Goal: Task Accomplishment & Management: Manage account settings

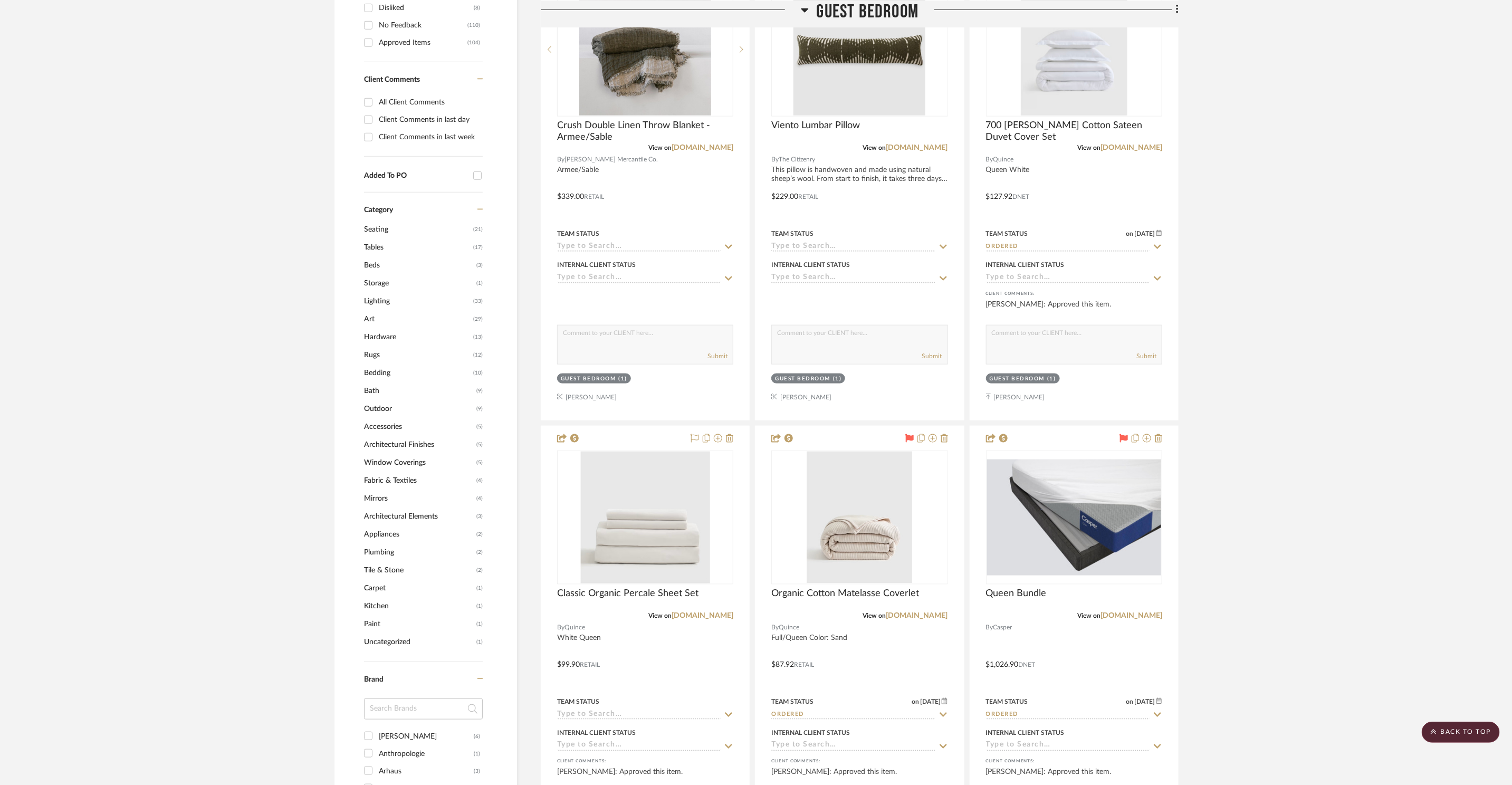
scroll to position [776, 0]
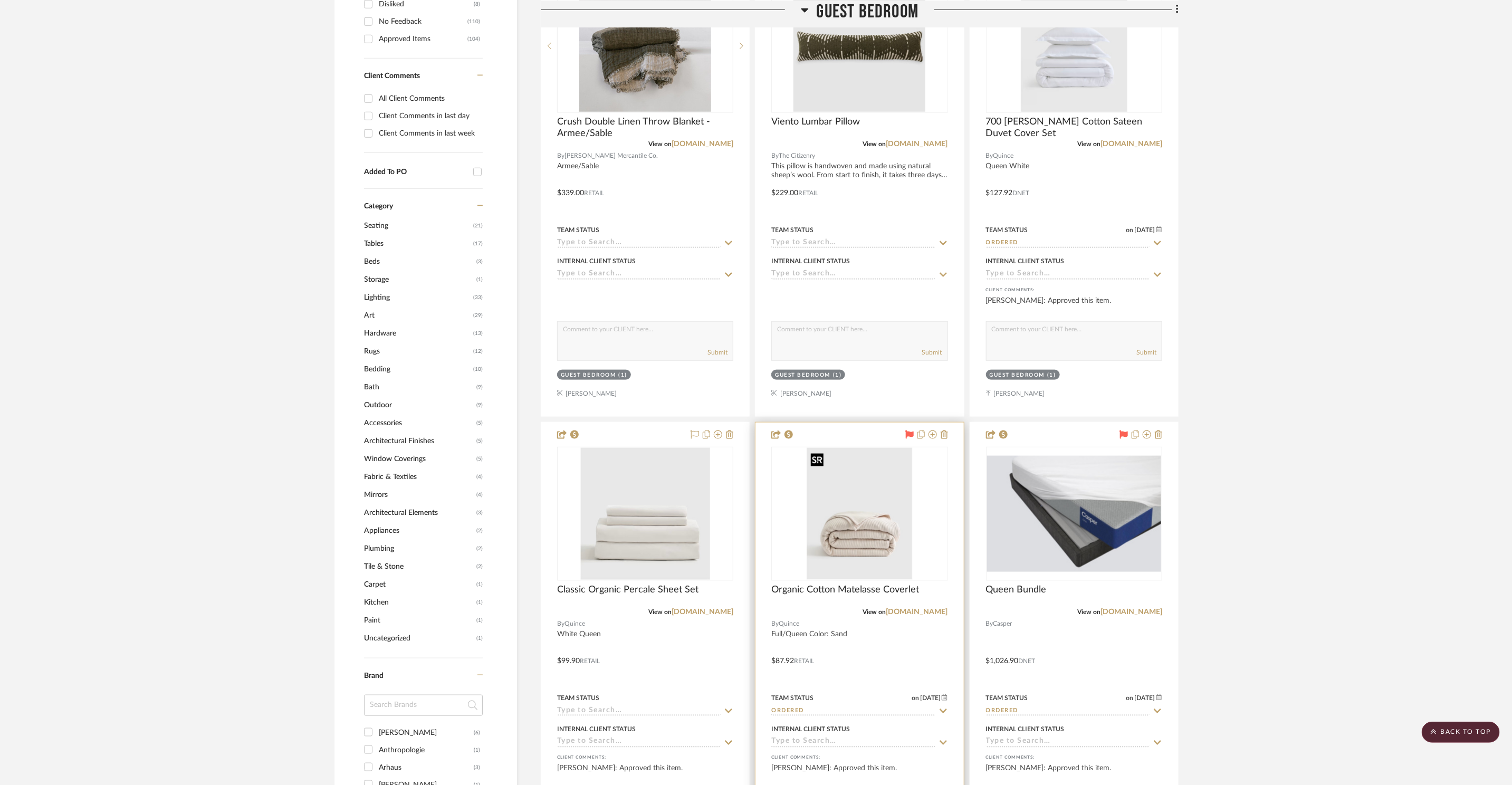
click at [881, 495] on img "0" at bounding box center [860, 514] width 106 height 132
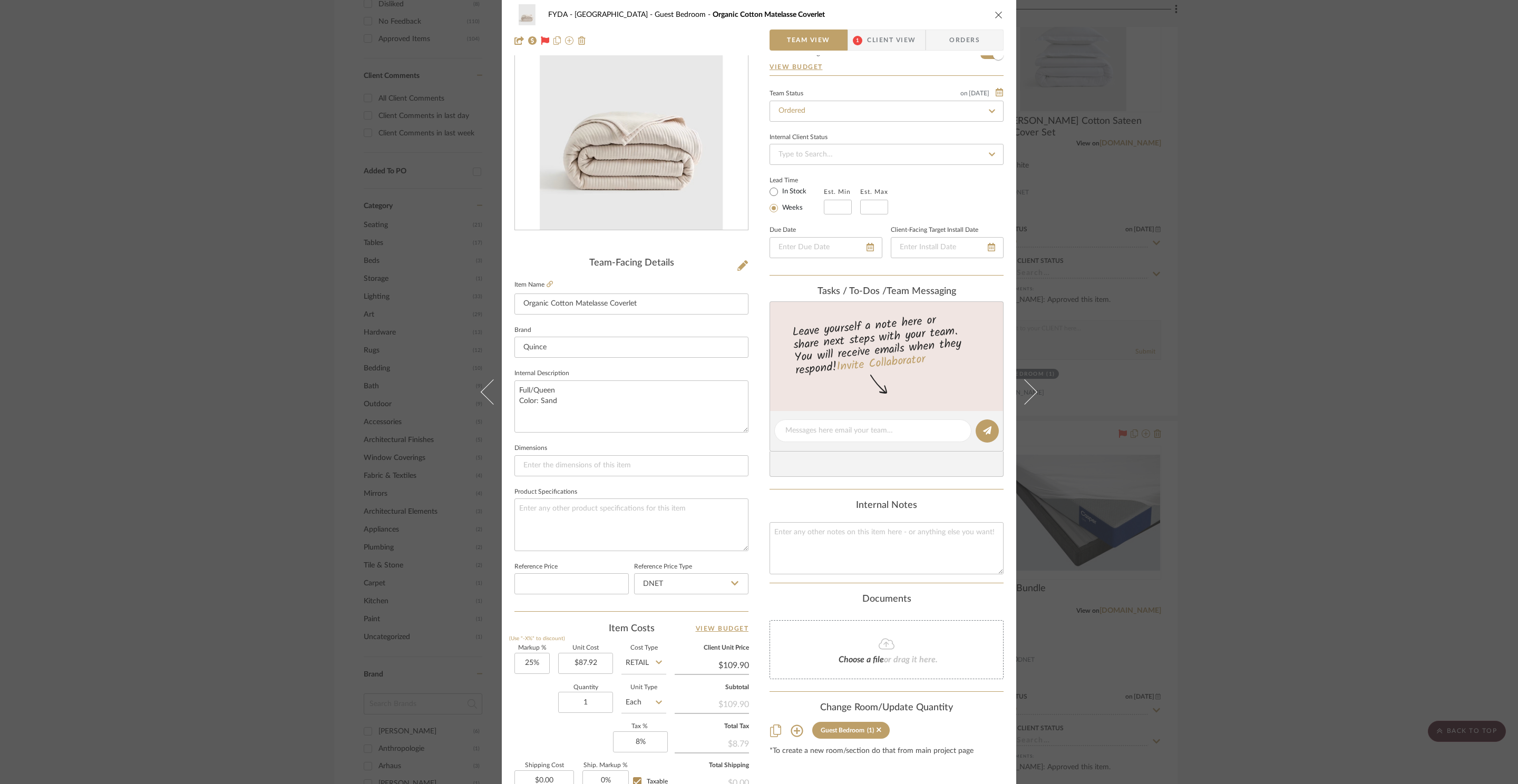
scroll to position [198, 0]
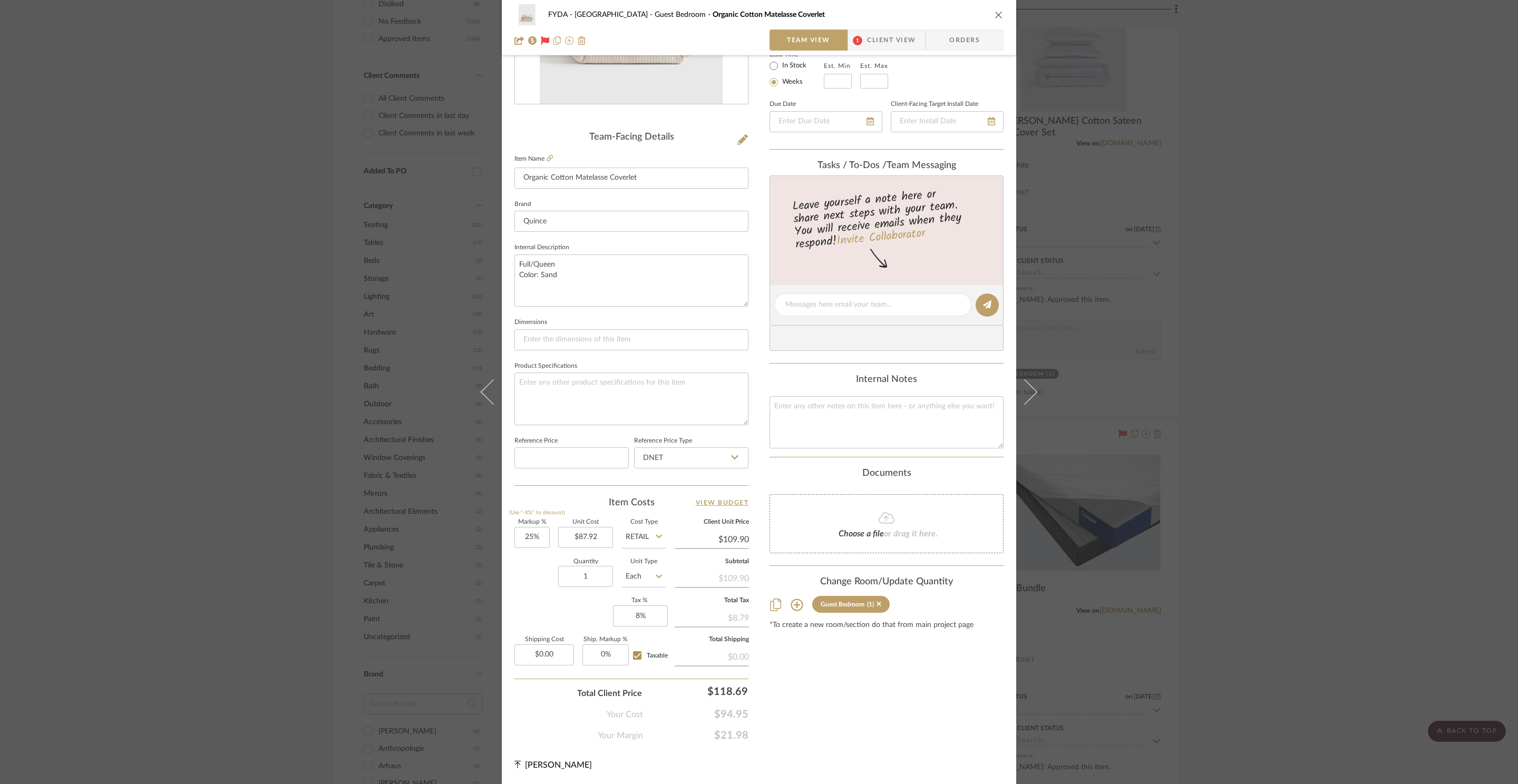
click at [722, 713] on span "$94.95" at bounding box center [695, 714] width 105 height 12
copy span "$94.95"
click at [721, 729] on span "$21.98" at bounding box center [695, 735] width 105 height 12
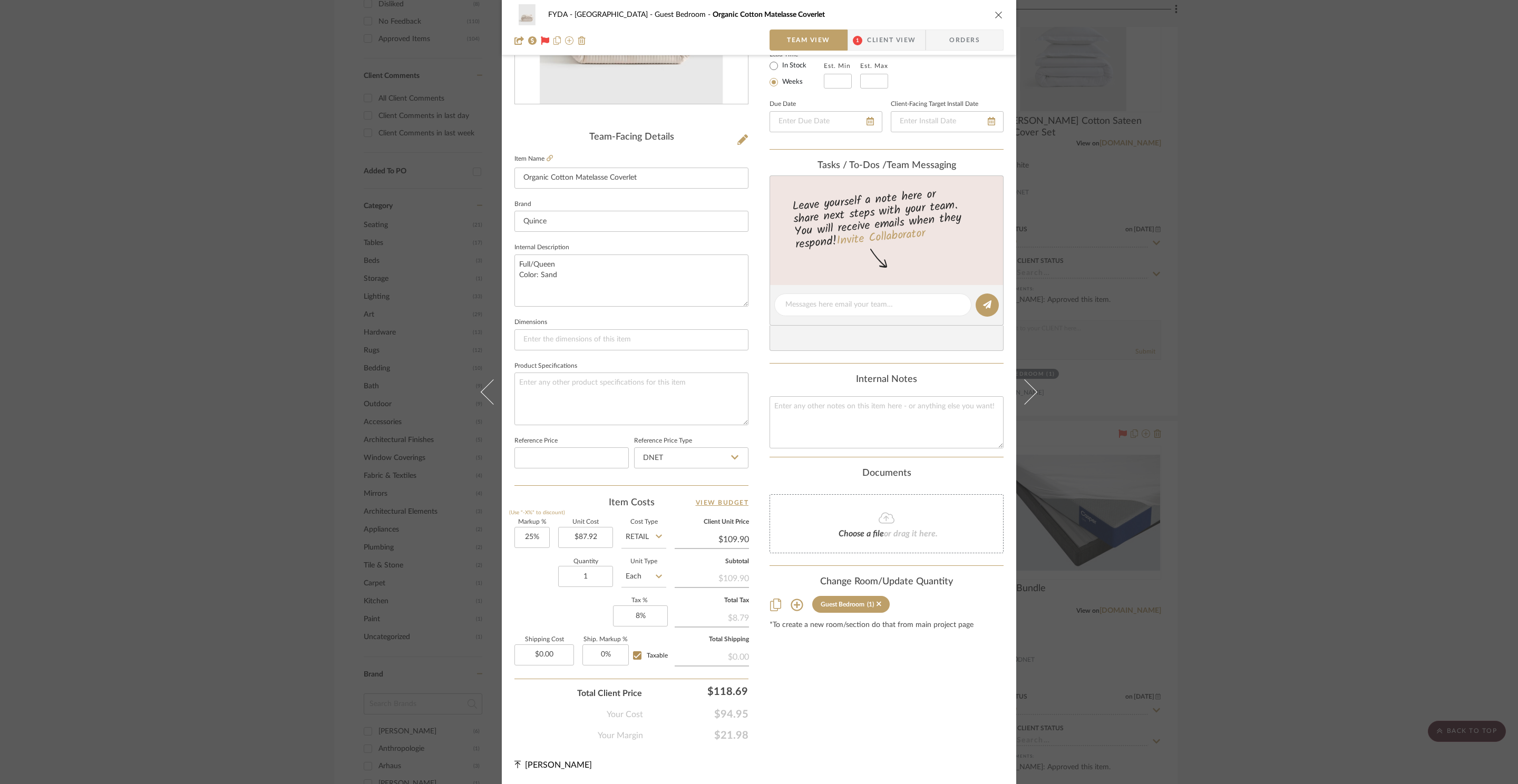
click at [721, 730] on span "$21.98" at bounding box center [695, 735] width 105 height 12
click at [728, 741] on span "$21.98" at bounding box center [695, 735] width 105 height 12
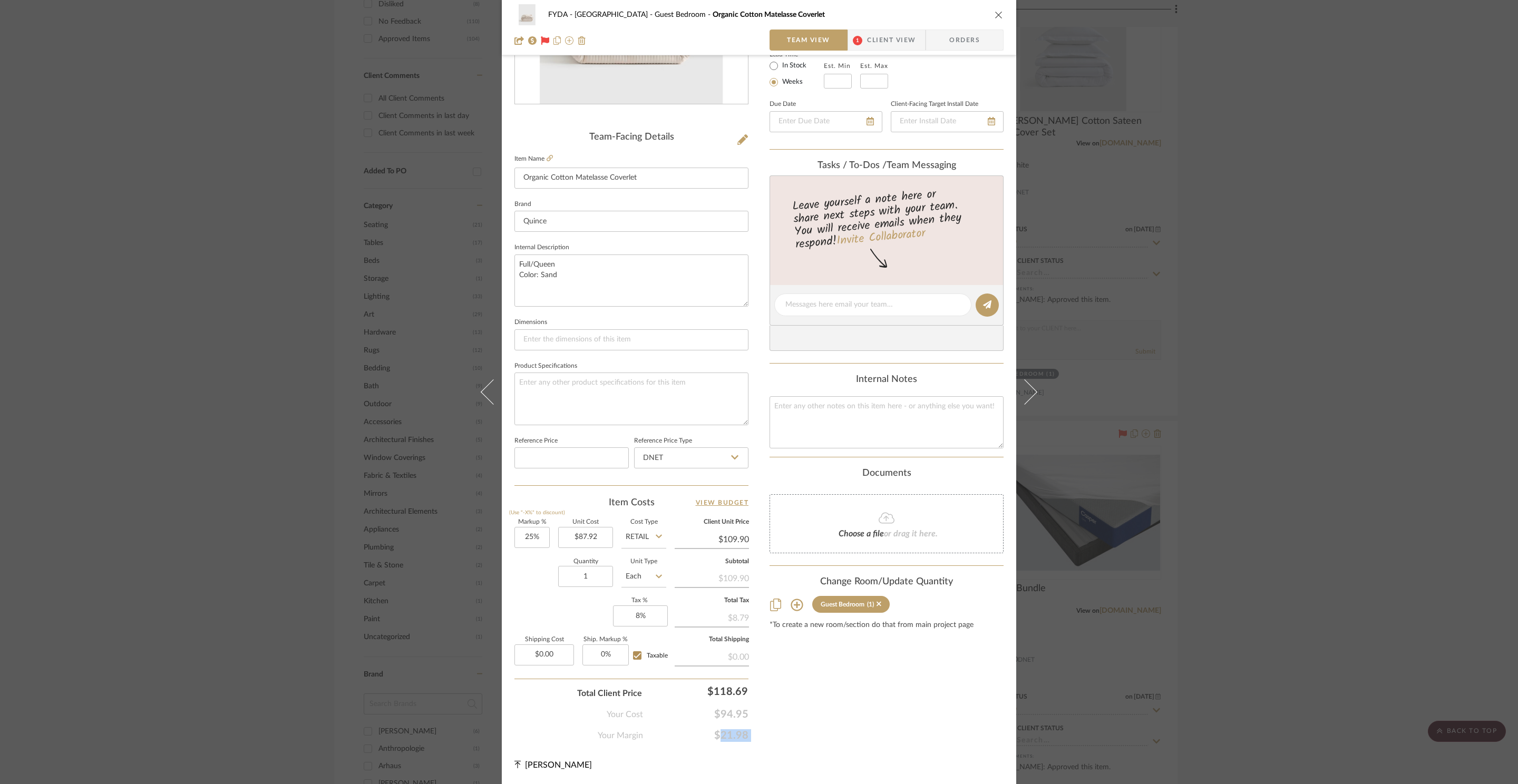
copy span "$21.98"
click at [1430, 295] on div "FYDA - 655 City Park Guest Bedroom Organic Cotton Matelasse Coverlet Team View …" at bounding box center [759, 392] width 1518 height 784
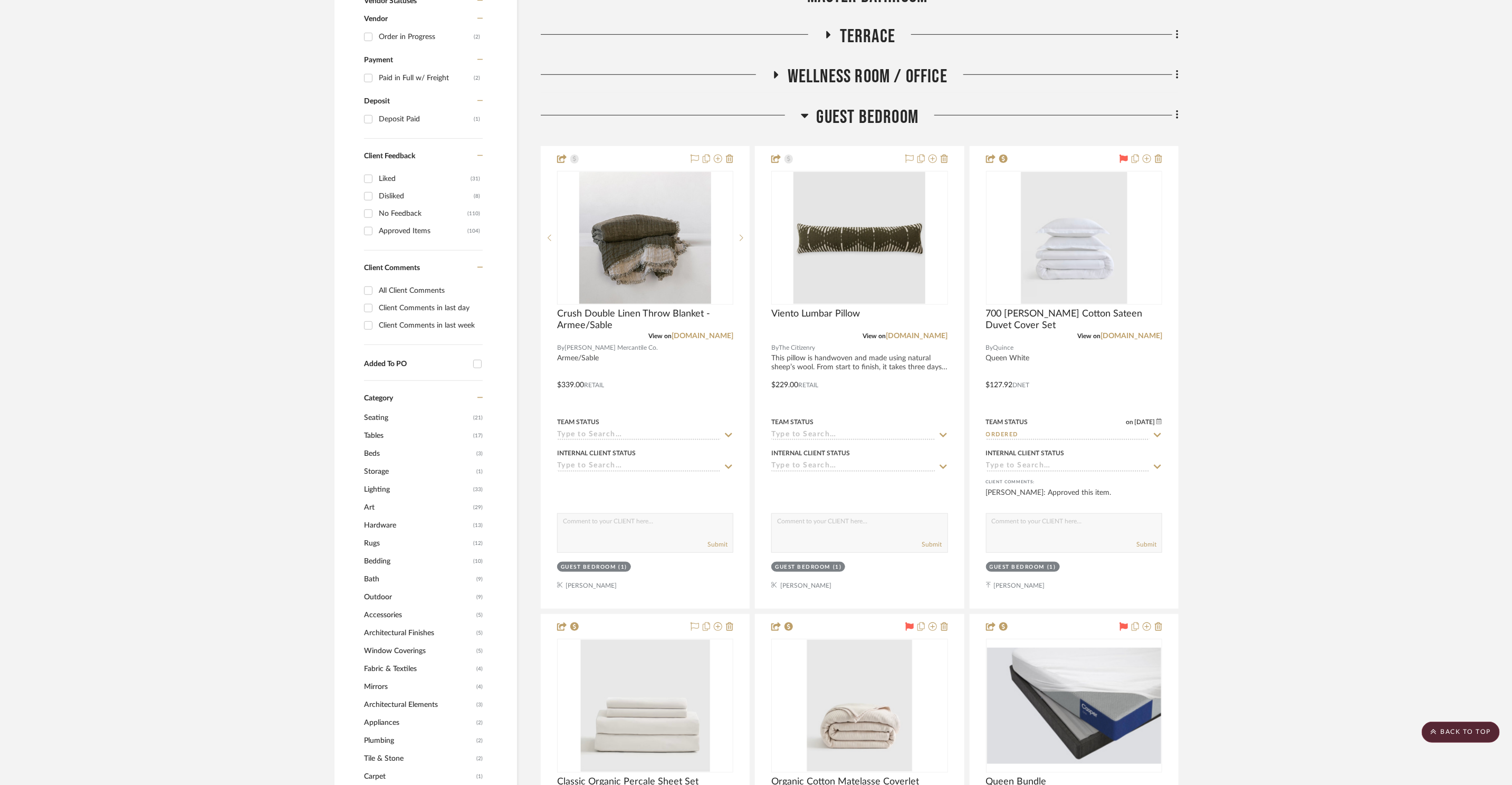
scroll to position [461, 0]
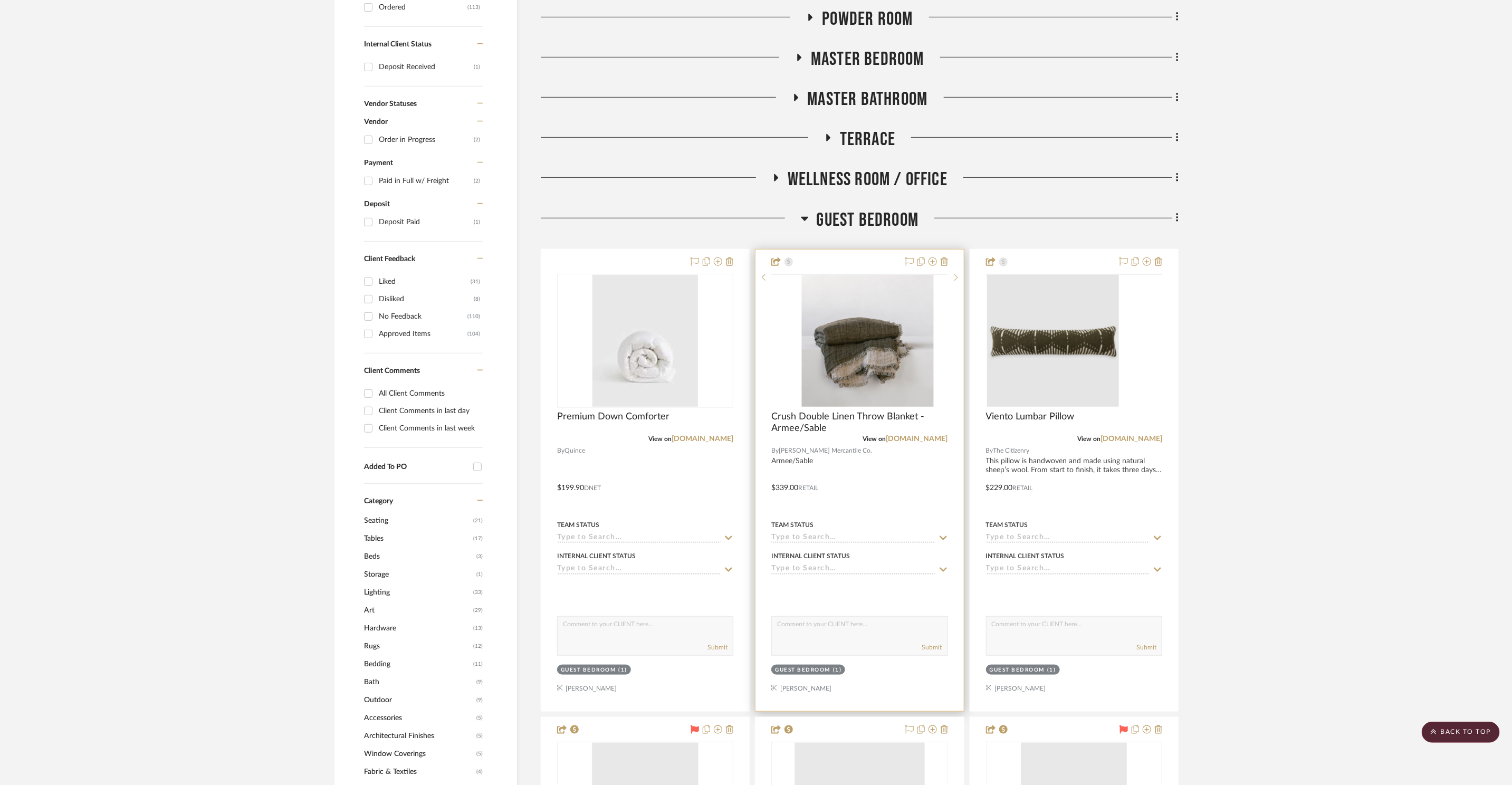
scroll to position [484, 0]
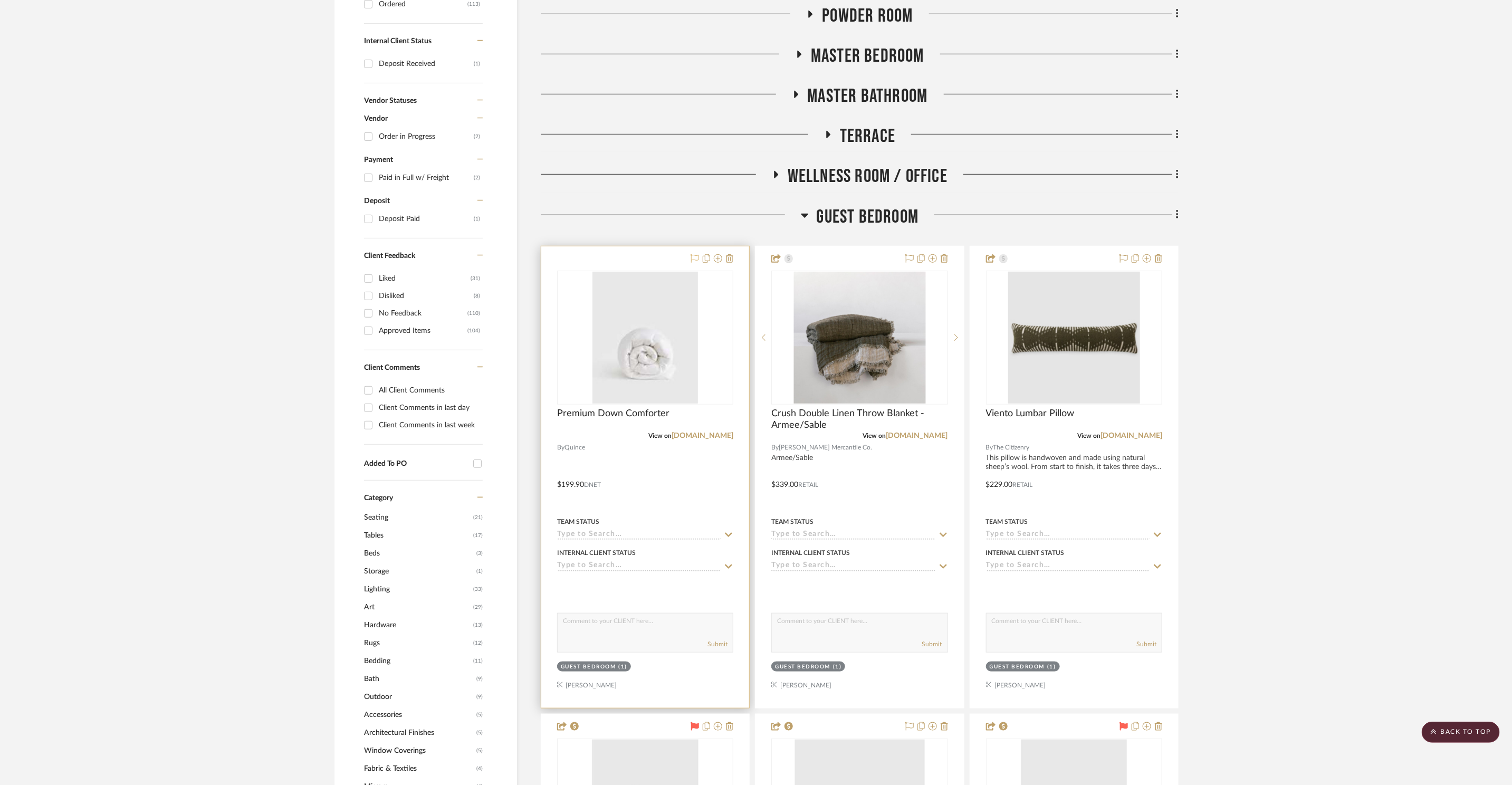
click at [697, 261] on icon at bounding box center [695, 258] width 8 height 8
click at [690, 337] on img "0" at bounding box center [645, 338] width 106 height 132
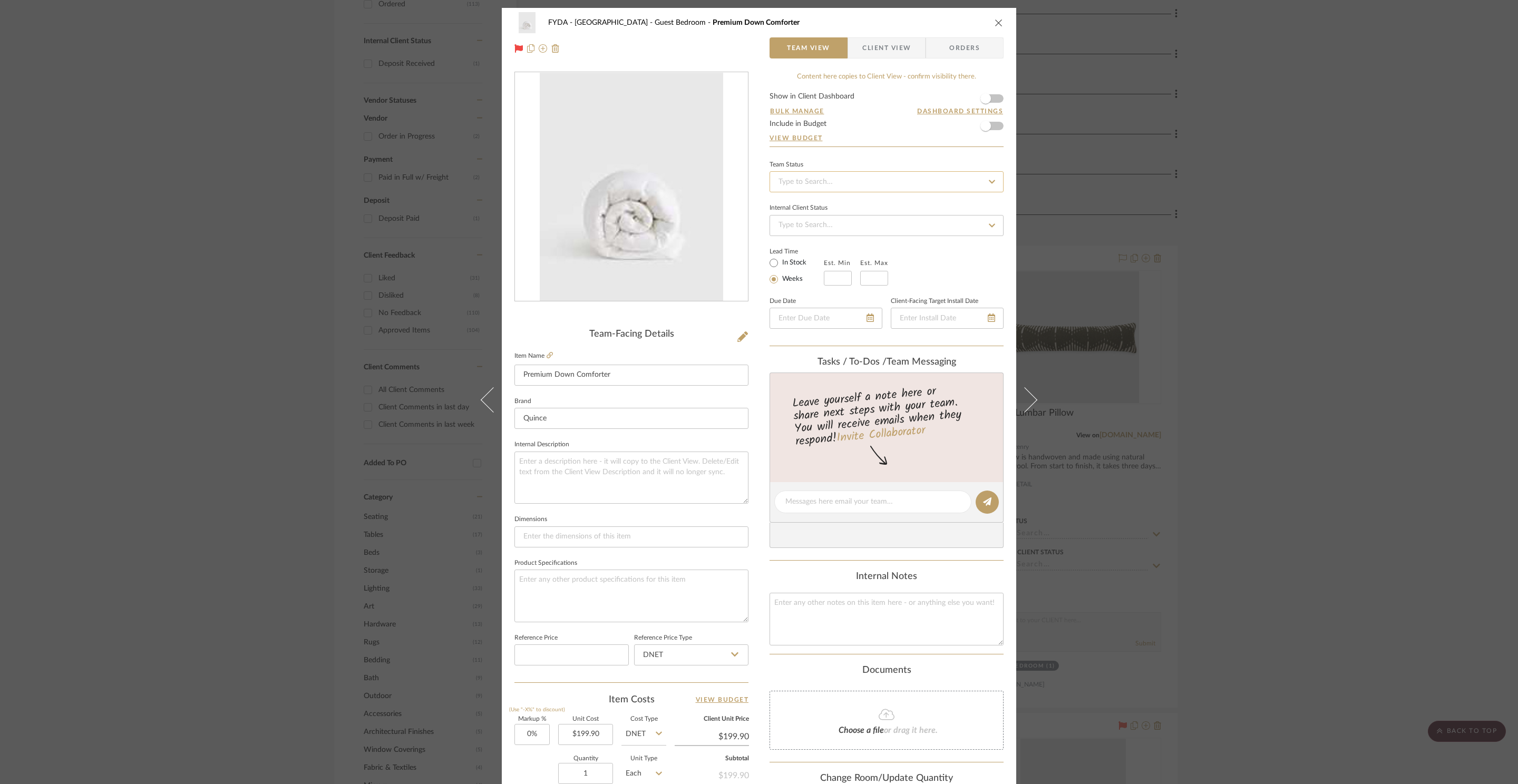
click at [836, 189] on input at bounding box center [886, 182] width 234 height 21
drag, startPoint x: 826, startPoint y: 234, endPoint x: 737, endPoint y: 297, distance: 109.0
click at [826, 234] on div "Ordered" at bounding box center [883, 238] width 233 height 27
type input "10/6/2025"
type input "Ordered"
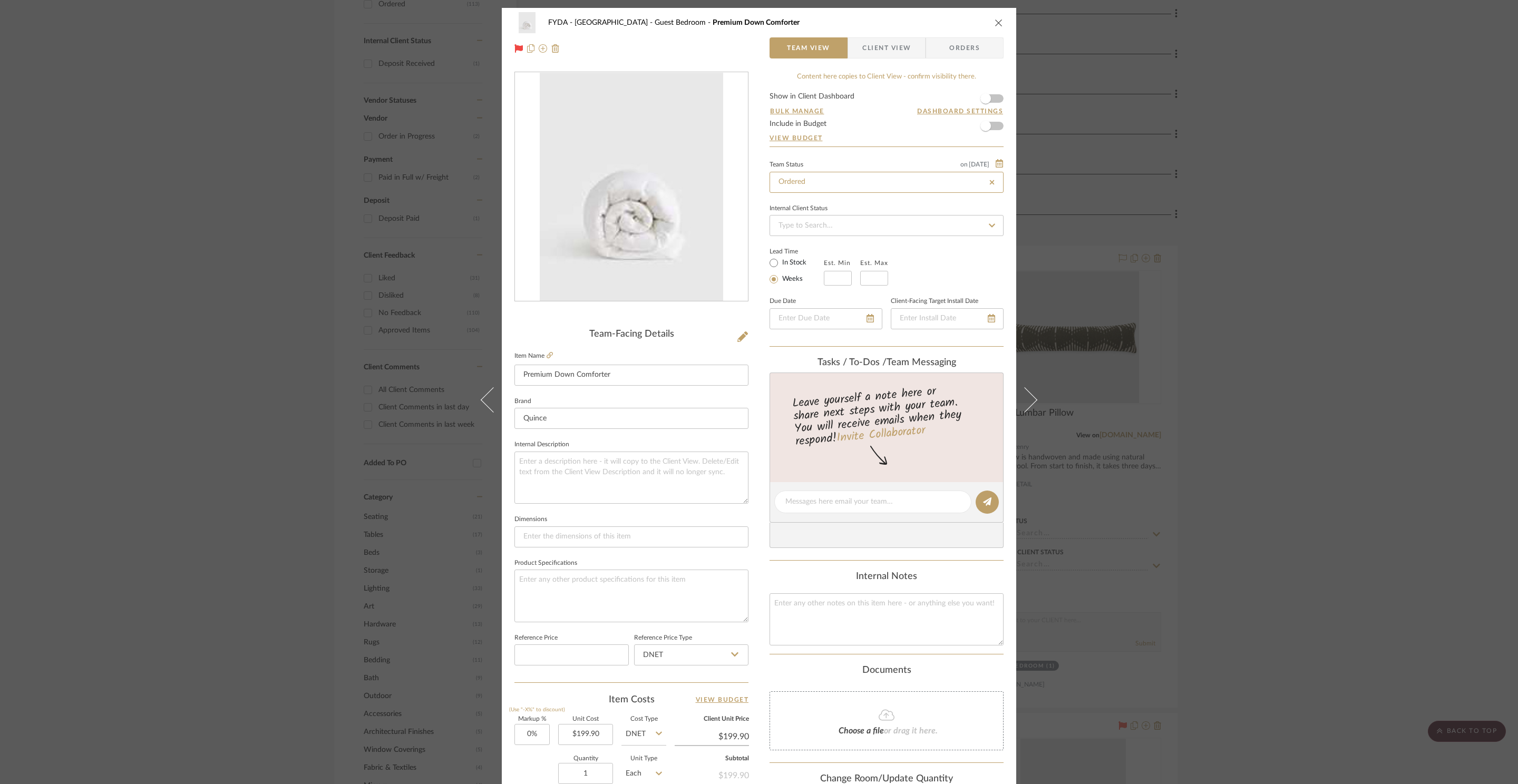
type input "10/6/2025"
type input "Ordered"
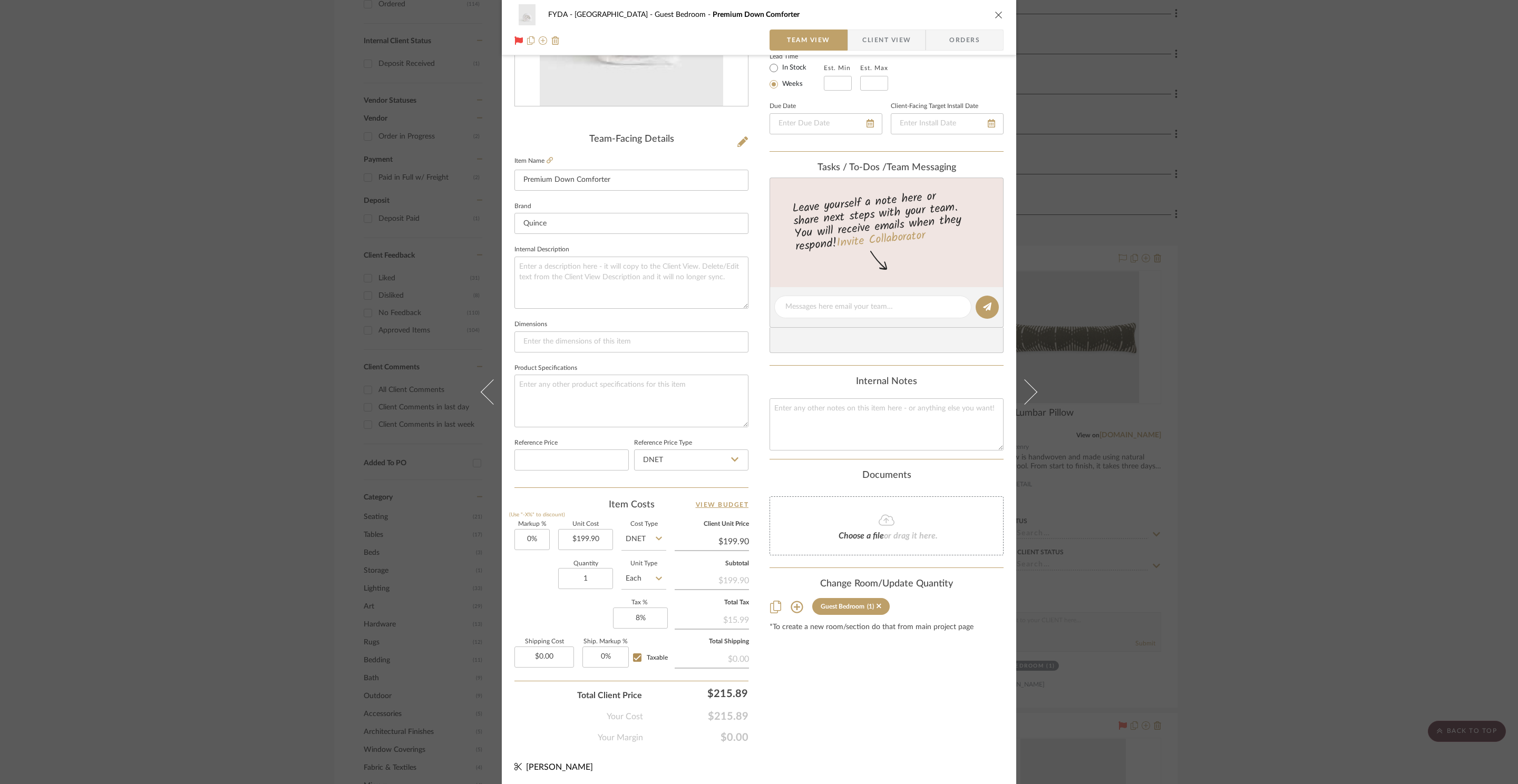
scroll to position [198, 0]
click at [586, 538] on input "199.90" at bounding box center [585, 537] width 55 height 21
type input "$159.92"
click at [547, 618] on div "Markup % (Use "-X%" to discount) 0% Unit Cost $159.92 Cost Type DNET Client Uni…" at bounding box center [631, 596] width 234 height 154
type input "$159.92"
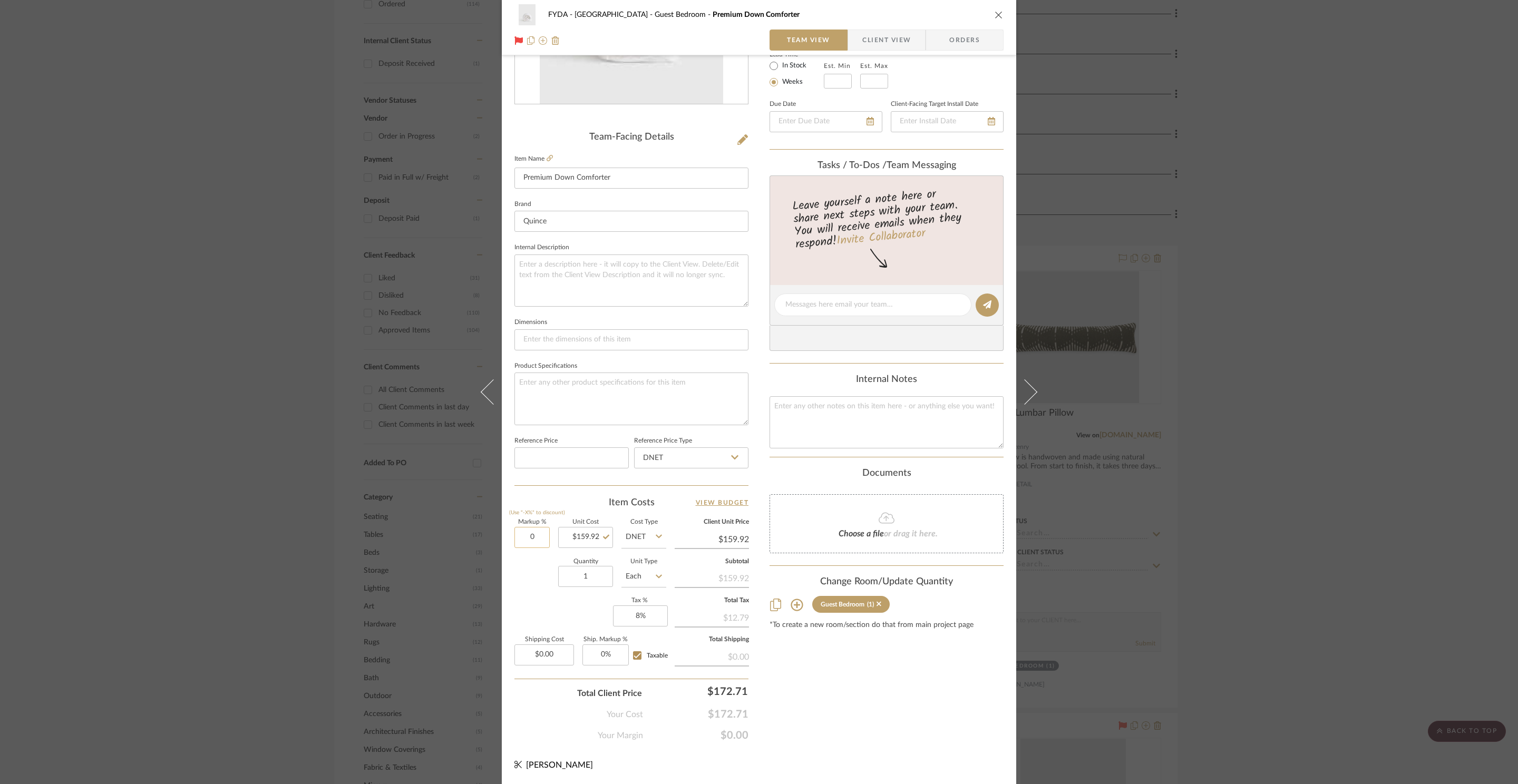
click at [527, 541] on input "0" at bounding box center [532, 537] width 35 height 21
type input "25%"
click at [581, 607] on div "Markup % (Use "-X%" to discount) 25% Unit Cost $159.92 Cost Type DNET Client Un…" at bounding box center [631, 596] width 234 height 154
type input "$199.90"
drag, startPoint x: 731, startPoint y: 692, endPoint x: 730, endPoint y: 700, distance: 8.1
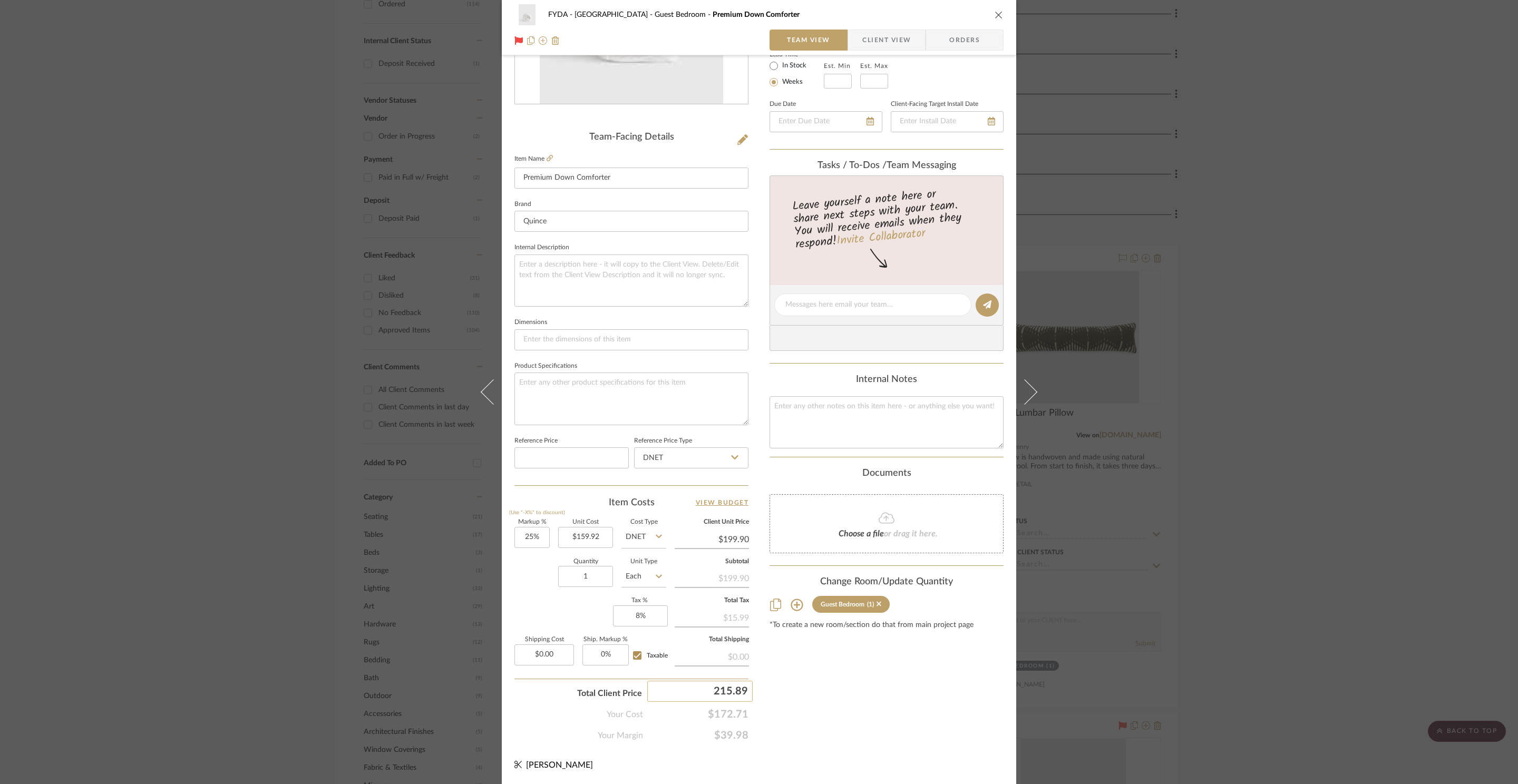
click at [735, 695] on input "215.89" at bounding box center [699, 692] width 105 height 21
click at [721, 721] on div "Your Margin $39.98" at bounding box center [631, 732] width 234 height 21
click at [724, 717] on span "$172.71" at bounding box center [695, 714] width 105 height 12
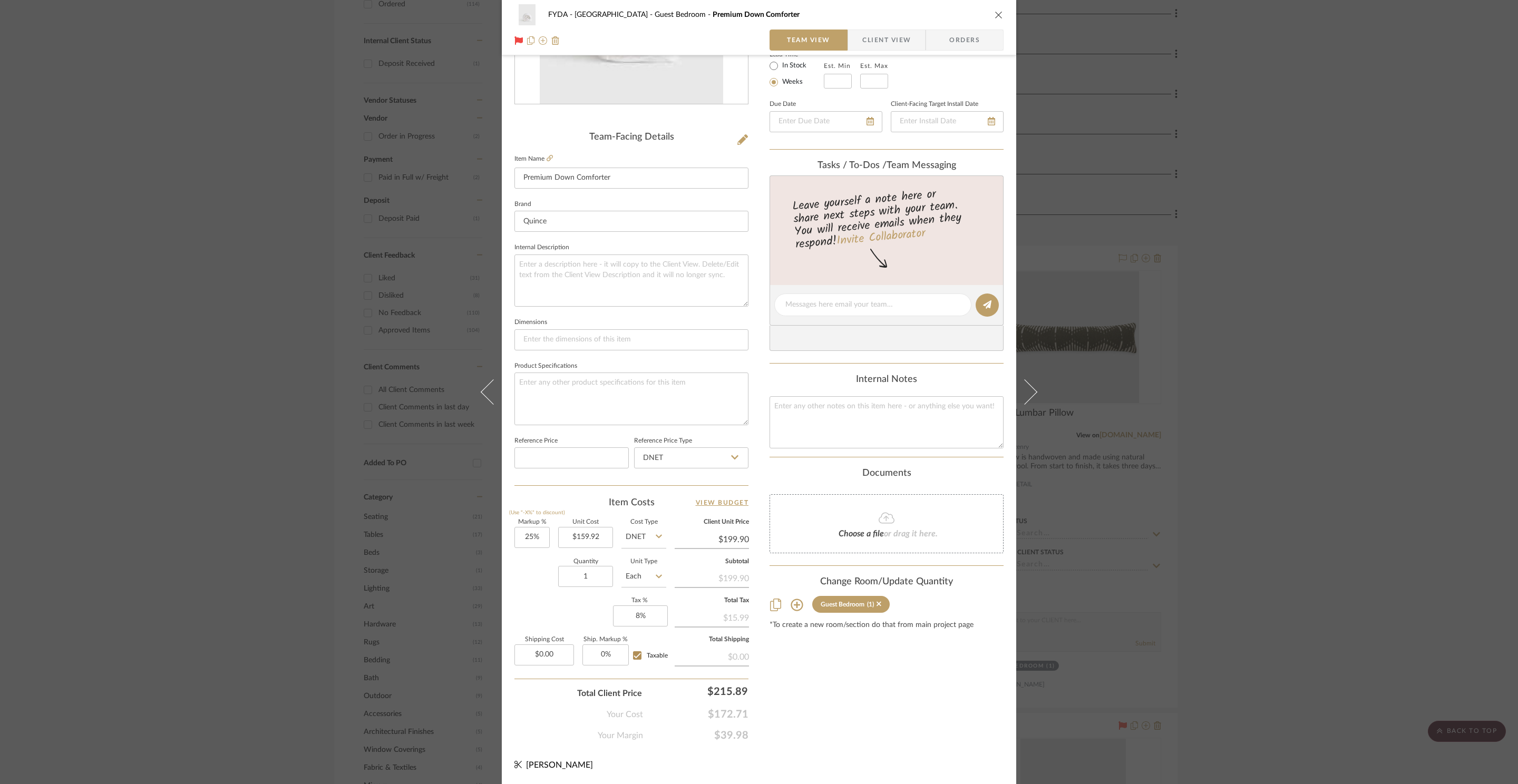
click at [724, 717] on span "$172.71" at bounding box center [695, 714] width 105 height 12
copy span "$172.71"
drag, startPoint x: 930, startPoint y: 691, endPoint x: 926, endPoint y: 484, distance: 207.0
click at [931, 683] on div "Content here copies to Client View - confirm visibility there. Show in Client D…" at bounding box center [886, 308] width 234 height 867
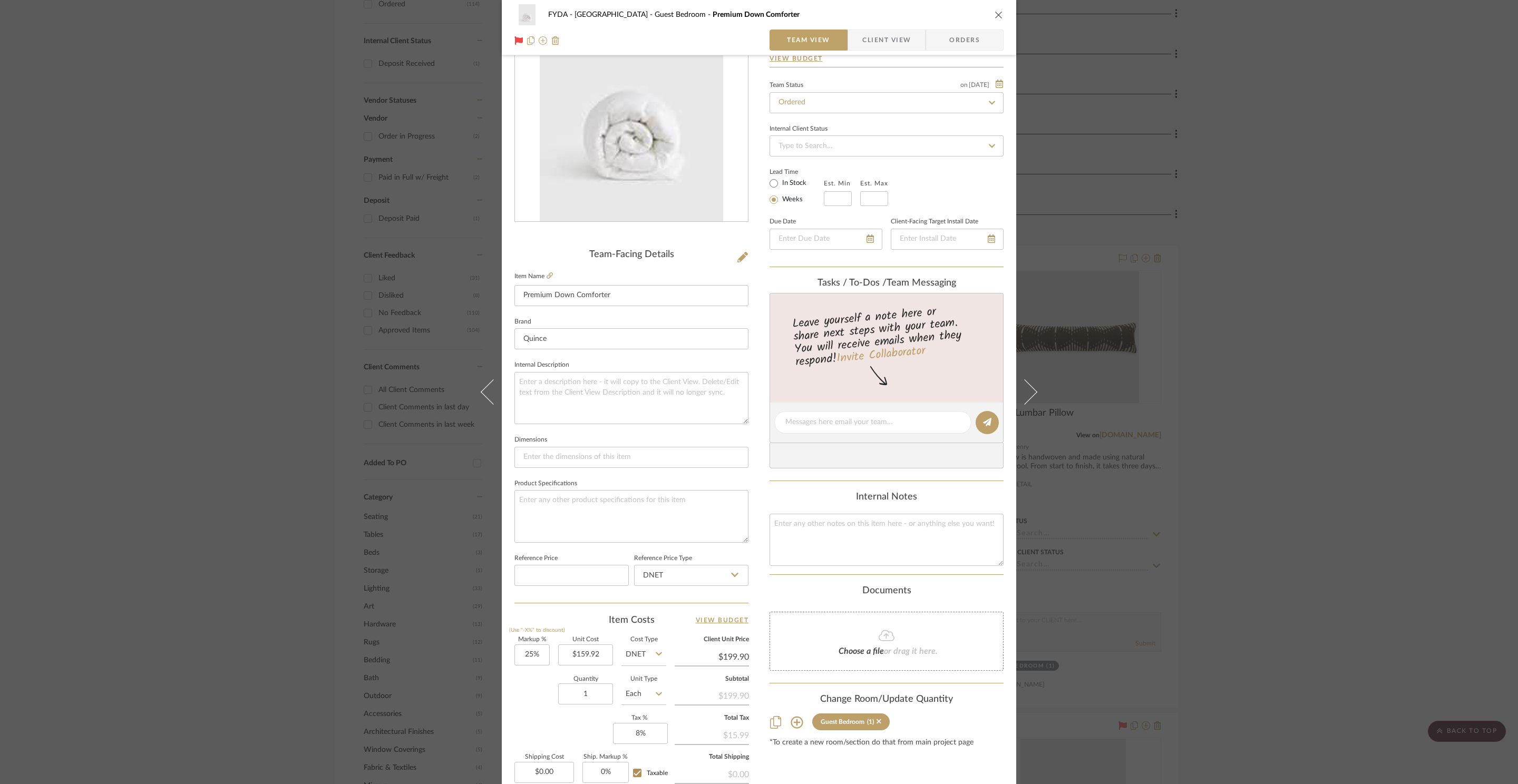
scroll to position [0, 0]
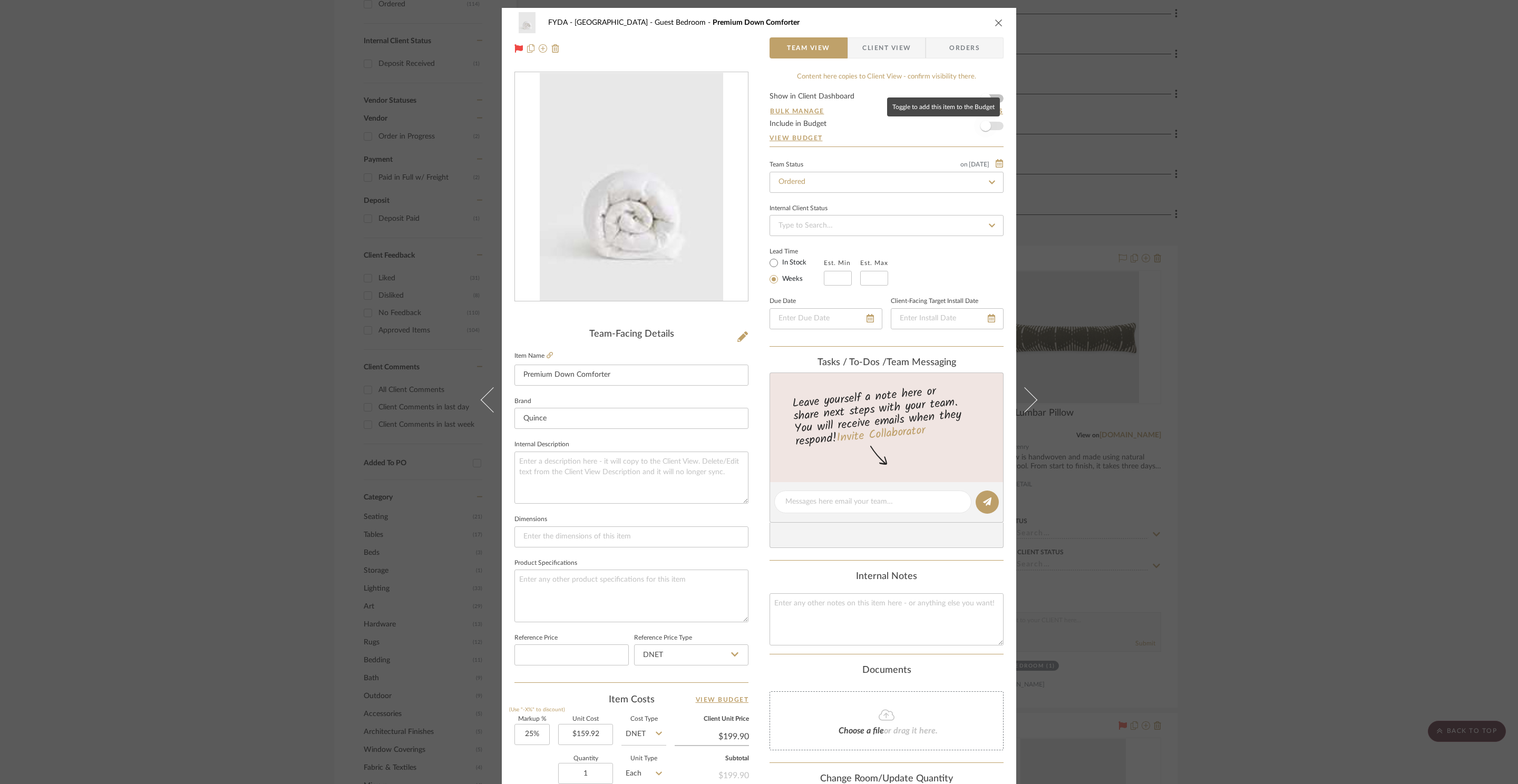
click at [986, 127] on span "button" at bounding box center [986, 126] width 11 height 11
click at [991, 99] on span "button" at bounding box center [985, 98] width 23 height 23
click at [995, 22] on icon "close" at bounding box center [999, 22] width 8 height 8
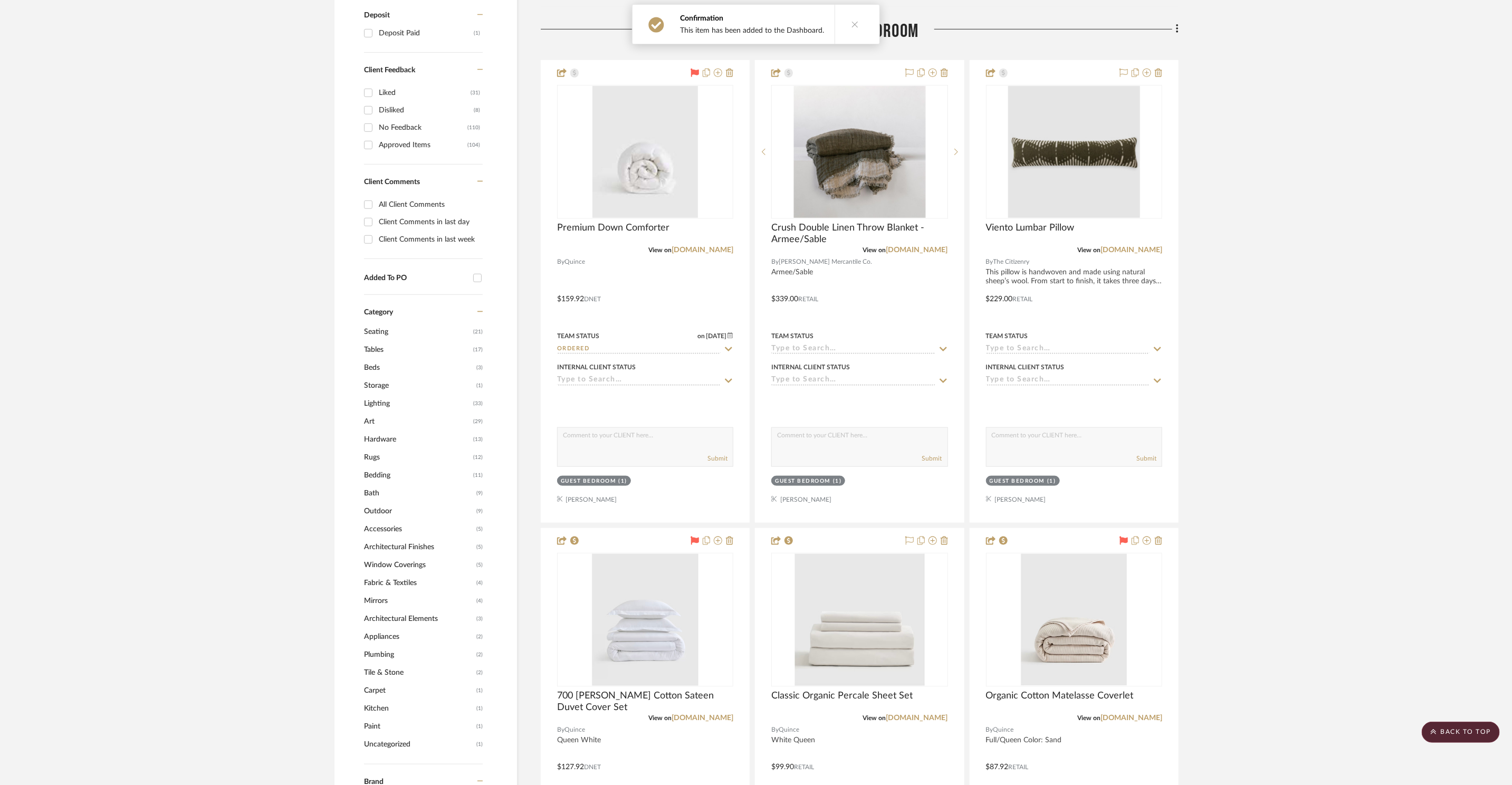
scroll to position [797, 0]
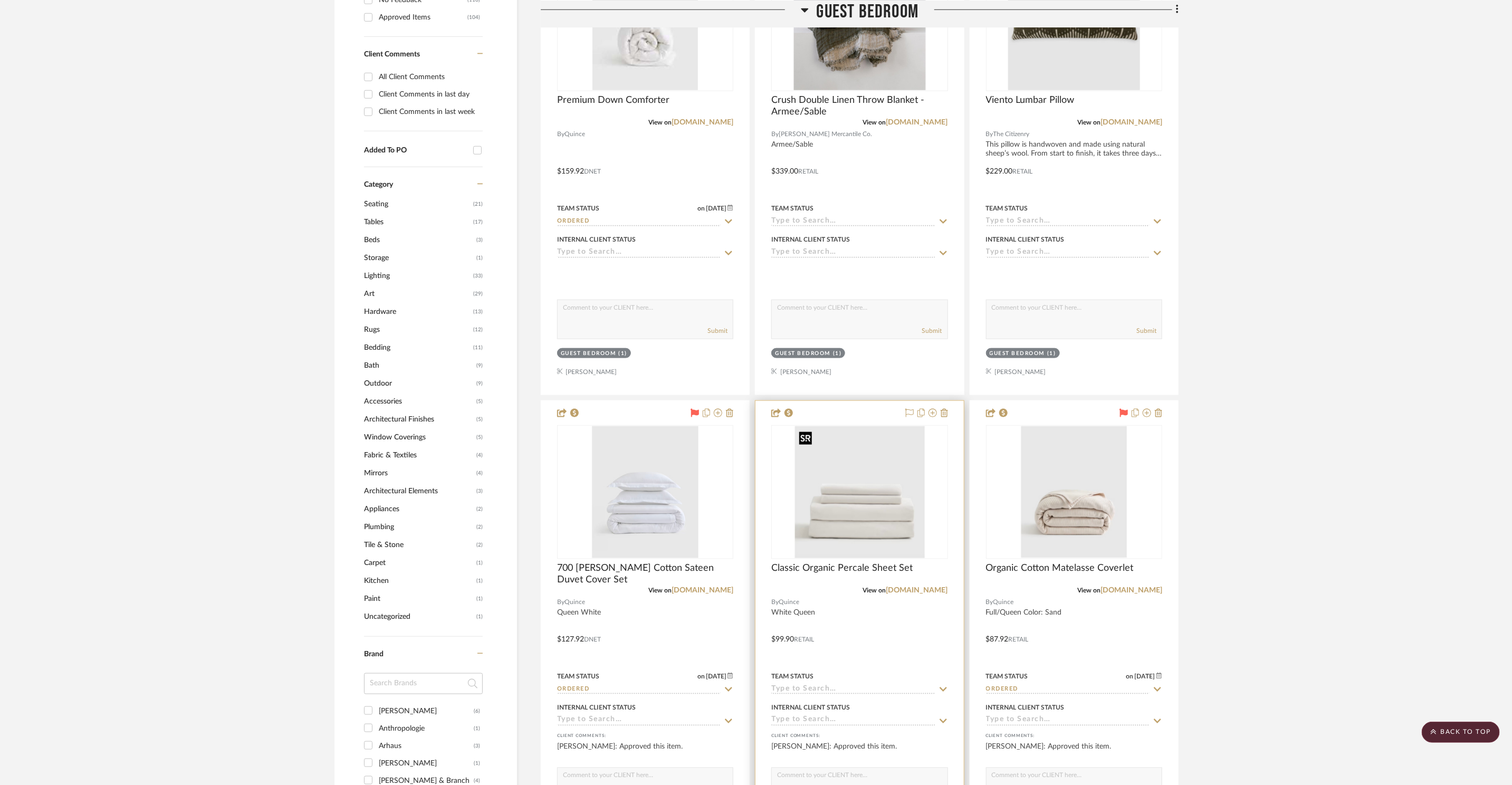
click at [834, 520] on img "0" at bounding box center [860, 492] width 130 height 132
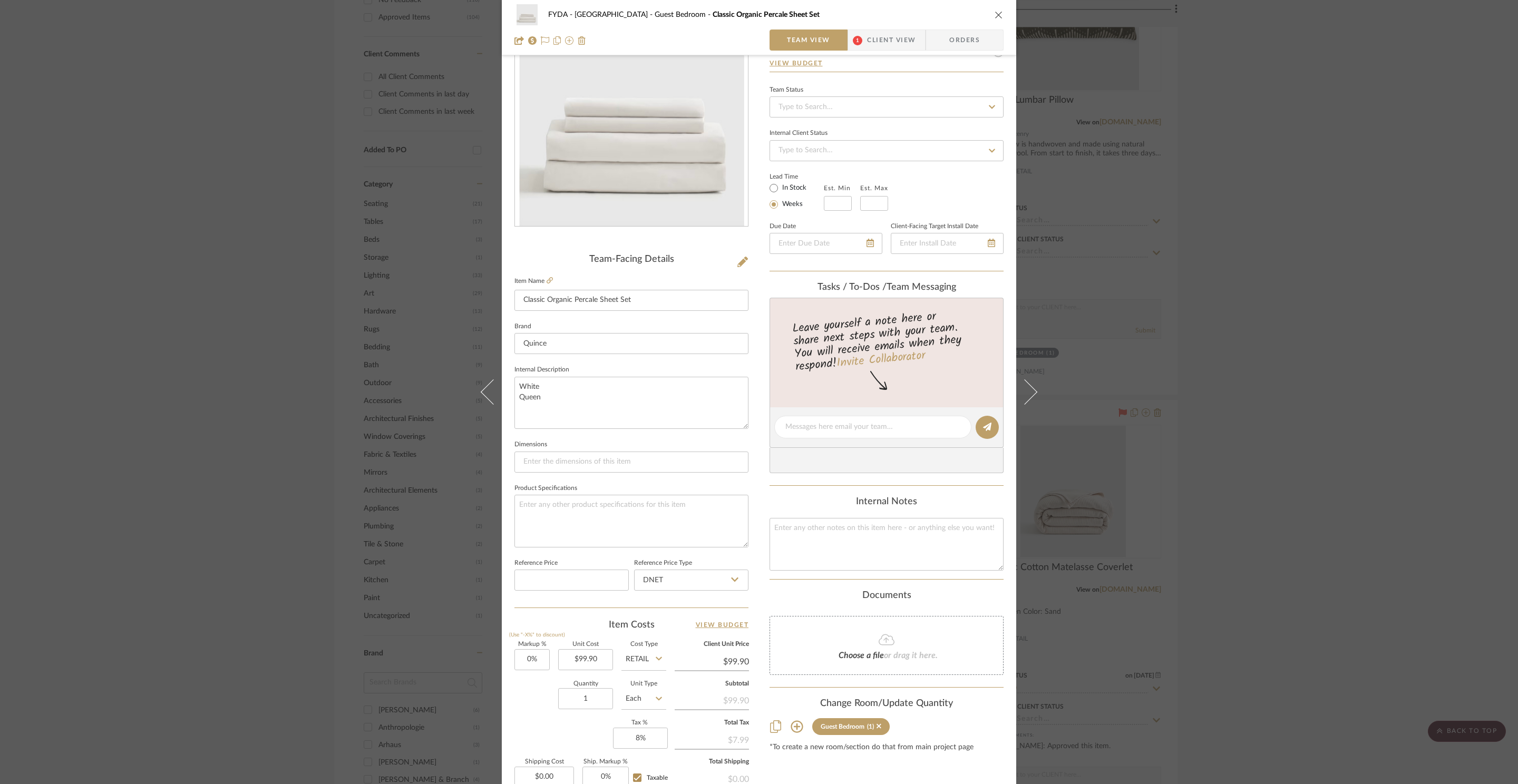
scroll to position [0, 0]
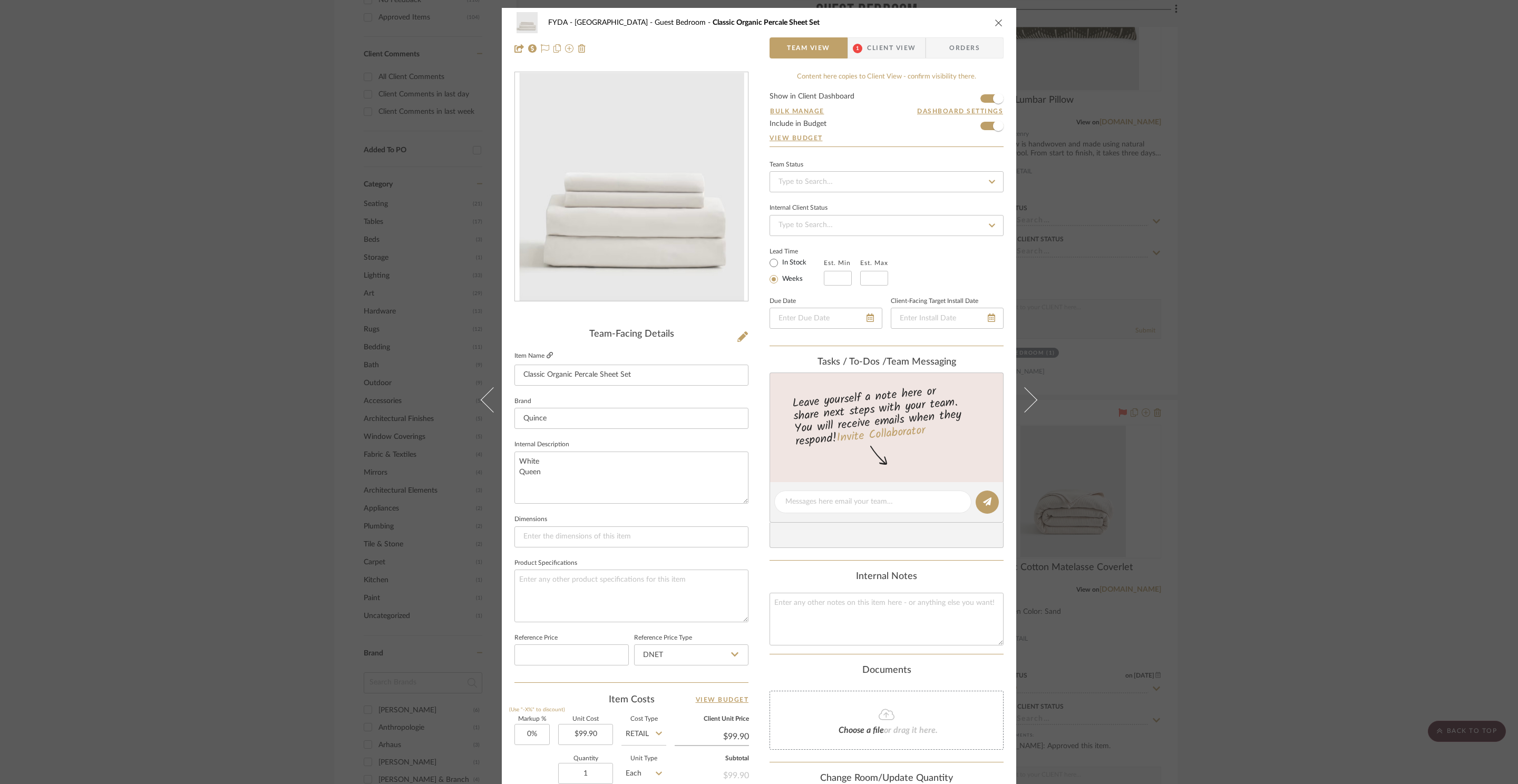
click at [547, 356] on icon at bounding box center [550, 355] width 6 height 6
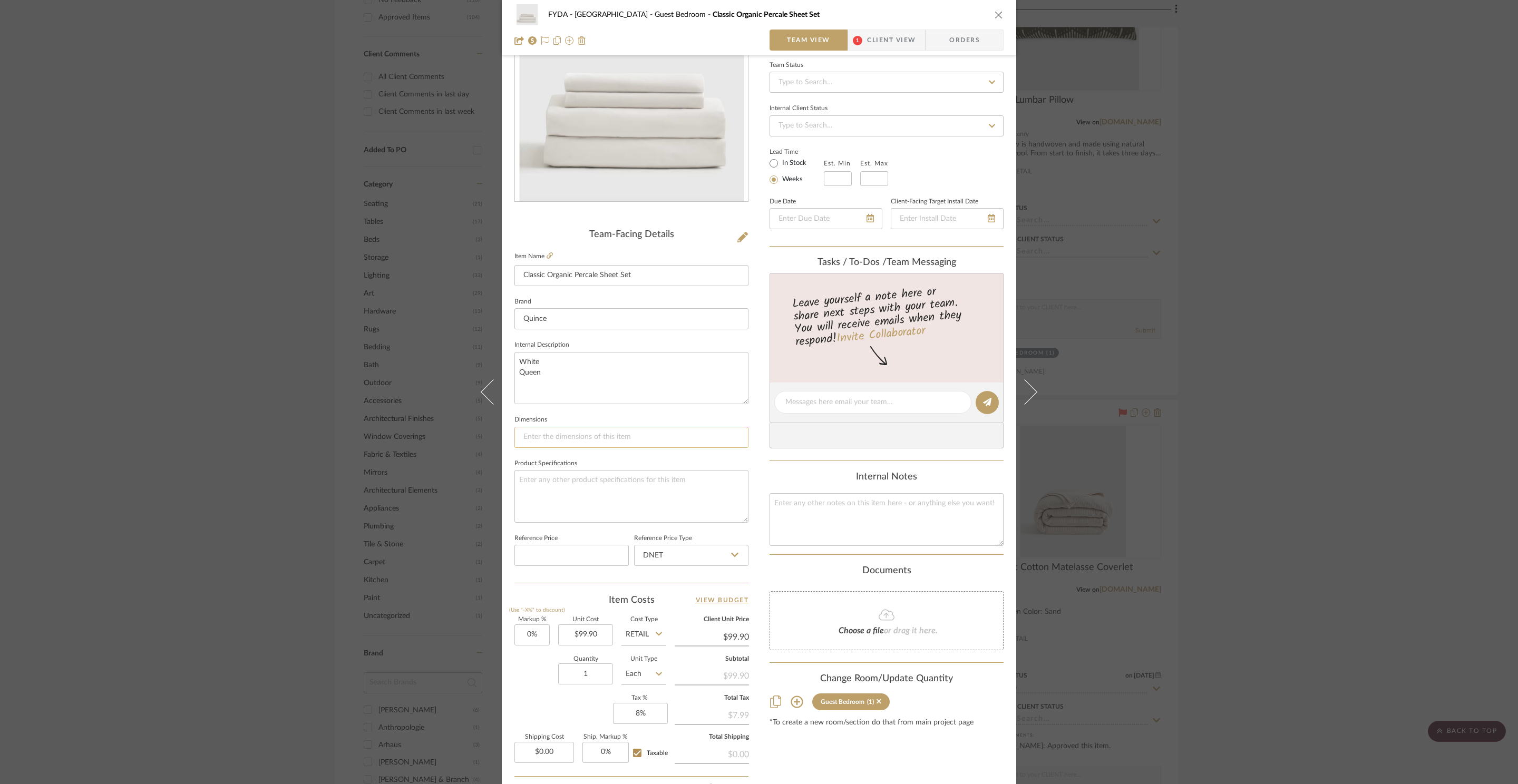
scroll to position [198, 0]
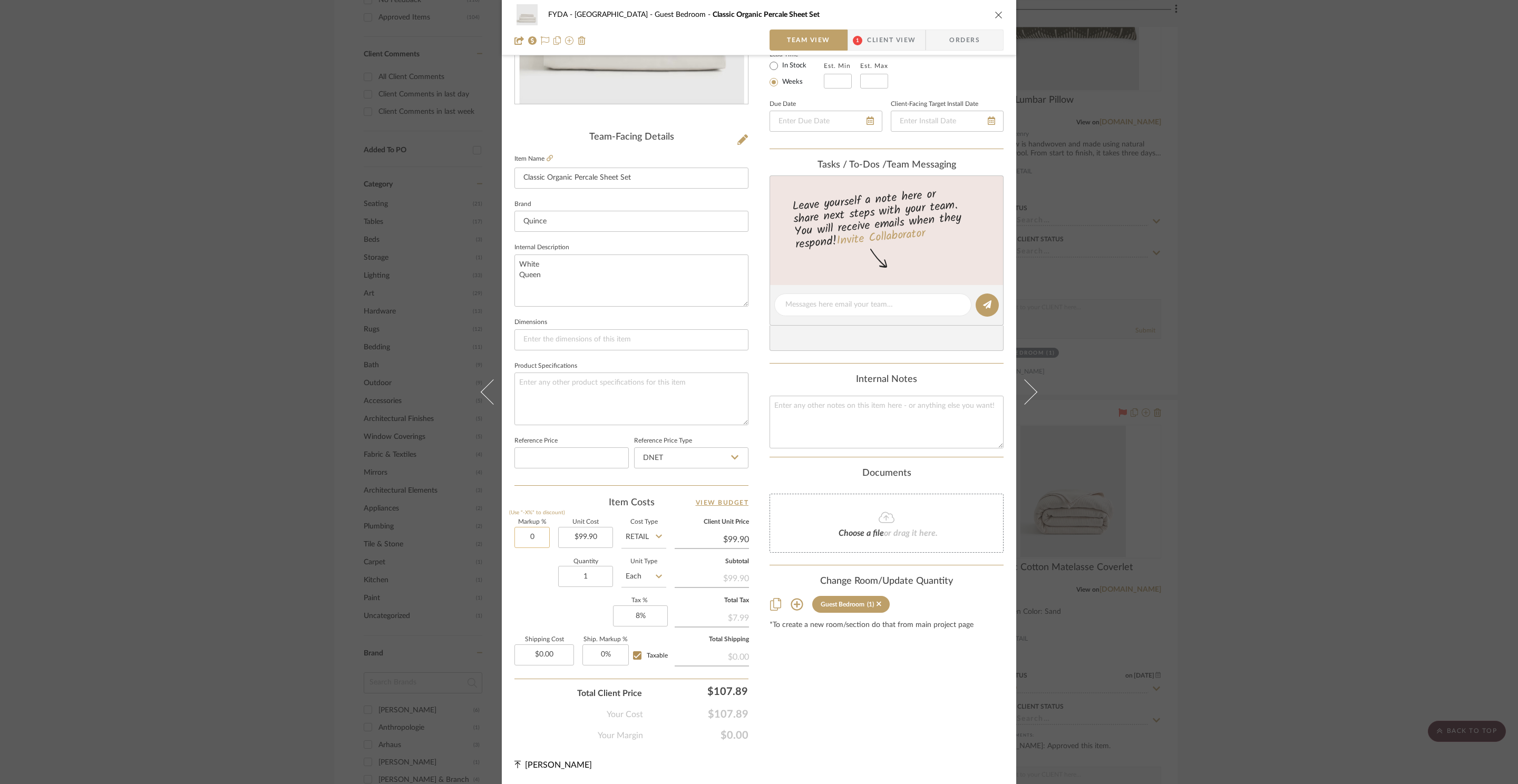
click at [531, 534] on input "0" at bounding box center [532, 537] width 35 height 21
type input "25%"
type input "99.90"
type input "$124.88"
type input "$74.92"
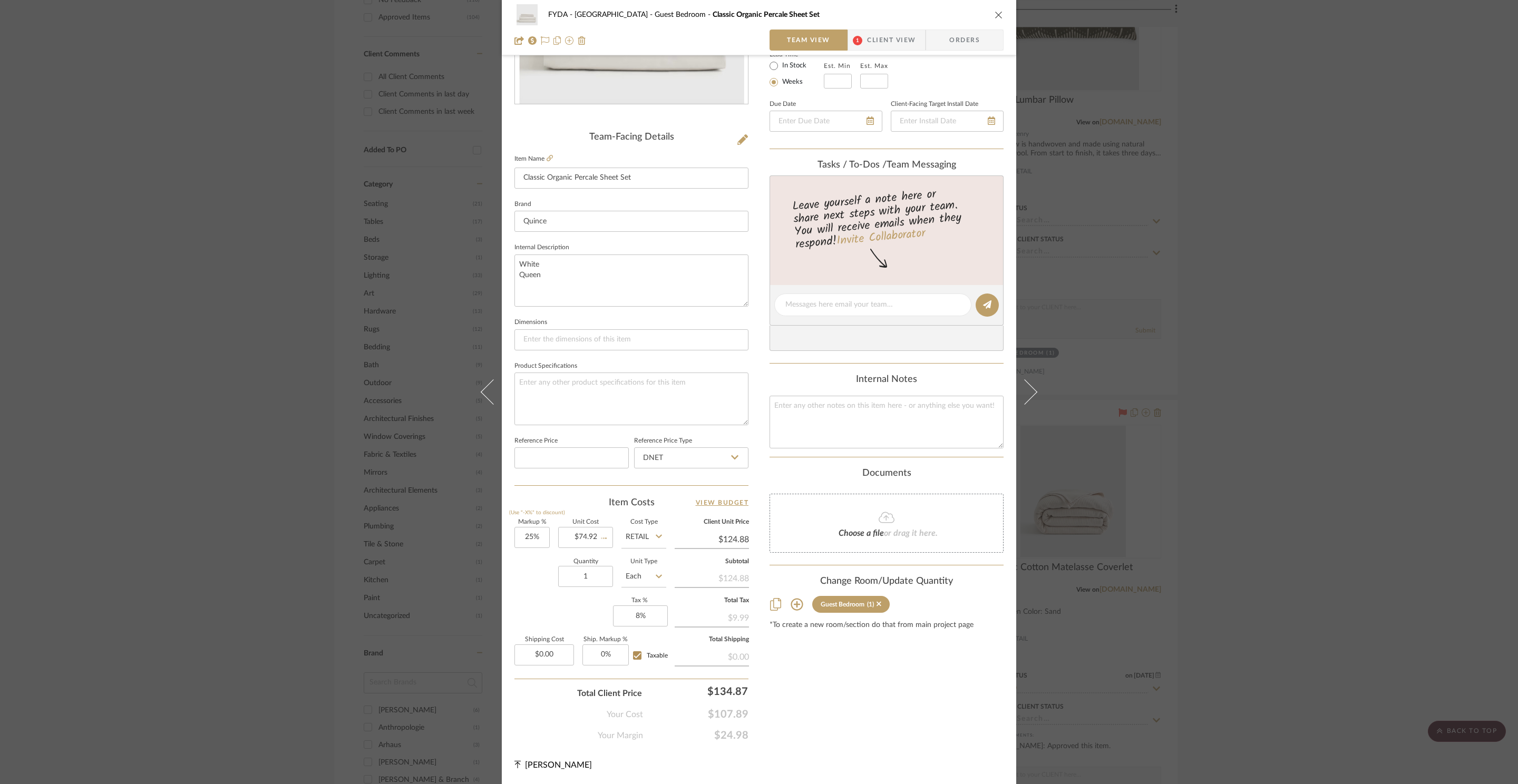
click at [833, 704] on div "Content here copies to Client View - confirm visibility there. Show in Client D…" at bounding box center [886, 308] width 234 height 867
type input "$93.65"
click at [741, 541] on input "93.65" at bounding box center [712, 539] width 74 height 16
type input "99.90"
type input "33.34%"
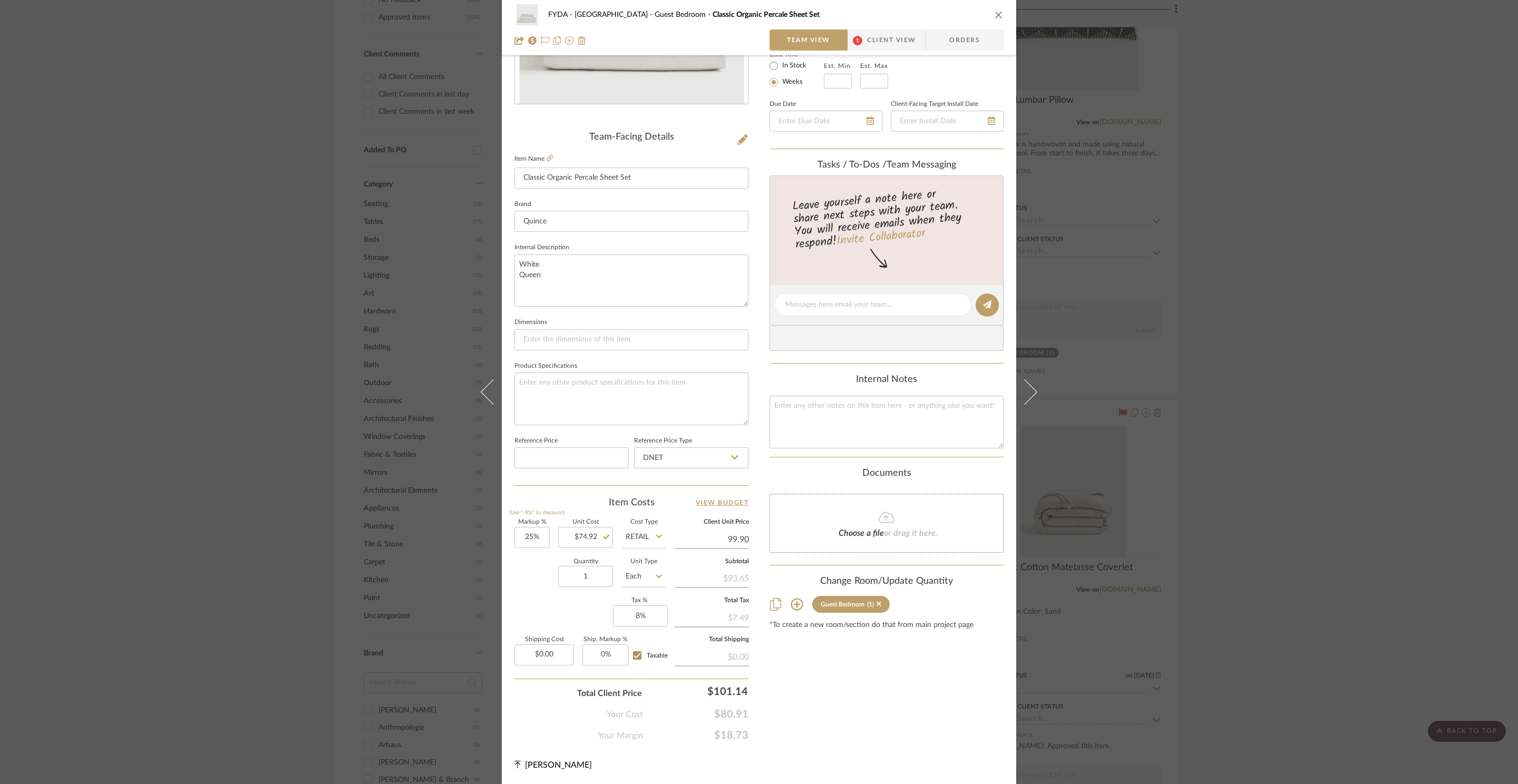
type input "$99.90"
click at [846, 683] on div "Content here copies to Client View - confirm visibility there. Show in Client D…" at bounding box center [886, 308] width 234 height 867
click at [537, 538] on input "33.34" at bounding box center [532, 537] width 35 height 21
type input "25%"
click at [916, 710] on div "Content here copies to Client View - confirm visibility there. Show in Client D…" at bounding box center [886, 308] width 234 height 867
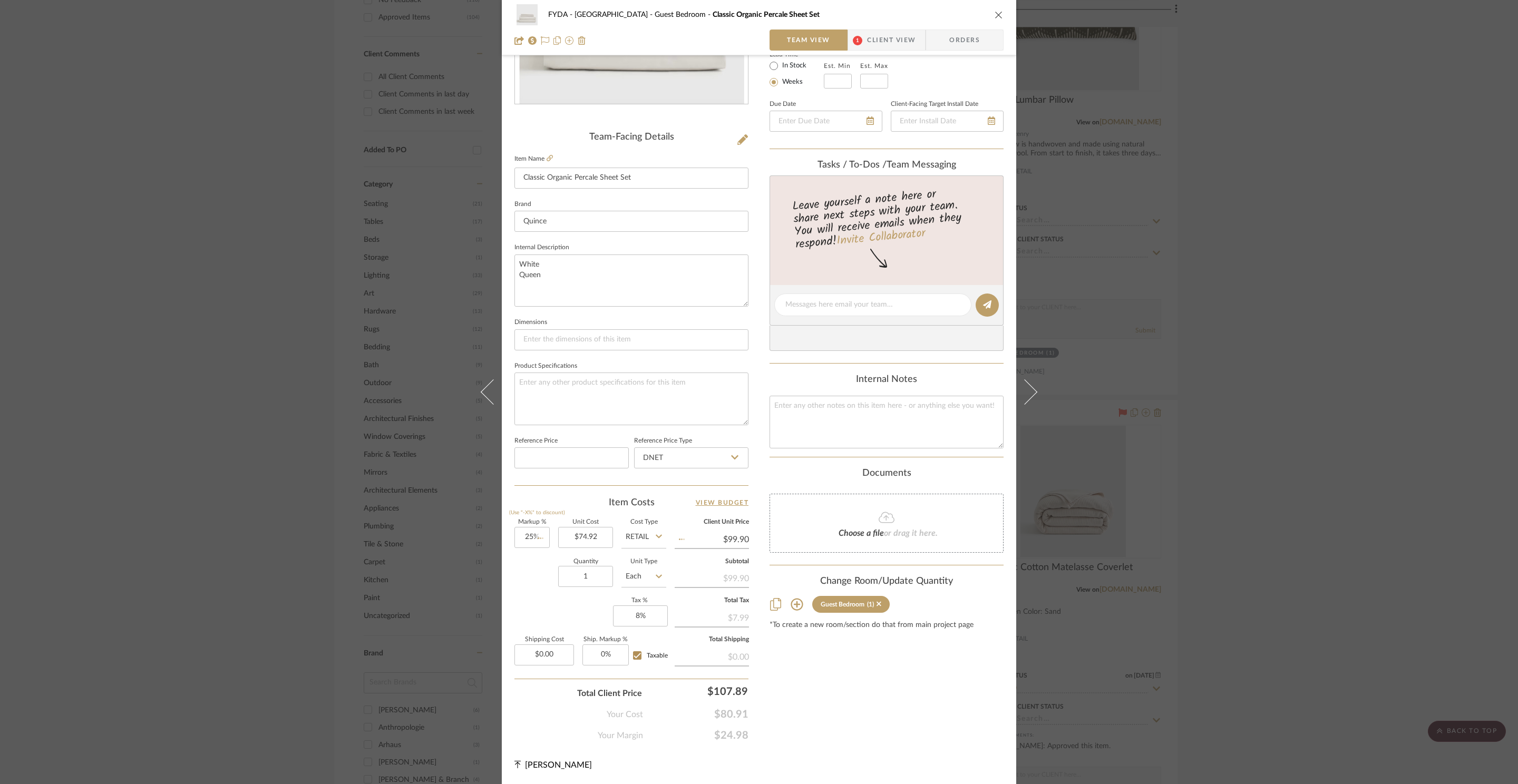
type input "$93.65"
click at [573, 528] on input "74.92" at bounding box center [585, 537] width 55 height 21
type input "$79.92"
click at [868, 707] on div "Content here copies to Client View - confirm visibility there. Show in Client D…" at bounding box center [886, 308] width 234 height 867
type input "$99.90"
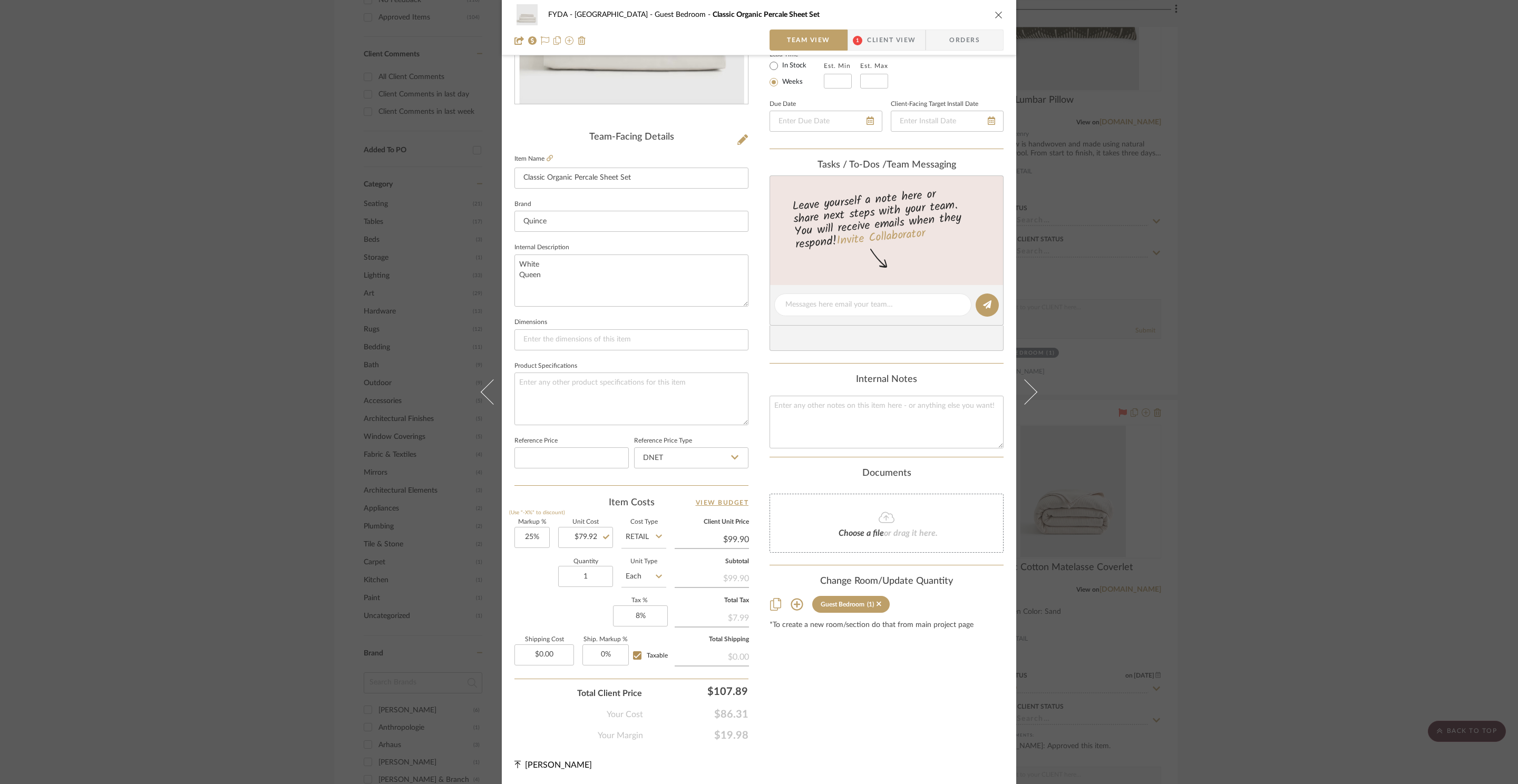
click at [724, 700] on div "Your Cost $86.31" at bounding box center [631, 710] width 234 height 21
click at [732, 707] on div "Your Cost $86.31" at bounding box center [631, 710] width 234 height 21
click at [733, 712] on span "$86.31" at bounding box center [695, 714] width 105 height 12
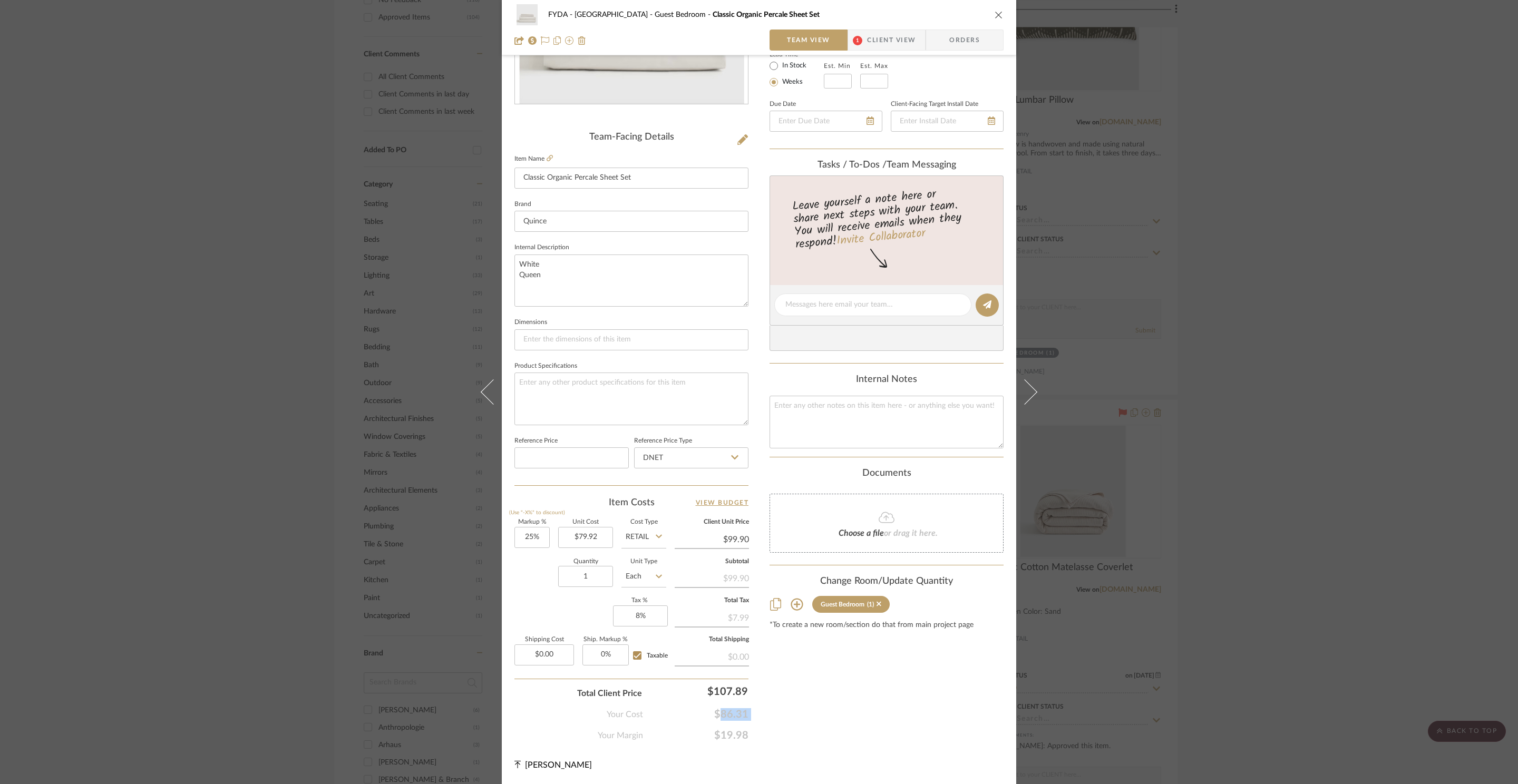
copy span "$86.31"
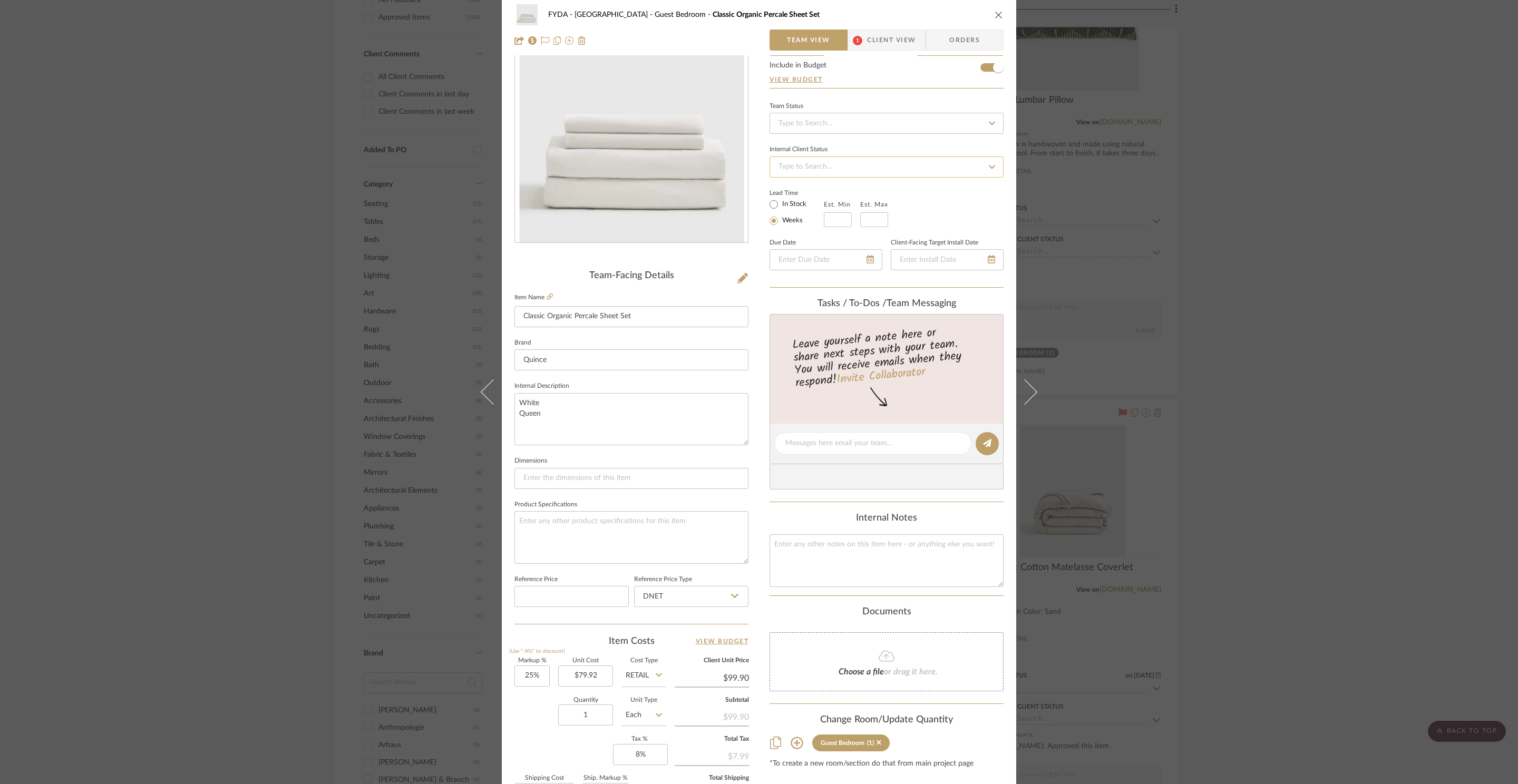
scroll to position [0, 0]
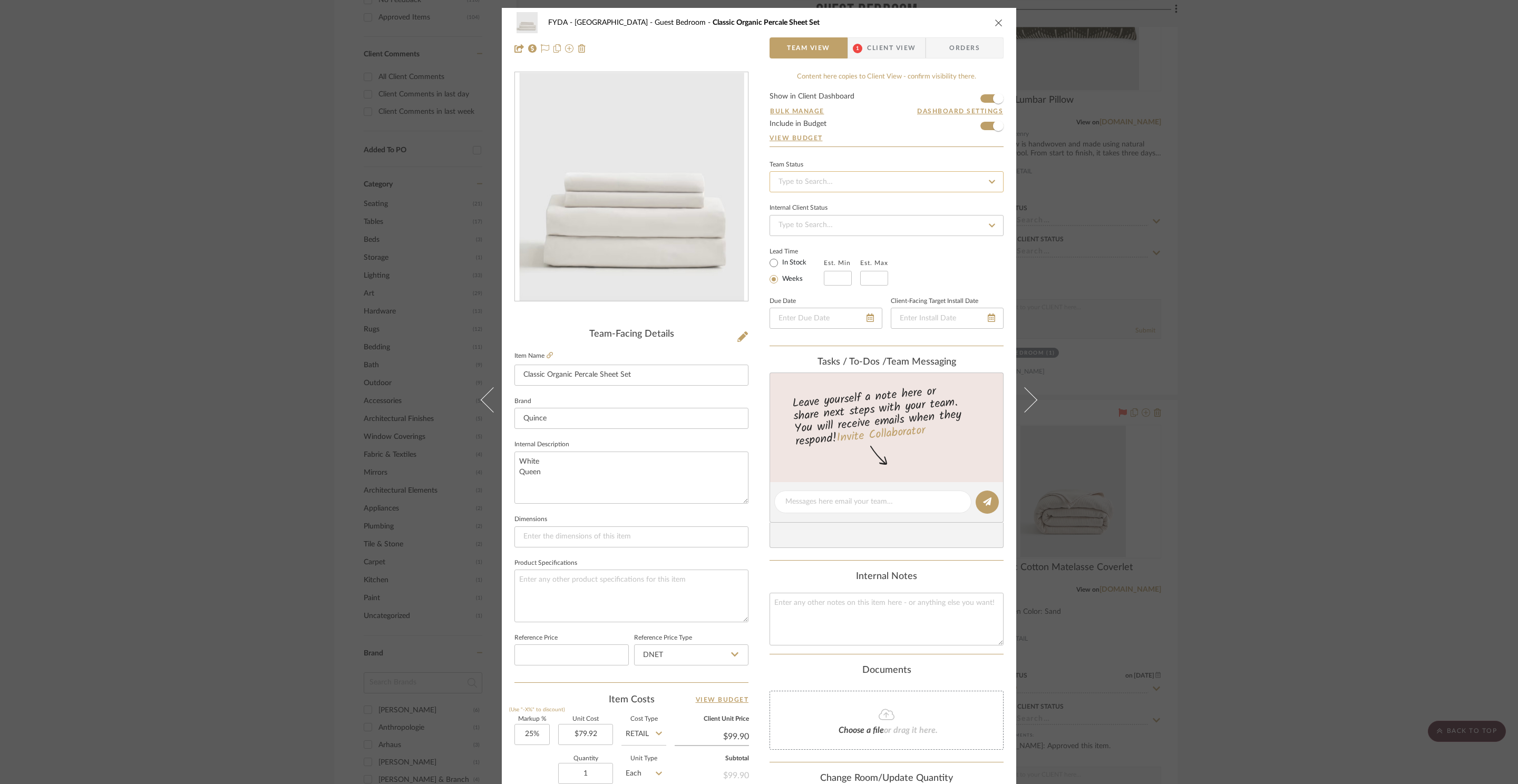
click at [866, 189] on input at bounding box center [886, 182] width 234 height 21
click at [840, 244] on div "Ordered" at bounding box center [883, 238] width 233 height 27
type input "10/6/2025"
type input "Ordered"
type input "10/6/2025"
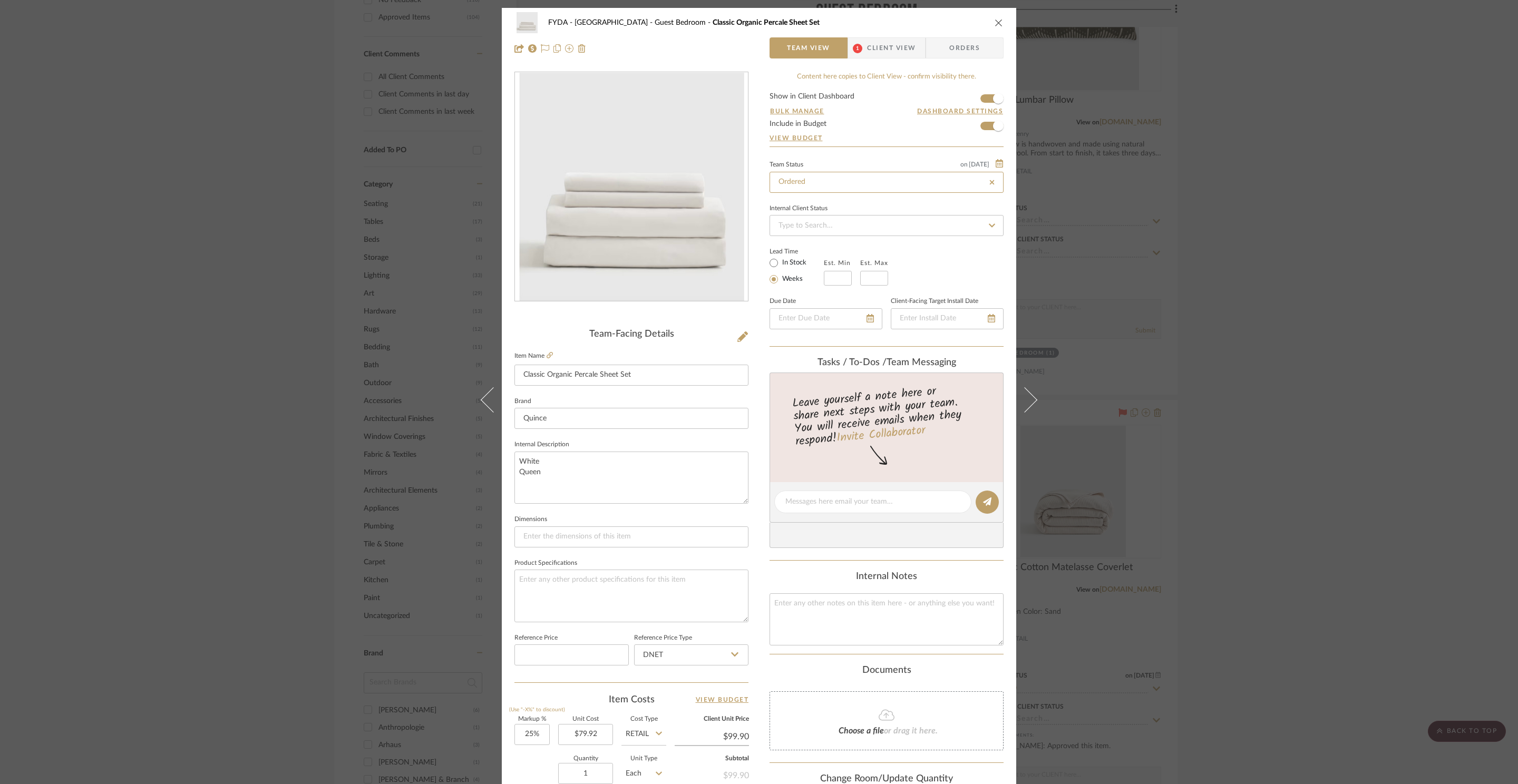
type input "Ordered"
click at [543, 51] on icon at bounding box center [545, 48] width 8 height 8
drag, startPoint x: 988, startPoint y: 19, endPoint x: 989, endPoint y: 28, distance: 9.1
click at [989, 19] on div "FYDA - 655 City Park Guest Bedroom Classic Organic Percale Sheet Set" at bounding box center [759, 23] width 489 height 21
click at [980, 28] on div "FYDA - 655 City Park Guest Bedroom Classic Organic Percale Sheet Set" at bounding box center [759, 23] width 489 height 21
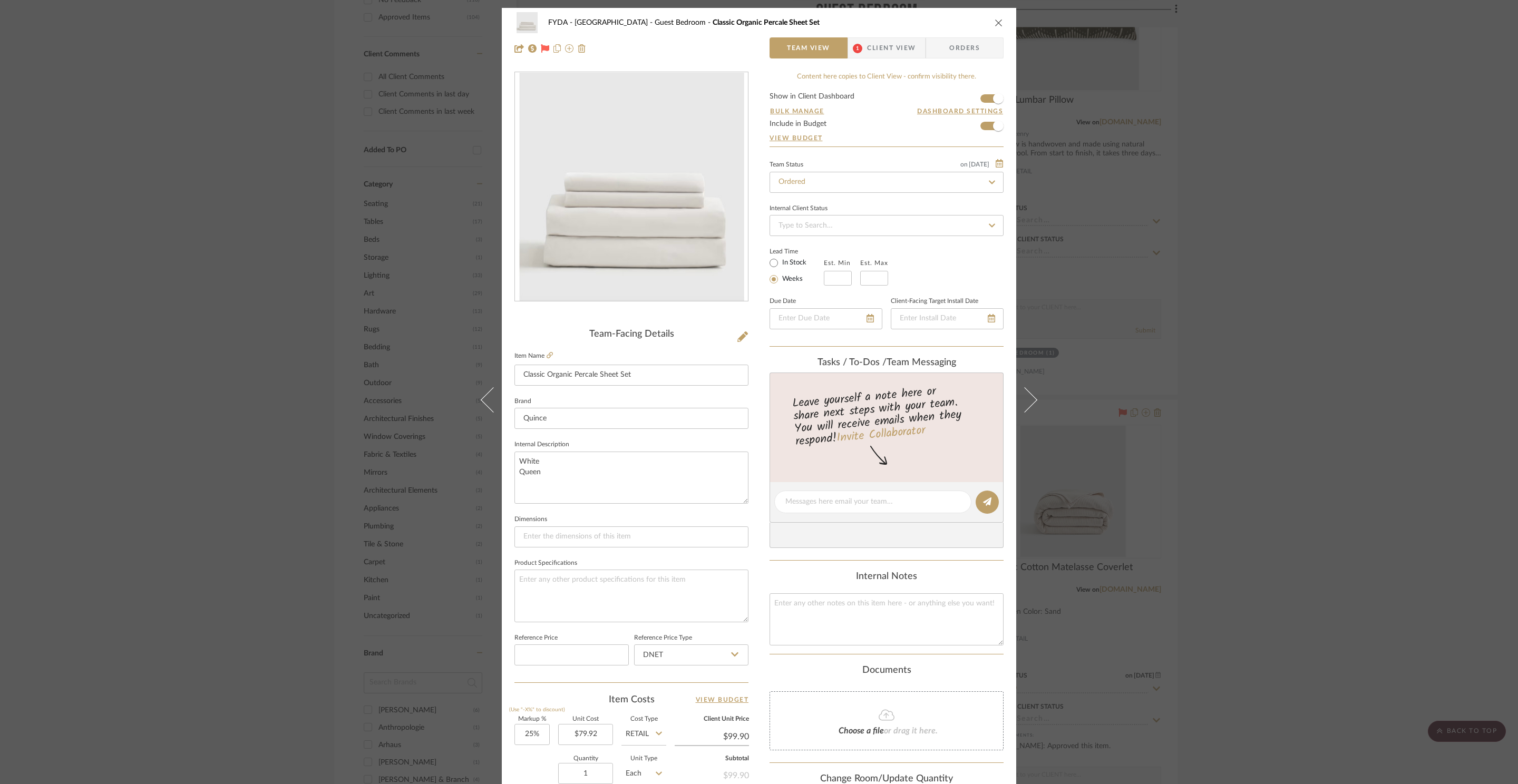
click at [995, 24] on icon "close" at bounding box center [999, 22] width 8 height 8
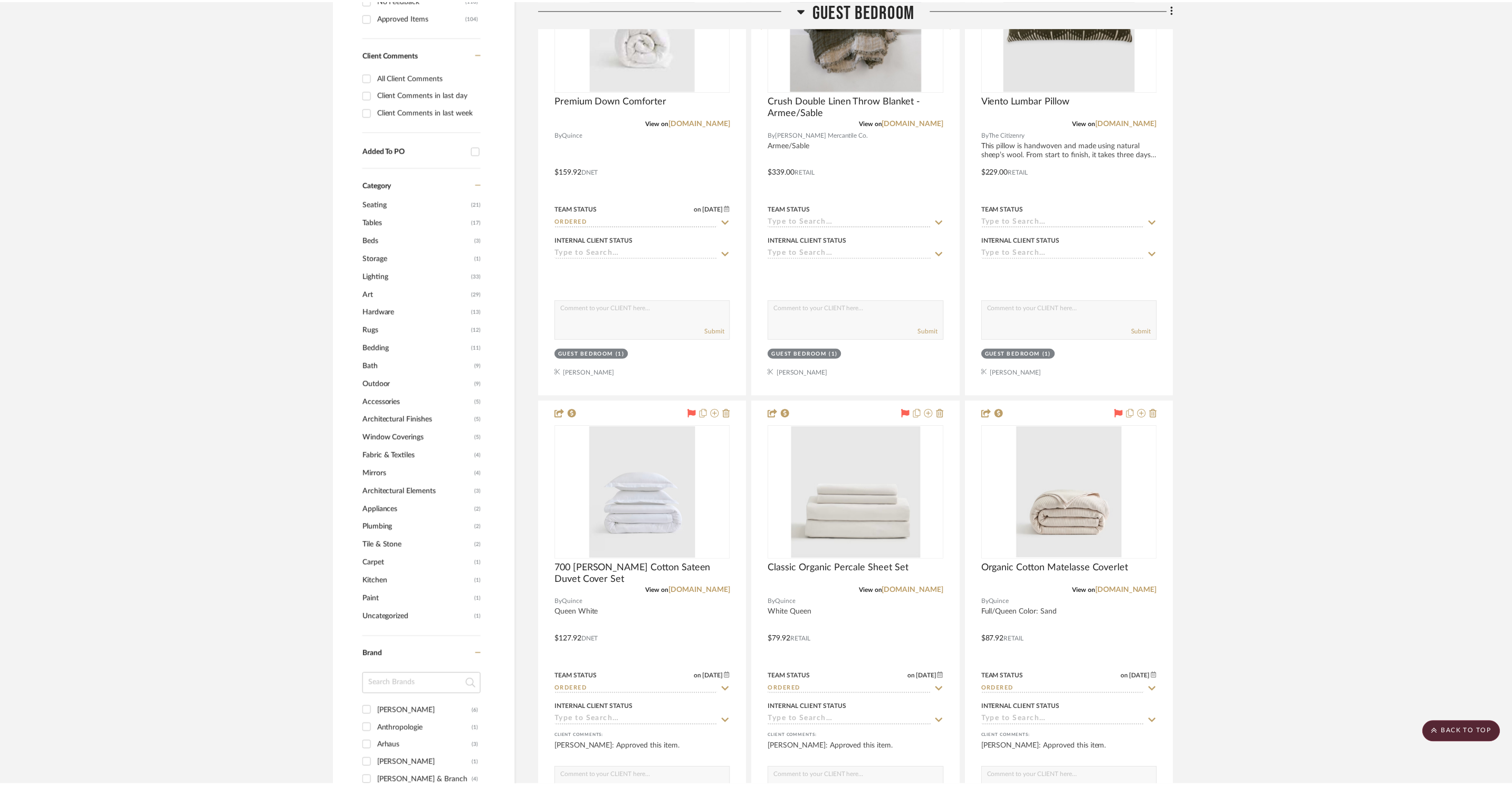
scroll to position [797, 0]
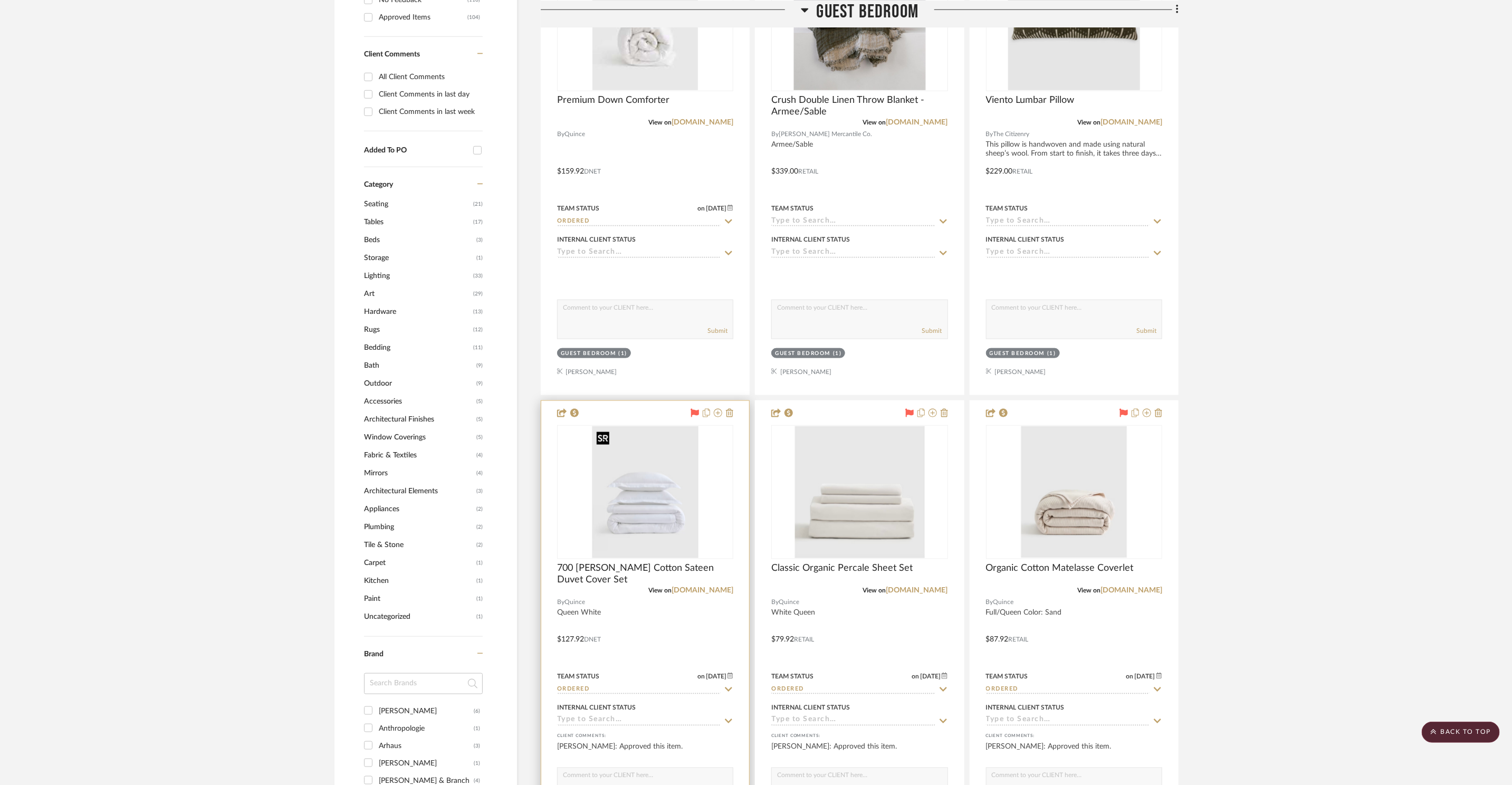
click at [0, 0] on img at bounding box center [0, 0] width 0 height 0
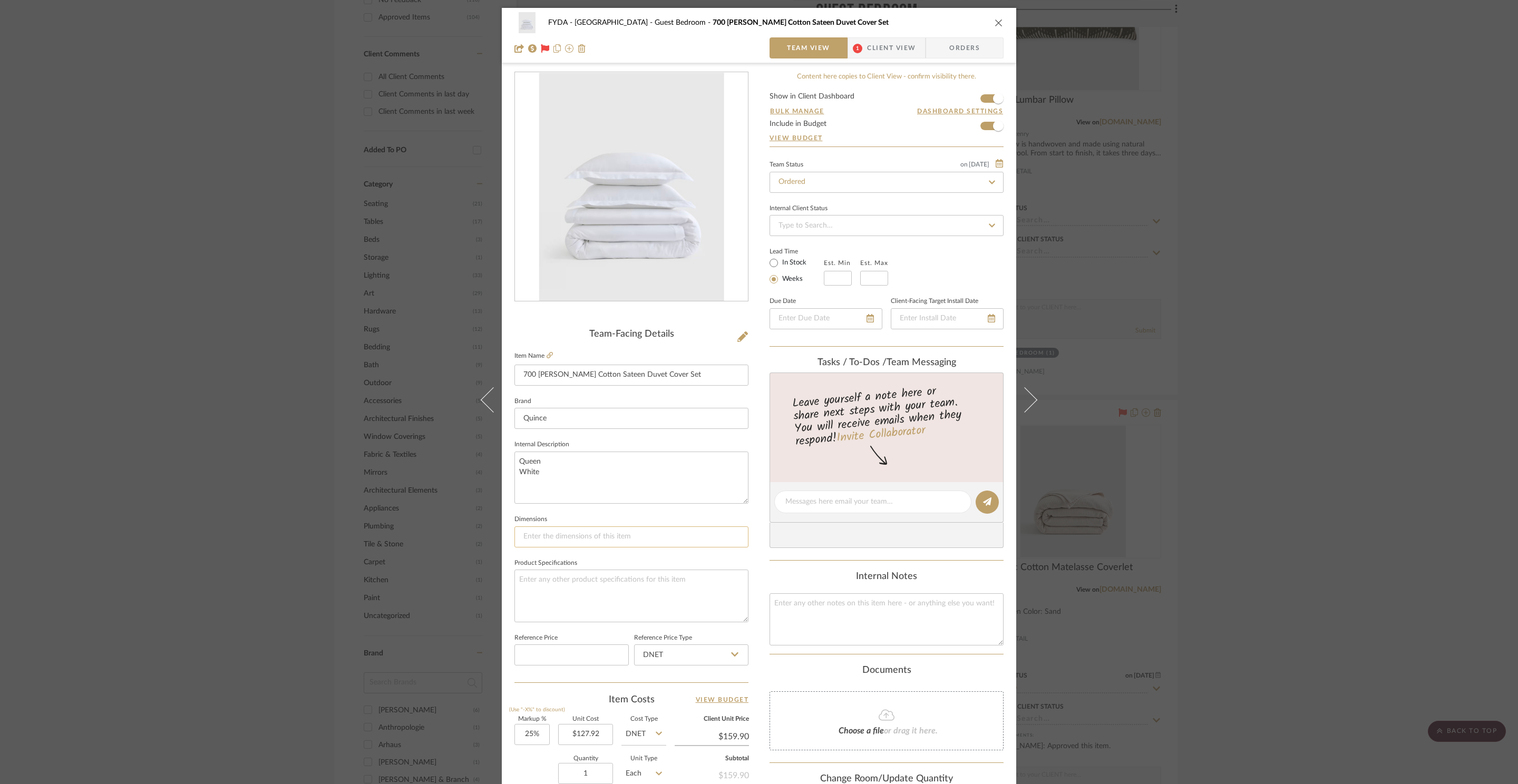
scroll to position [198, 0]
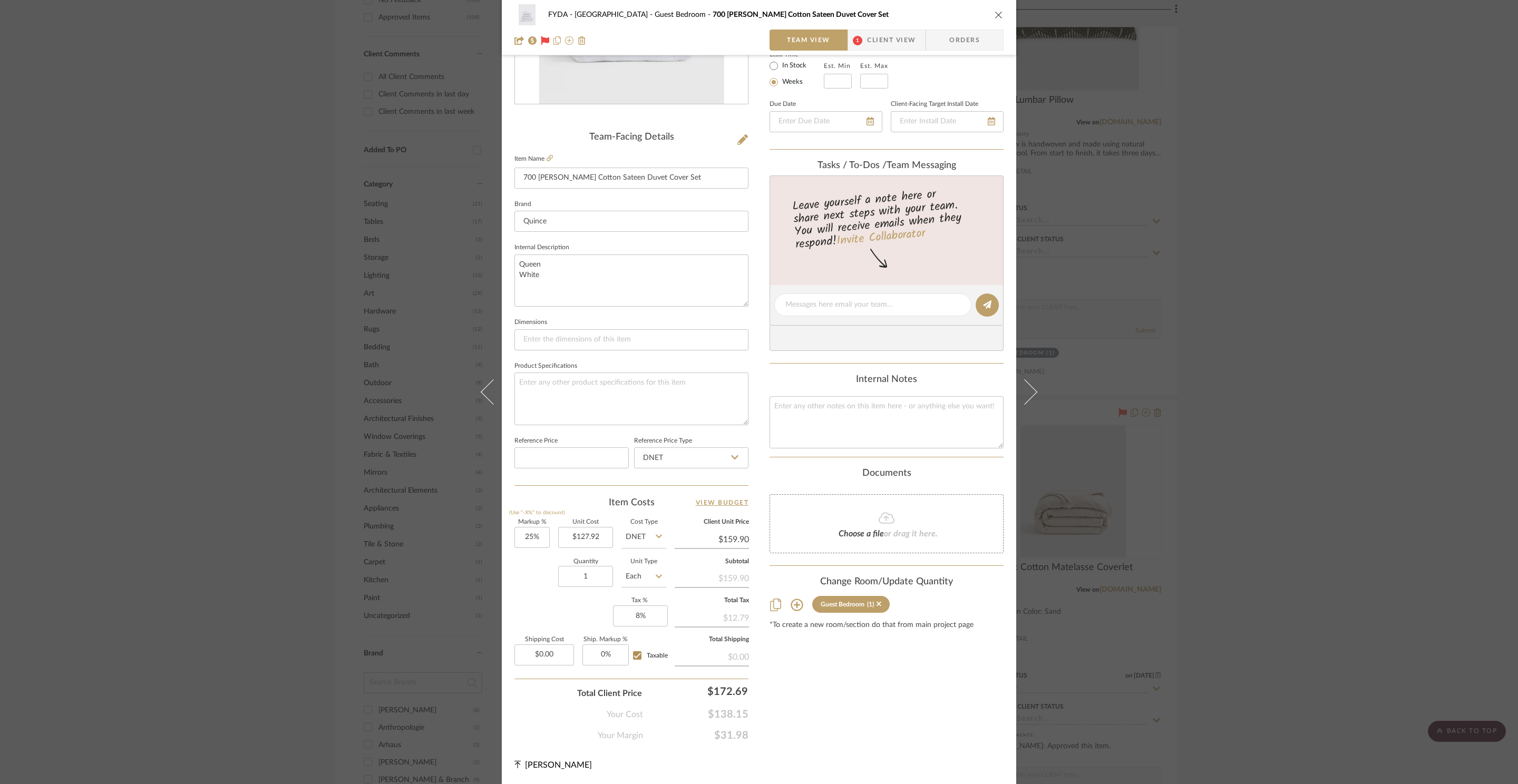
click at [732, 712] on span "$138.15" at bounding box center [695, 714] width 105 height 12
copy span "$138.15"
click at [1174, 526] on div "FYDA - 655 City Park Guest Bedroom 700 TC Giza Cotton Sateen Duvet Cover Set Te…" at bounding box center [759, 392] width 1518 height 784
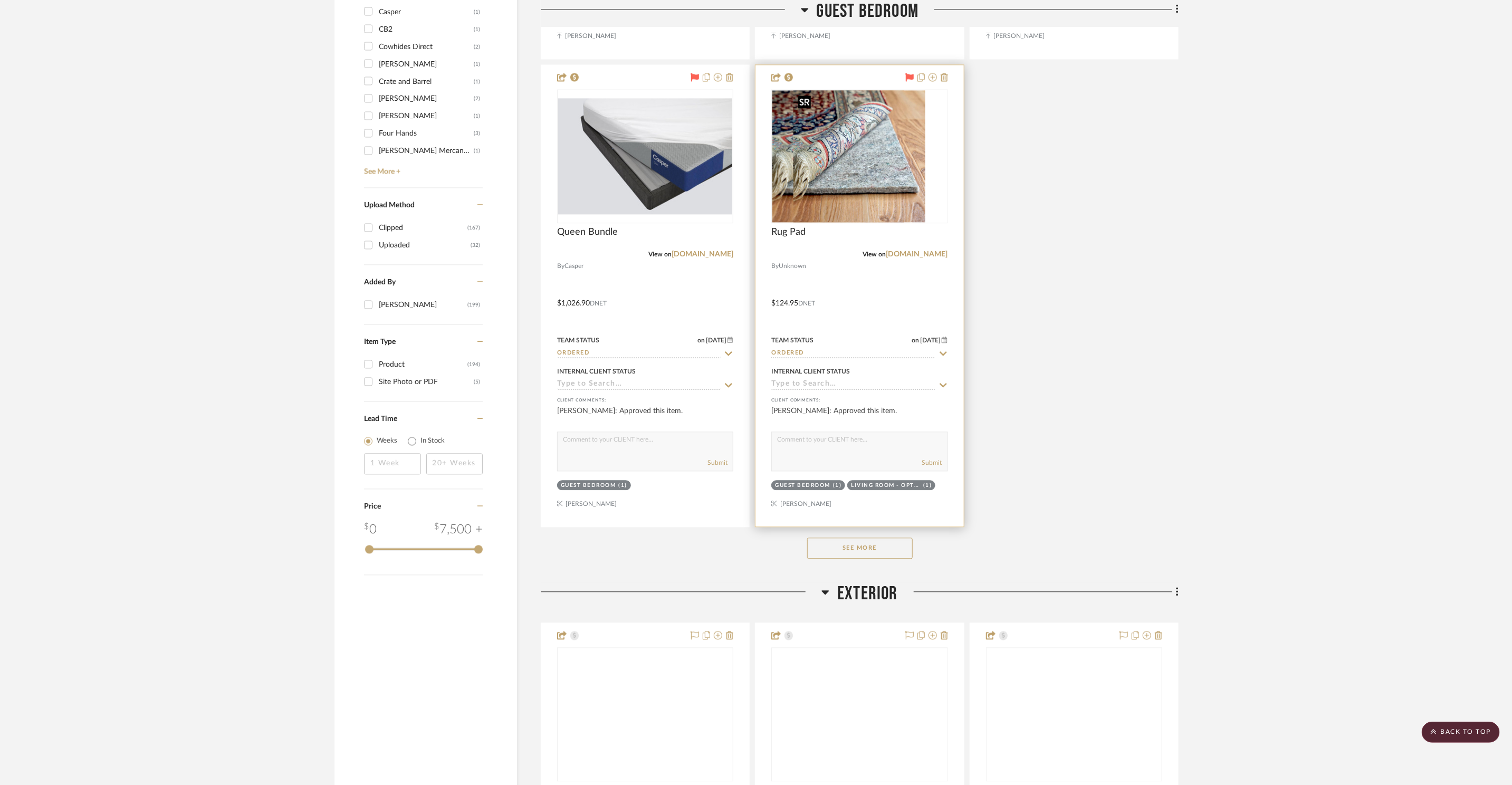
scroll to position [1681, 0]
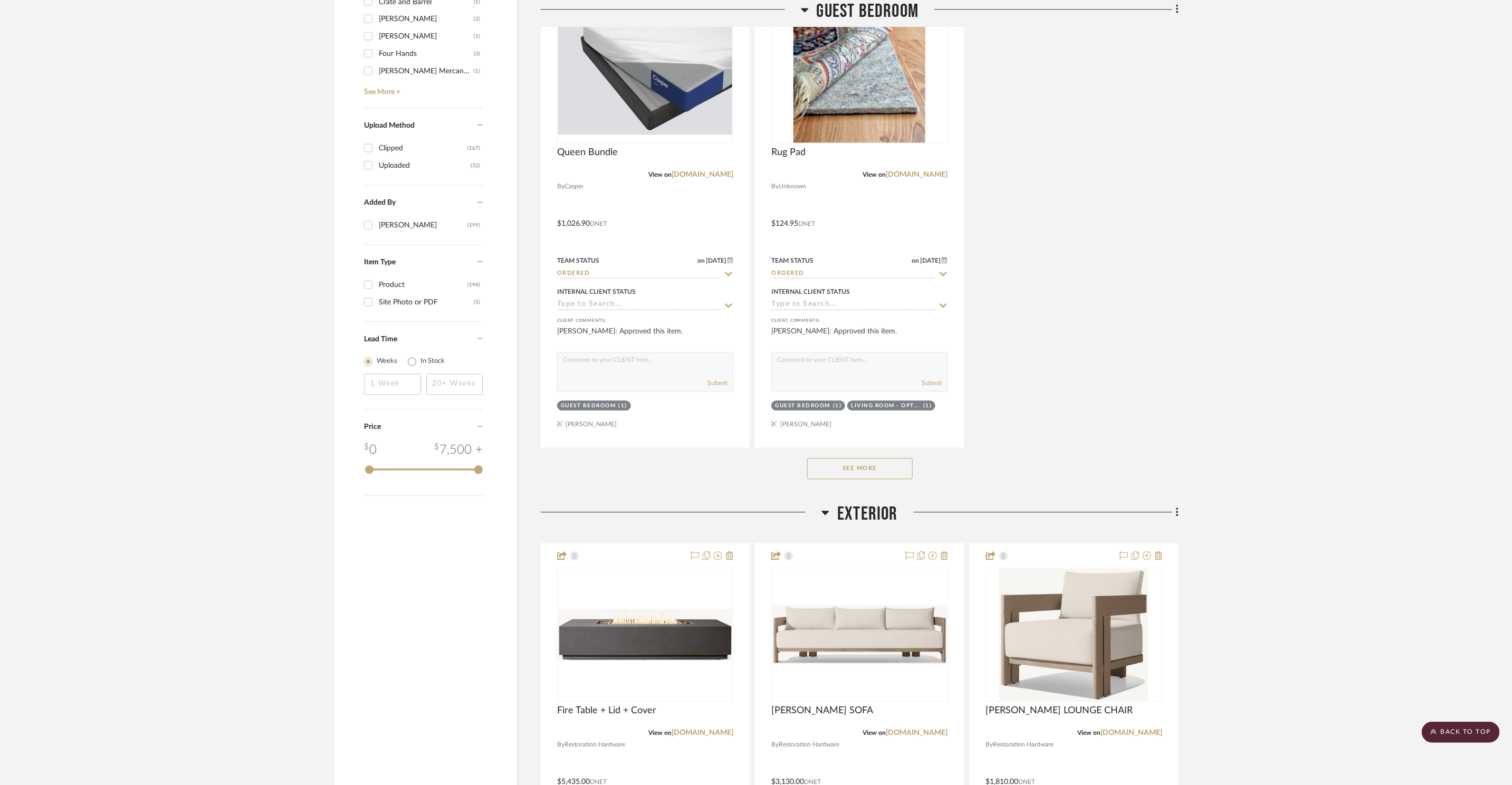
click at [885, 473] on button "See More" at bounding box center [860, 468] width 106 height 21
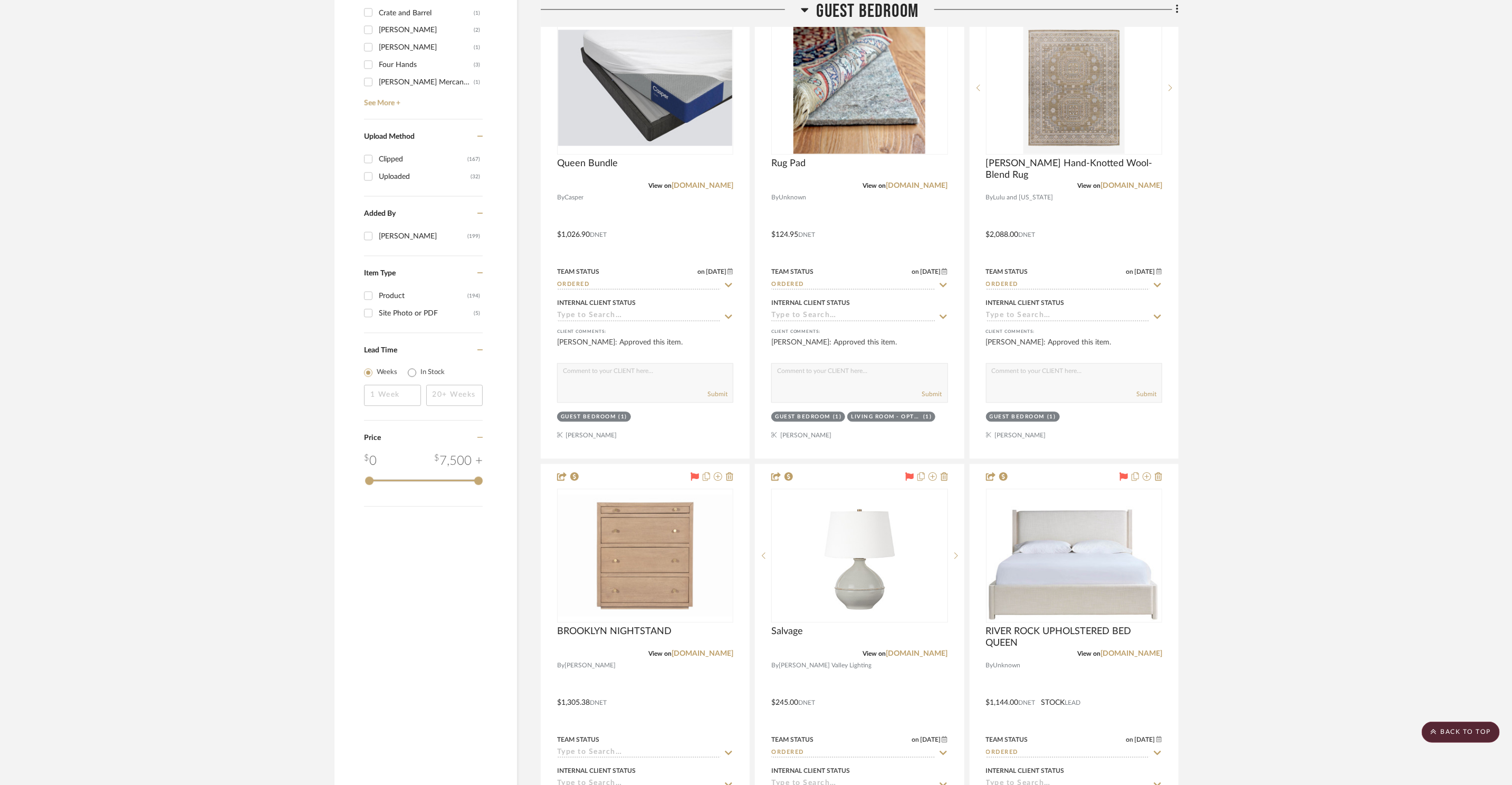
scroll to position [1717, 0]
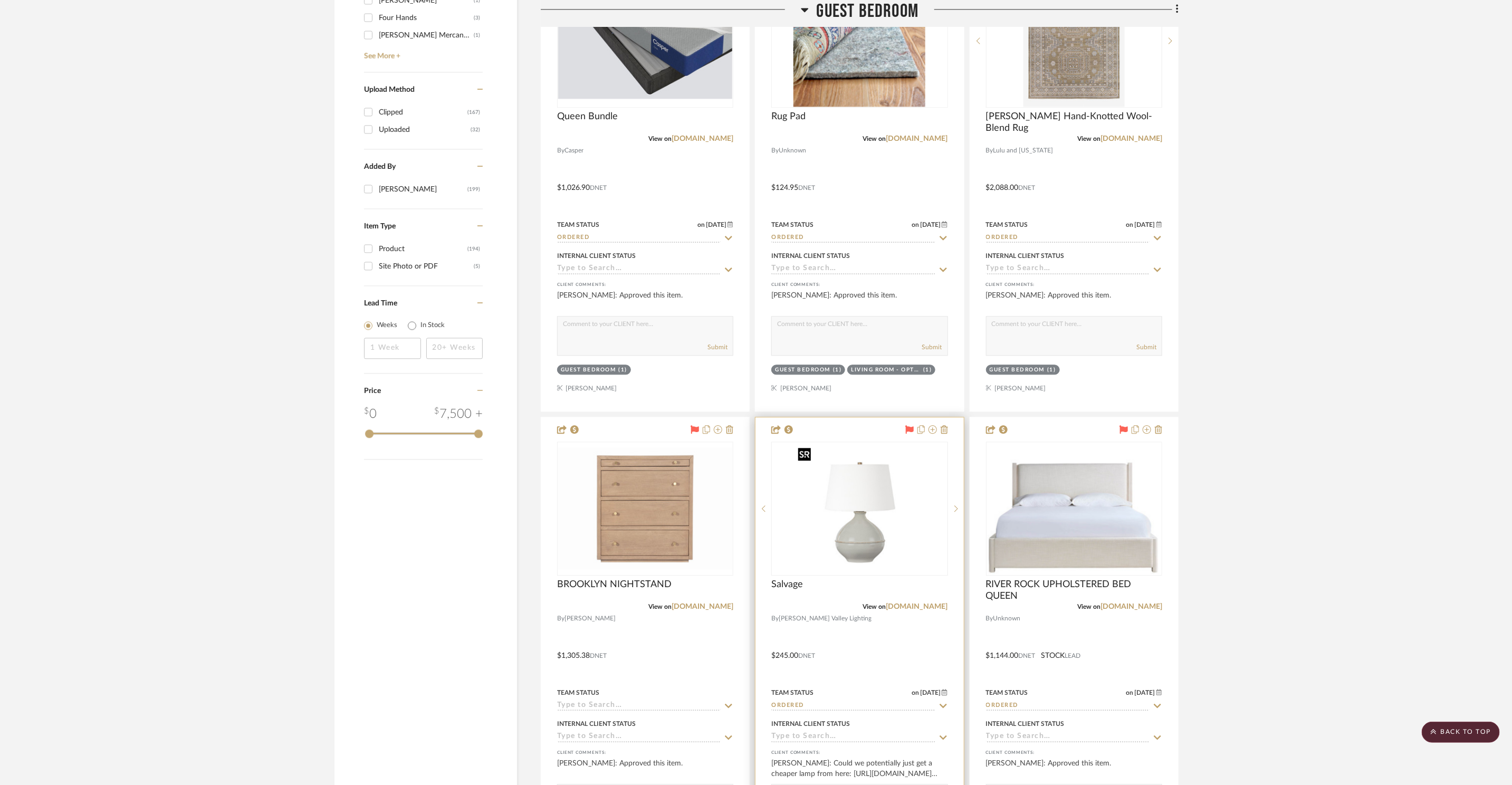
click at [0, 0] on img at bounding box center [0, 0] width 0 height 0
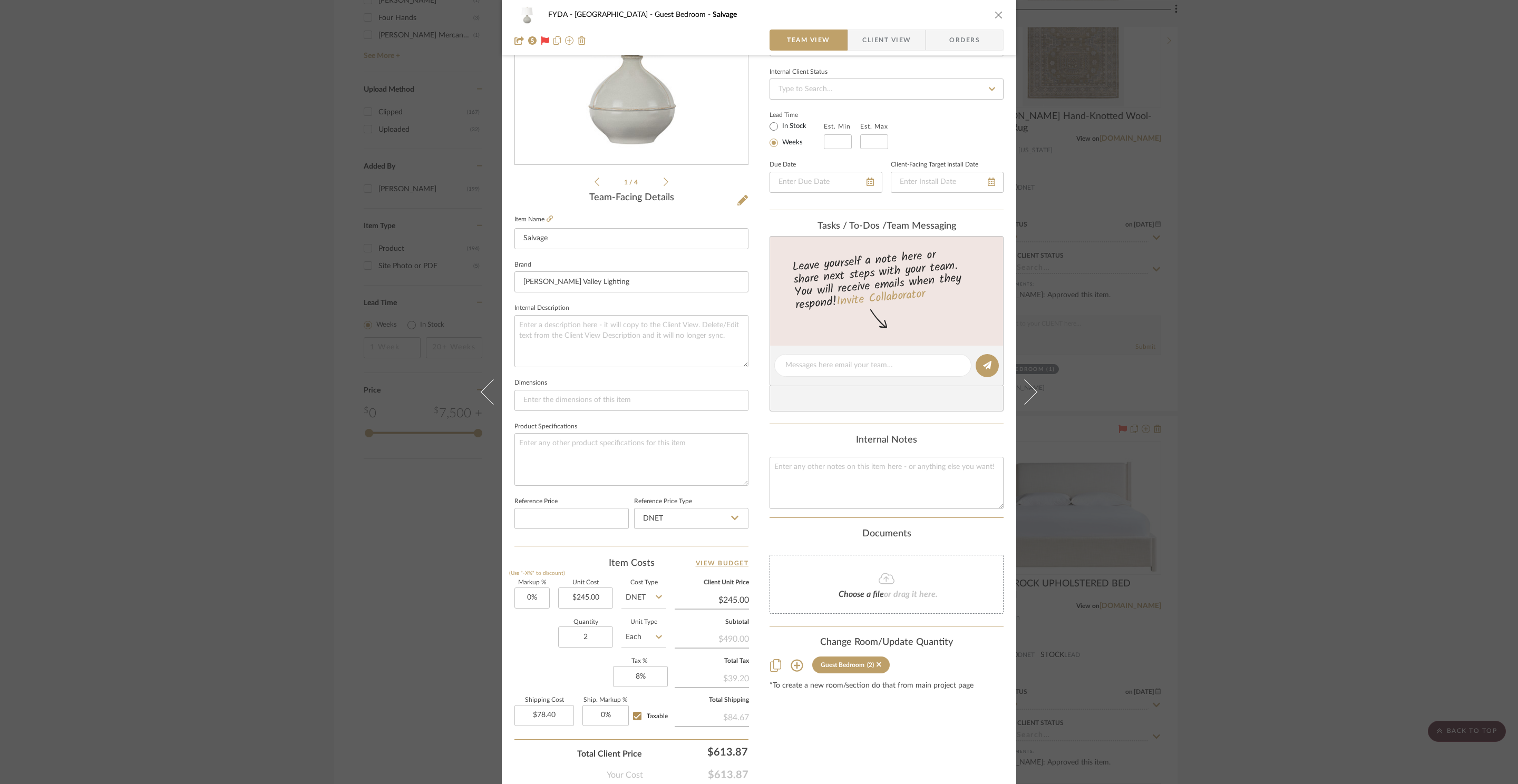
scroll to position [198, 0]
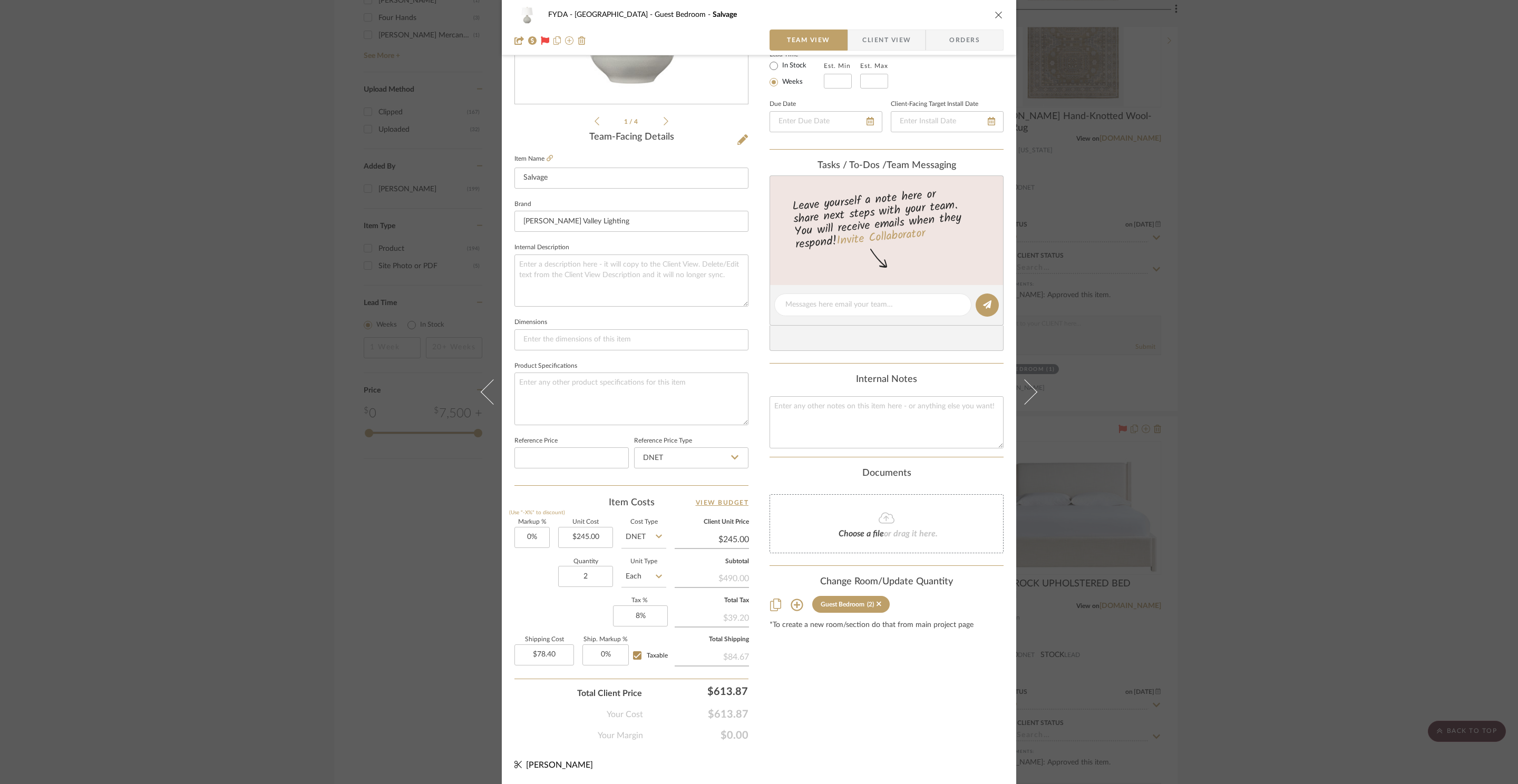
click at [1331, 311] on div "FYDA - 655 City Park Guest Bedroom Salvage Team View Client View Orders 1 / 4 T…" at bounding box center [759, 392] width 1518 height 784
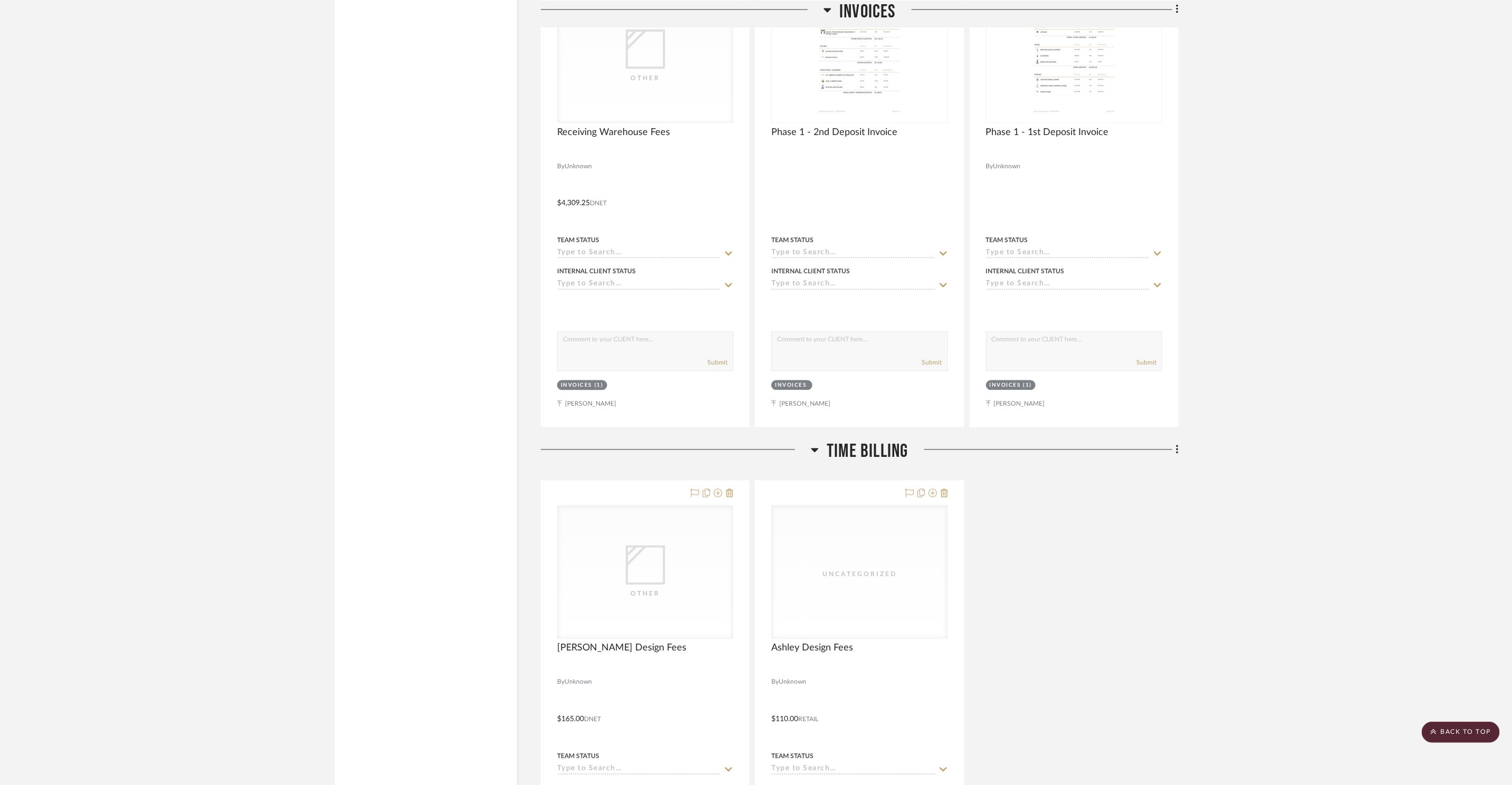
scroll to position [4566, 0]
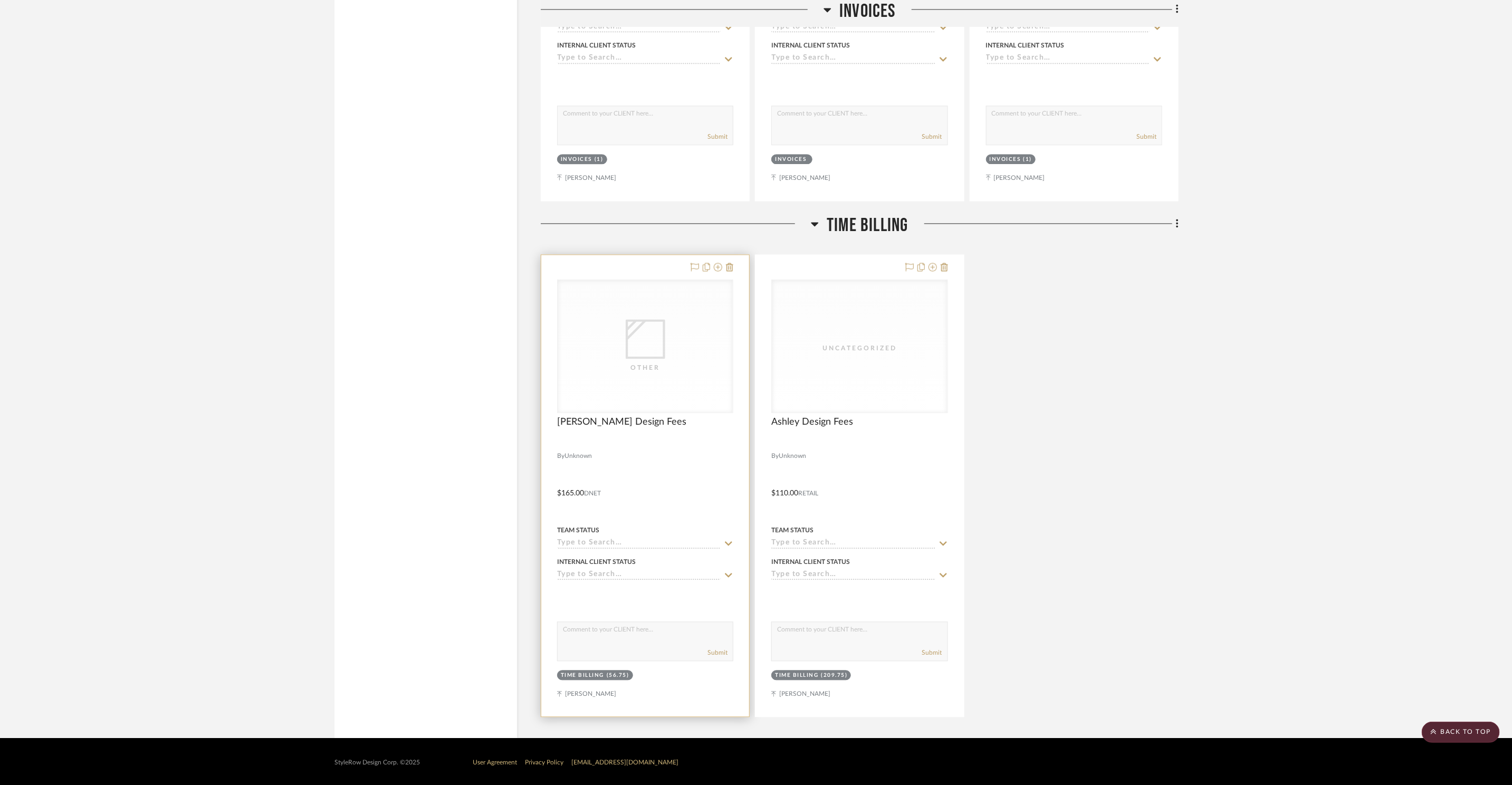
click at [673, 330] on div "Other" at bounding box center [645, 346] width 175 height 133
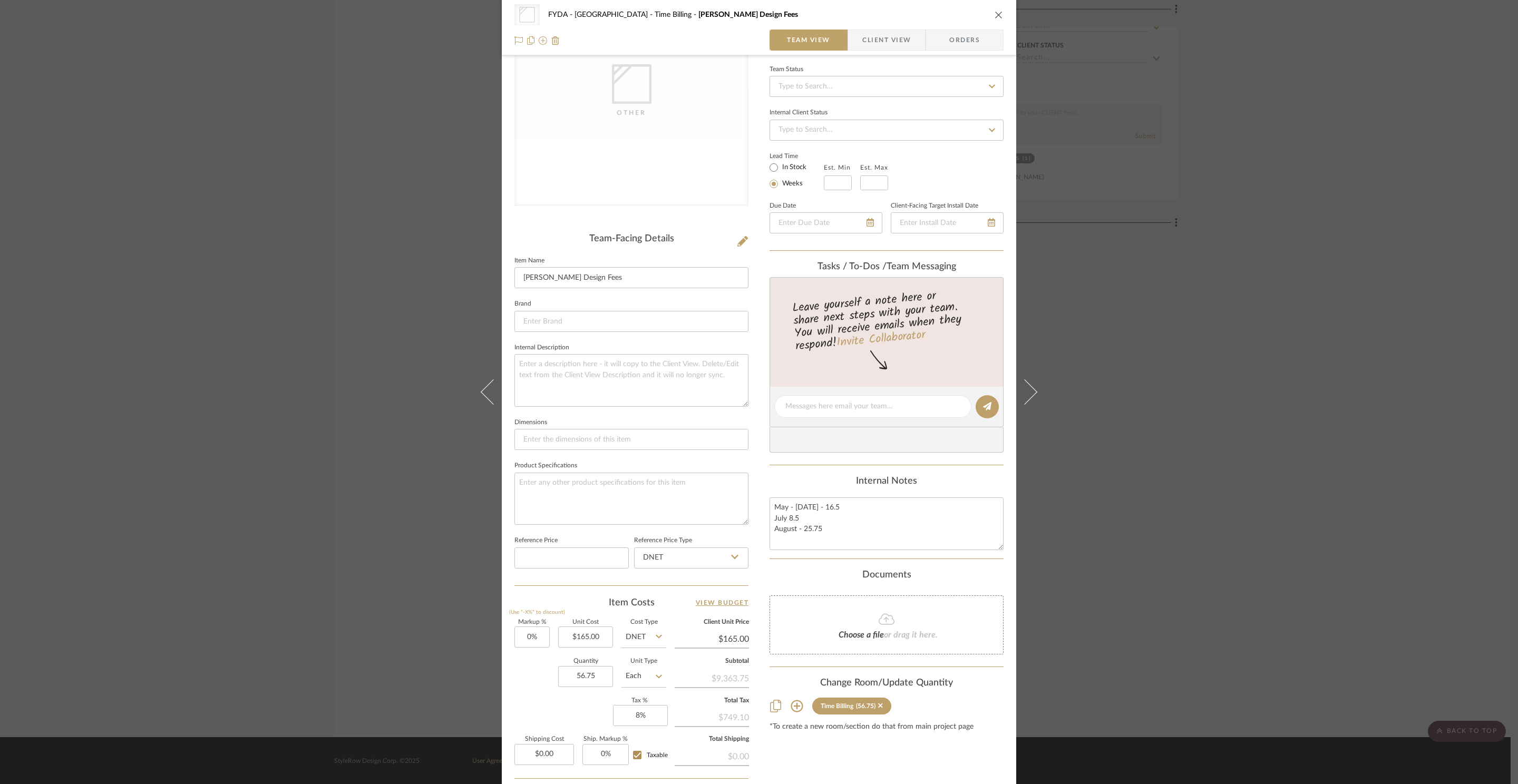
scroll to position [197, 0]
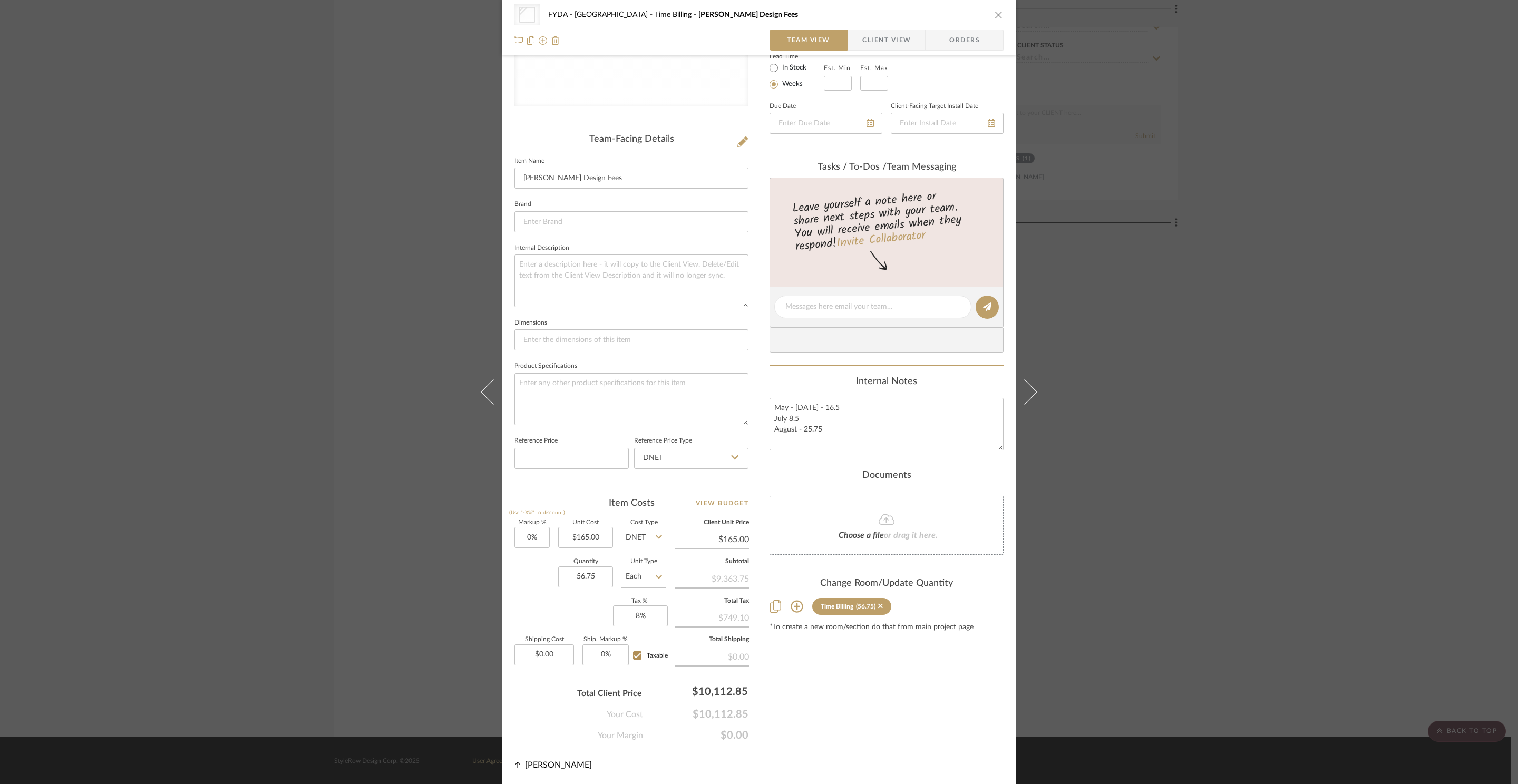
click at [1146, 462] on div "Other FYDA - 655 City Park Time Billing Ginny Design Fees Team View Client View…" at bounding box center [759, 392] width 1518 height 784
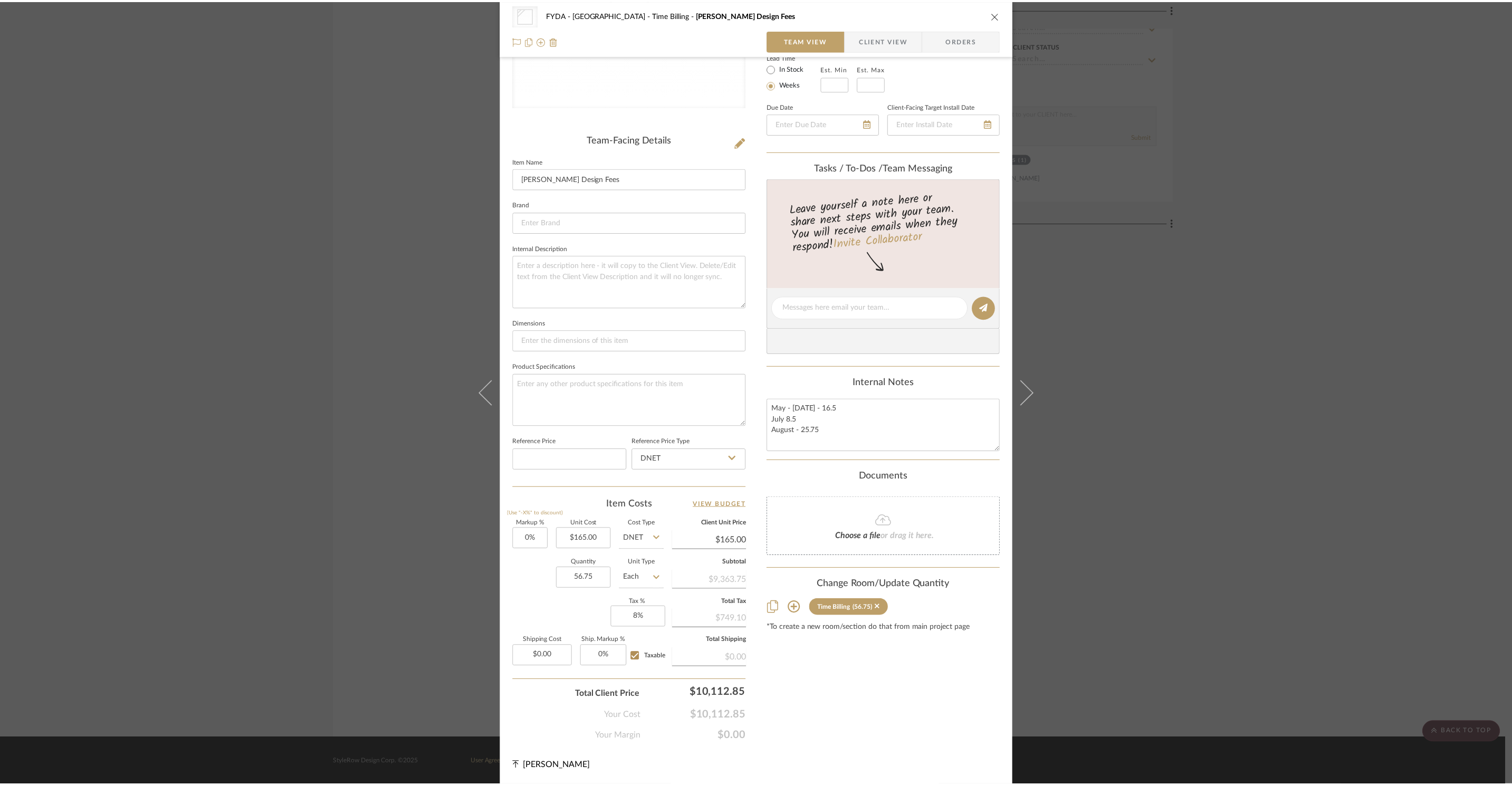
scroll to position [4566, 0]
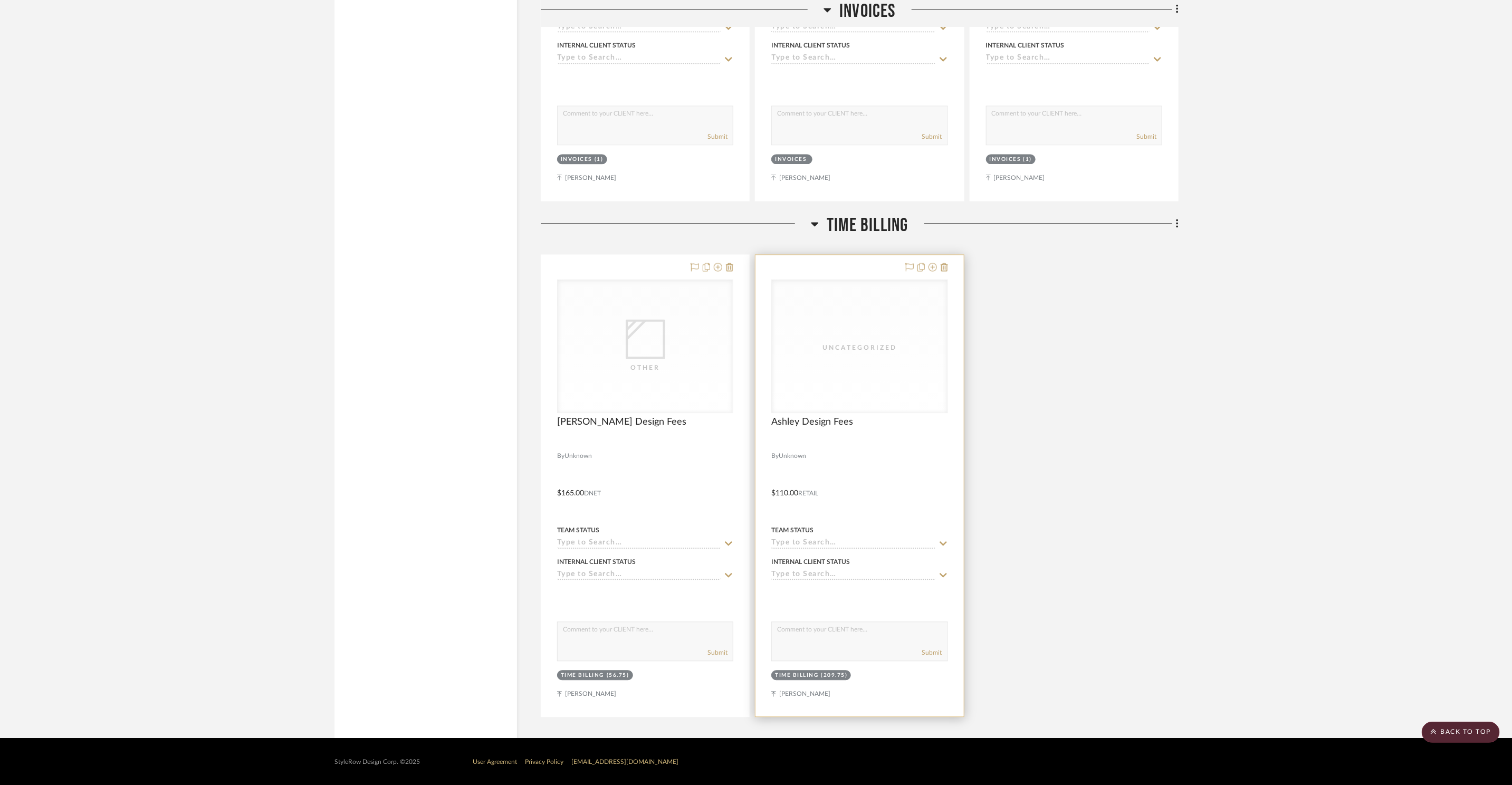
click at [859, 392] on div "Uncategorized" at bounding box center [860, 346] width 175 height 133
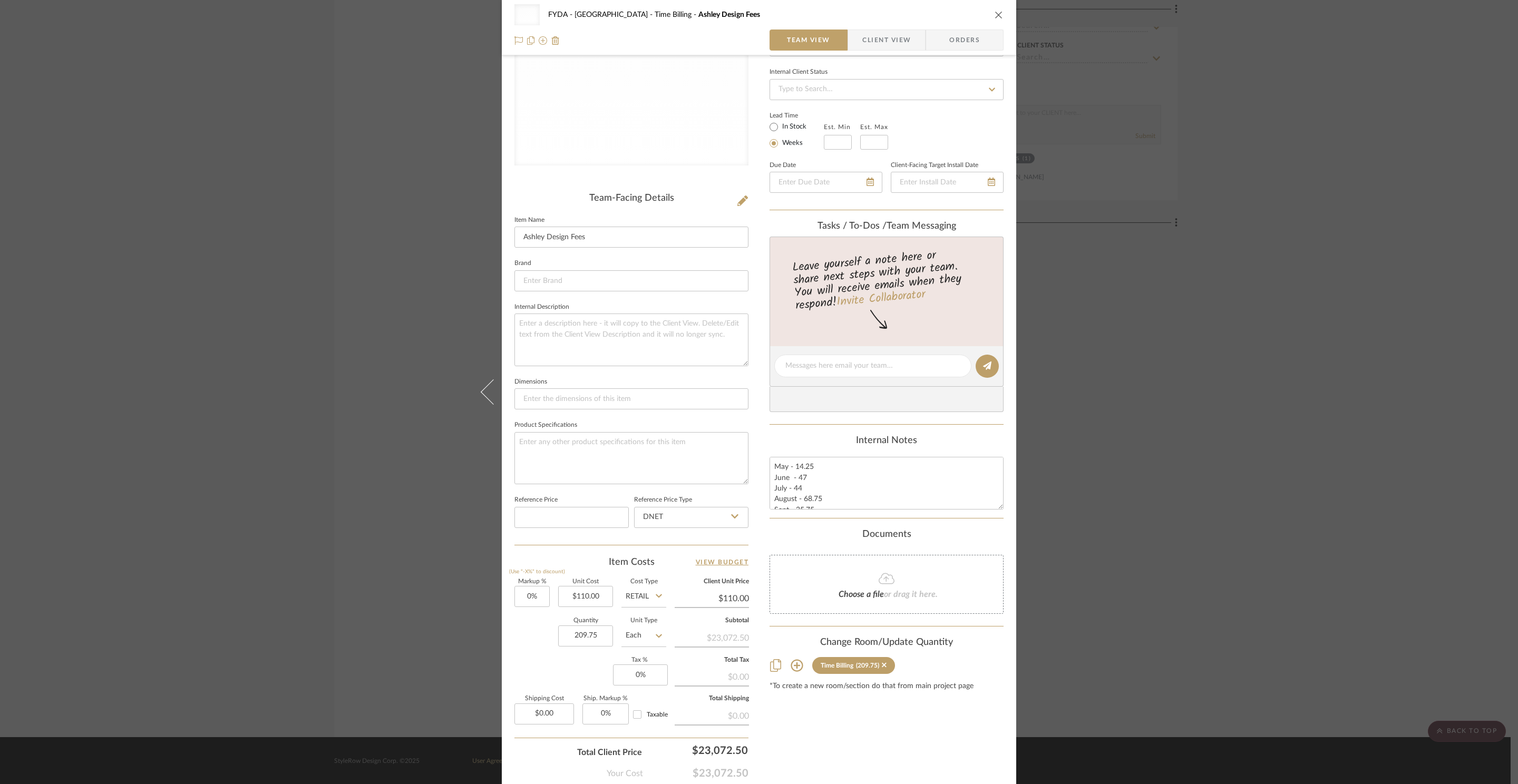
scroll to position [197, 0]
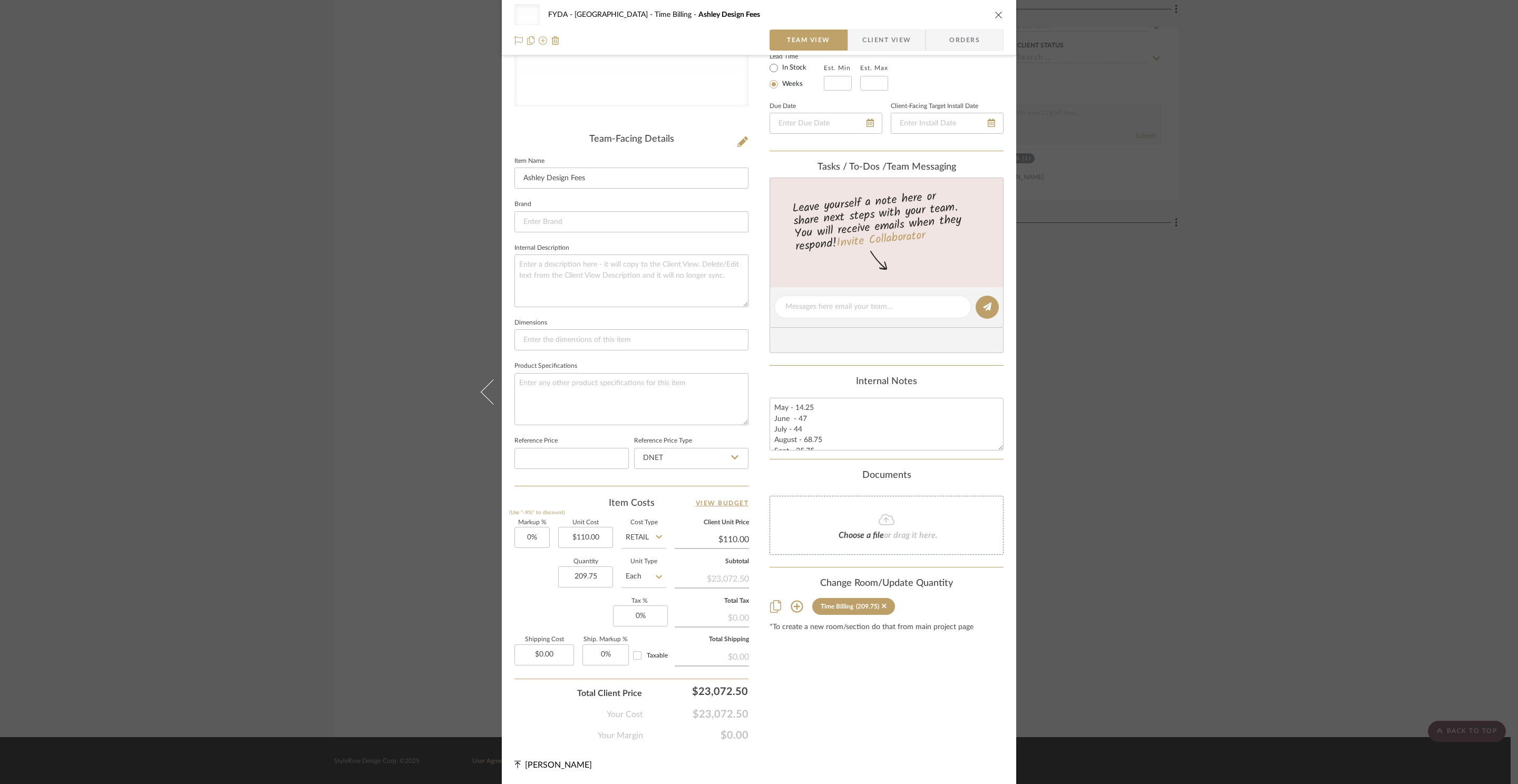
click at [1252, 428] on div "Uncategorized FYDA - 655 City Park Time Billing Ashley Design Fees Team View Cl…" at bounding box center [759, 392] width 1518 height 784
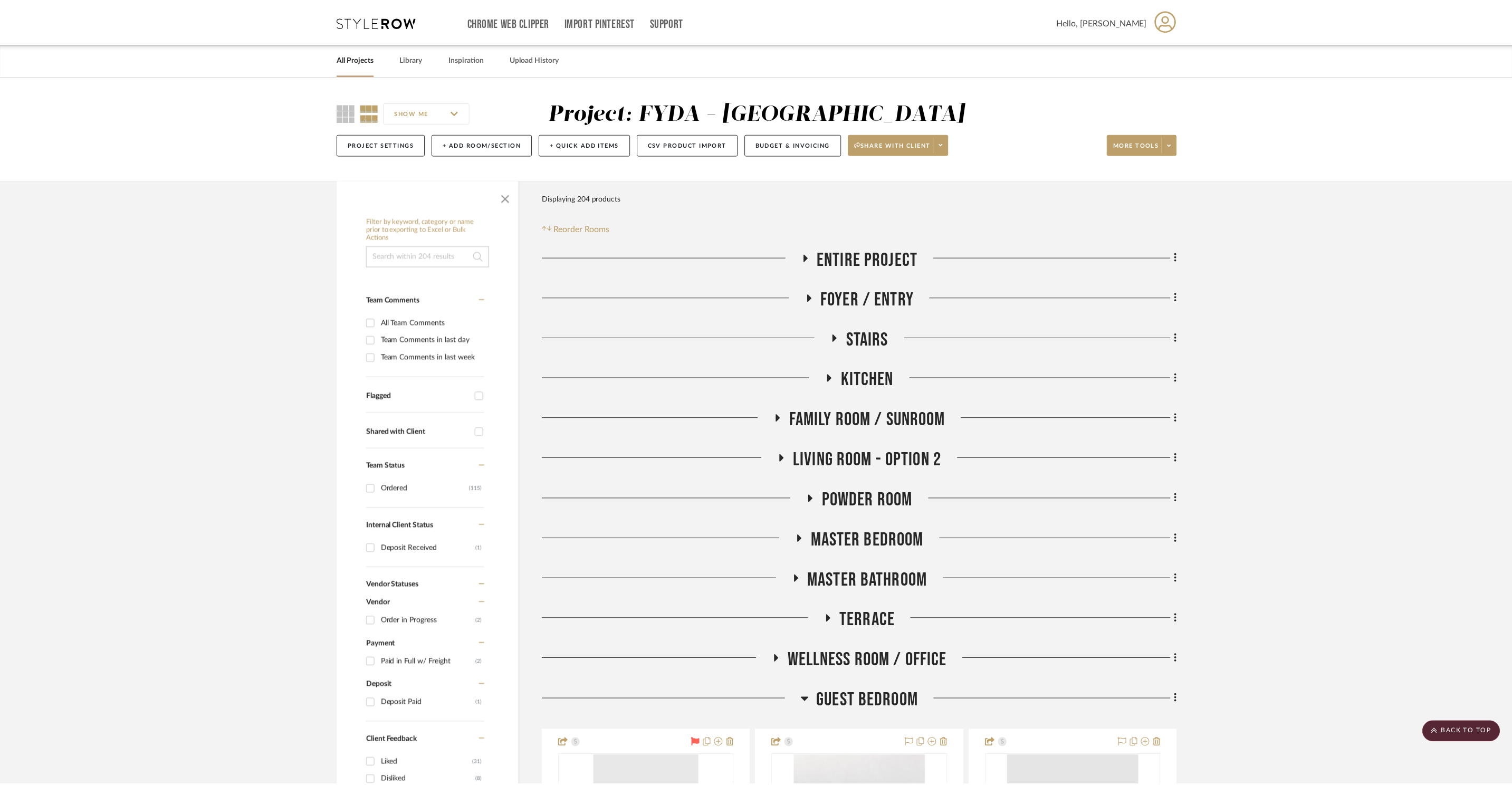
scroll to position [4566, 0]
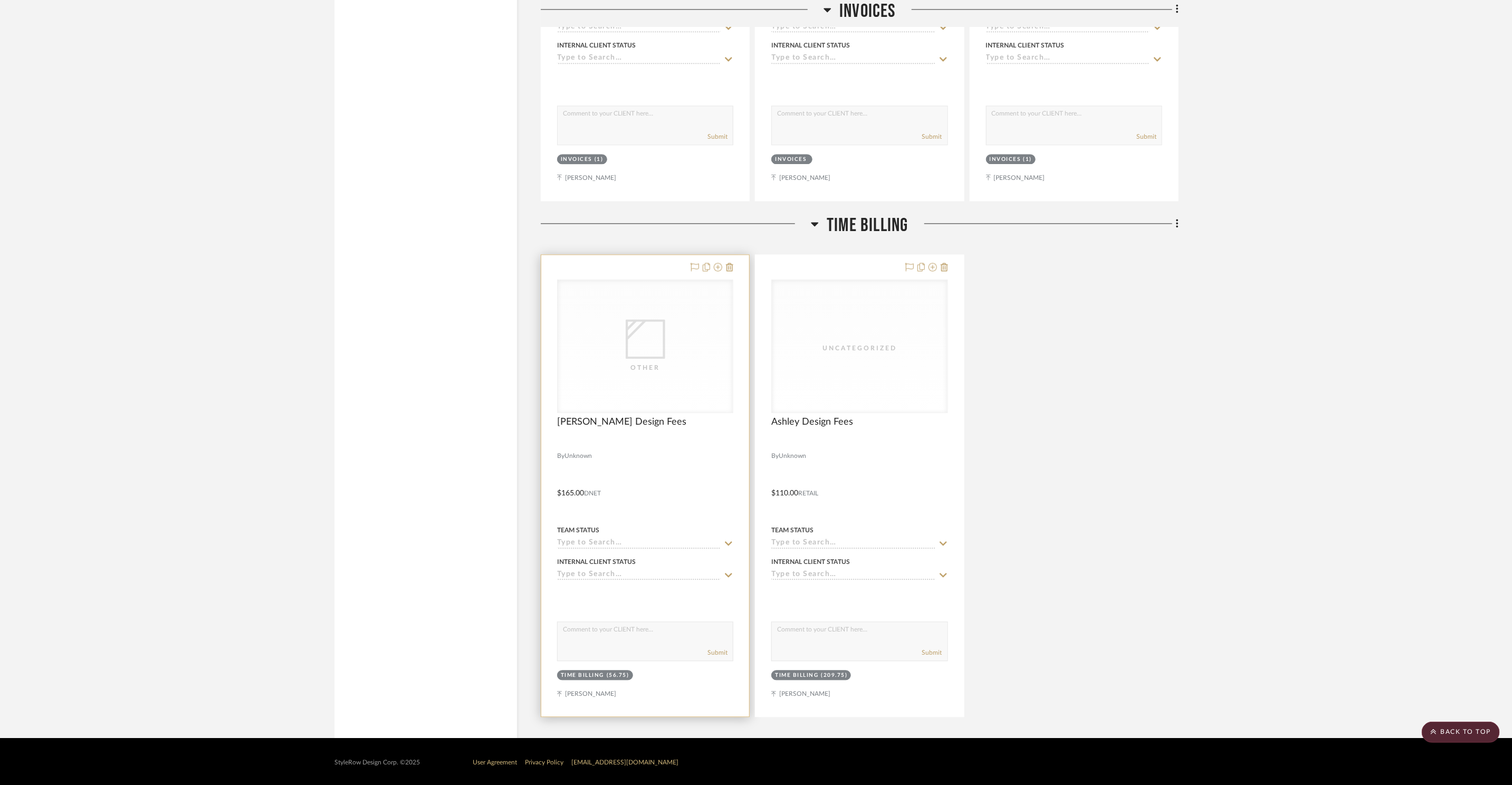
click at [614, 390] on div "Other" at bounding box center [645, 346] width 175 height 133
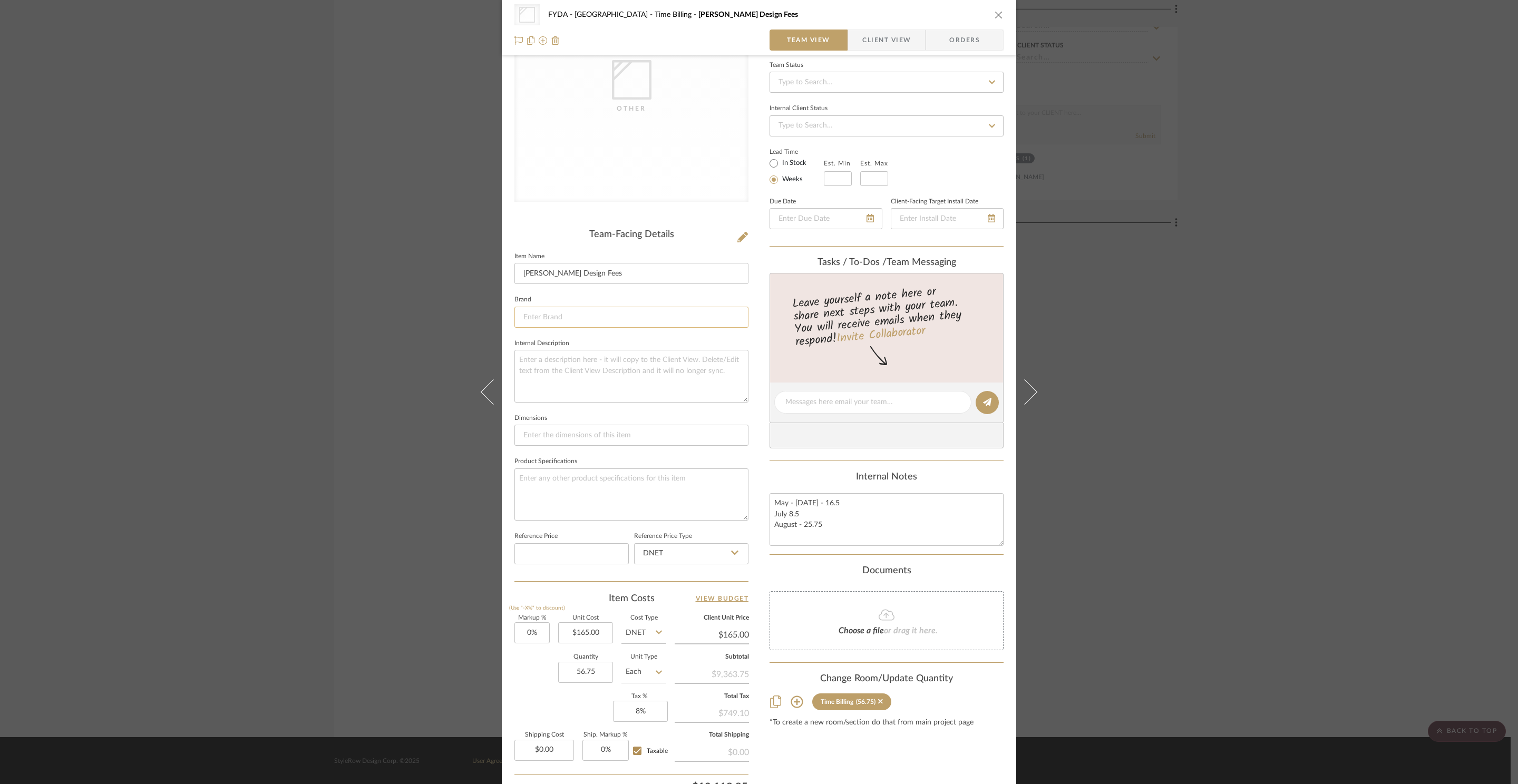
scroll to position [197, 0]
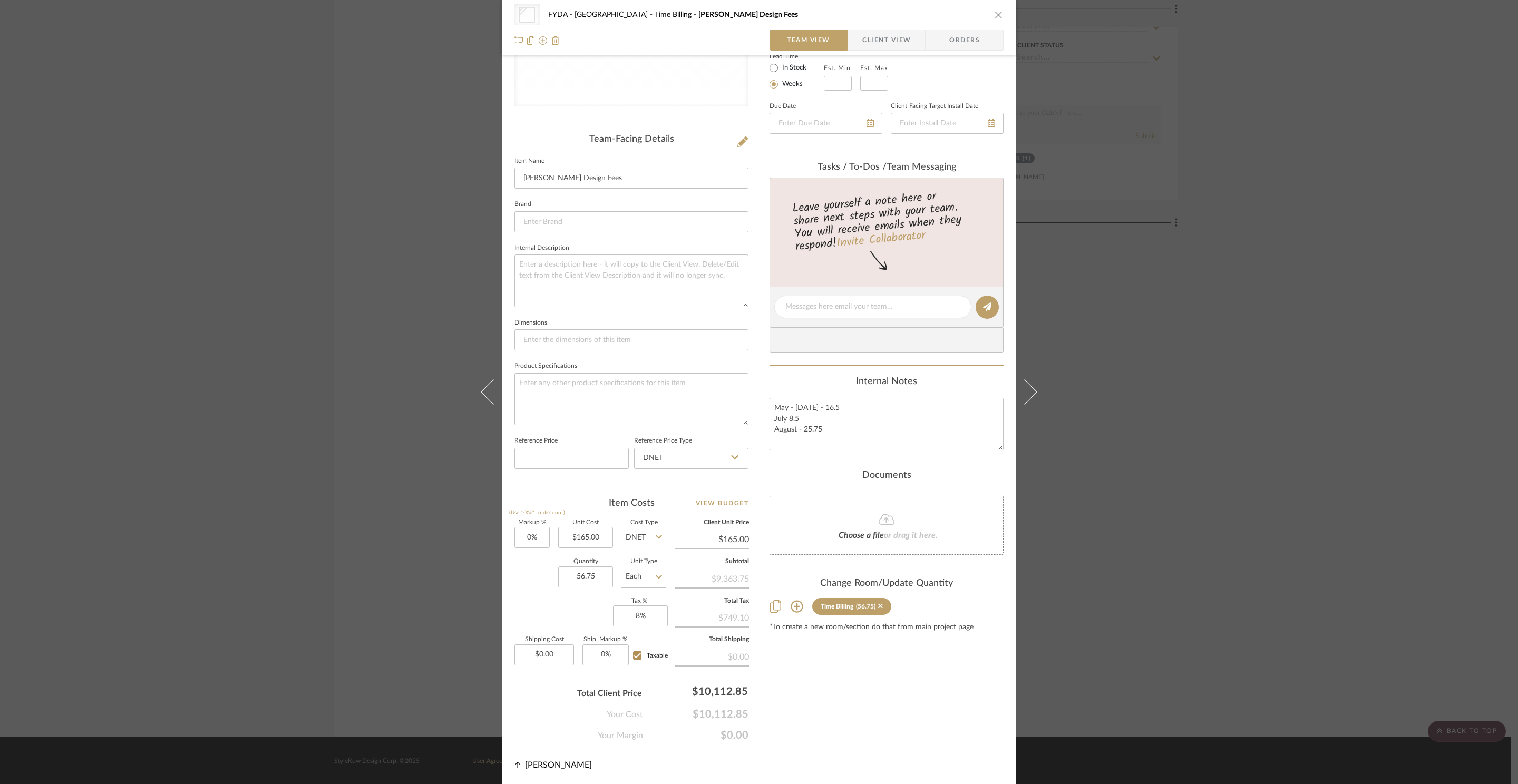
click at [995, 15] on icon "close" at bounding box center [999, 15] width 8 height 8
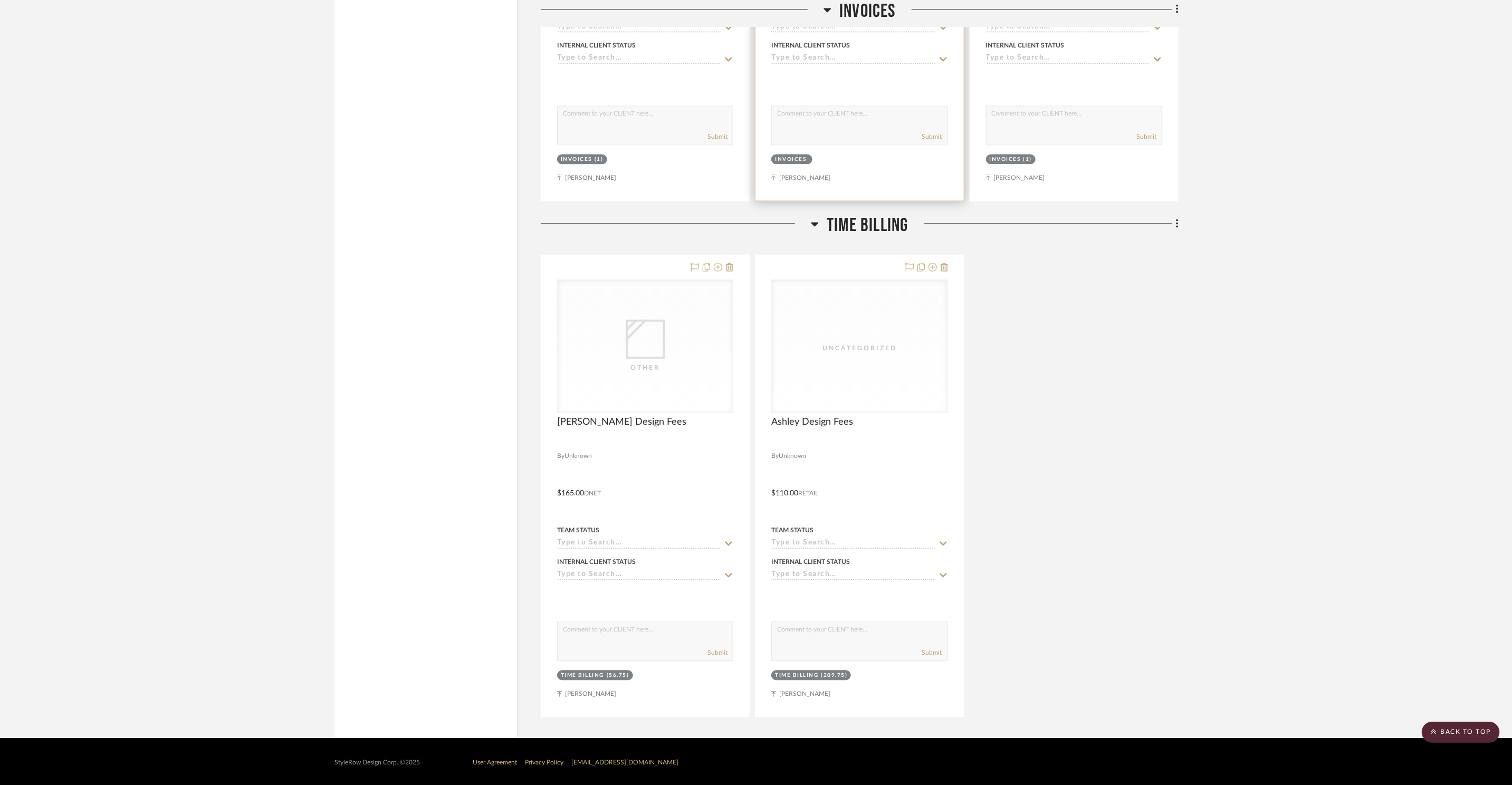
scroll to position [4553, 0]
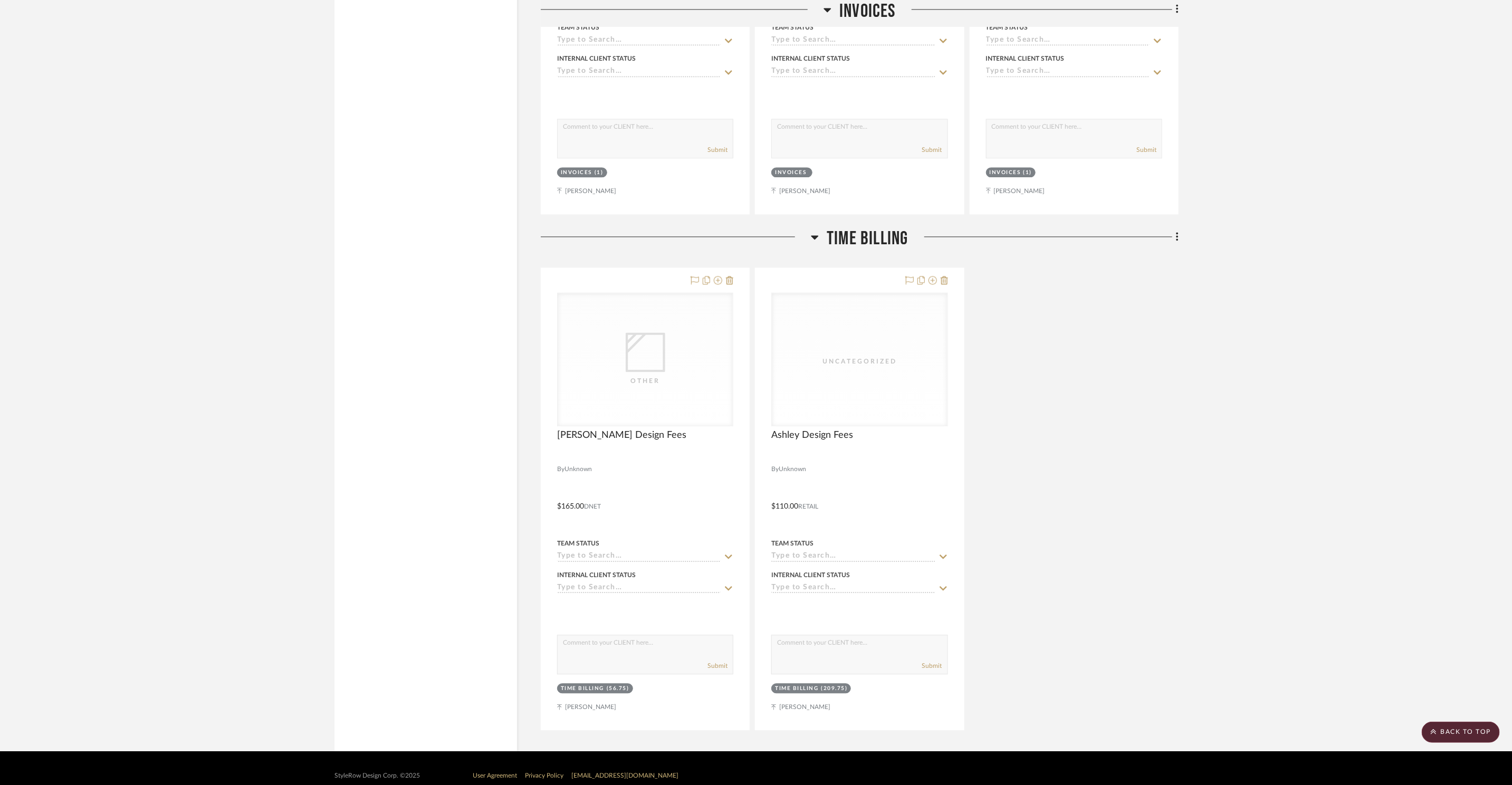
click at [841, 234] on span "Time Billing" at bounding box center [868, 239] width 81 height 22
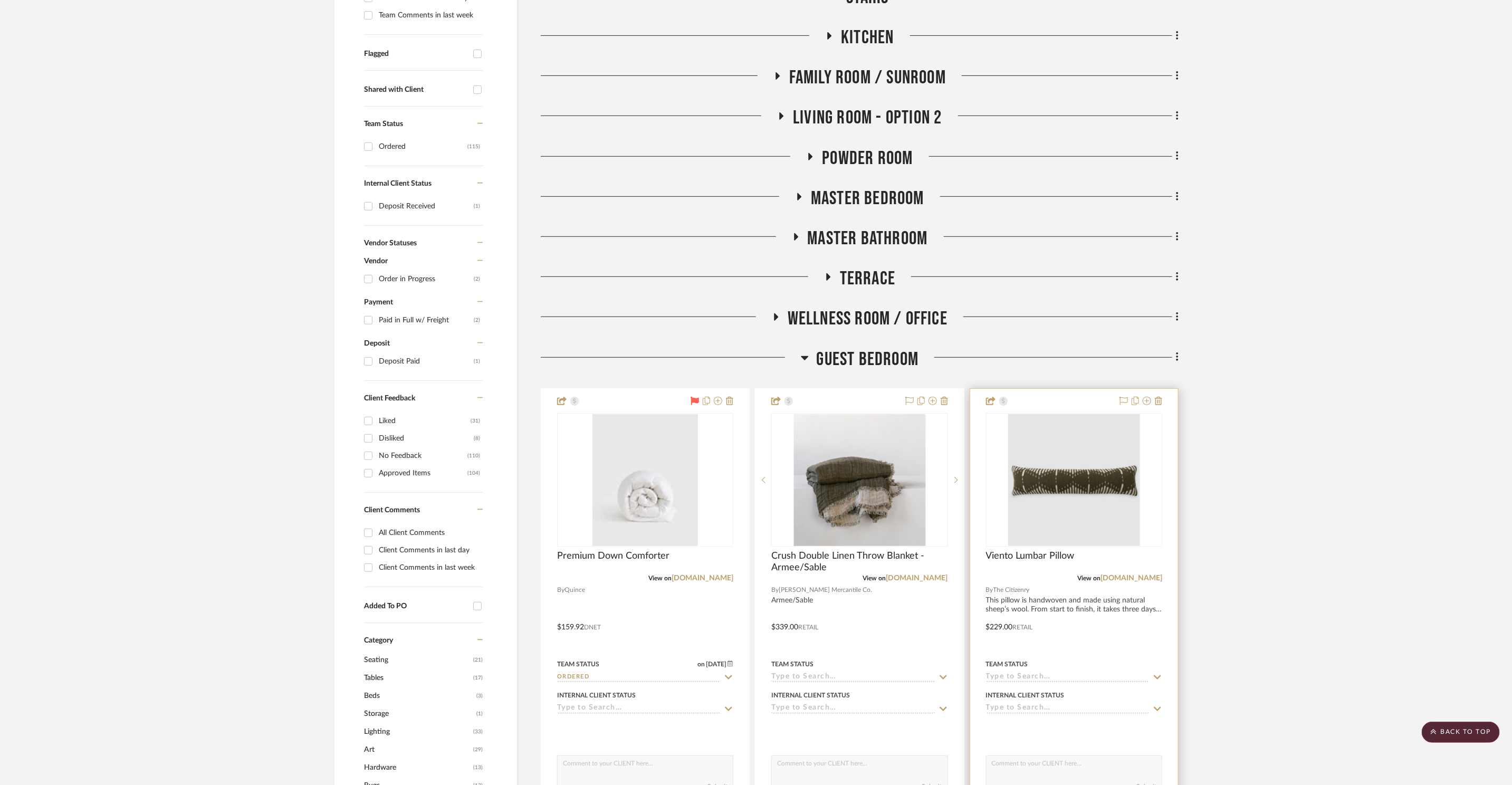
scroll to position [170, 0]
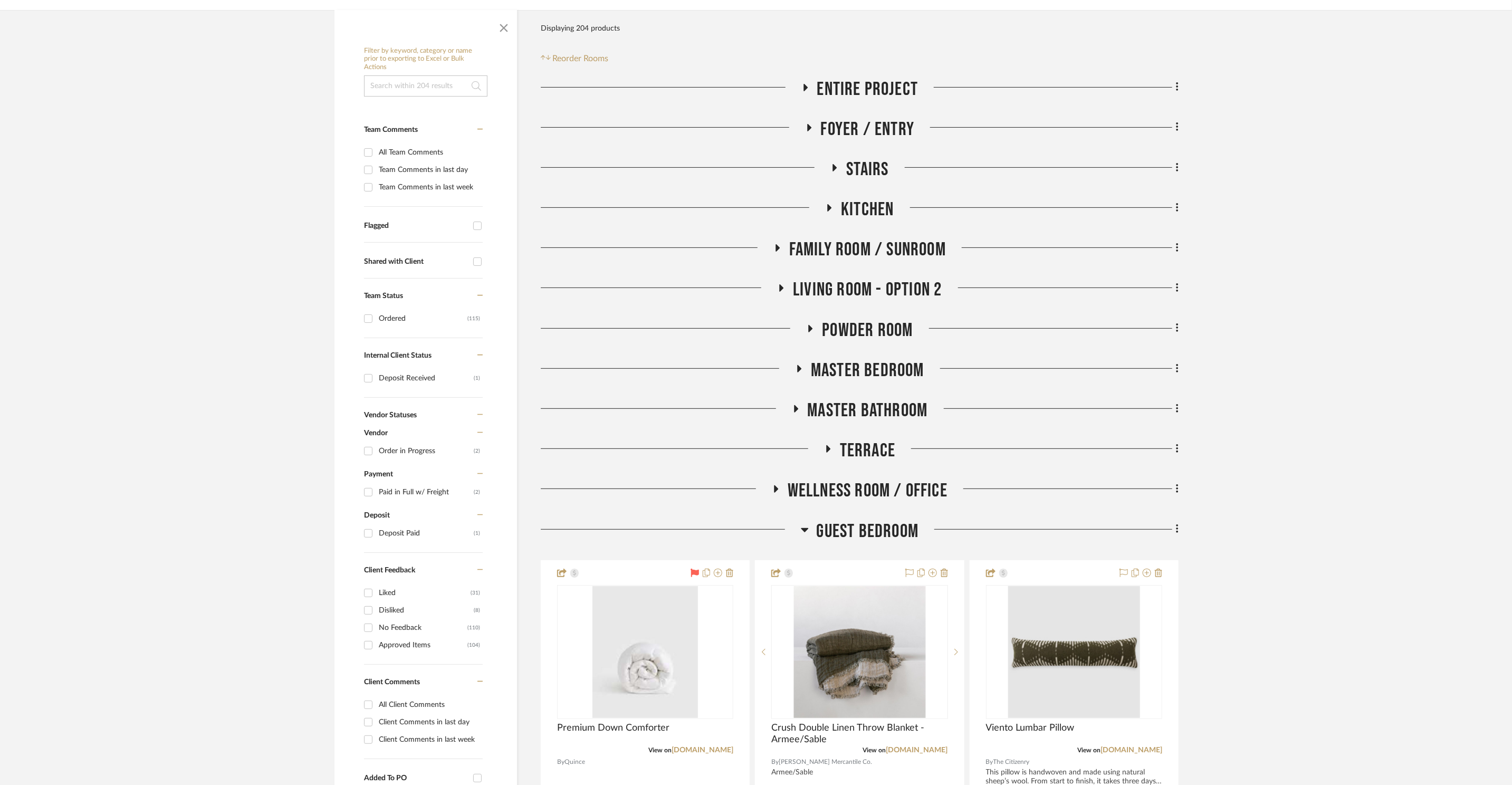
click at [906, 369] on span "Master Bedroom" at bounding box center [868, 370] width 113 height 22
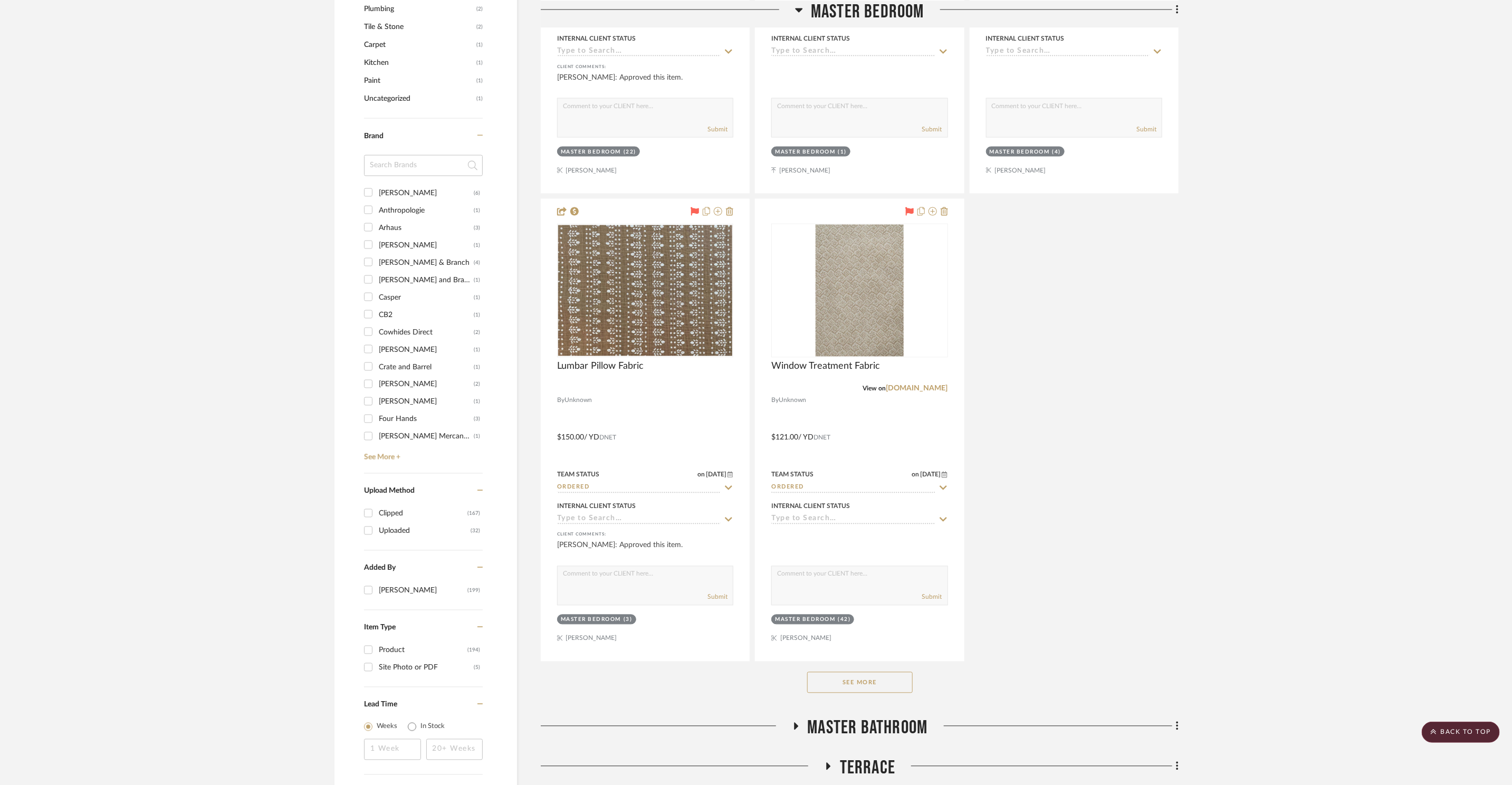
scroll to position [1319, 0]
click at [863, 669] on button "See More" at bounding box center [860, 679] width 106 height 21
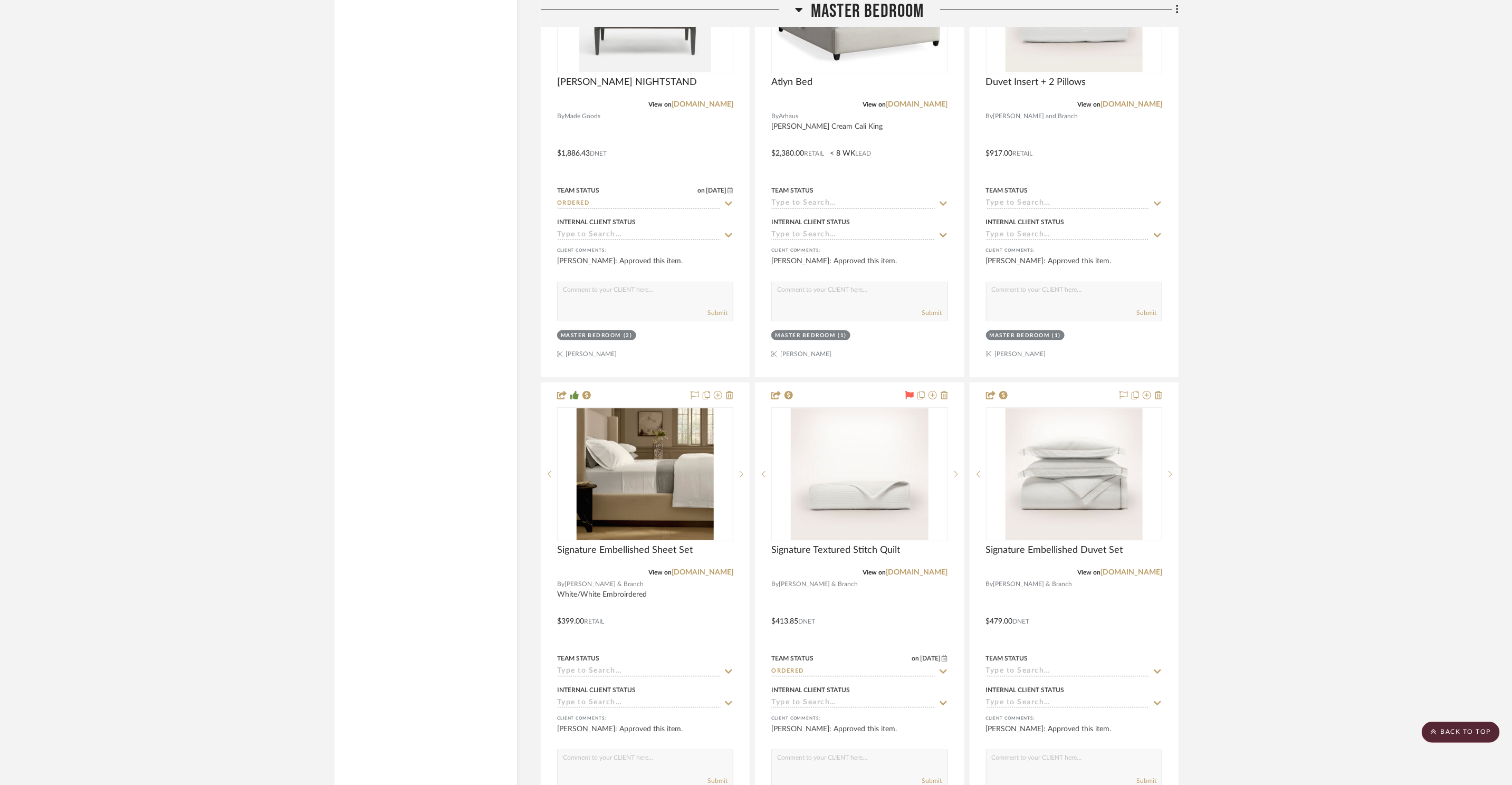
scroll to position [3092, 0]
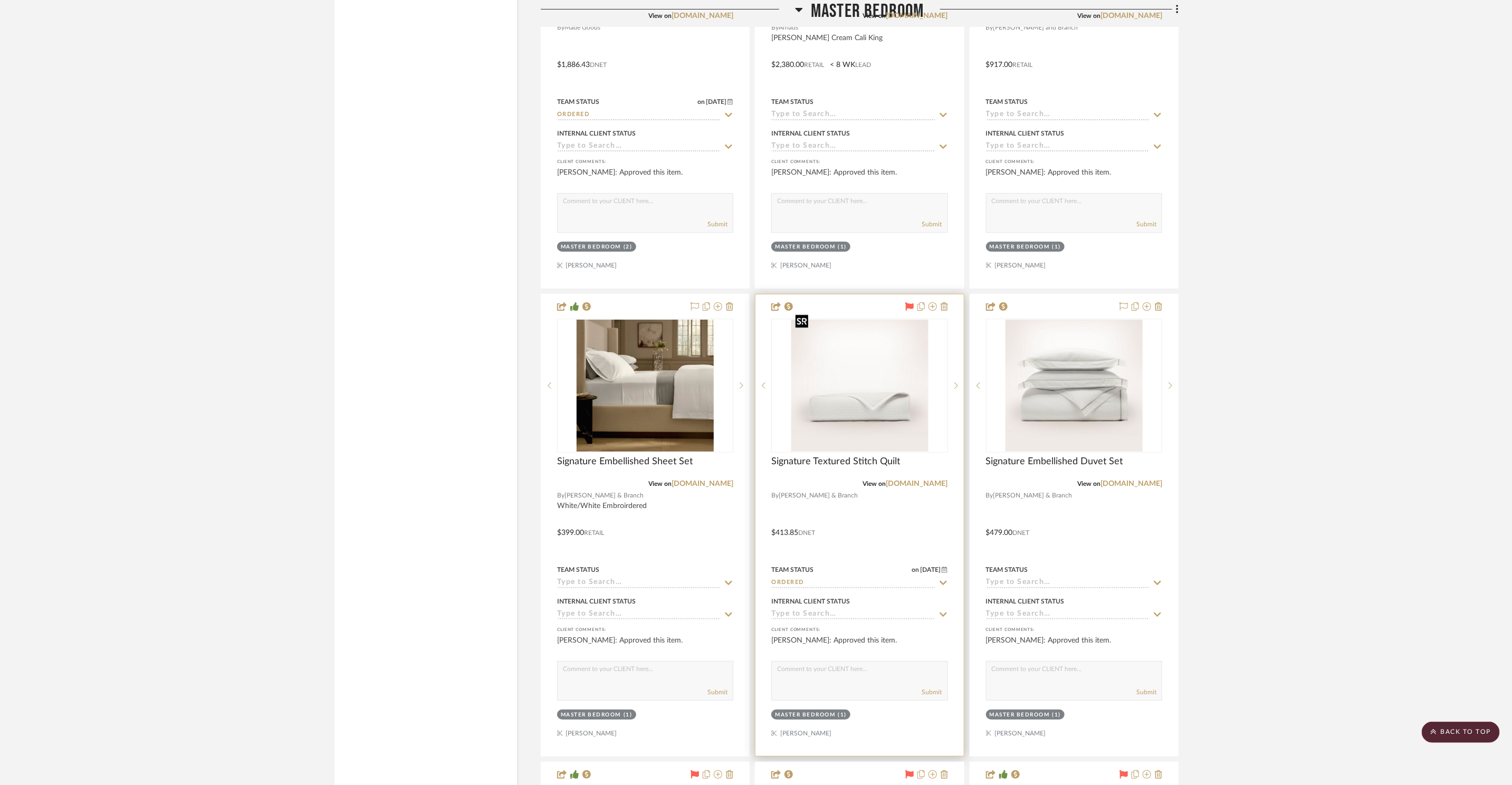
click at [0, 0] on img at bounding box center [0, 0] width 0 height 0
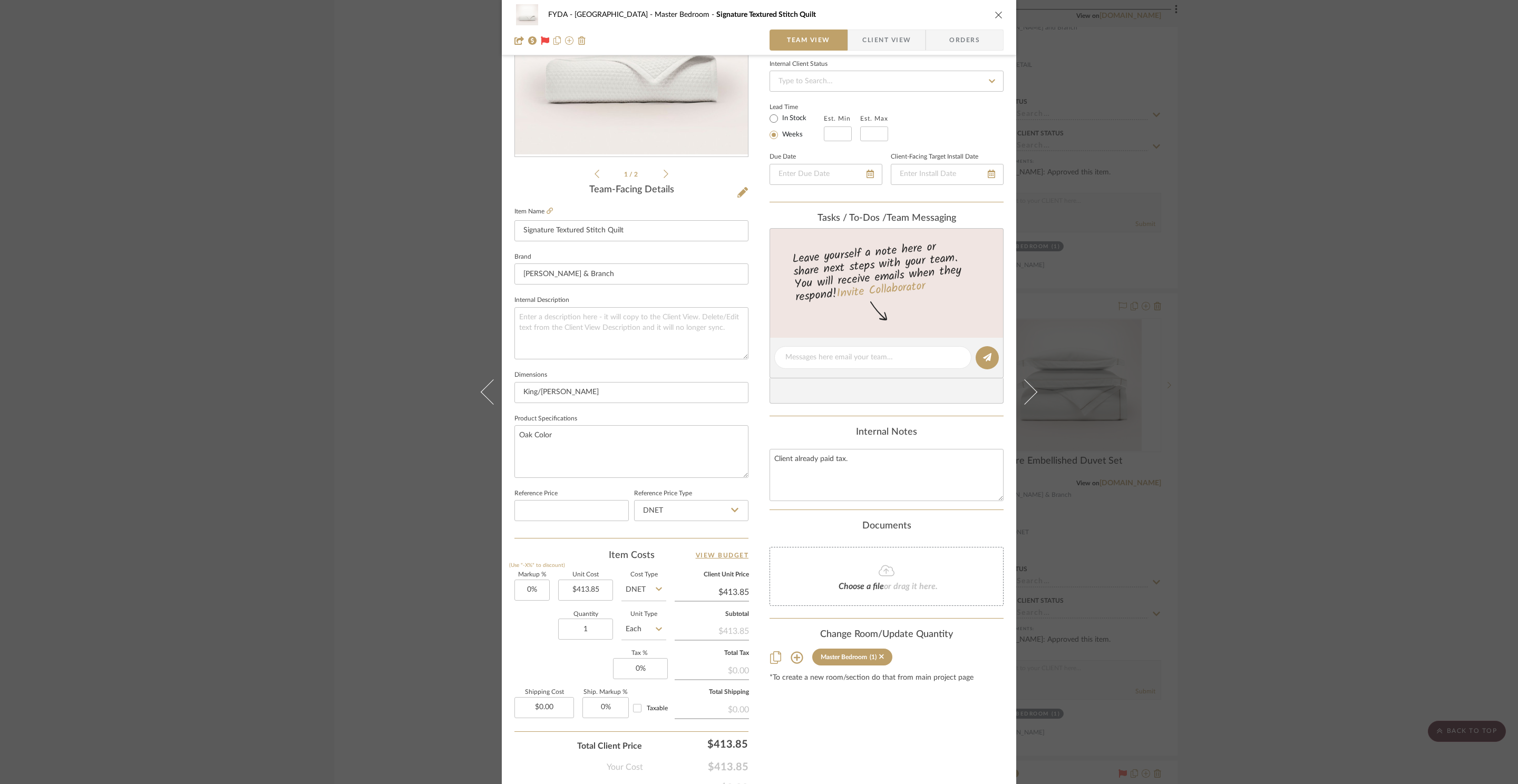
scroll to position [198, 0]
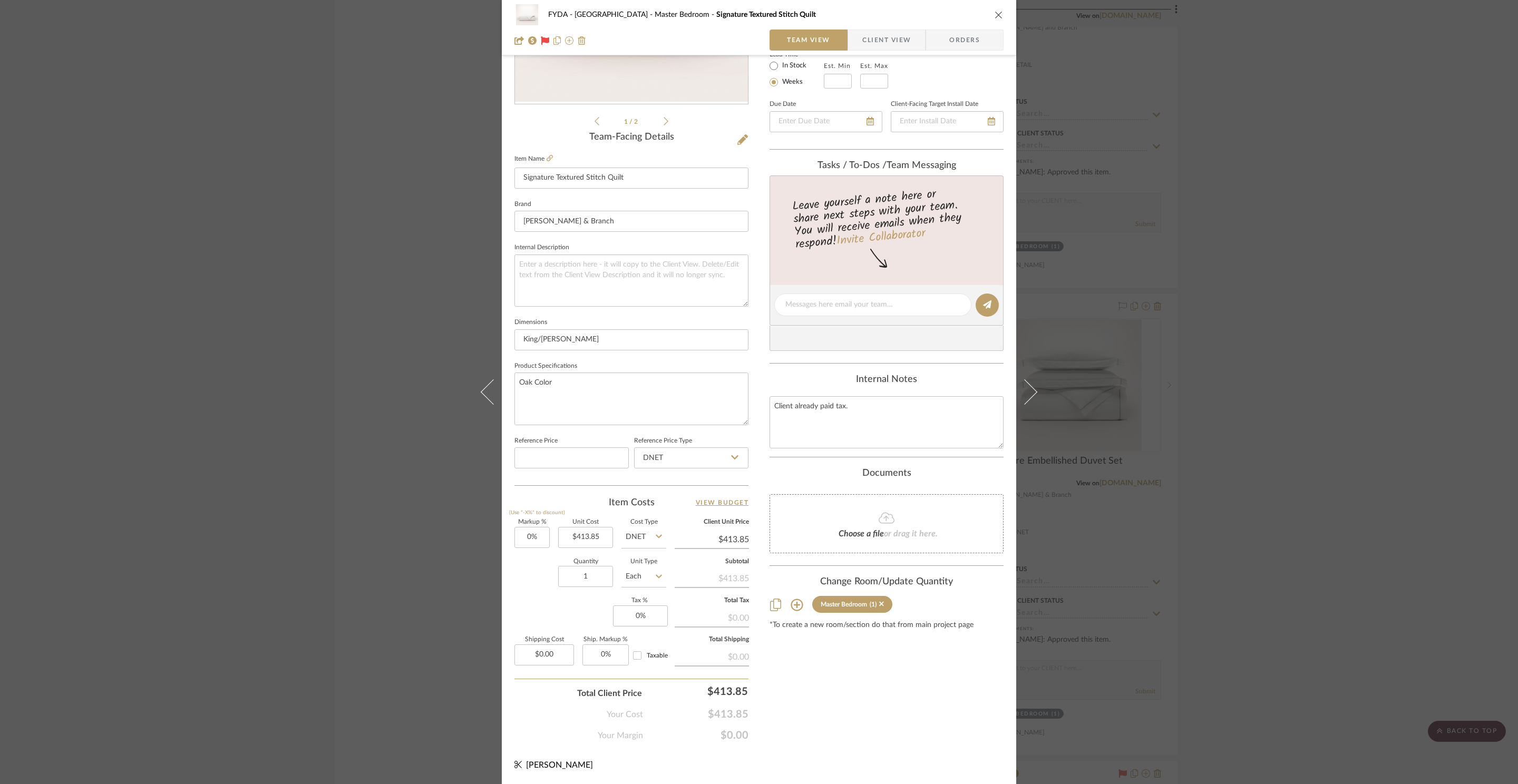
click at [874, 742] on div "FYDA - 655 City Park Master Bedroom Signature Textured Stitch Quilt Team View C…" at bounding box center [759, 297] width 514 height 973
click at [586, 532] on input "413.85" at bounding box center [585, 537] width 55 height 21
type input "$383.20"
click at [642, 619] on input "0" at bounding box center [640, 616] width 55 height 21
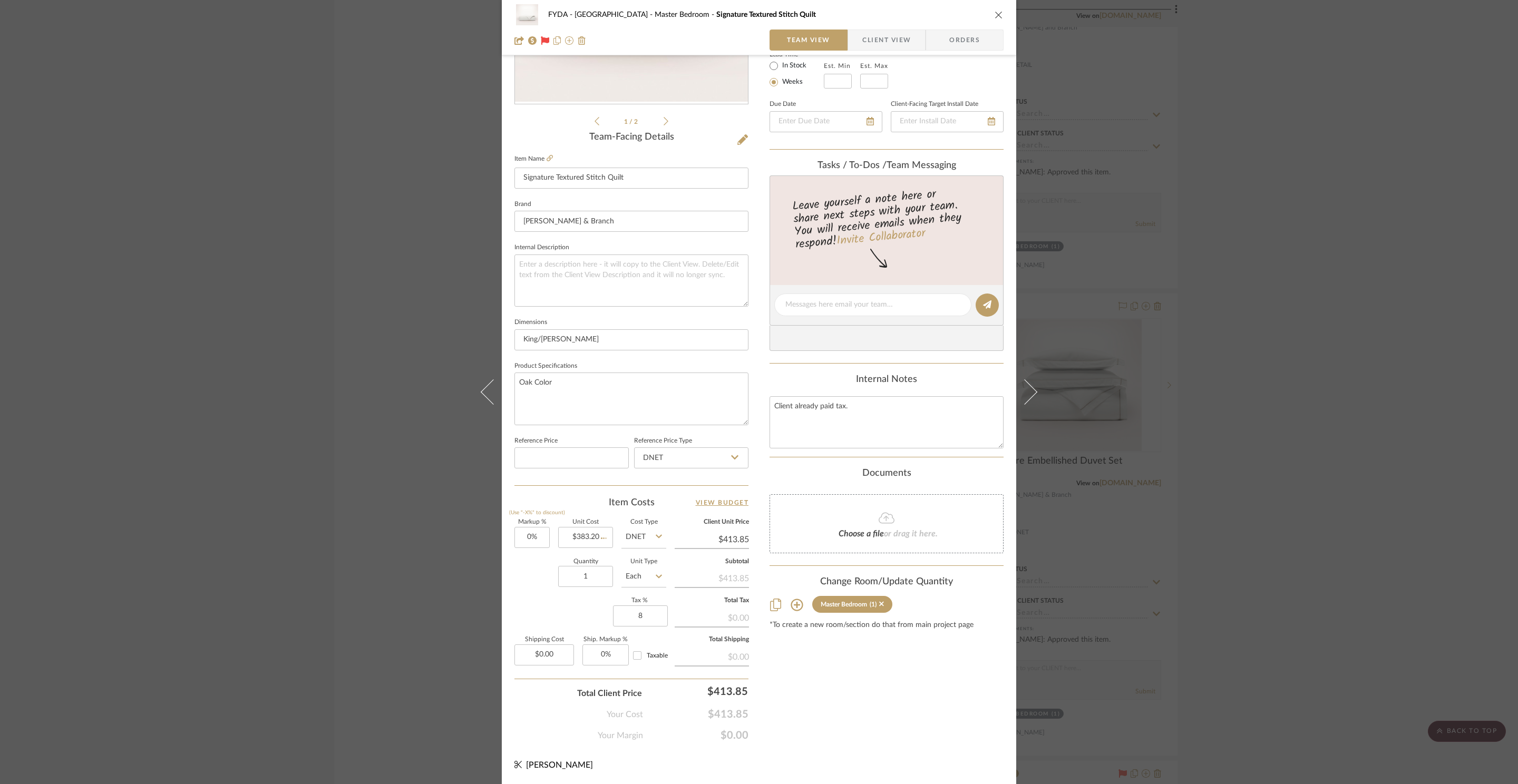
type input "8%"
click at [912, 718] on div "Content here copies to Client View - confirm visibility there. Show in Client D…" at bounding box center [886, 308] width 234 height 867
type input "7.99%"
click at [526, 539] on input "7.99" at bounding box center [532, 537] width 35 height 21
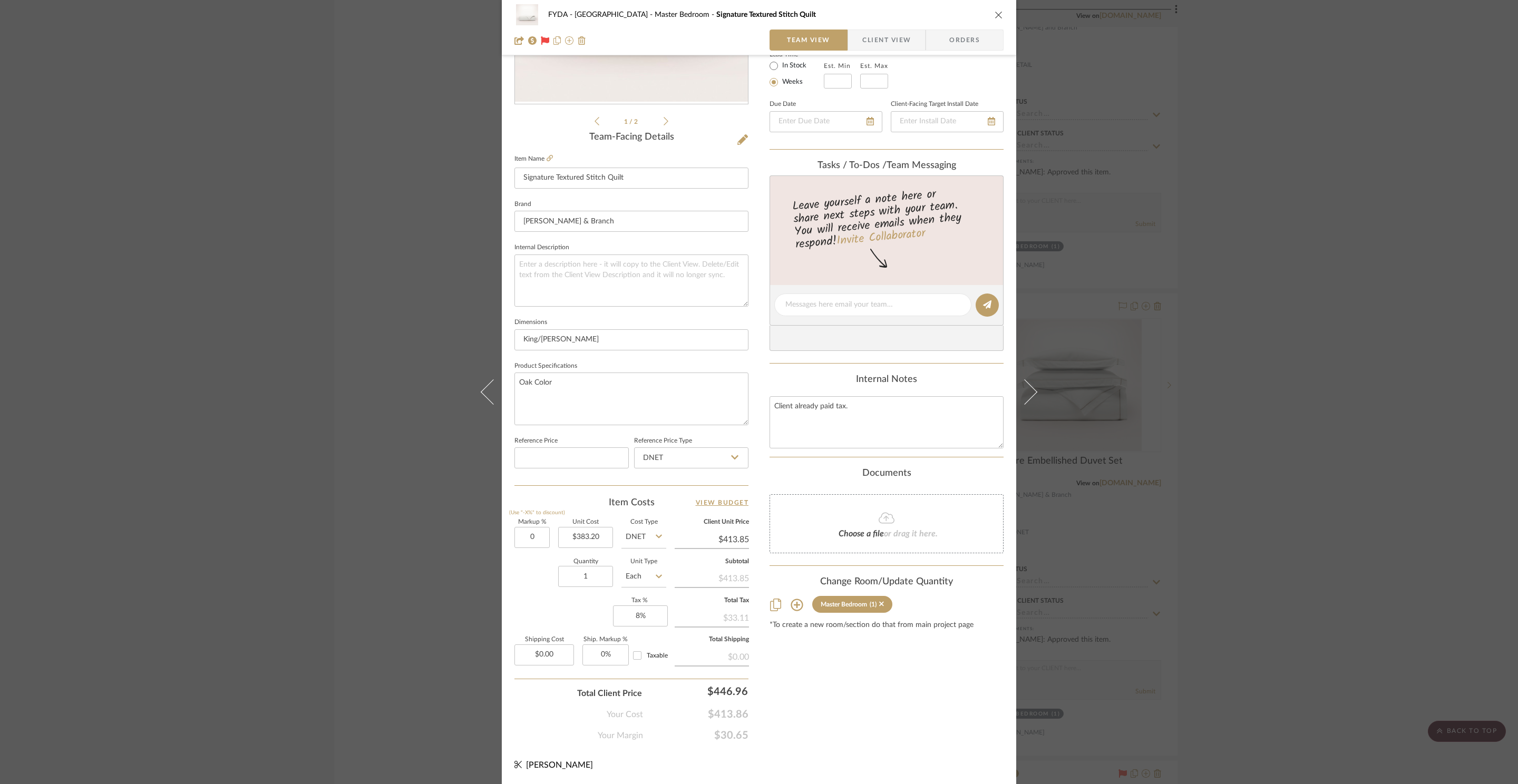
type input "0%"
click at [900, 713] on div "Content here copies to Client View - confirm visibility there. Show in Client D…" at bounding box center [886, 308] width 234 height 867
type input "$383.20"
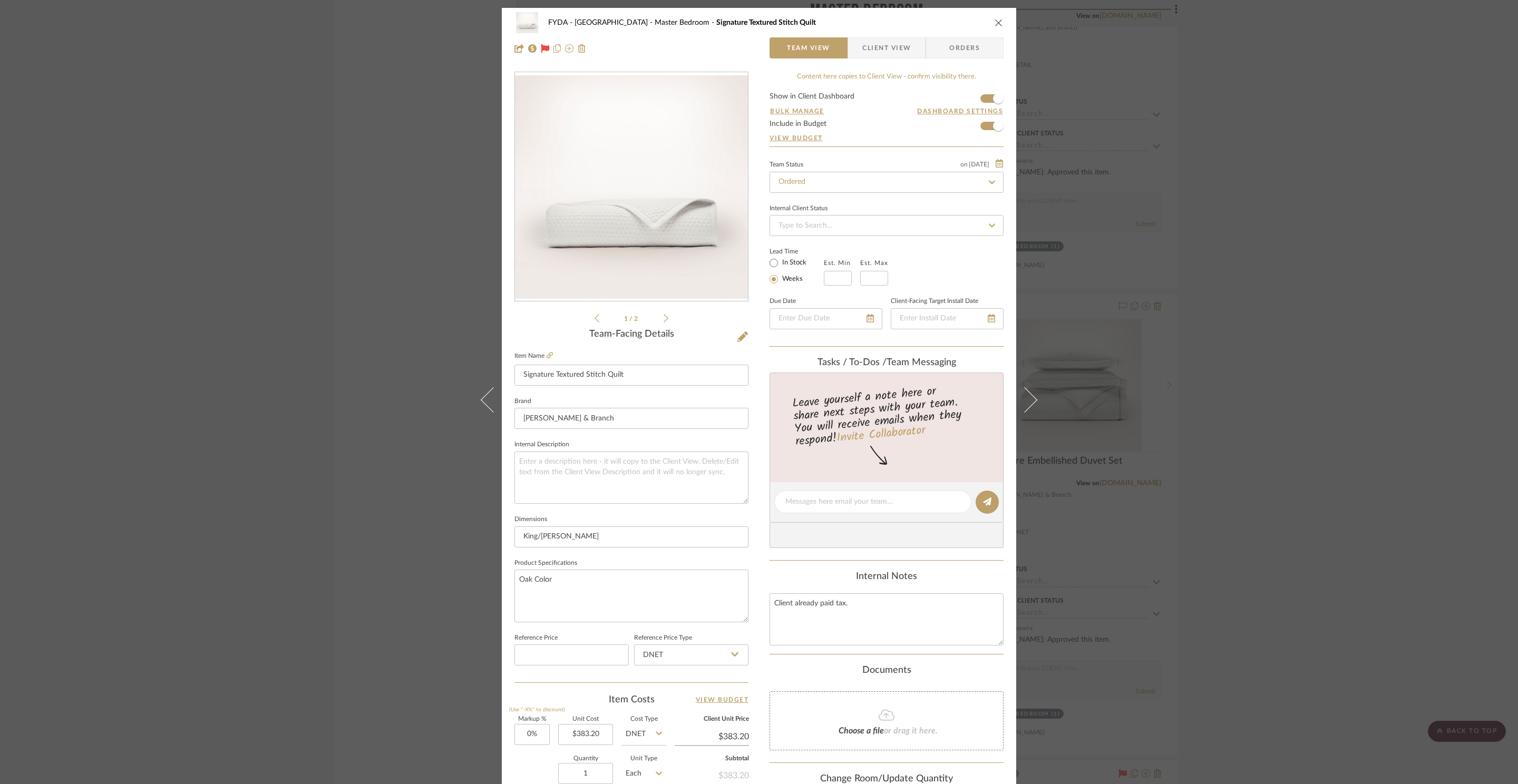
click at [1329, 158] on div "FYDA - 655 City Park Master Bedroom Signature Textured Stitch Quilt Team View C…" at bounding box center [759, 392] width 1518 height 784
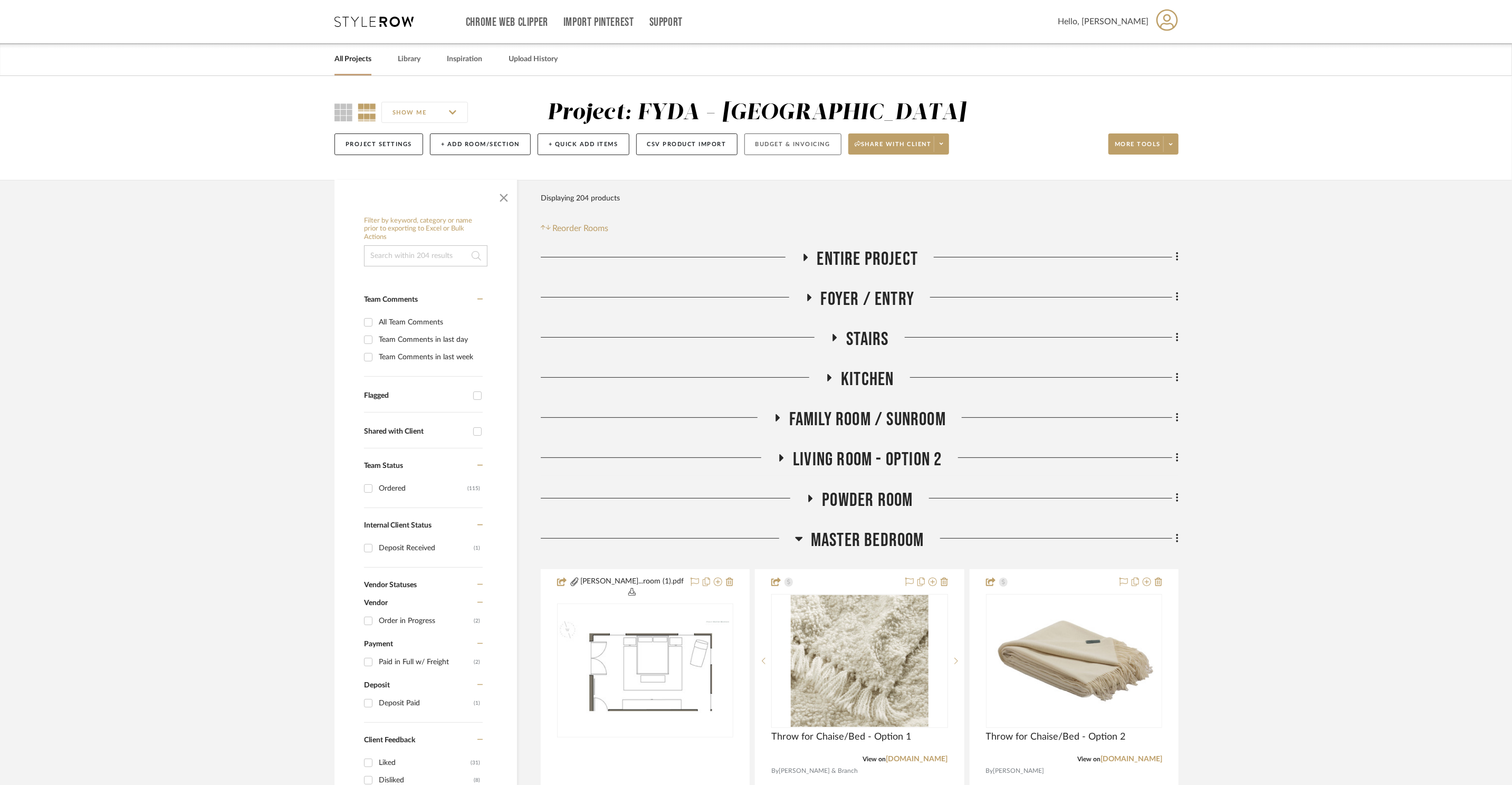
click at [788, 147] on button "Budget & Invoicing" at bounding box center [793, 144] width 97 height 22
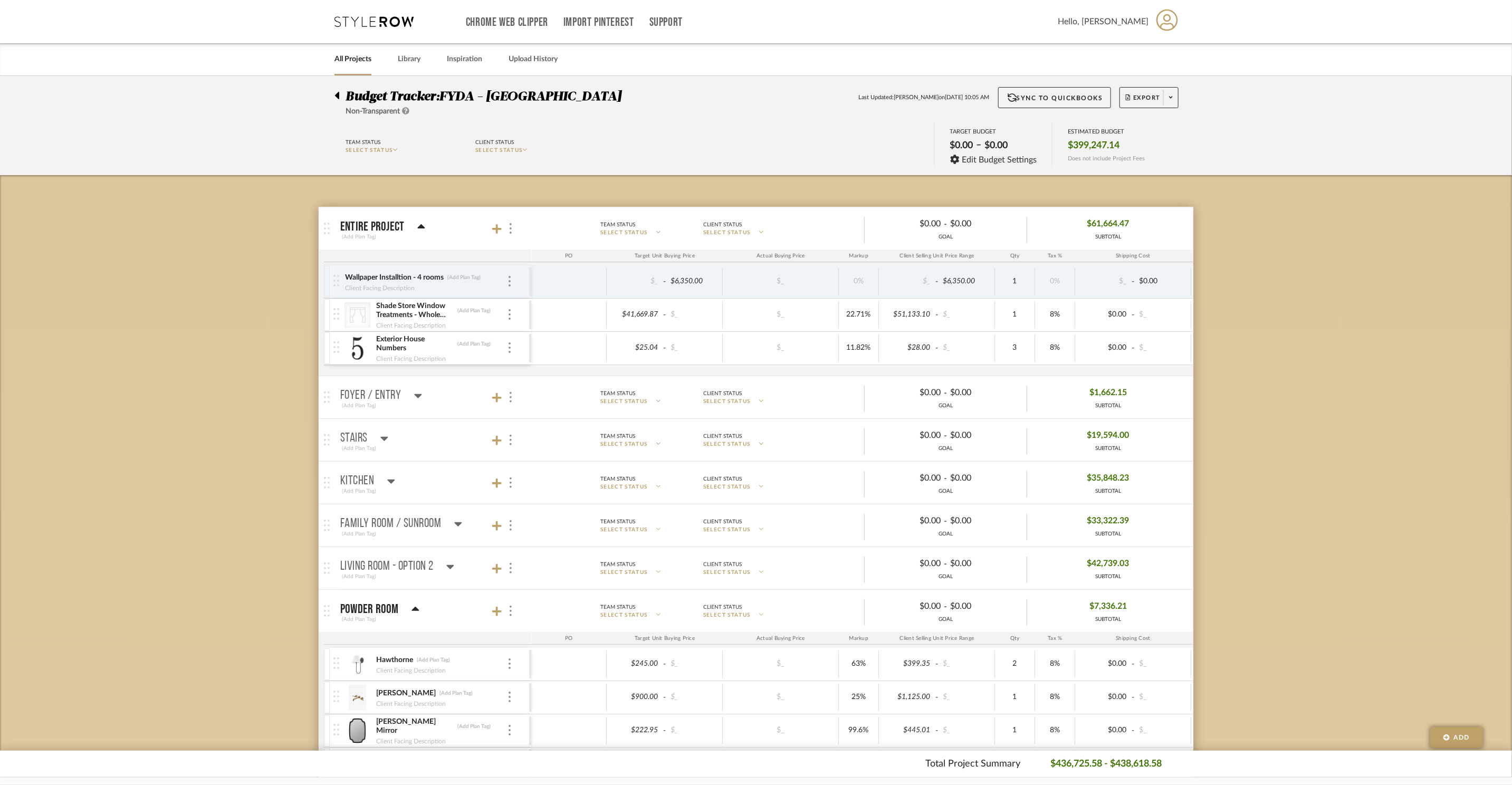
click at [371, 18] on icon at bounding box center [374, 22] width 79 height 11
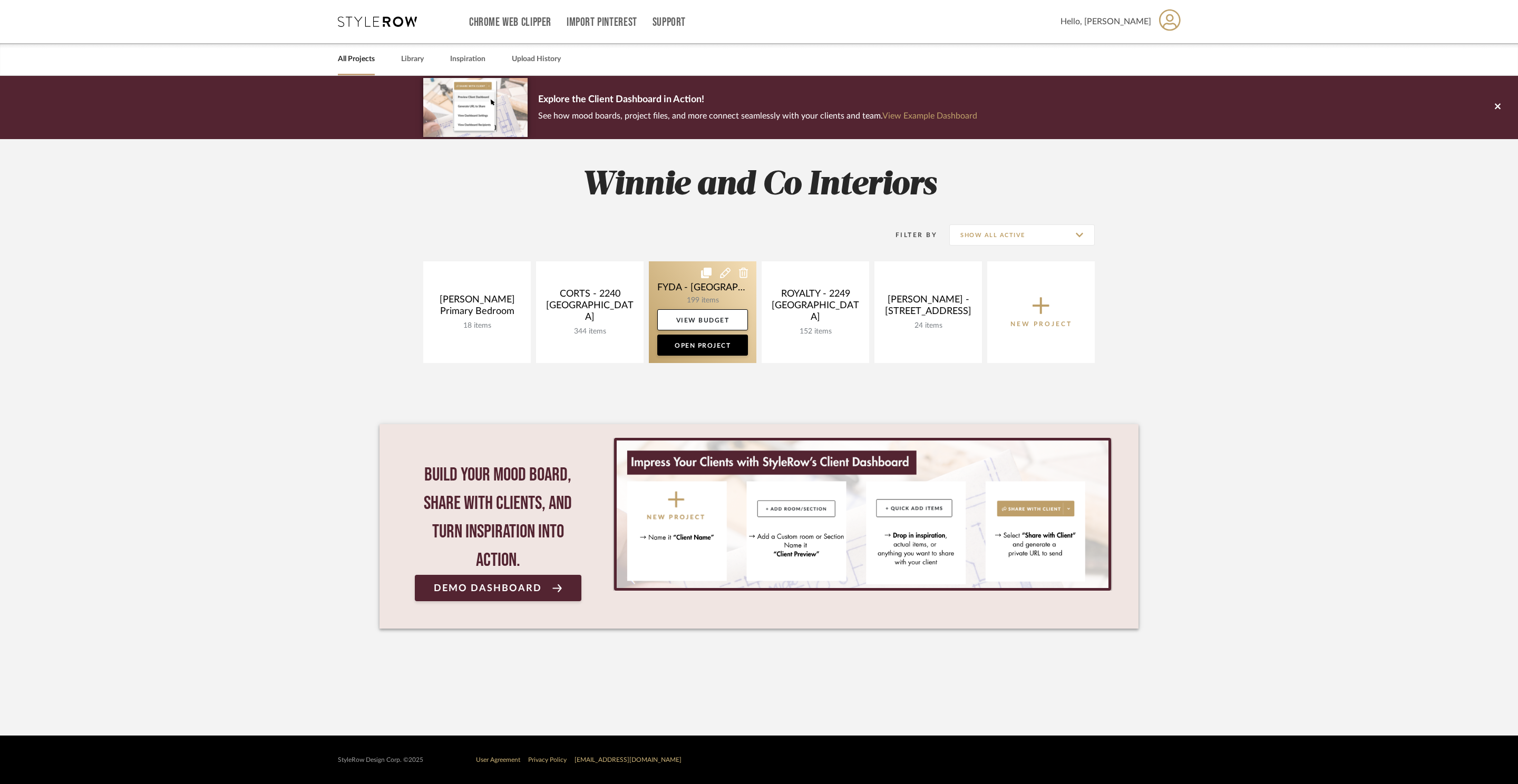
click at [700, 358] on link at bounding box center [702, 312] width 107 height 102
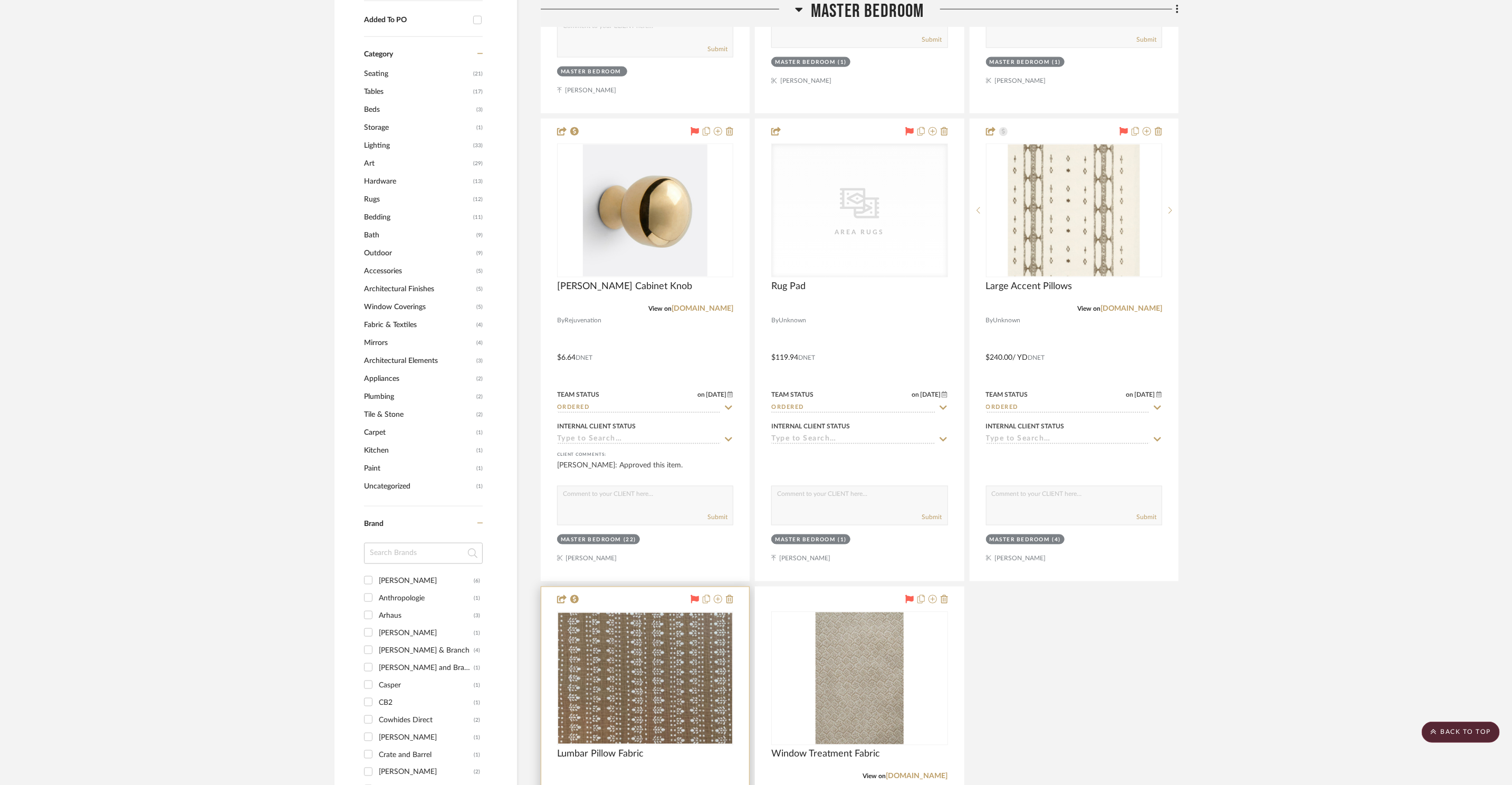
scroll to position [927, 0]
click at [605, 652] on img "0" at bounding box center [645, 680] width 174 height 131
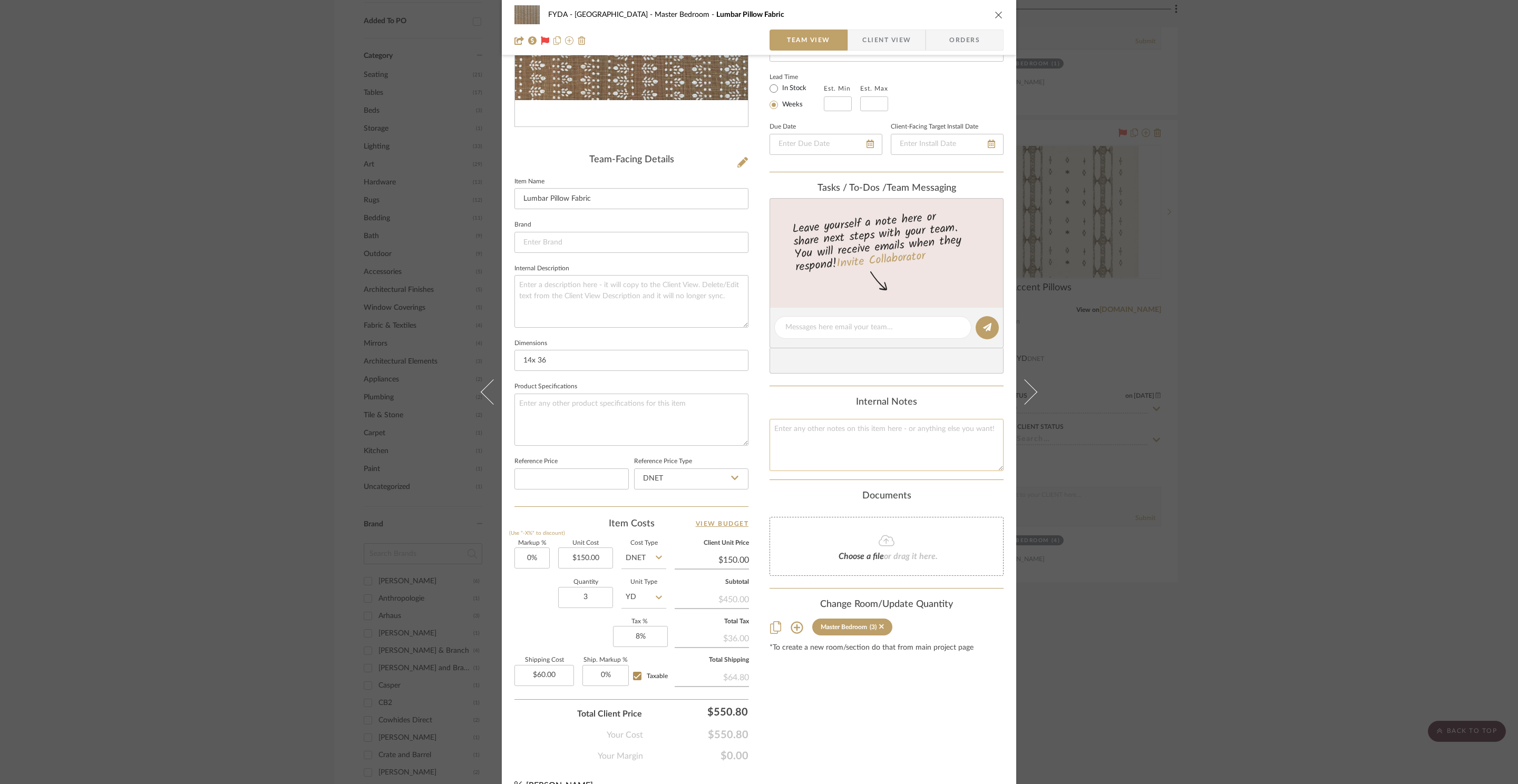
scroll to position [197, 0]
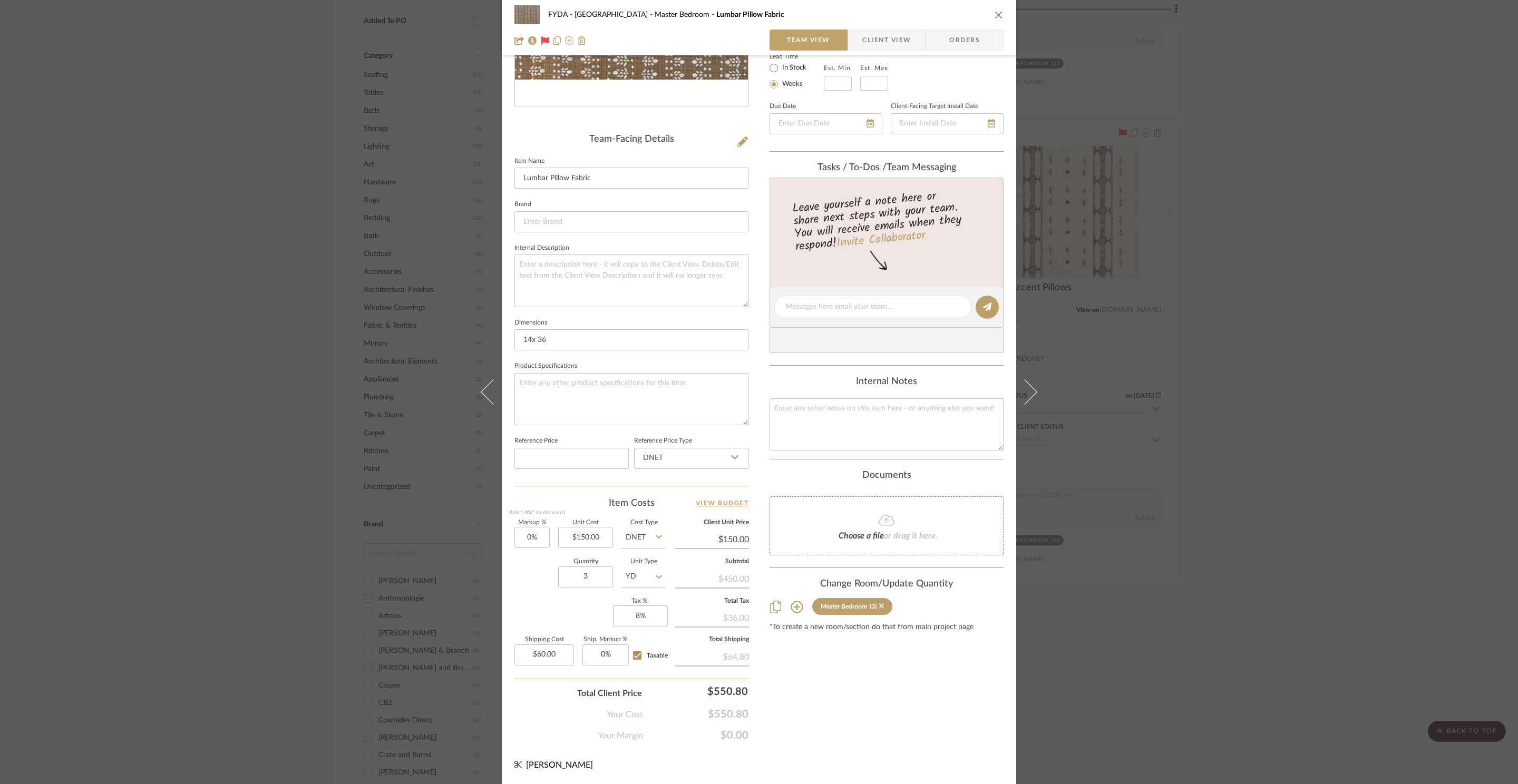
click at [1256, 413] on div "FYDA - 655 City Park Master Bedroom Lumbar Pillow Fabric Team View Client View …" at bounding box center [759, 392] width 1518 height 784
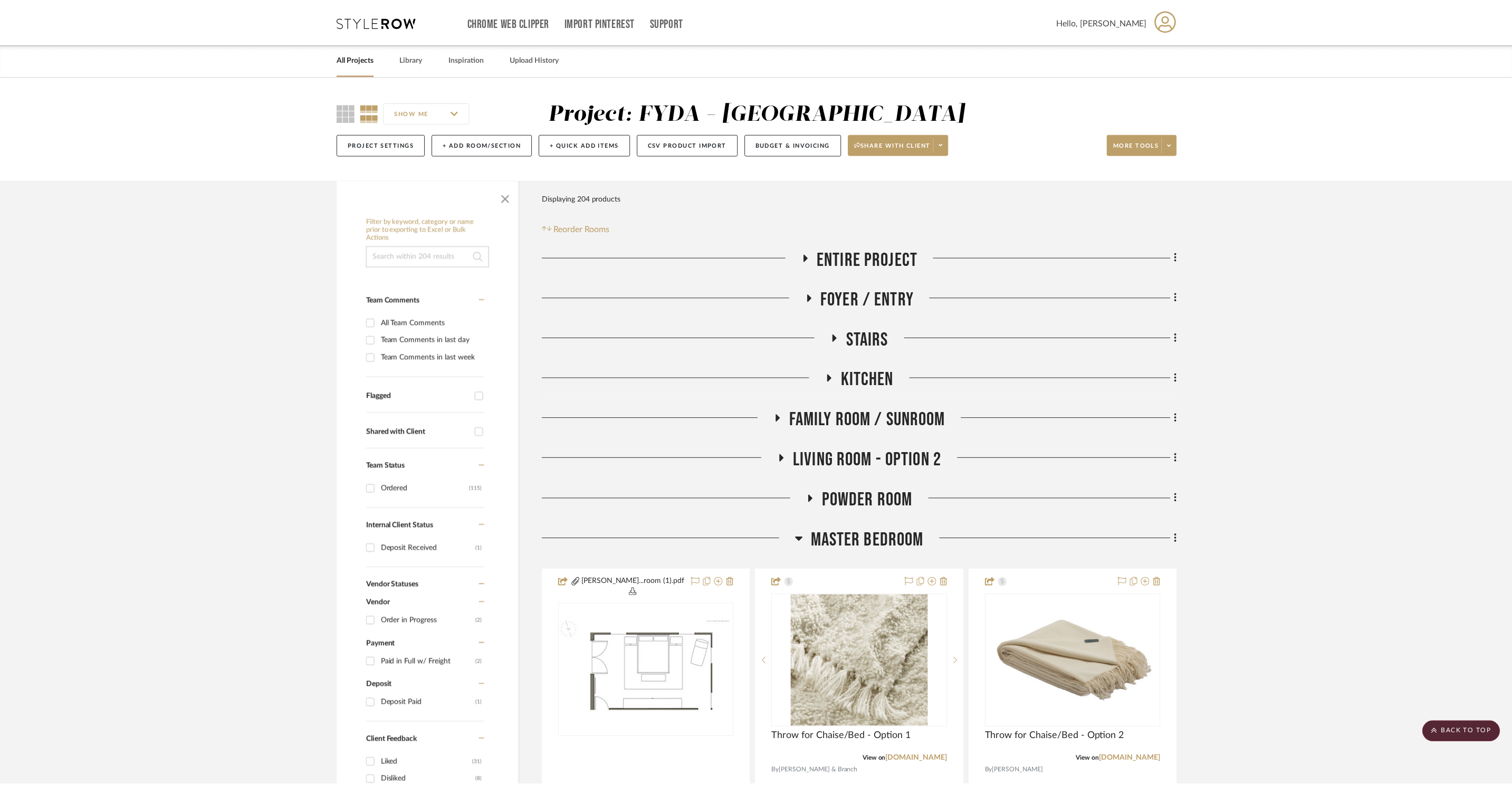
scroll to position [927, 0]
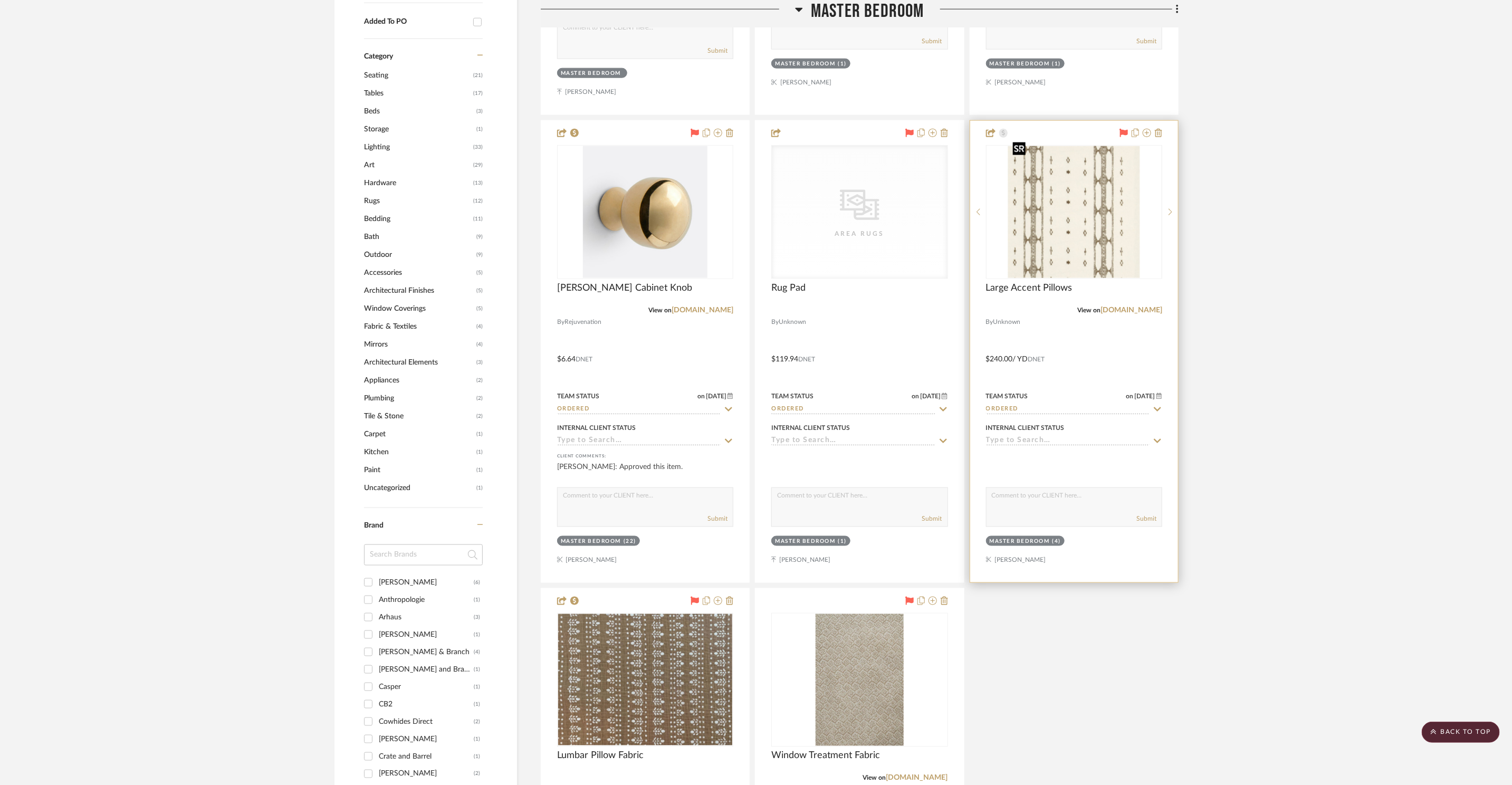
click at [1087, 189] on img "0" at bounding box center [1074, 212] width 132 height 132
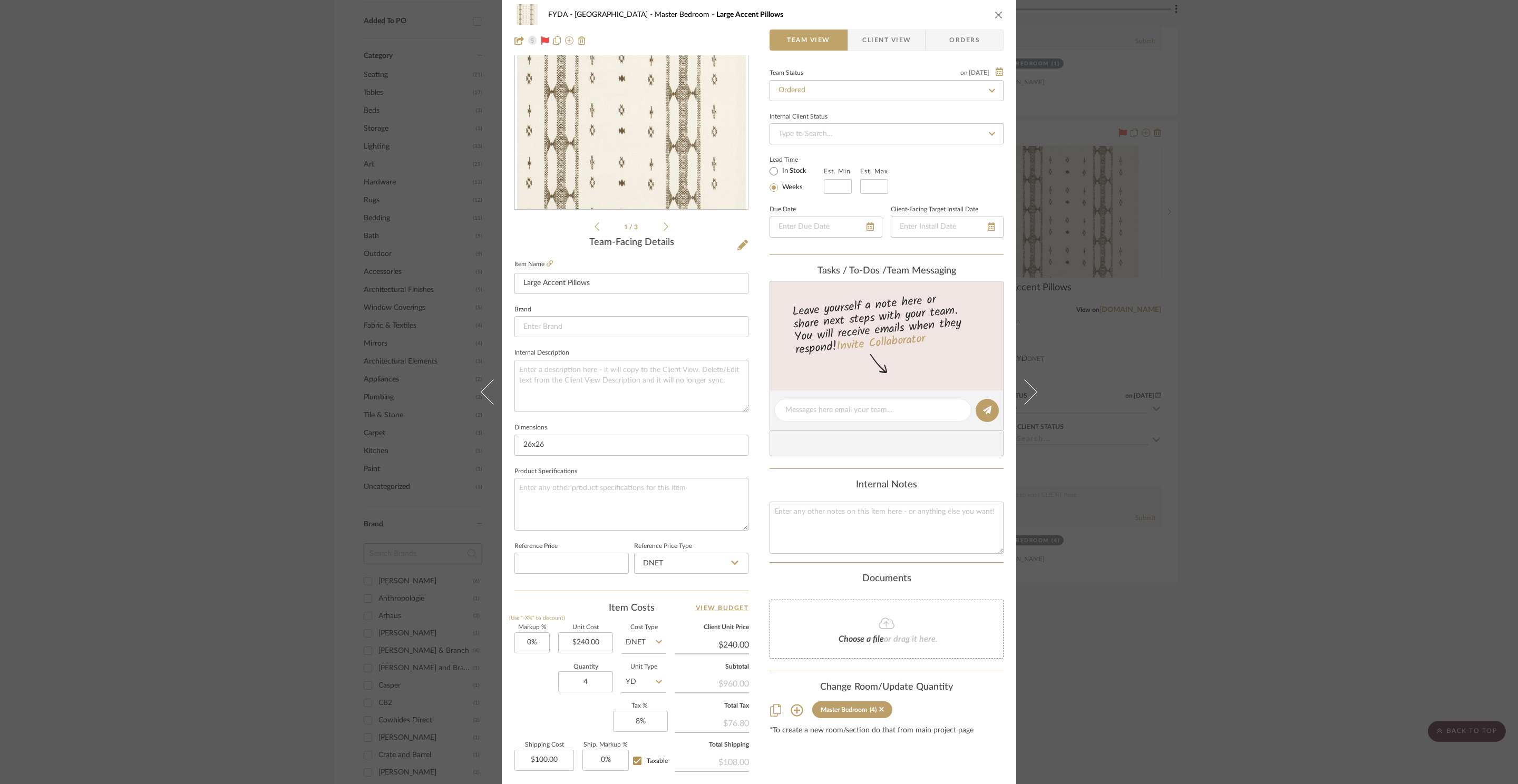
scroll to position [198, 0]
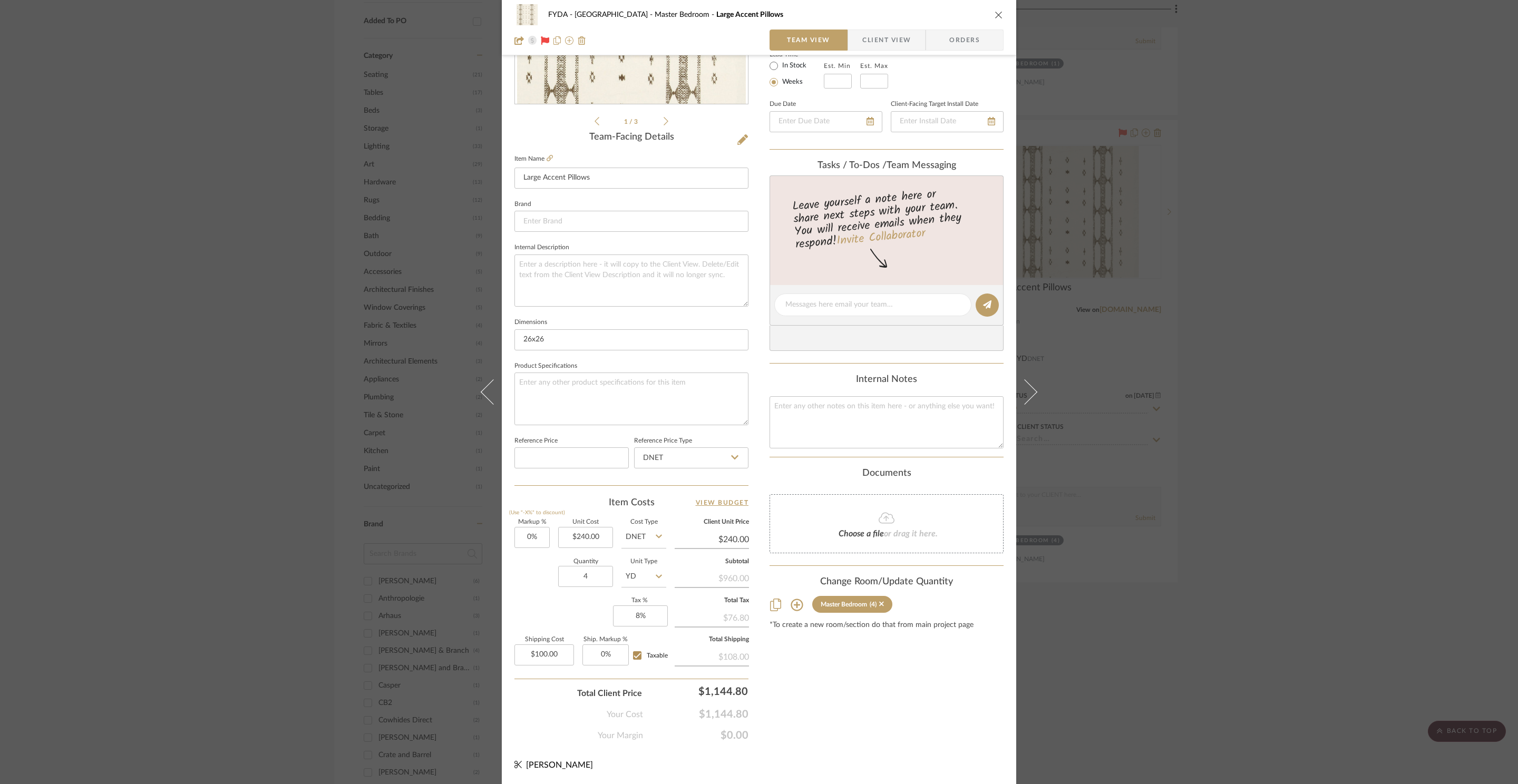
click at [1272, 278] on div "FYDA - 655 City Park Master Bedroom Large Accent Pillows Team View Client View …" at bounding box center [759, 392] width 1518 height 784
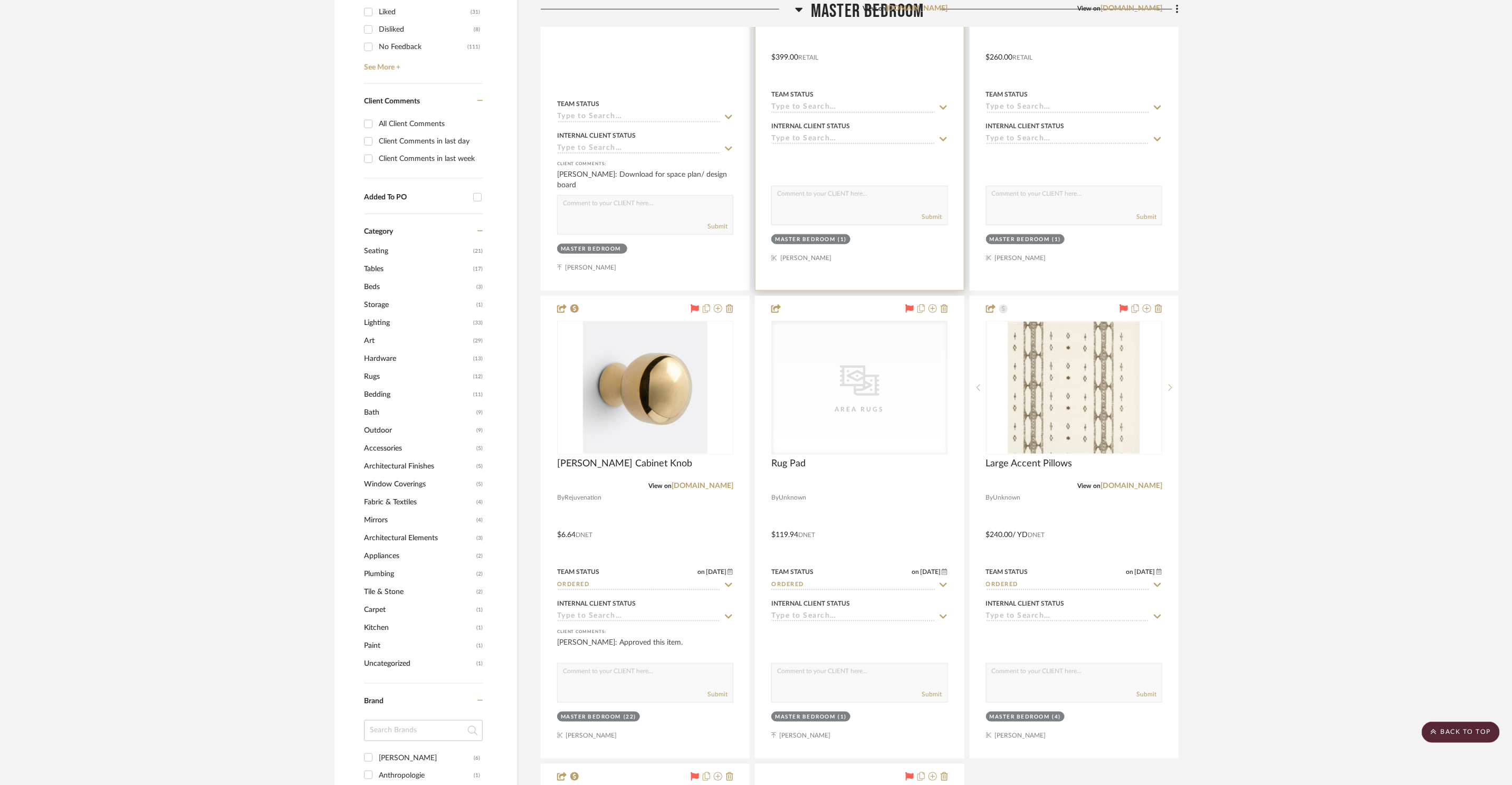
scroll to position [426, 0]
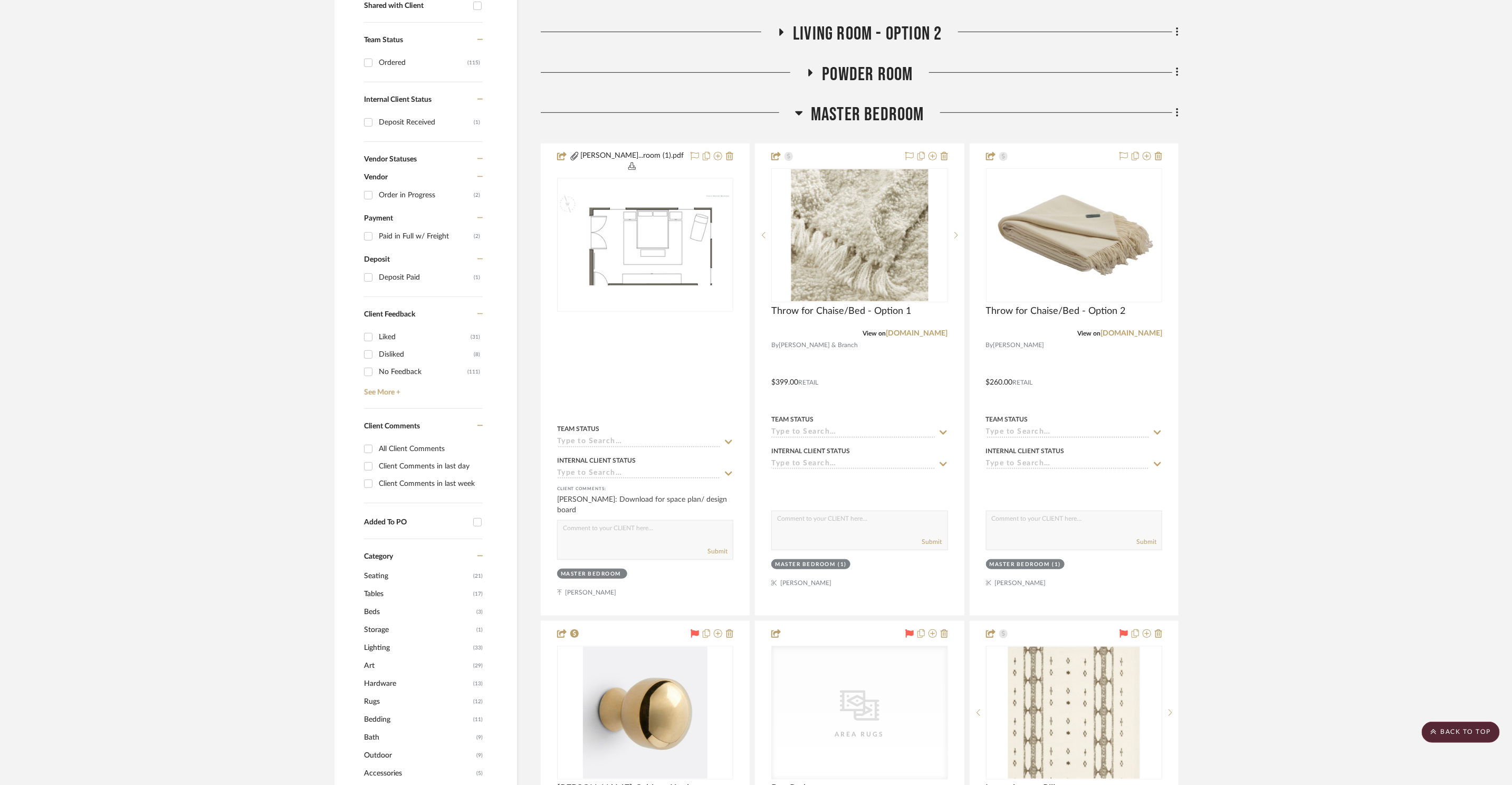
click at [860, 109] on span "Master Bedroom" at bounding box center [868, 114] width 113 height 22
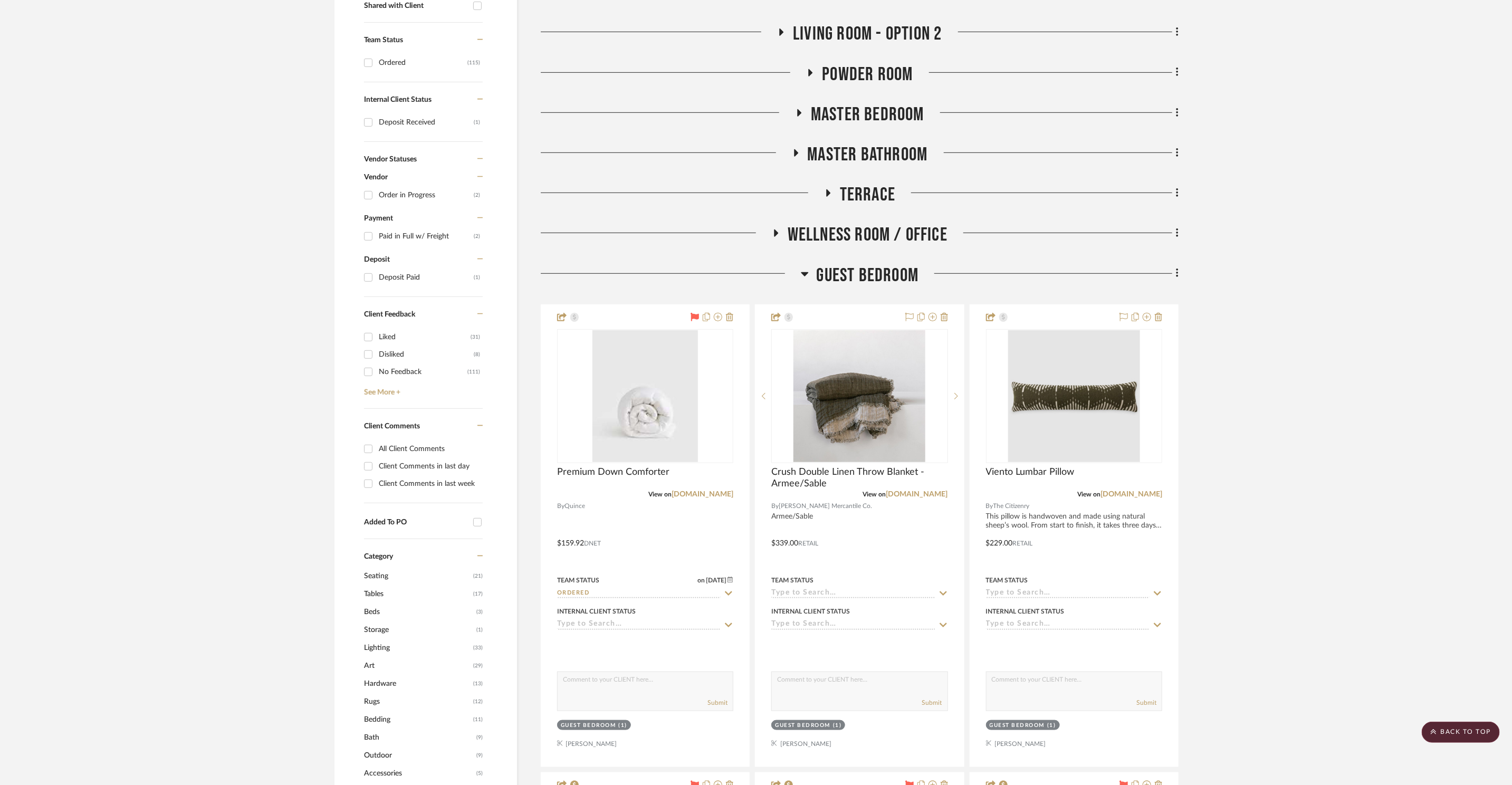
click at [864, 277] on span "Guest Bedroom" at bounding box center [868, 275] width 103 height 22
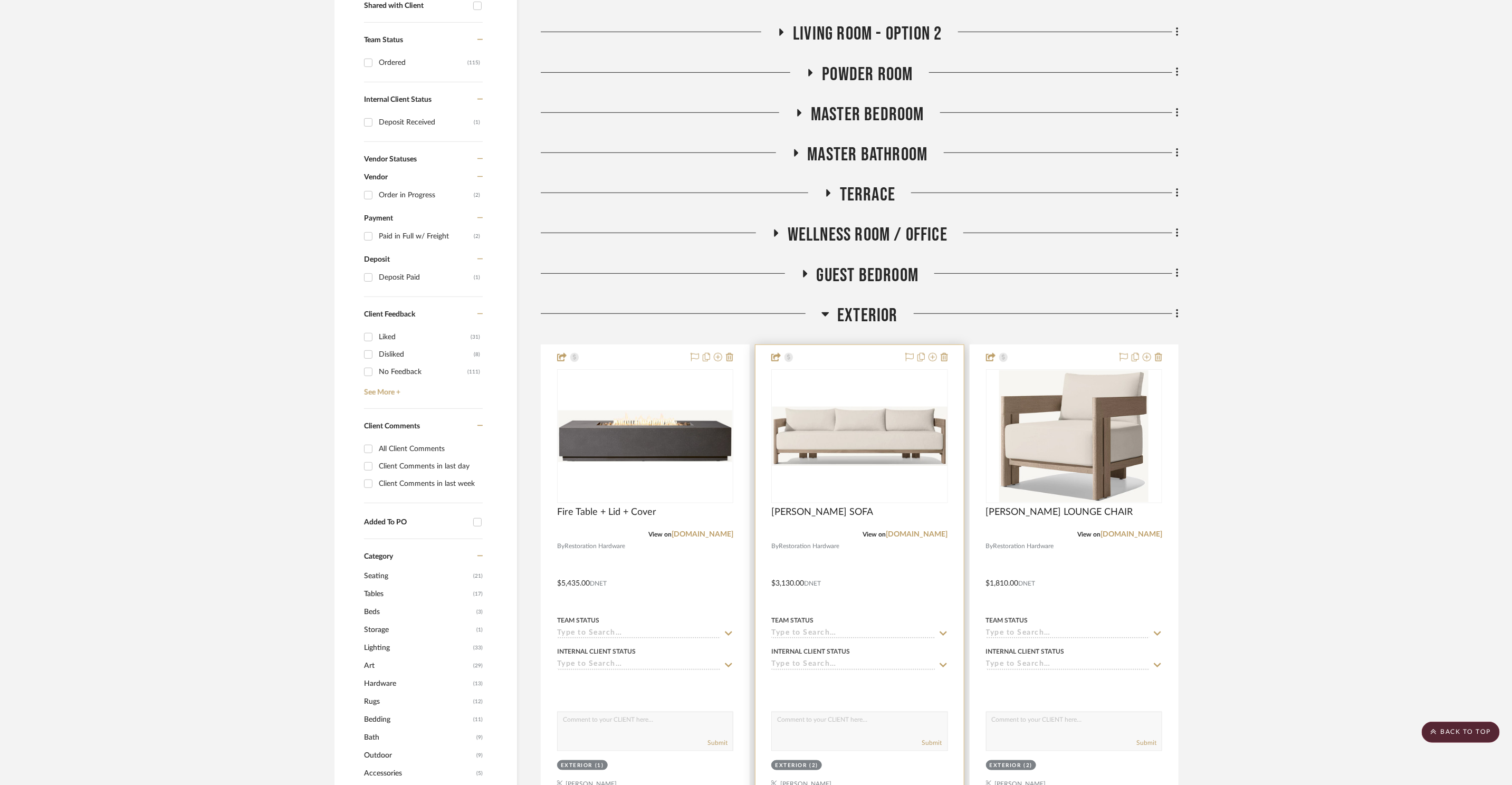
click at [842, 438] on img "0" at bounding box center [860, 436] width 175 height 59
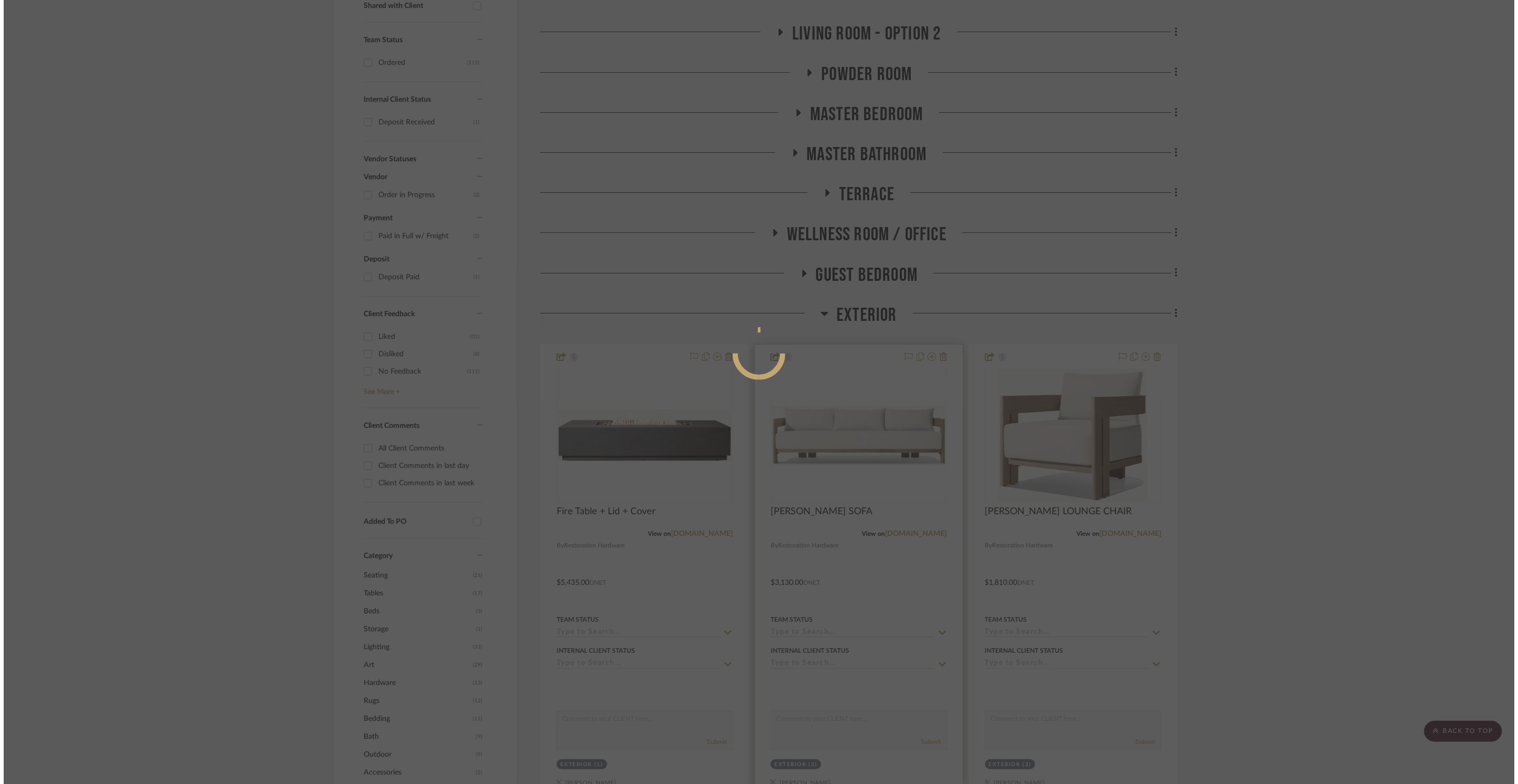
scroll to position [0, 0]
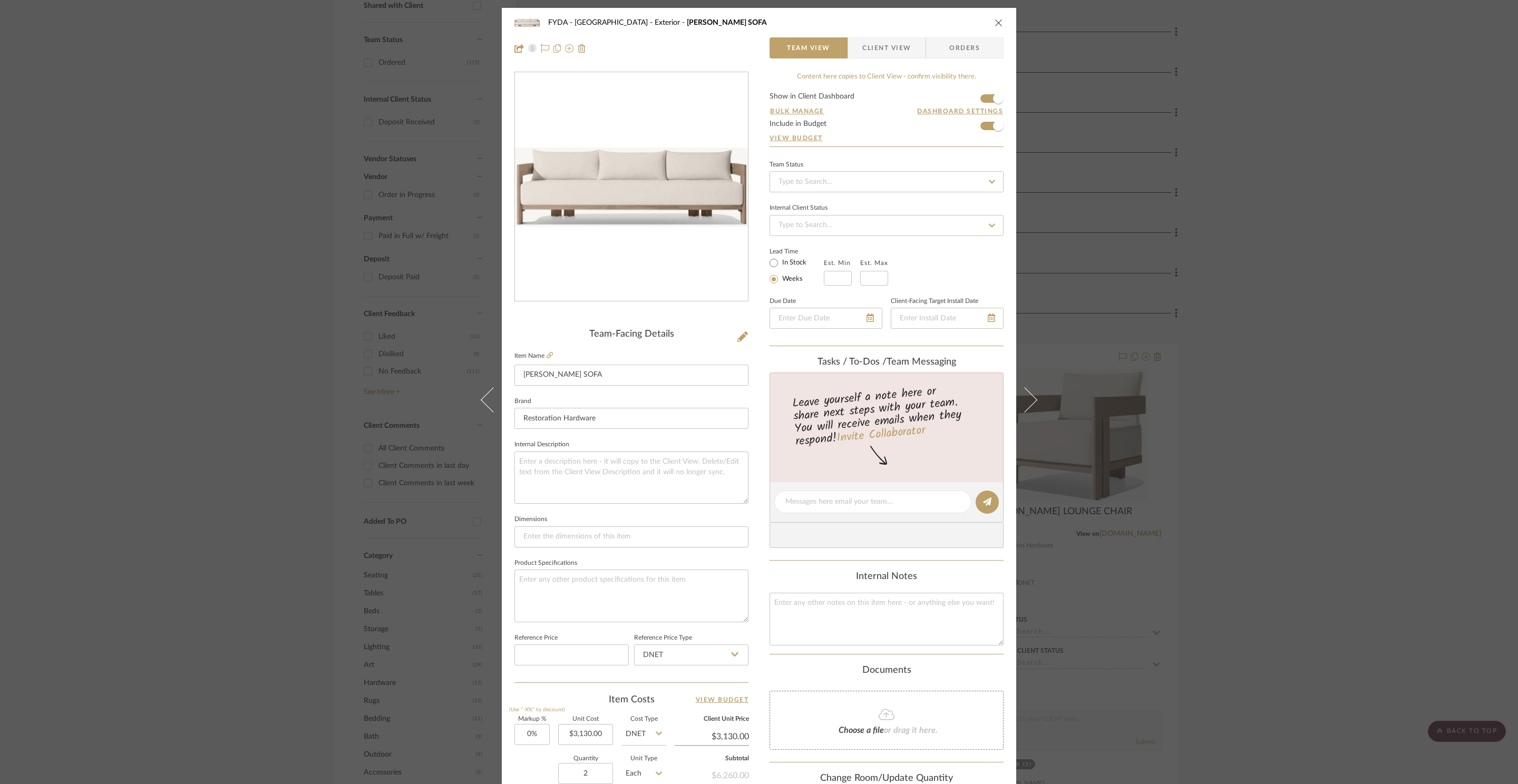
click at [1326, 342] on div "FYDA - 655 City Park Exterior MATIRA TEAK SOFA Team View Client View Orders Tea…" at bounding box center [759, 392] width 1518 height 784
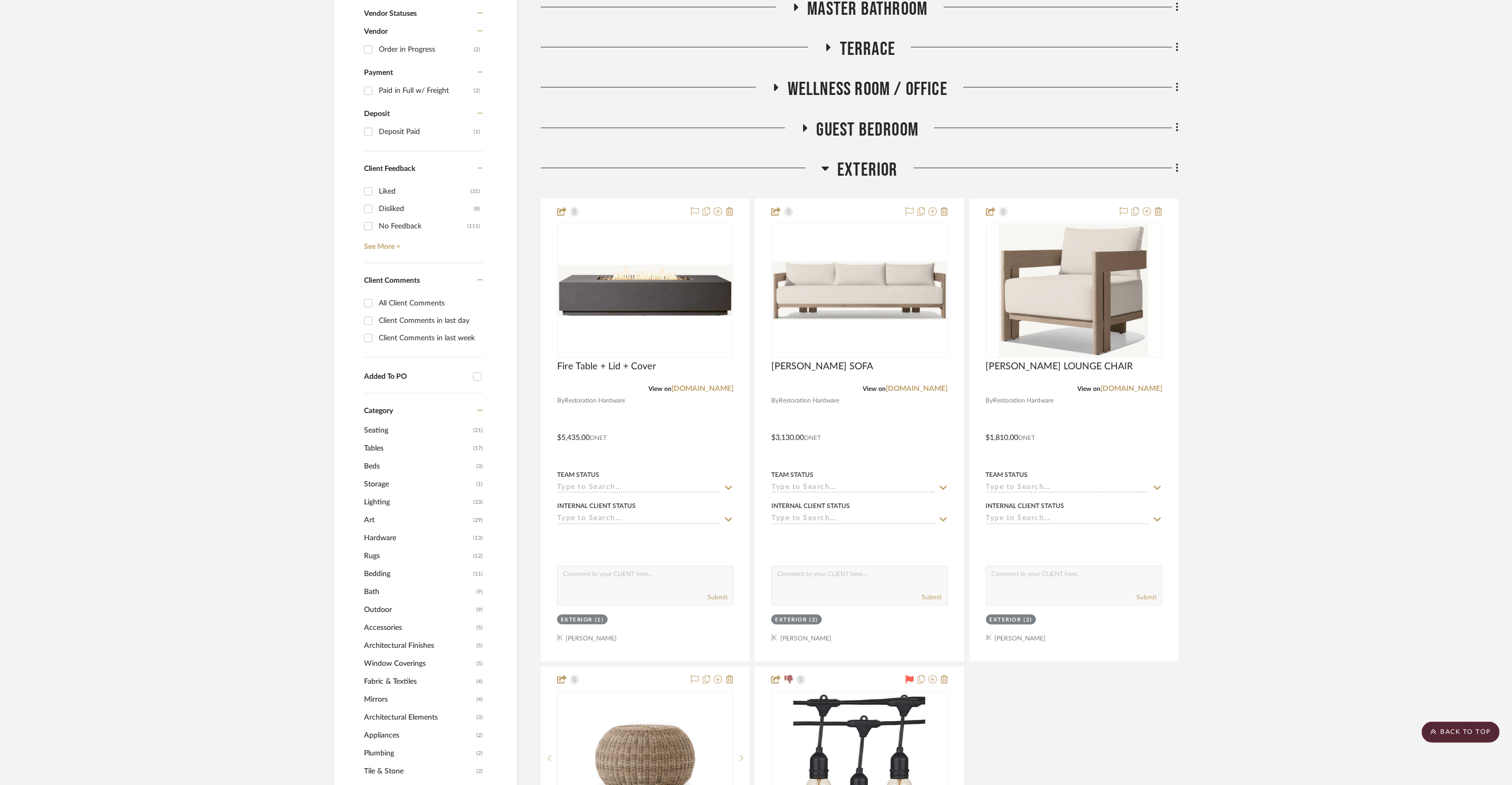
scroll to position [543, 0]
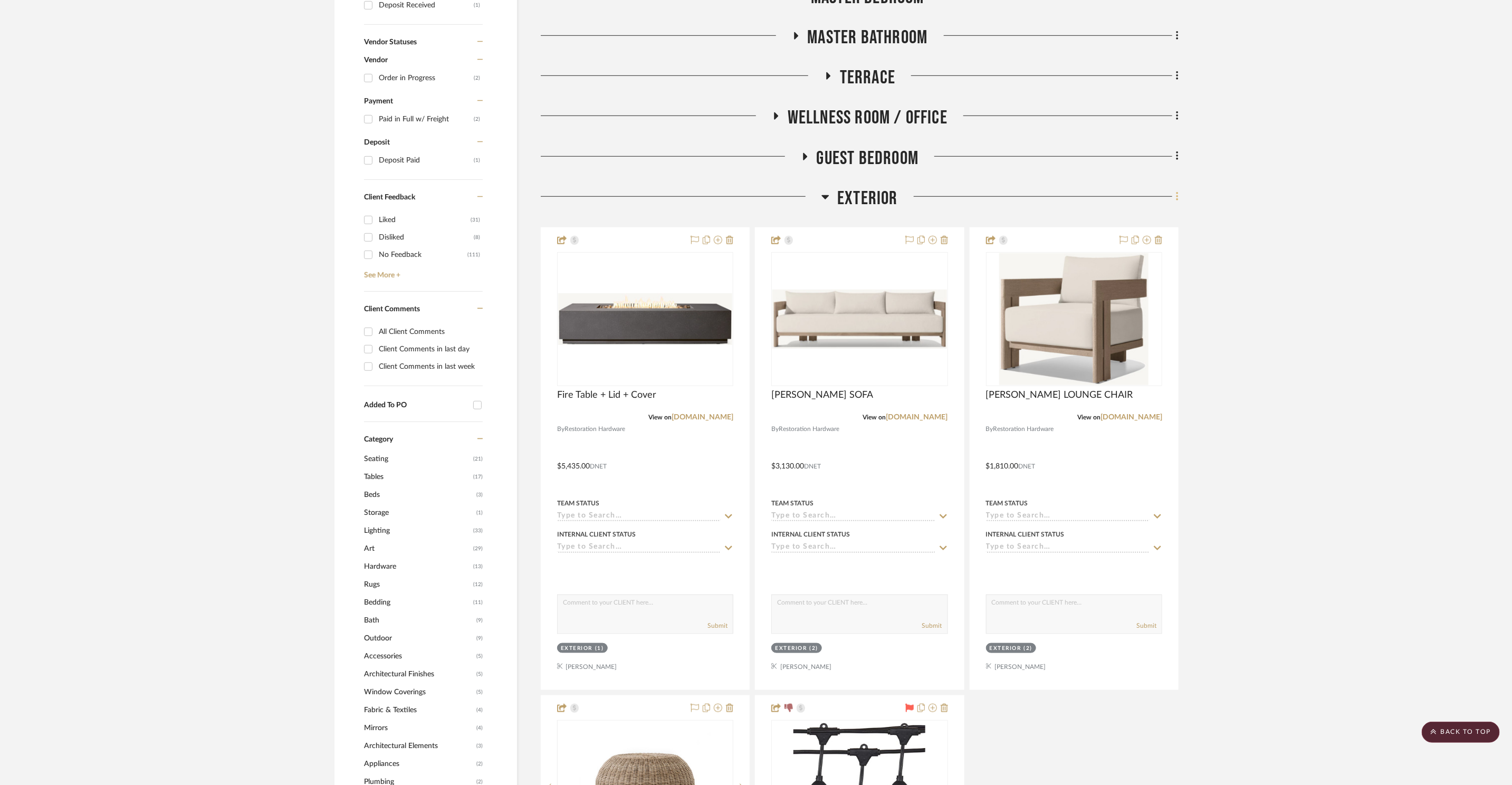
click at [1178, 194] on icon at bounding box center [1178, 196] width 2 height 9
click at [1117, 221] on span "Add New Item" at bounding box center [1124, 219] width 47 height 9
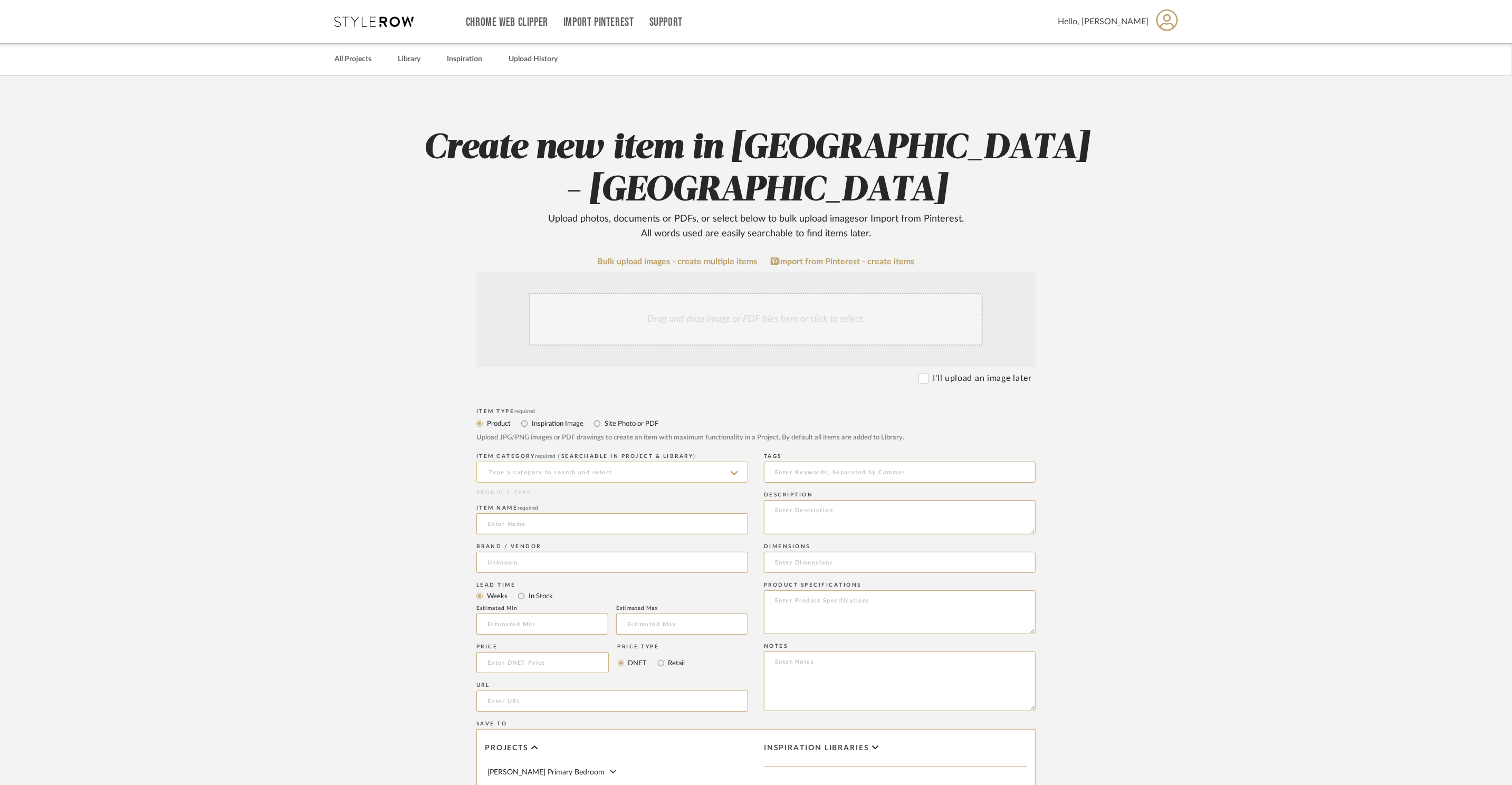
click at [596, 462] on input at bounding box center [612, 472] width 272 height 21
type input "c"
type input "e"
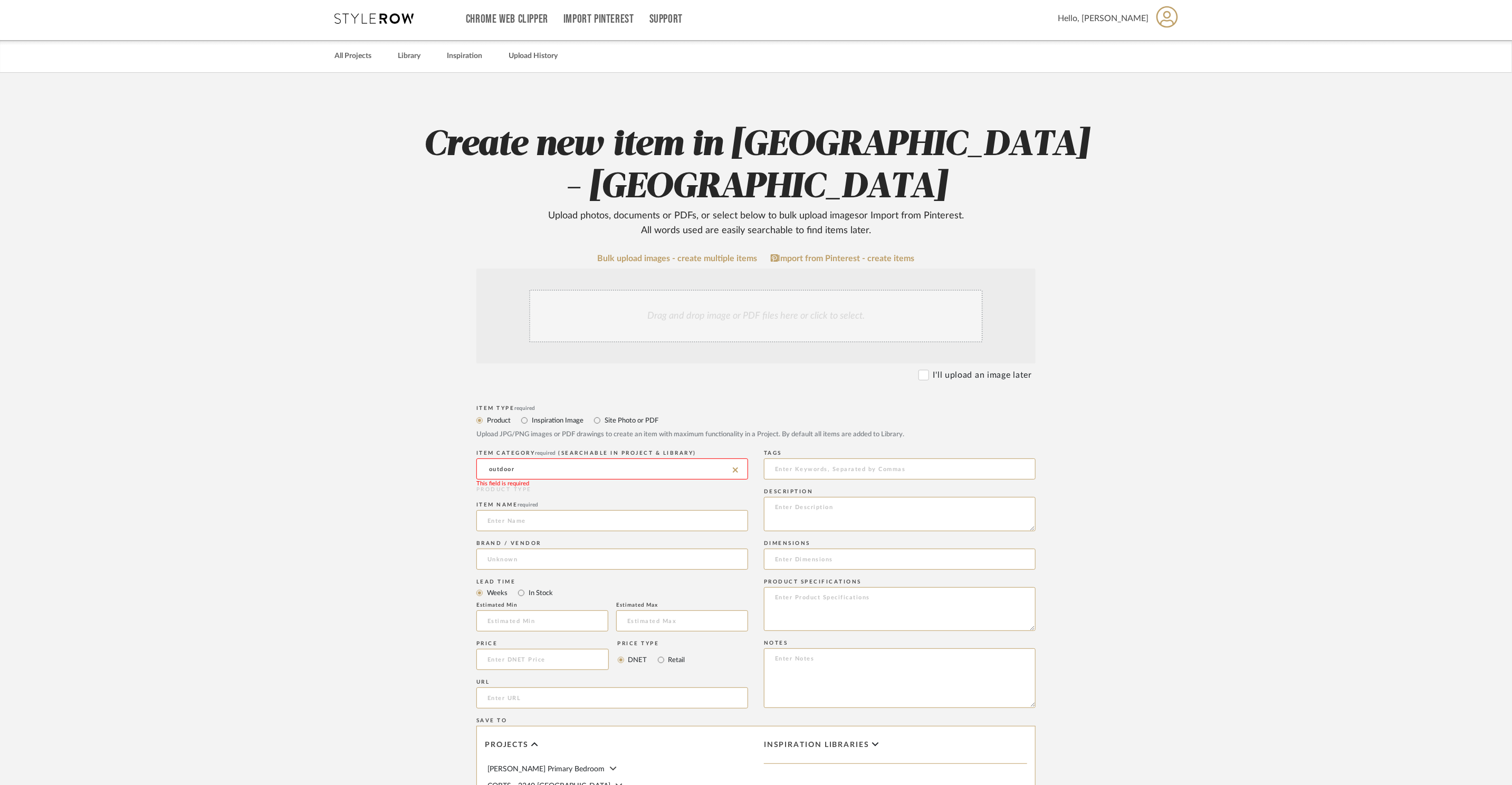
type input "outdoor"
click at [606, 579] on div "Lead Time" at bounding box center [612, 582] width 272 height 6
click at [562, 458] on input at bounding box center [612, 469] width 272 height 21
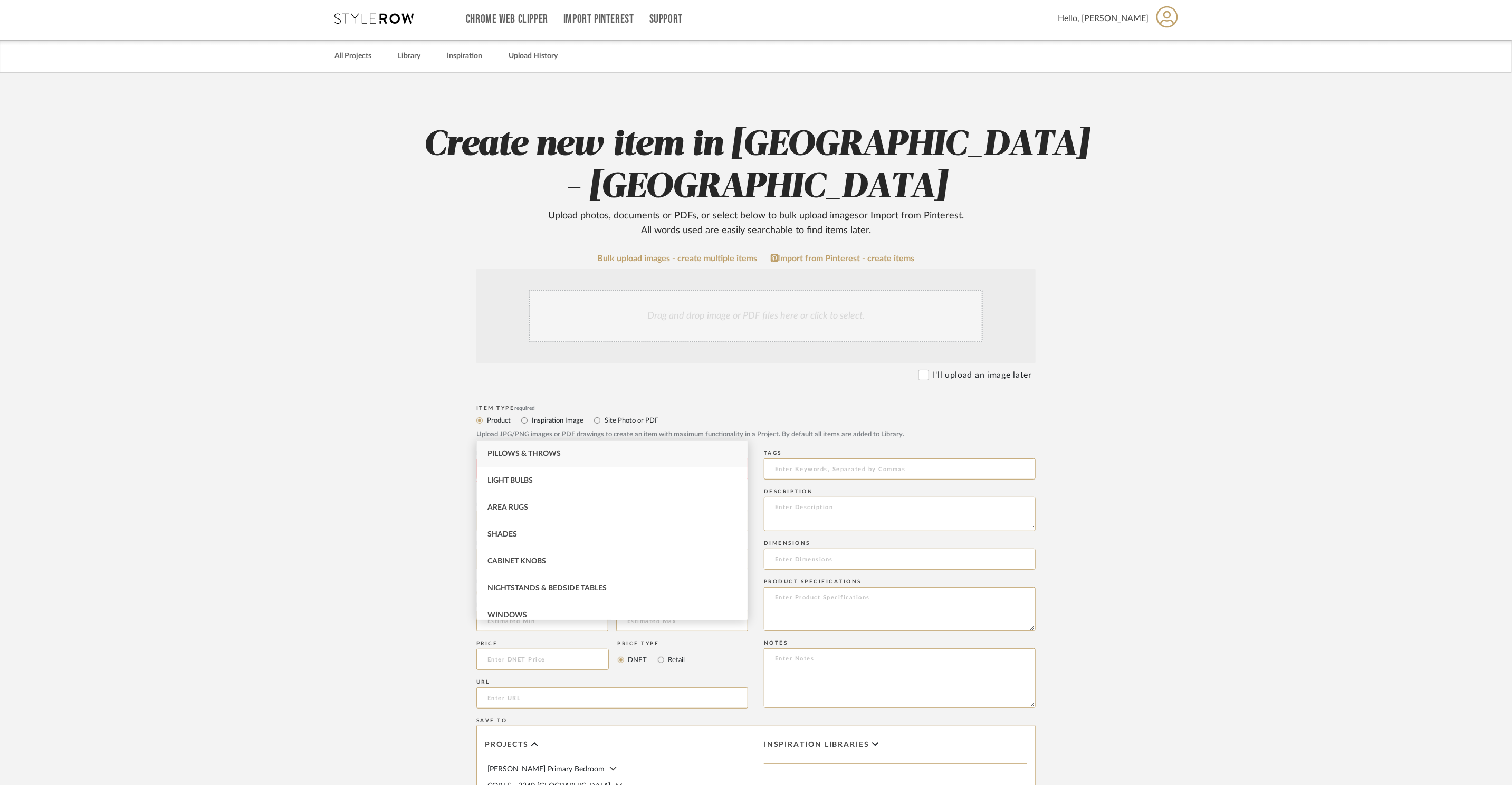
type input "o"
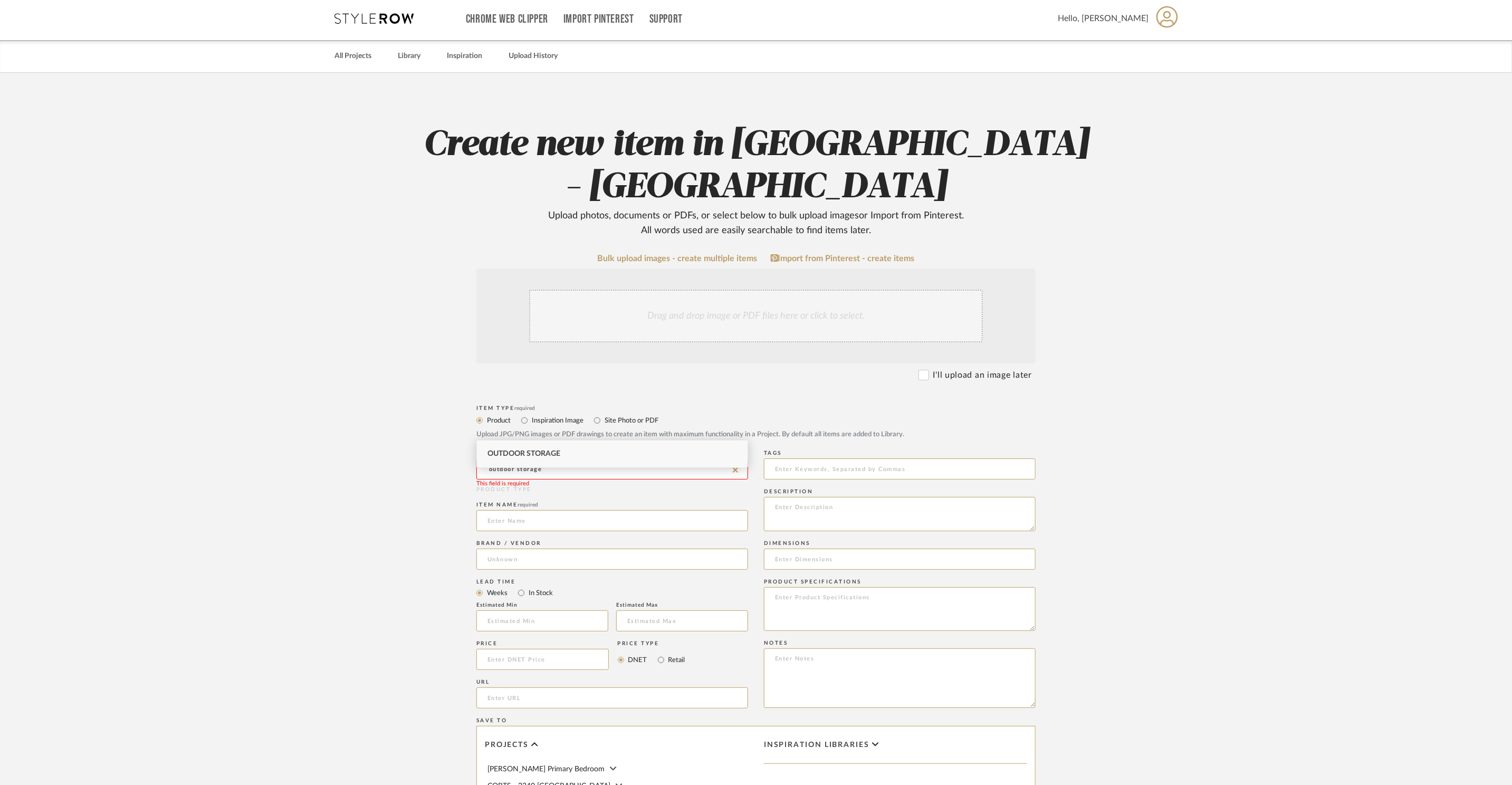
drag, startPoint x: 673, startPoint y: 443, endPoint x: 670, endPoint y: 458, distance: 15.3
click at [674, 443] on div "Outdoor Storage" at bounding box center [612, 454] width 271 height 27
type input "Outdoor Storage"
click at [668, 510] on input at bounding box center [612, 521] width 272 height 21
click at [539, 510] on input "Furniture Covers" at bounding box center [612, 521] width 272 height 21
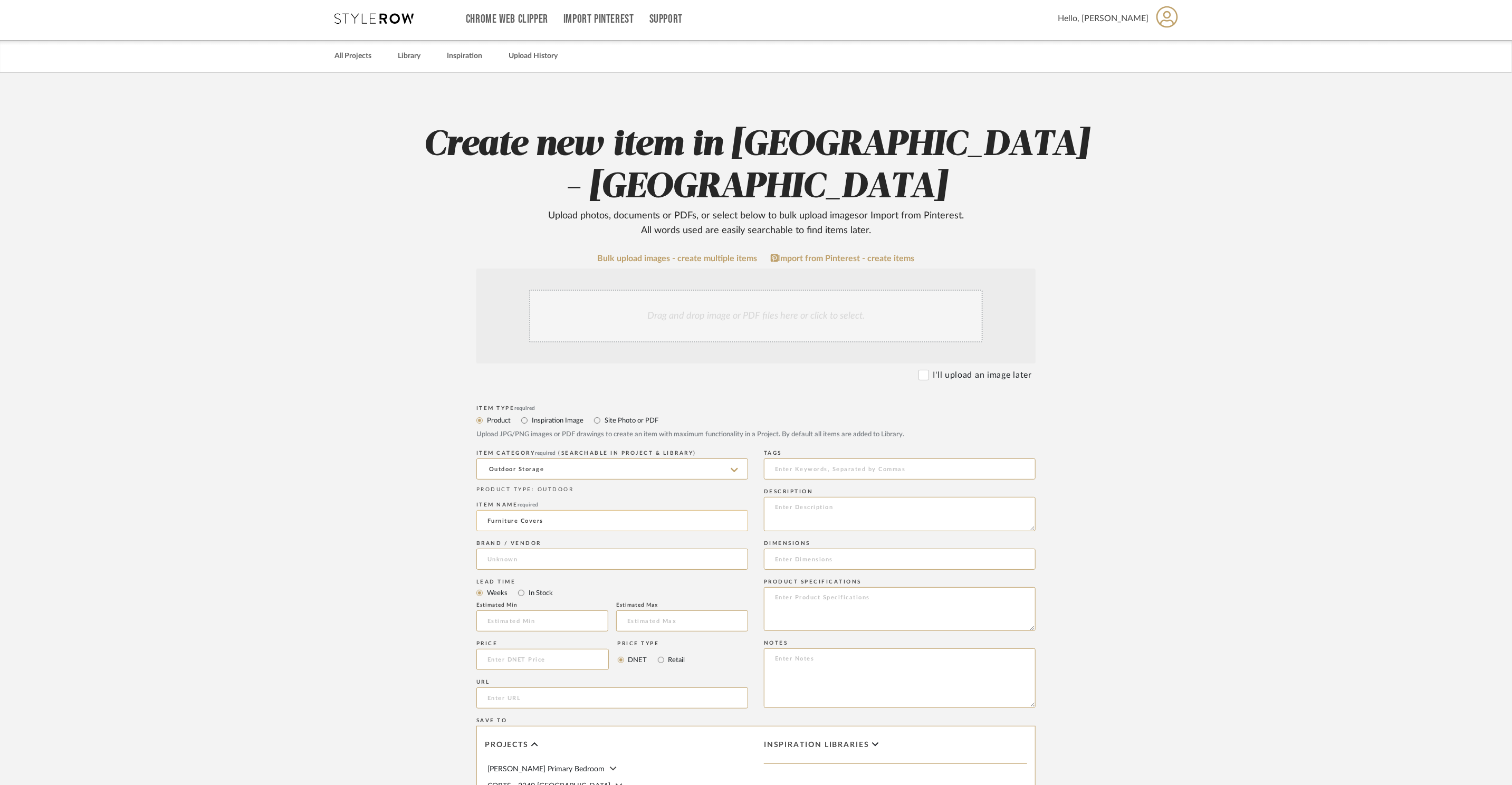
click at [539, 510] on input "Furniture Covers" at bounding box center [612, 521] width 272 height 21
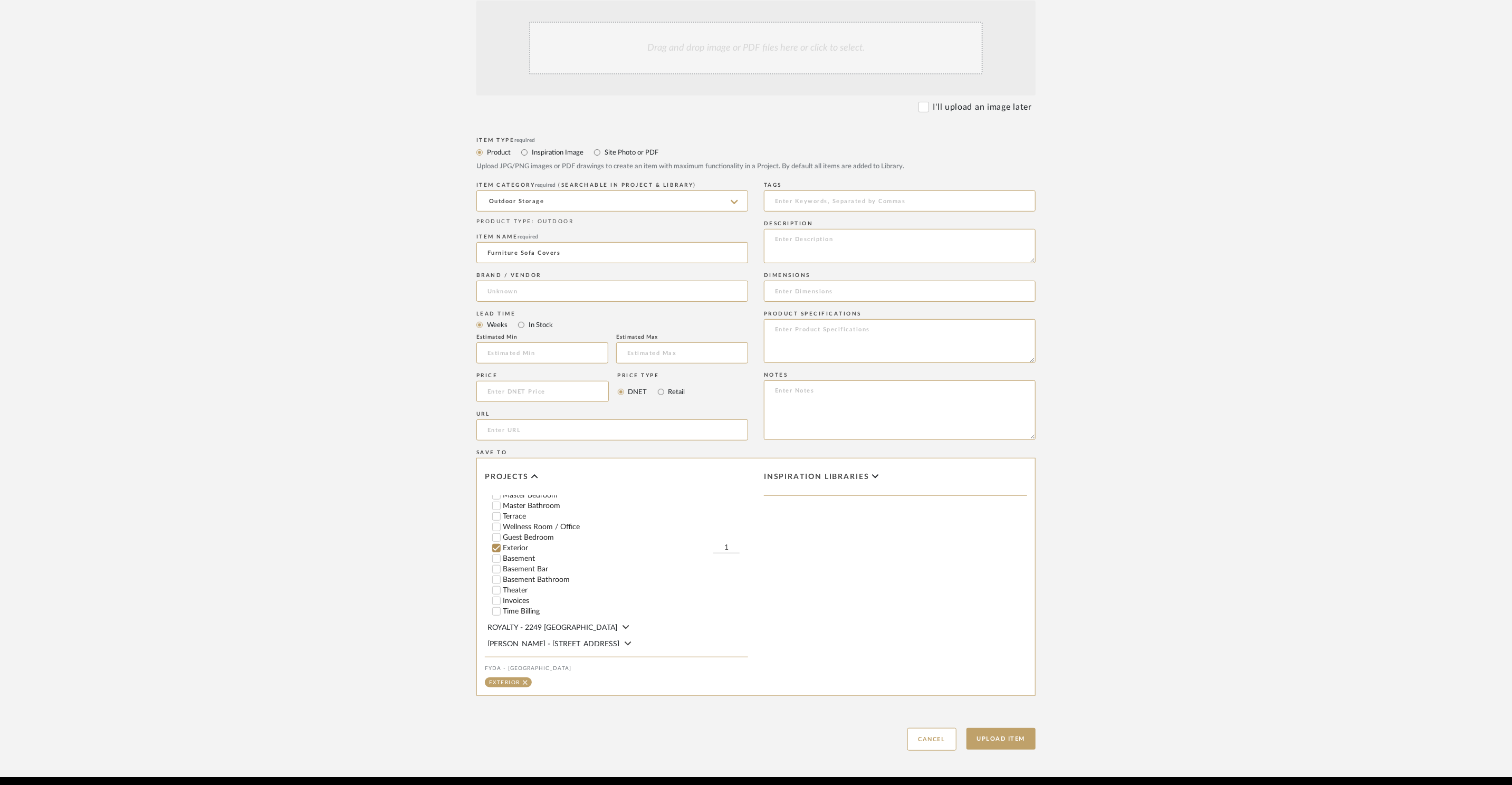
scroll to position [154, 0]
type input "Furniture Sofa Covers"
click at [726, 541] on input "1" at bounding box center [726, 547] width 27 height 11
click at [1008, 728] on button "Upload Item" at bounding box center [1002, 738] width 70 height 22
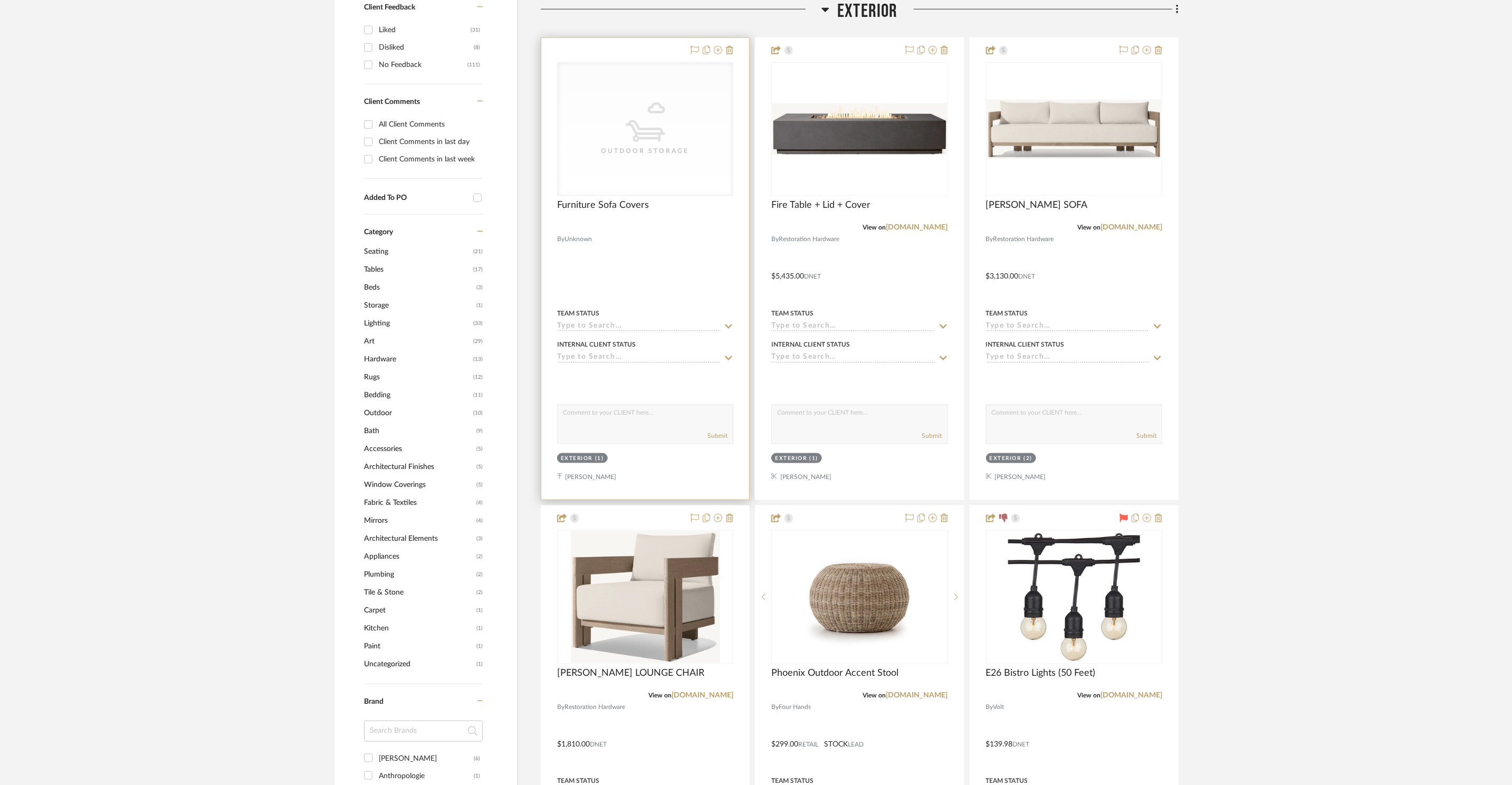
scroll to position [730, 0]
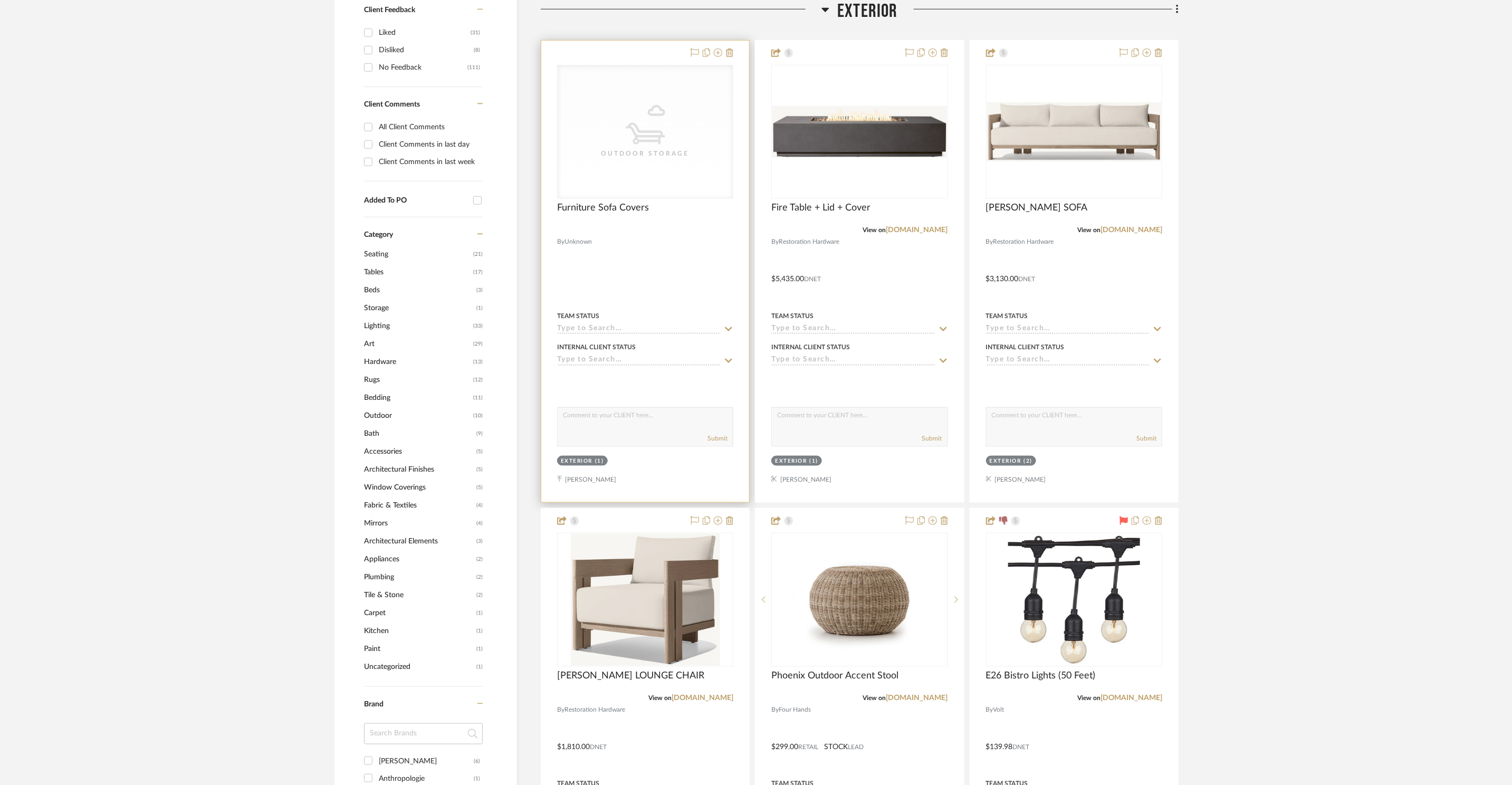
click at [0, 0] on div "CategoryIconOutdoor Outdoor Storage" at bounding box center [0, 0] width 0 height 0
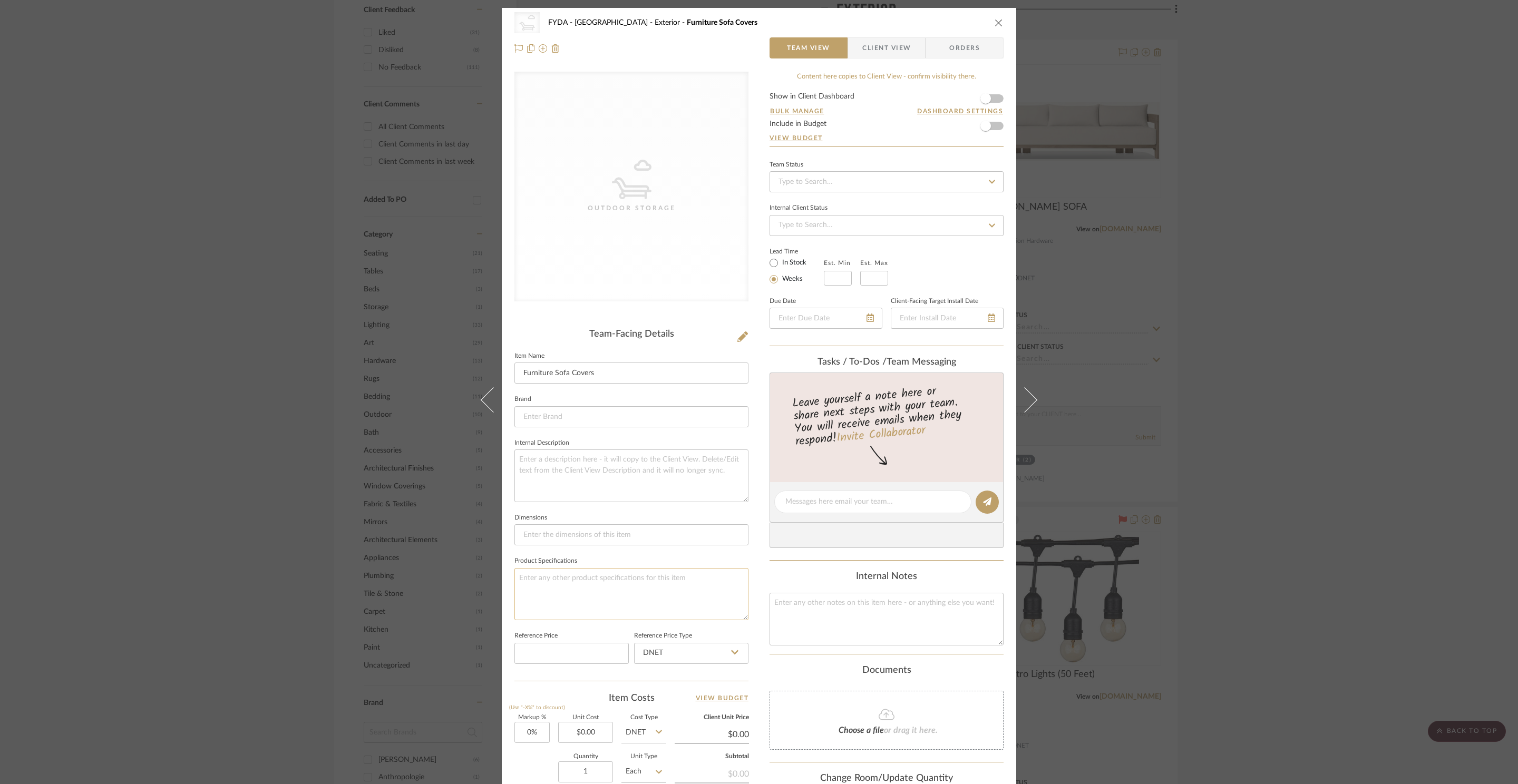
click at [593, 575] on textarea at bounding box center [631, 594] width 234 height 52
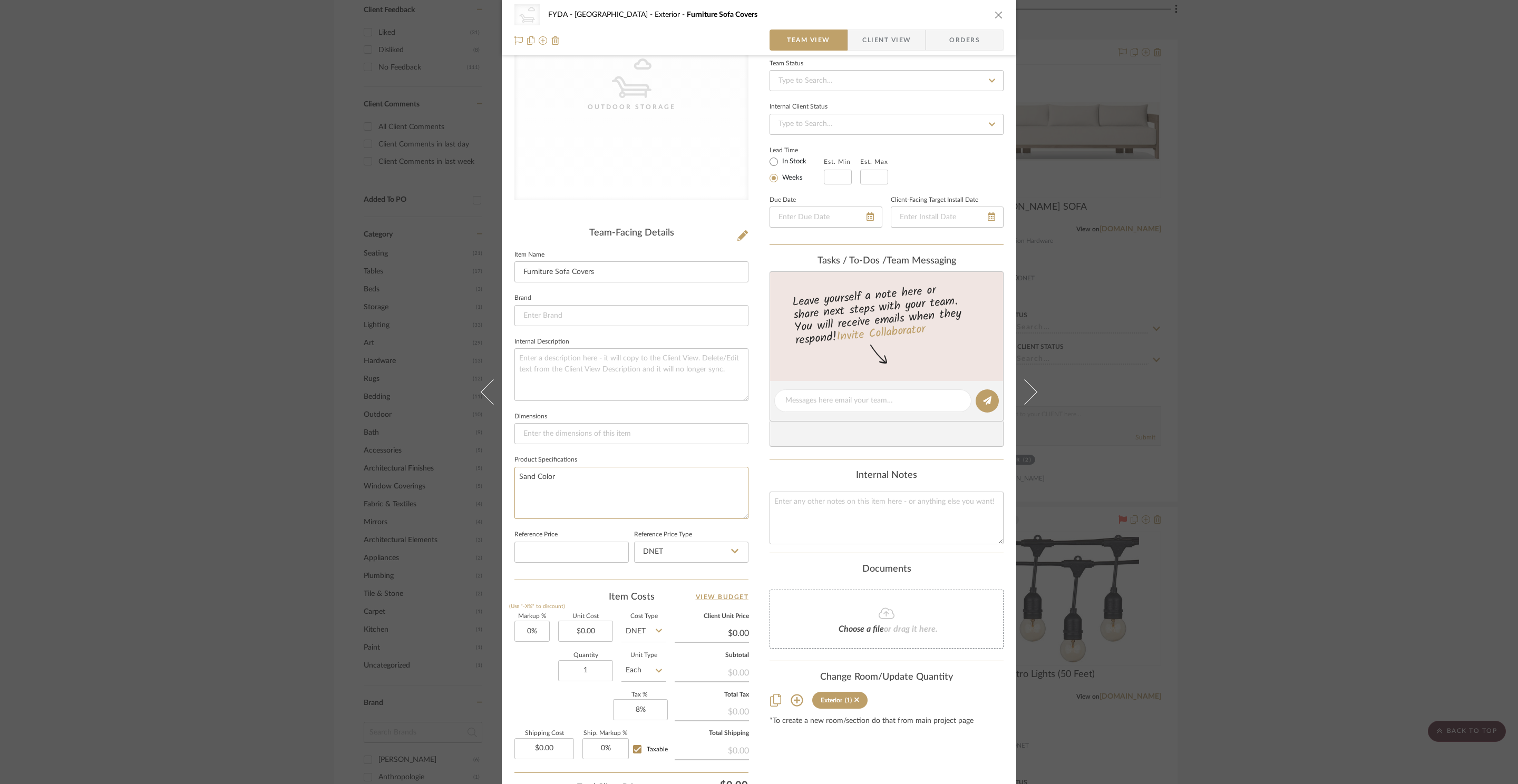
scroll to position [197, 0]
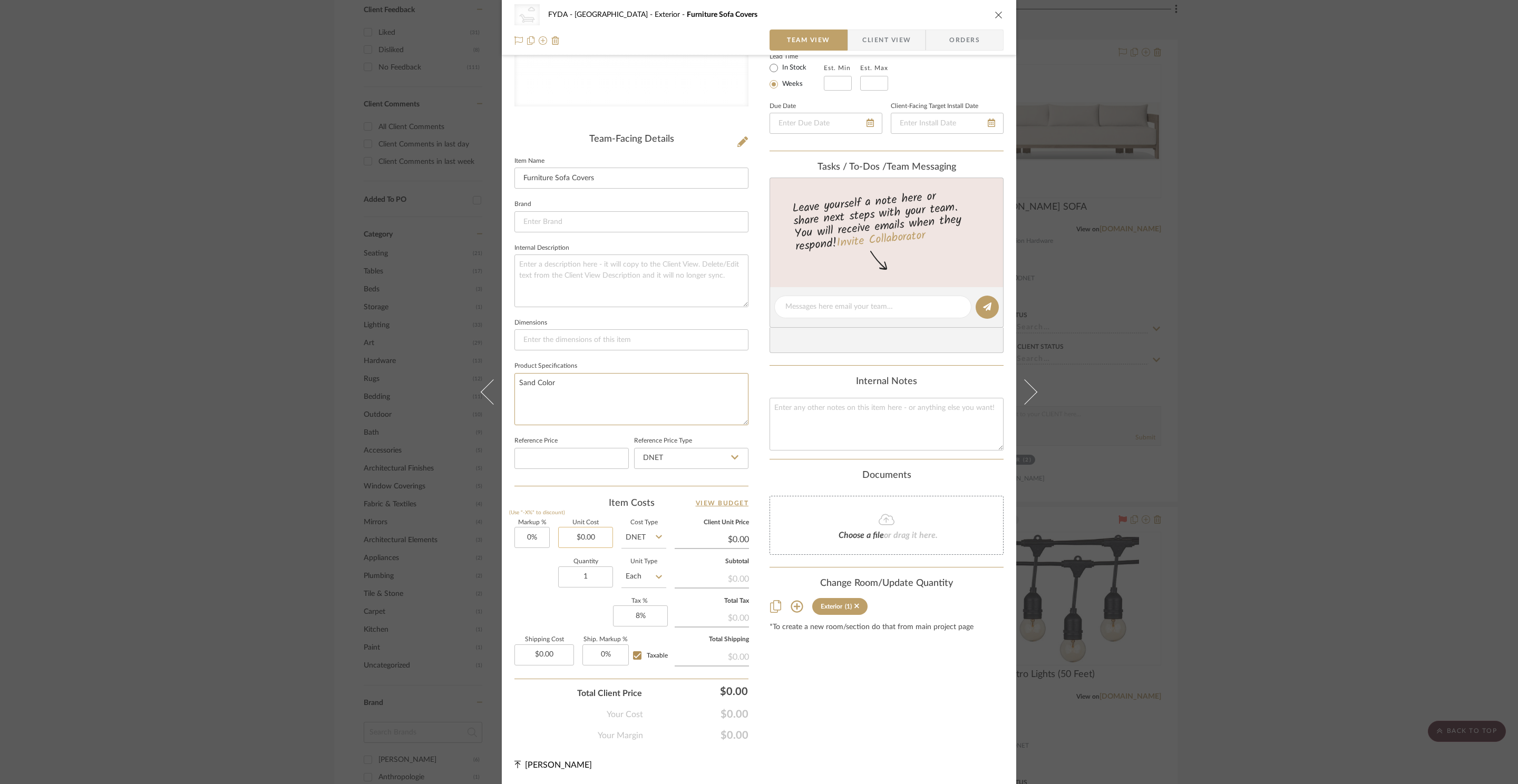
type textarea "Sand Color"
type input "0.00"
click at [603, 532] on input "0.00" at bounding box center [585, 537] width 55 height 21
type input "$300.00"
click at [596, 577] on input "1" at bounding box center [585, 577] width 55 height 21
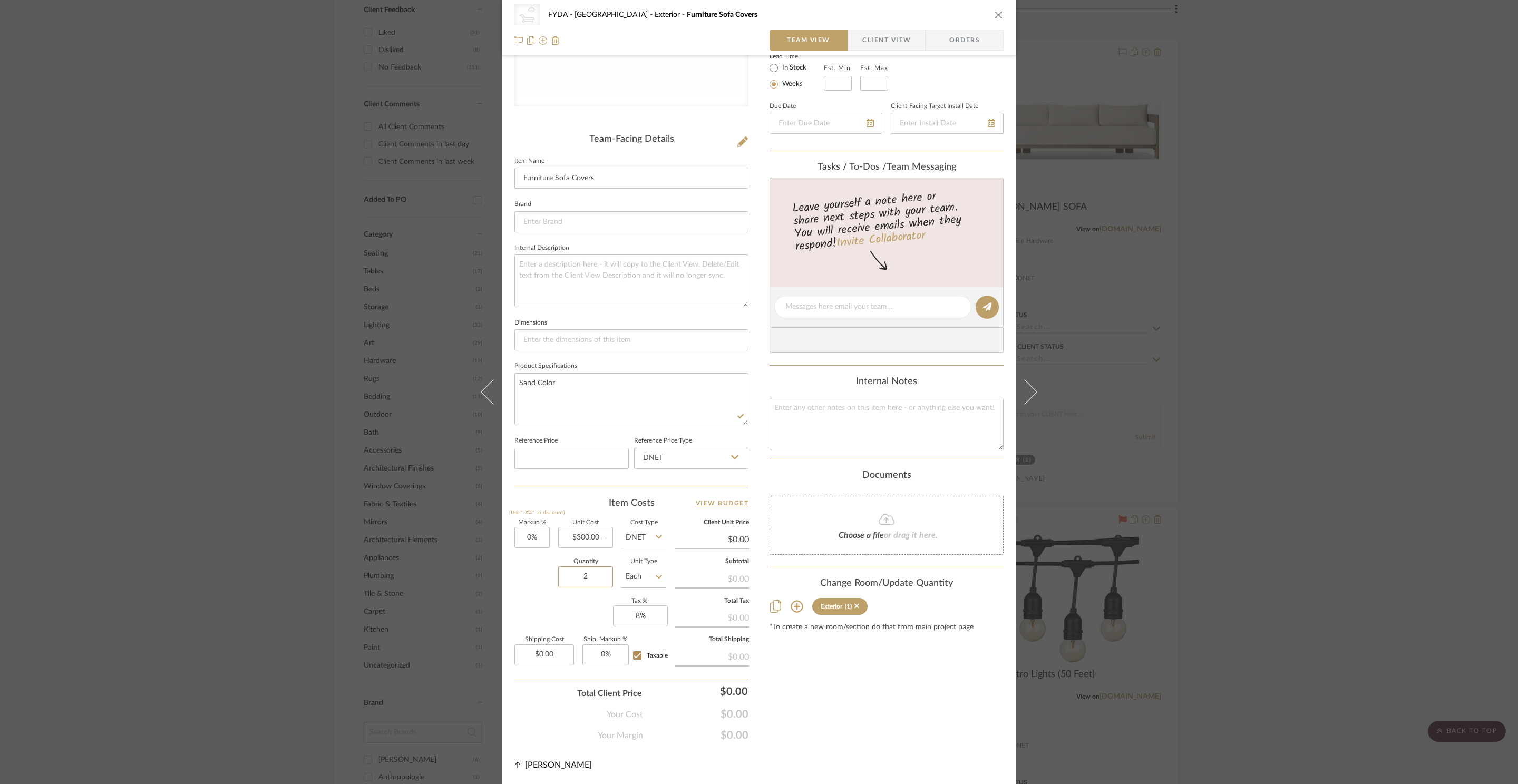
type input "2"
click at [925, 731] on div "Content here copies to Client View - confirm visibility there. Show in Client D…" at bounding box center [886, 309] width 234 height 865
type input "$300.00"
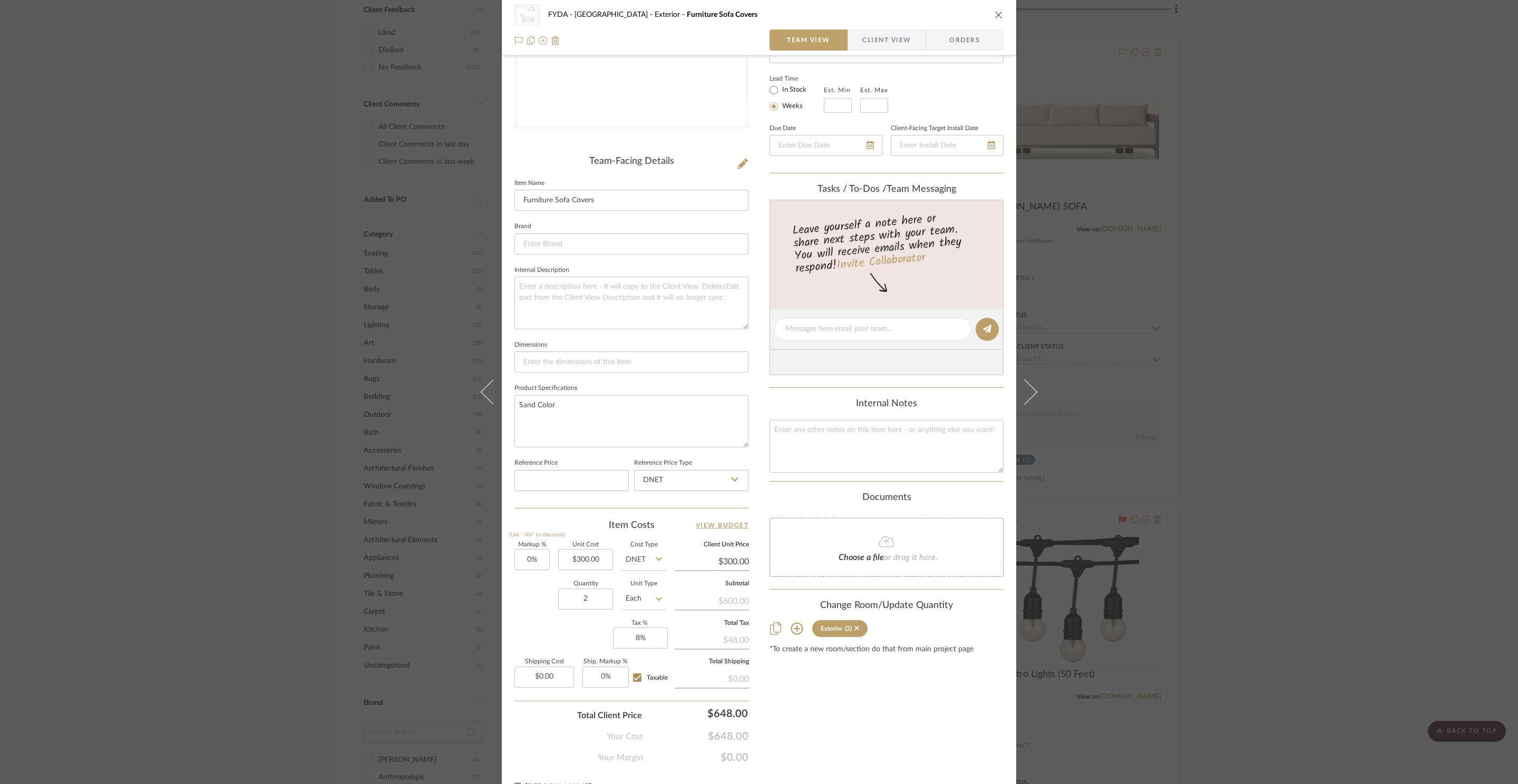
scroll to position [163, 0]
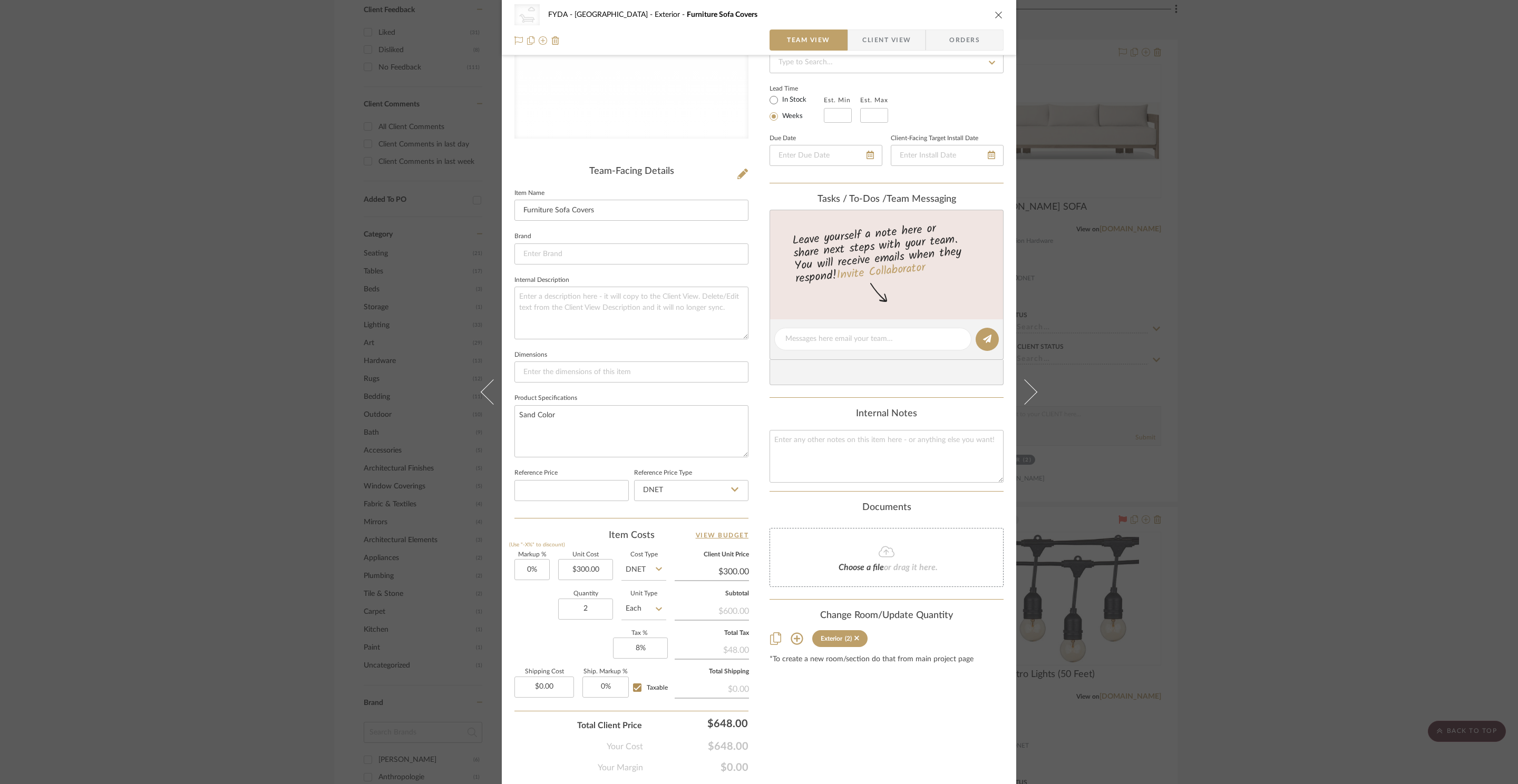
click at [995, 15] on icon "close" at bounding box center [999, 15] width 8 height 8
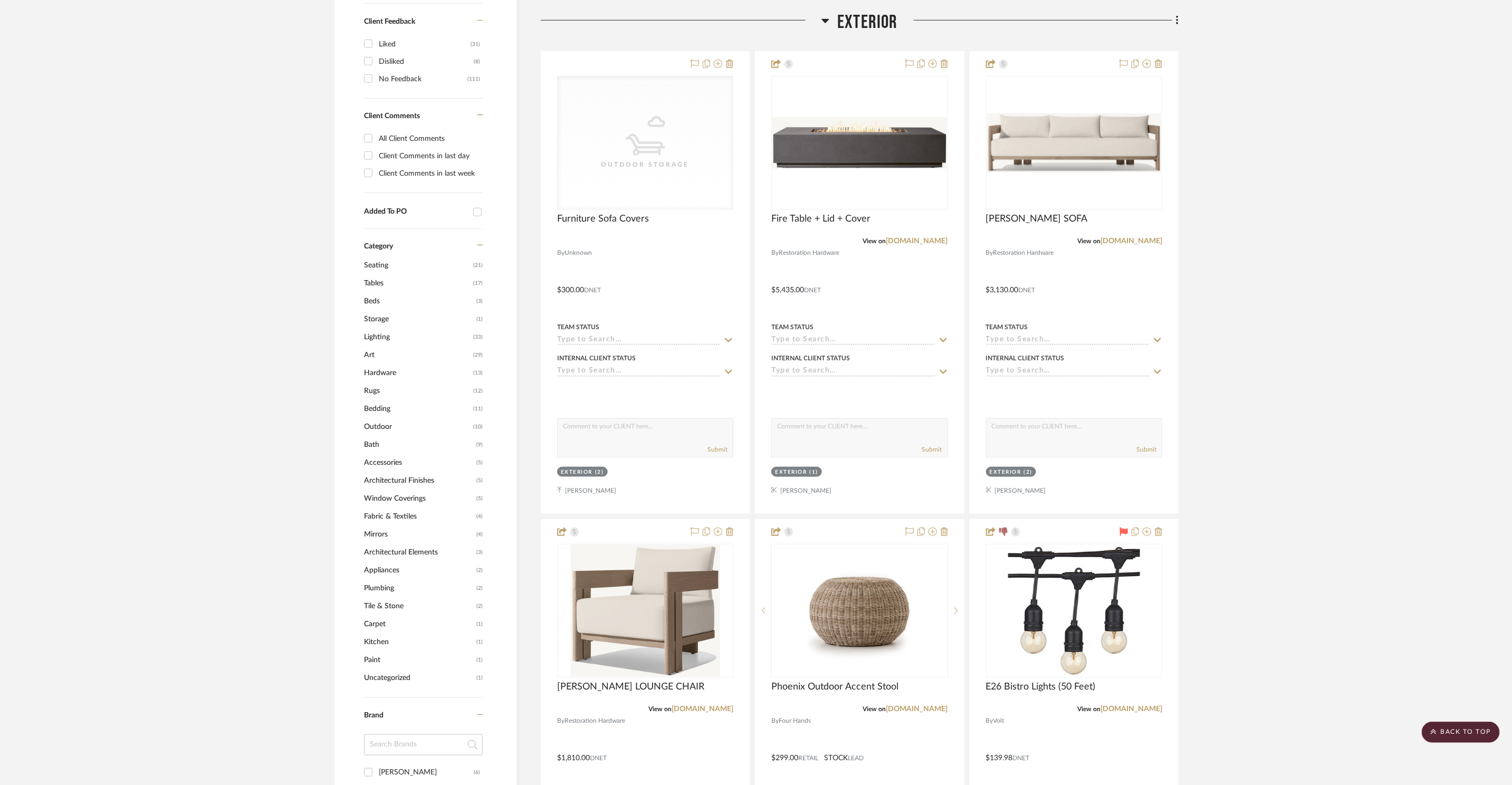
scroll to position [647, 0]
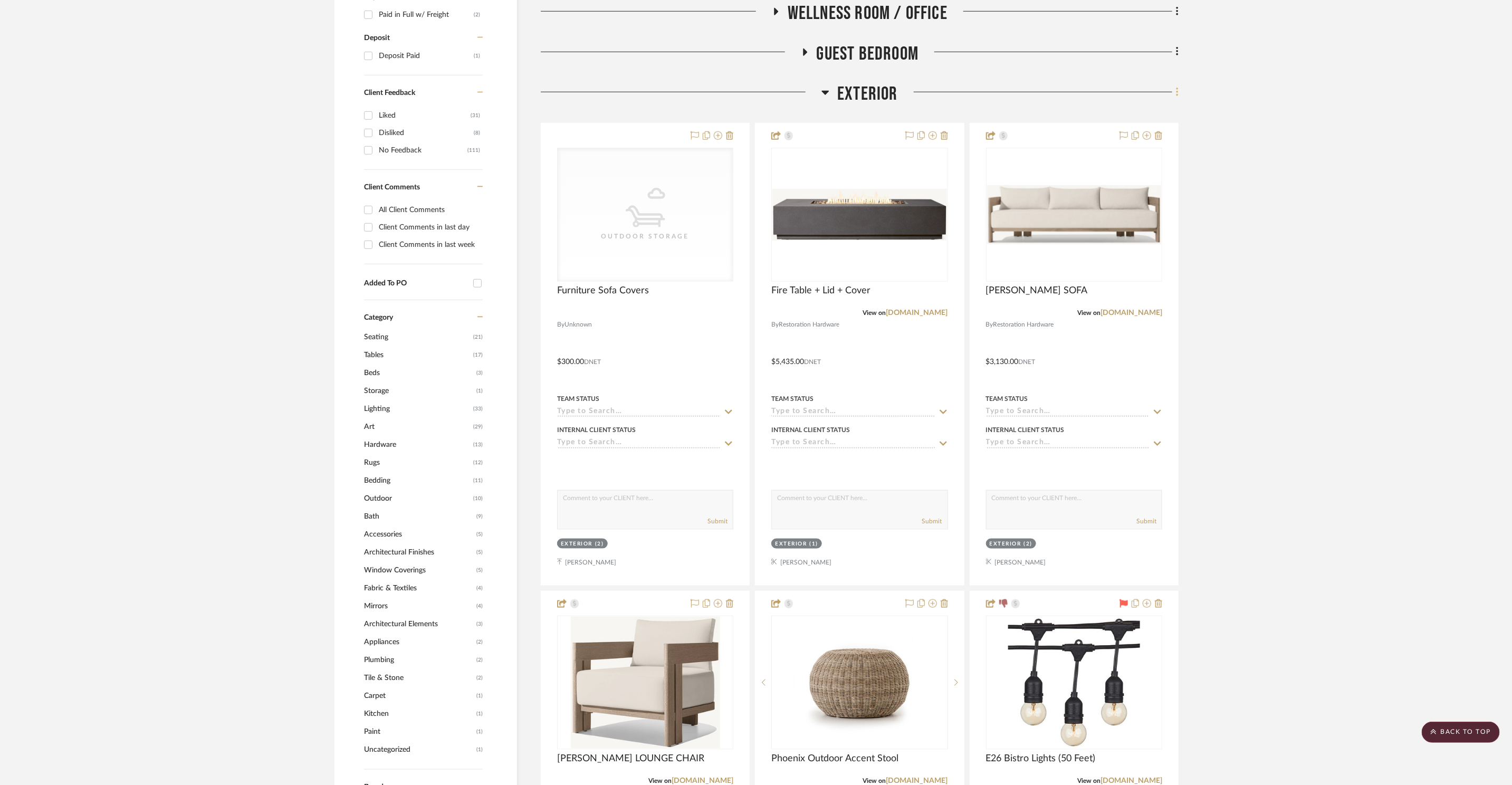
click at [1176, 91] on icon at bounding box center [1178, 93] width 3 height 12
click at [1146, 118] on span "Add New Item" at bounding box center [1124, 115] width 47 height 9
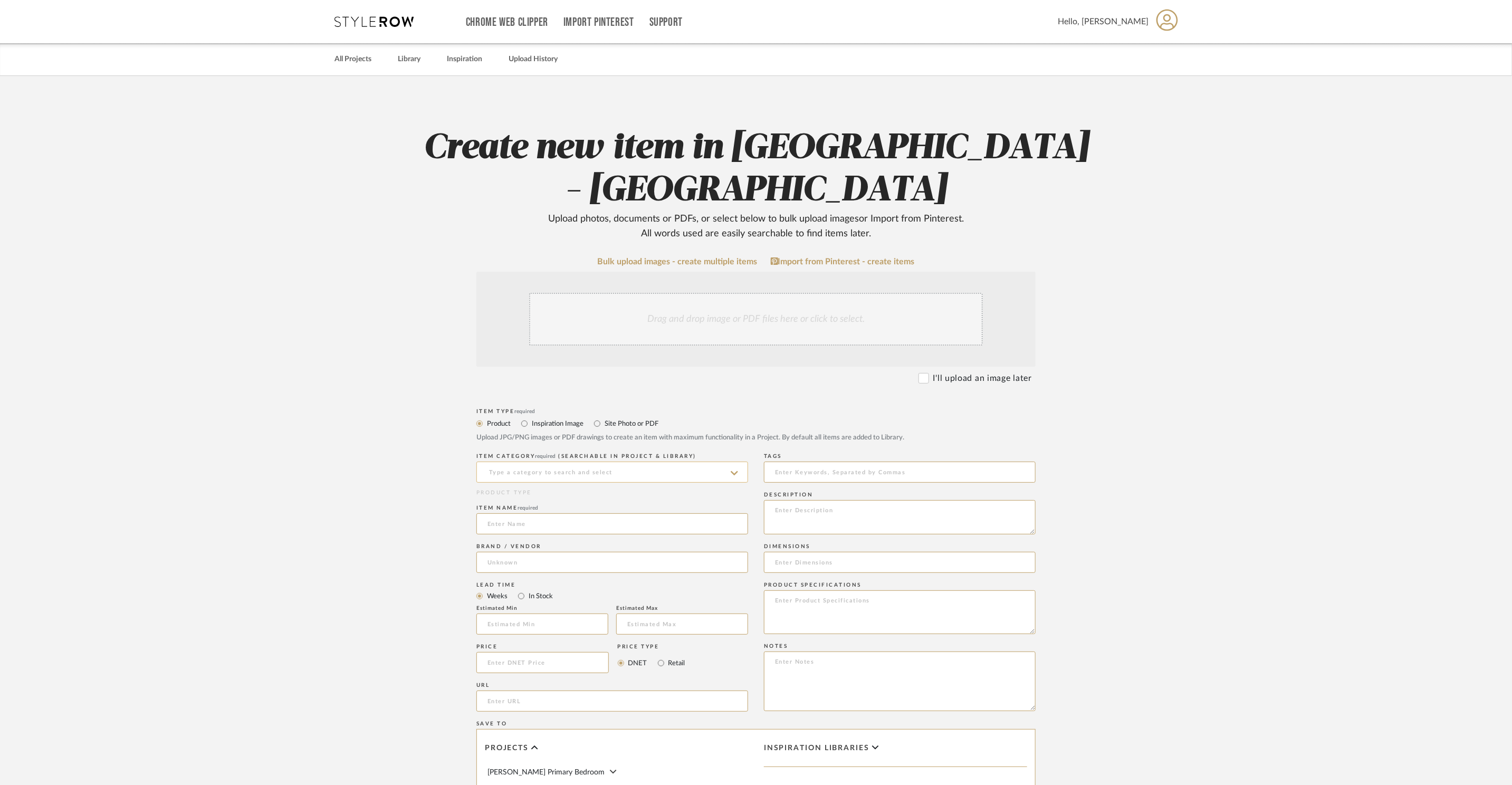
click at [556, 462] on input at bounding box center [612, 472] width 272 height 21
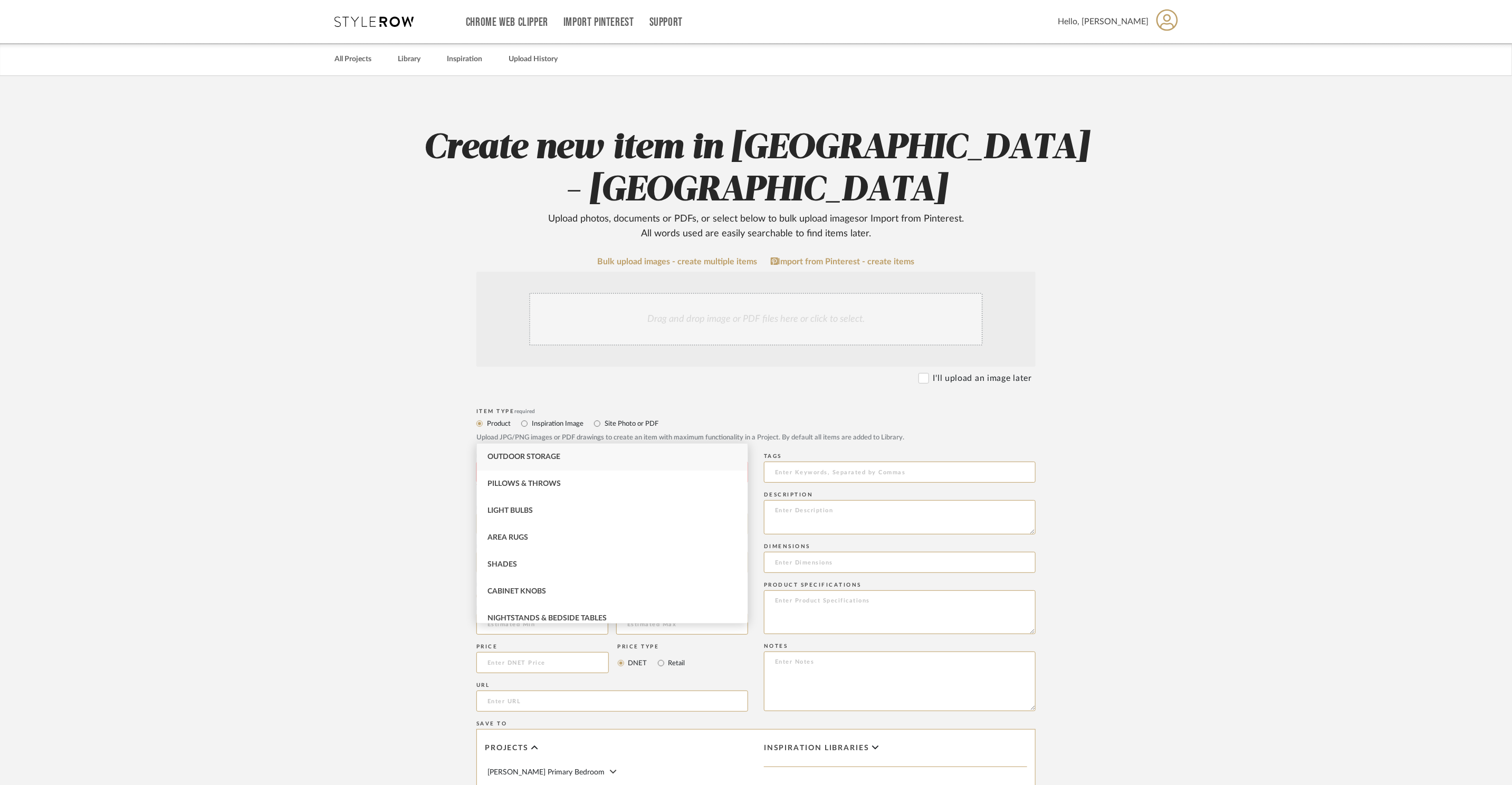
click at [595, 451] on div "Outdoor Storage" at bounding box center [612, 457] width 271 height 27
type input "Outdoor Storage"
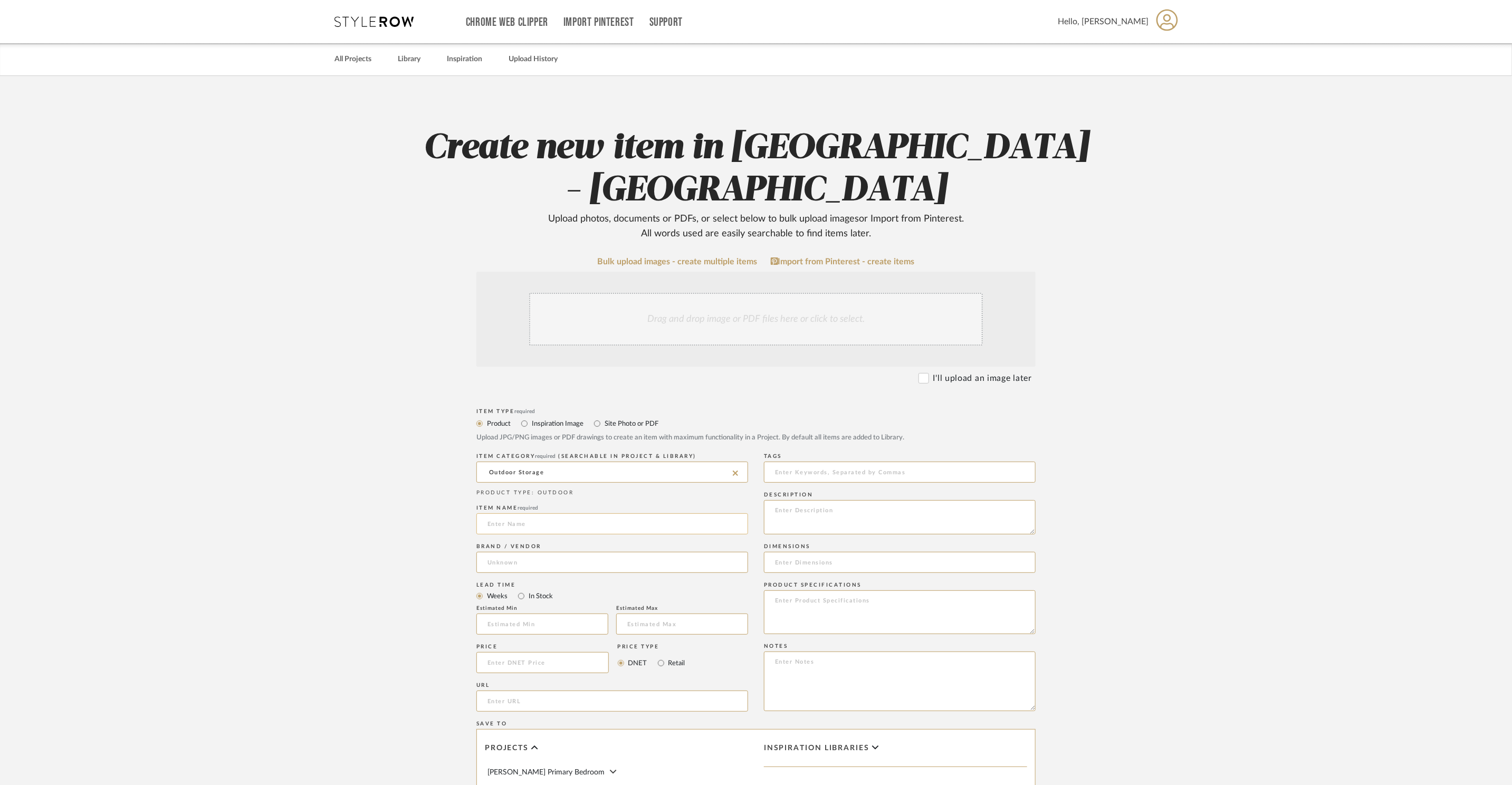
click at [588, 513] on input at bounding box center [612, 524] width 272 height 21
type input "Outdoor Chair Covers"
click at [567, 552] on input at bounding box center [612, 563] width 272 height 21
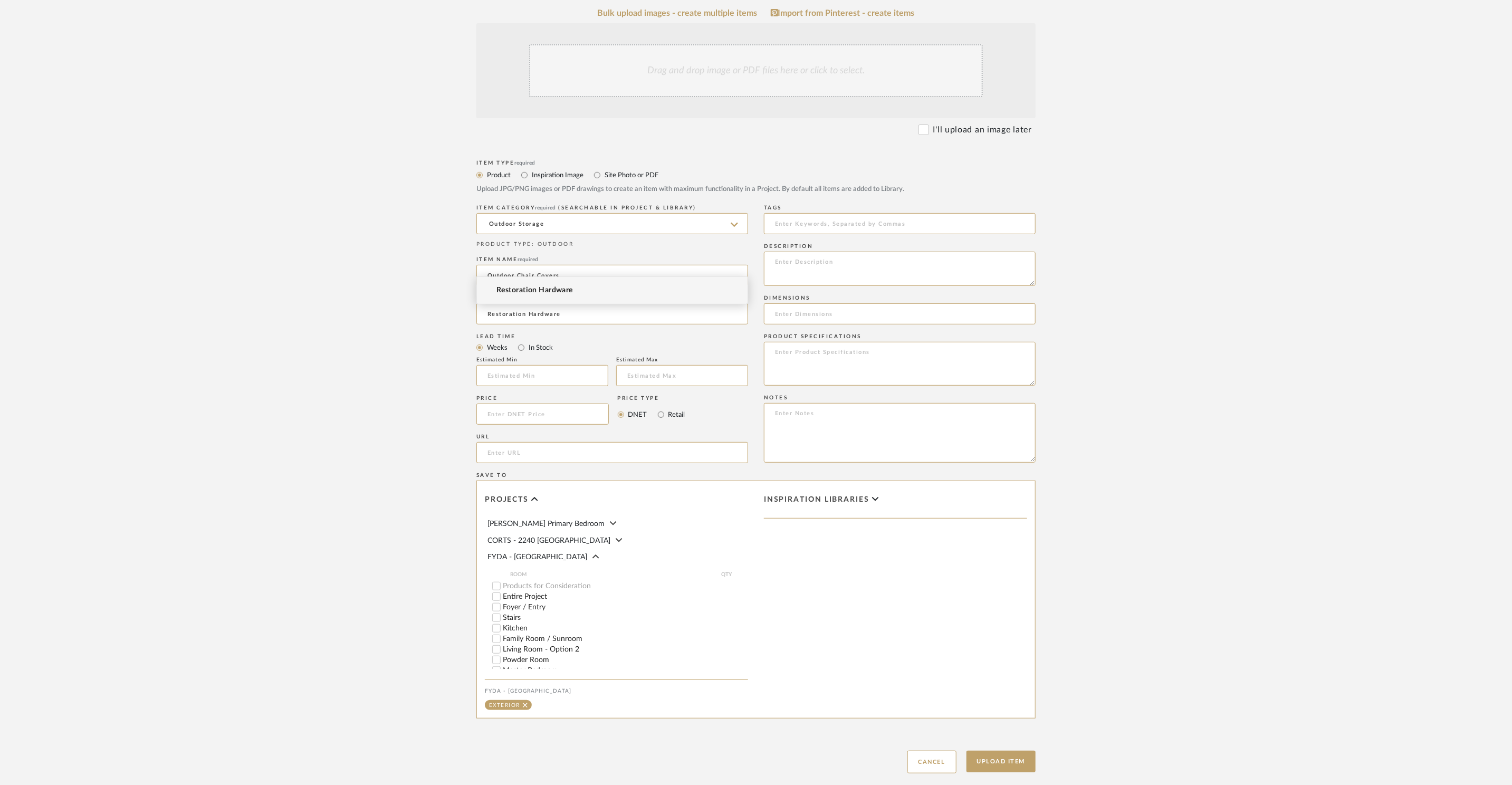
scroll to position [271, 0]
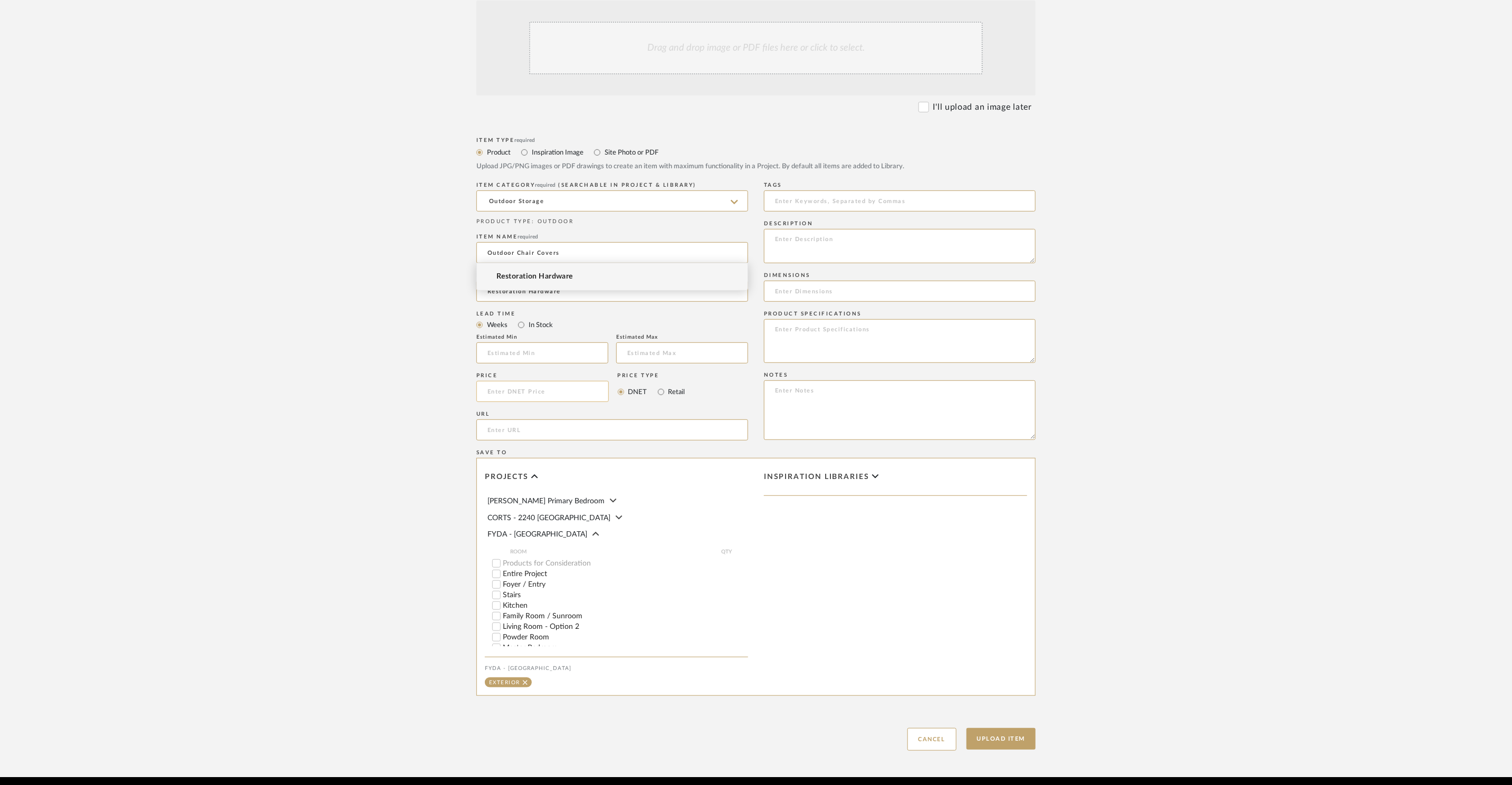
type input "Restoration Hardware"
click at [526, 381] on input at bounding box center [543, 392] width 133 height 21
type input "$210.00"
click at [732, 541] on input "1" at bounding box center [726, 547] width 27 height 11
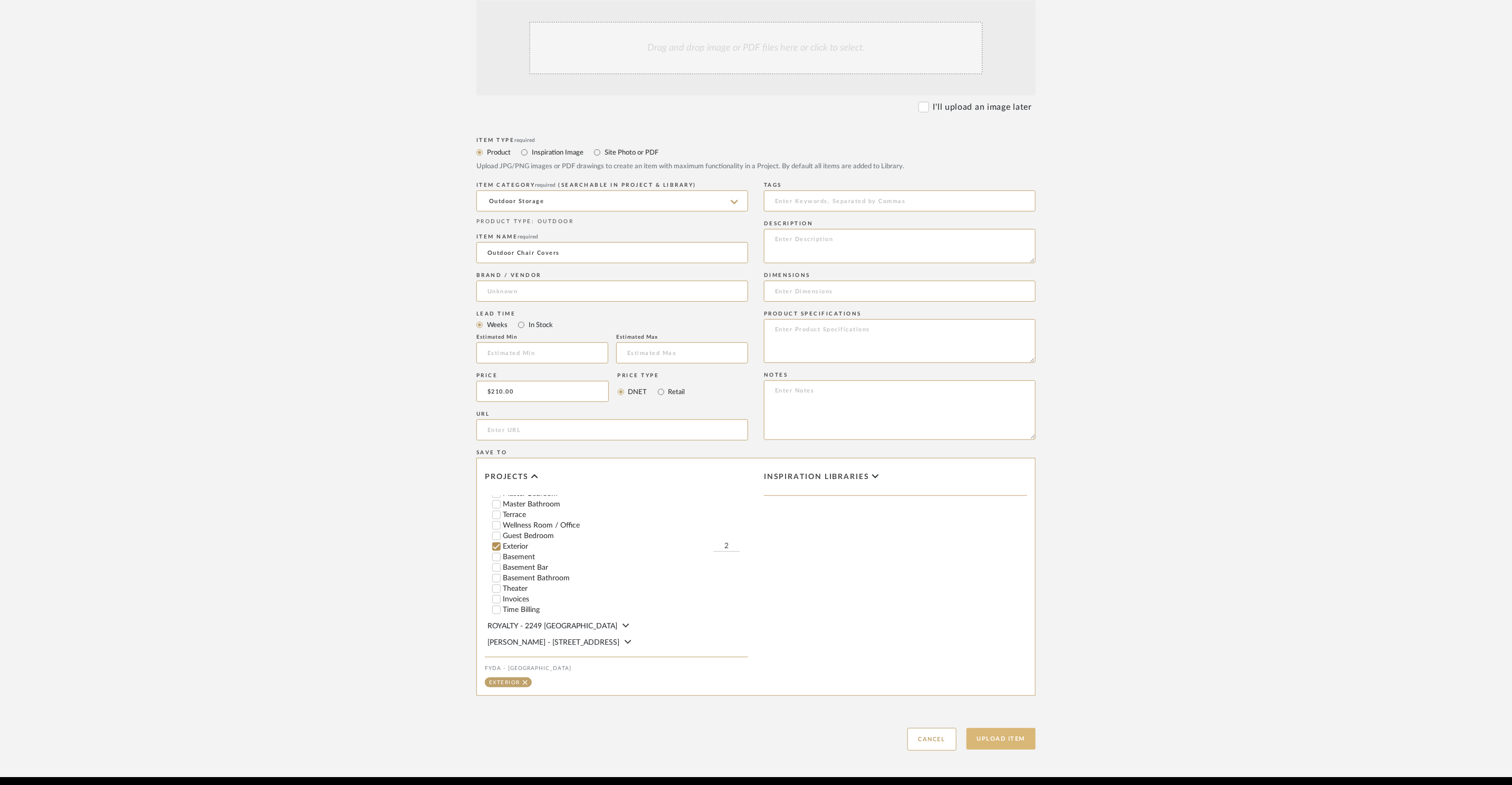
type input "2"
click at [999, 728] on button "Upload Item" at bounding box center [1002, 738] width 70 height 22
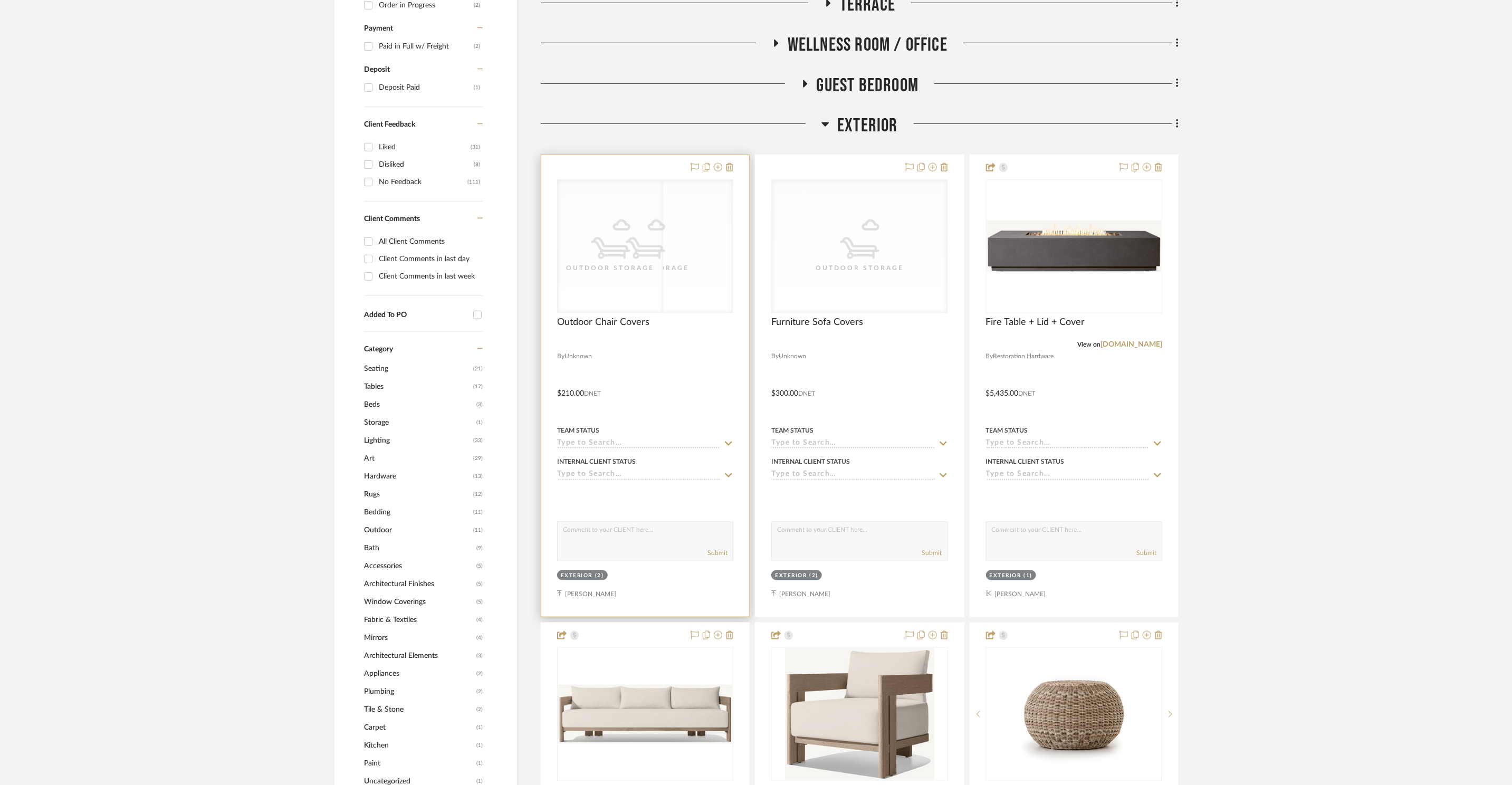
click at [615, 260] on project-item-tile "CategoryIconOutdoor Outdoor Storage CategoryIconOutdoor Outdoor Storage Outdoor…" at bounding box center [645, 386] width 209 height 462
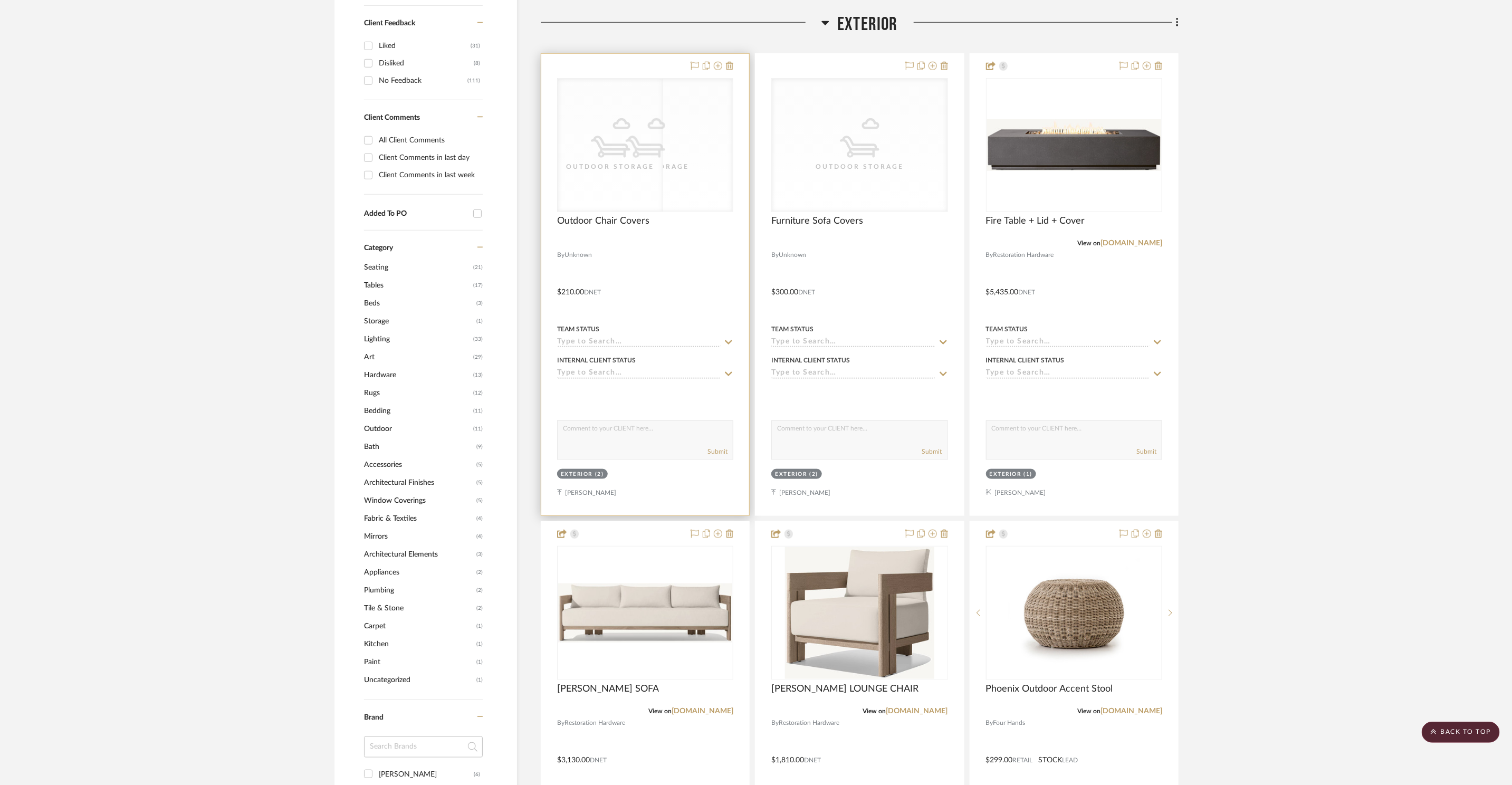
scroll to position [730, 0]
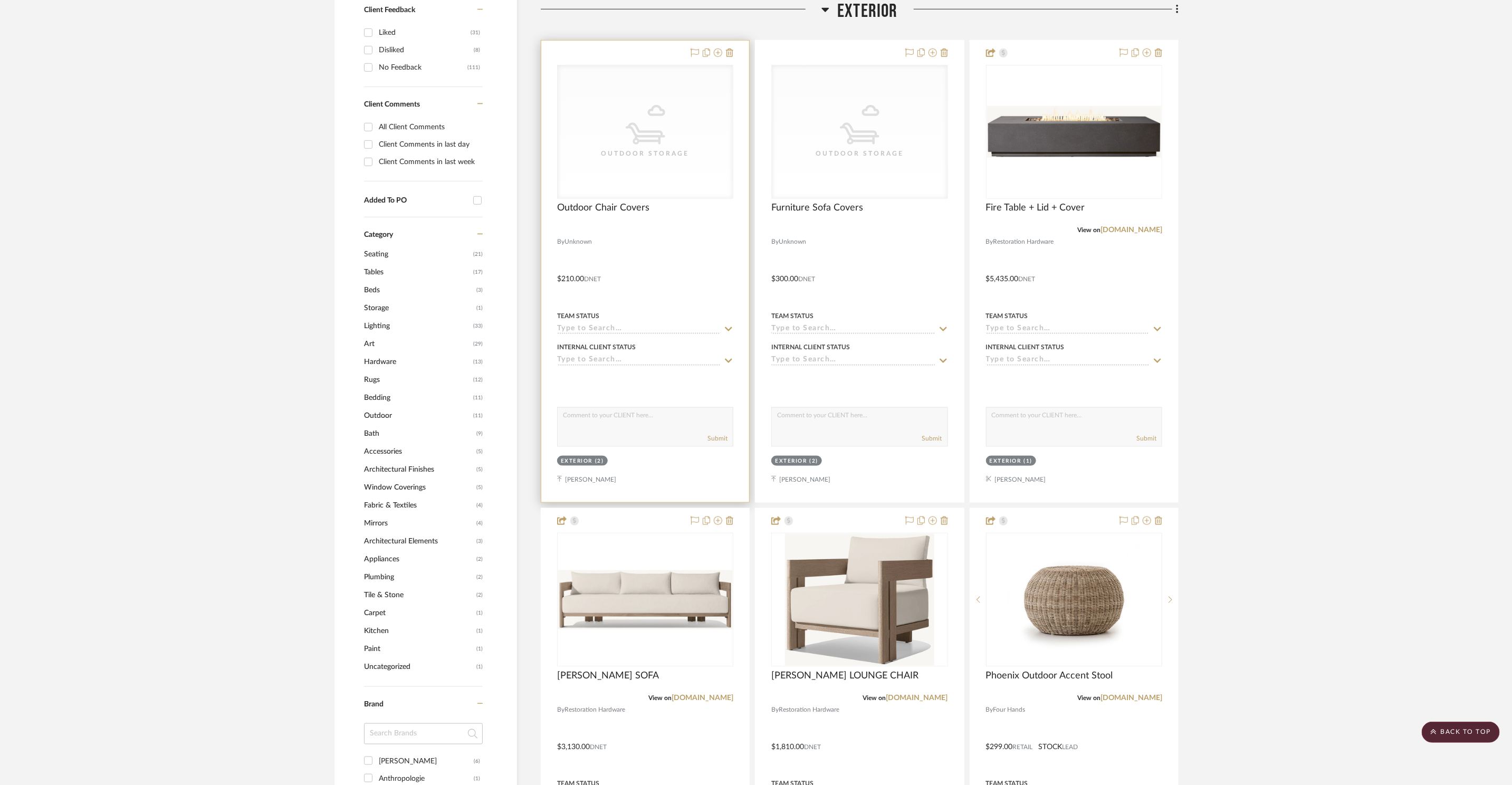
click at [660, 176] on div "CategoryIconOutdoor Outdoor Storage" at bounding box center [645, 132] width 175 height 133
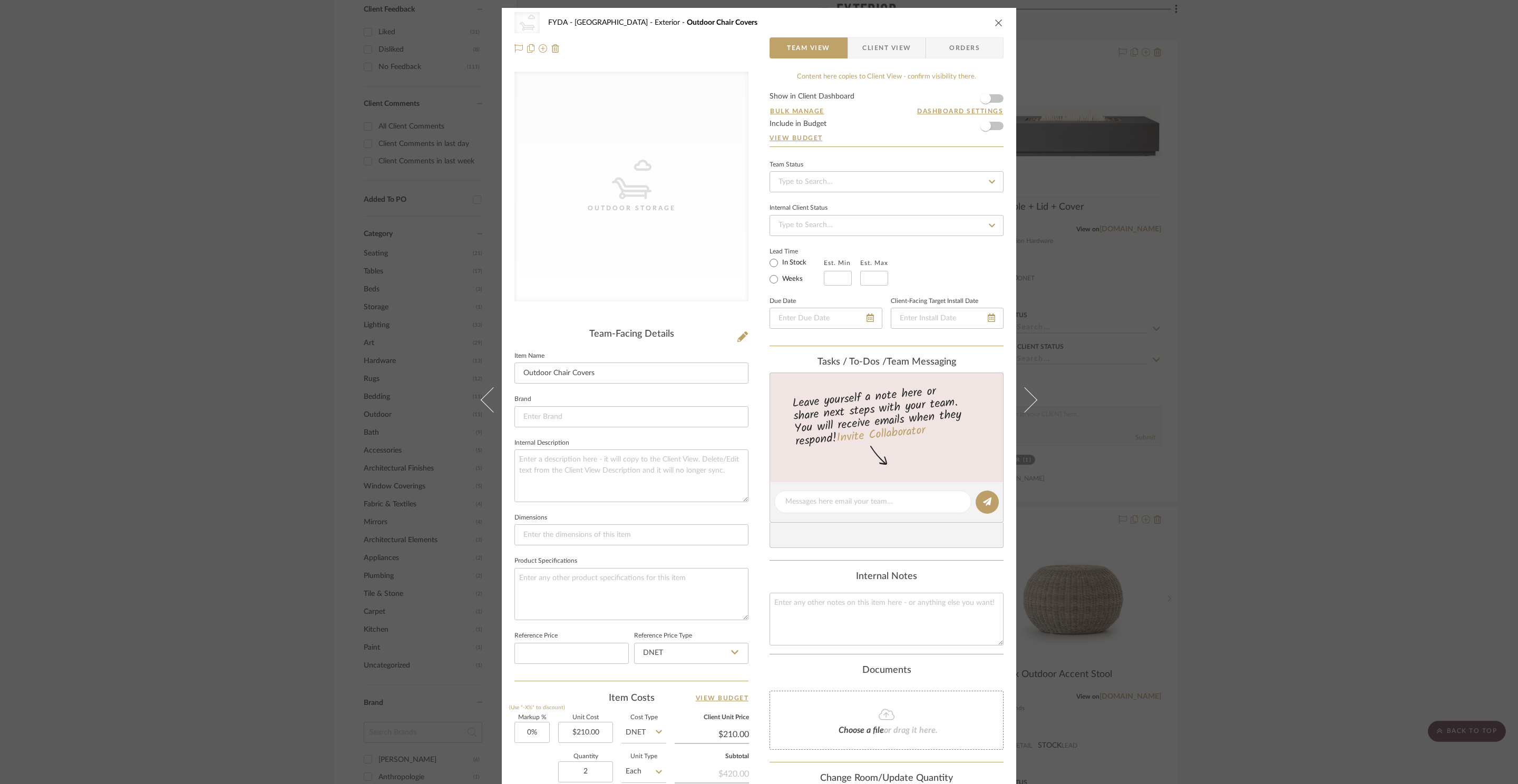
scroll to position [197, 0]
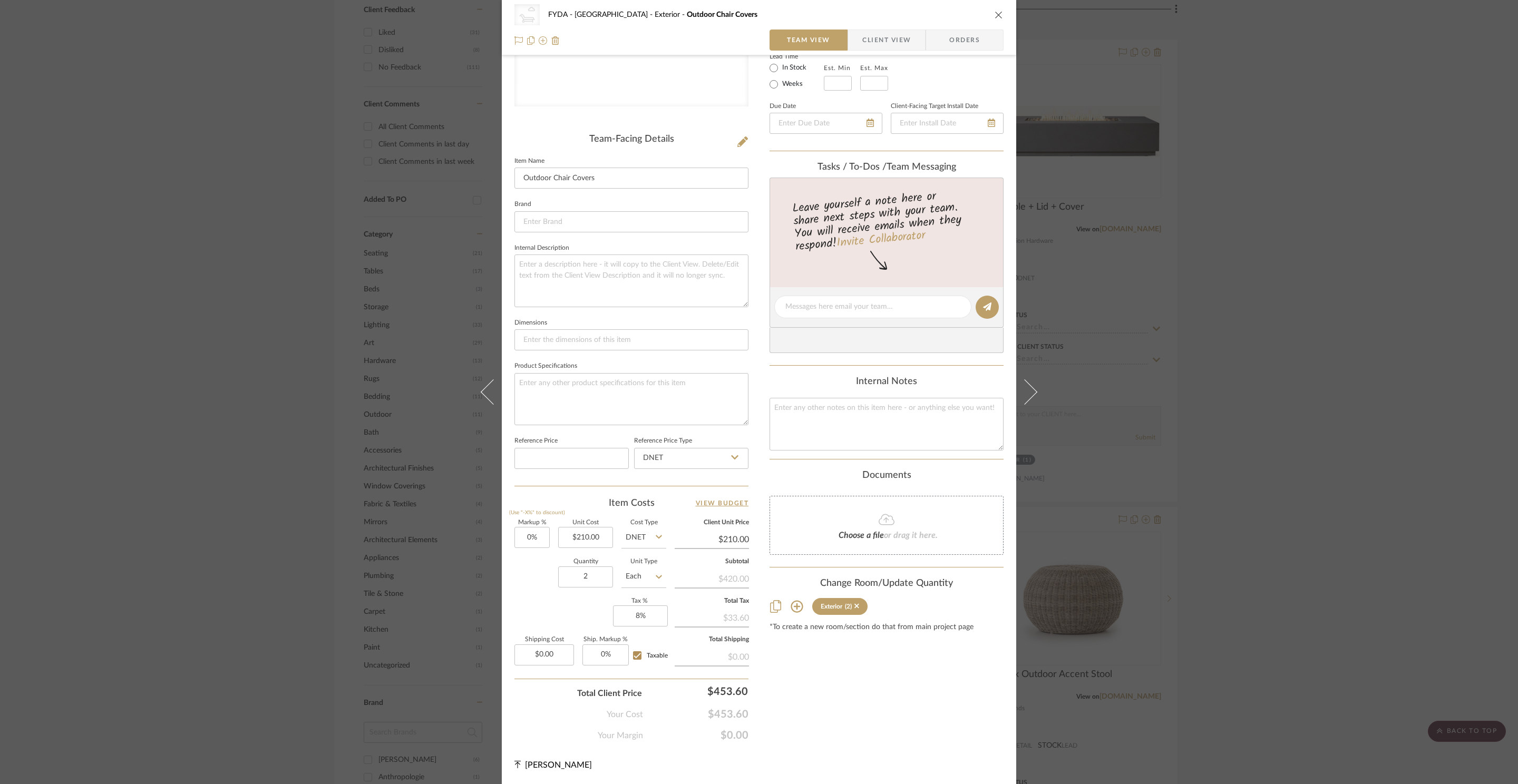
click at [996, 14] on icon "close" at bounding box center [999, 15] width 8 height 8
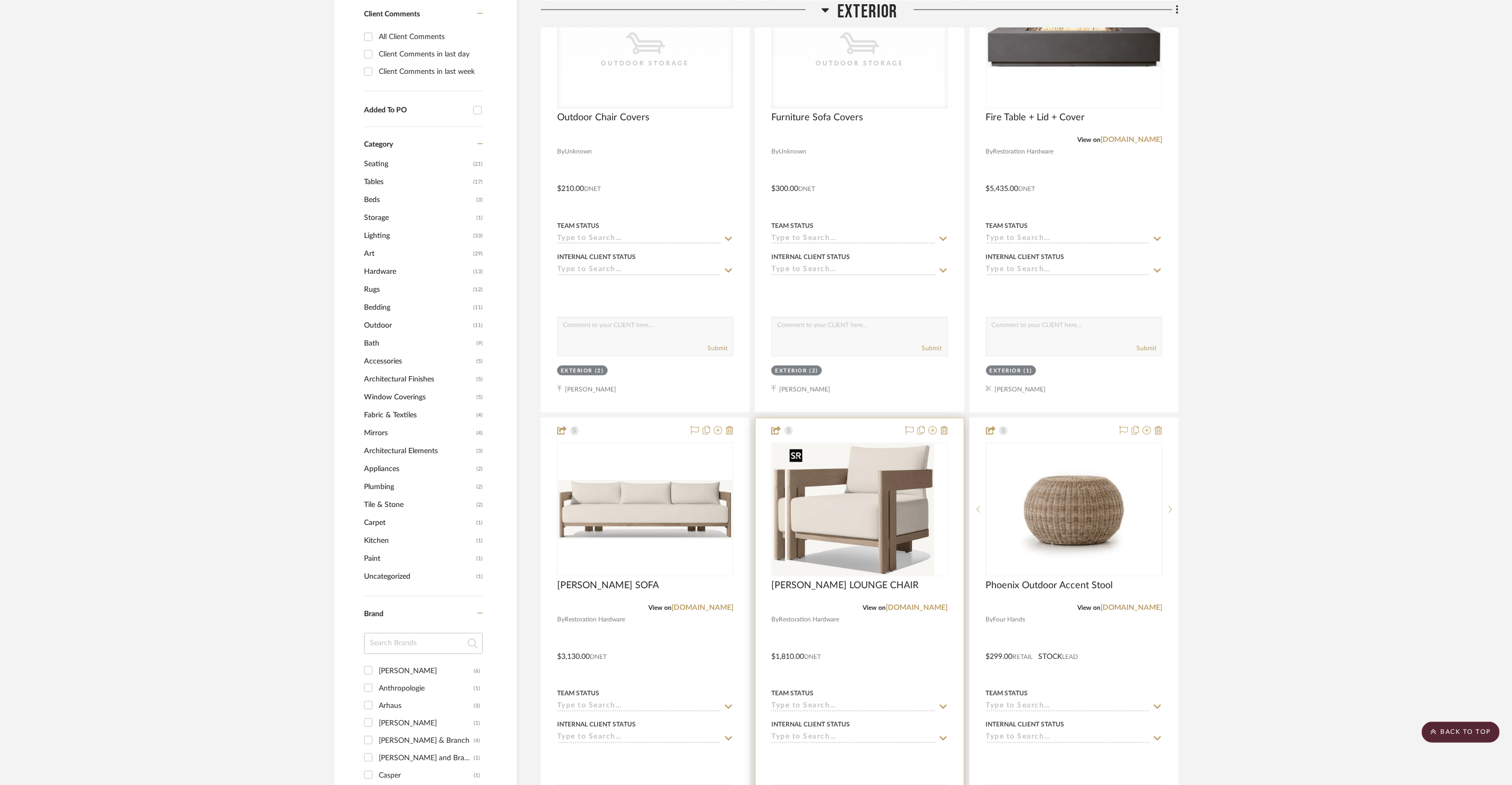
scroll to position [833, 0]
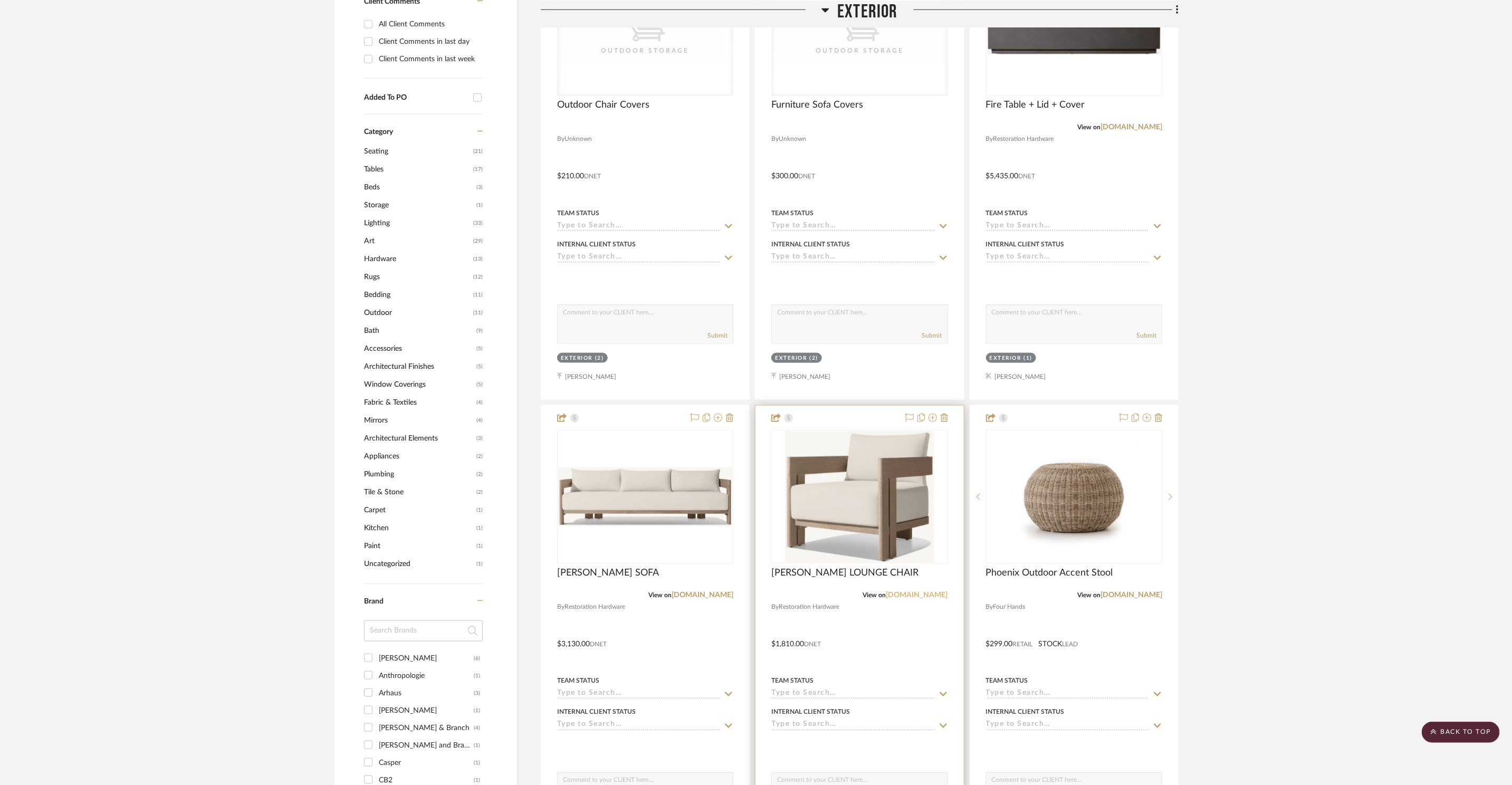
click at [943, 597] on link "rh.com" at bounding box center [917, 595] width 62 height 8
click at [877, 502] on img "0" at bounding box center [860, 497] width 149 height 132
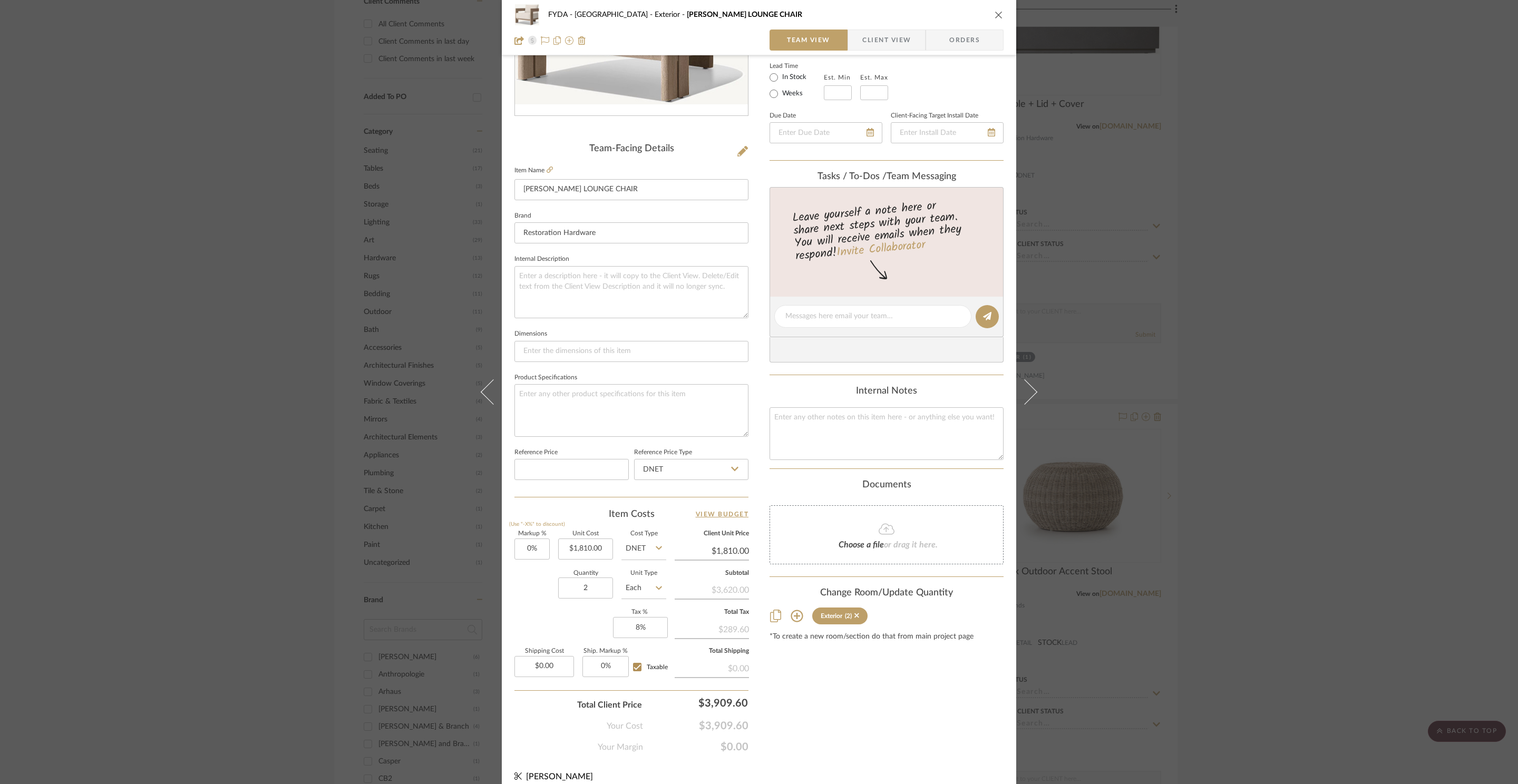
scroll to position [198, 0]
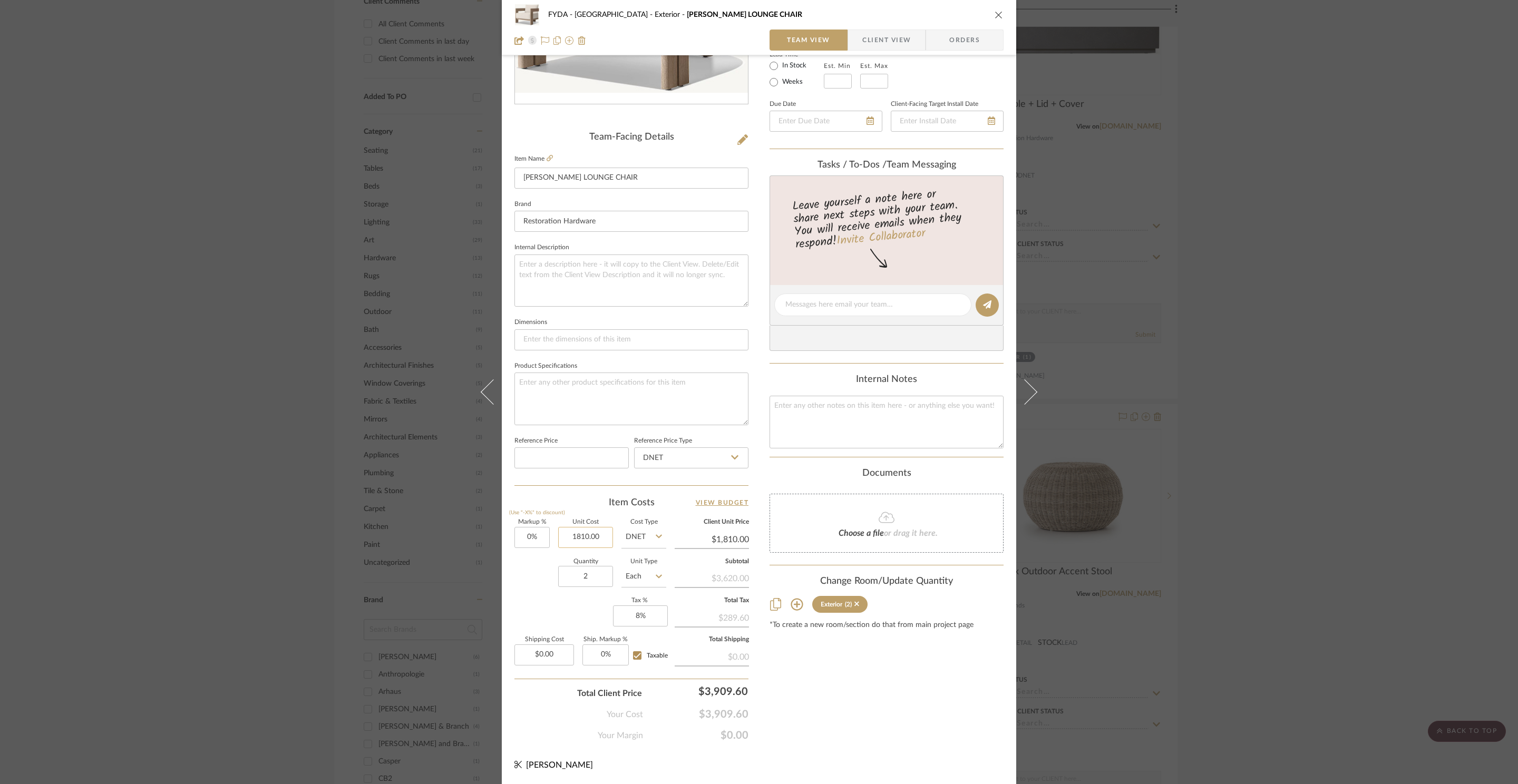
click at [598, 537] on input "1810.00" at bounding box center [585, 537] width 55 height 21
type input "9"
type input "$1,945.00"
click at [916, 718] on div "Content here copies to Client View - confirm visibility there. Show in Client D…" at bounding box center [886, 308] width 234 height 867
type input "$1,945.00"
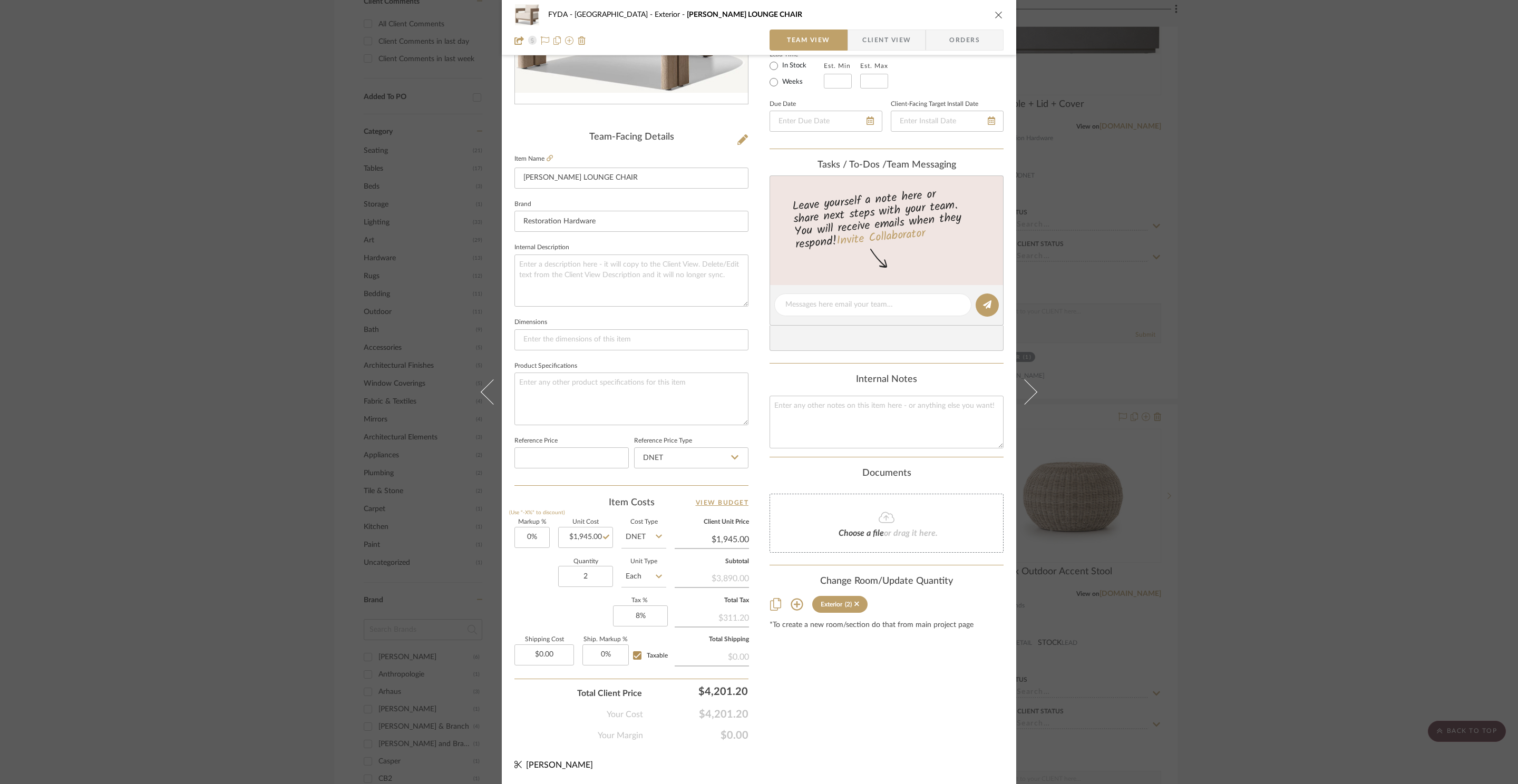
click at [995, 18] on icon "close" at bounding box center [999, 15] width 8 height 8
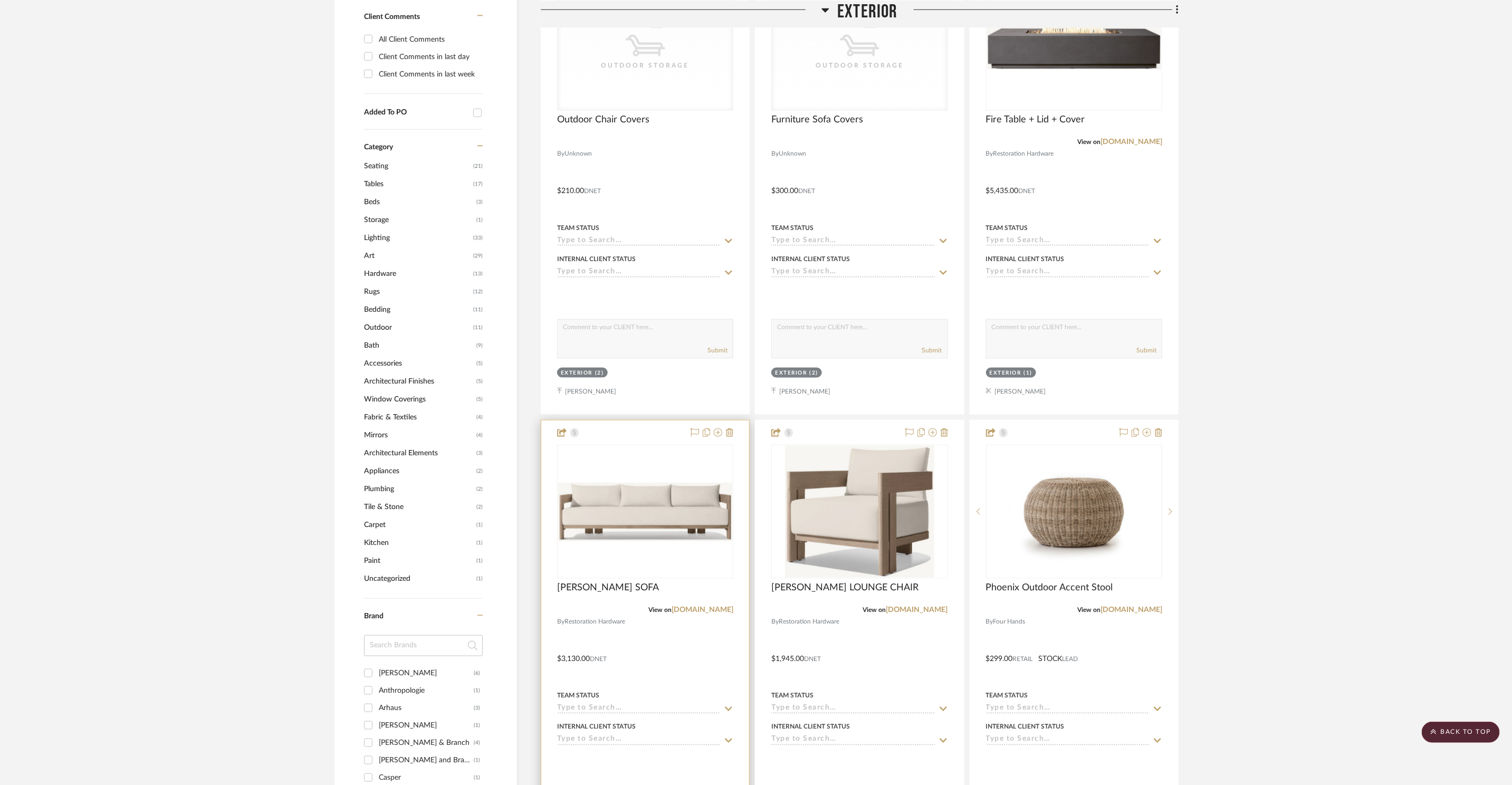
scroll to position [817, 0]
click at [667, 494] on img "0" at bounding box center [645, 513] width 174 height 58
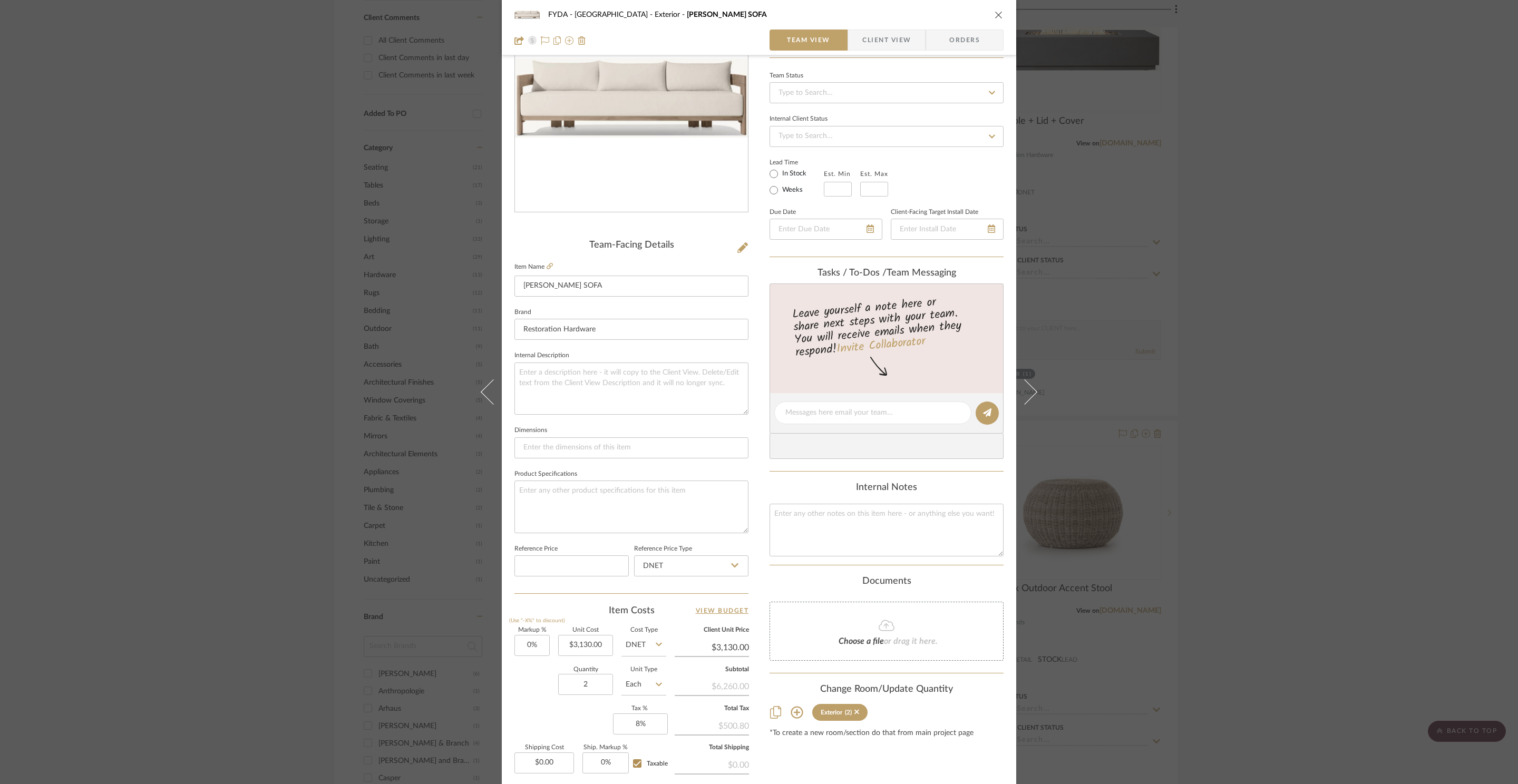
scroll to position [198, 0]
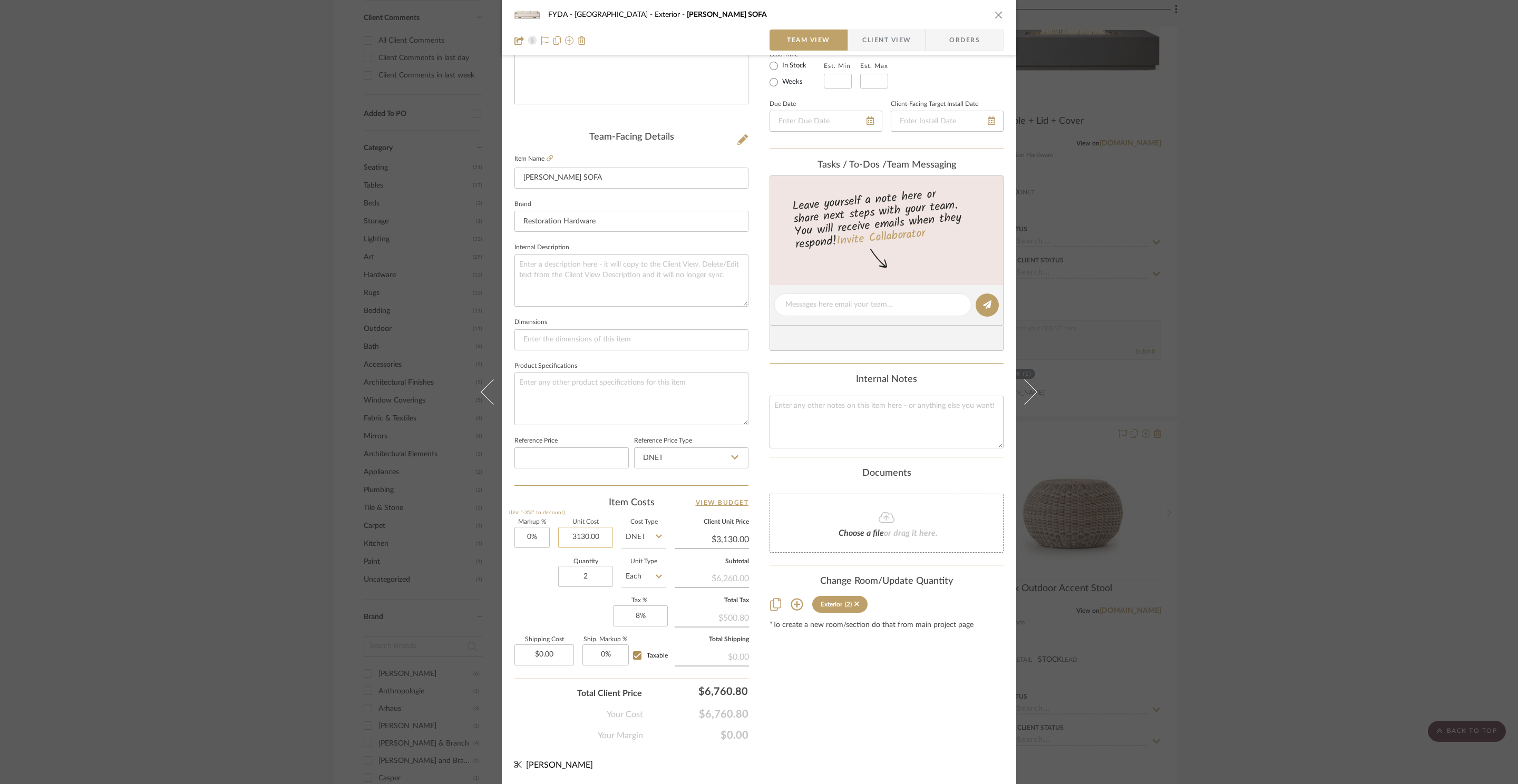
click at [588, 535] on input "3130.00" at bounding box center [585, 537] width 55 height 21
type input "$3,795.00"
click at [967, 717] on div "Content here copies to Client View - confirm visibility there. Show in Client D…" at bounding box center [886, 308] width 234 height 867
type input "$3,795.00"
click at [669, 413] on textarea at bounding box center [631, 398] width 234 height 52
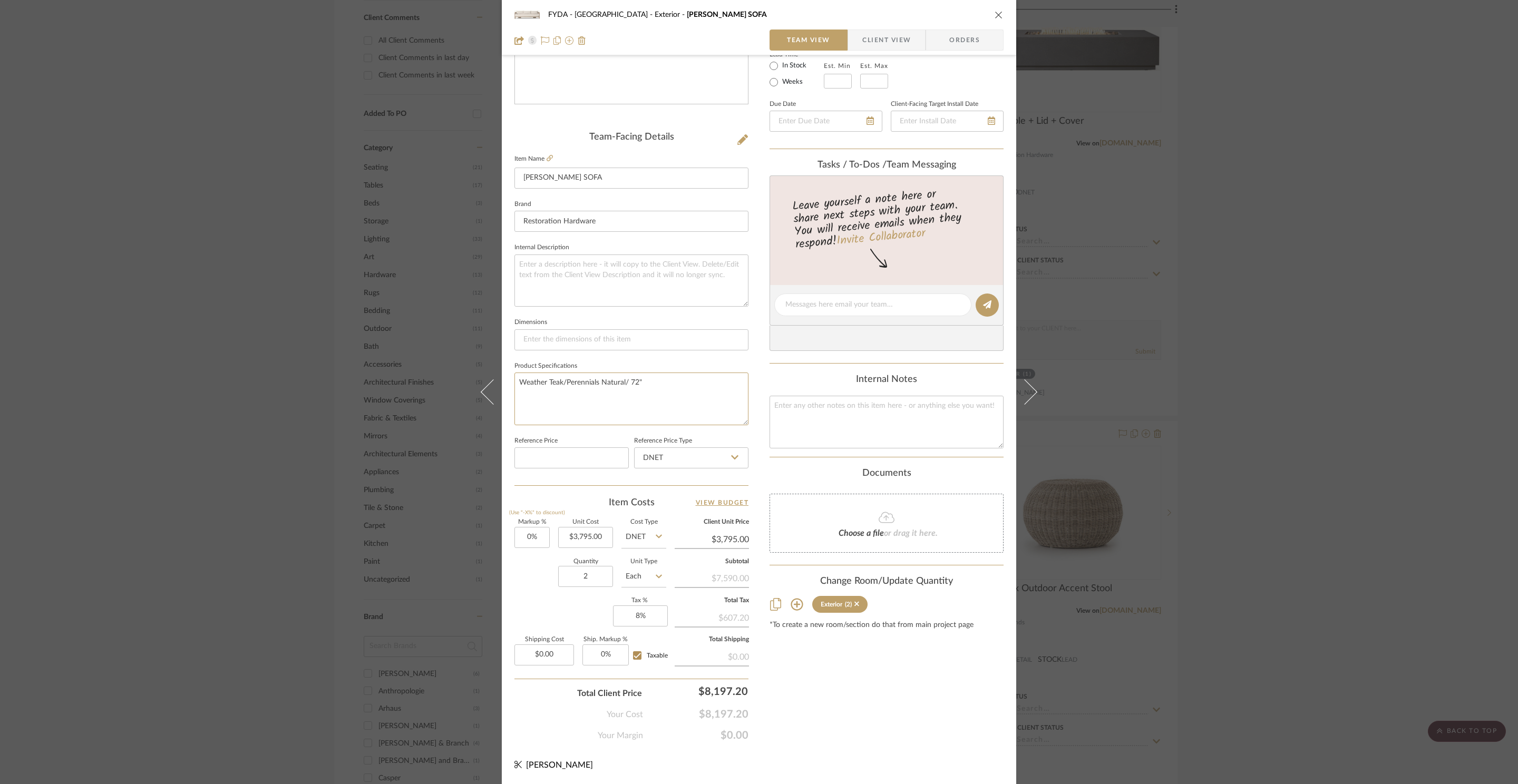
type textarea "Weather Teak/Perennials Natural/ 72""
click at [994, 8] on div "FYDA - 655 City Park Exterior MATIRA TEAK SOFA" at bounding box center [759, 15] width 489 height 21
click at [995, 12] on icon "close" at bounding box center [999, 15] width 8 height 8
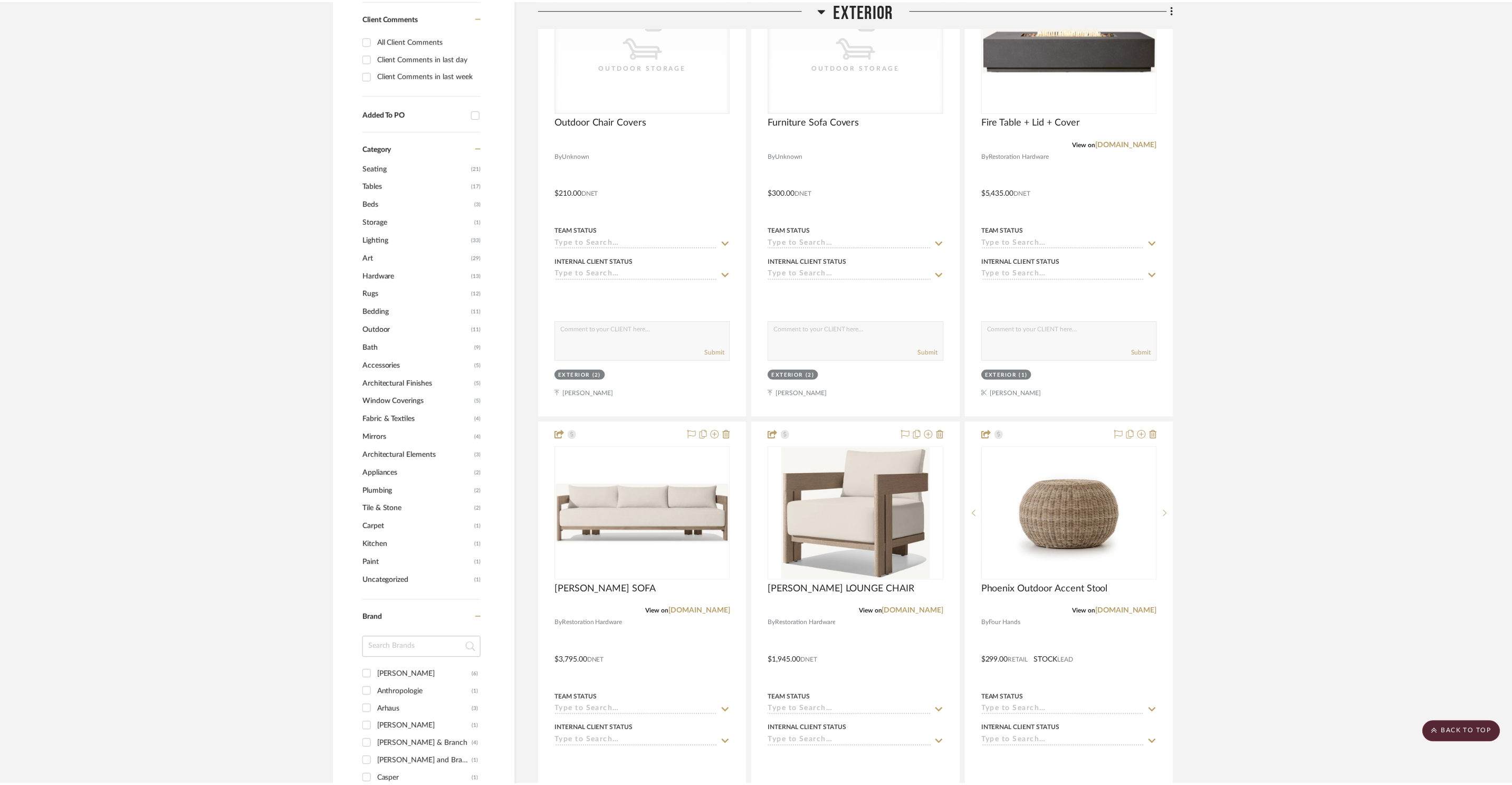
scroll to position [817, 0]
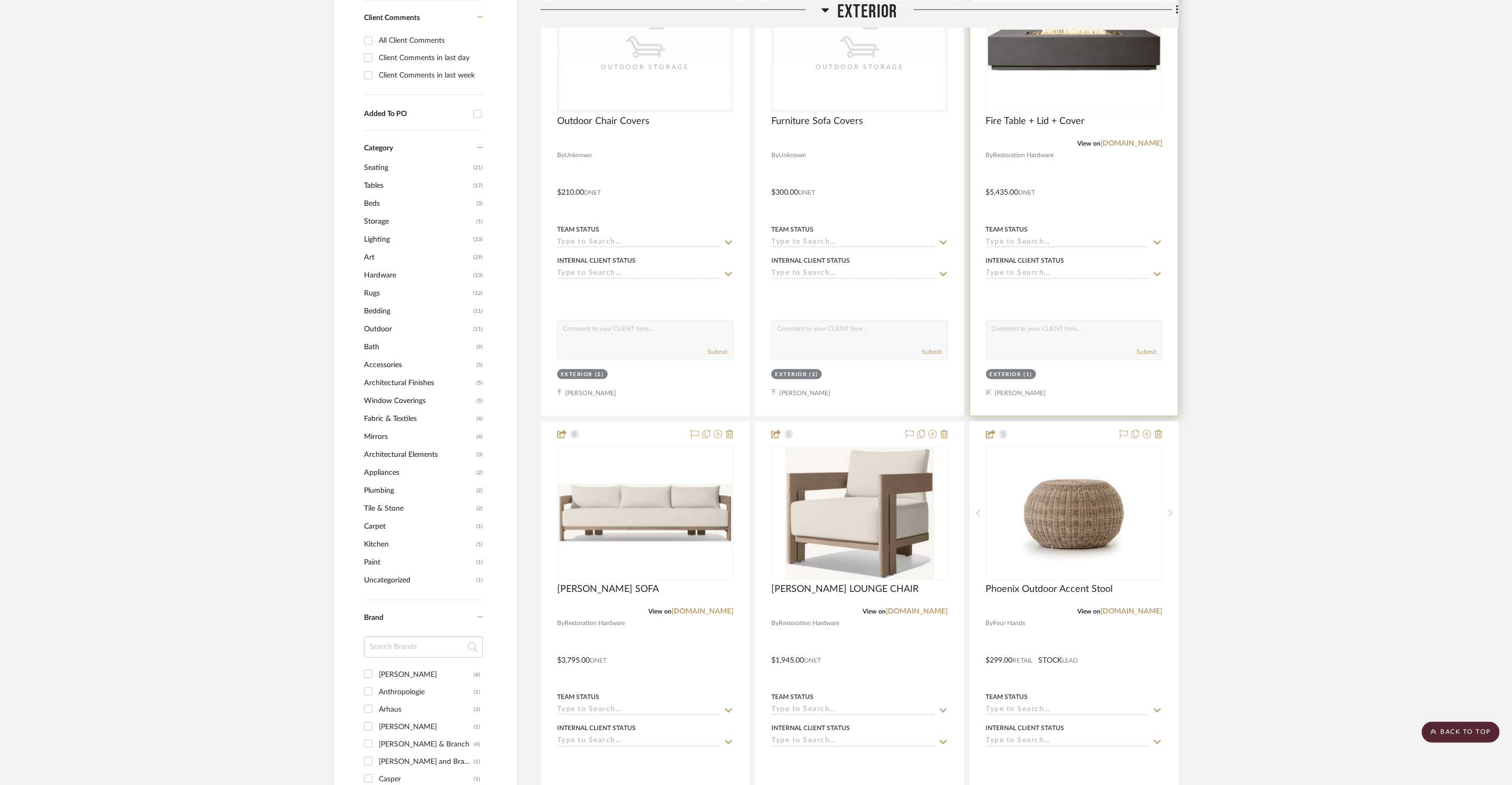
click at [1132, 67] on img "0" at bounding box center [1074, 45] width 174 height 51
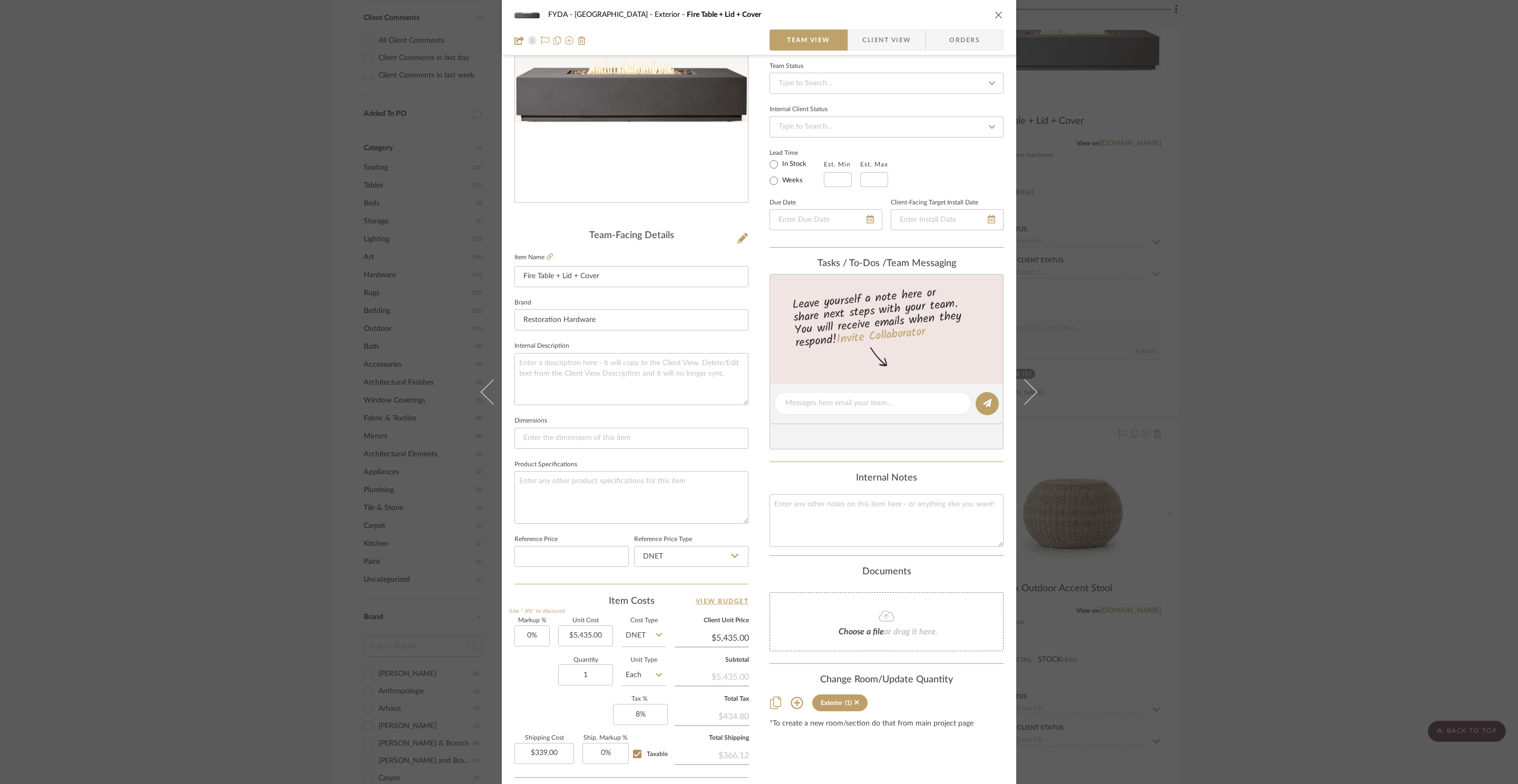
scroll to position [108, 0]
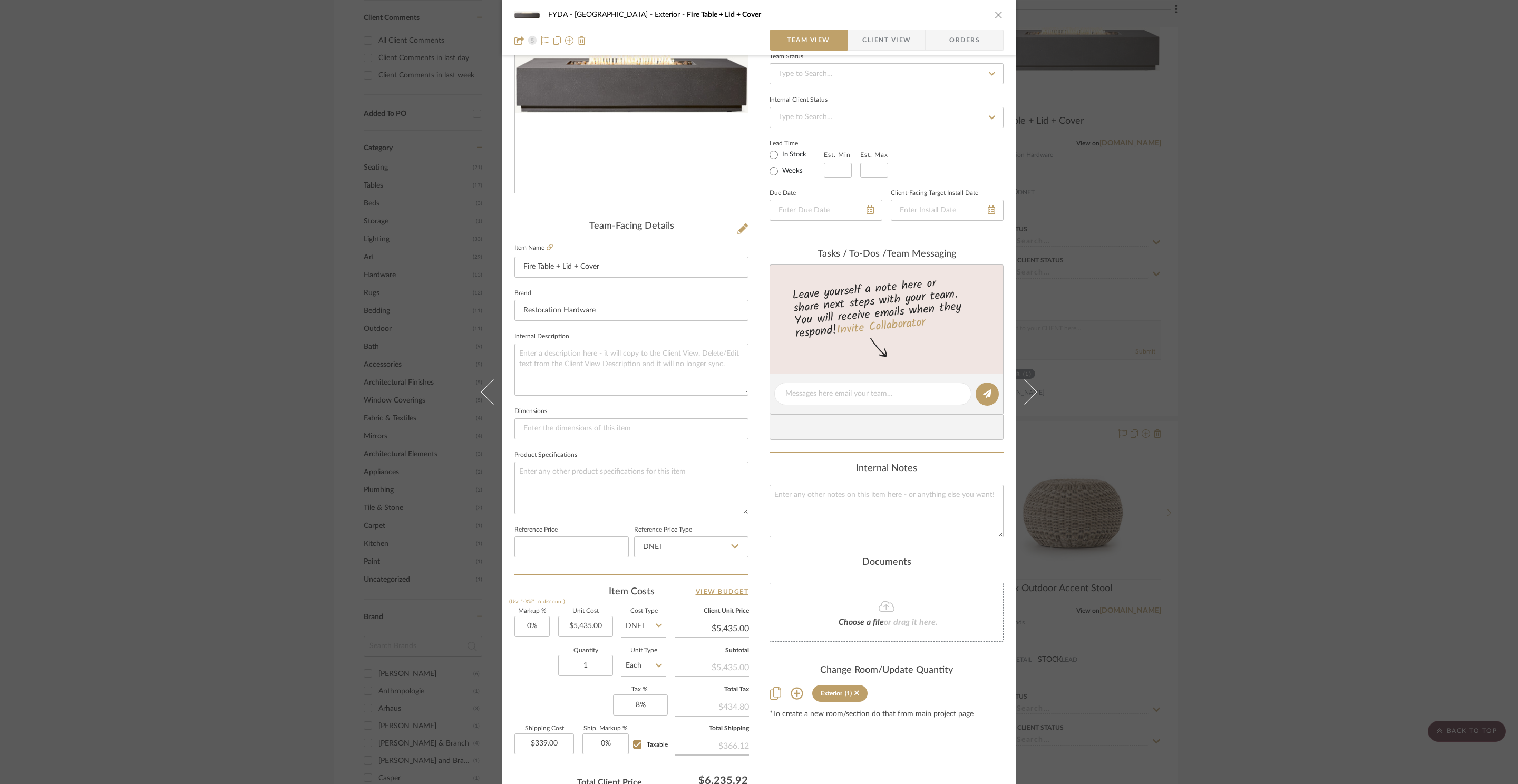
click at [645, 518] on sr-form-field "Product Specifications" at bounding box center [631, 485] width 234 height 75
click at [922, 507] on textarea at bounding box center [886, 511] width 234 height 52
click at [614, 498] on textarea at bounding box center [631, 488] width 234 height 52
type textarea "Lid - 900 Table - 4515 Cover - 290"
type input "5435.00"
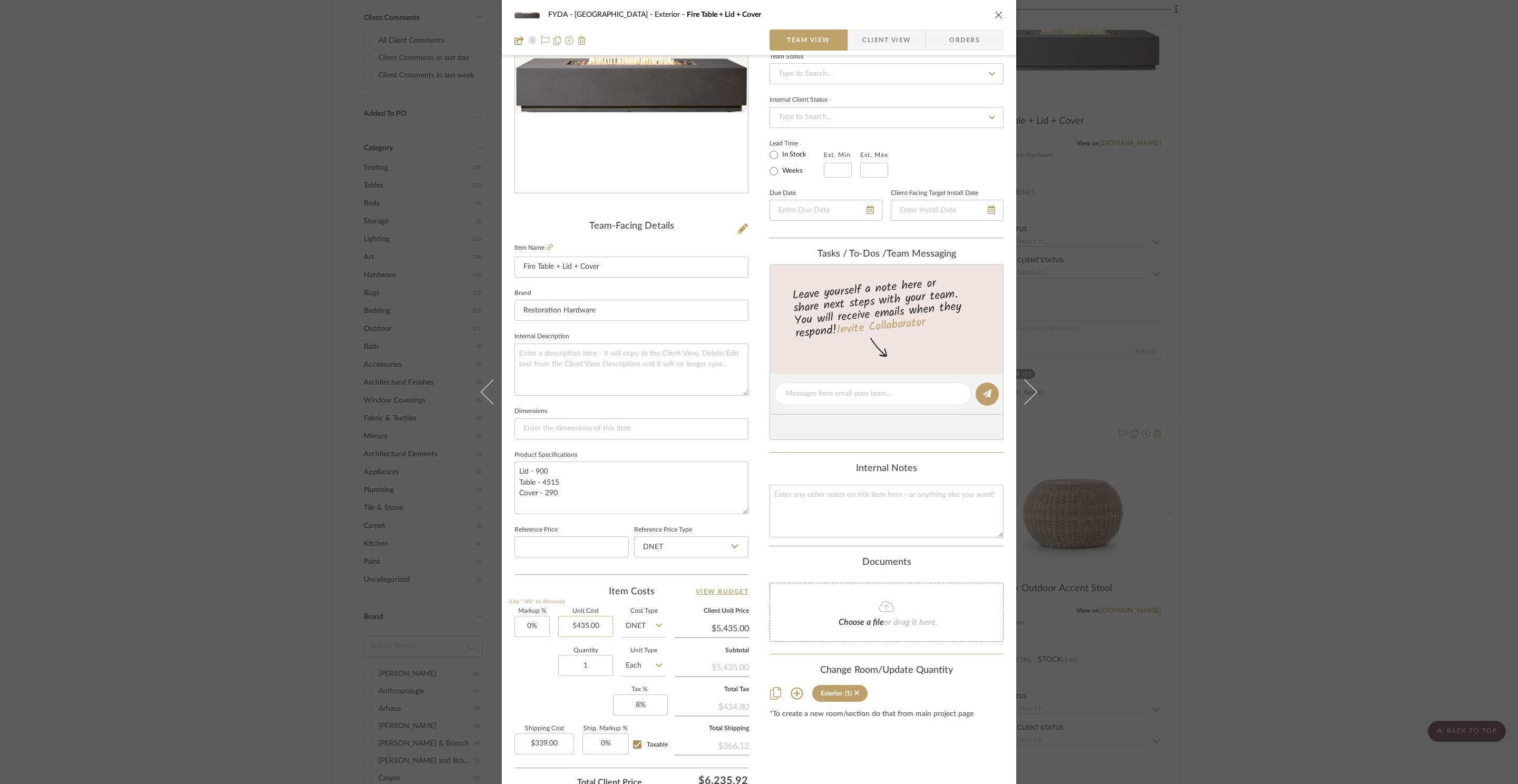
click at [575, 618] on input "5435.00" at bounding box center [585, 627] width 55 height 21
type input "$5,705.00"
click at [922, 512] on textarea at bounding box center [886, 511] width 234 height 52
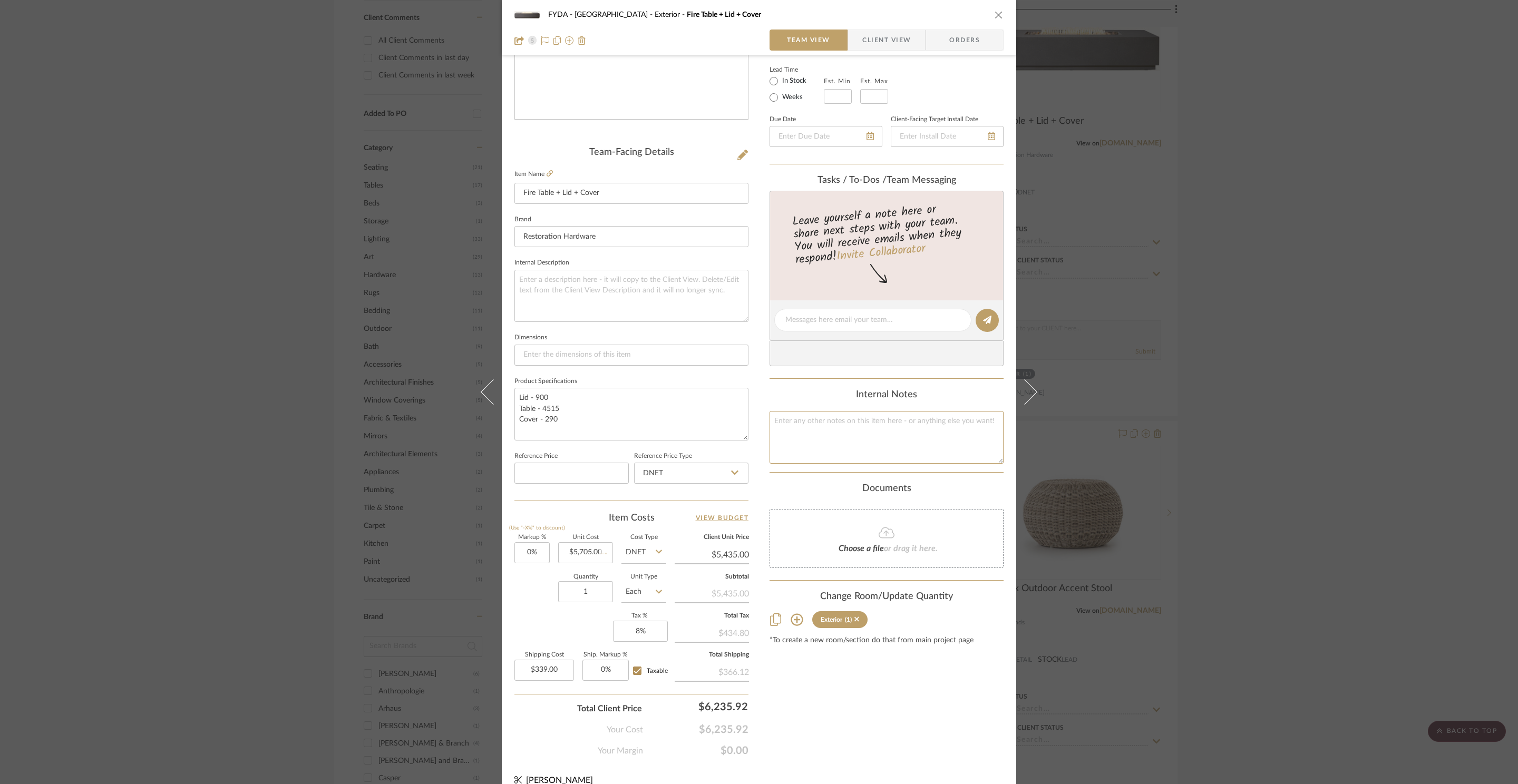
scroll to position [198, 0]
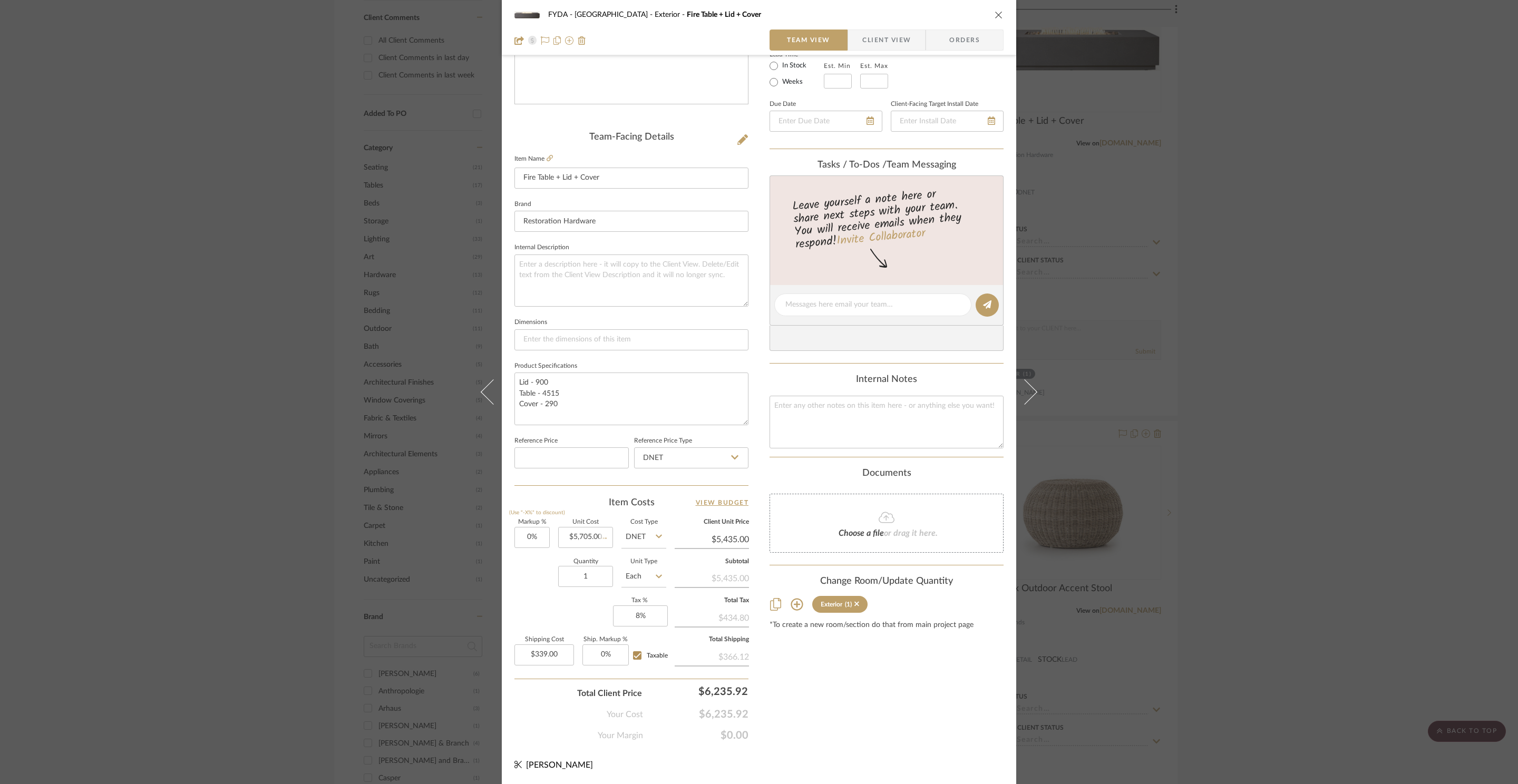
click at [887, 681] on div "Content here copies to Client View - confirm visibility there. Show in Client D…" at bounding box center [886, 308] width 234 height 867
click at [549, 651] on input "339.00" at bounding box center [544, 655] width 60 height 21
type input "$0.00"
click at [924, 725] on div "Content here copies to Client View - confirm visibility there. Show in Client D…" at bounding box center [886, 308] width 234 height 867
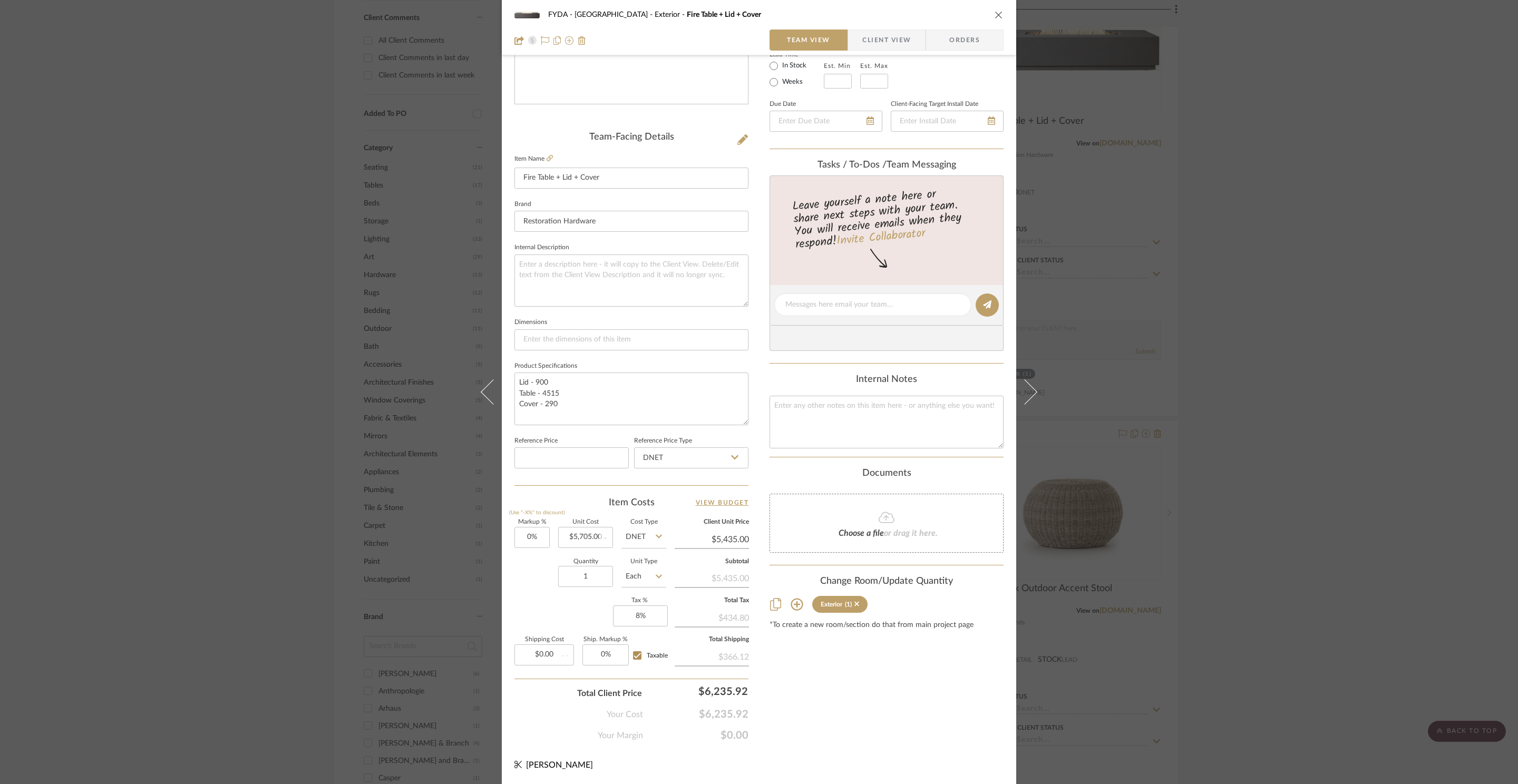
click at [916, 720] on div "Content here copies to Client View - confirm visibility there. Show in Client D…" at bounding box center [886, 308] width 234 height 867
type input "$5,435.00"
click at [995, 12] on icon "close" at bounding box center [999, 15] width 8 height 8
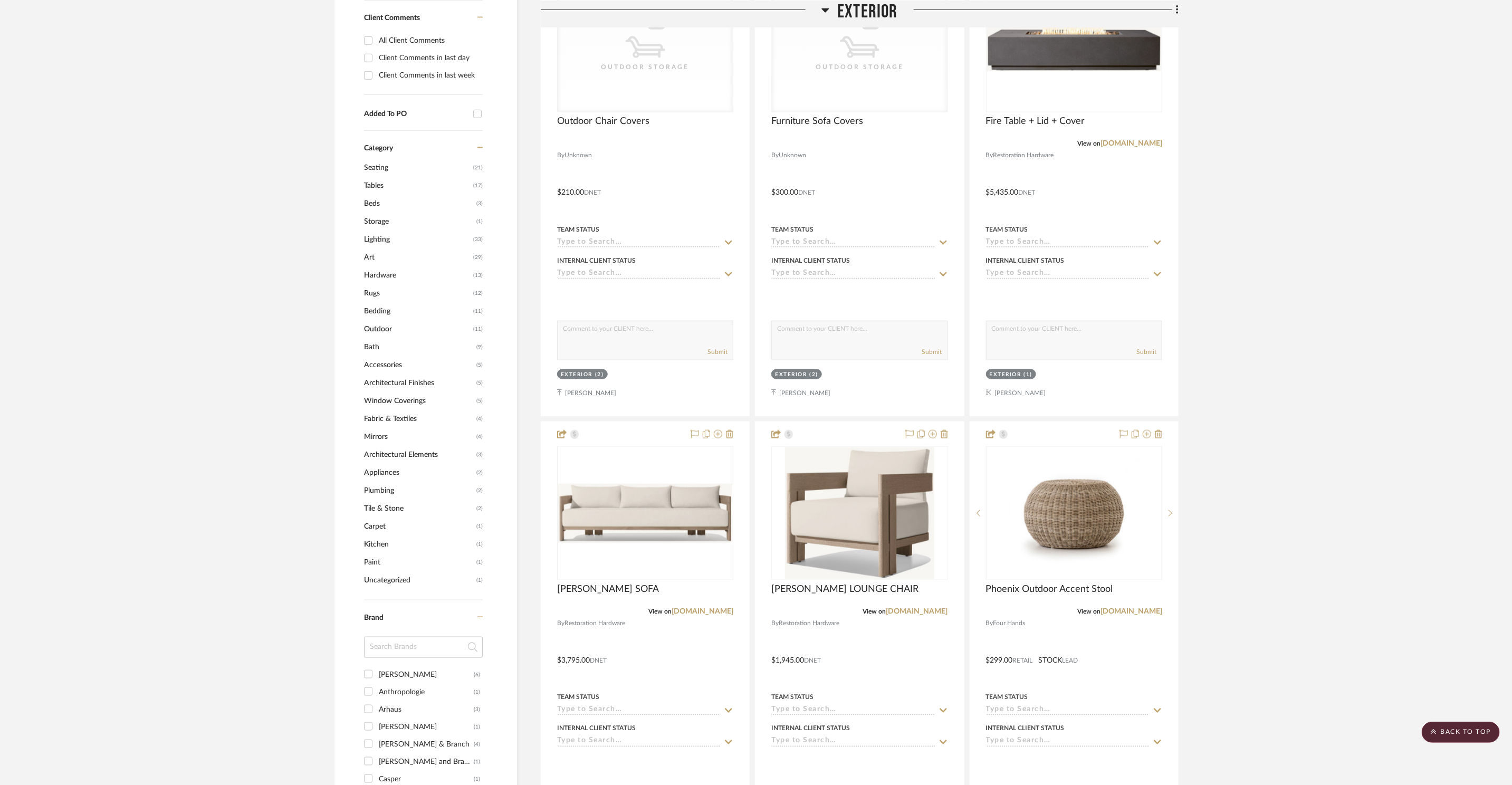
click at [1352, 292] on project-details-page "SHOW ME Project: FYDA - 655 City Park Project Settings + Add Room/Section + Qui…" at bounding box center [756, 701] width 1512 height 2885
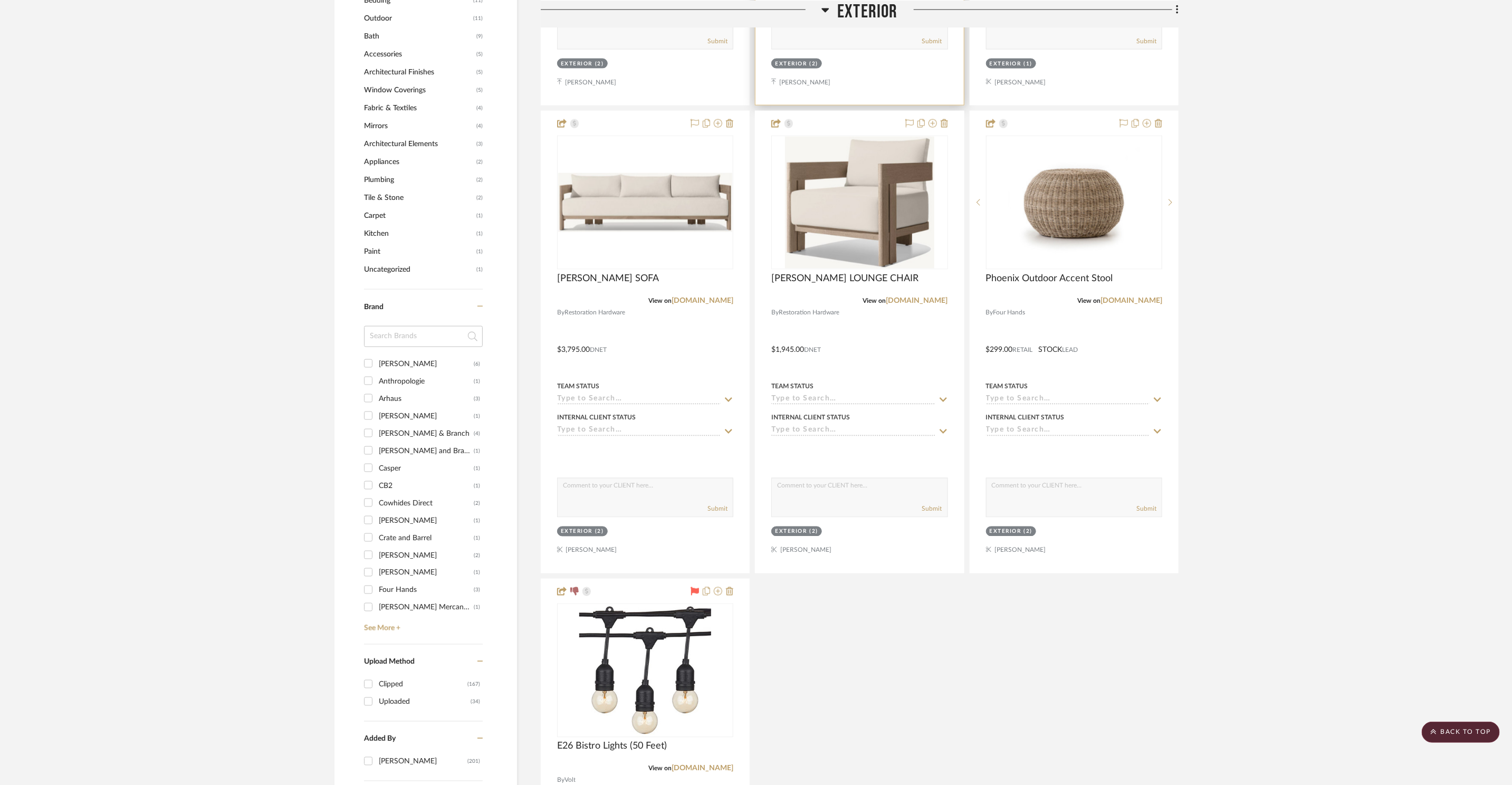
scroll to position [714, 0]
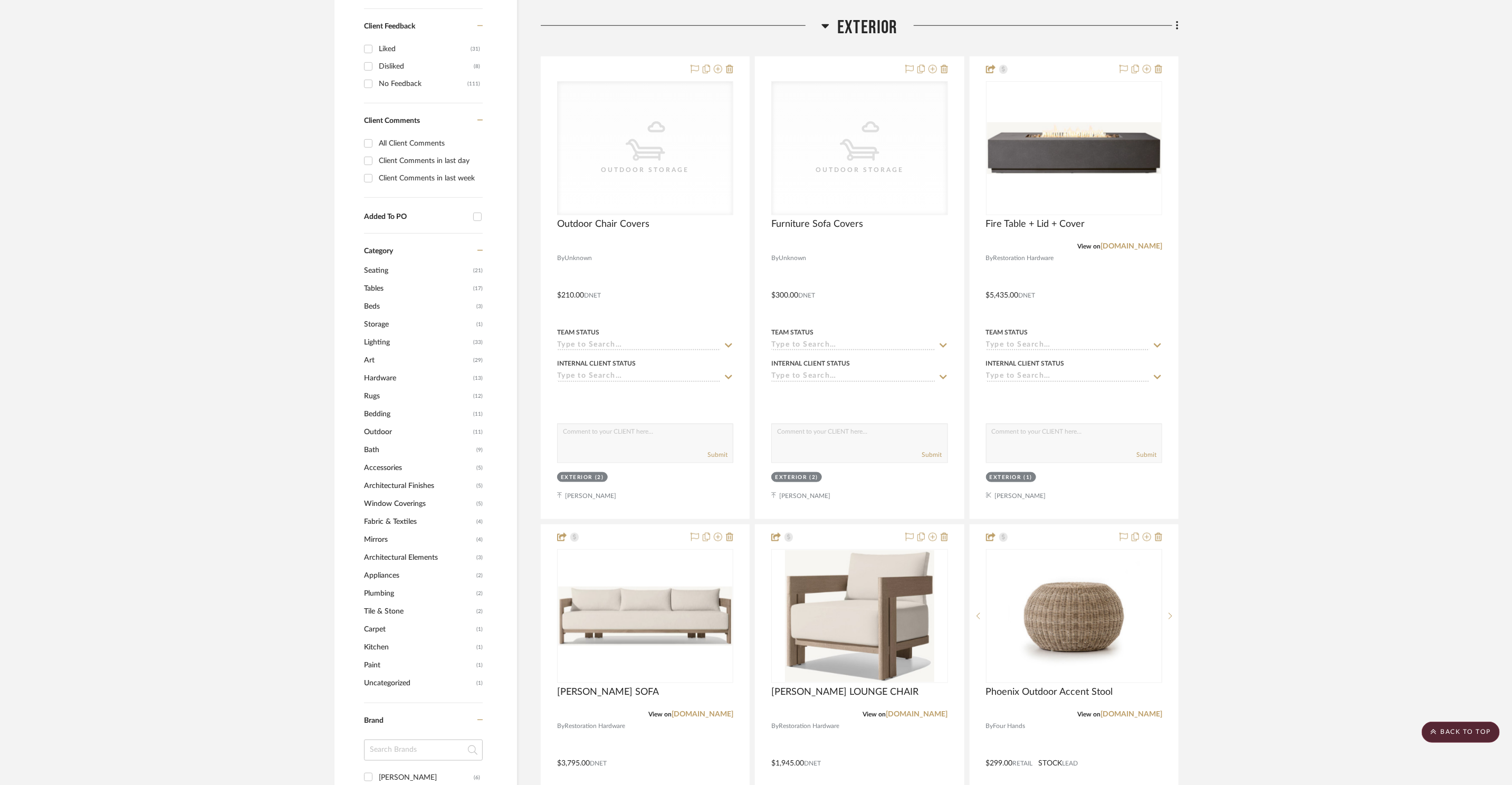
click at [851, 24] on span "Exterior" at bounding box center [867, 28] width 61 height 22
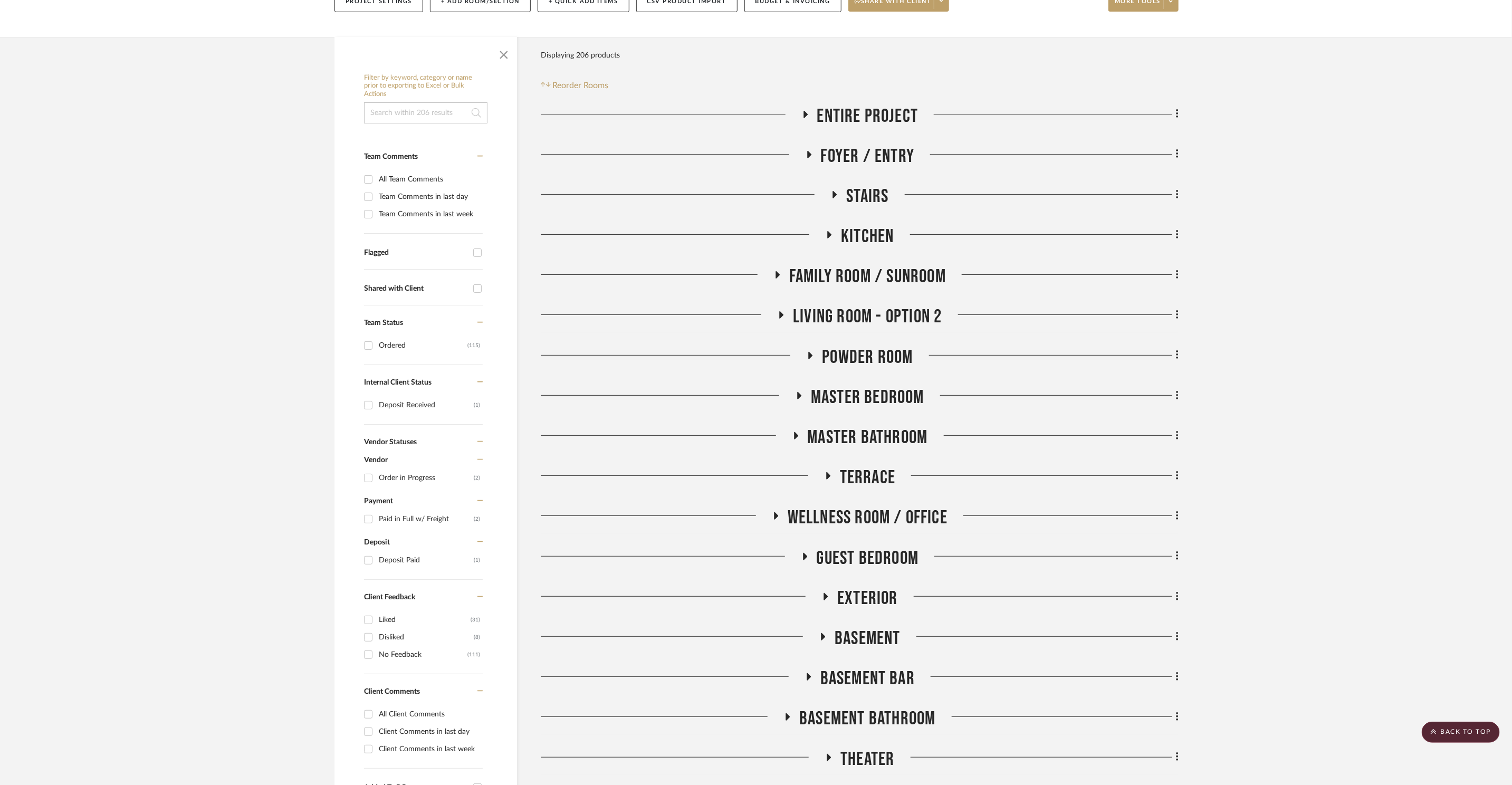
scroll to position [0, 0]
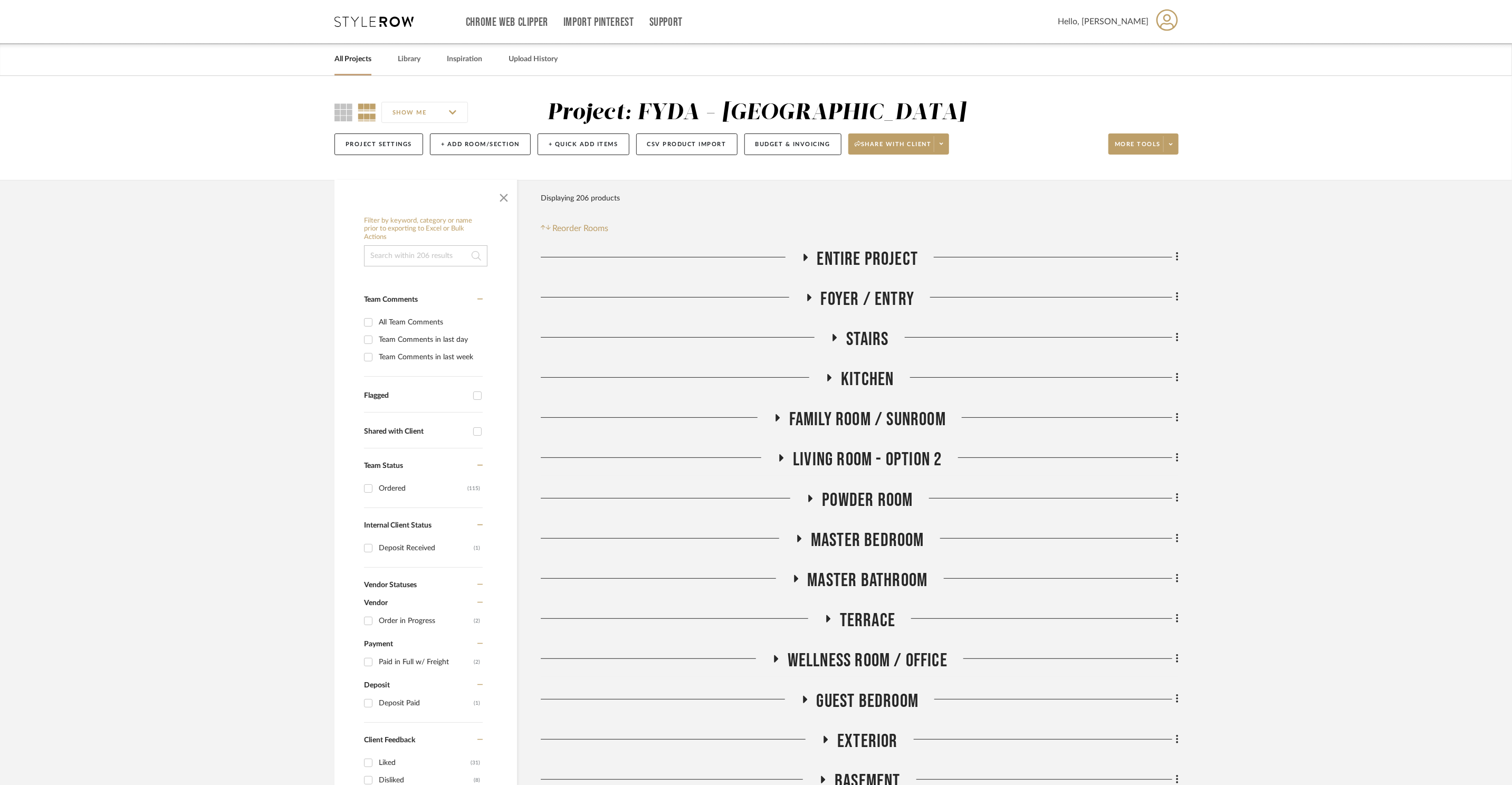
click at [857, 412] on span "Family Room / Sunroom" at bounding box center [868, 419] width 157 height 22
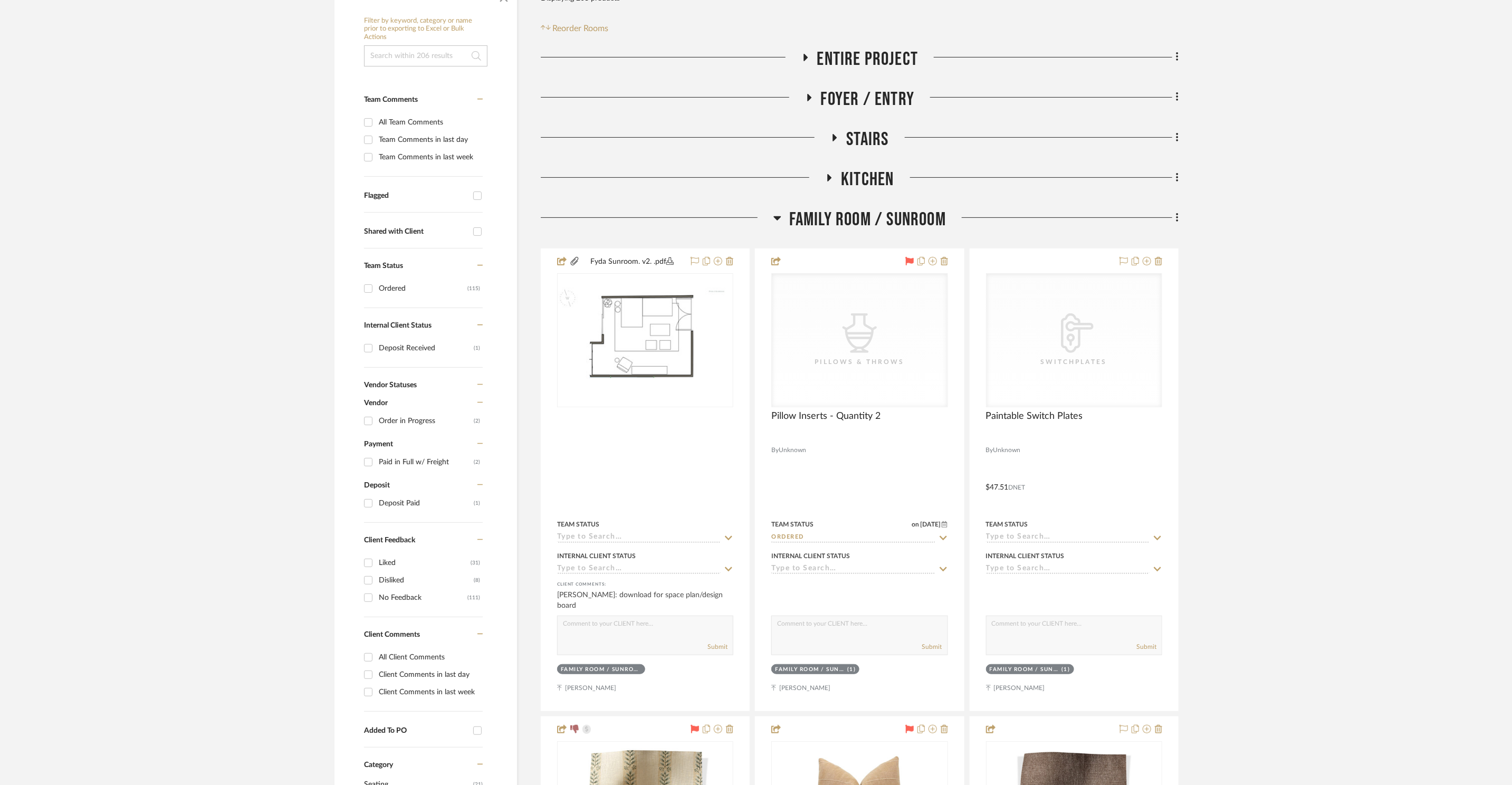
scroll to position [272, 0]
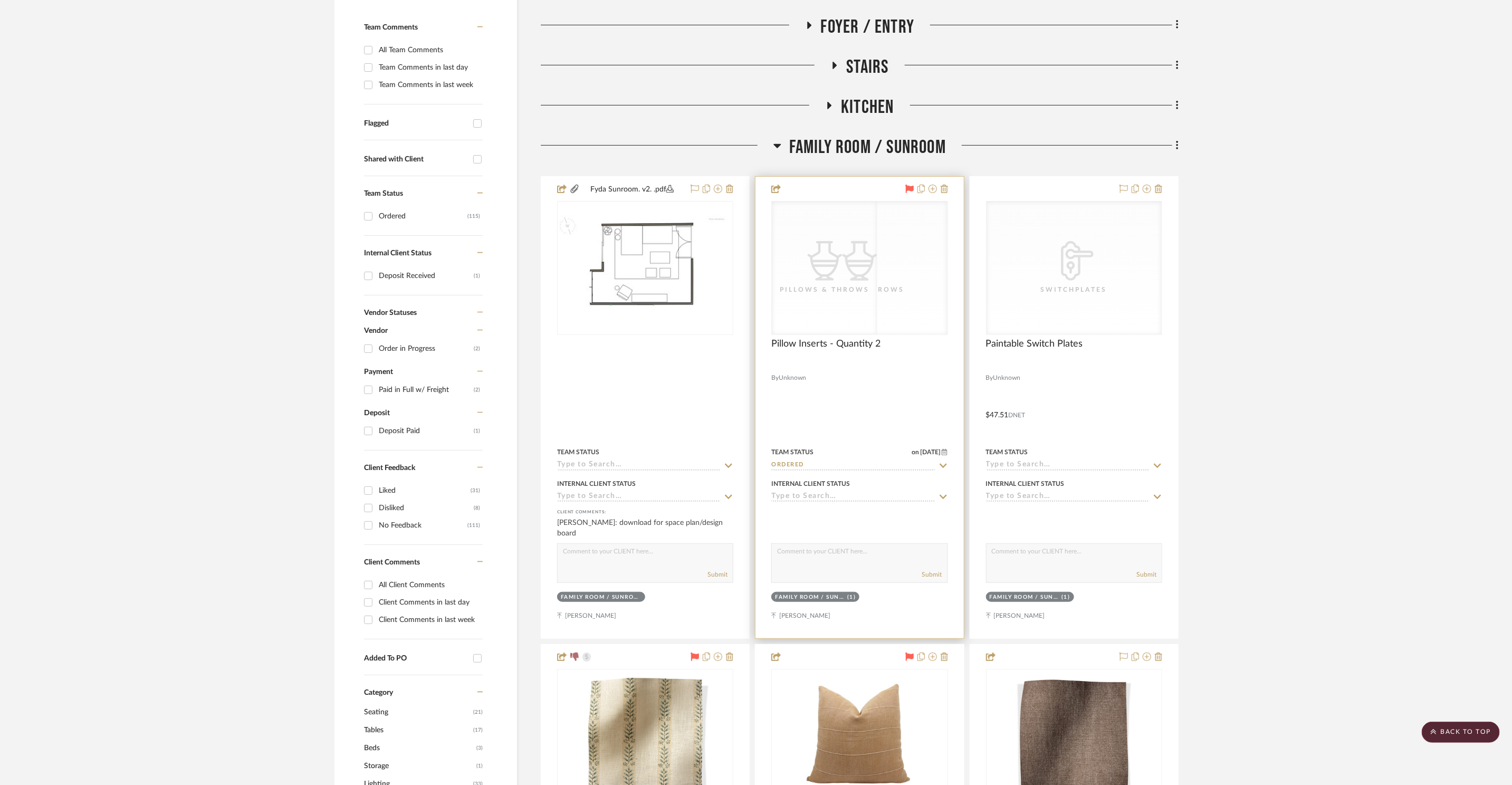
click at [923, 307] on div "CategoryIconAccessories Created with Sketch. Pillows & Throws" at bounding box center [860, 268] width 175 height 133
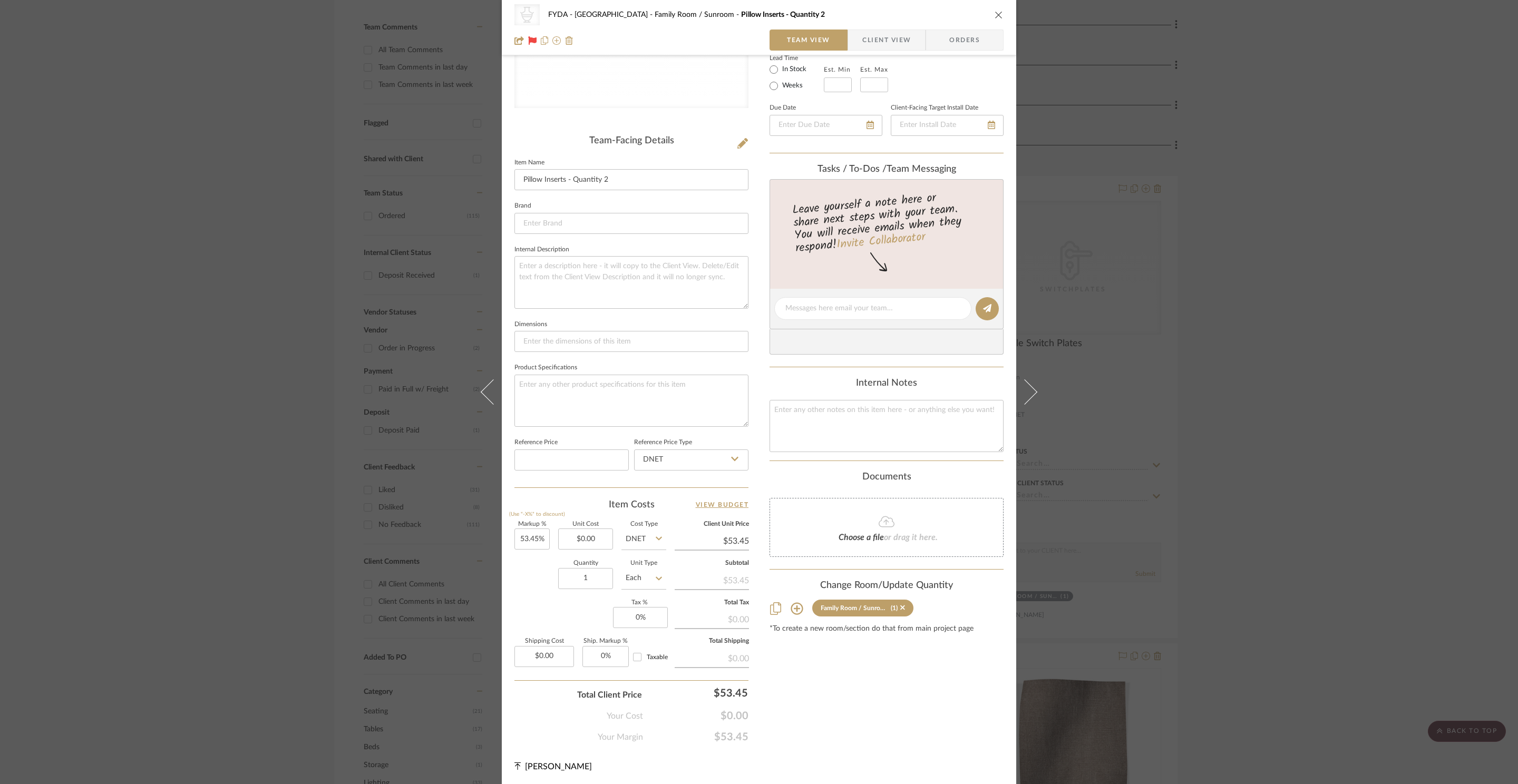
scroll to position [197, 0]
click at [589, 577] on input "1" at bounding box center [585, 577] width 55 height 21
type input "2"
click at [857, 682] on div "Content here copies to Client View - confirm visibility there. Show in Client D…" at bounding box center [886, 309] width 234 height 865
click at [521, 536] on input "53.45" at bounding box center [532, 537] width 35 height 21
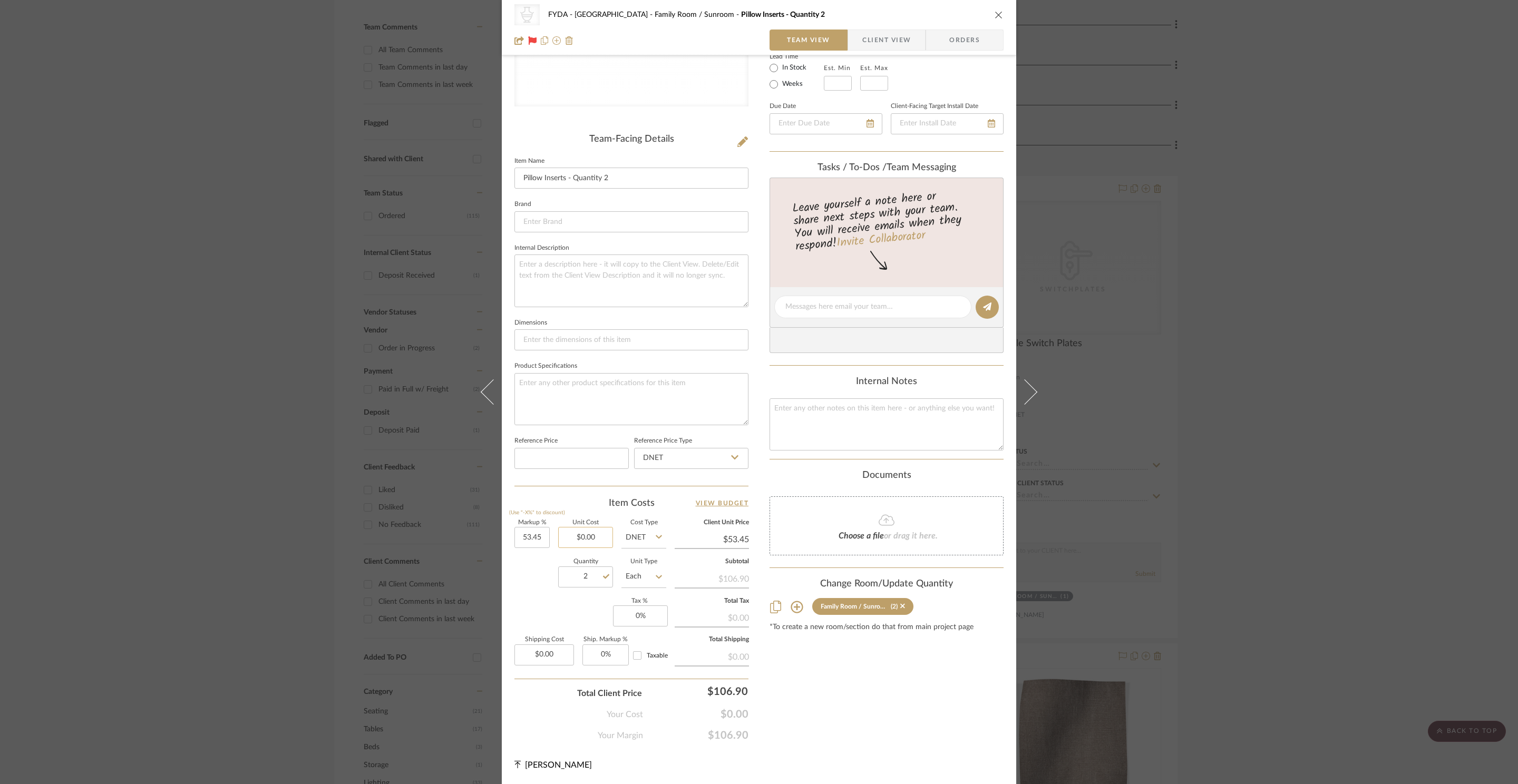
type input "53.45%"
click at [585, 535] on input "0.00" at bounding box center [585, 537] width 55 height 21
type input "53.45"
click at [522, 537] on input "53.45" at bounding box center [532, 537] width 35 height 21
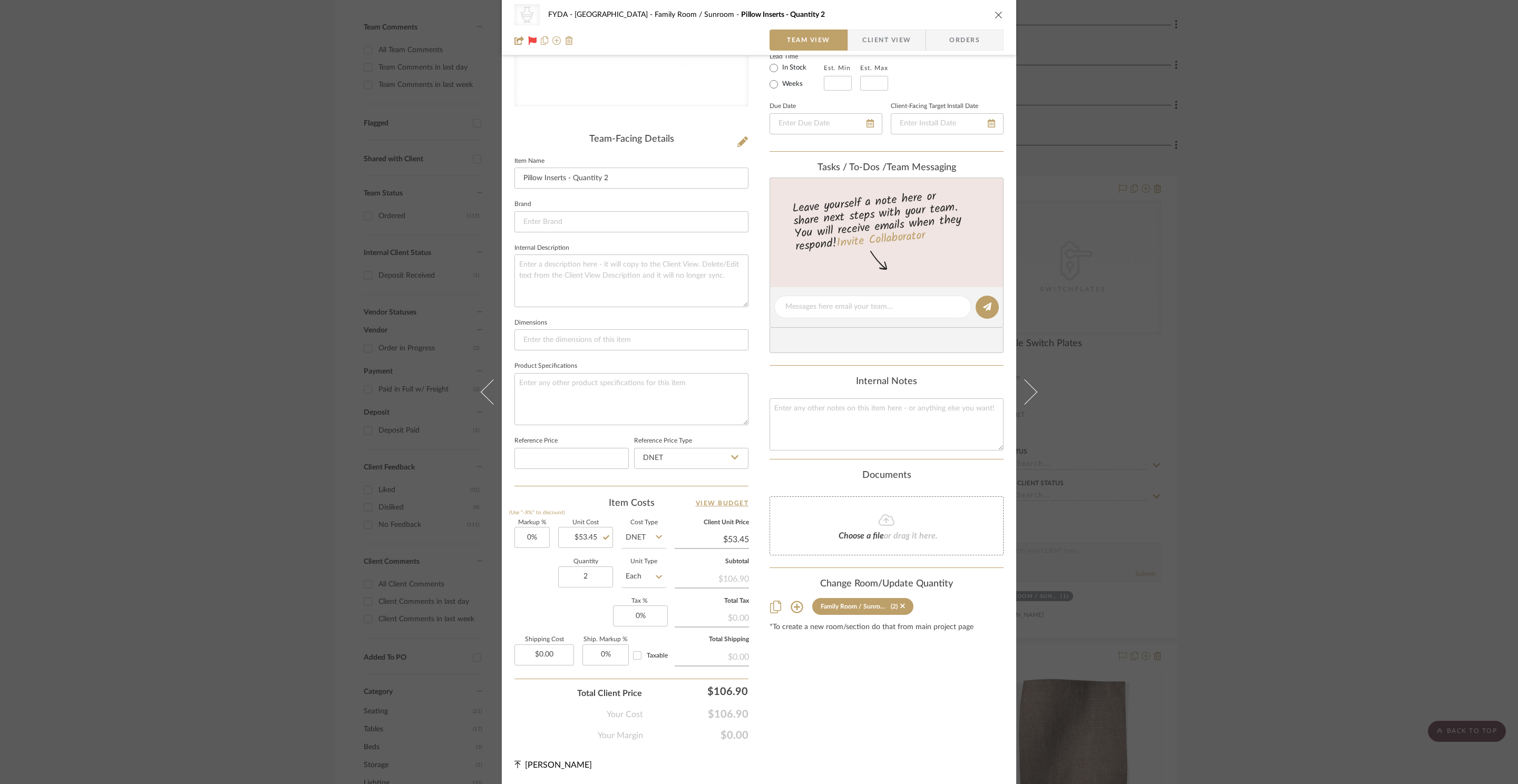
click at [856, 653] on div "Content here copies to Client View - confirm visibility there. Show in Client D…" at bounding box center [886, 309] width 234 height 865
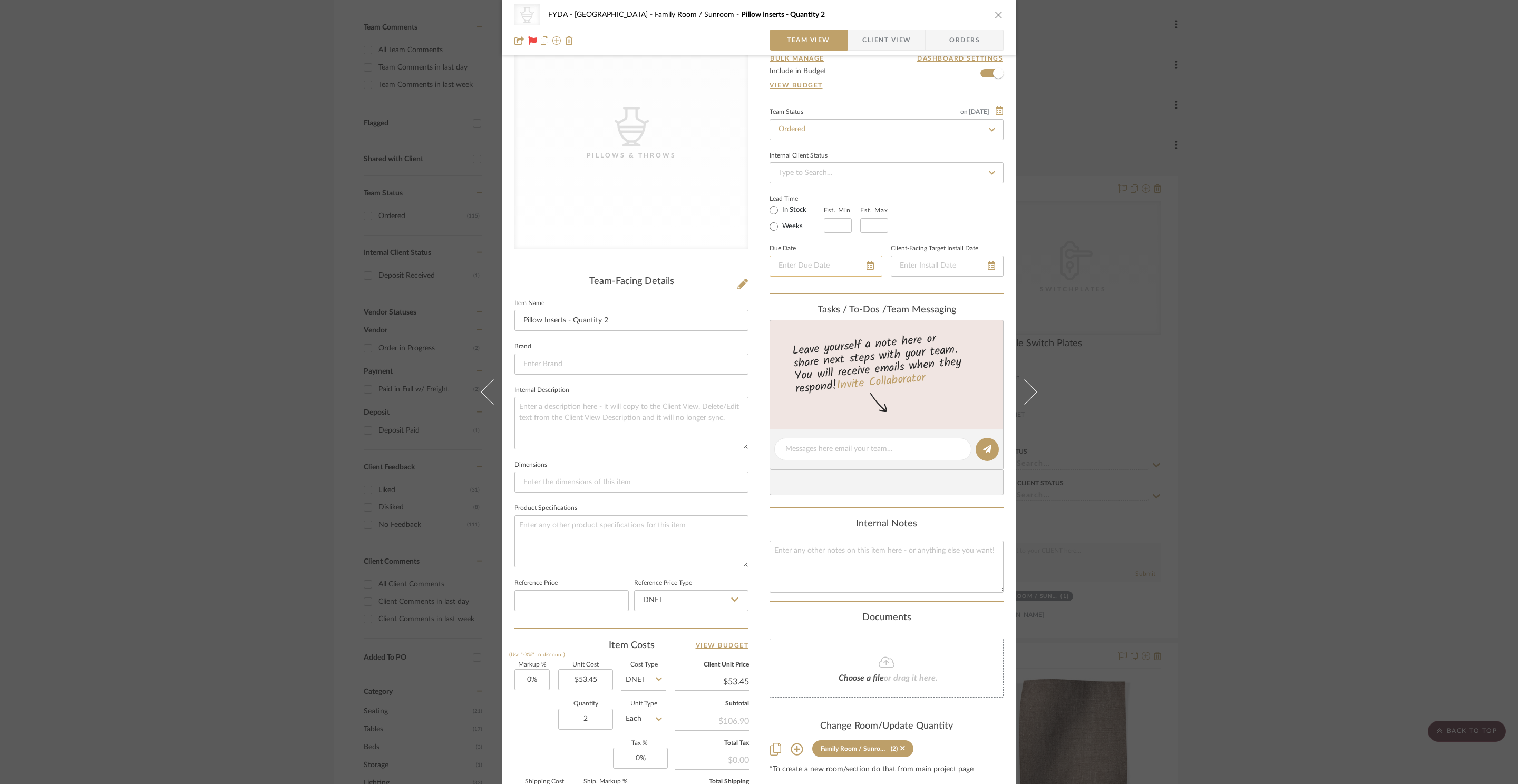
scroll to position [0, 0]
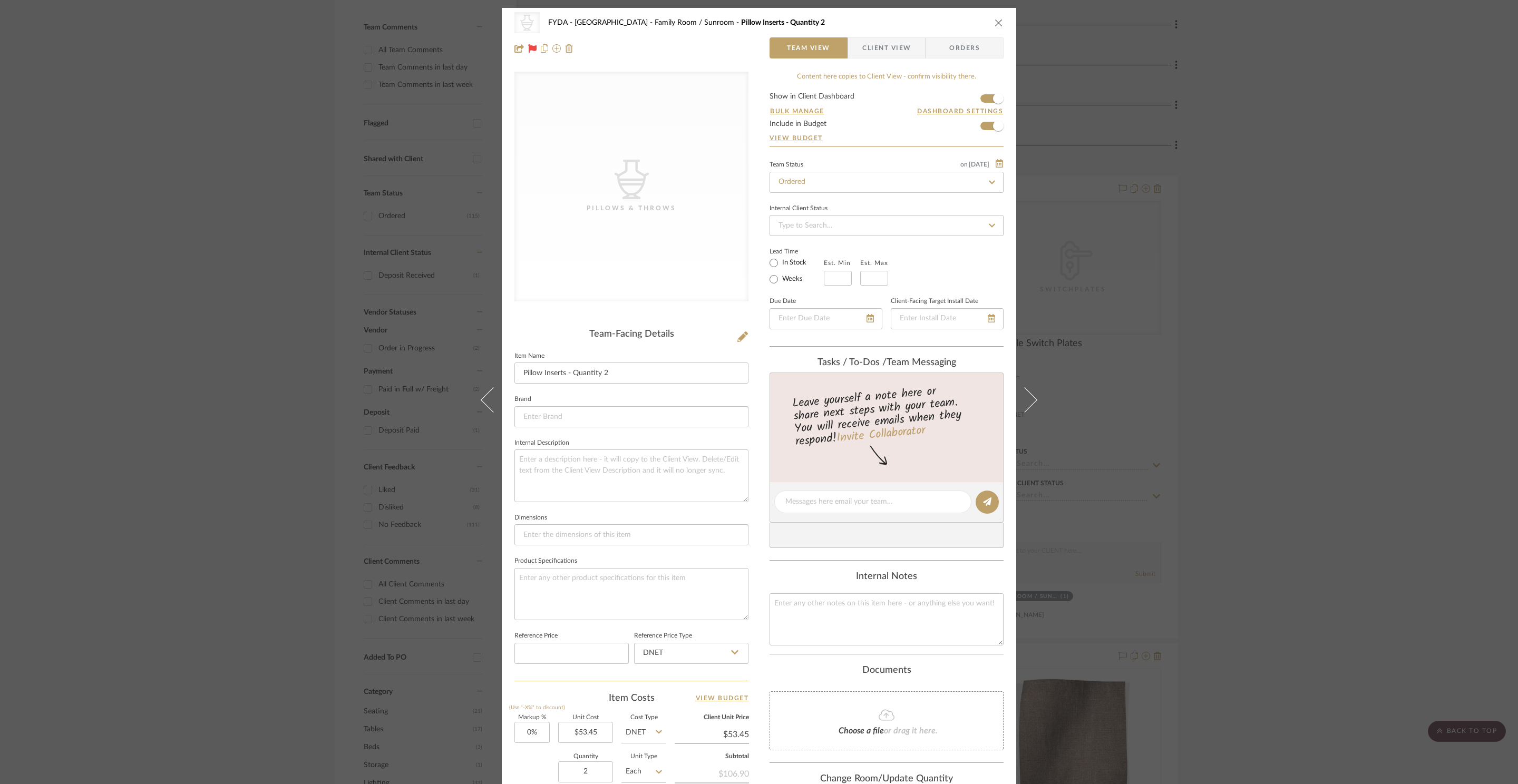
click at [989, 21] on div "CategoryIconAccessories Created with Sketch. Pillows & Throws FYDA - 655 City P…" at bounding box center [759, 23] width 489 height 21
click at [995, 24] on icon "close" at bounding box center [999, 22] width 8 height 8
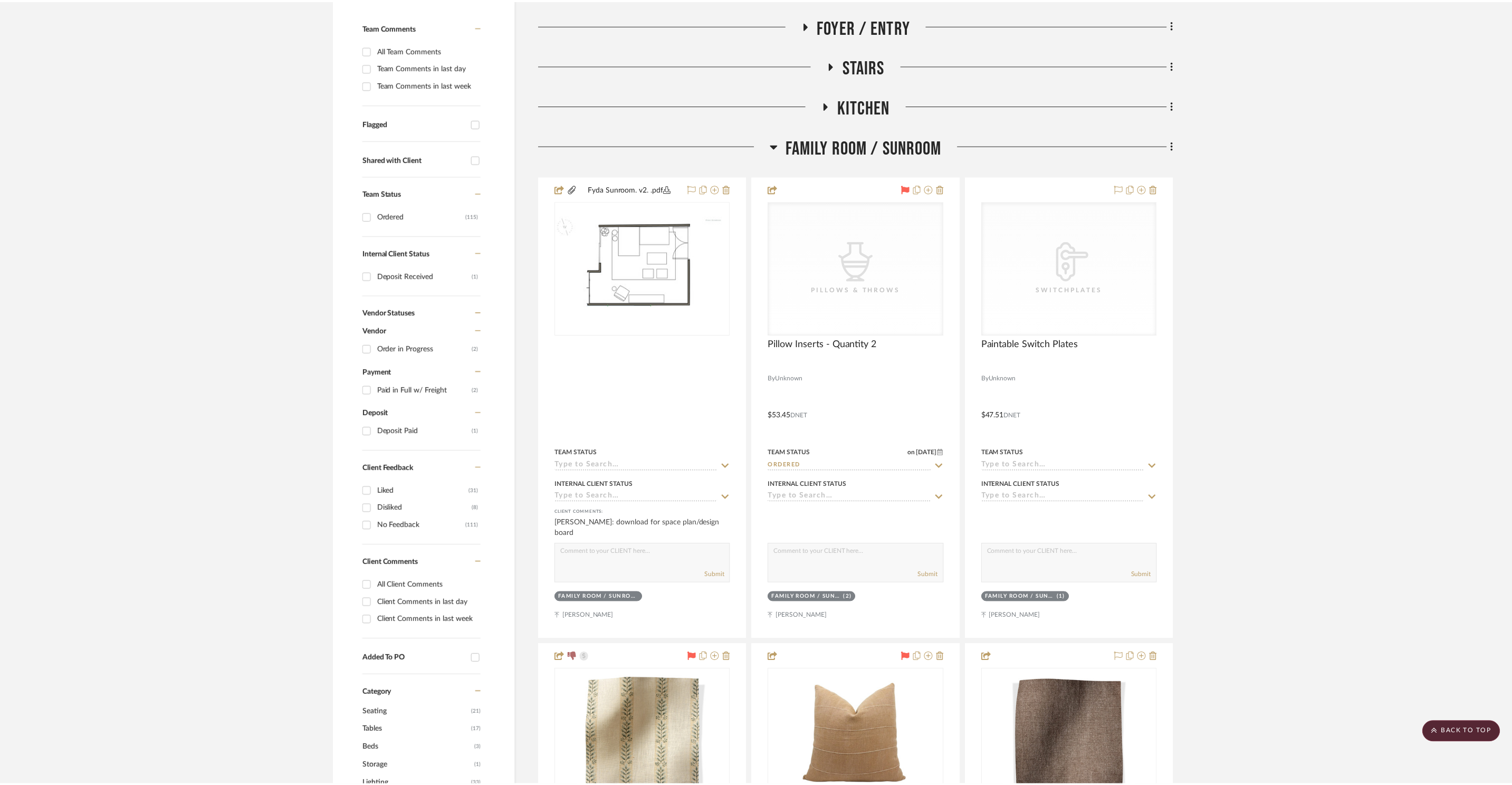
scroll to position [272, 0]
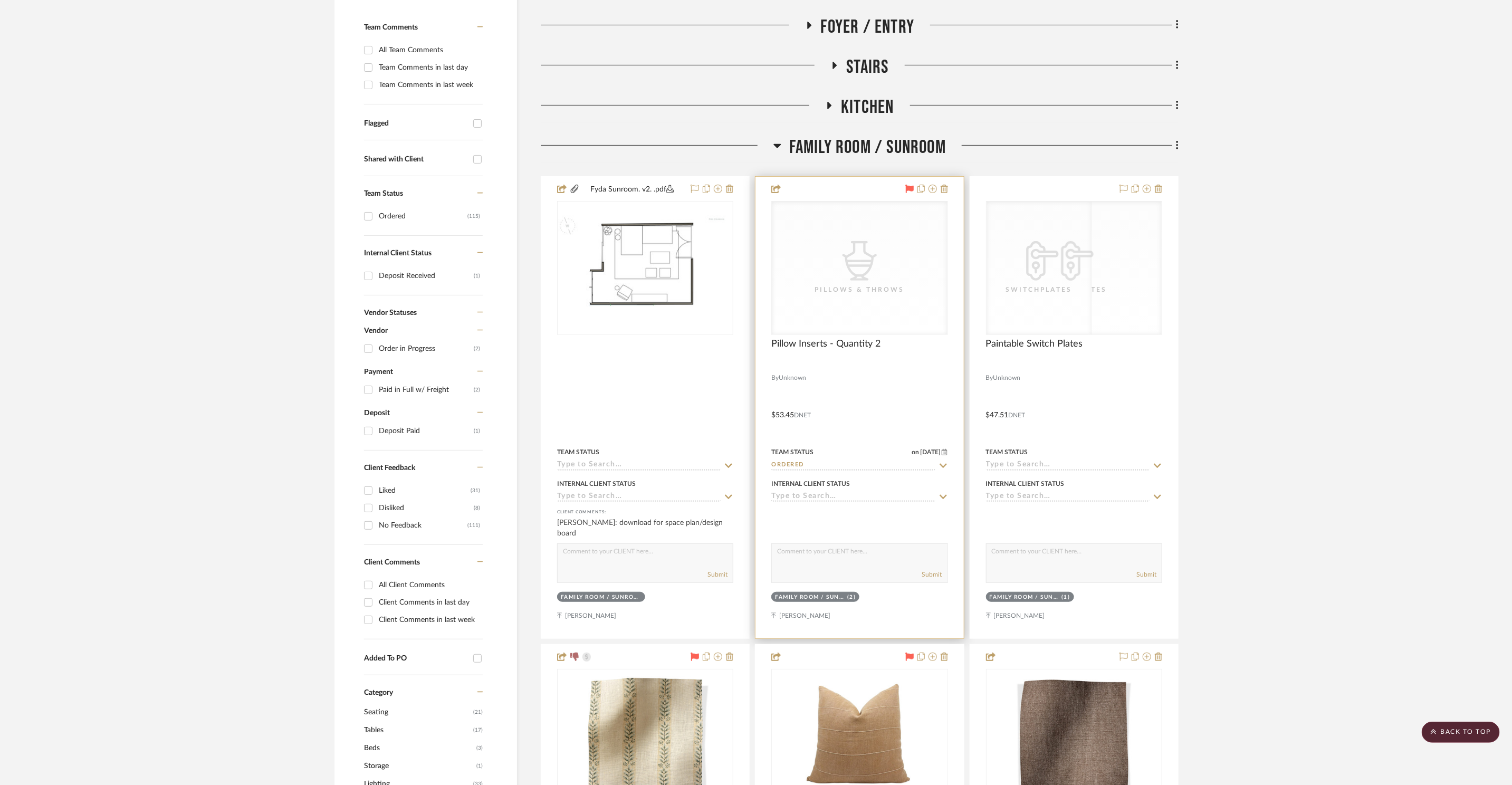
click at [880, 301] on div "CategoryIconAccessories Created with Sketch. Pillows & Throws" at bounding box center [860, 268] width 175 height 133
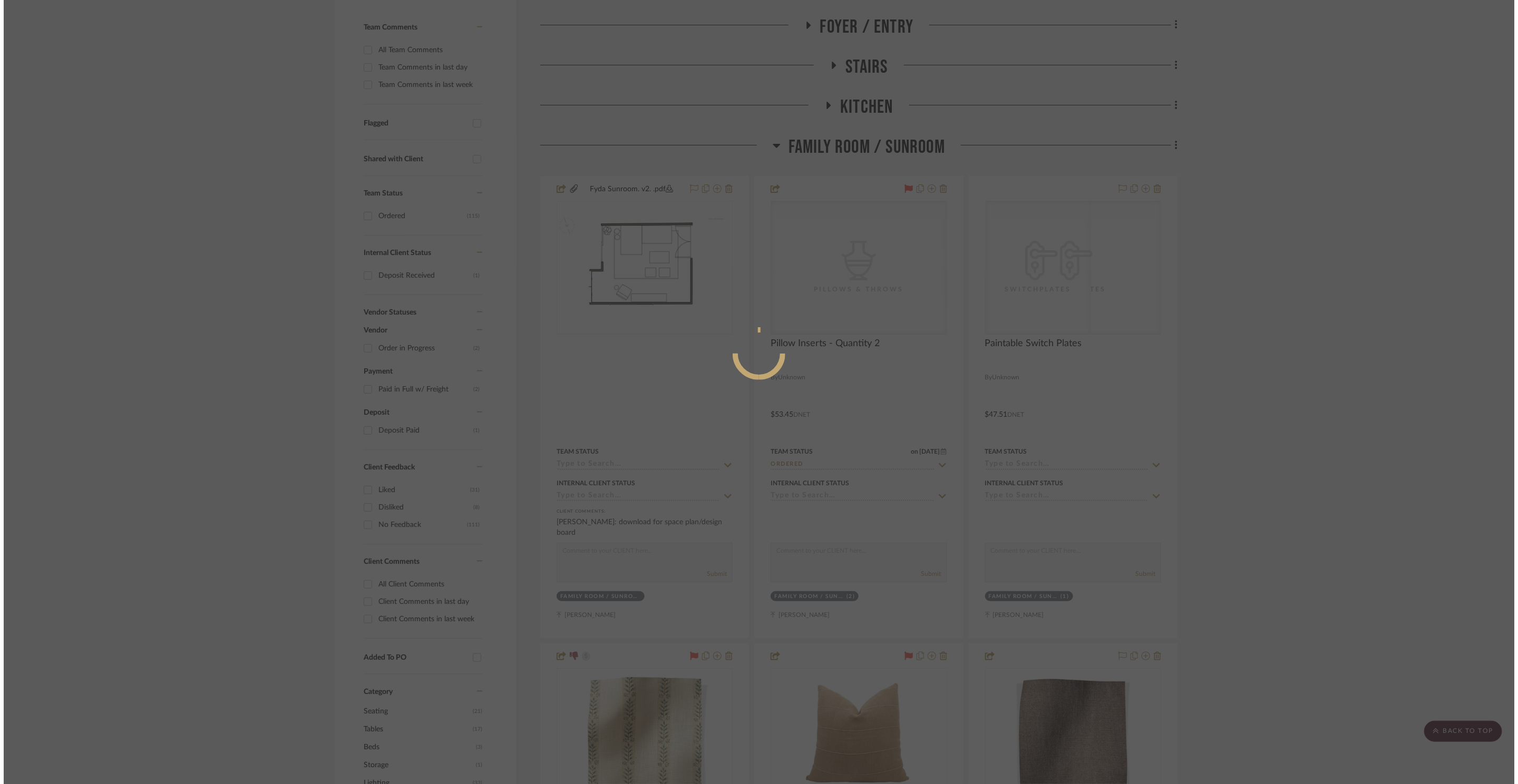
scroll to position [0, 0]
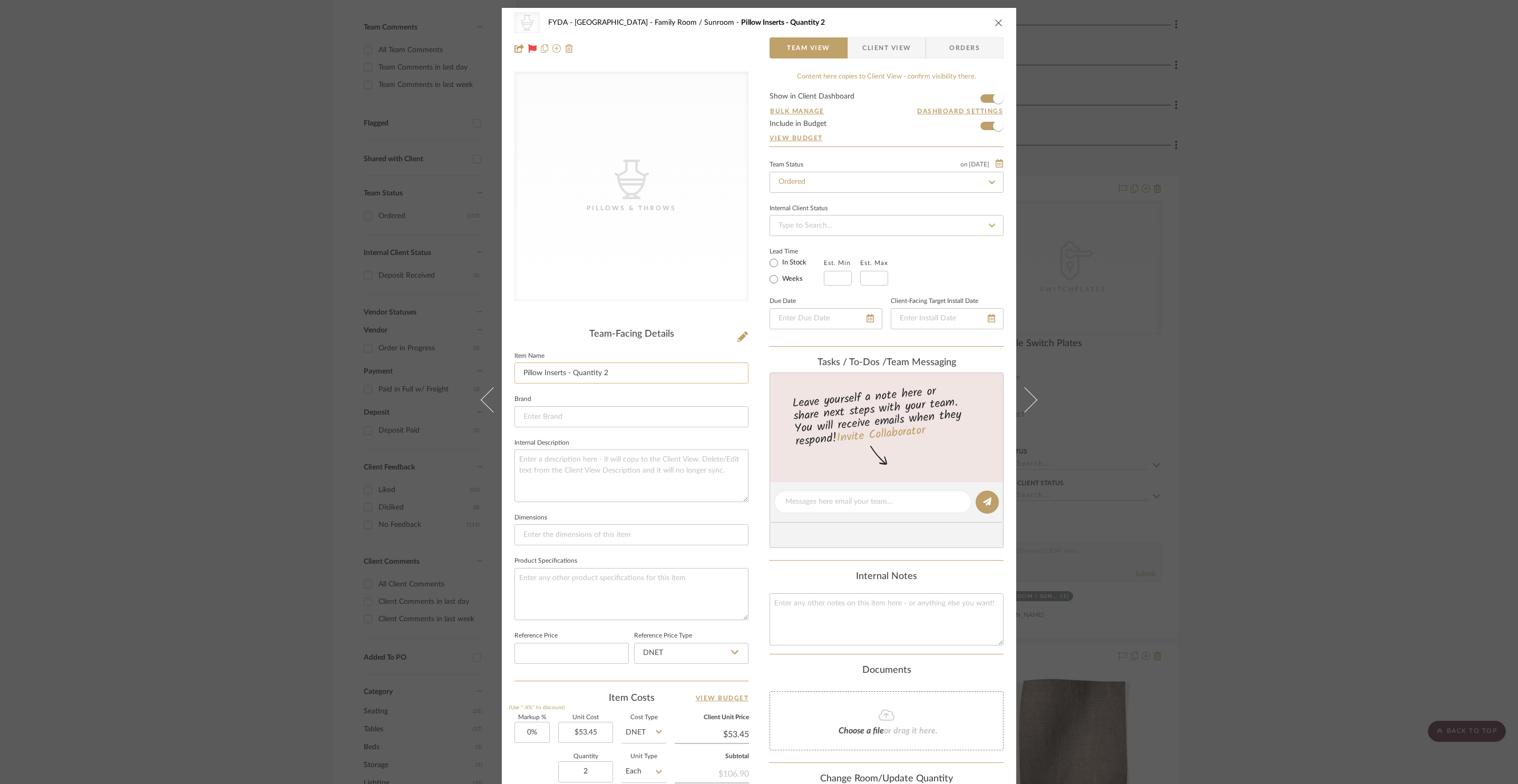
click at [632, 367] on input "Pillow Inserts - Quantity 2" at bounding box center [631, 373] width 234 height 21
click at [634, 385] on sr-form-field "Item Name Pillow Inserts - Quantity 2" at bounding box center [631, 371] width 234 height 44
click at [631, 371] on input "Pillow Inserts - Quantity 2" at bounding box center [631, 373] width 234 height 21
click at [995, 19] on icon "close" at bounding box center [999, 22] width 8 height 8
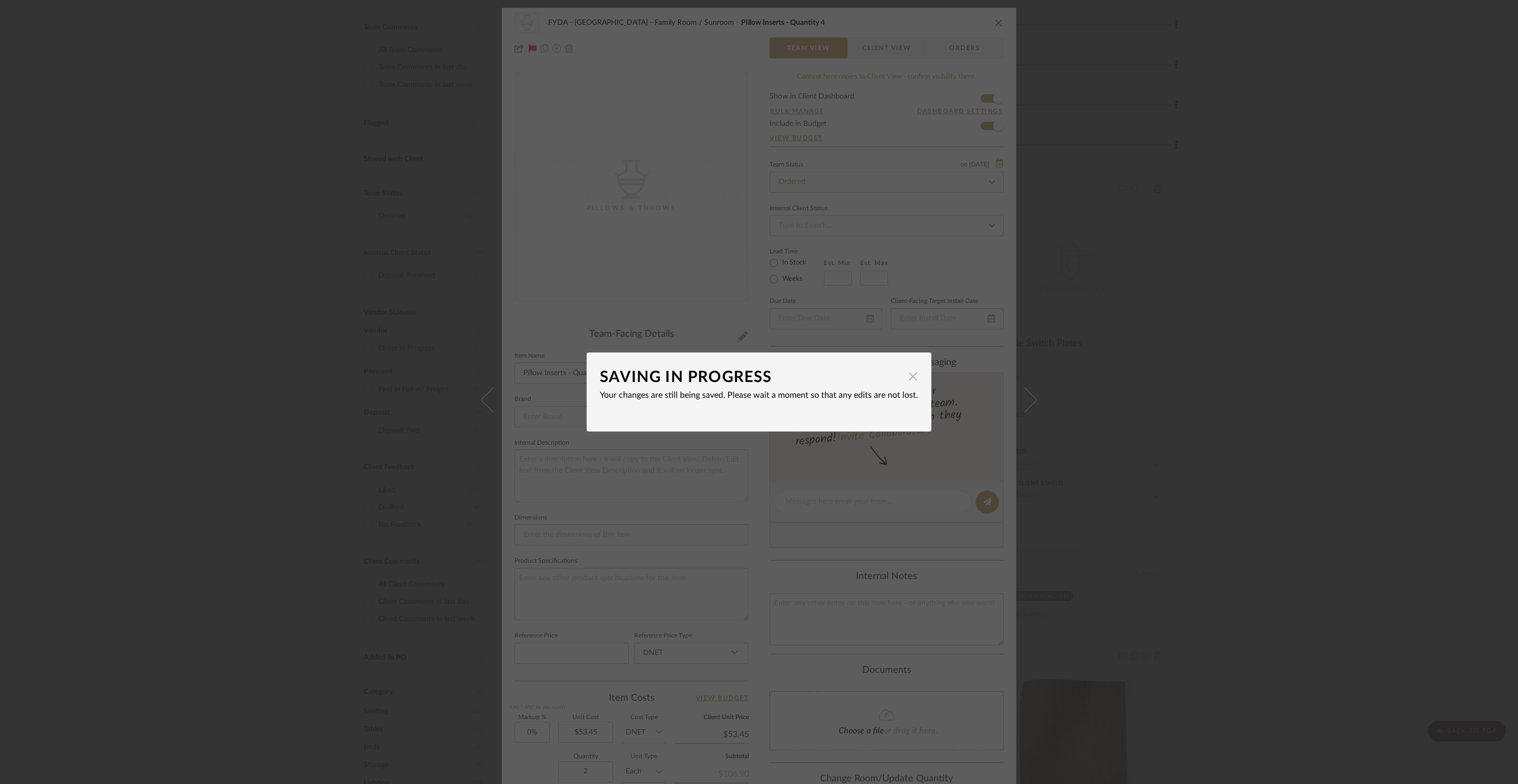
click at [907, 379] on span "button" at bounding box center [913, 376] width 21 height 21
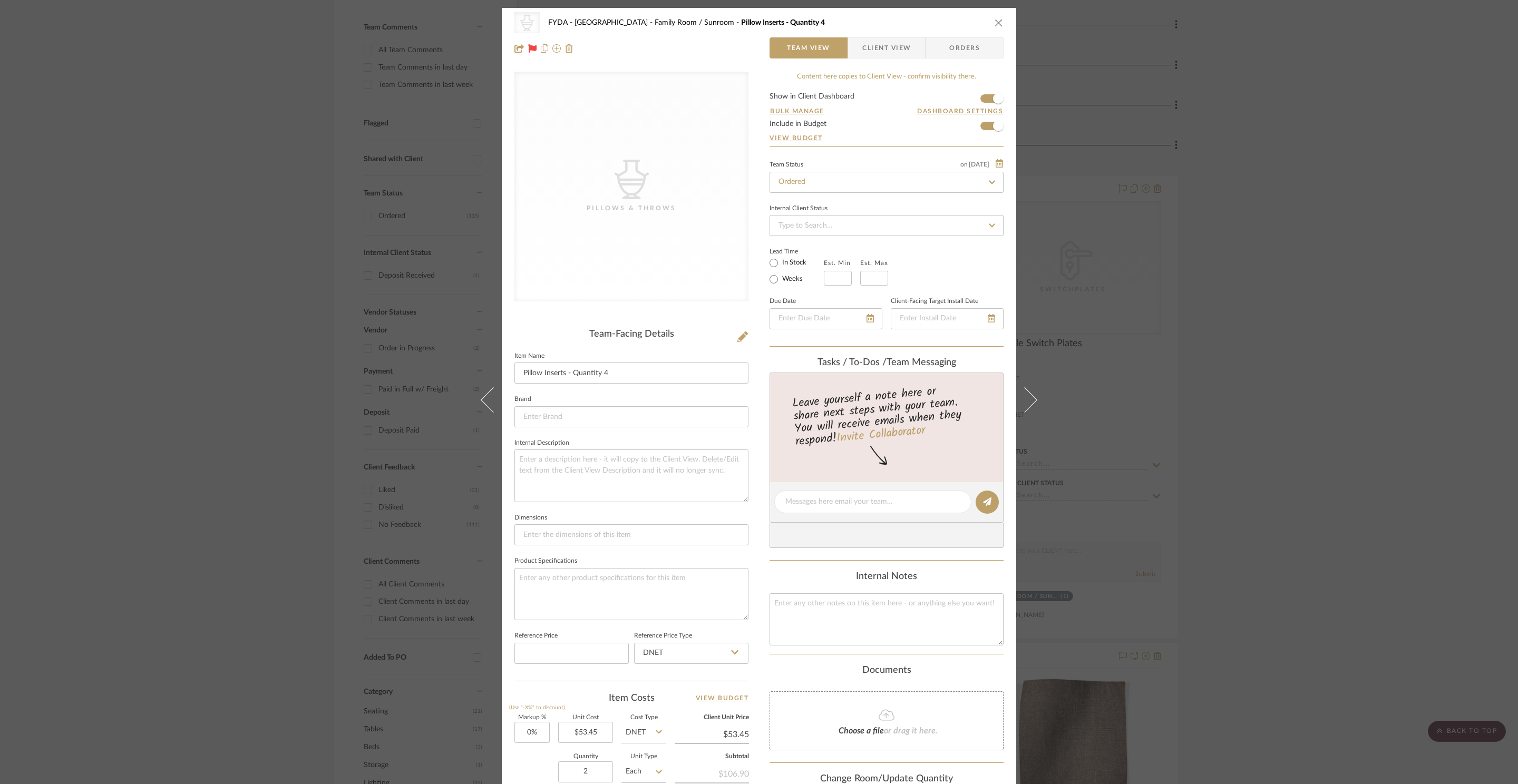
click at [999, 23] on button "close" at bounding box center [999, 22] width 9 height 9
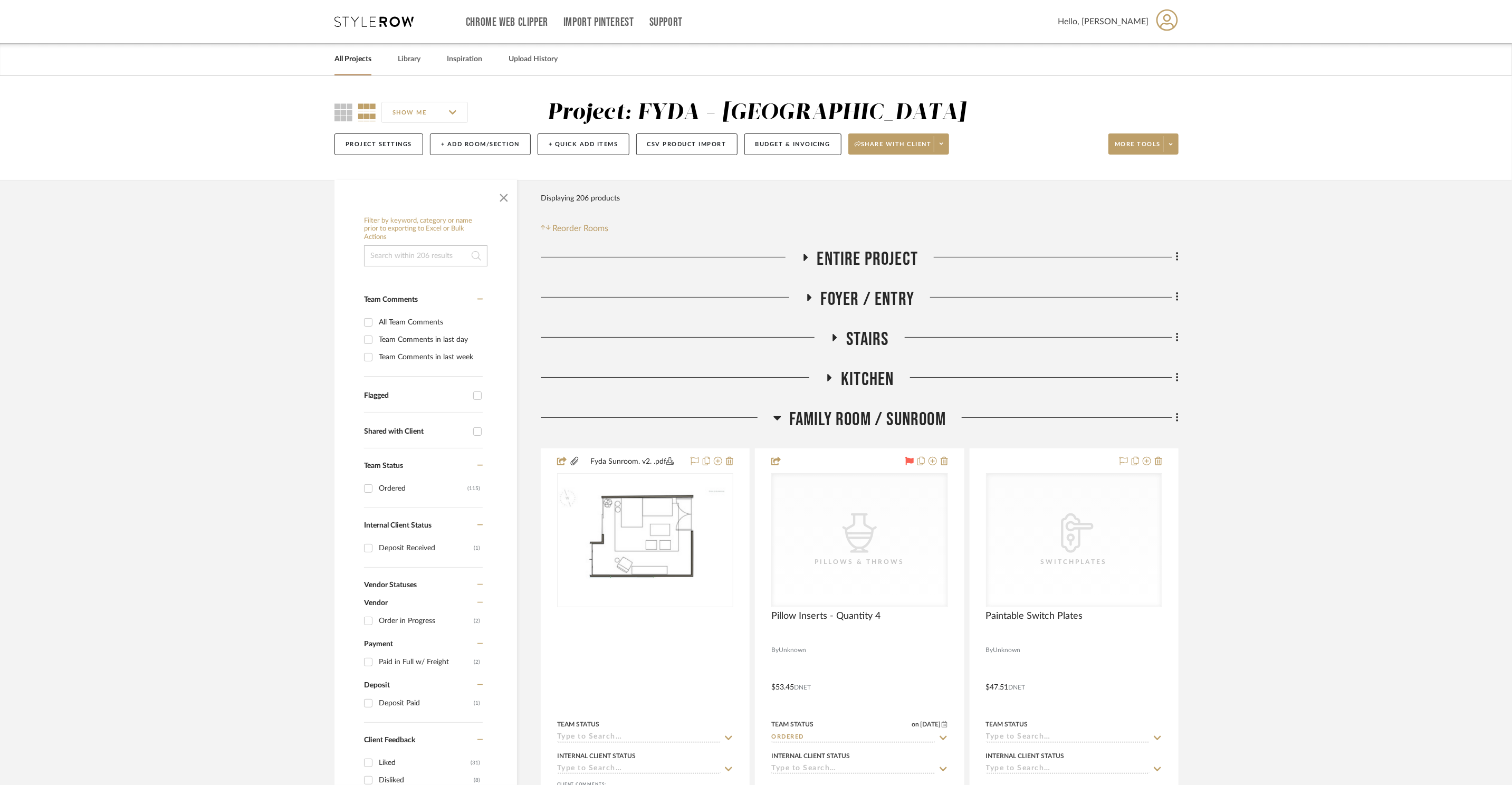
click at [885, 293] on span "Foyer / Entry" at bounding box center [868, 299] width 94 height 22
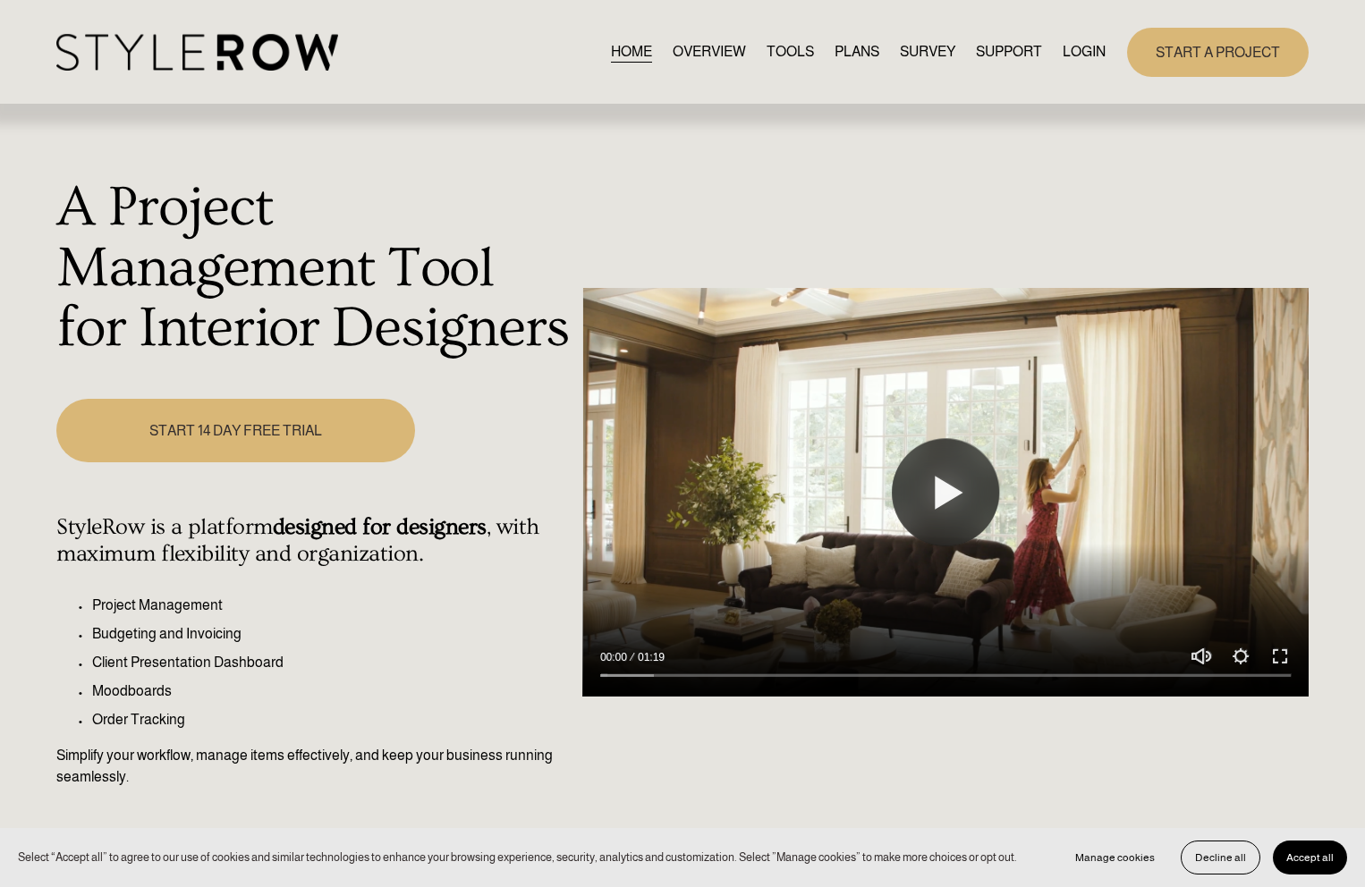
click at [1087, 55] on link "LOGIN" at bounding box center [1084, 52] width 43 height 24
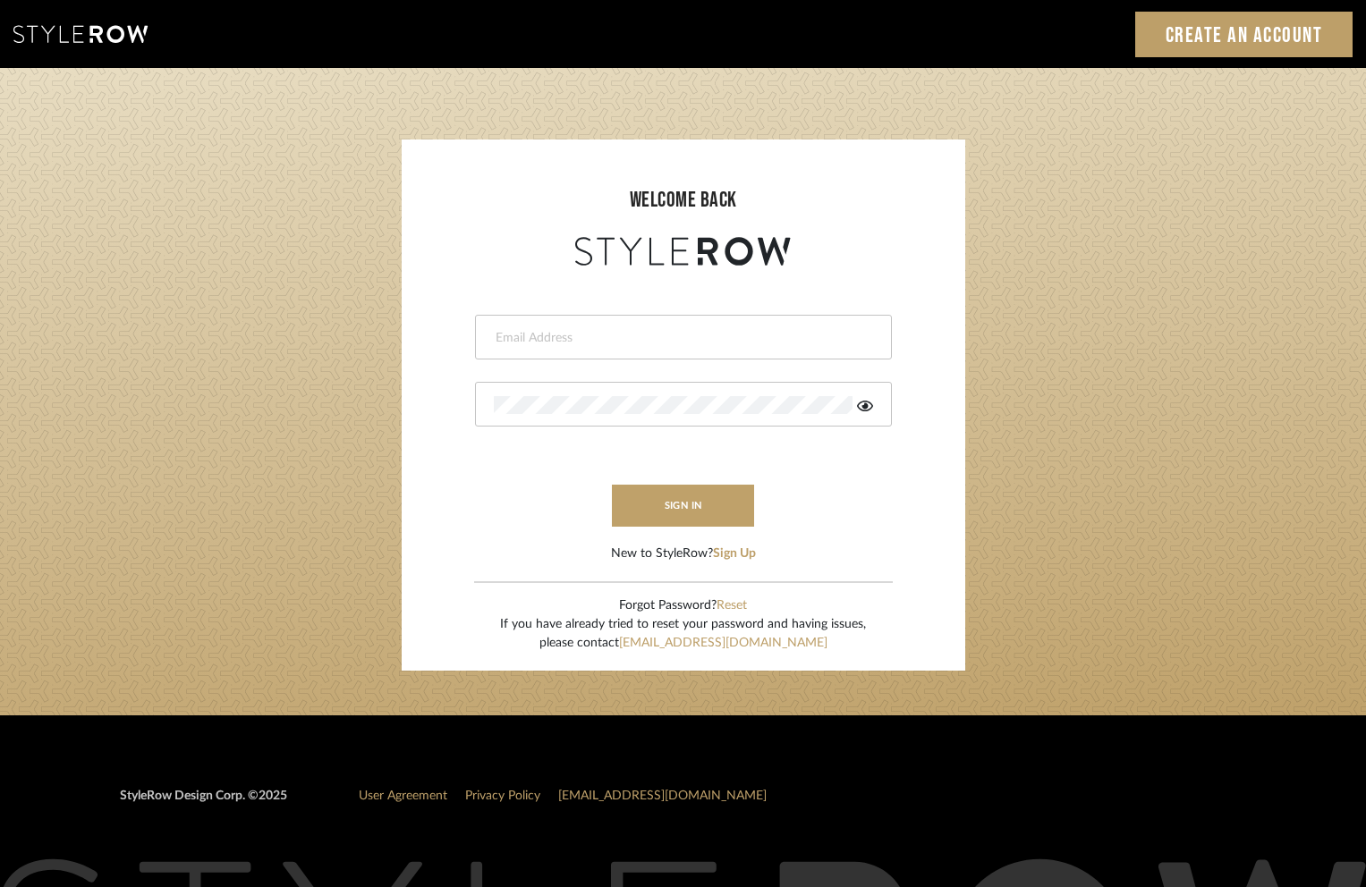
click at [760, 348] on div at bounding box center [683, 337] width 417 height 45
type input "ashley@winnieandcointeriors.com"
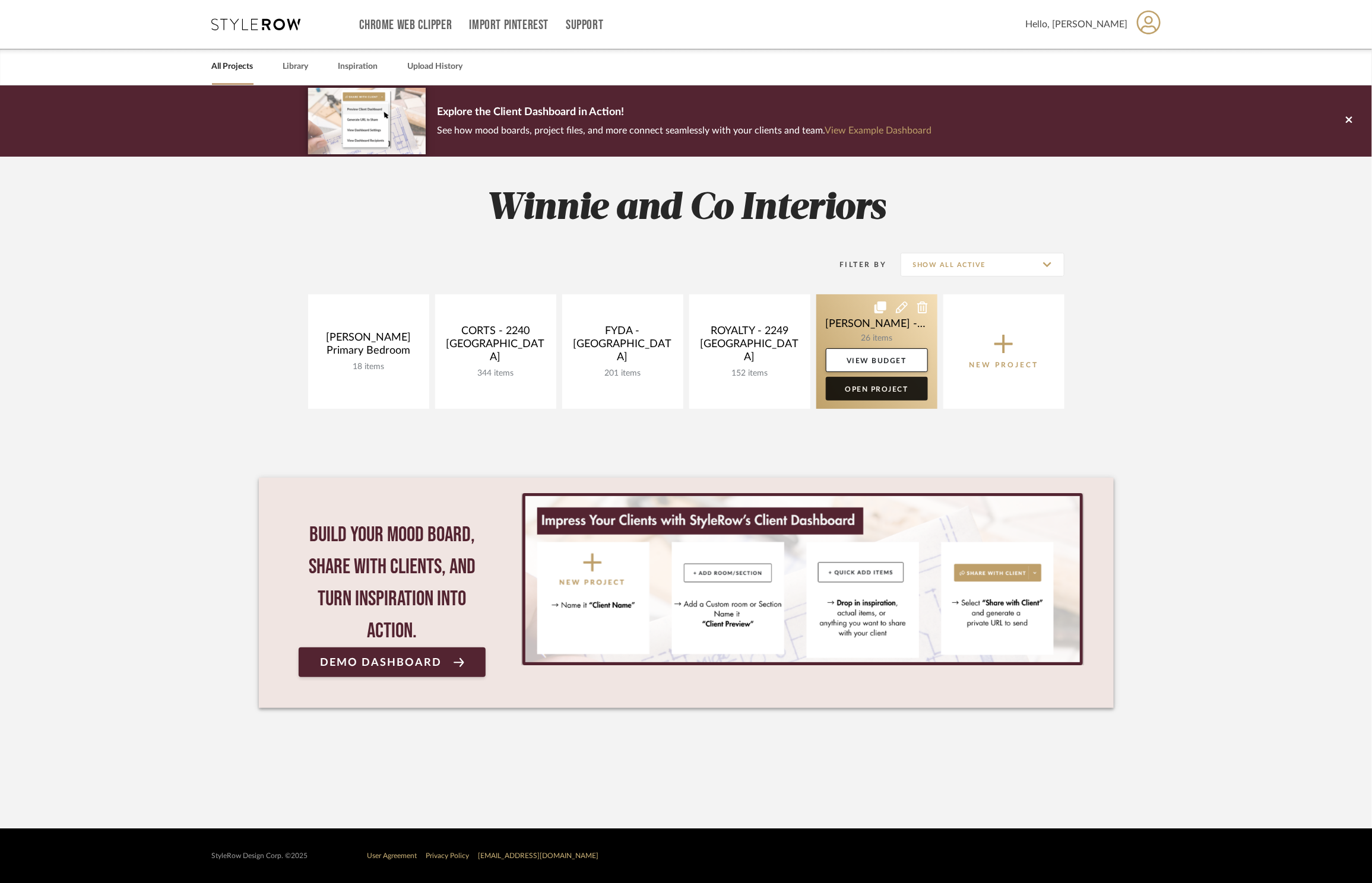
click at [887, 399] on link "Open Project" at bounding box center [877, 389] width 102 height 24
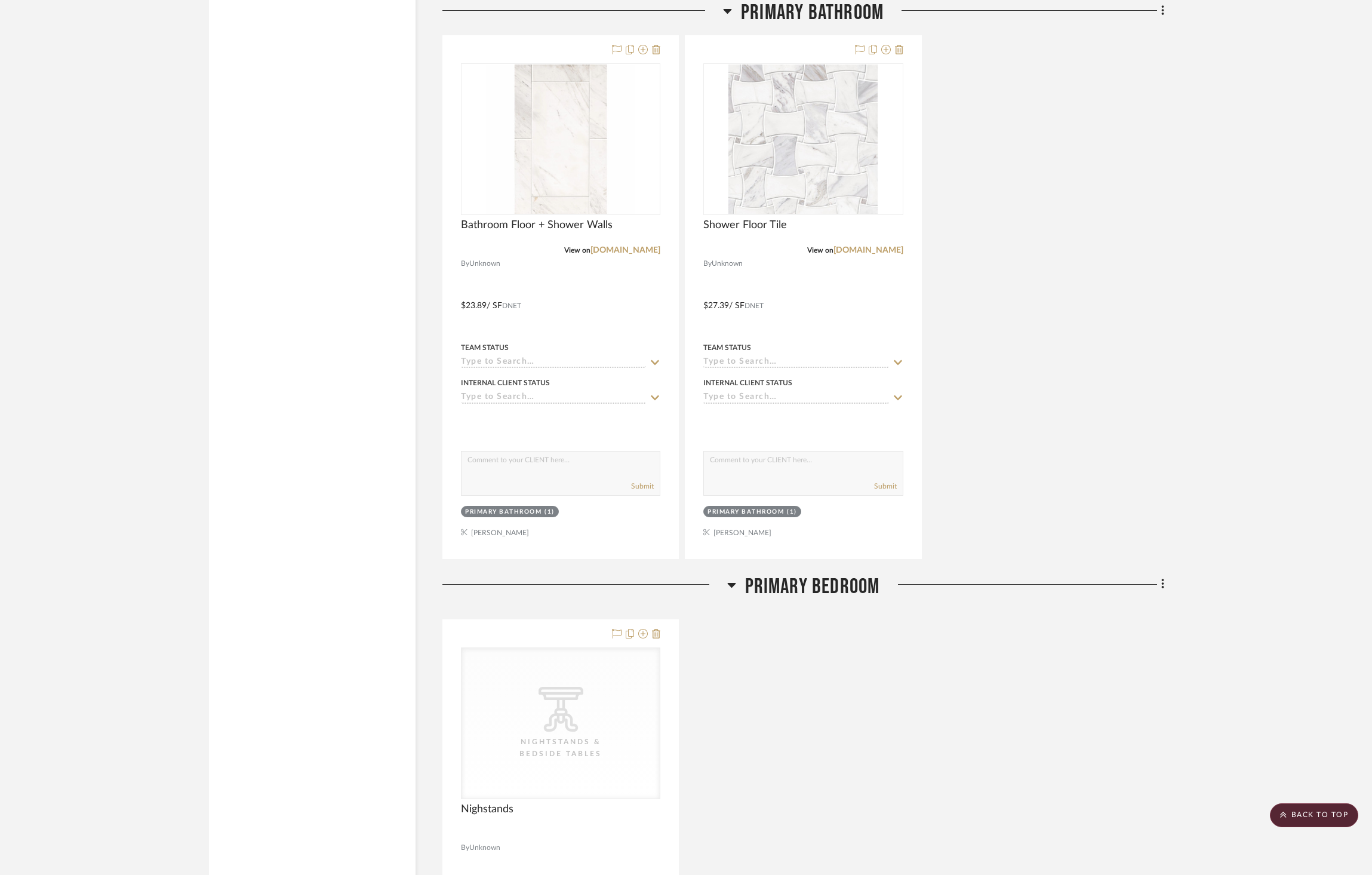
scroll to position [2549, 0]
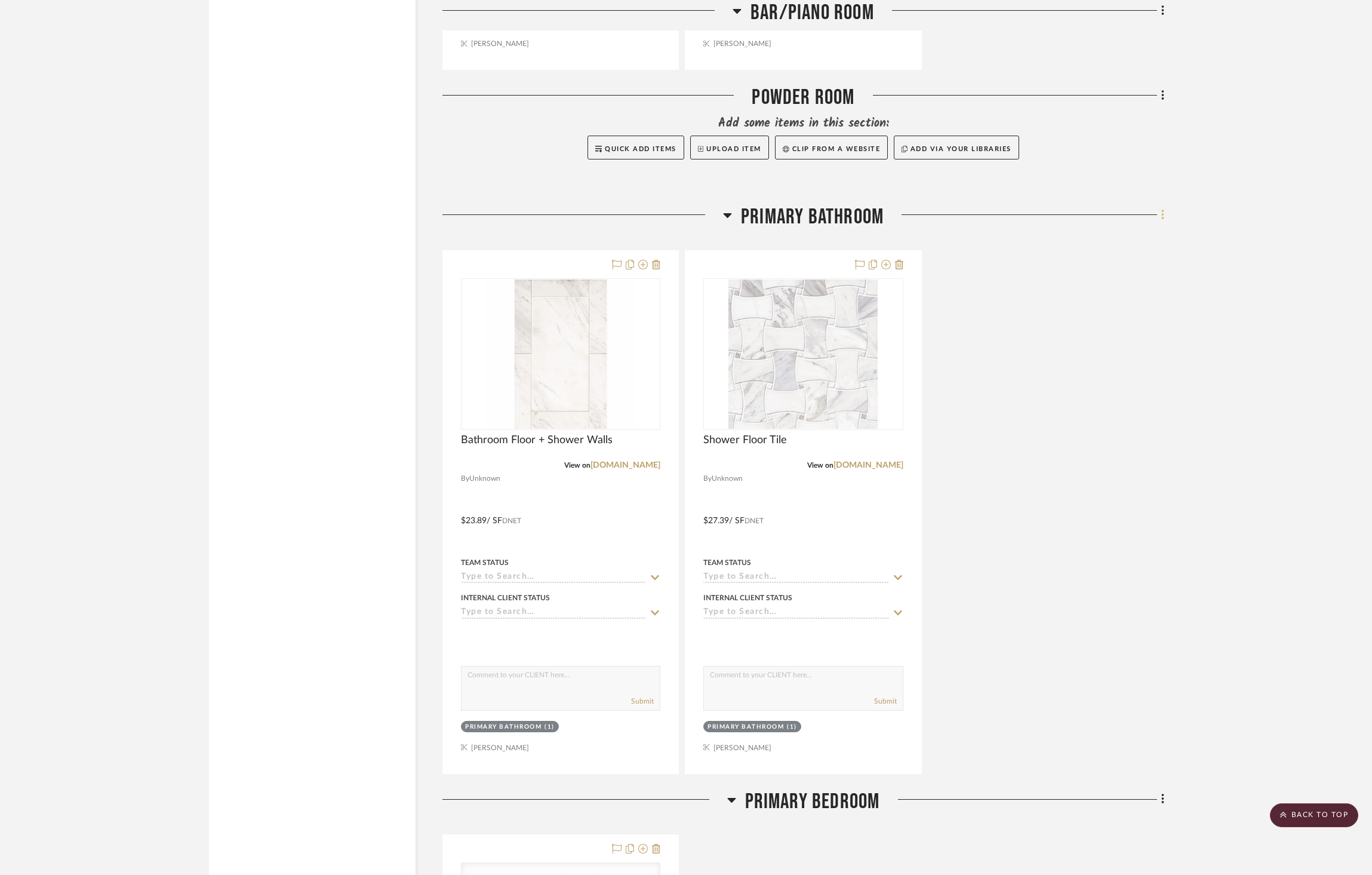
click at [1162, 208] on icon at bounding box center [1163, 215] width 3 height 13
click at [1138, 303] on span "Rename Room" at bounding box center [1108, 300] width 93 height 10
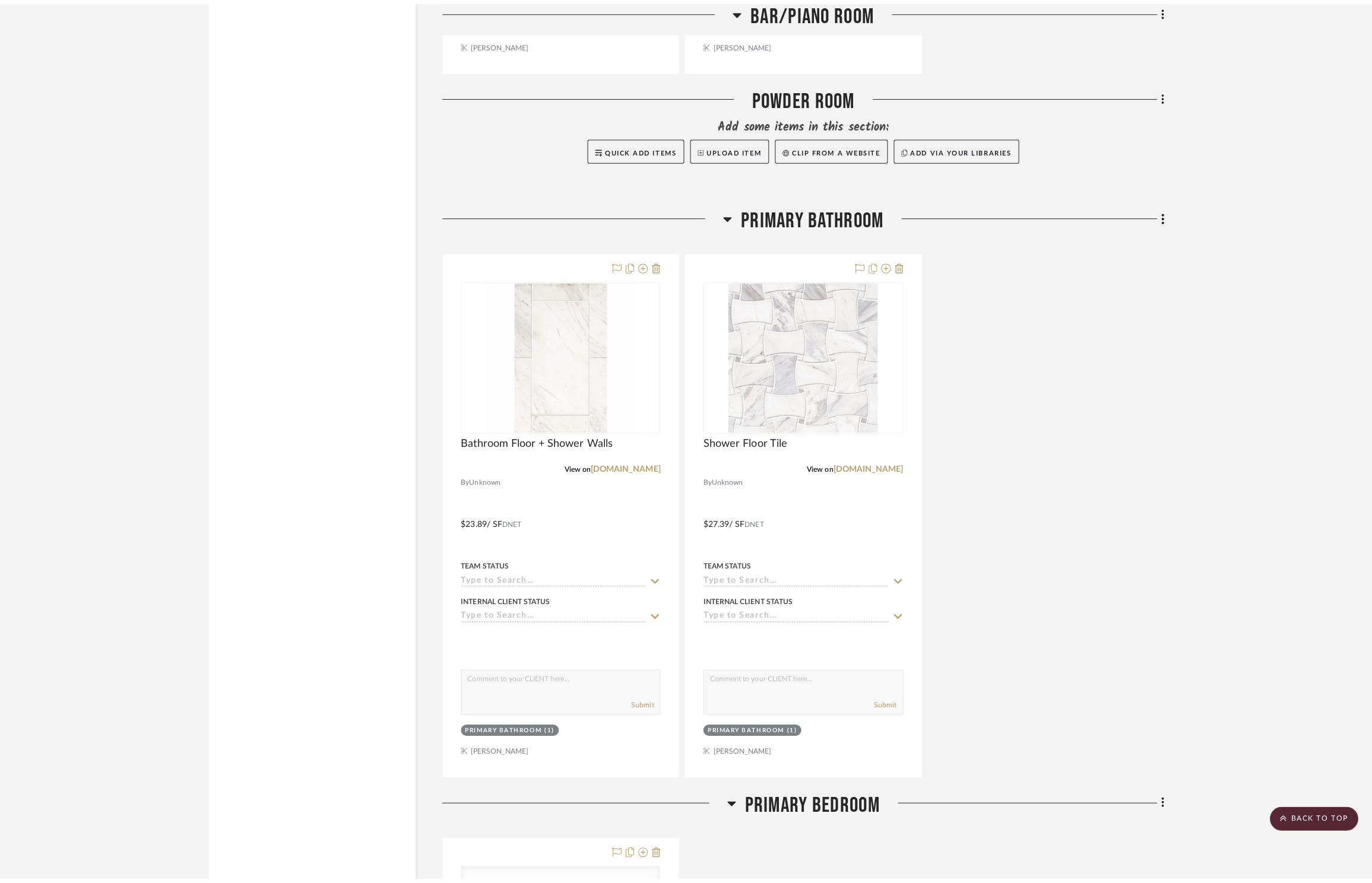
scroll to position [0, 0]
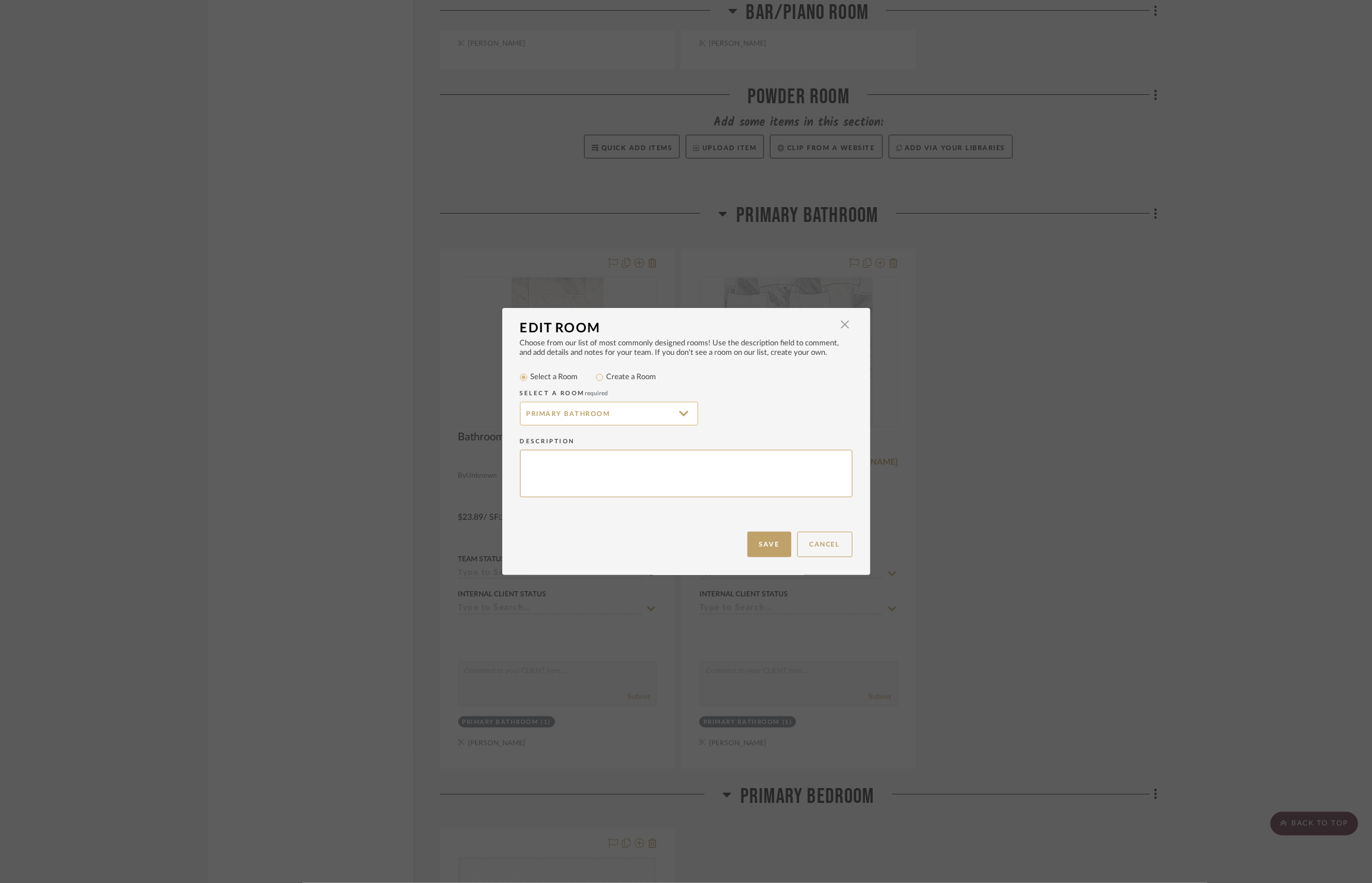
click at [568, 413] on input "Primary Bathroom" at bounding box center [609, 414] width 178 height 24
click at [625, 372] on label "Create a Room" at bounding box center [631, 377] width 50 height 12
click at [607, 372] on input "Create a Room" at bounding box center [599, 377] width 14 height 14
radio input "true"
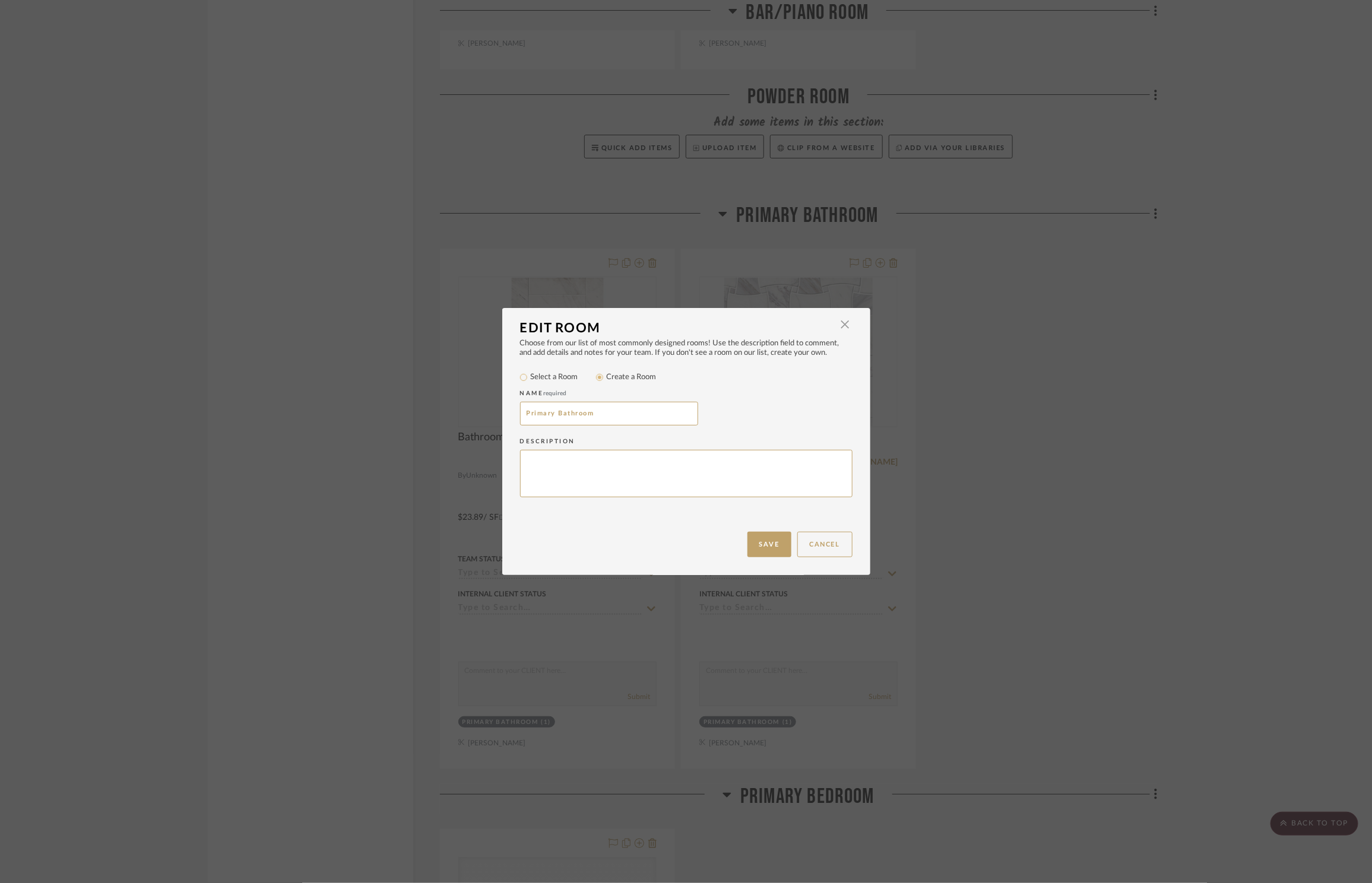
click at [627, 378] on label "Create a Room" at bounding box center [631, 377] width 50 height 12
click at [607, 378] on input "Create a Room" at bounding box center [599, 377] width 14 height 14
click at [615, 413] on input "Primary Bathroom" at bounding box center [609, 414] width 178 height 24
click at [527, 412] on input "Primary Bathroom" at bounding box center [609, 414] width 178 height 24
click at [527, 411] on input "Primary Bathroom" at bounding box center [609, 414] width 178 height 24
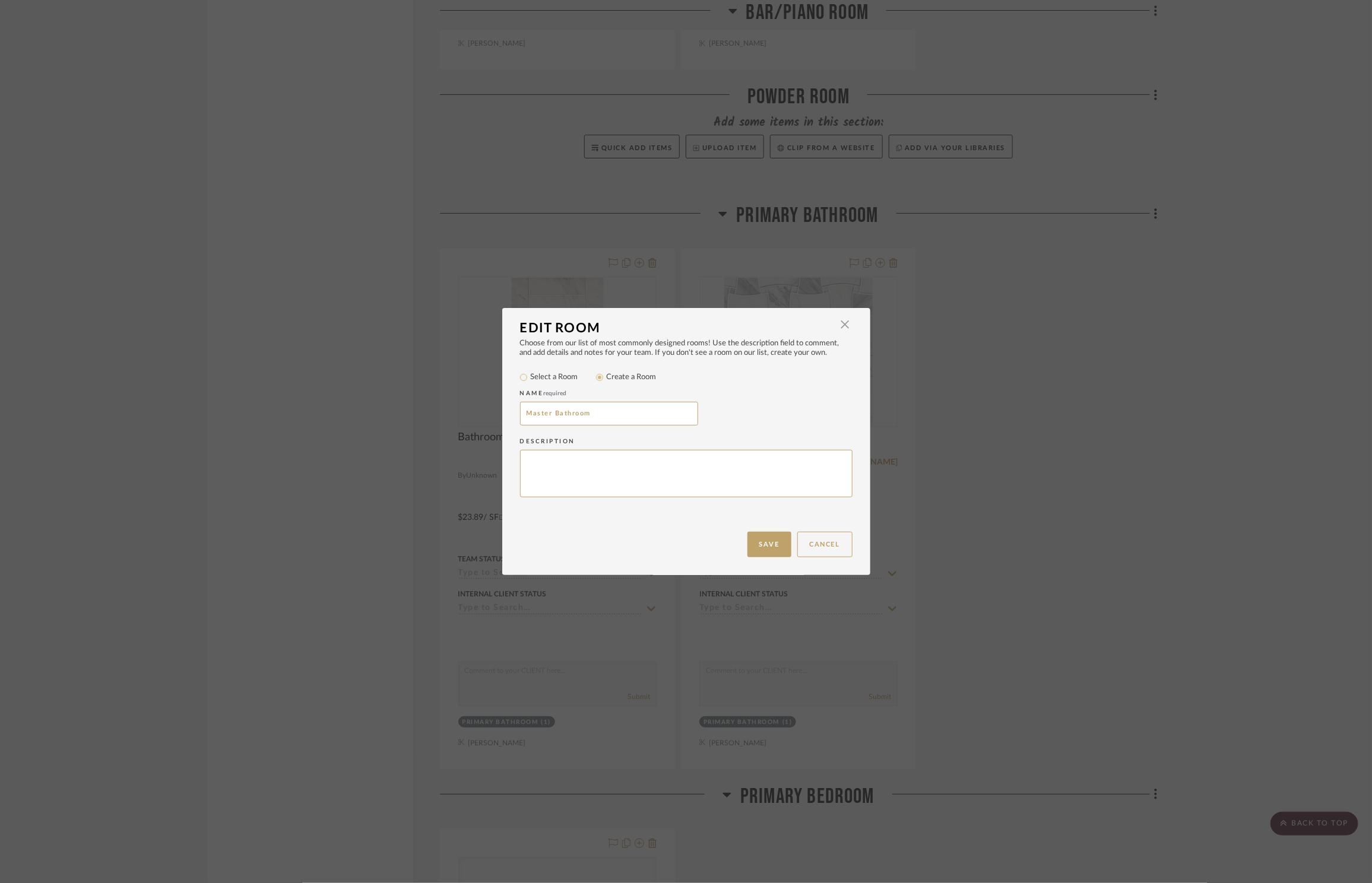
type input "Master Bathroom"
click at [775, 529] on div "Choose from our list of most commonly designed rooms! Use the description field…" at bounding box center [686, 435] width 368 height 193
click at [774, 548] on button "Save" at bounding box center [769, 544] width 44 height 25
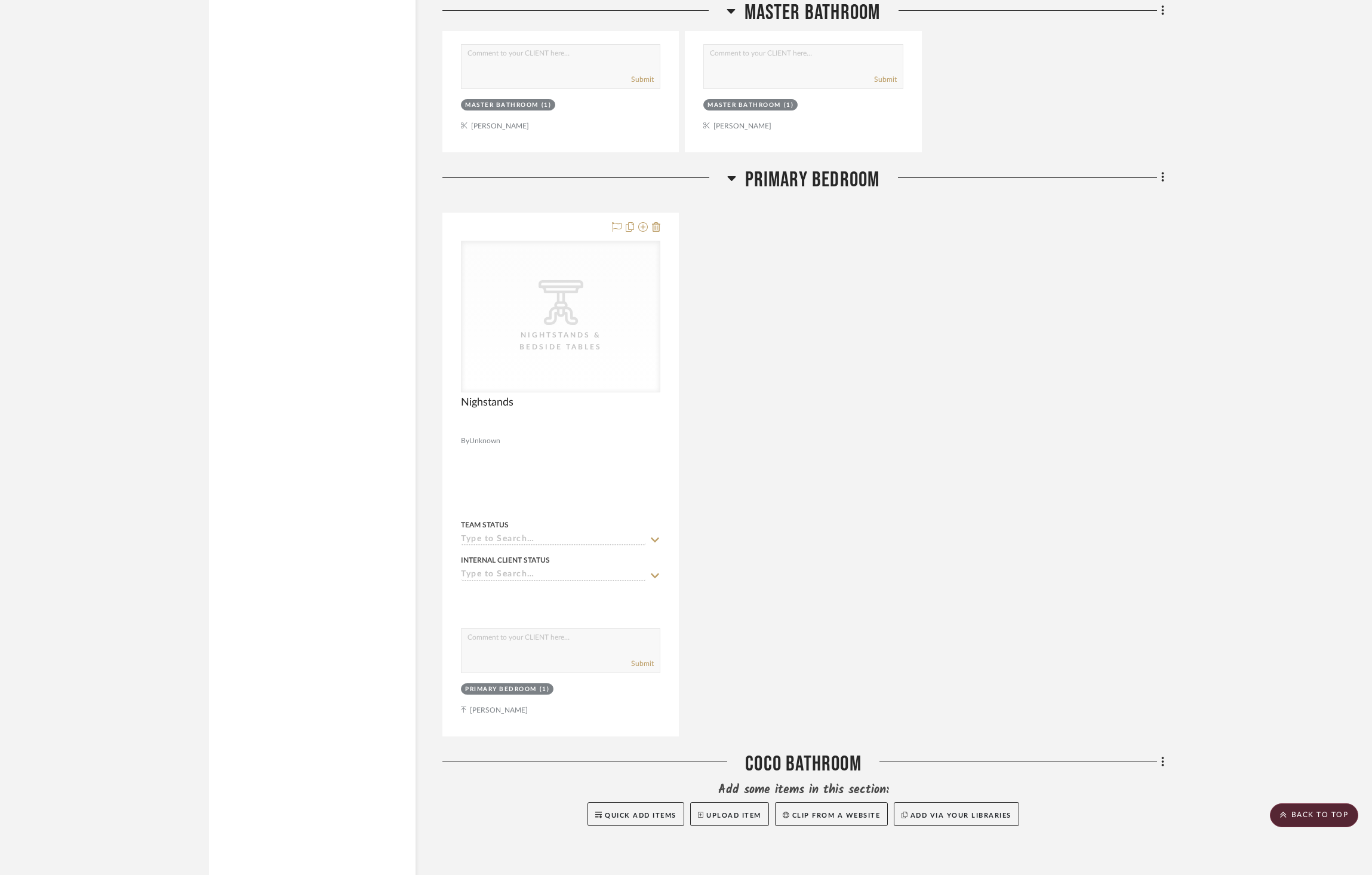
scroll to position [3135, 0]
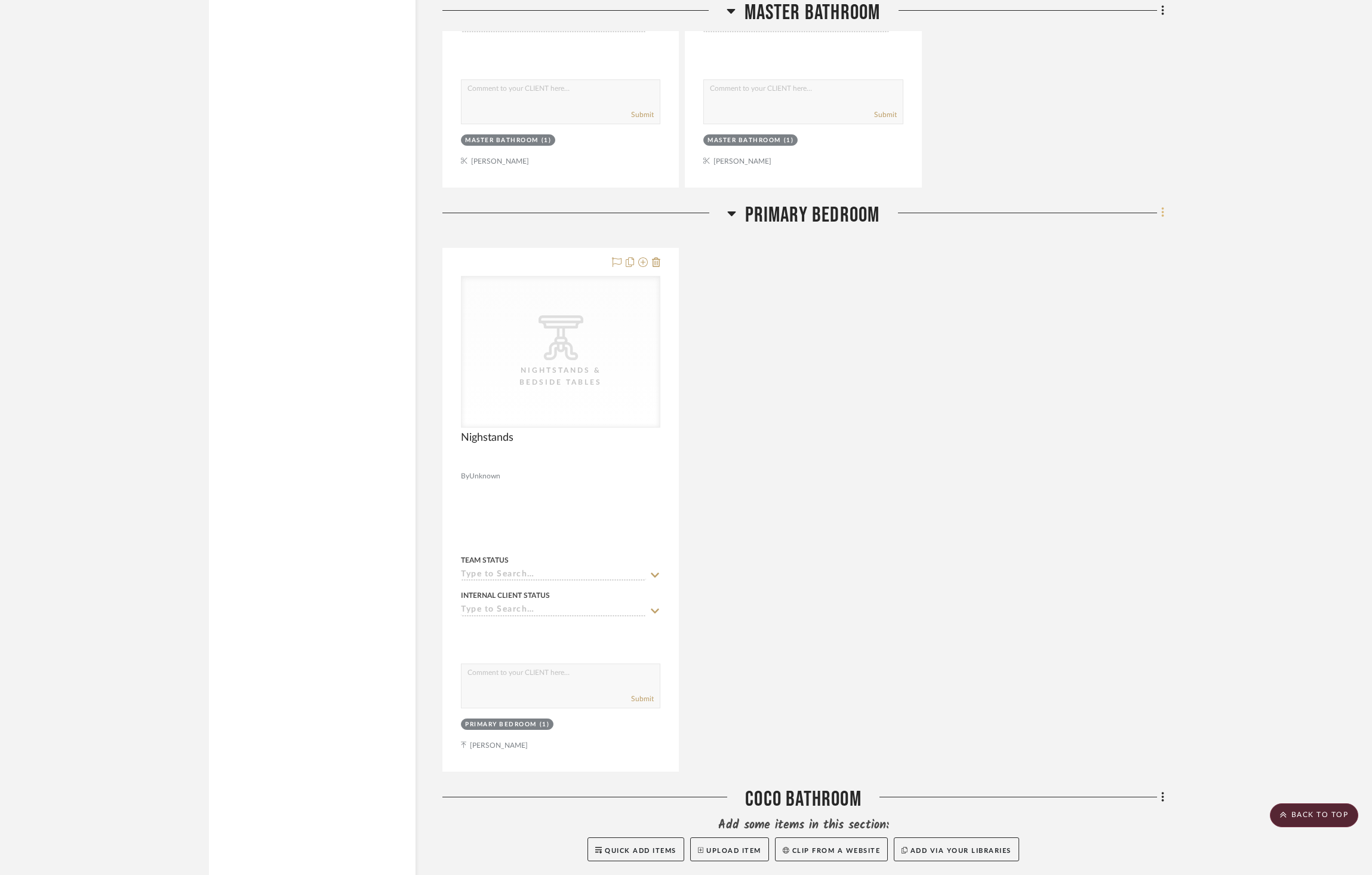
click at [1162, 206] on icon at bounding box center [1163, 213] width 3 height 13
click at [1136, 290] on button "Rename Room" at bounding box center [1108, 297] width 112 height 30
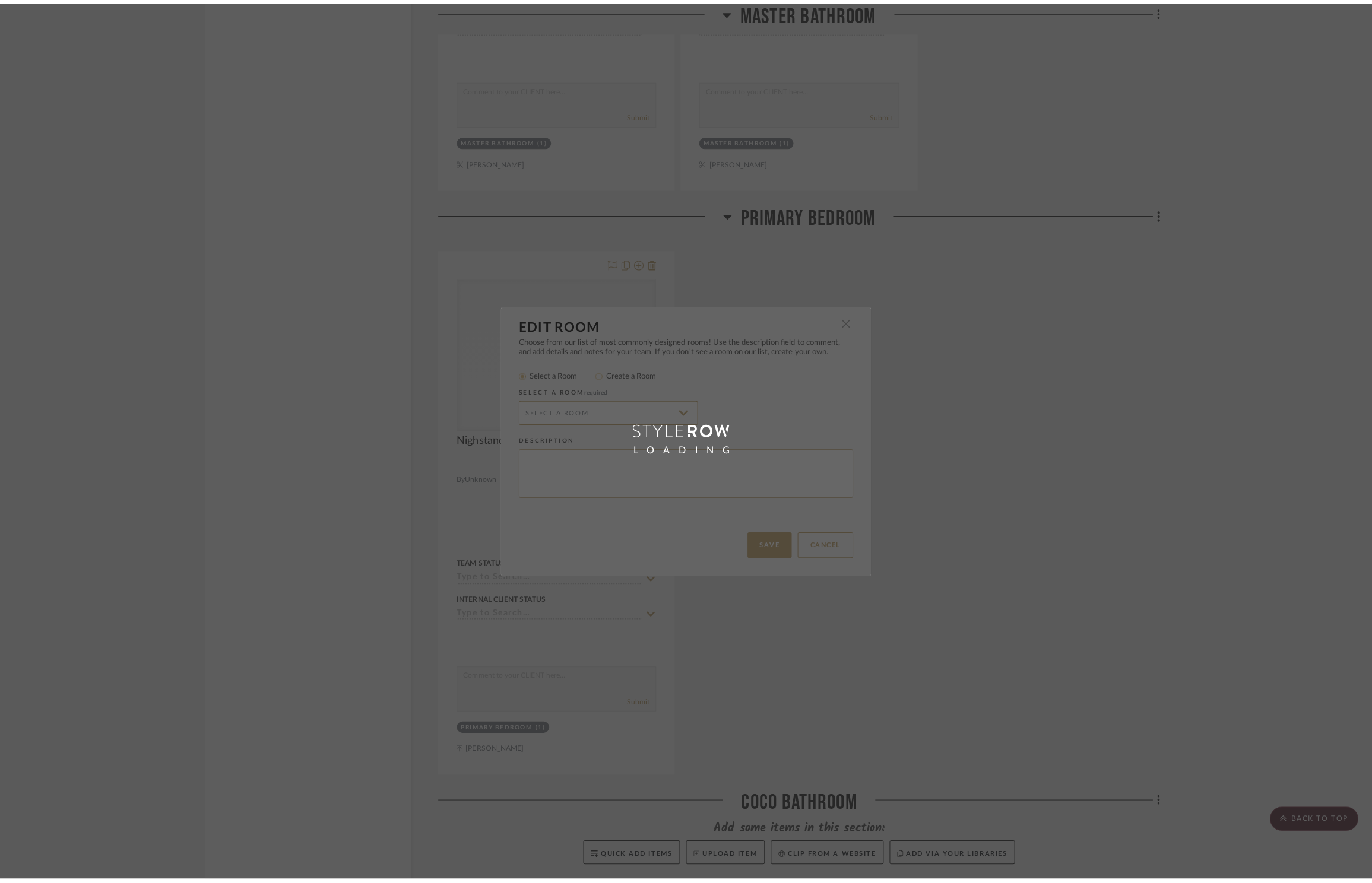
scroll to position [0, 0]
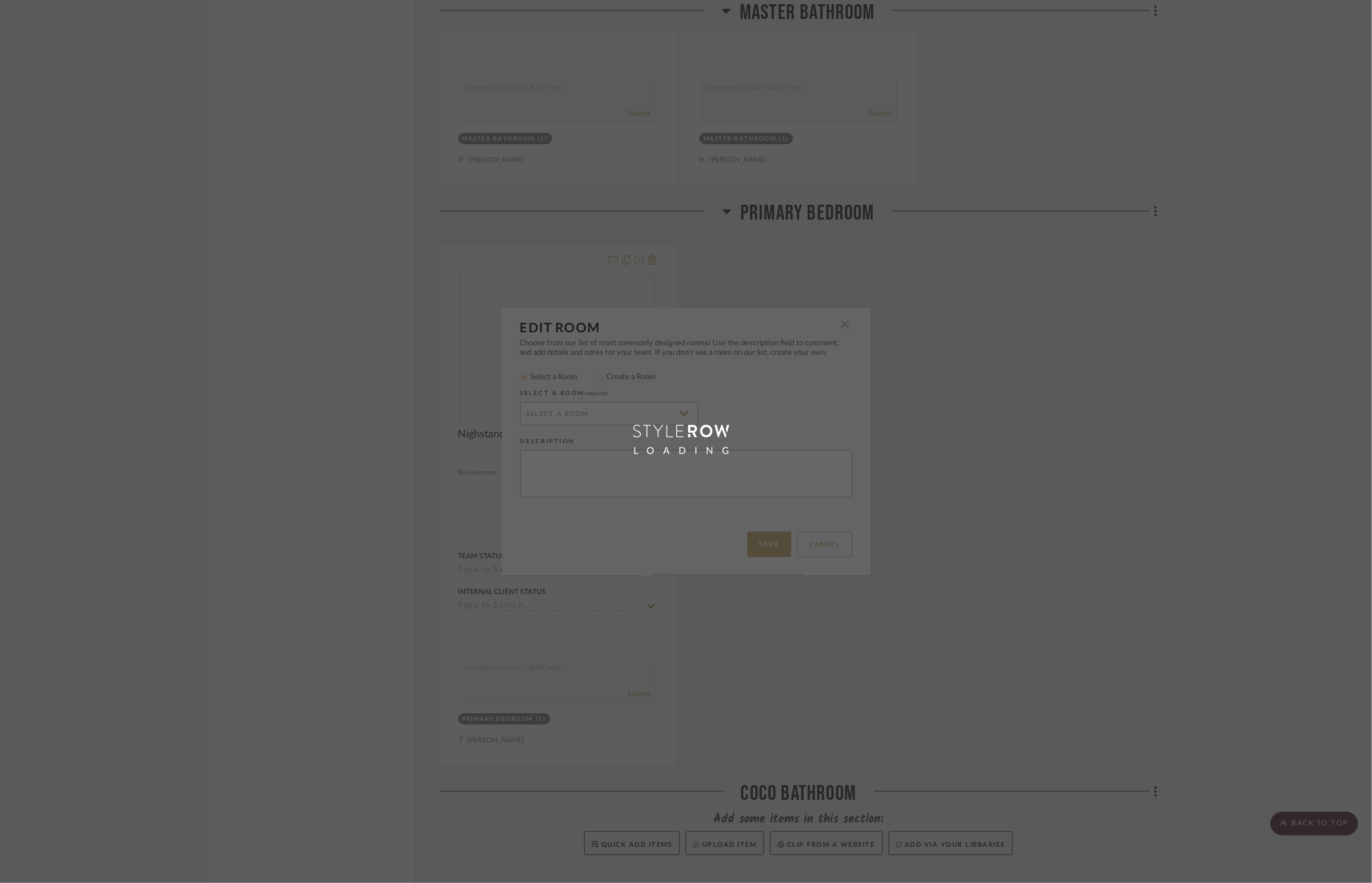
type input "Primary Bedroom"
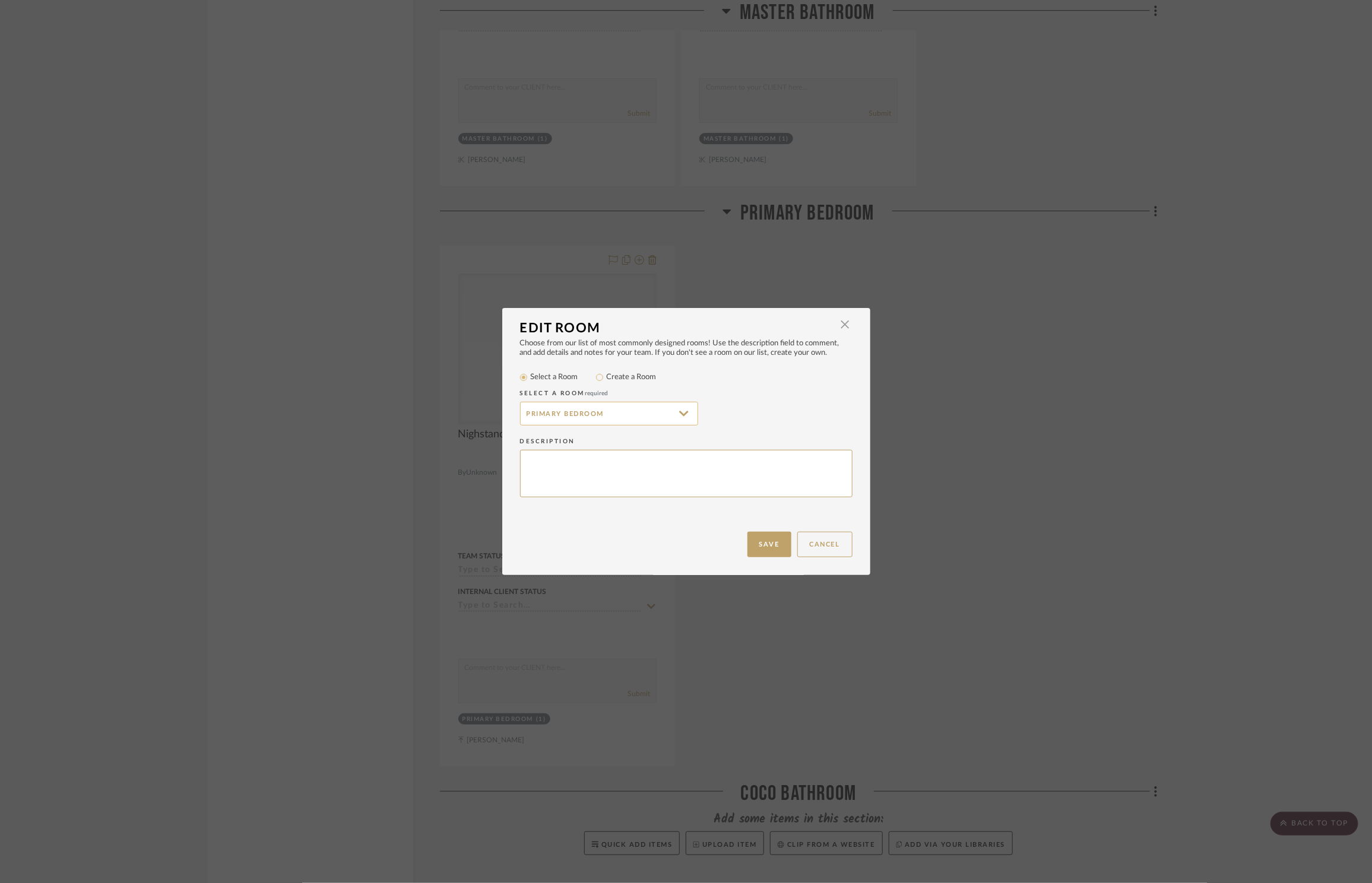
click at [532, 408] on input "Primary Bedroom" at bounding box center [609, 414] width 178 height 24
click at [646, 376] on label "Create a Room" at bounding box center [631, 377] width 50 height 12
click at [607, 376] on input "Create a Room" at bounding box center [599, 377] width 14 height 14
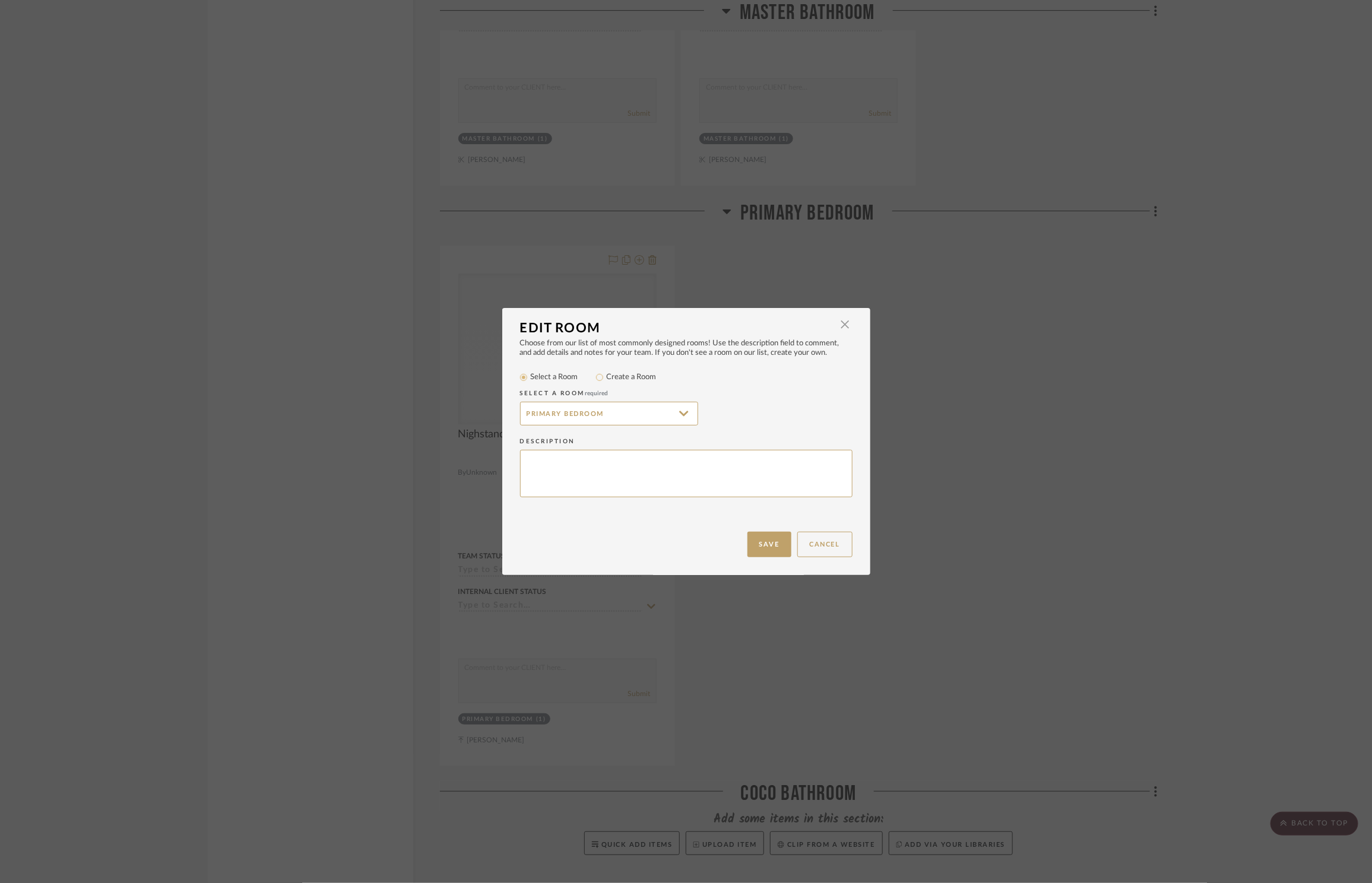
radio input "true"
click at [532, 417] on input "Primary Bedroom" at bounding box center [609, 414] width 178 height 24
click at [532, 416] on input "Primary Bedroom" at bounding box center [609, 414] width 178 height 24
type input "Master Bedroom"
click at [775, 545] on button "Save" at bounding box center [769, 544] width 44 height 25
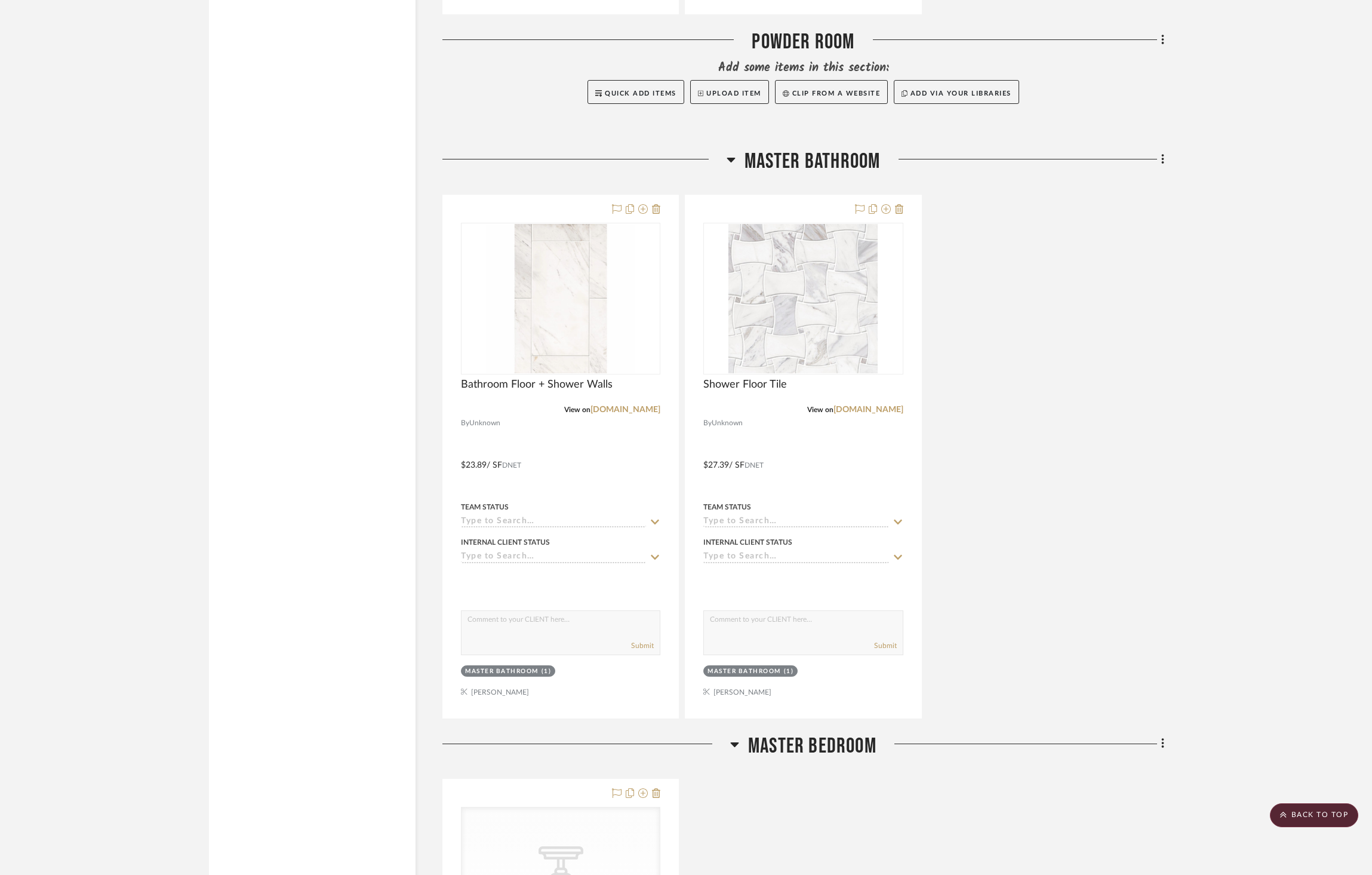
scroll to position [2465, 0]
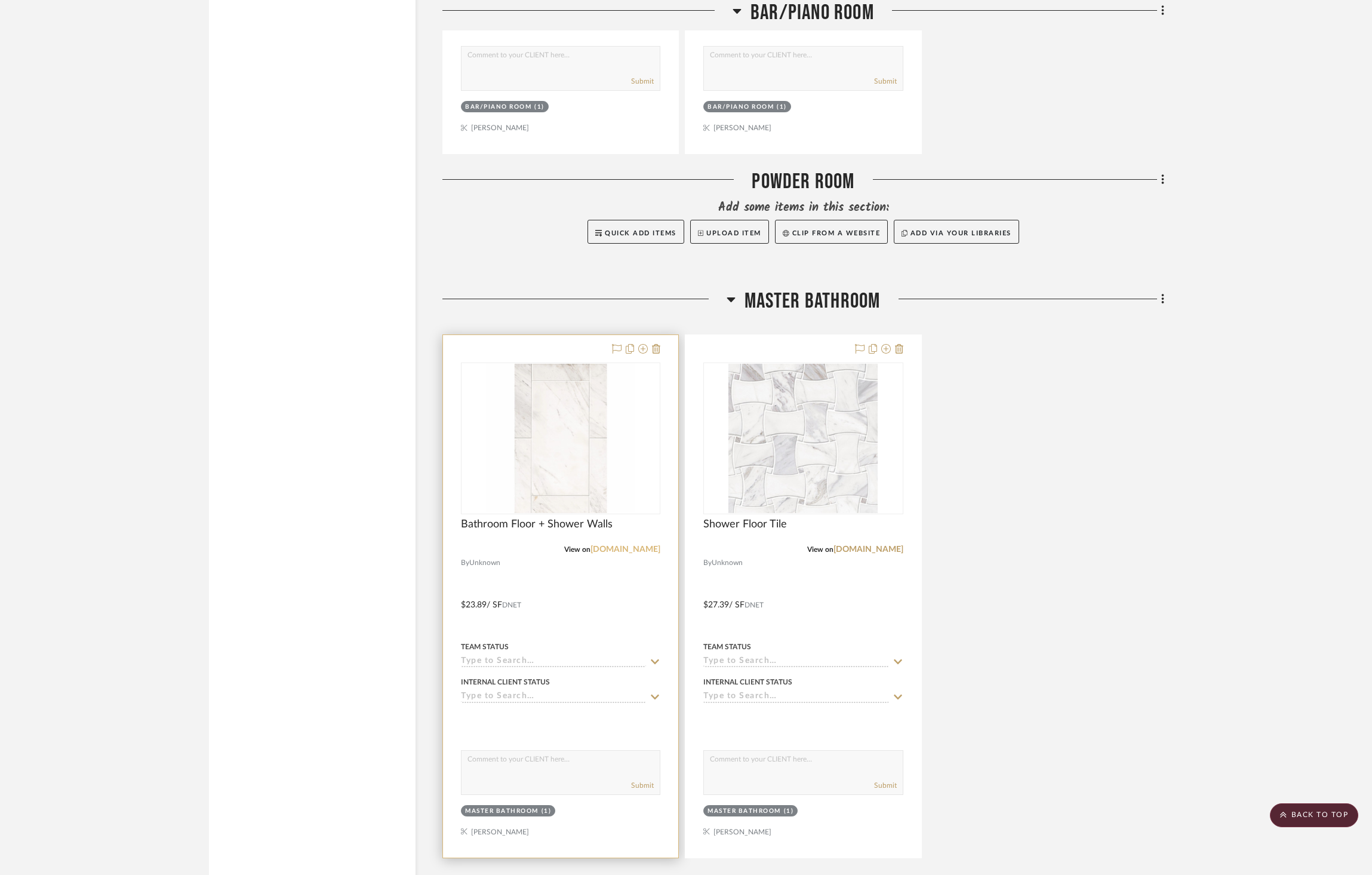
click at [642, 546] on link "[DOMAIN_NAME]" at bounding box center [626, 550] width 70 height 9
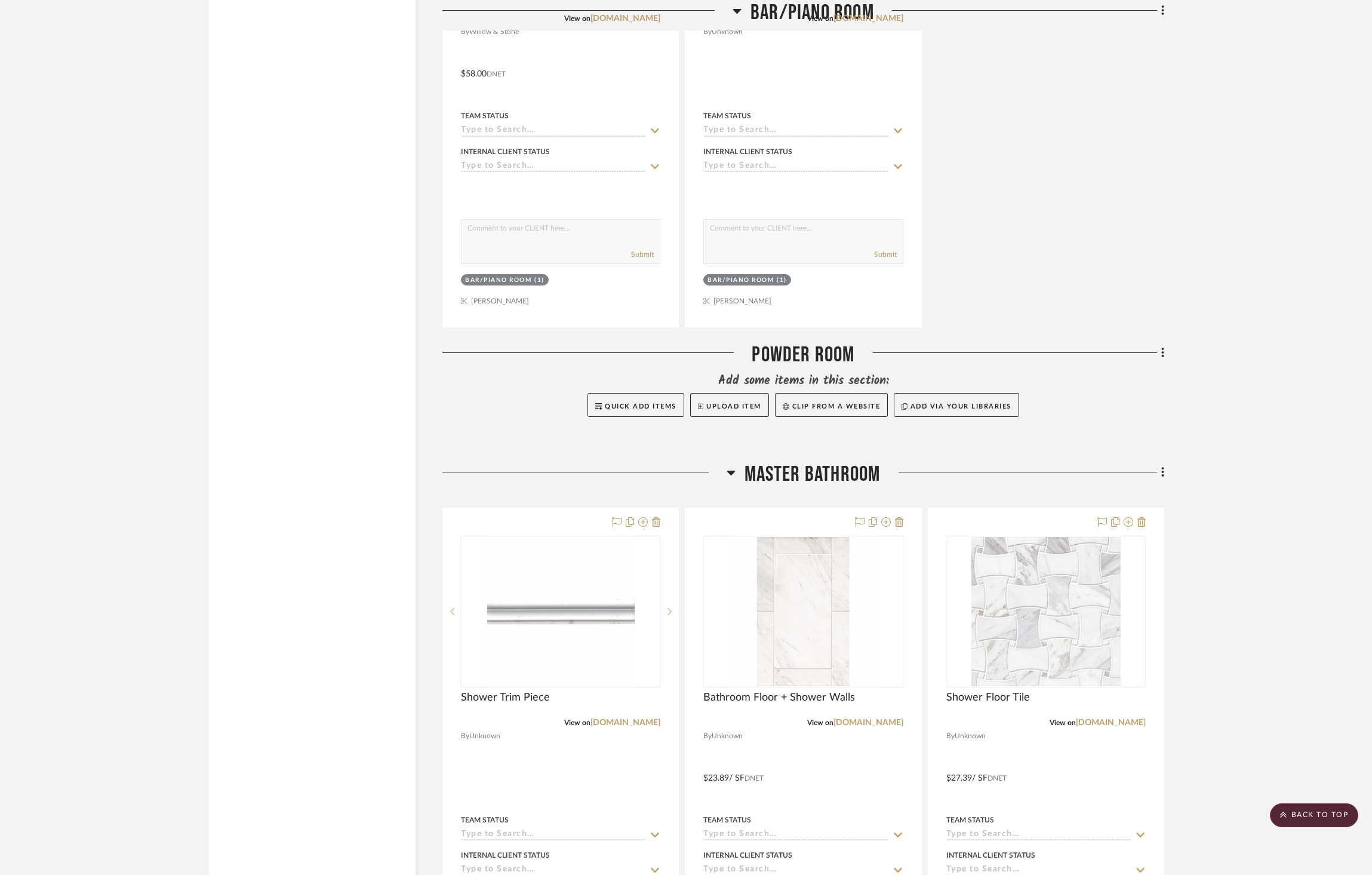
scroll to position [2404, 0]
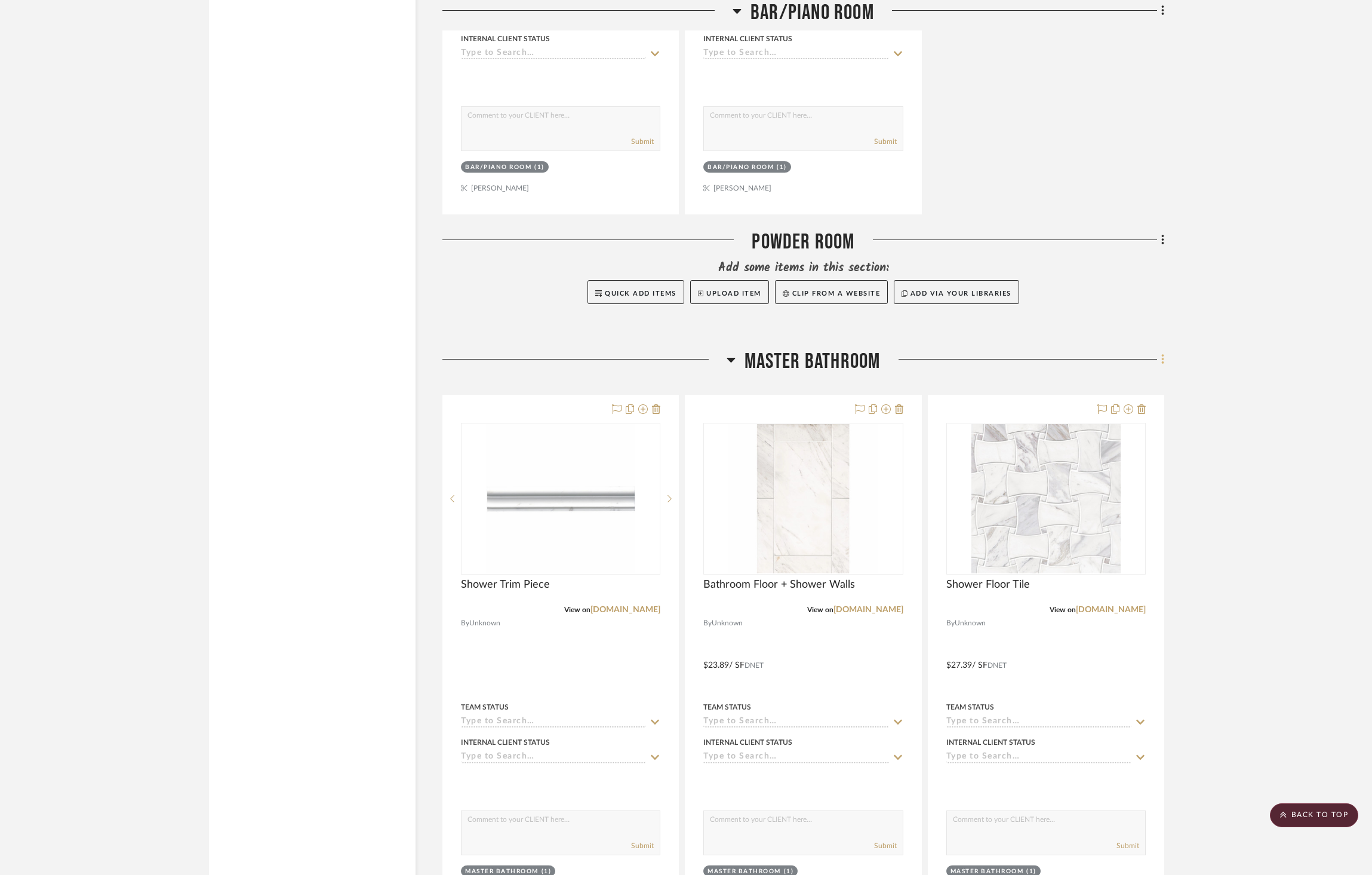
click at [1162, 355] on icon at bounding box center [1163, 359] width 3 height 10
click at [1128, 357] on span "Add New Item" at bounding box center [1102, 354] width 53 height 10
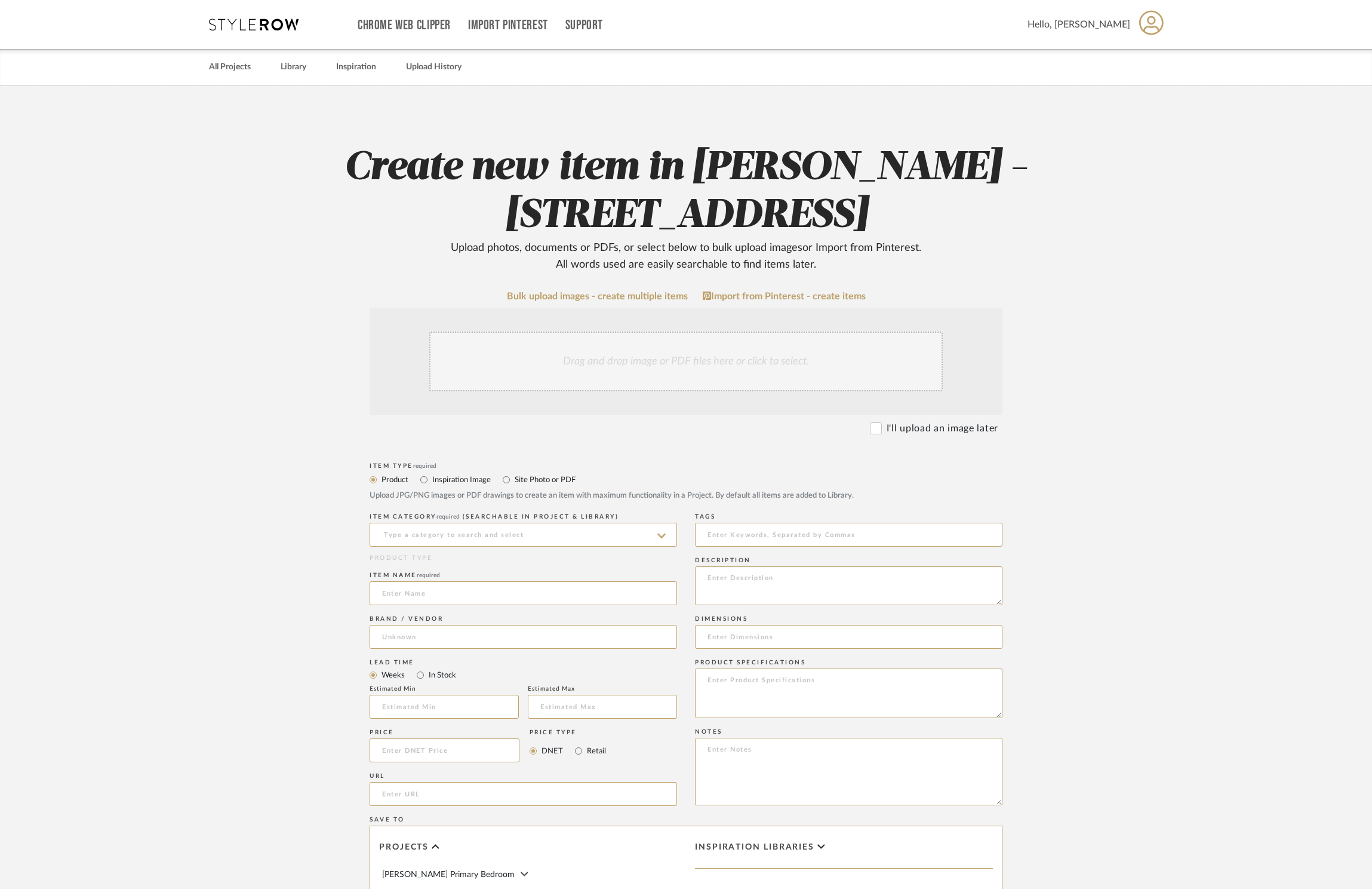
click at [658, 367] on div "Drag and drop image or PDF files here or click to select." at bounding box center [686, 361] width 513 height 59
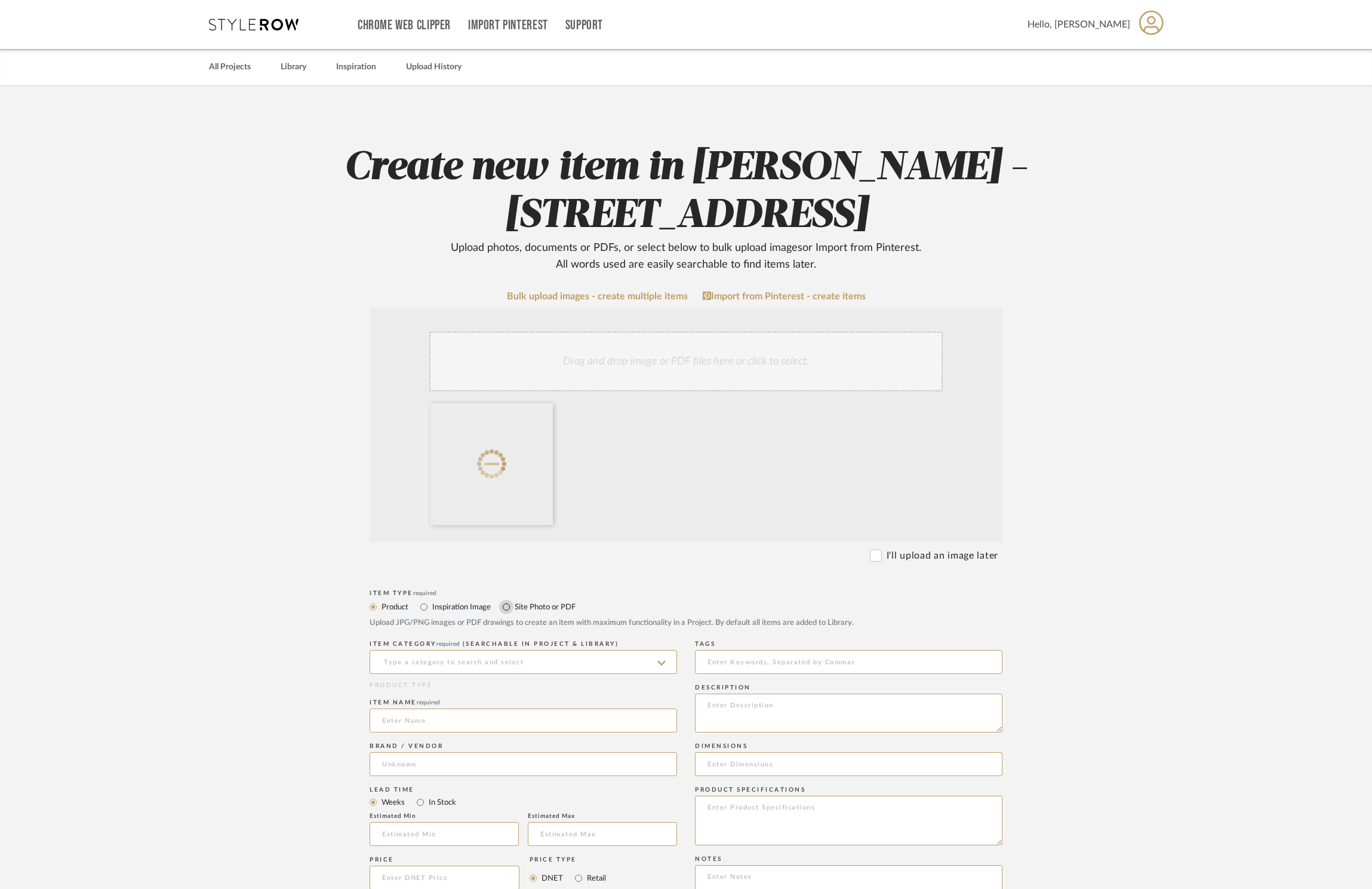
click at [513, 612] on input "Site Photo or PDF" at bounding box center [506, 606] width 14 height 14
radio input "true"
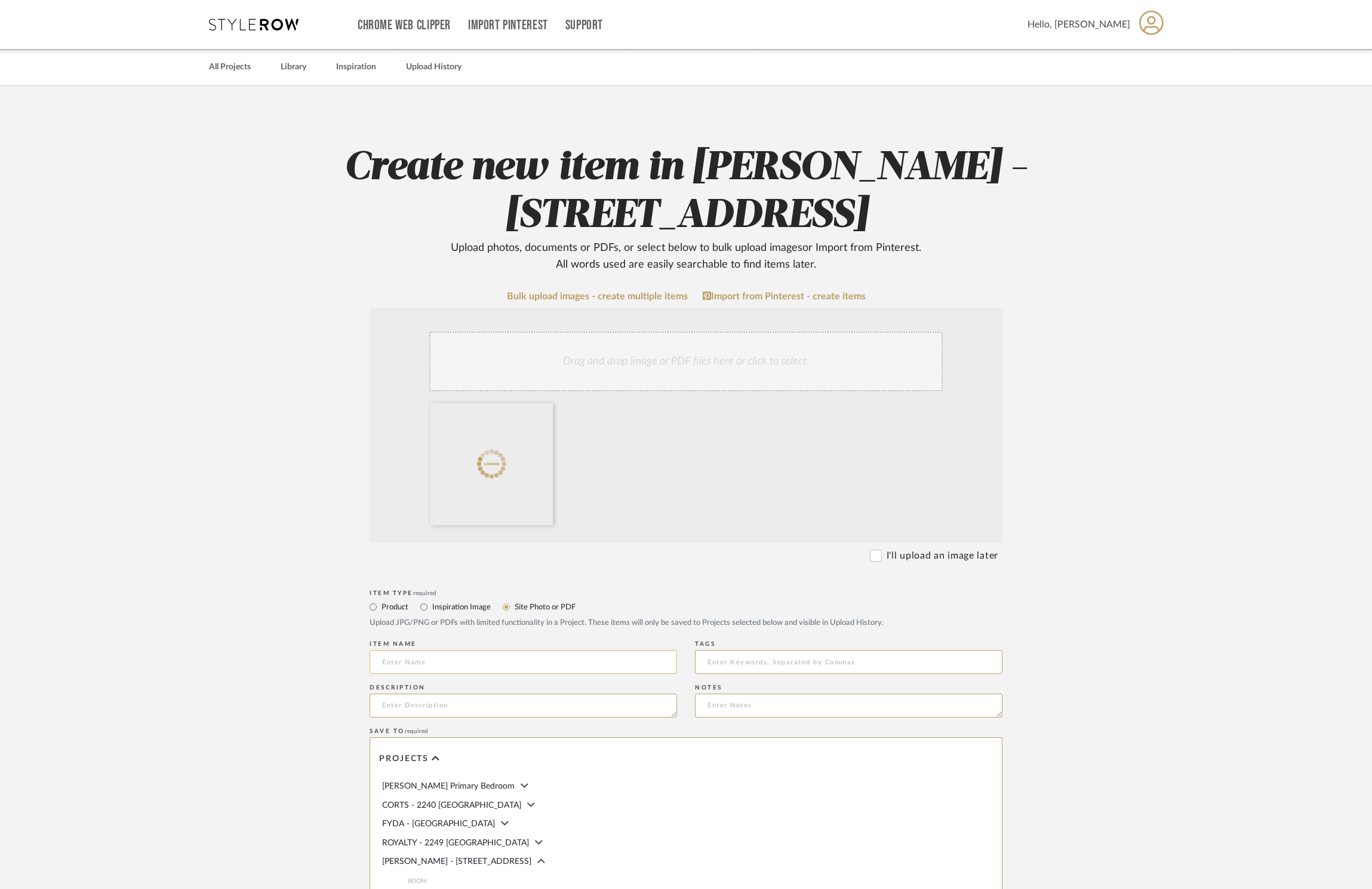
click at [485, 663] on input at bounding box center [523, 662] width 308 height 24
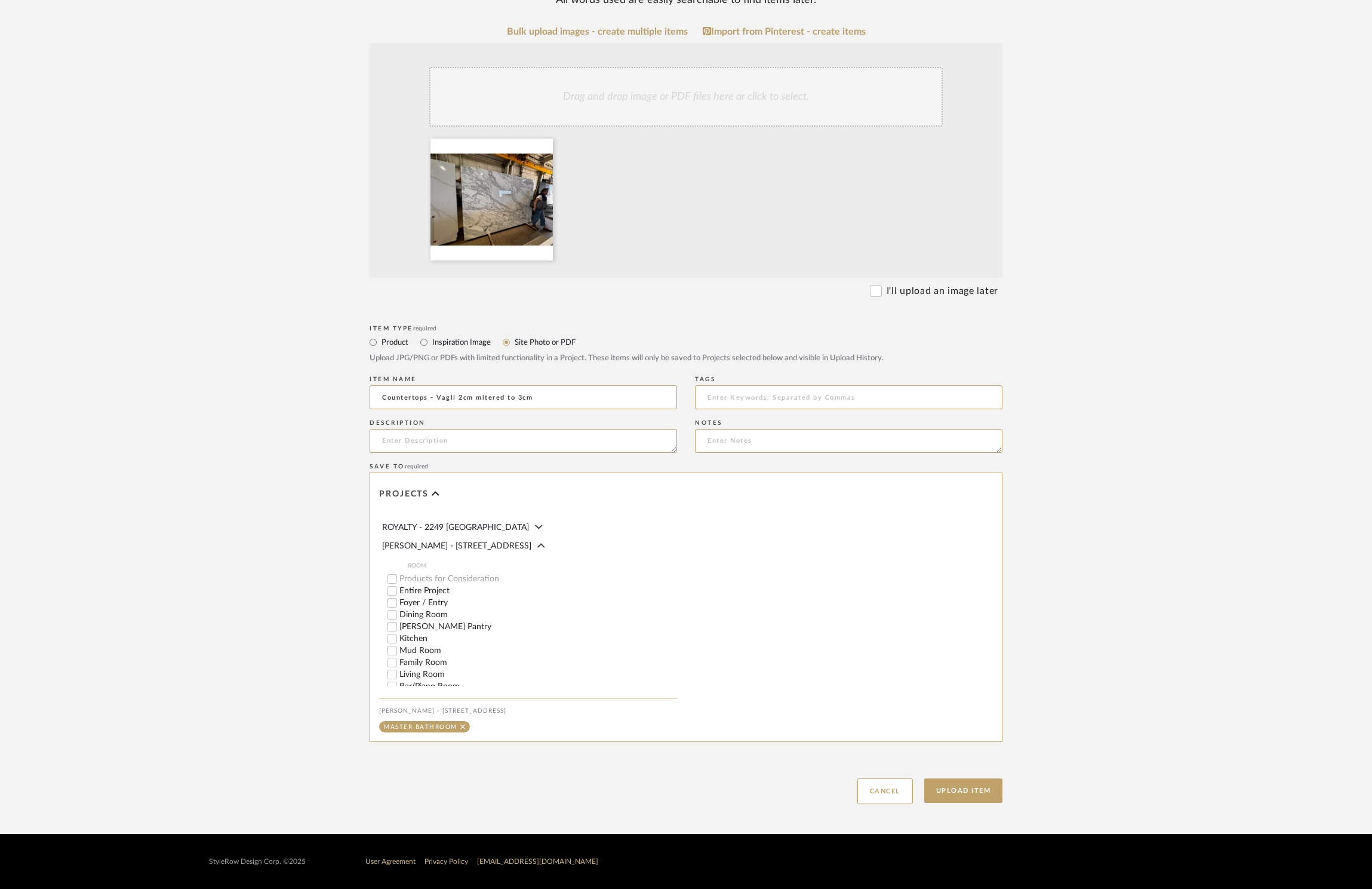
scroll to position [234, 0]
type input "Countertops - Vagli 2cm mitered to 3cm"
click at [983, 791] on button "Upload Item" at bounding box center [964, 790] width 79 height 25
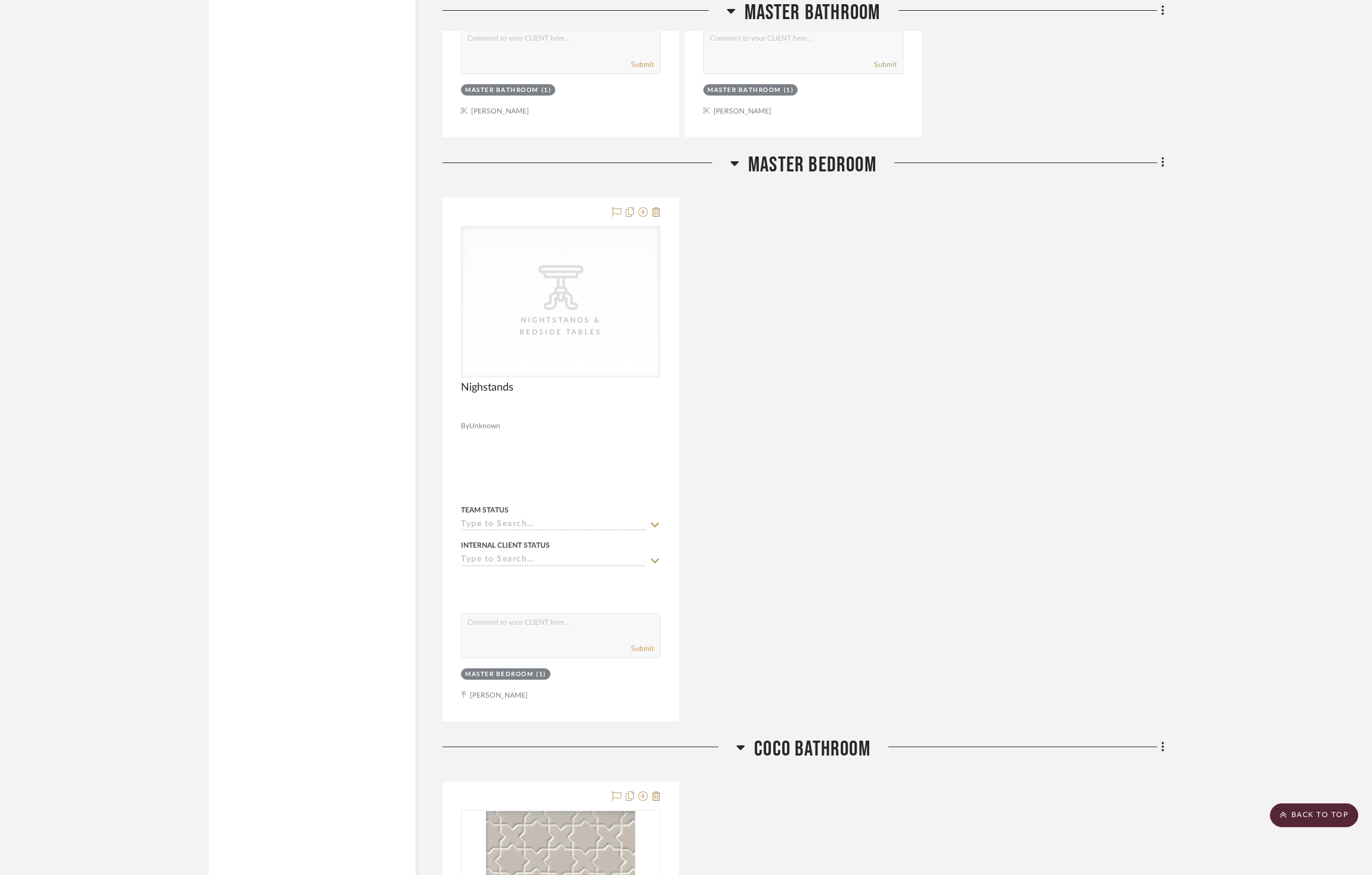
scroll to position [3777, 0]
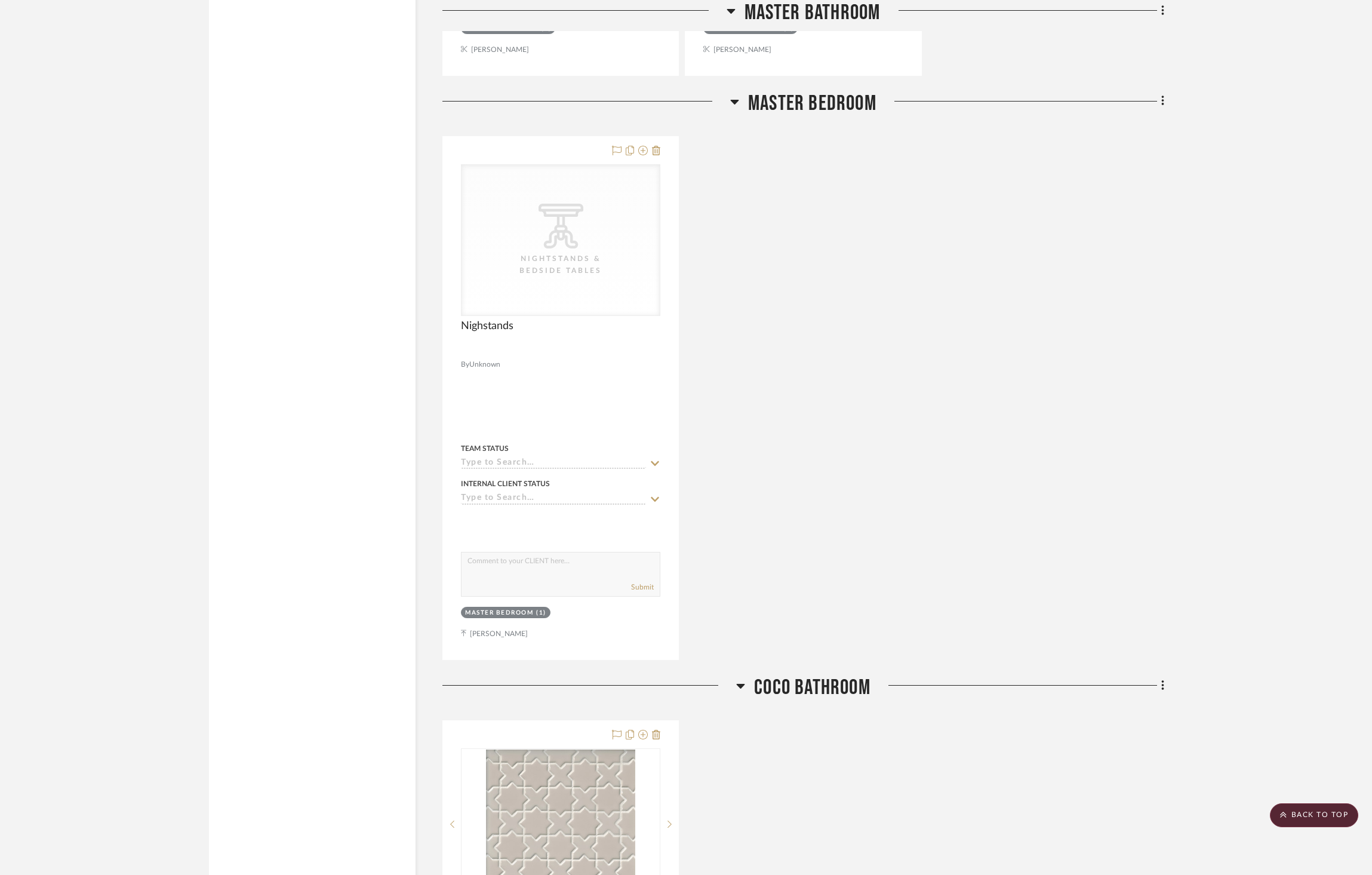
click at [819, 91] on span "Master Bedroom" at bounding box center [813, 104] width 128 height 25
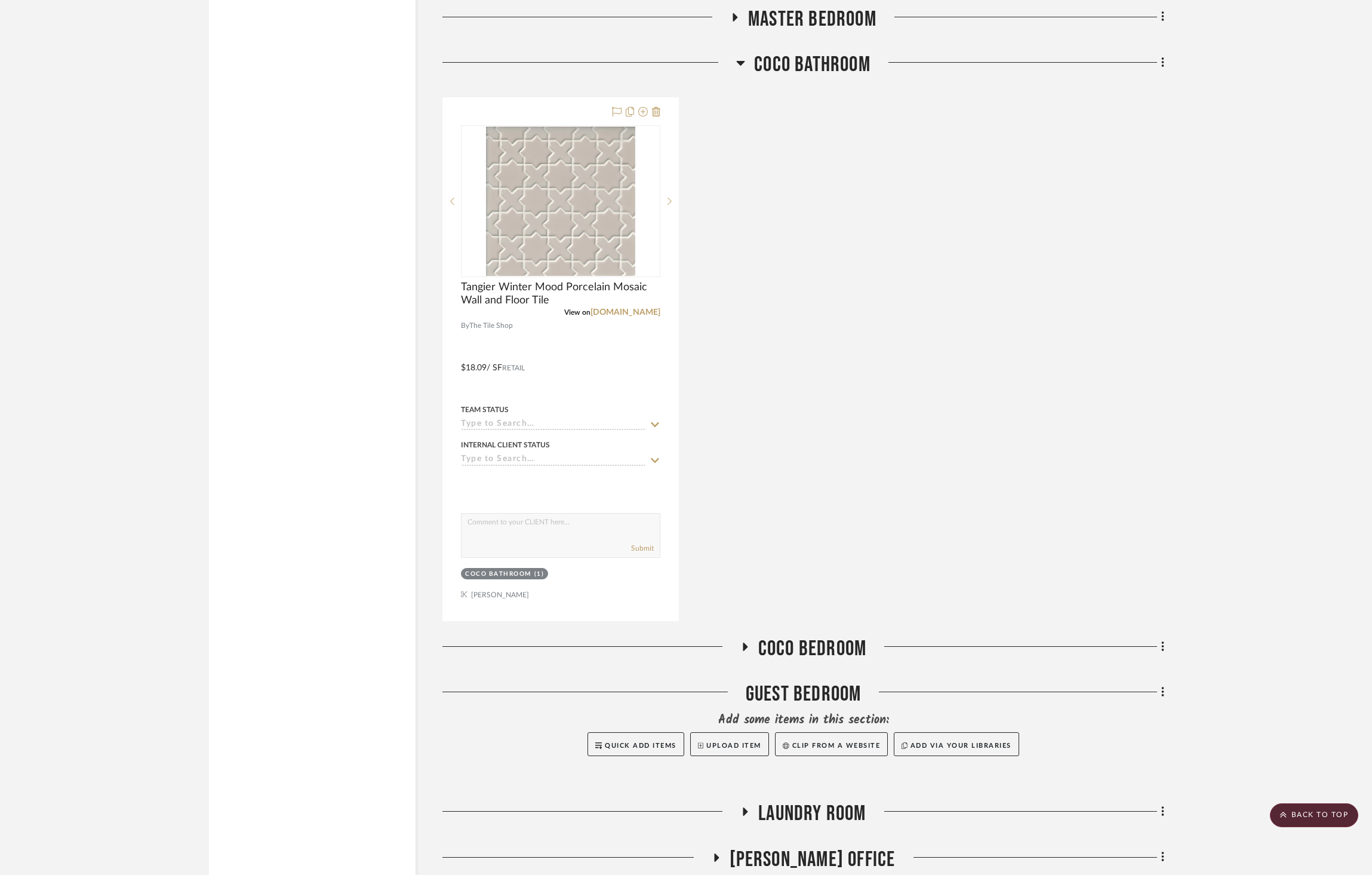
scroll to position [3881, 0]
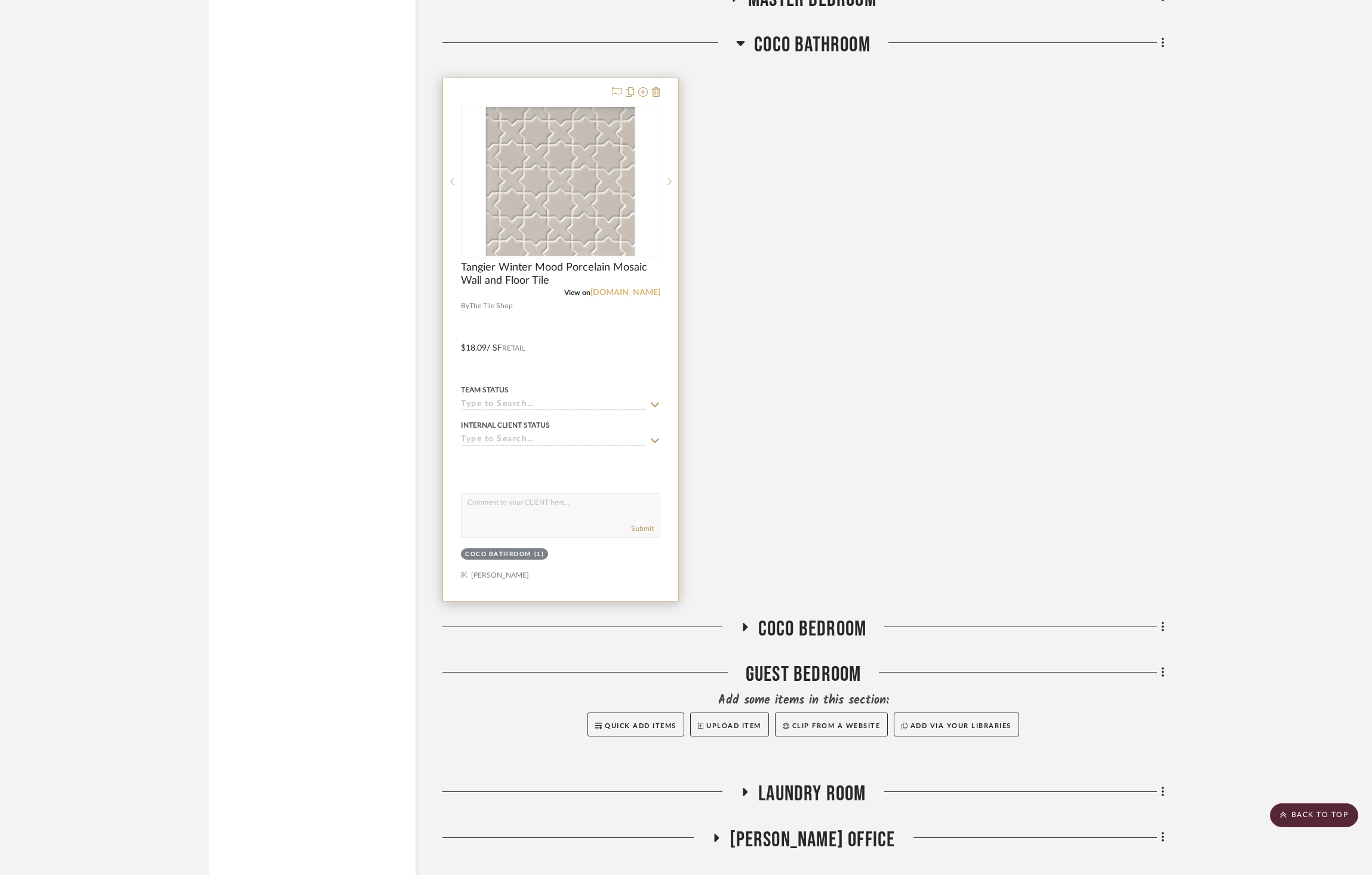
click at [636, 289] on link "[DOMAIN_NAME]" at bounding box center [626, 293] width 70 height 9
click at [566, 151] on img "0" at bounding box center [561, 182] width 150 height 150
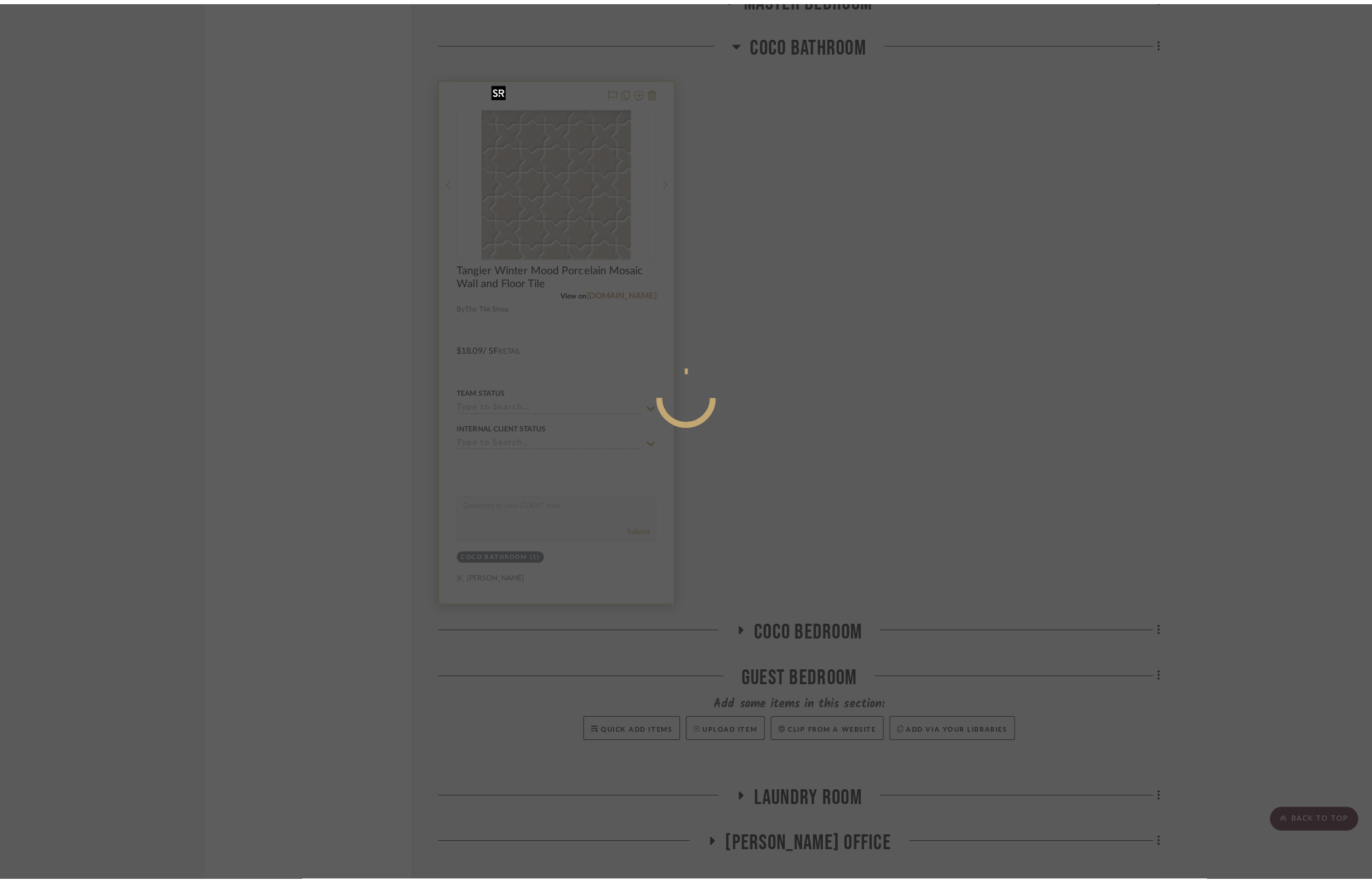
scroll to position [0, 0]
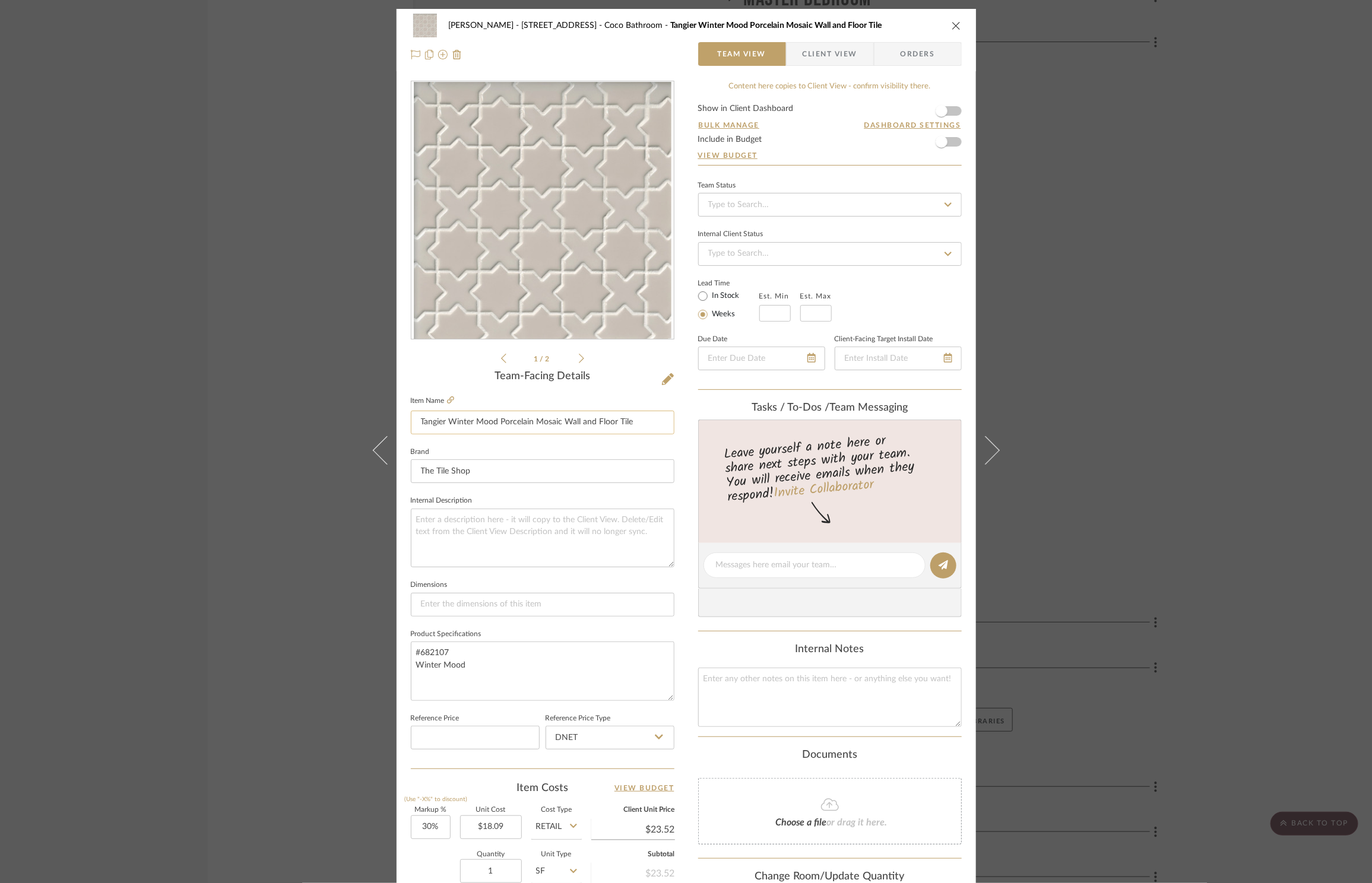
click at [613, 425] on input "Tangier Winter Mood Porcelain Mosaic Wall and Floor Tile" at bounding box center [542, 423] width 264 height 24
type input "S"
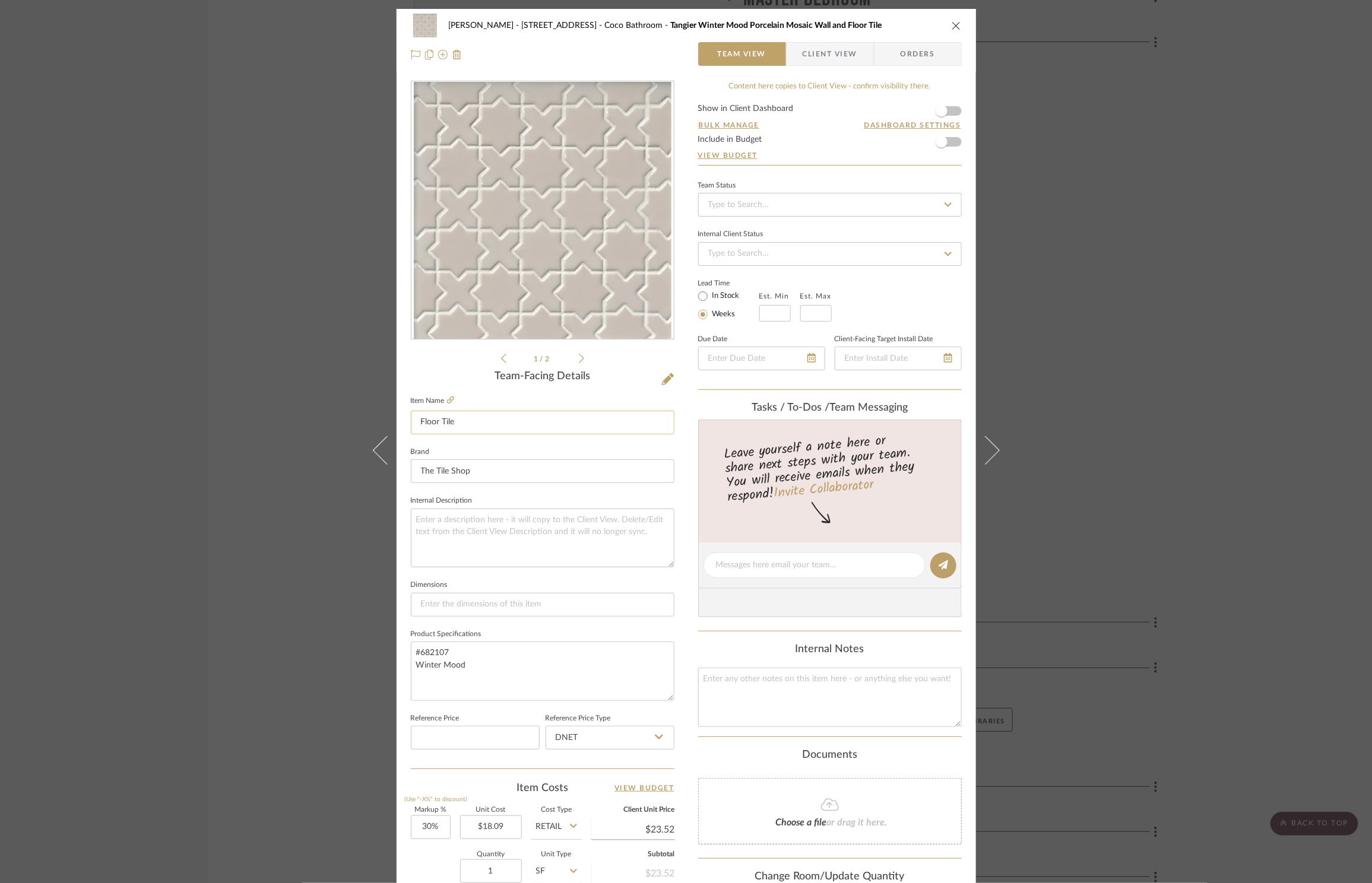
click at [418, 424] on input "Floor Tile" at bounding box center [542, 423] width 264 height 24
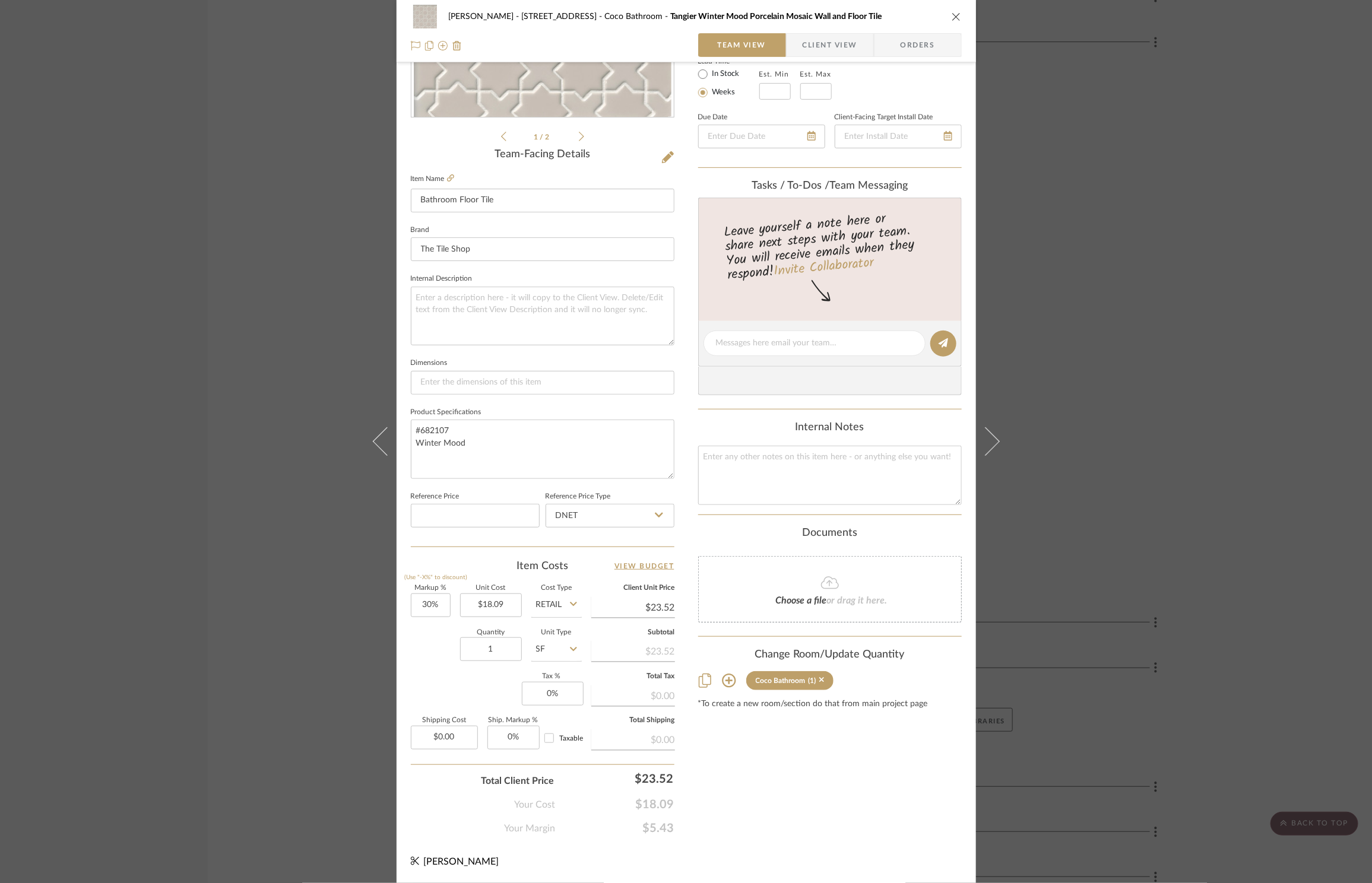
type input "Bathroom Floor Tile"
click at [844, 855] on div "ZAFIRIDES - 2286 Yorkshire Road Coco Bathroom Bathroom Floor Tile Team View Cli…" at bounding box center [686, 335] width 579 height 1096
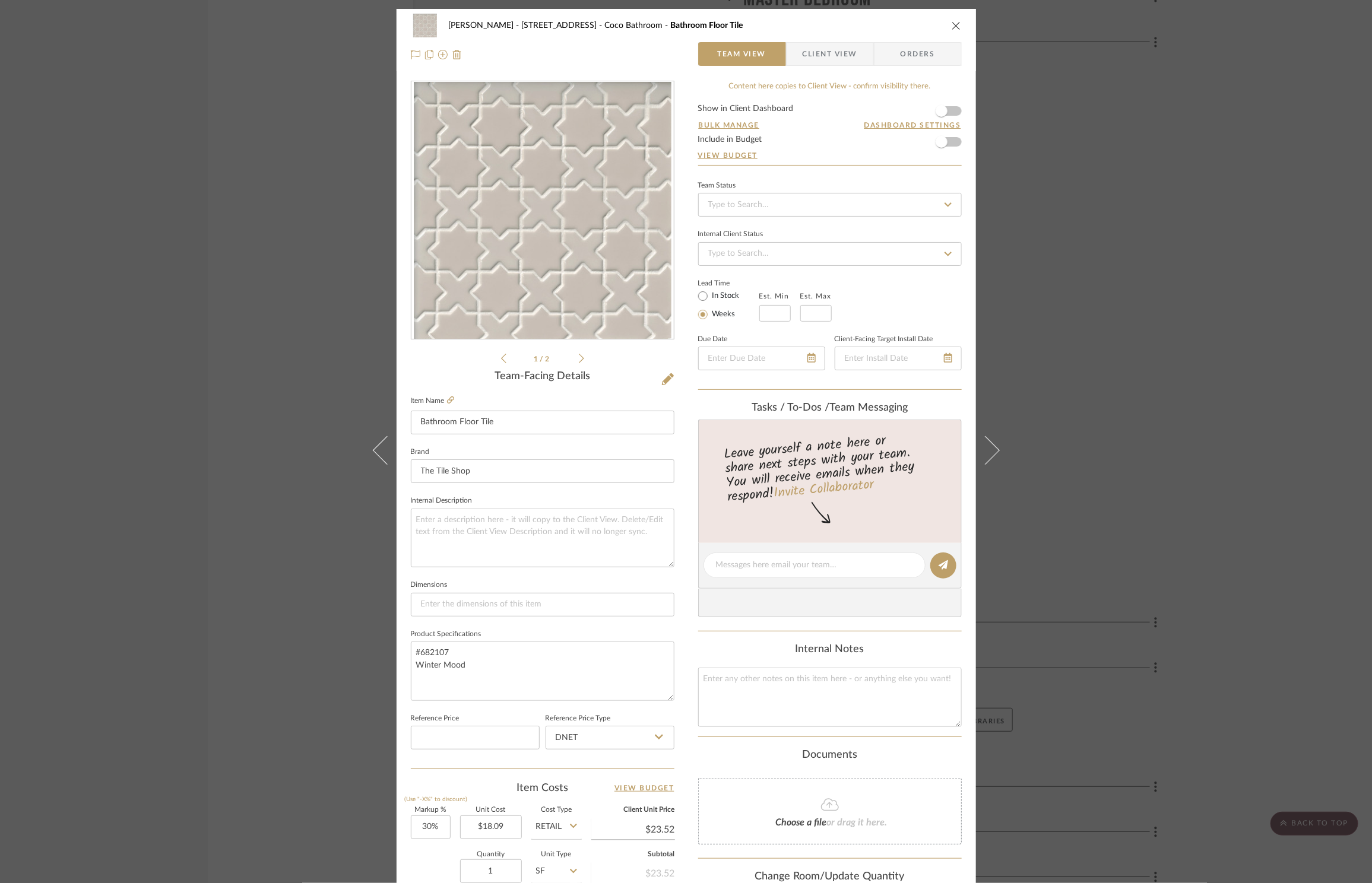
click at [954, 21] on icon "close" at bounding box center [956, 25] width 9 height 9
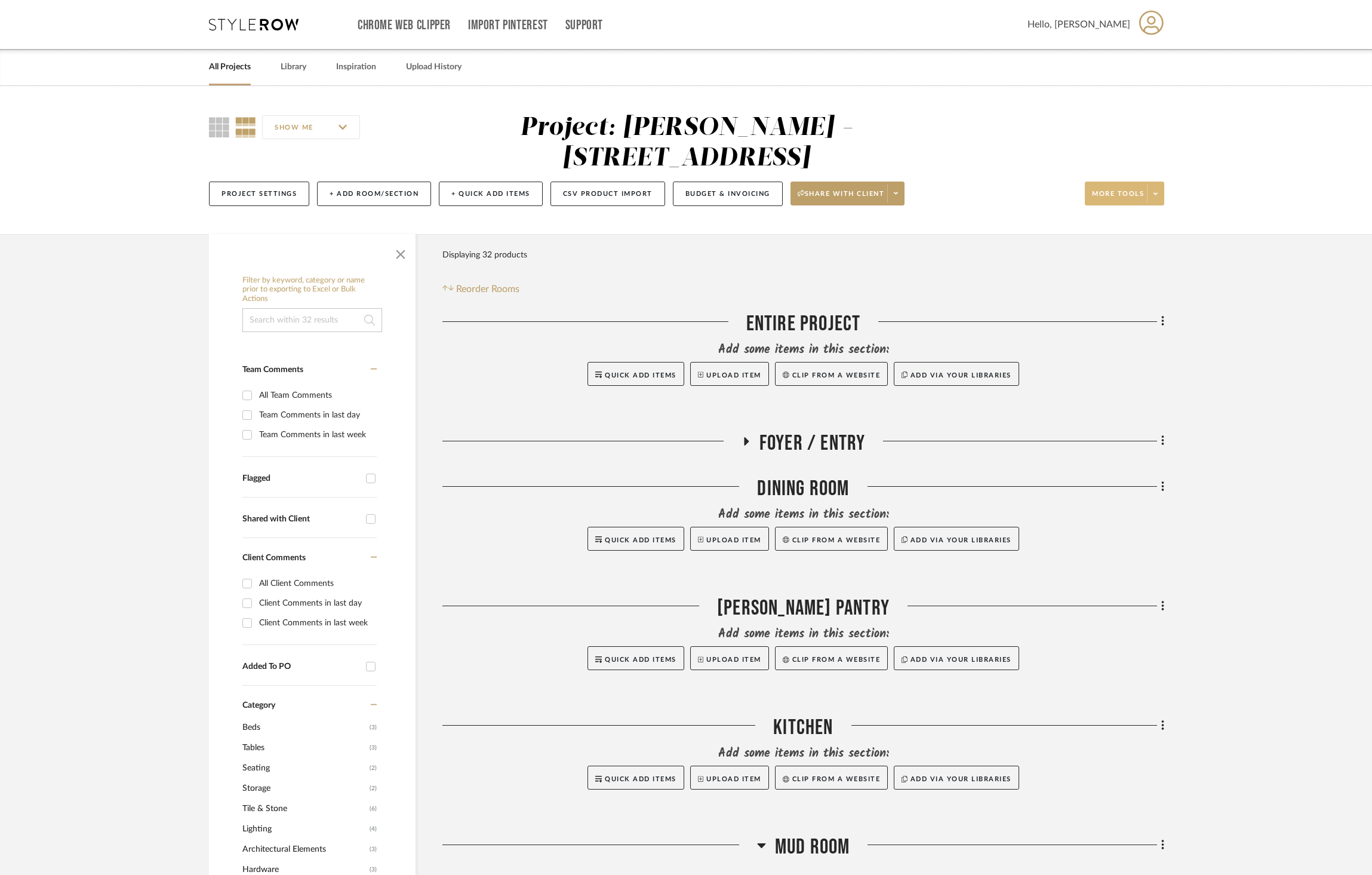
click at [1161, 184] on span at bounding box center [1155, 193] width 17 height 18
click at [254, 158] on div at bounding box center [686, 437] width 1372 height 875
click at [256, 182] on button "Project Settings" at bounding box center [259, 194] width 100 height 25
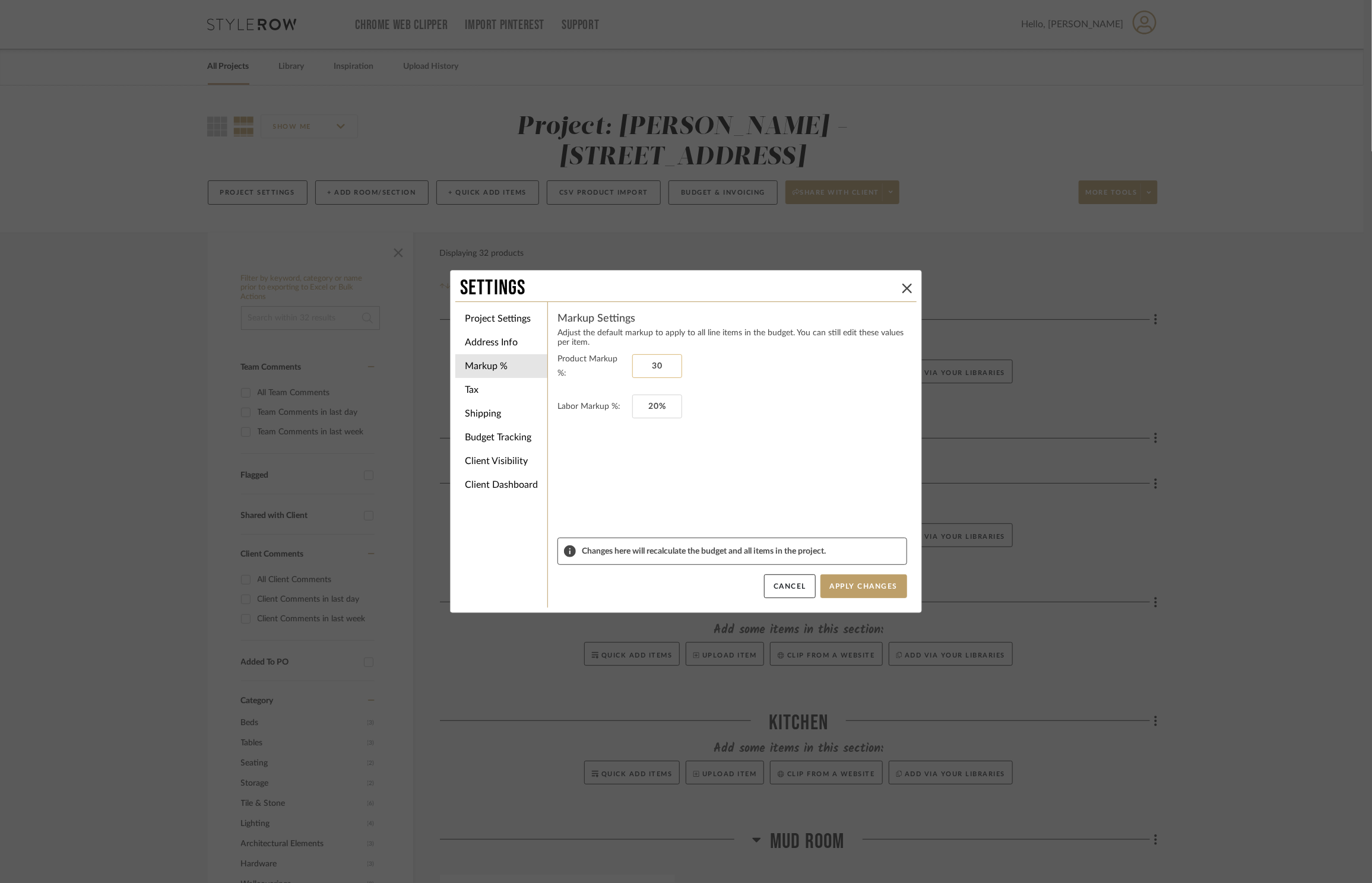
click at [661, 357] on input "30" at bounding box center [657, 366] width 50 height 24
type input "0%"
click at [666, 406] on input "20" at bounding box center [657, 407] width 50 height 24
type input "0%"
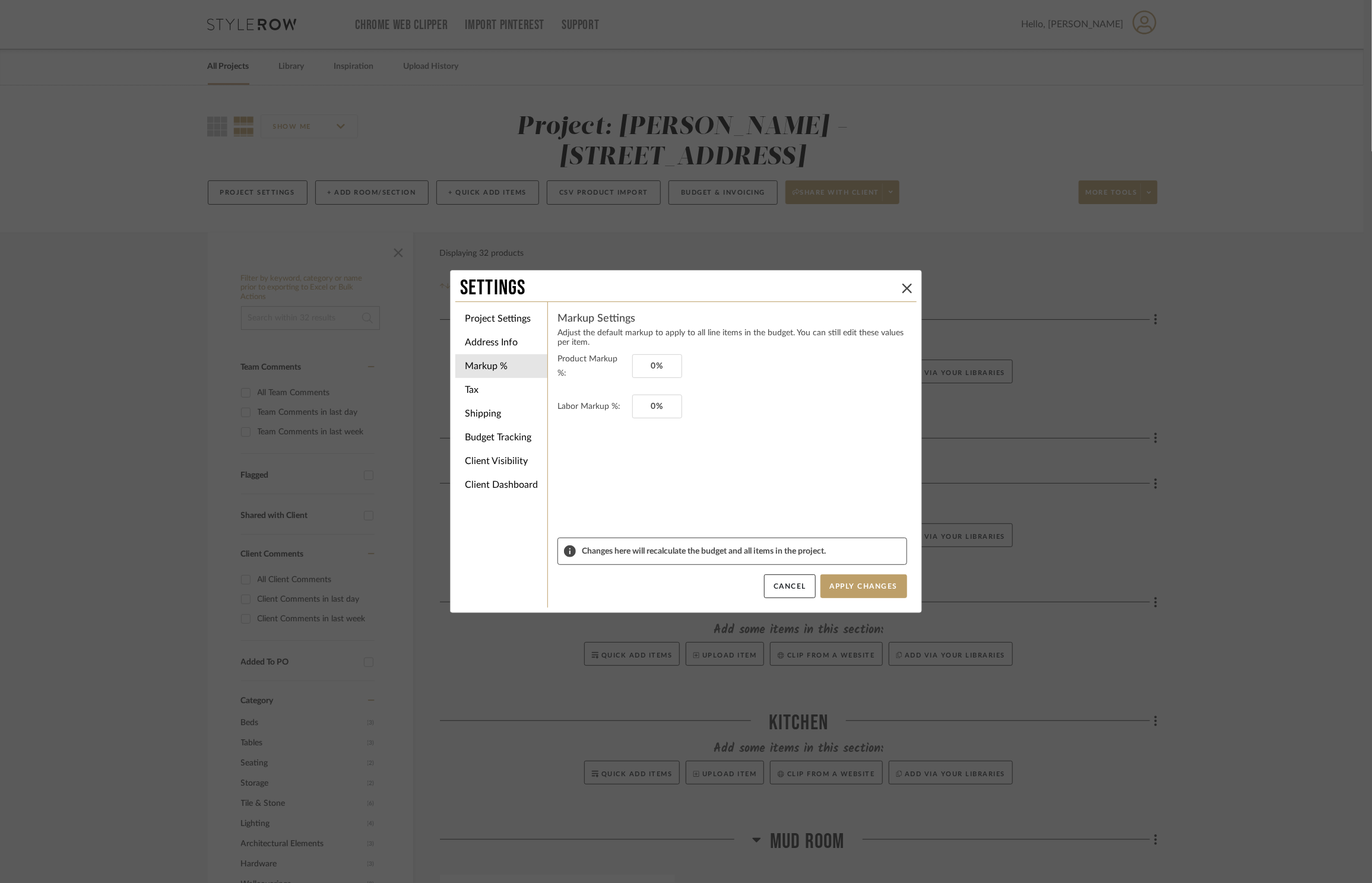
click at [799, 469] on form "Product Markup %: 0% Labor Markup %: 0%" at bounding box center [732, 444] width 350 height 186
click at [886, 604] on div "Markup Settings Adjust the default markup to apply to all line items in the bud…" at bounding box center [732, 454] width 369 height 306
click at [886, 585] on button "Apply Changes" at bounding box center [864, 586] width 87 height 24
click at [858, 590] on button "Apply Changes" at bounding box center [864, 586] width 87 height 24
click at [860, 588] on button "Apply Changes" at bounding box center [864, 586] width 87 height 24
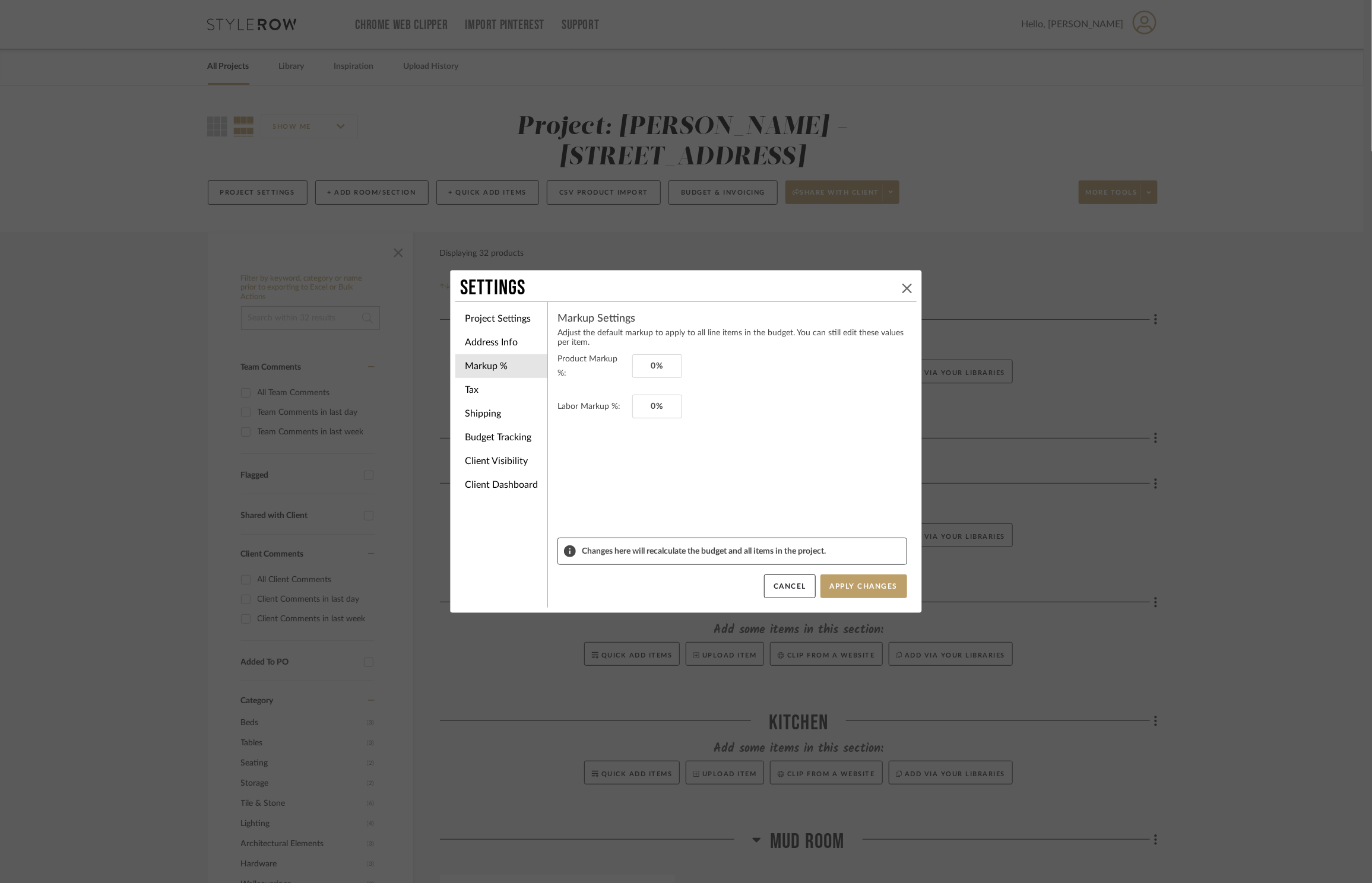
click at [904, 289] on icon at bounding box center [907, 289] width 9 height 9
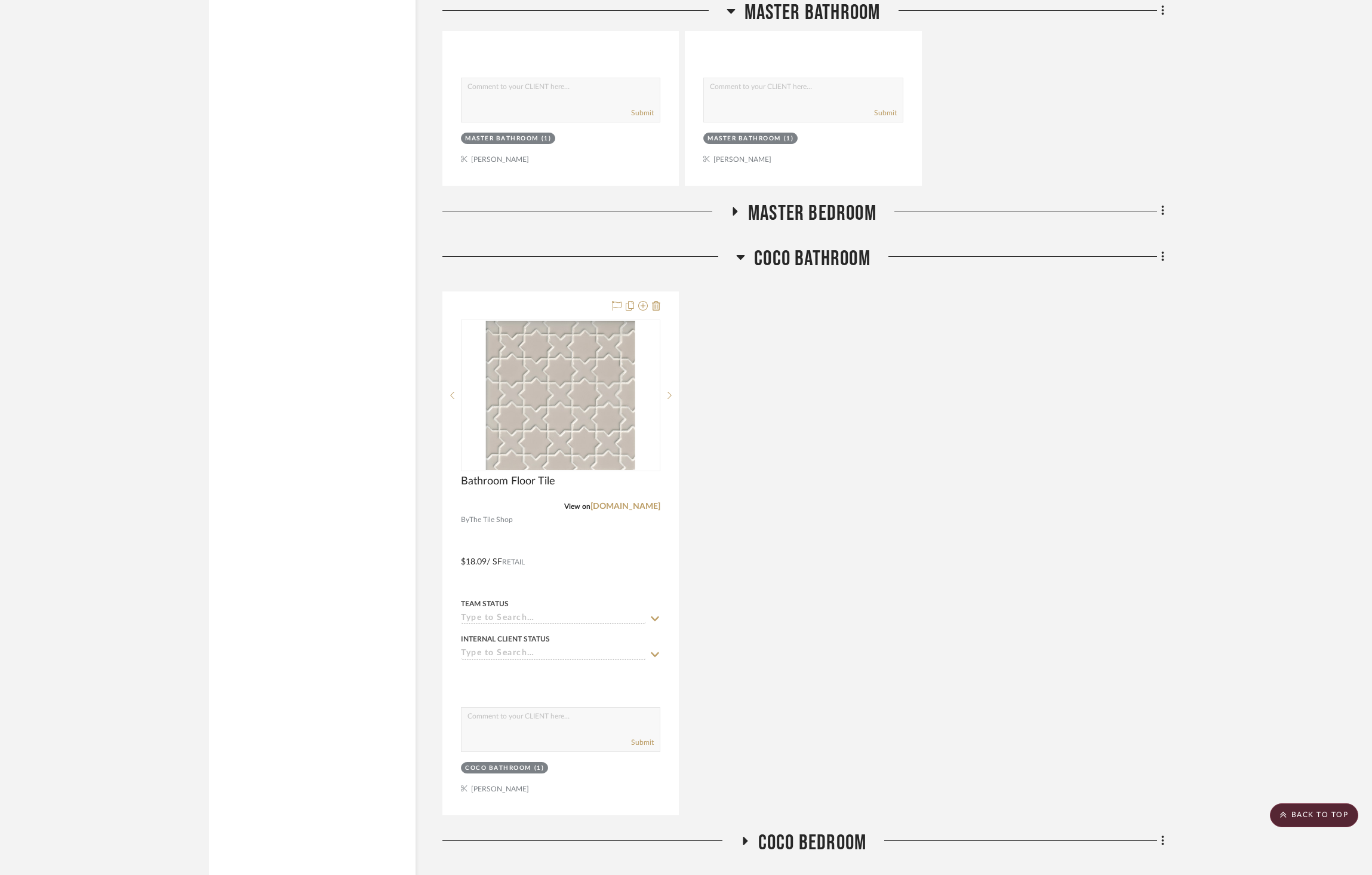
scroll to position [3728, 0]
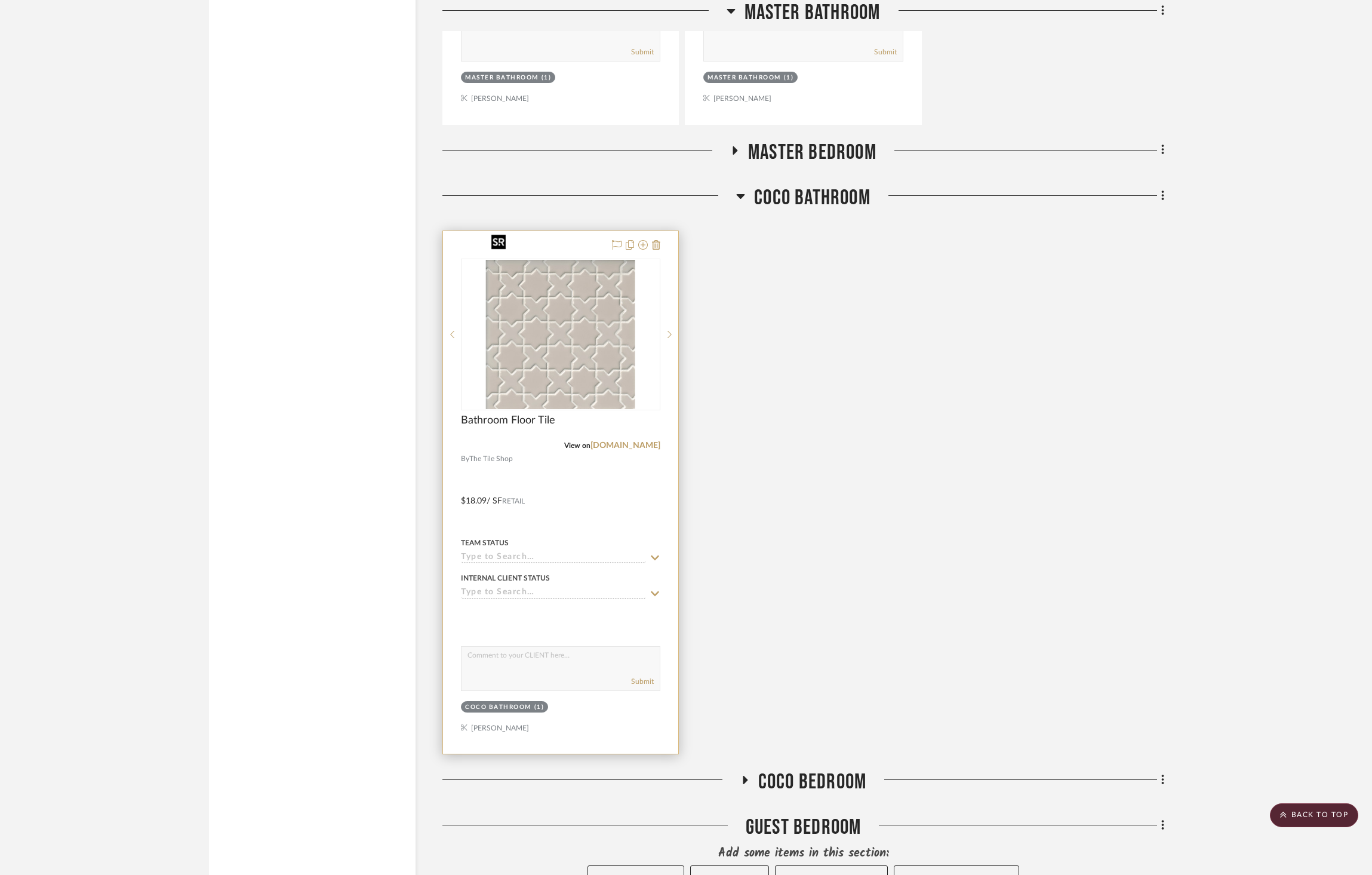
click at [604, 305] on img "0" at bounding box center [561, 335] width 150 height 150
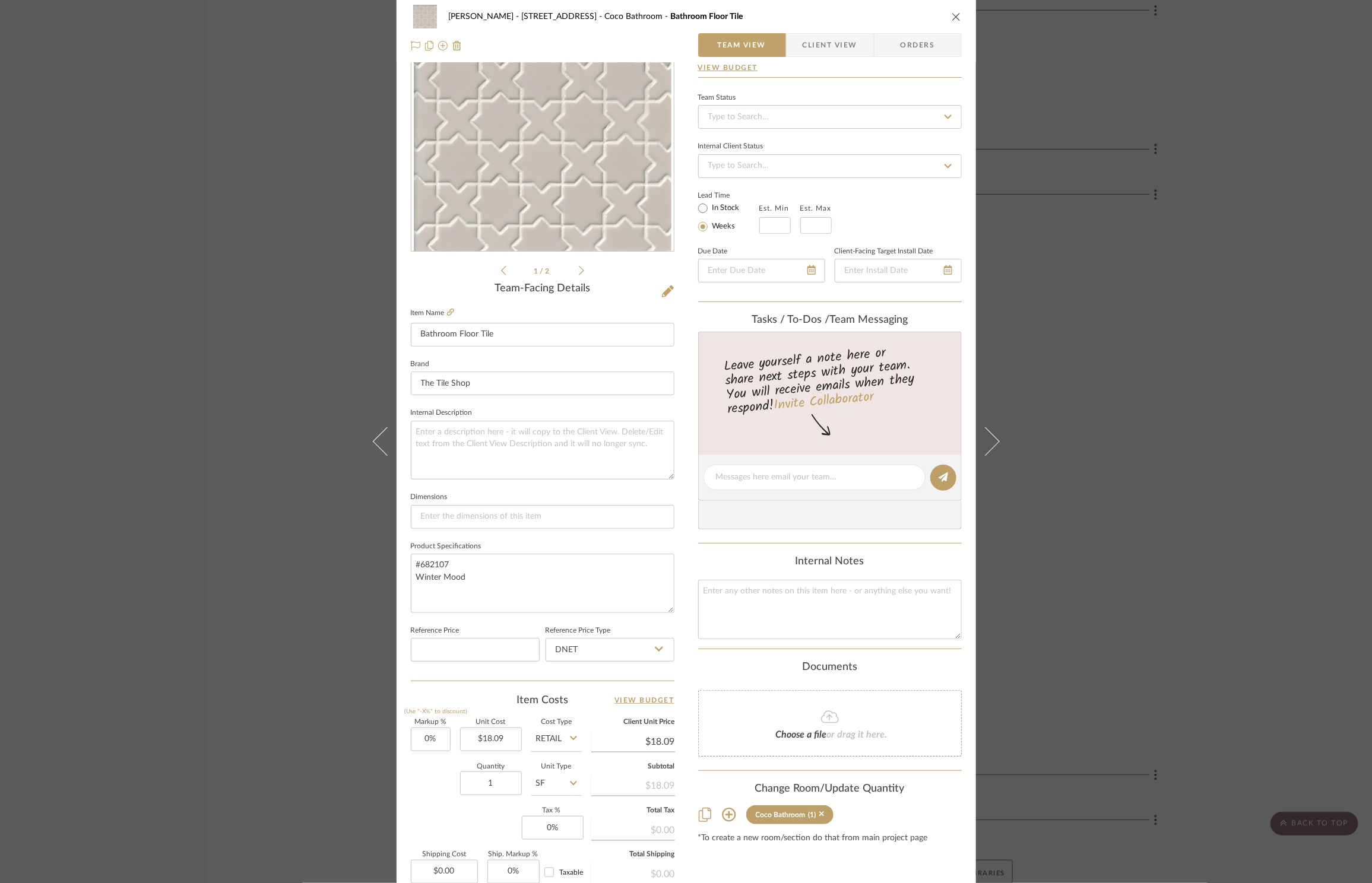
scroll to position [0, 0]
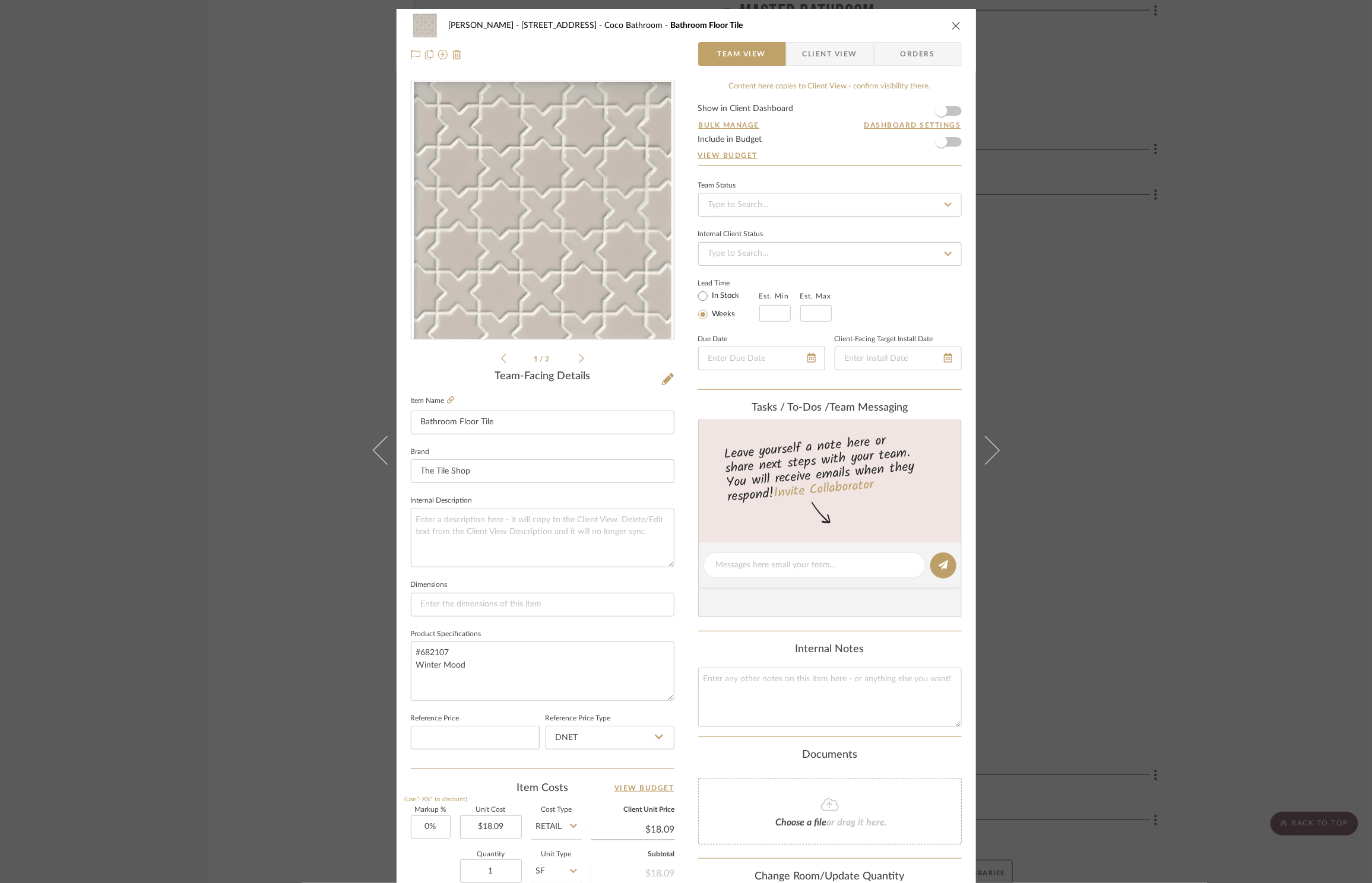
click at [953, 27] on icon "close" at bounding box center [956, 25] width 9 height 9
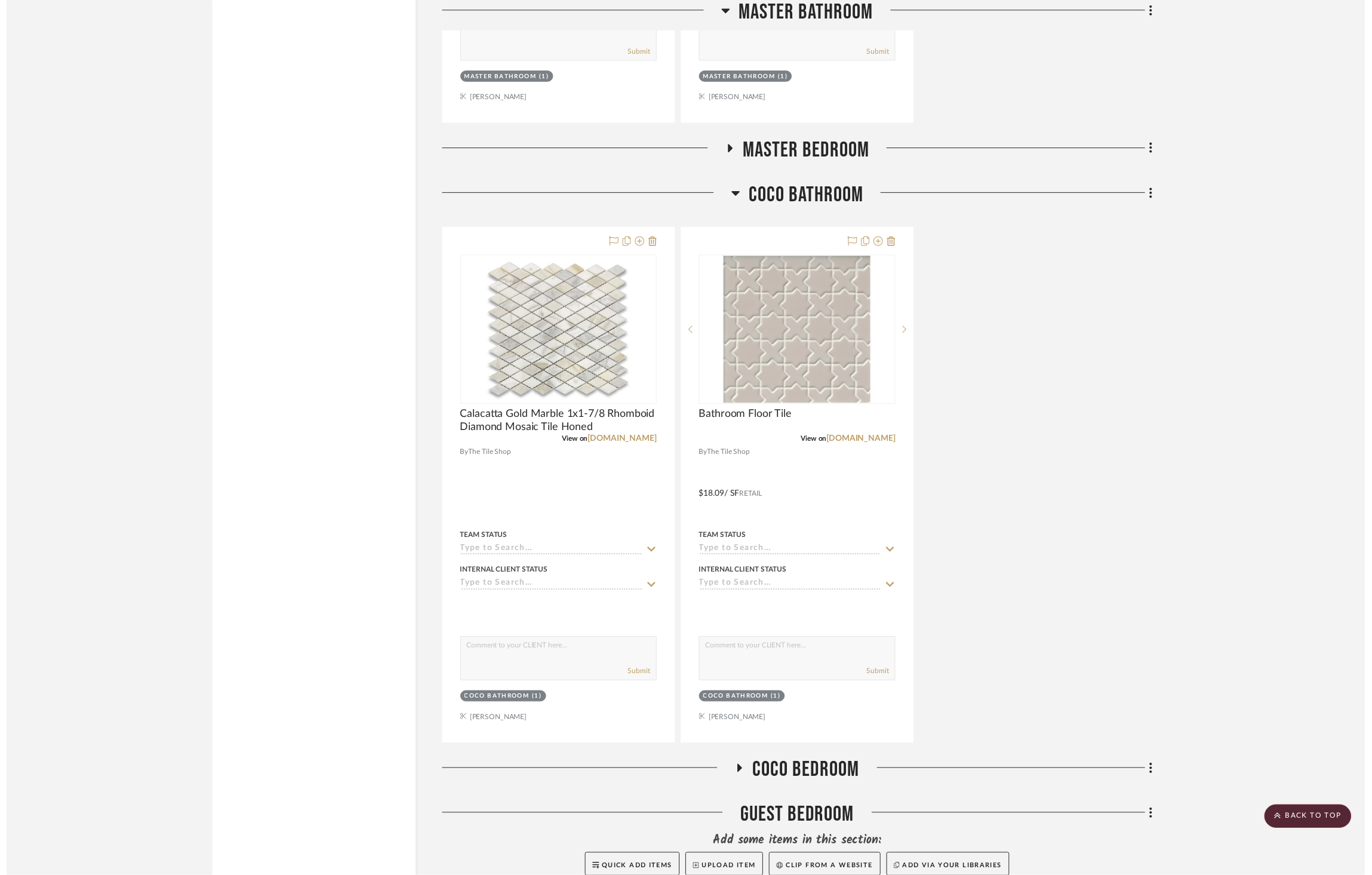
scroll to position [3728, 0]
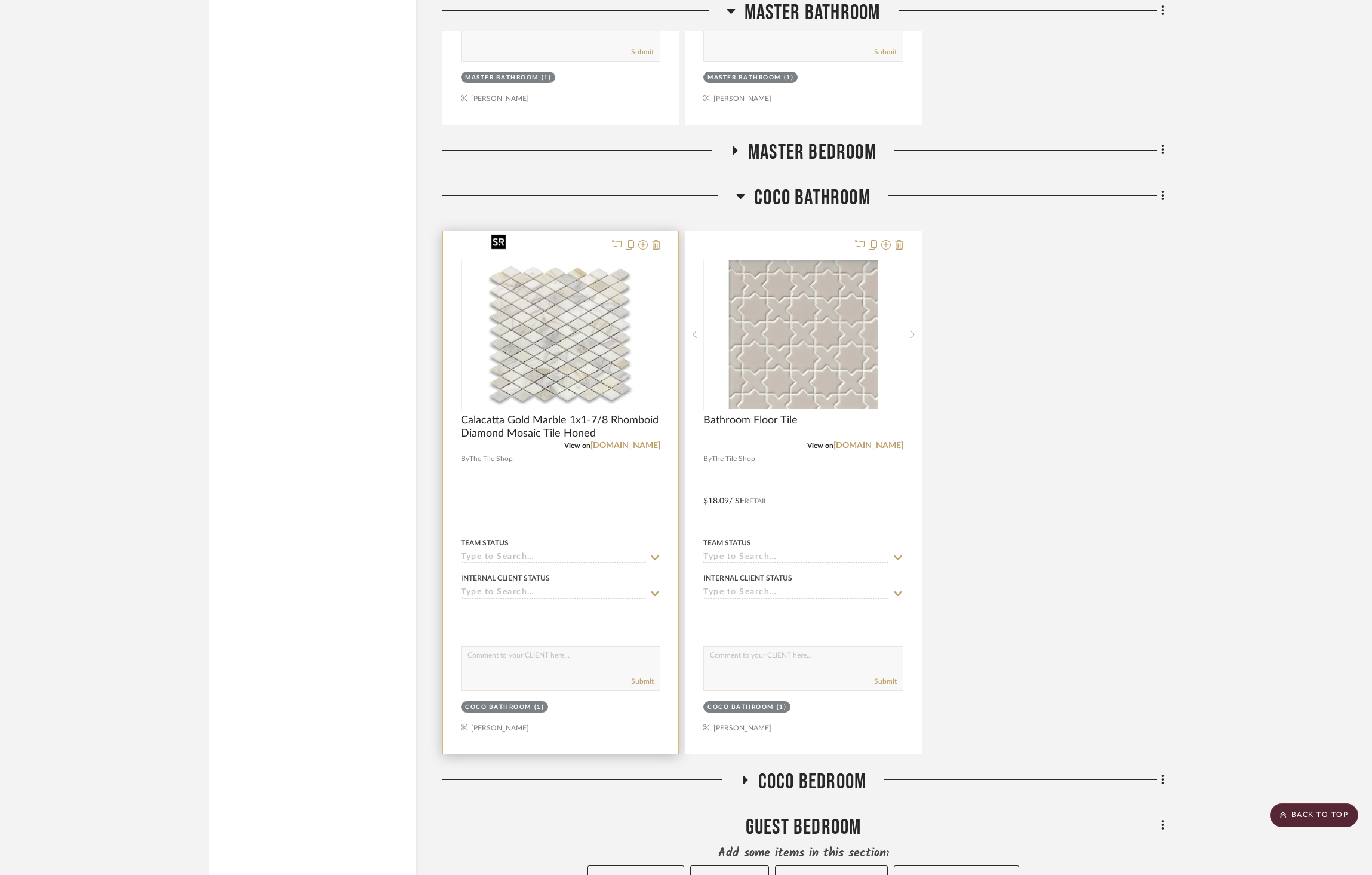
click at [0, 0] on img at bounding box center [0, 0] width 0 height 0
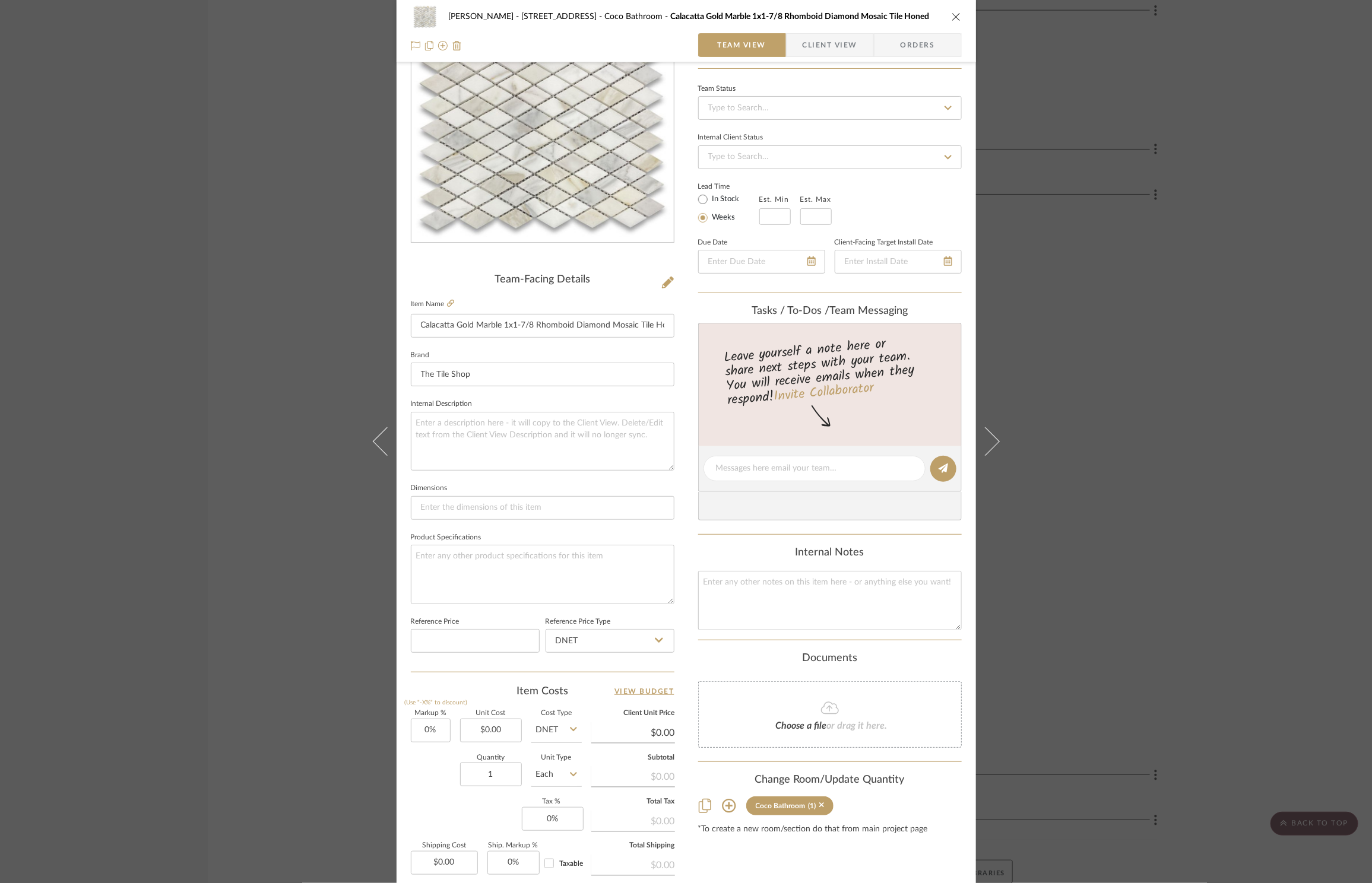
scroll to position [223, 0]
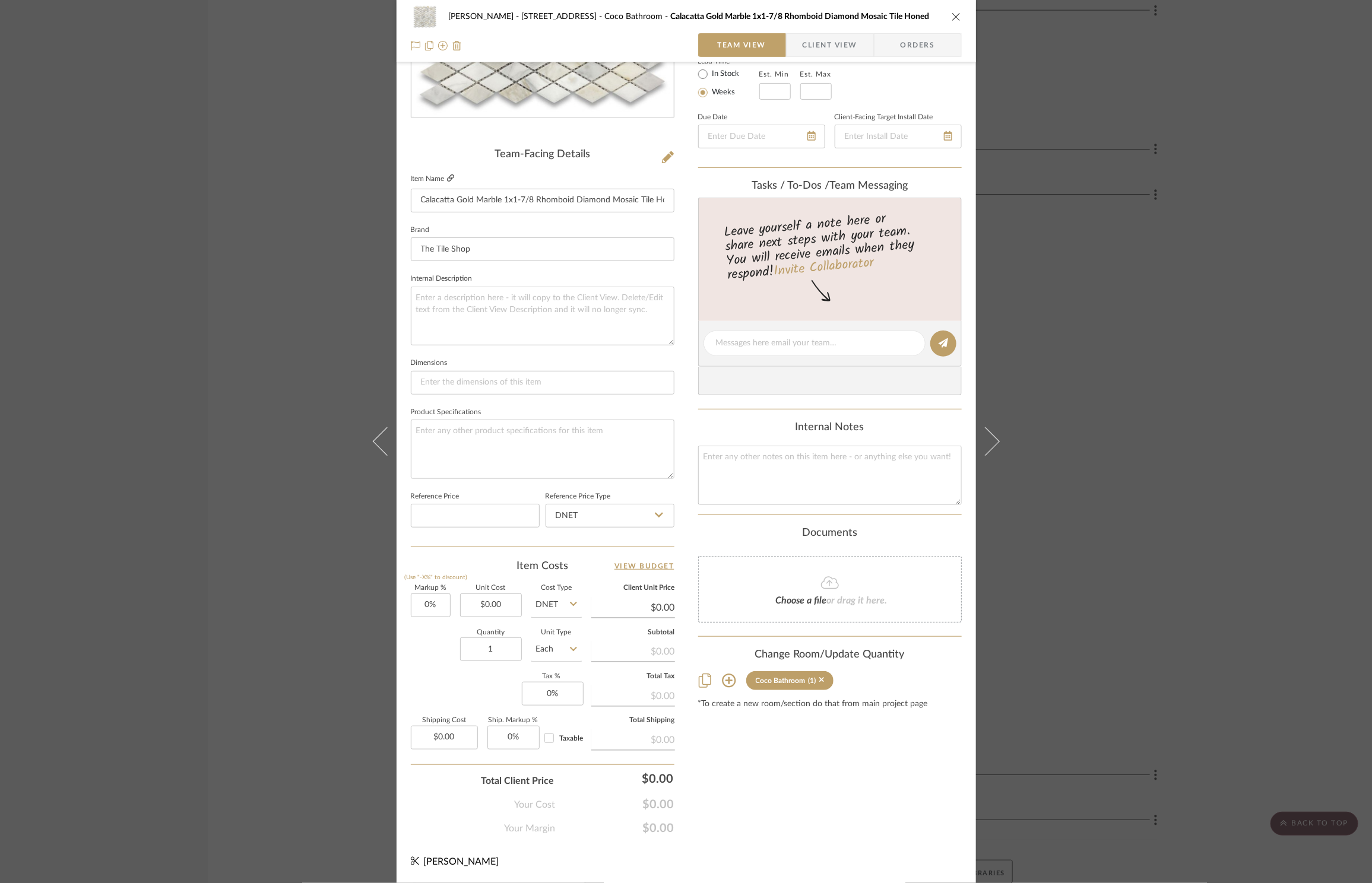
click at [447, 177] on icon at bounding box center [451, 178] width 7 height 7
click at [486, 604] on input "0.00" at bounding box center [491, 605] width 62 height 24
type input "$19.99"
click at [869, 783] on div "Content here copies to Client View - confirm visibility there. Show in Client D…" at bounding box center [830, 347] width 264 height 977
type input "$19.99"
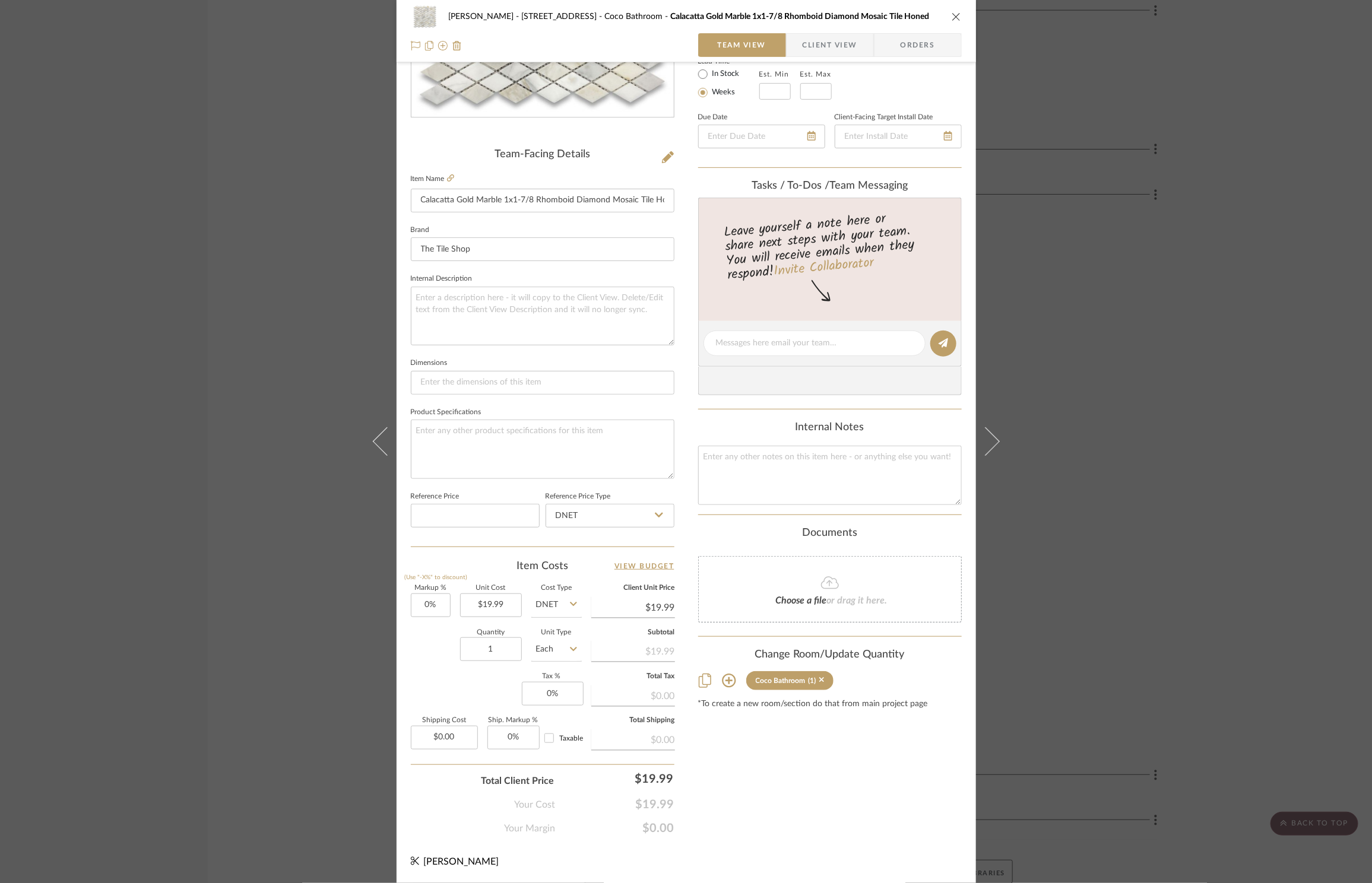
click at [952, 17] on icon "close" at bounding box center [956, 17] width 9 height 9
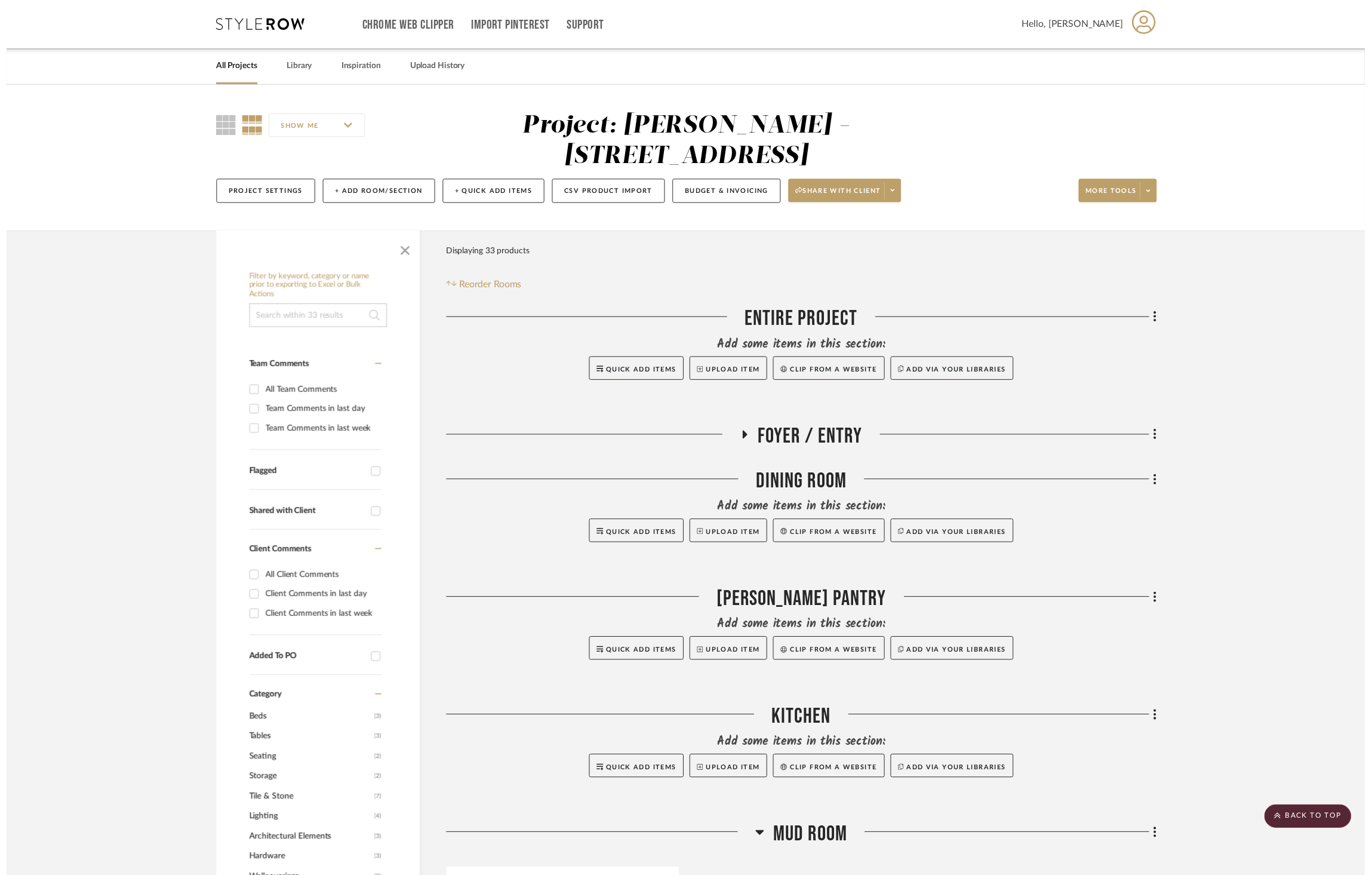
scroll to position [3728, 0]
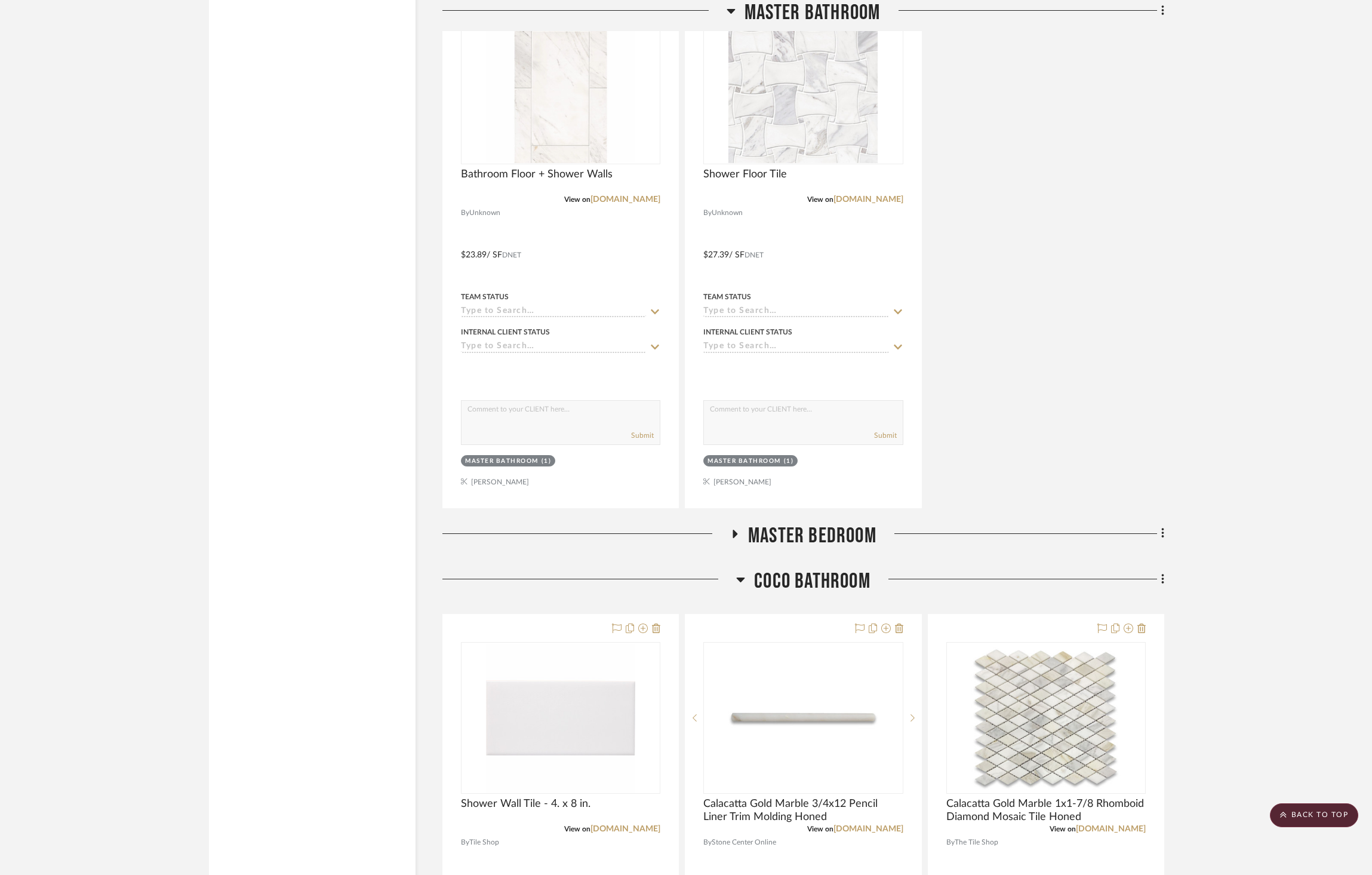
scroll to position [3571, 0]
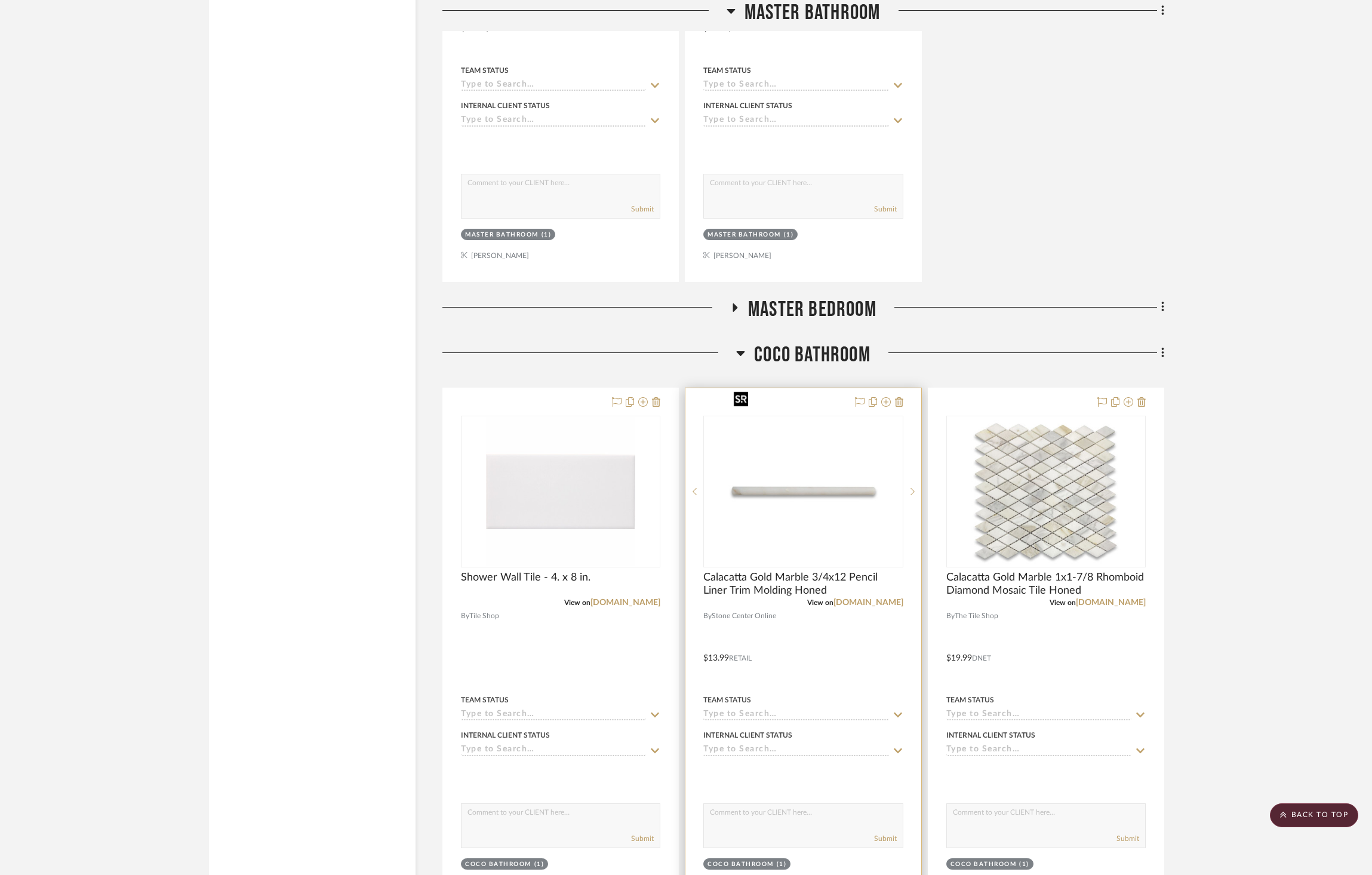
click at [788, 475] on img "0" at bounding box center [803, 492] width 150 height 150
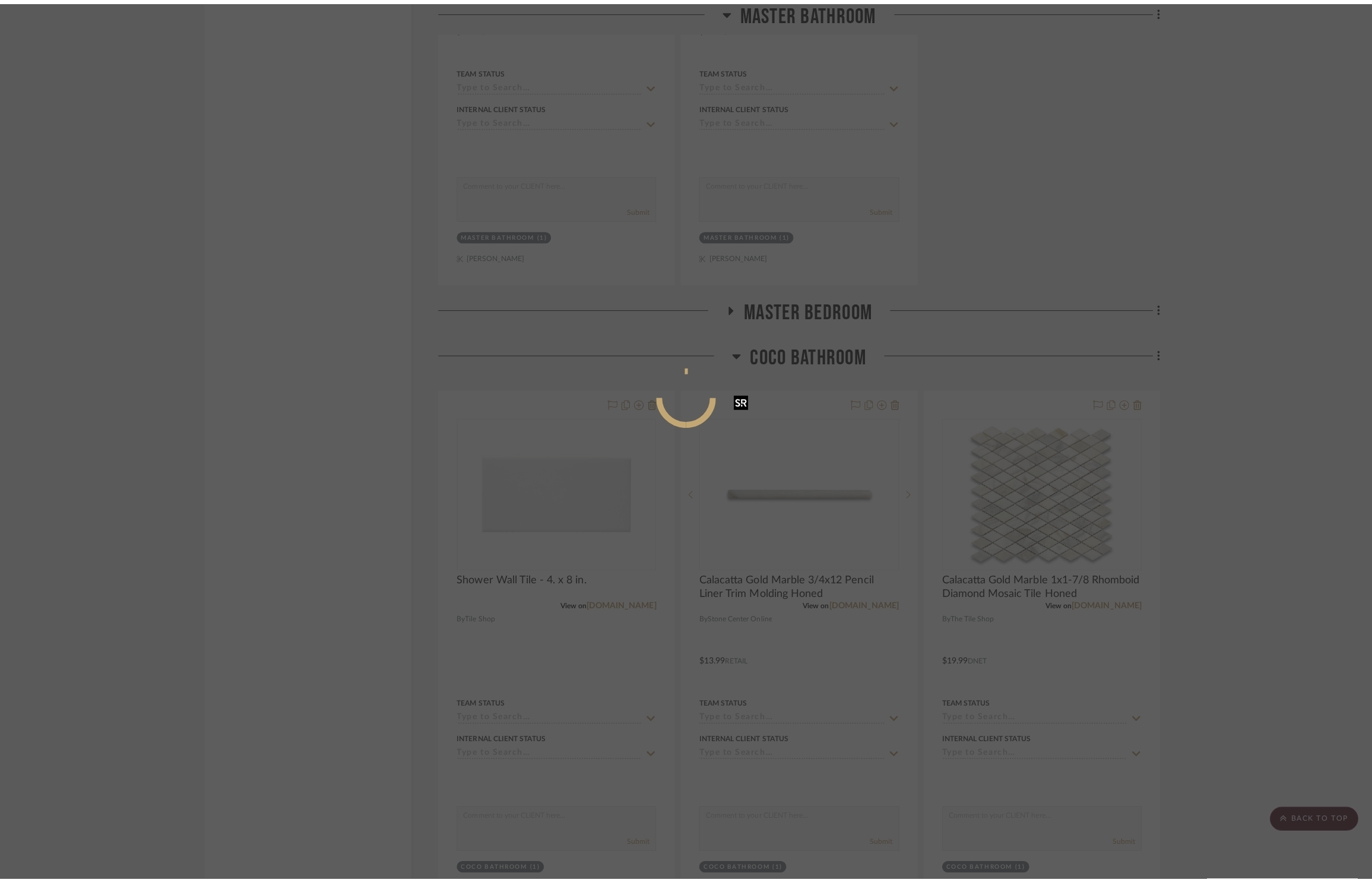
scroll to position [0, 0]
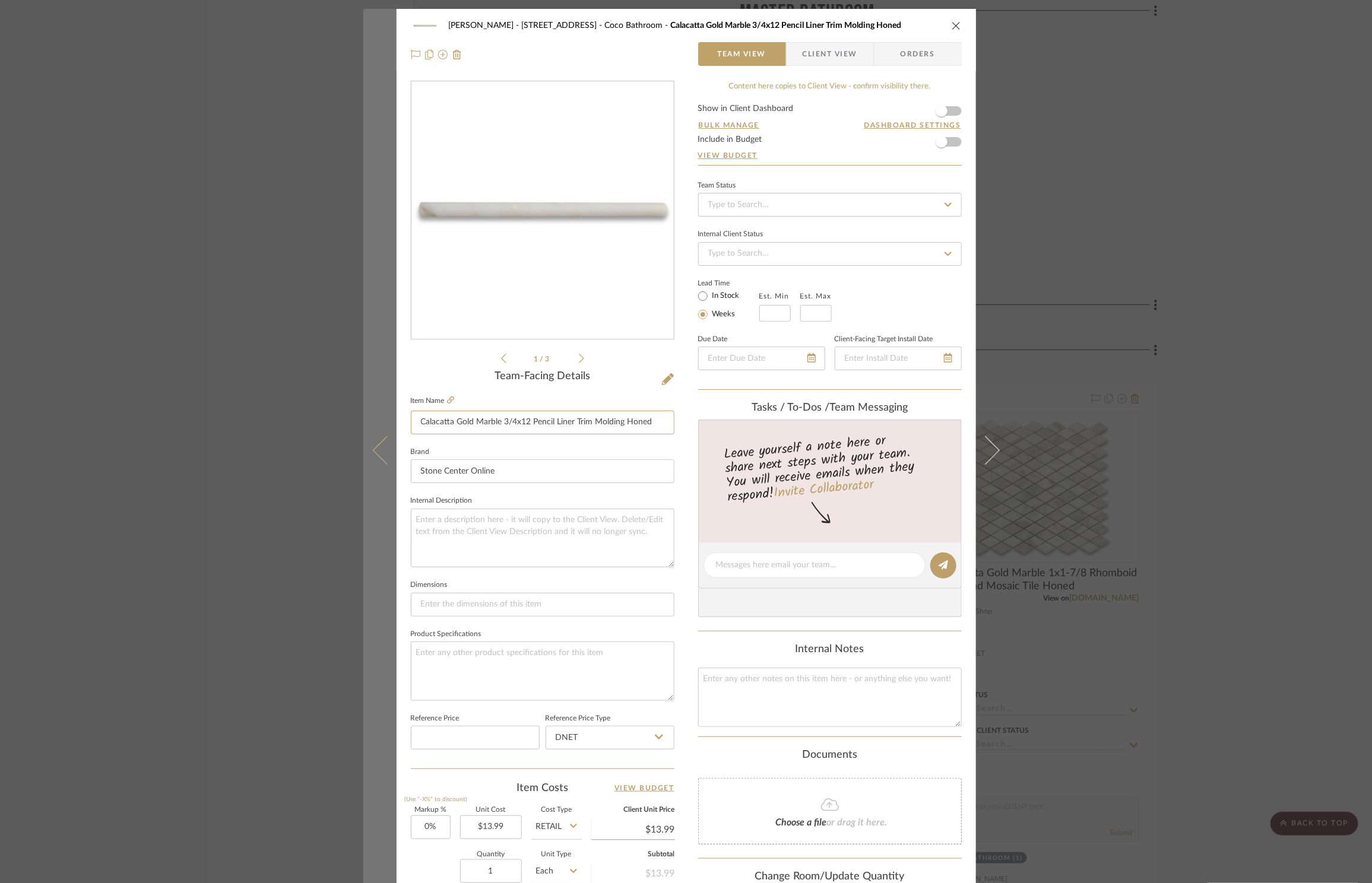
drag, startPoint x: 496, startPoint y: 421, endPoint x: 380, endPoint y: 412, distance: 116.3
click at [380, 412] on mat-dialog-content "ZAFIRIDES - 2286 Yorkshire Road Coco Bathroom Calacatta Gold Marble 3/4x12 Penc…" at bounding box center [686, 557] width 646 height 1096
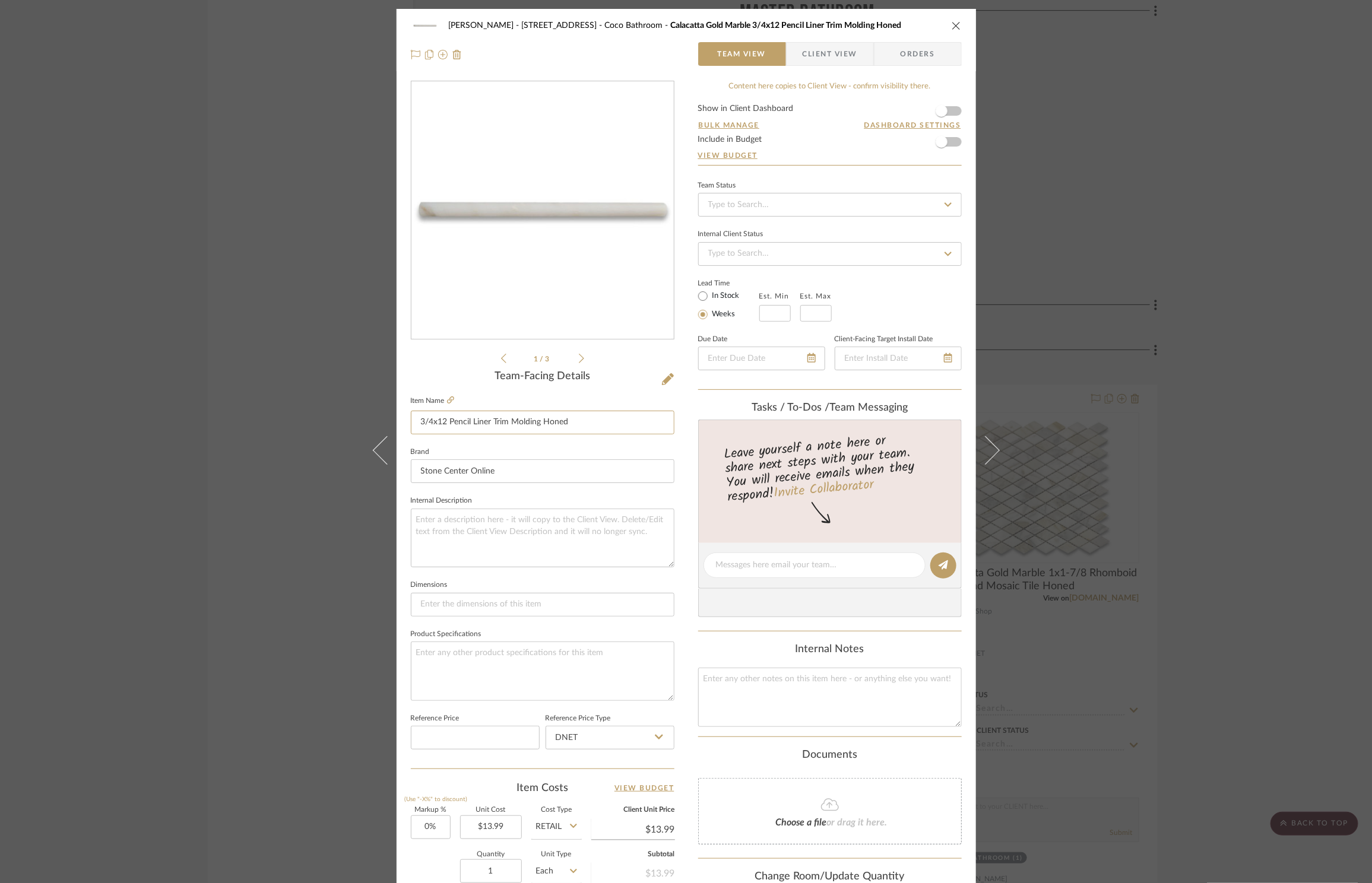
type input "3/4x12 Pencil Liner Trim Molding Honed"
click at [955, 24] on icon "close" at bounding box center [956, 25] width 9 height 9
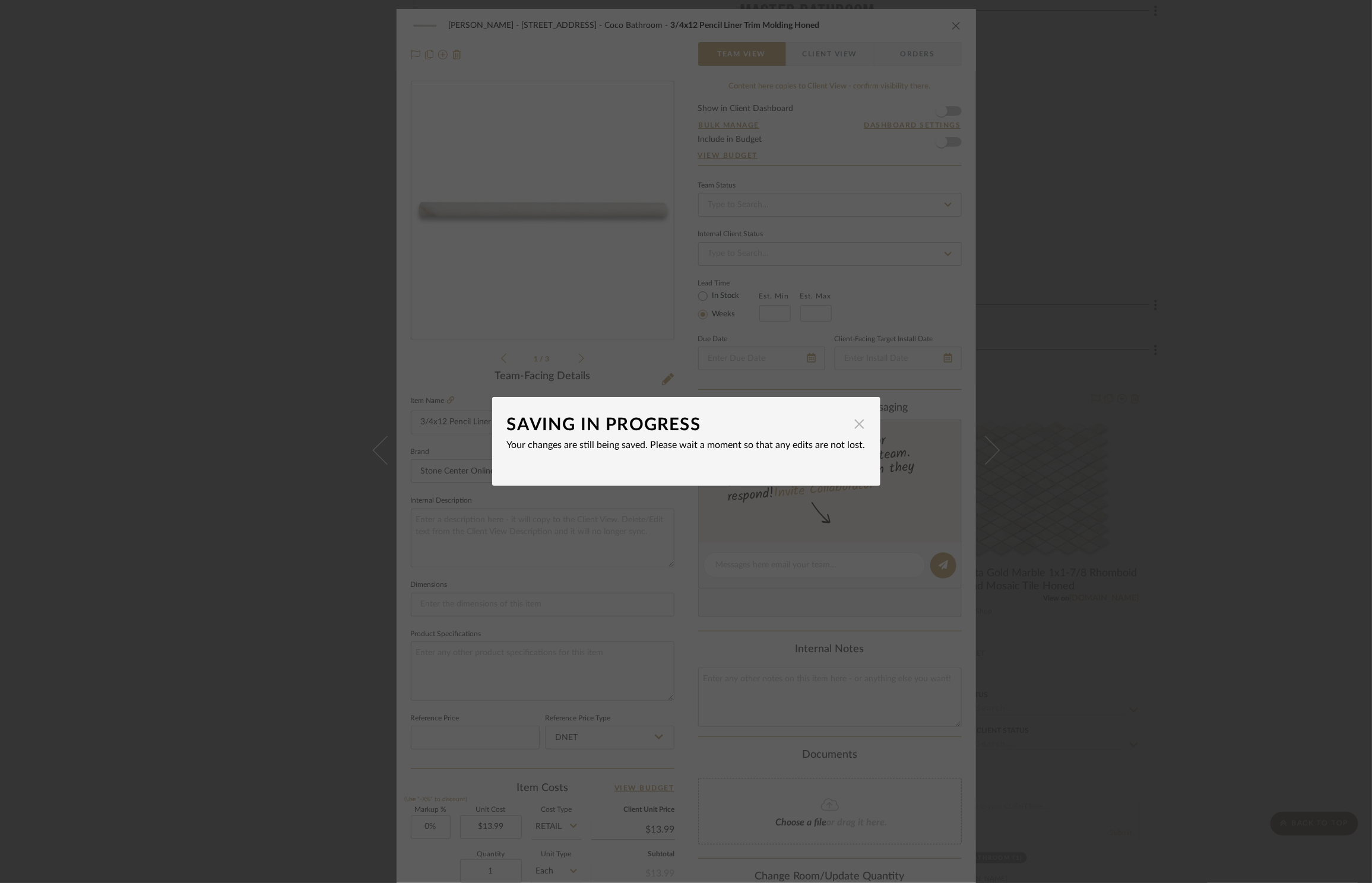
click at [852, 423] on span "button" at bounding box center [860, 424] width 24 height 24
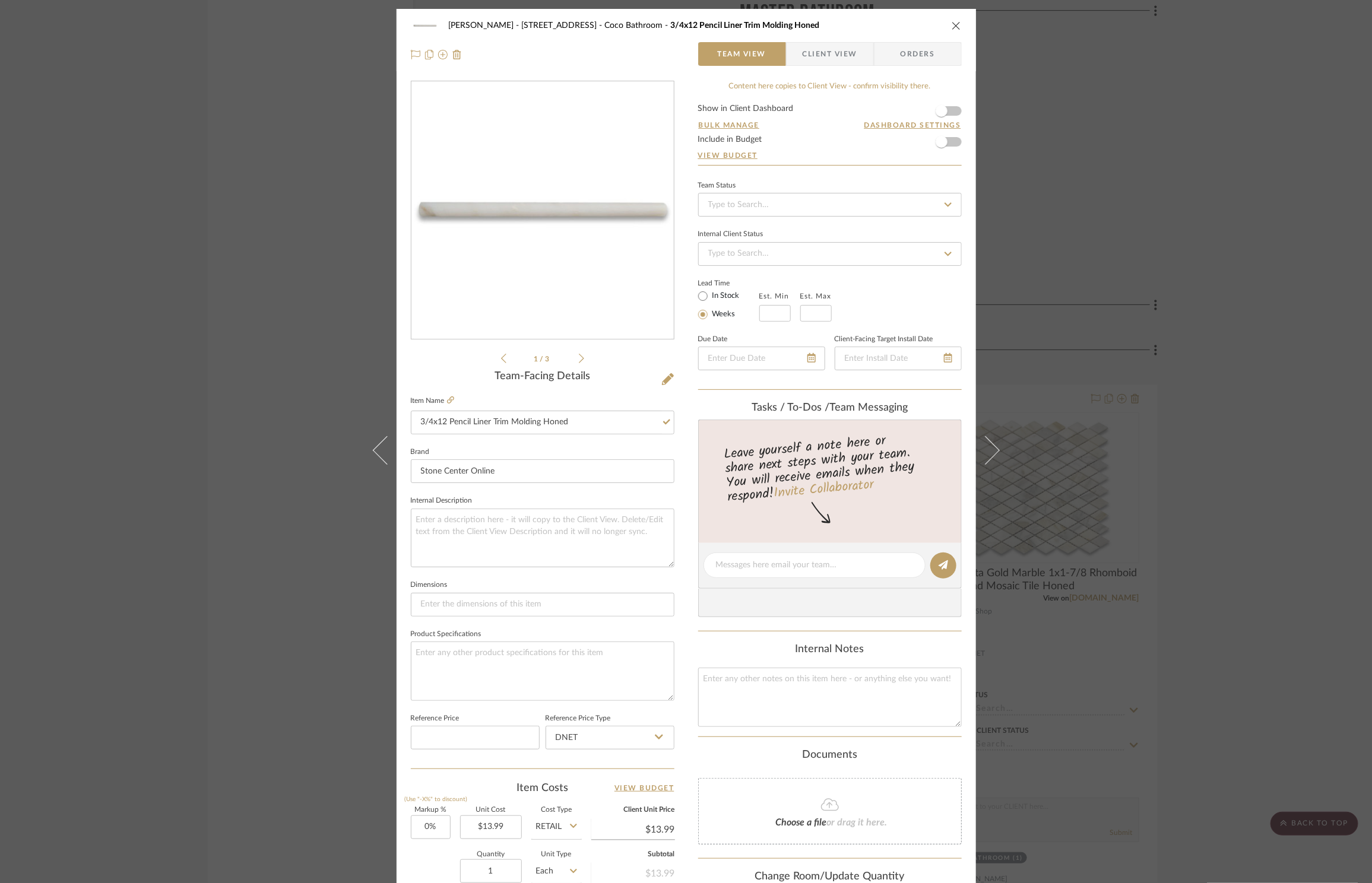
click at [1090, 127] on div "ZAFIRIDES - 2286 Yorkshire Road Coco Bathroom 3/4x12 Pencil Liner Trim Molding …" at bounding box center [686, 441] width 1372 height 883
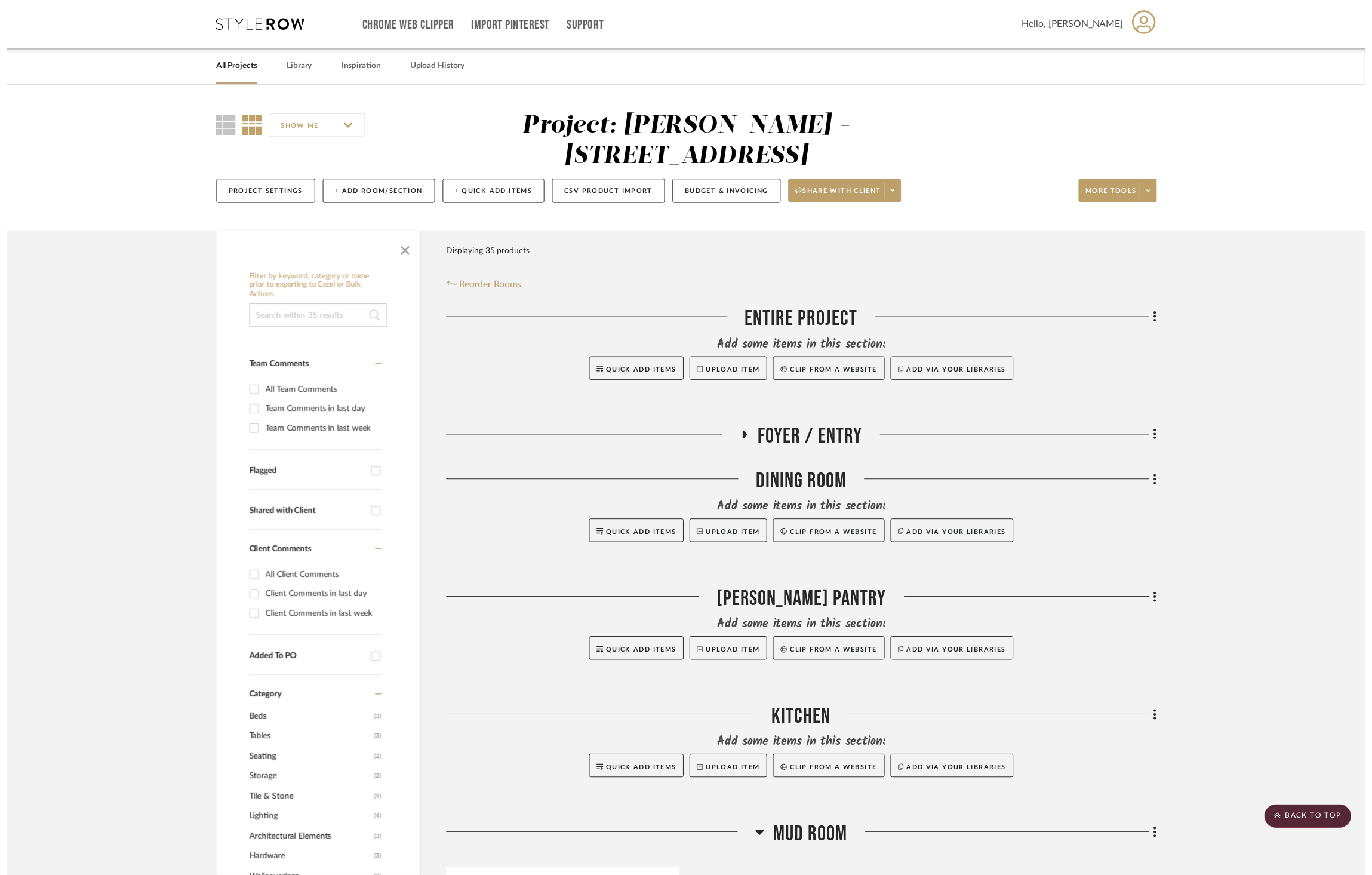
scroll to position [3571, 0]
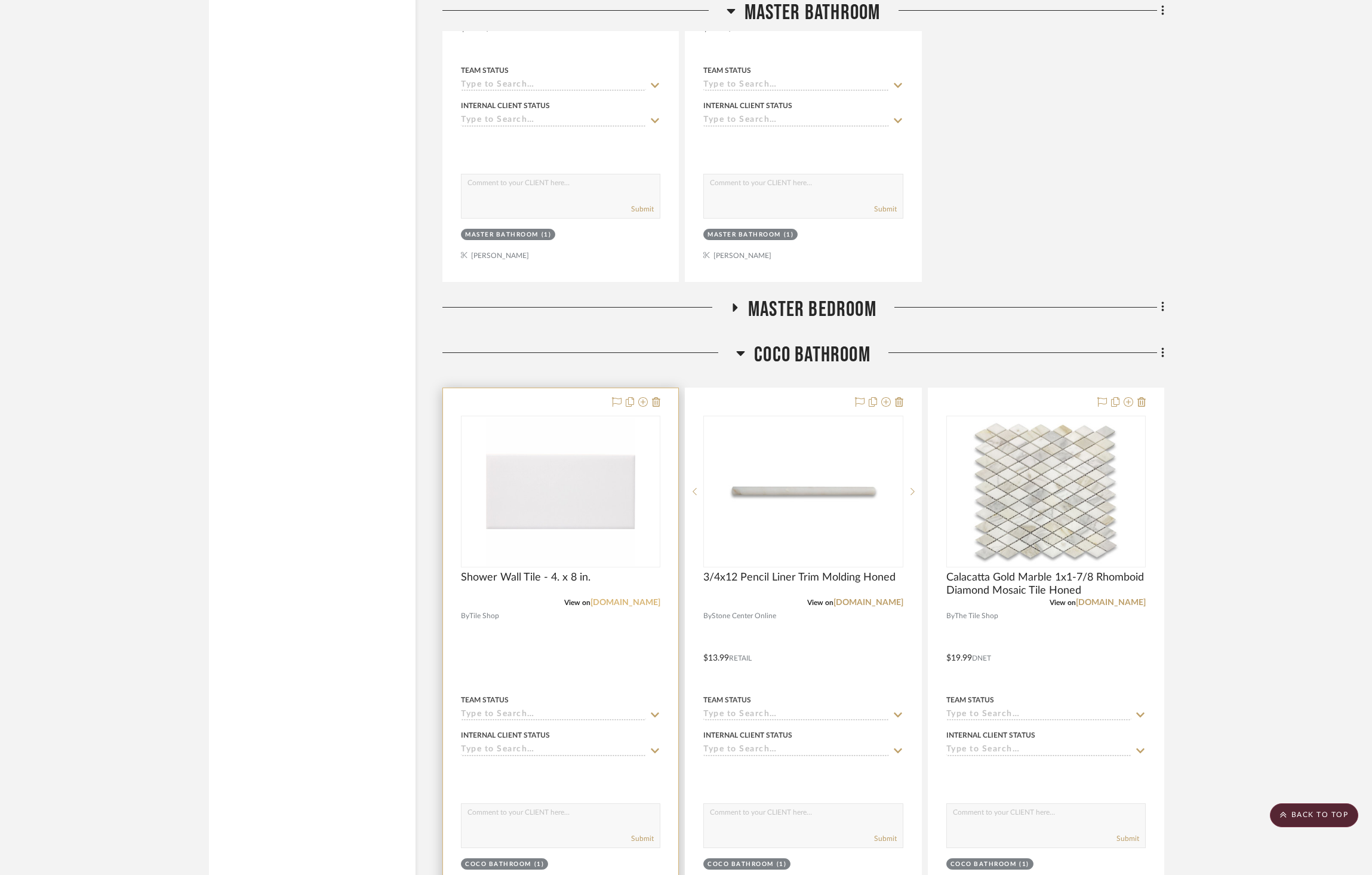
click at [626, 598] on link "[DOMAIN_NAME]" at bounding box center [626, 602] width 70 height 9
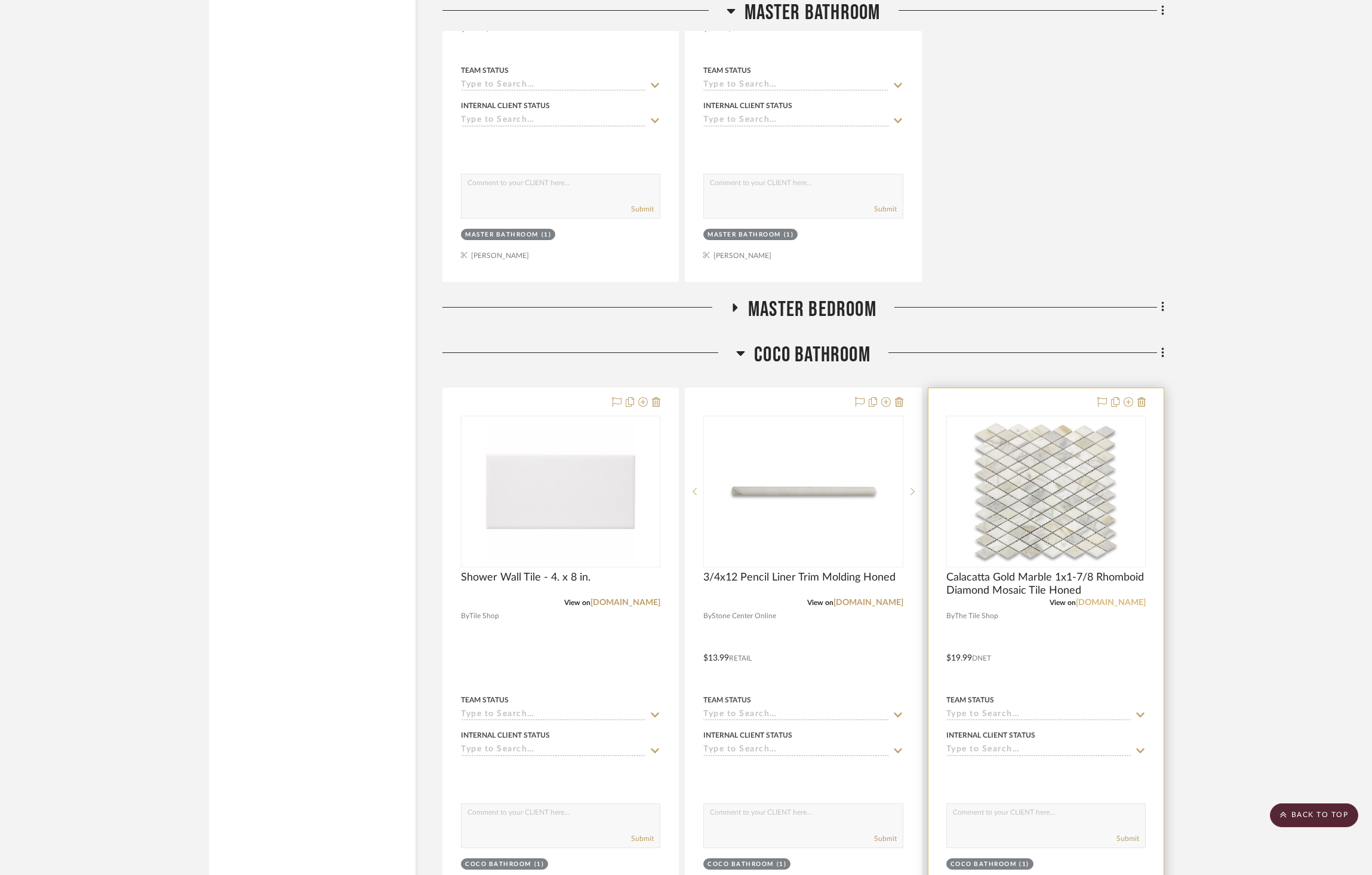
click at [1106, 598] on link "[DOMAIN_NAME]" at bounding box center [1111, 602] width 70 height 9
click at [869, 598] on link "[DOMAIN_NAME]" at bounding box center [869, 602] width 70 height 9
click at [1162, 347] on icon at bounding box center [1163, 353] width 3 height 13
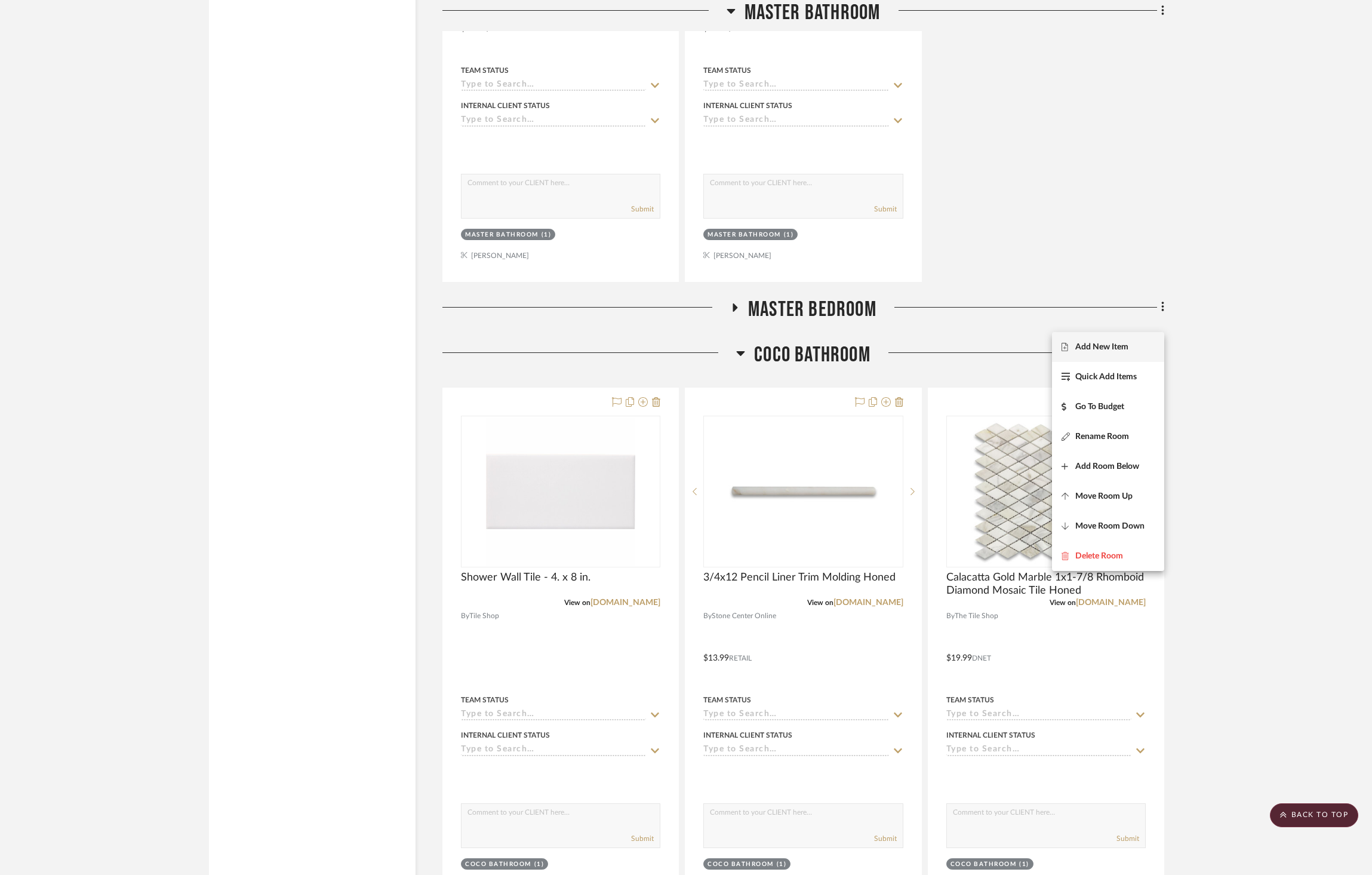
click at [1118, 353] on button "Add New Item" at bounding box center [1108, 347] width 112 height 30
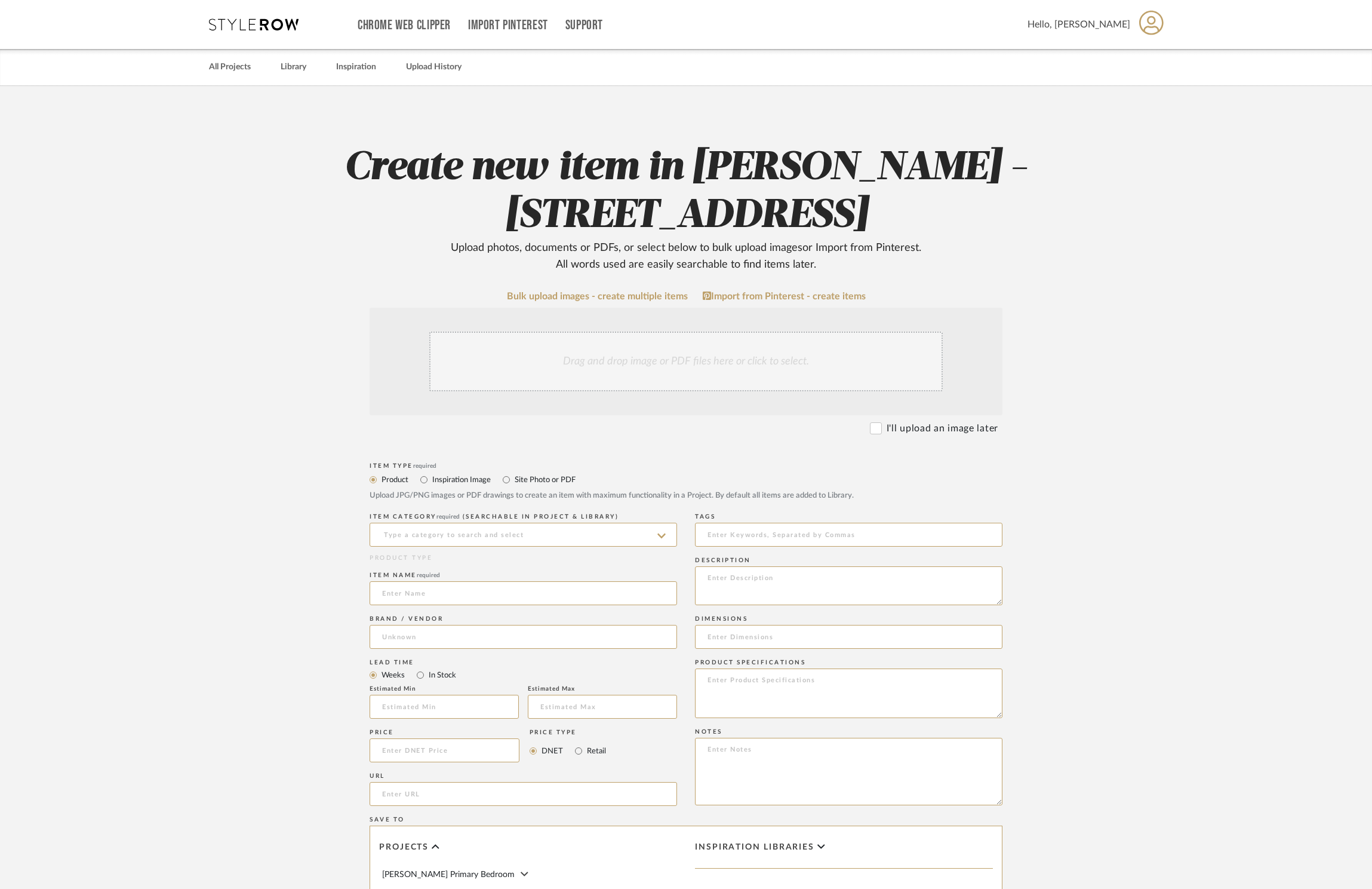
click at [566, 494] on div "Upload JPG/PNG images or PDF drawings to create an item with maximum functional…" at bounding box center [686, 496] width 633 height 12
click at [550, 480] on label "Site Photo or PDF" at bounding box center [544, 480] width 62 height 13
click at [513, 480] on input "Site Photo or PDF" at bounding box center [506, 480] width 14 height 14
radio input "true"
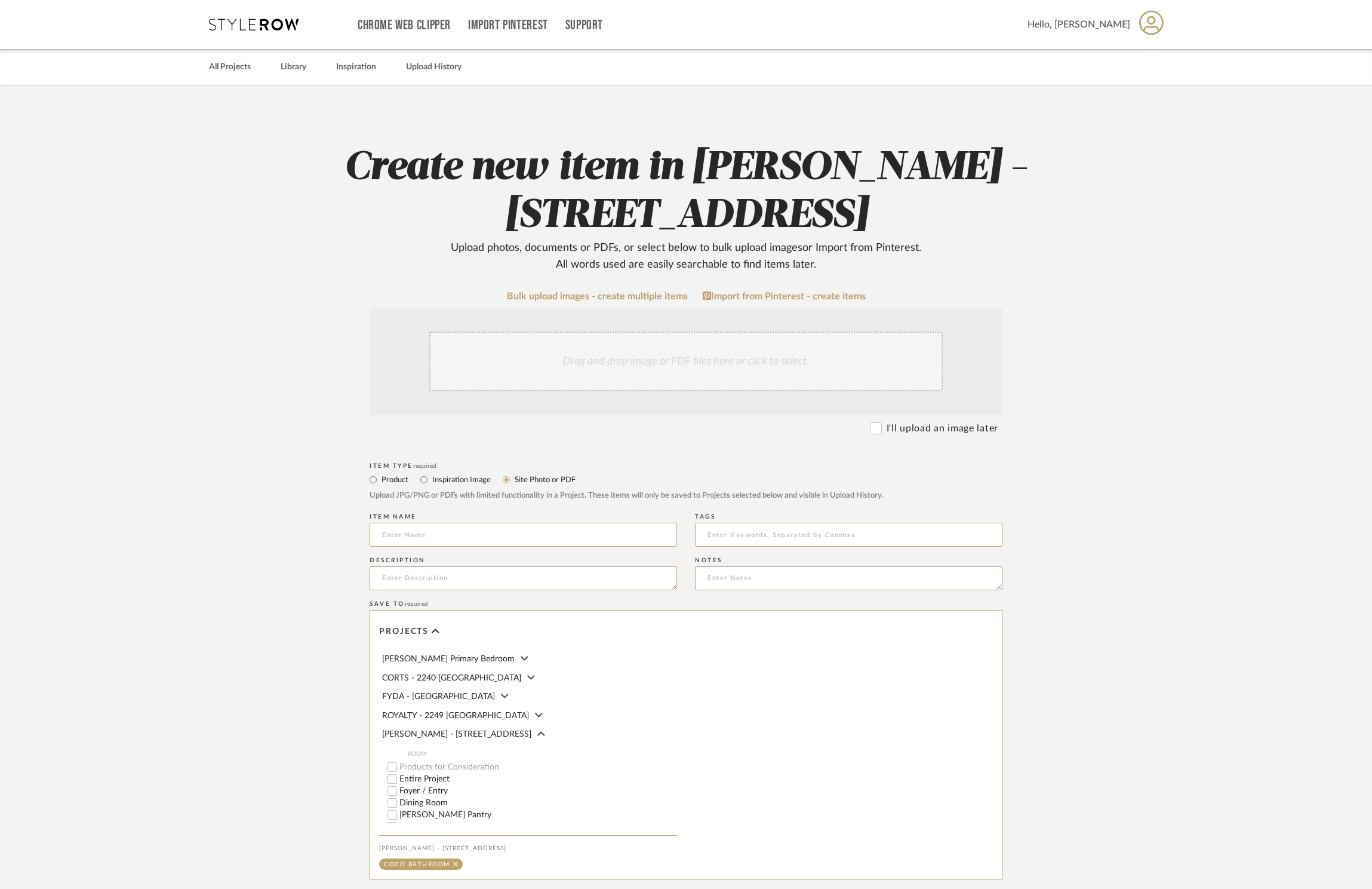
click at [601, 371] on div "Drag and drop image or PDF files here or click to select." at bounding box center [686, 361] width 513 height 59
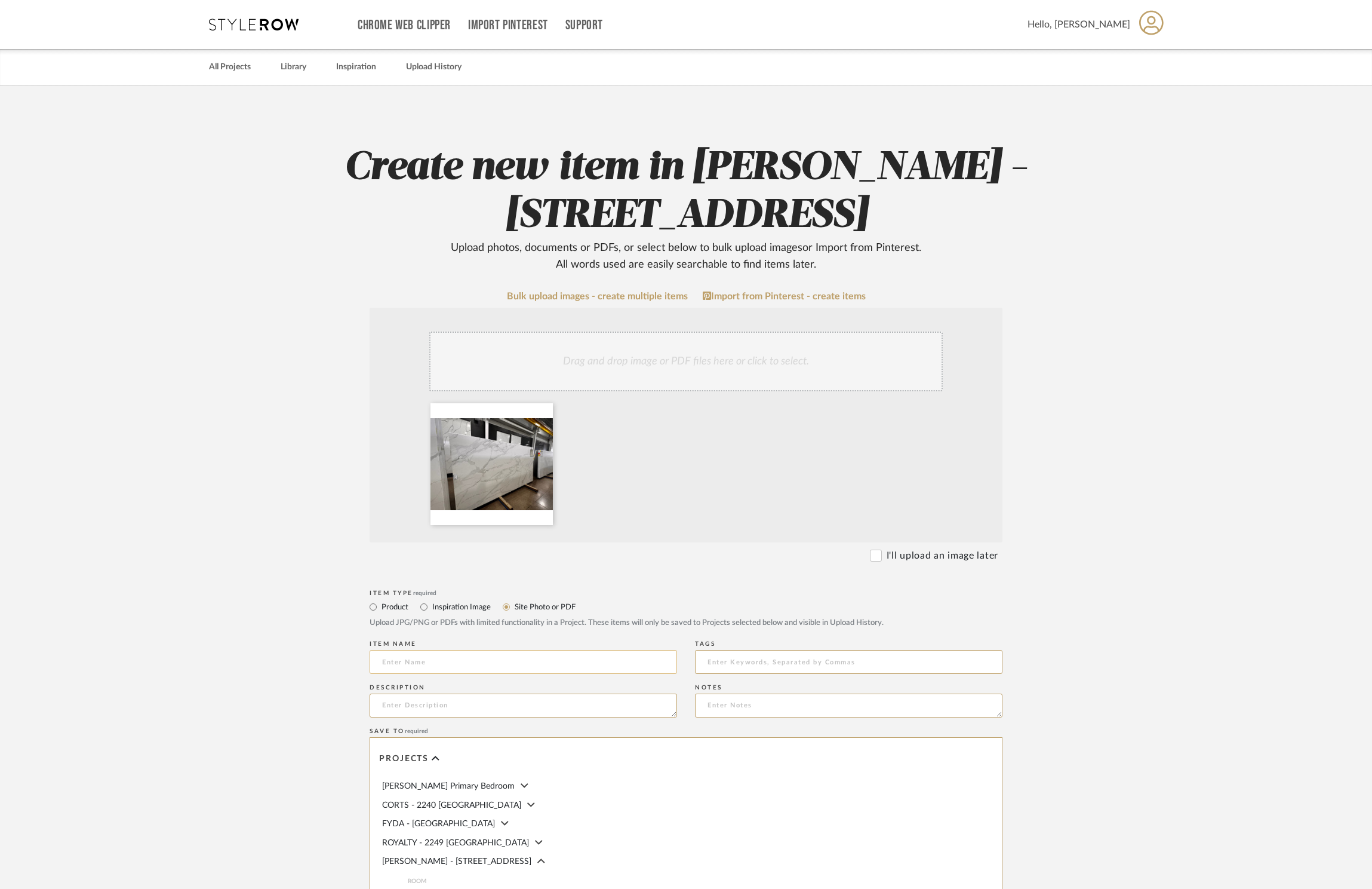
click at [560, 651] on input at bounding box center [523, 662] width 308 height 24
click at [558, 656] on input at bounding box center [523, 662] width 308 height 24
type input "D"
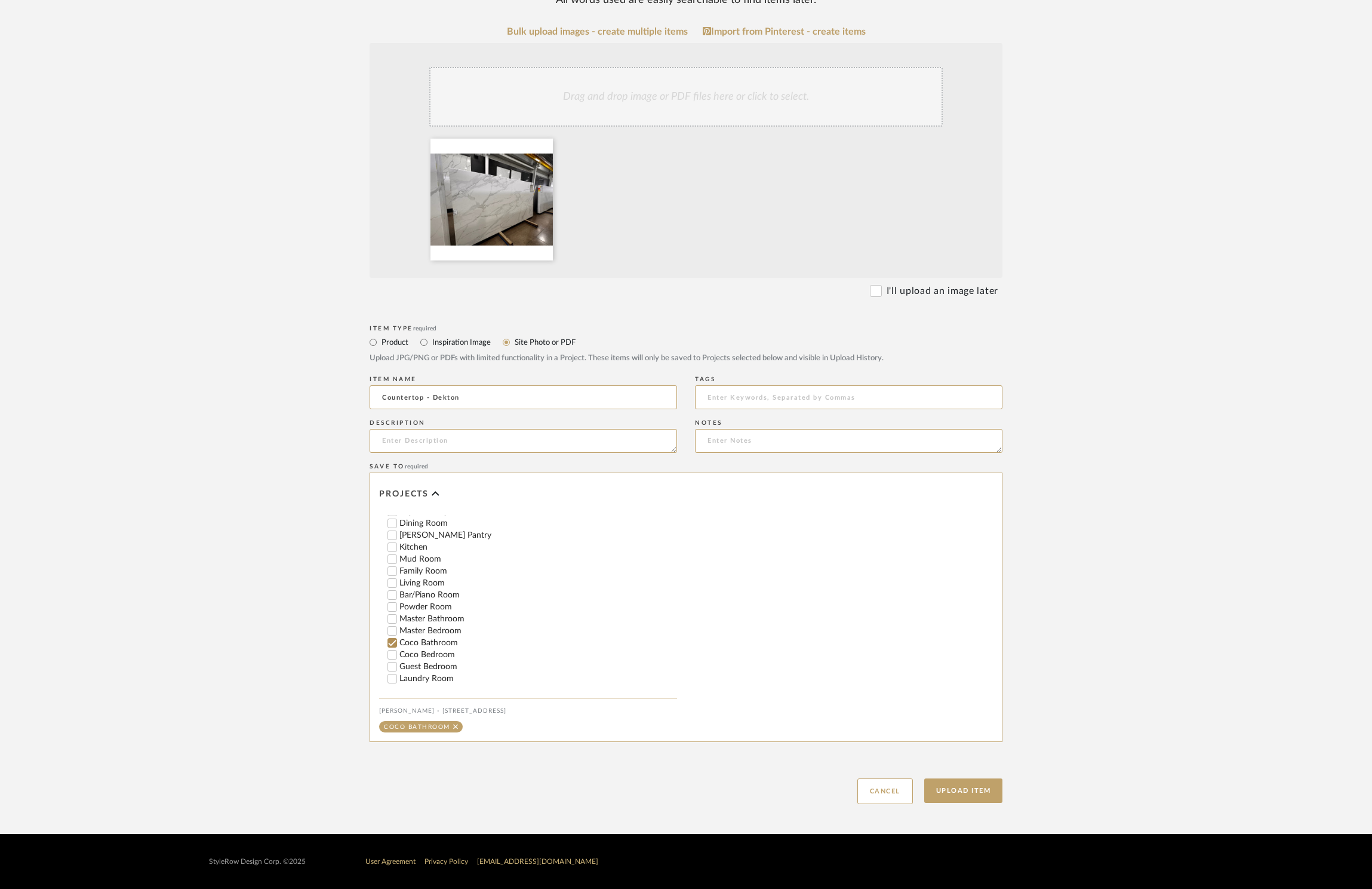
scroll to position [174, 0]
type input "Countertop - Dekton"
click at [972, 795] on button "Upload Item" at bounding box center [964, 790] width 79 height 25
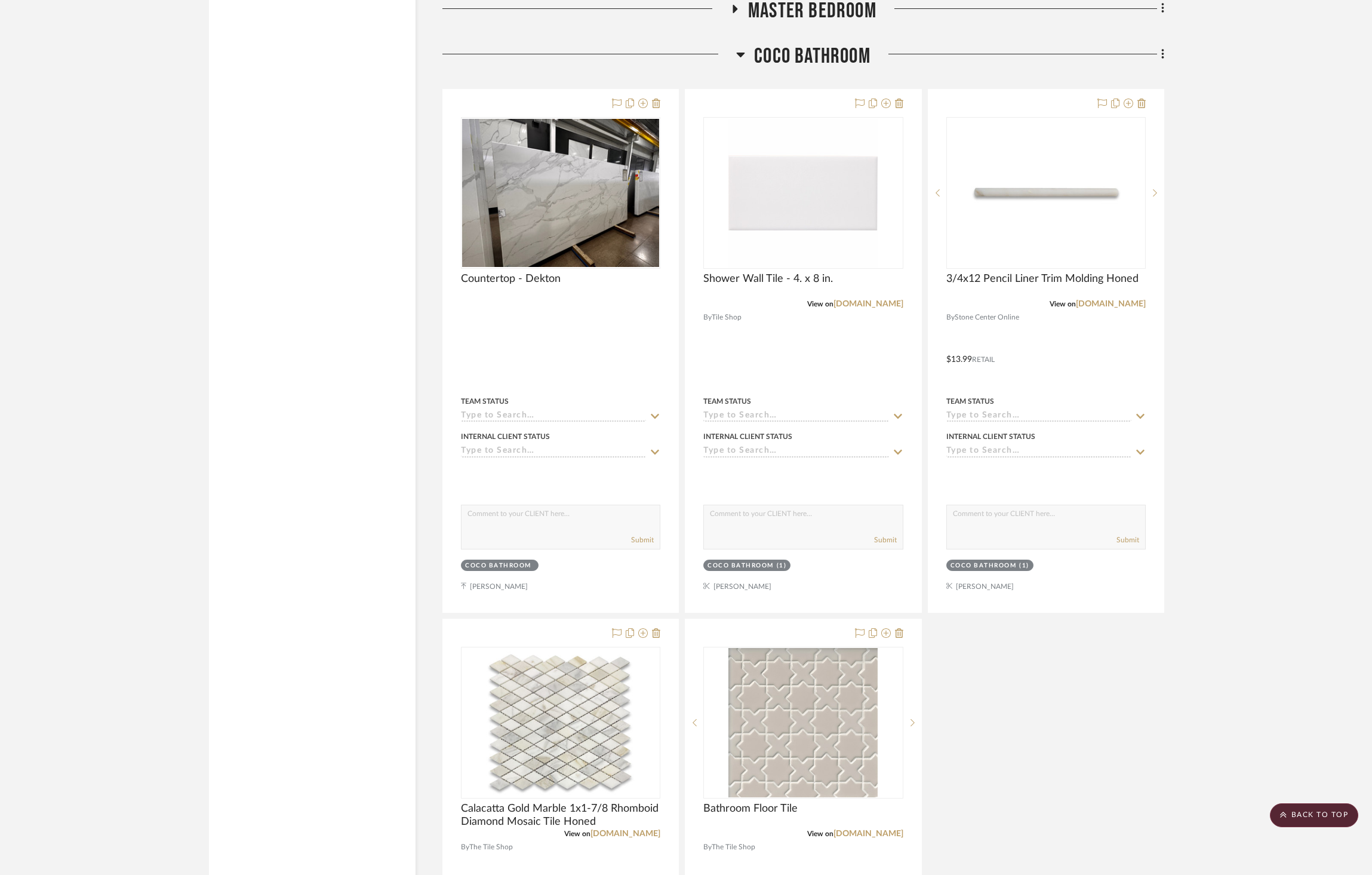
scroll to position [3877, 0]
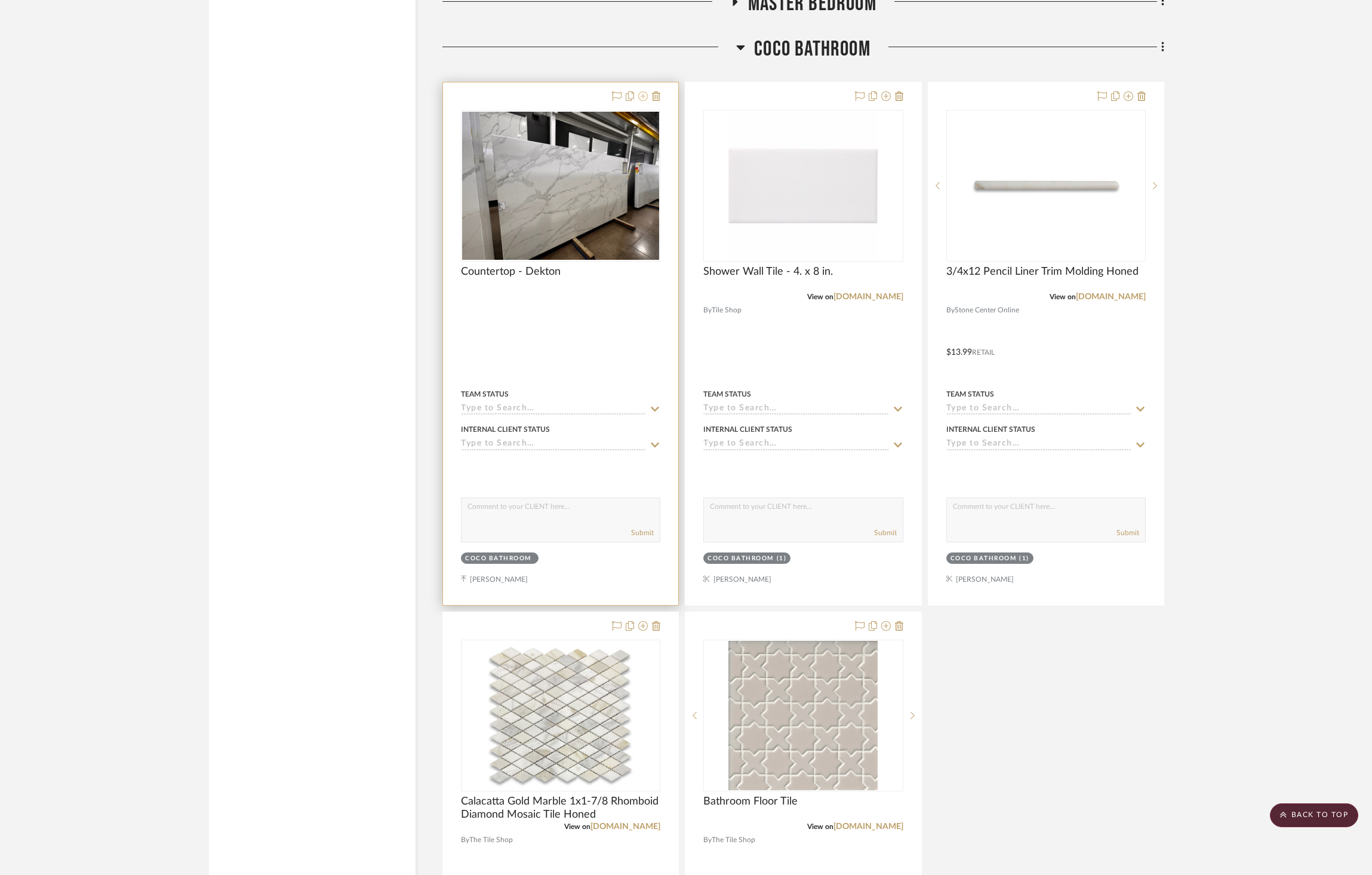
click at [644, 92] on icon at bounding box center [643, 96] width 9 height 9
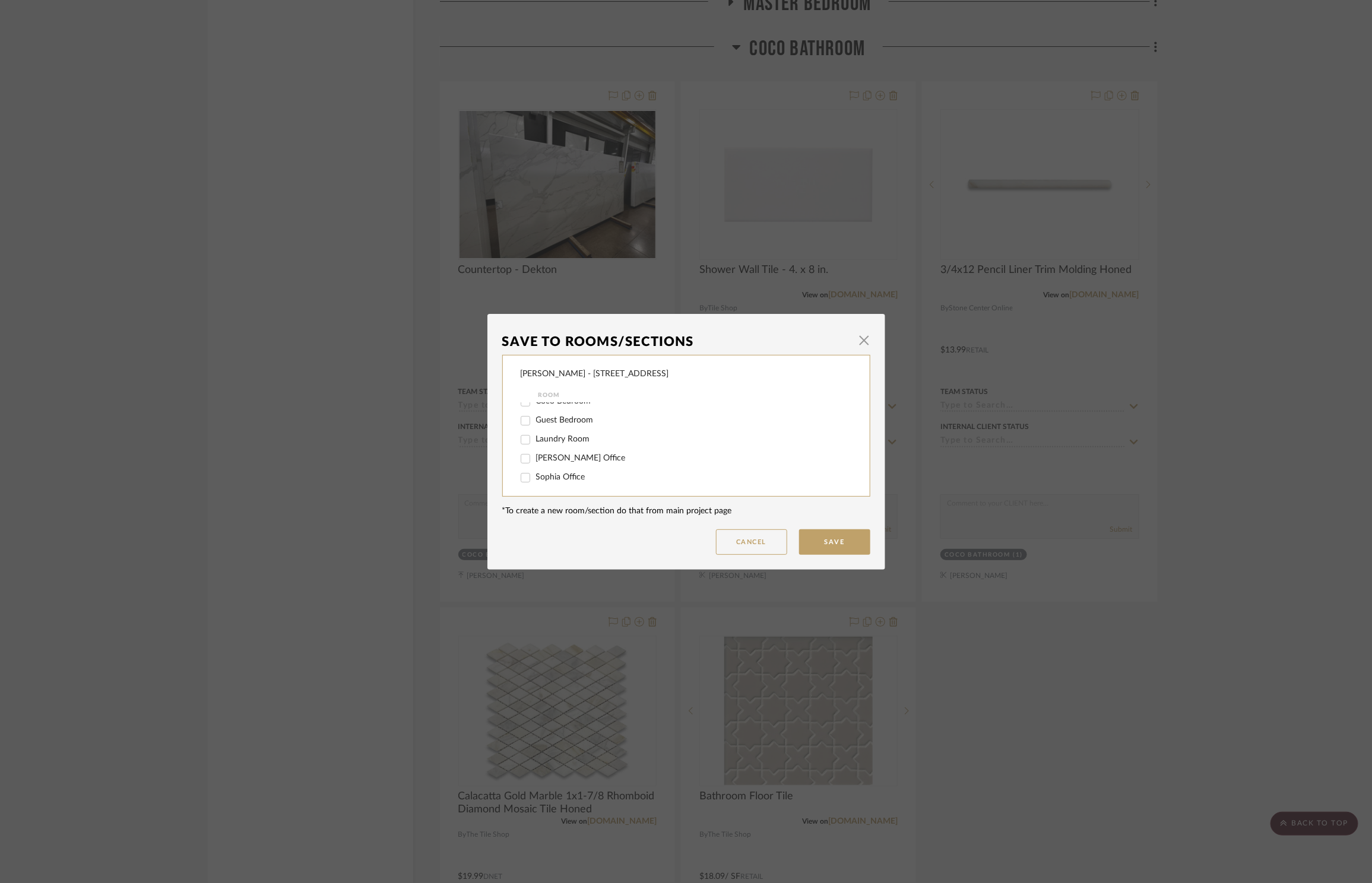
scroll to position [301, 0]
click at [566, 478] on span "Boys Bathroom" at bounding box center [565, 479] width 57 height 9
click at [535, 478] on input "Boys Bathroom" at bounding box center [525, 479] width 19 height 19
checkbox input "true"
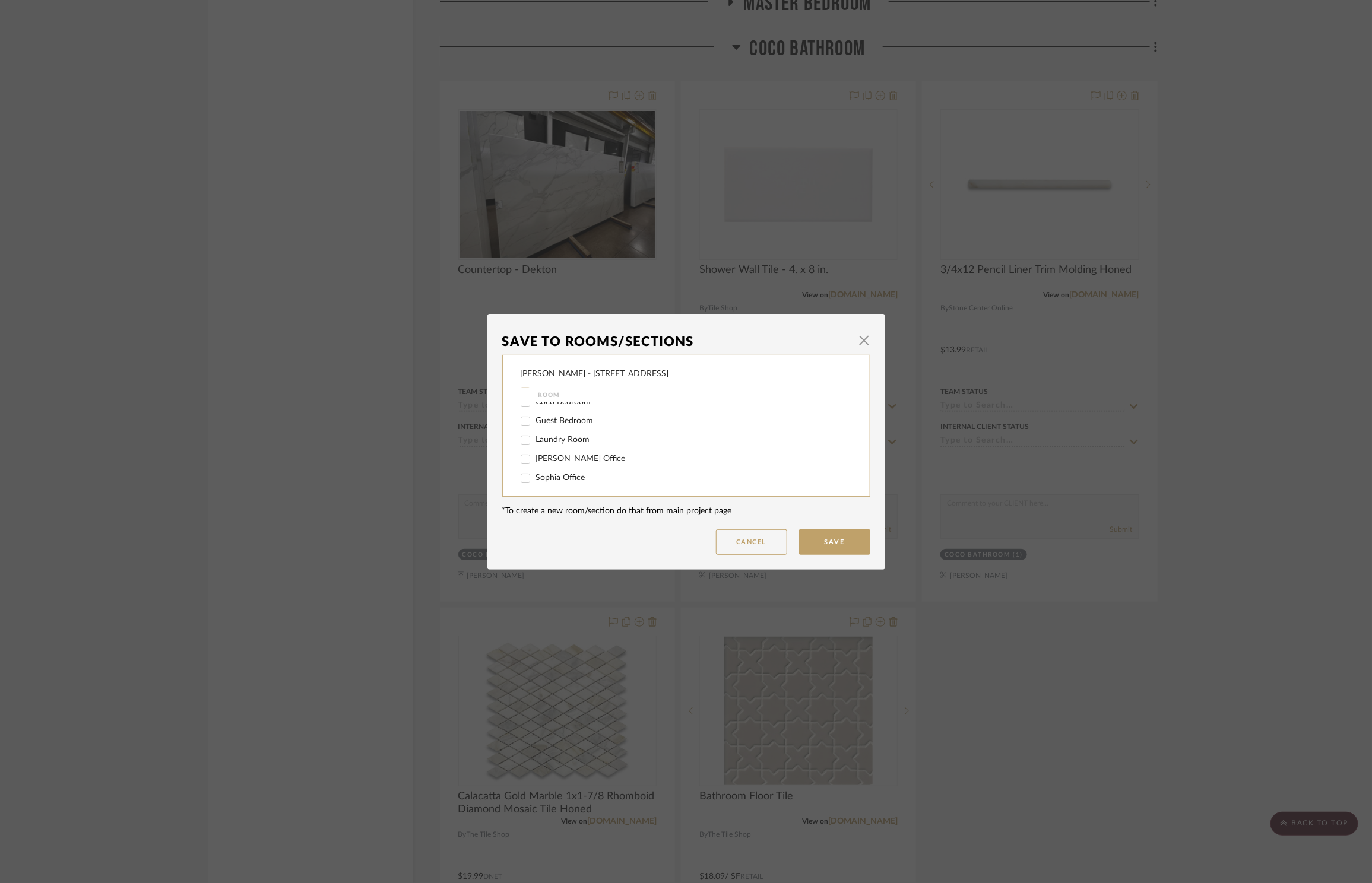
click at [571, 441] on span "Laundry Room" at bounding box center [563, 440] width 54 height 9
click at [535, 441] on input "Laundry Room" at bounding box center [525, 440] width 19 height 19
checkbox input "true"
click at [841, 554] on button "Save" at bounding box center [834, 542] width 71 height 25
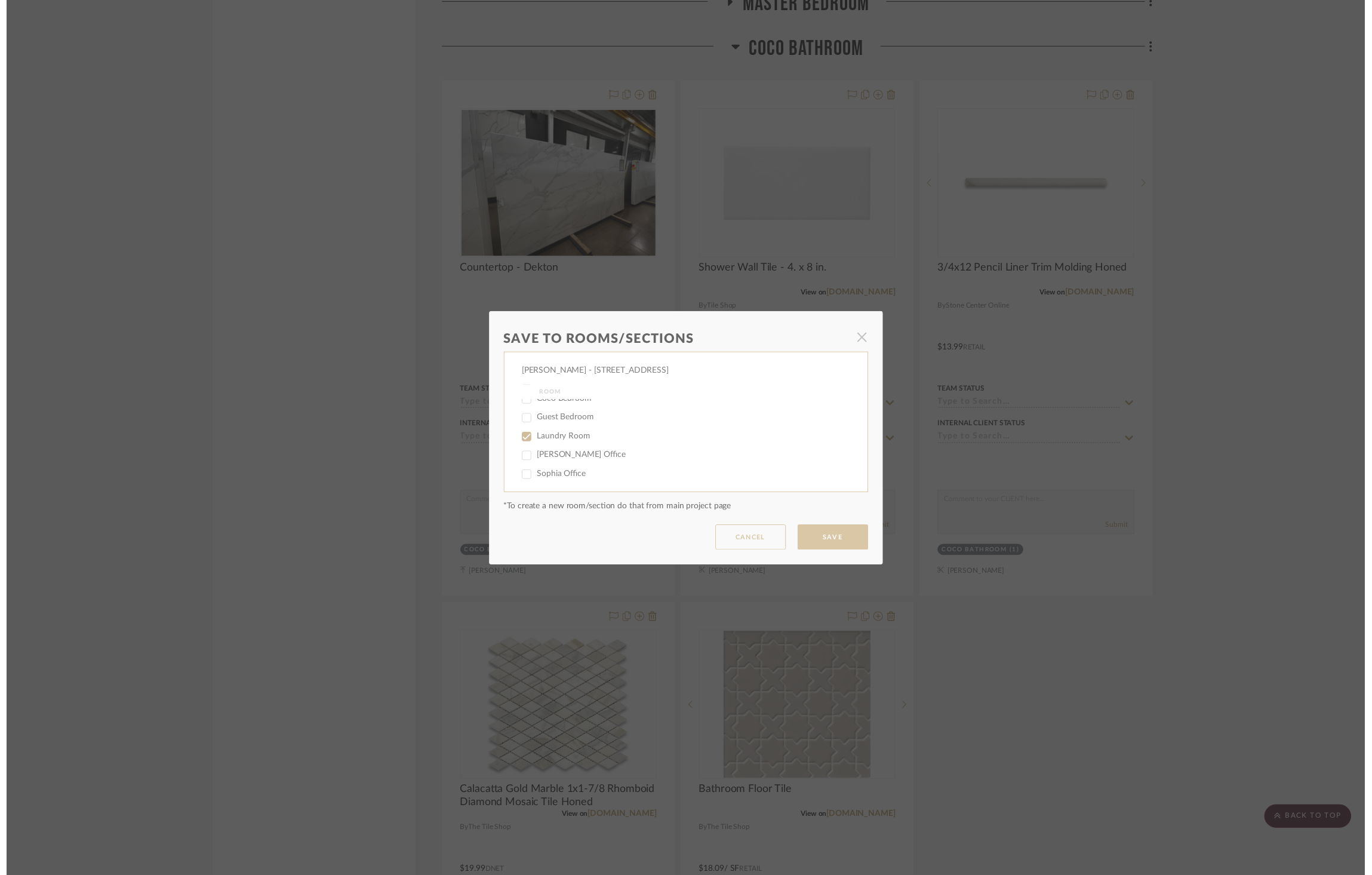
scroll to position [3877, 0]
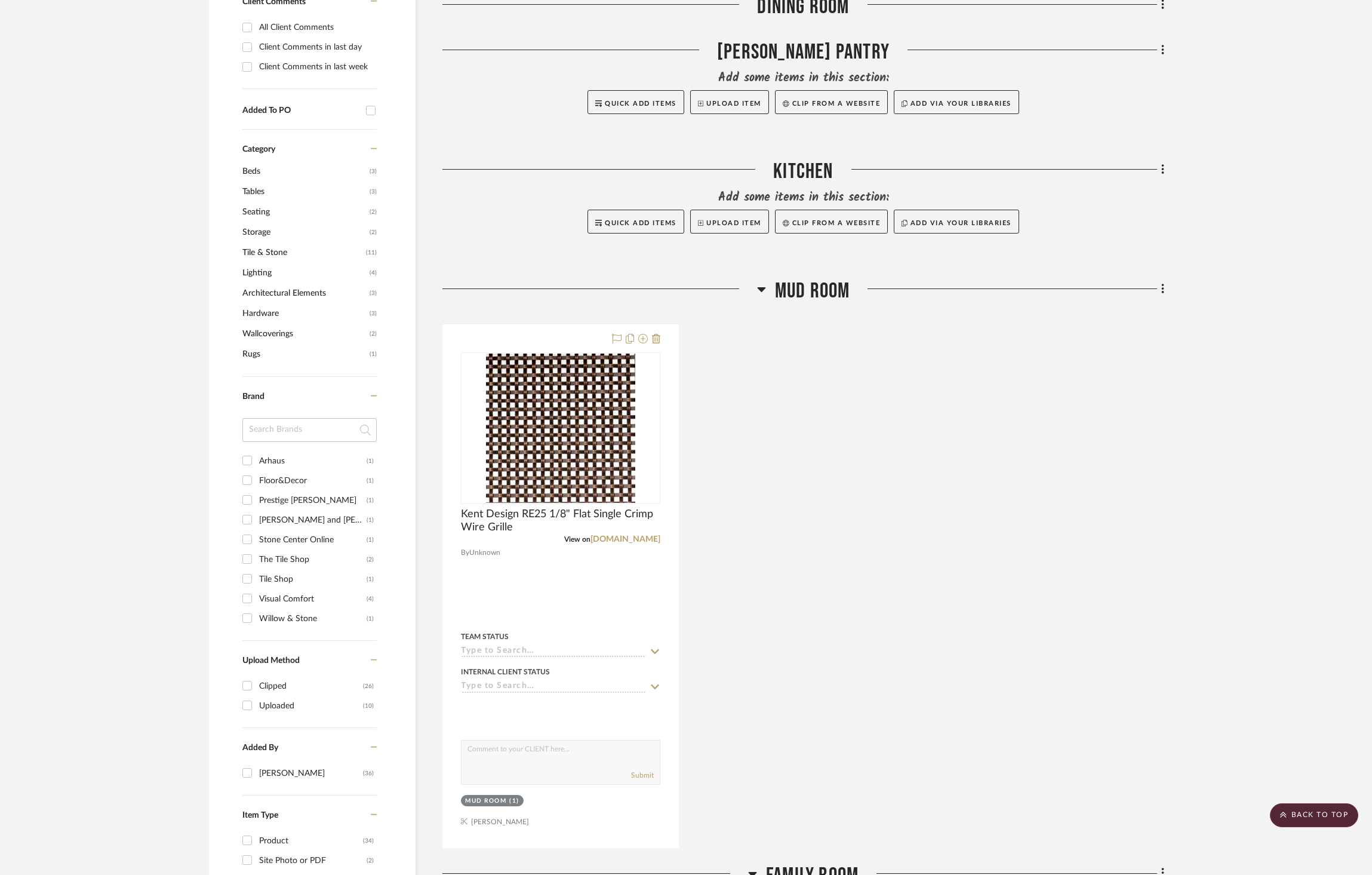
scroll to position [1125, 0]
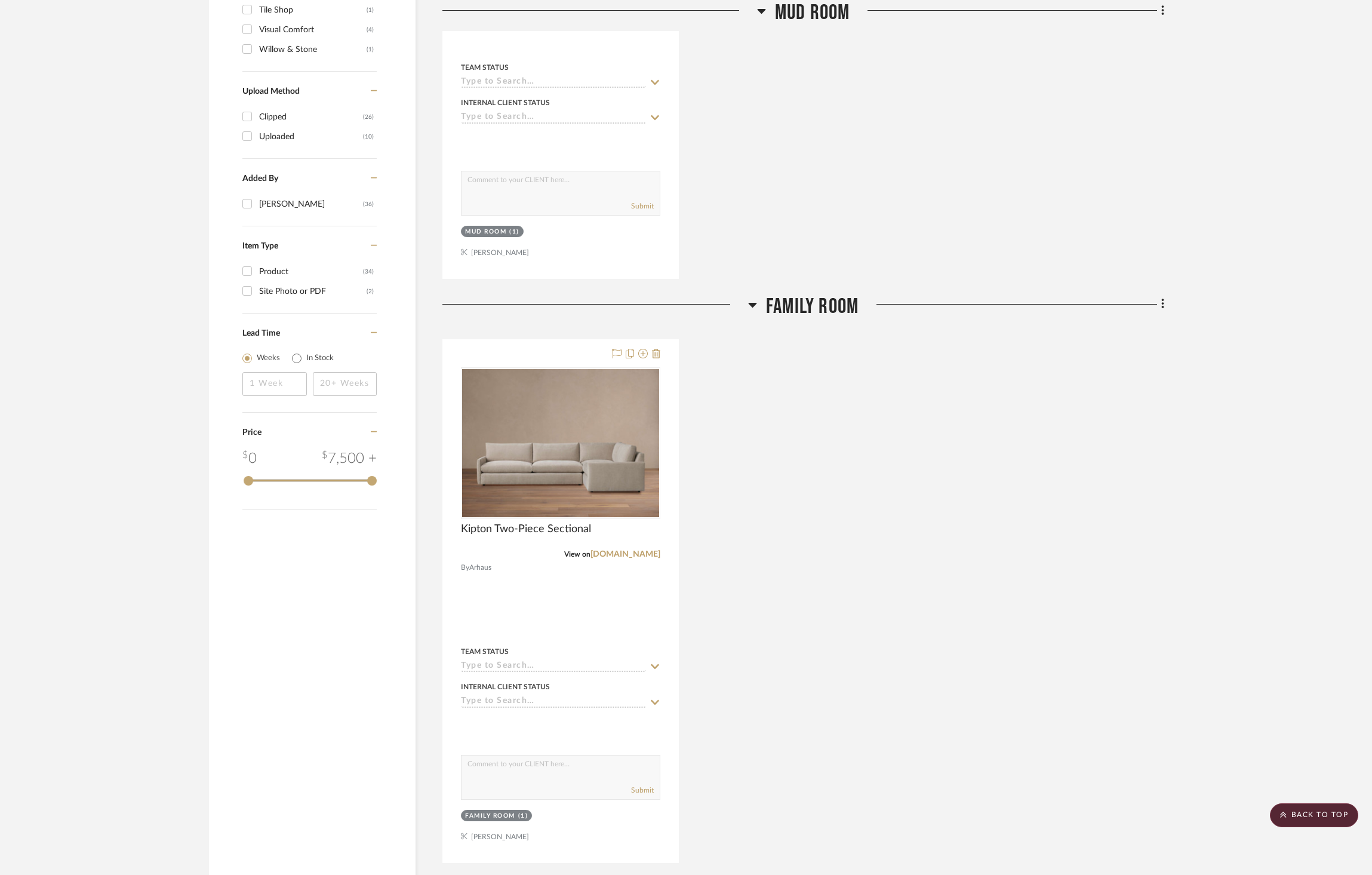
click at [813, 294] on span "Family Room" at bounding box center [813, 307] width 93 height 25
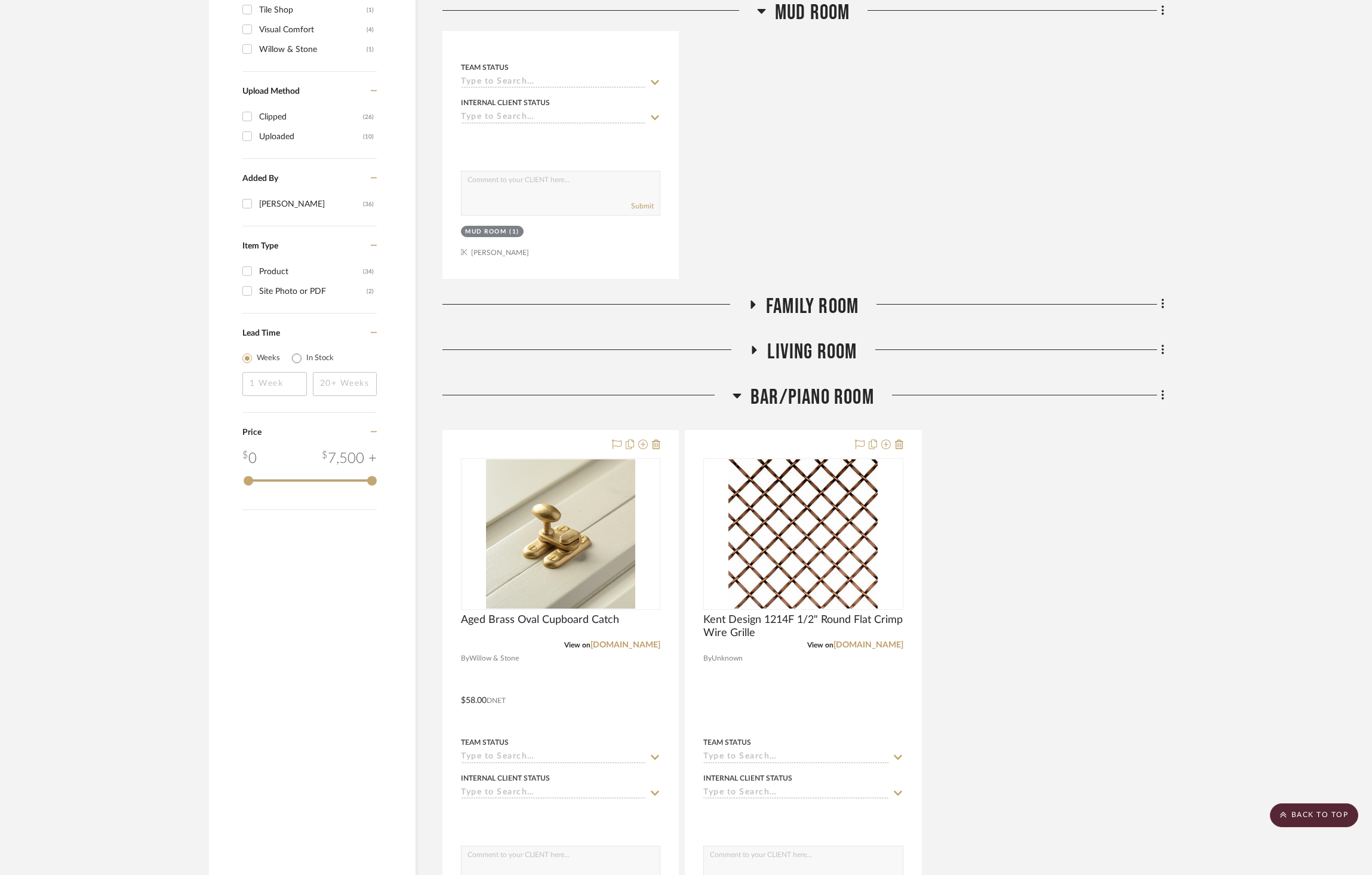
click at [815, 385] on span "Bar/Piano Room" at bounding box center [812, 397] width 124 height 25
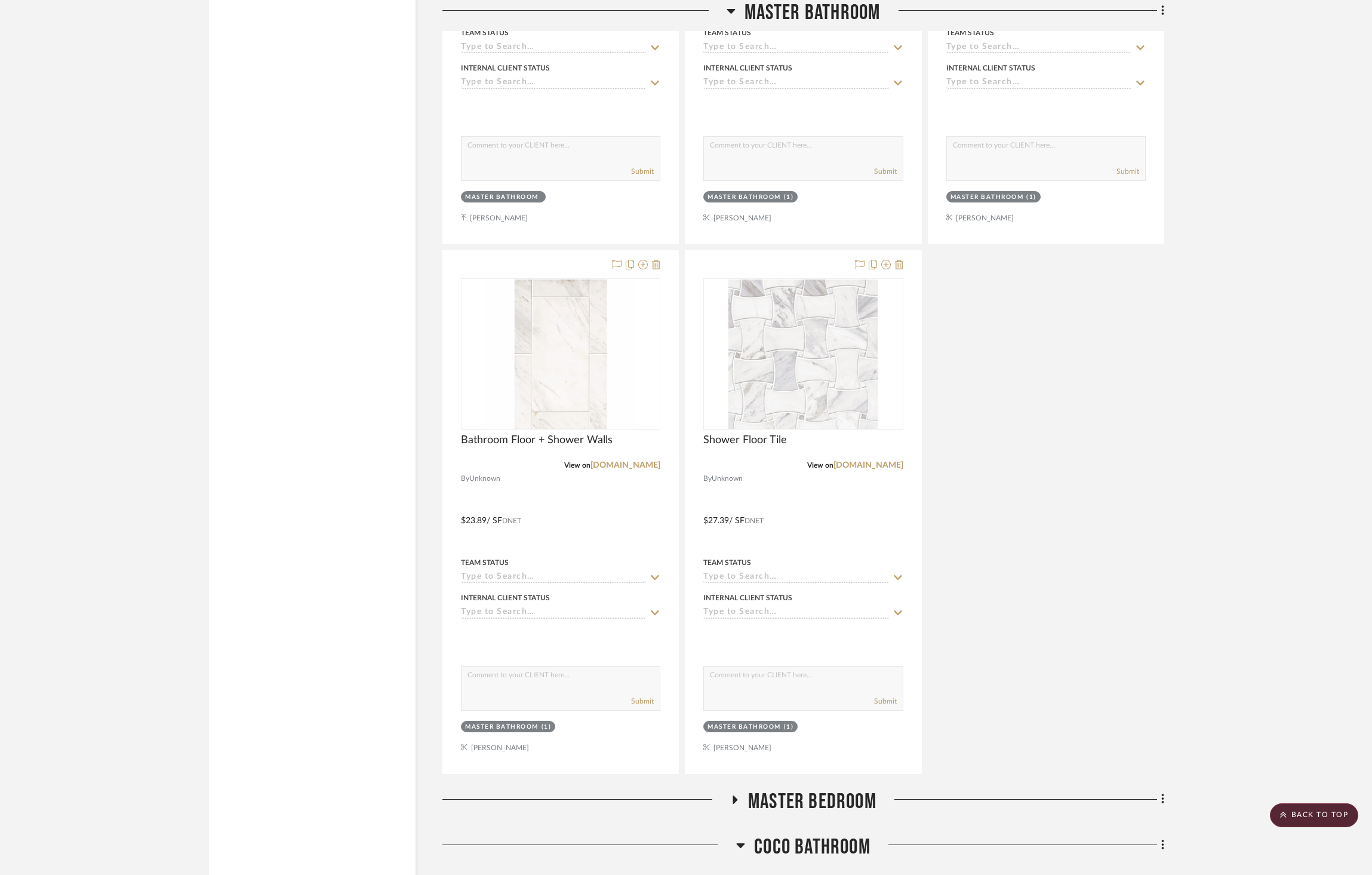
scroll to position [2554, 0]
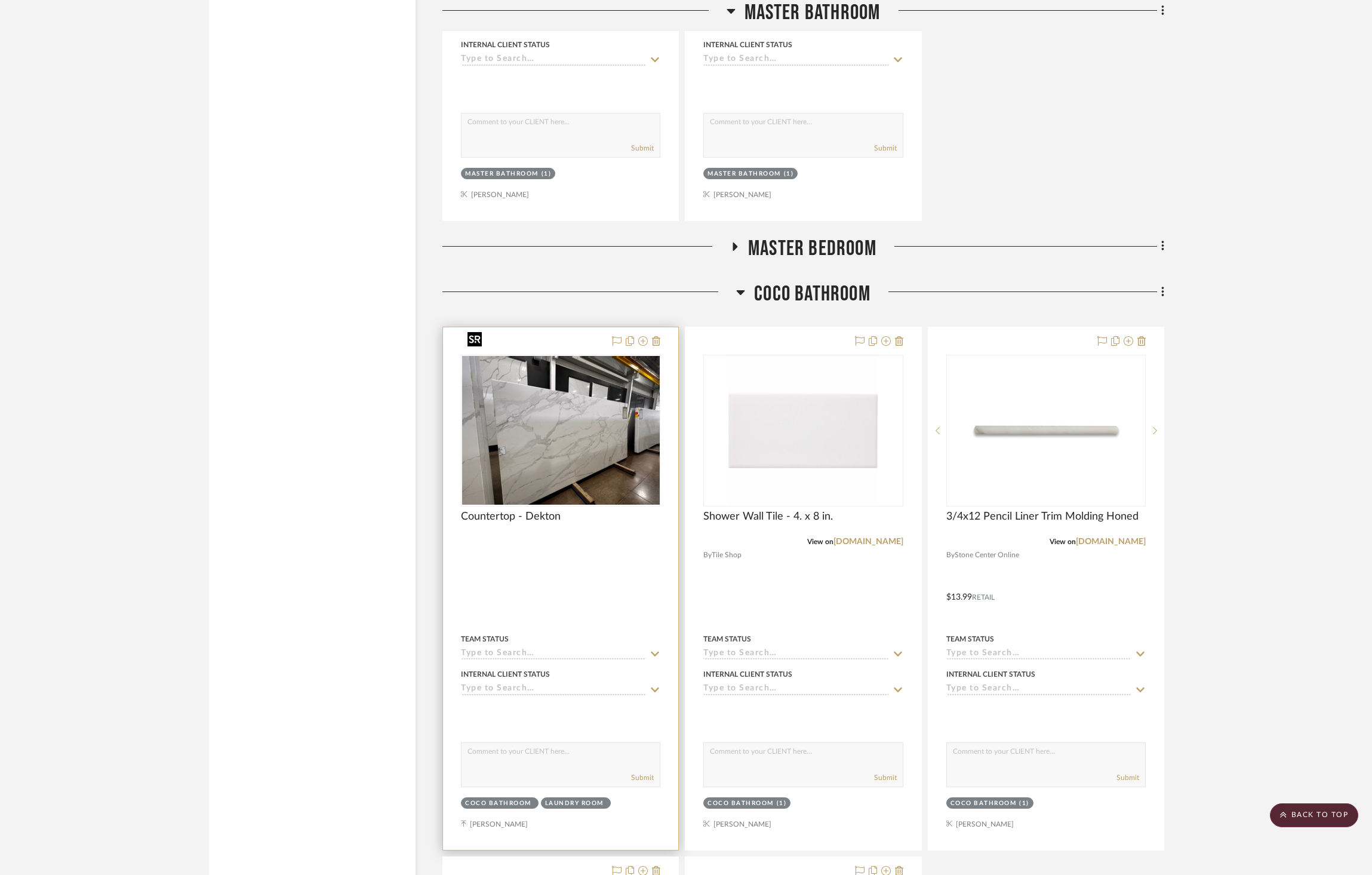
click at [542, 399] on div at bounding box center [561, 430] width 200 height 152
click at [561, 417] on img "0" at bounding box center [560, 431] width 197 height 148
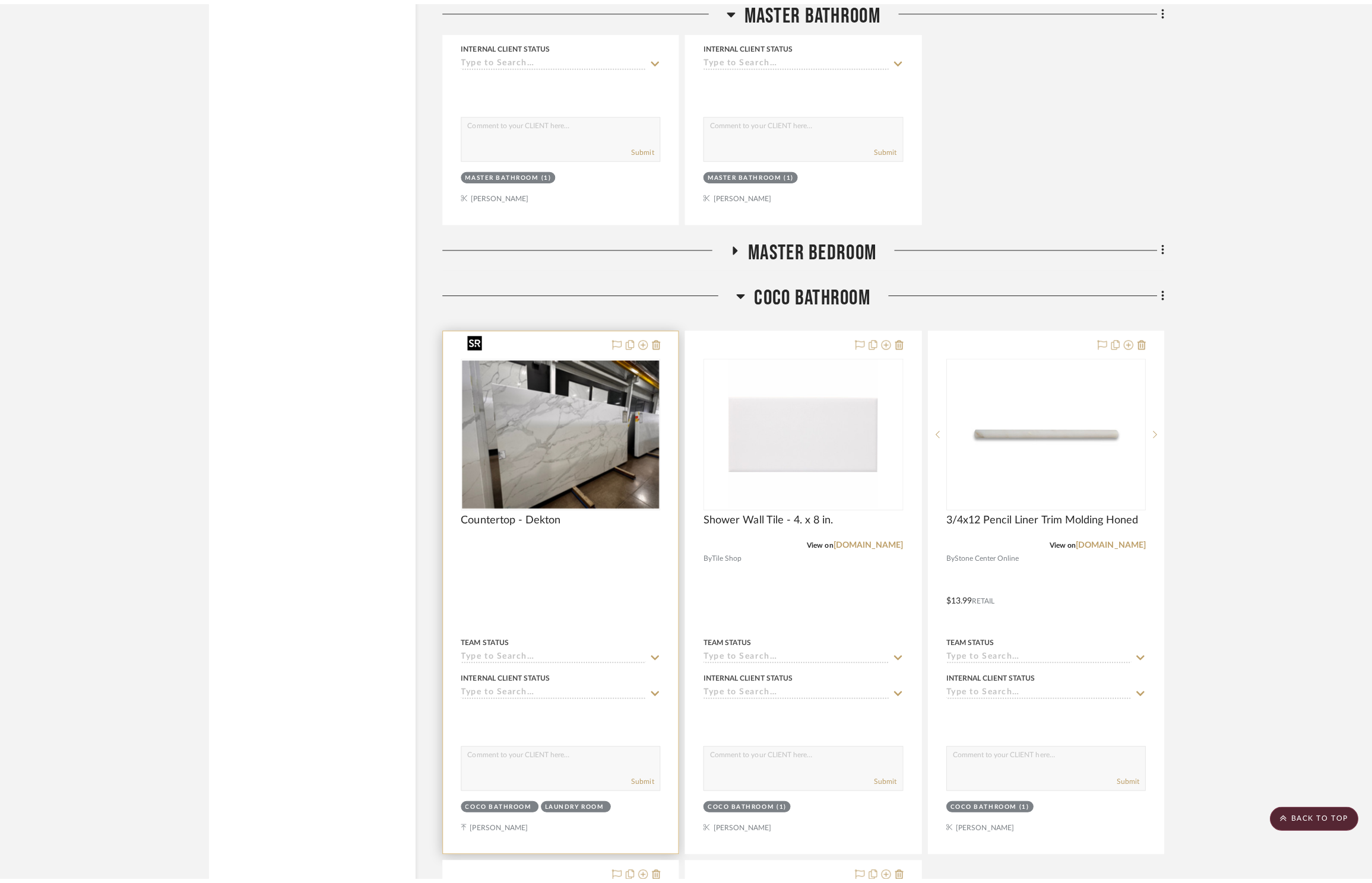
scroll to position [0, 0]
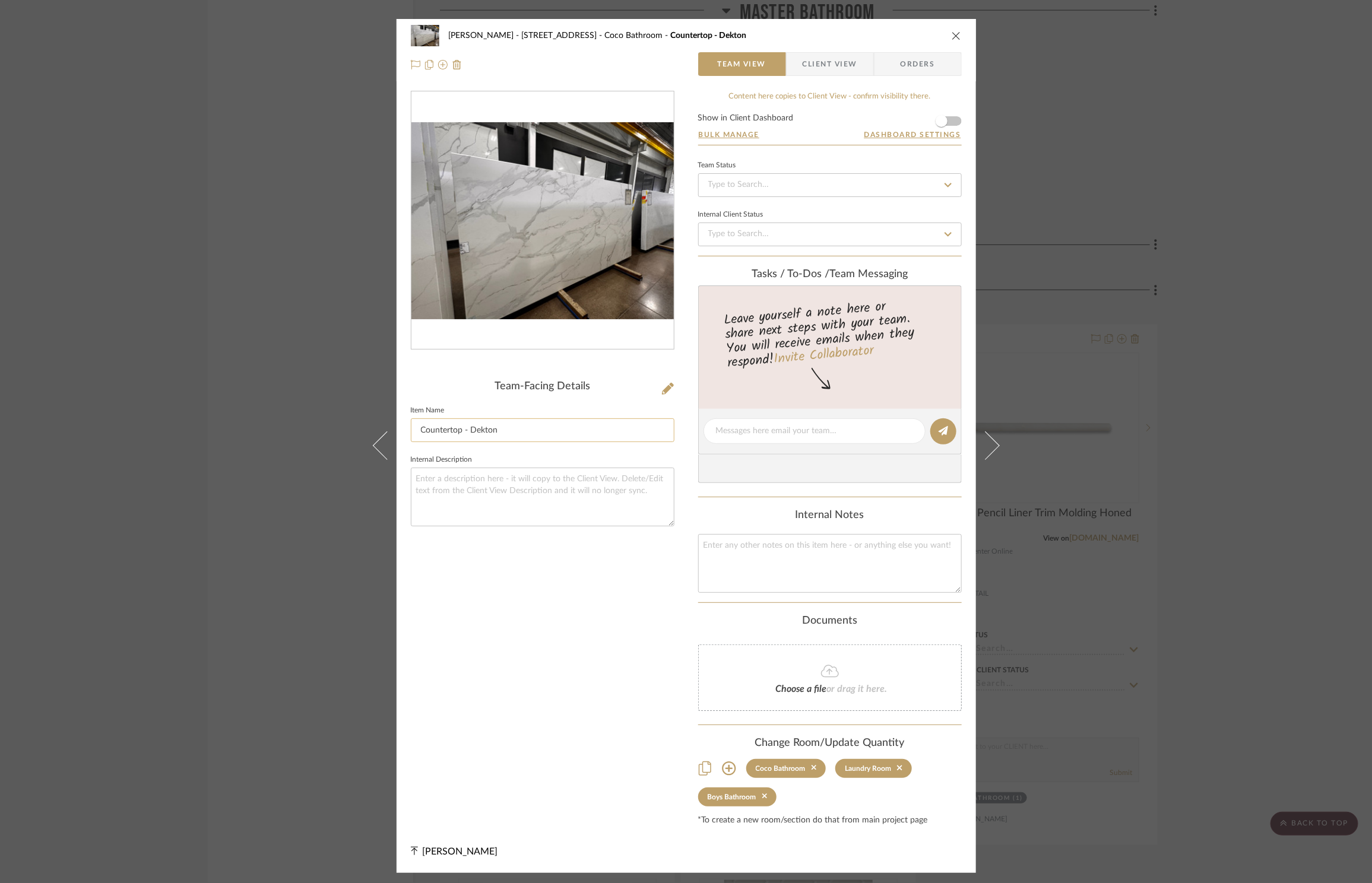
click at [519, 431] on input "Countertop - Dekton" at bounding box center [542, 431] width 264 height 24
type input "Countertop - Dekton 2cm Mitered to 3cm"
click at [953, 33] on icon "close" at bounding box center [956, 36] width 9 height 9
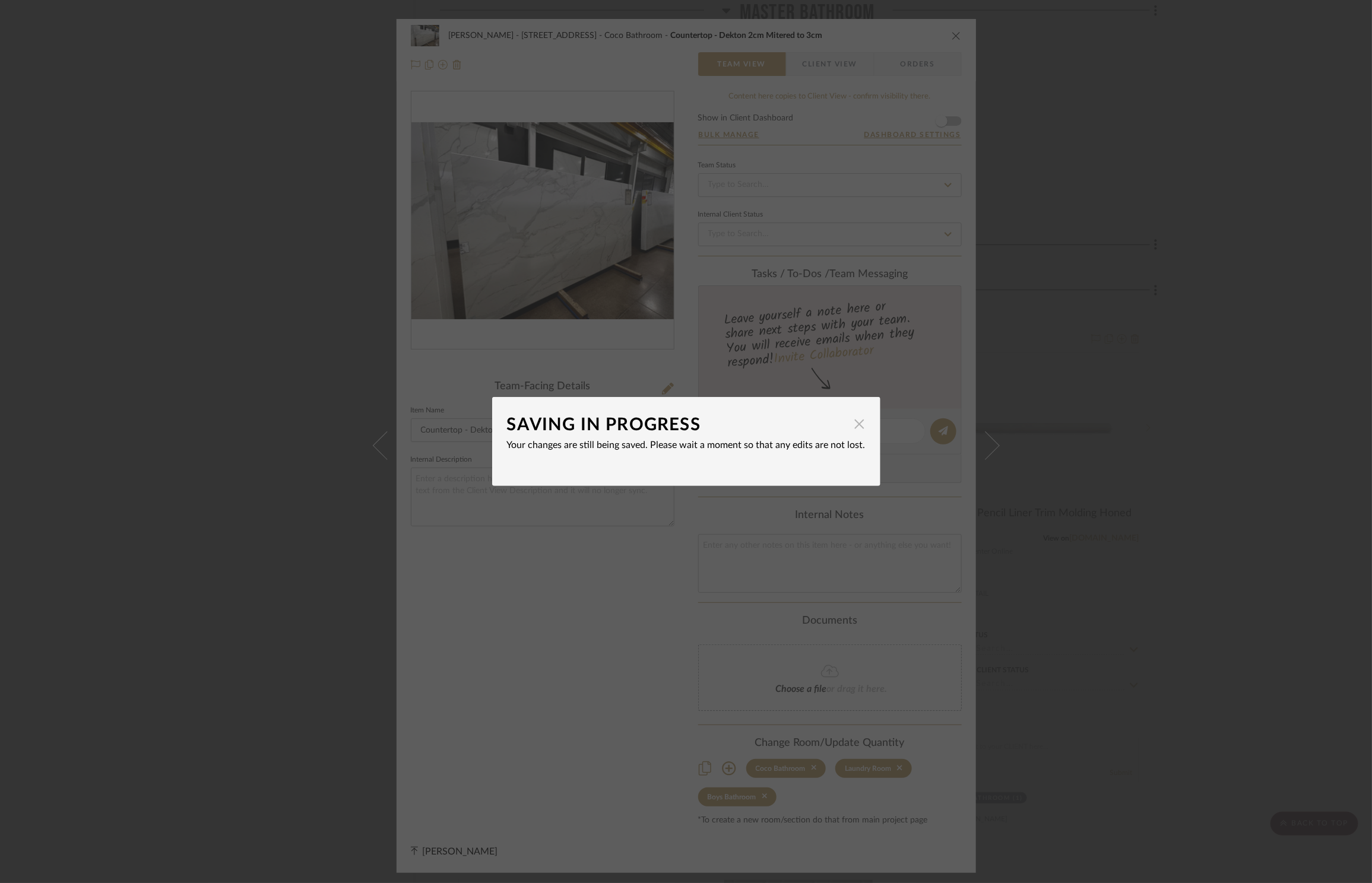
click at [856, 429] on span "button" at bounding box center [860, 424] width 24 height 24
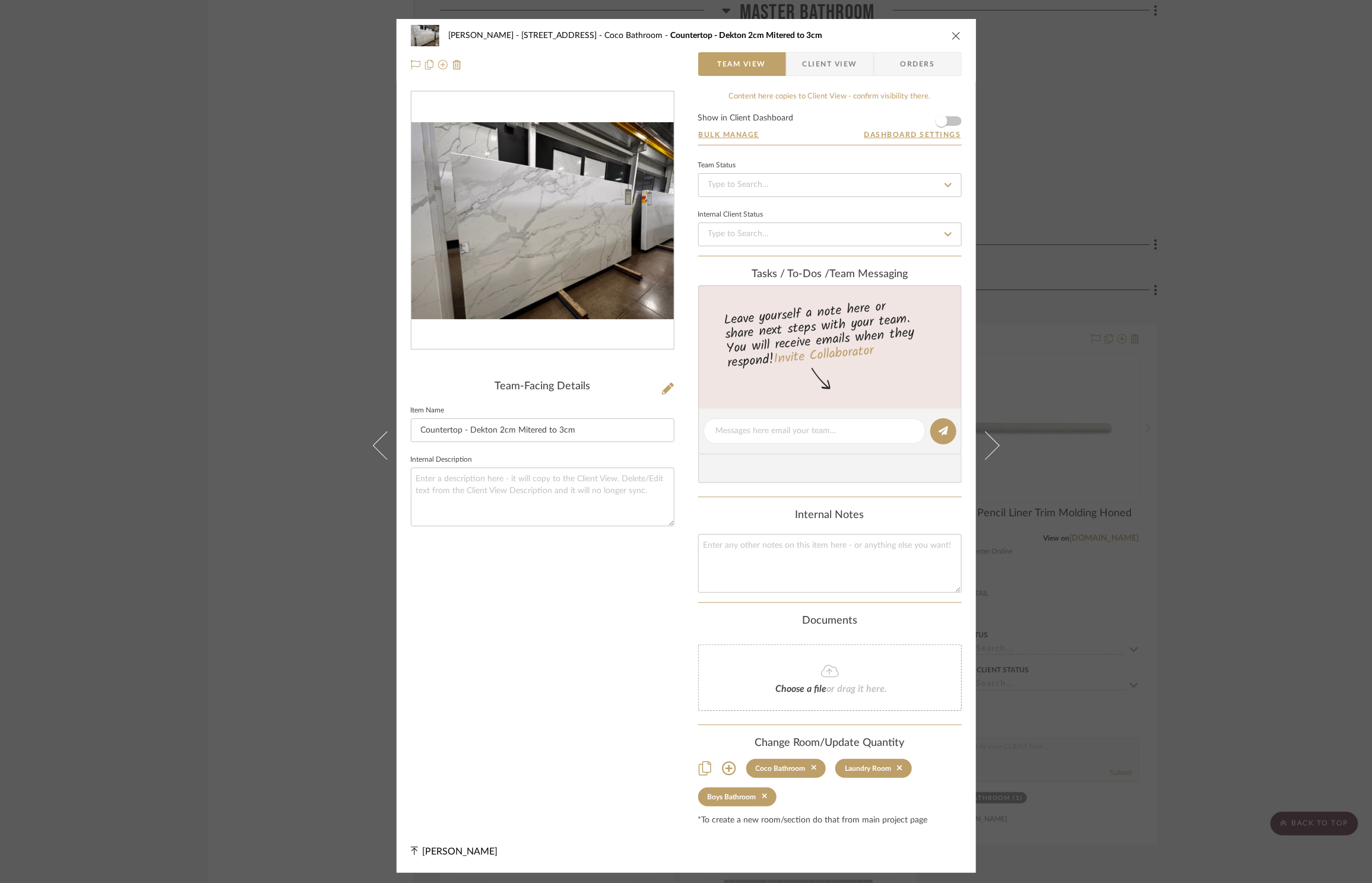
click at [952, 36] on icon "close" at bounding box center [956, 36] width 9 height 9
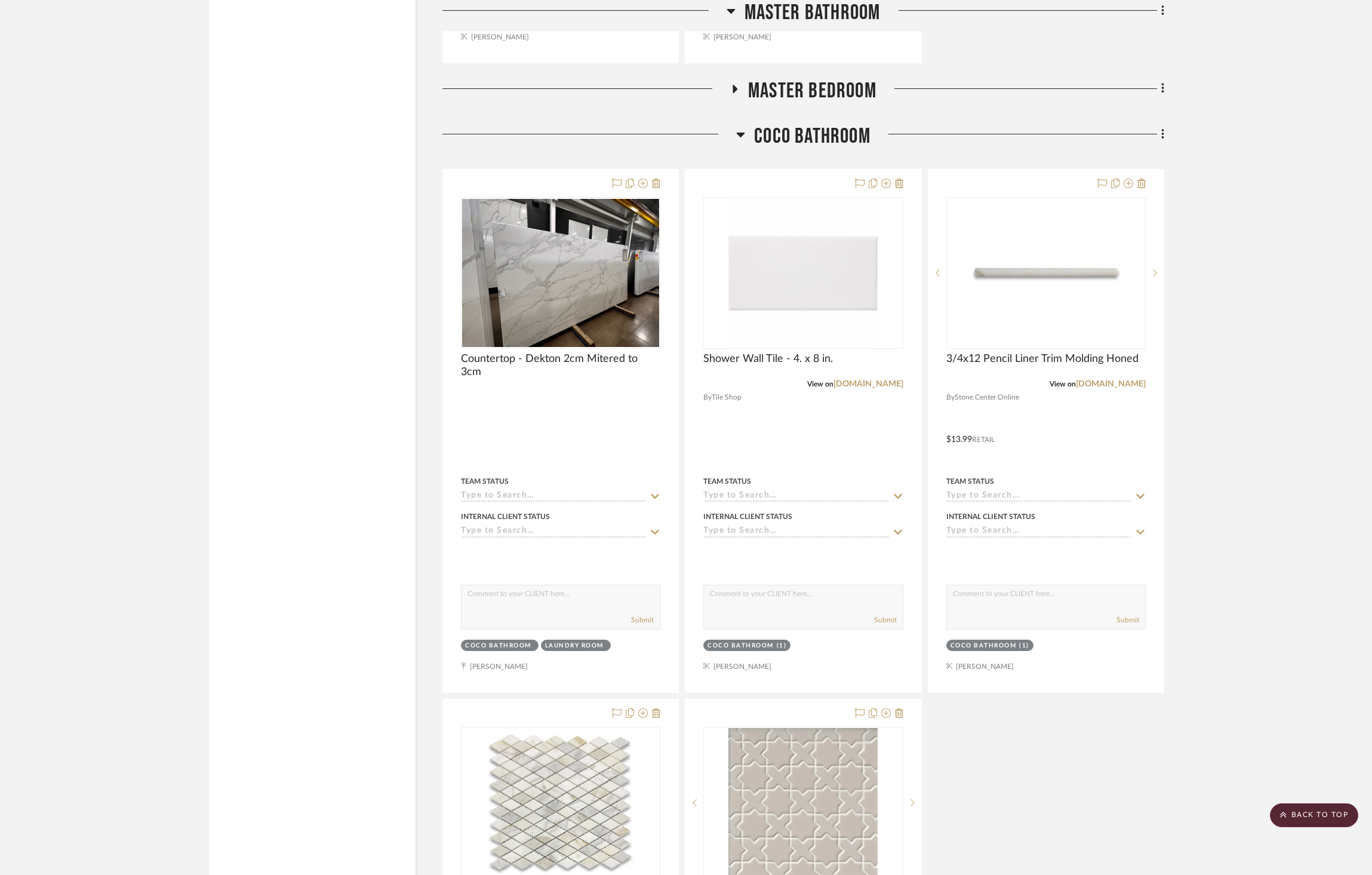
scroll to position [2723, 0]
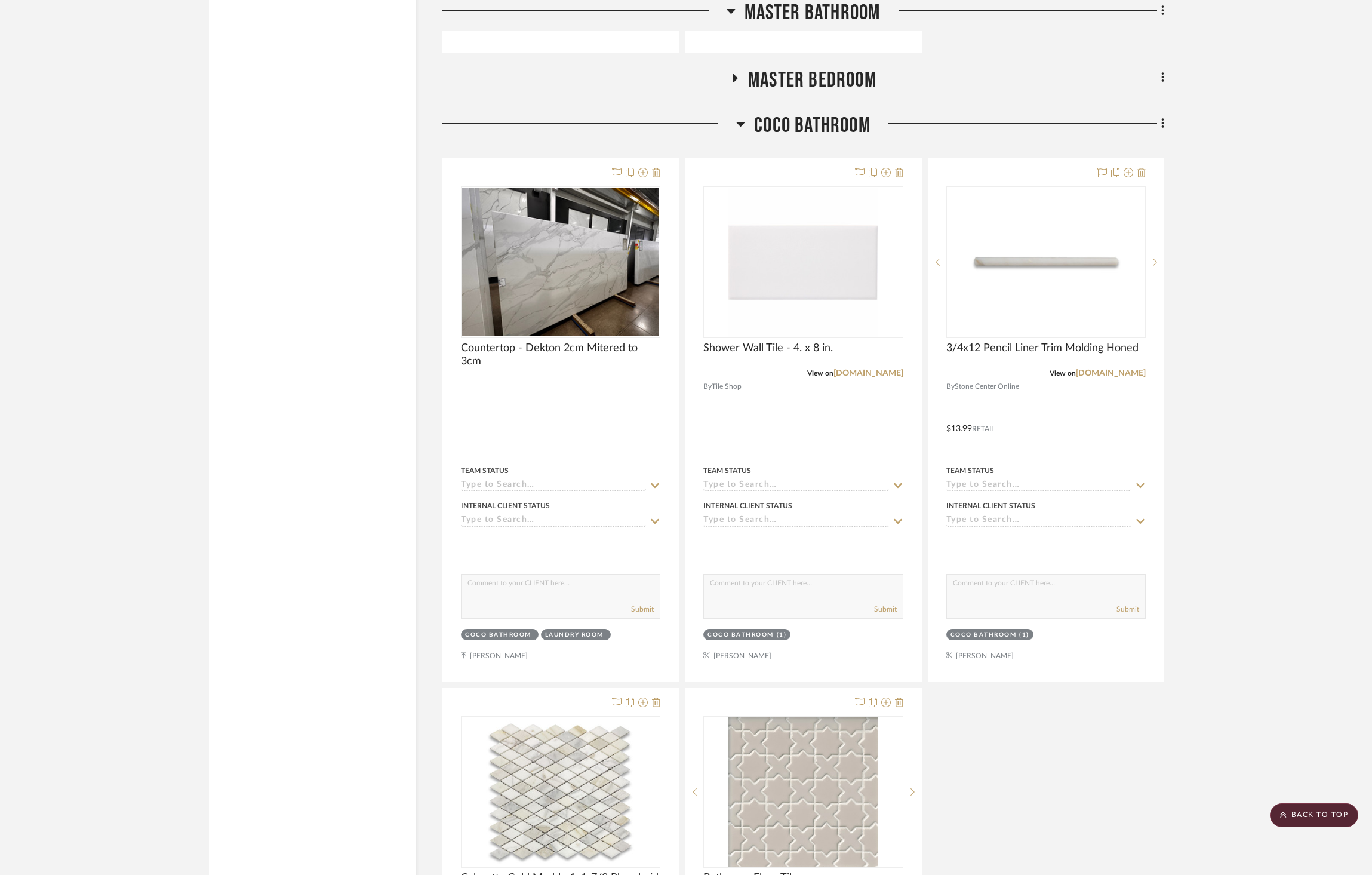
click at [796, 113] on span "Coco Bathroom" at bounding box center [813, 126] width 116 height 25
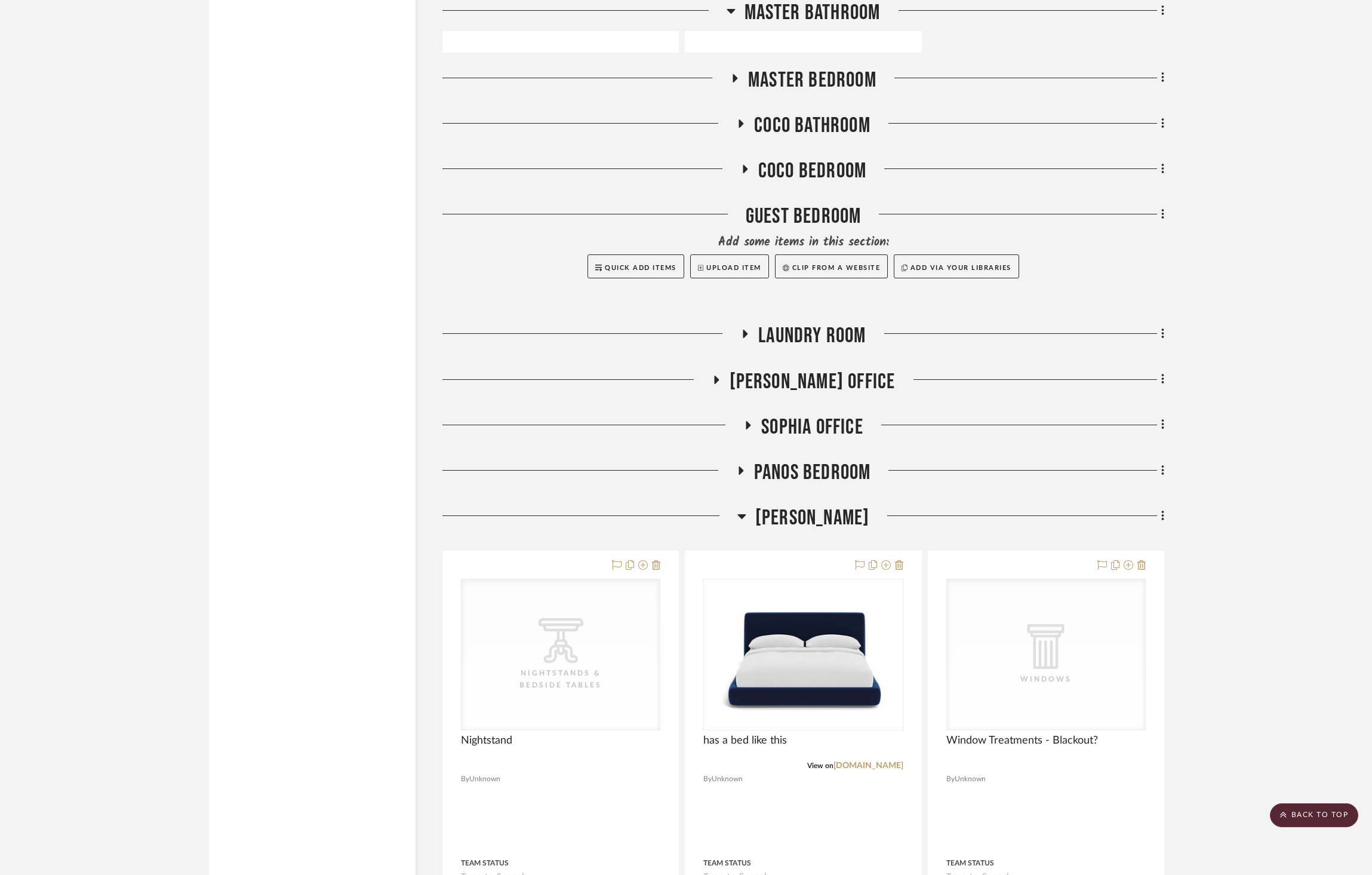
click at [827, 506] on span "[PERSON_NAME]" at bounding box center [813, 518] width 115 height 25
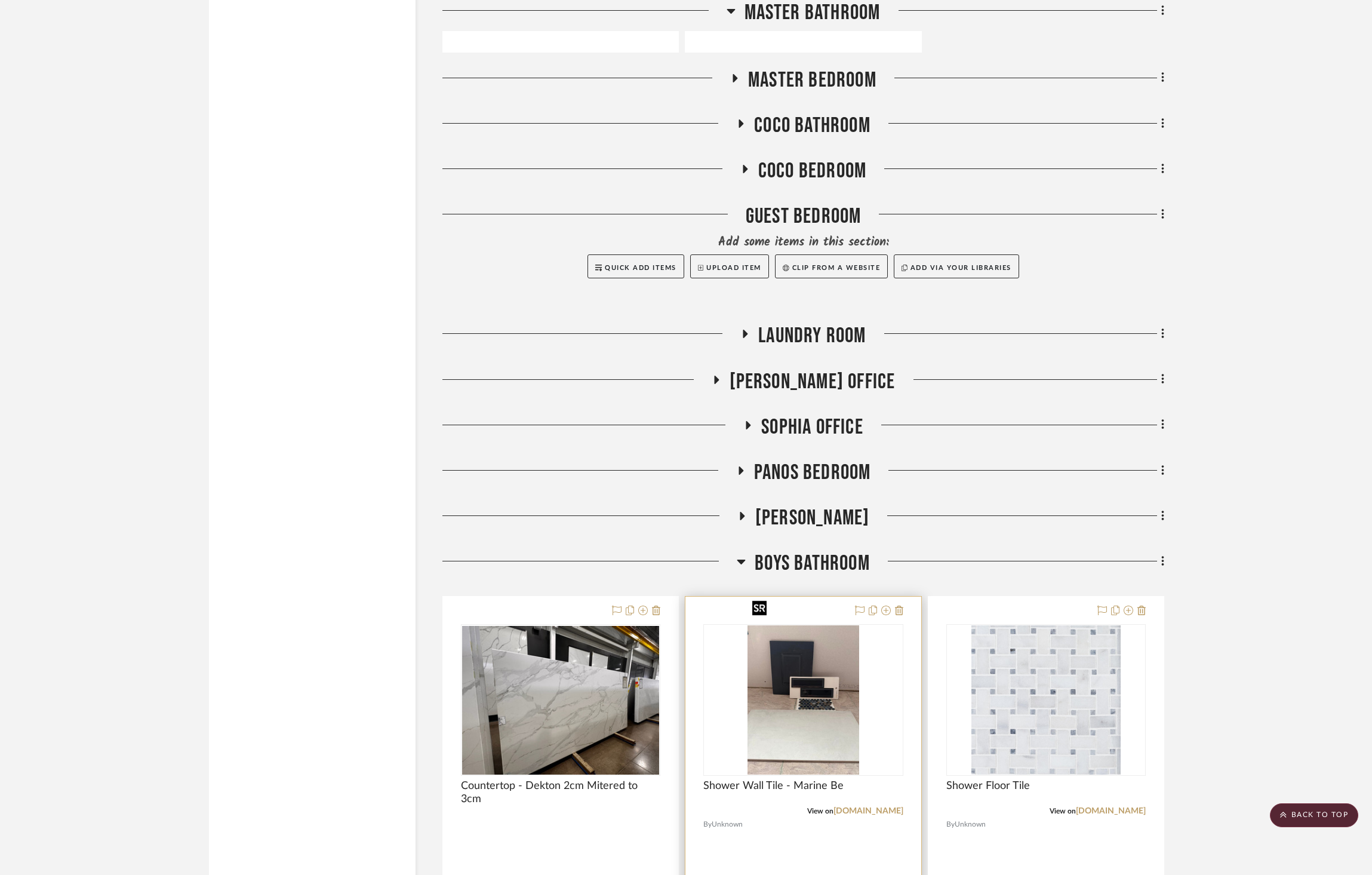
click at [834, 655] on img "0" at bounding box center [803, 700] width 111 height 150
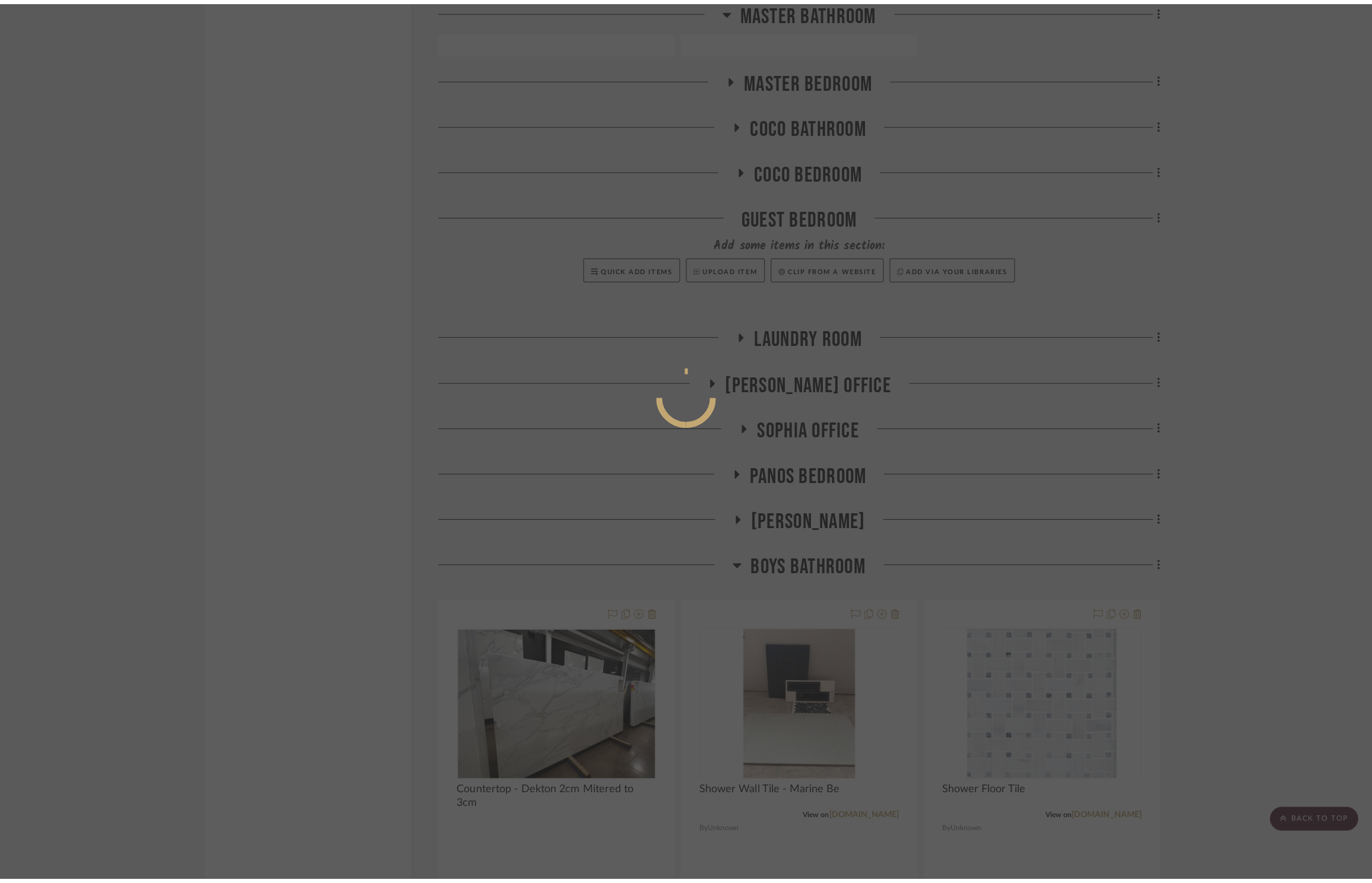
scroll to position [0, 0]
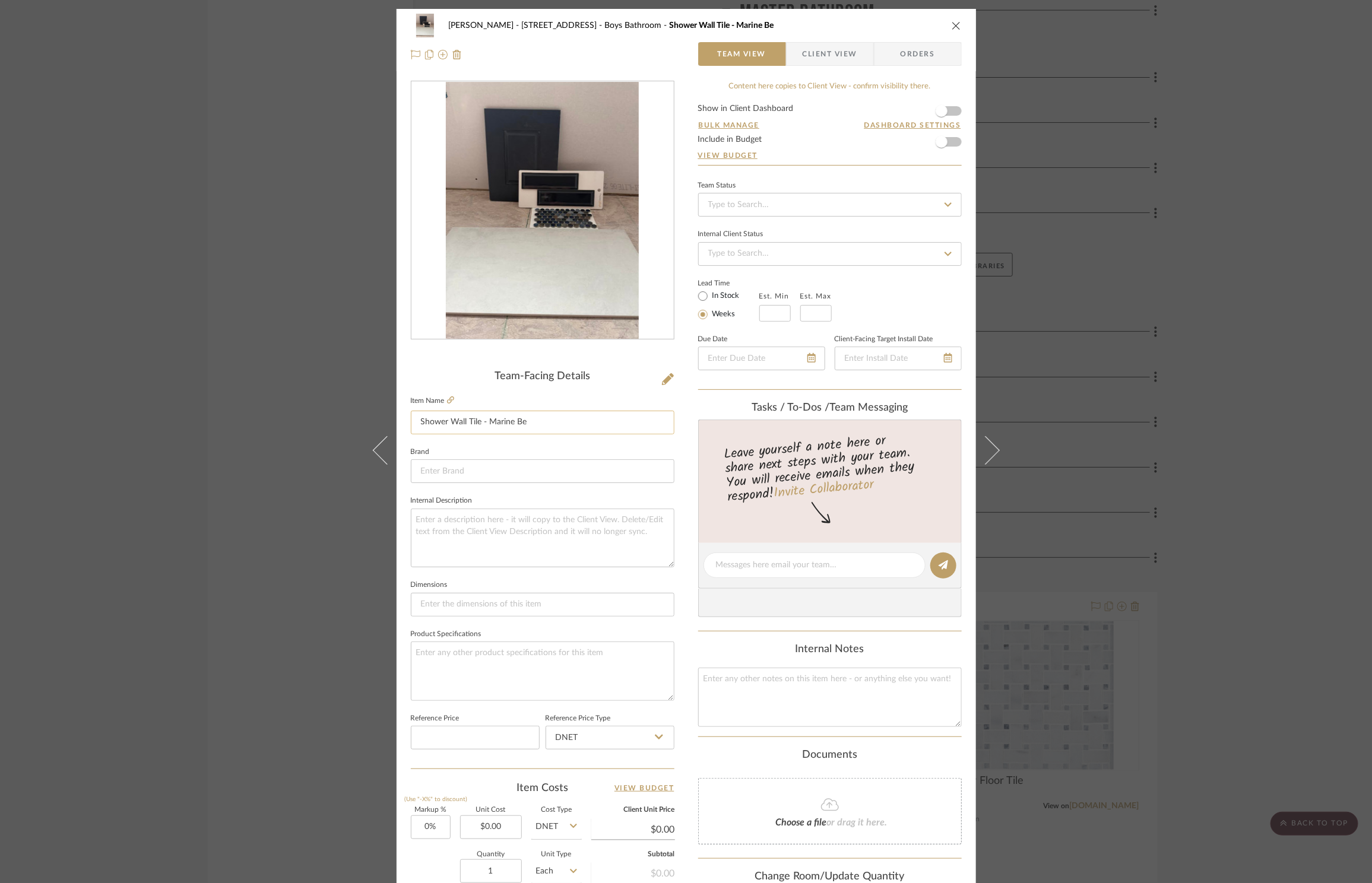
click at [560, 422] on input "Shower Wall Tile - Marine Be" at bounding box center [542, 423] width 264 height 24
type input "Shower Wall Tile - Marine"
click at [1292, 263] on div "ZAFIRIDES - 2286 Yorkshire Road Boys Bathroom Shower Wall Tile - Marine Be Team…" at bounding box center [686, 441] width 1372 height 883
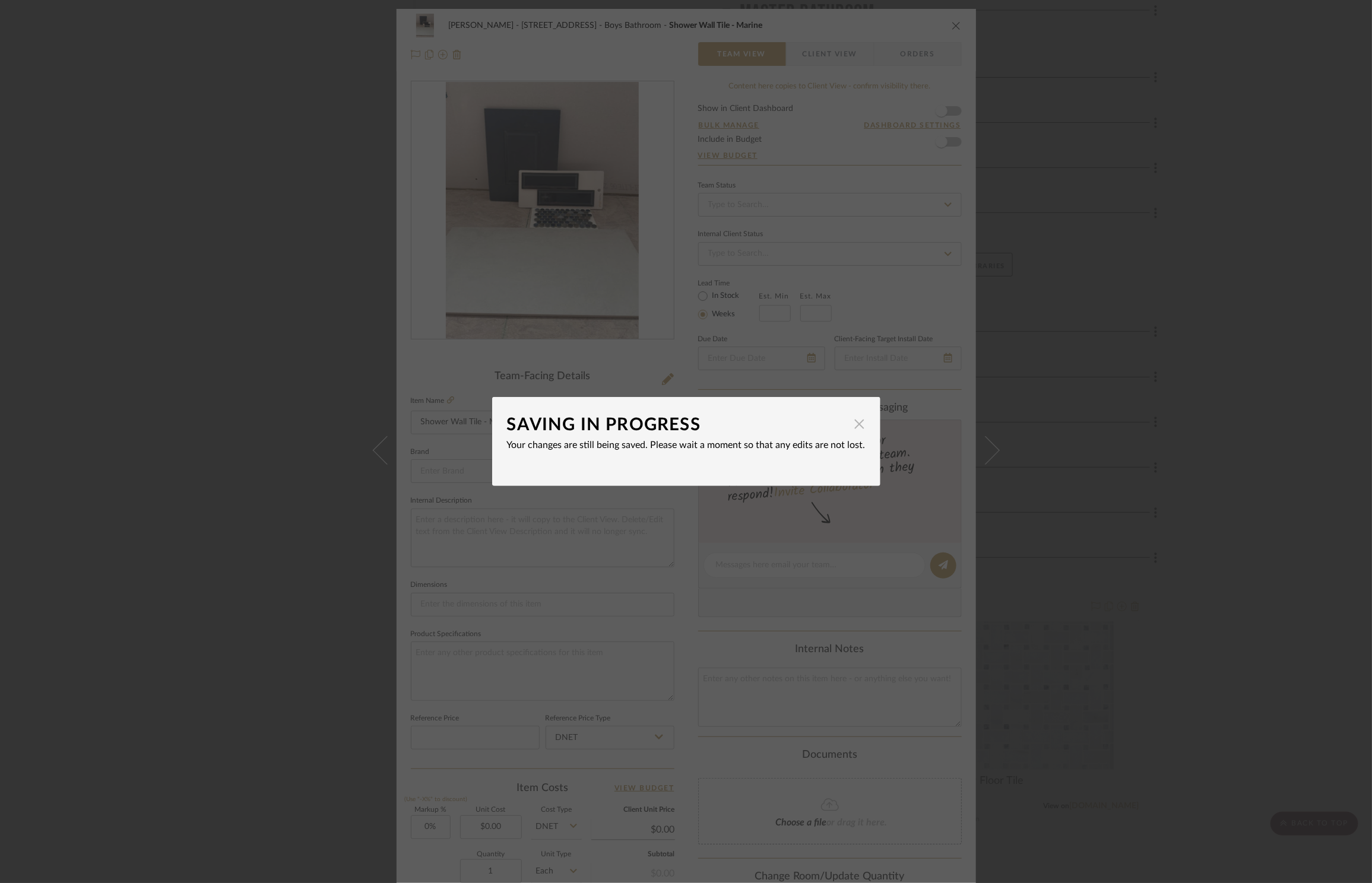
click at [854, 434] on button "×" at bounding box center [860, 424] width 24 height 24
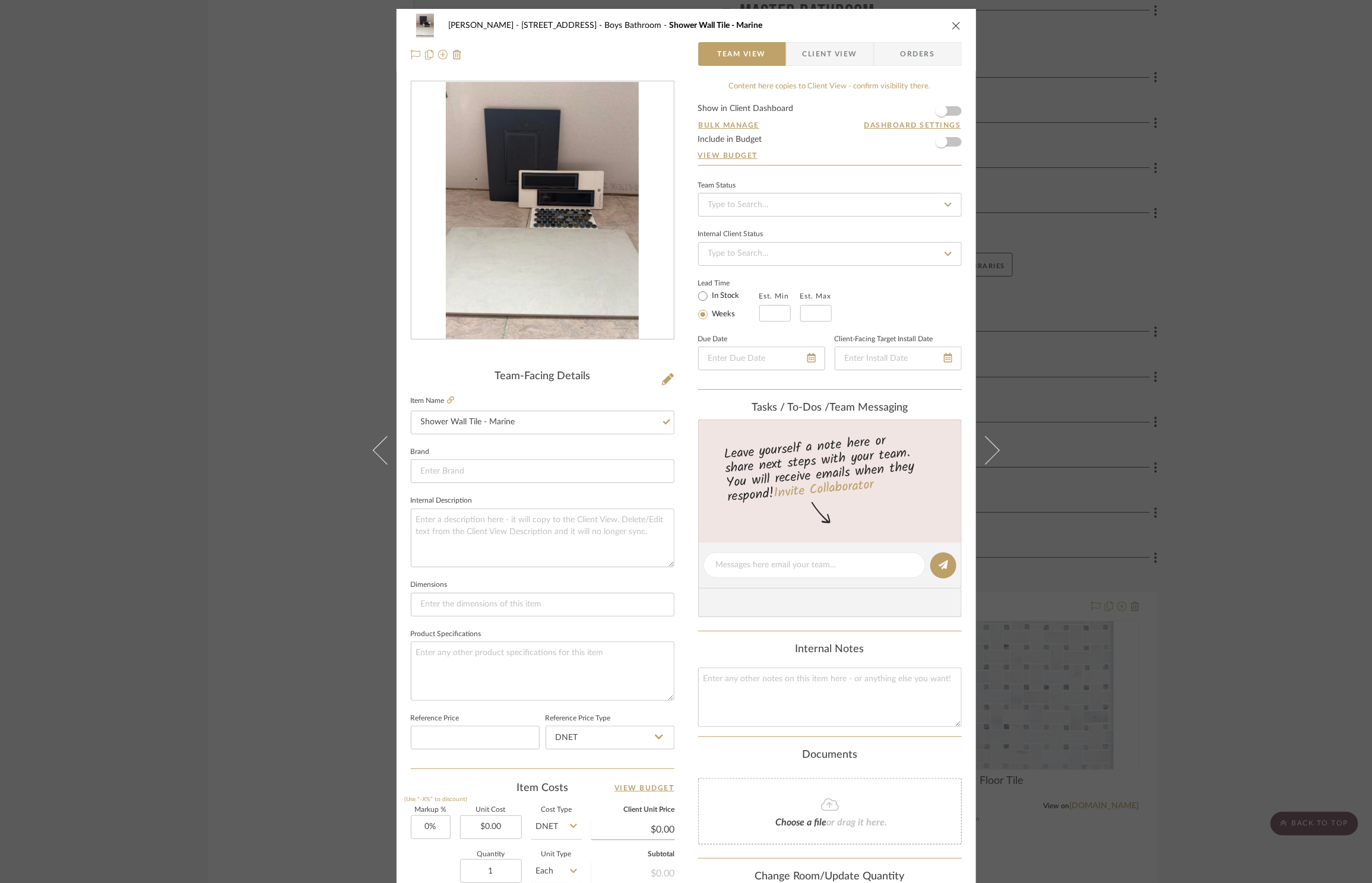
click at [1240, 464] on div "ZAFIRIDES - 2286 Yorkshire Road Boys Bathroom Shower Wall Tile - Marine Team Vi…" at bounding box center [686, 441] width 1372 height 883
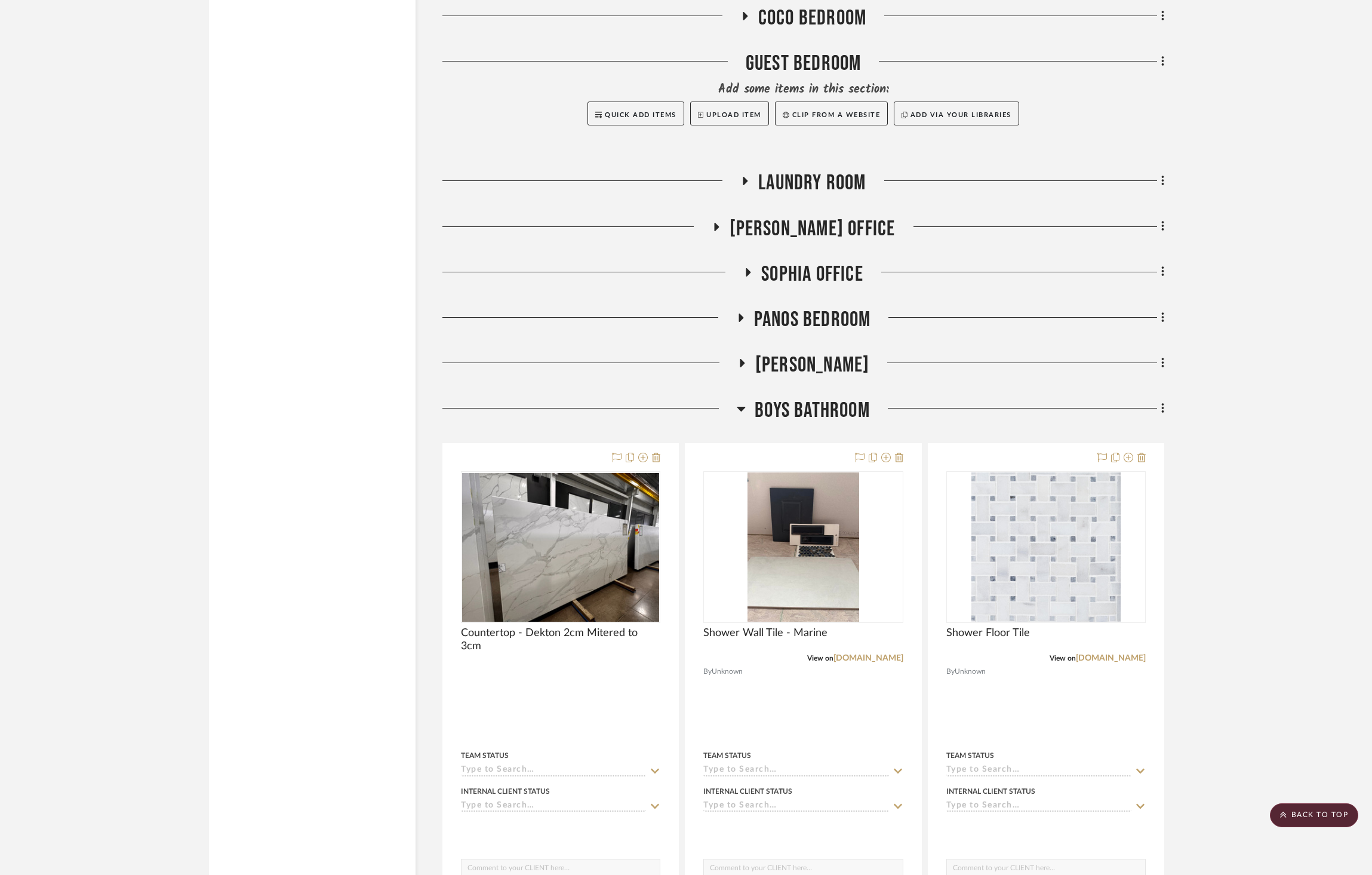
scroll to position [2963, 0]
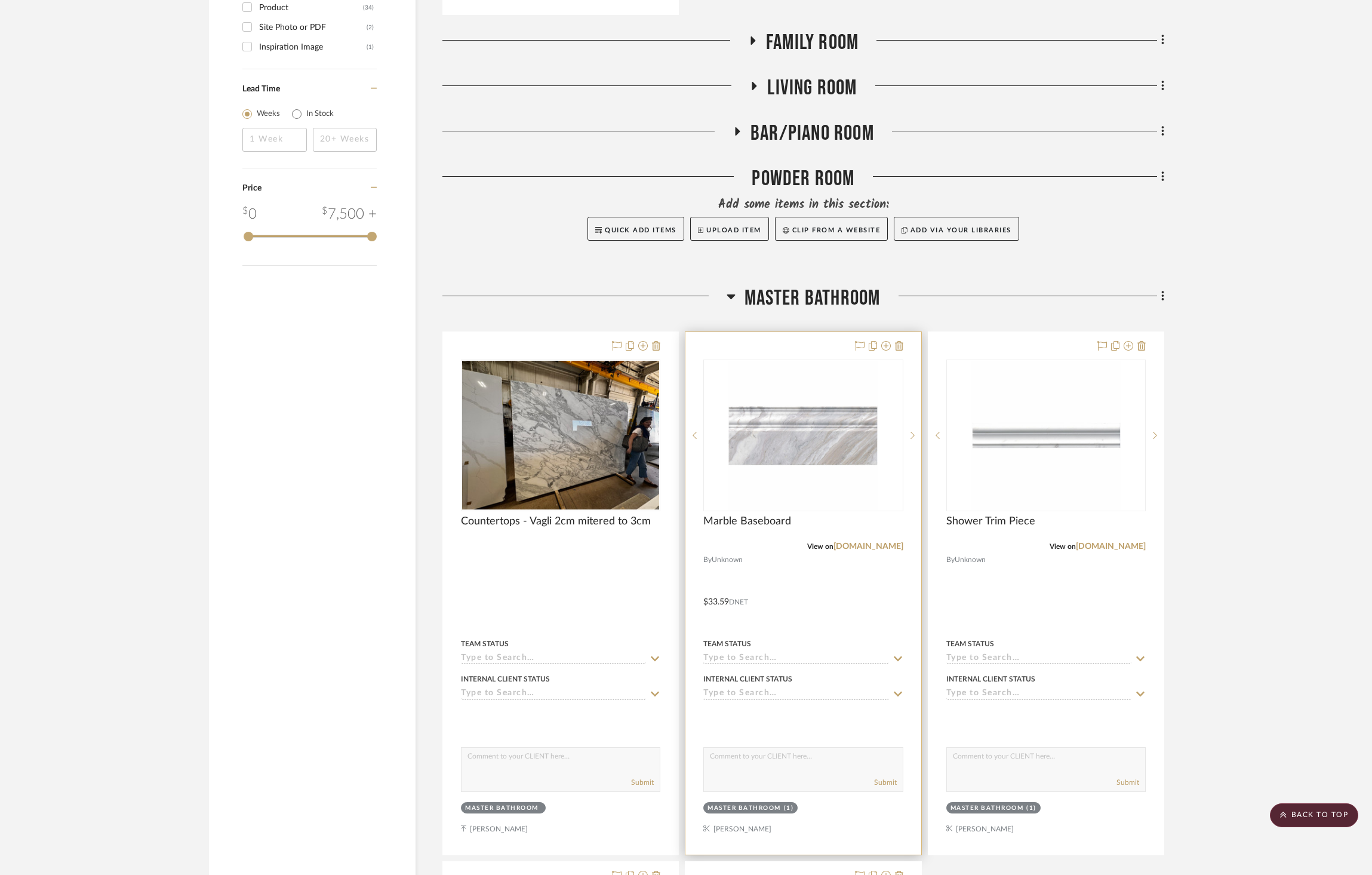
scroll to position [1380, 0]
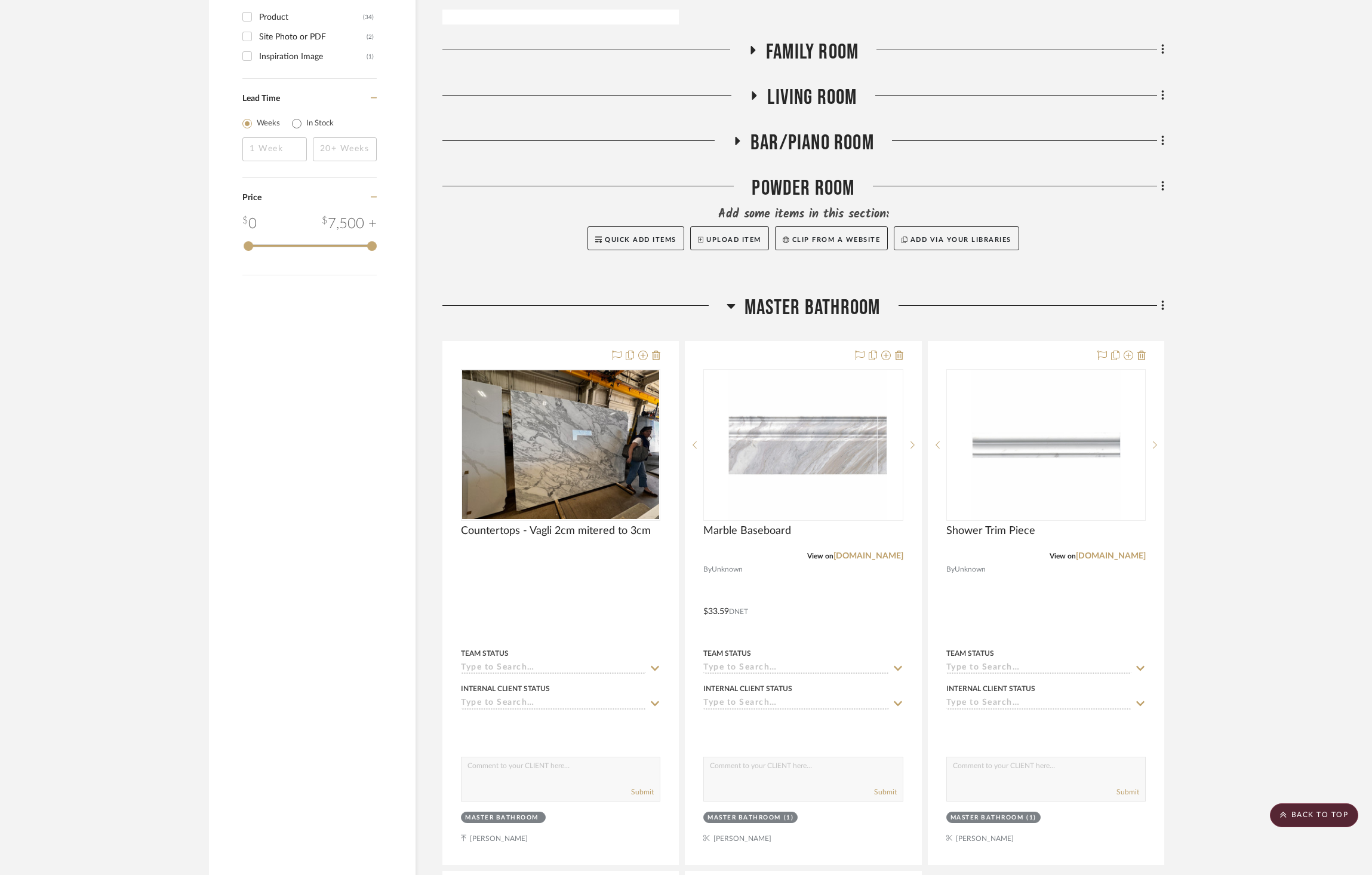
click at [835, 295] on span "Master Bathroom" at bounding box center [813, 308] width 136 height 25
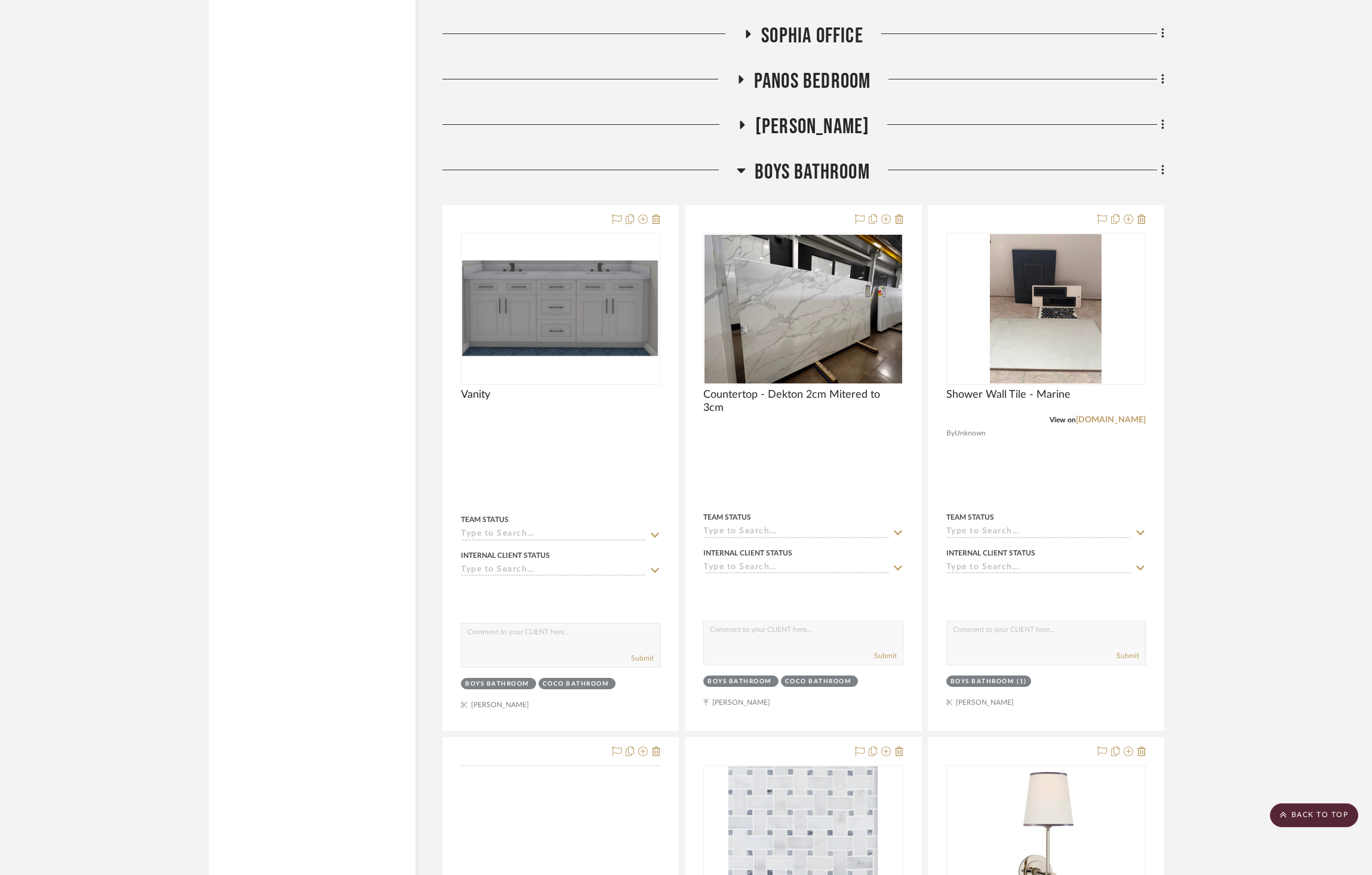
scroll to position [2053, 0]
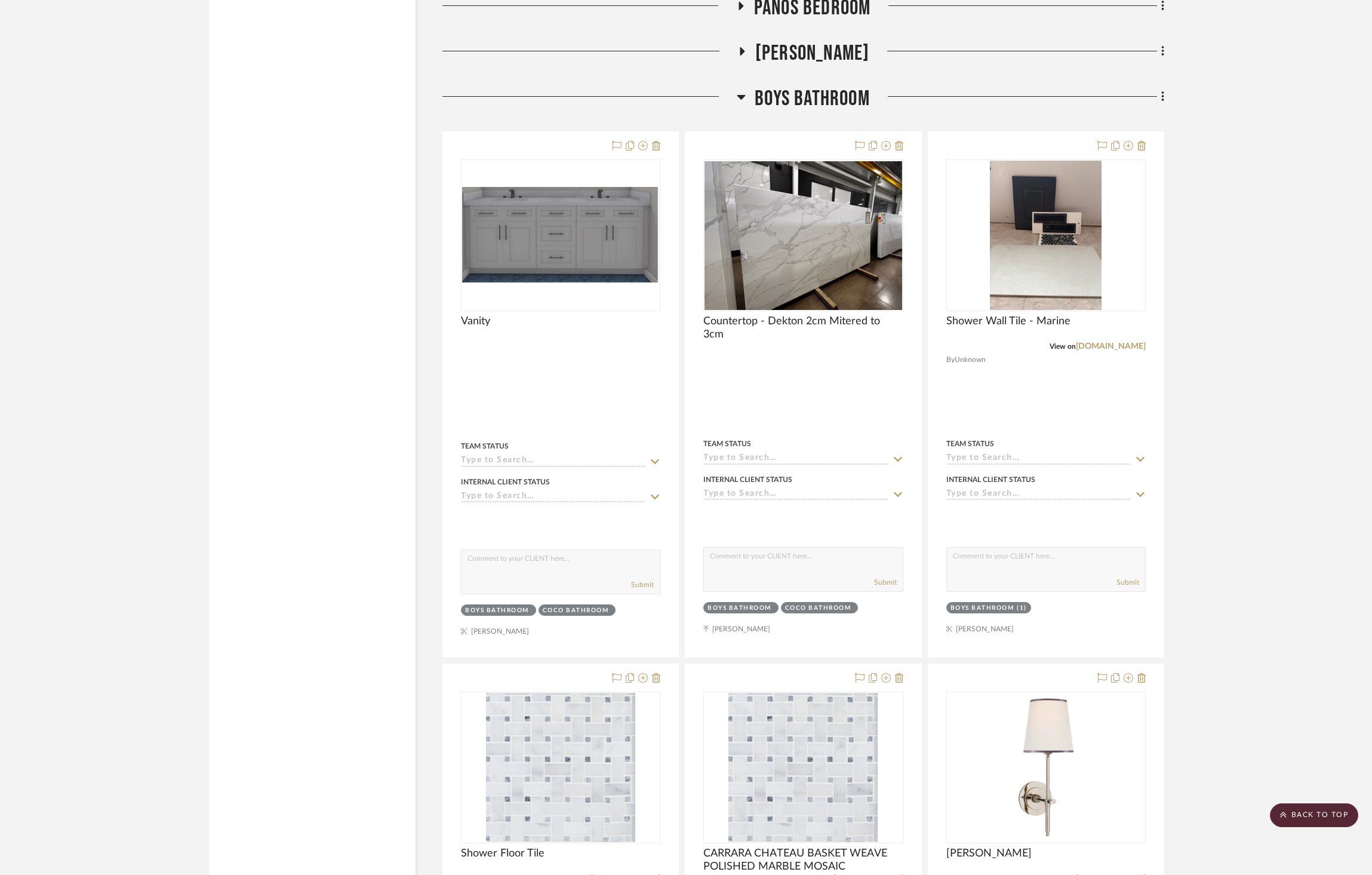
scroll to position [2337, 0]
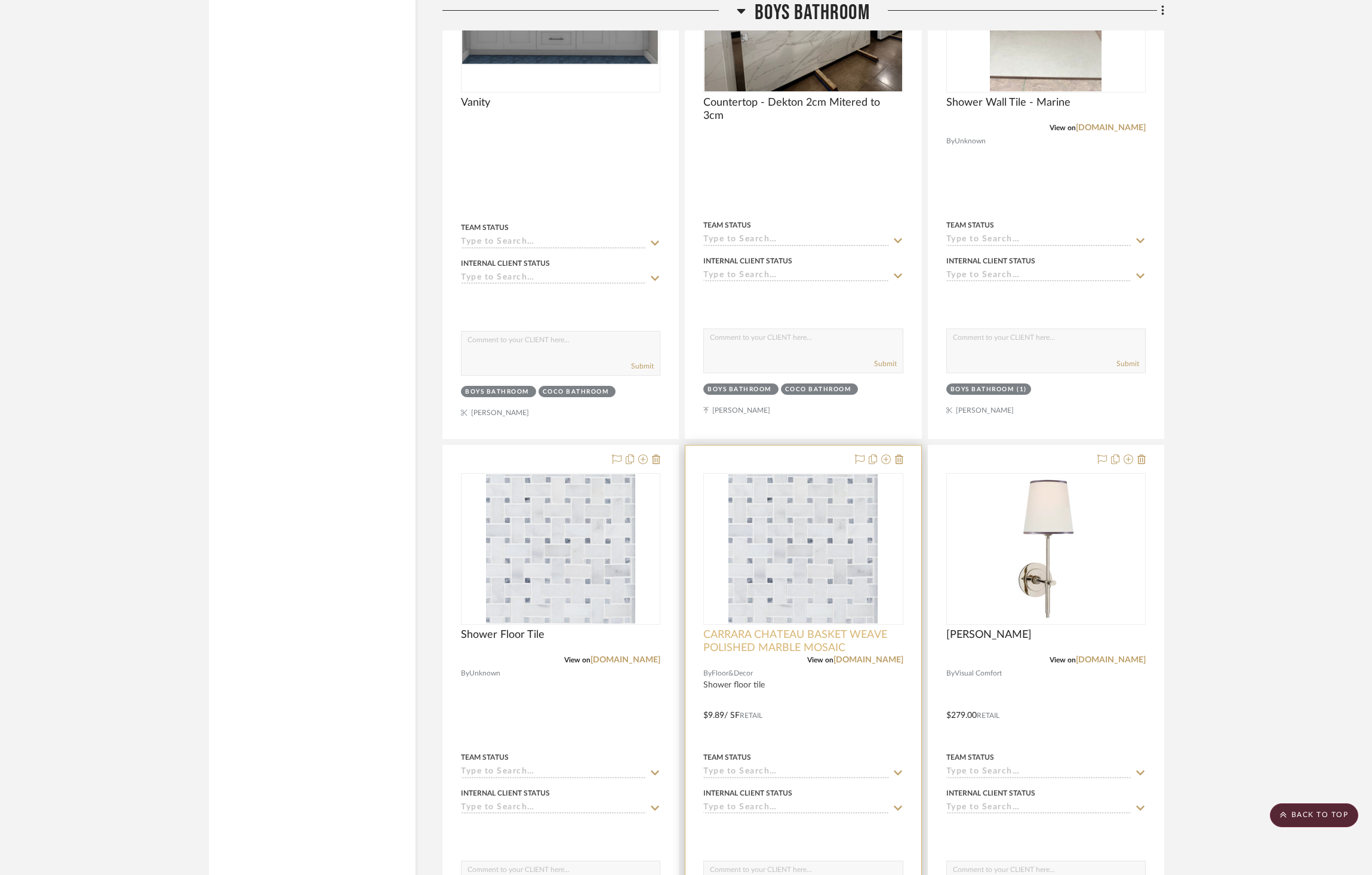
click at [796, 629] on span "CARRARA CHATEAU BASKET WEAVE POLISHED MARBLE MOSAIC" at bounding box center [803, 641] width 200 height 26
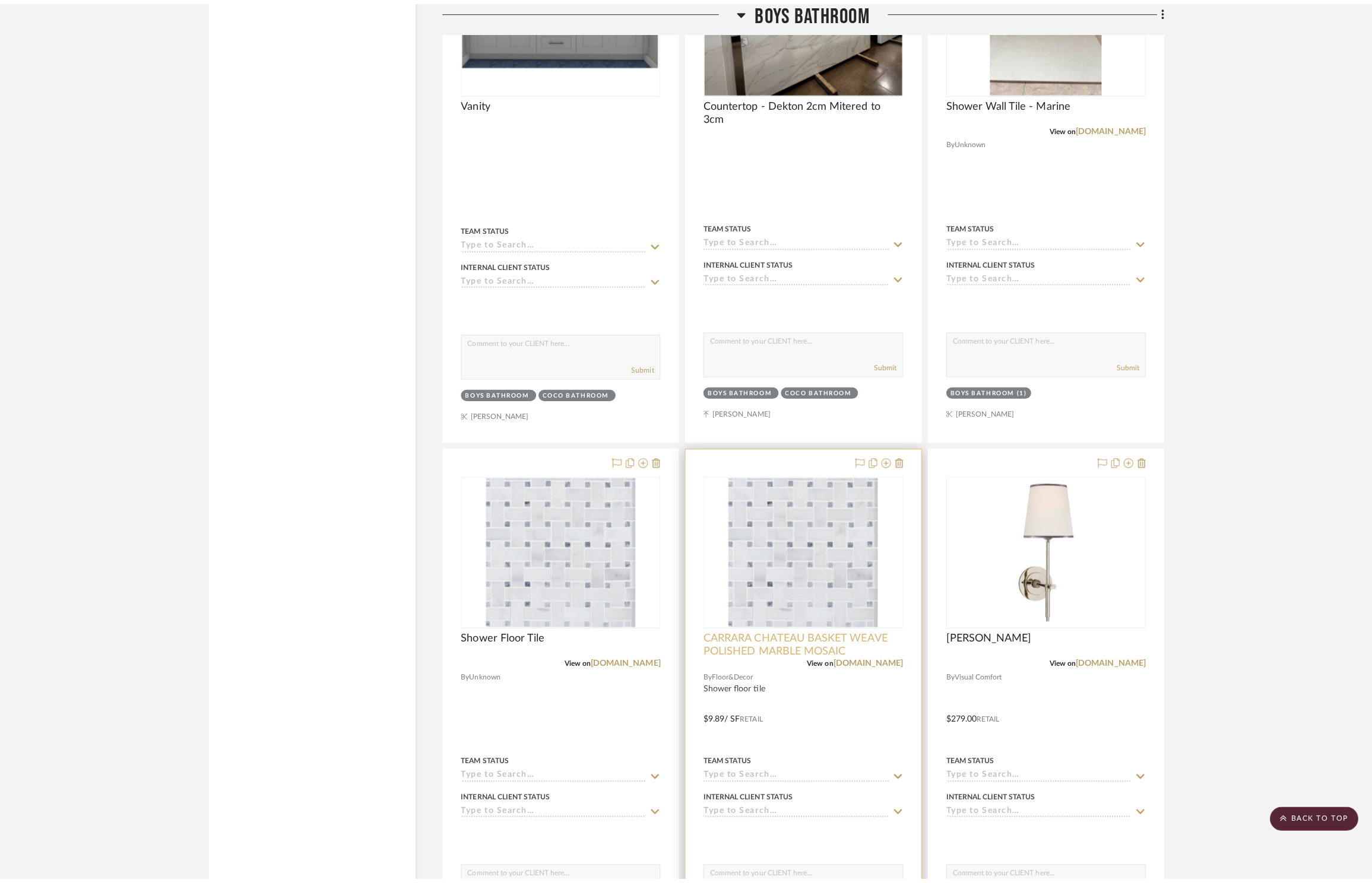
scroll to position [0, 0]
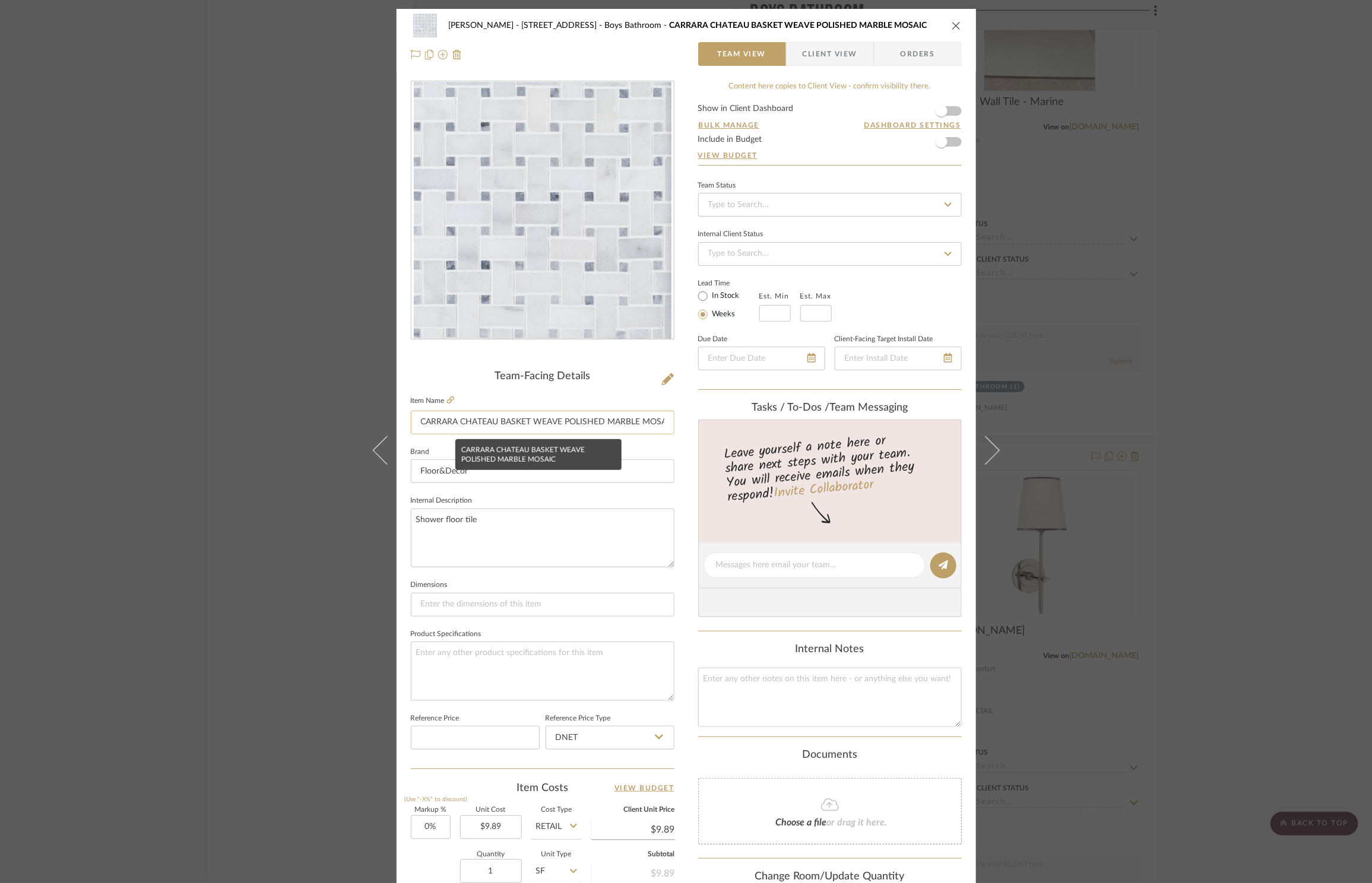
click at [504, 419] on input "CARRARA CHATEAU BASKET WEAVE POLISHED MARBLE MOSAIC" at bounding box center [542, 423] width 264 height 24
type input "Shower Floor Tile"
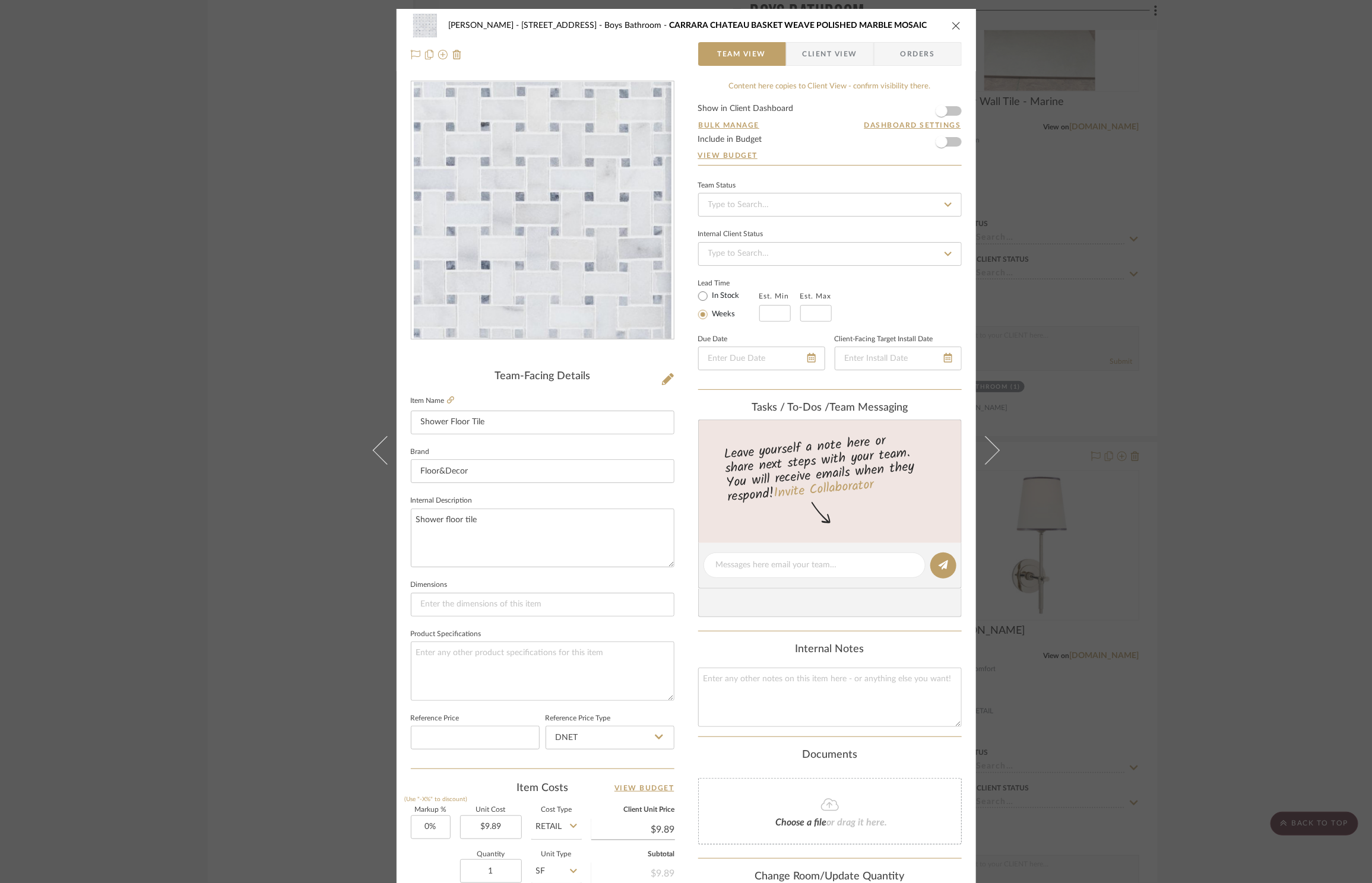
click at [1336, 190] on div "[PERSON_NAME] - [STREET_ADDRESS] Boys Bathroom CARRARA CHATEAU BASKET WEAVE POL…" at bounding box center [686, 441] width 1372 height 883
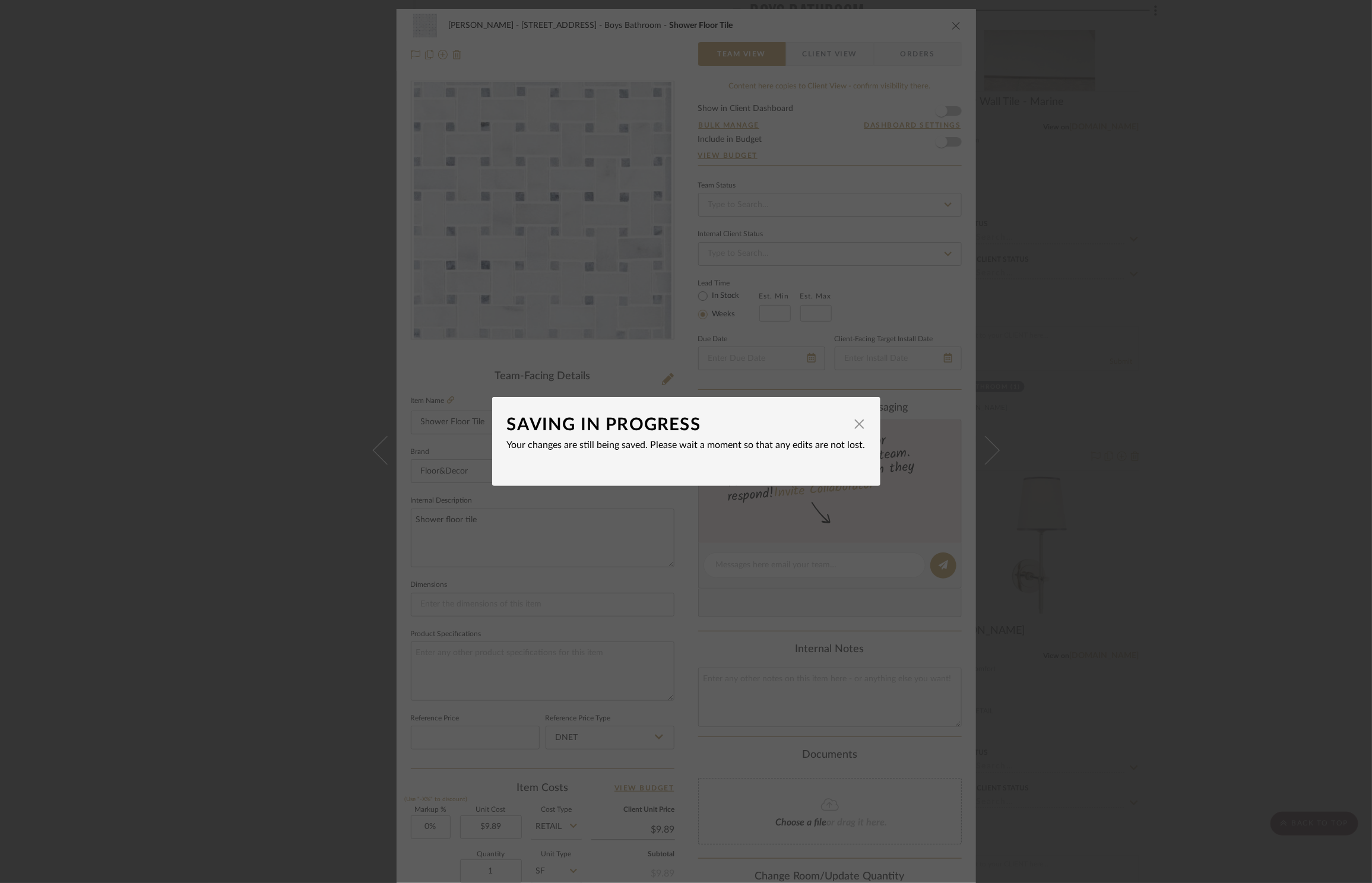
click at [952, 29] on div "SAVING IN PROGRESS × Your changes are still being saved. Please wait a moment s…" at bounding box center [686, 441] width 1372 height 883
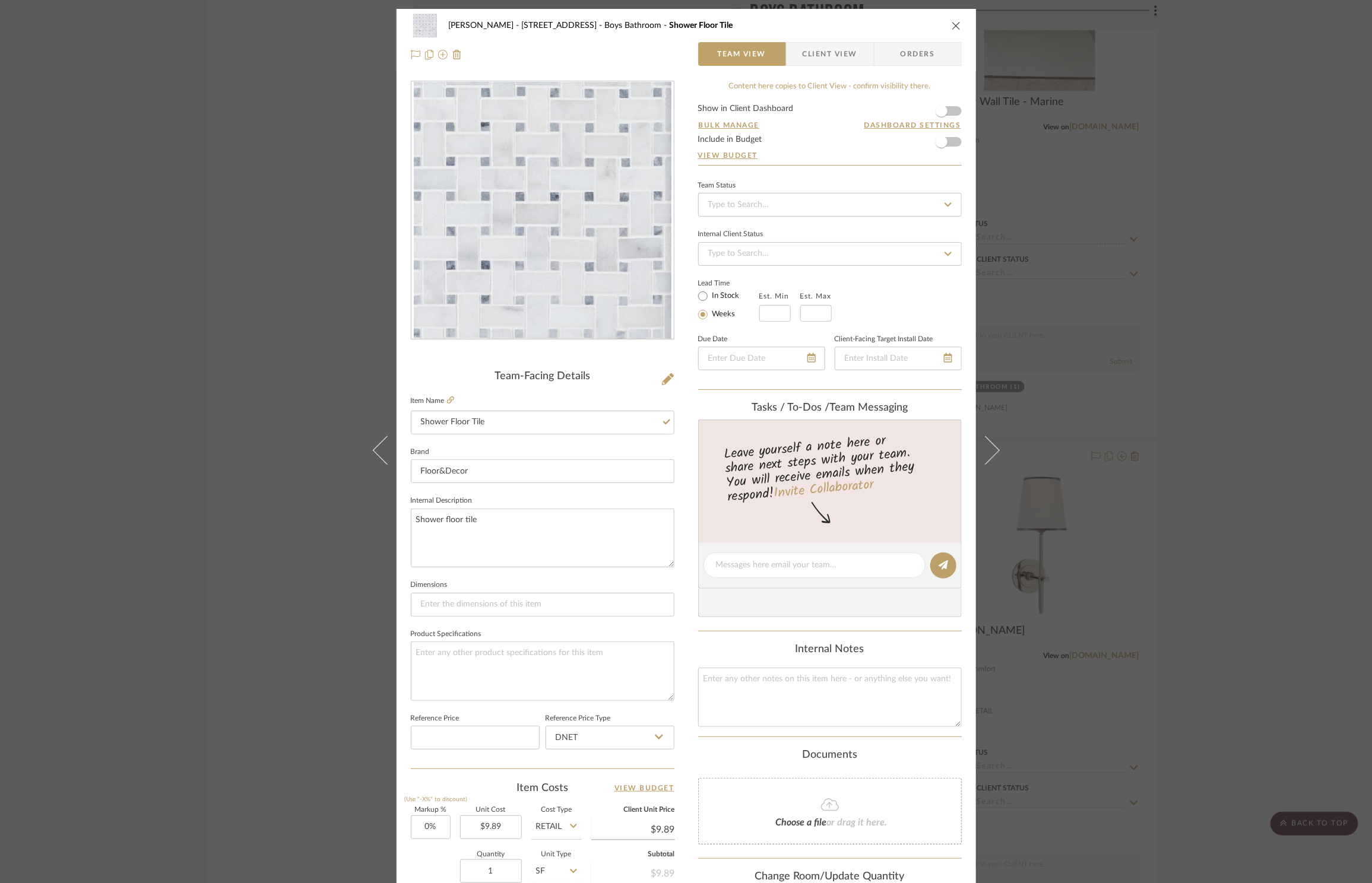
click at [953, 25] on icon "close" at bounding box center [956, 25] width 9 height 9
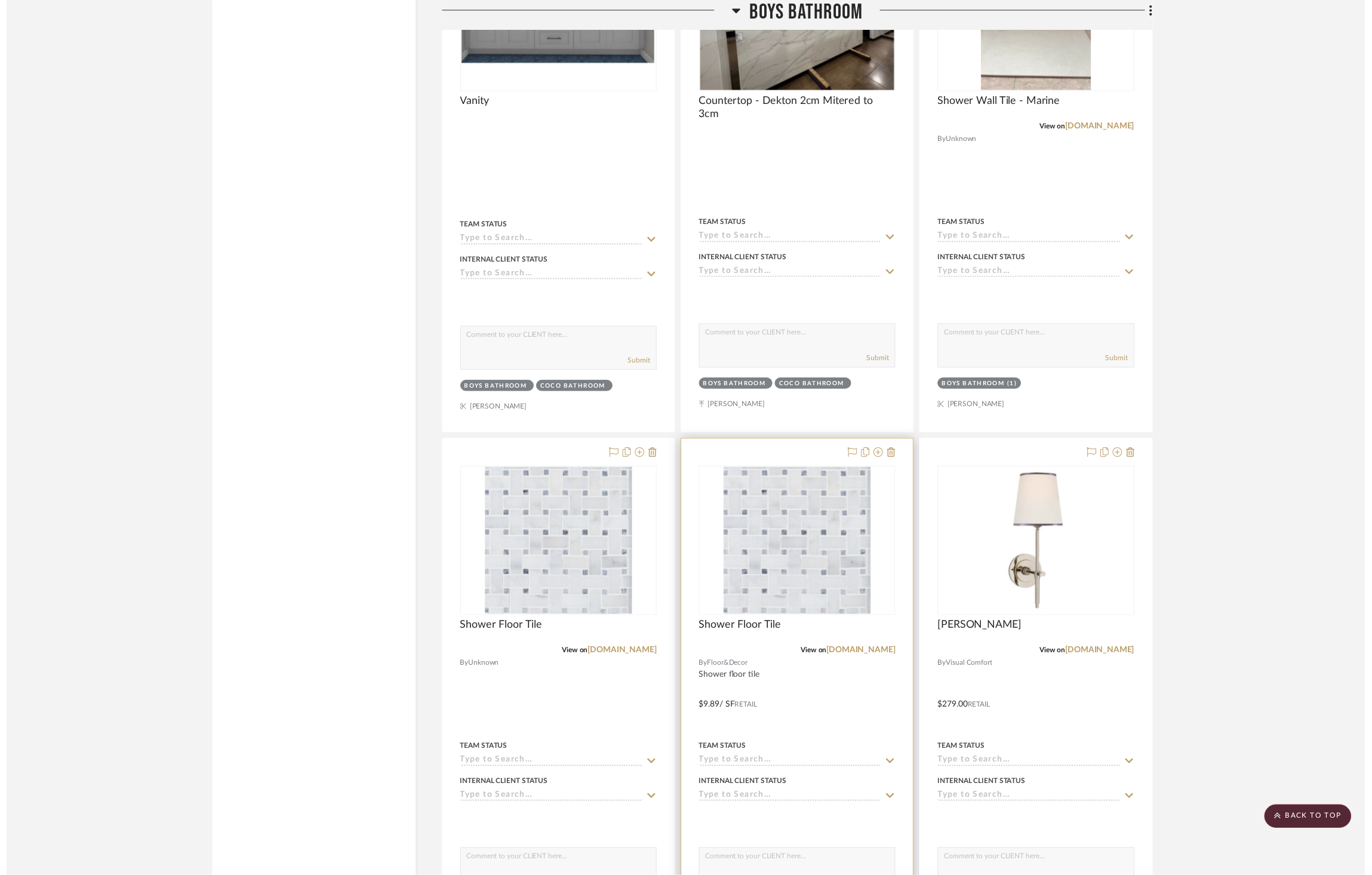
scroll to position [2337, 0]
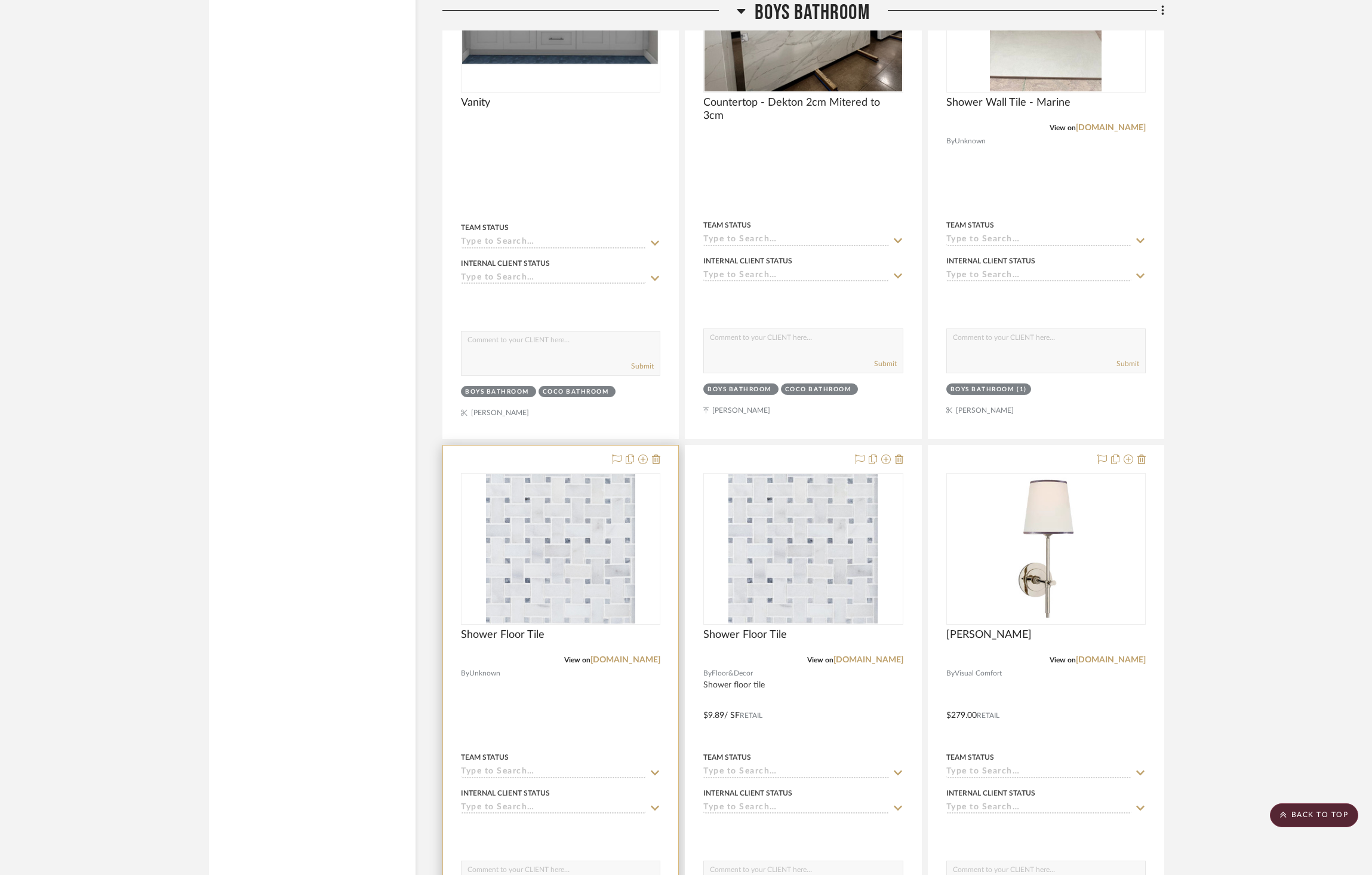
click at [662, 446] on div at bounding box center [561, 707] width 235 height 523
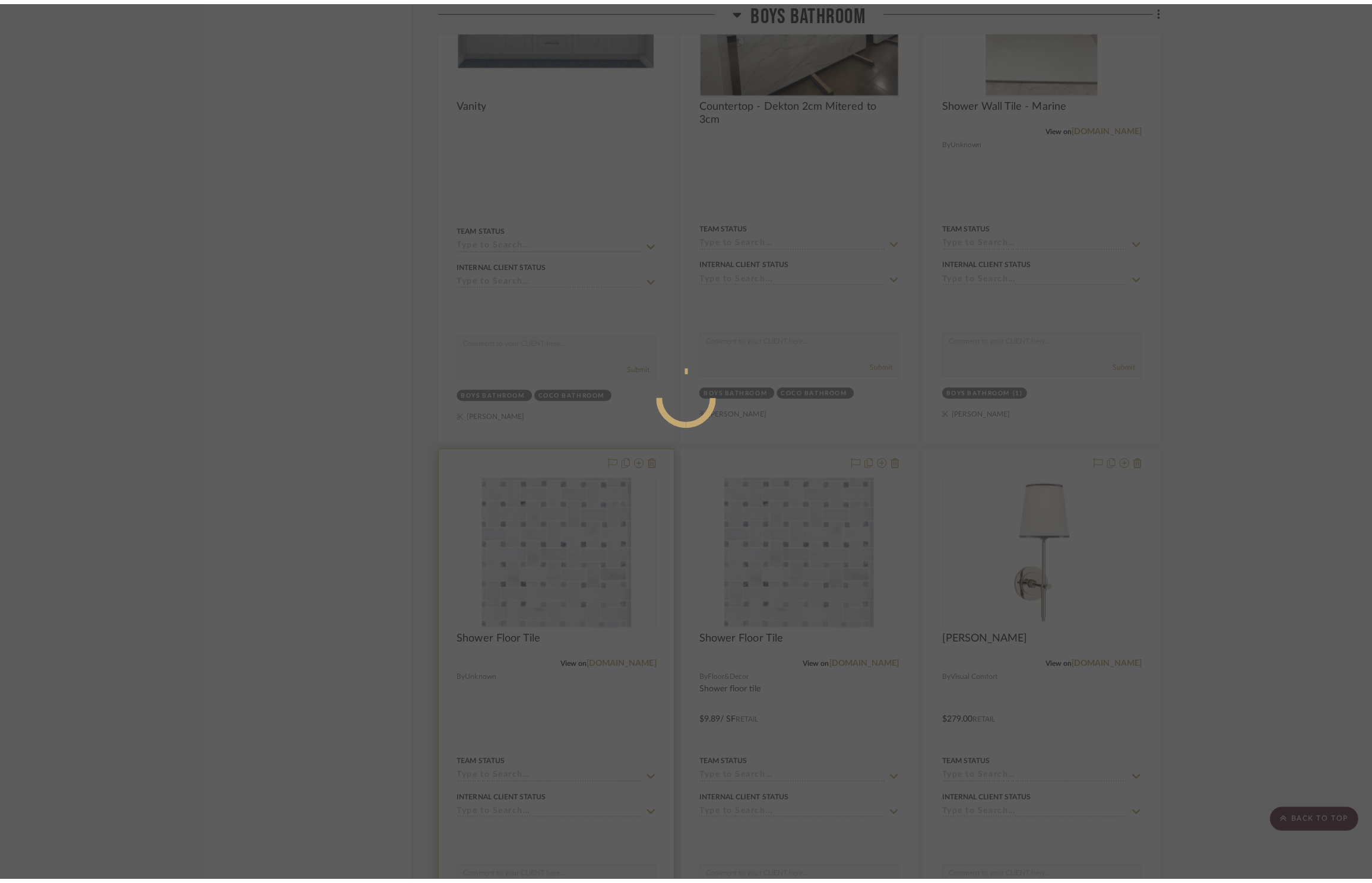
scroll to position [0, 0]
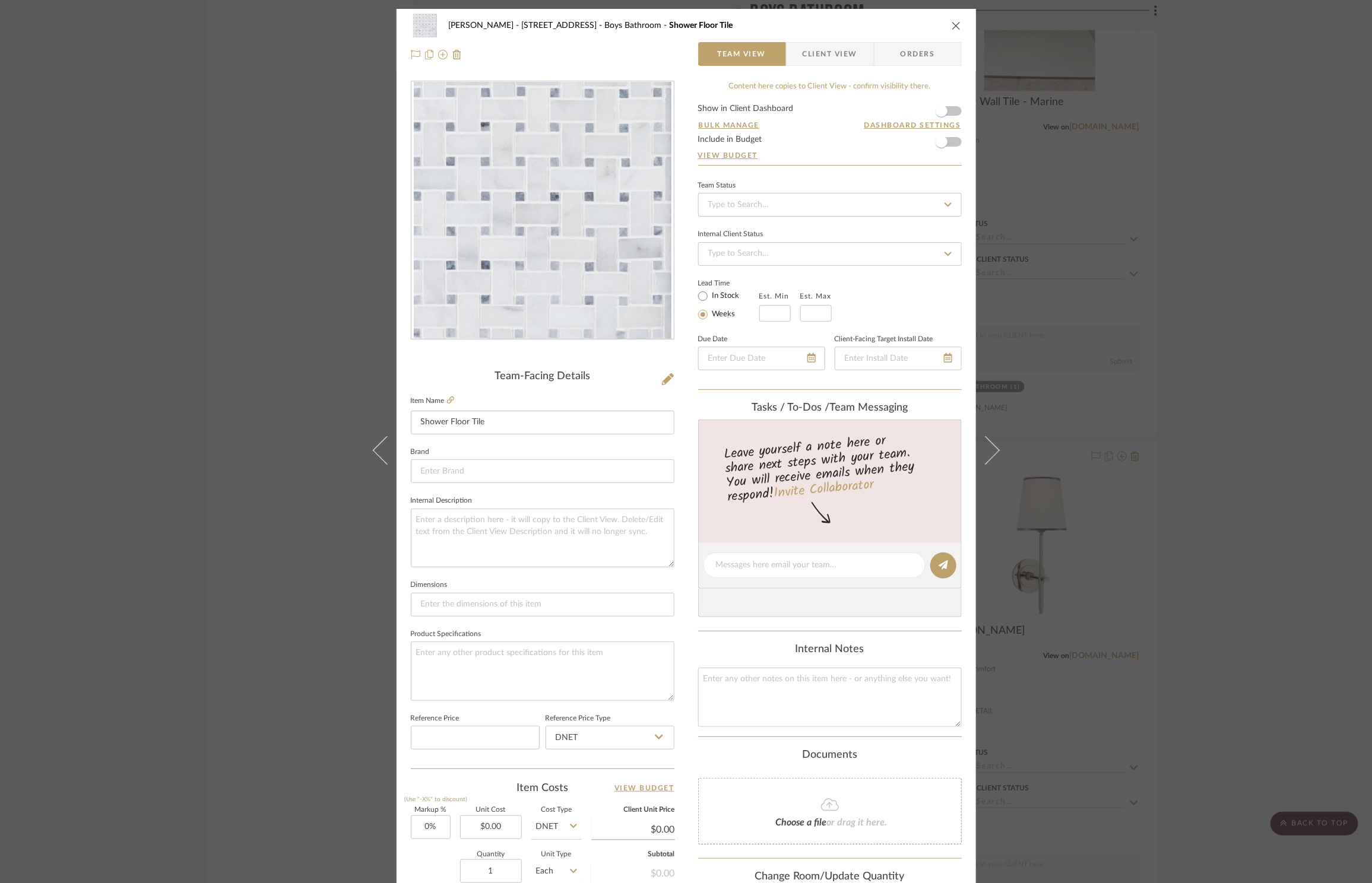
click at [960, 23] on div "[PERSON_NAME] - [STREET_ADDRESS] Boys Bathroom Shower Floor Tile Team View Clie…" at bounding box center [686, 40] width 579 height 62
click at [952, 25] on icon "close" at bounding box center [956, 25] width 9 height 9
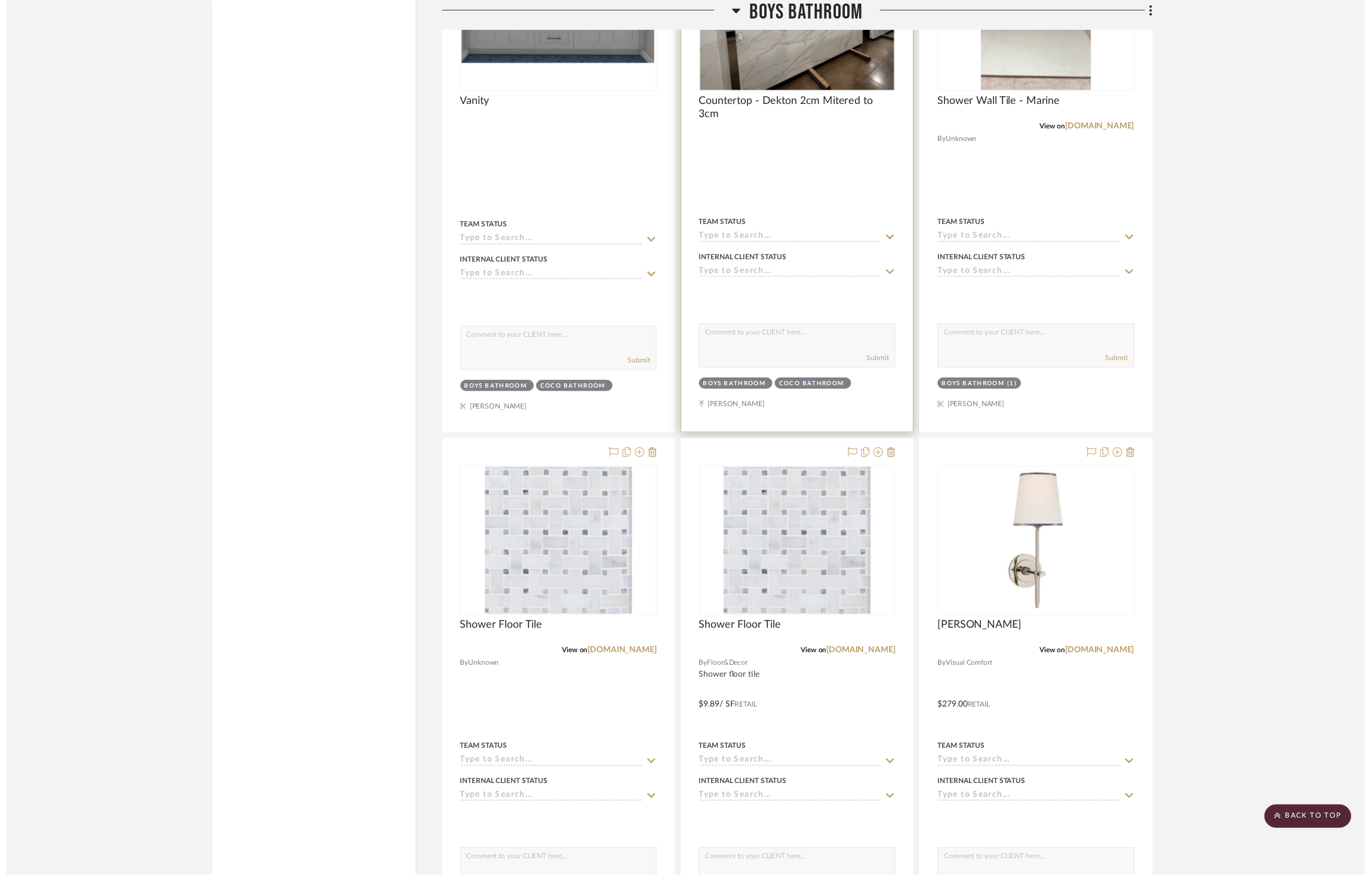
scroll to position [2337, 0]
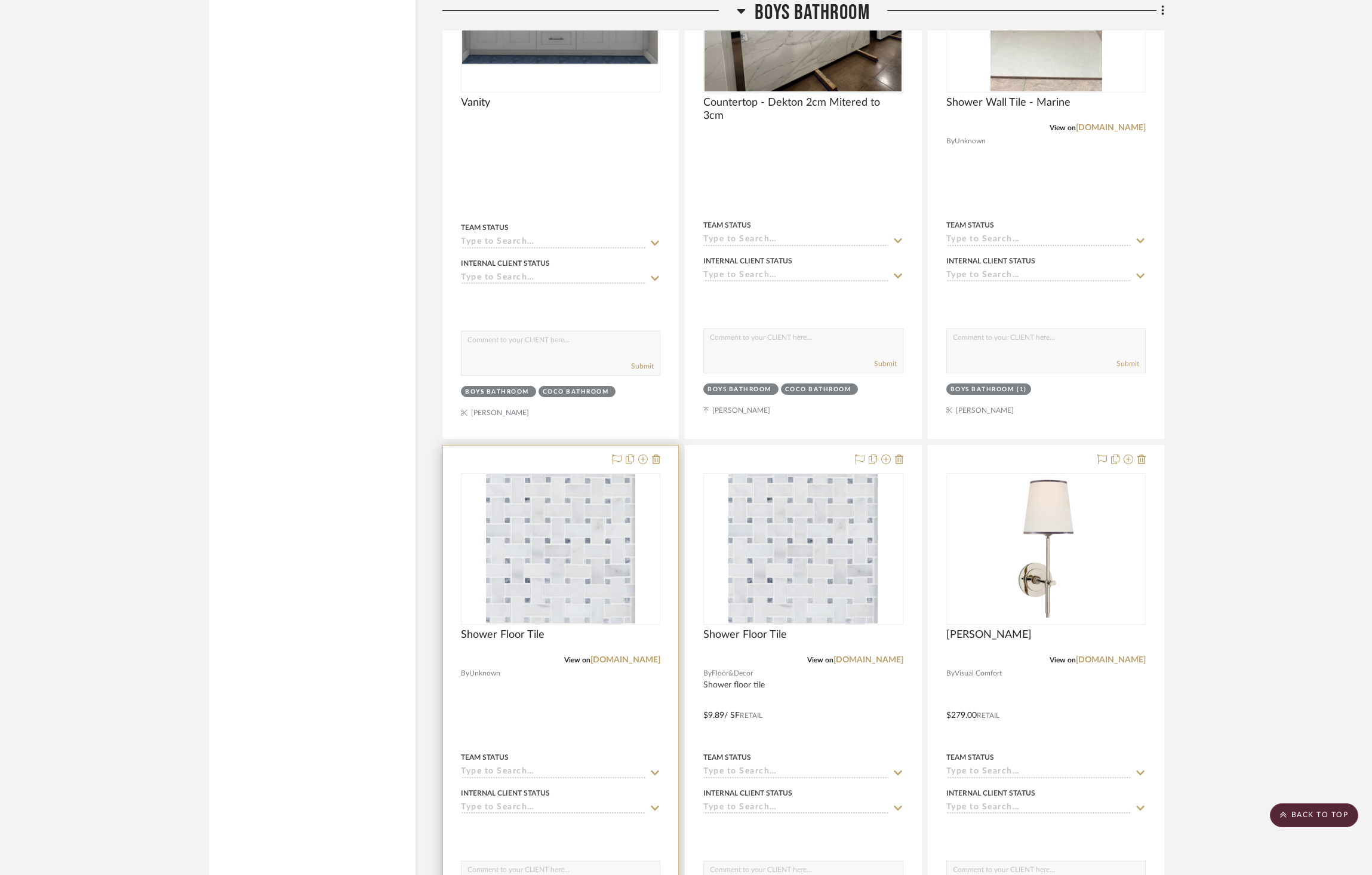
click at [662, 446] on div at bounding box center [561, 707] width 235 height 523
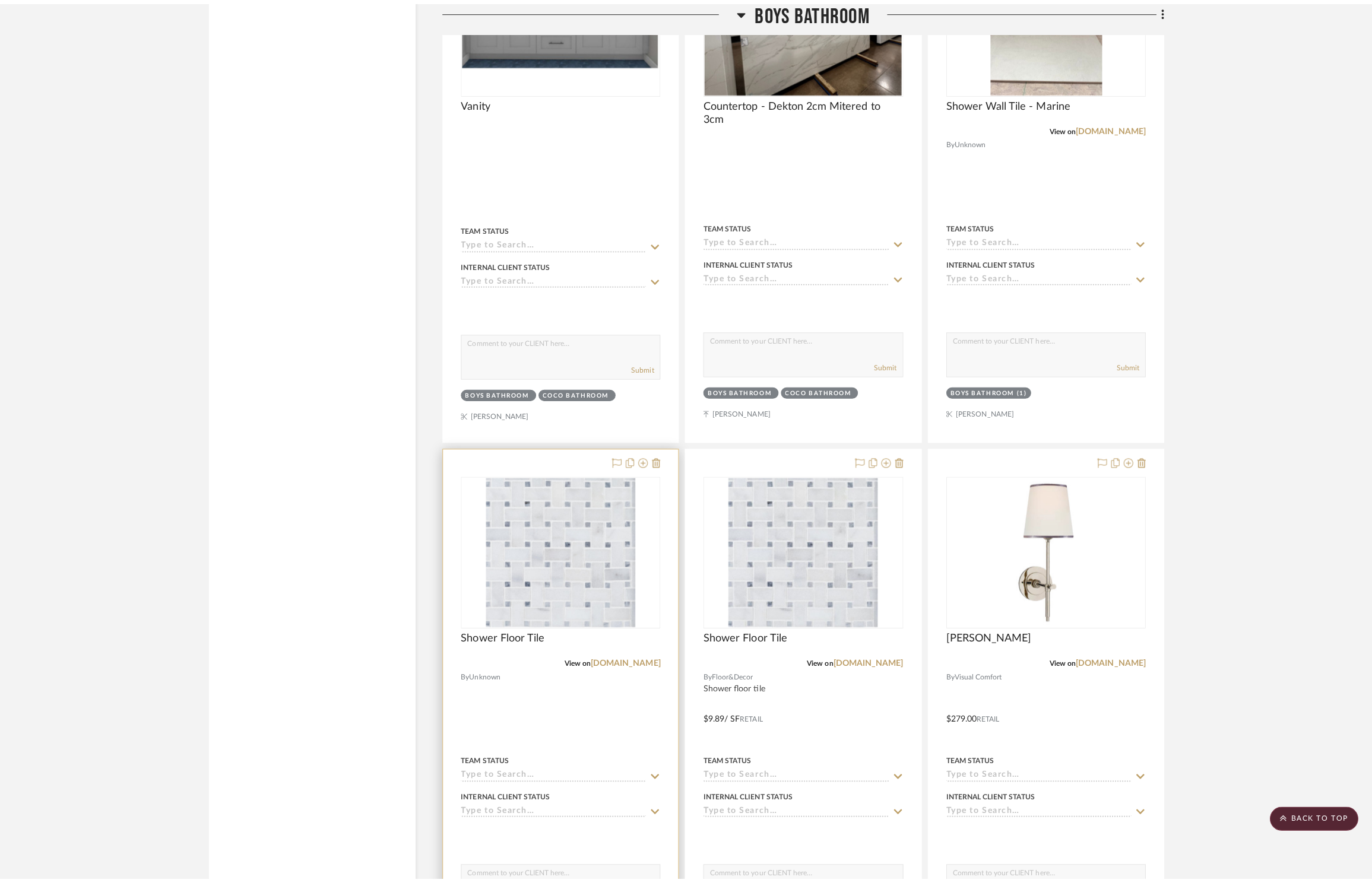
scroll to position [0, 0]
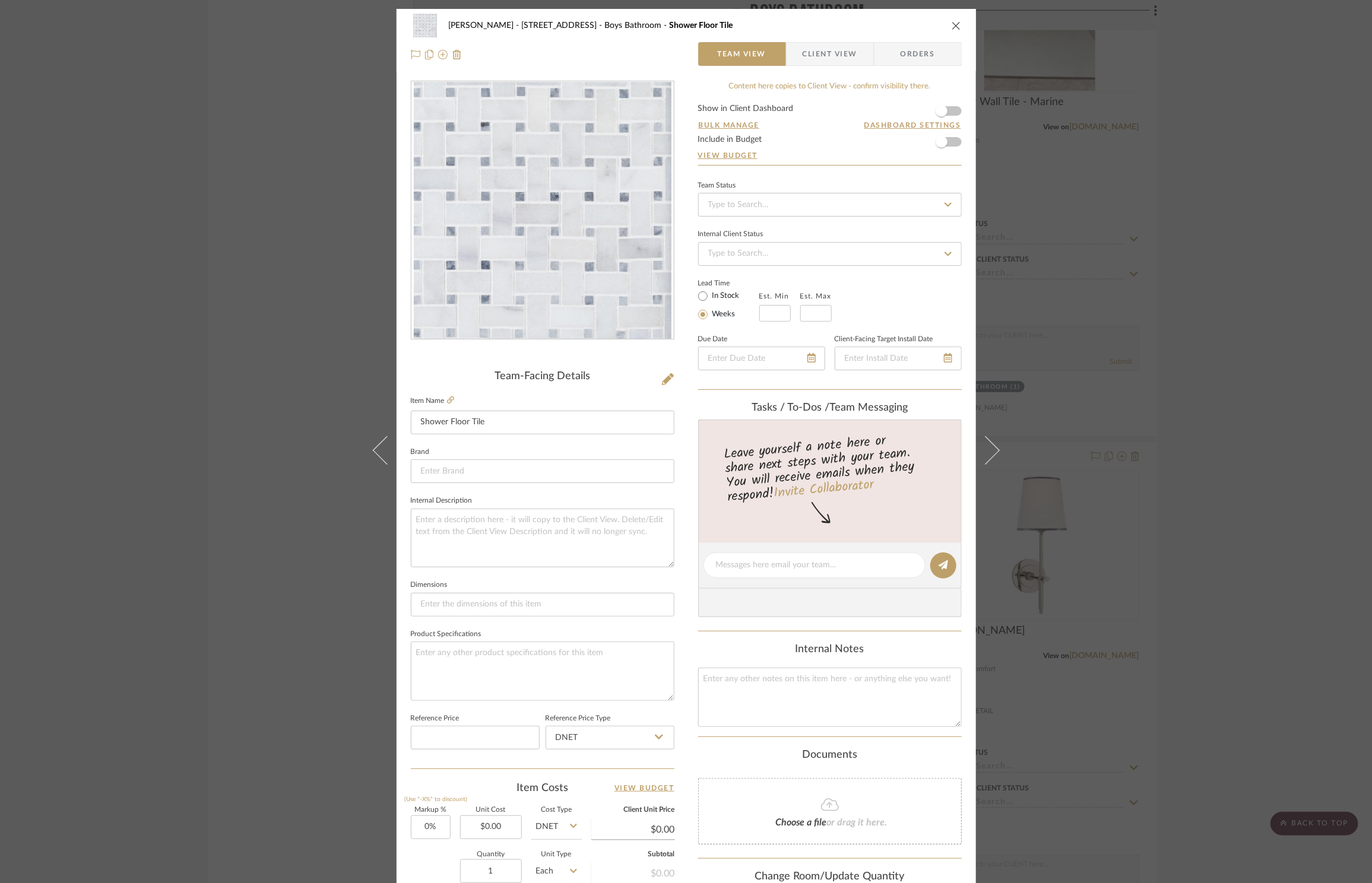
click at [1261, 236] on div "[PERSON_NAME] - [STREET_ADDRESS] Boys Bathroom Shower Floor Tile Team View Clie…" at bounding box center [686, 441] width 1372 height 883
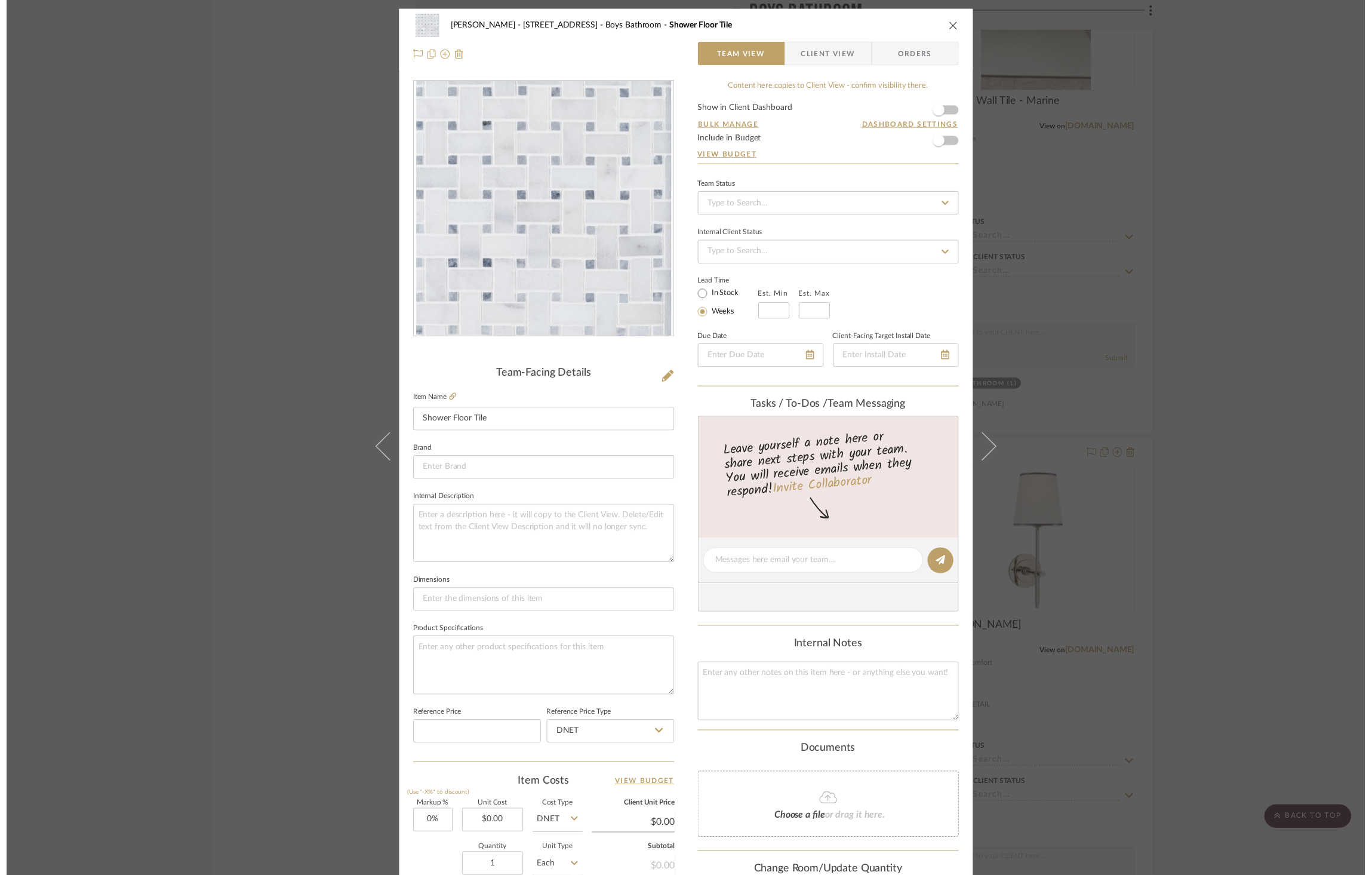
scroll to position [2337, 0]
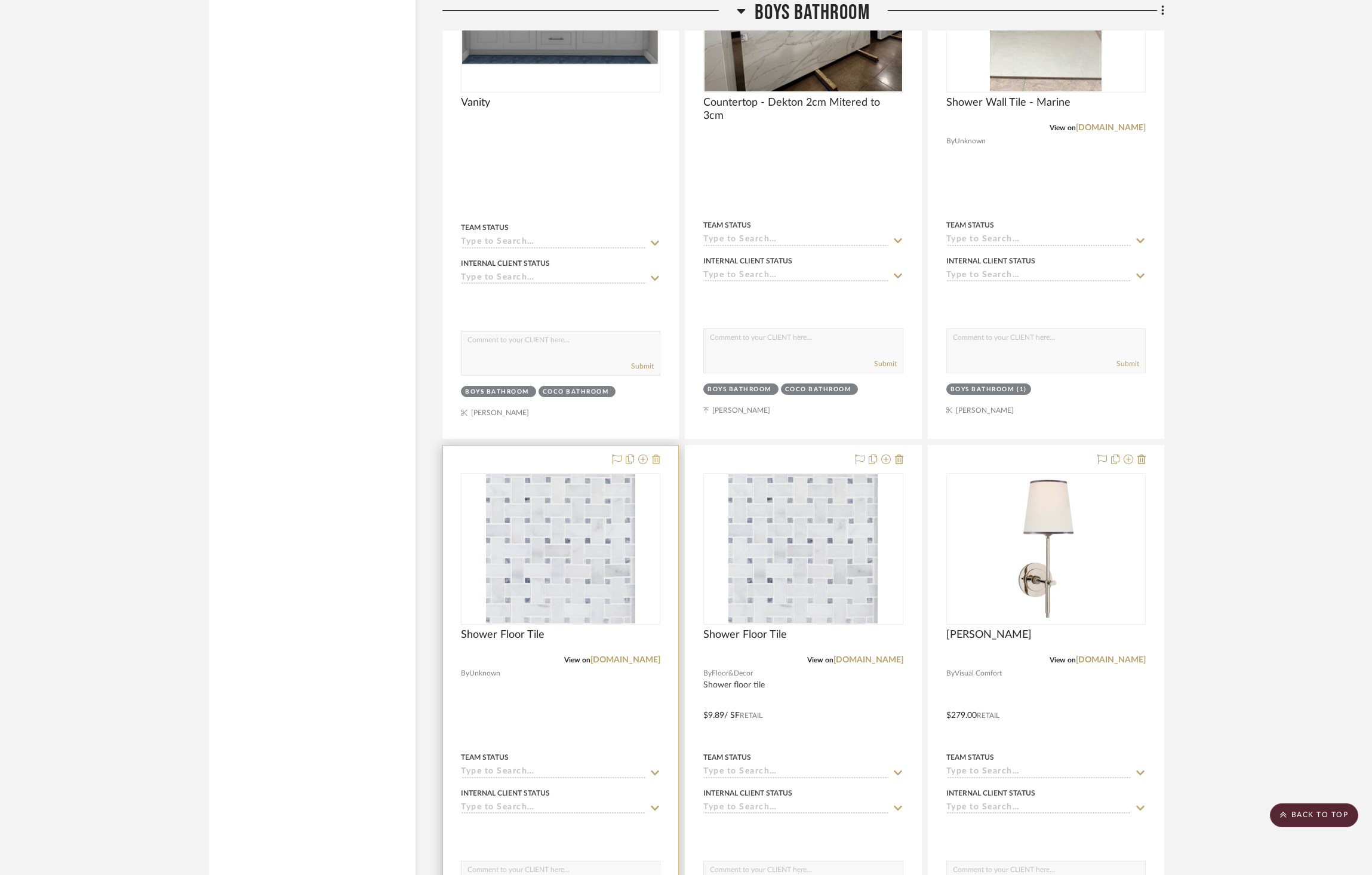
click at [656, 455] on icon at bounding box center [656, 460] width 9 height 9
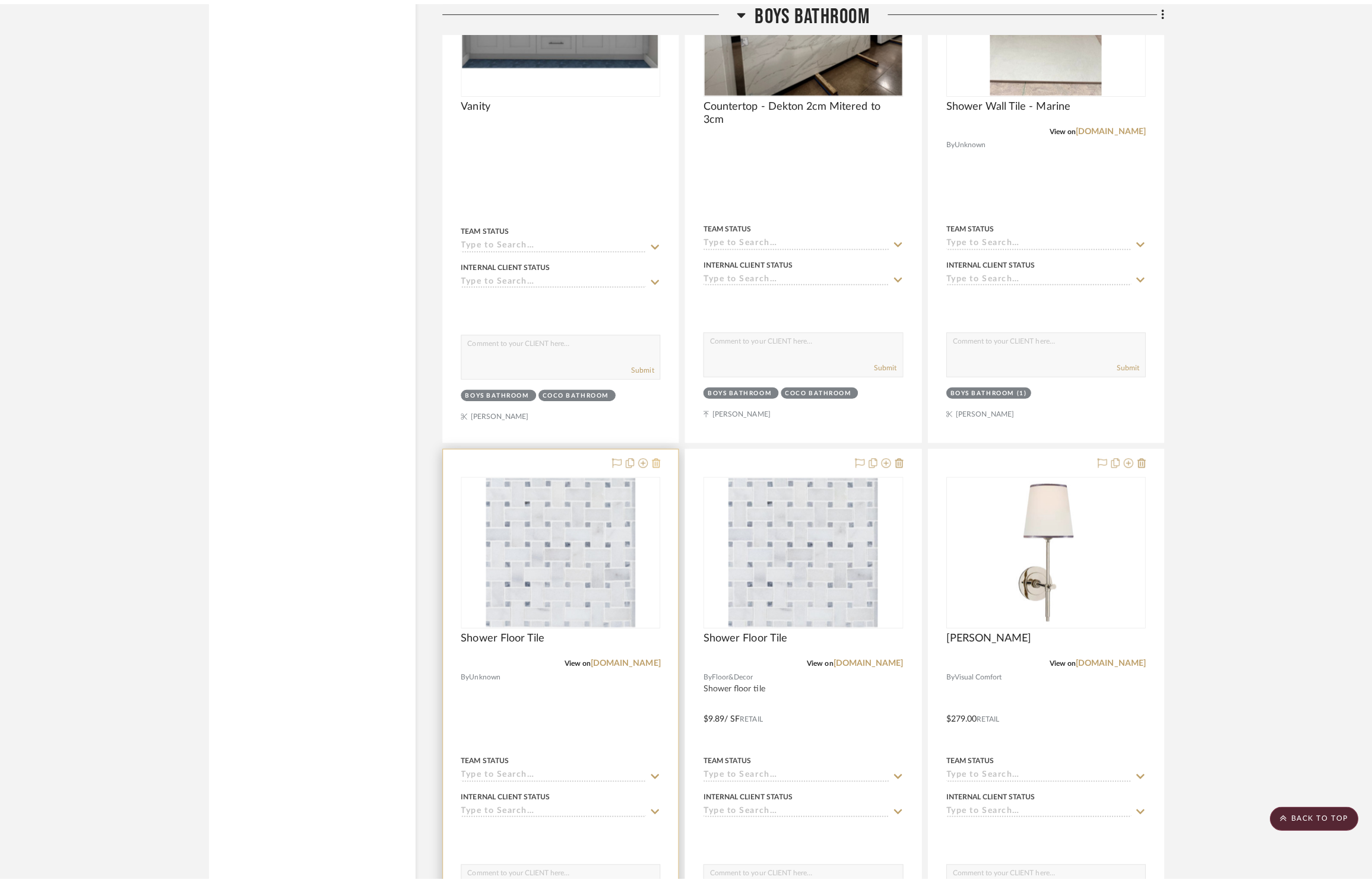
scroll to position [0, 0]
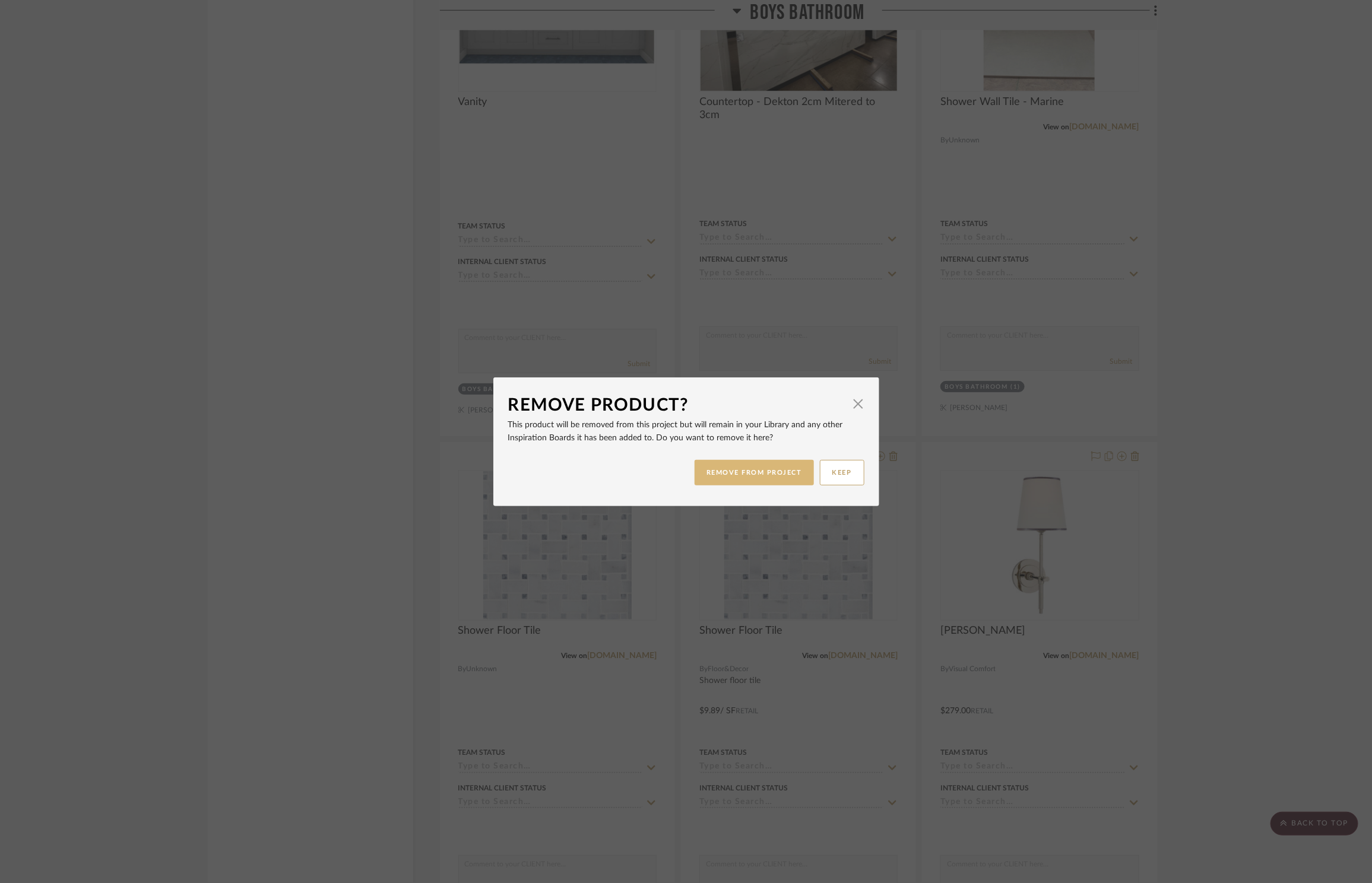
click at [714, 482] on button "REMOVE FROM PROJECT" at bounding box center [754, 472] width 119 height 25
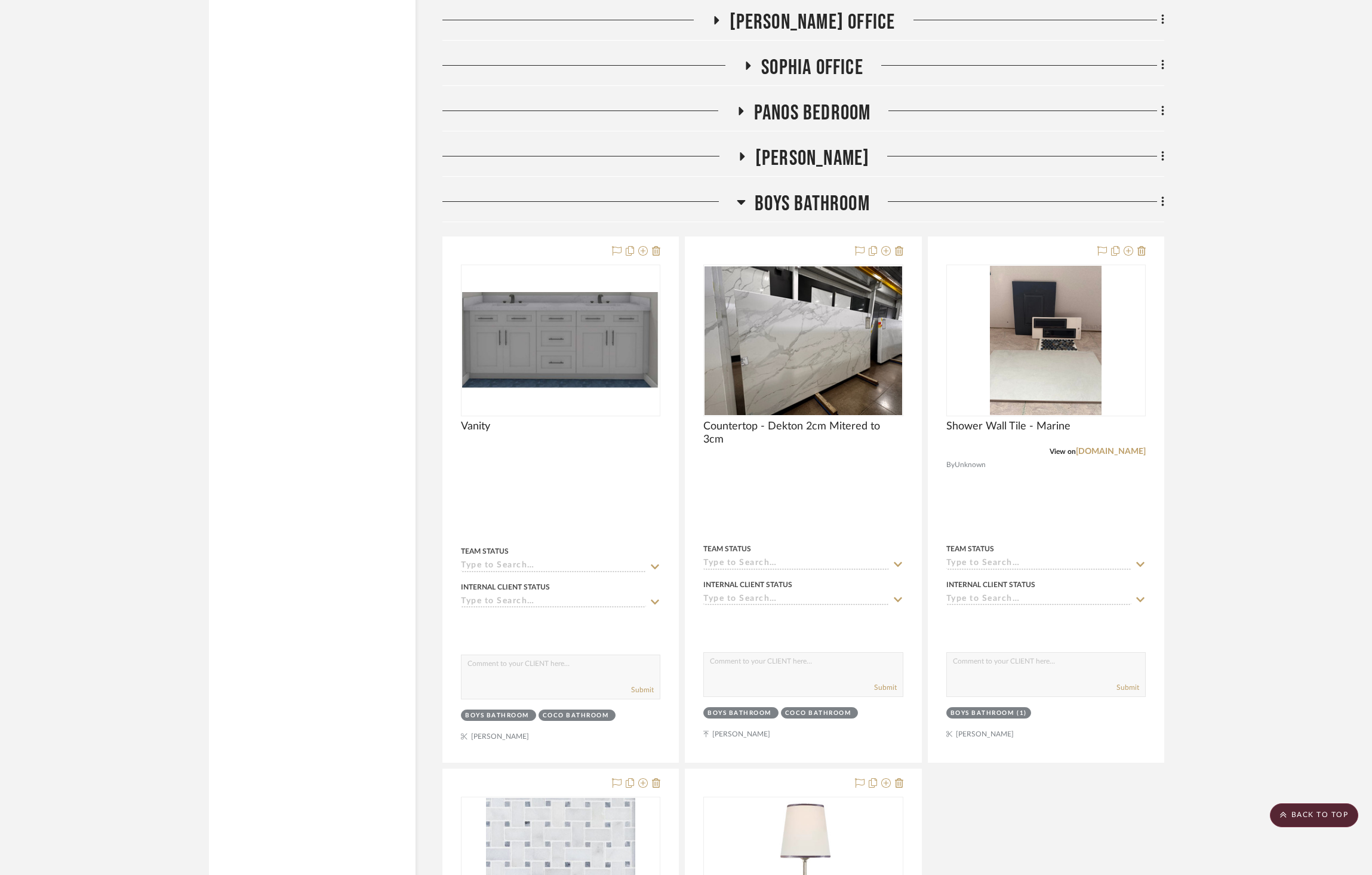
scroll to position [2189, 0]
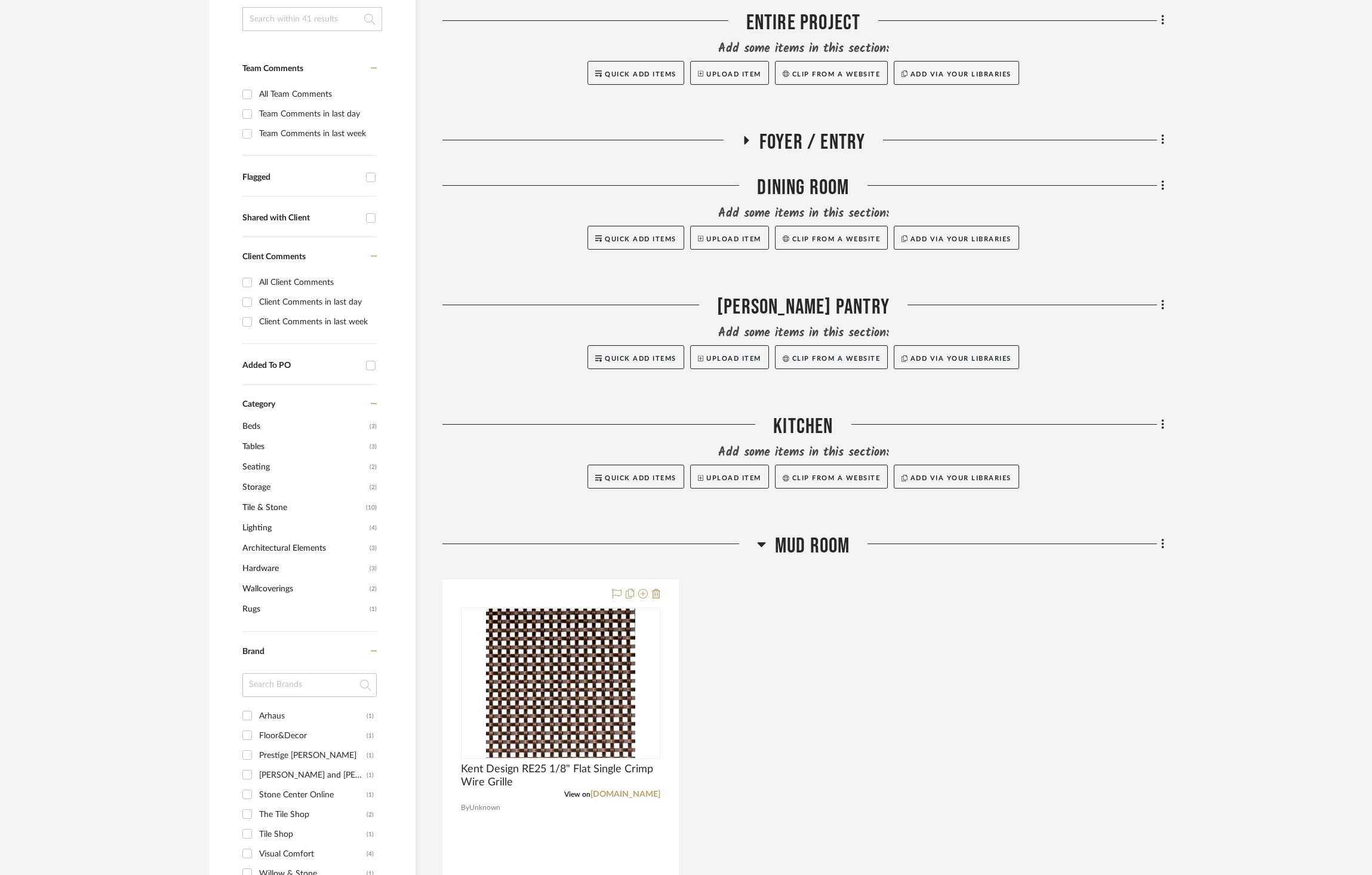
scroll to position [502, 0]
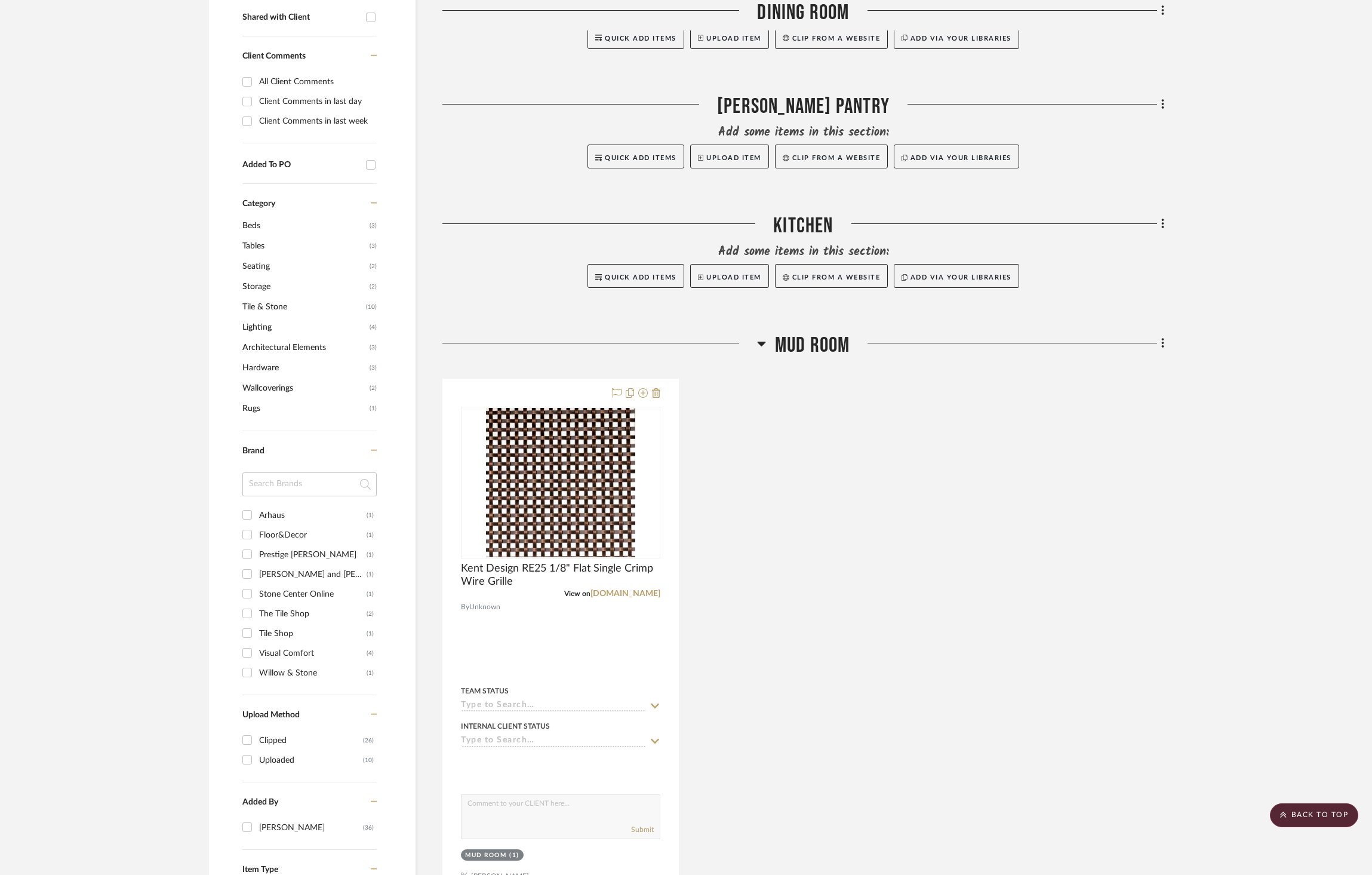
click at [812, 333] on span "Mud Room" at bounding box center [813, 345] width 75 height 25
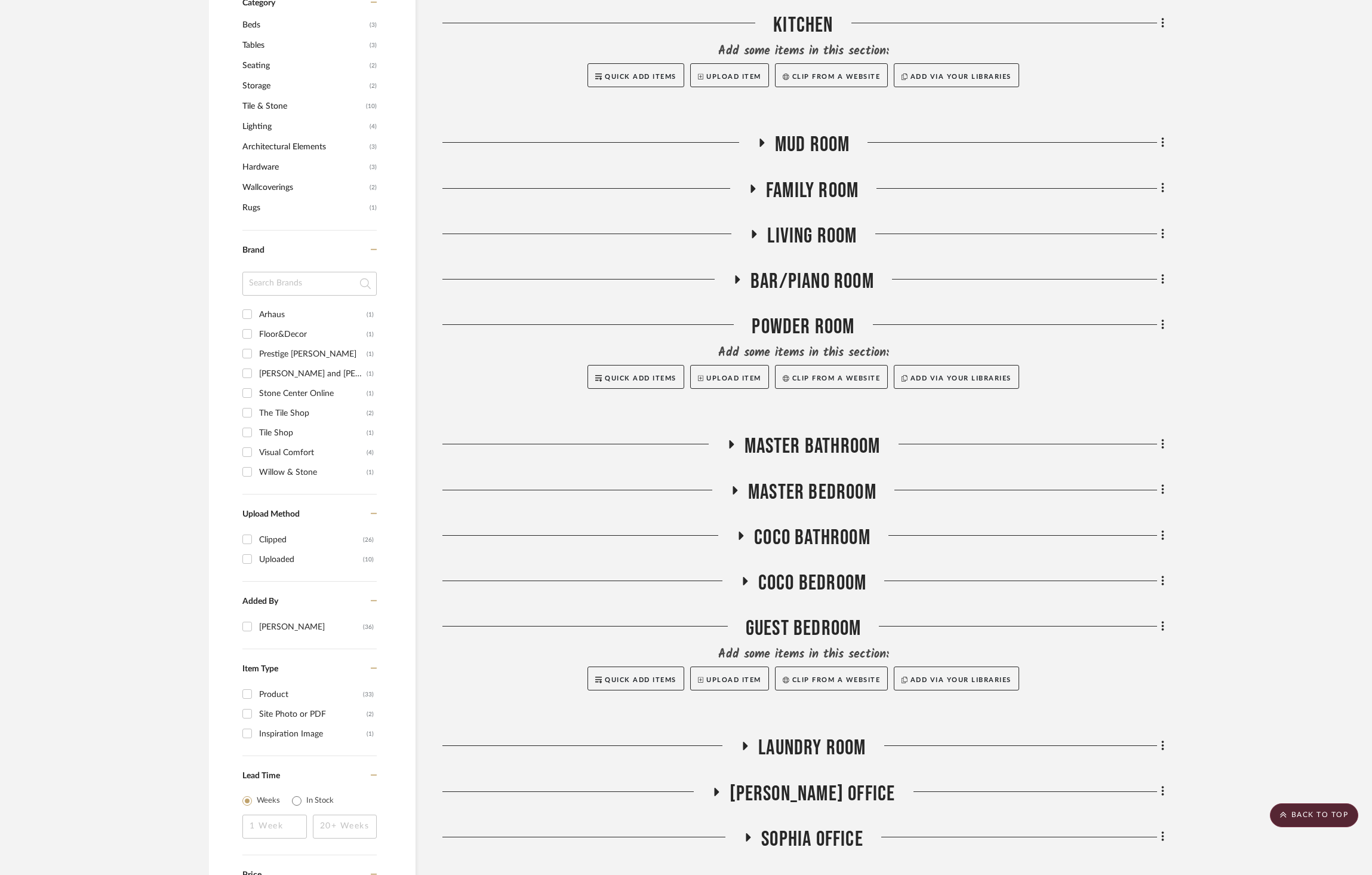
scroll to position [1331, 0]
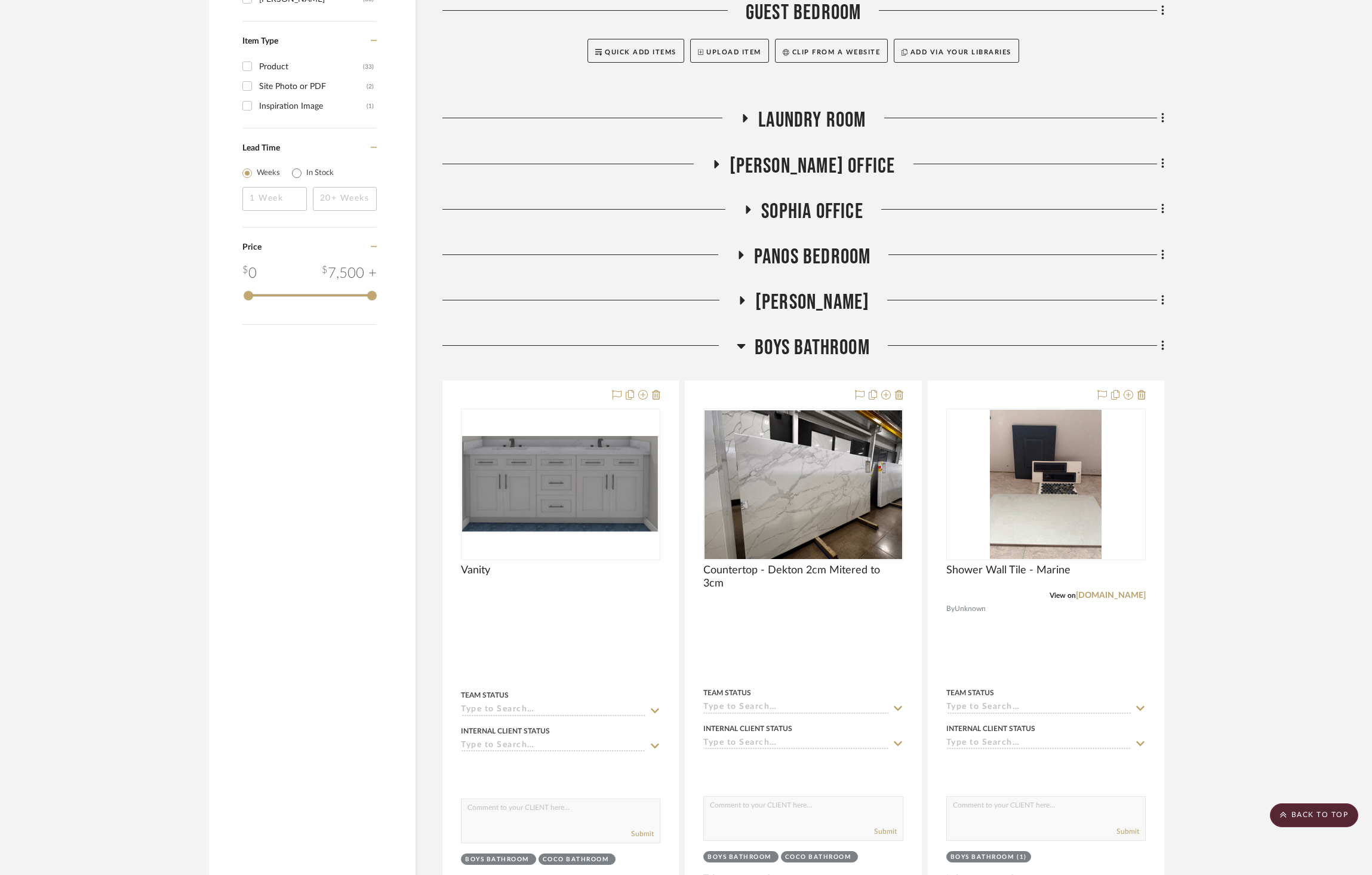
click at [805, 108] on span "Laundry Room" at bounding box center [812, 120] width 107 height 25
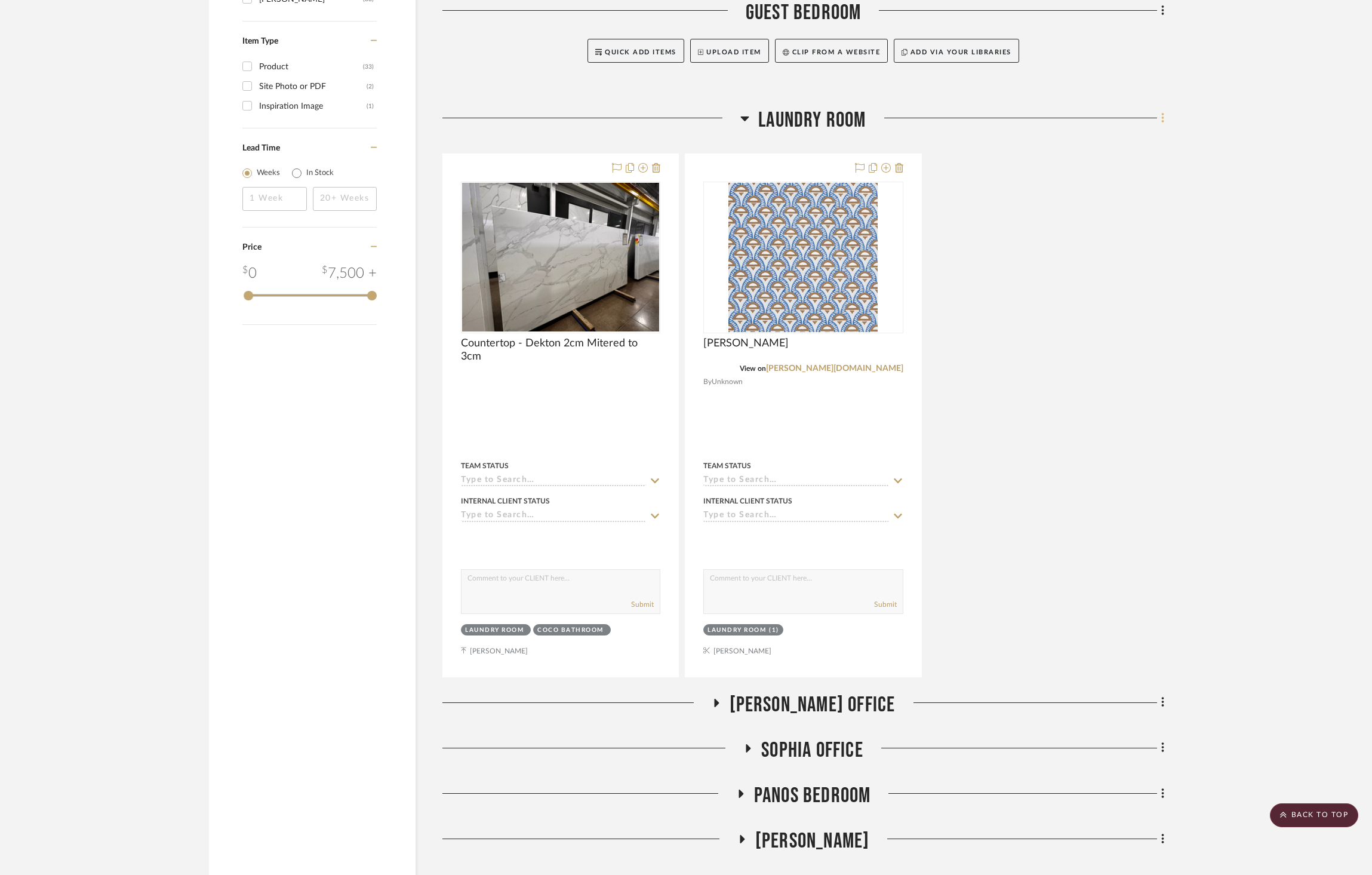
click at [1162, 112] on icon at bounding box center [1163, 118] width 3 height 13
click at [1156, 102] on button "Add New Item" at bounding box center [1108, 114] width 112 height 30
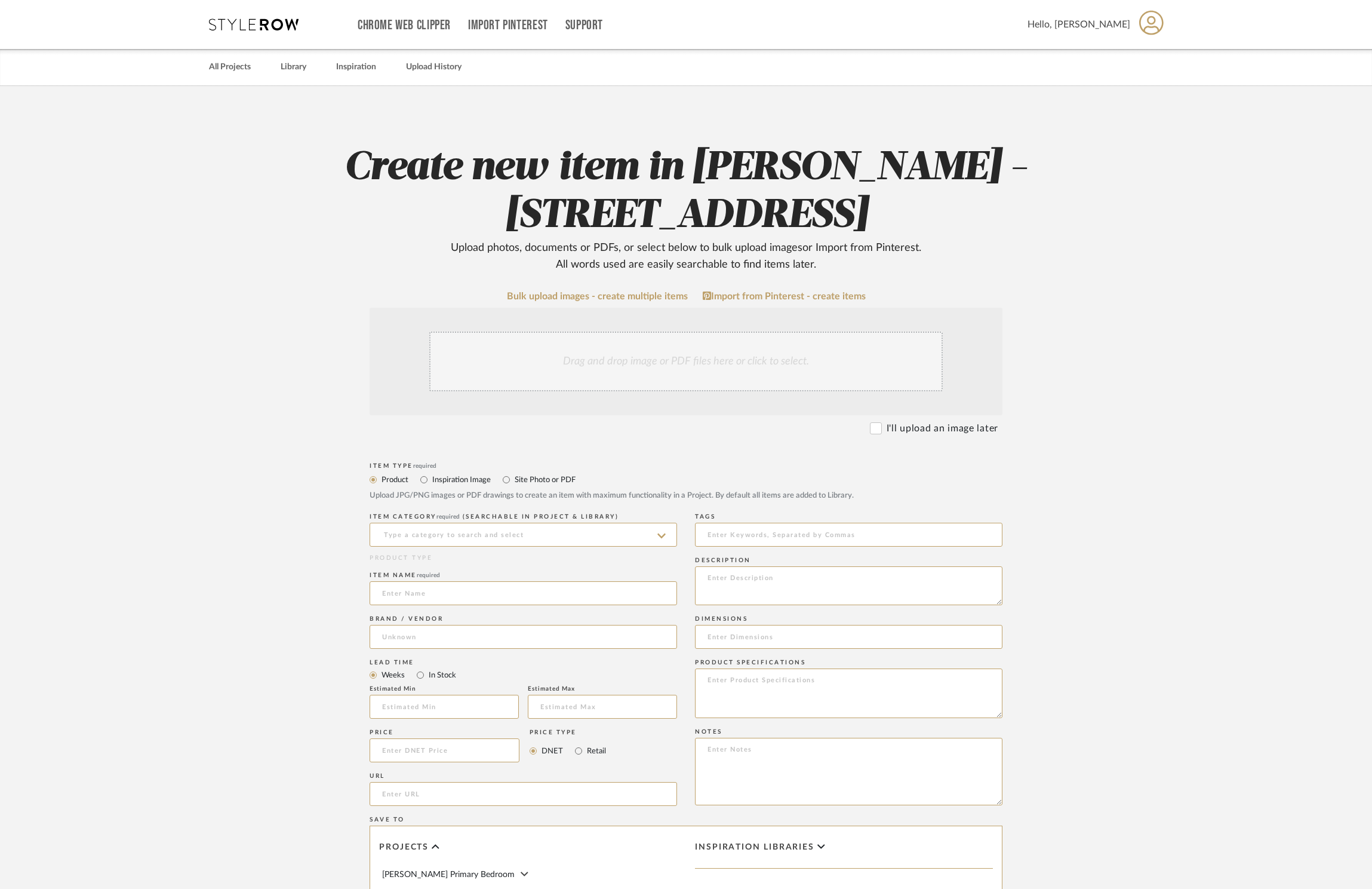
click at [674, 361] on div "Drag and drop image or PDF files here or click to select." at bounding box center [686, 361] width 513 height 59
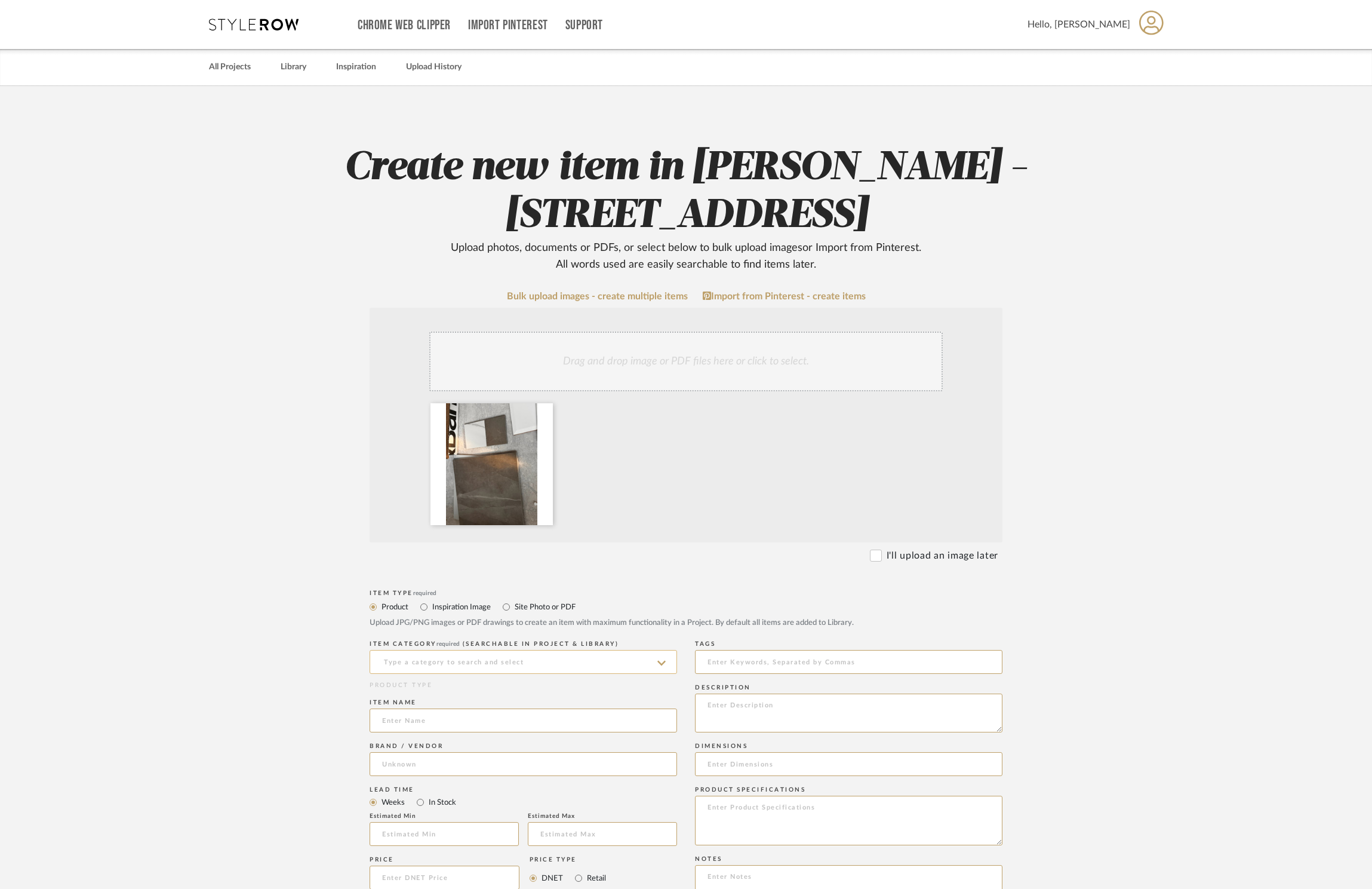
click at [492, 662] on input at bounding box center [523, 662] width 308 height 24
click at [475, 705] on div "Floor Tile" at bounding box center [523, 693] width 306 height 31
type input "Floor Tile"
click at [461, 721] on input at bounding box center [523, 721] width 308 height 24
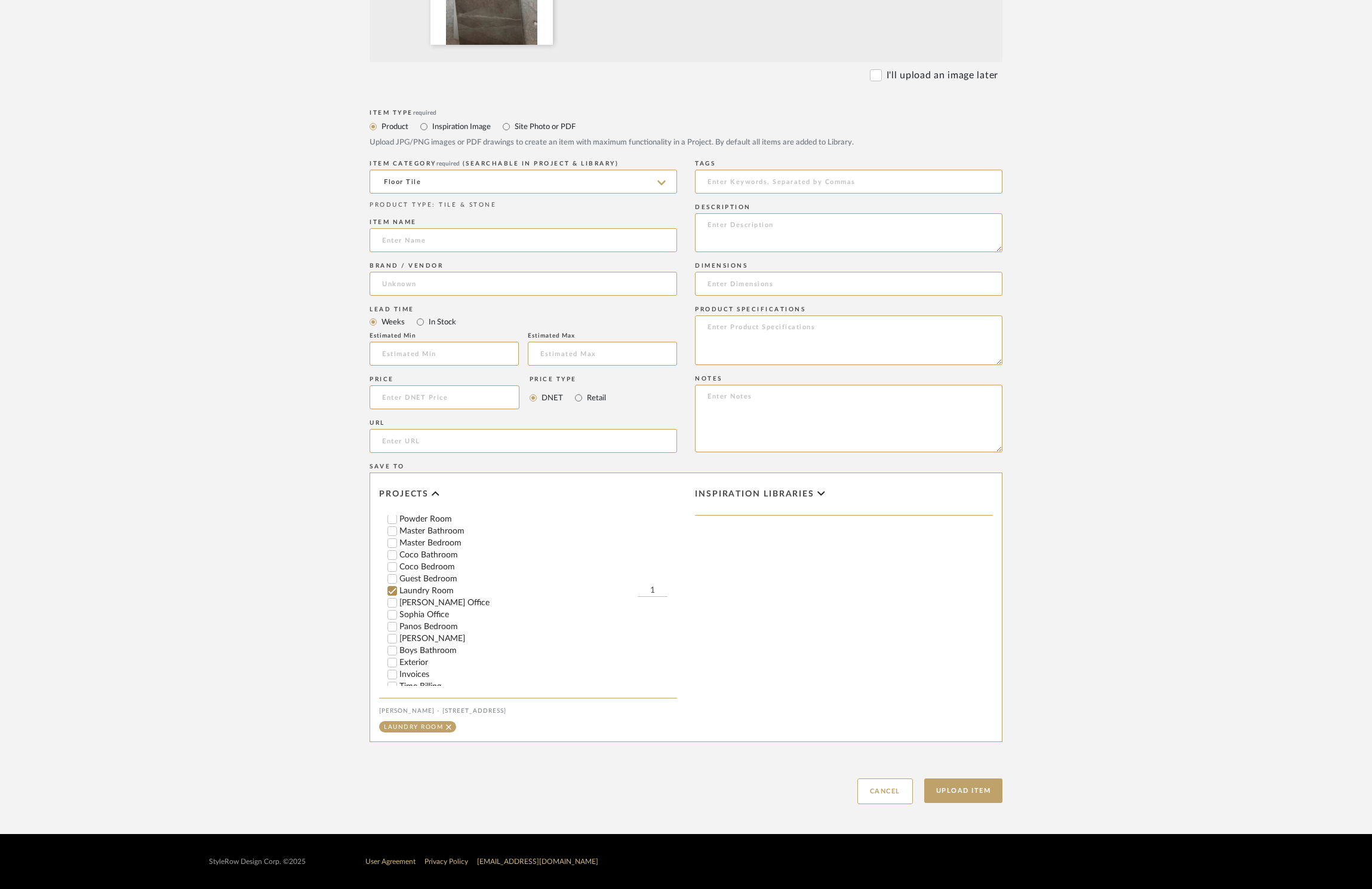
scroll to position [234, 0]
click at [948, 789] on button "Upload Item" at bounding box center [964, 790] width 79 height 25
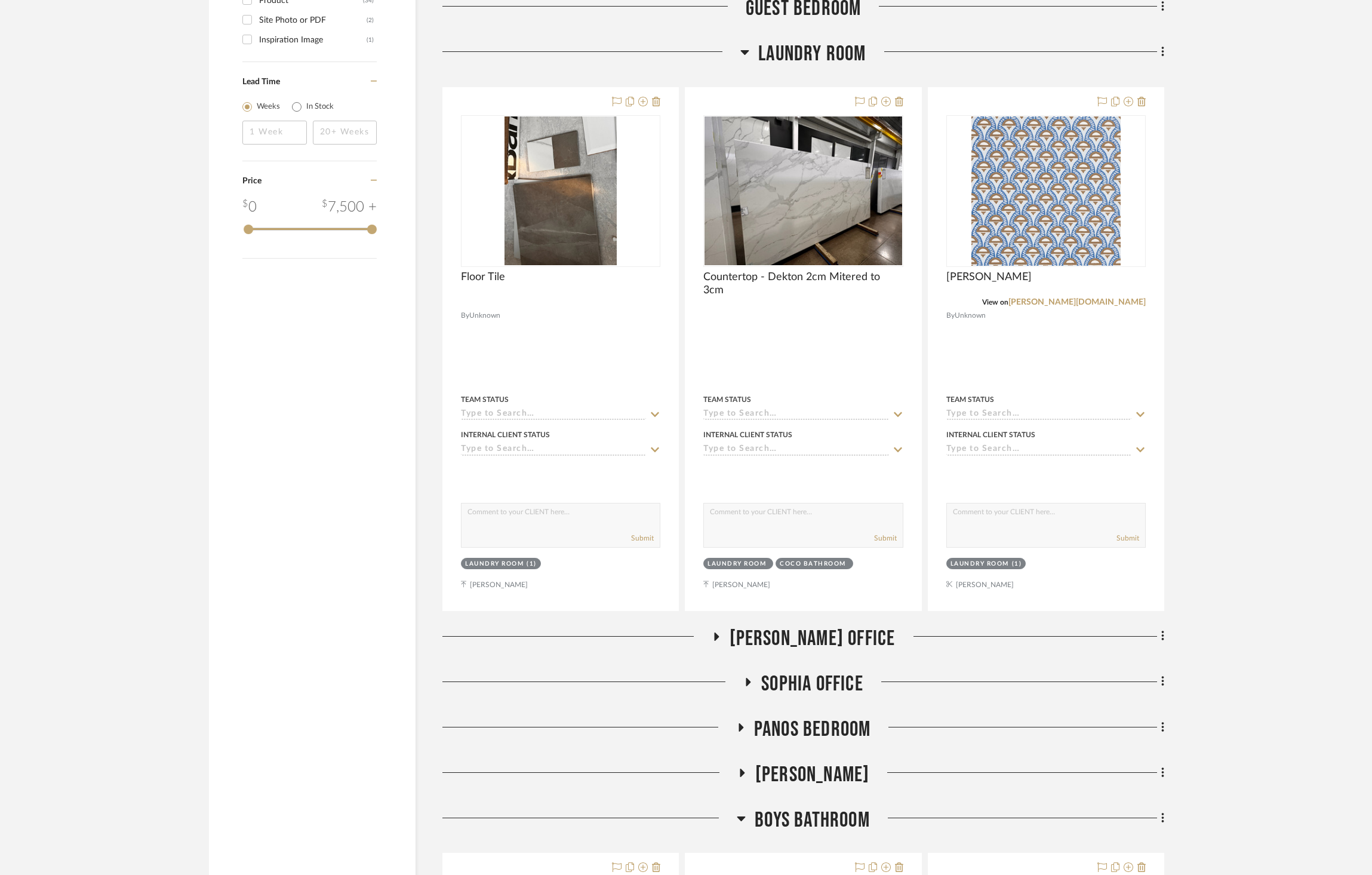
scroll to position [1407, 0]
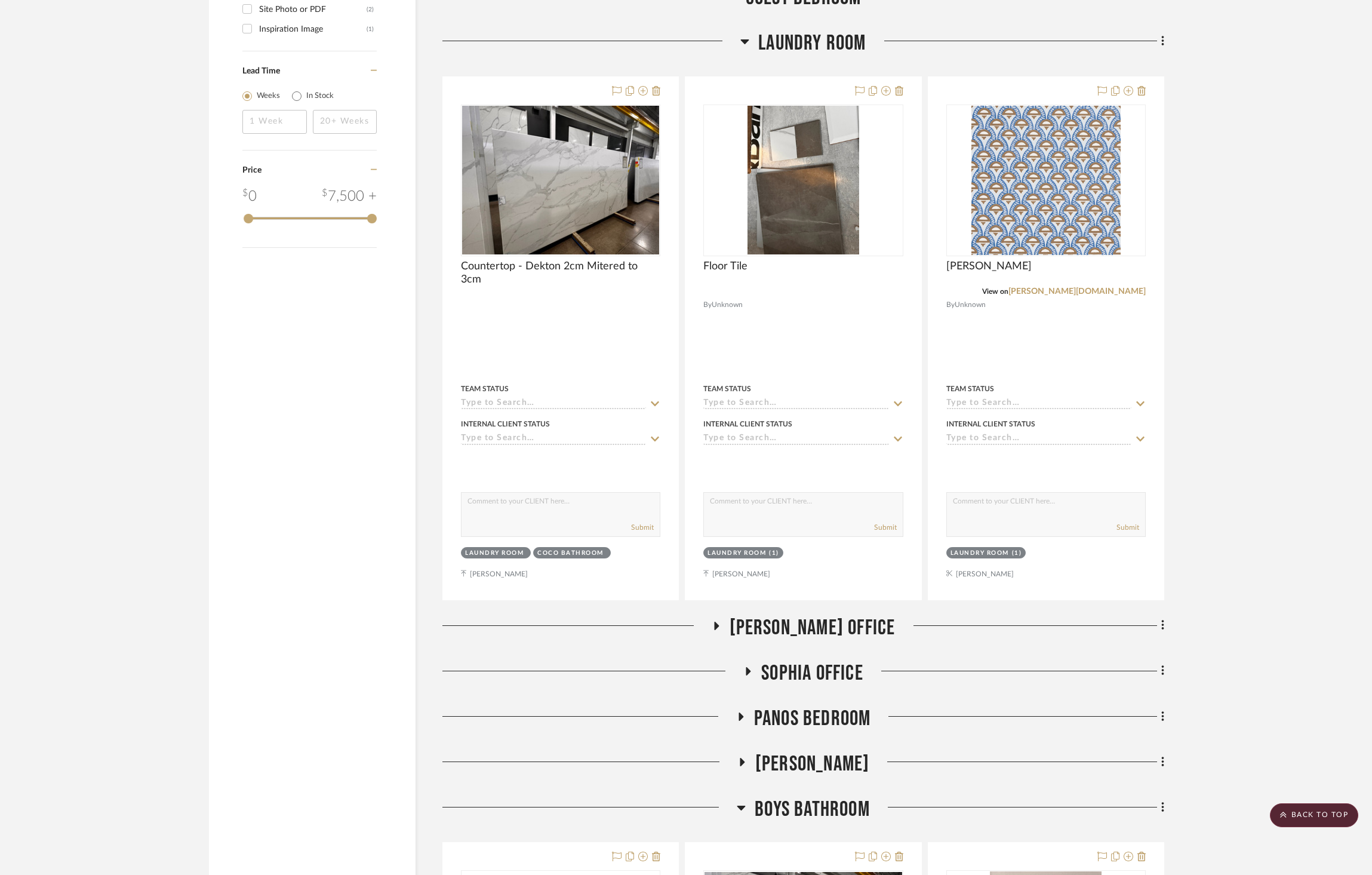
click at [1234, 263] on project-details-page "SHOW ME Project: ZAFIRIDES - 2286 Yorkshire Road Project Settings + Add Room/Se…" at bounding box center [686, 480] width 1372 height 3603
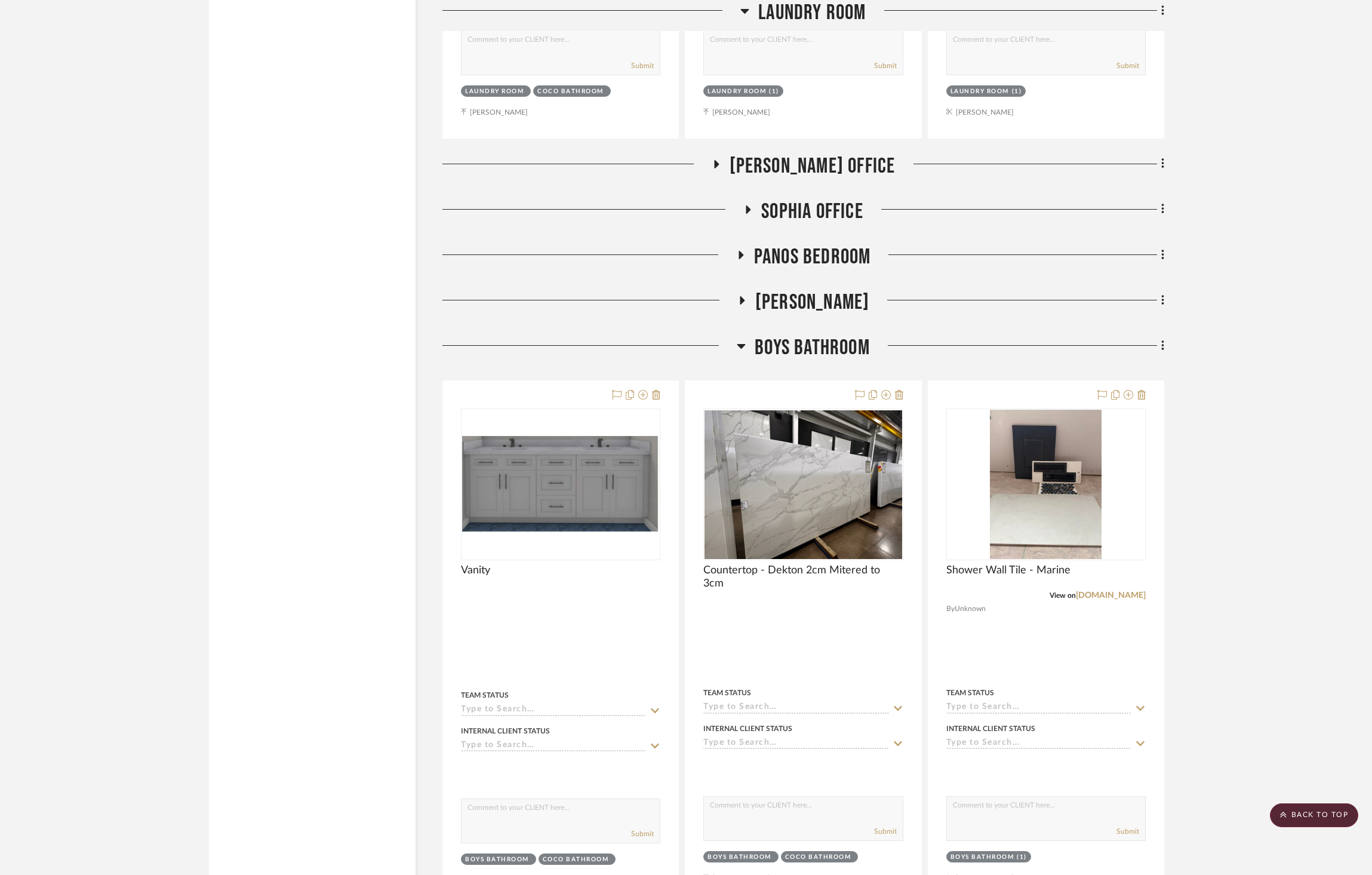
scroll to position [1875, 0]
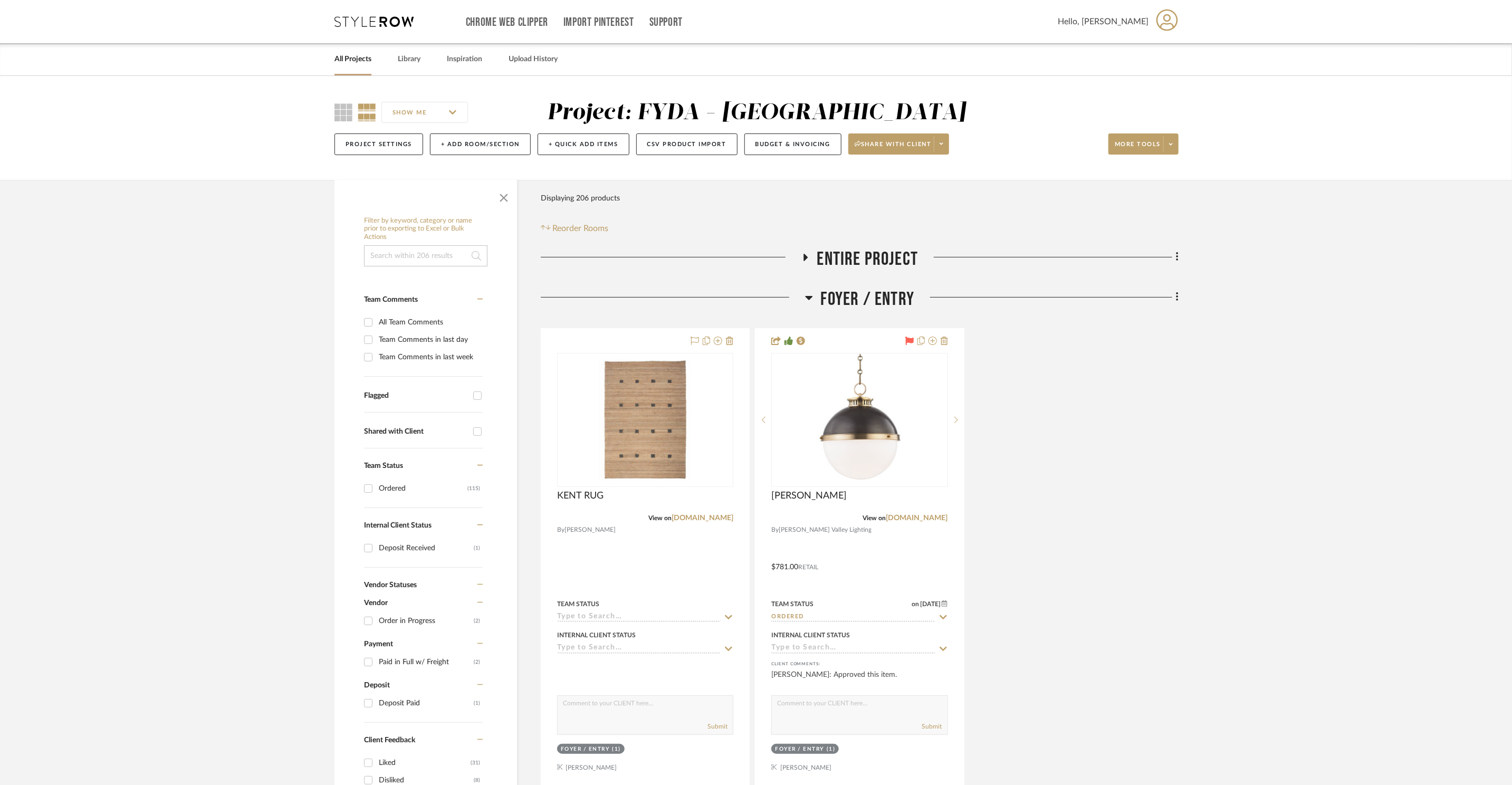
click at [831, 295] on span "Foyer / Entry" at bounding box center [868, 299] width 94 height 22
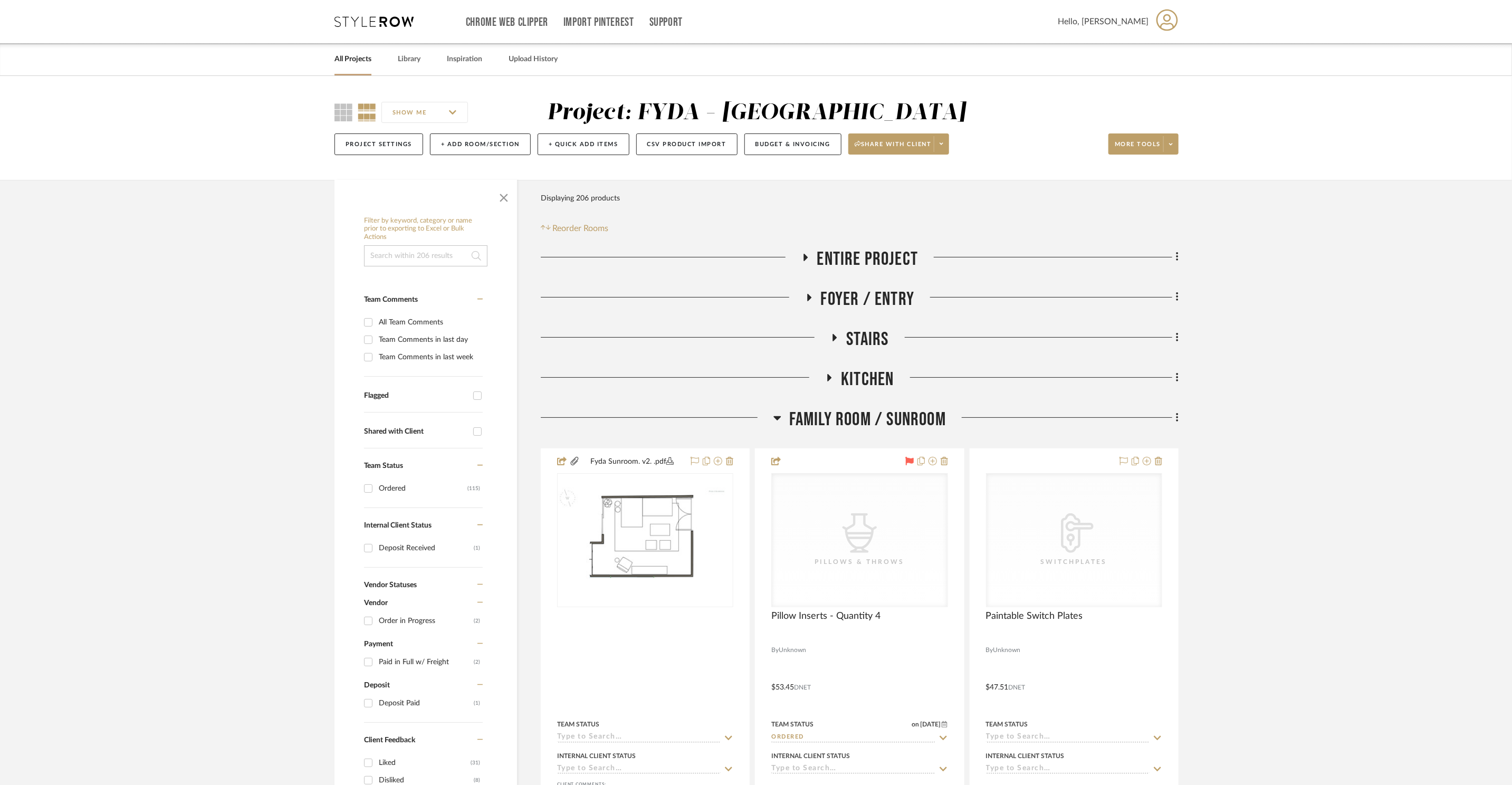
click at [359, 19] on icon at bounding box center [374, 22] width 79 height 11
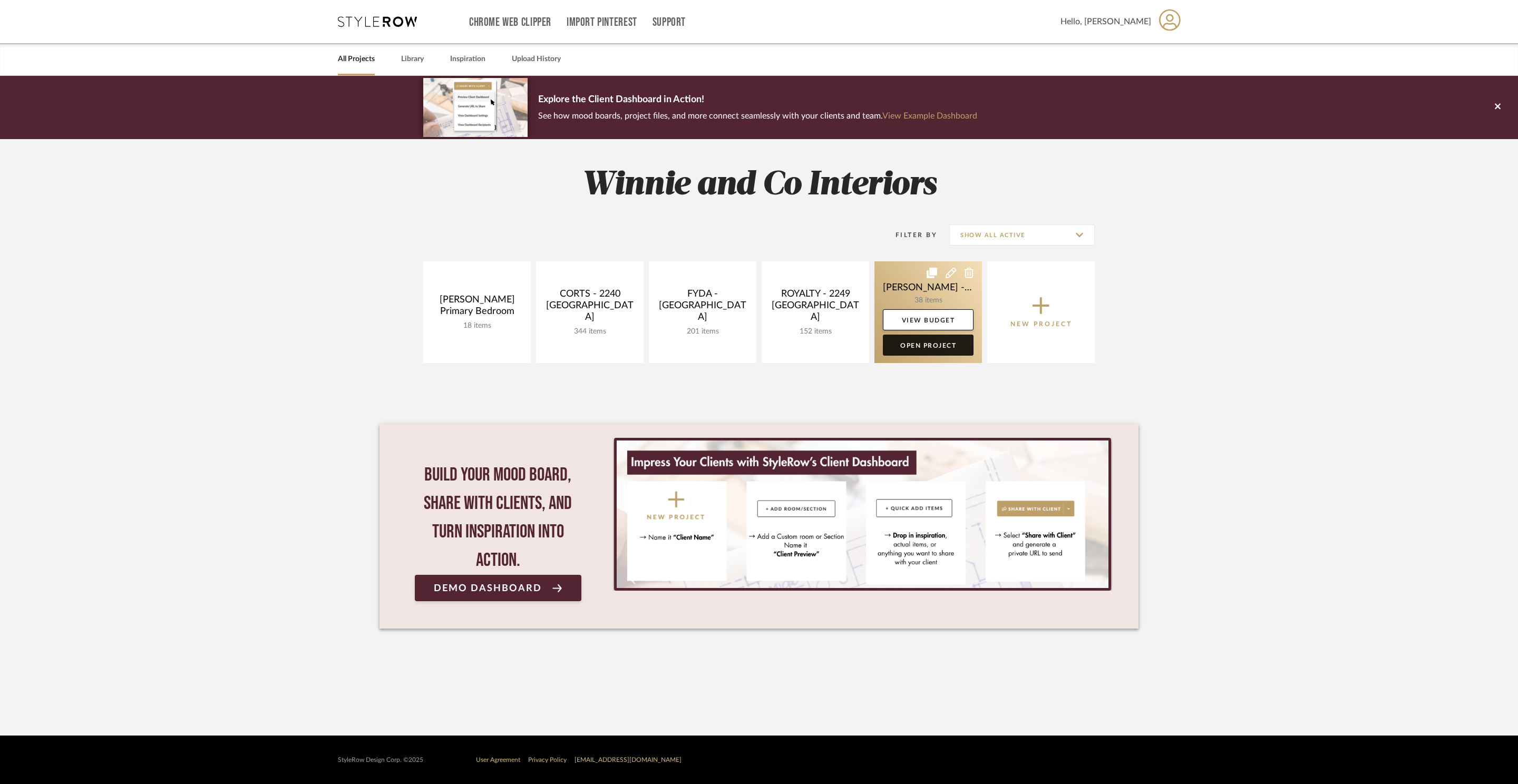
click at [922, 340] on link "Open Project" at bounding box center [928, 345] width 91 height 21
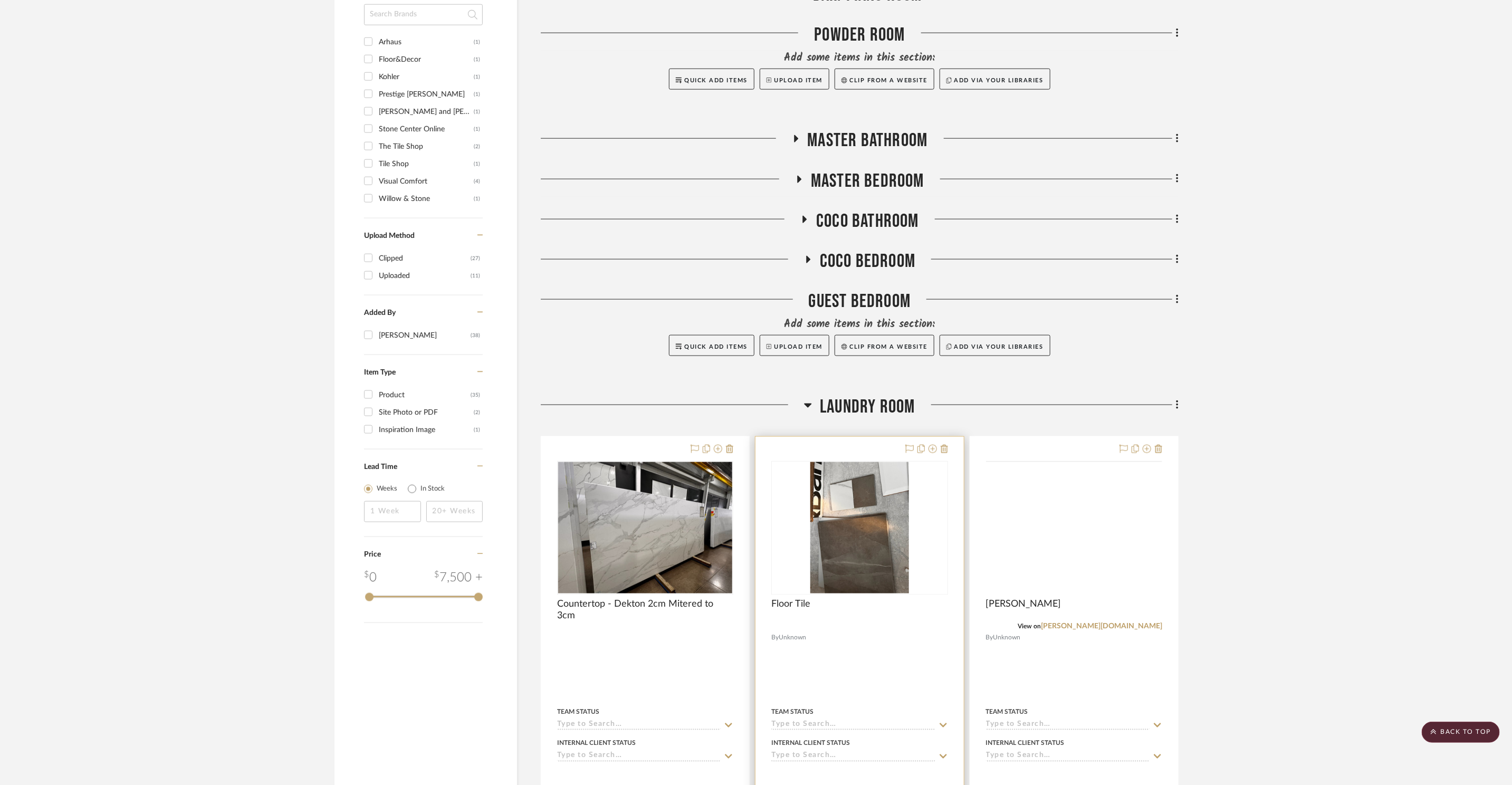
scroll to position [1187, 0]
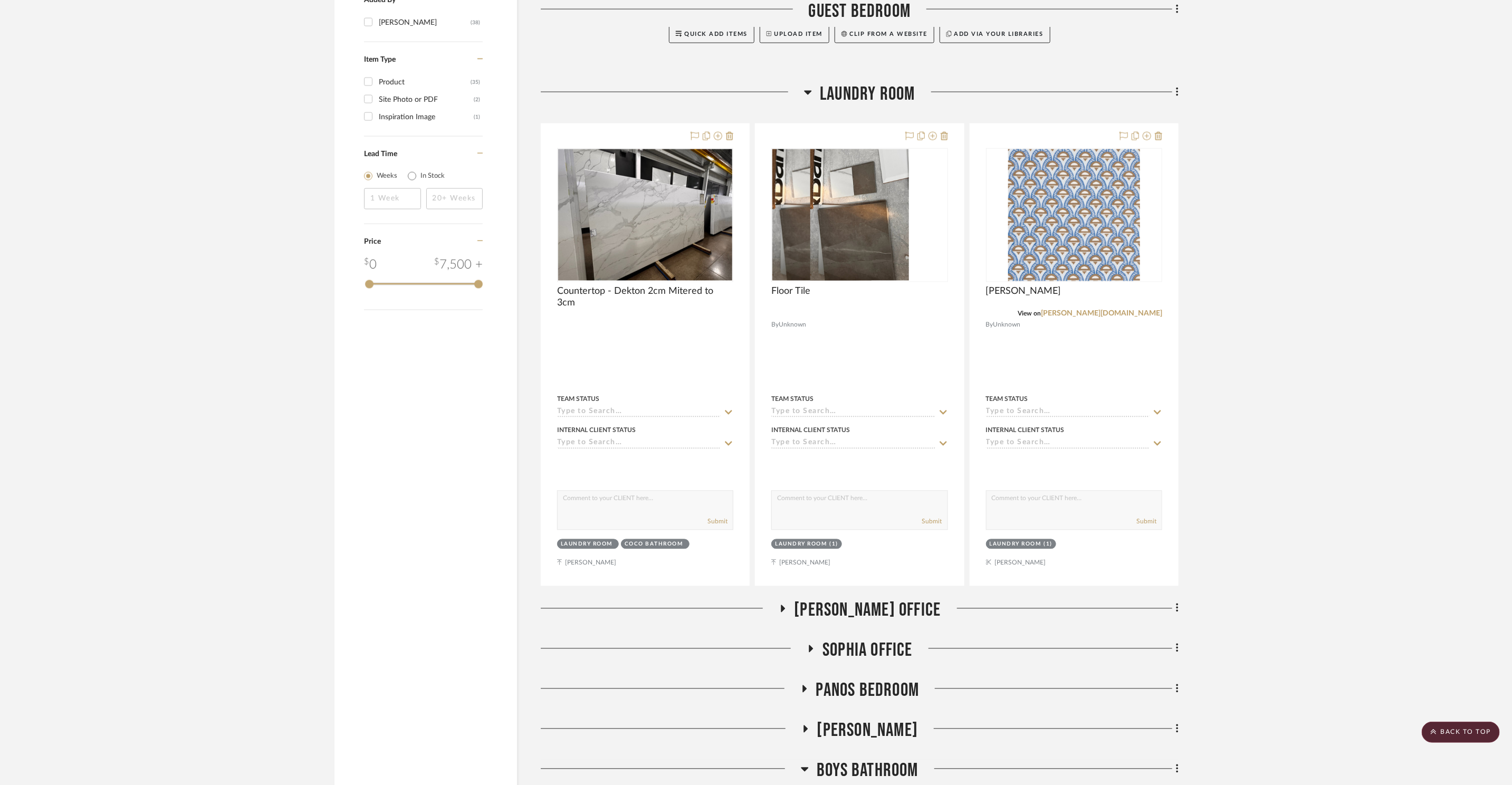
click at [835, 83] on span "Laundry Room" at bounding box center [867, 94] width 95 height 22
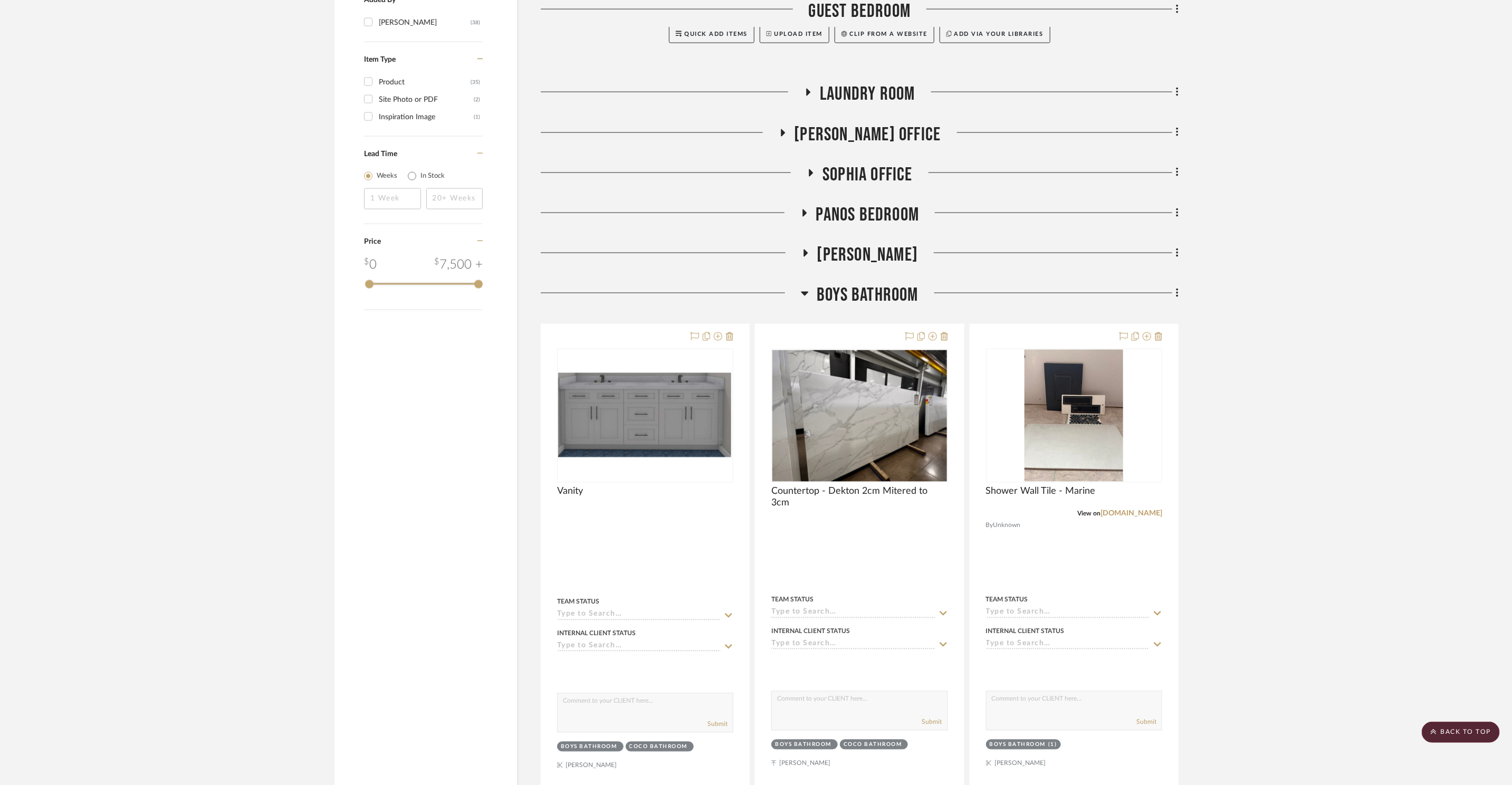
click at [876, 284] on span "Boys Bathroom" at bounding box center [868, 295] width 102 height 22
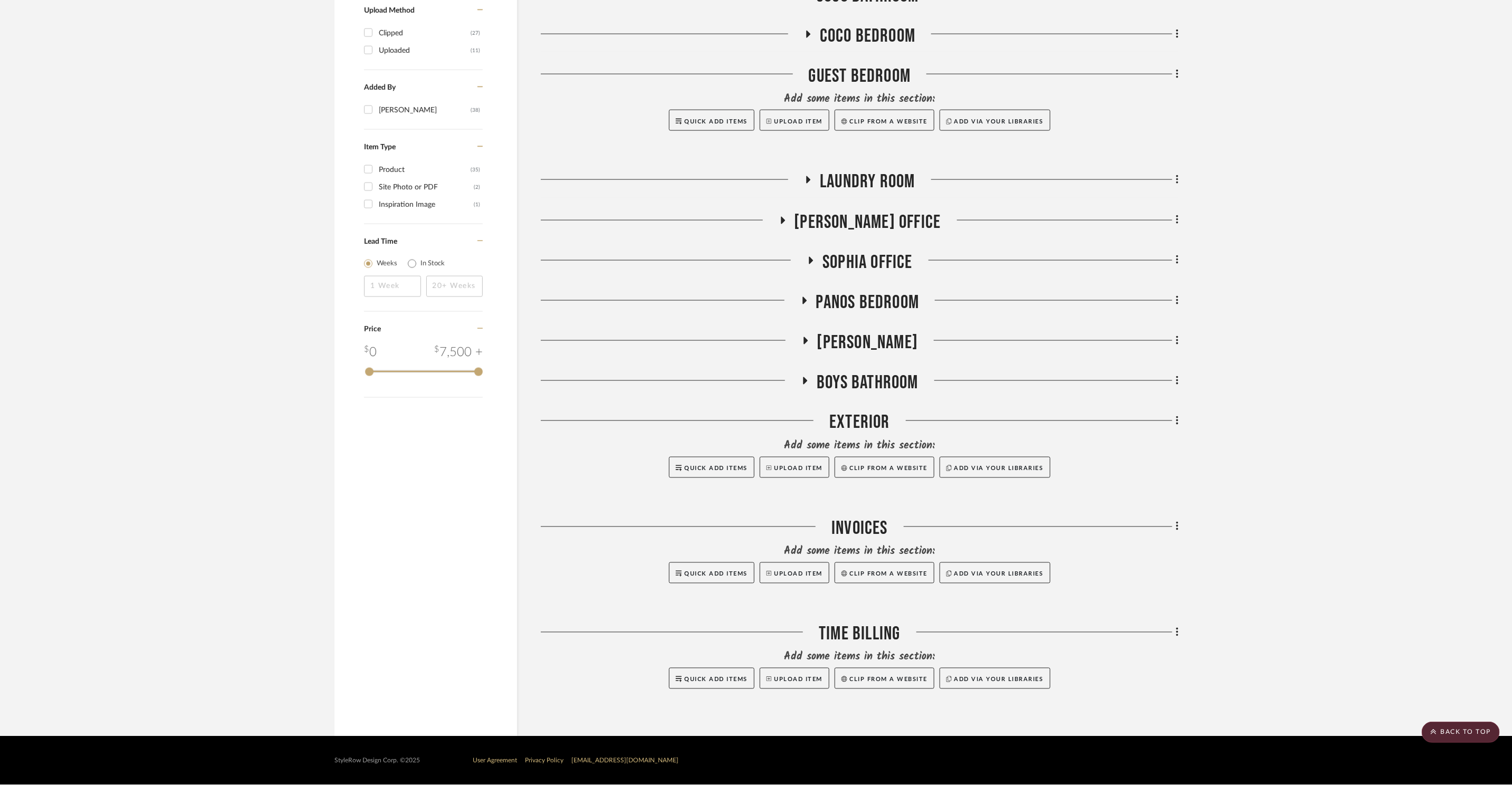
scroll to position [1072, 0]
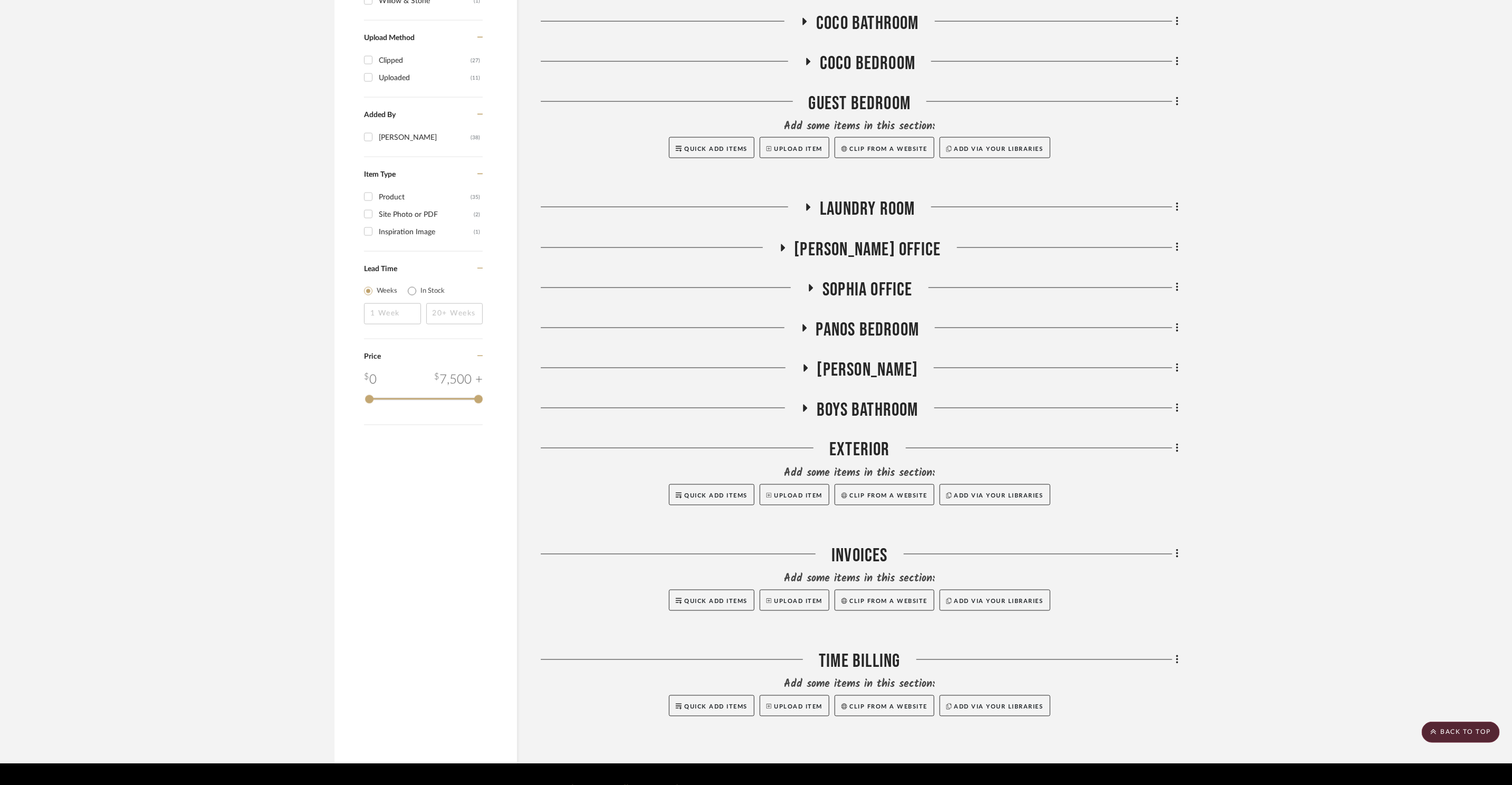
click at [887, 399] on span "Boys Bathroom" at bounding box center [868, 410] width 102 height 22
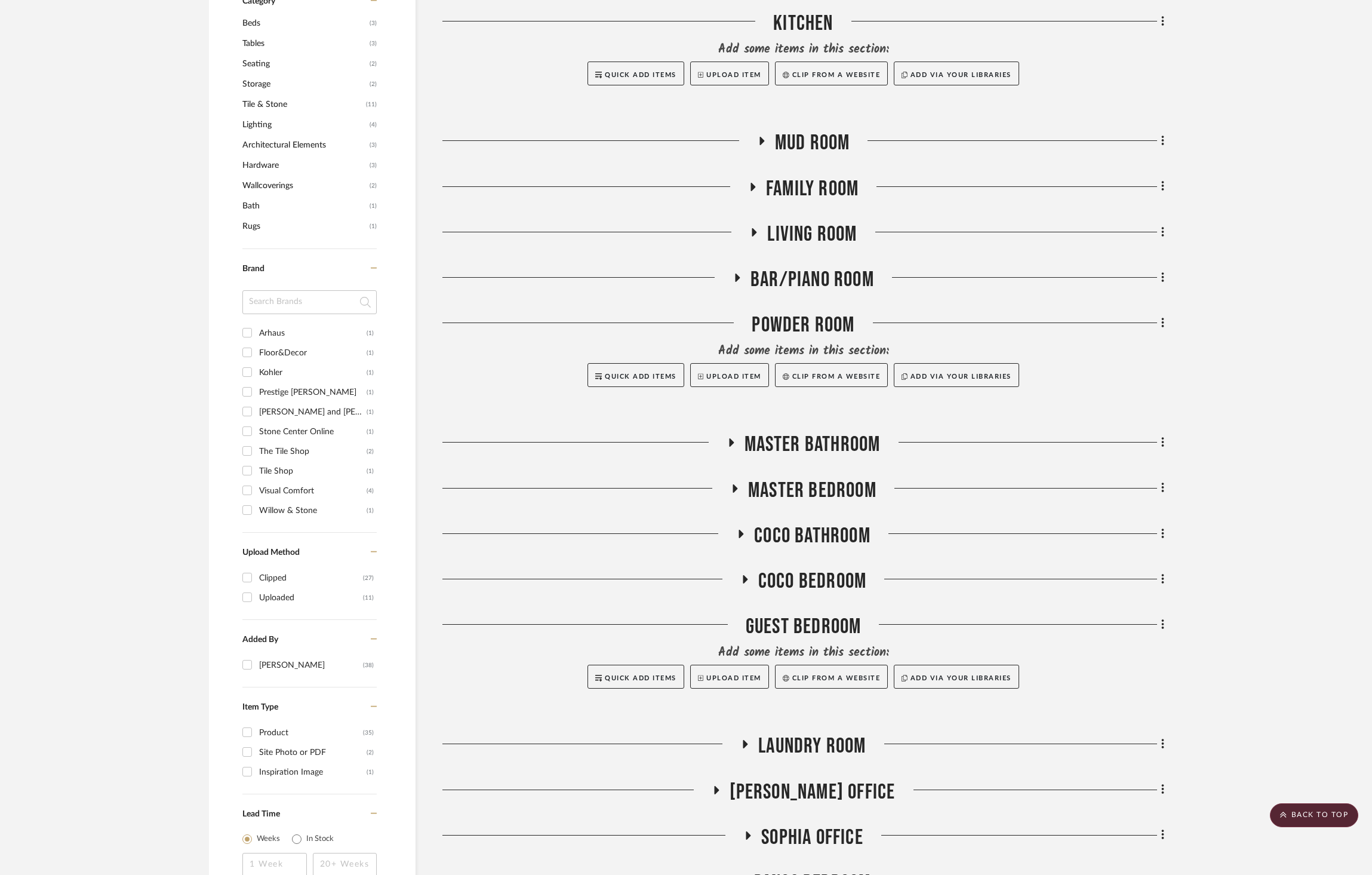
scroll to position [626, 0]
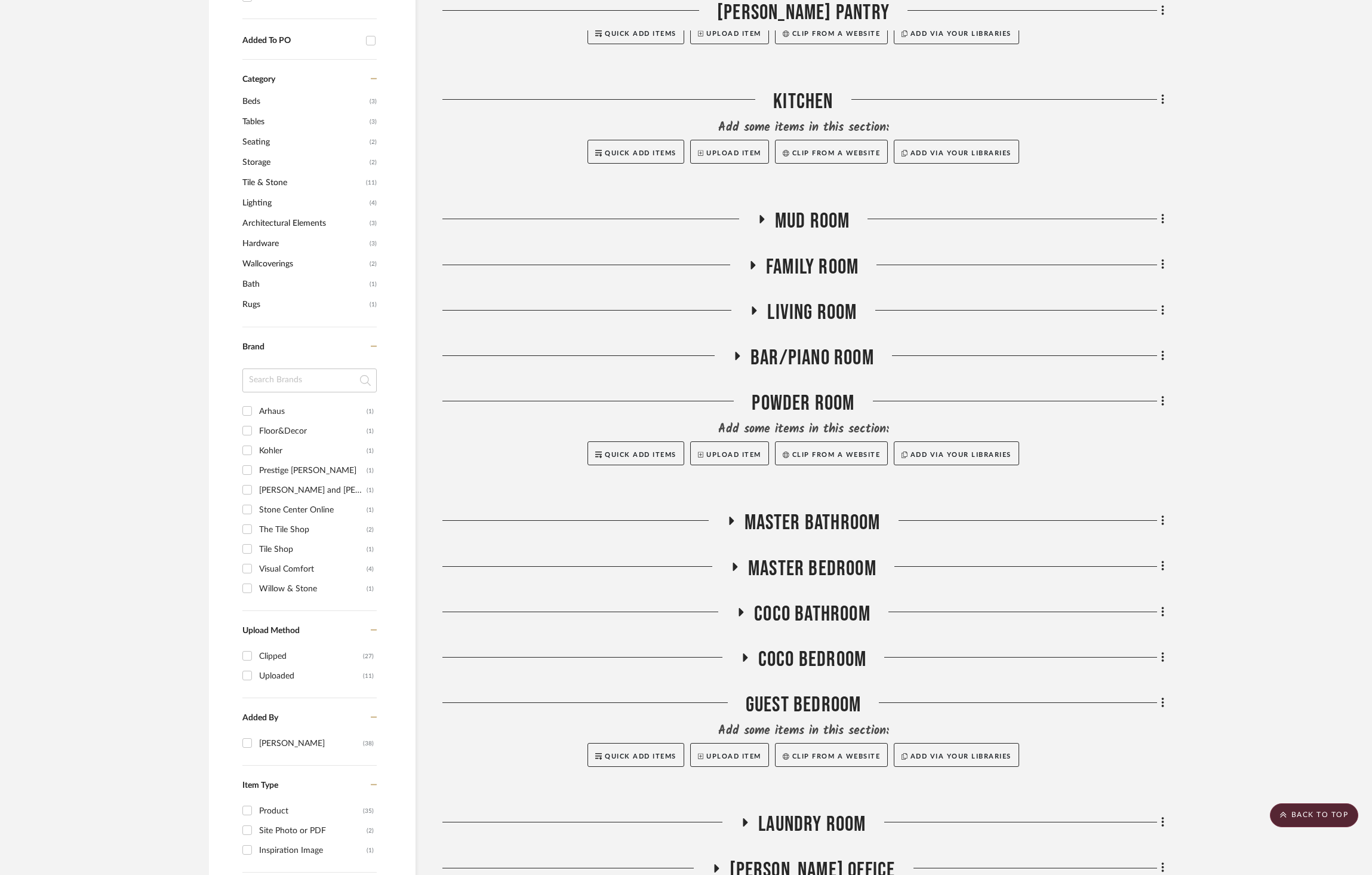
click at [817, 345] on span "Bar/Piano Room" at bounding box center [812, 358] width 124 height 25
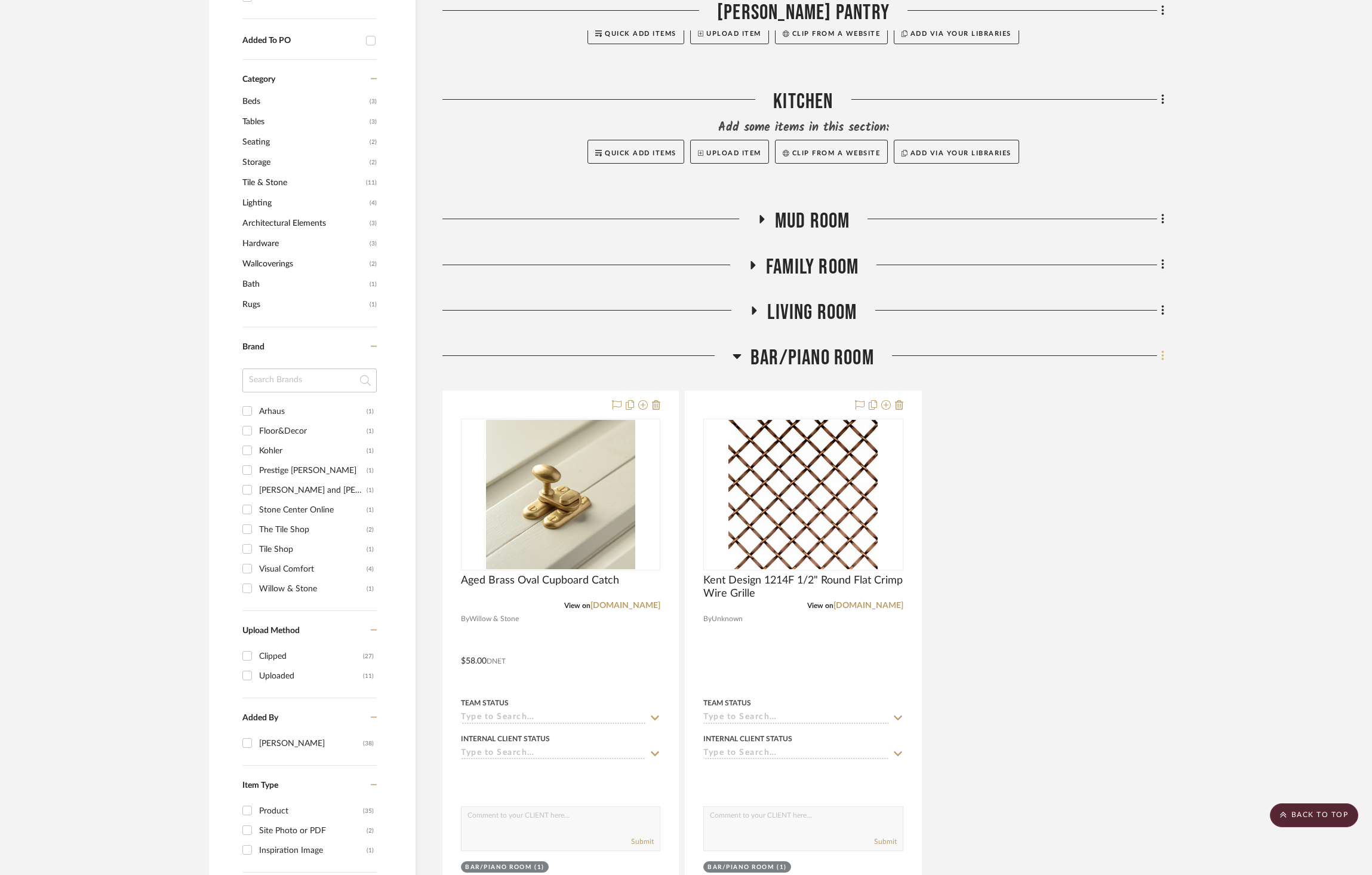
click at [1162, 349] on icon at bounding box center [1163, 356] width 3 height 13
click at [1144, 353] on span "Add New Item" at bounding box center [1108, 351] width 93 height 10
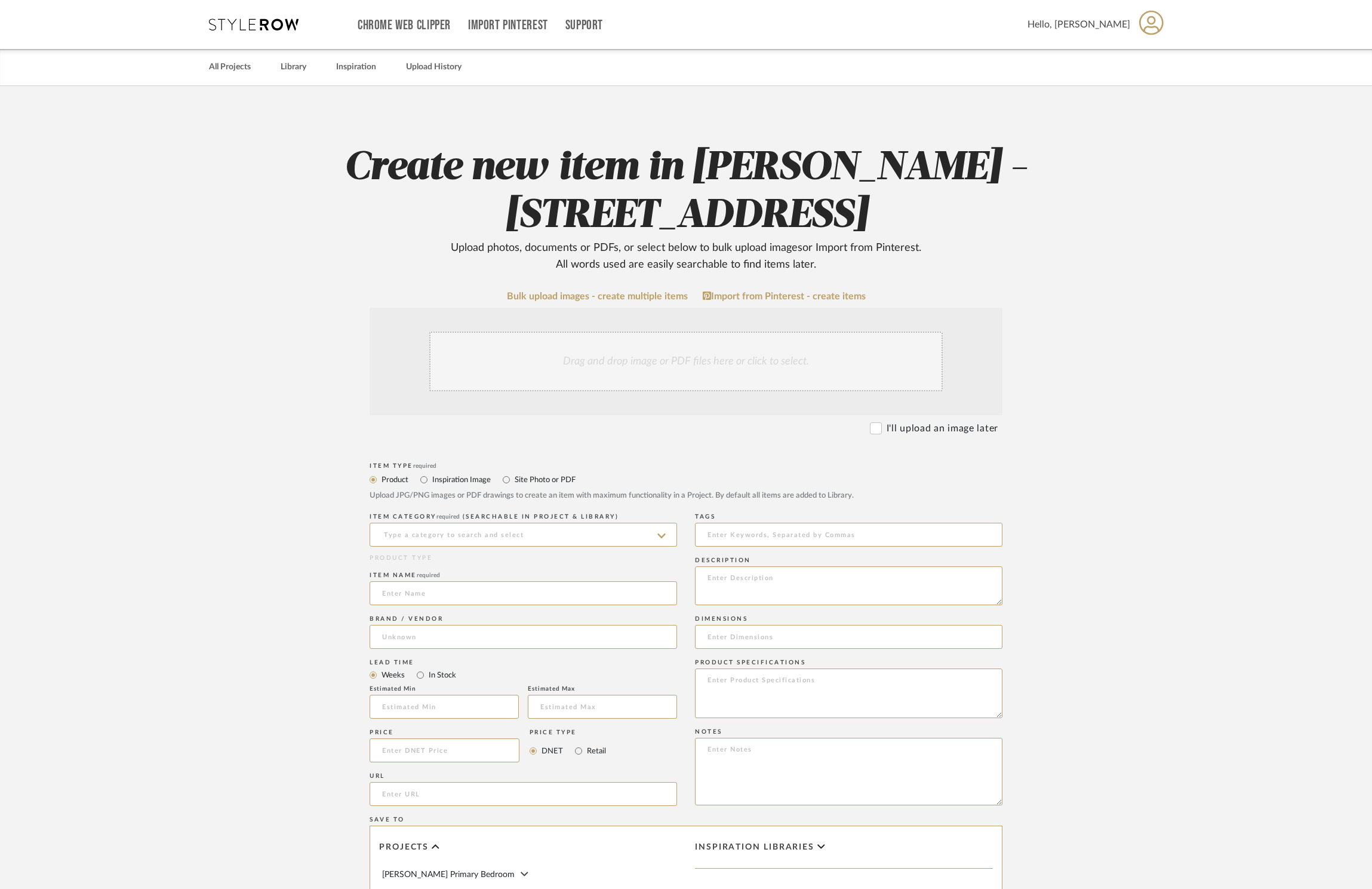
click at [546, 480] on label "Site Photo or PDF" at bounding box center [544, 480] width 62 height 13
click at [513, 480] on input "Site Photo or PDF" at bounding box center [506, 480] width 14 height 14
radio input "true"
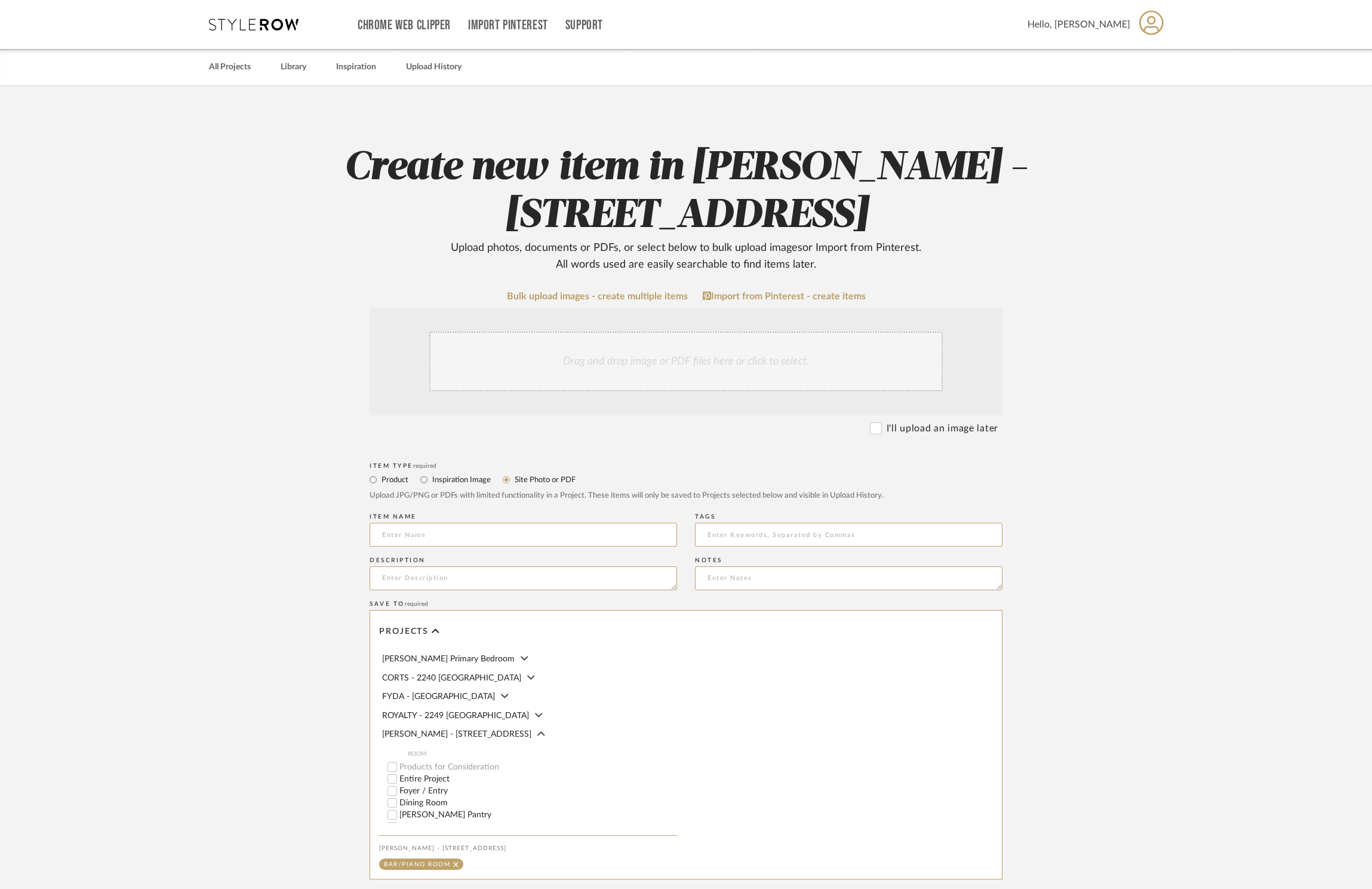
click at [612, 359] on div "Drag and drop image or PDF files here or click to select." at bounding box center [686, 361] width 513 height 59
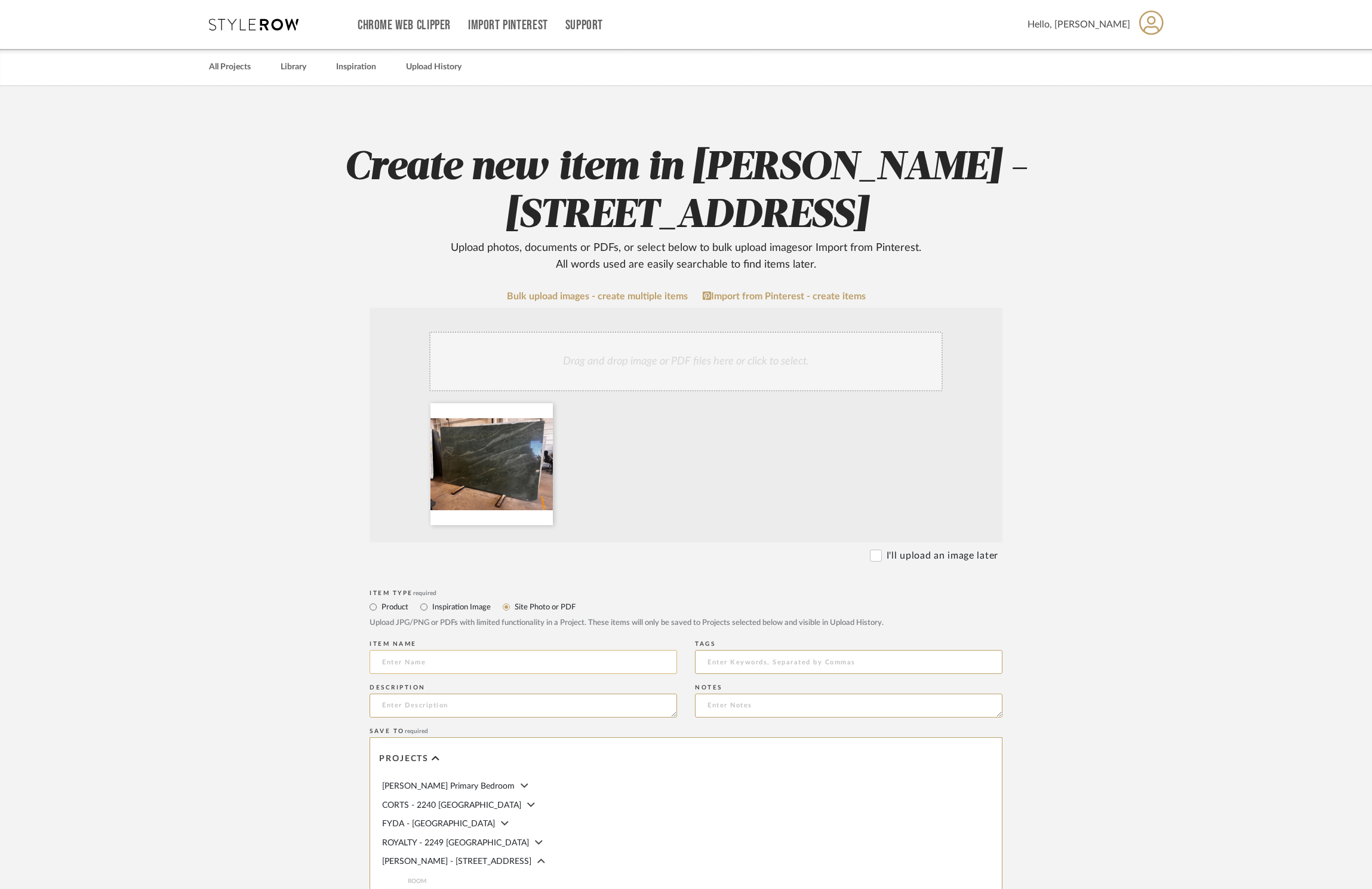
click at [553, 669] on input at bounding box center [523, 662] width 308 height 24
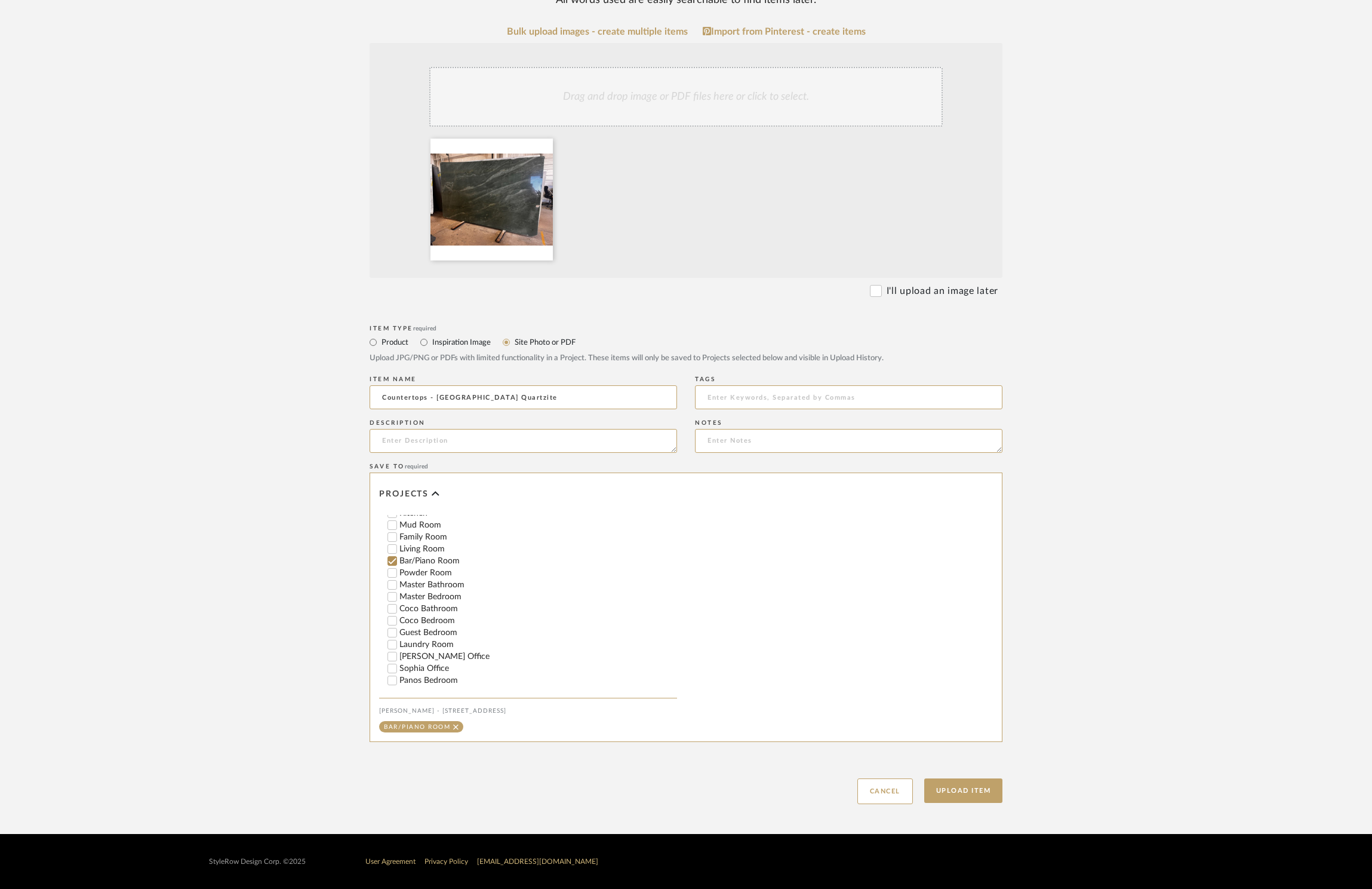
scroll to position [176, 0]
type input "Countertops - [GEOGRAPHIC_DATA] Quartzite"
click at [967, 788] on button "Upload Item" at bounding box center [964, 790] width 79 height 25
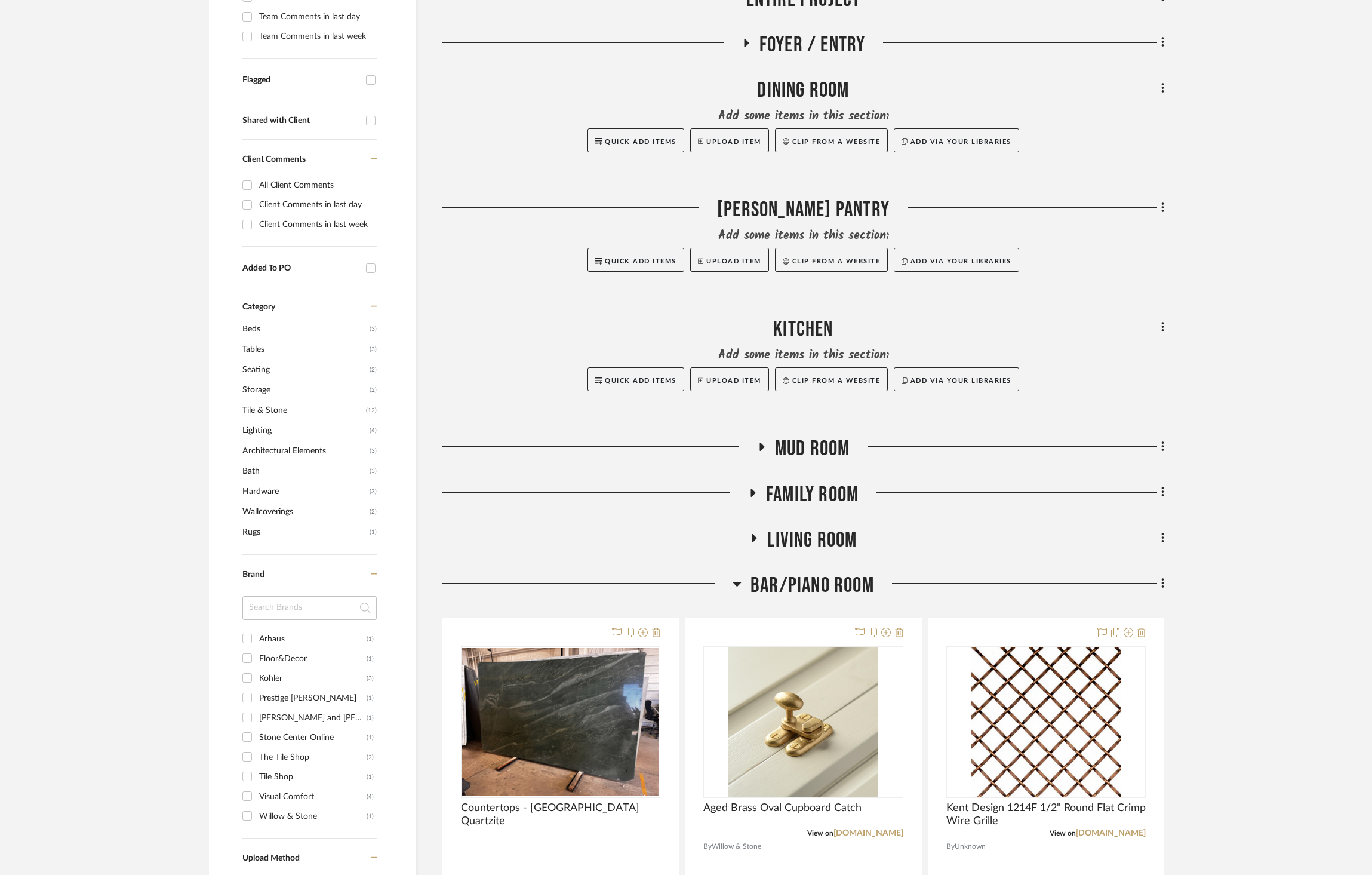
scroll to position [416, 0]
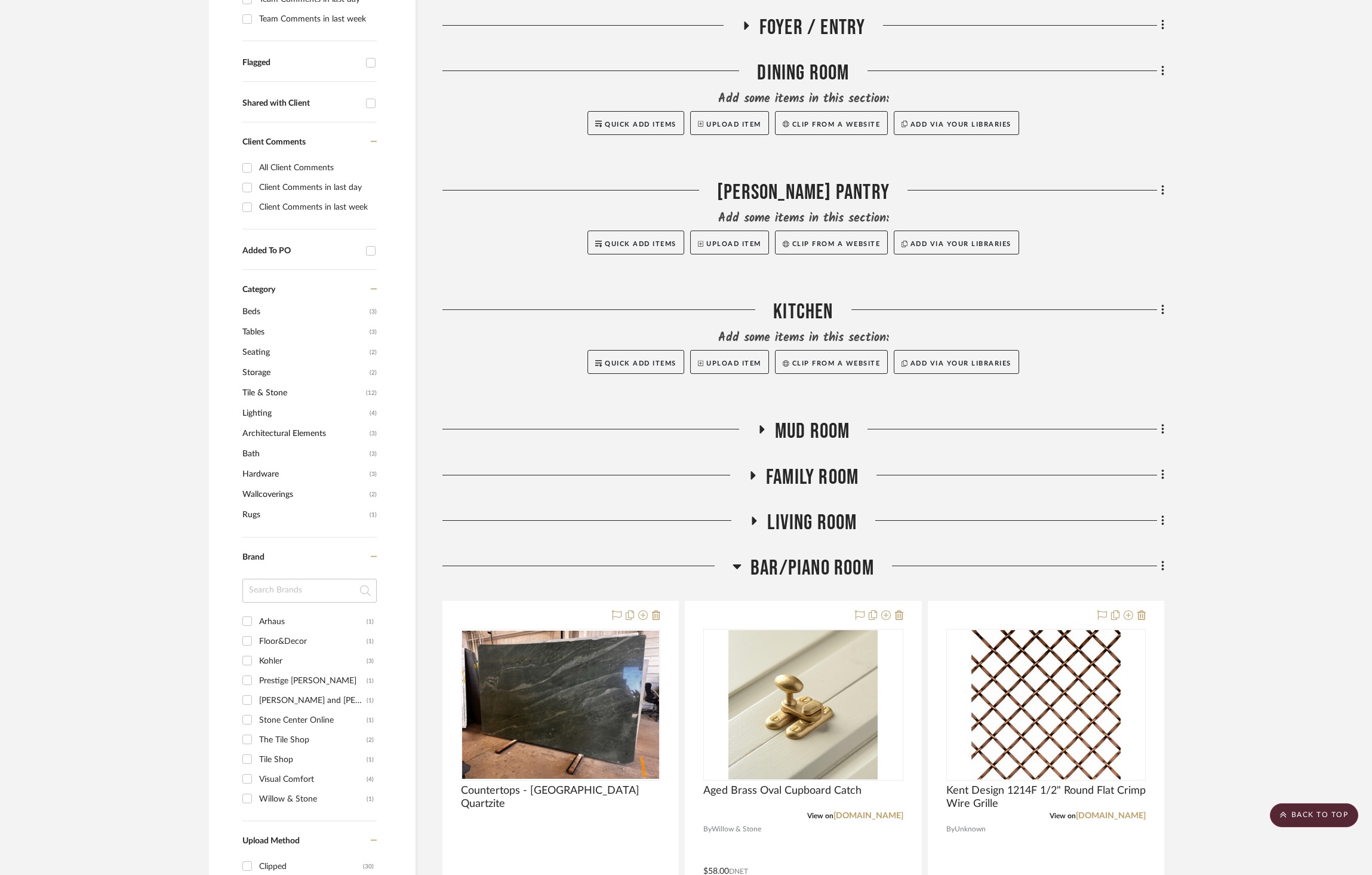
click at [810, 510] on span "Living Room" at bounding box center [812, 523] width 89 height 25
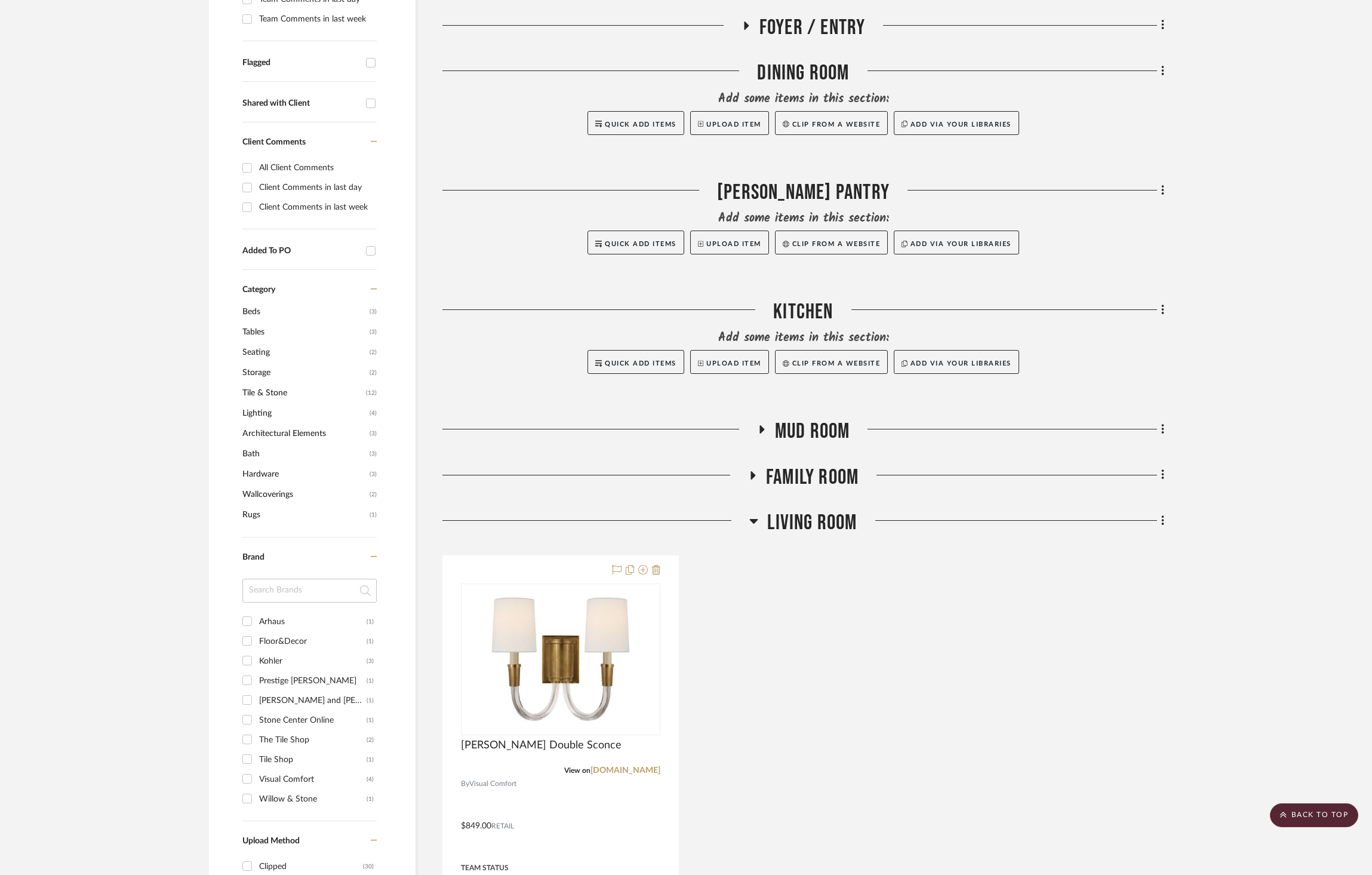
click at [811, 510] on span "Living Room" at bounding box center [812, 523] width 89 height 25
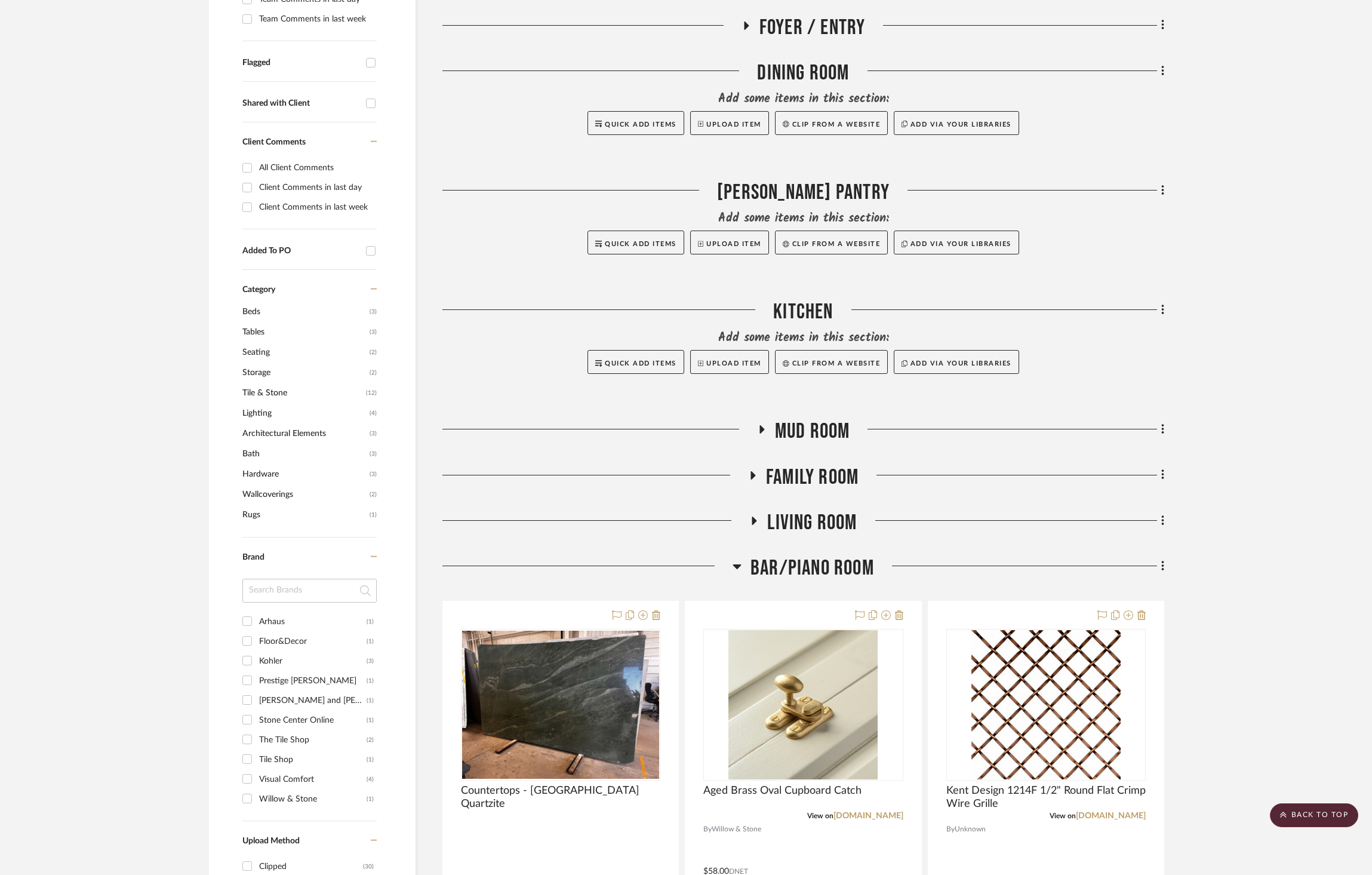
click at [816, 556] on span "Bar/Piano Room" at bounding box center [812, 568] width 124 height 25
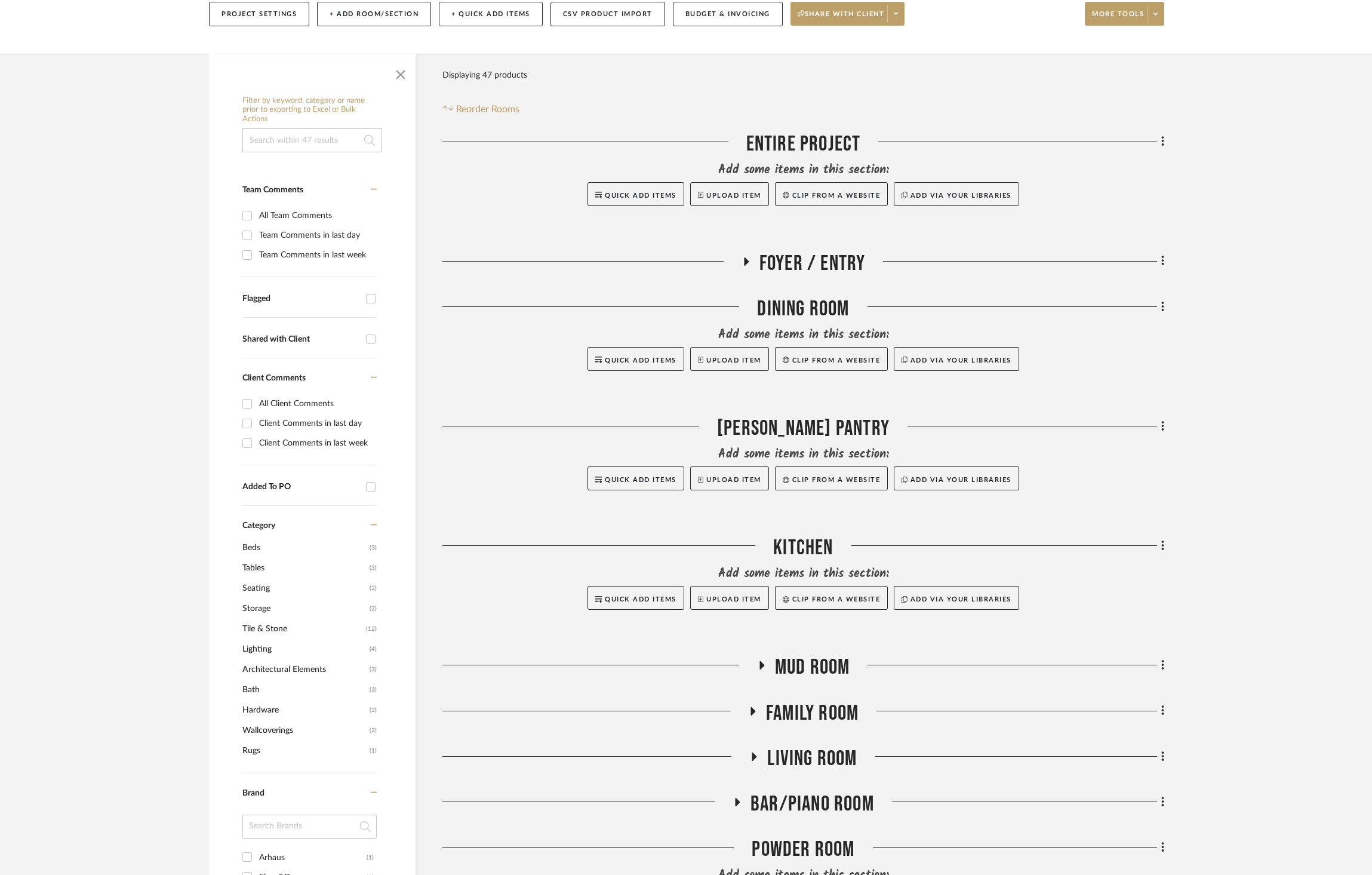
scroll to position [341, 0]
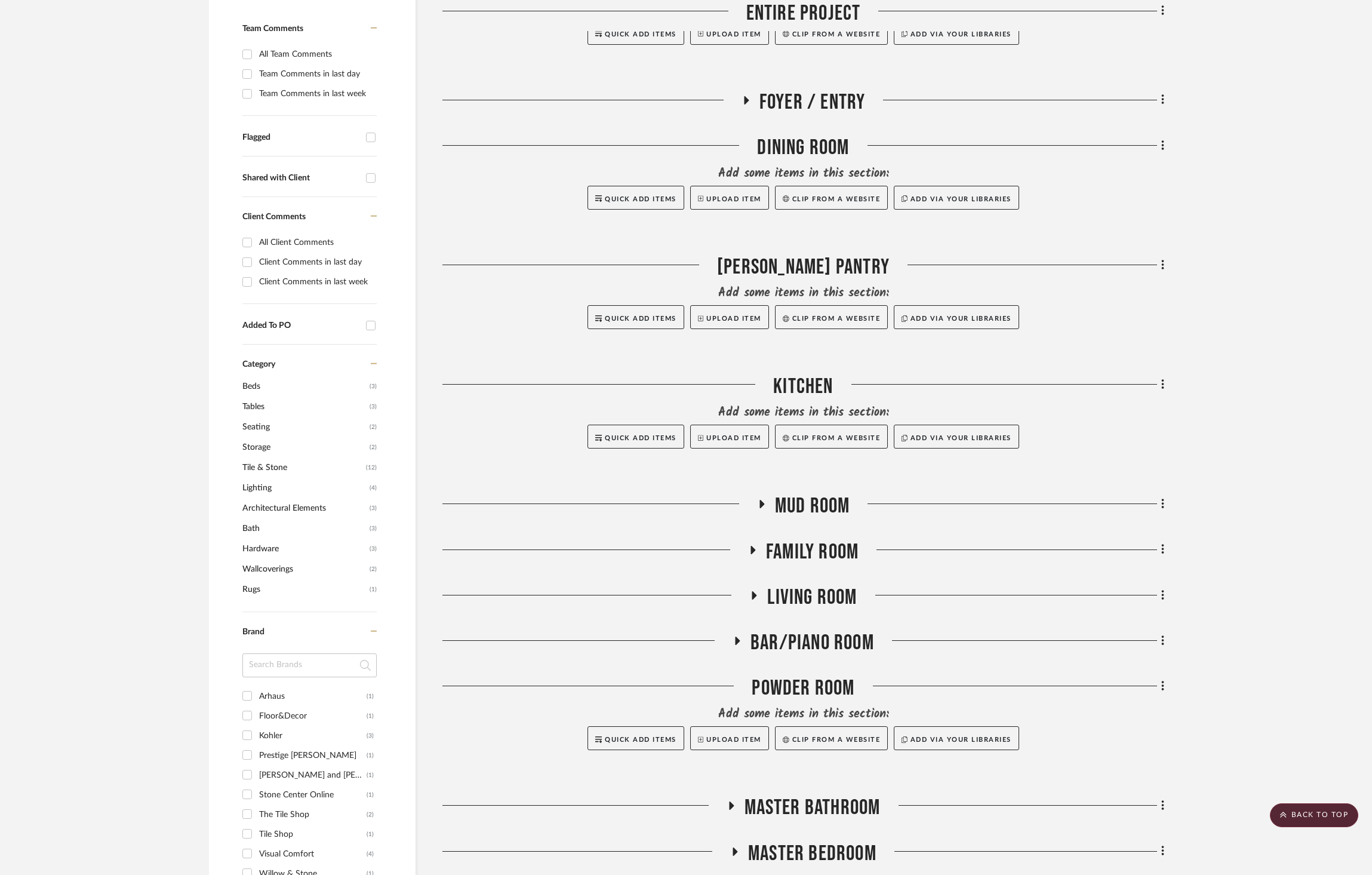
click at [784, 540] on span "Family Room" at bounding box center [813, 552] width 93 height 25
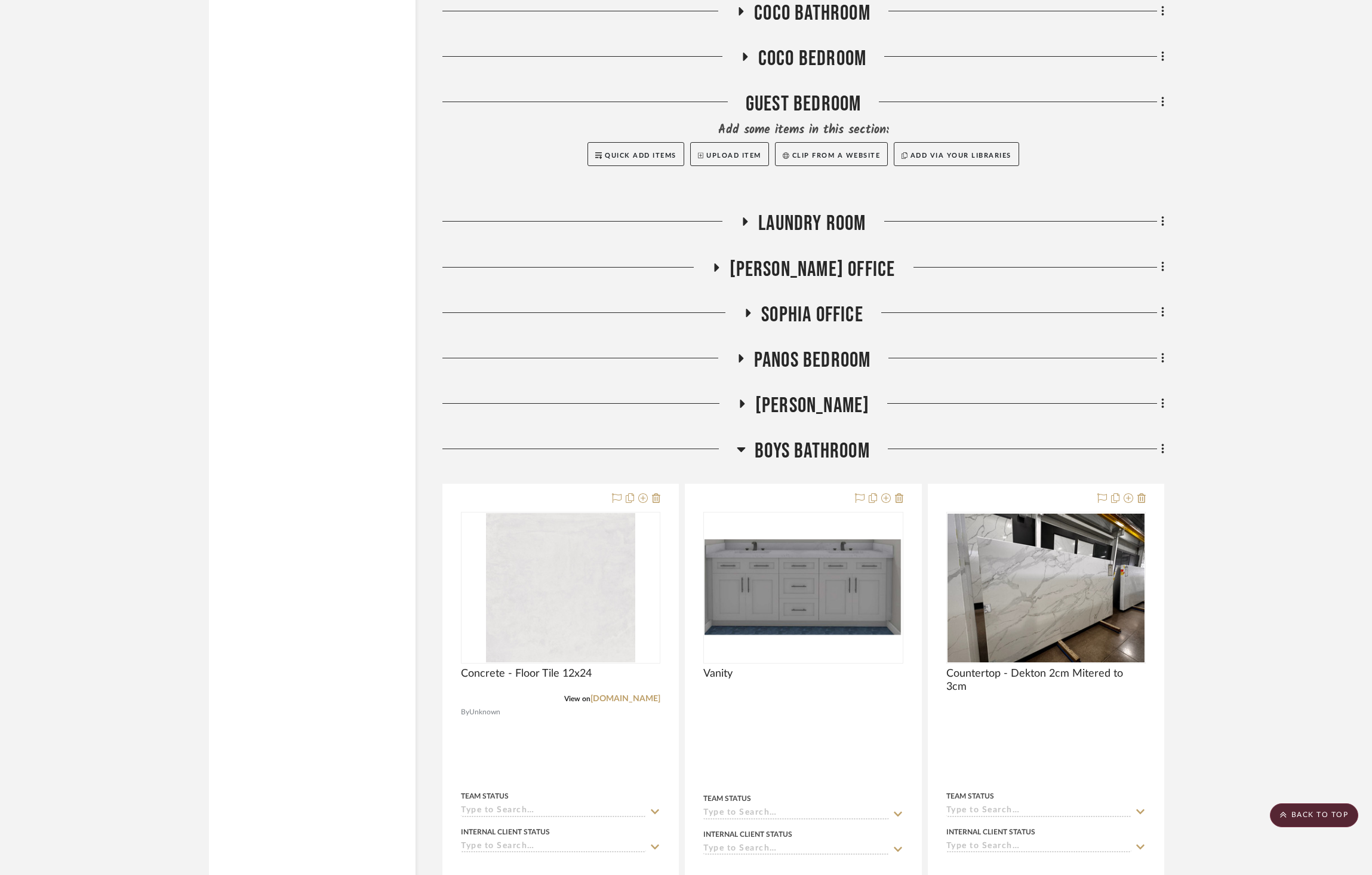
scroll to position [2361, 0]
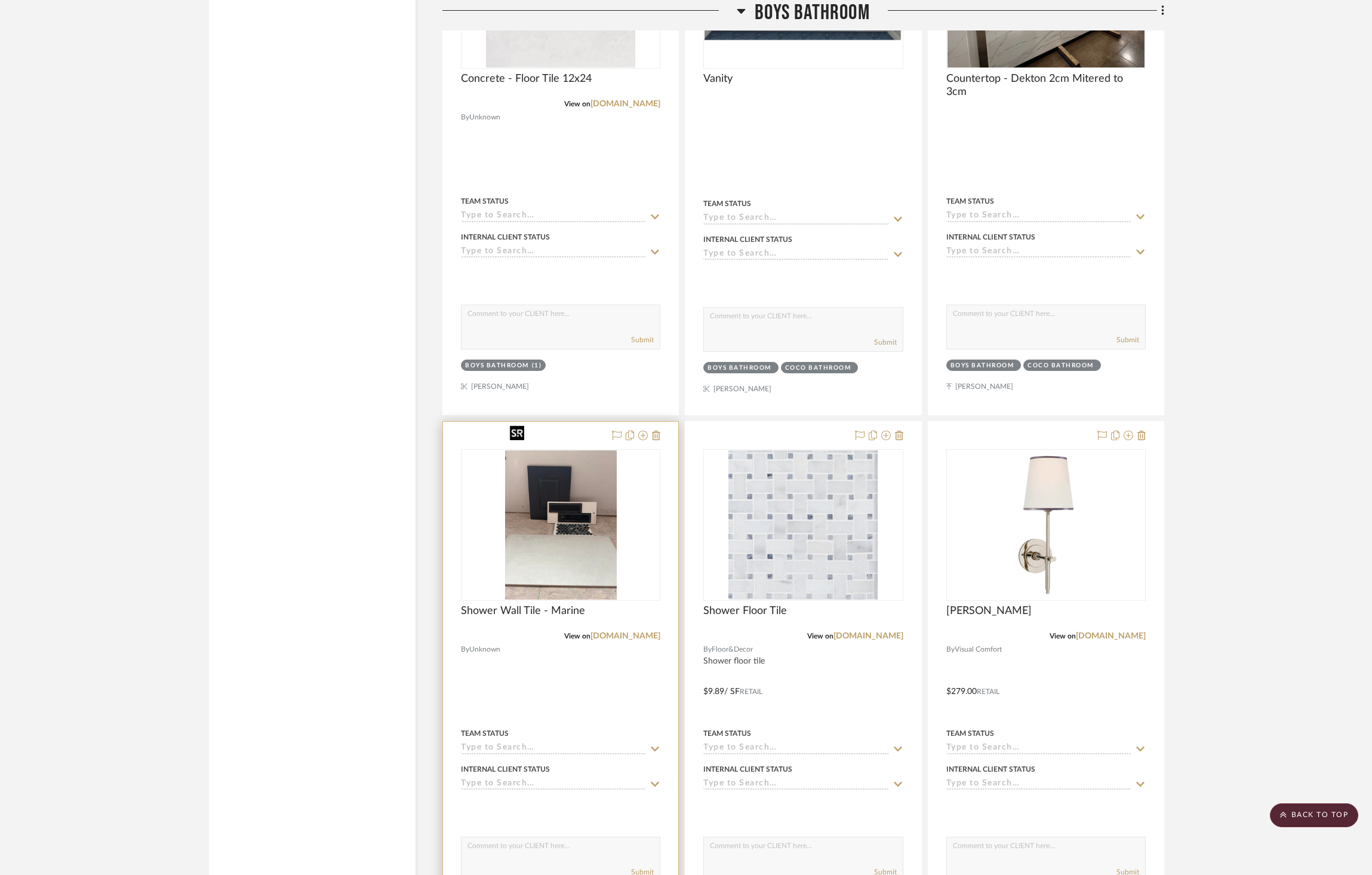
click at [584, 478] on img "0" at bounding box center [561, 525] width 111 height 150
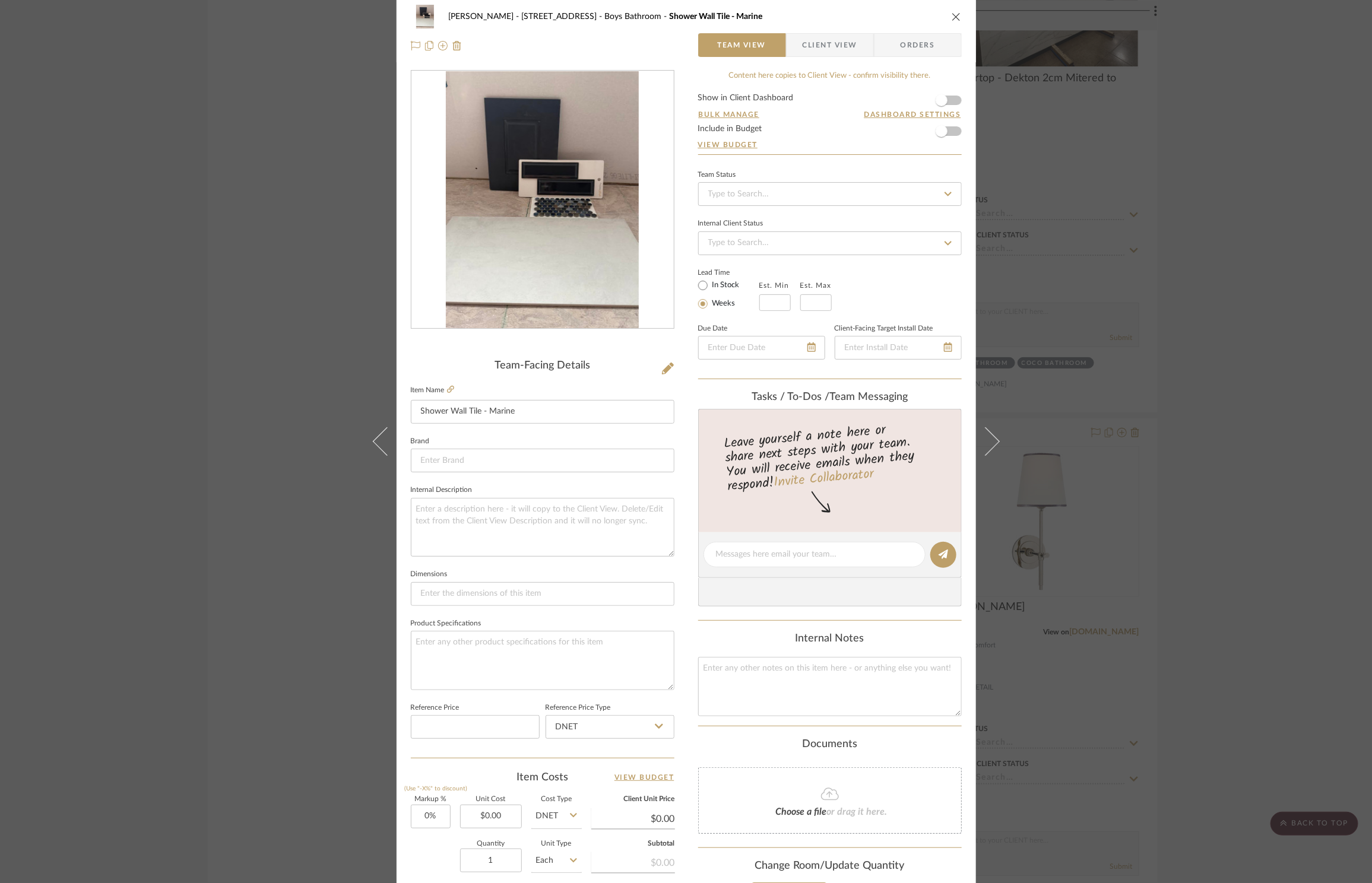
scroll to position [0, 0]
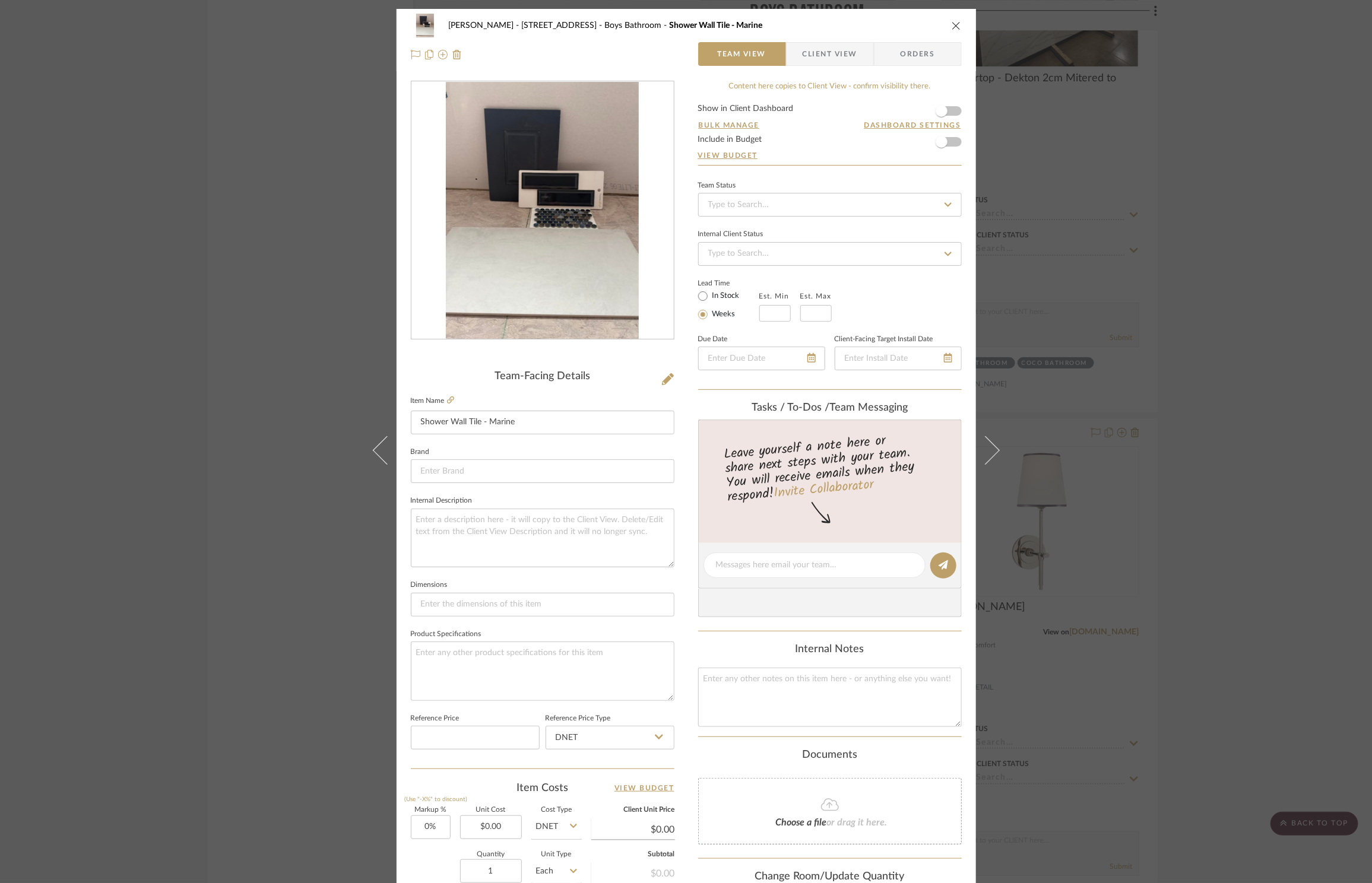
click at [575, 205] on img "0" at bounding box center [542, 210] width 193 height 257
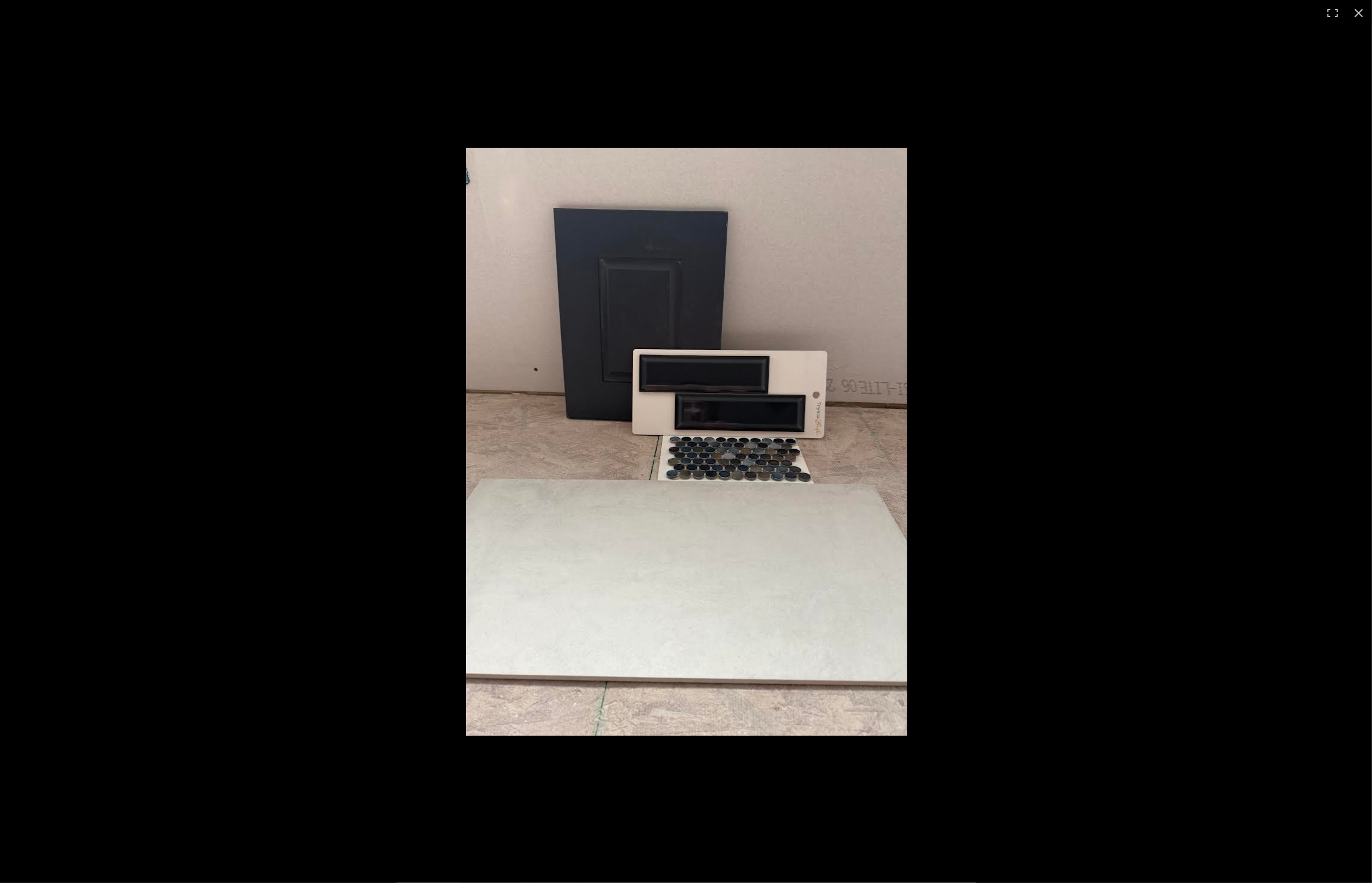
click at [798, 429] on img at bounding box center [686, 442] width 441 height 588
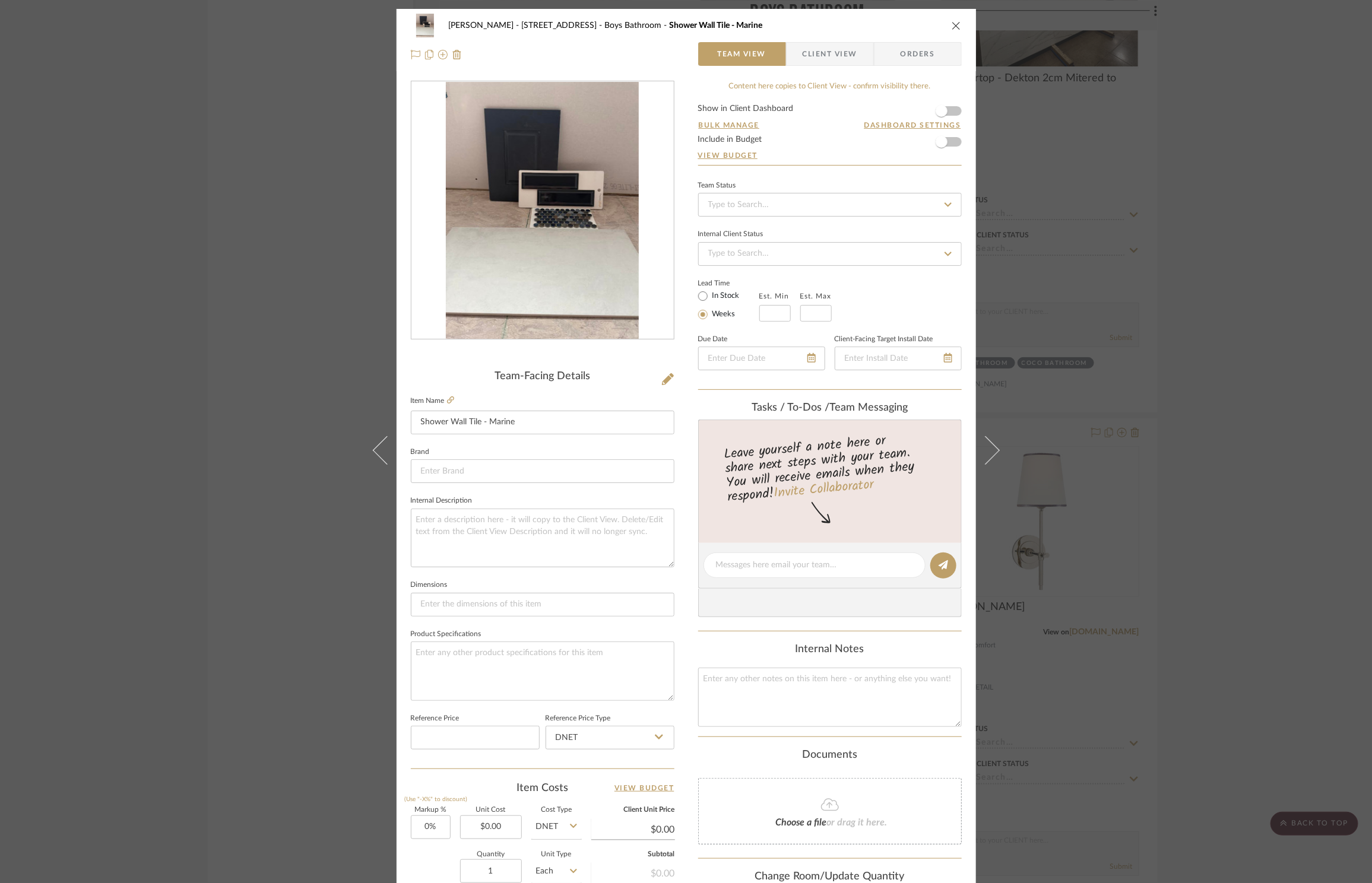
click at [573, 159] on img "0" at bounding box center [542, 210] width 193 height 257
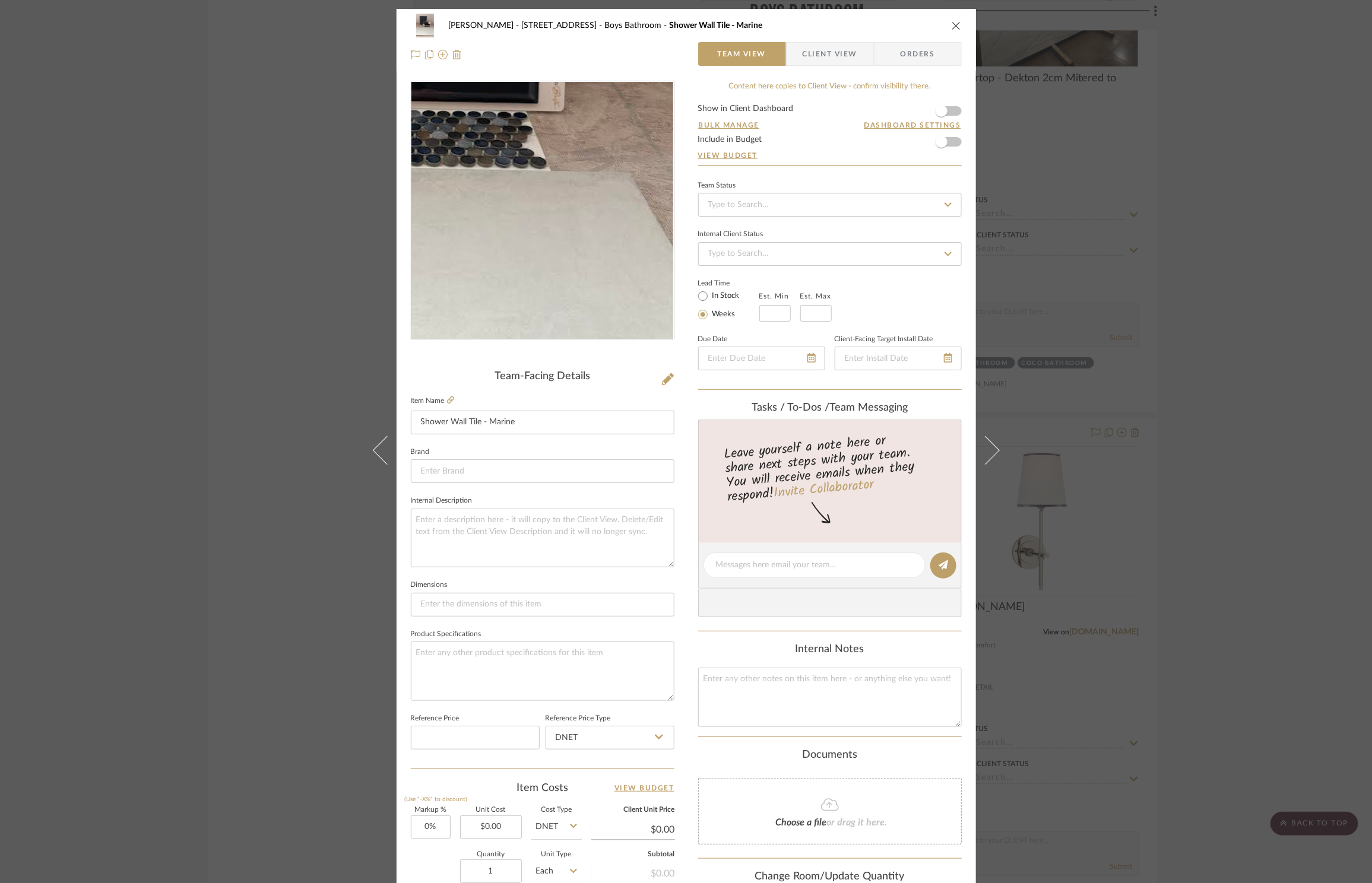
click at [630, 243] on img "0" at bounding box center [542, 210] width 193 height 257
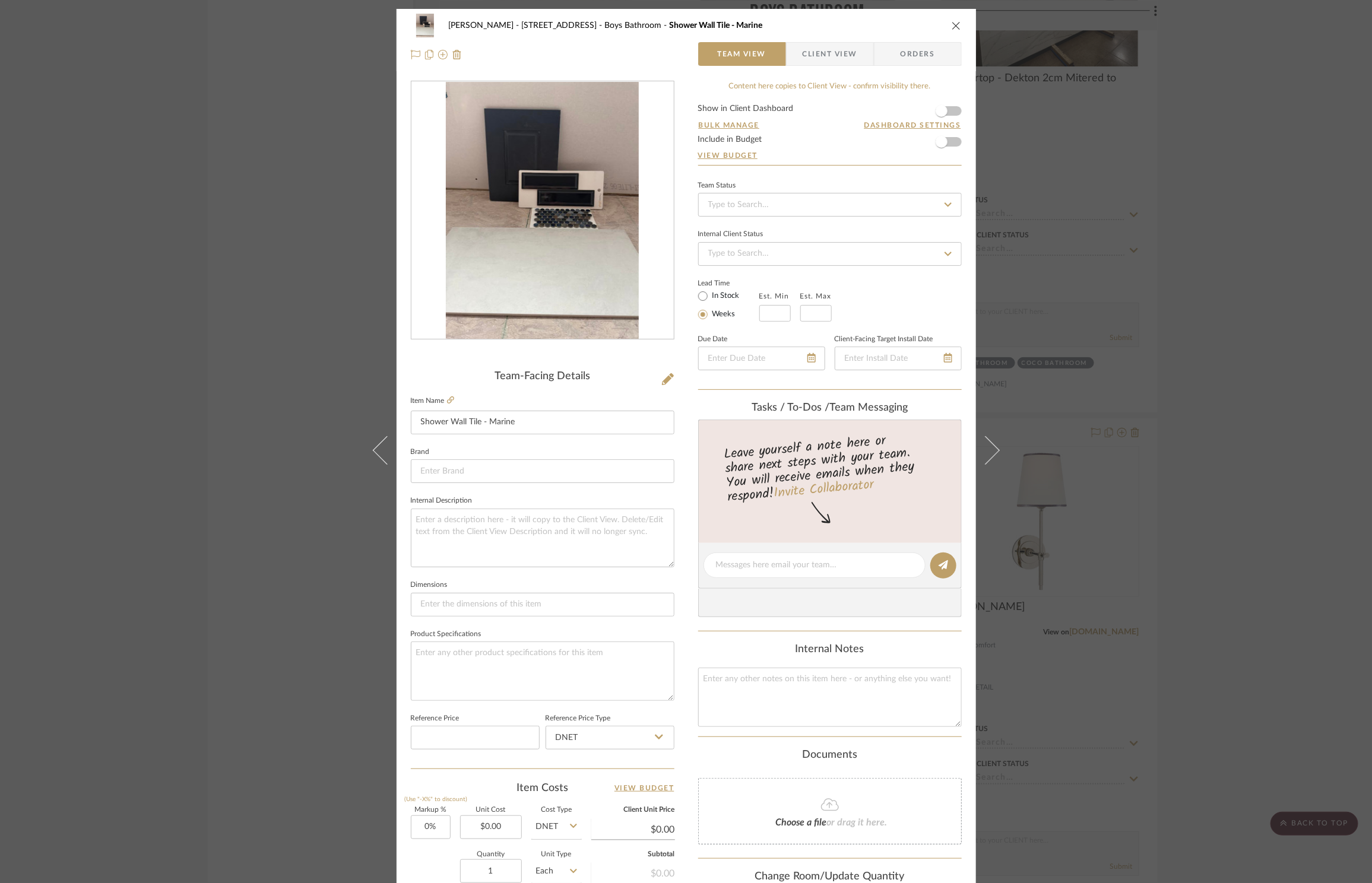
click at [309, 97] on div "ZAFIRIDES - 2286 Yorkshire Road Boys Bathroom Shower Wall Tile - Marine Team Vi…" at bounding box center [686, 441] width 1372 height 883
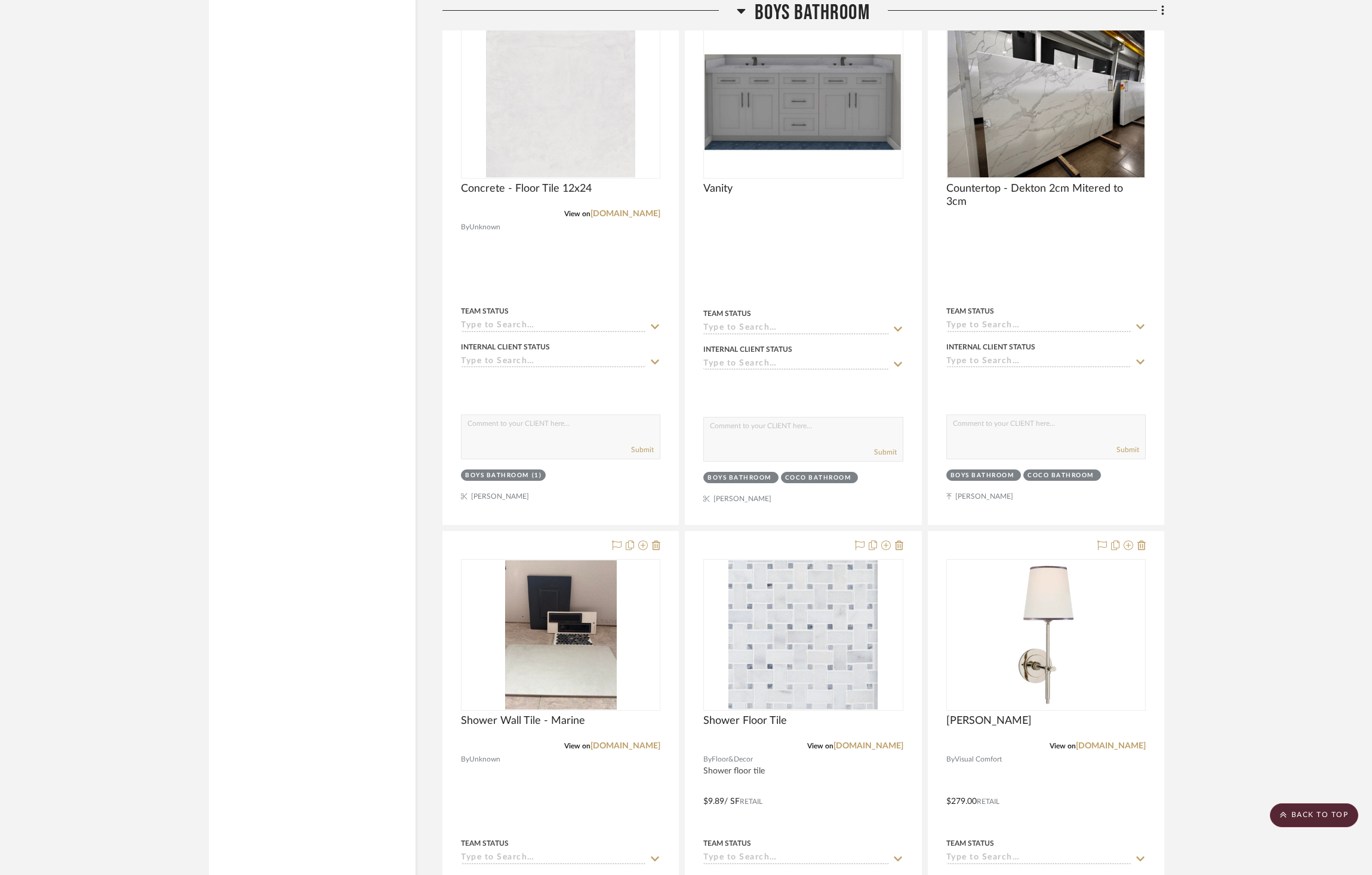
scroll to position [2024, 0]
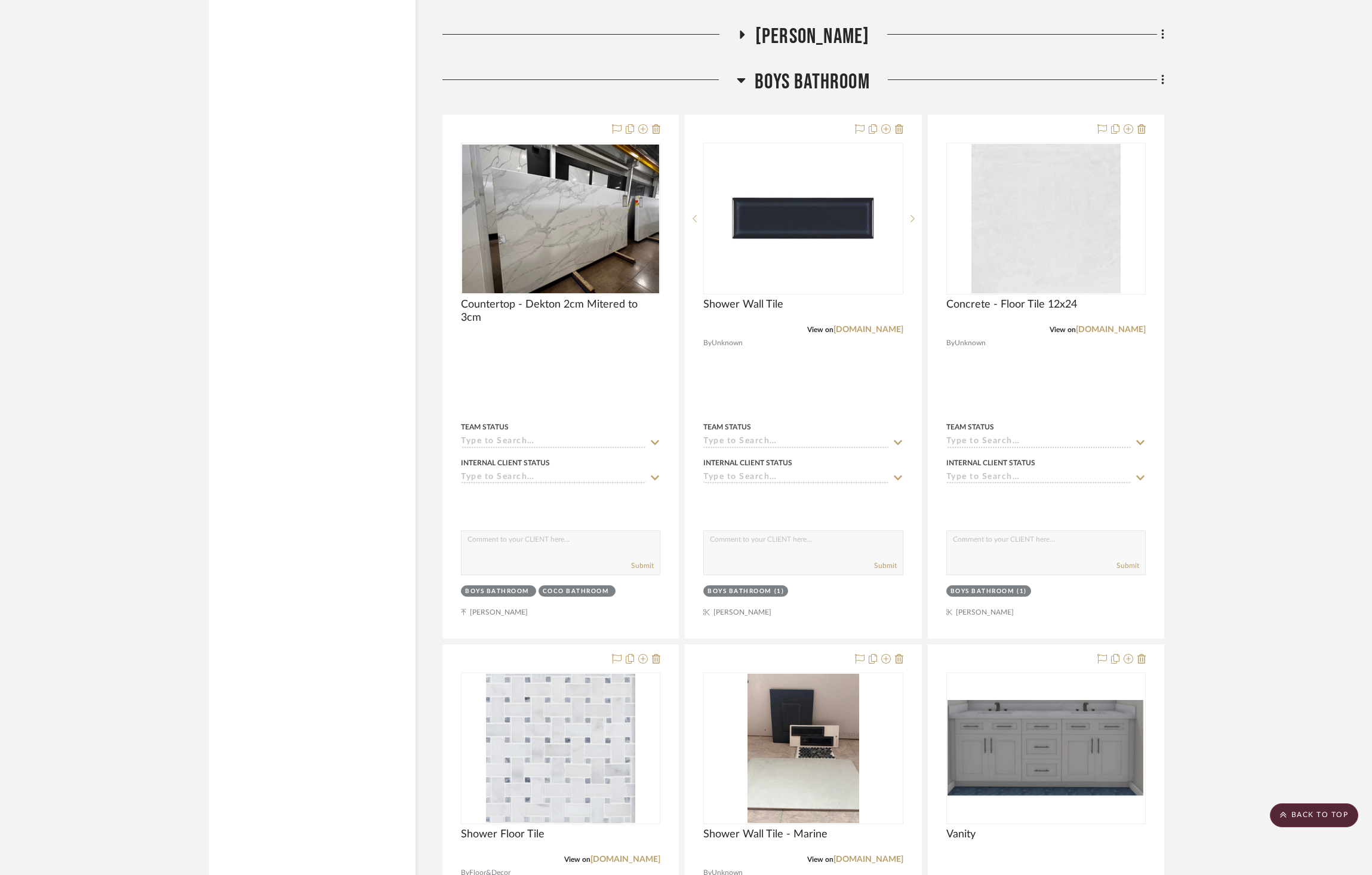
scroll to position [2093, 0]
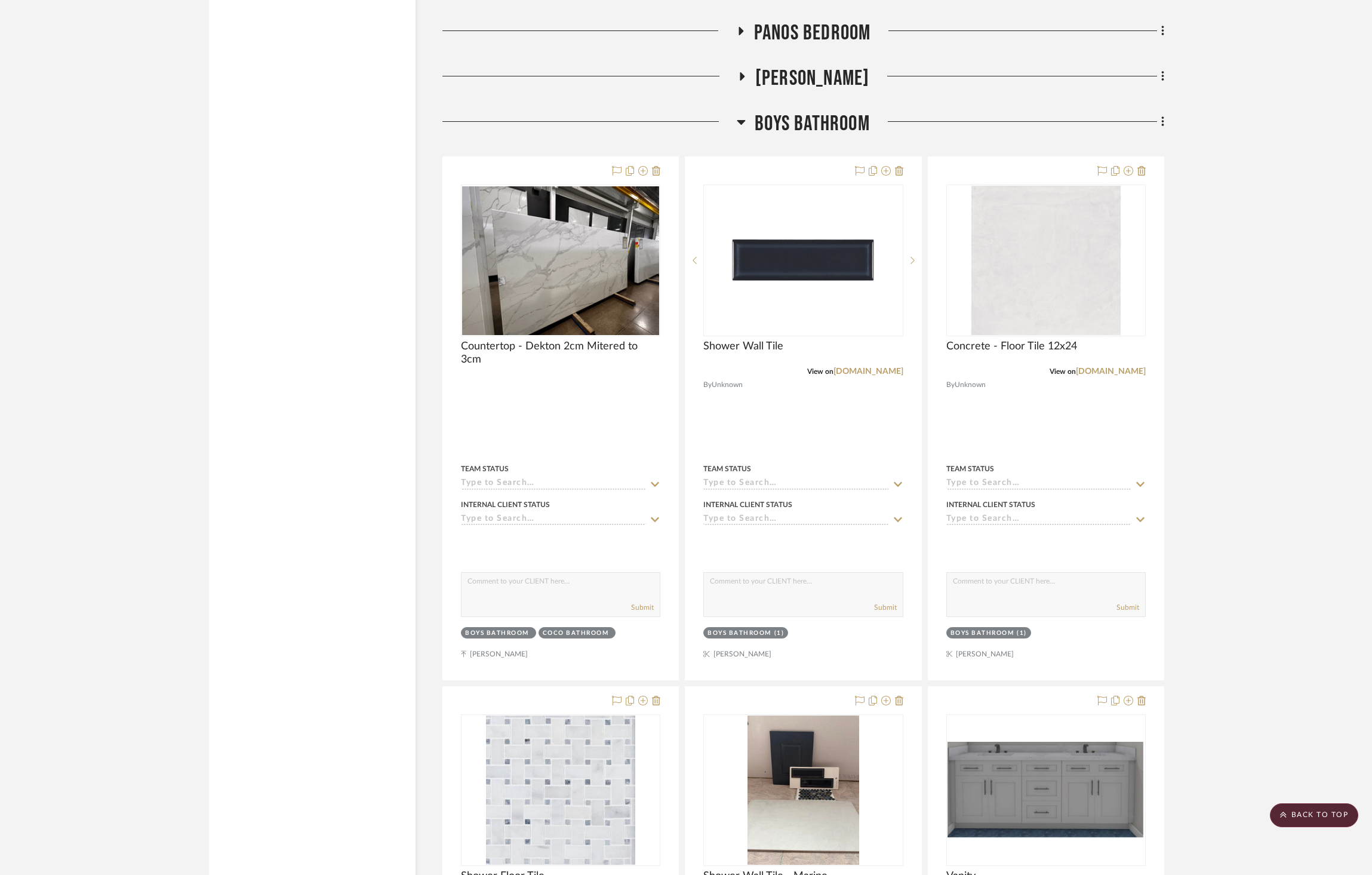
drag, startPoint x: 1078, startPoint y: 399, endPoint x: 1313, endPoint y: 1, distance: 462.2
click at [1162, 116] on icon at bounding box center [1163, 122] width 3 height 13
click at [1188, 116] on div at bounding box center [686, 437] width 1372 height 875
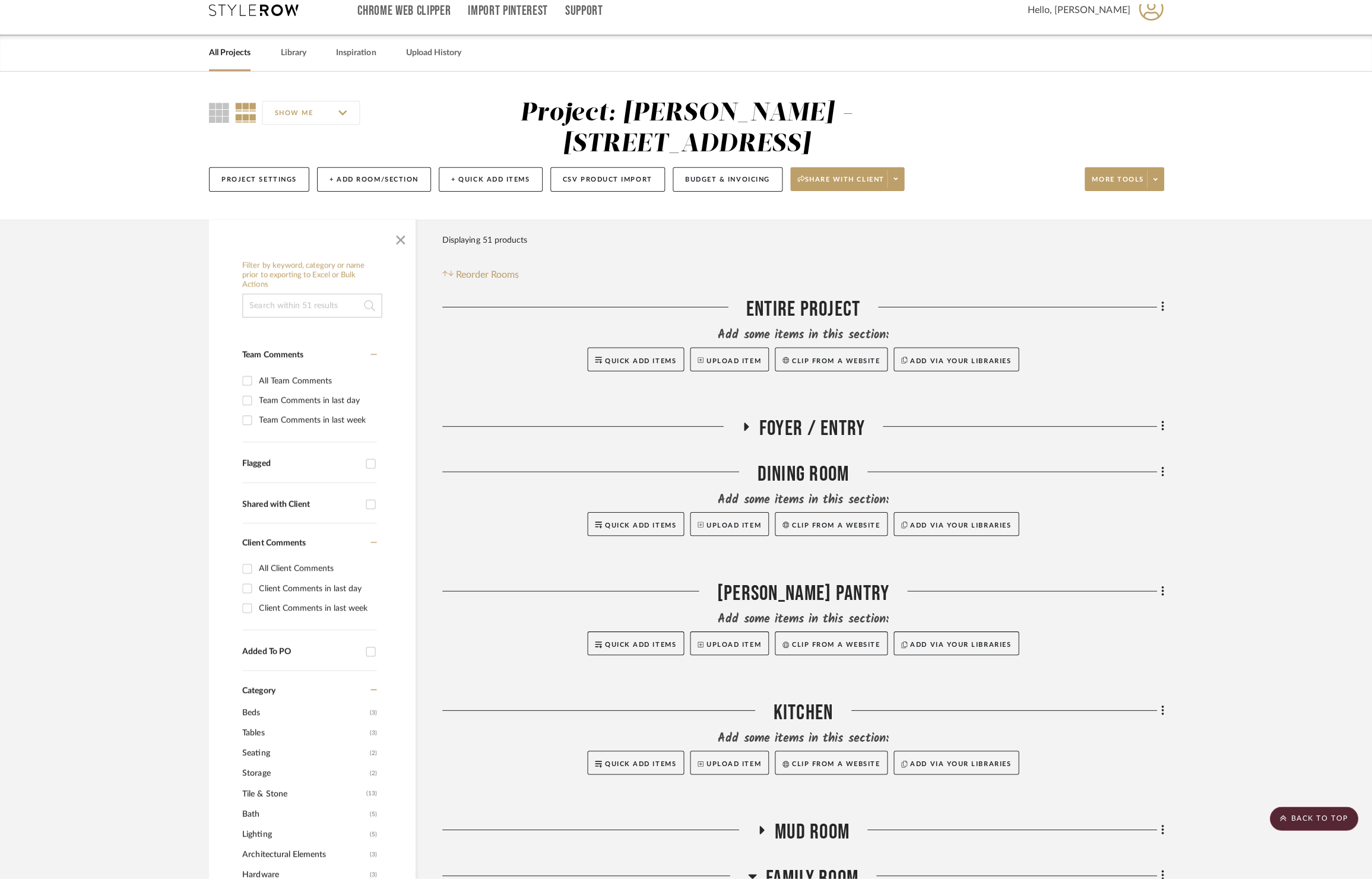
scroll to position [0, 0]
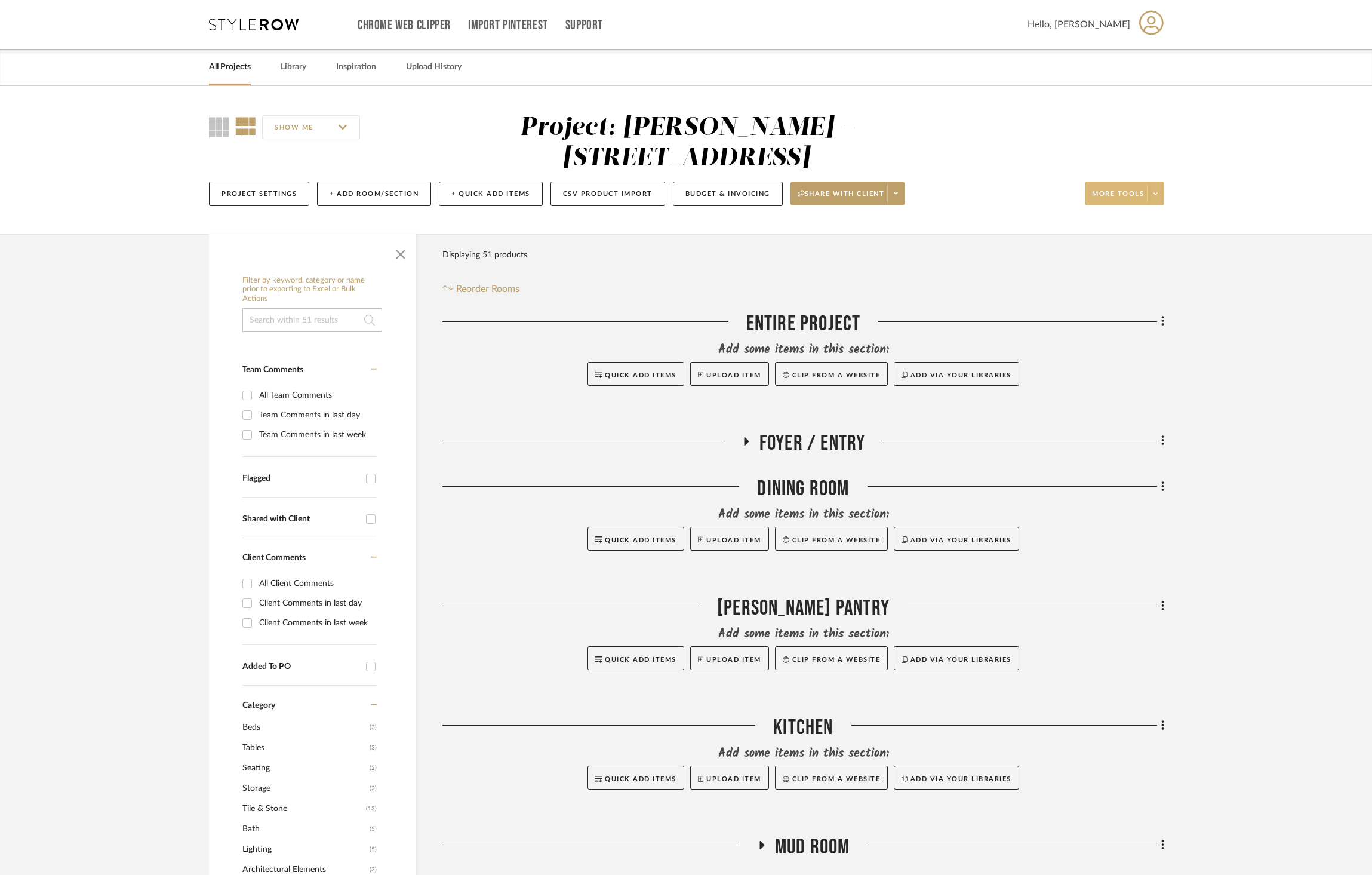
click at [1151, 182] on button "More tools" at bounding box center [1124, 194] width 79 height 24
click at [1236, 207] on div at bounding box center [686, 437] width 1372 height 875
click at [334, 182] on button "+ Add Room/Section" at bounding box center [374, 194] width 114 height 25
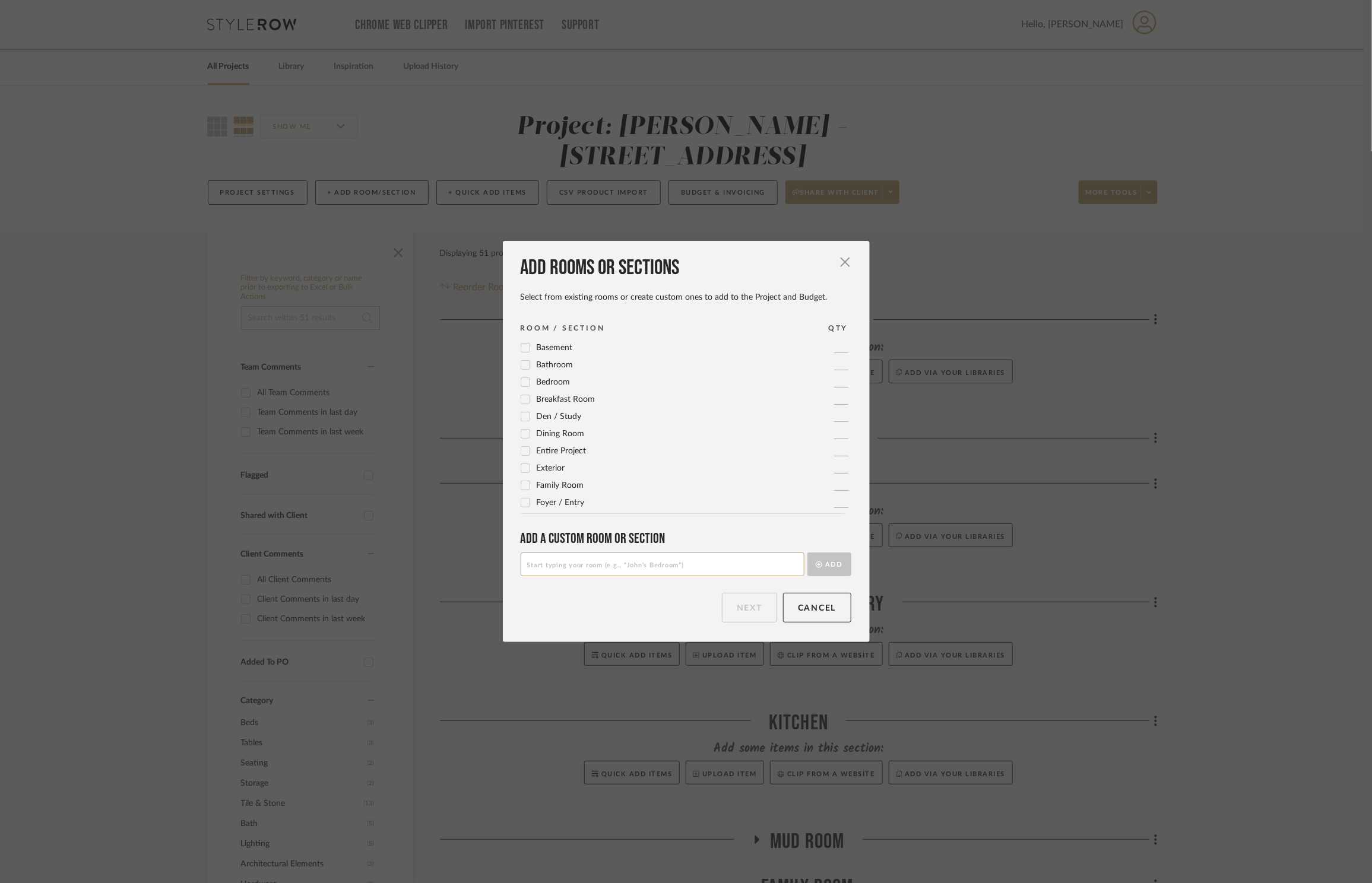
click at [640, 556] on input at bounding box center [662, 565] width 284 height 24
type input "Panos Toilet Closet"
click at [828, 558] on button "Add" at bounding box center [829, 565] width 44 height 24
click at [764, 614] on button "Next" at bounding box center [749, 608] width 55 height 30
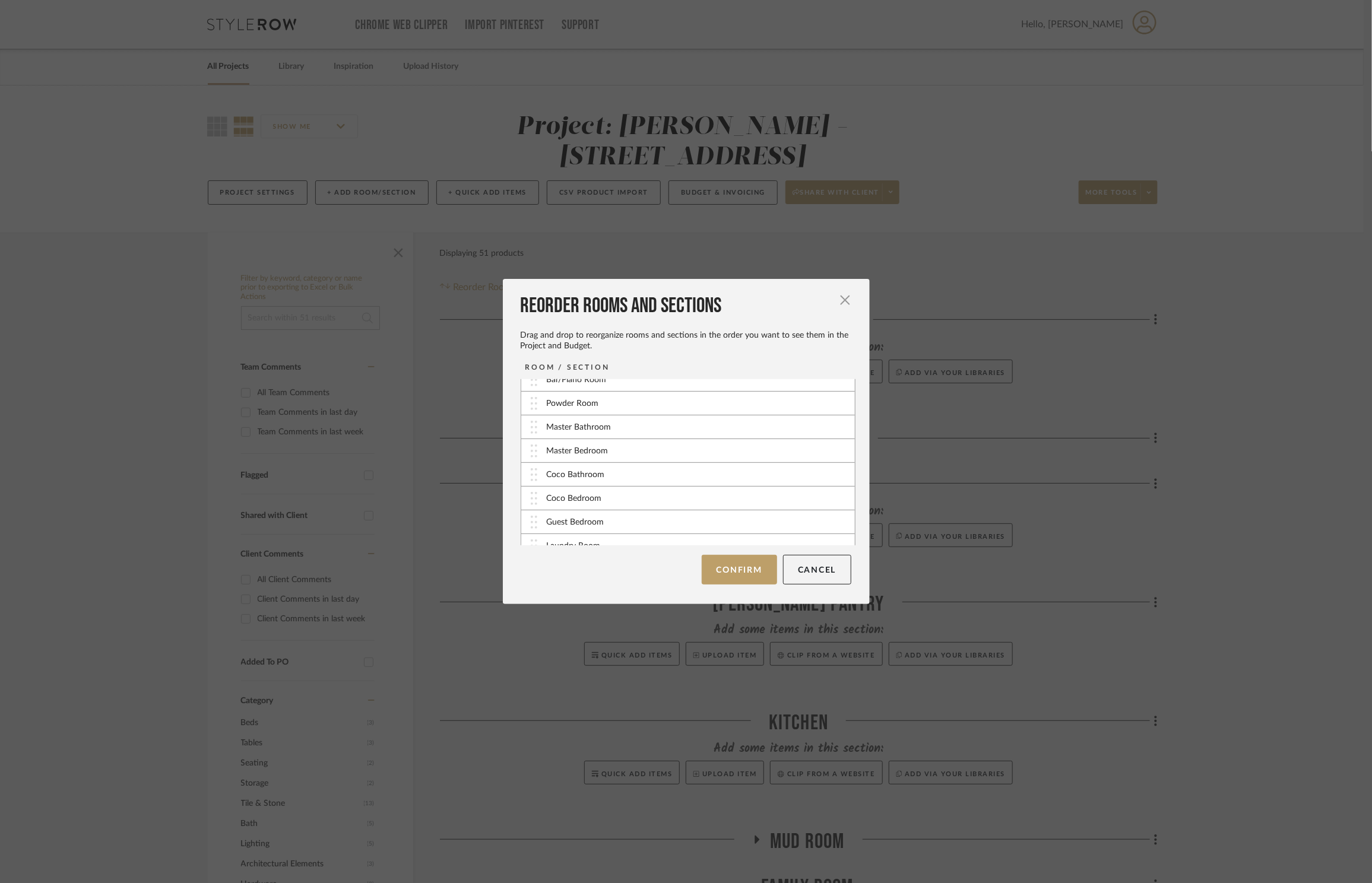
scroll to position [435, 0]
drag, startPoint x: 528, startPoint y: 534, endPoint x: 527, endPoint y: 460, distance: 74.0
click at [746, 578] on button "Confirm" at bounding box center [739, 569] width 76 height 30
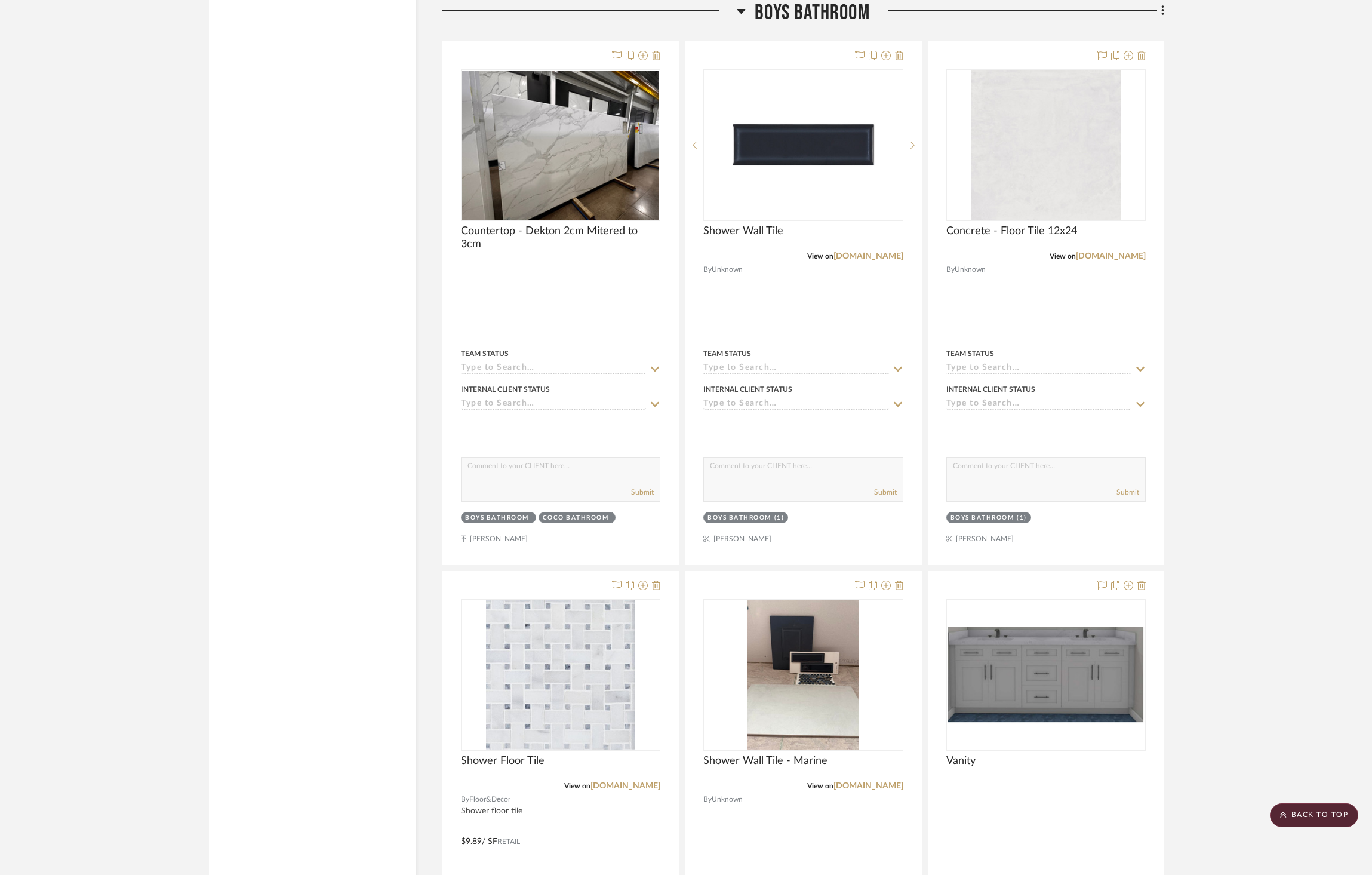
scroll to position [1700, 0]
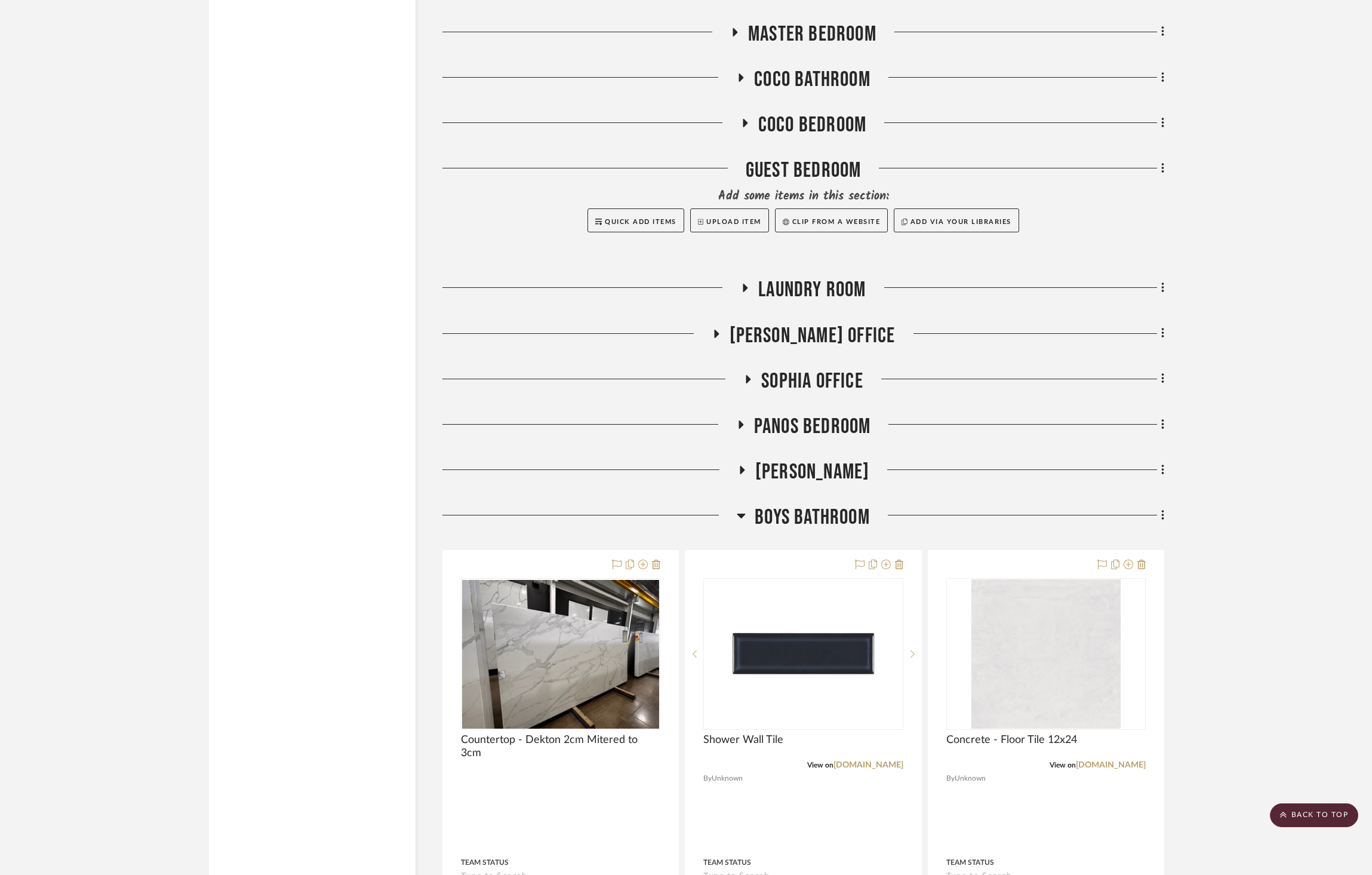
click at [826, 505] on span "Boys Bathroom" at bounding box center [813, 518] width 116 height 25
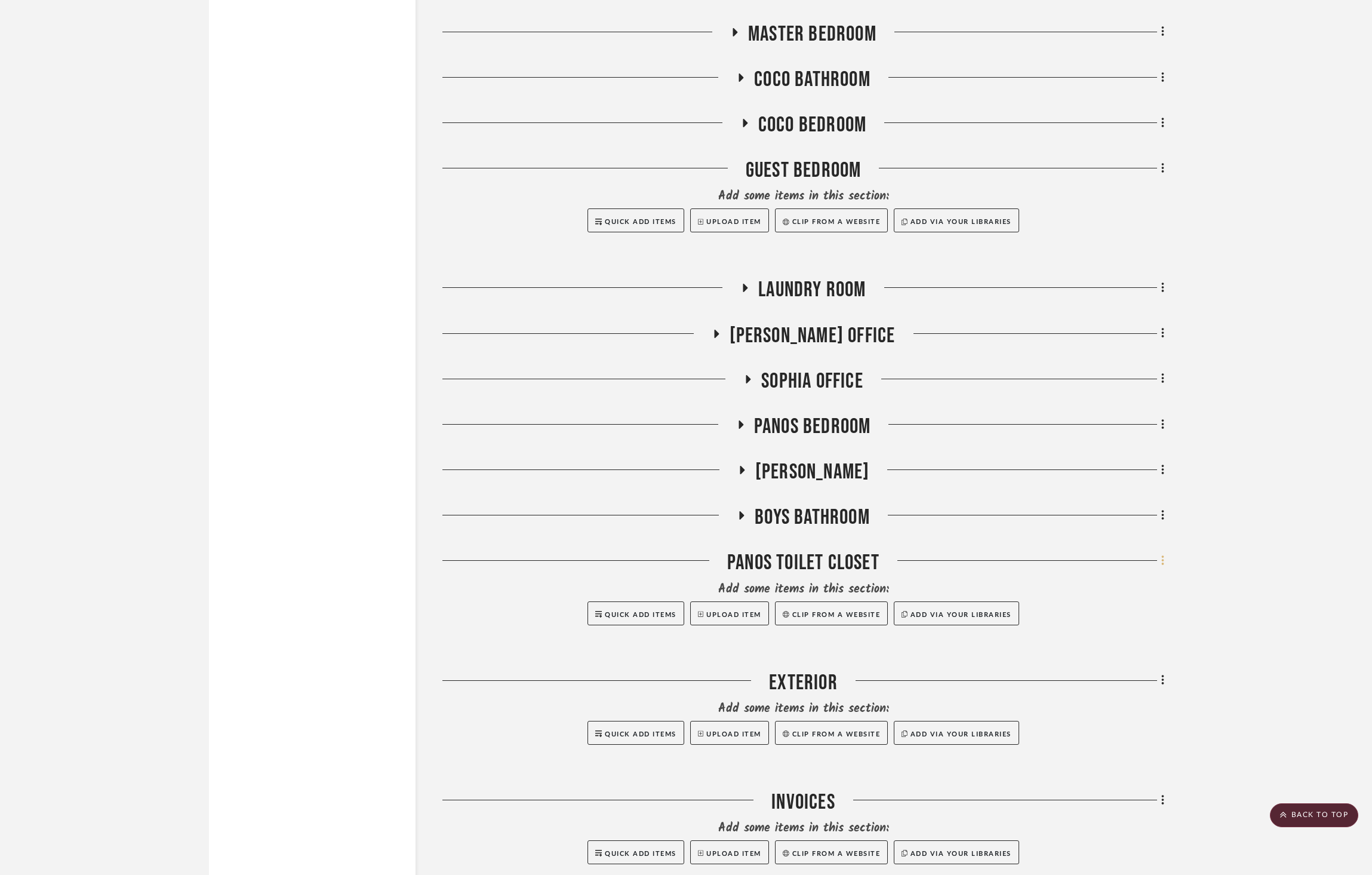
click at [1157, 552] on fa-icon at bounding box center [1161, 562] width 8 height 20
click at [1140, 637] on button "Rename Room" at bounding box center [1108, 646] width 112 height 30
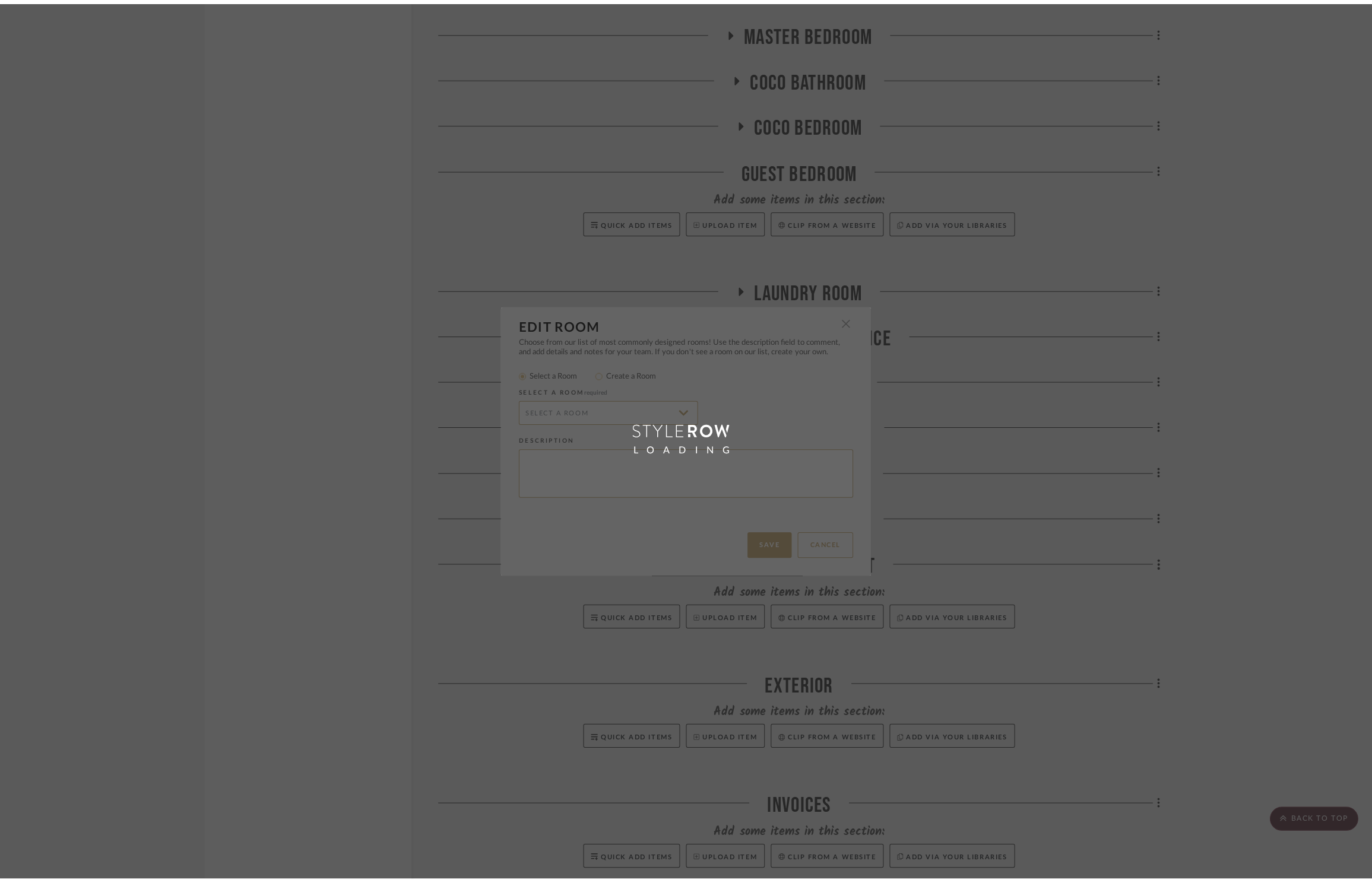
scroll to position [0, 0]
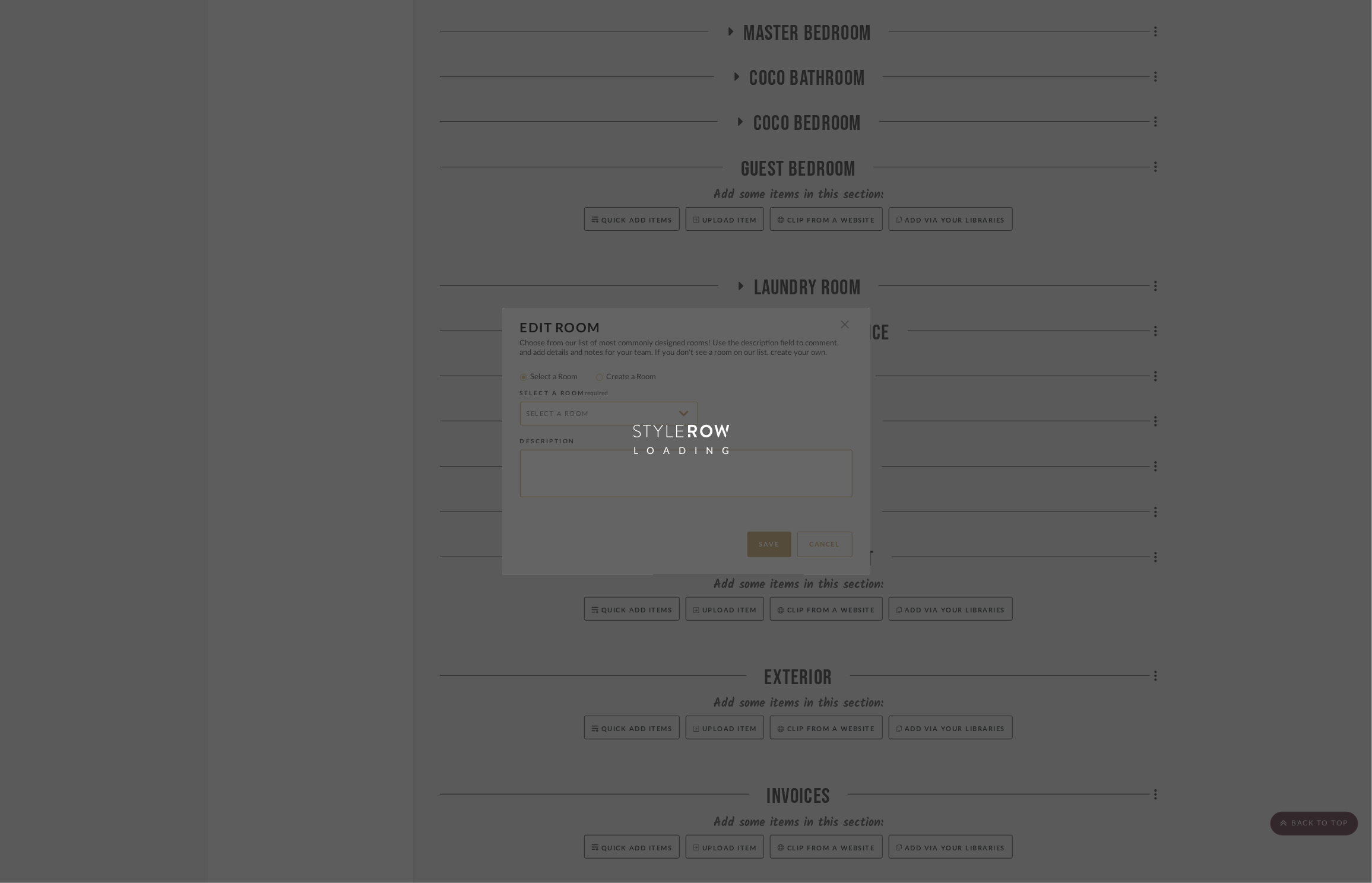
radio input "false"
radio input "true"
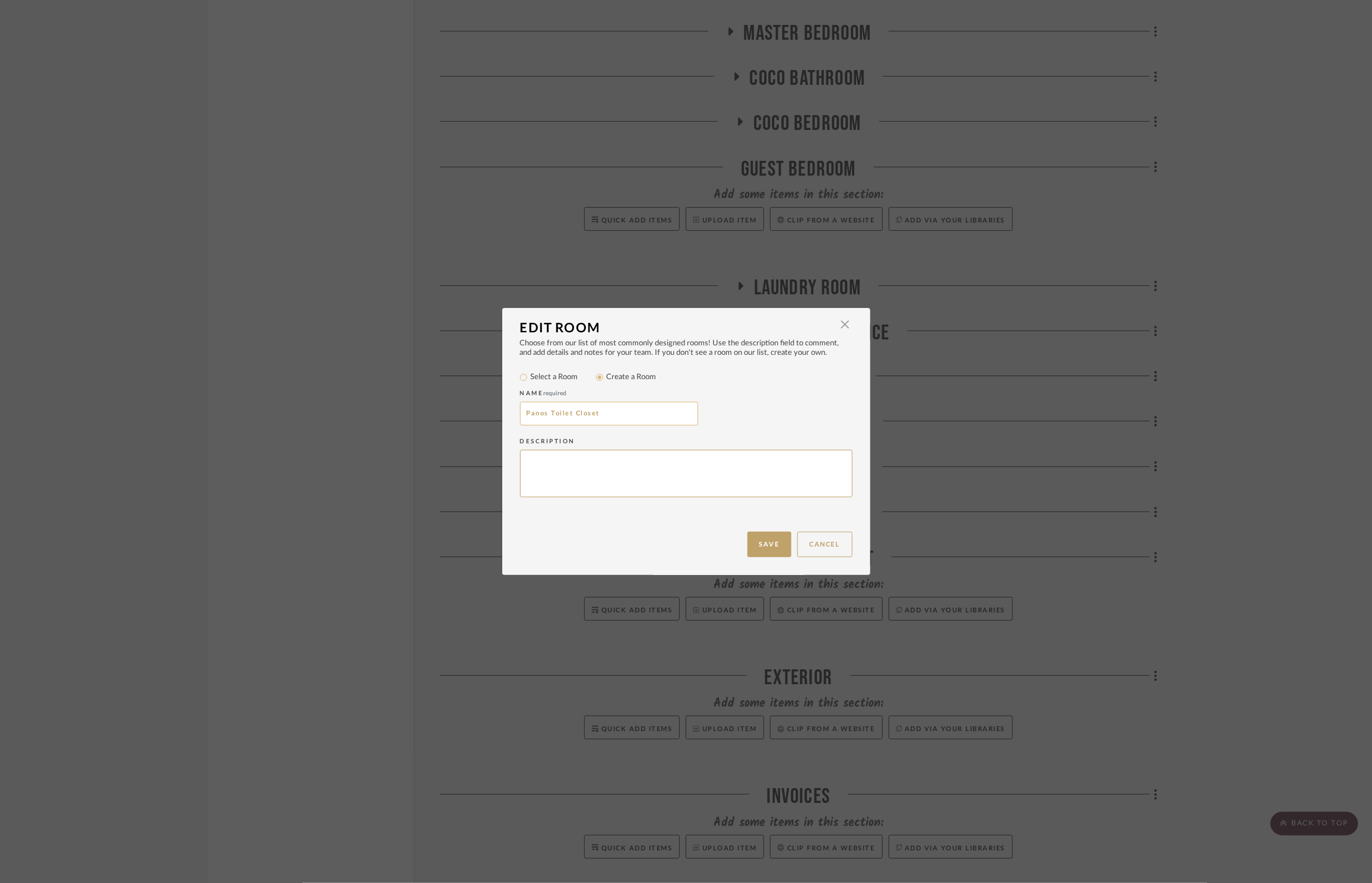
click at [553, 407] on input "Panos Toilet Closet" at bounding box center [609, 414] width 178 height 24
click at [555, 413] on input "Panos Toilet Closet" at bounding box center [609, 414] width 178 height 24
type input "Panos Wash Closet"
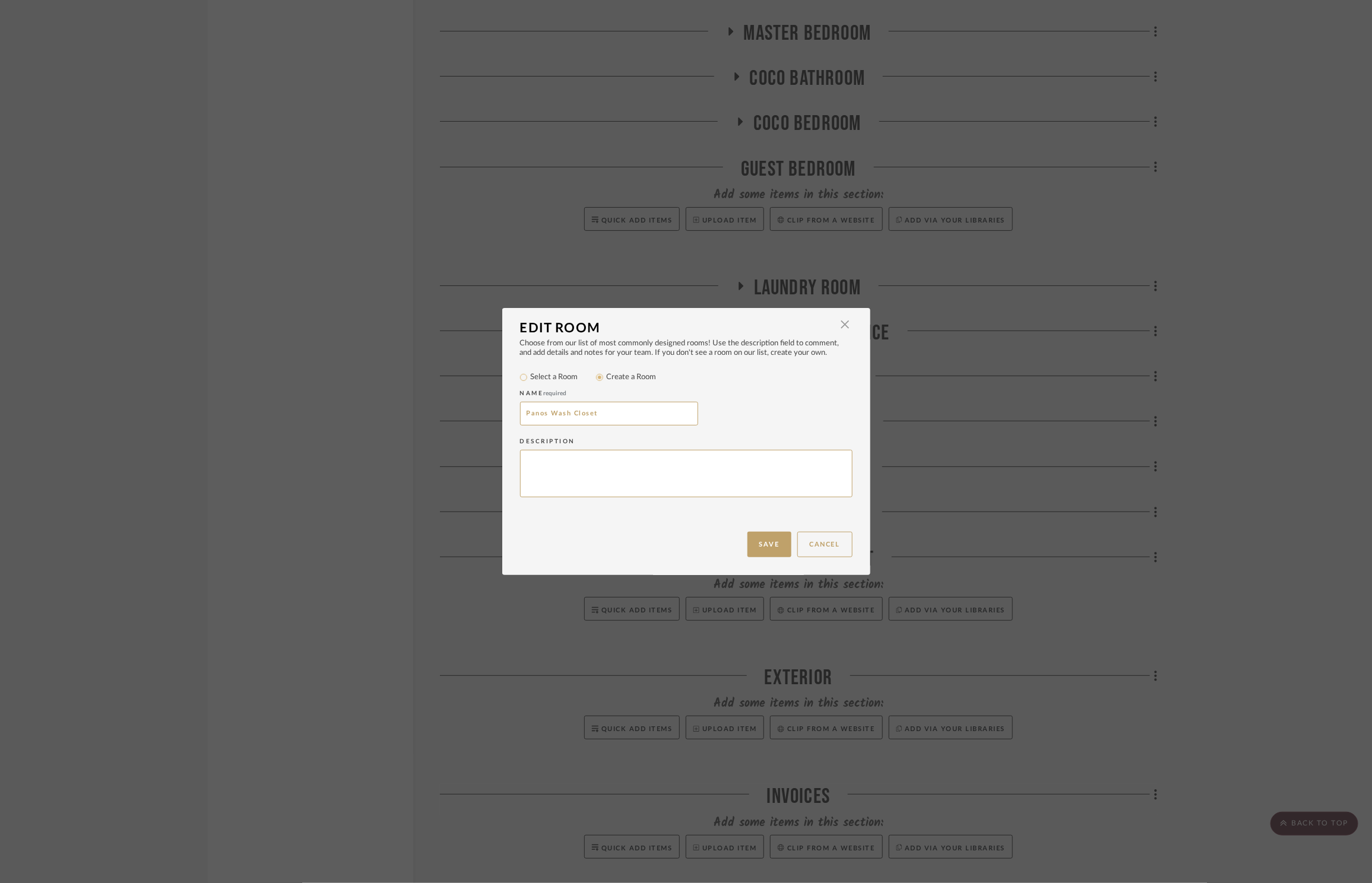
click at [761, 555] on button "Save" at bounding box center [769, 544] width 44 height 25
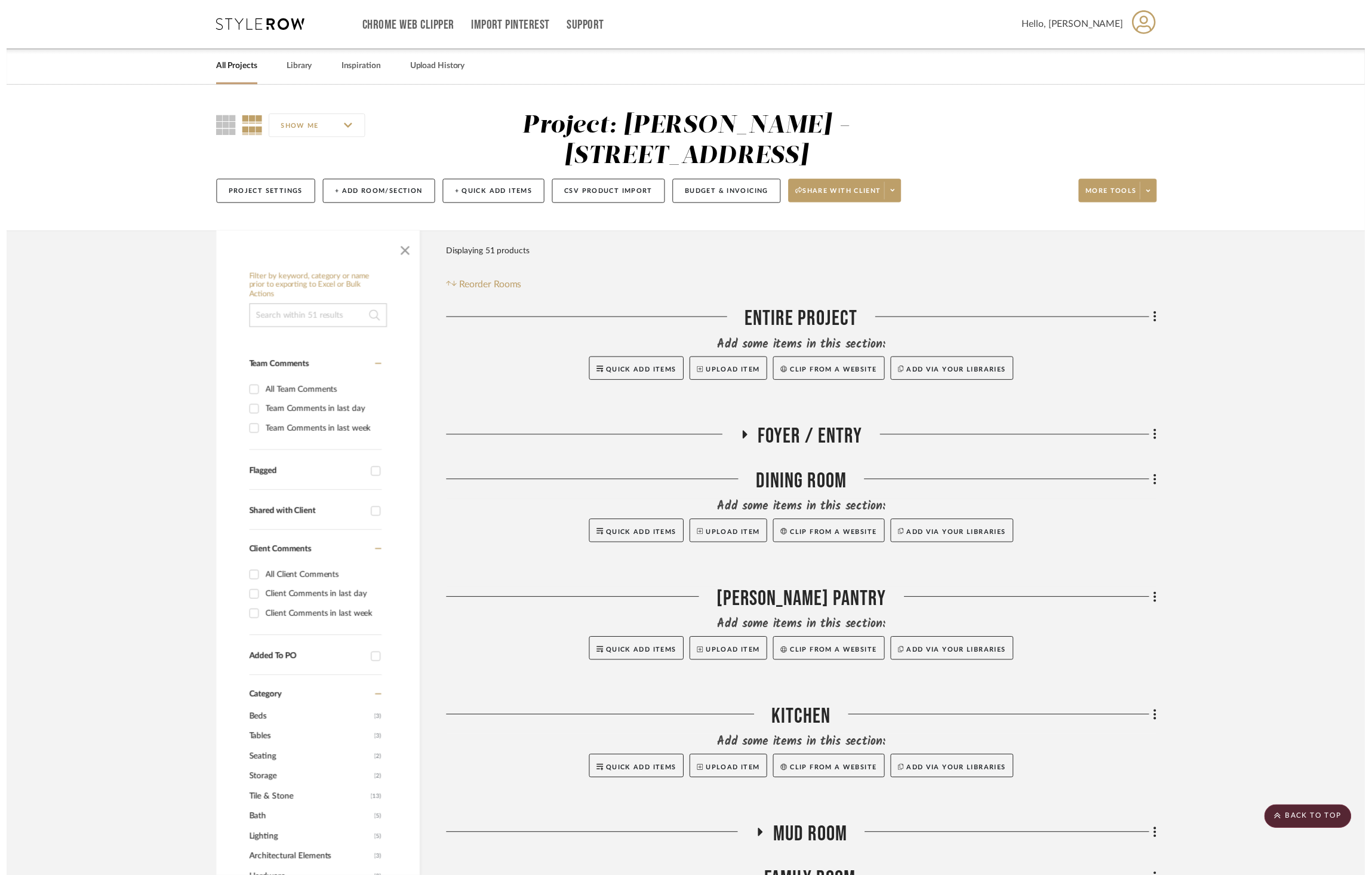
scroll to position [1700, 0]
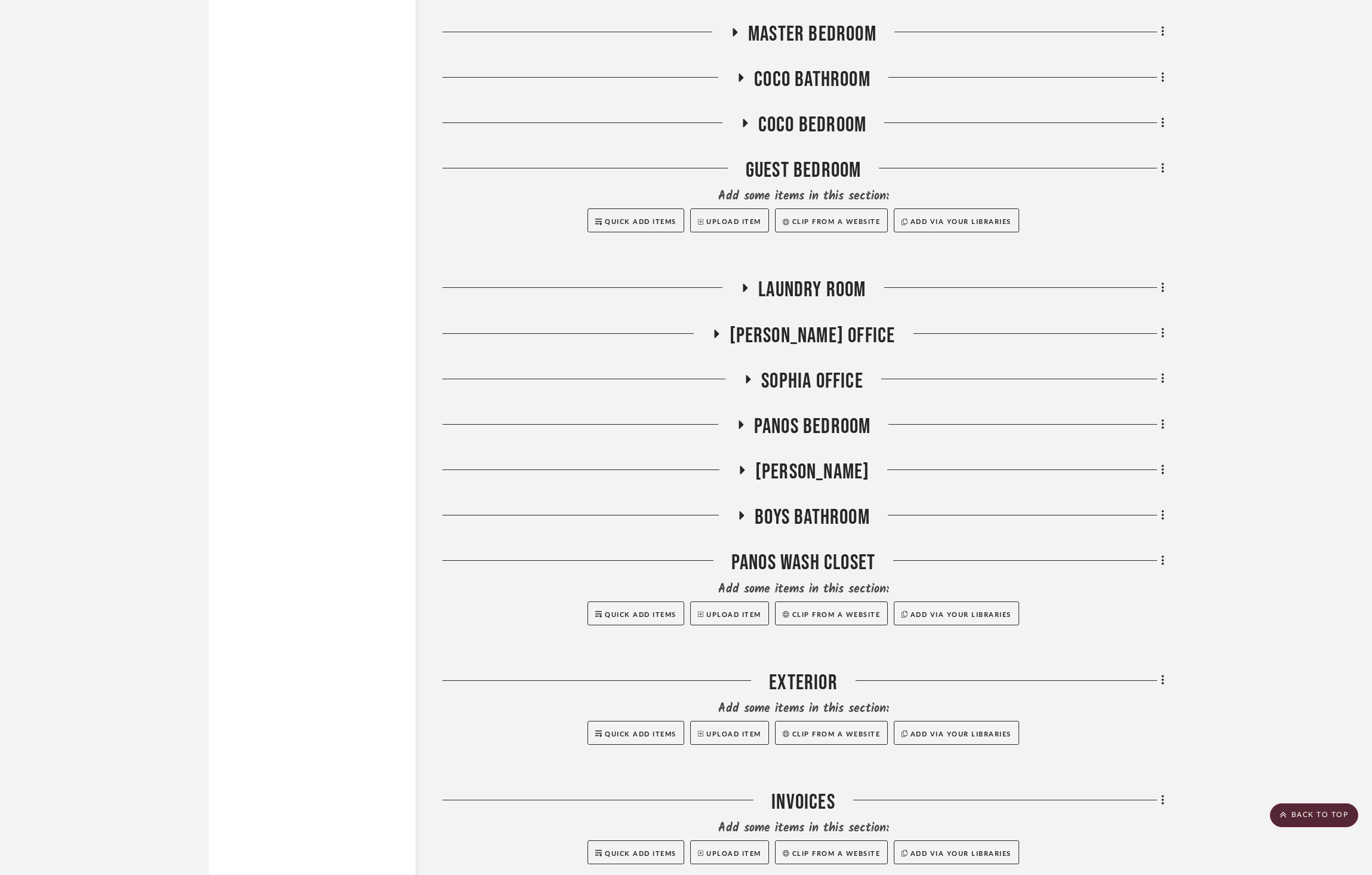
click at [819, 505] on span "Boys Bathroom" at bounding box center [813, 518] width 116 height 25
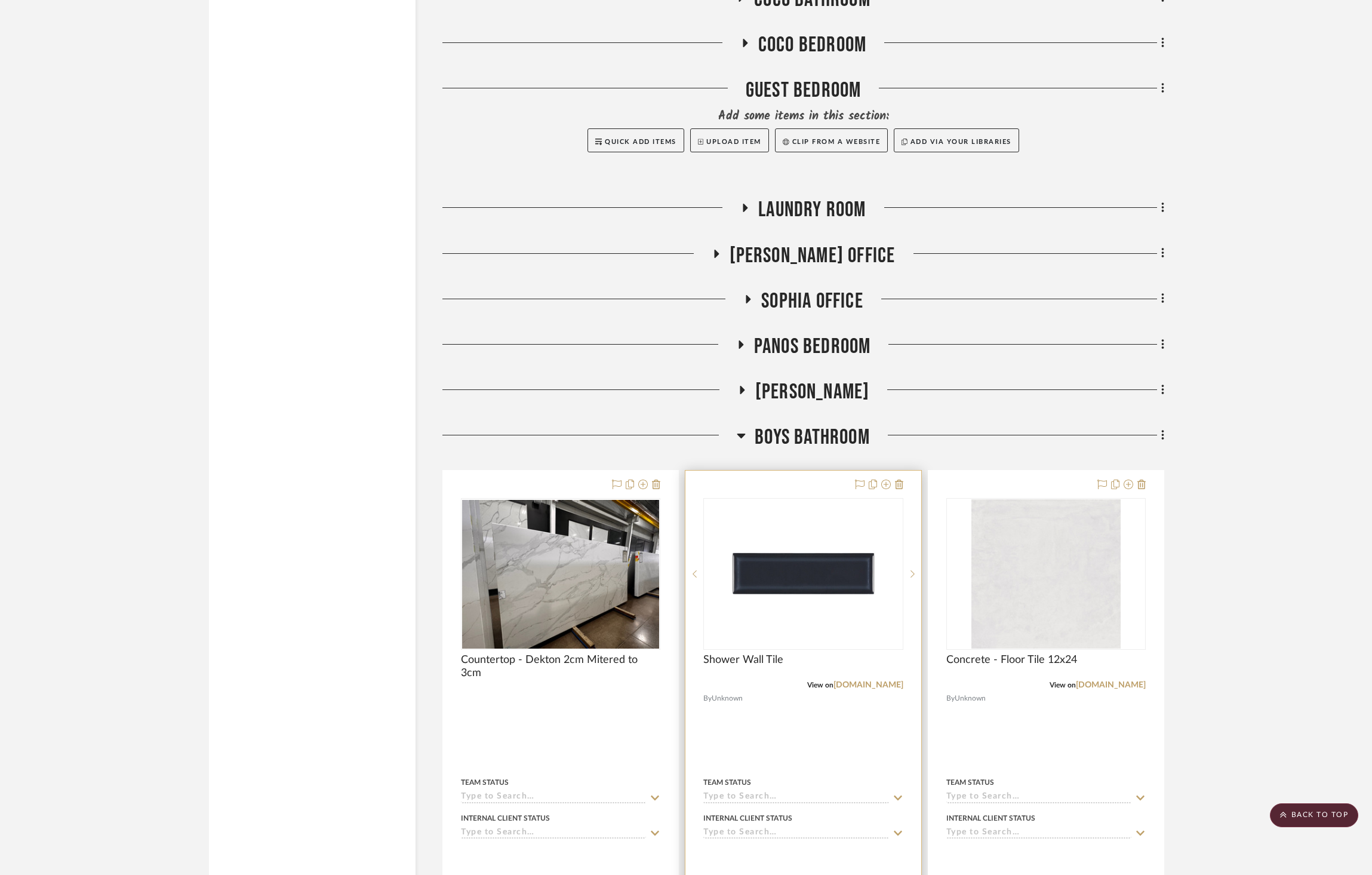
scroll to position [1811, 0]
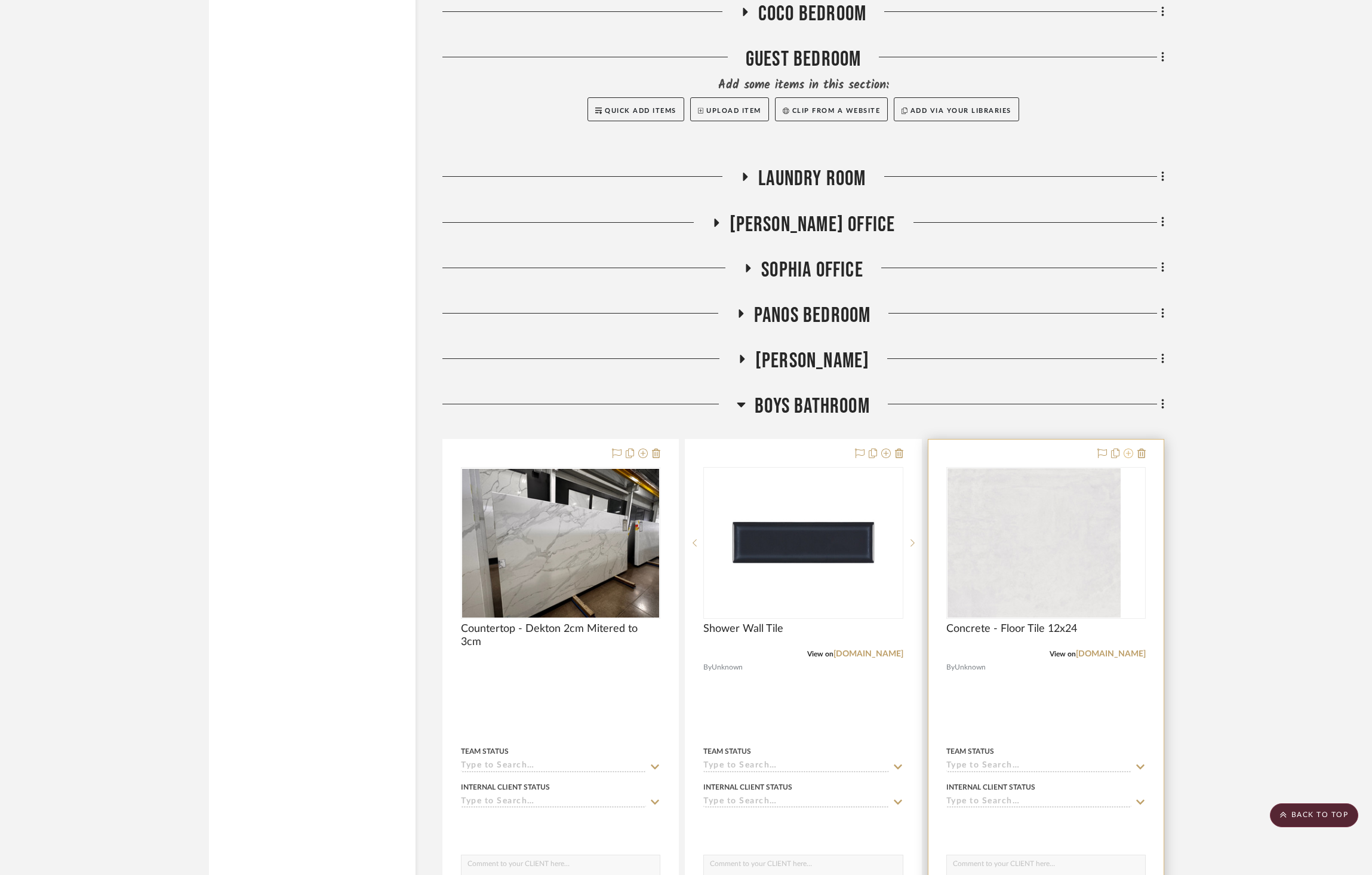
click at [1130, 449] on icon at bounding box center [1128, 454] width 9 height 9
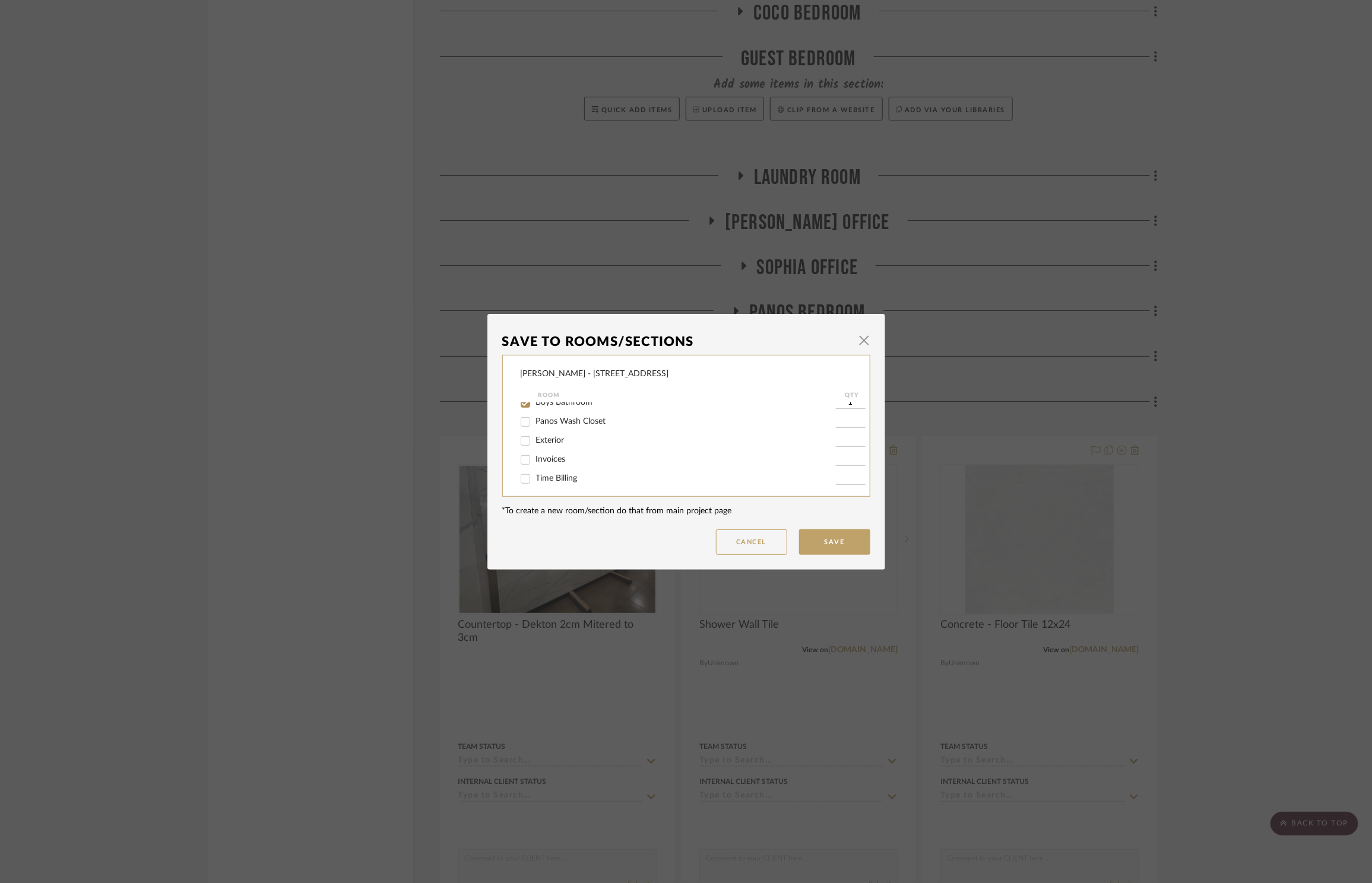
scroll to position [392, 0]
click at [591, 419] on span "Panos Wash Closet" at bounding box center [572, 417] width 70 height 9
click at [535, 419] on input "Panos Wash Closet" at bounding box center [525, 418] width 19 height 19
checkbox input "true"
type input "1"
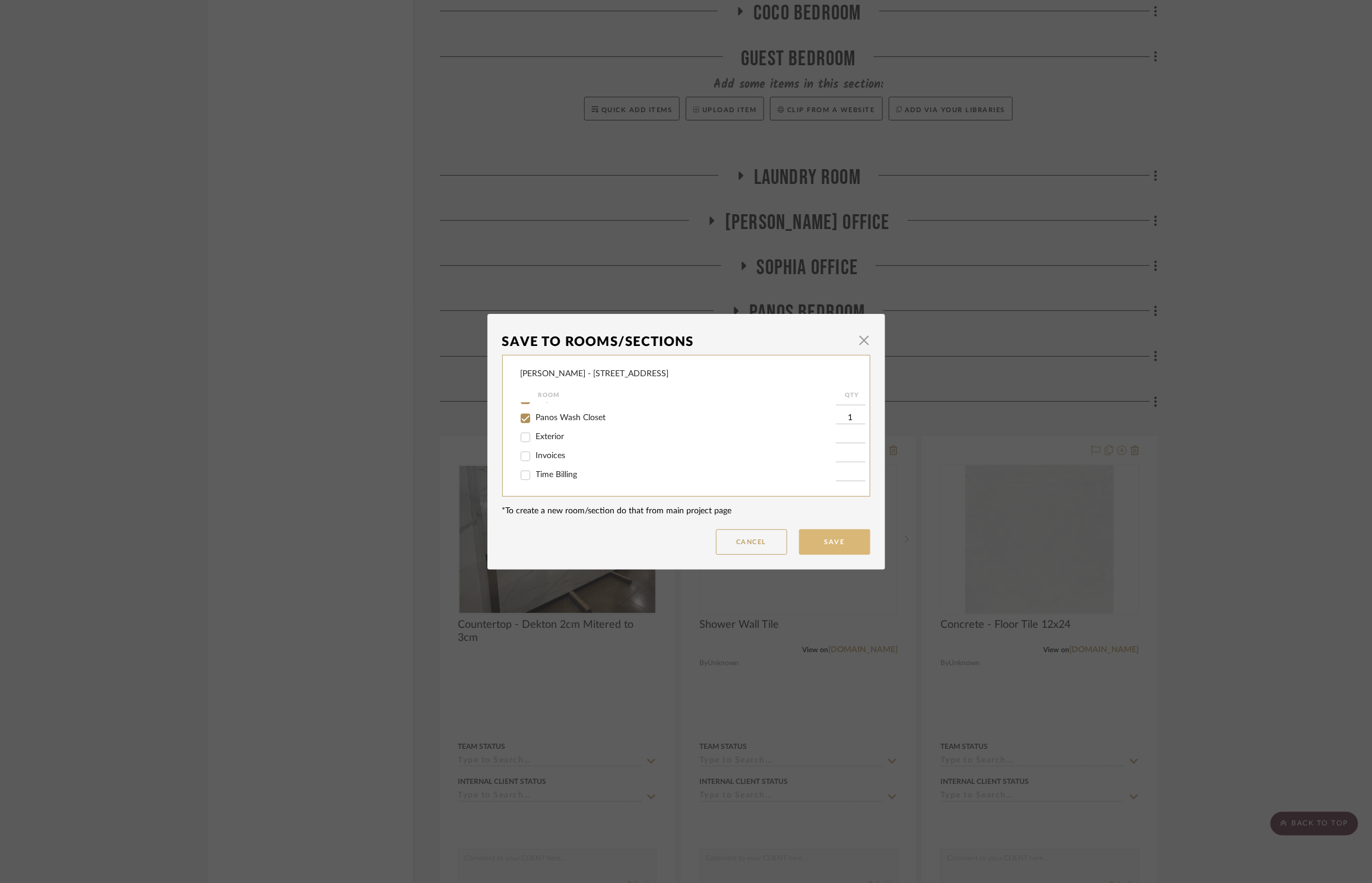
click at [848, 539] on button "Save" at bounding box center [834, 542] width 71 height 25
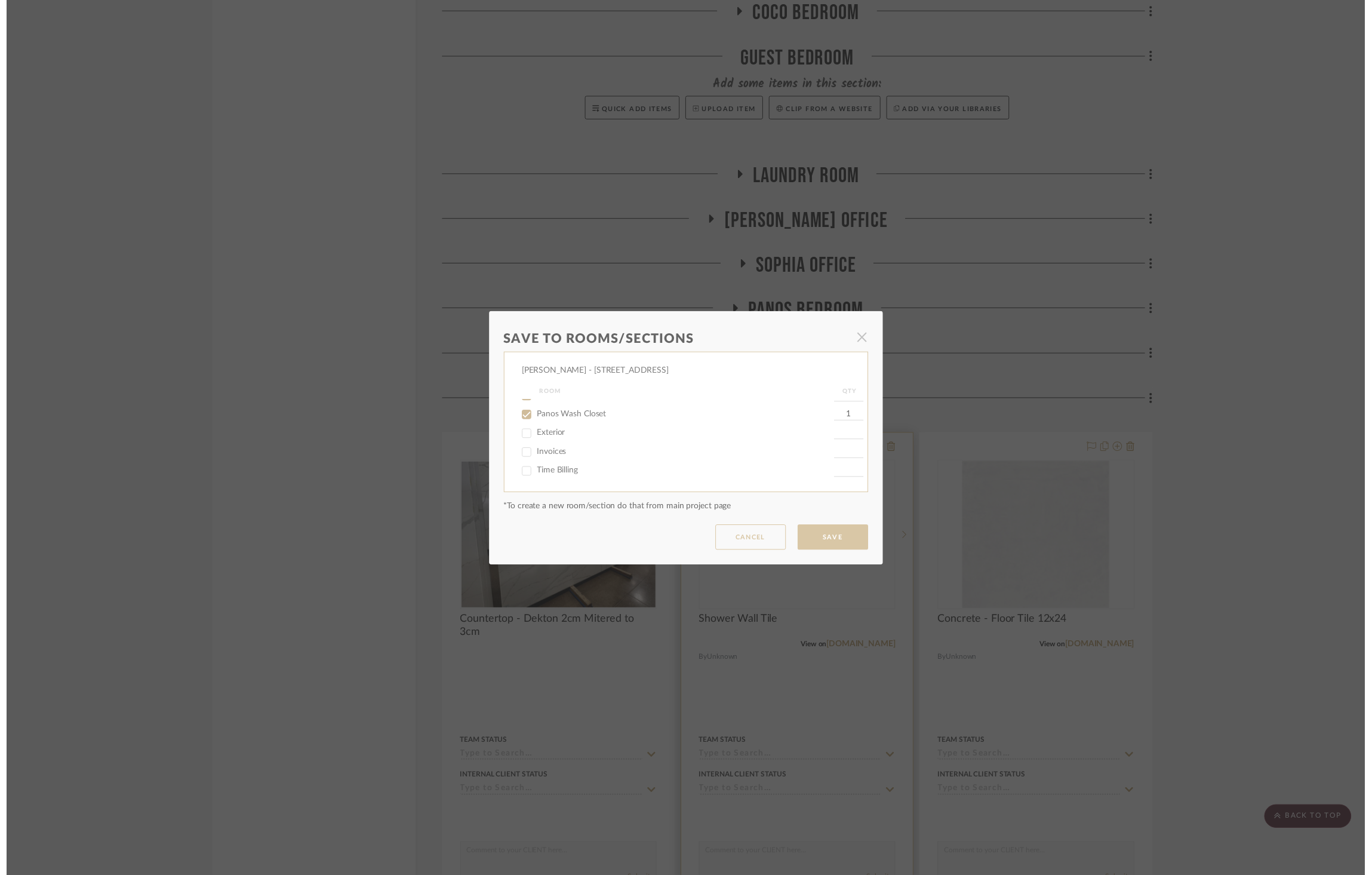
scroll to position [1811, 0]
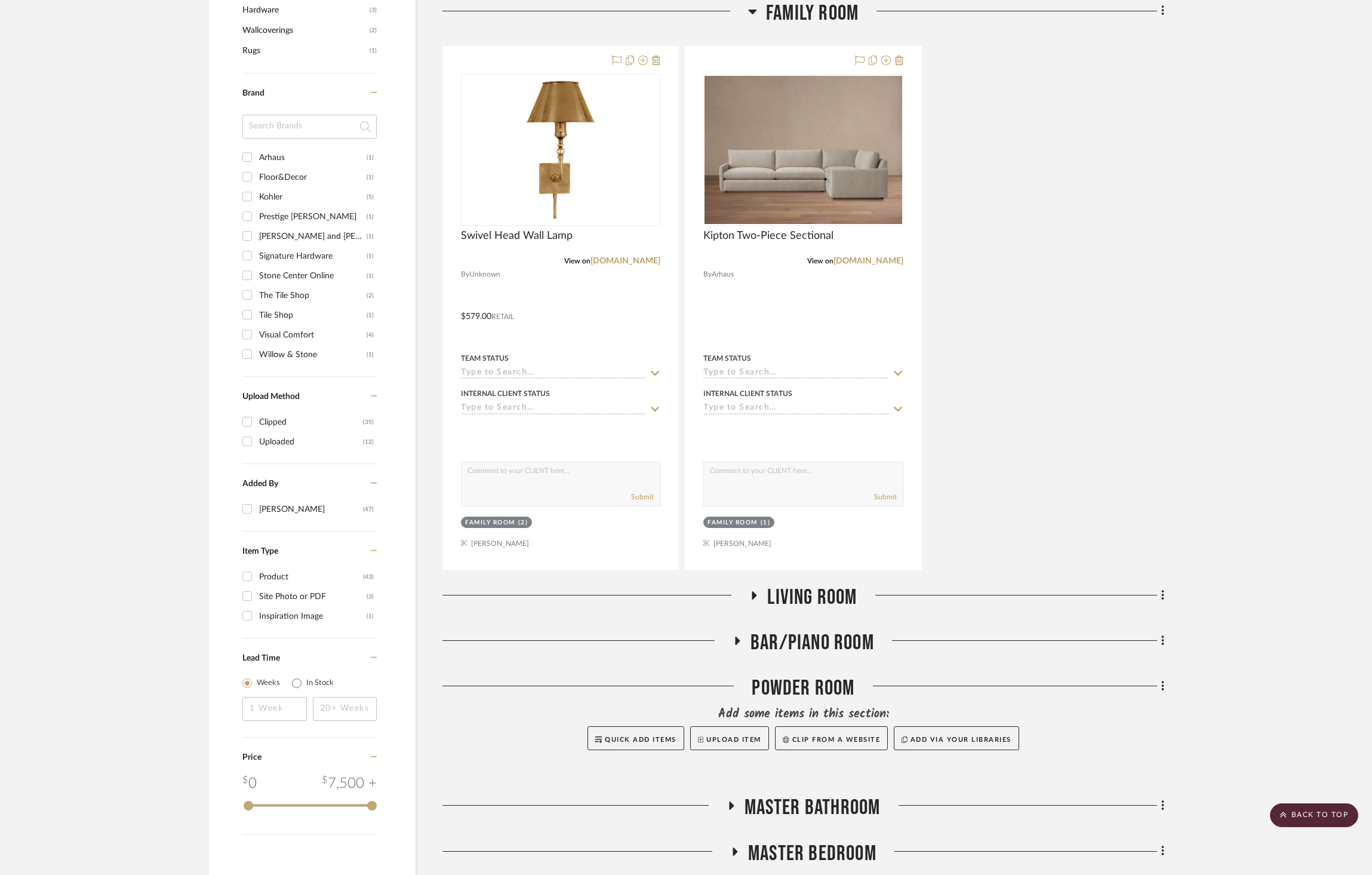
scroll to position [1743, 0]
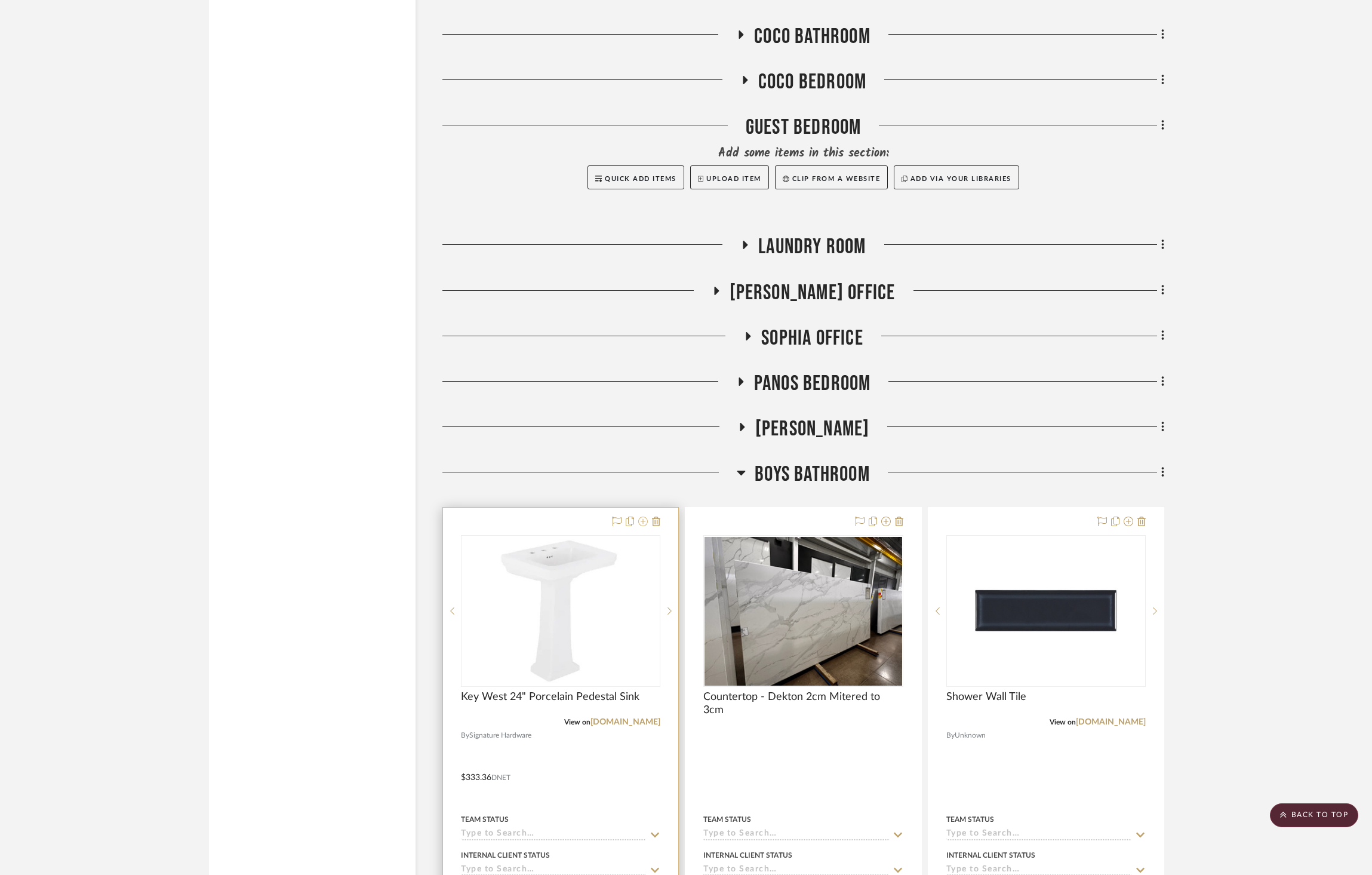
click at [642, 517] on icon at bounding box center [643, 522] width 9 height 9
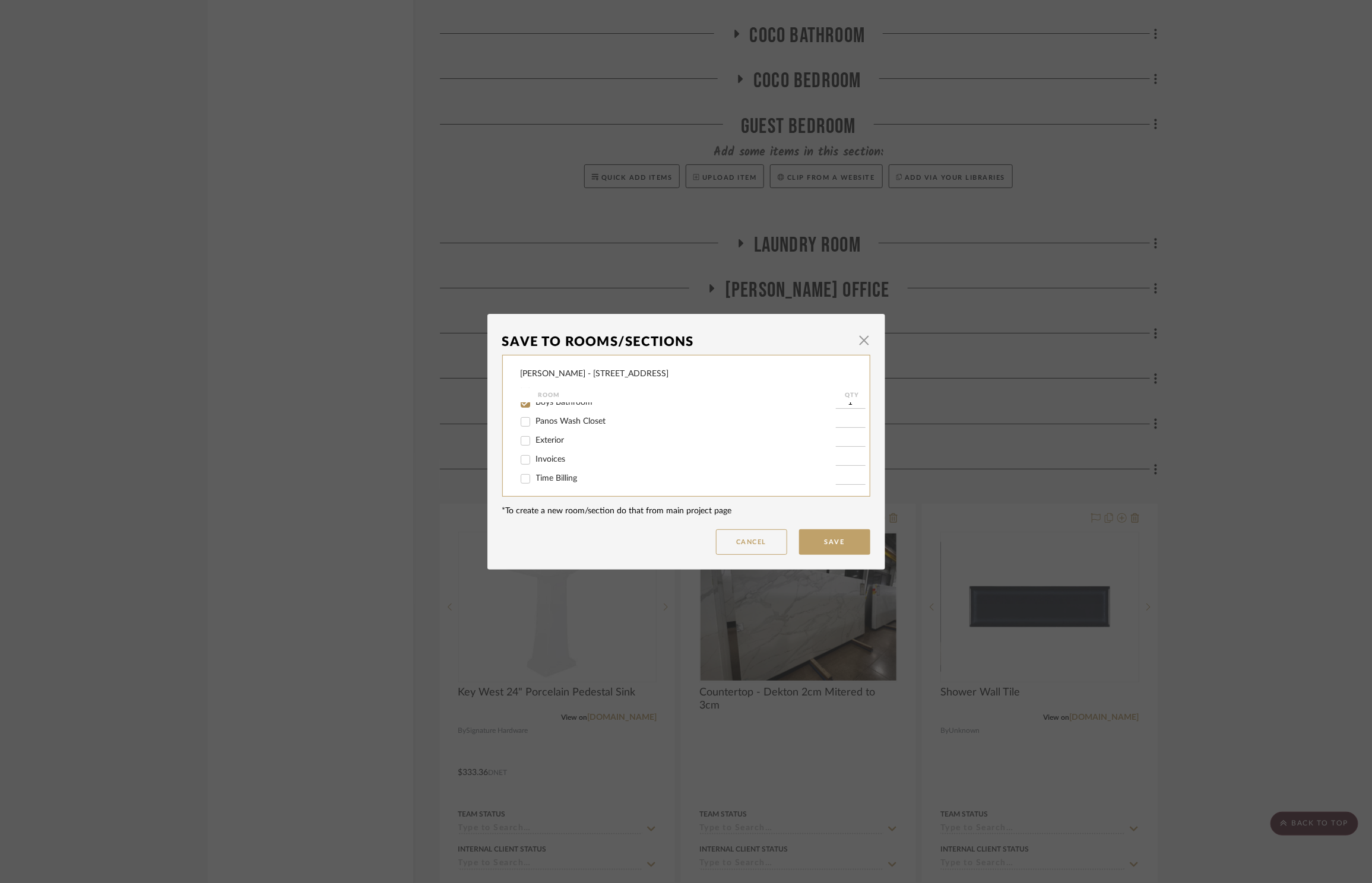
scroll to position [360, 0]
click at [573, 433] on span "Boys Bathroom" at bounding box center [565, 431] width 57 height 9
click at [535, 433] on input "Boys Bathroom" at bounding box center [525, 432] width 19 height 19
checkbox input "false"
click at [579, 449] on span "Panos Wash Closet" at bounding box center [572, 450] width 70 height 9
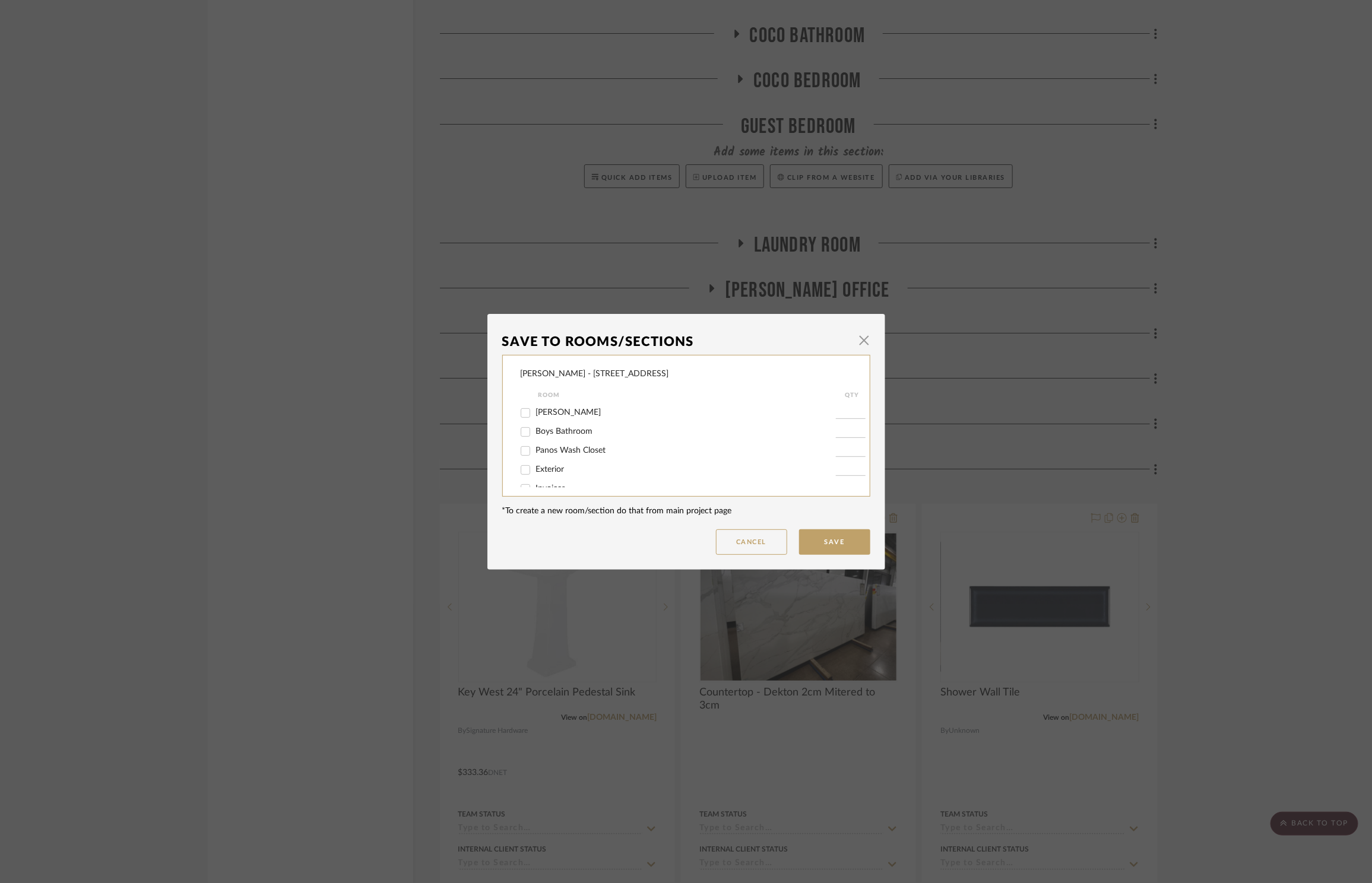
click at [535, 449] on input "Panos Wash Closet" at bounding box center [525, 450] width 19 height 19
checkbox input "true"
type input "1"
click at [851, 541] on button "Save" at bounding box center [834, 542] width 71 height 25
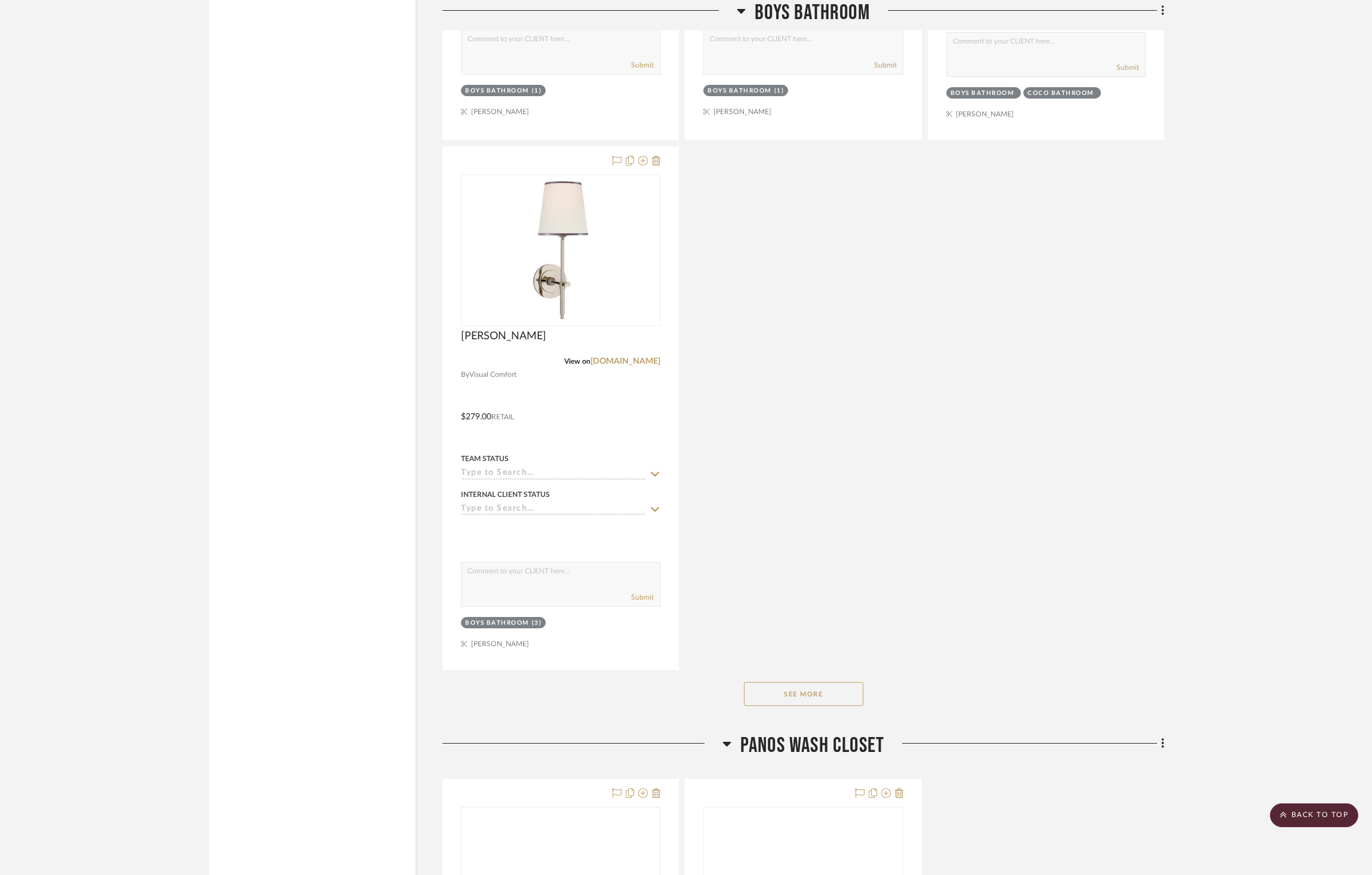
scroll to position [3489, 0]
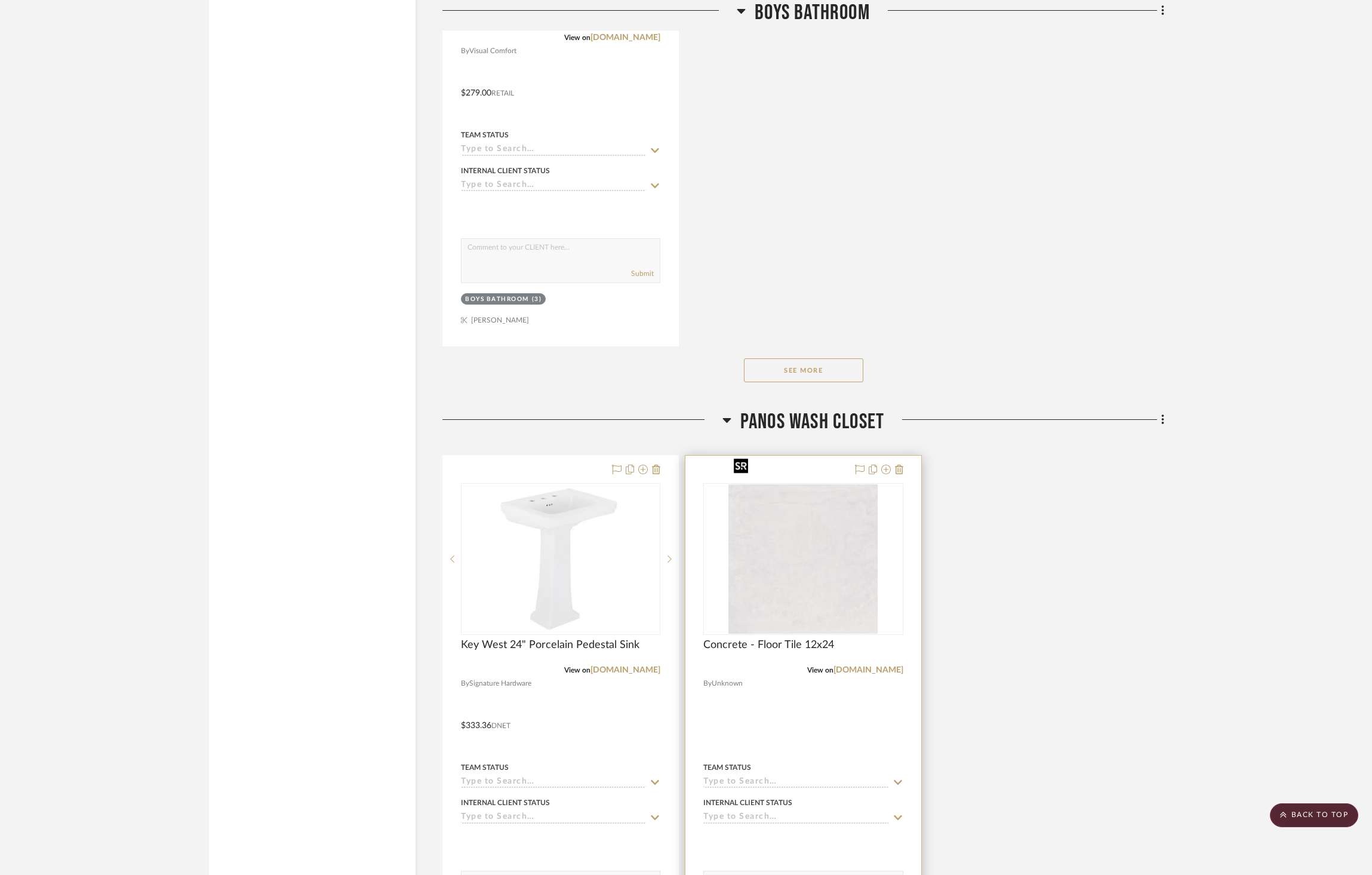
click at [860, 545] on img "0" at bounding box center [803, 559] width 150 height 150
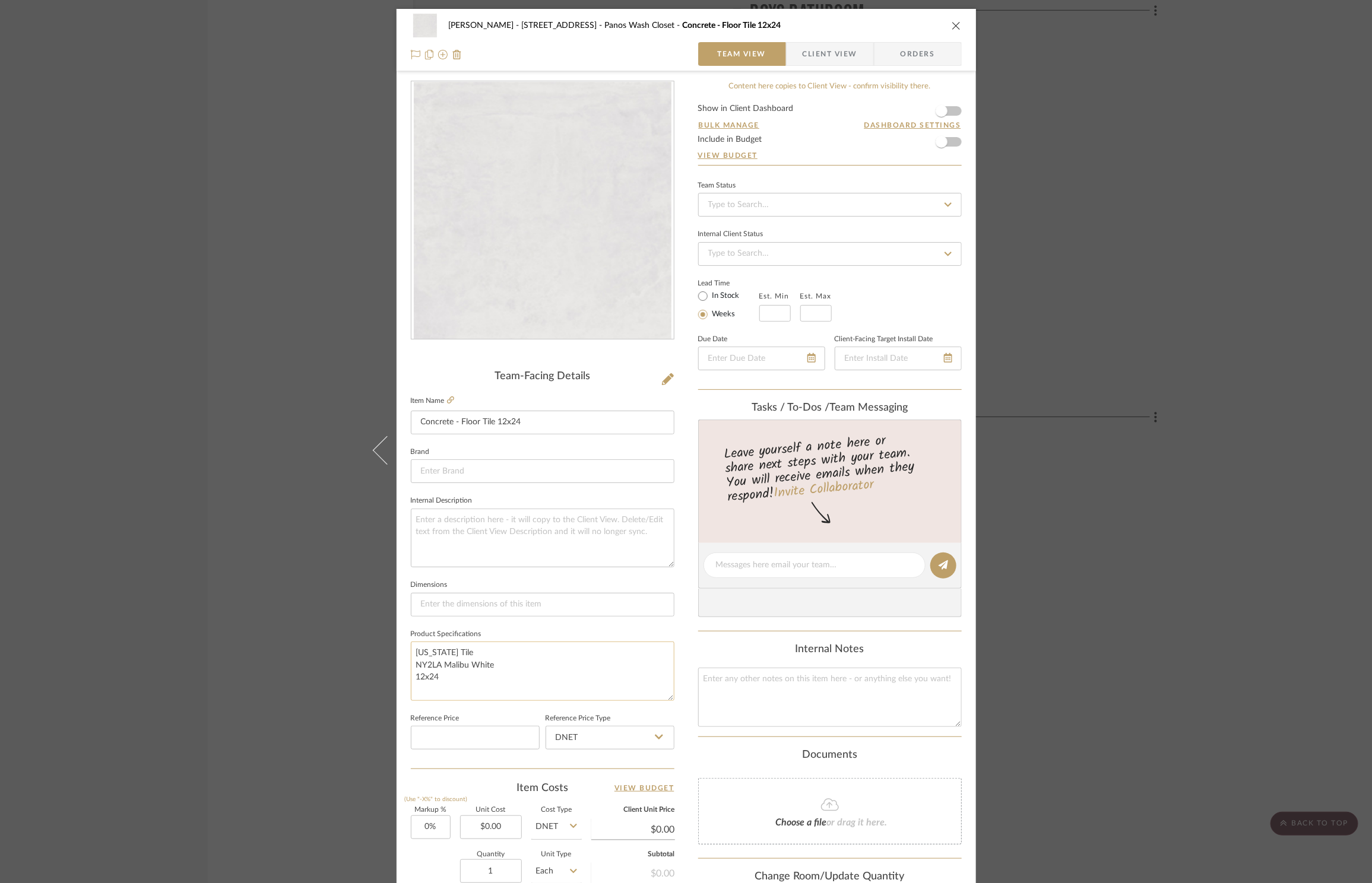
scroll to position [3, 0]
click at [1300, 290] on div "ZAFIRIDES - 2286 Yorkshire Road Panos Wash Closet Concrete - Floor Tile 12x24 T…" at bounding box center [686, 441] width 1372 height 883
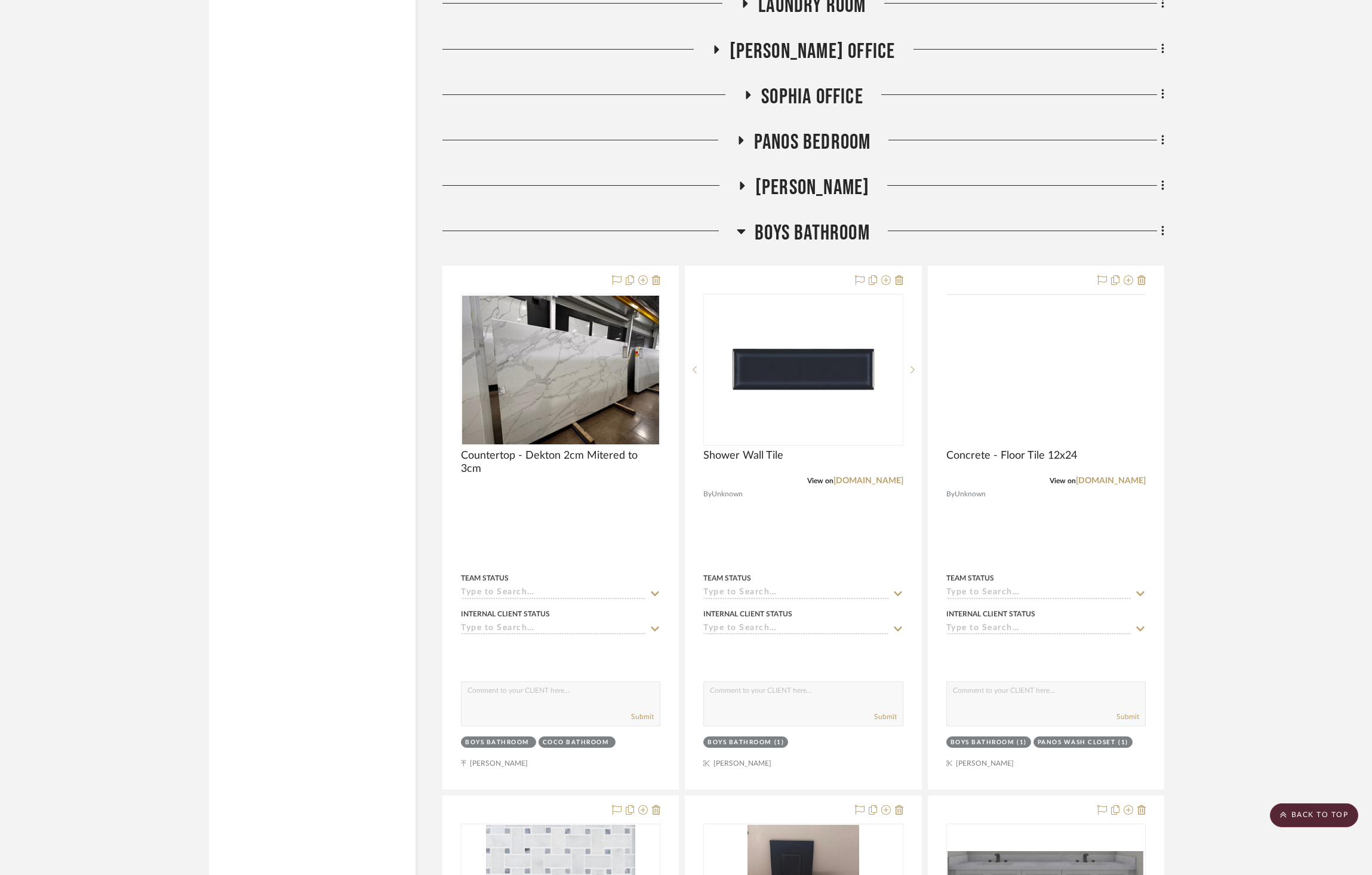
scroll to position [1718, 0]
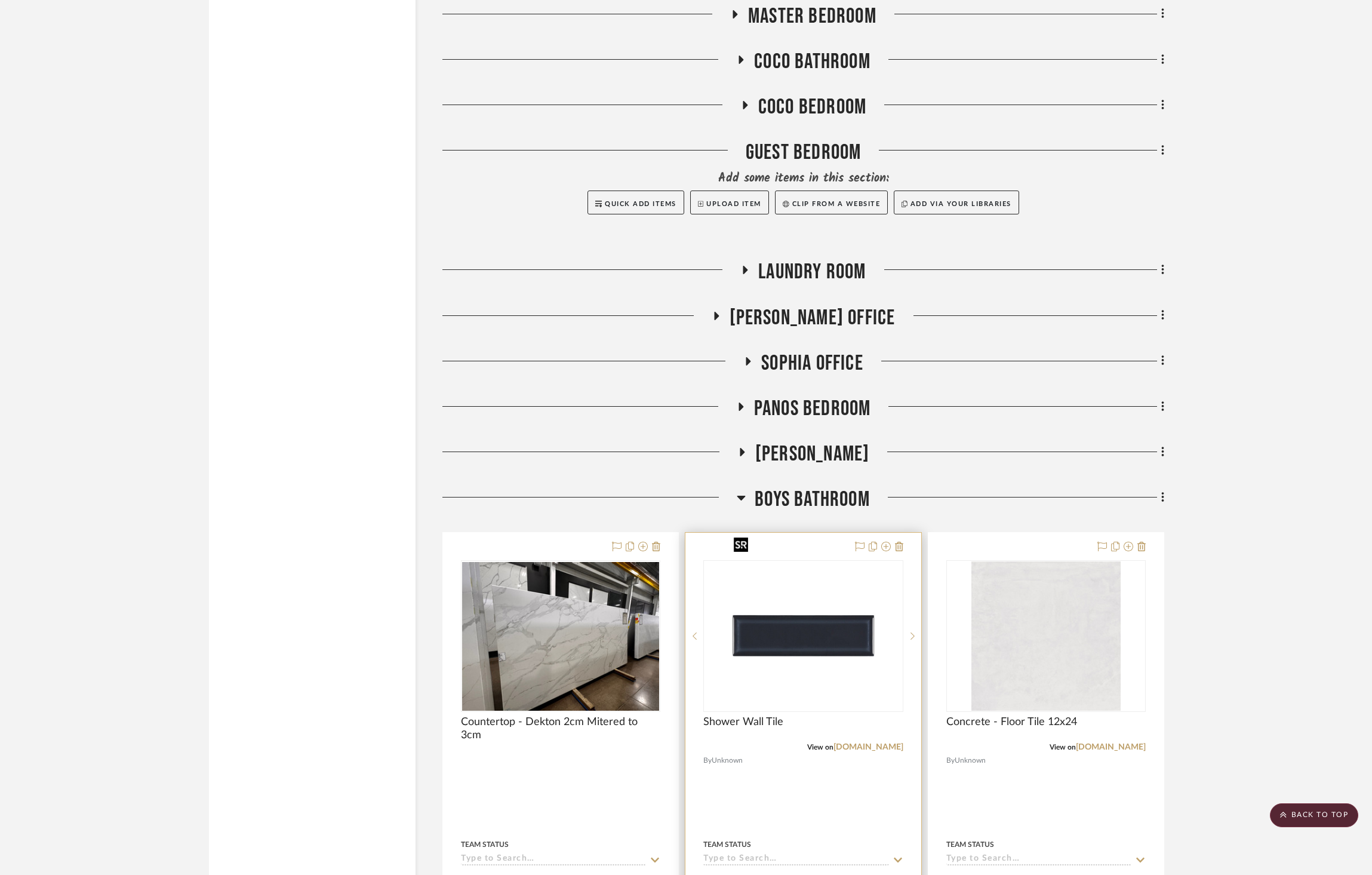
click at [862, 631] on img "0" at bounding box center [803, 637] width 150 height 150
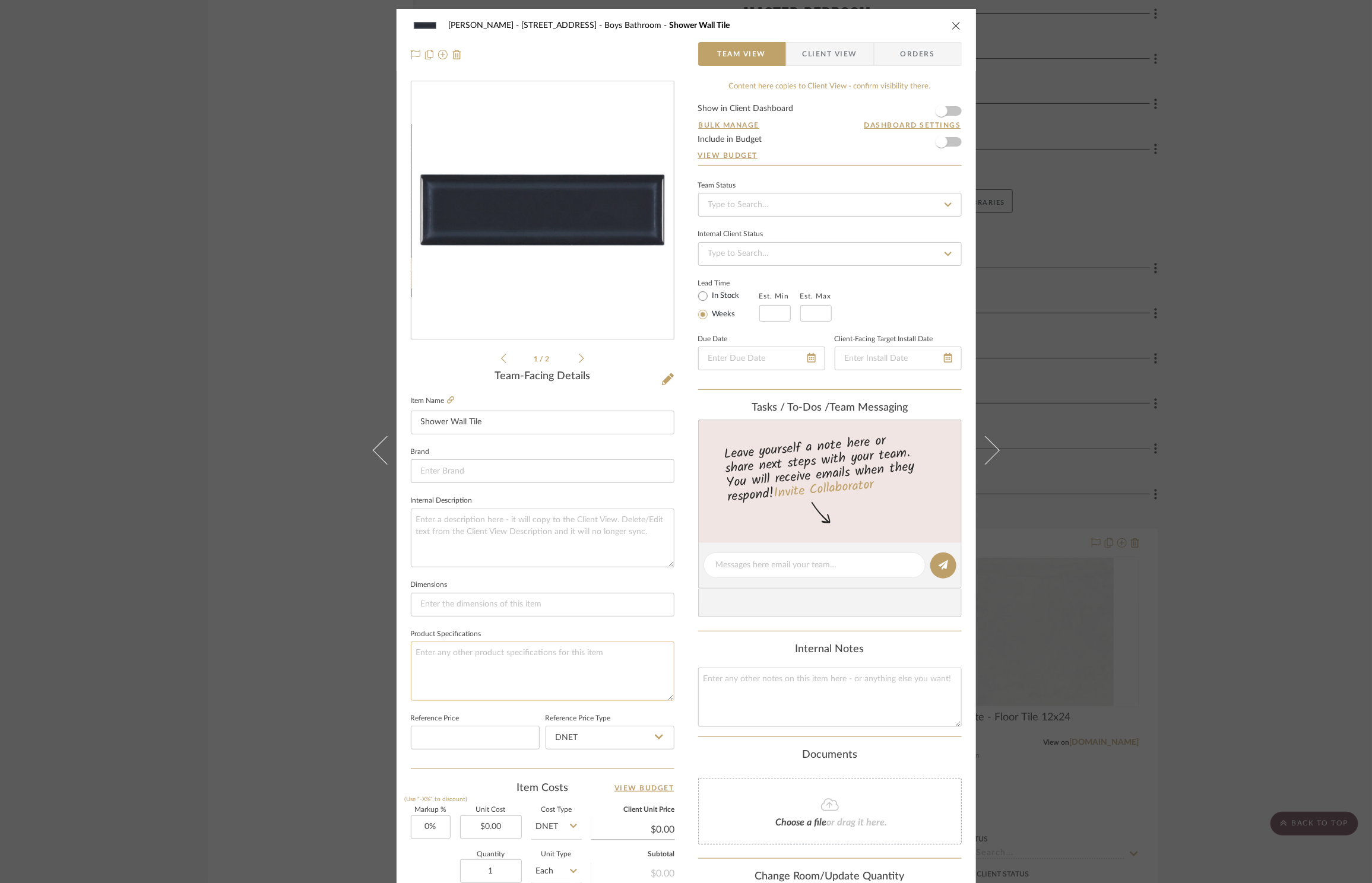
scroll to position [3, 0]
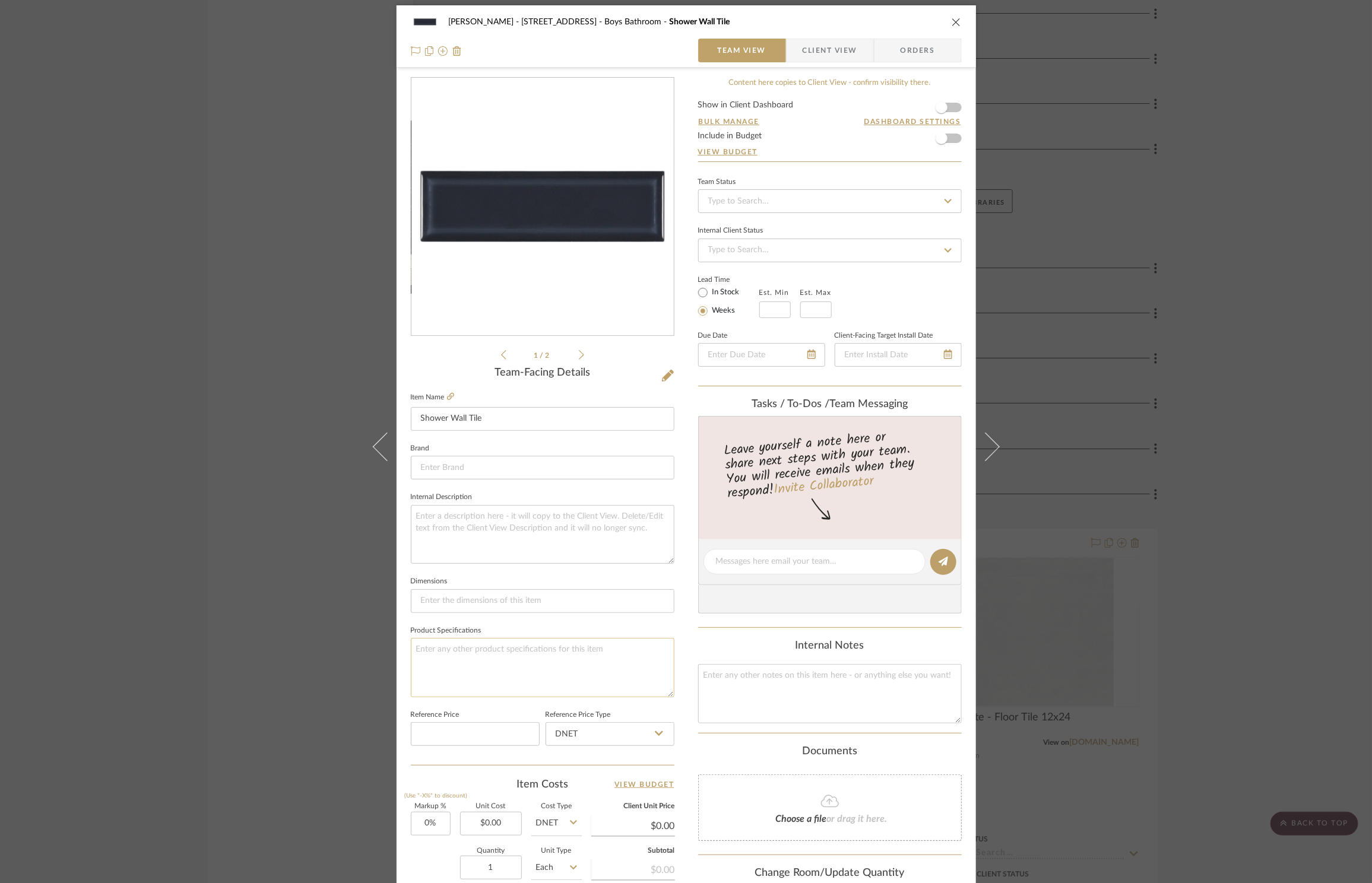
click at [456, 660] on textarea at bounding box center [542, 667] width 264 height 59
type textarea "Florida Tile TB Marine Bevel FLTDTE088 3x9"
click at [952, 22] on icon "close" at bounding box center [956, 22] width 9 height 9
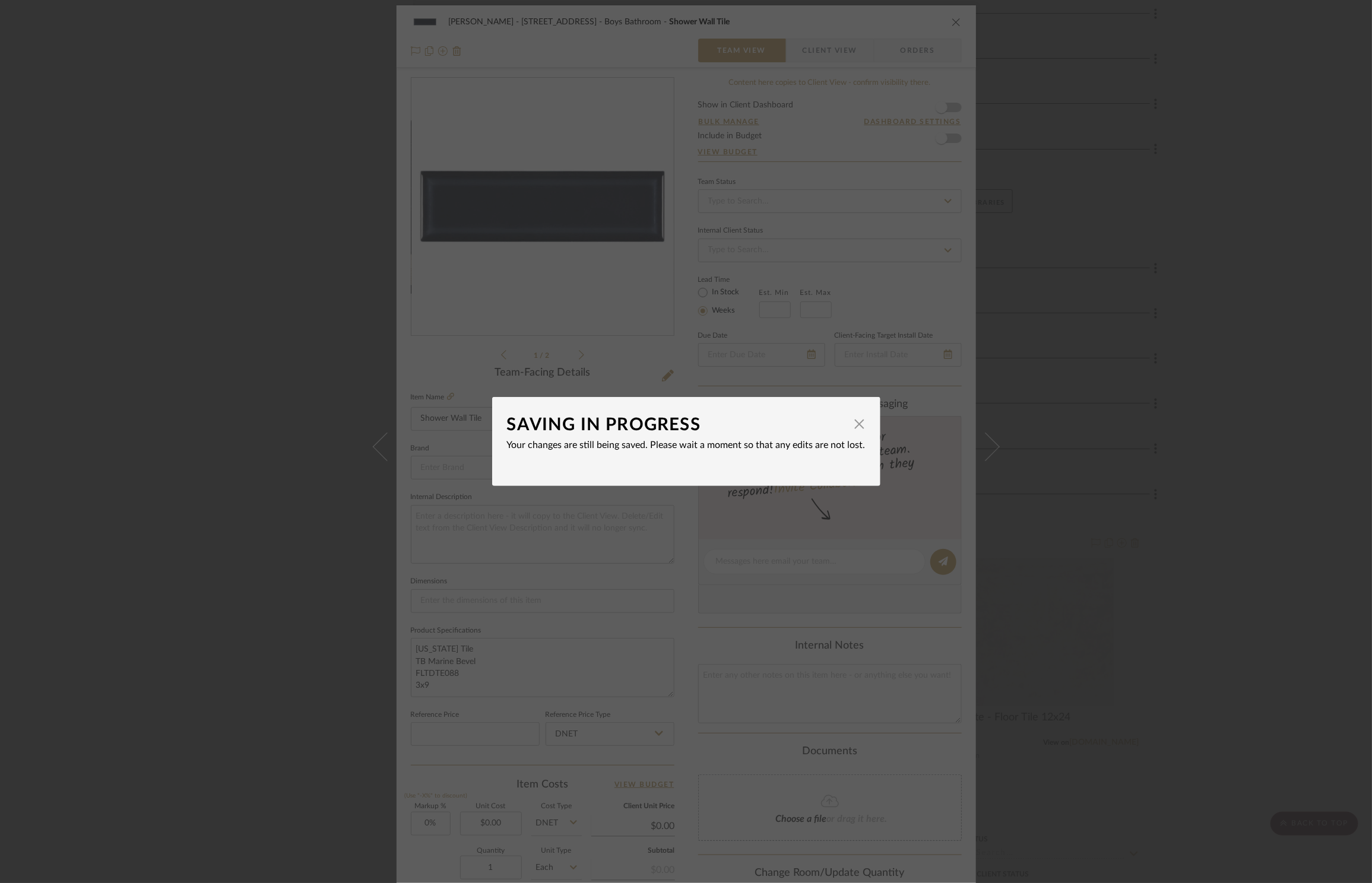
click at [848, 424] on span "button" at bounding box center [860, 424] width 24 height 24
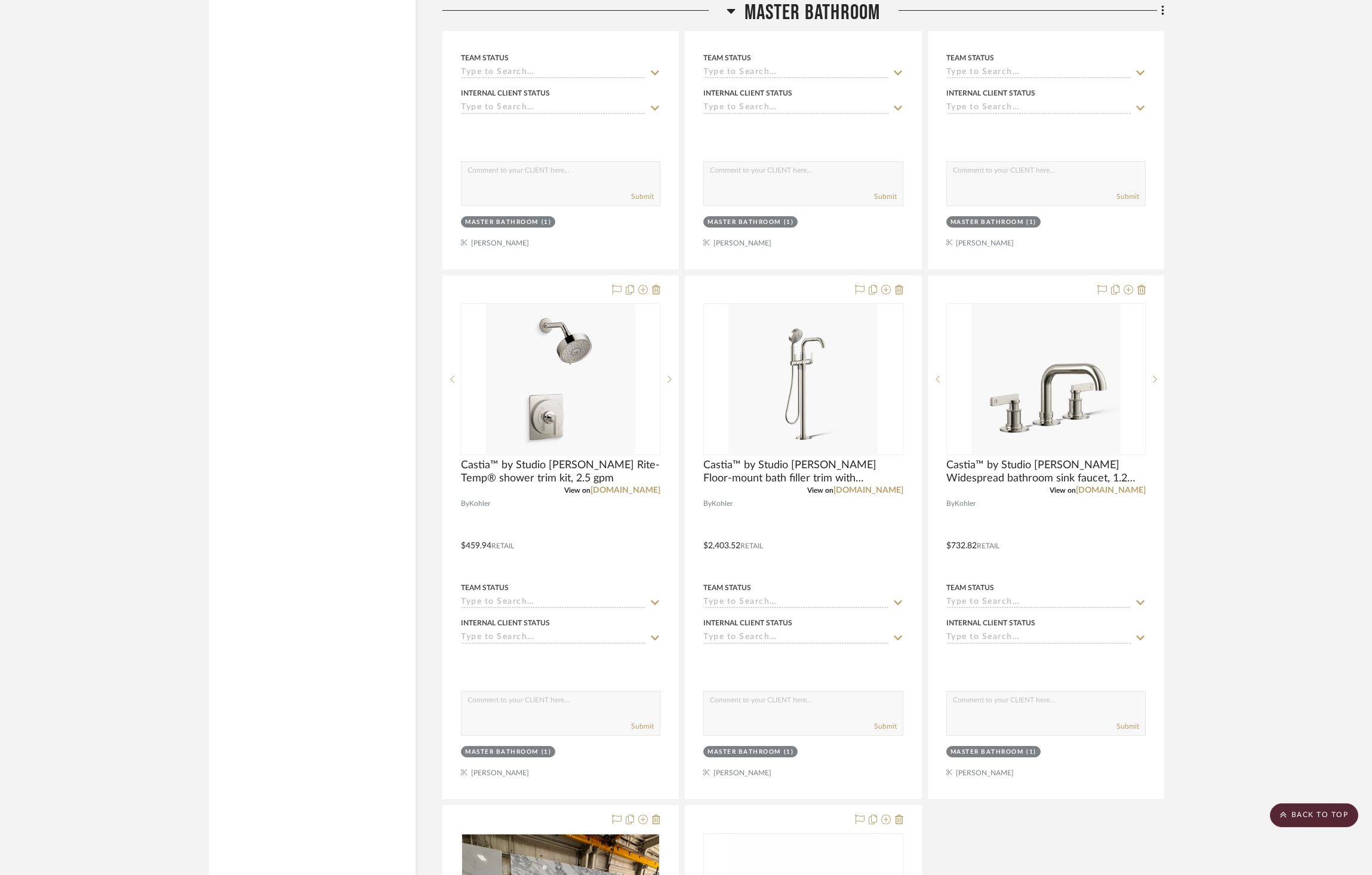
scroll to position [2342, 0]
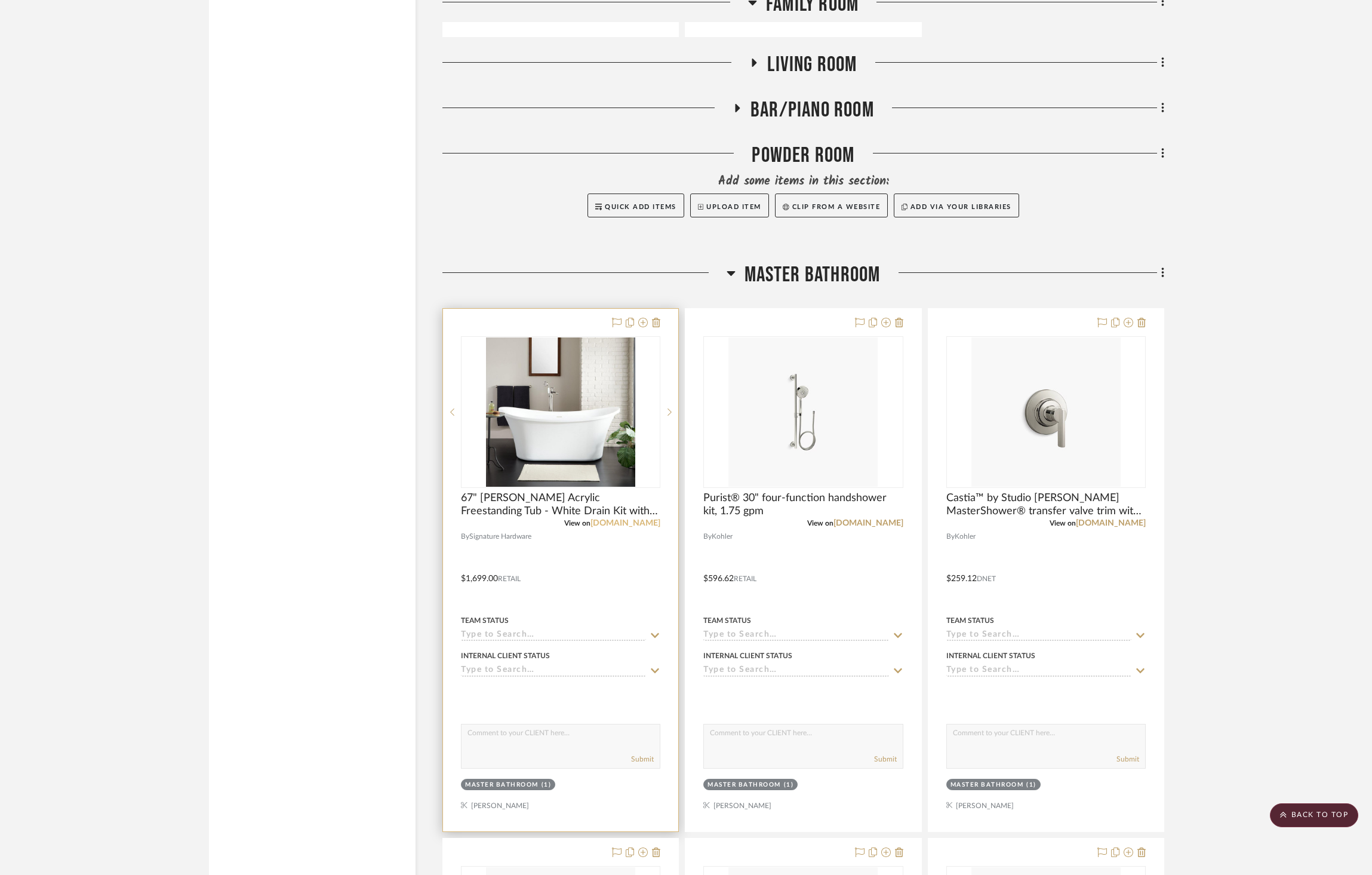
click at [637, 519] on link "[DOMAIN_NAME]" at bounding box center [626, 523] width 70 height 9
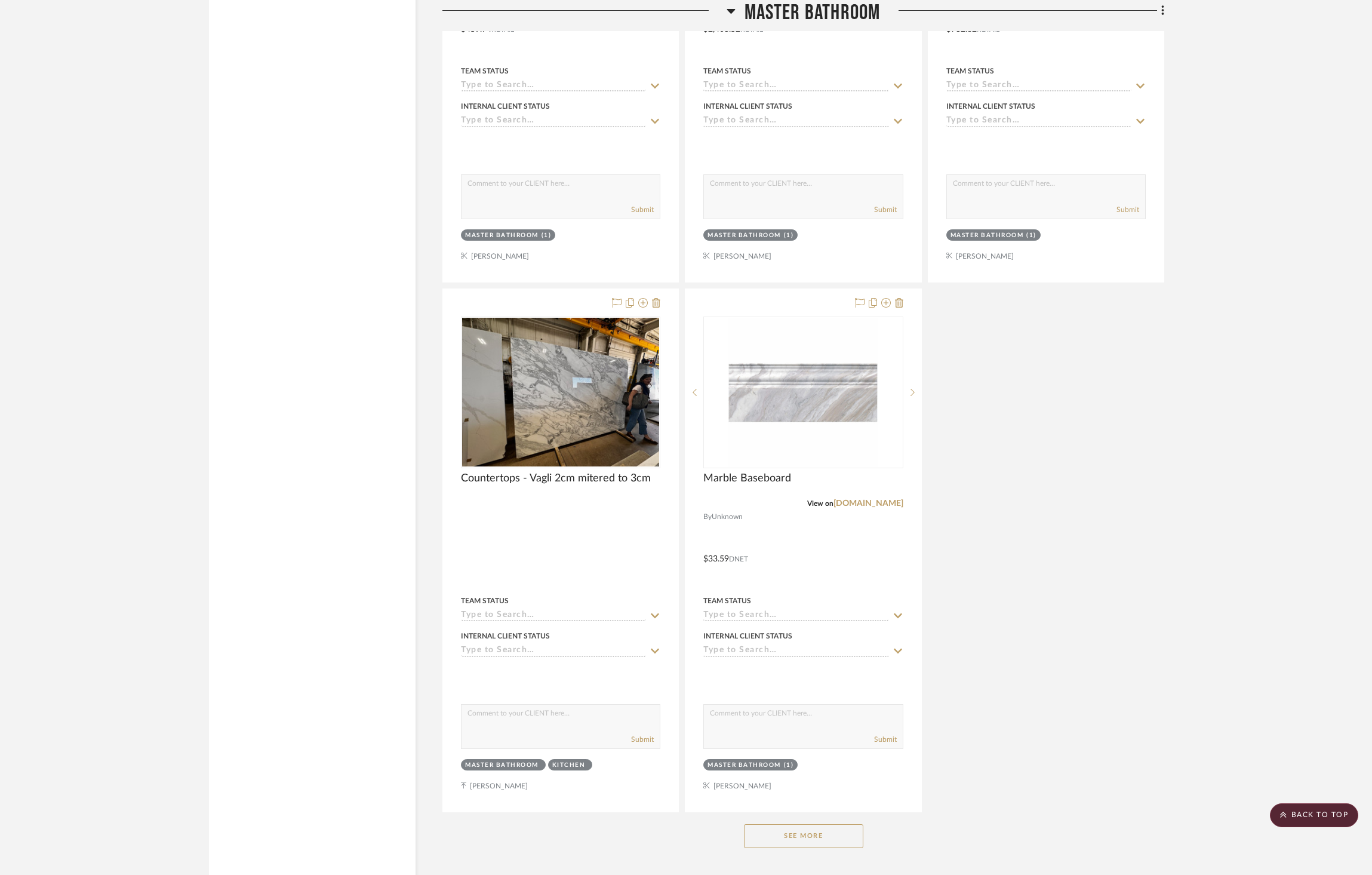
scroll to position [3680, 0]
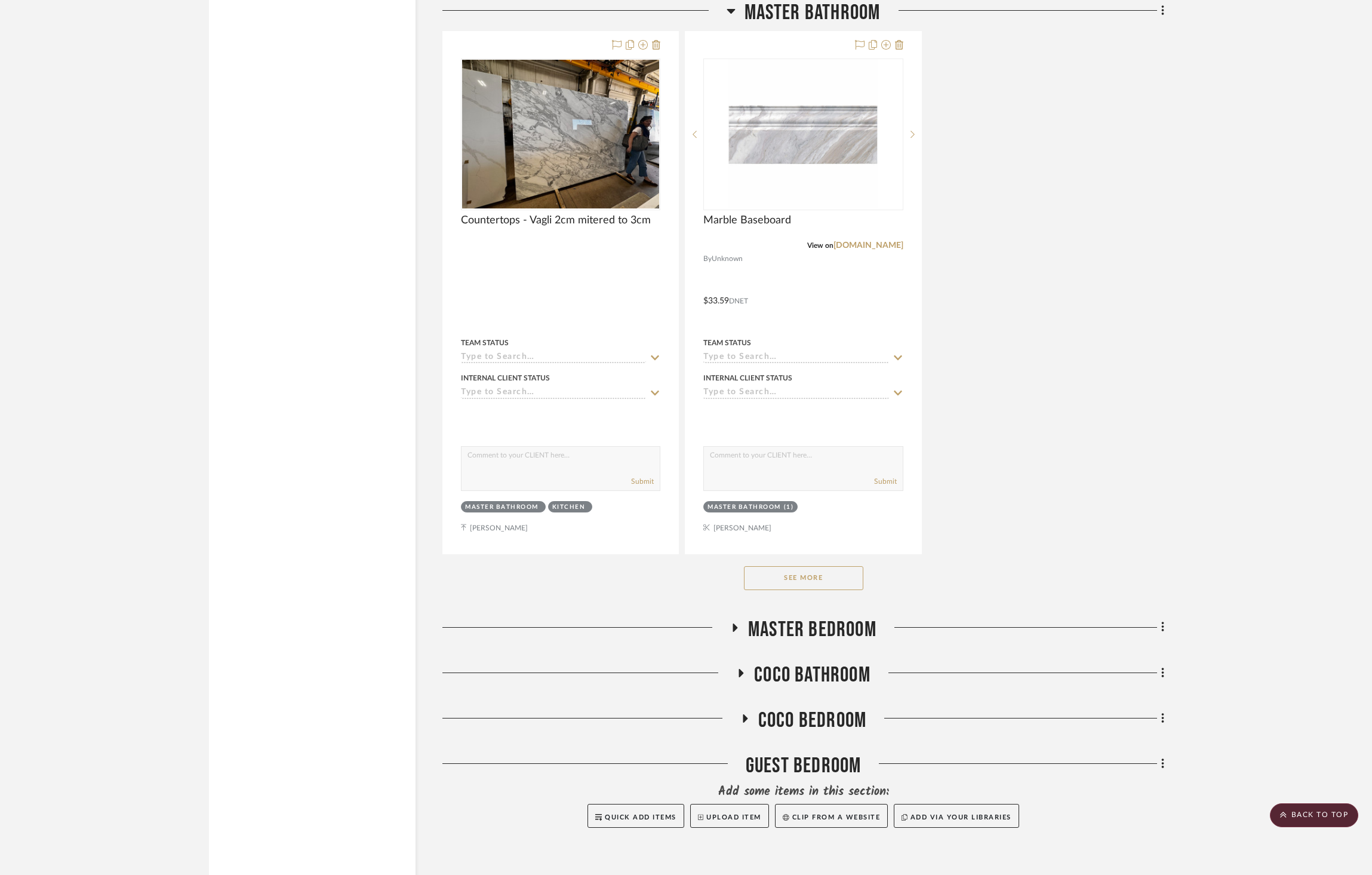
click at [812, 566] on button "See More" at bounding box center [803, 578] width 120 height 24
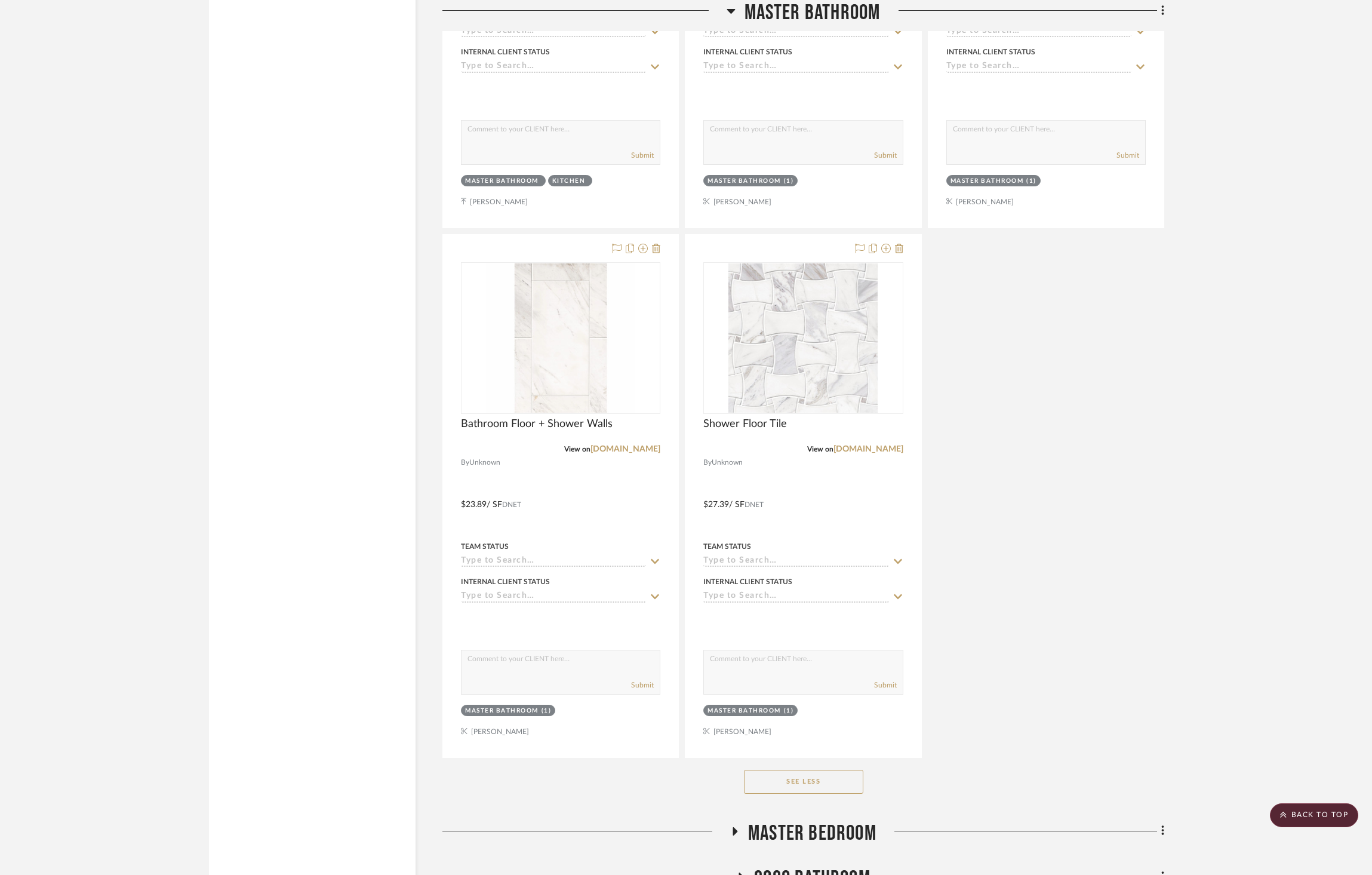
scroll to position [4347, 0]
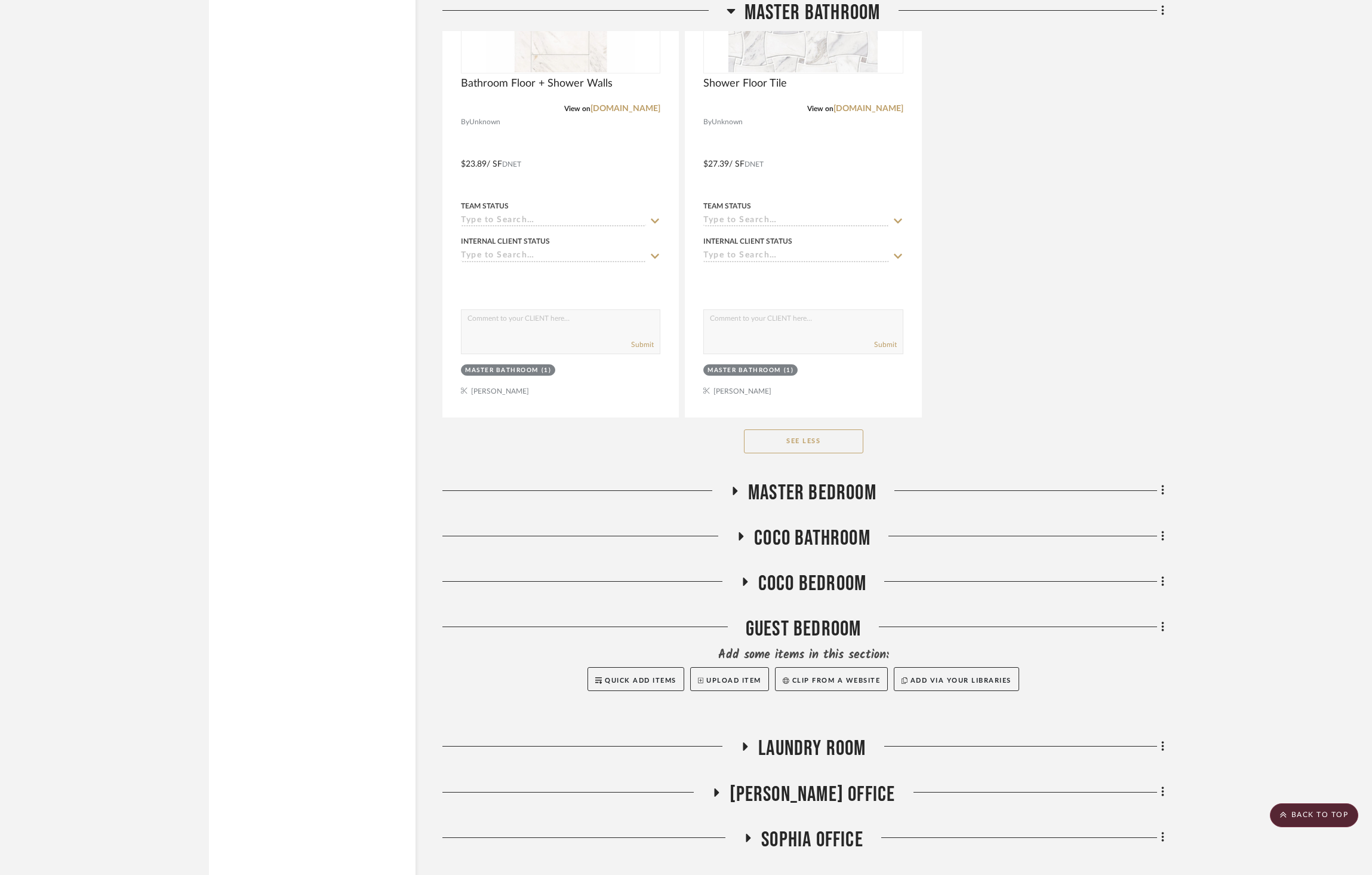
click at [778, 526] on span "Coco Bathroom" at bounding box center [813, 538] width 116 height 25
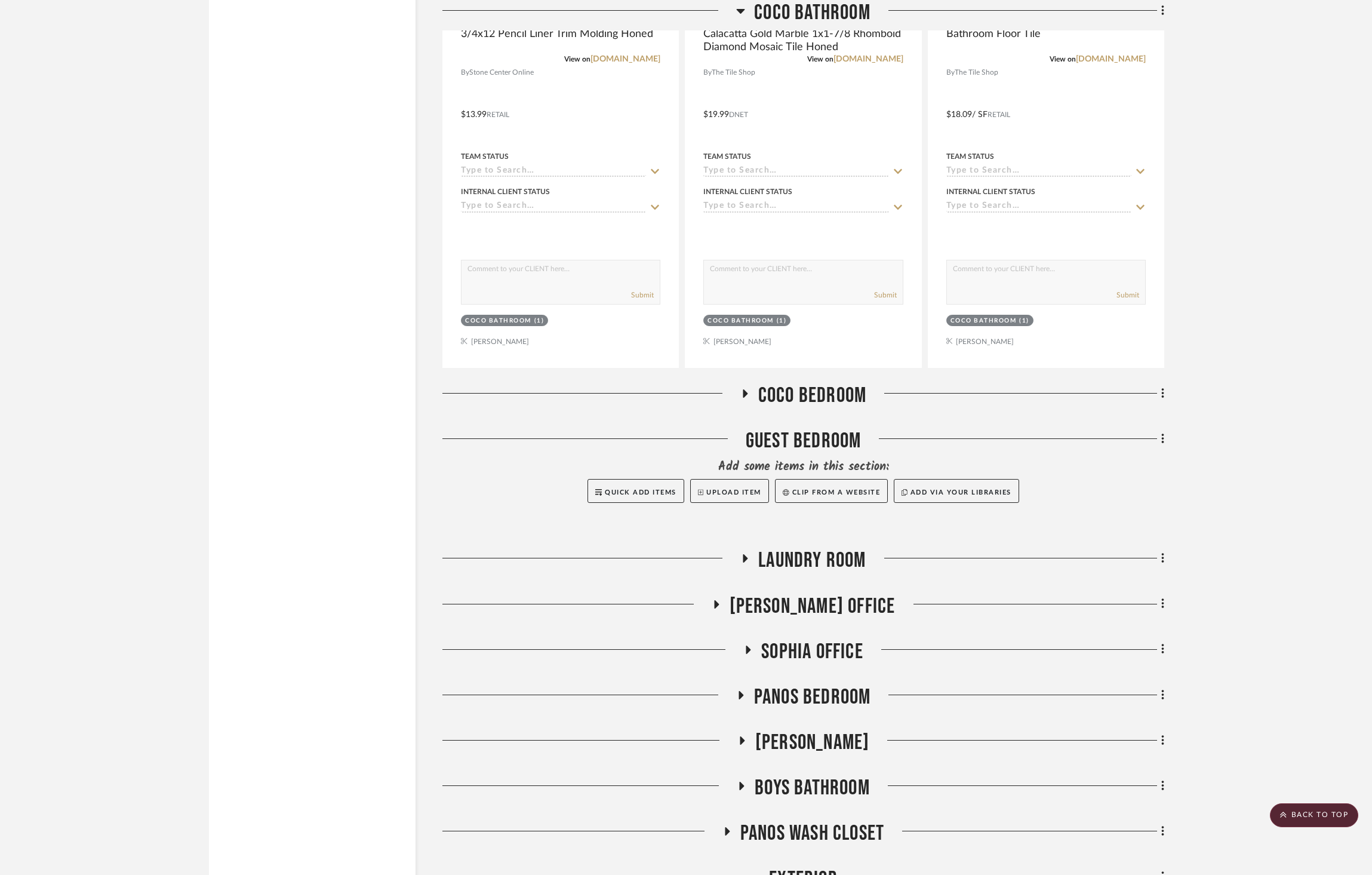
scroll to position [5673, 0]
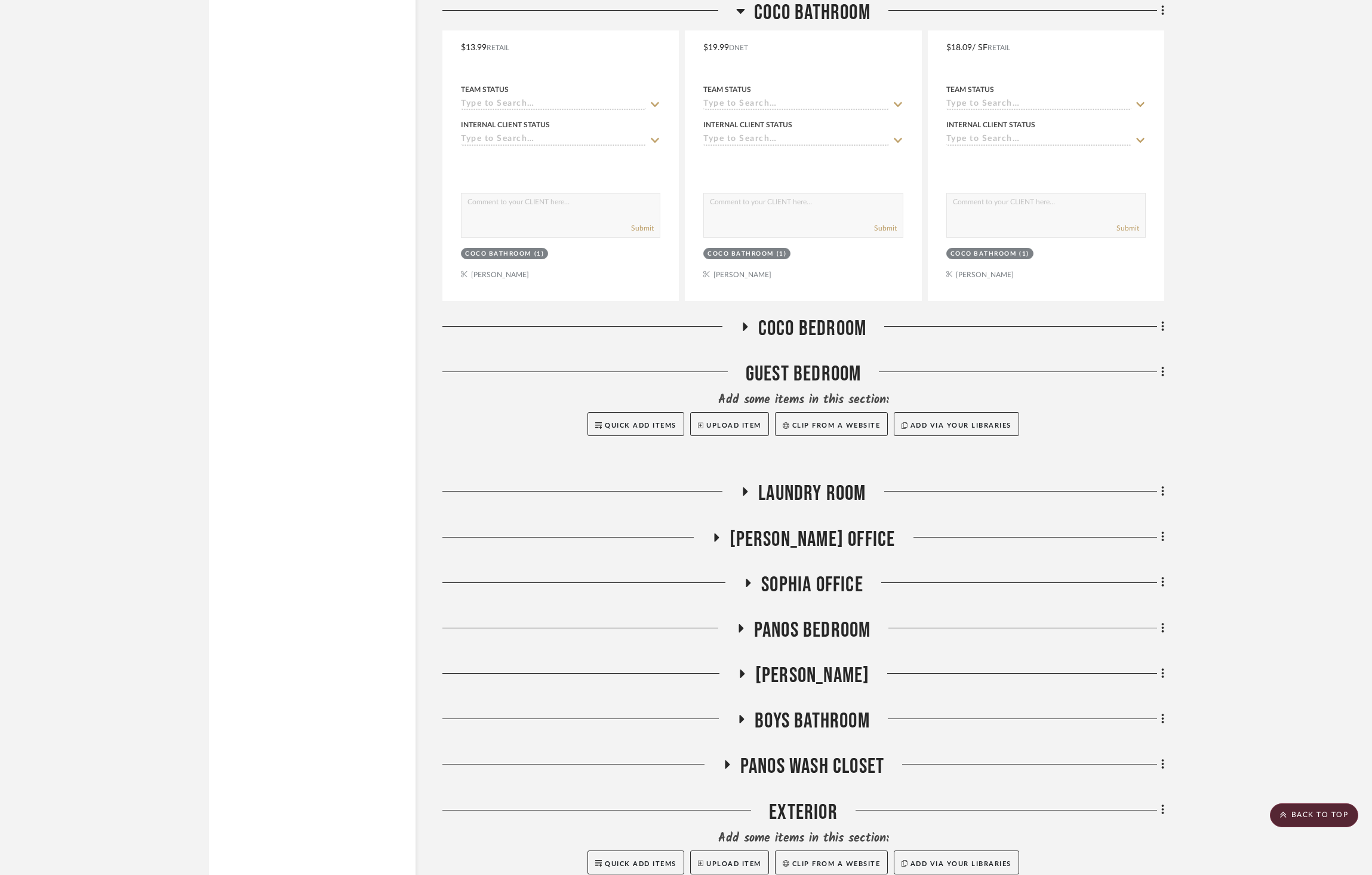
click at [859, 709] on span "Boys Bathroom" at bounding box center [813, 721] width 116 height 25
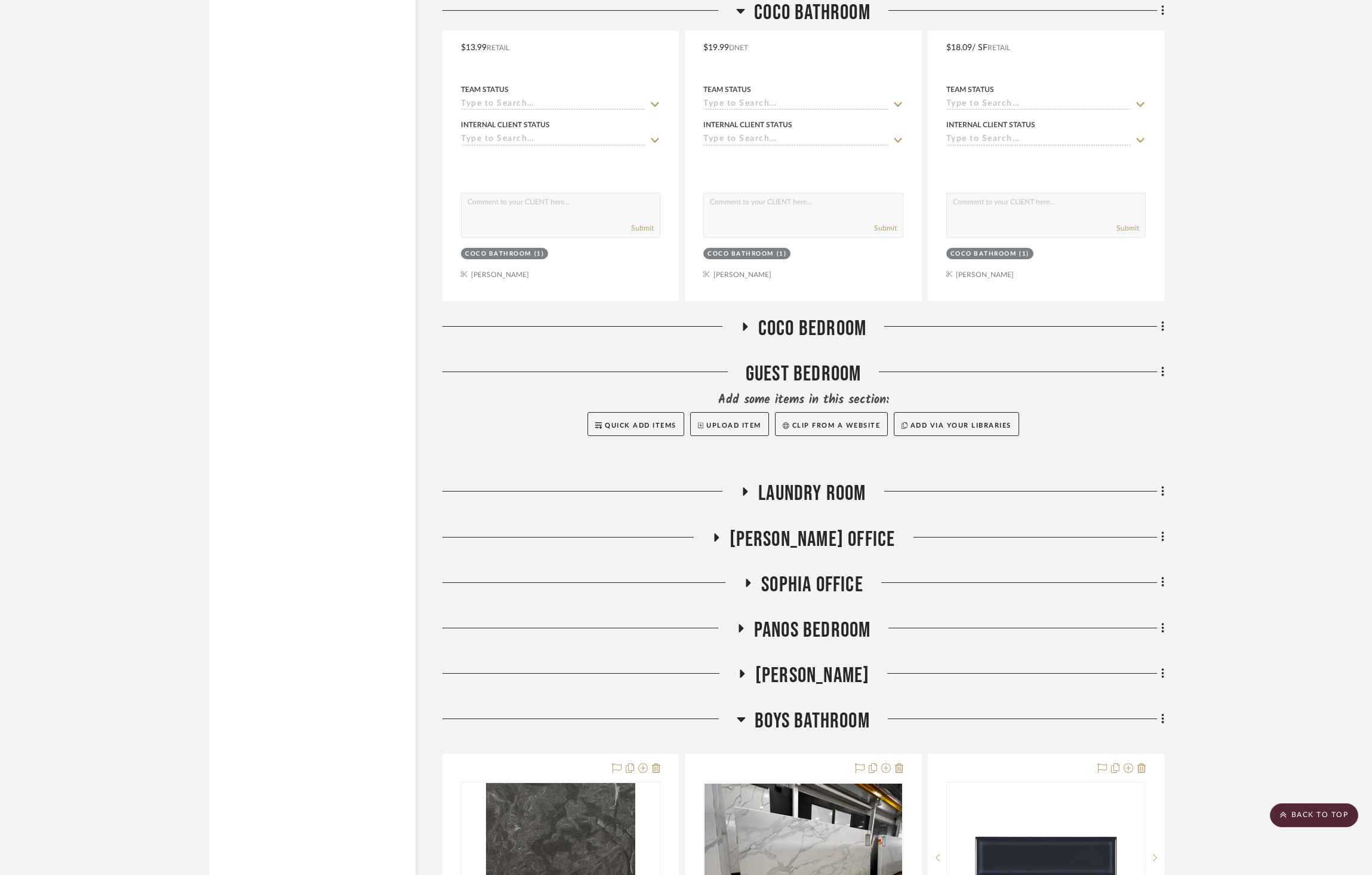
scroll to position [5832, 0]
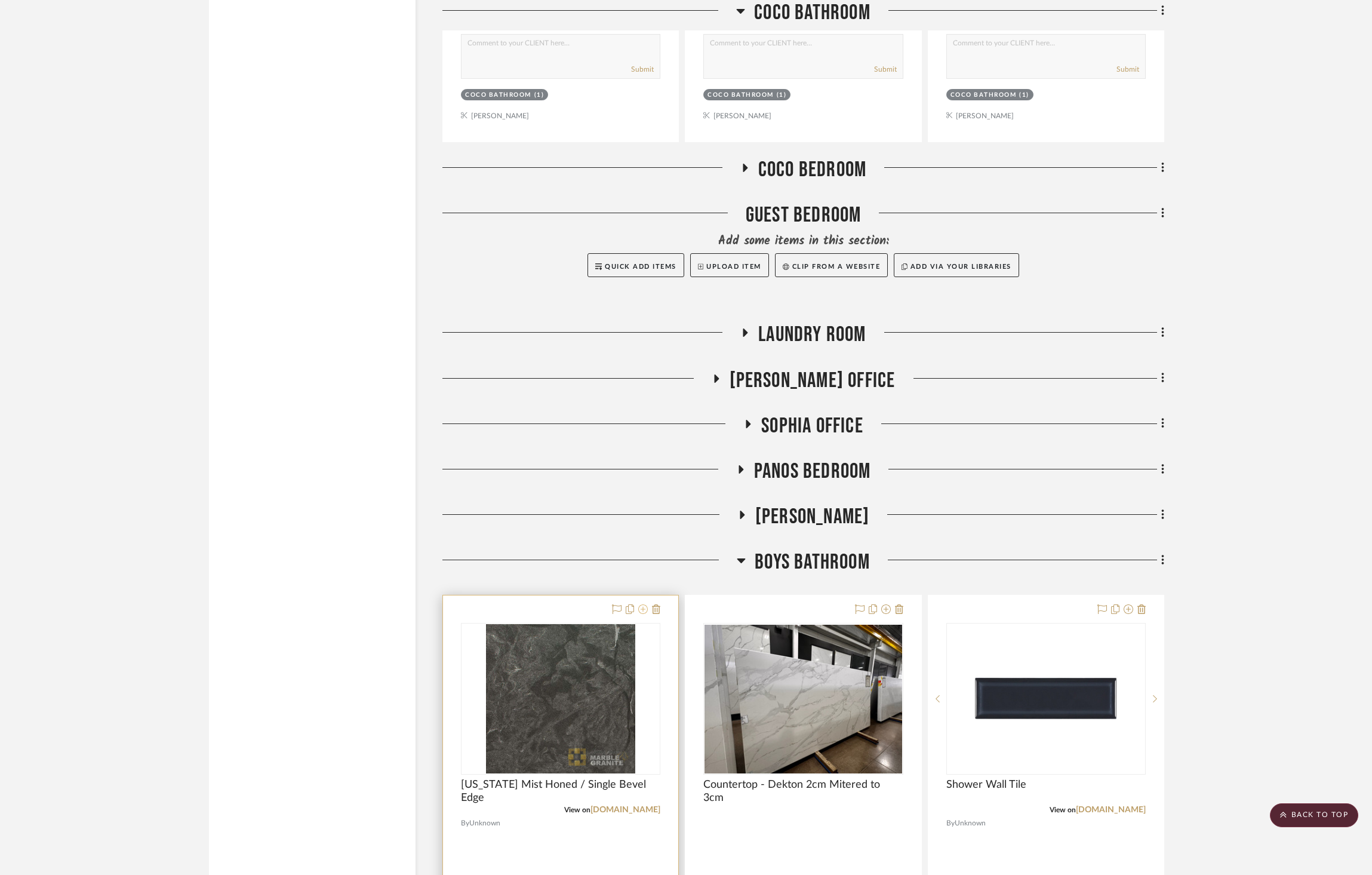
click at [642, 604] on icon at bounding box center [643, 609] width 9 height 9
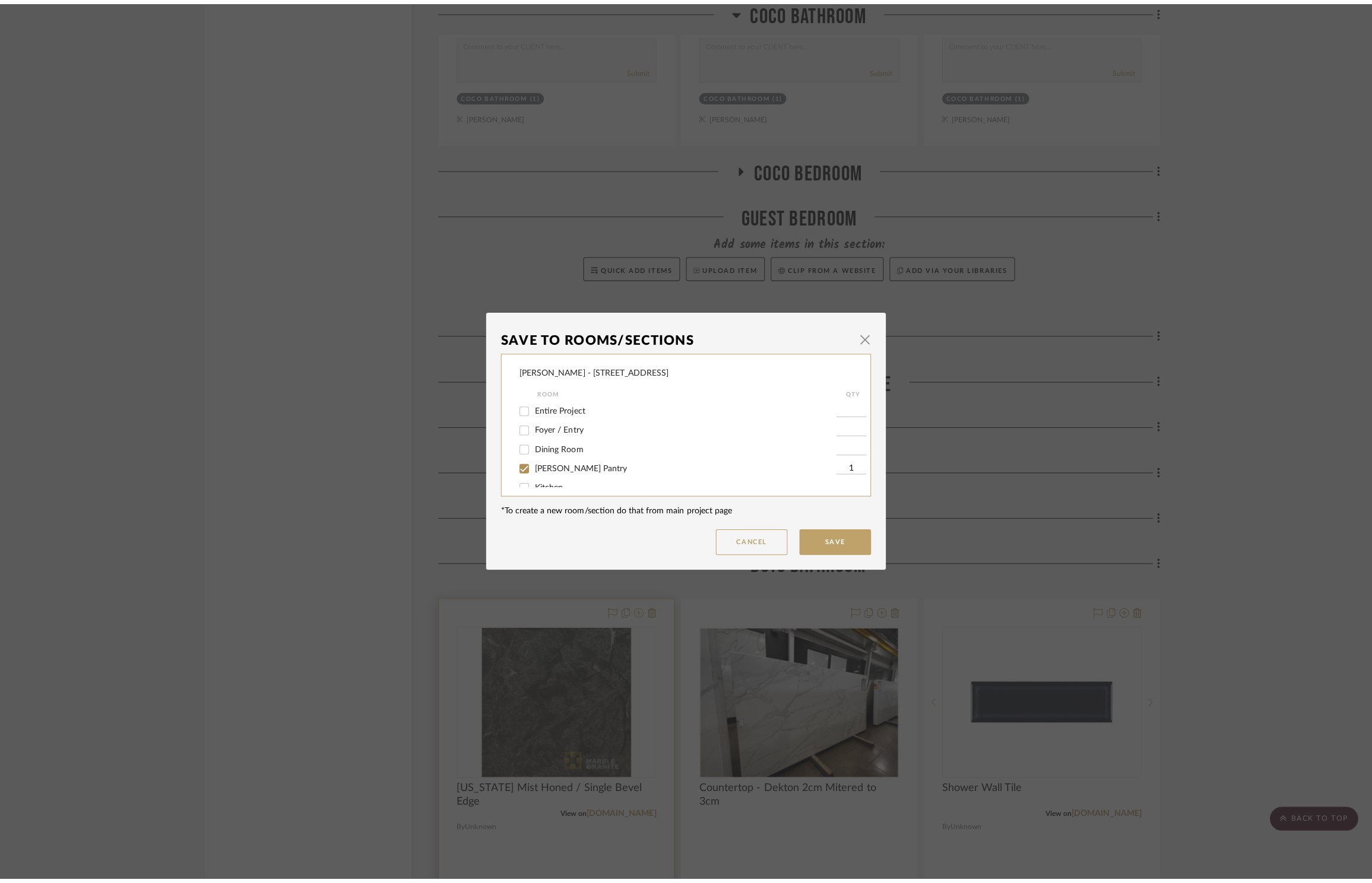
scroll to position [0, 0]
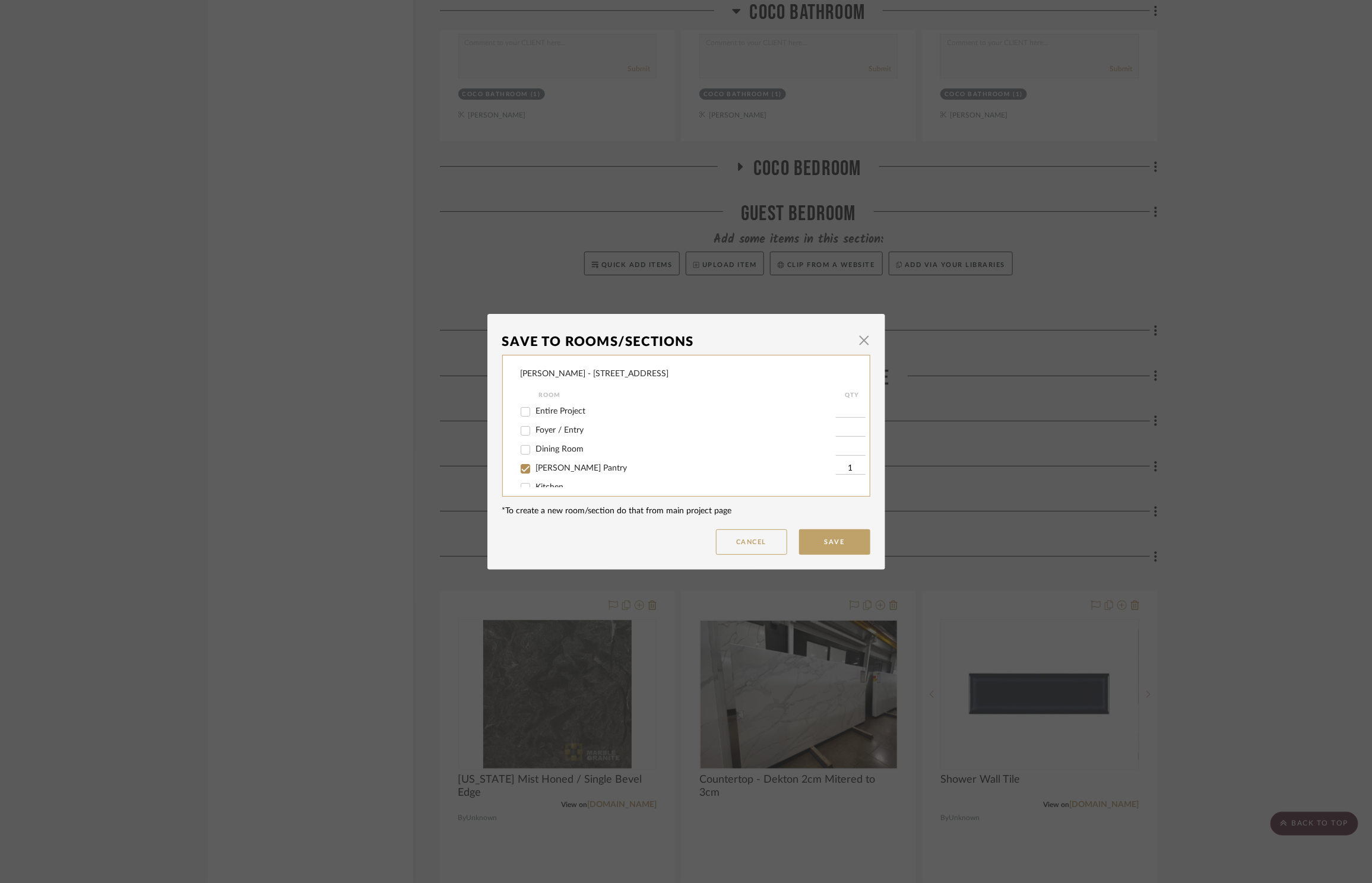
click at [530, 464] on input "[PERSON_NAME] Pantry" at bounding box center [525, 468] width 19 height 19
checkbox input "false"
click at [531, 465] on input "[PERSON_NAME] Pantry" at bounding box center [525, 468] width 19 height 19
checkbox input "true"
type input "1"
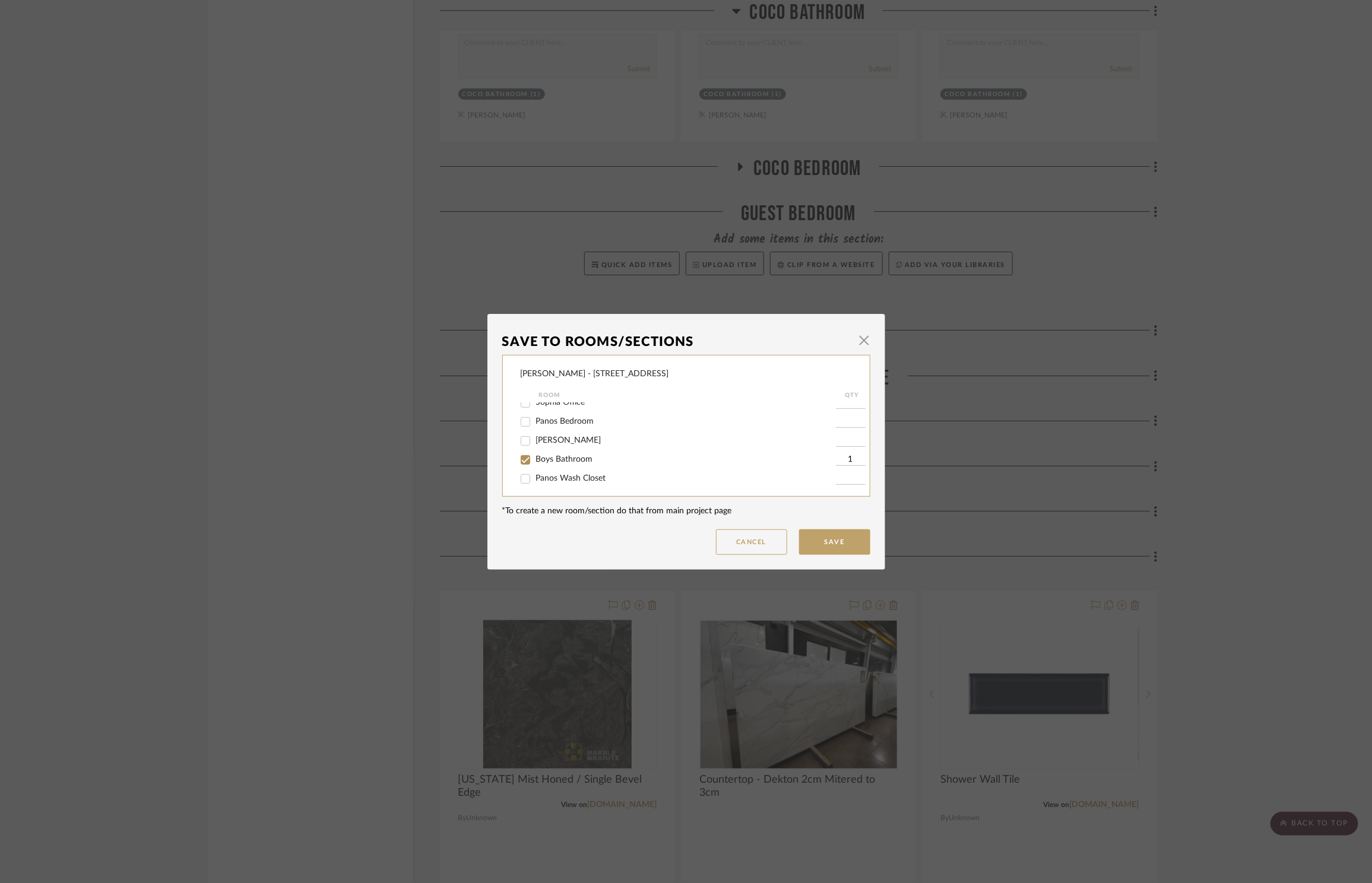
scroll to position [333, 0]
click at [571, 456] on span "Boys Bathroom" at bounding box center [565, 458] width 57 height 9
click at [535, 456] on input "Boys Bathroom" at bounding box center [525, 458] width 19 height 19
checkbox input "false"
click at [836, 551] on button "Save" at bounding box center [834, 542] width 71 height 25
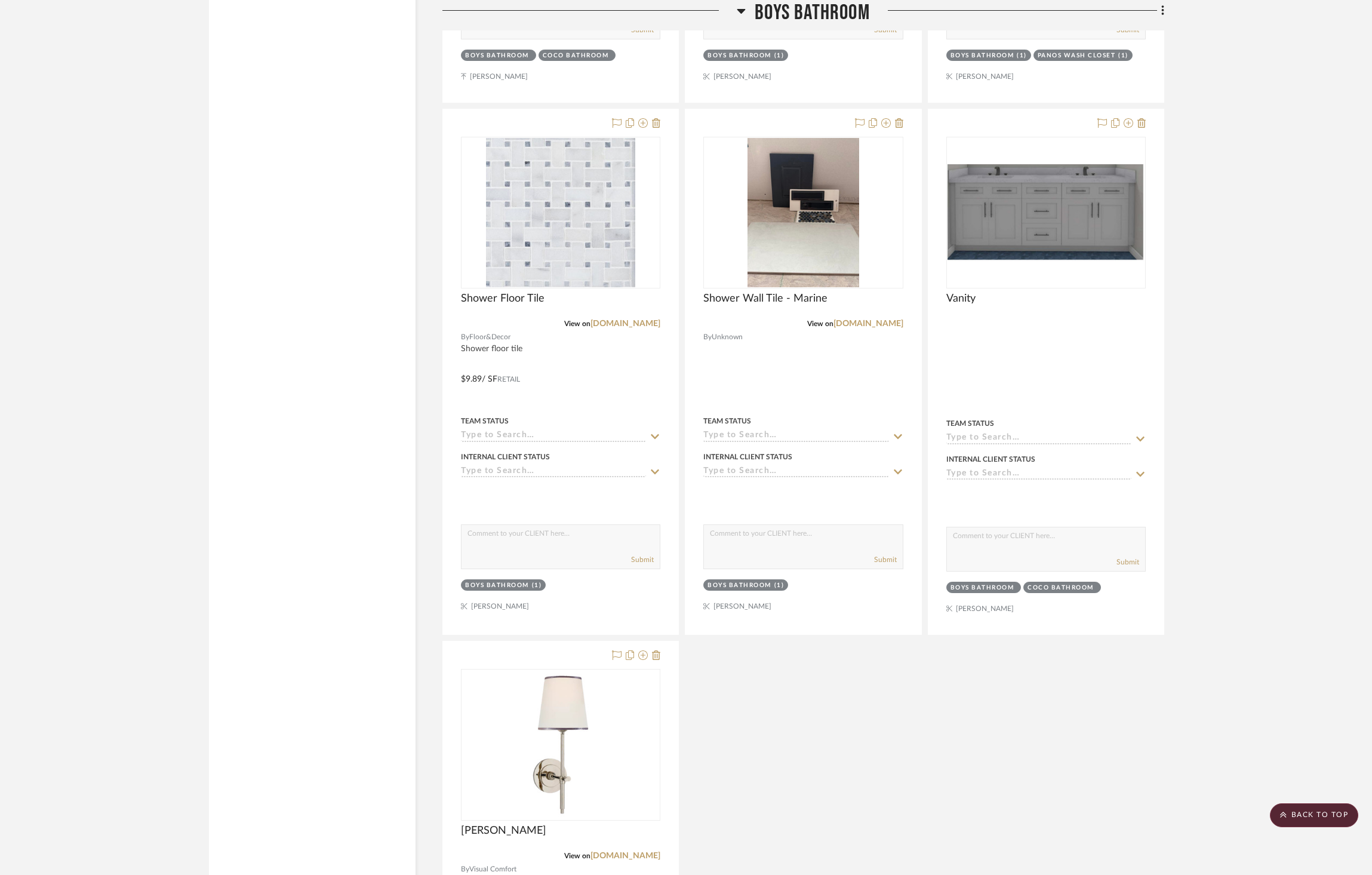
scroll to position [7313, 0]
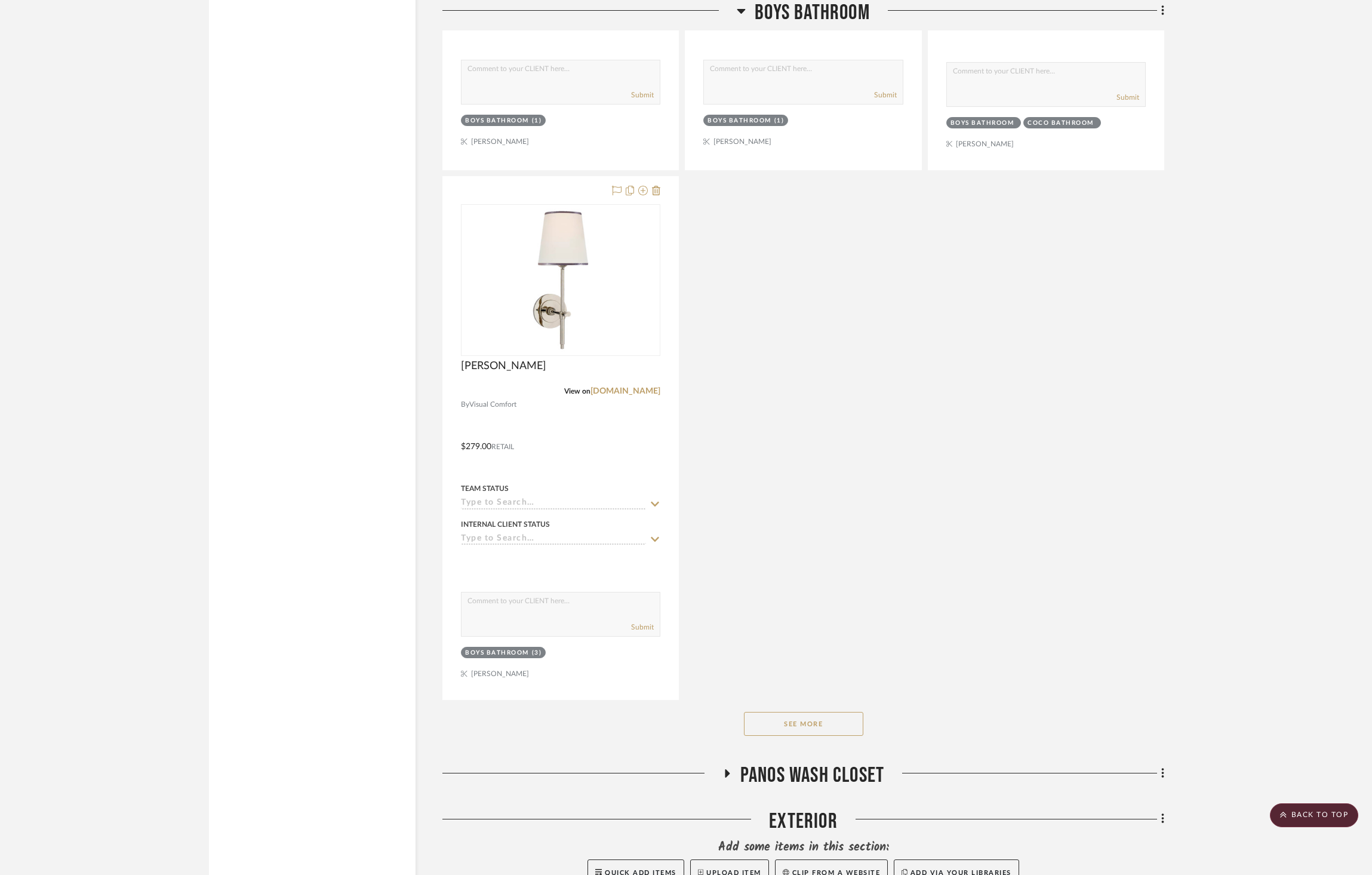
click at [830, 763] on span "Panos Wash Closet" at bounding box center [813, 775] width 144 height 25
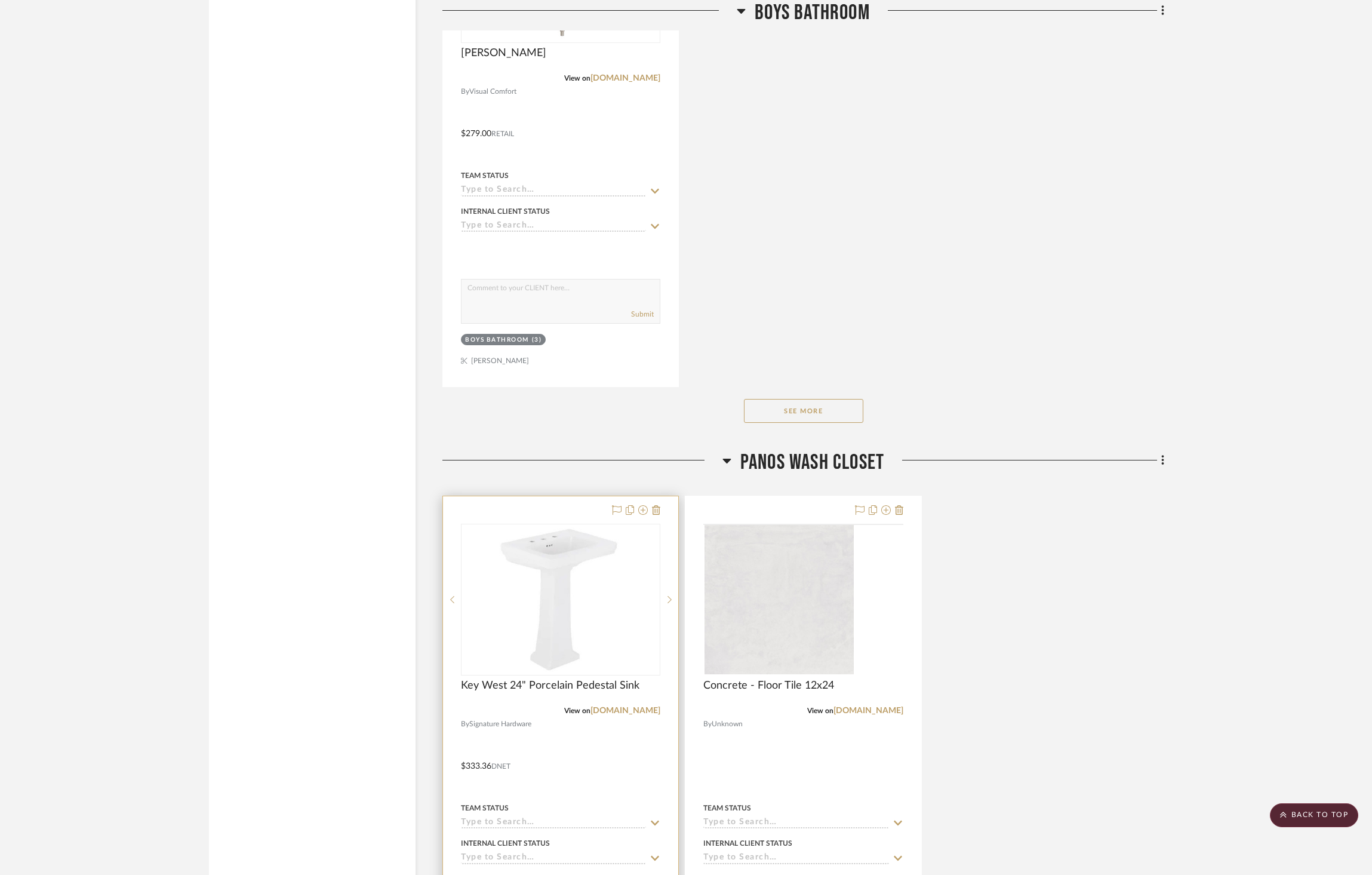
scroll to position [7637, 0]
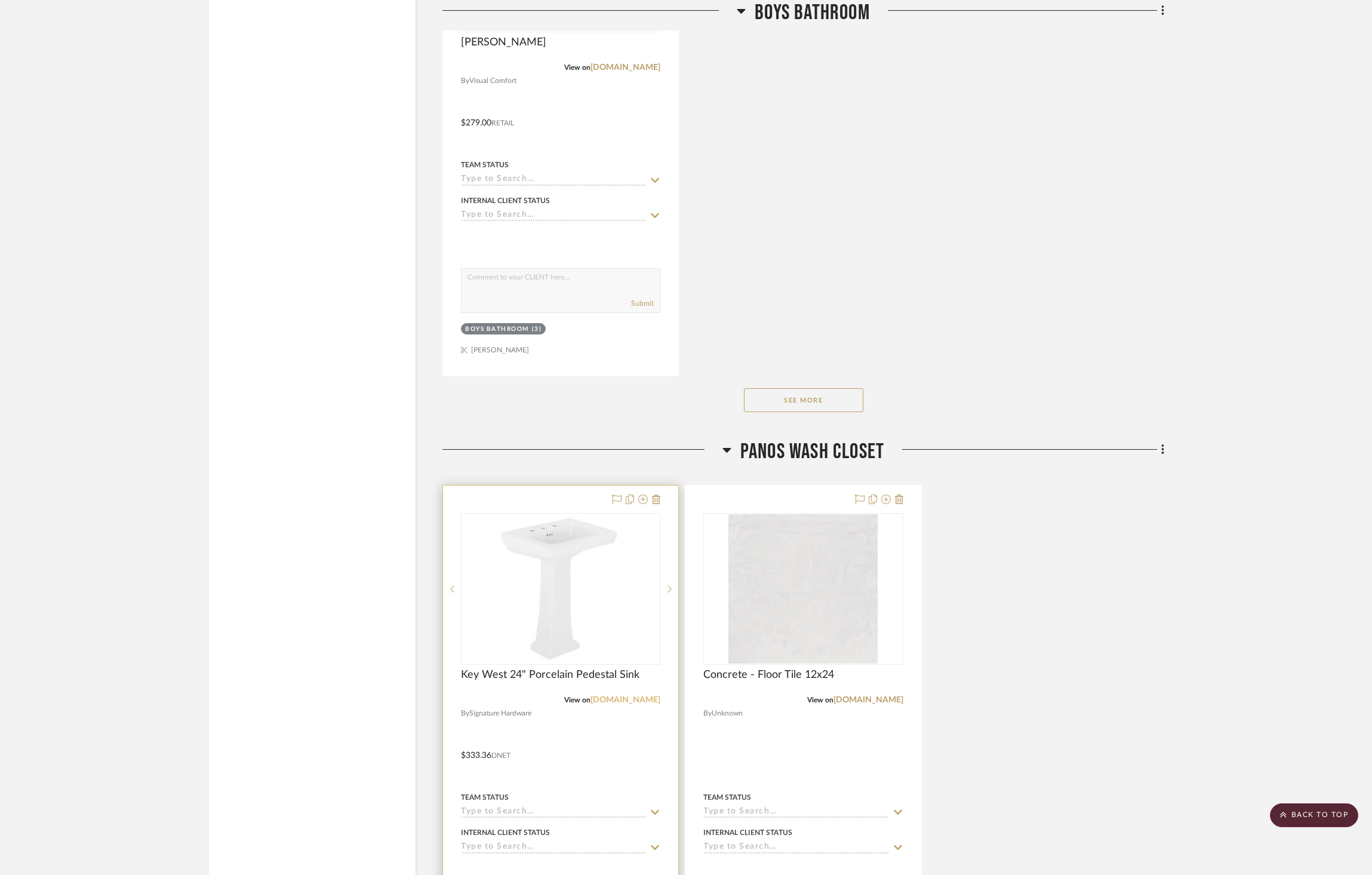
click at [618, 696] on link "[DOMAIN_NAME]" at bounding box center [626, 700] width 70 height 9
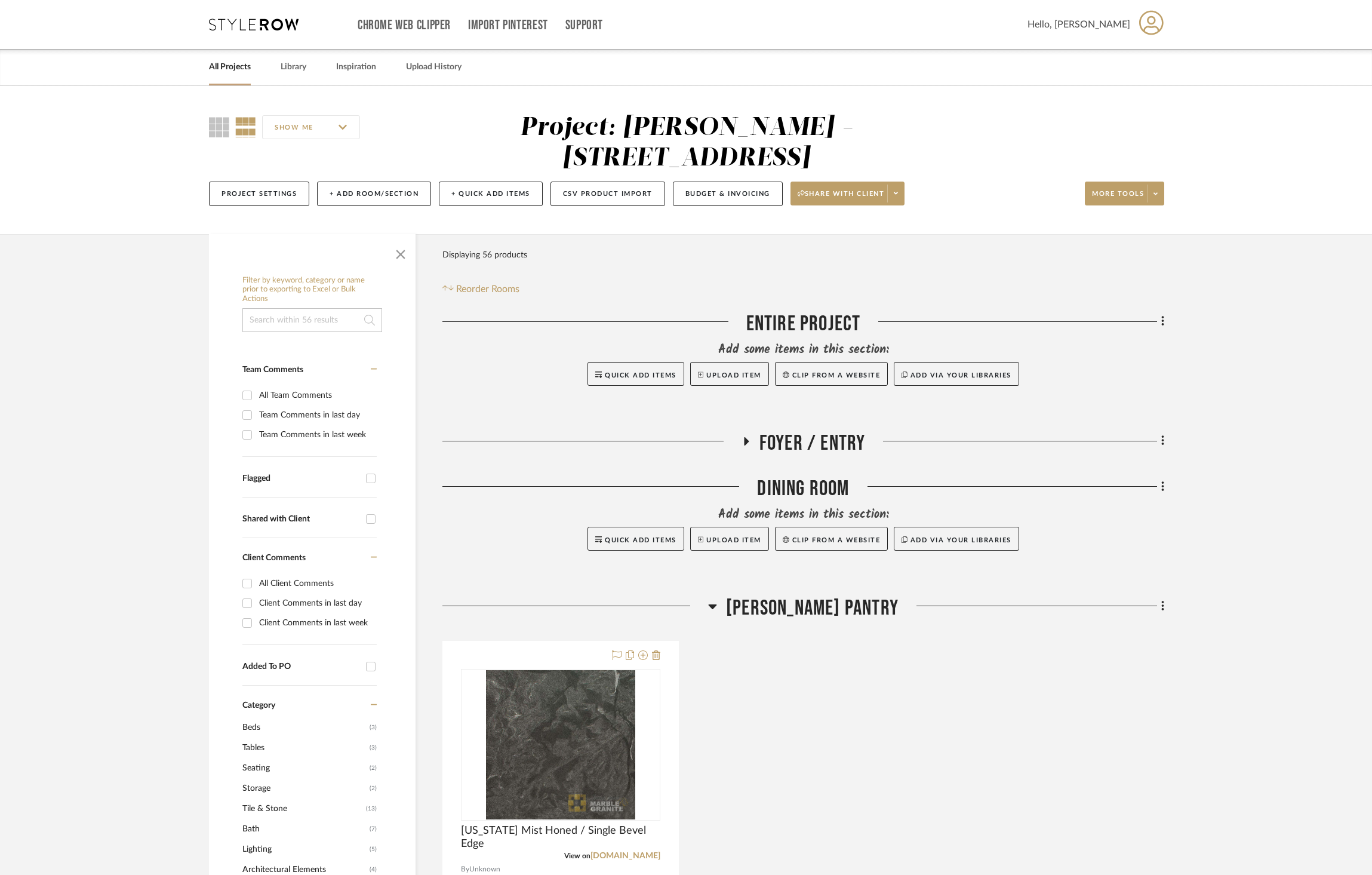
scroll to position [3, 0]
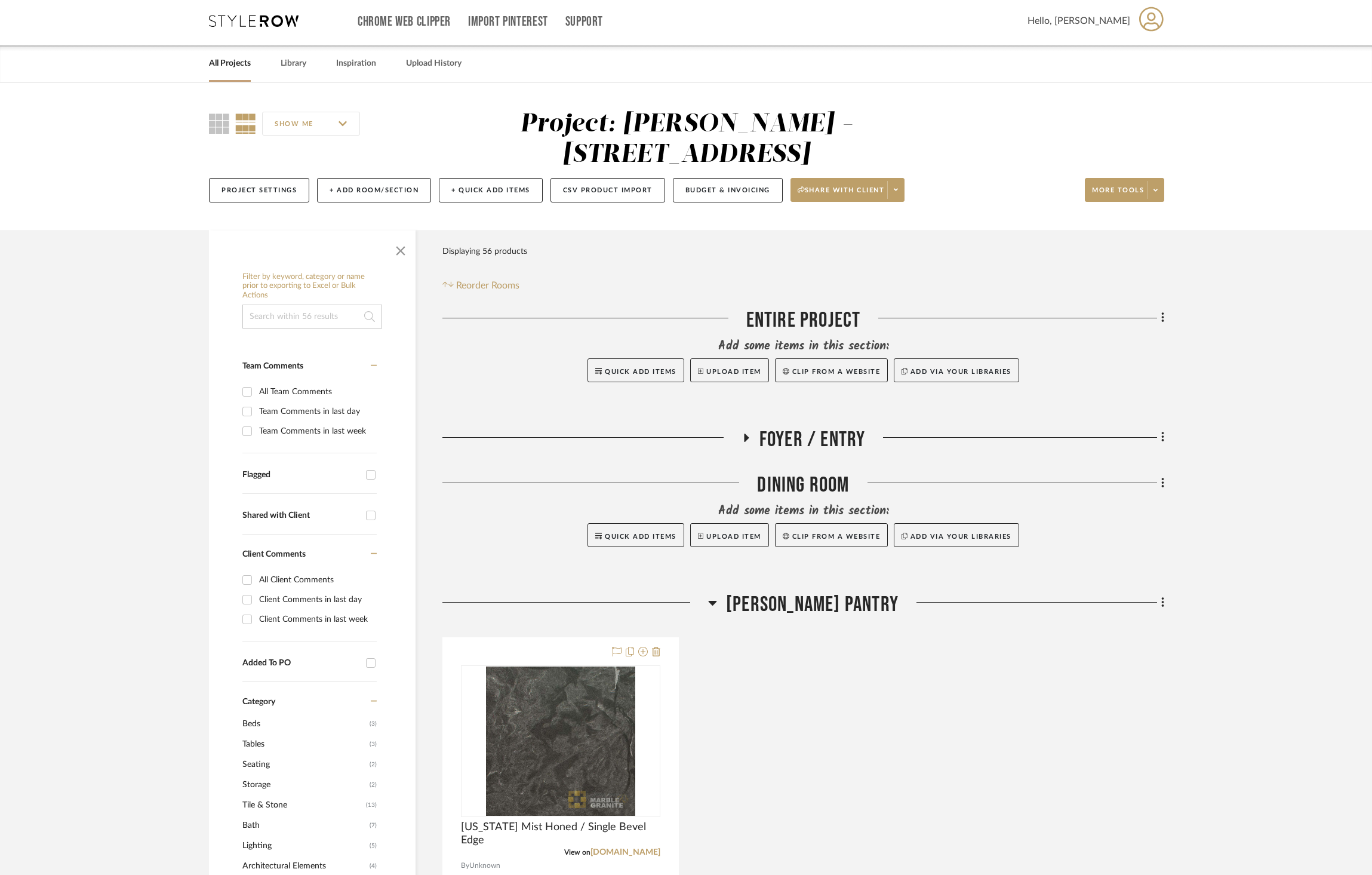
click at [786, 592] on span "[PERSON_NAME] Pantry" at bounding box center [813, 604] width 172 height 25
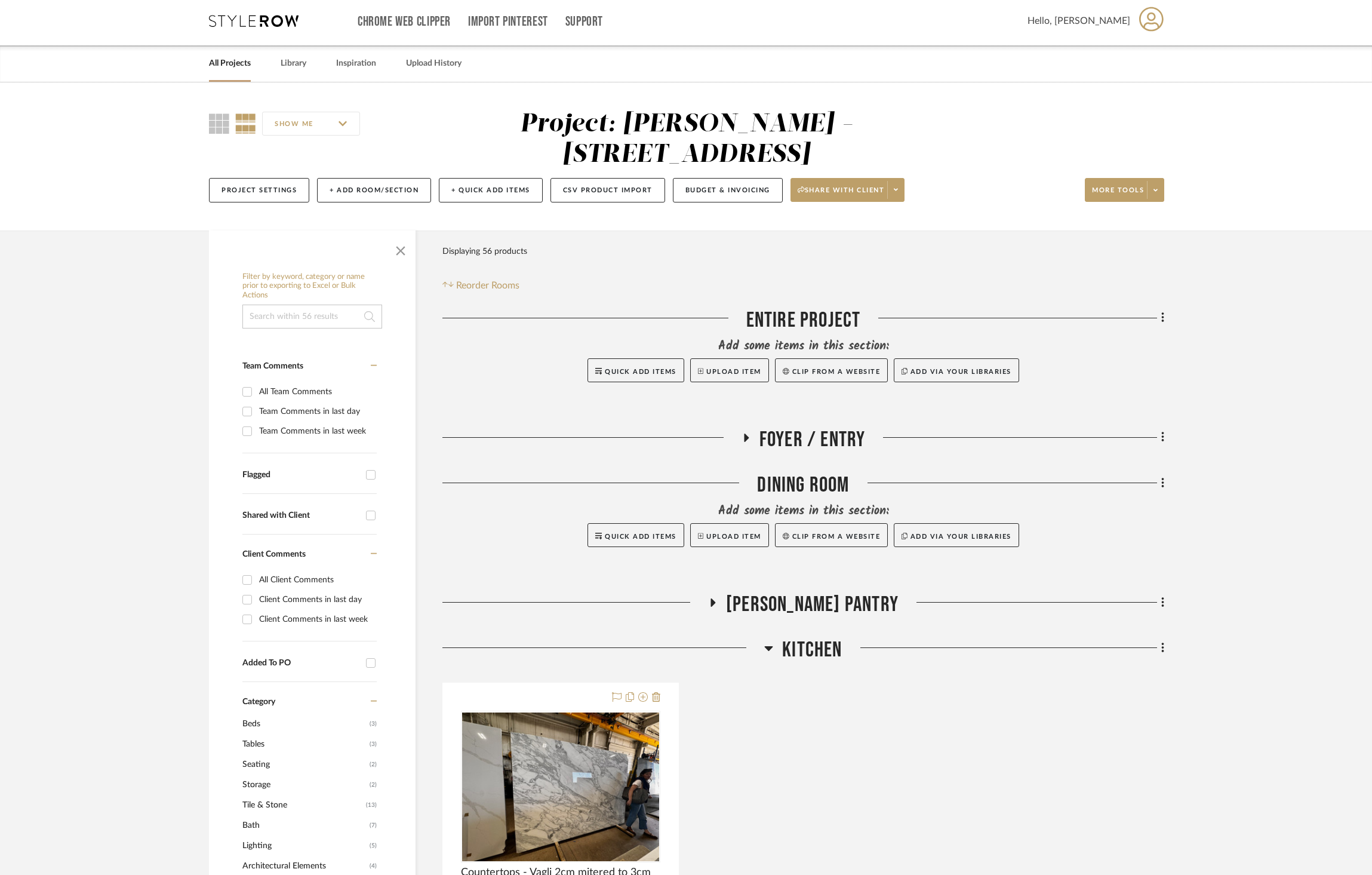
click at [803, 637] on span "Kitchen" at bounding box center [812, 650] width 59 height 25
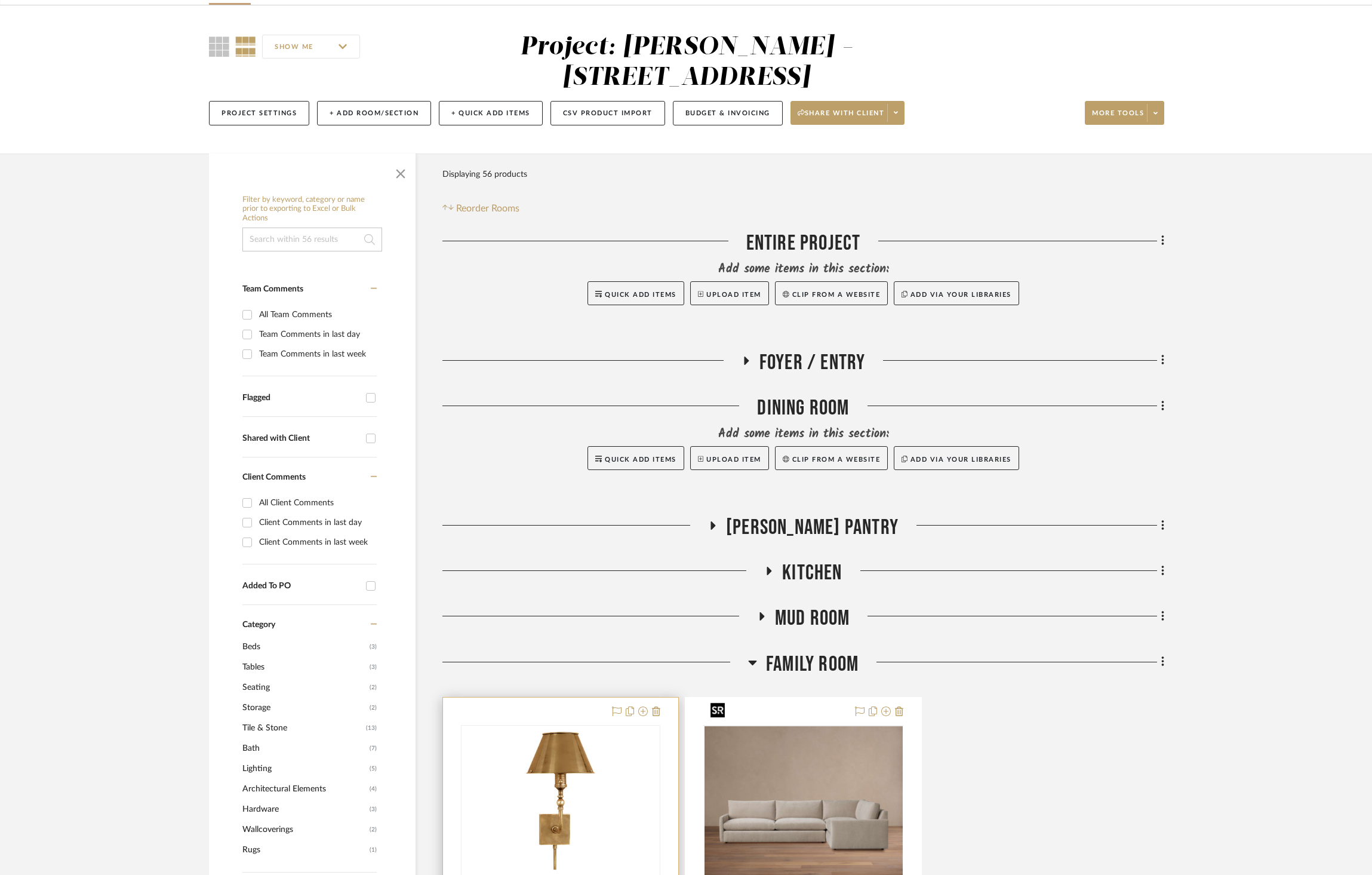
scroll to position [156, 0]
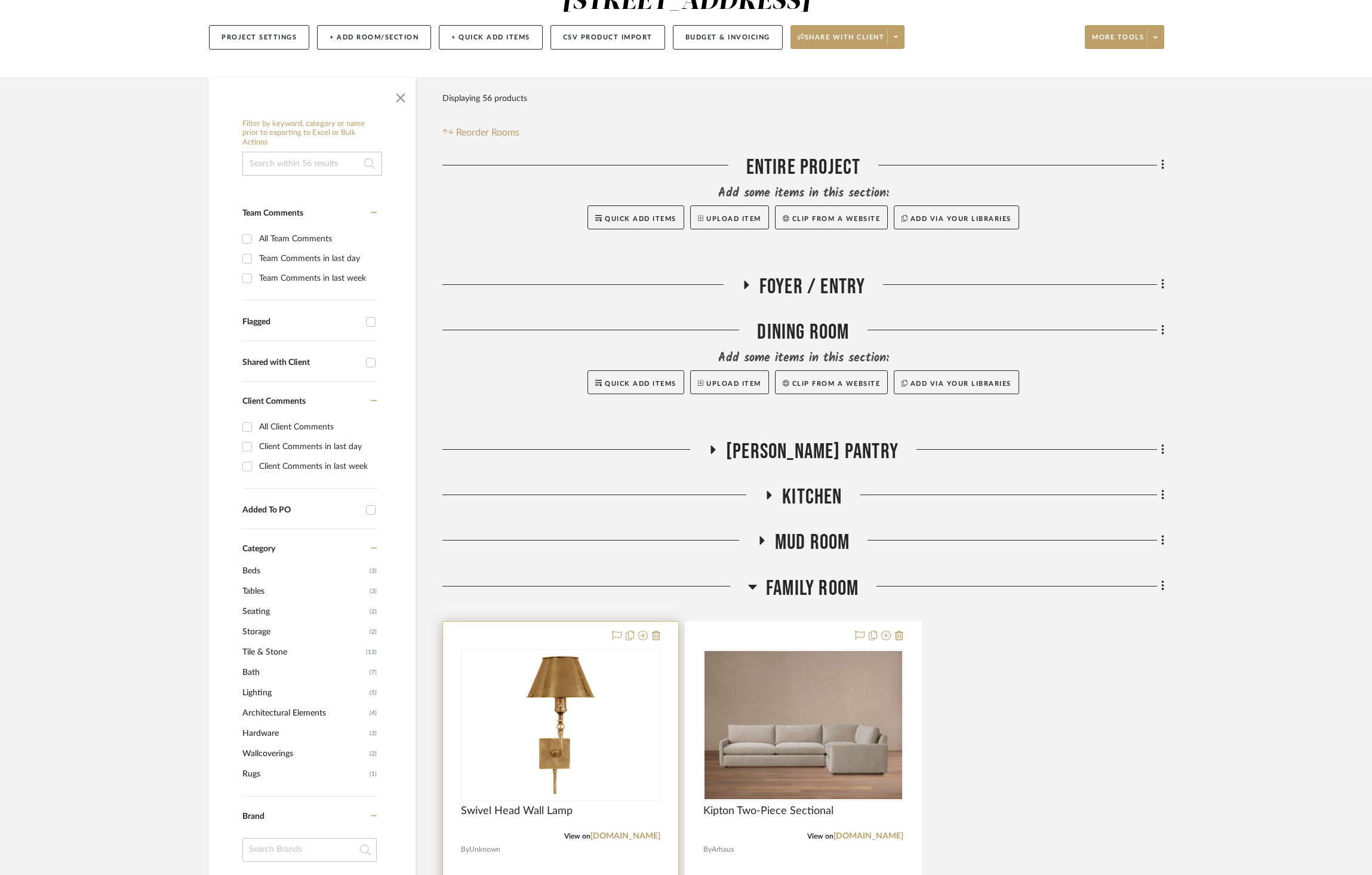
click at [0, 0] on img at bounding box center [0, 0] width 0 height 0
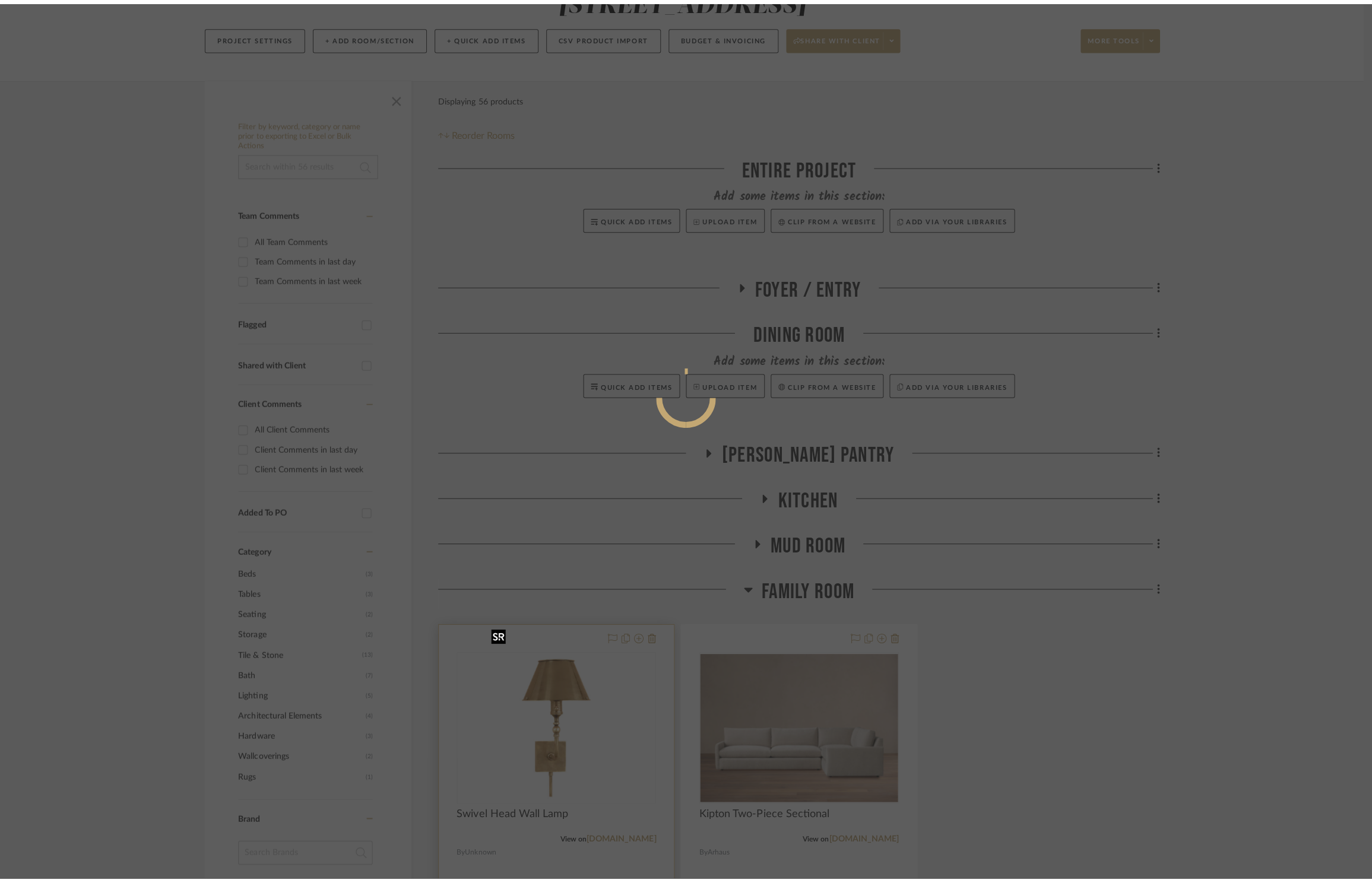
scroll to position [0, 0]
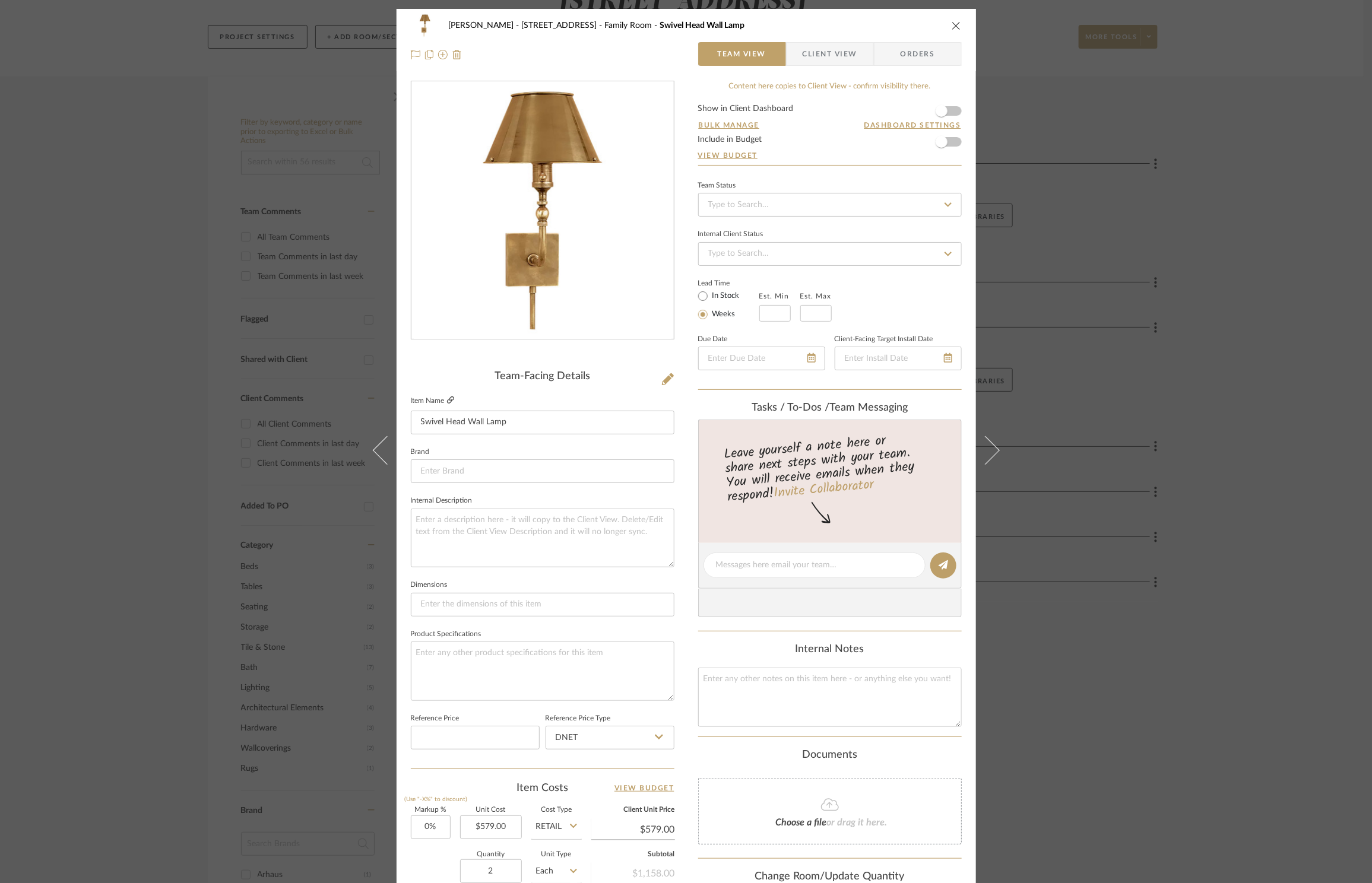
click at [447, 405] on link at bounding box center [451, 401] width 7 height 10
click at [1235, 102] on div "ZAFIRIDES - 2286 Yorkshire Road Family Room Swivel Head Wall Lamp Team View Cli…" at bounding box center [686, 441] width 1372 height 883
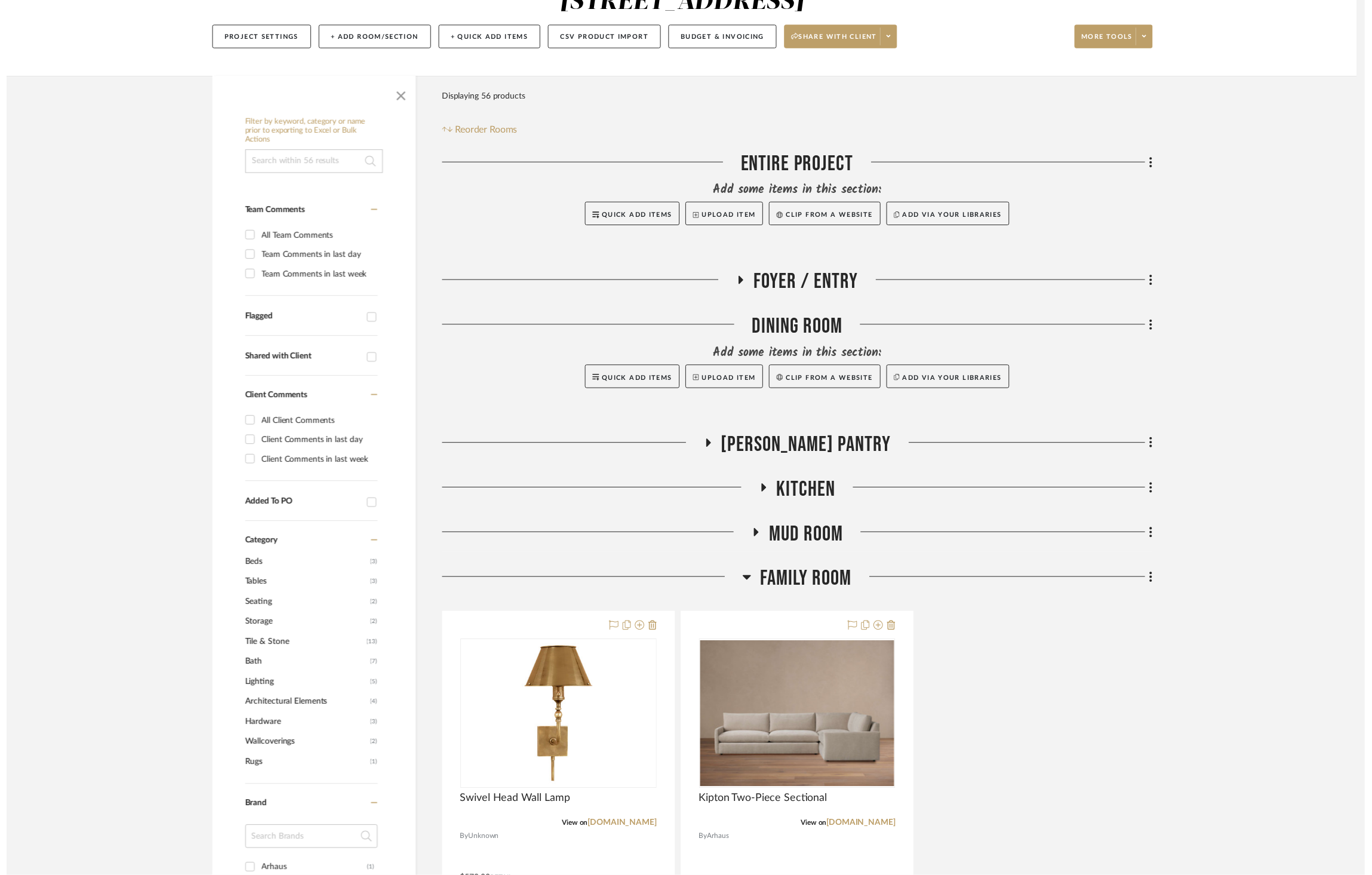
scroll to position [156, 0]
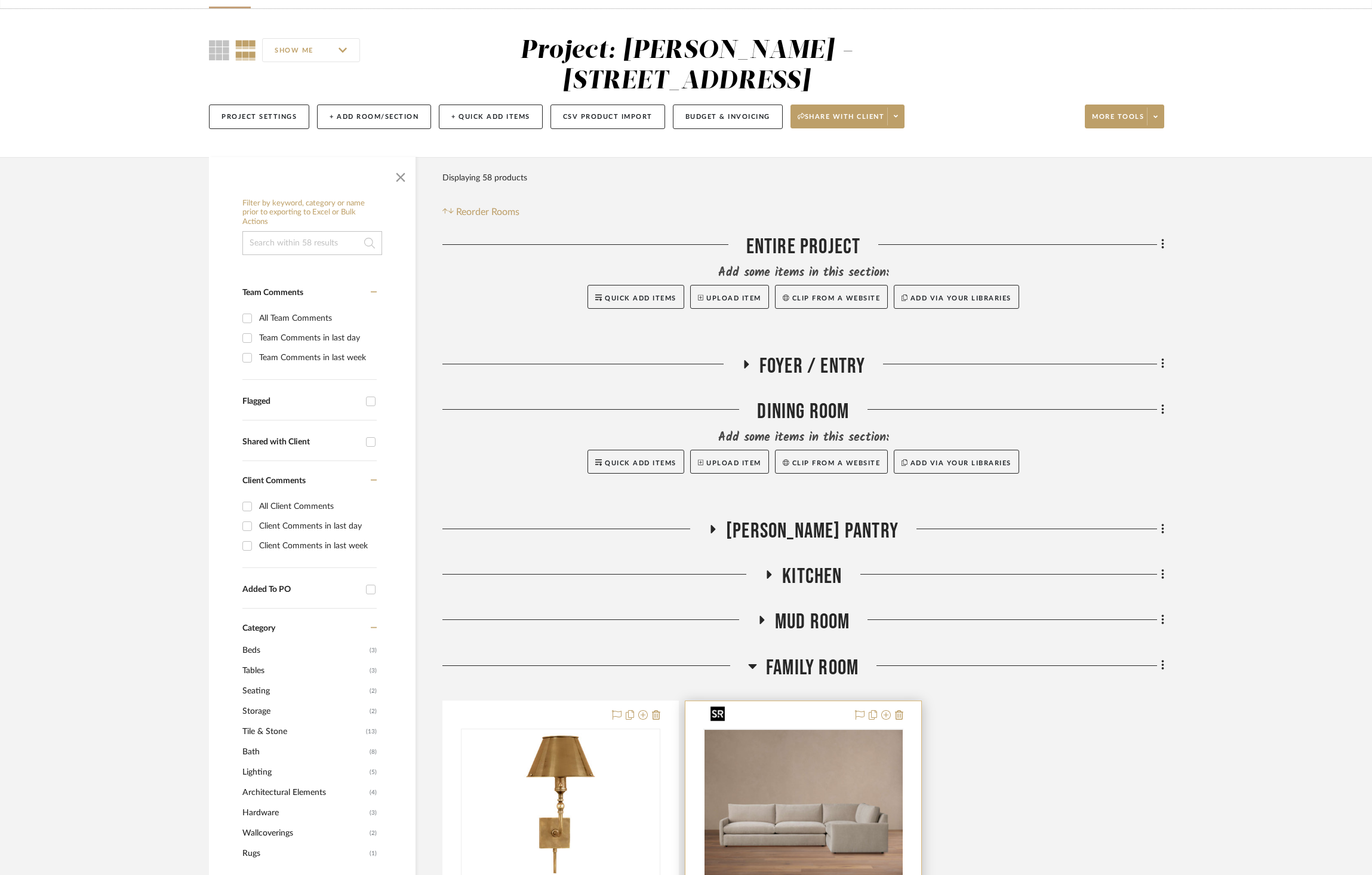
scroll to position [168, 0]
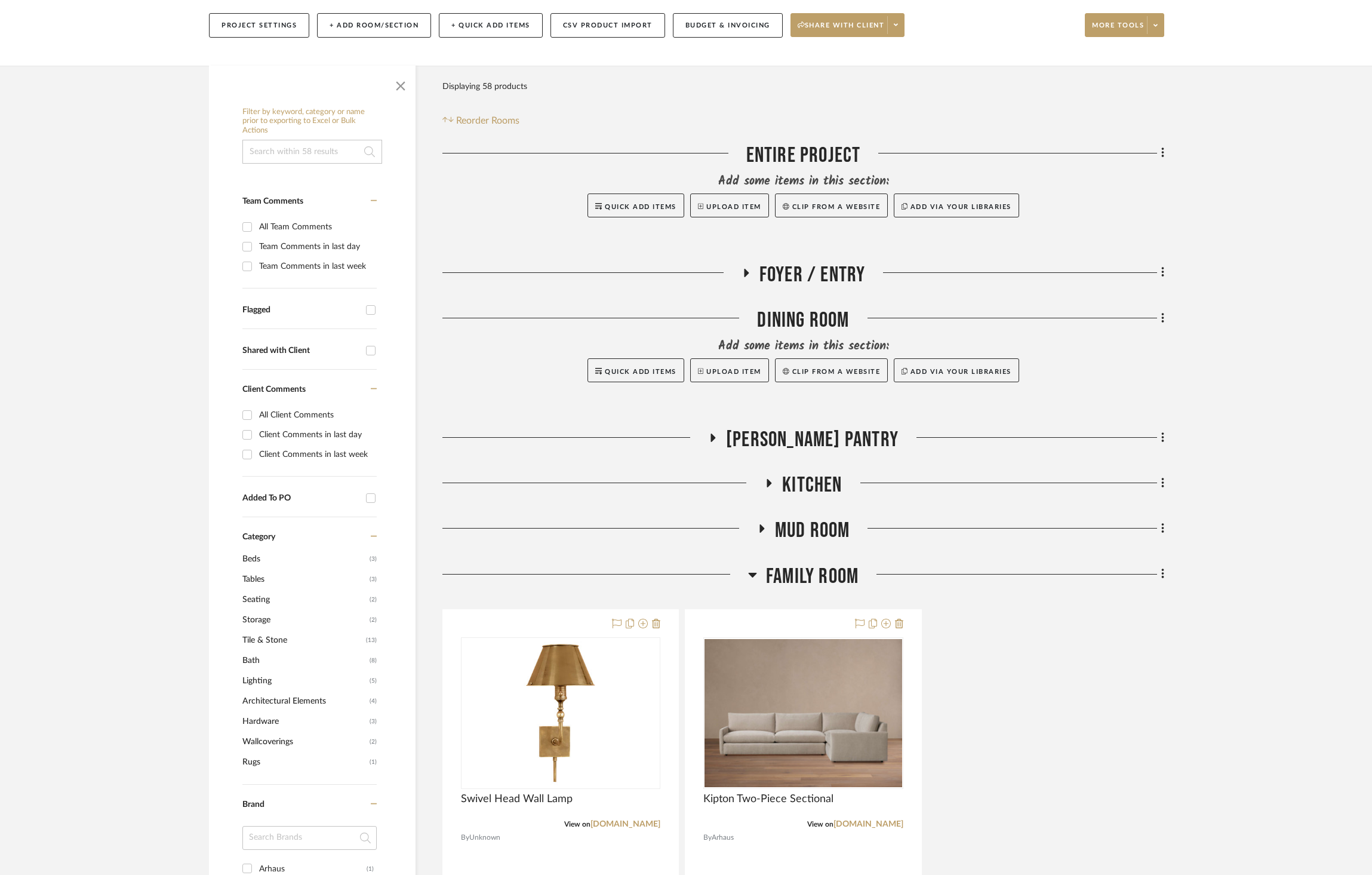
click at [806, 564] on span "Family Room" at bounding box center [813, 576] width 93 height 25
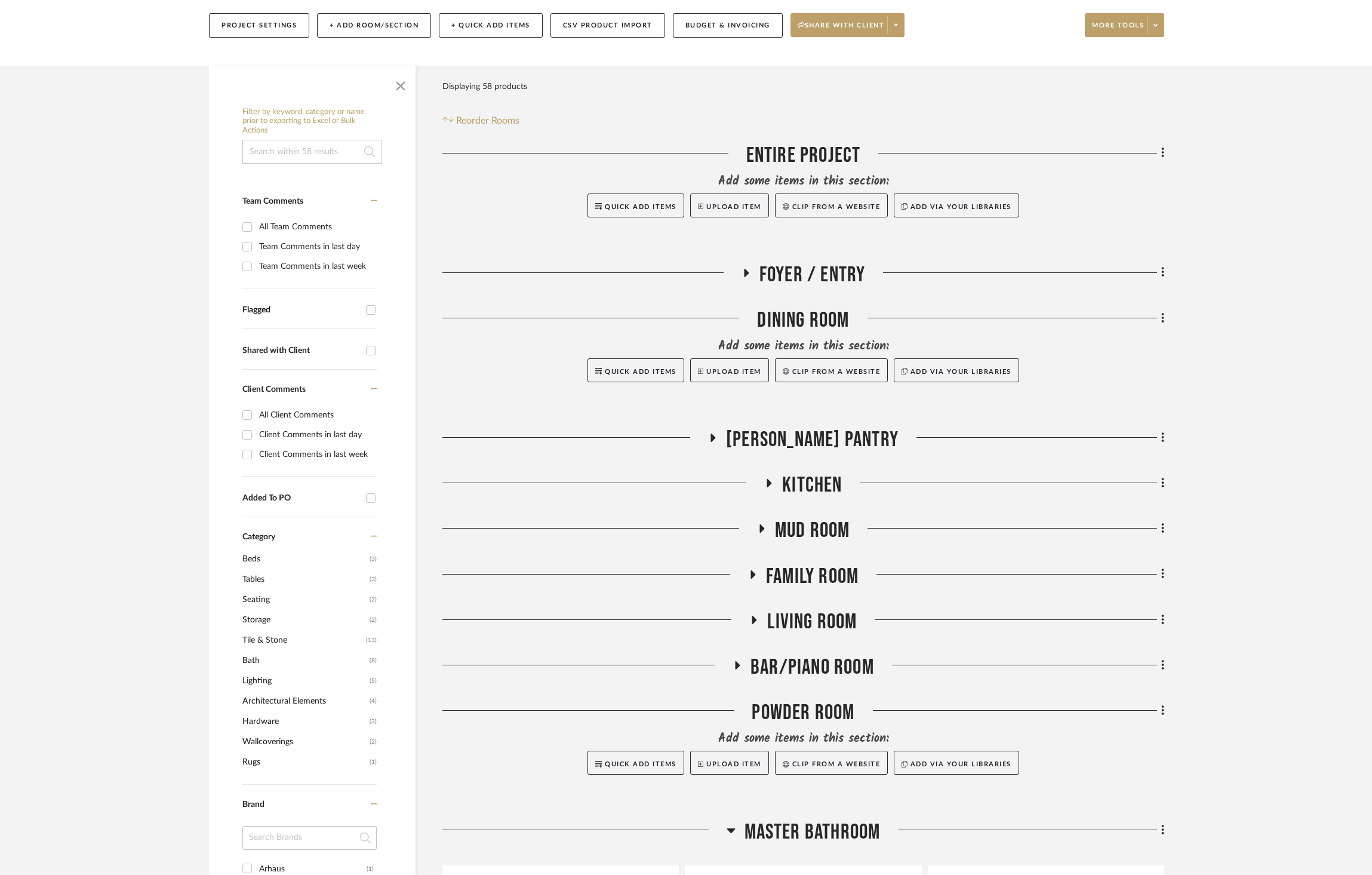
click at [831, 655] on span "Bar/Piano Room" at bounding box center [812, 667] width 124 height 25
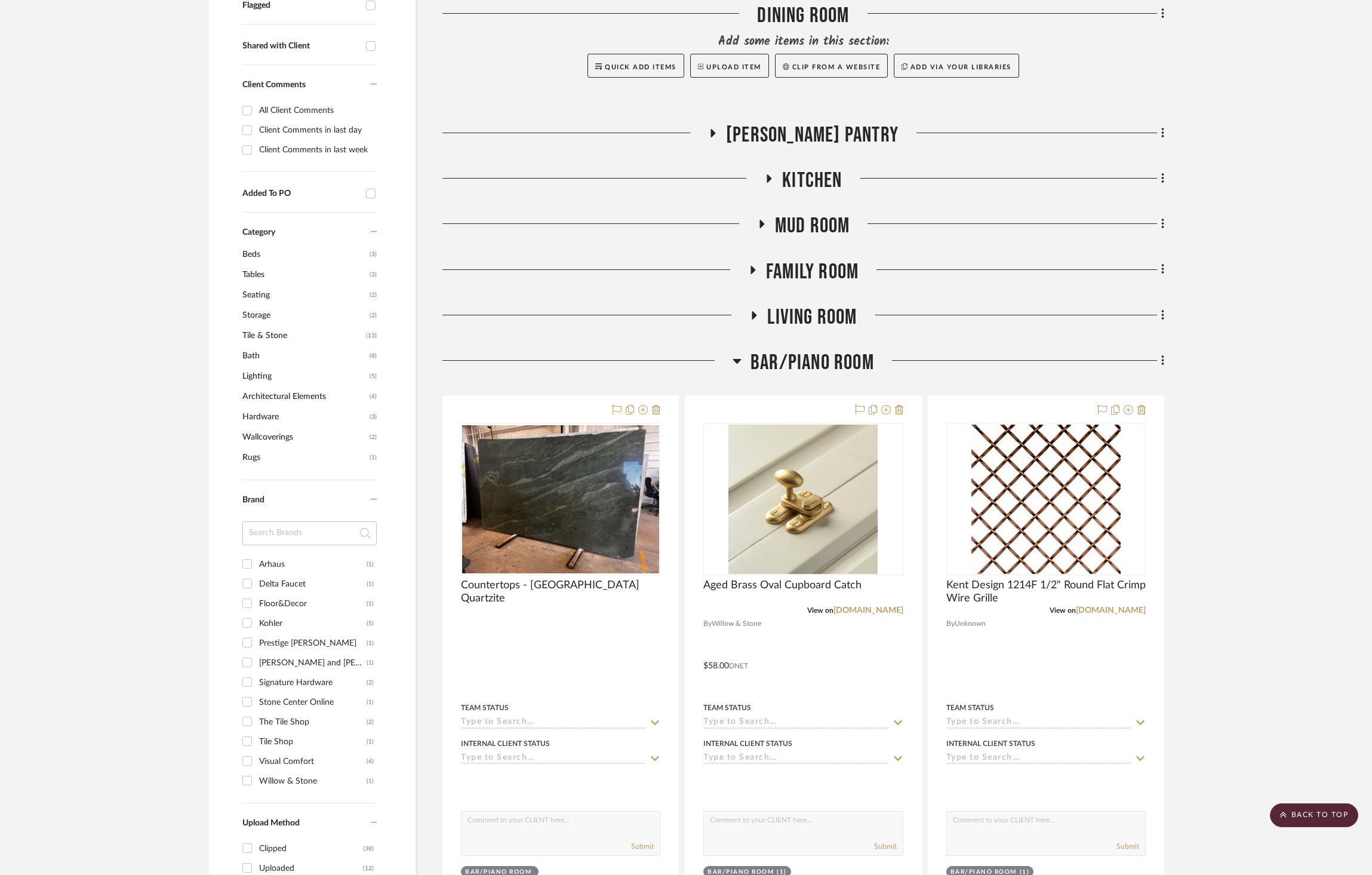
scroll to position [482, 0]
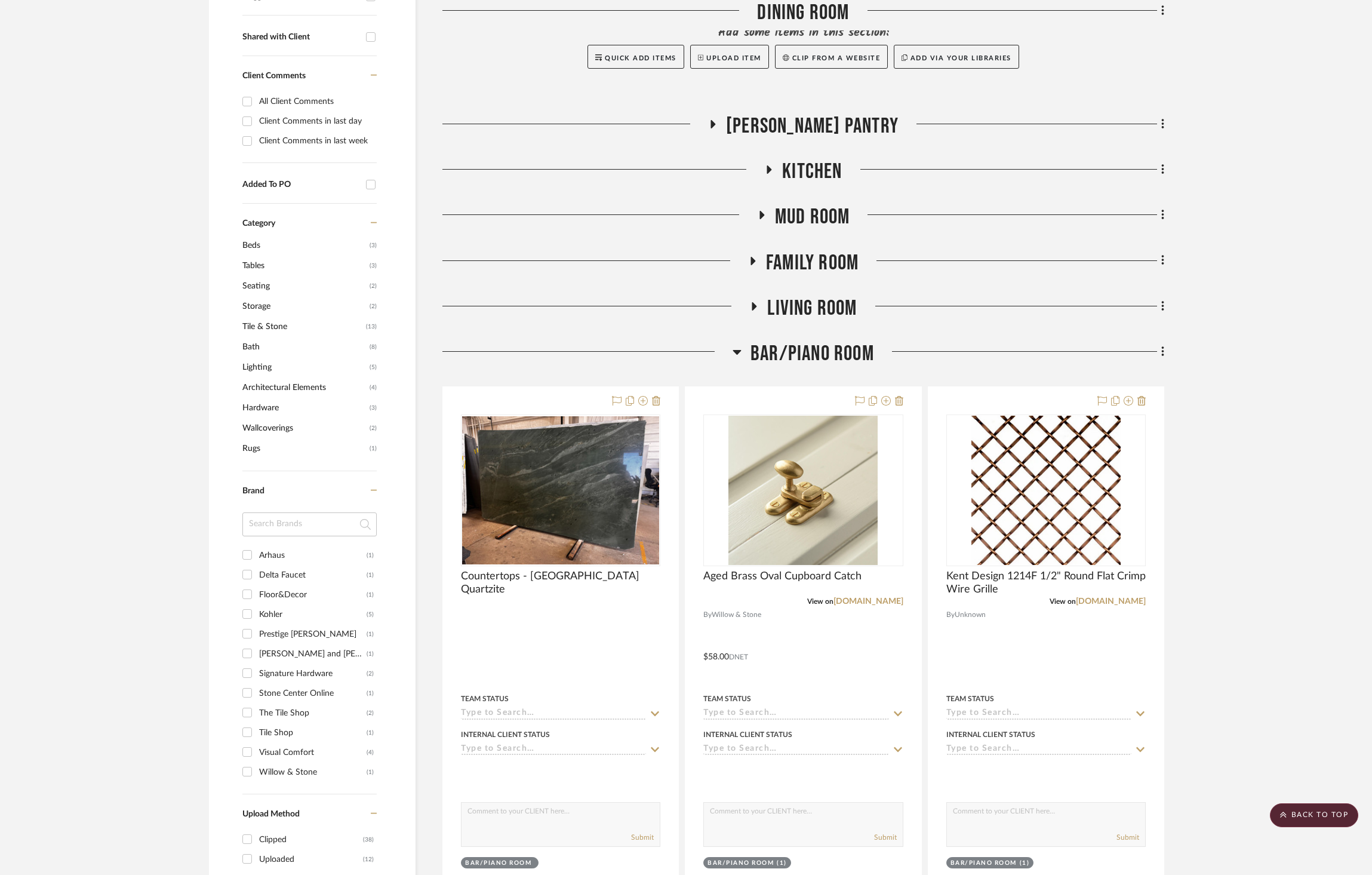
click at [812, 341] on span "Bar/Piano Room" at bounding box center [812, 354] width 124 height 25
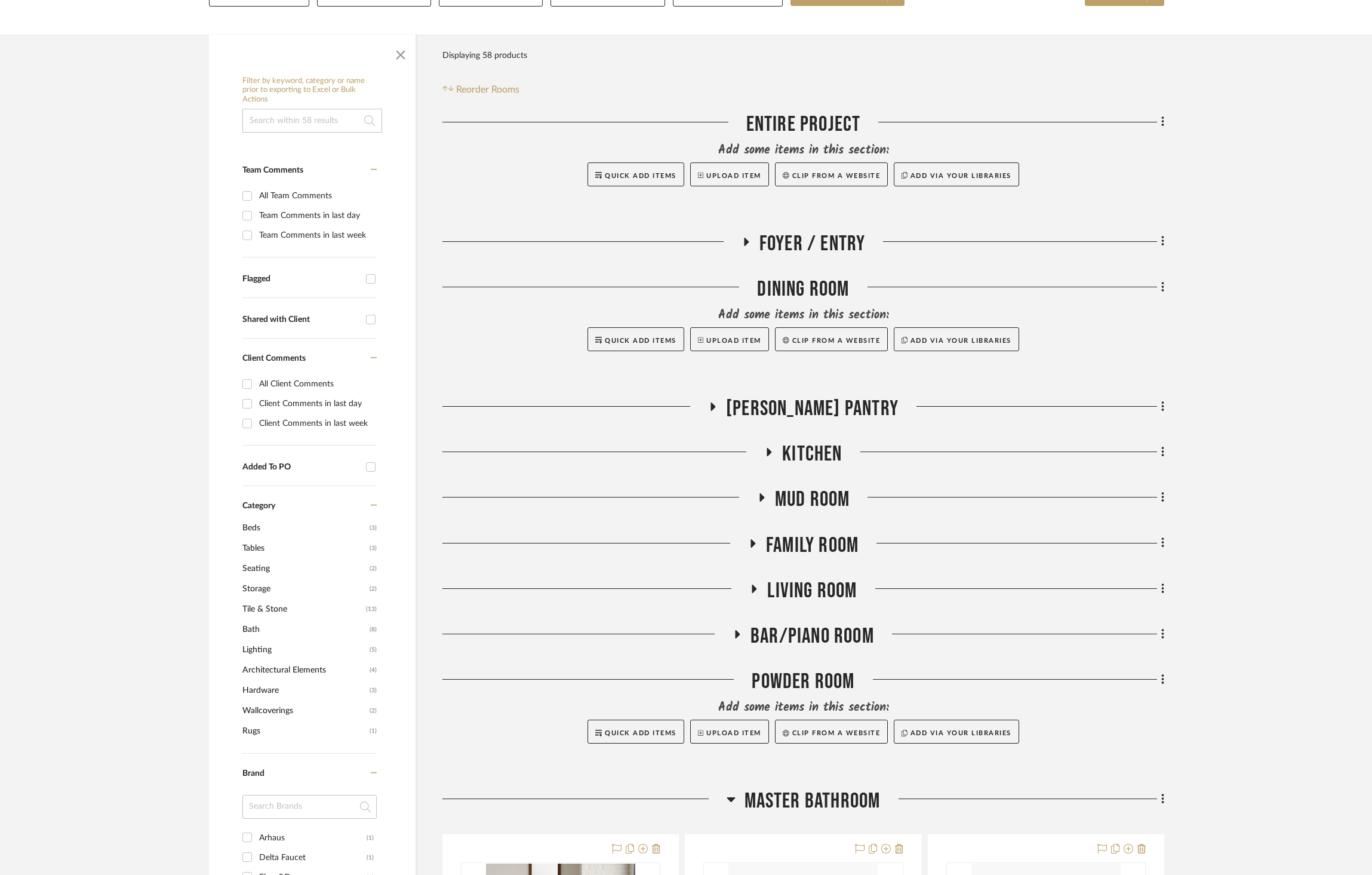
scroll to position [551, 0]
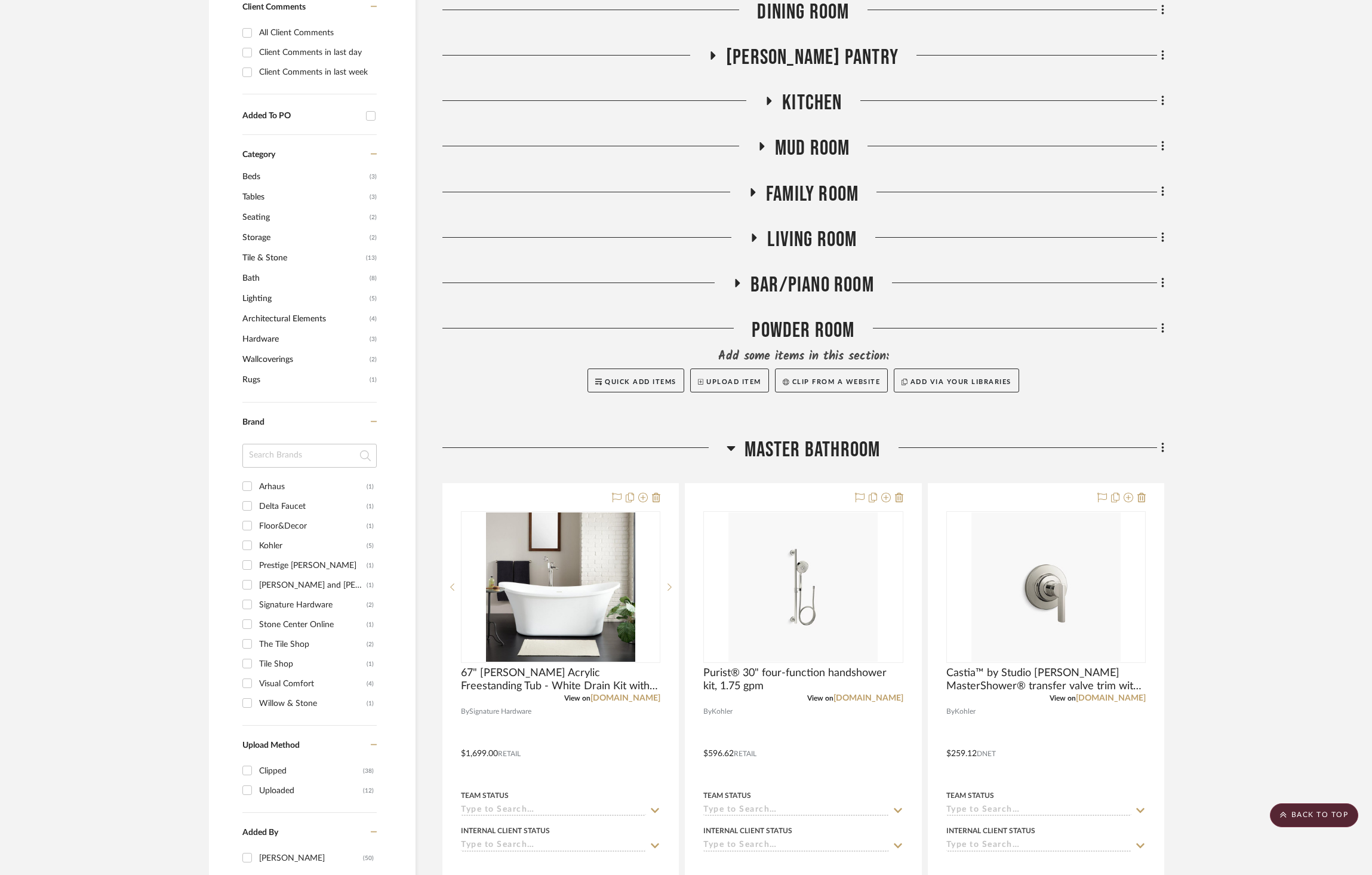
click at [780, 437] on span "Master Bathroom" at bounding box center [813, 450] width 136 height 25
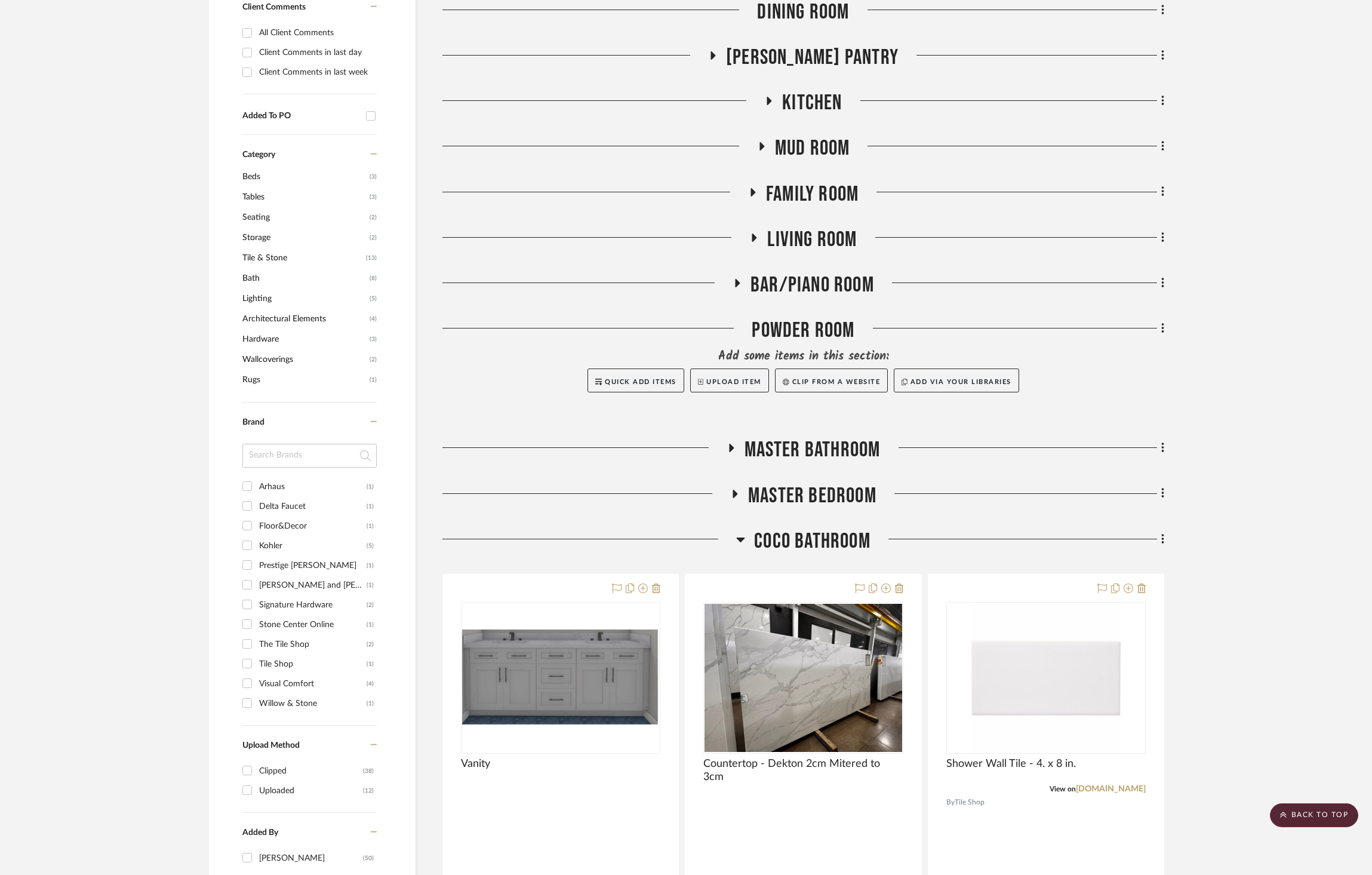
click at [801, 529] on span "Coco Bathroom" at bounding box center [813, 542] width 116 height 25
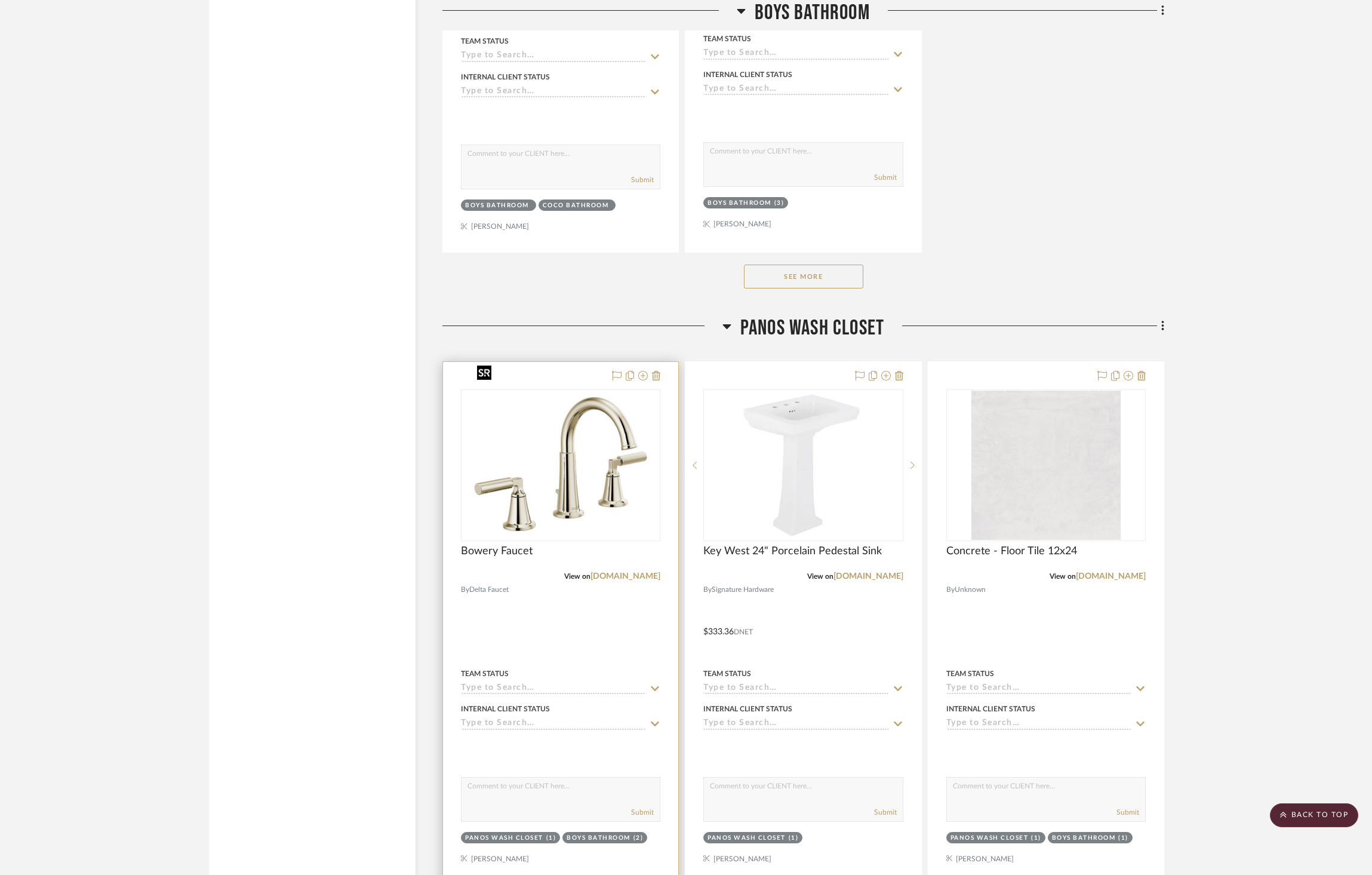
scroll to position [2913, 0]
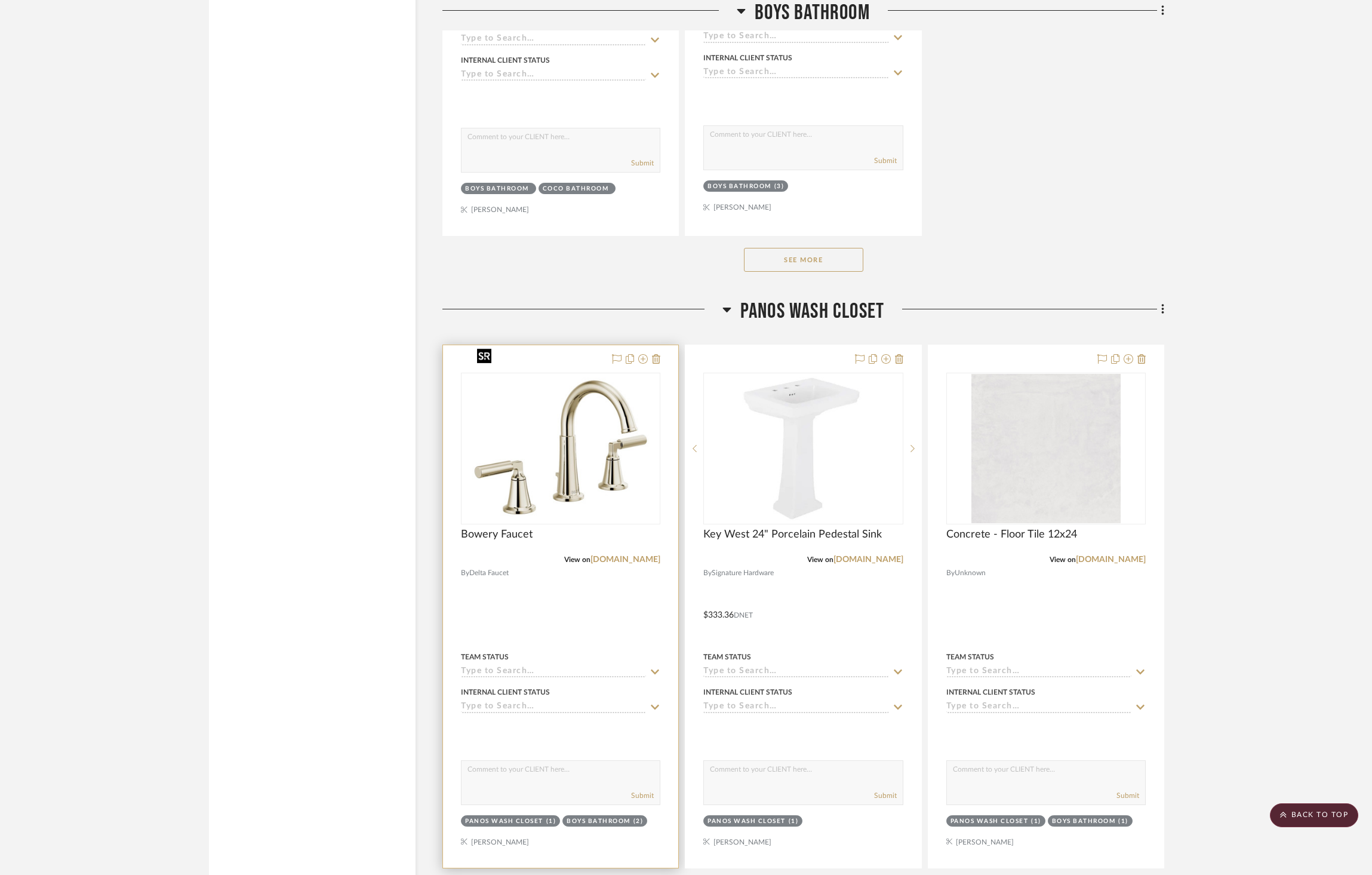
click at [600, 528] on div "Bowery Faucet" at bounding box center [561, 541] width 200 height 26
click at [589, 464] on img "0" at bounding box center [561, 449] width 178 height 150
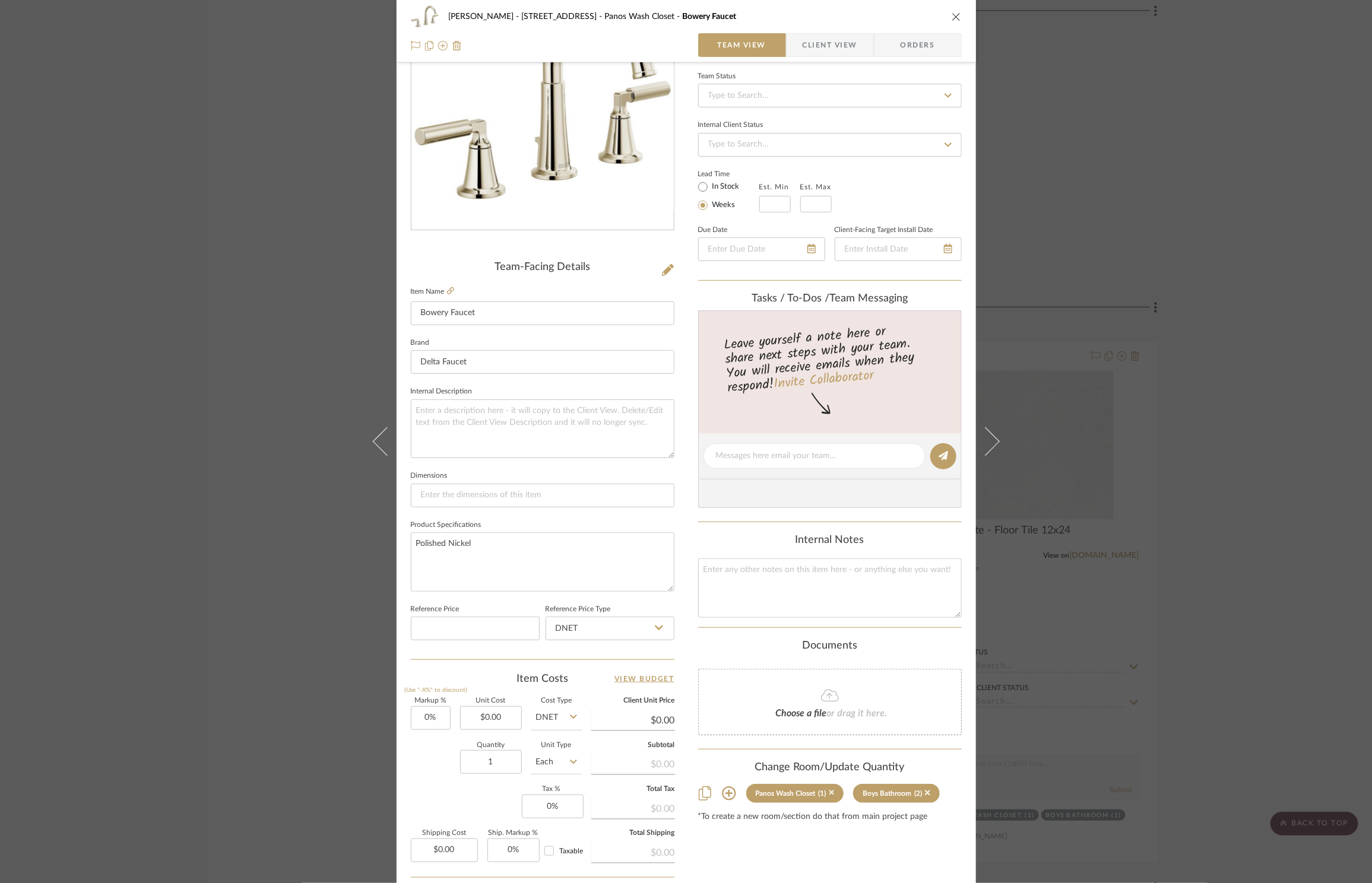
scroll to position [0, 0]
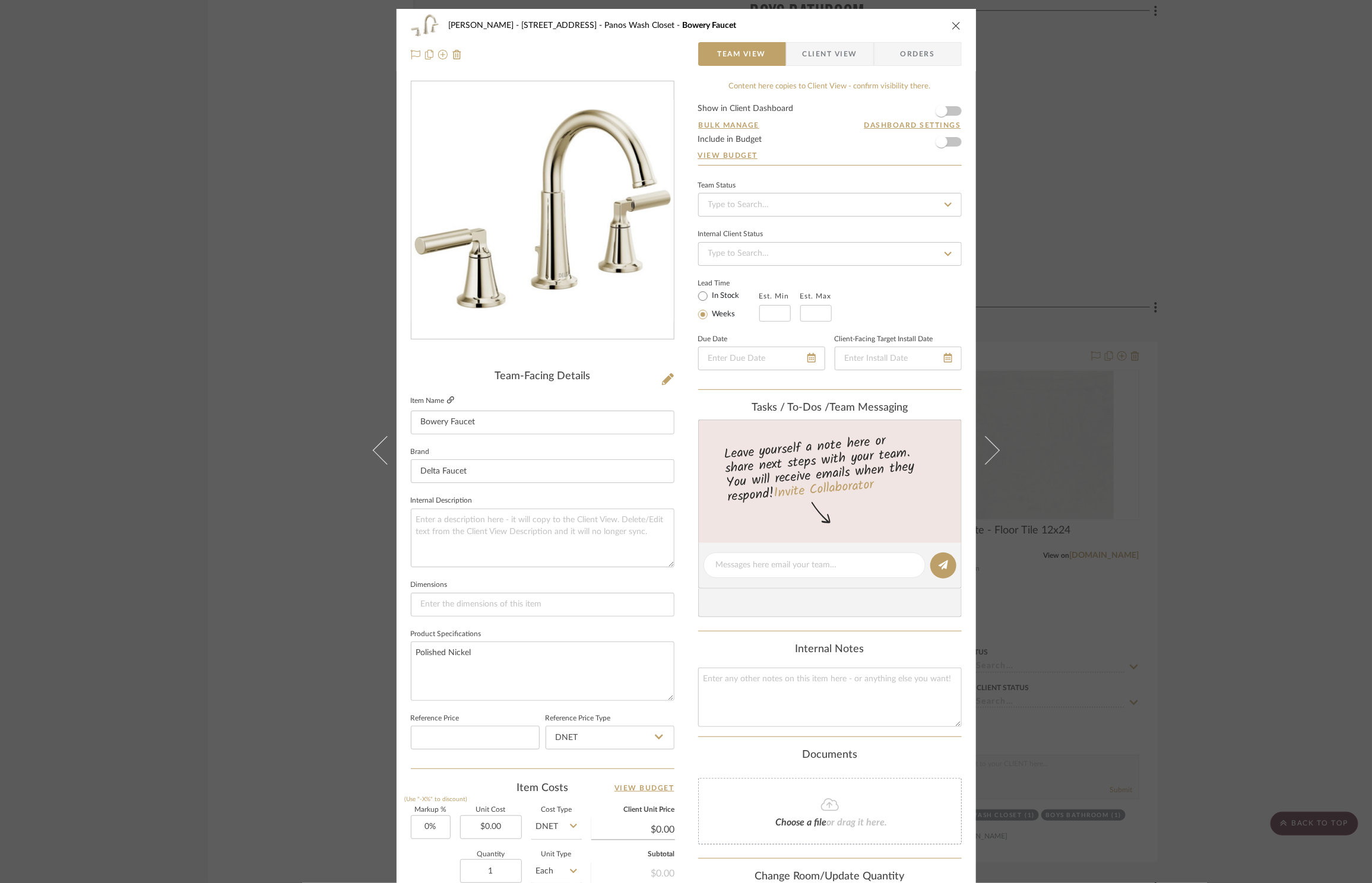
click at [447, 405] on link at bounding box center [451, 401] width 7 height 10
click at [508, 817] on input "0.00" at bounding box center [491, 827] width 62 height 24
type input "$462.00"
click at [476, 835] on input "462.00" at bounding box center [491, 827] width 62 height 24
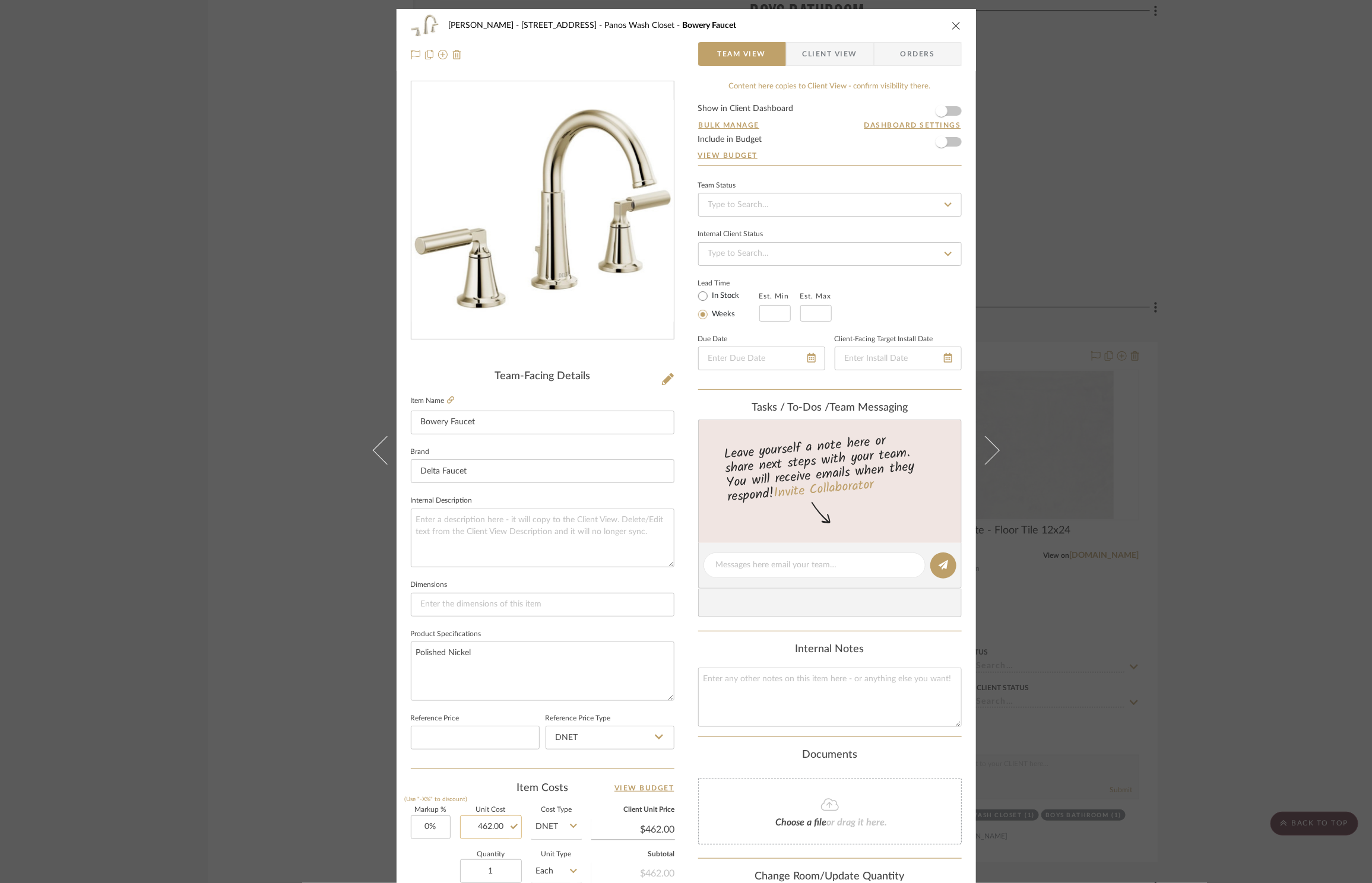
click at [476, 835] on input "462.00" at bounding box center [491, 827] width 62 height 24
type input "$462.03"
click at [1290, 487] on div "[PERSON_NAME] - [STREET_ADDRESS] Panos Wash Closet Bowery Faucet Team View Clie…" at bounding box center [686, 441] width 1372 height 883
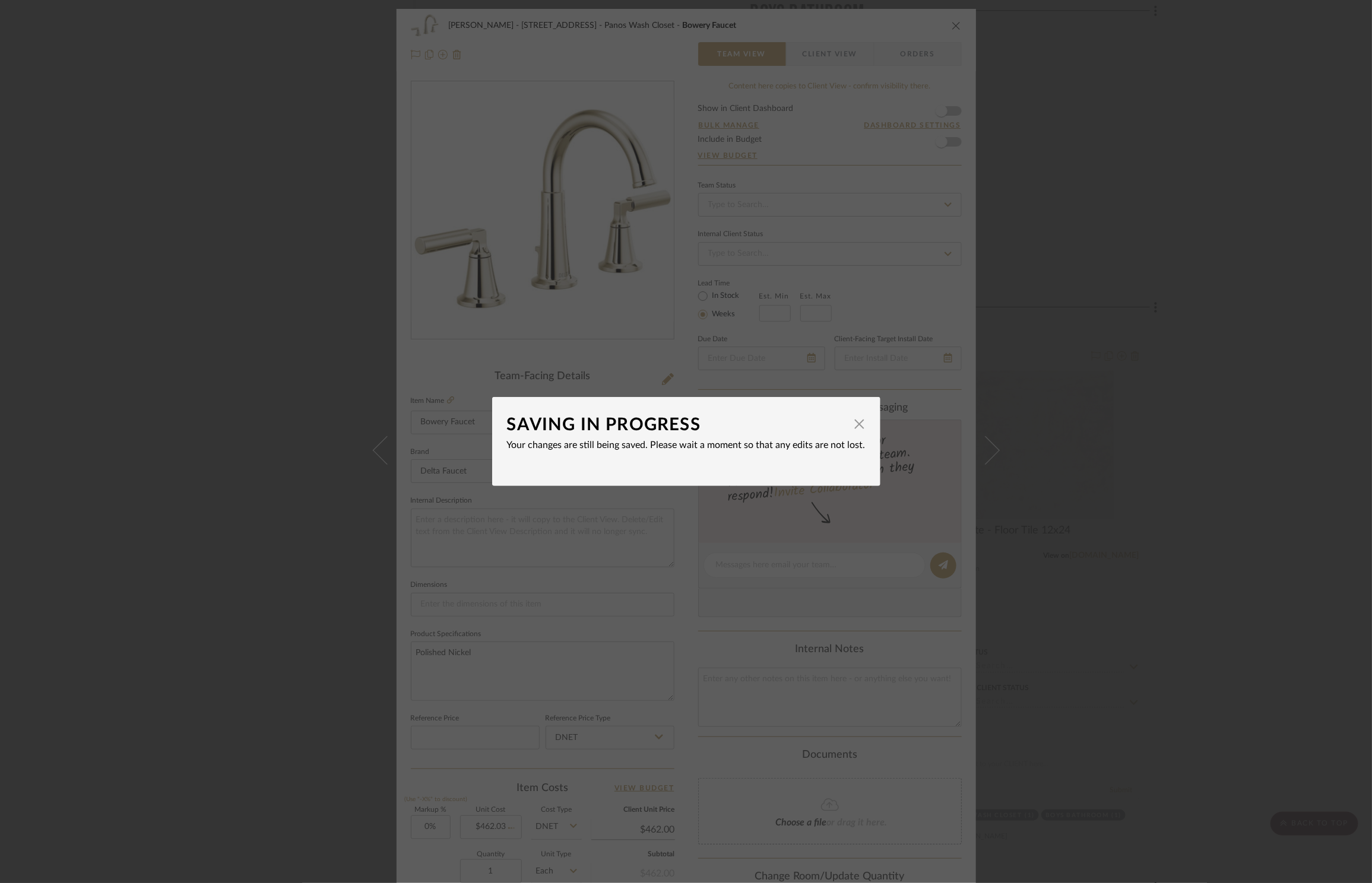
type input "$462.03"
click at [855, 425] on span "button" at bounding box center [860, 424] width 24 height 24
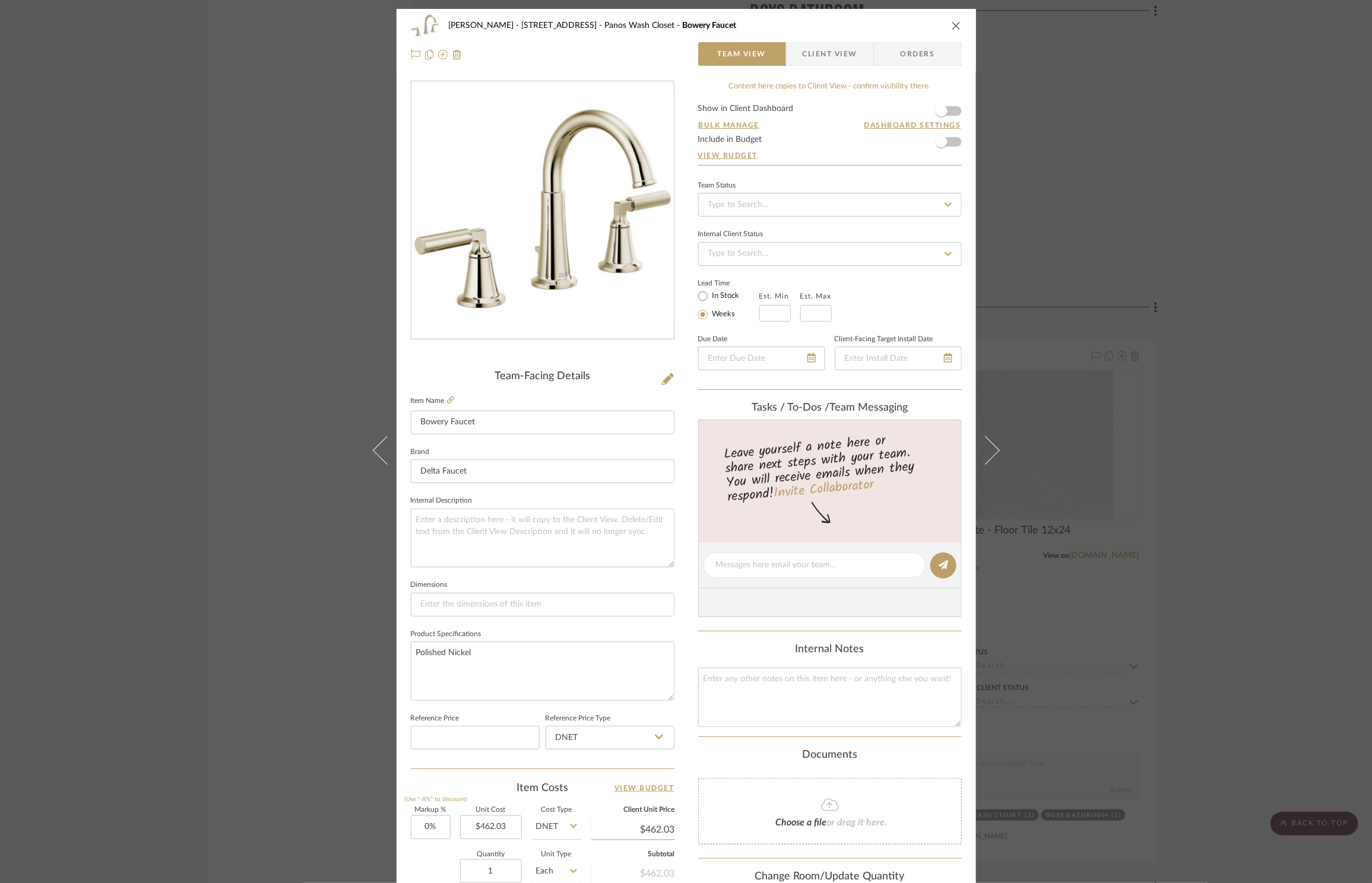
click at [1254, 394] on div "[PERSON_NAME] - [STREET_ADDRESS] Panos Wash Closet Bowery Faucet Team View Clie…" at bounding box center [686, 441] width 1372 height 883
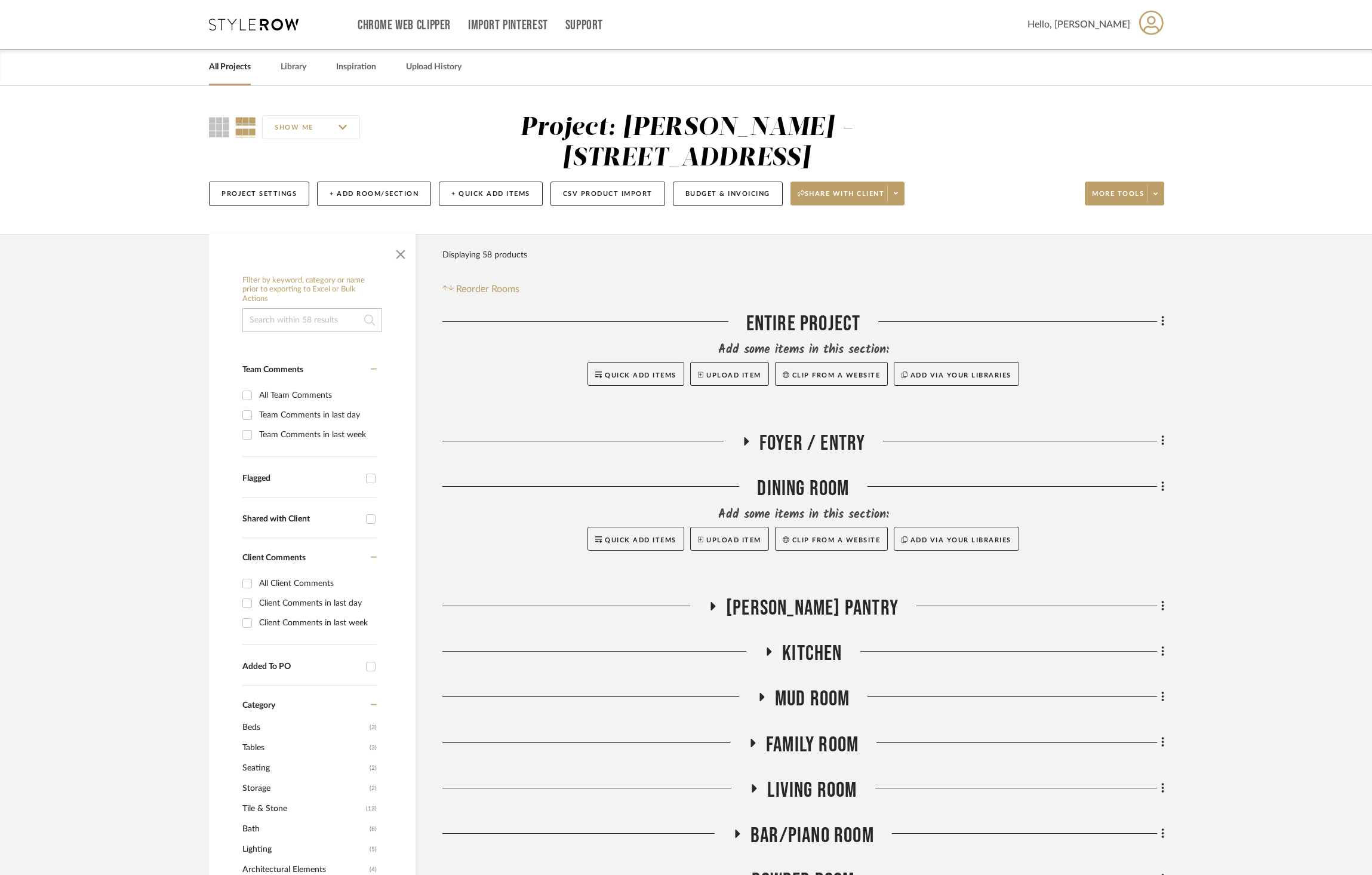
click at [803, 641] on span "Kitchen" at bounding box center [812, 654] width 59 height 25
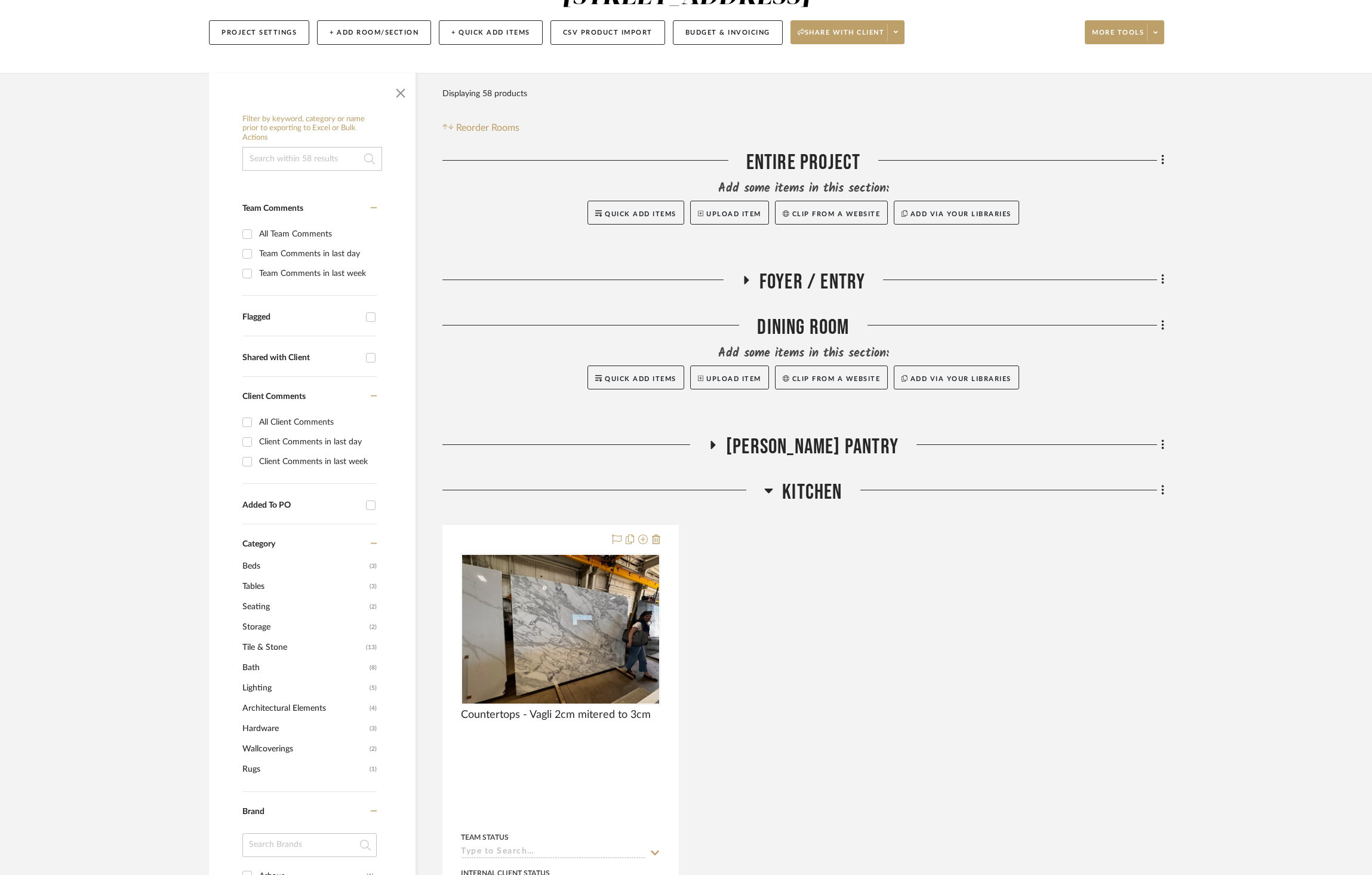
scroll to position [556, 0]
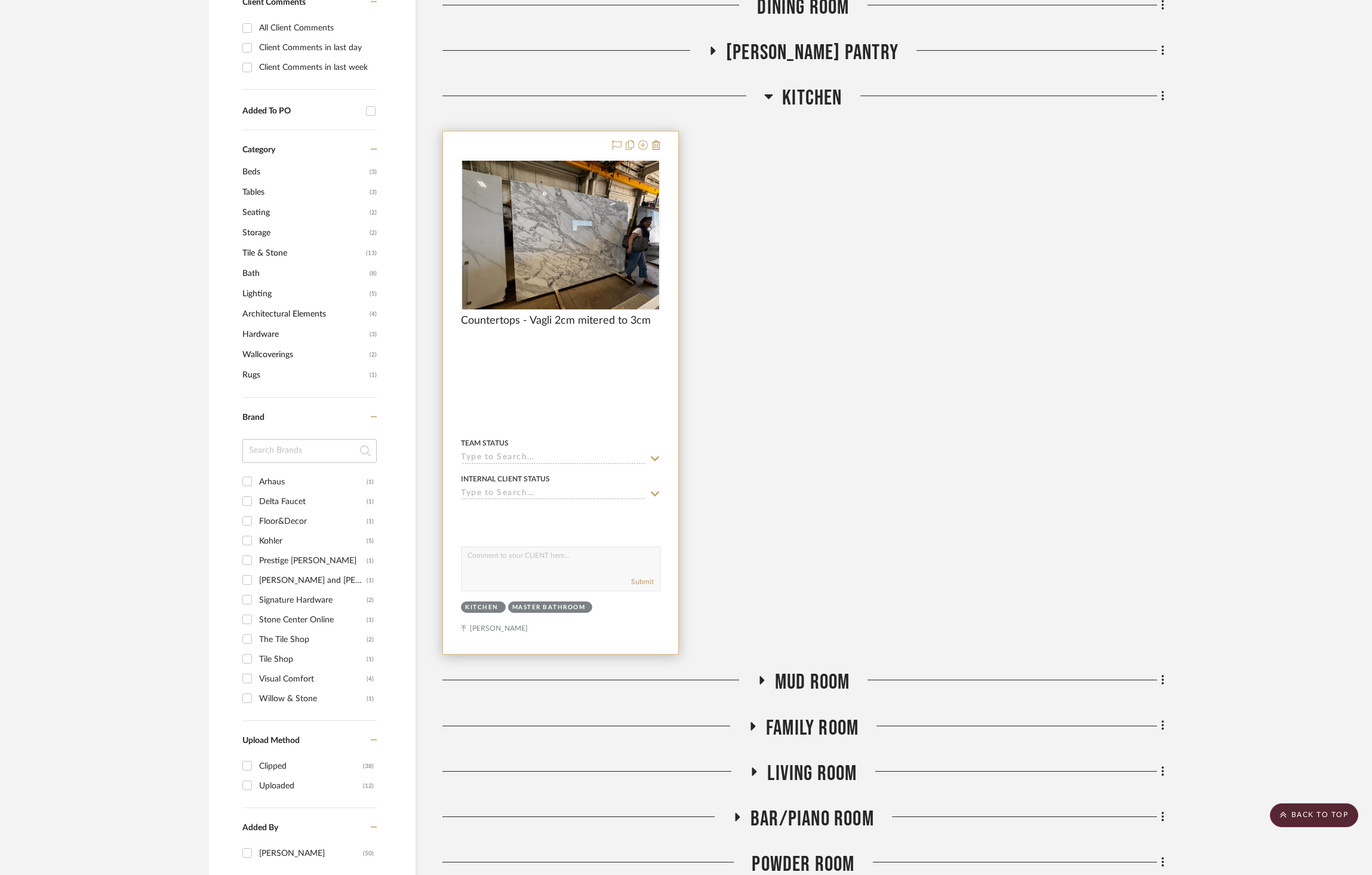
click at [580, 547] on textarea at bounding box center [560, 558] width 198 height 23
click at [631, 140] on icon at bounding box center [630, 145] width 9 height 9
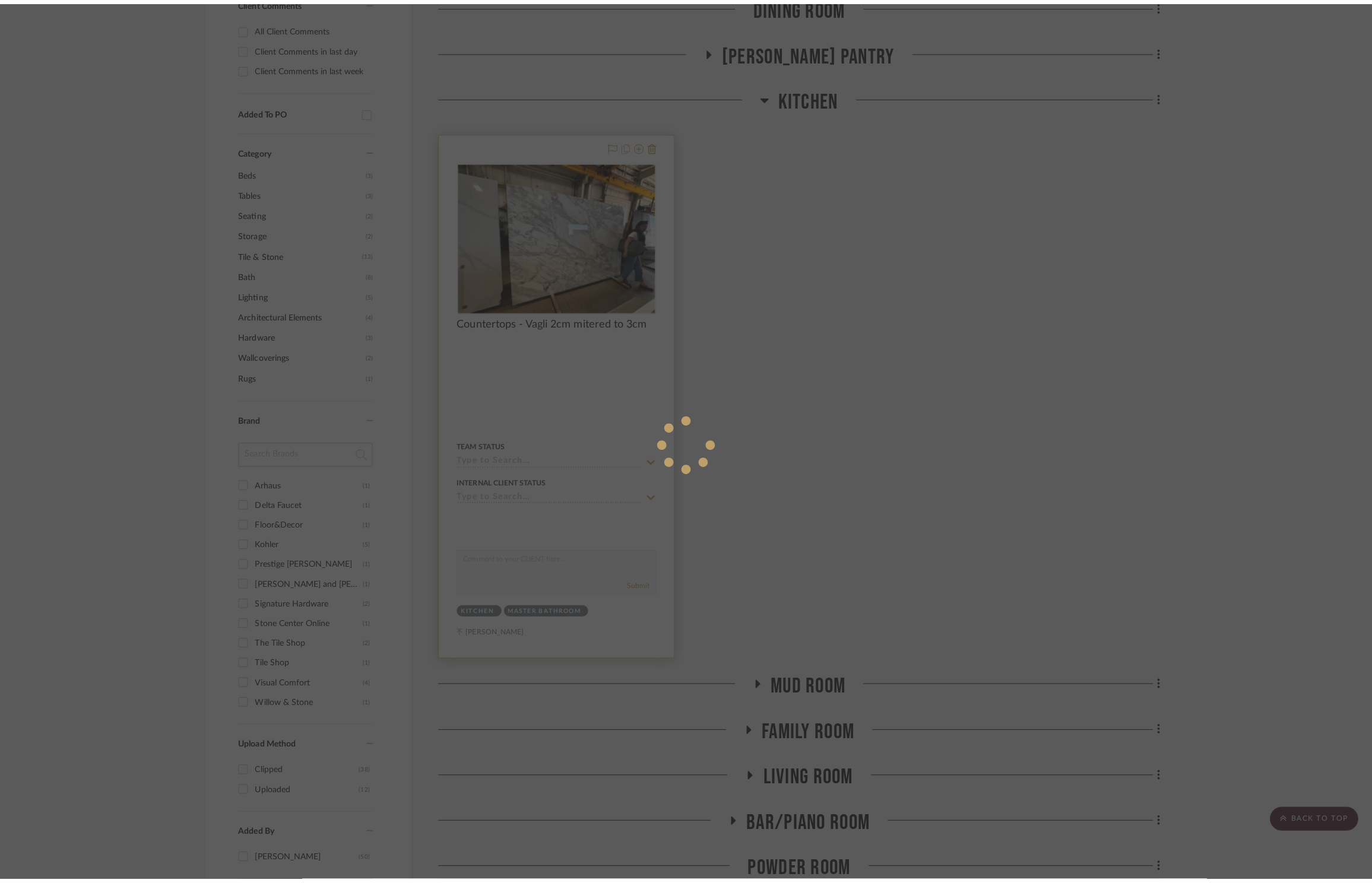
scroll to position [0, 0]
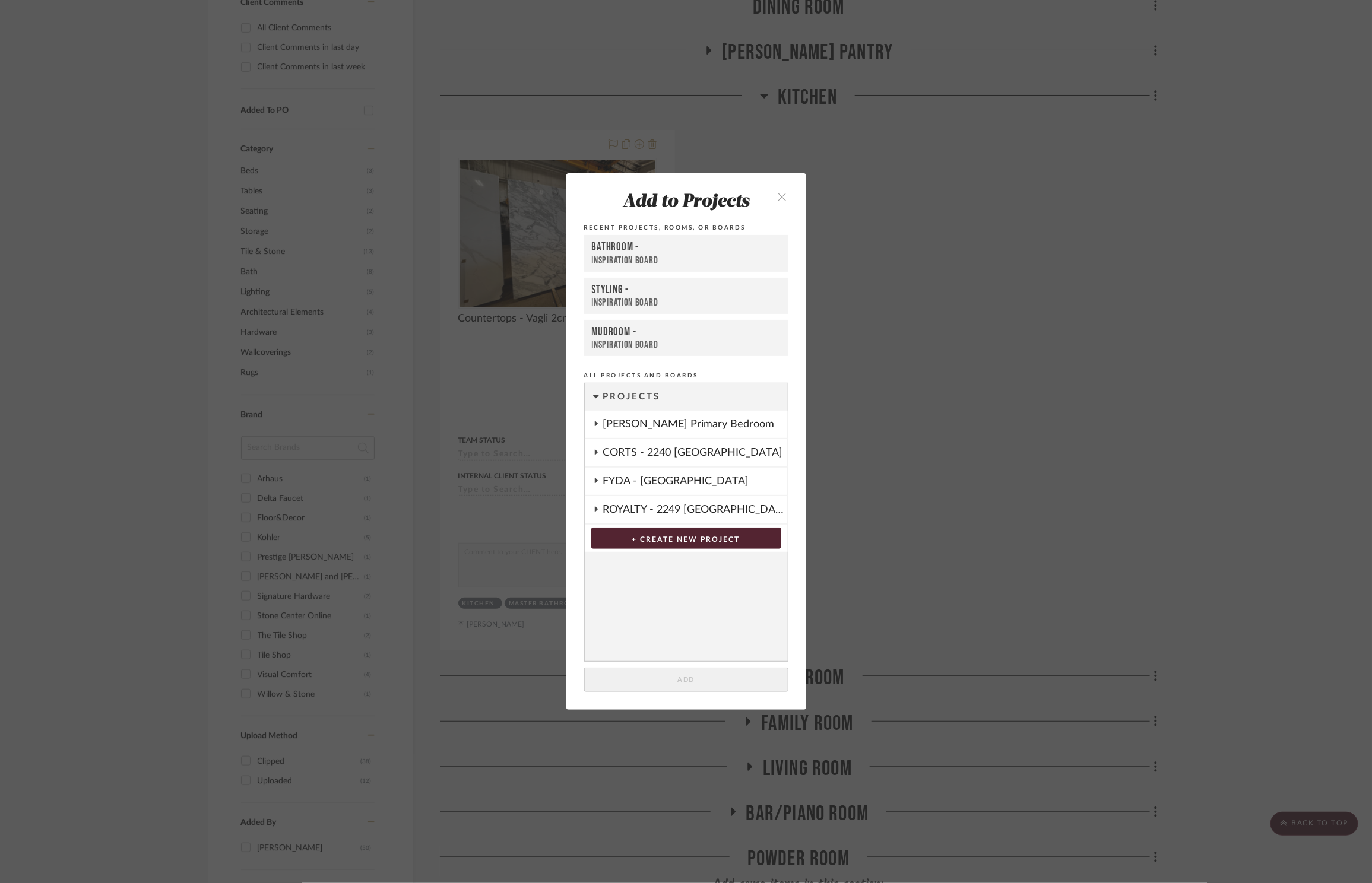
click at [765, 196] on button "close" at bounding box center [783, 196] width 35 height 25
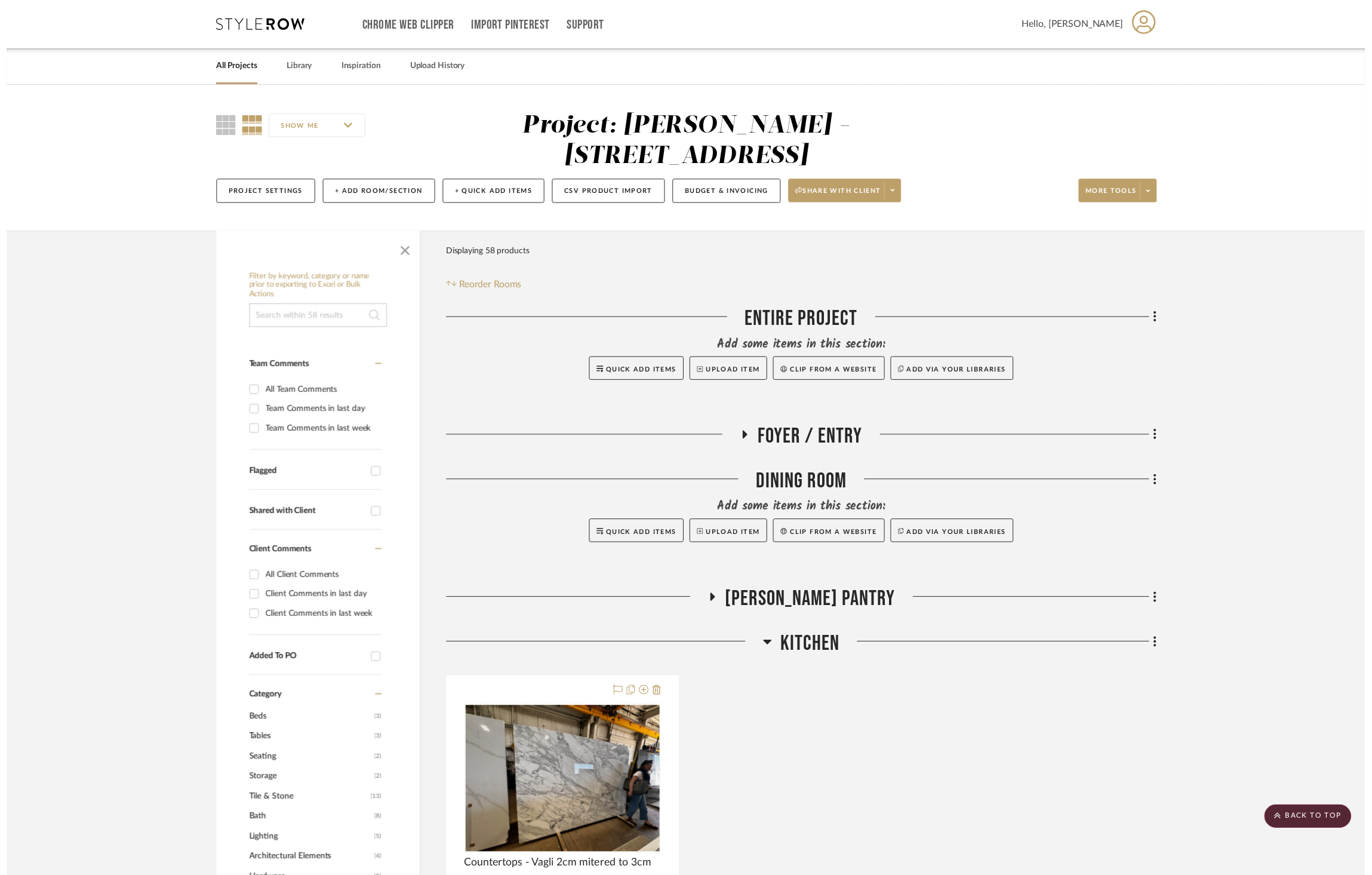
scroll to position [556, 0]
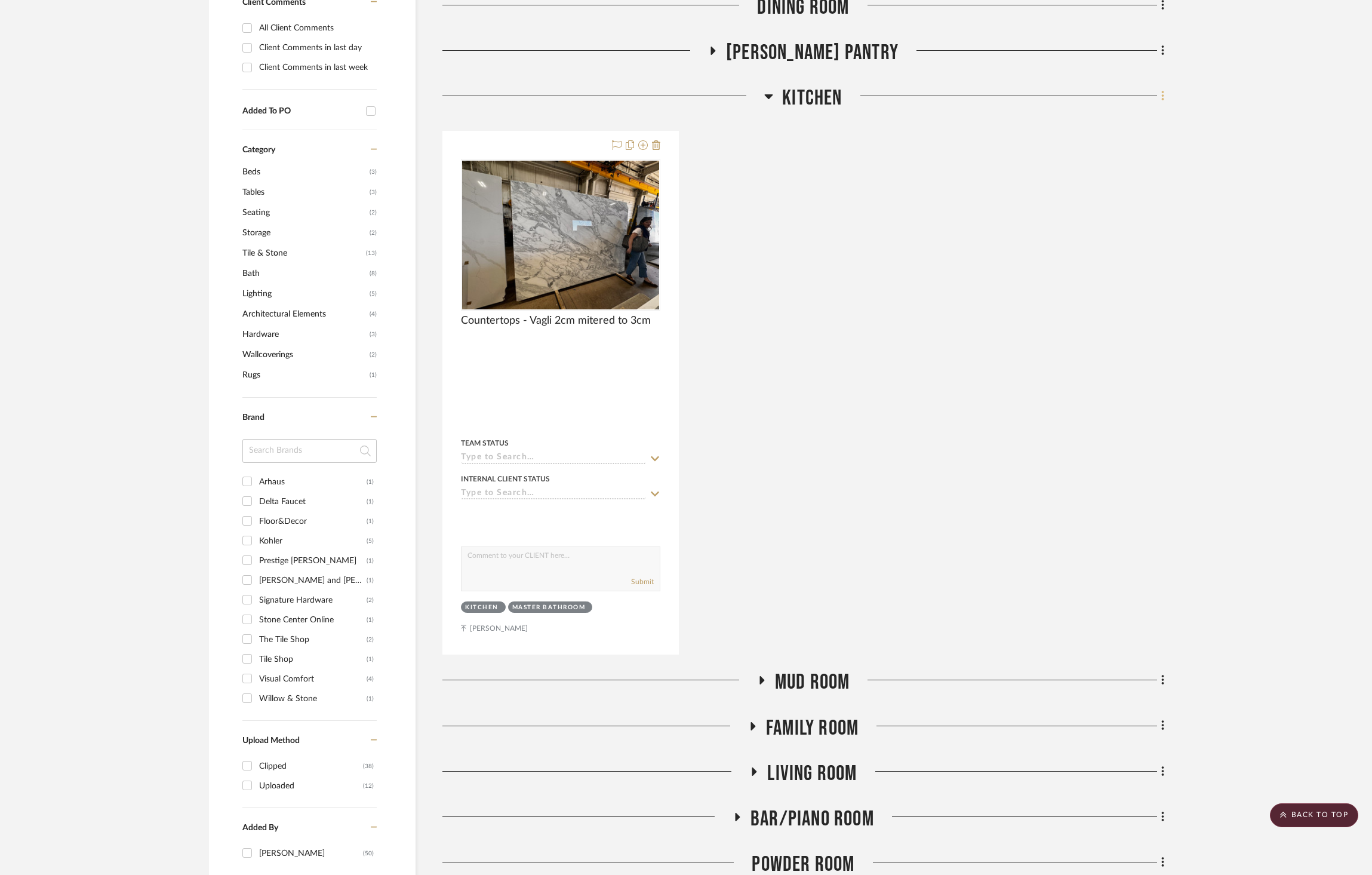
click at [1158, 88] on fa-icon at bounding box center [1161, 98] width 8 height 20
click at [1155, 93] on button "Add New Item" at bounding box center [1108, 92] width 112 height 30
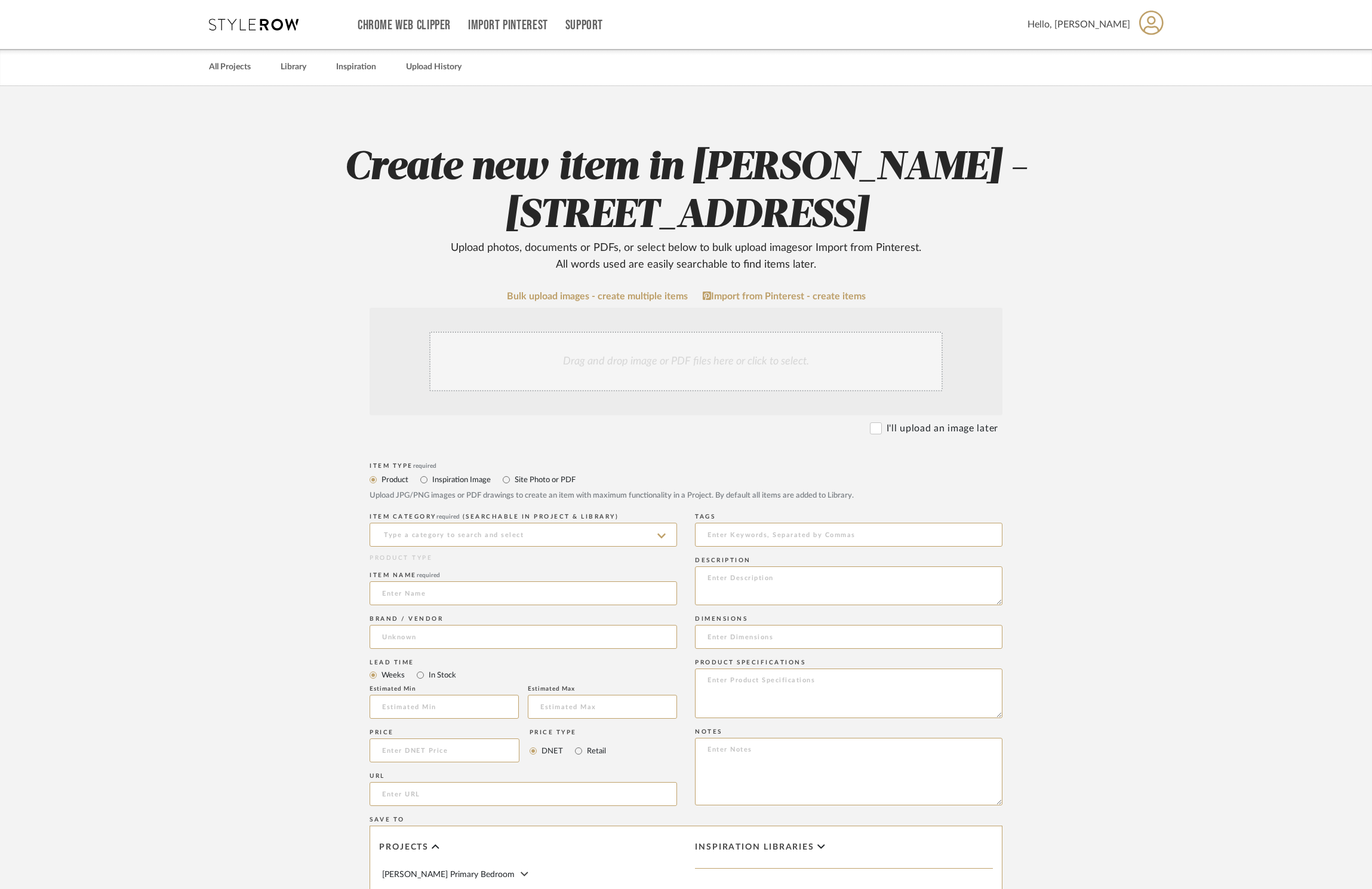
click at [537, 473] on label "Site Photo or PDF" at bounding box center [544, 480] width 62 height 13
click at [513, 473] on input "Site Photo or PDF" at bounding box center [506, 480] width 14 height 14
radio input "true"
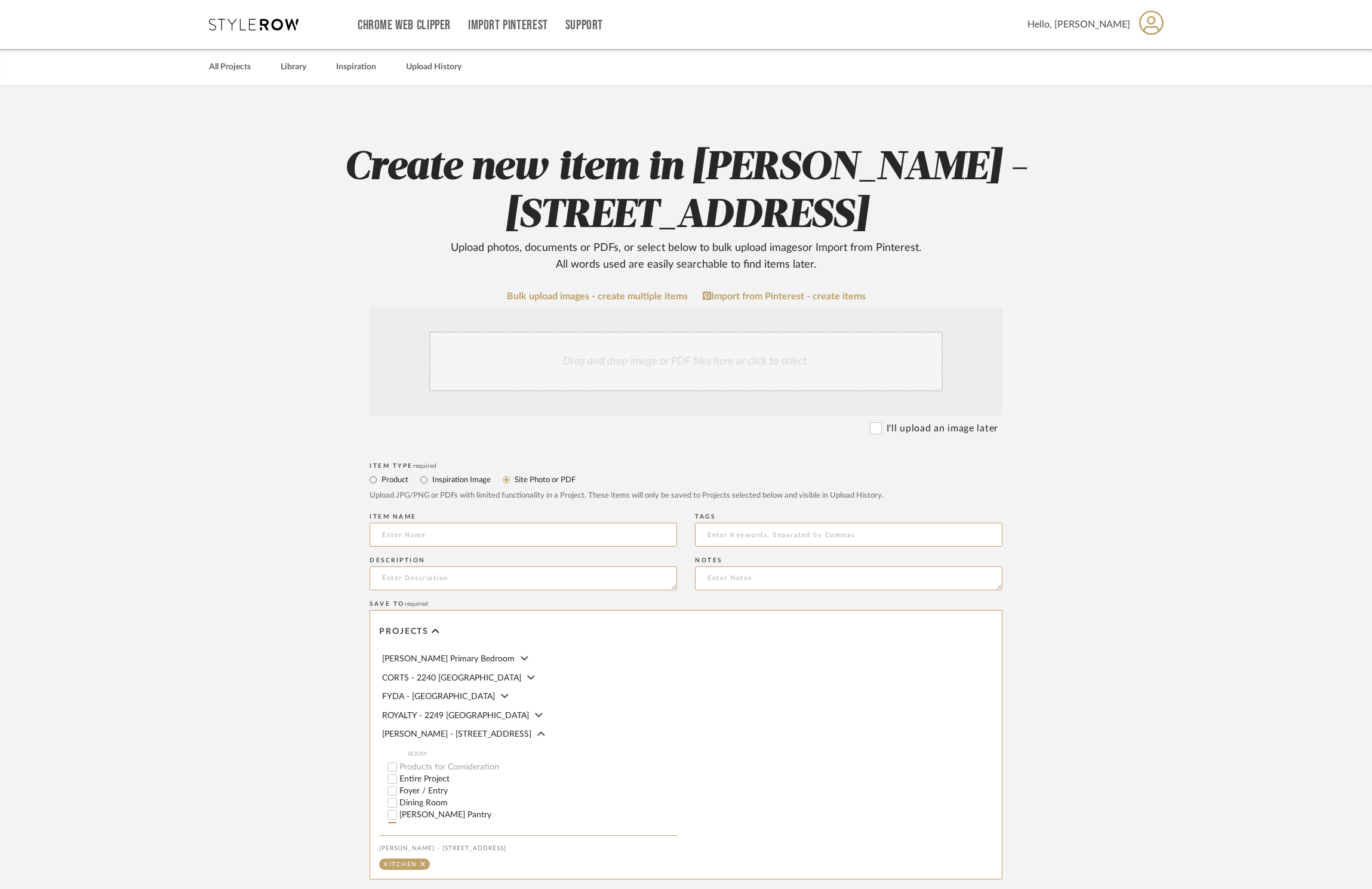
click at [536, 480] on label "Site Photo or PDF" at bounding box center [544, 480] width 62 height 13
click at [513, 480] on input "Site Photo or PDF" at bounding box center [506, 480] width 14 height 14
click at [600, 377] on div "Drag and drop image or PDF files here or click to select." at bounding box center [686, 361] width 513 height 59
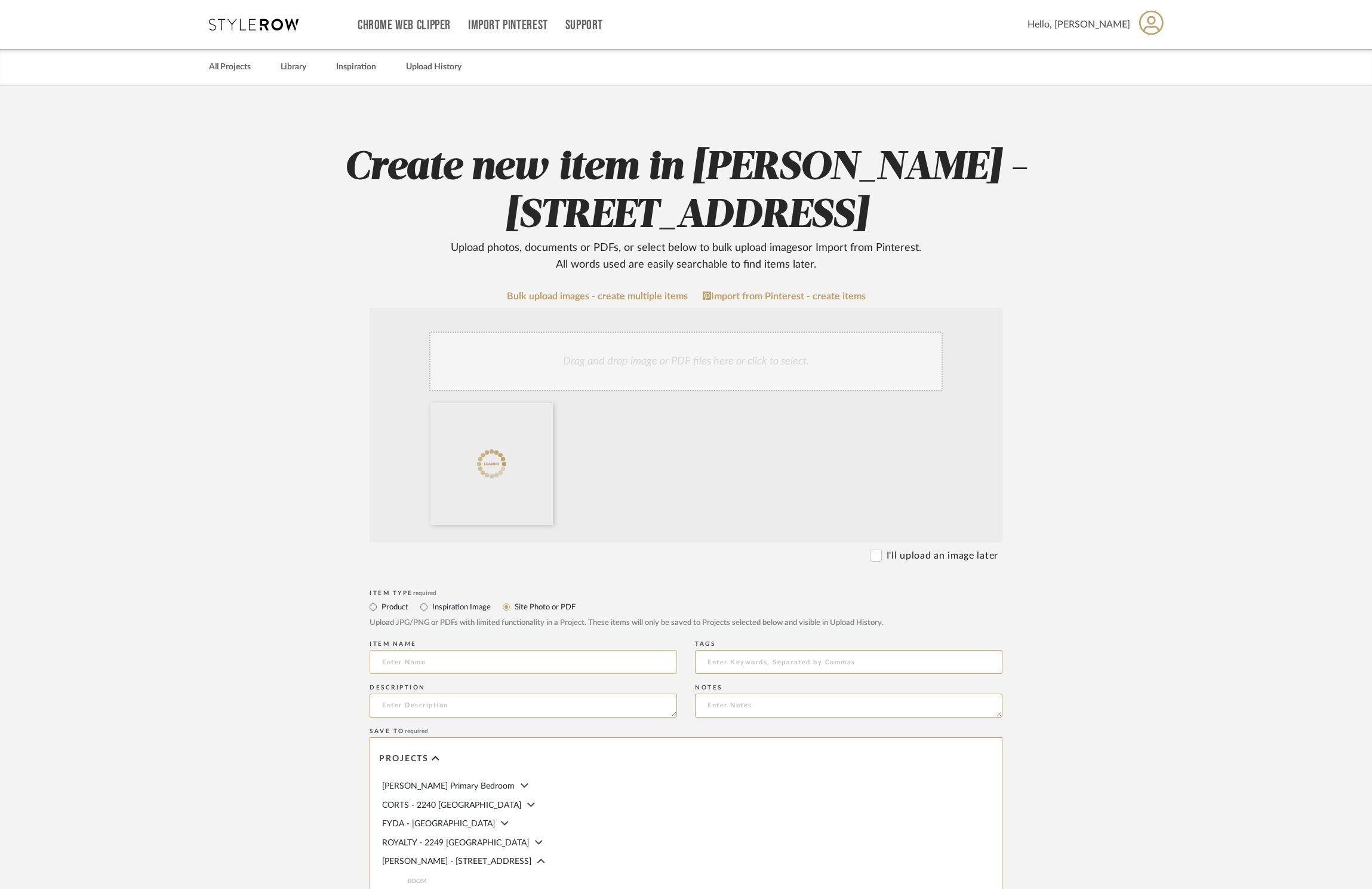
click at [439, 667] on input at bounding box center [523, 662] width 308 height 24
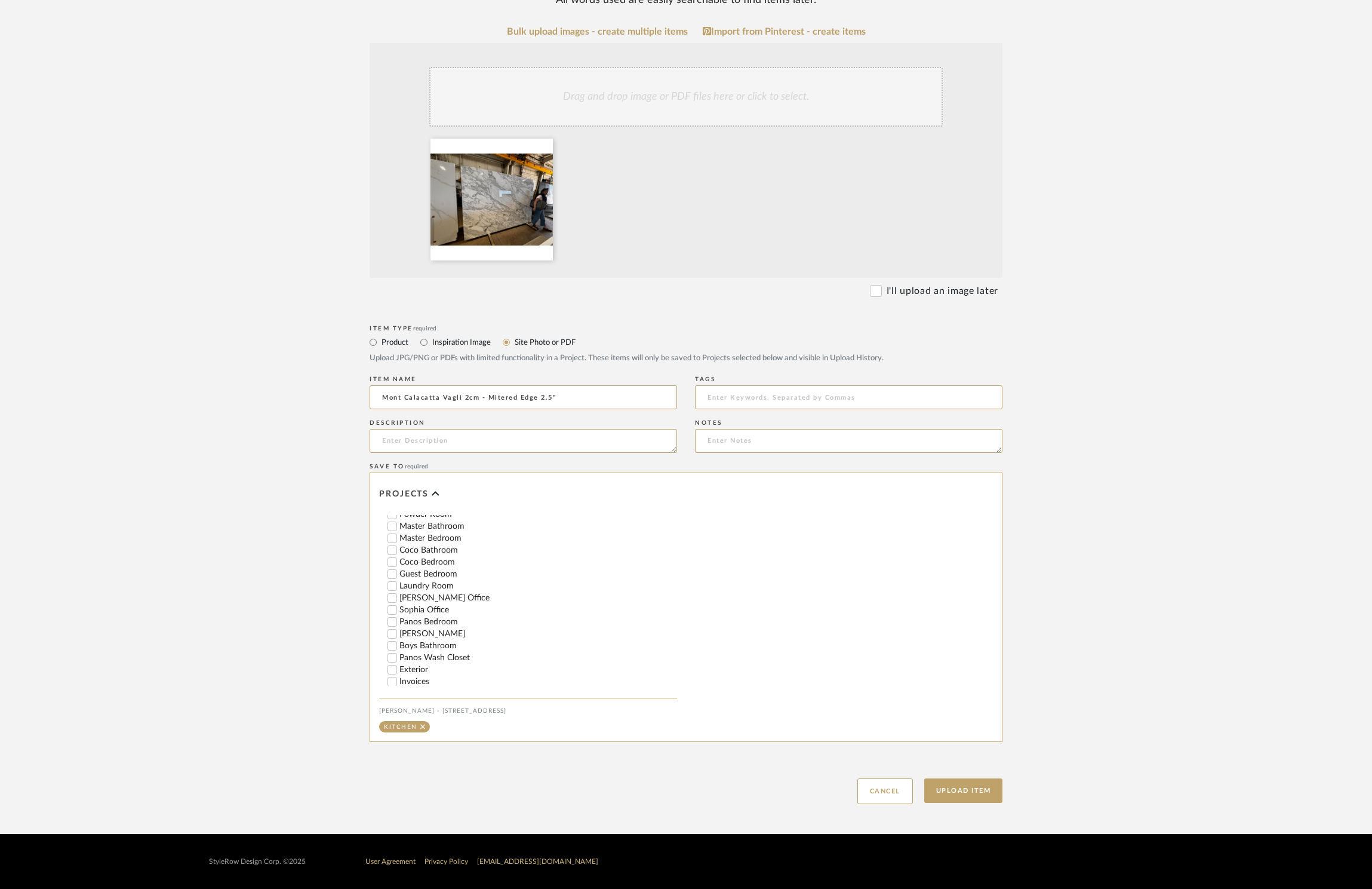
scroll to position [246, 0]
type input "Mont Calacatta Vagli 2cm - Mitered Edge 2.5""
click at [969, 781] on button "Upload Item" at bounding box center [964, 790] width 79 height 25
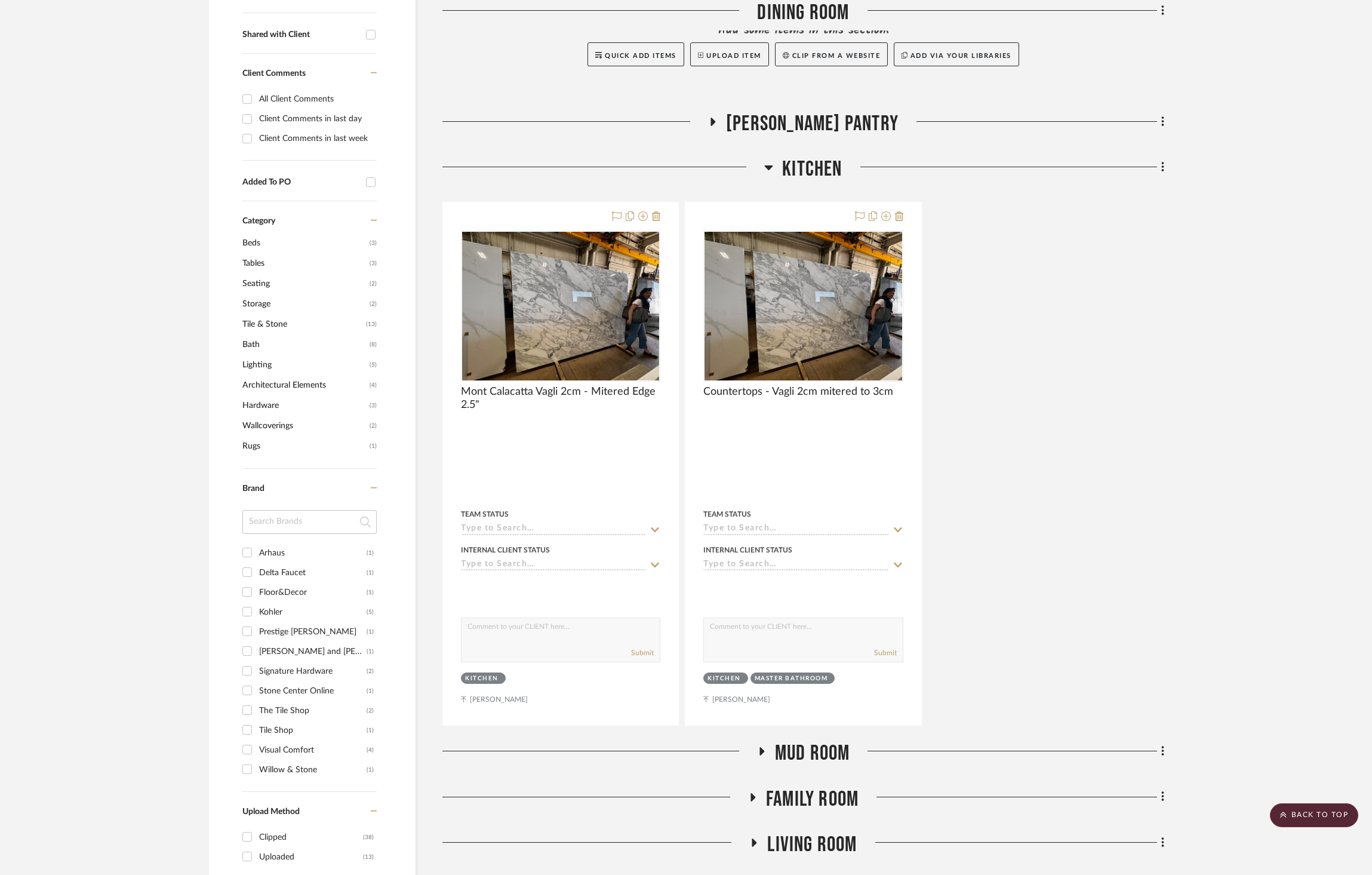
scroll to position [484, 0]
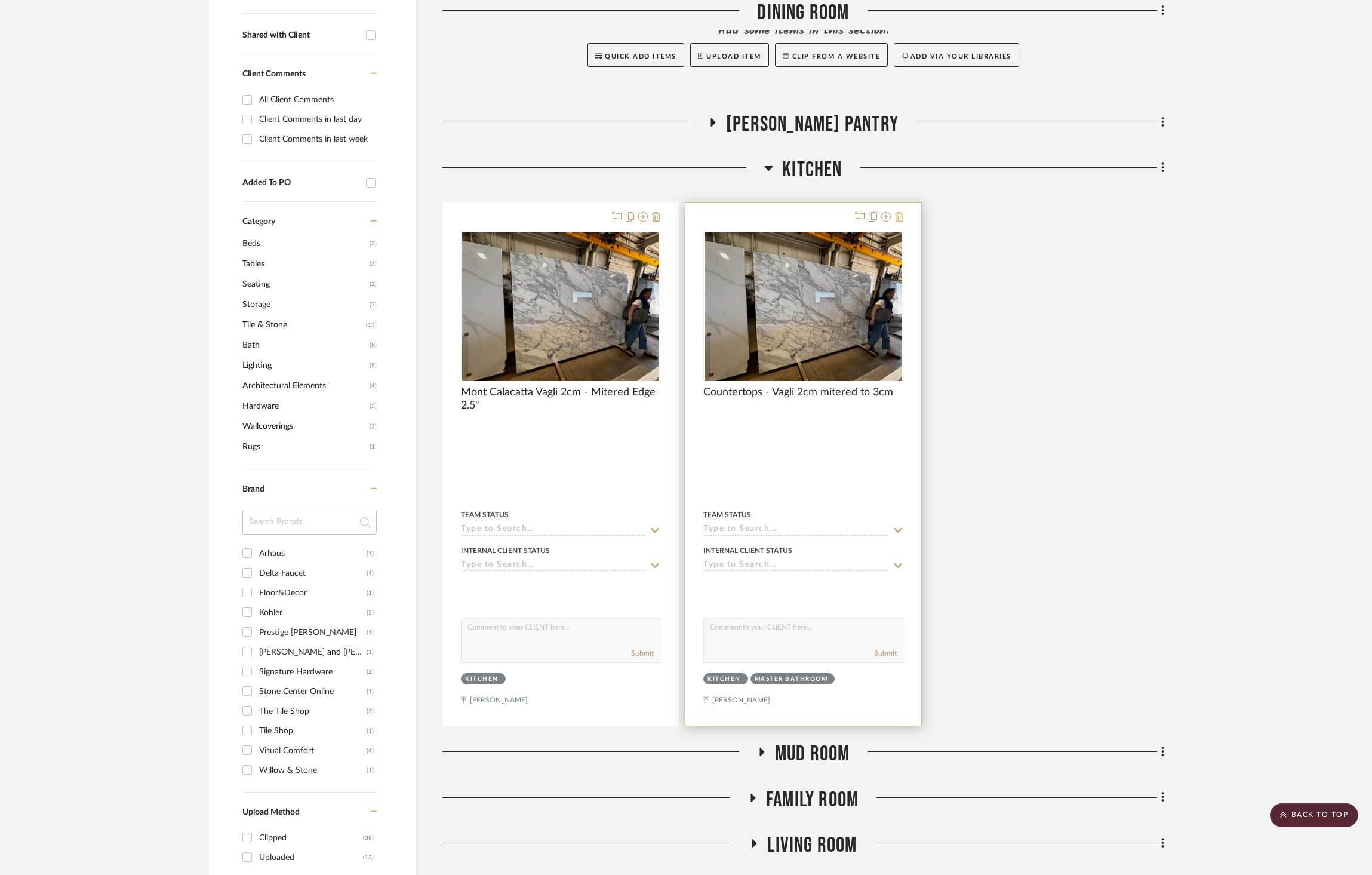
click at [902, 212] on icon at bounding box center [899, 217] width 9 height 9
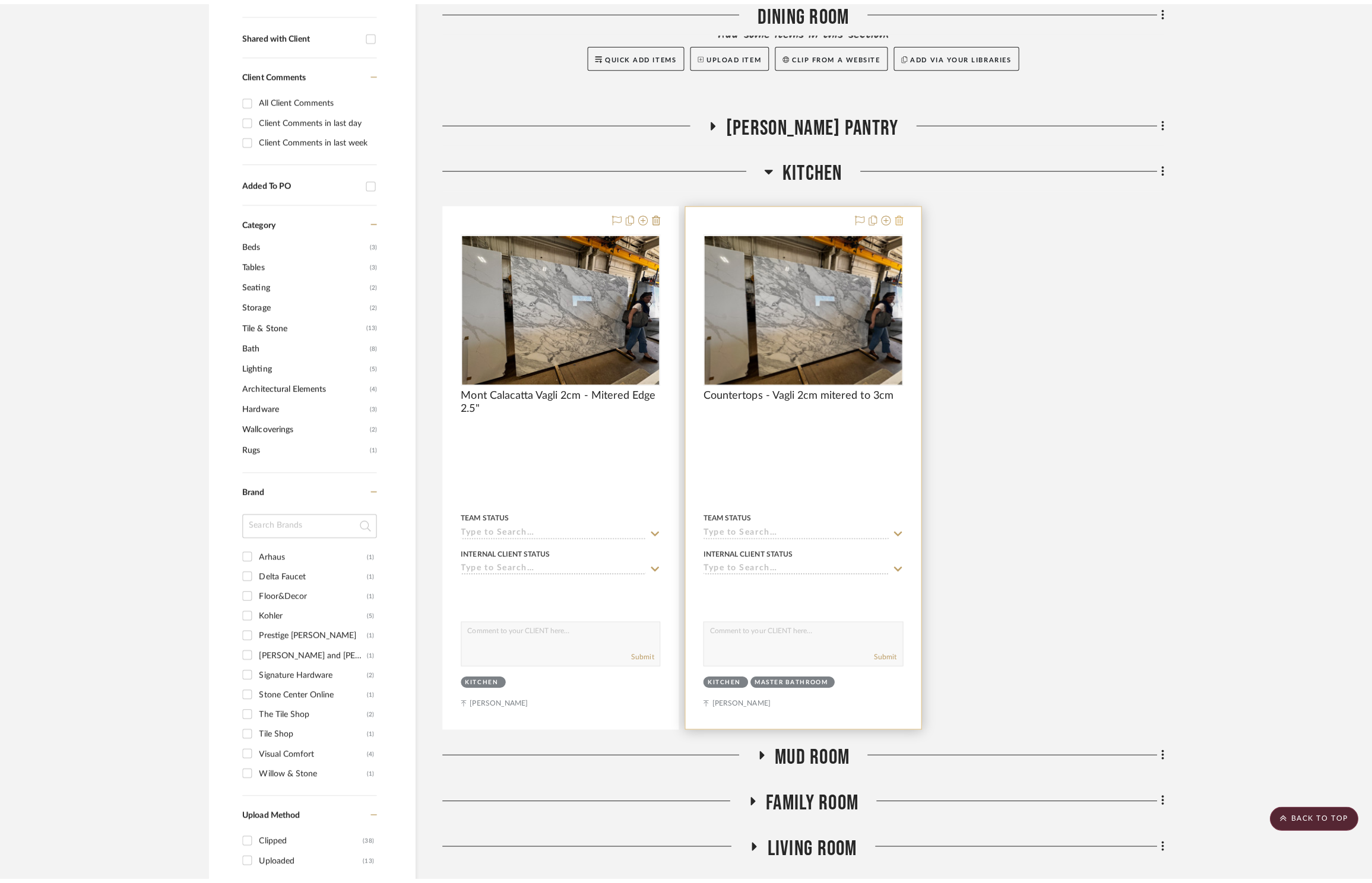
scroll to position [0, 0]
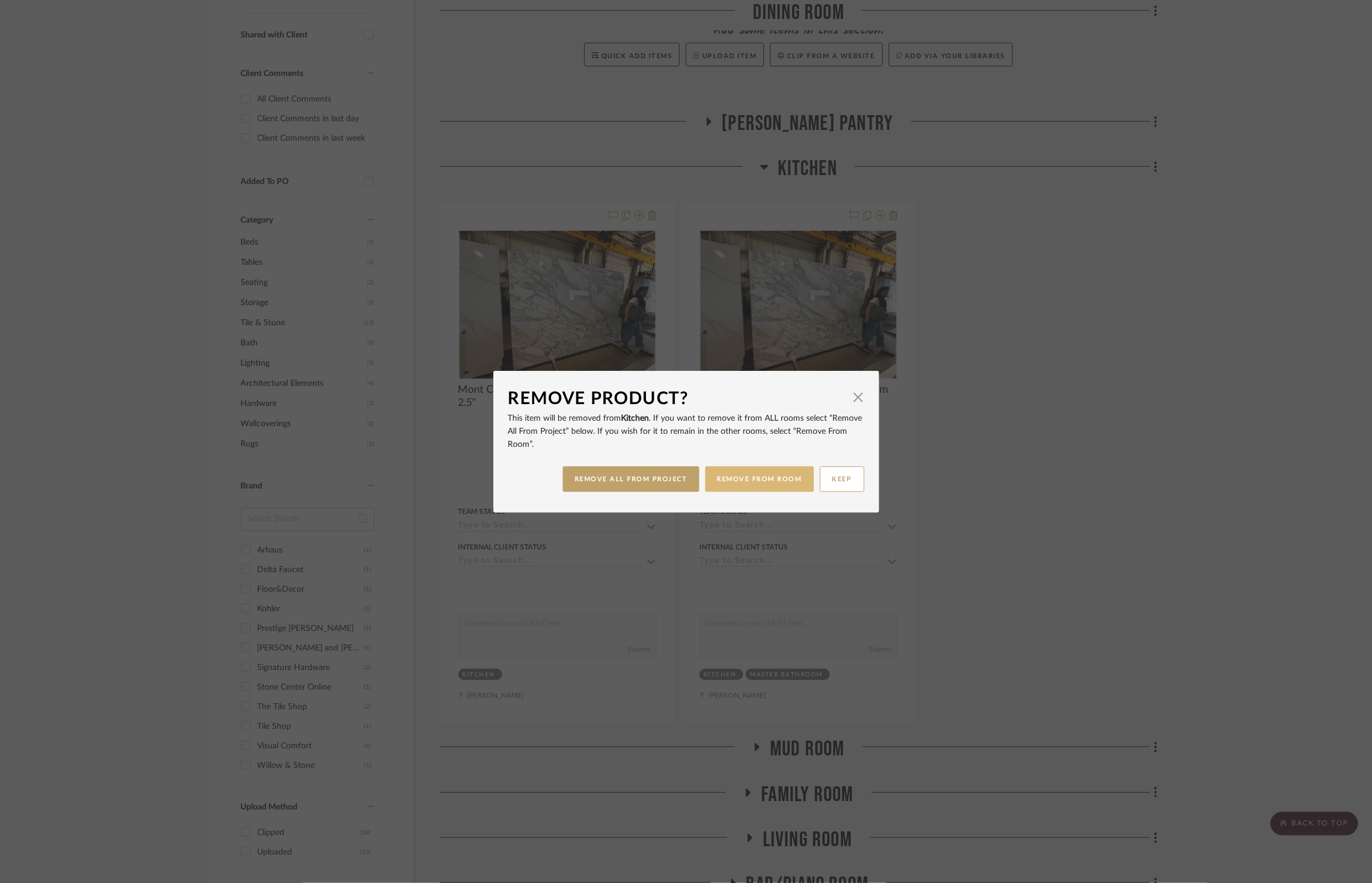
click at [753, 488] on button "REMOVE FROM ROOM" at bounding box center [760, 479] width 109 height 25
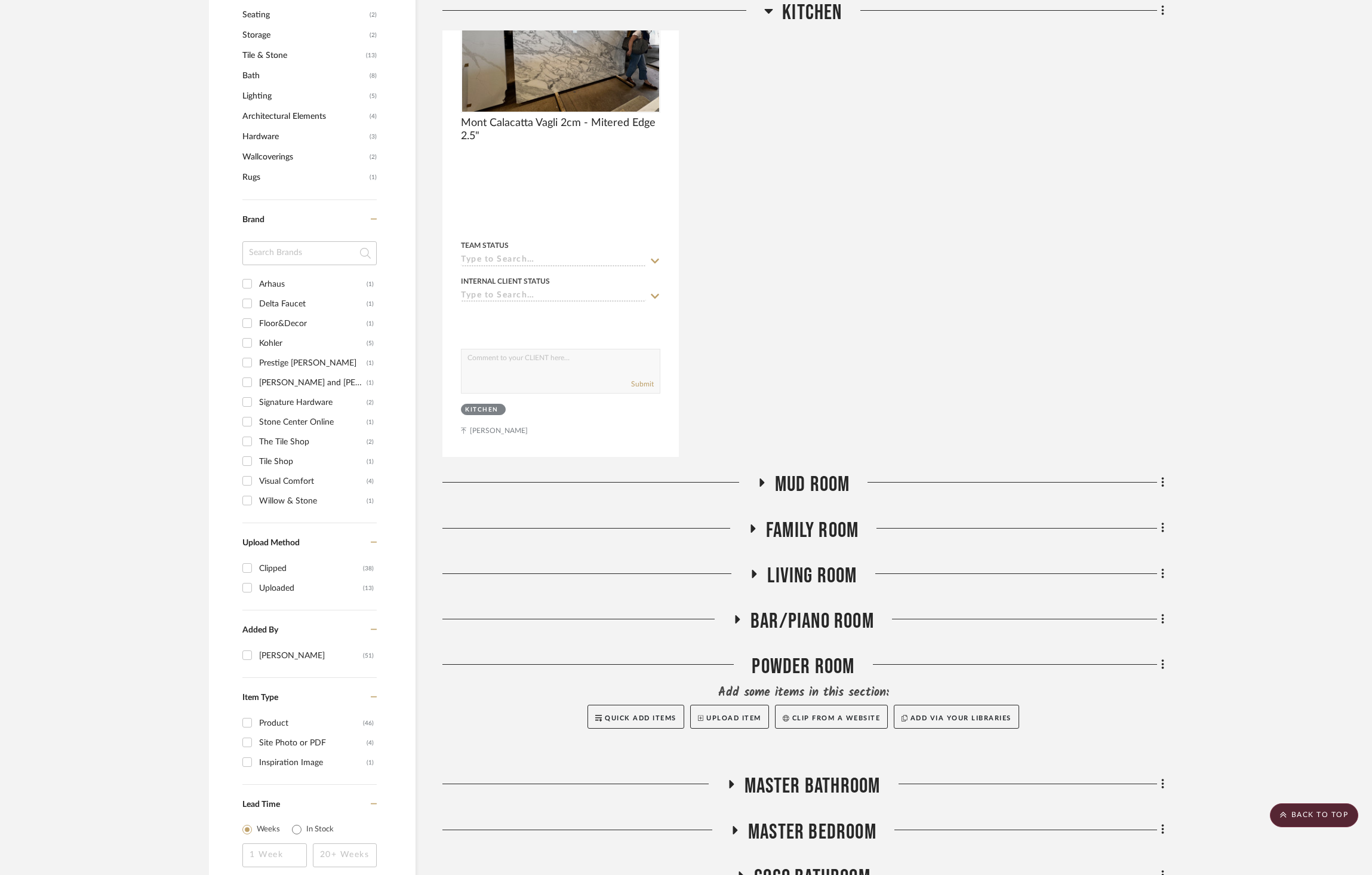
scroll to position [486, 0]
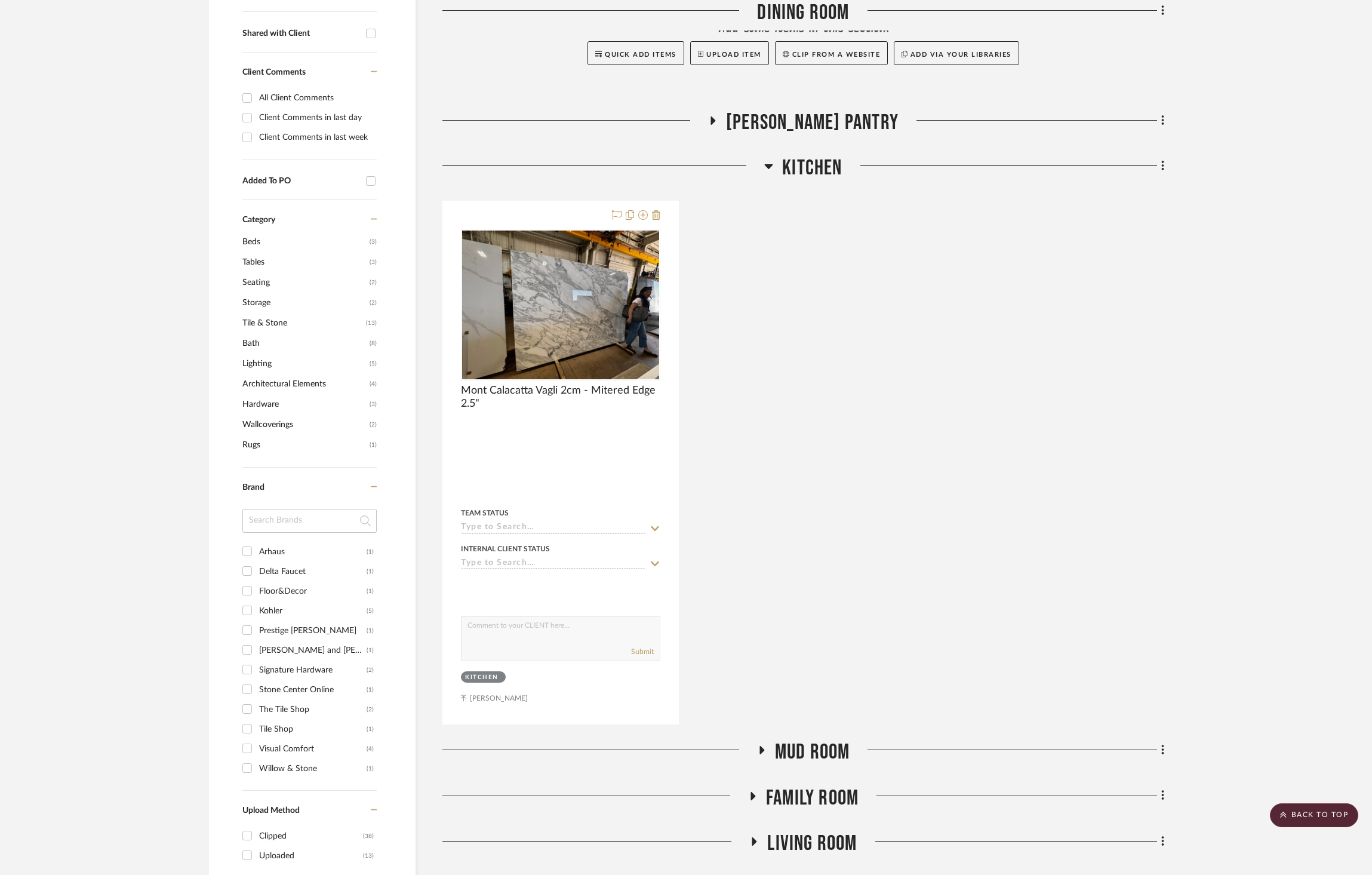
click at [827, 110] on span "[PERSON_NAME] Pantry" at bounding box center [813, 123] width 172 height 25
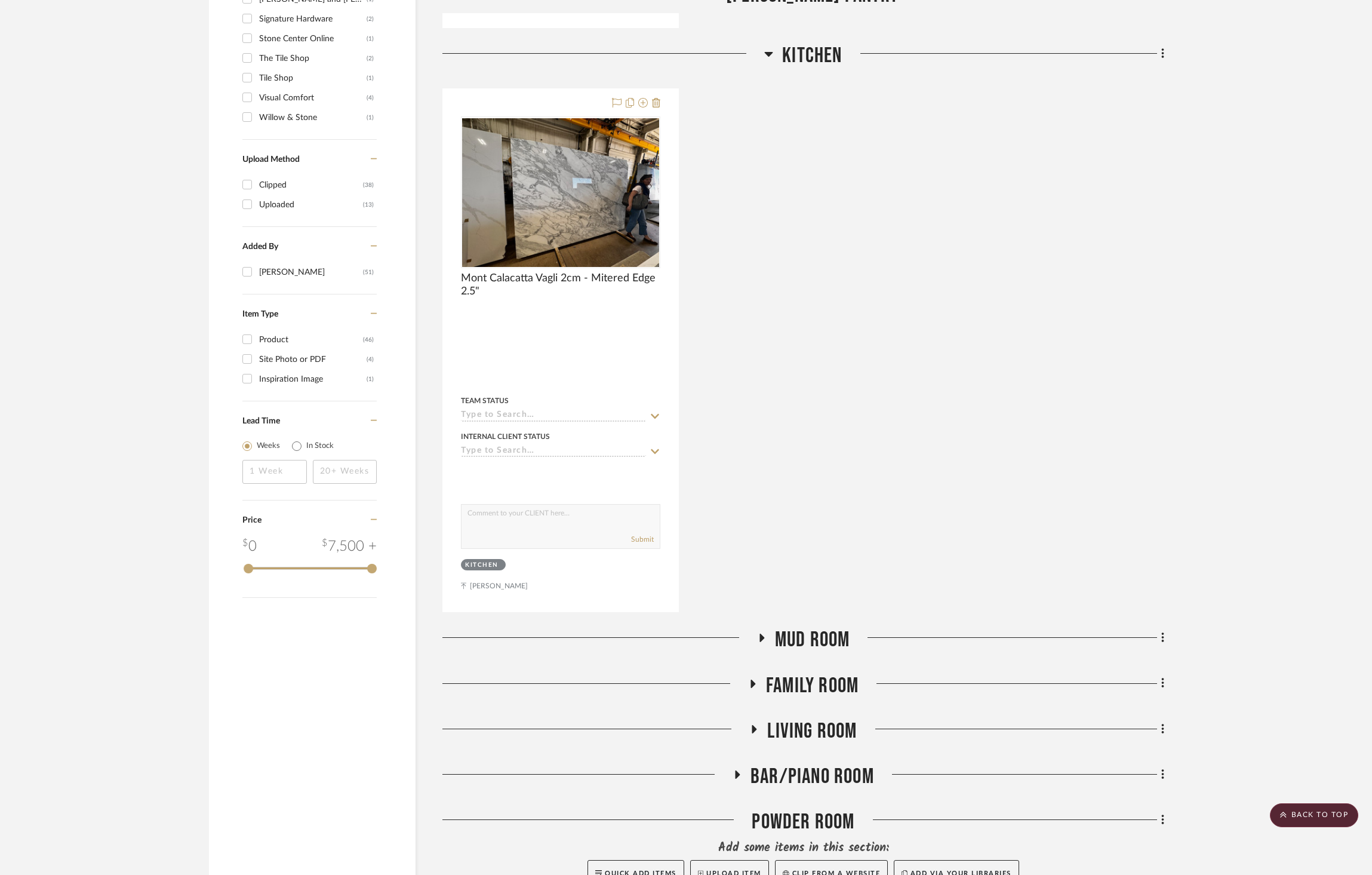
scroll to position [1218, 0]
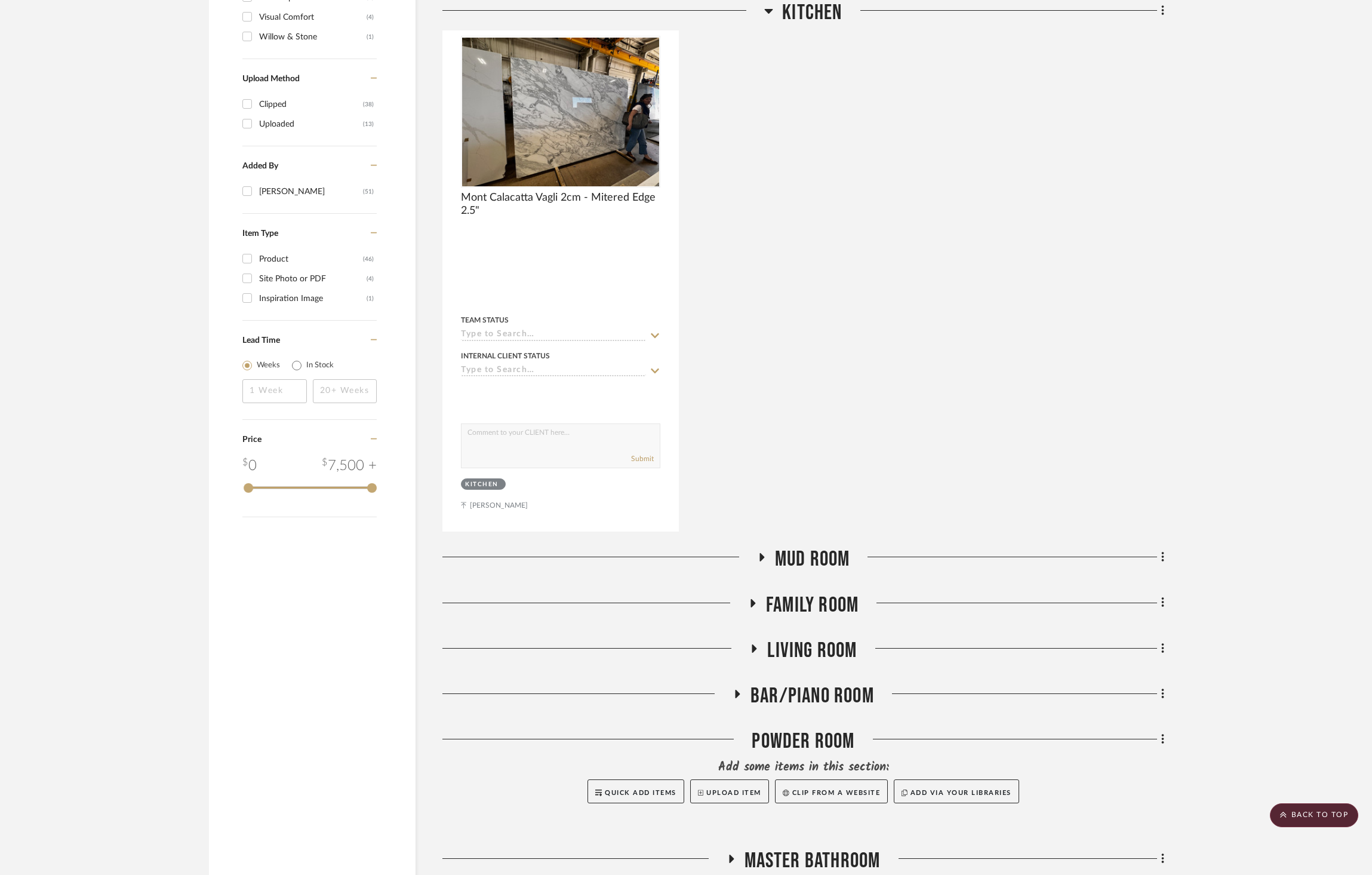
click at [819, 683] on span "Bar/Piano Room" at bounding box center [812, 696] width 124 height 25
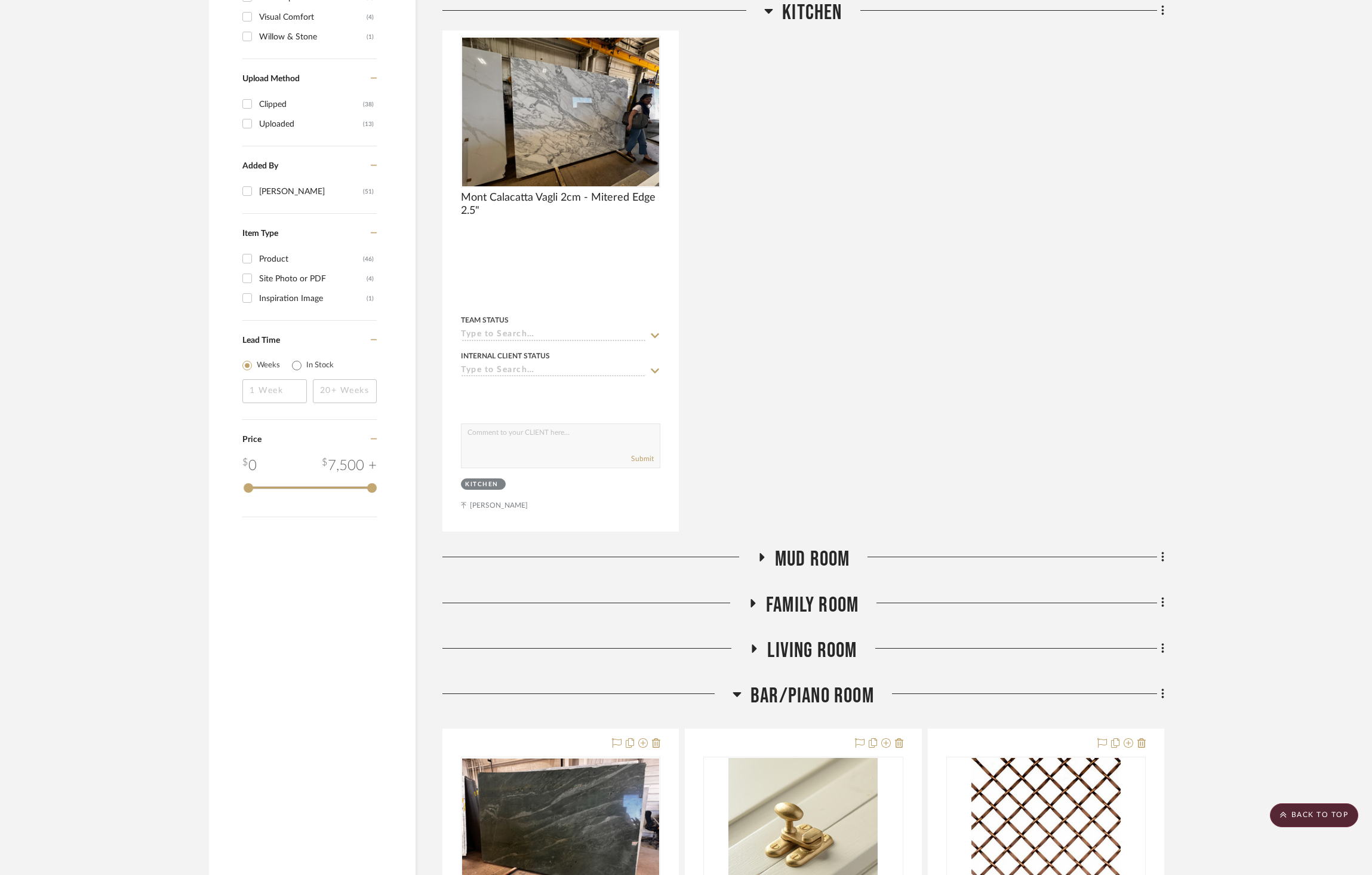
scroll to position [1536, 0]
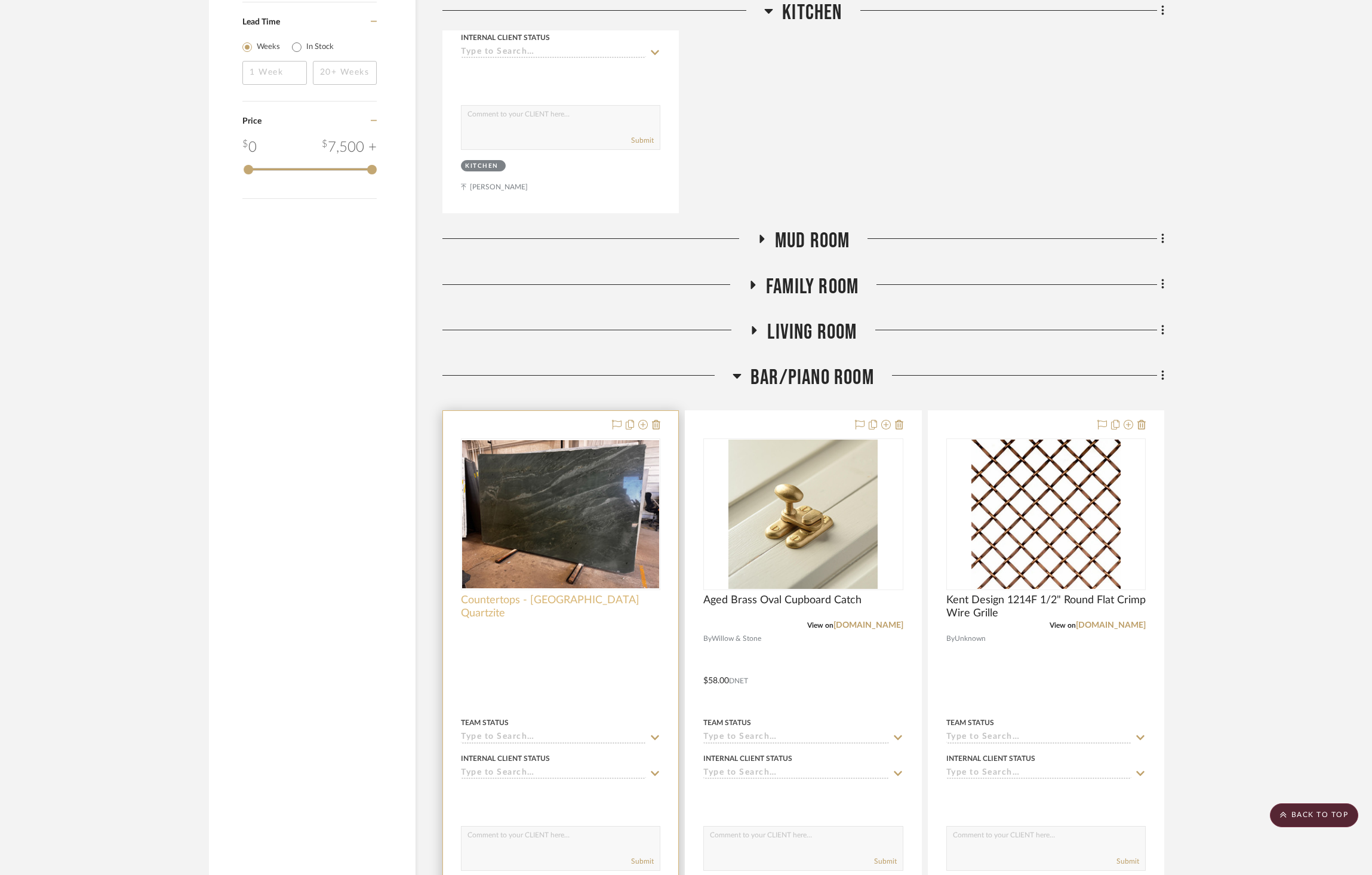
click at [534, 594] on span "Countertops - [GEOGRAPHIC_DATA] Quartzite" at bounding box center [561, 606] width 200 height 26
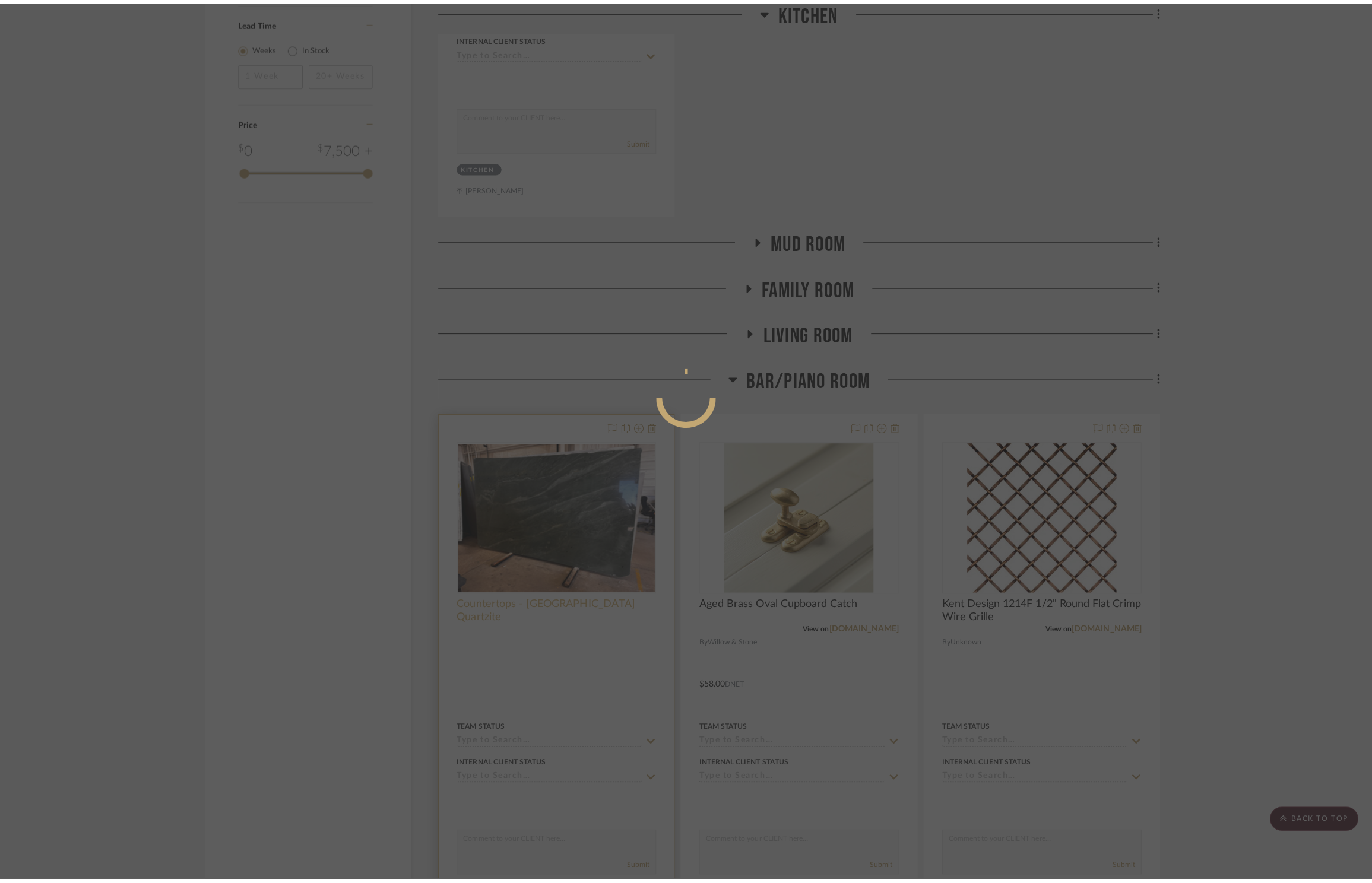
scroll to position [0, 0]
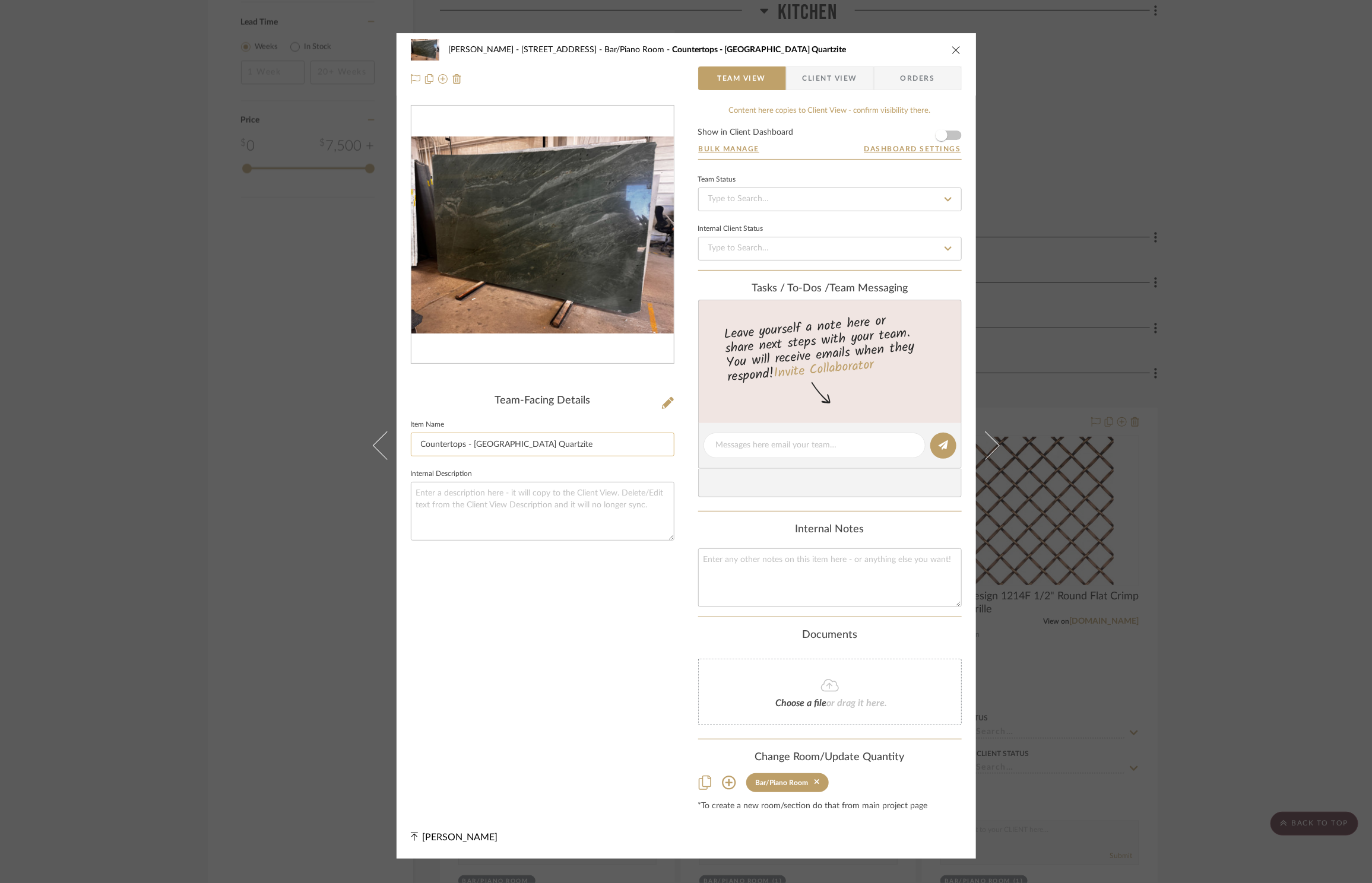
click at [607, 435] on input "Countertops - [GEOGRAPHIC_DATA] Quartzite" at bounding box center [542, 444] width 264 height 24
click at [609, 439] on input "Countertops - [GEOGRAPHIC_DATA] Quartzite" at bounding box center [542, 444] width 264 height 24
click at [647, 444] on input "Countertops - Mont Kamikagama Quartzite - Pencil Edge Profile" at bounding box center [542, 444] width 264 height 24
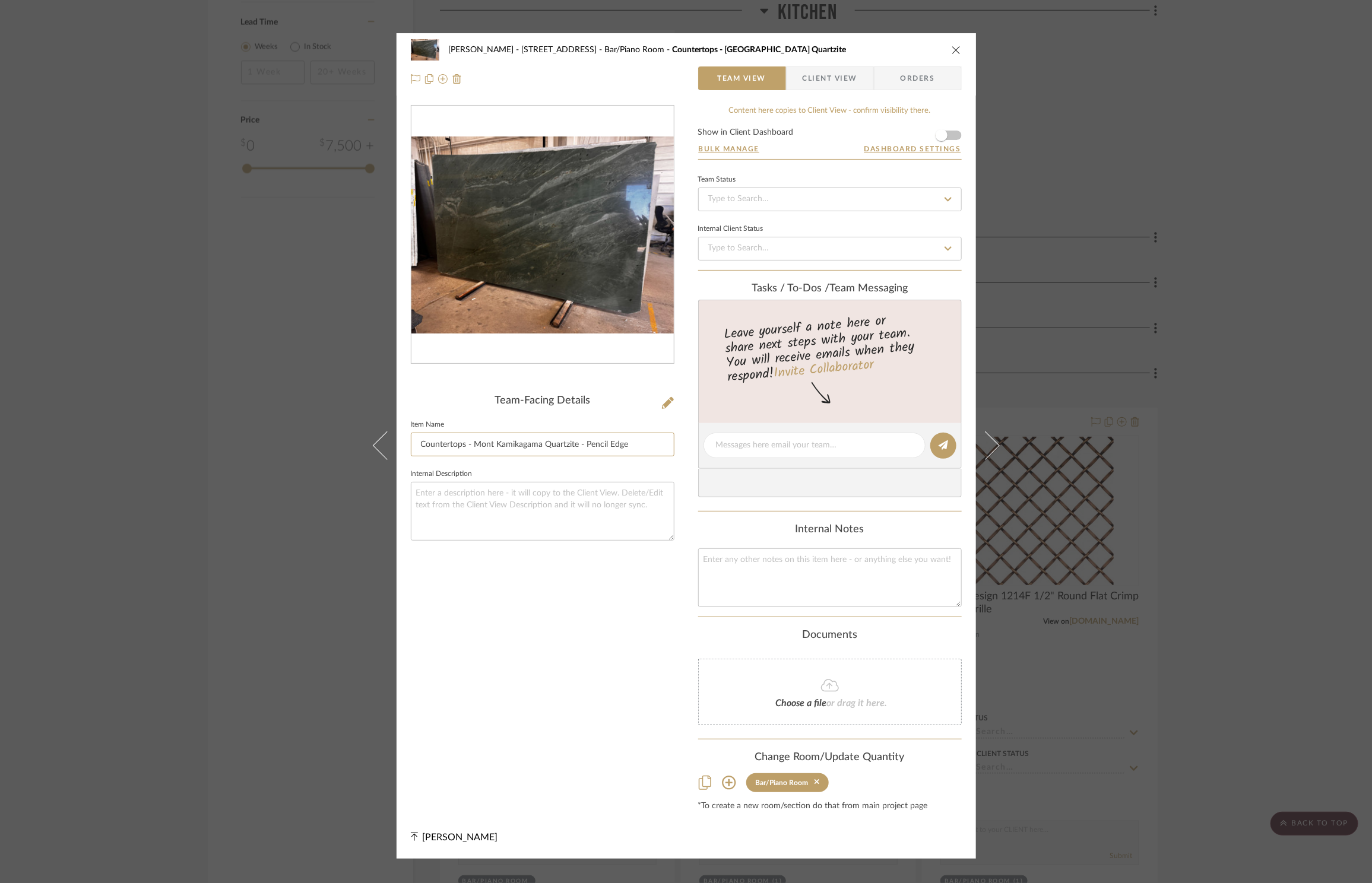
type input "Countertops - Mont Kamikagama Quartzite - Pencil Edge"
click at [954, 46] on icon "close" at bounding box center [956, 50] width 9 height 9
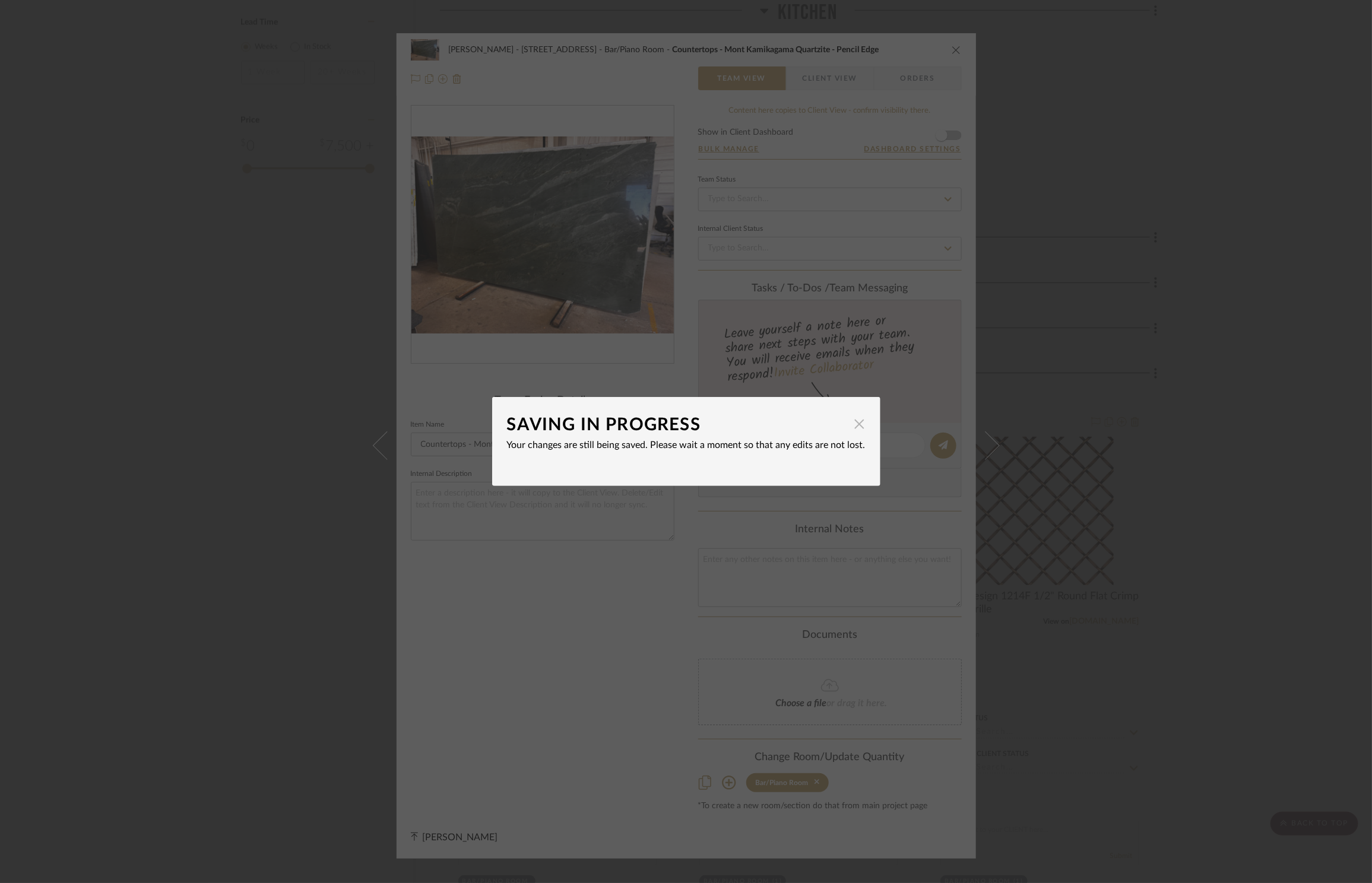
click at [857, 429] on span "button" at bounding box center [860, 424] width 24 height 24
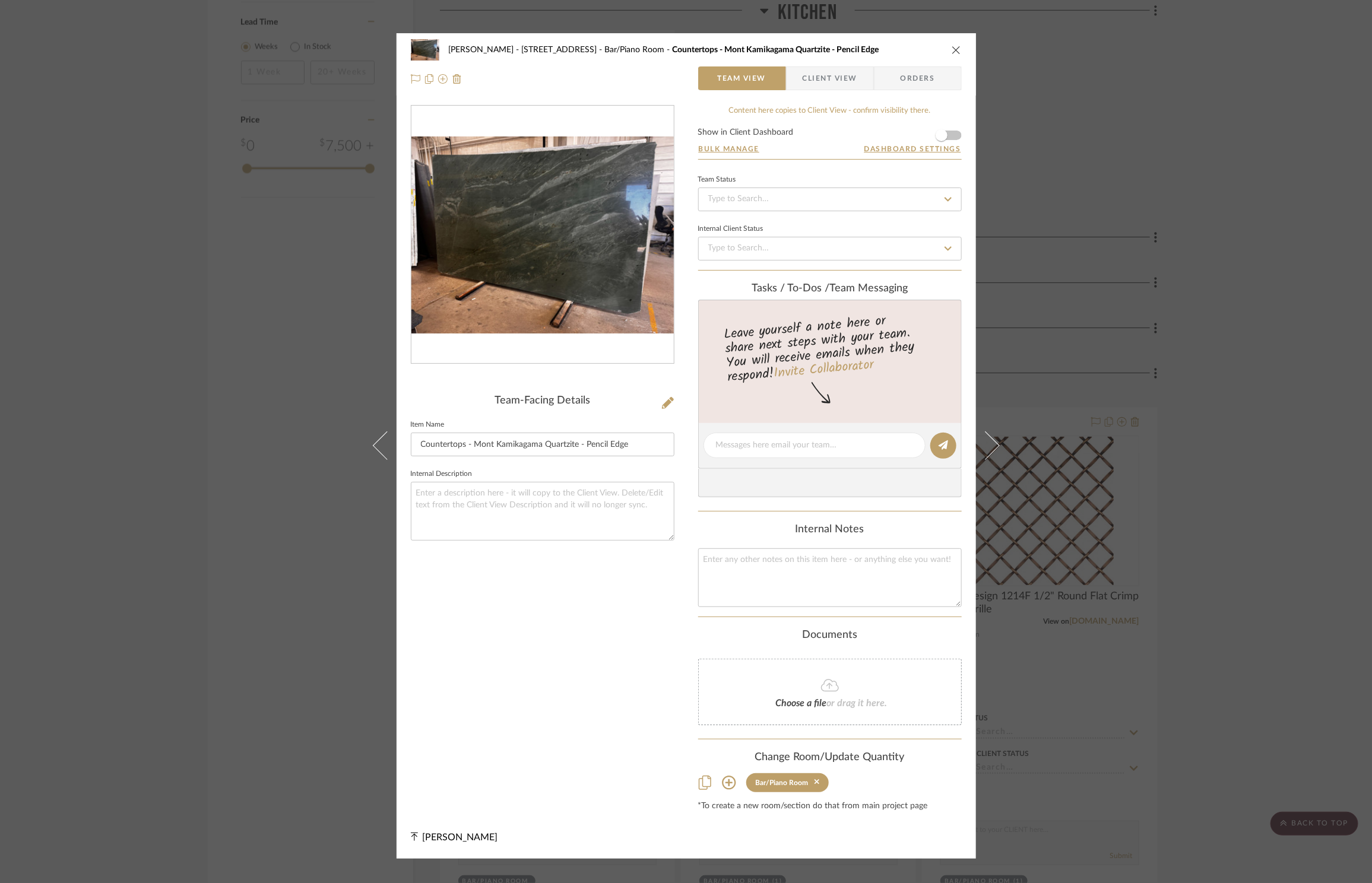
click at [953, 51] on icon "close" at bounding box center [956, 50] width 9 height 9
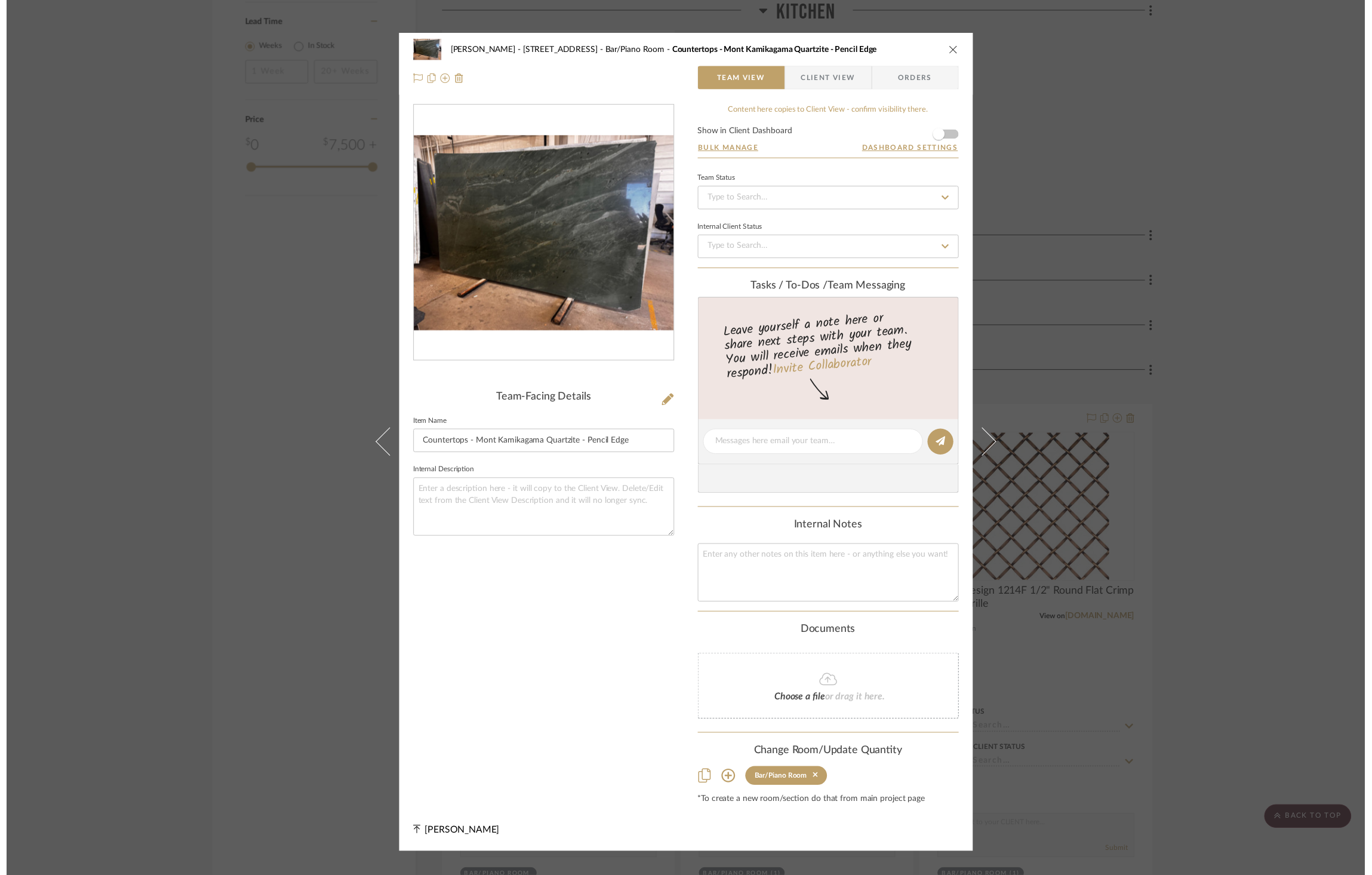
scroll to position [1536, 0]
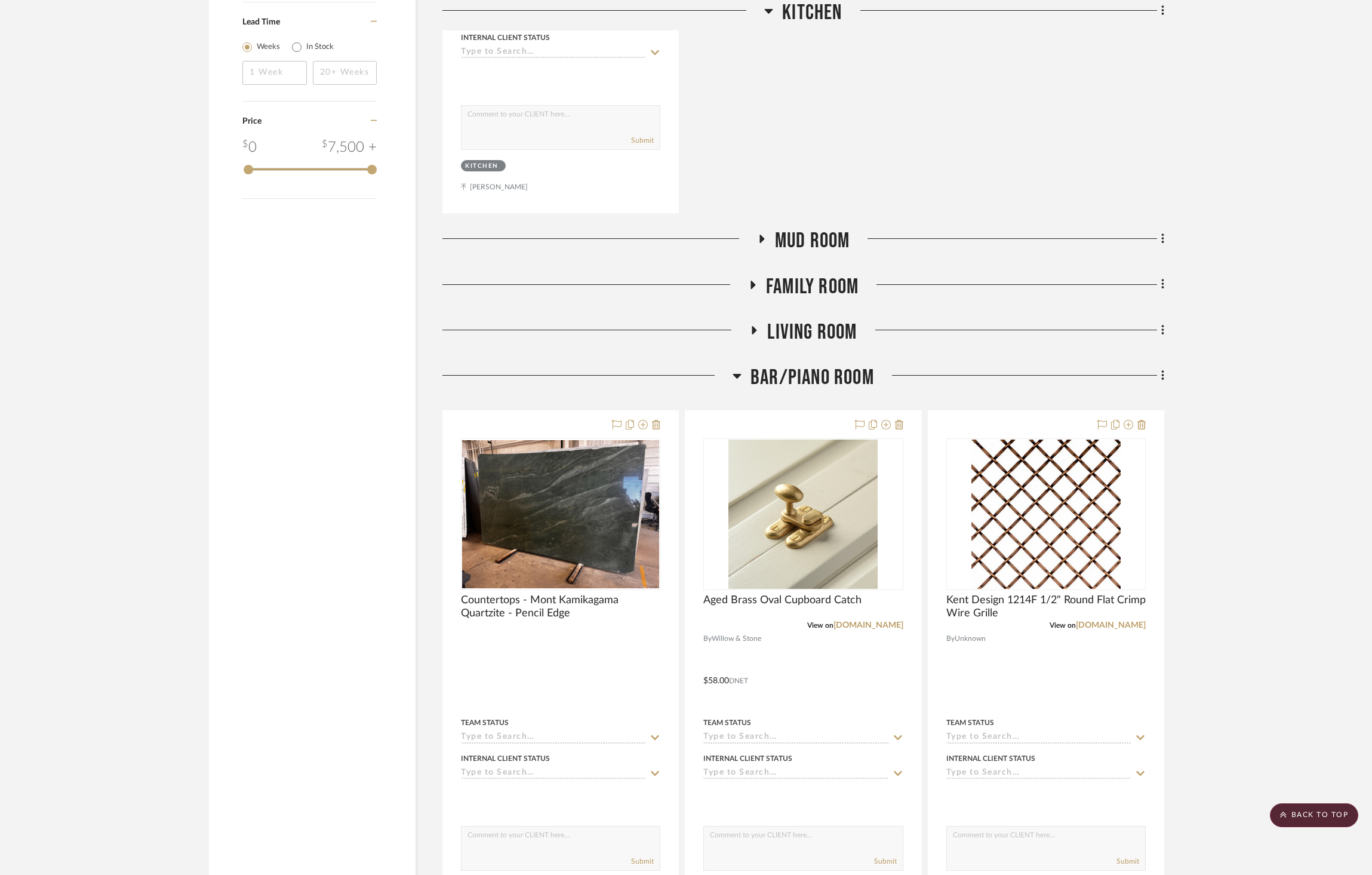
click at [827, 365] on div "Bar/Piano Room" at bounding box center [803, 381] width 722 height 31
click at [819, 365] on span "Bar/Piano Room" at bounding box center [812, 378] width 124 height 25
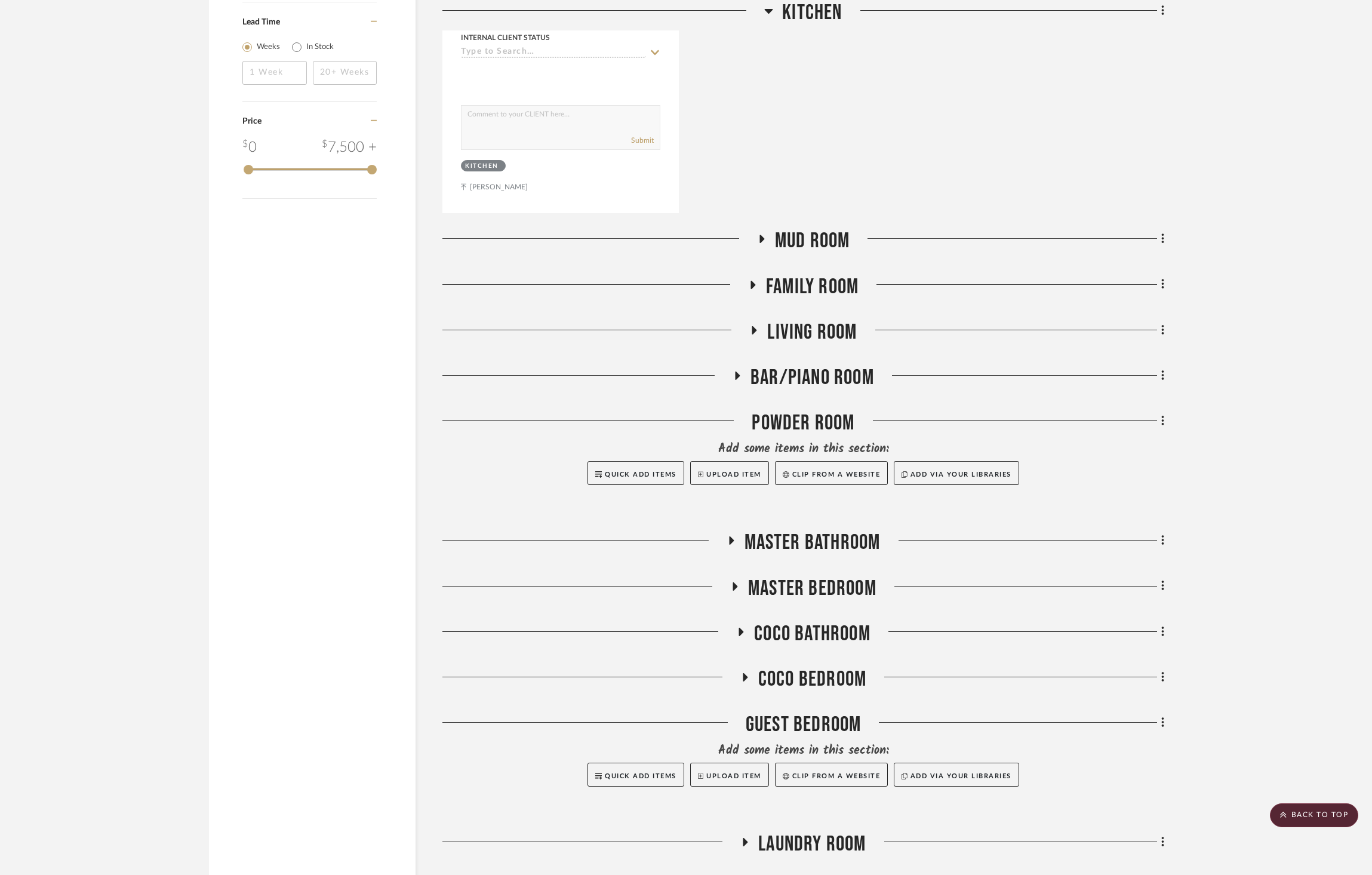
click at [839, 530] on span "Master Bathroom" at bounding box center [813, 542] width 136 height 25
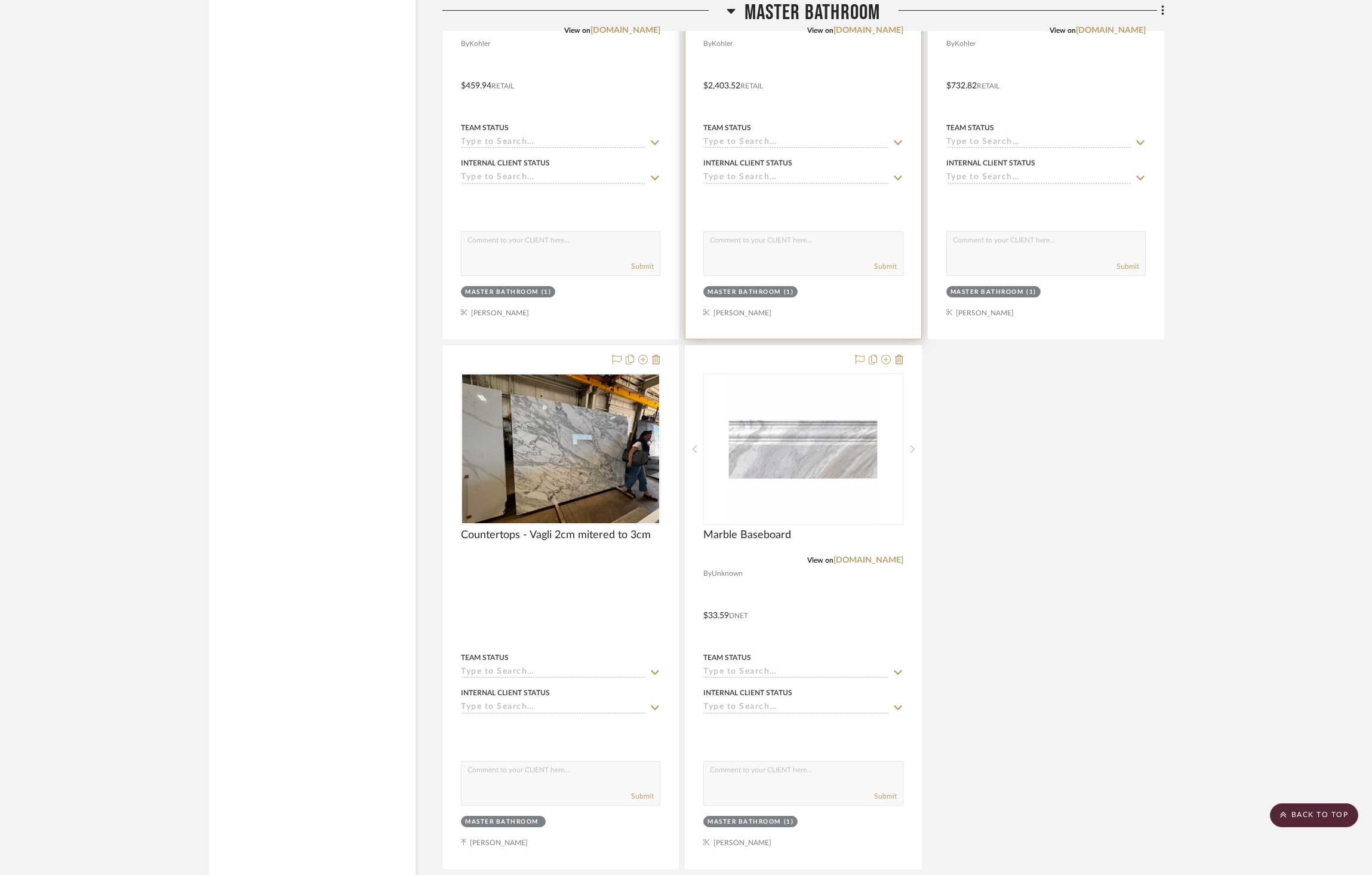
scroll to position [2916, 0]
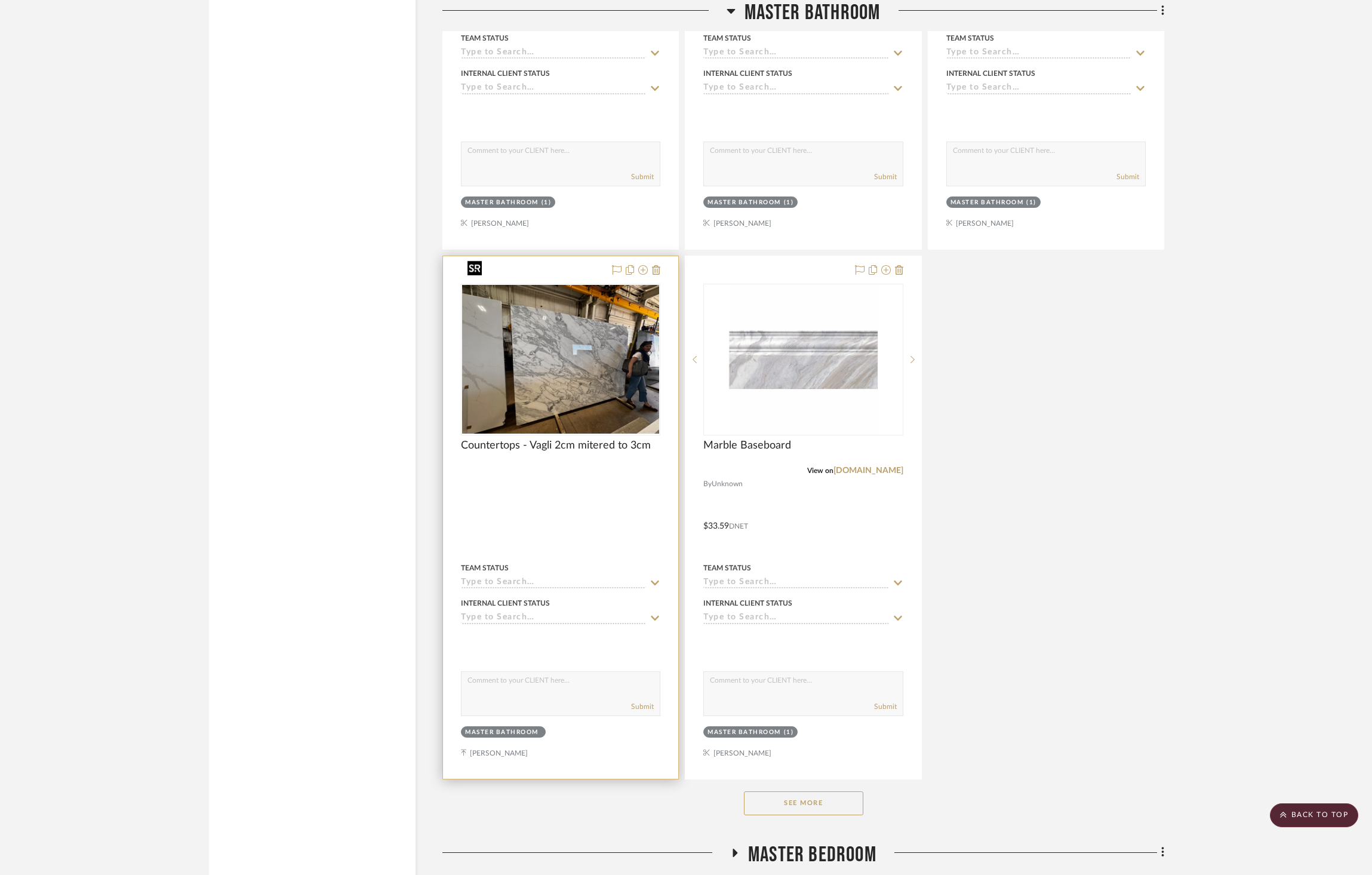
click at [0, 0] on img at bounding box center [0, 0] width 0 height 0
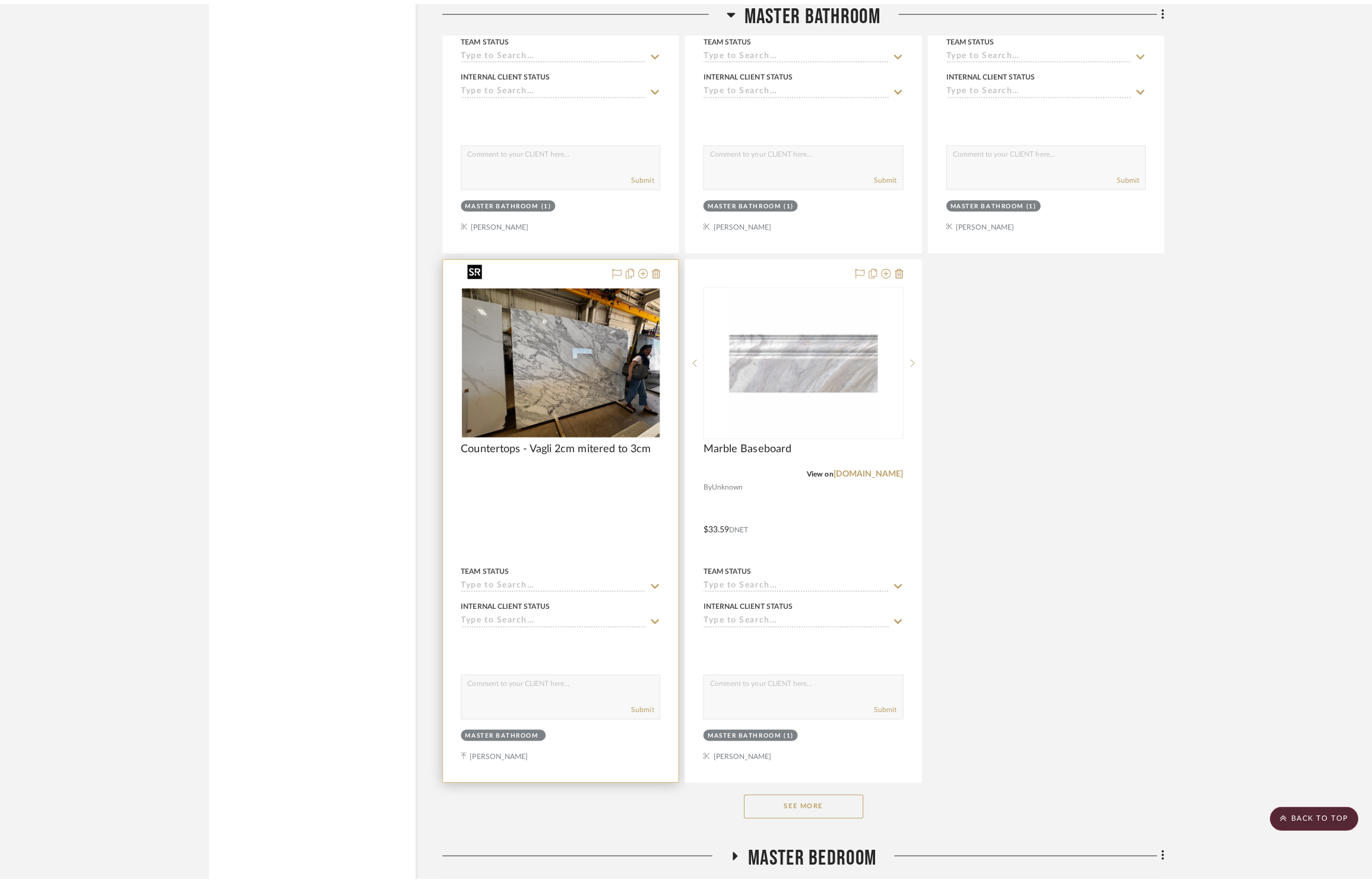
scroll to position [0, 0]
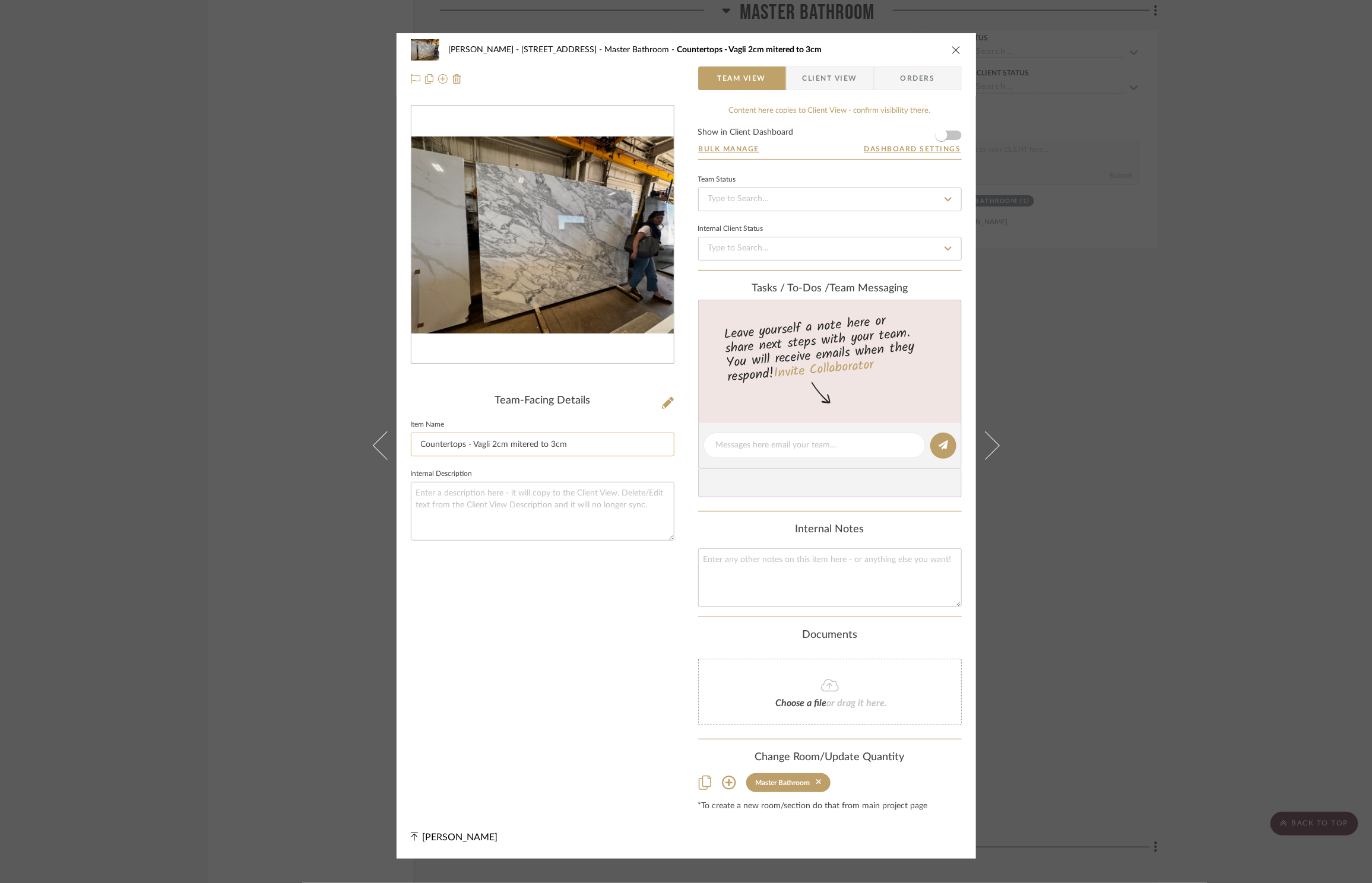
click at [637, 439] on input "Countertops - Vagli 2cm mitered to 3cm" at bounding box center [542, 444] width 264 height 24
type input "Countertops - Vagli 2cm mitered to 3cm Pencil Edge"
click at [954, 48] on icon "close" at bounding box center [956, 50] width 9 height 9
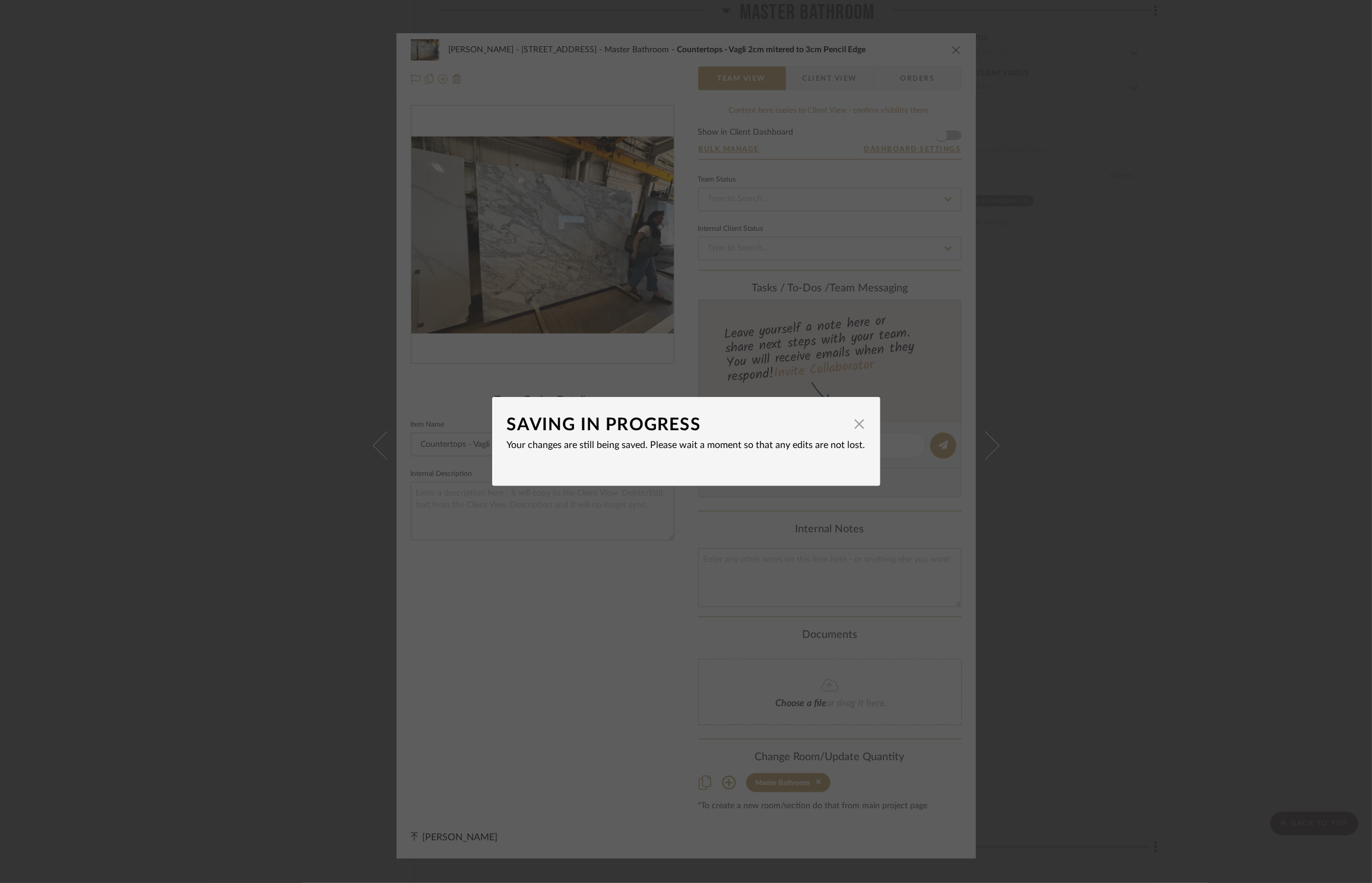
click at [951, 51] on div "SAVING IN PROGRESS × Your changes are still being saved. Please wait a moment s…" at bounding box center [686, 441] width 1372 height 883
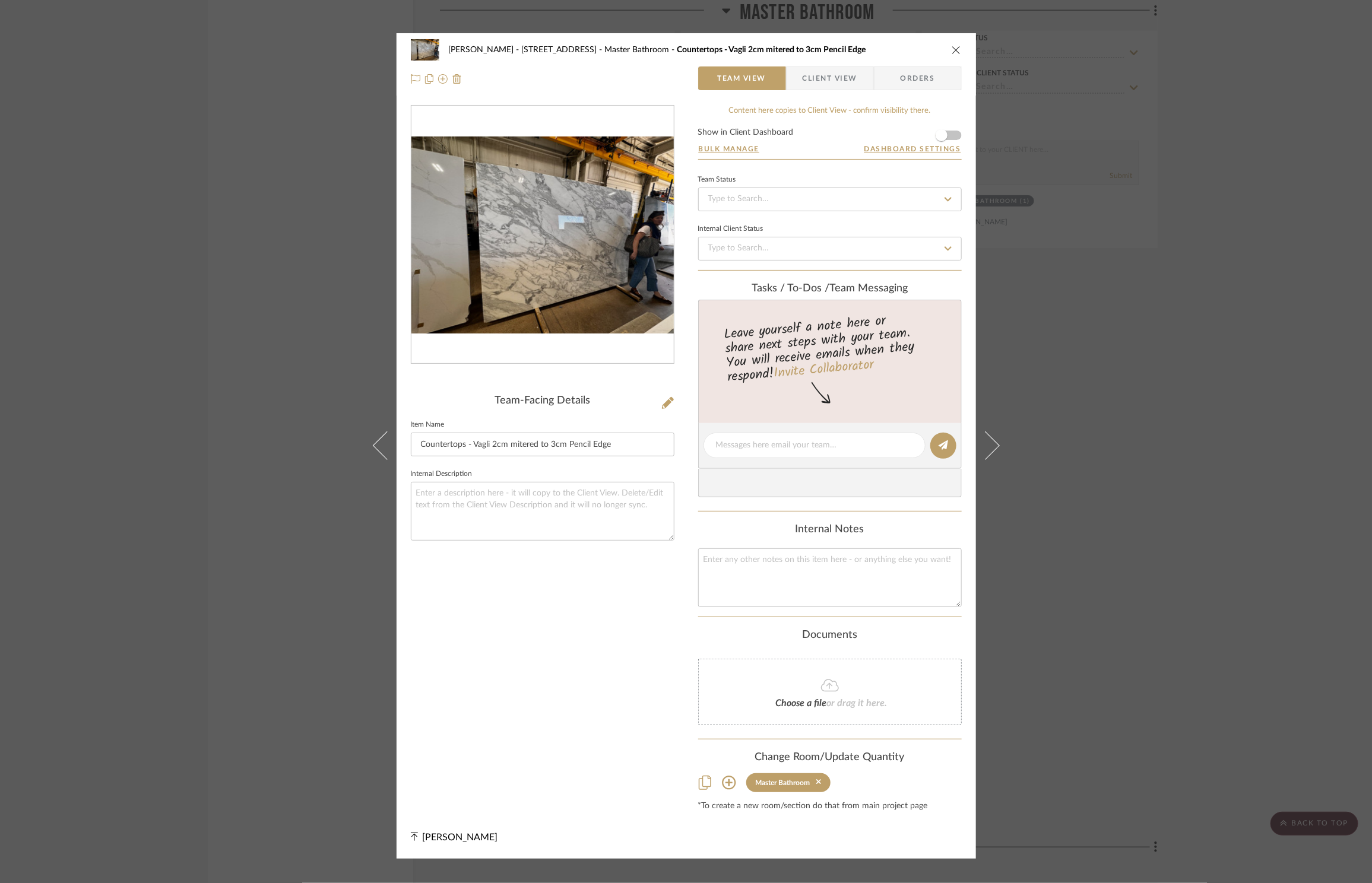
click at [952, 51] on icon "close" at bounding box center [956, 50] width 9 height 9
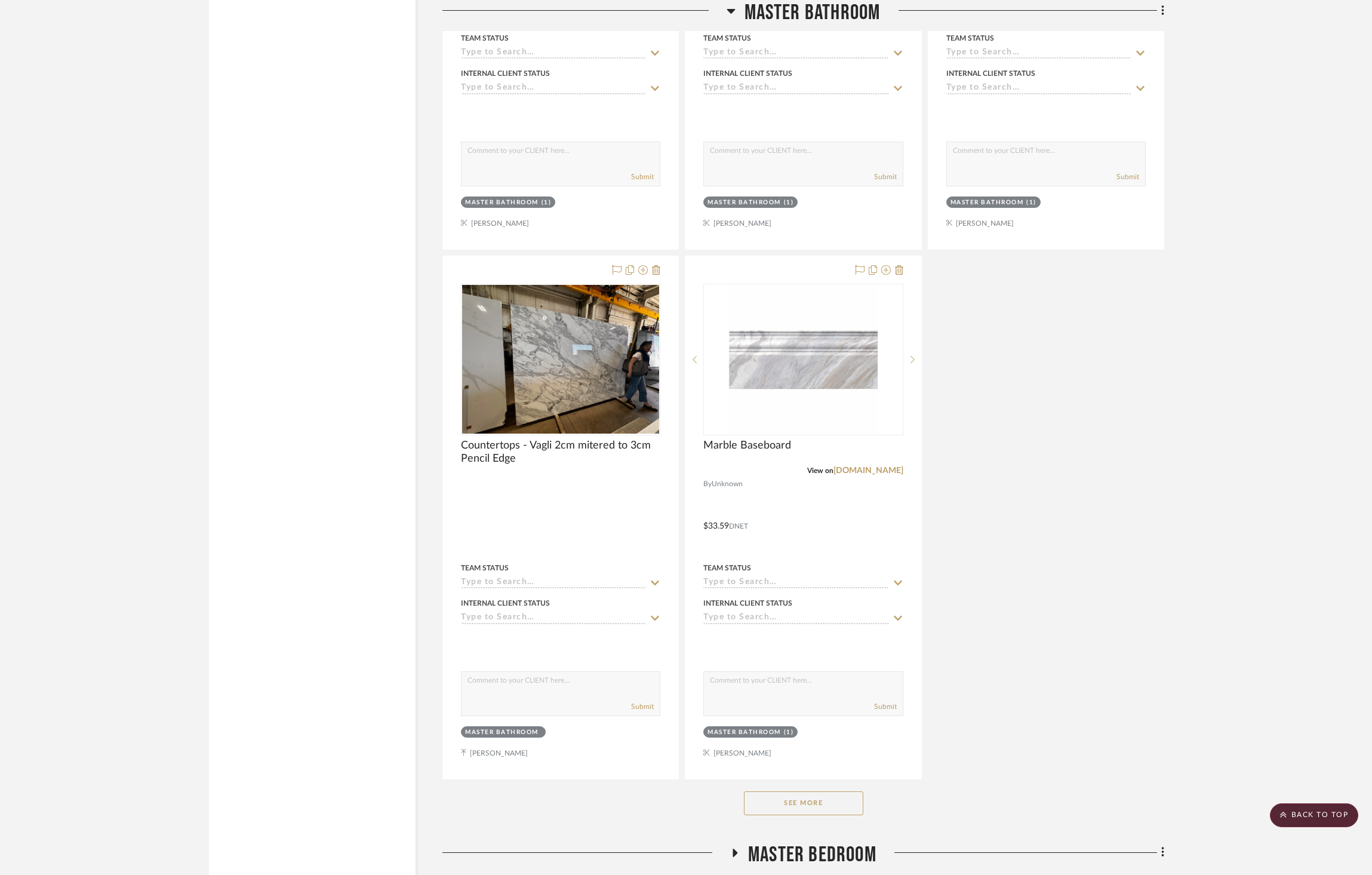
scroll to position [3244, 0]
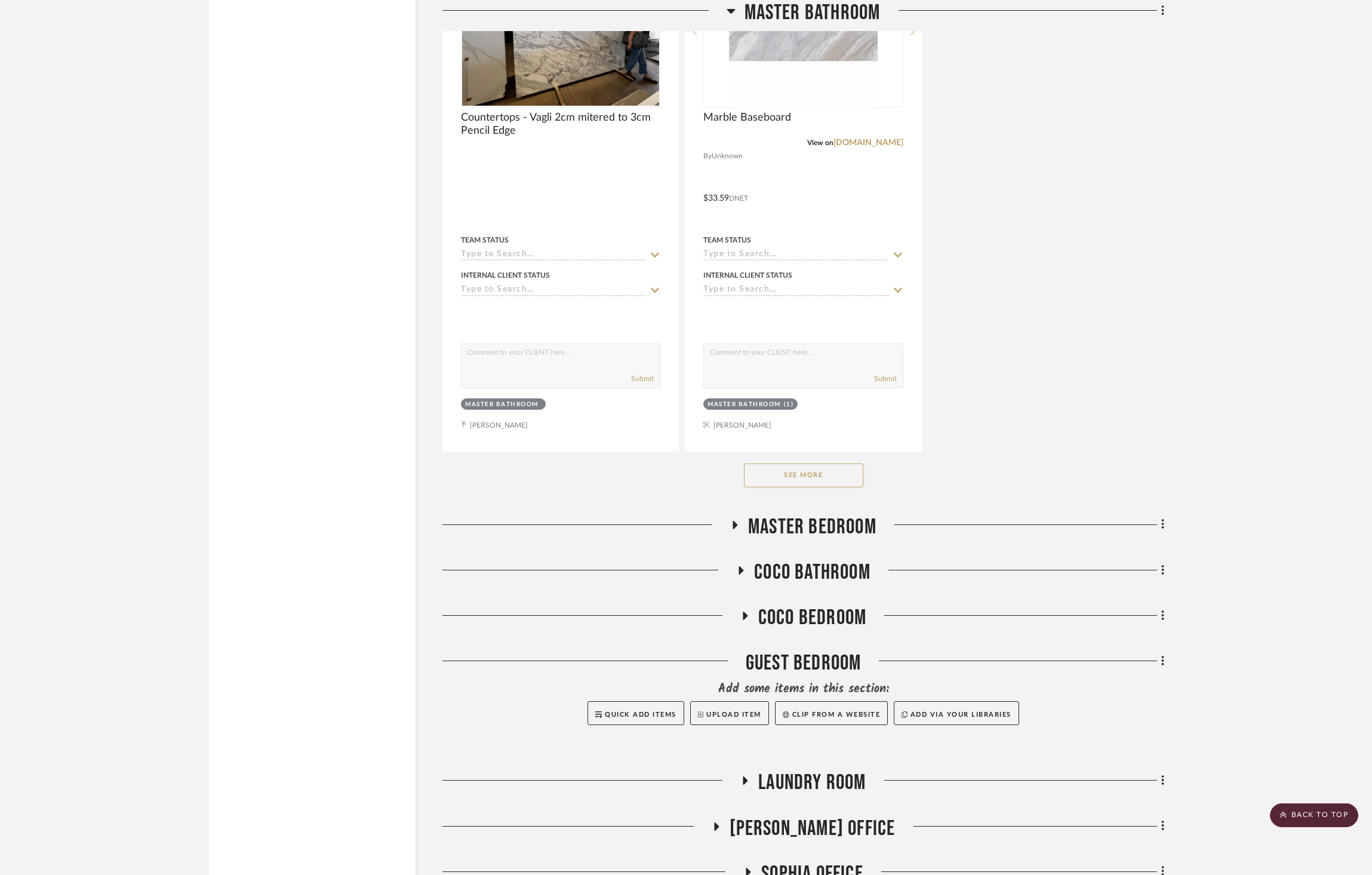
click at [787, 560] on span "Coco Bathroom" at bounding box center [813, 572] width 116 height 25
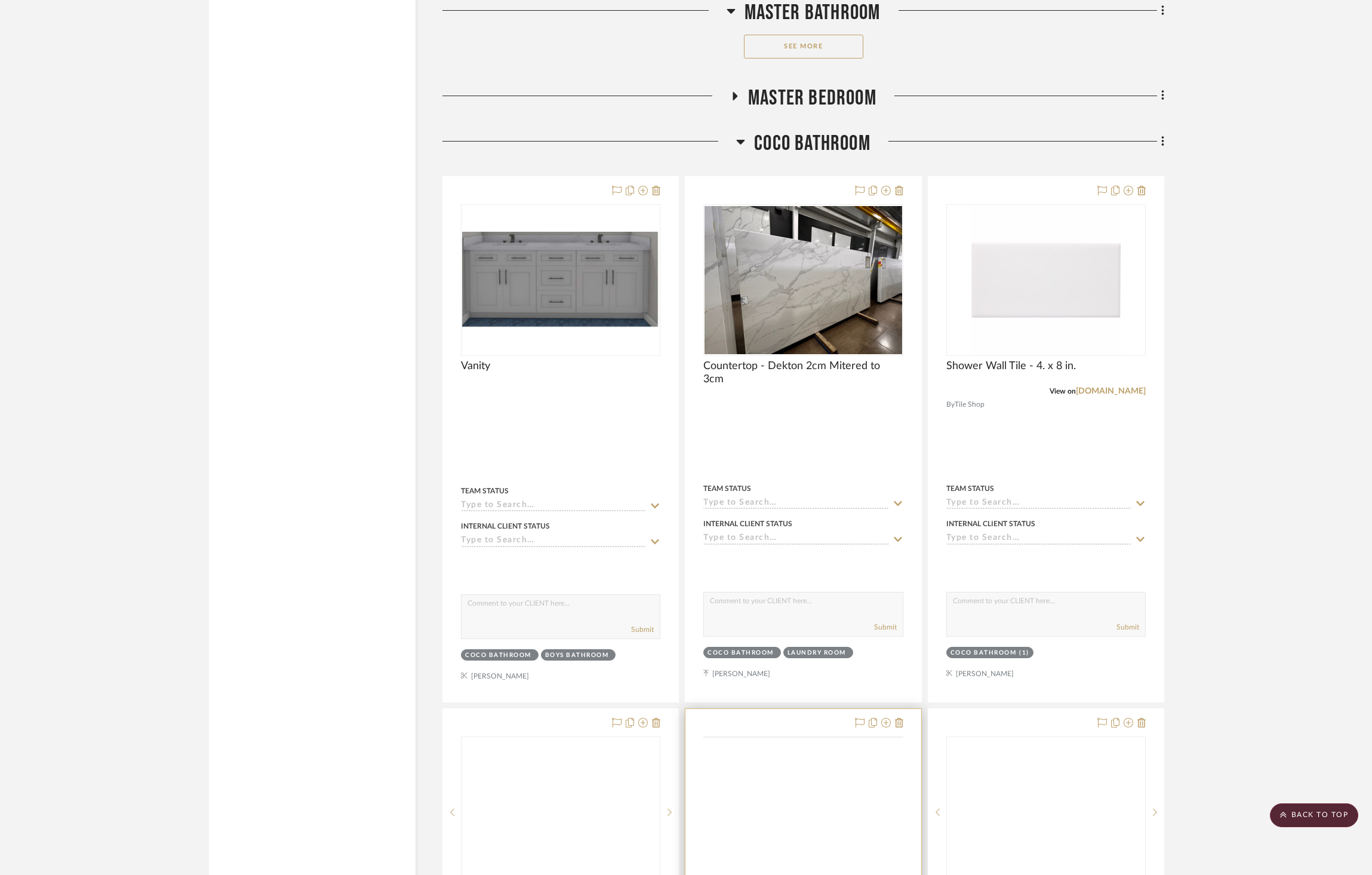
scroll to position [3813, 0]
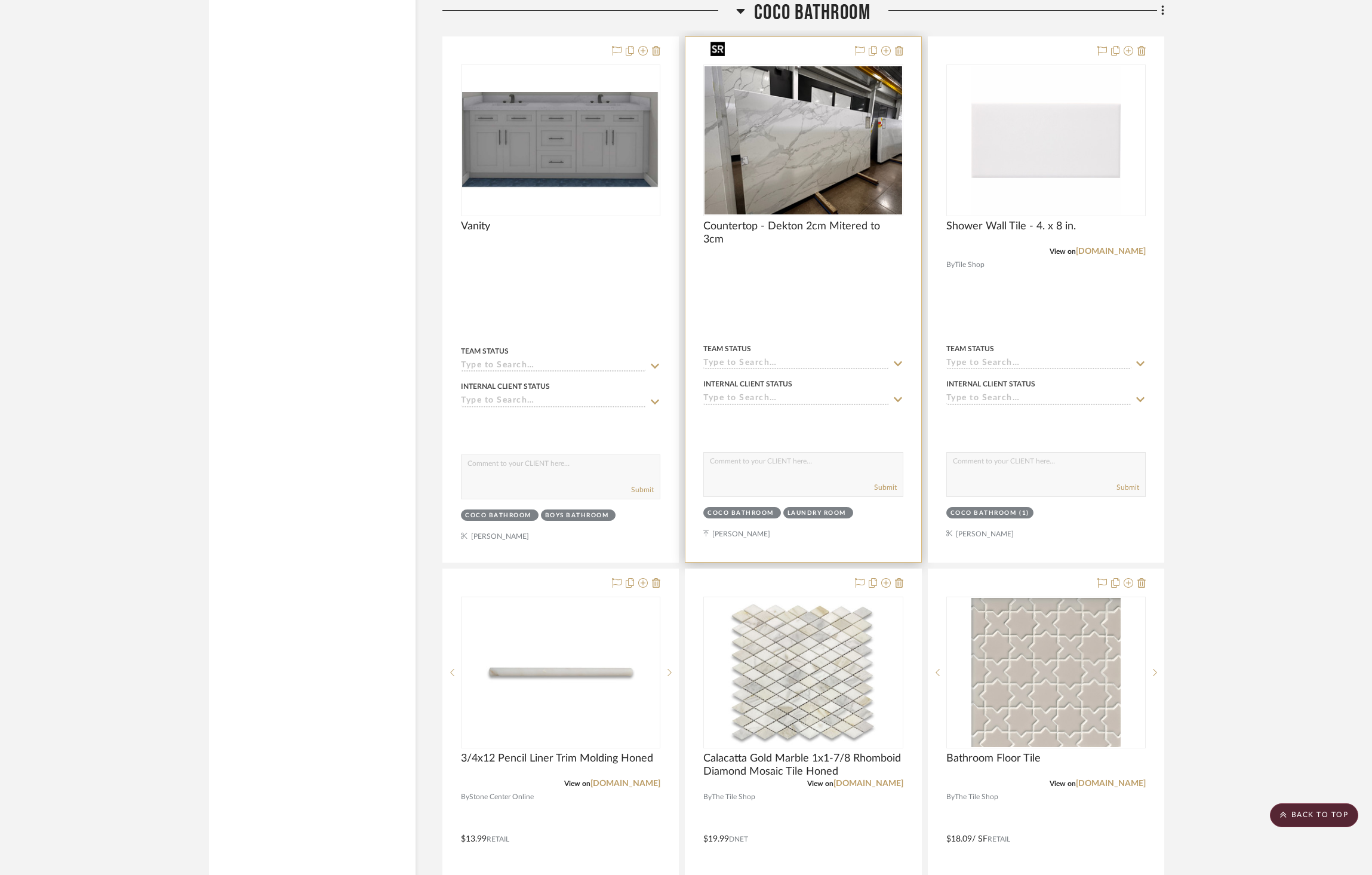
click at [807, 152] on img "0" at bounding box center [803, 140] width 197 height 148
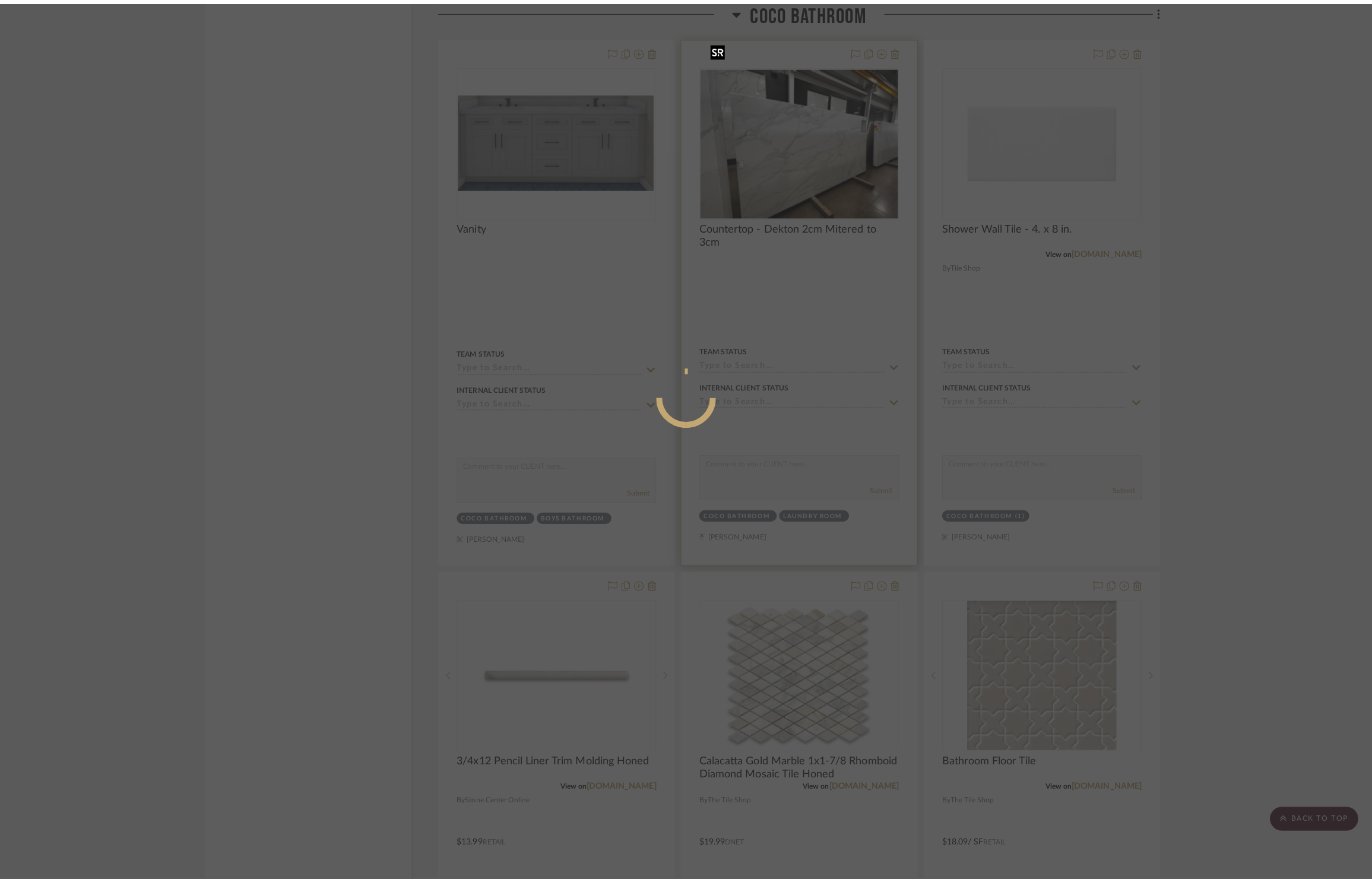
scroll to position [0, 0]
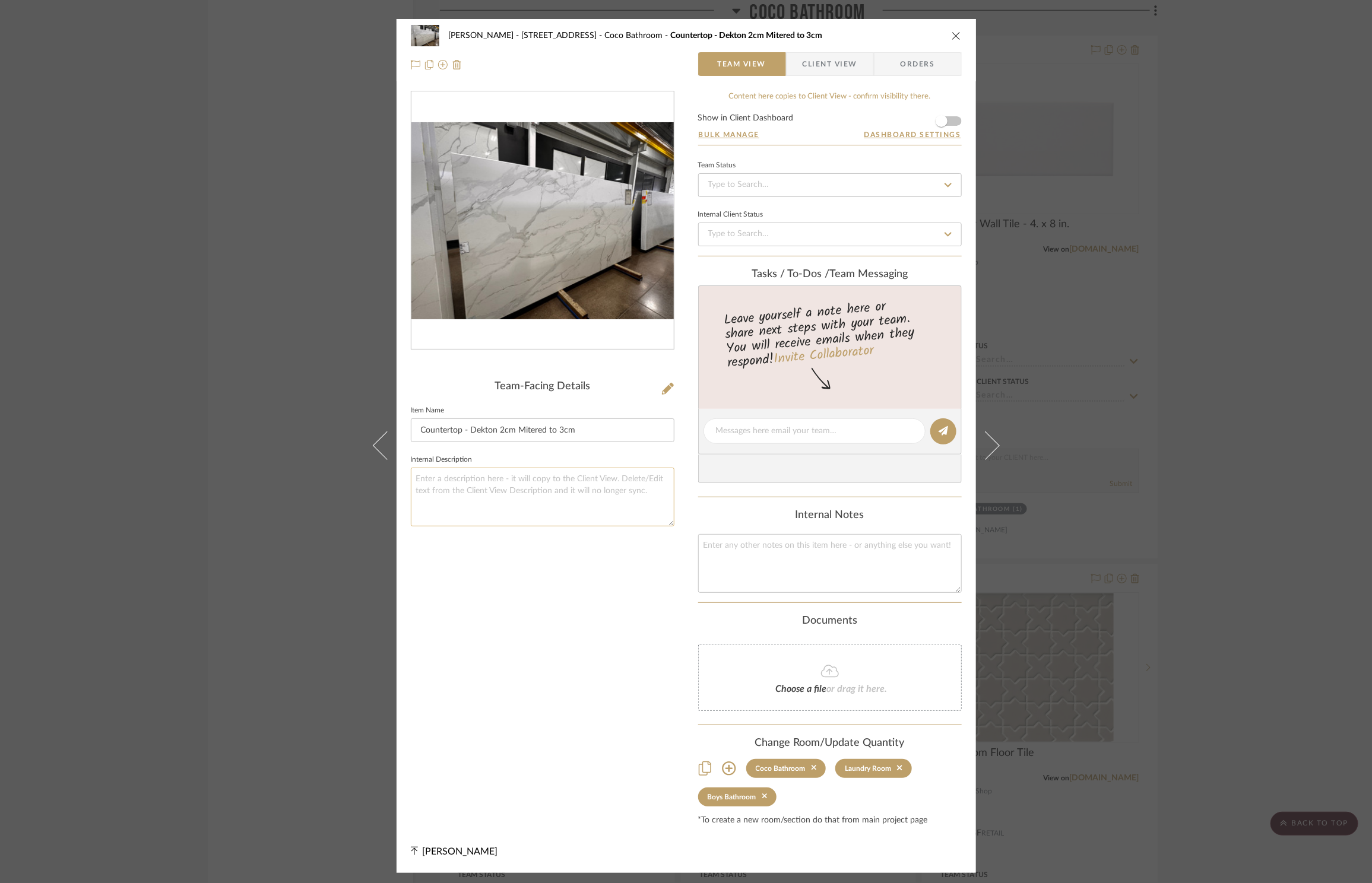
click at [532, 515] on textarea at bounding box center [542, 497] width 264 height 59
type textarea "Ogee Edge Profile - [PERSON_NAME]"
click at [952, 31] on icon "close" at bounding box center [956, 36] width 9 height 9
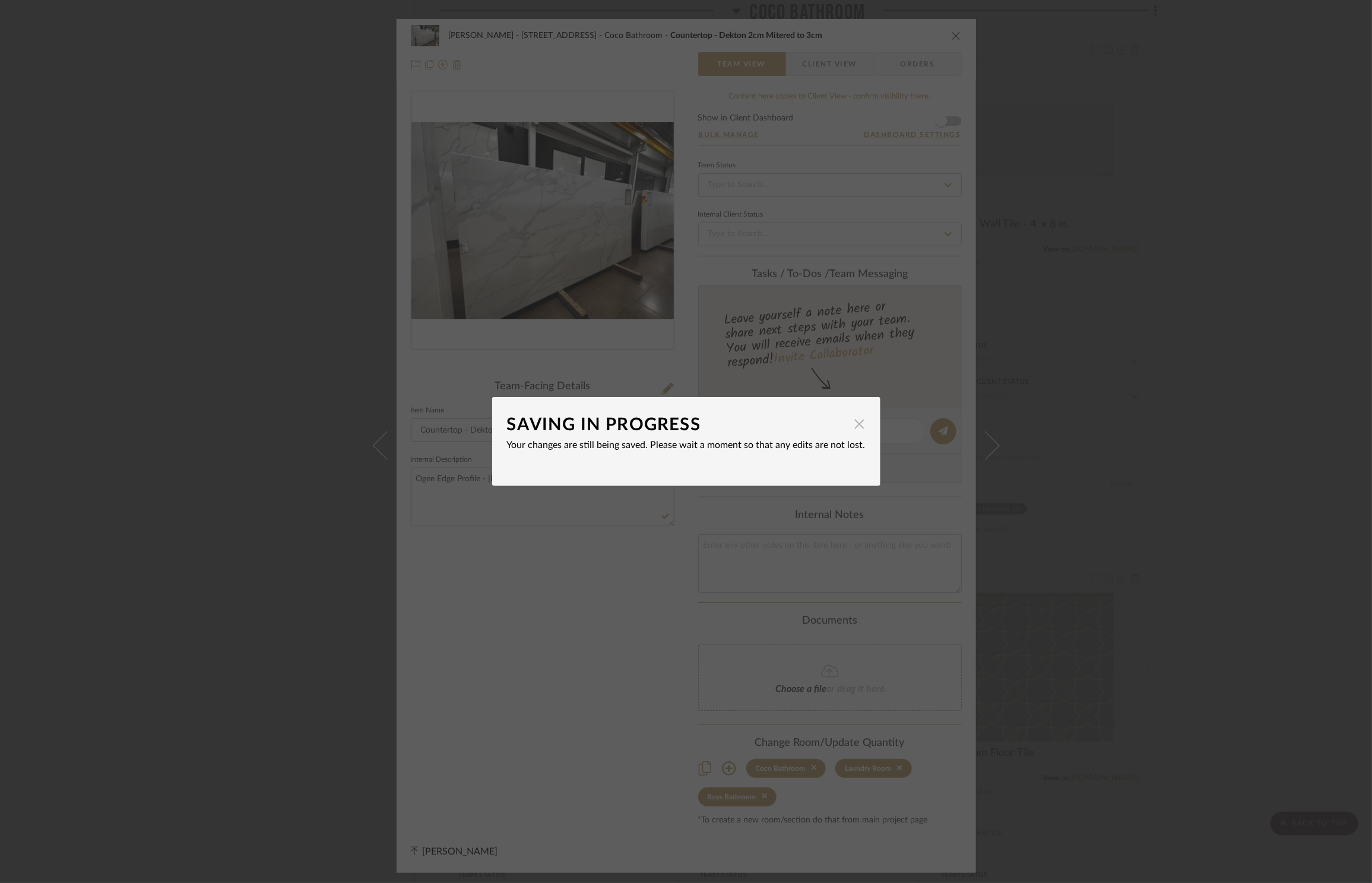
click at [852, 427] on span "button" at bounding box center [860, 424] width 24 height 24
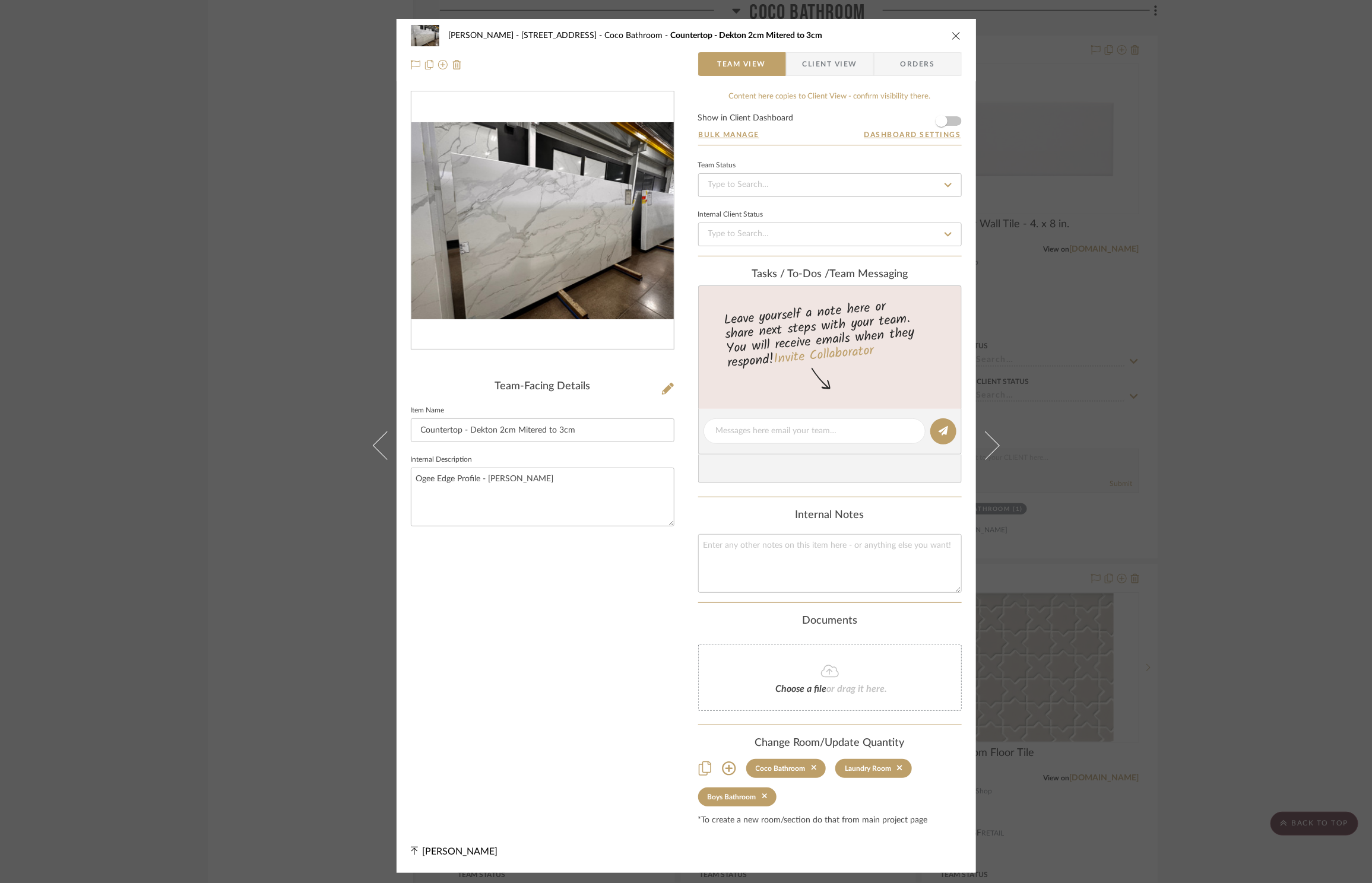
click at [952, 31] on icon "close" at bounding box center [956, 36] width 9 height 9
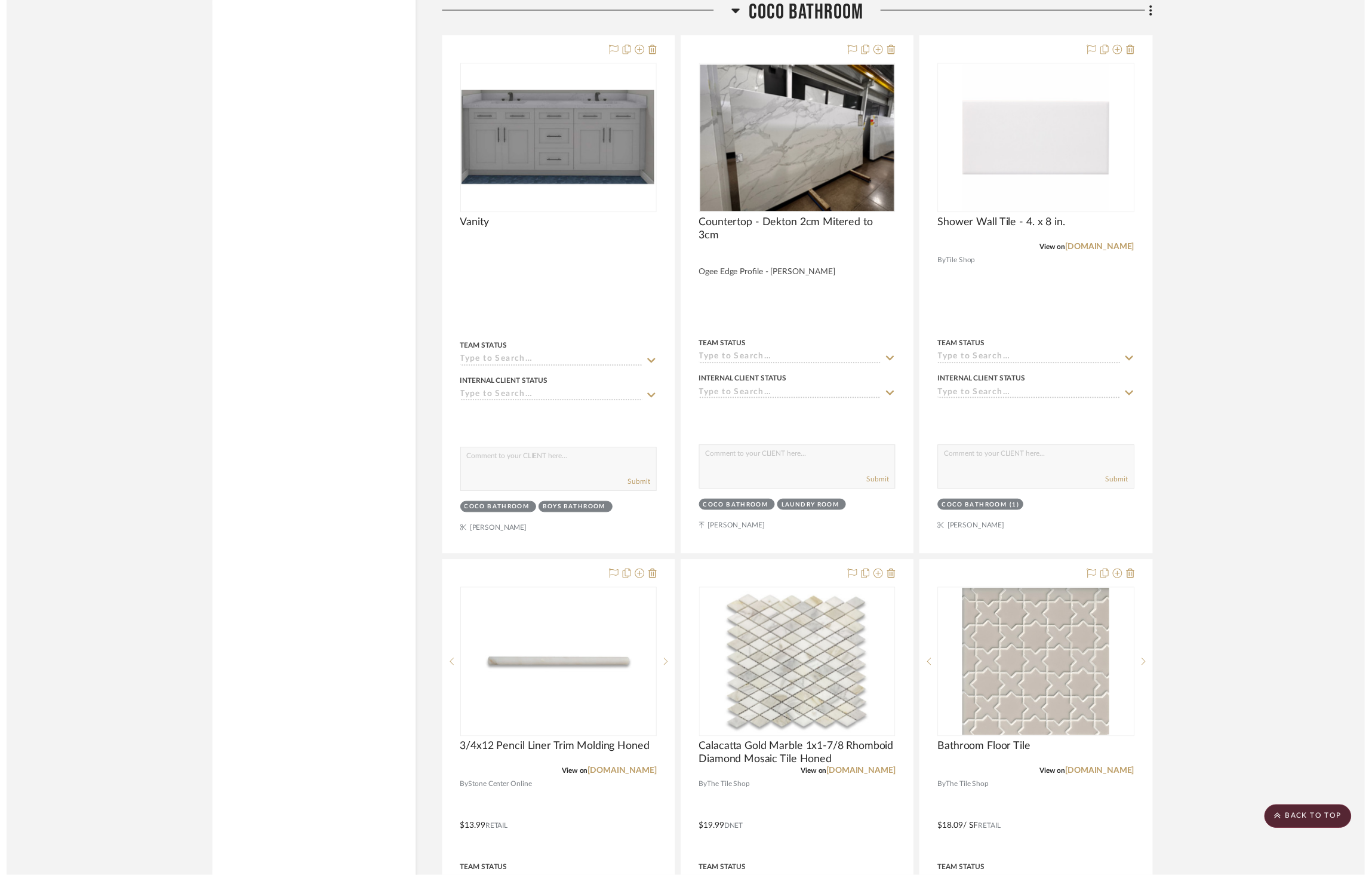
scroll to position [3813, 0]
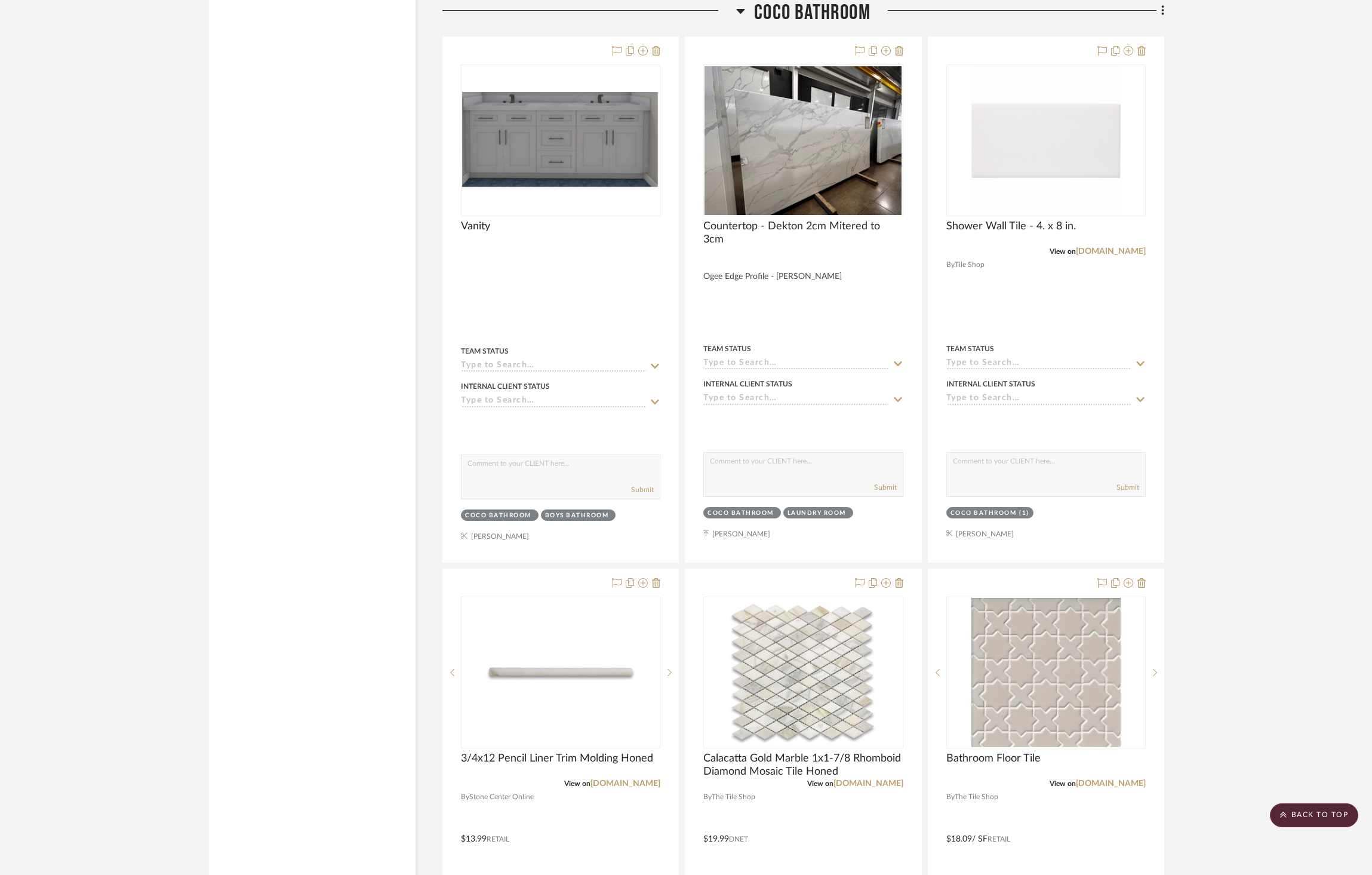
click at [1241, 373] on project-details-page "SHOW ME Project: [PERSON_NAME] - [STREET_ADDRESS] Project Settings + Add Room/S…" at bounding box center [686, 206] width 1372 height 7866
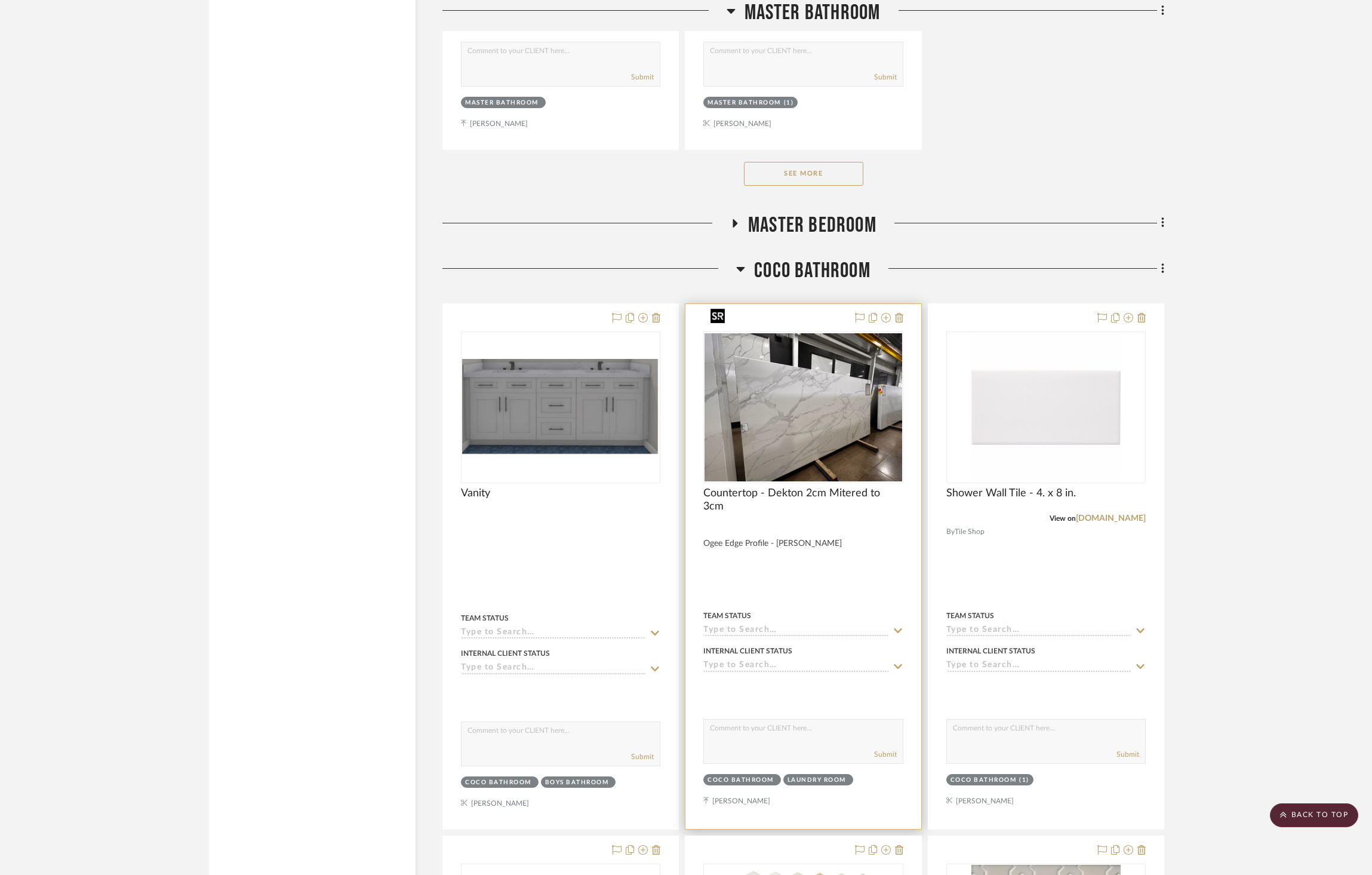
scroll to position [3540, 0]
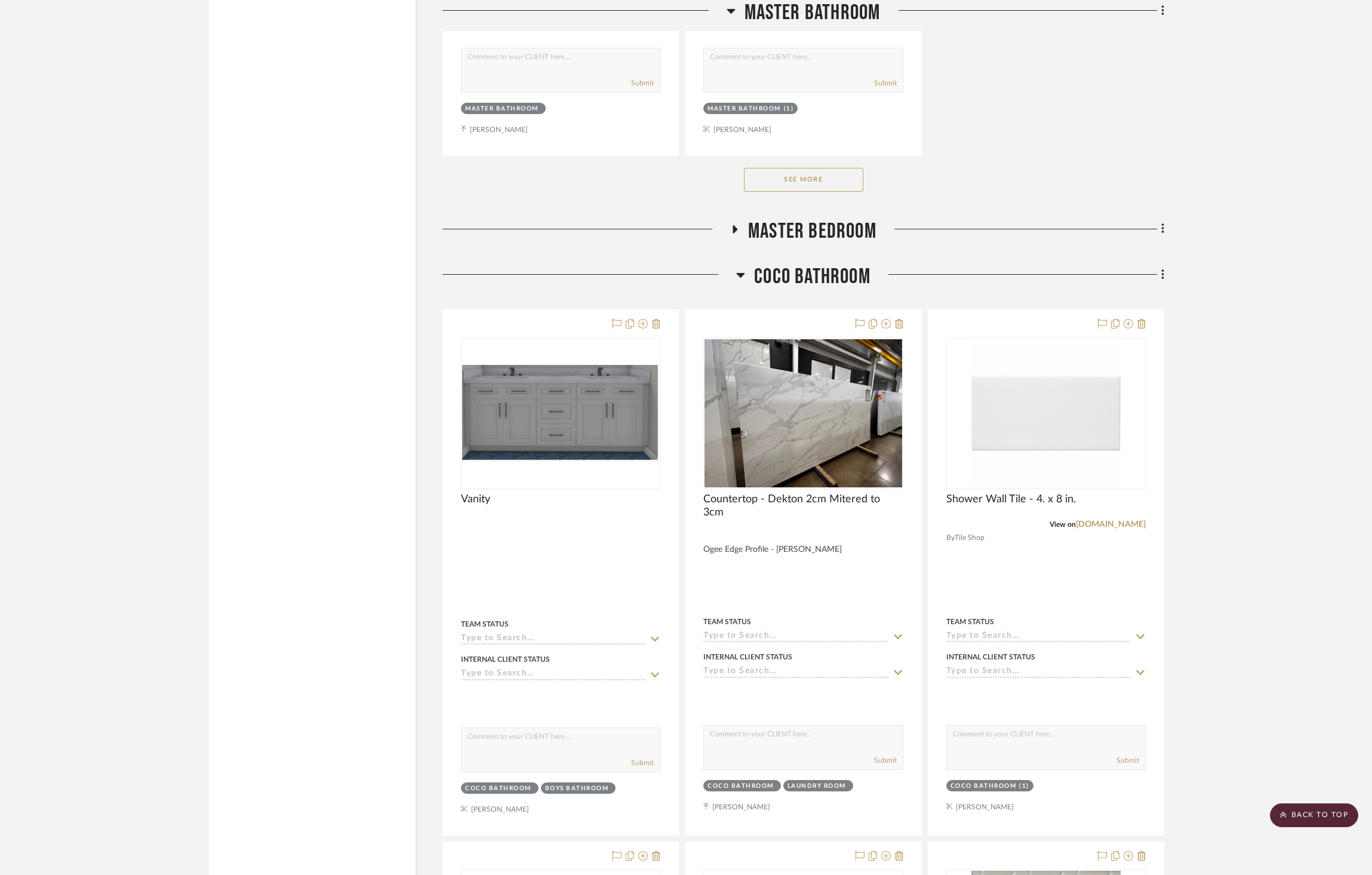
click at [860, 230] on div "Entire Project Add some items in this section: Quick Add Items Upload Item Clip…" at bounding box center [803, 580] width 722 height 7617
click at [851, 264] on span "Coco Bathroom" at bounding box center [813, 277] width 116 height 25
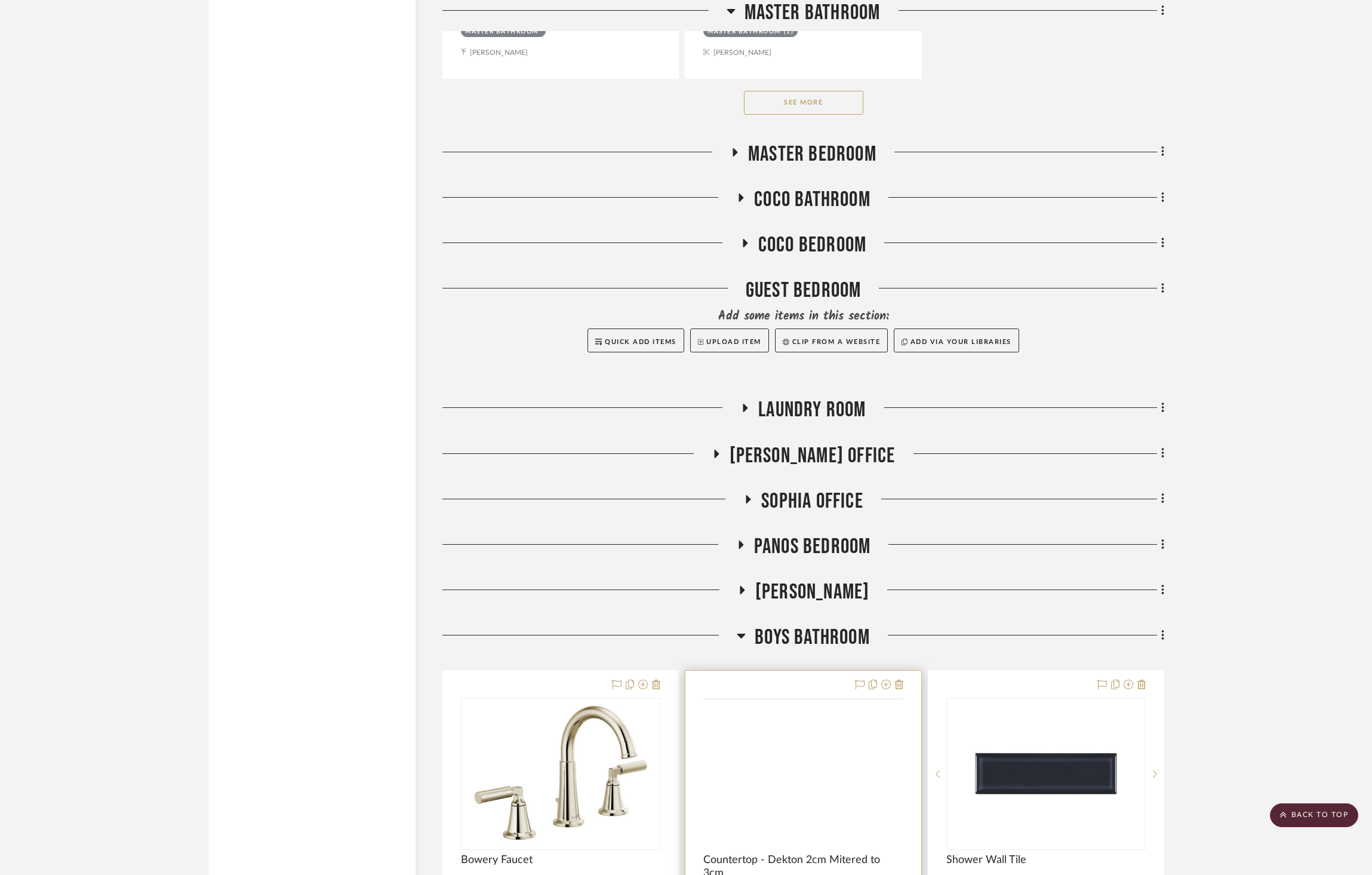
scroll to position [3706, 0]
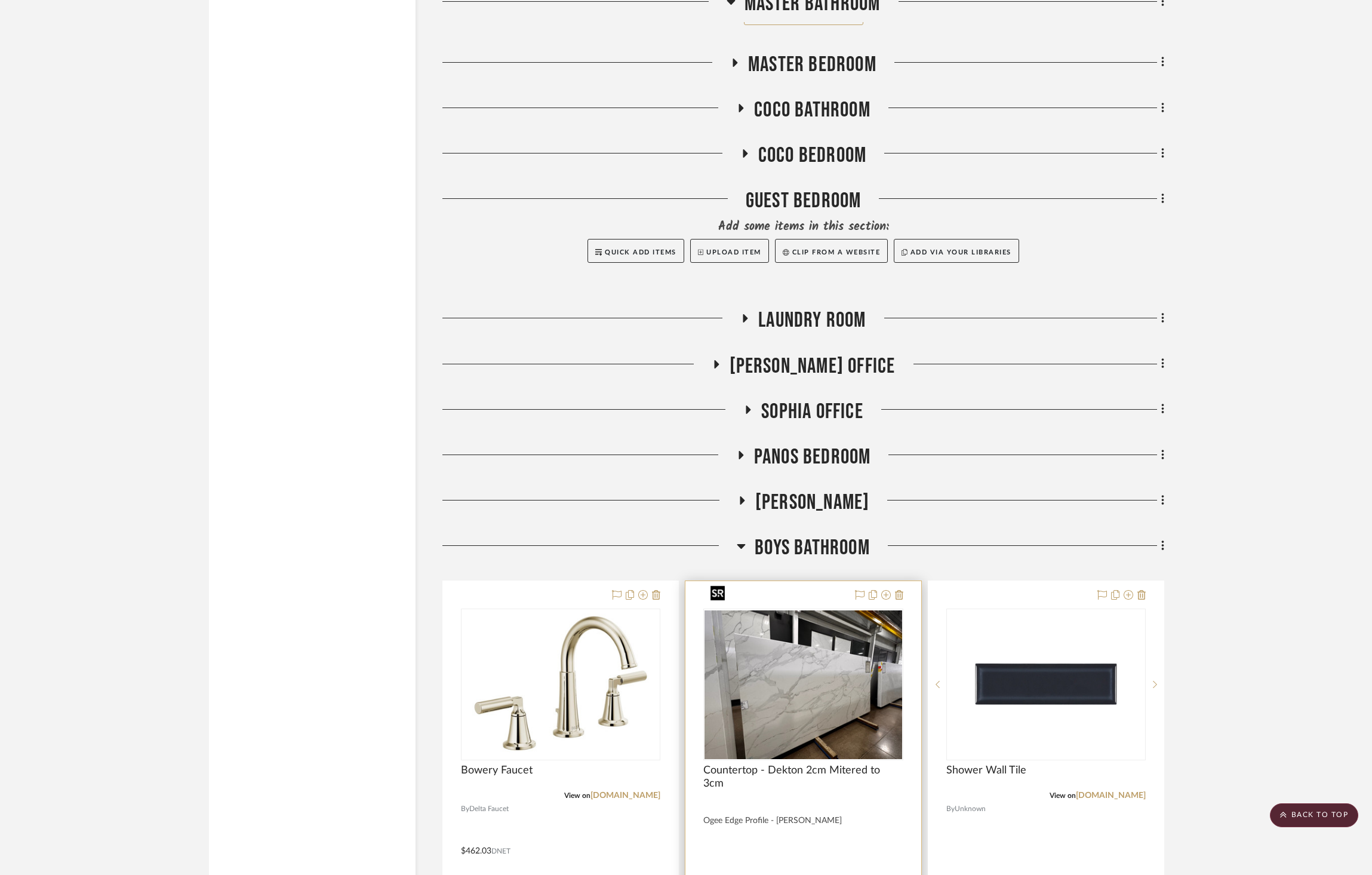
click at [829, 650] on img "0" at bounding box center [803, 685] width 197 height 148
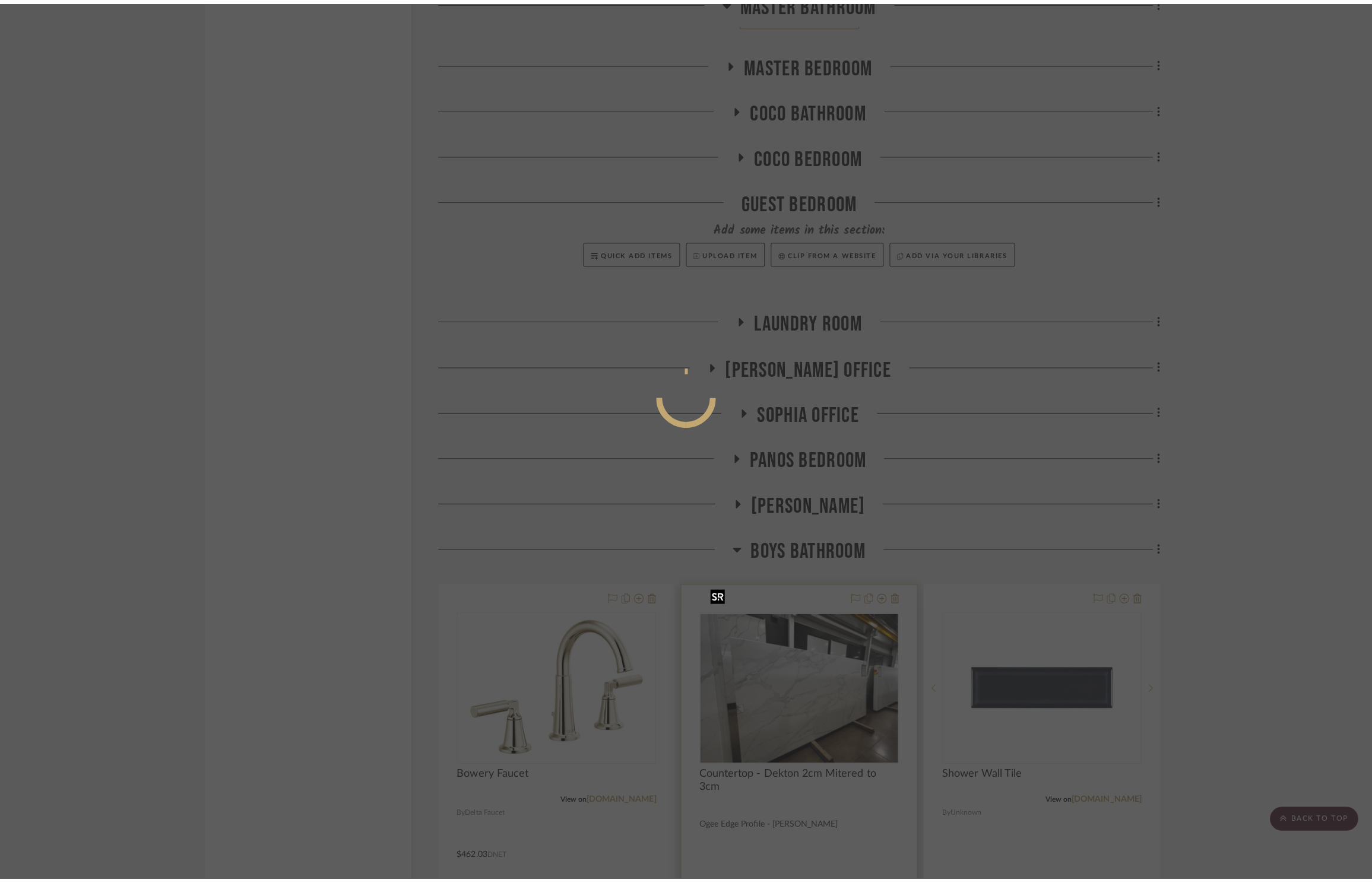
scroll to position [0, 0]
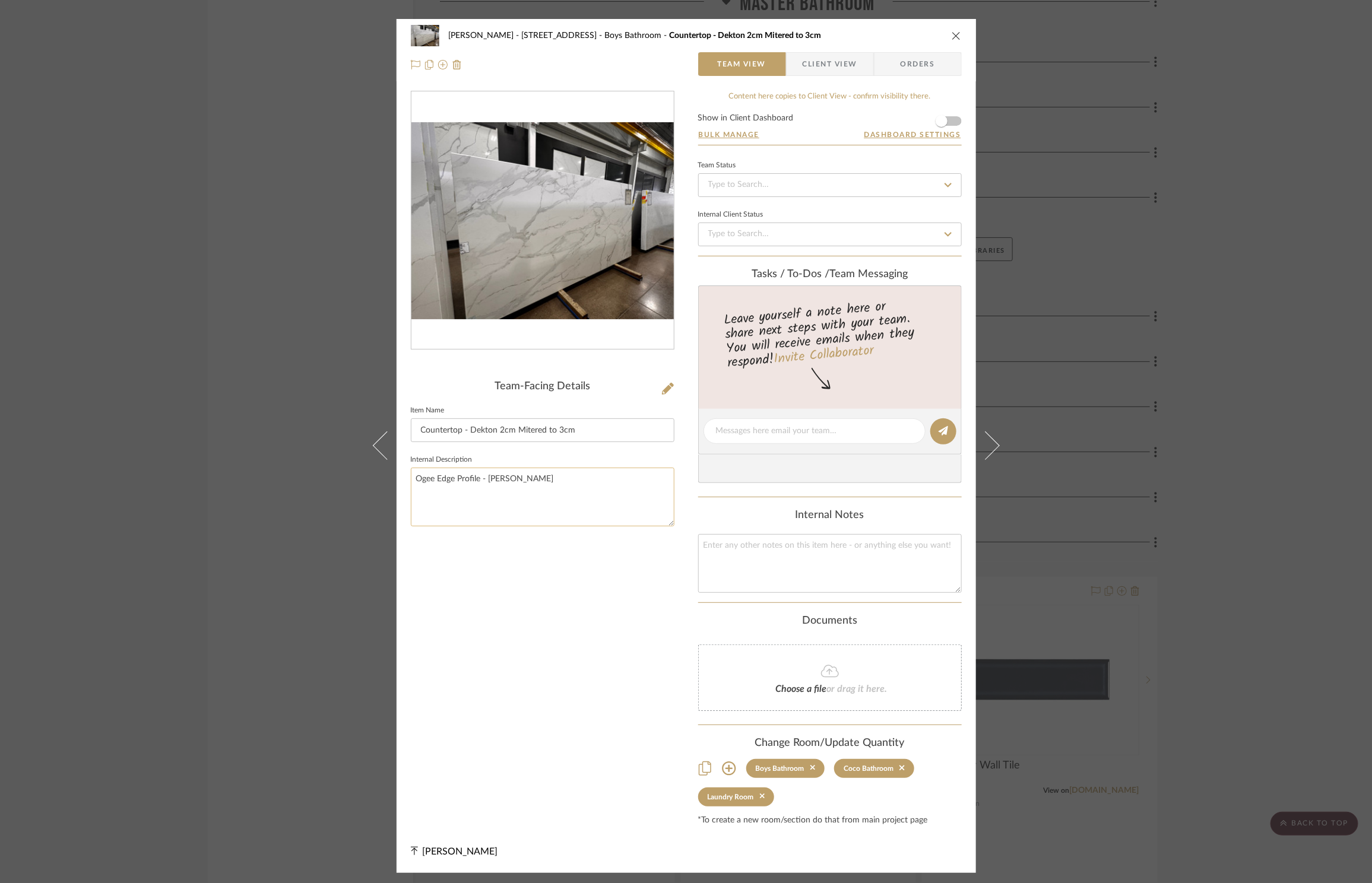
click at [562, 475] on textarea "Ogee Edge Profile - [PERSON_NAME]" at bounding box center [542, 497] width 264 height 59
type textarea "Ogee Edge Profile - Coco Pencile Edge Profile - Boys + Laundry"
click at [953, 32] on icon "close" at bounding box center [956, 36] width 9 height 9
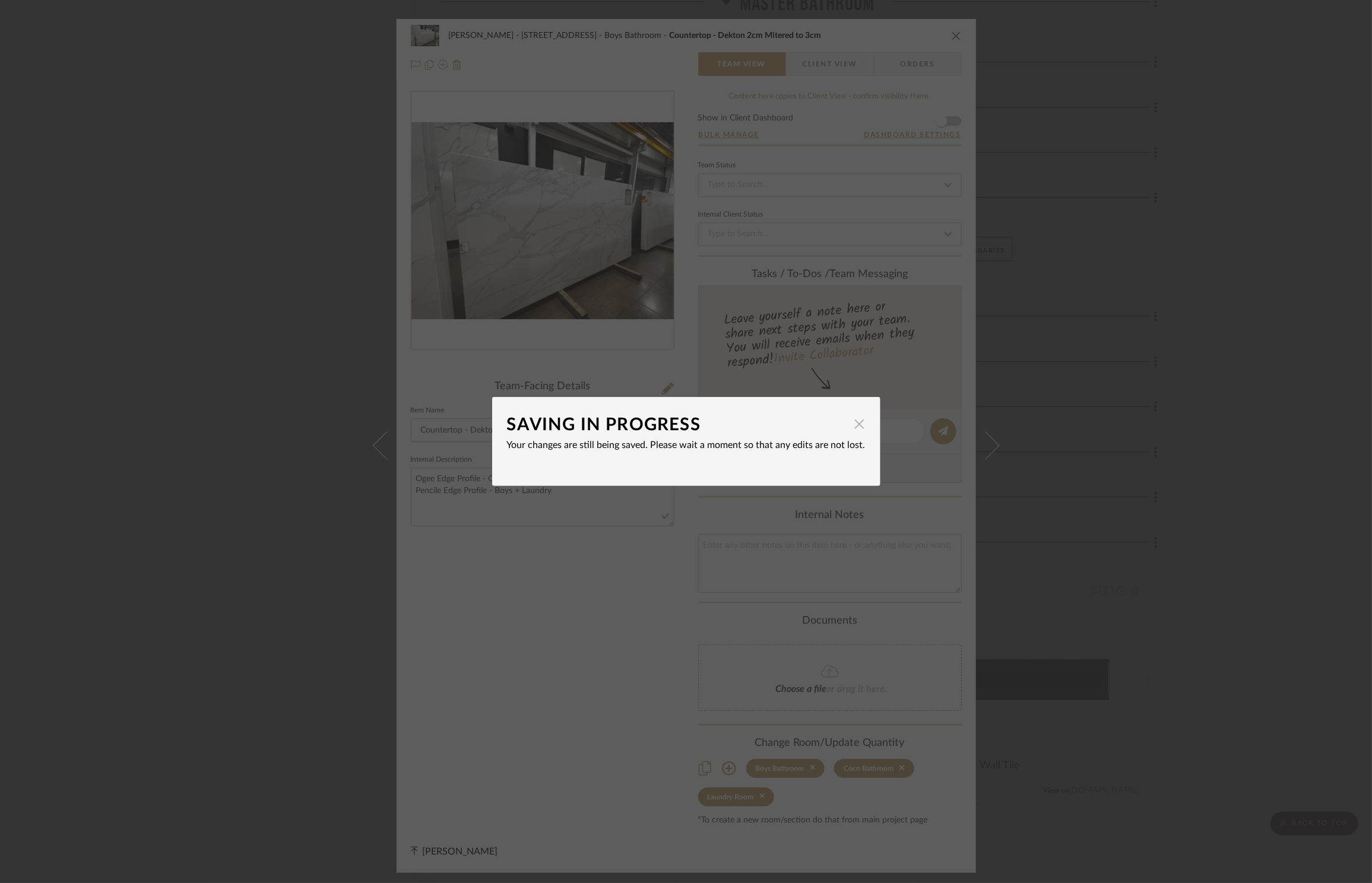
click at [857, 425] on span "button" at bounding box center [860, 424] width 24 height 24
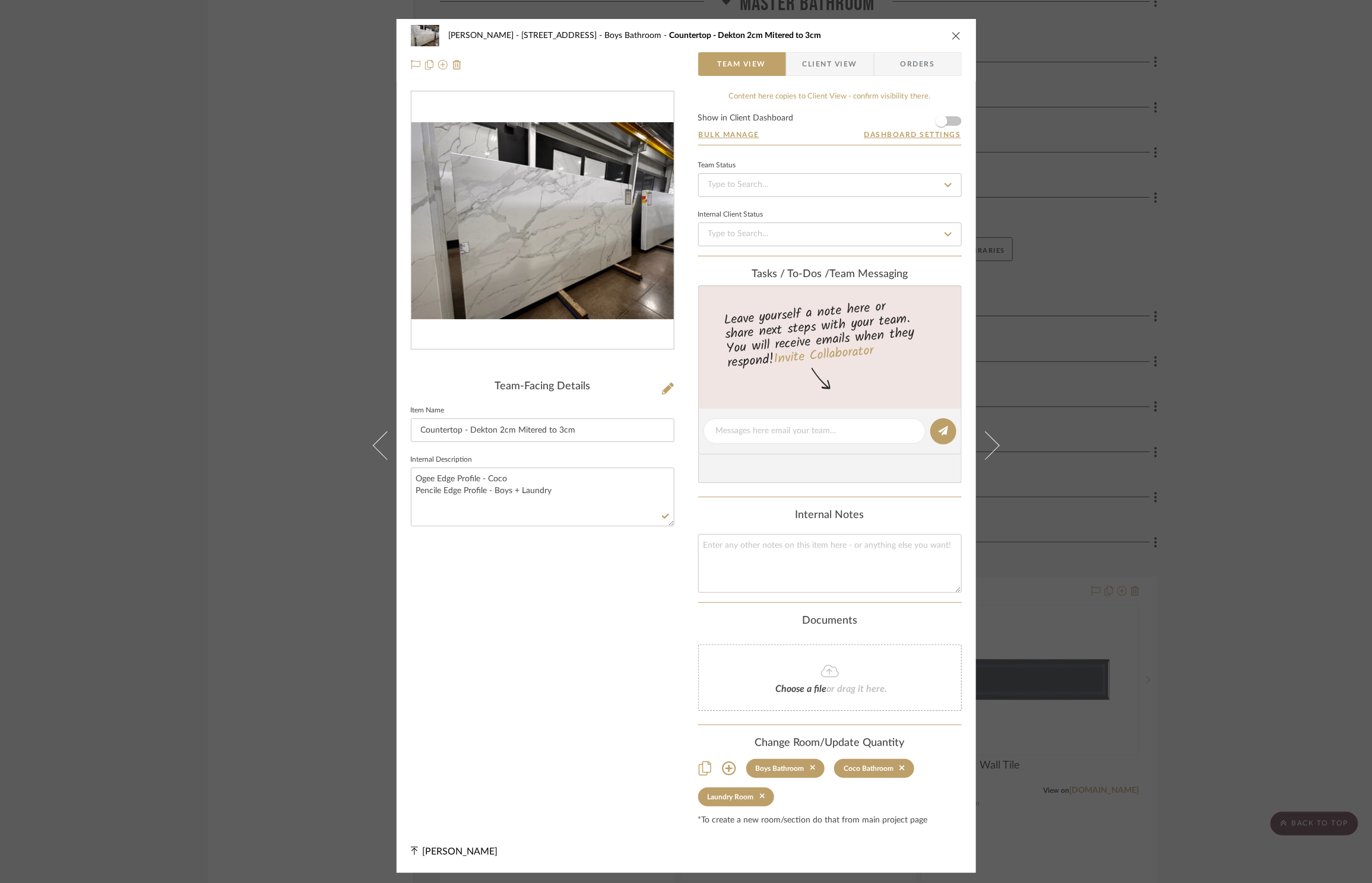
click at [953, 36] on icon "close" at bounding box center [956, 36] width 9 height 9
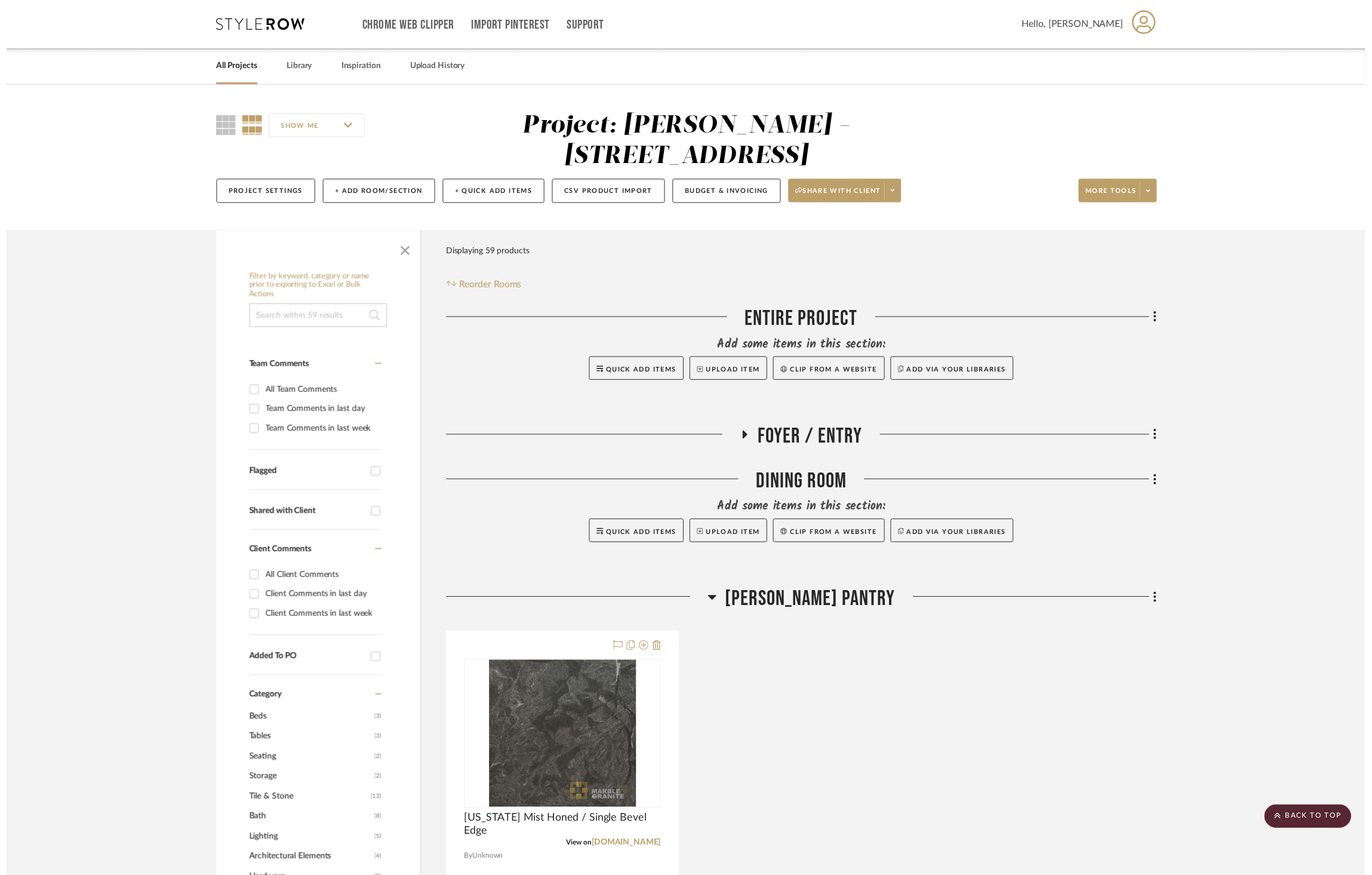
scroll to position [3706, 0]
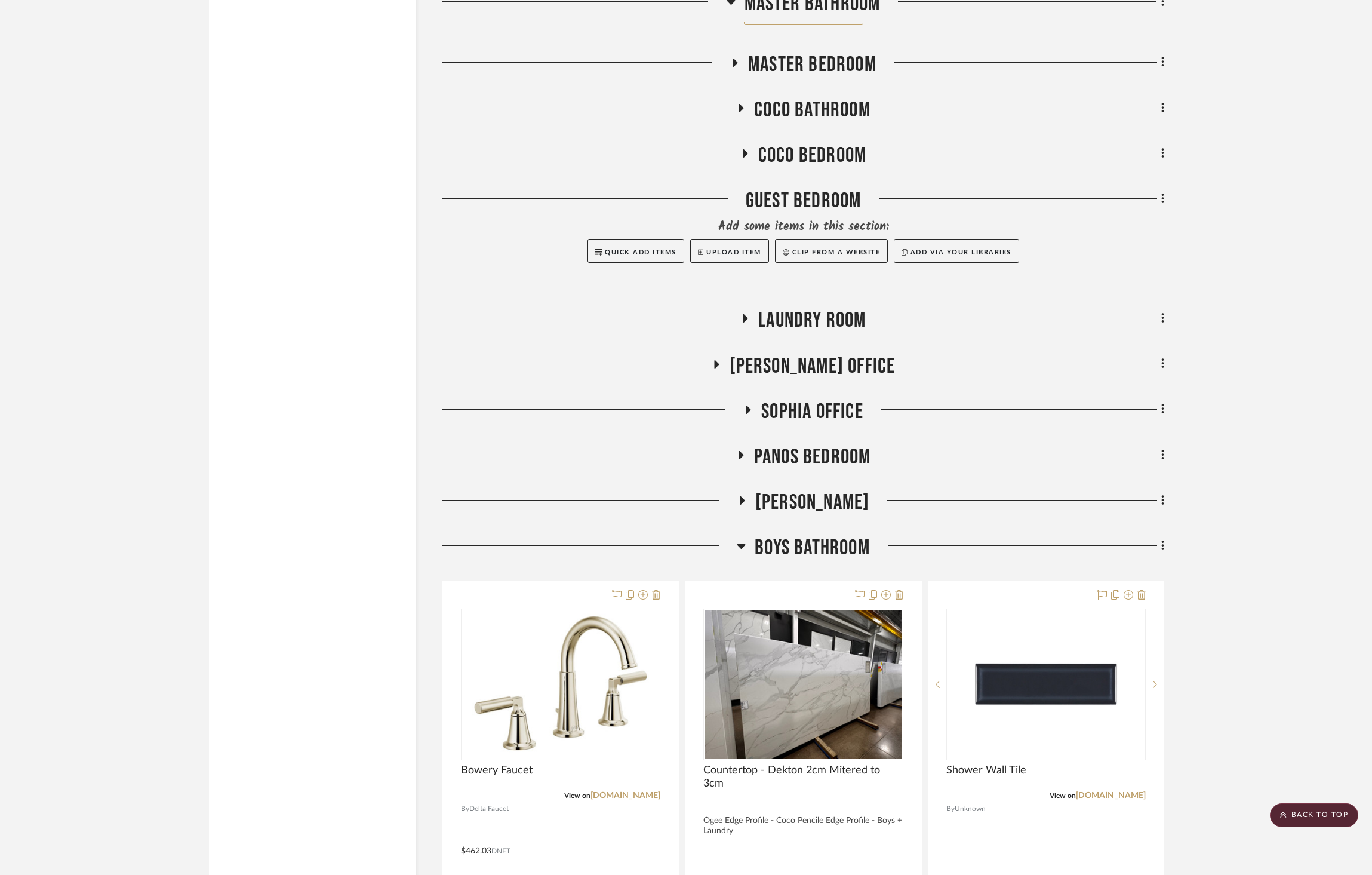
click at [815, 631] on img "0" at bounding box center [803, 685] width 197 height 148
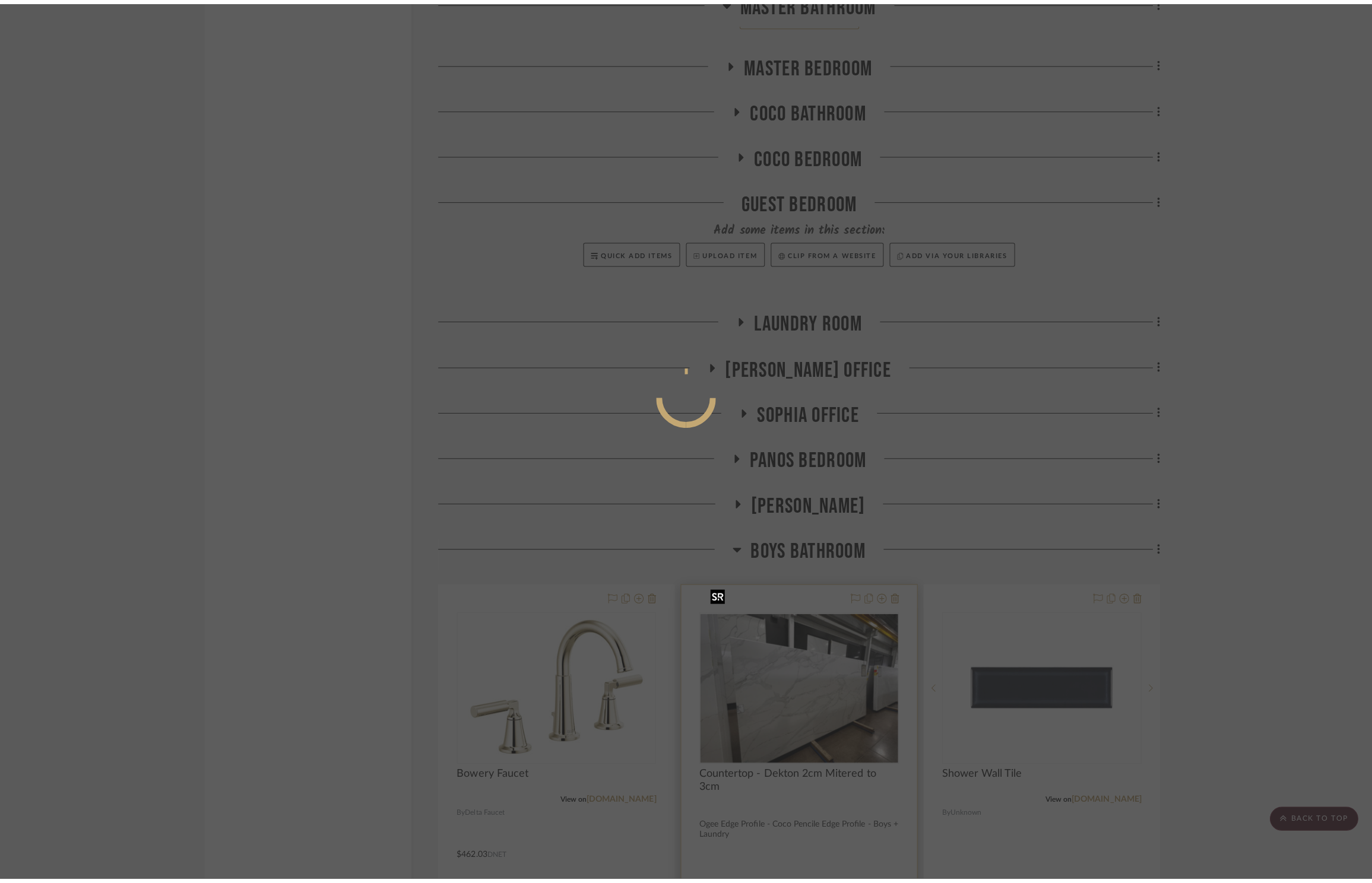
scroll to position [0, 0]
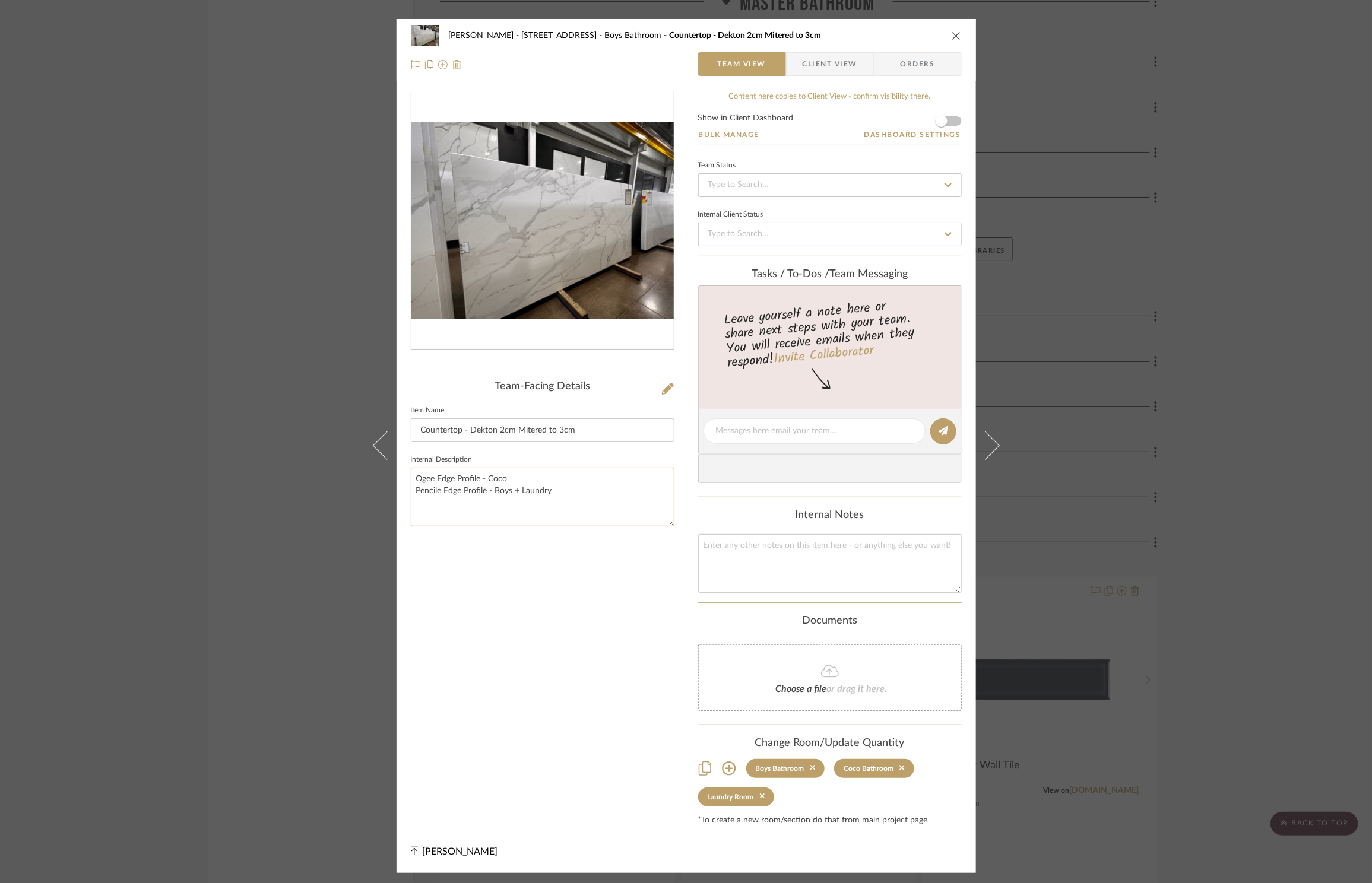
click at [538, 474] on textarea "Ogee Edge Profile - Coco Pencile Edge Profile - Boys + Laundry" at bounding box center [542, 497] width 264 height 59
type textarea "Ogee Edge Profile - [PERSON_NAME] Pencile Edge Profile - Boys + Laundry"
click at [952, 33] on icon "close" at bounding box center [956, 36] width 9 height 9
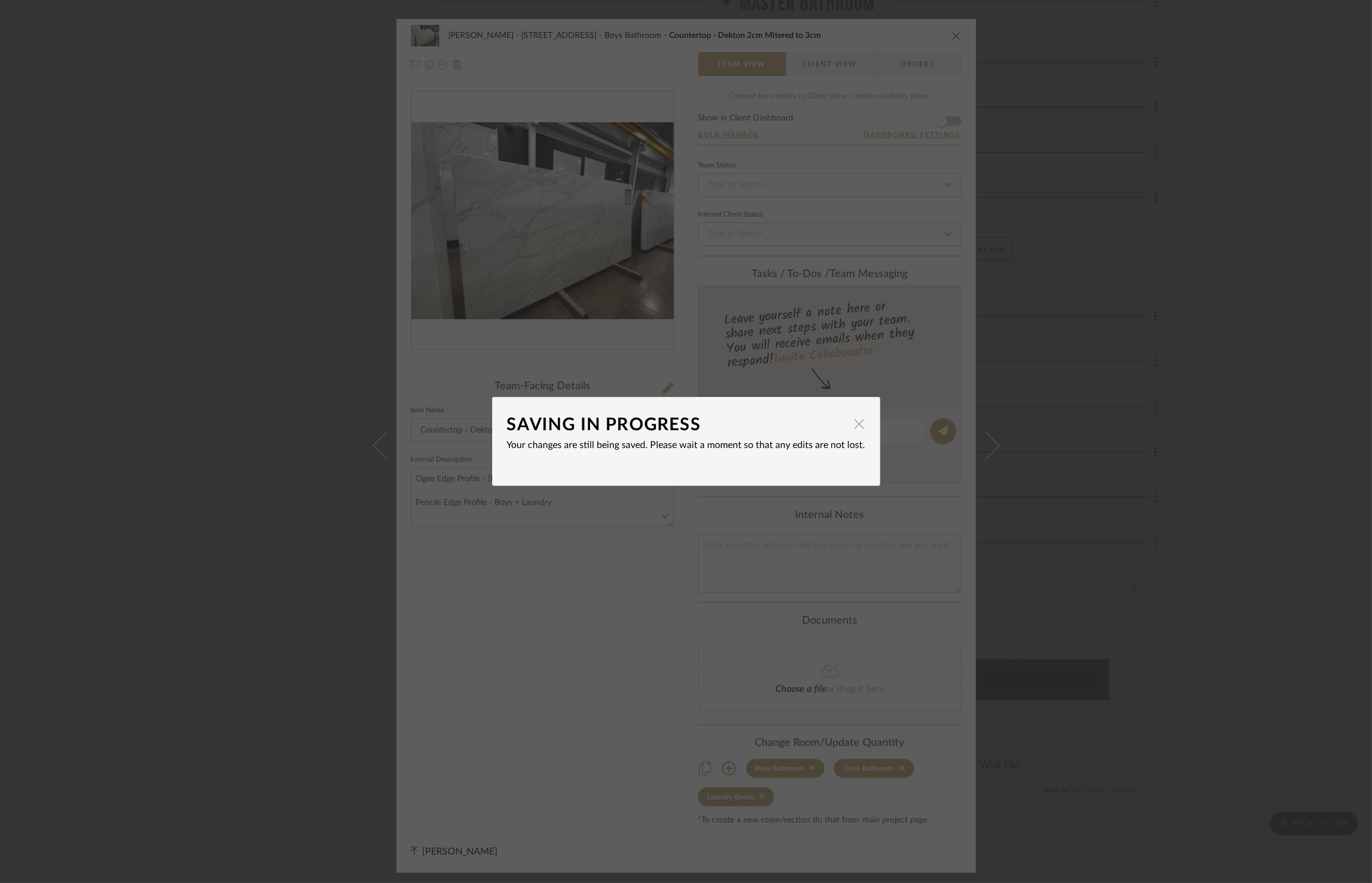
click at [848, 425] on span "button" at bounding box center [860, 424] width 24 height 24
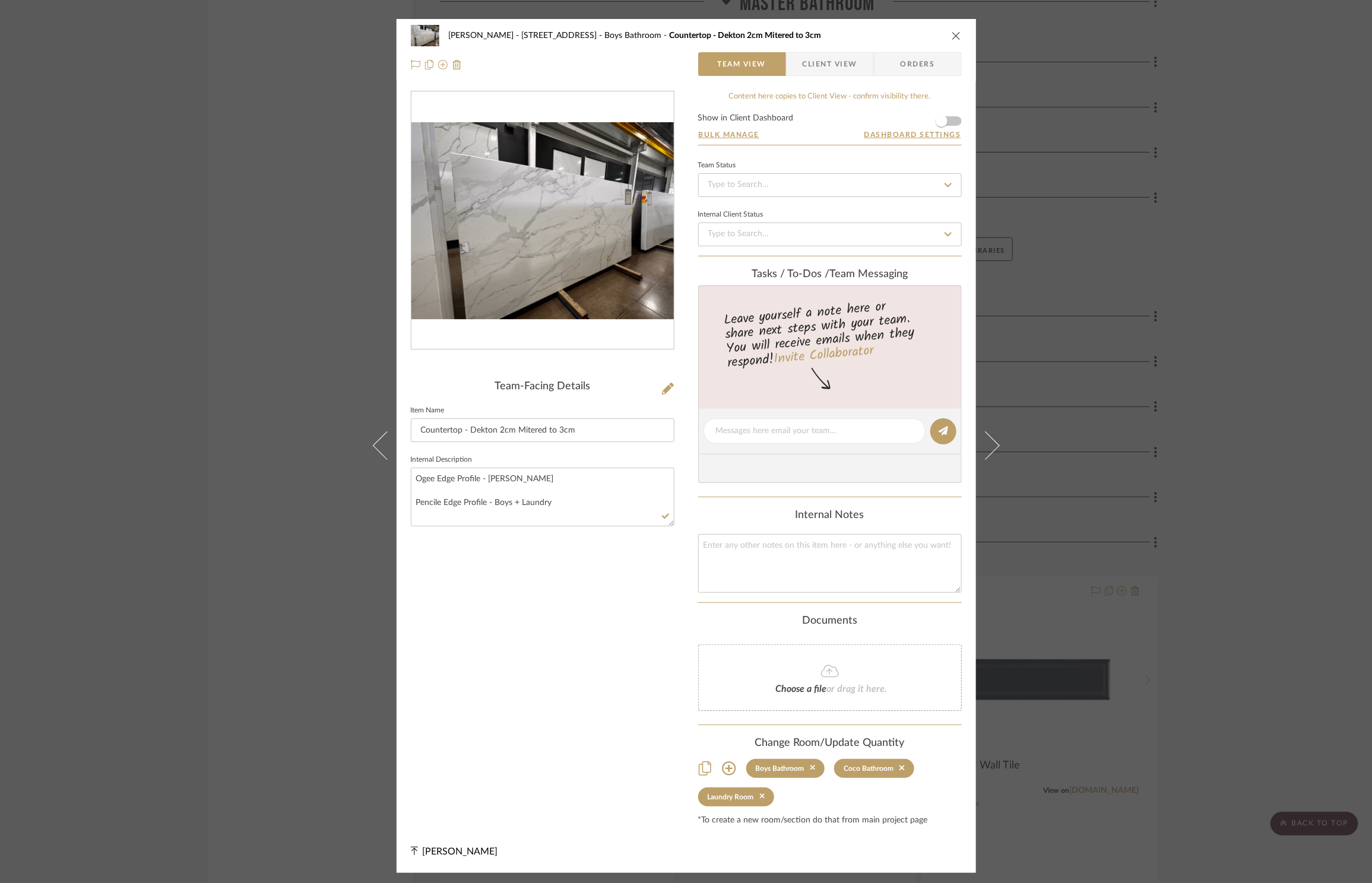
click at [952, 34] on icon "close" at bounding box center [956, 36] width 9 height 9
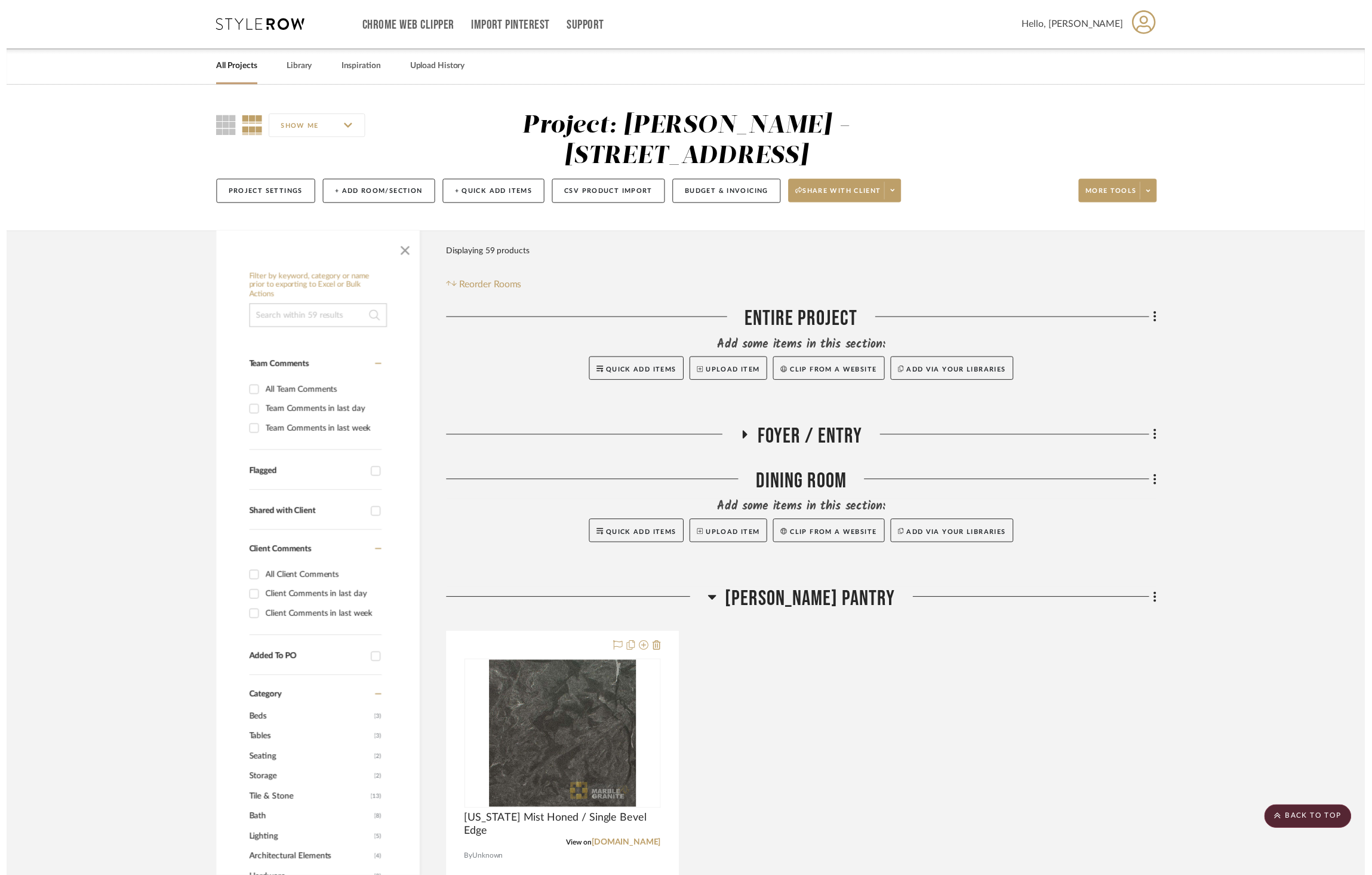
scroll to position [3706, 0]
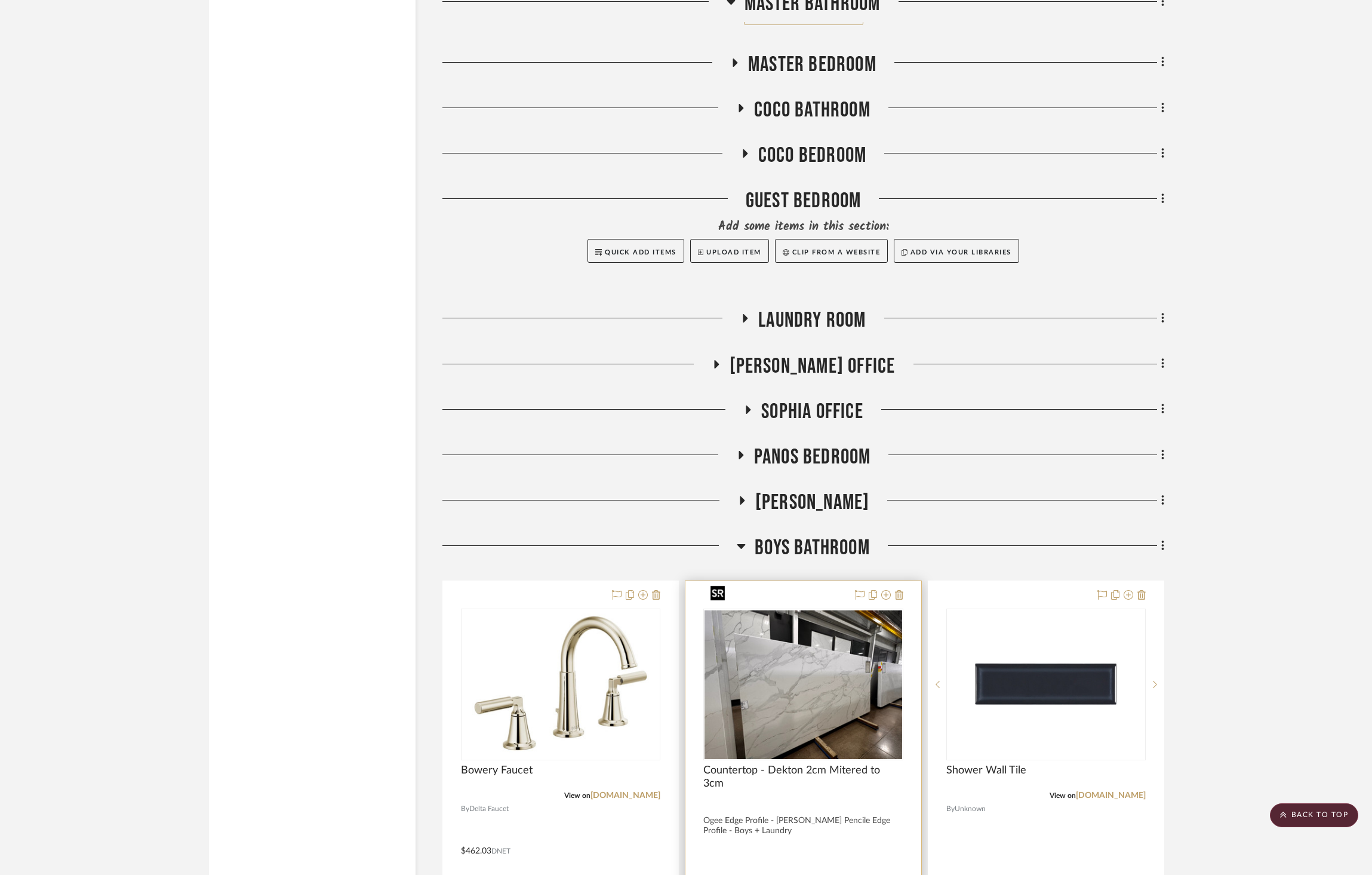
click at [830, 687] on img "0" at bounding box center [803, 685] width 197 height 148
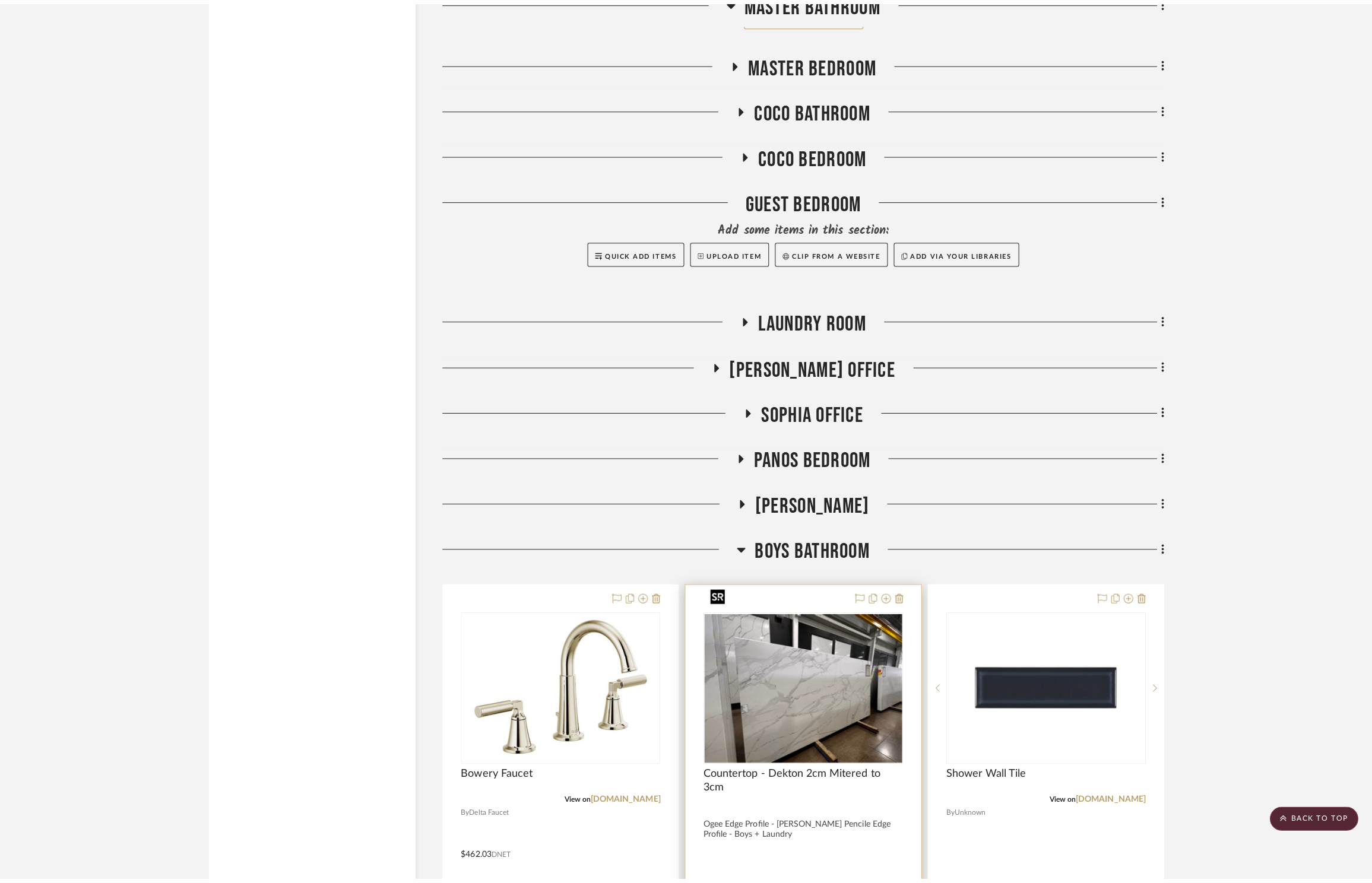
scroll to position [0, 0]
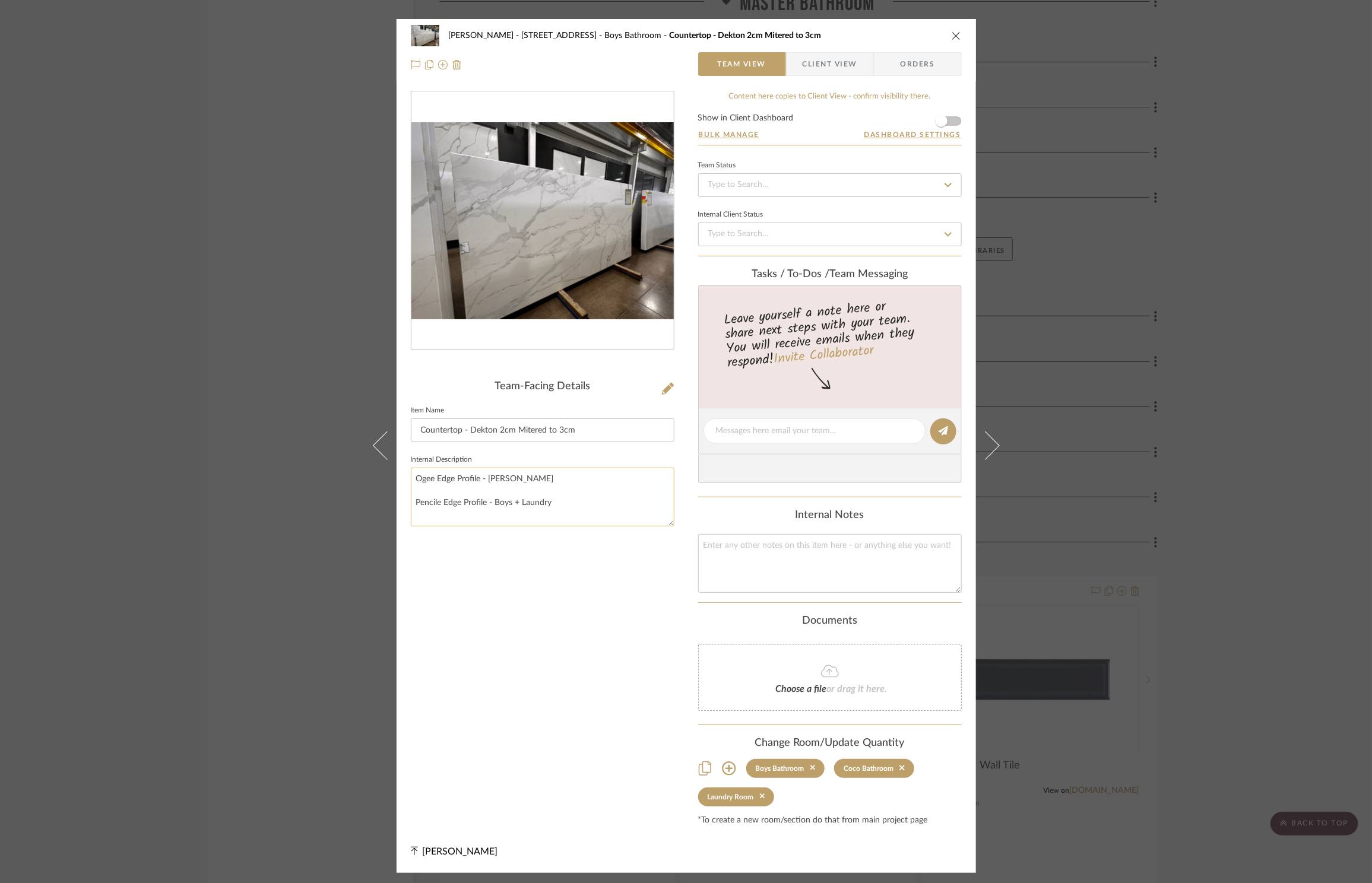
click at [500, 480] on textarea "Ogee Edge Profile - [PERSON_NAME] Pencile Edge Profile - Boys + Laundry" at bounding box center [542, 497] width 264 height 59
click at [506, 478] on textarea "Ogee Edge Profile - [PERSON_NAME] Pencile Edge Profile - Boys + Laundry" at bounding box center [542, 497] width 264 height 59
type textarea "Ogee Edge Profile - [PERSON_NAME]; Pencile Edge Profile - Boys + Laundry"
click at [953, 37] on icon "close" at bounding box center [956, 36] width 9 height 9
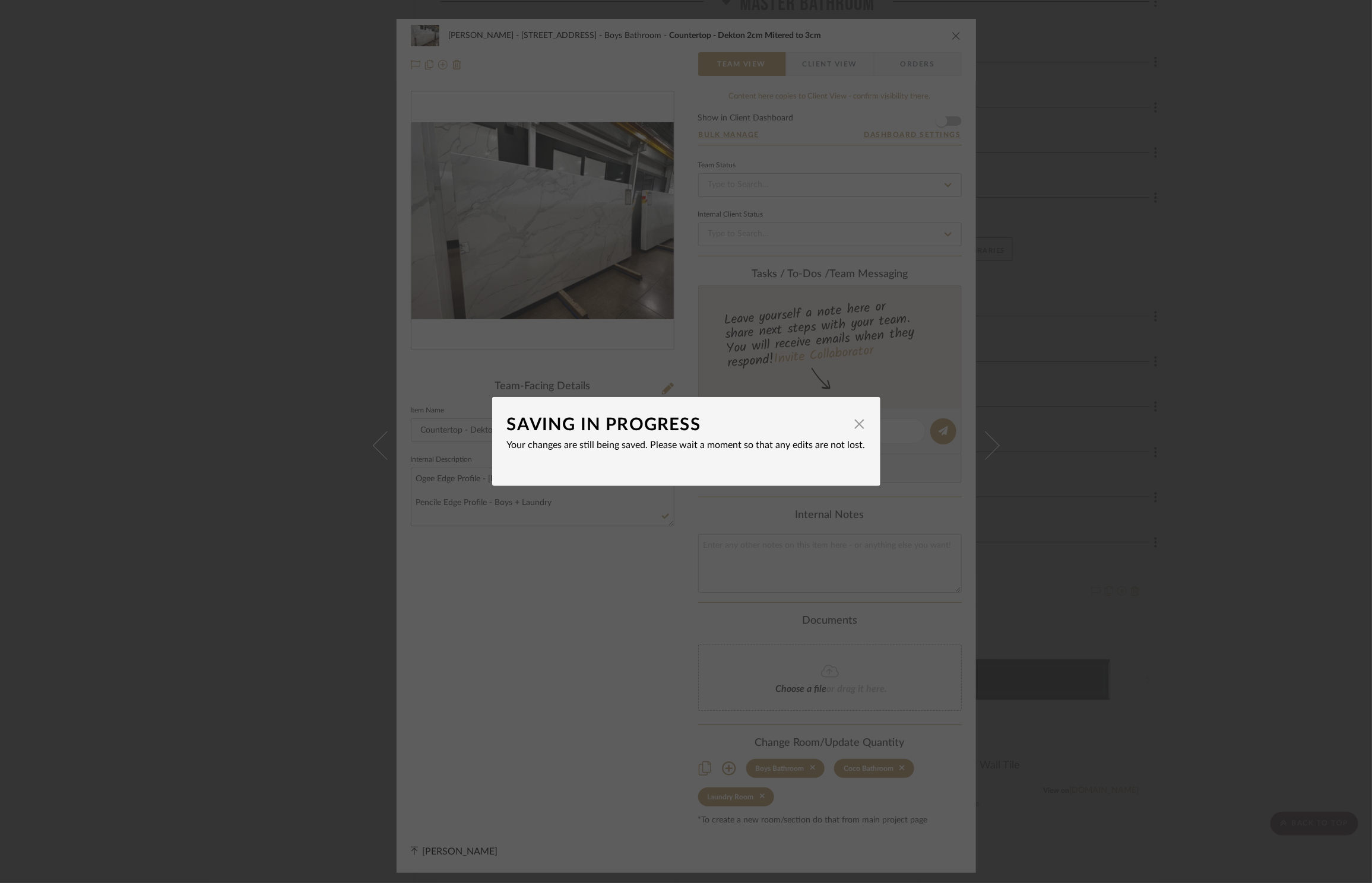
drag, startPoint x: 1300, startPoint y: 362, endPoint x: 1291, endPoint y: 366, distance: 9.8
click at [1300, 362] on div "SAVING IN PROGRESS × Your changes are still being saved. Please wait a moment s…" at bounding box center [686, 441] width 1372 height 883
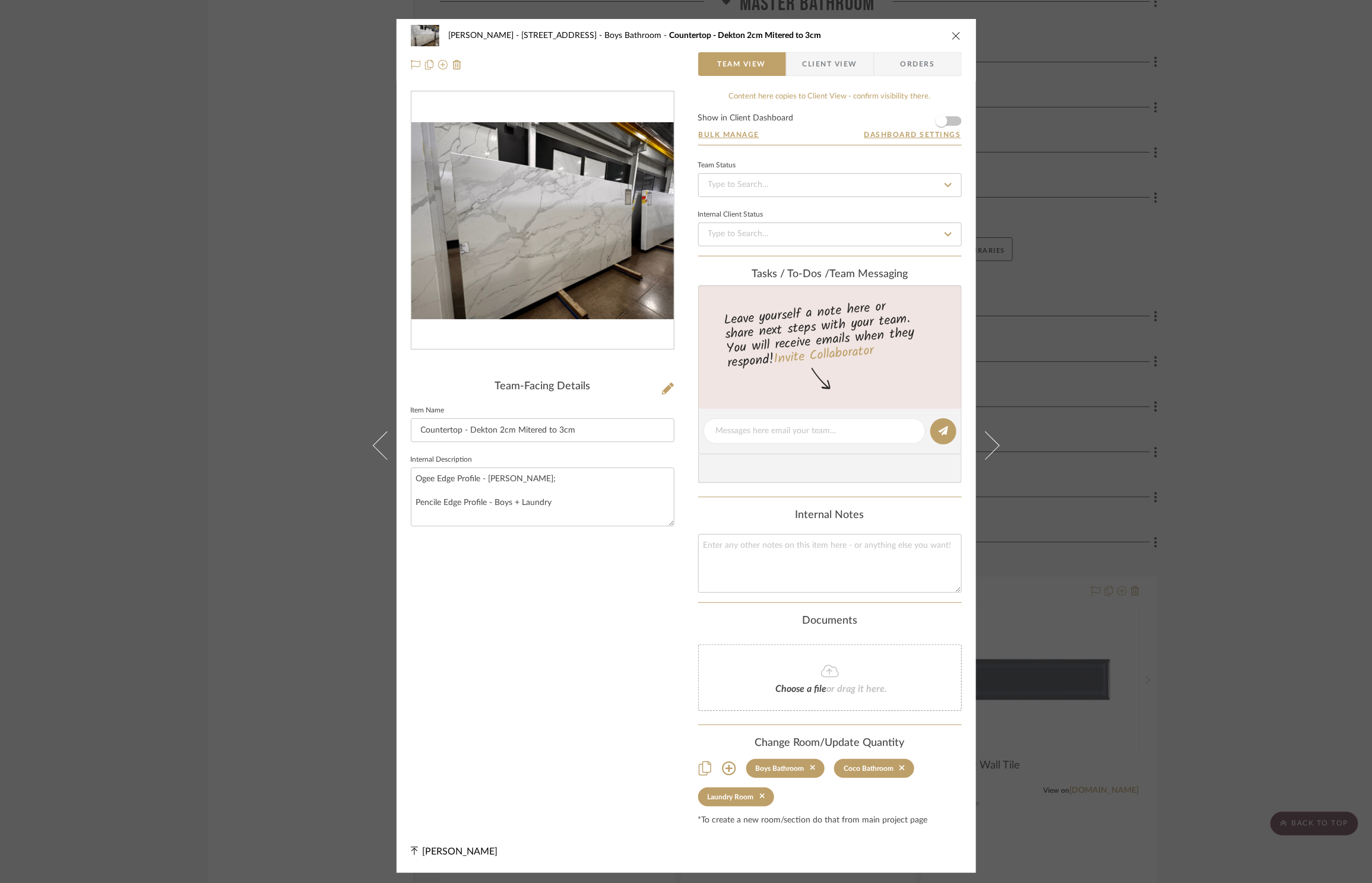
click at [952, 33] on icon "close" at bounding box center [956, 36] width 9 height 9
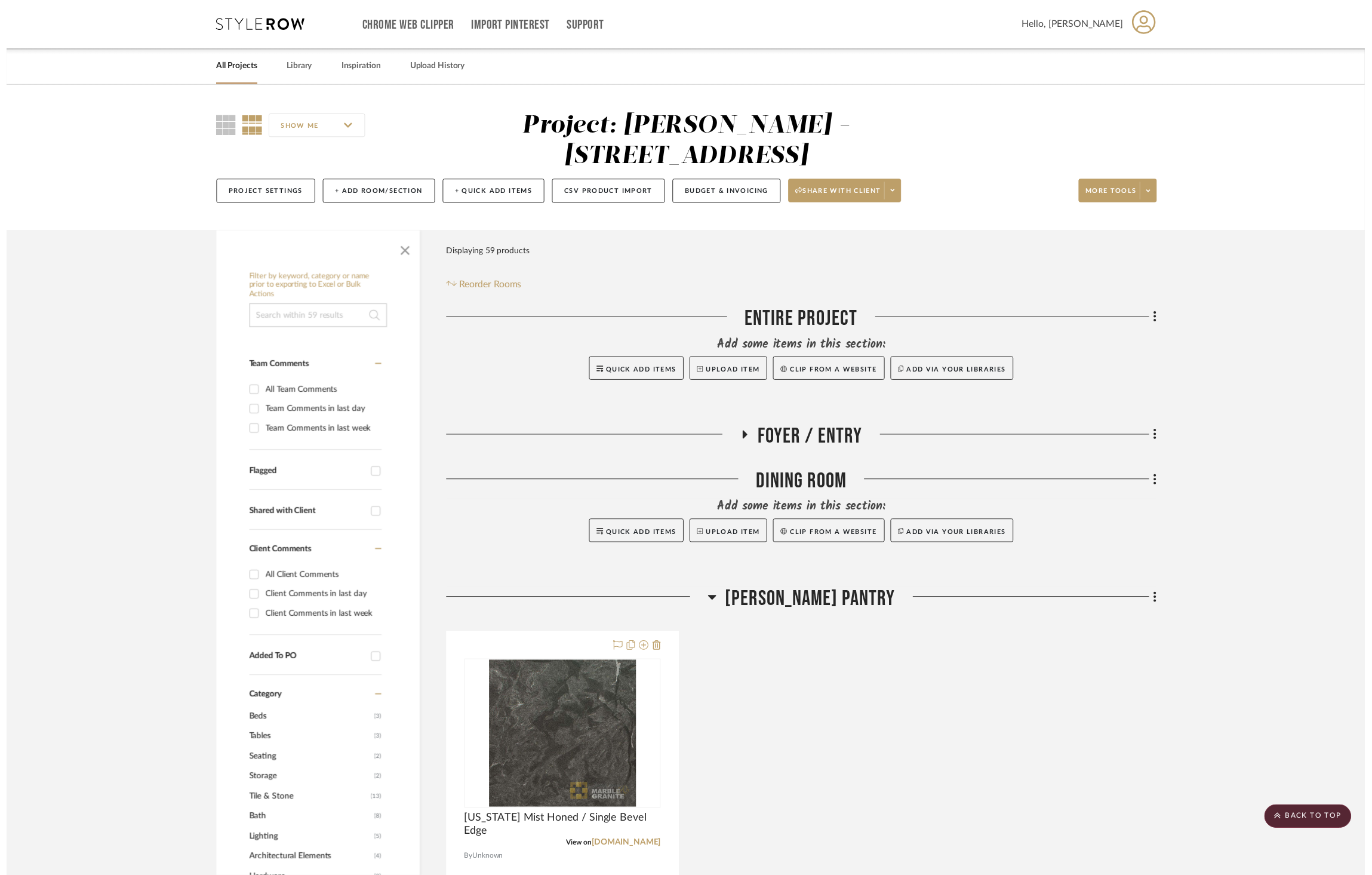
scroll to position [3706, 0]
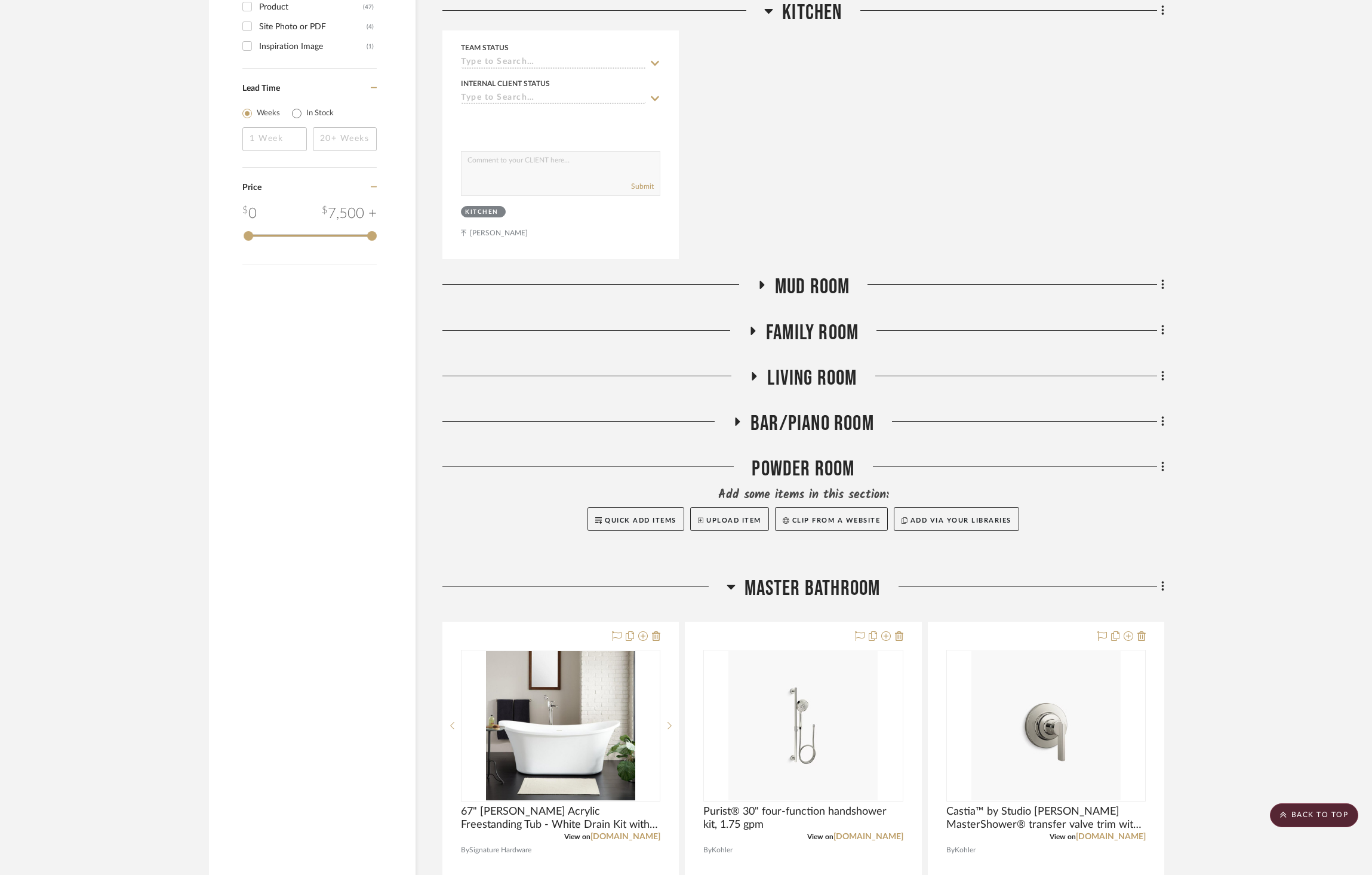
scroll to position [1488, 0]
drag, startPoint x: 837, startPoint y: 557, endPoint x: 835, endPoint y: 532, distance: 25.1
click at [837, 578] on span "Master Bathroom" at bounding box center [813, 590] width 136 height 25
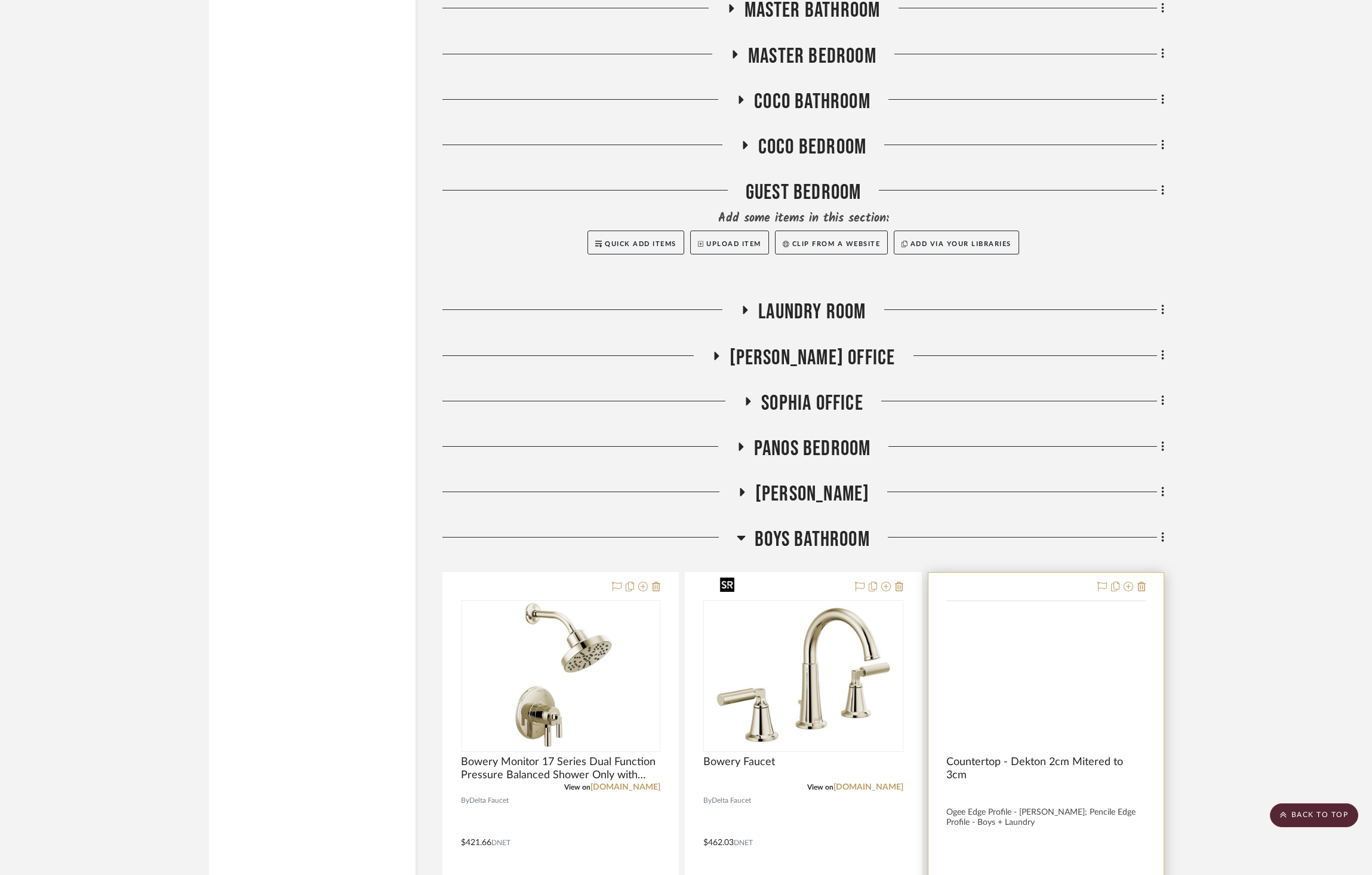
scroll to position [2078, 0]
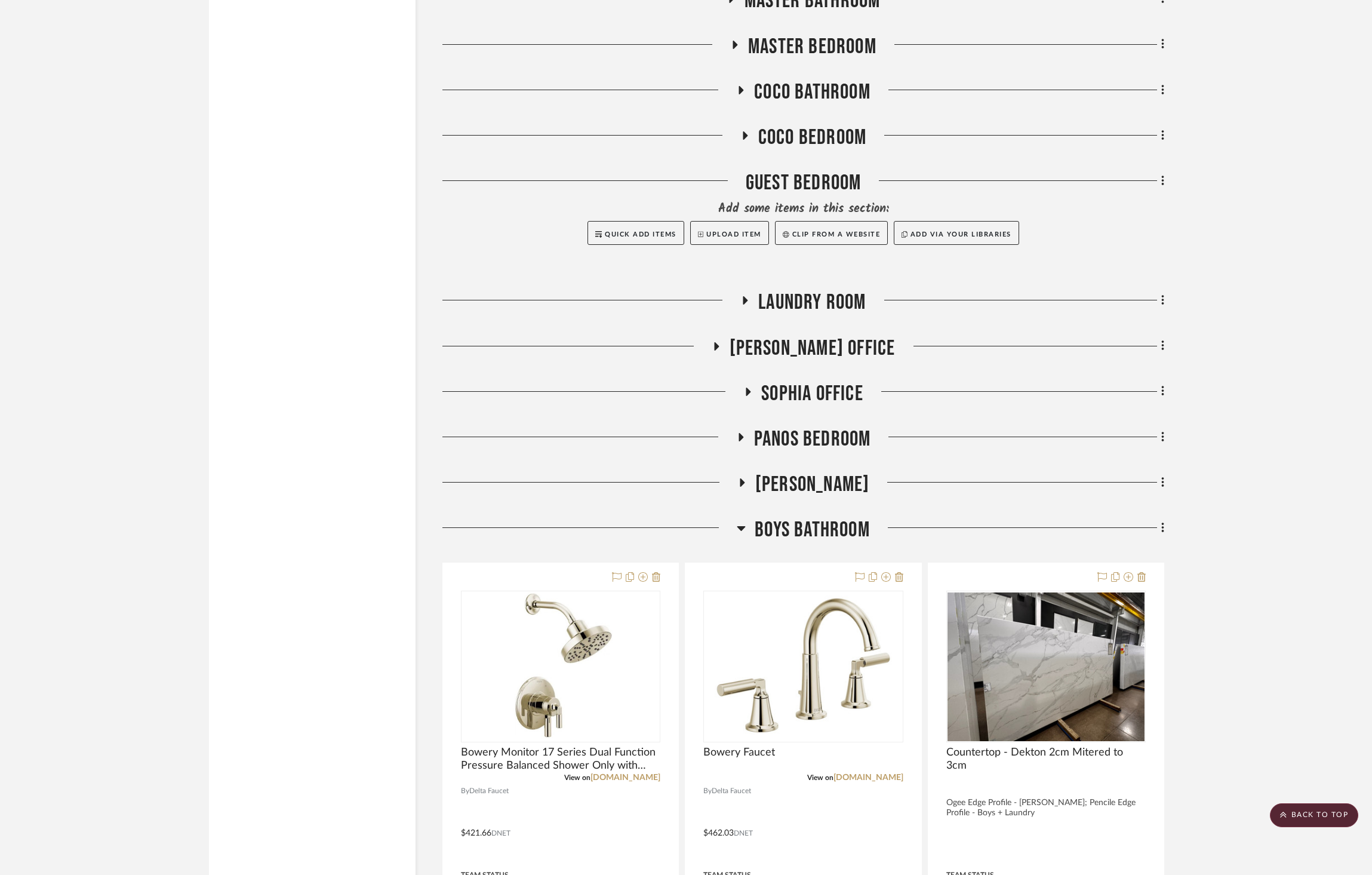
click at [845, 290] on span "Laundry Room" at bounding box center [812, 303] width 107 height 25
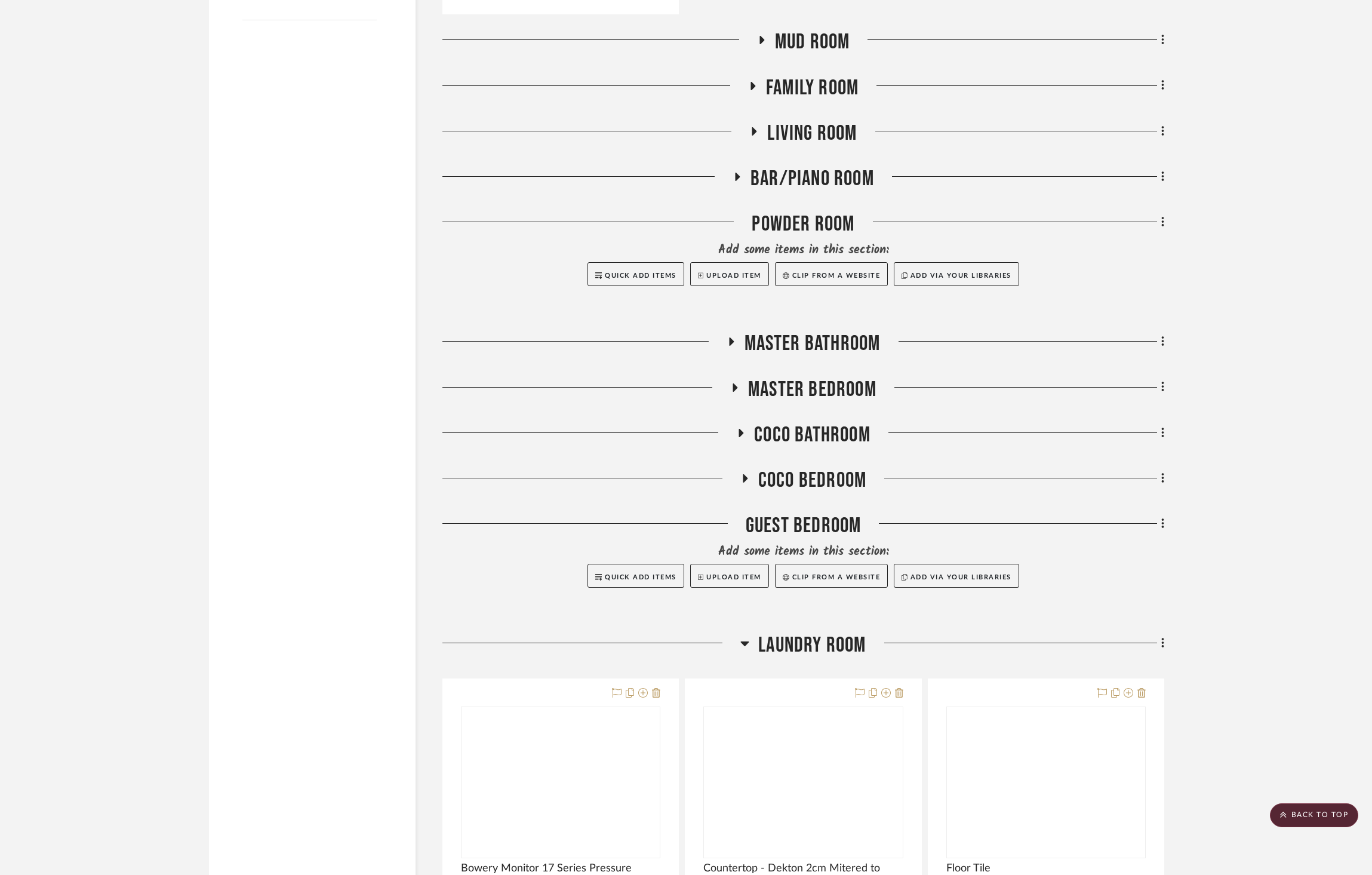
scroll to position [2026, 0]
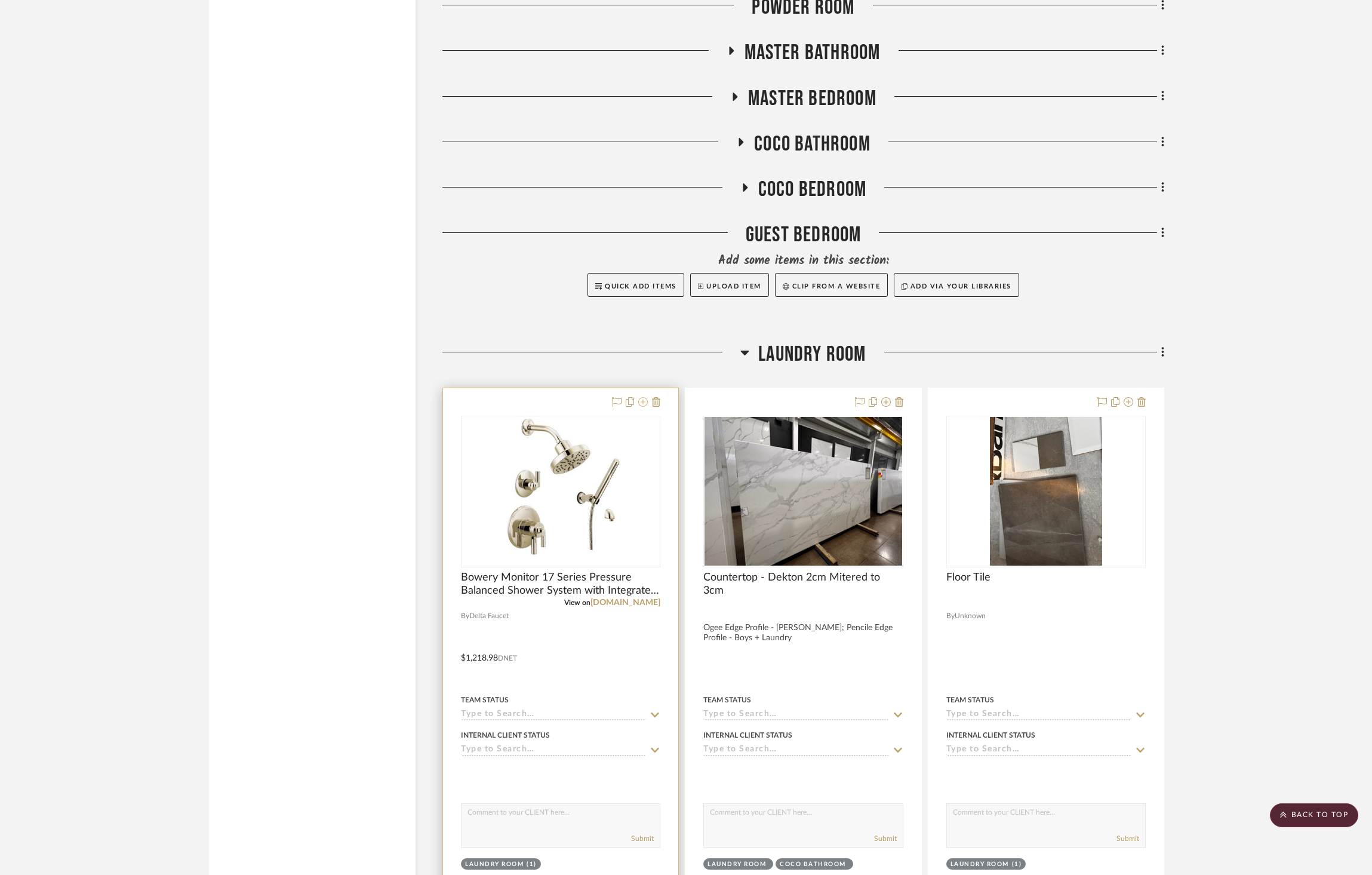
click at [646, 397] on icon at bounding box center [643, 402] width 9 height 9
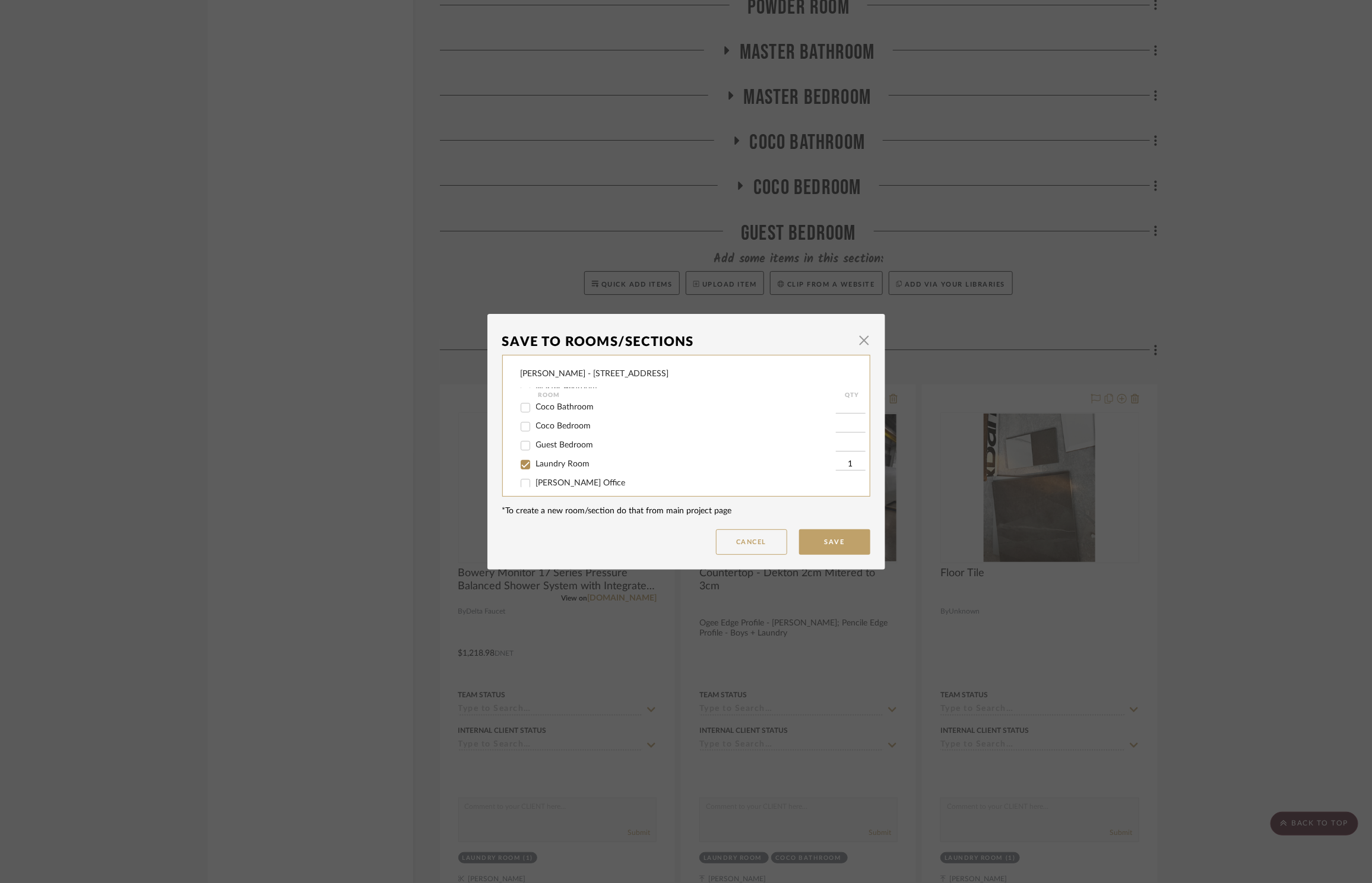
scroll to position [234, 0]
click at [572, 401] on div "Room" at bounding box center [687, 395] width 297 height 14
click at [571, 403] on span "Coco Bathroom" at bounding box center [566, 405] width 58 height 9
click at [535, 403] on input "Coco Bathroom" at bounding box center [525, 405] width 19 height 19
checkbox input "true"
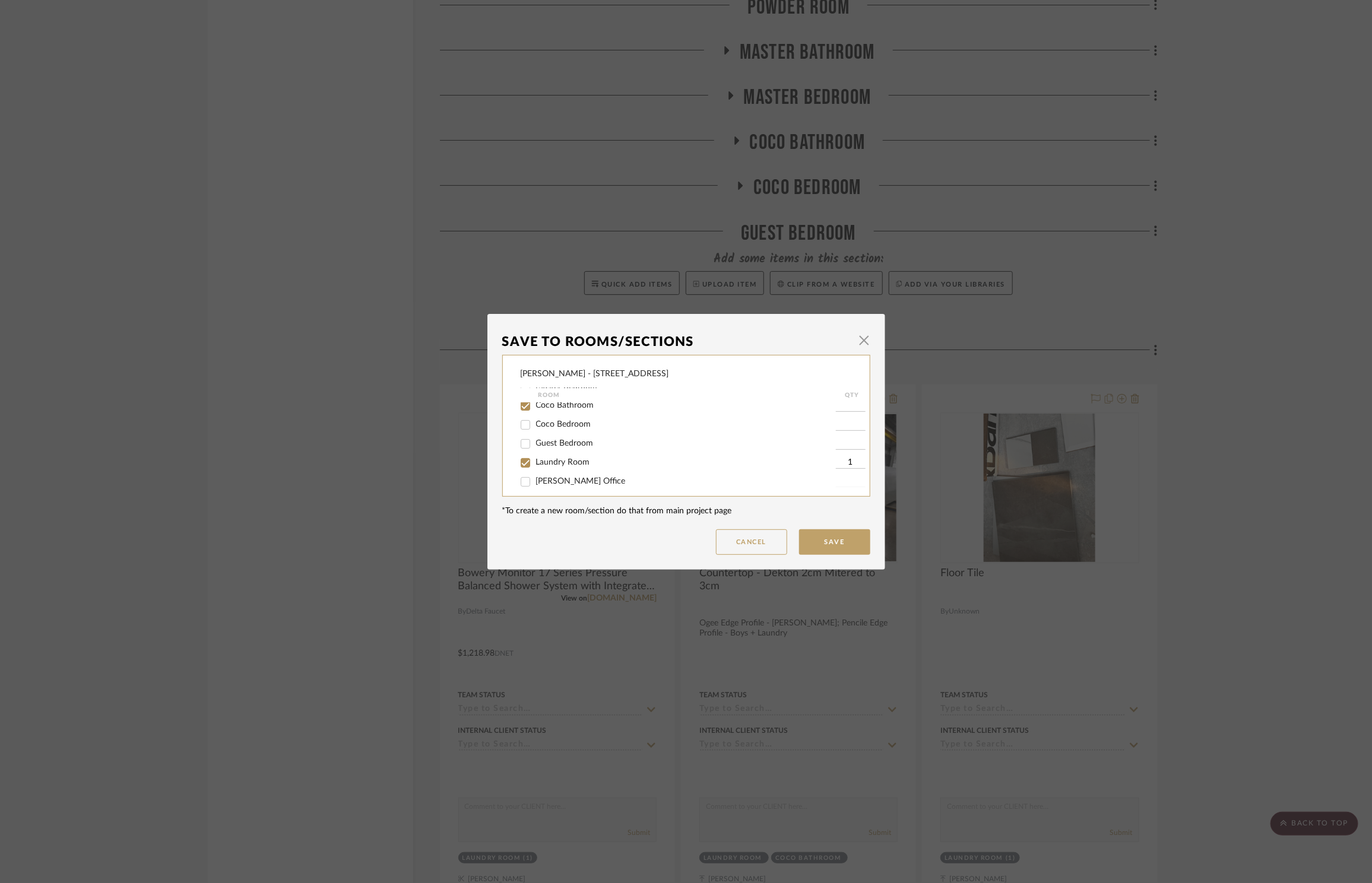
type input "1"
click at [567, 459] on span "Laundry Room" at bounding box center [563, 462] width 54 height 9
click at [535, 459] on input "Laundry Room" at bounding box center [525, 462] width 19 height 19
checkbox input "false"
click at [828, 541] on button "Save" at bounding box center [834, 542] width 71 height 25
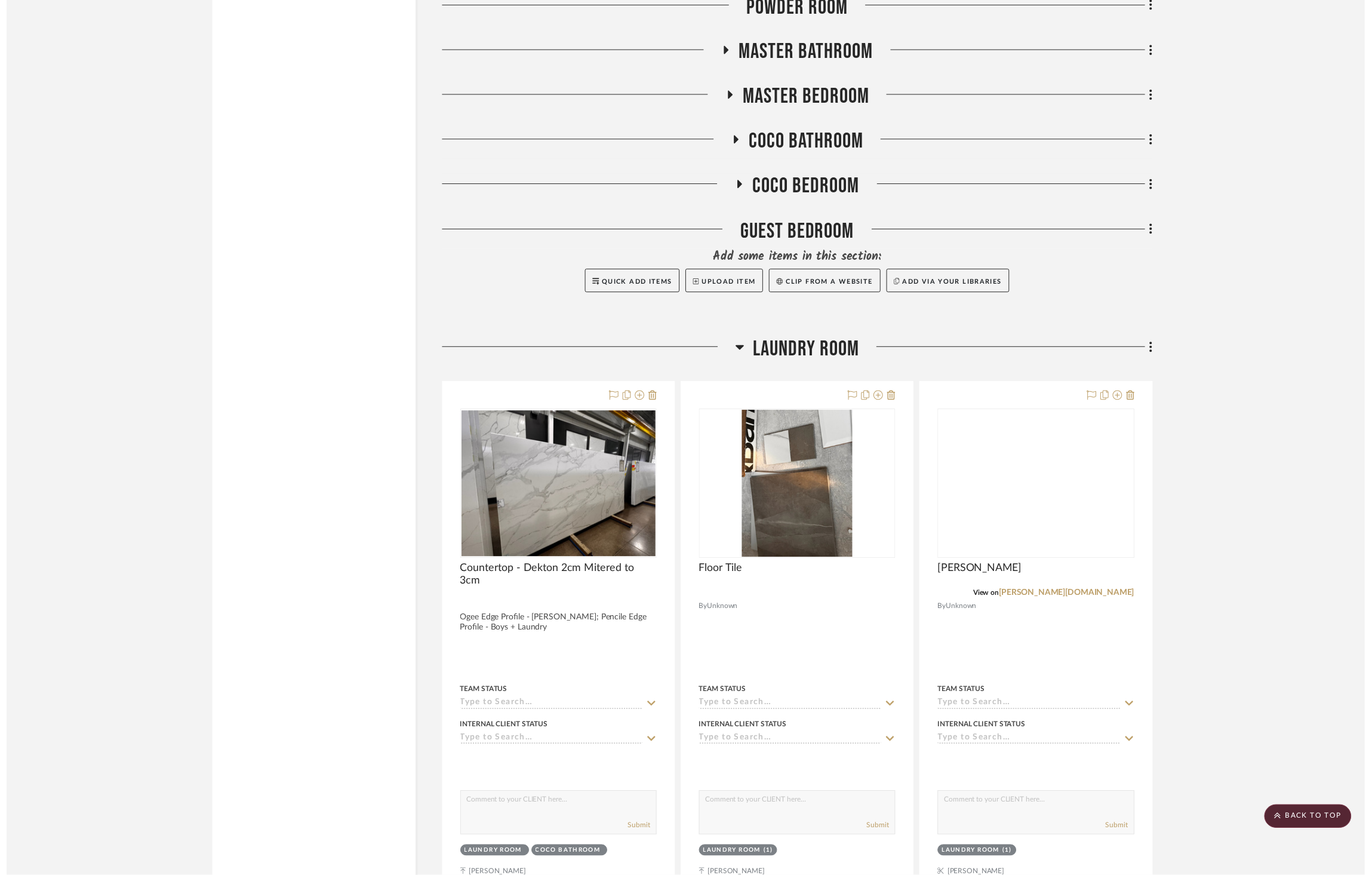
scroll to position [2026, 0]
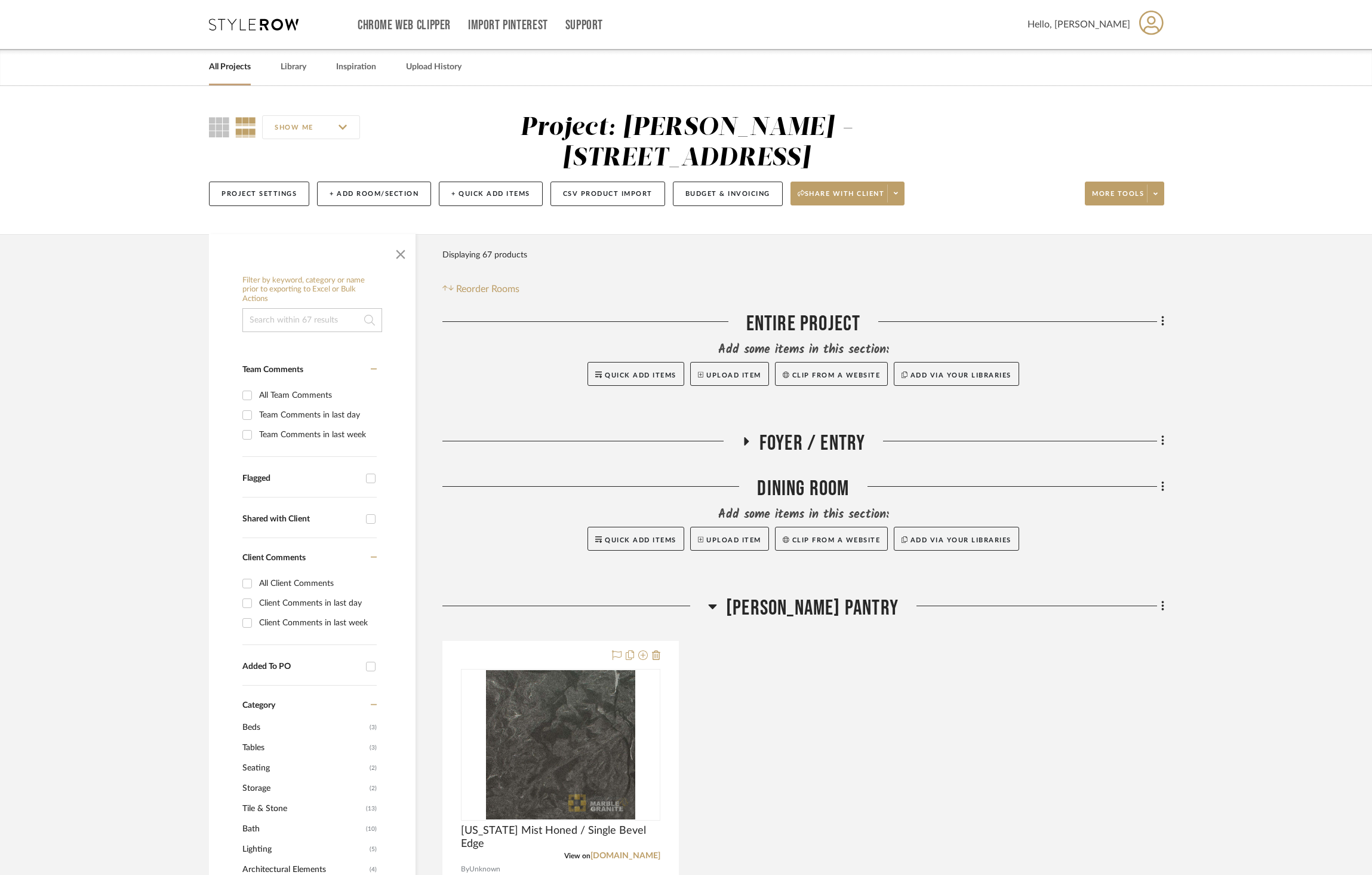
click at [261, 24] on icon at bounding box center [254, 25] width 89 height 12
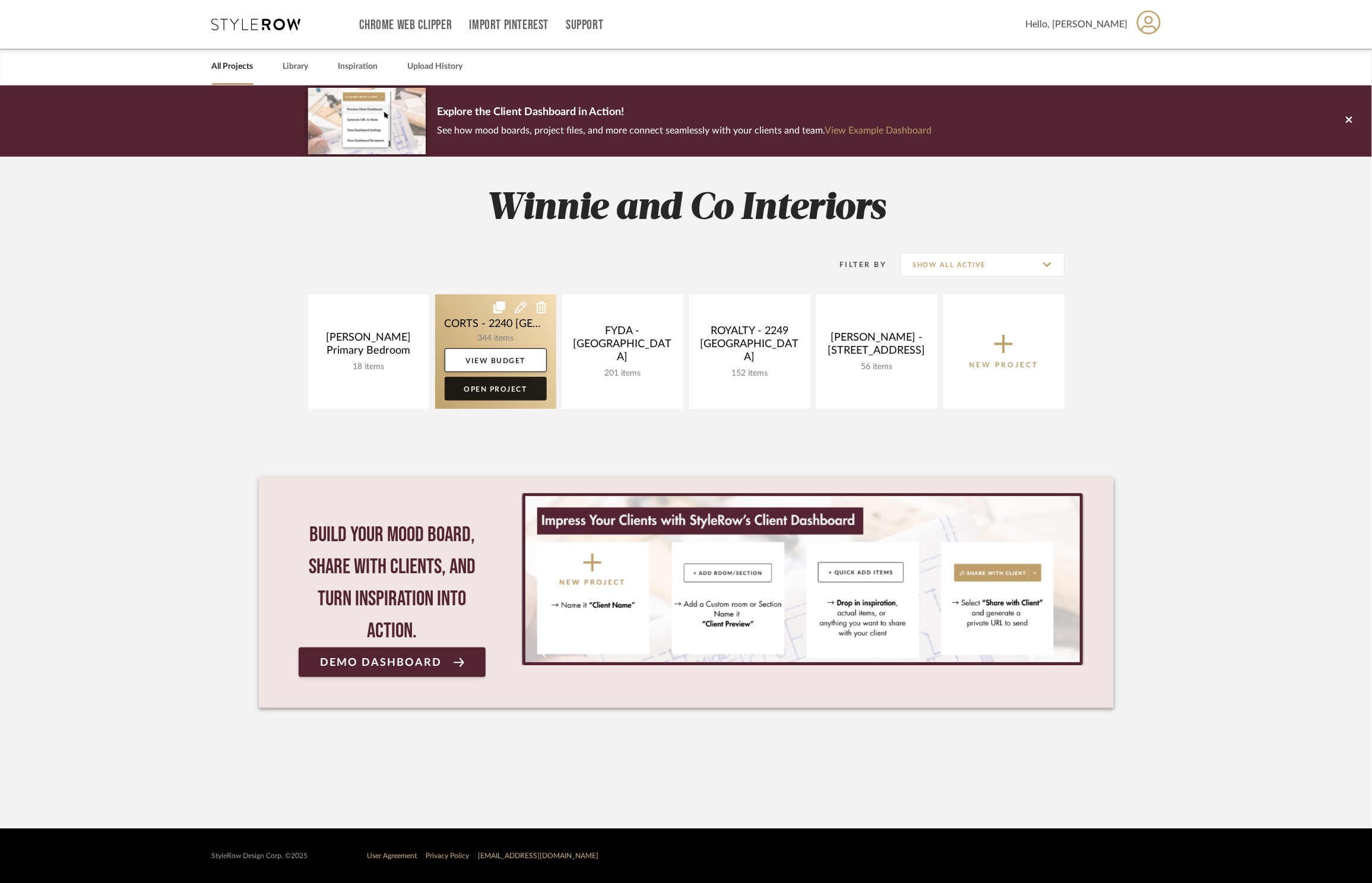
click at [491, 397] on link "Open Project" at bounding box center [496, 389] width 102 height 24
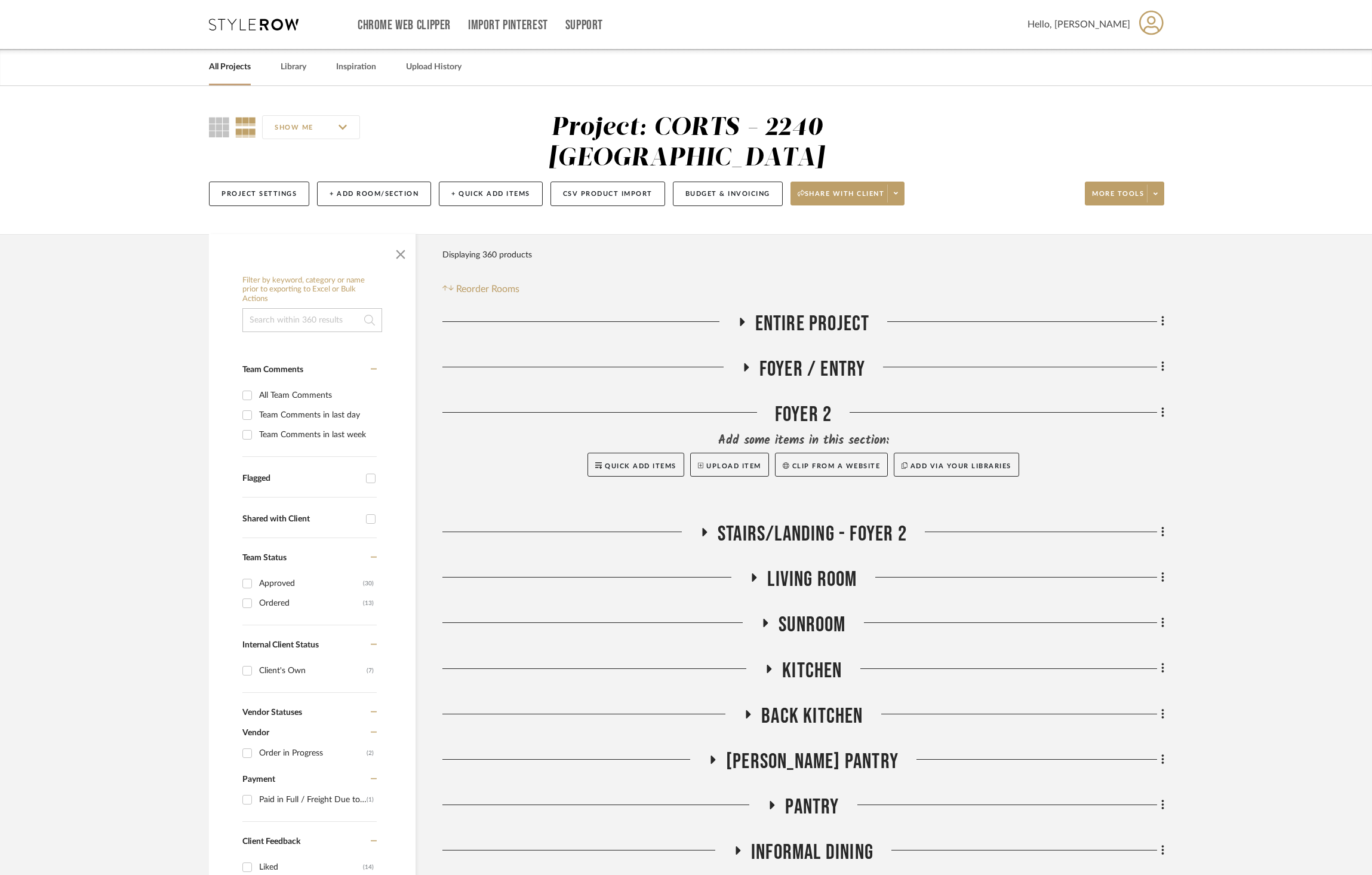
click at [330, 309] on input at bounding box center [312, 321] width 140 height 24
type input "georgian"
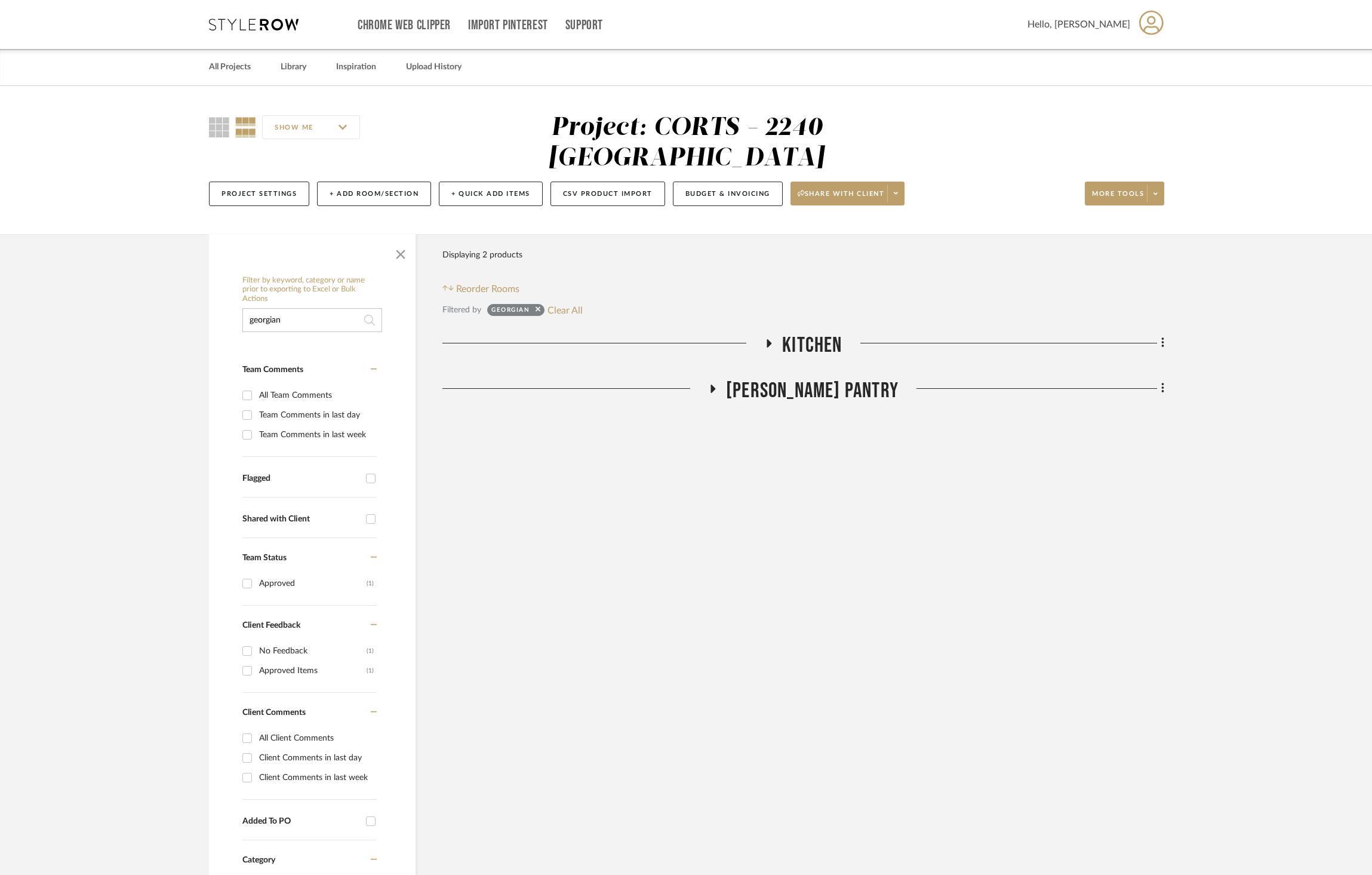
click at [825, 378] on span "[PERSON_NAME] Pantry" at bounding box center [813, 391] width 172 height 25
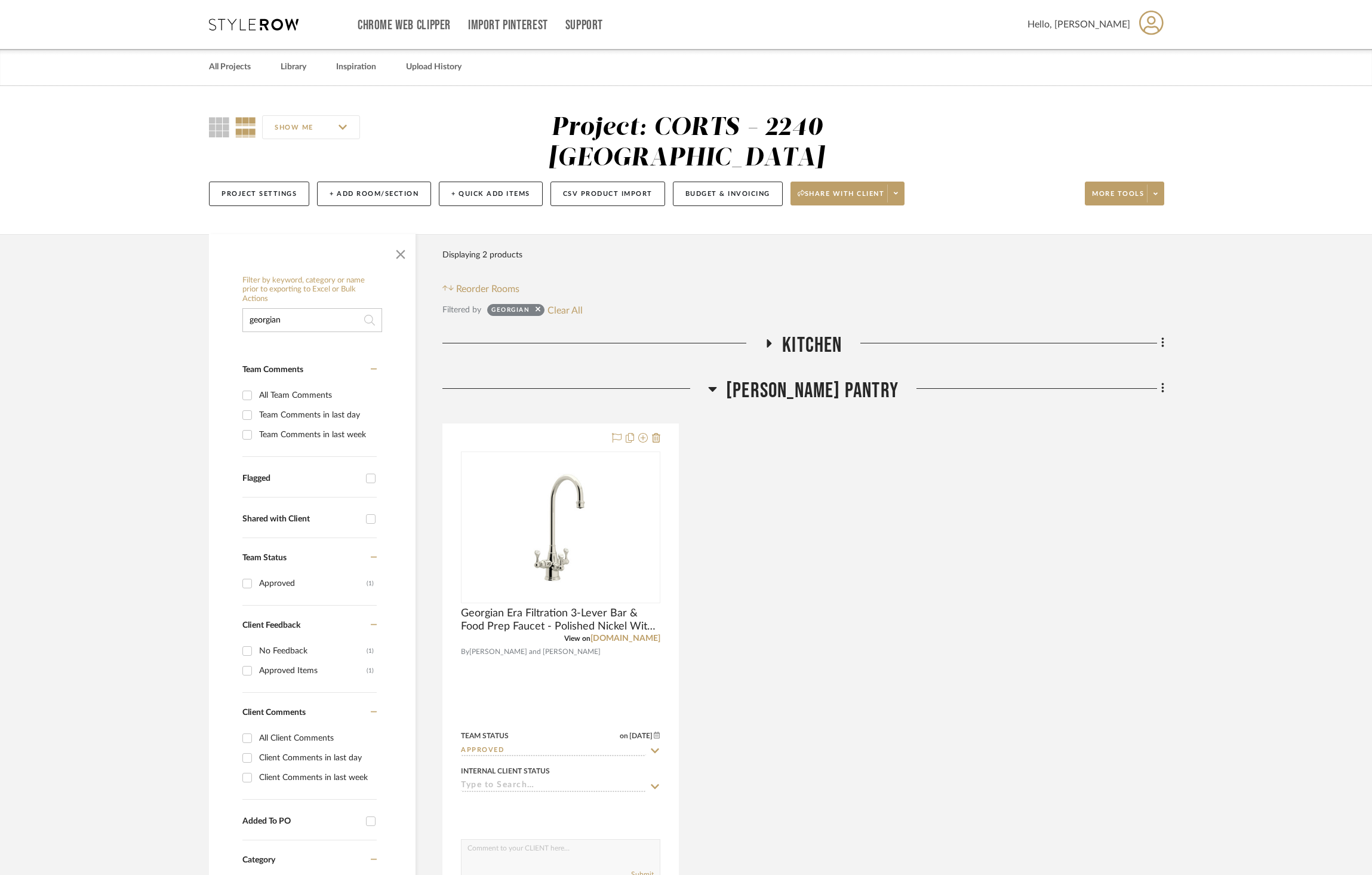
click at [803, 294] on div "Filter Products Displaying 2 products Reorder Rooms Filtered by georgian Clear …" at bounding box center [803, 833] width 722 height 1197
click at [803, 297] on div "Filter Products Displaying 2 products Reorder Rooms Filtered by georgian Clear …" at bounding box center [803, 833] width 722 height 1197
click at [805, 333] on span "Kitchen" at bounding box center [812, 345] width 59 height 25
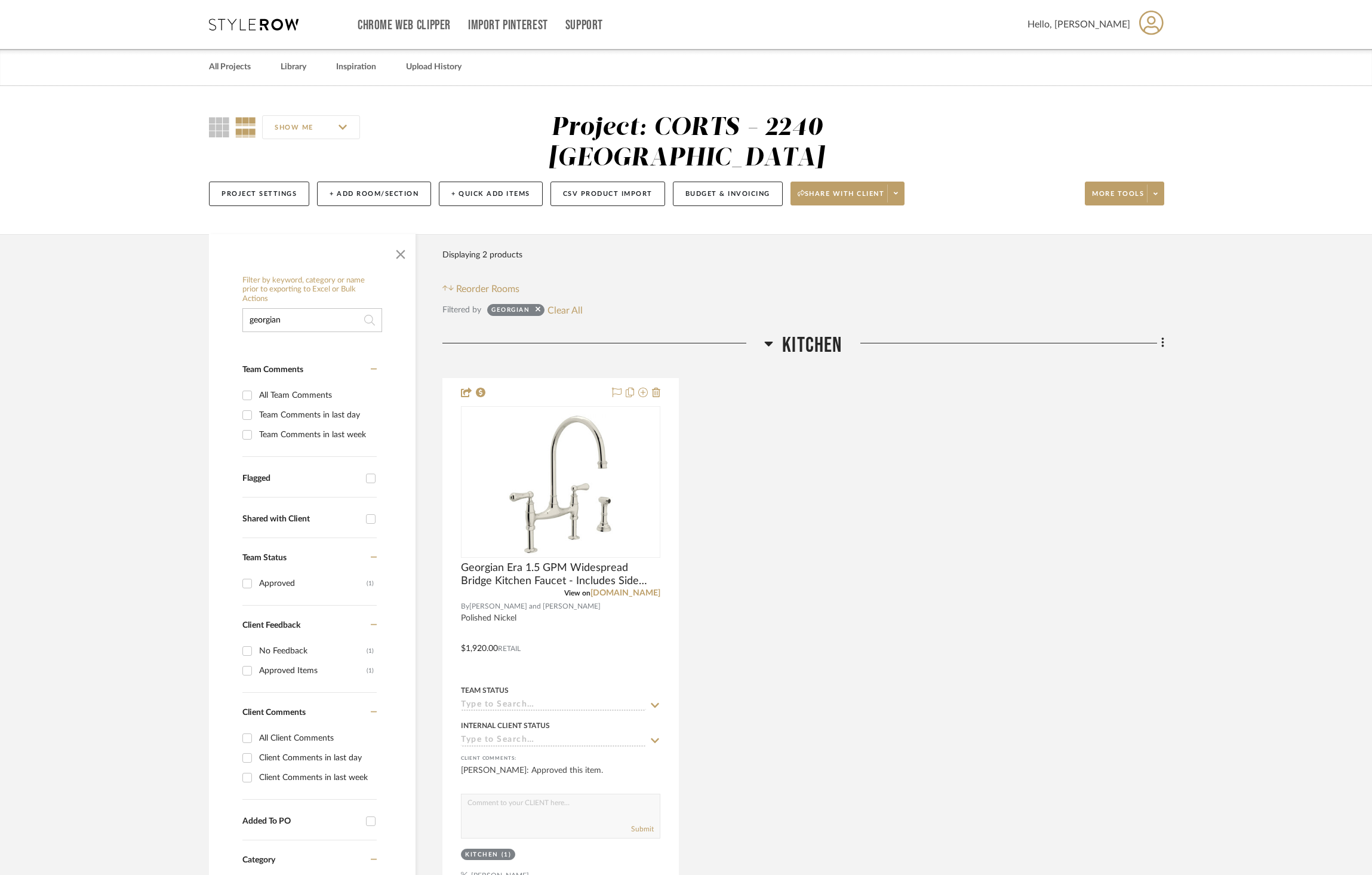
click at [806, 333] on span "Kitchen" at bounding box center [812, 345] width 59 height 25
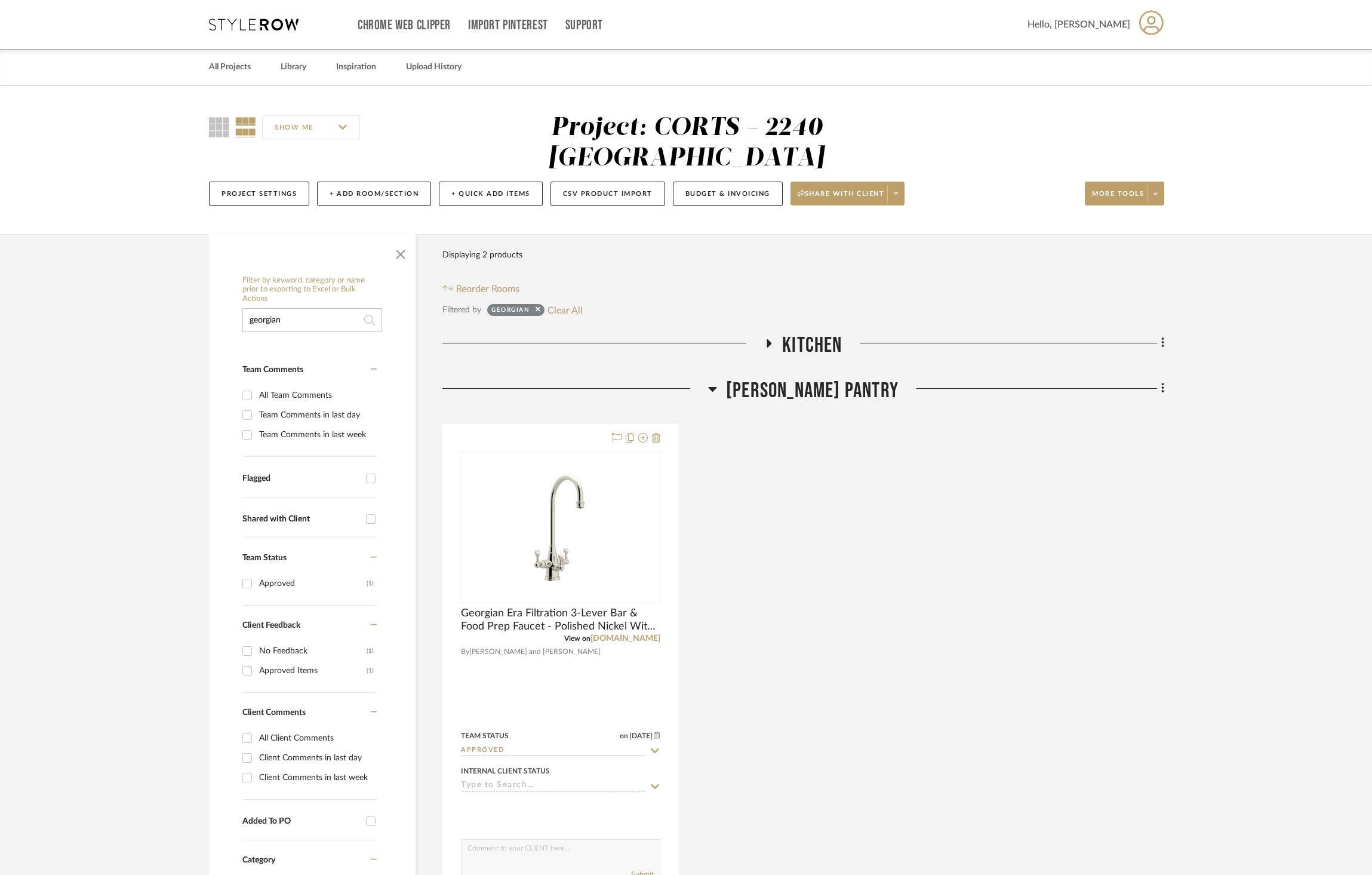
click at [816, 378] on span "[PERSON_NAME] Pantry" at bounding box center [813, 391] width 172 height 25
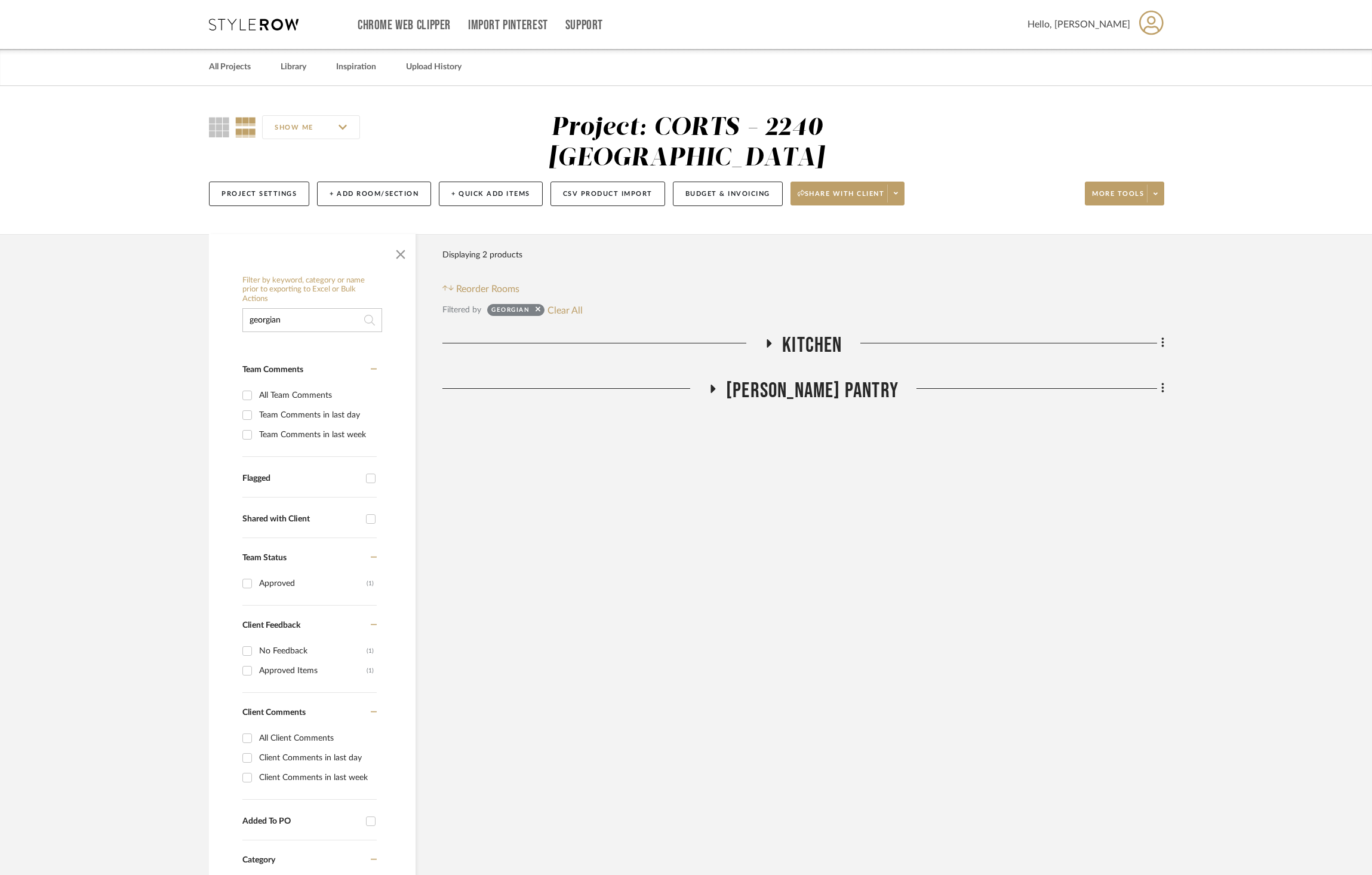
click at [816, 378] on span "[PERSON_NAME] Pantry" at bounding box center [813, 391] width 172 height 25
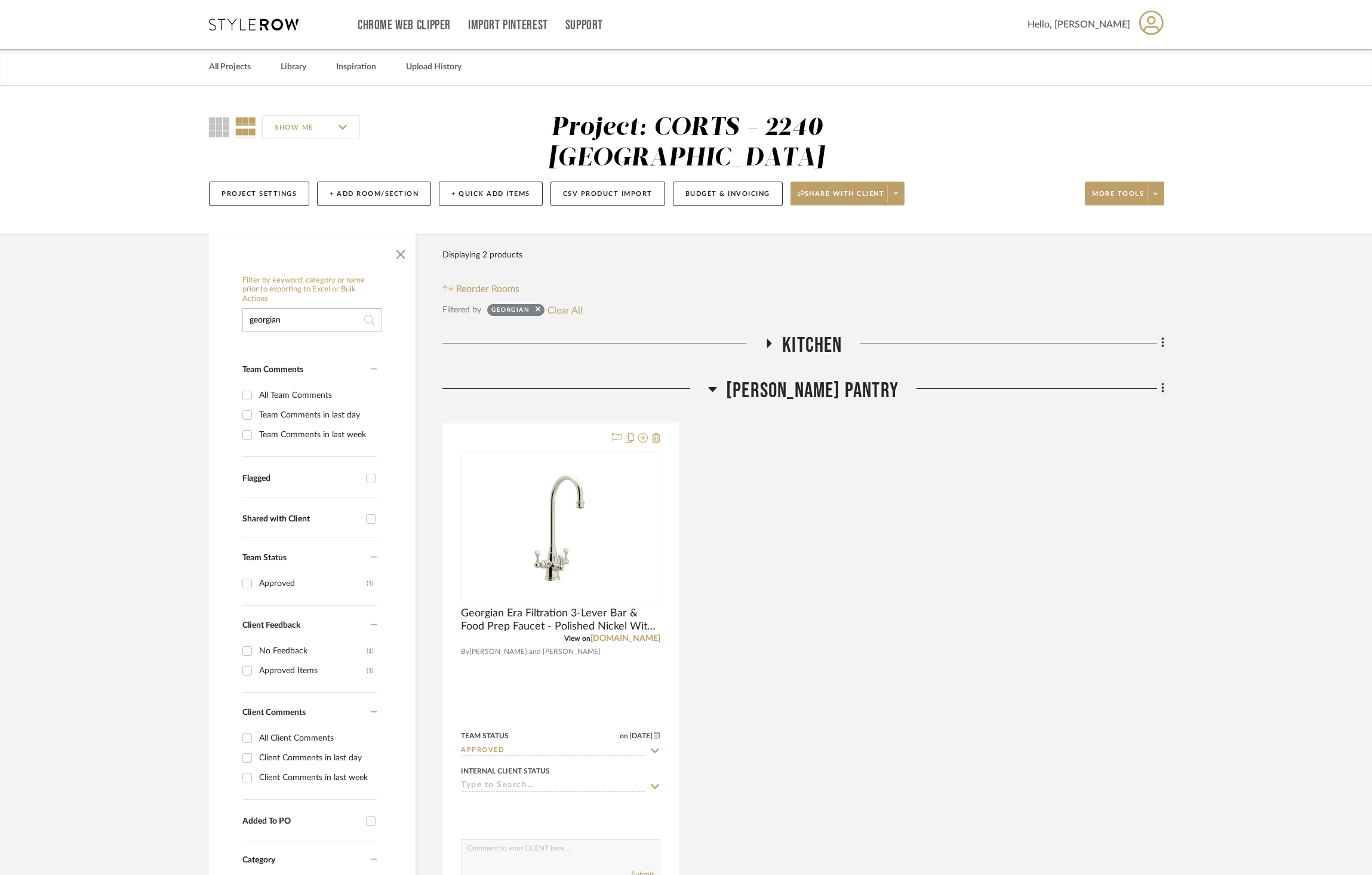
click at [813, 333] on span "Kitchen" at bounding box center [812, 345] width 59 height 25
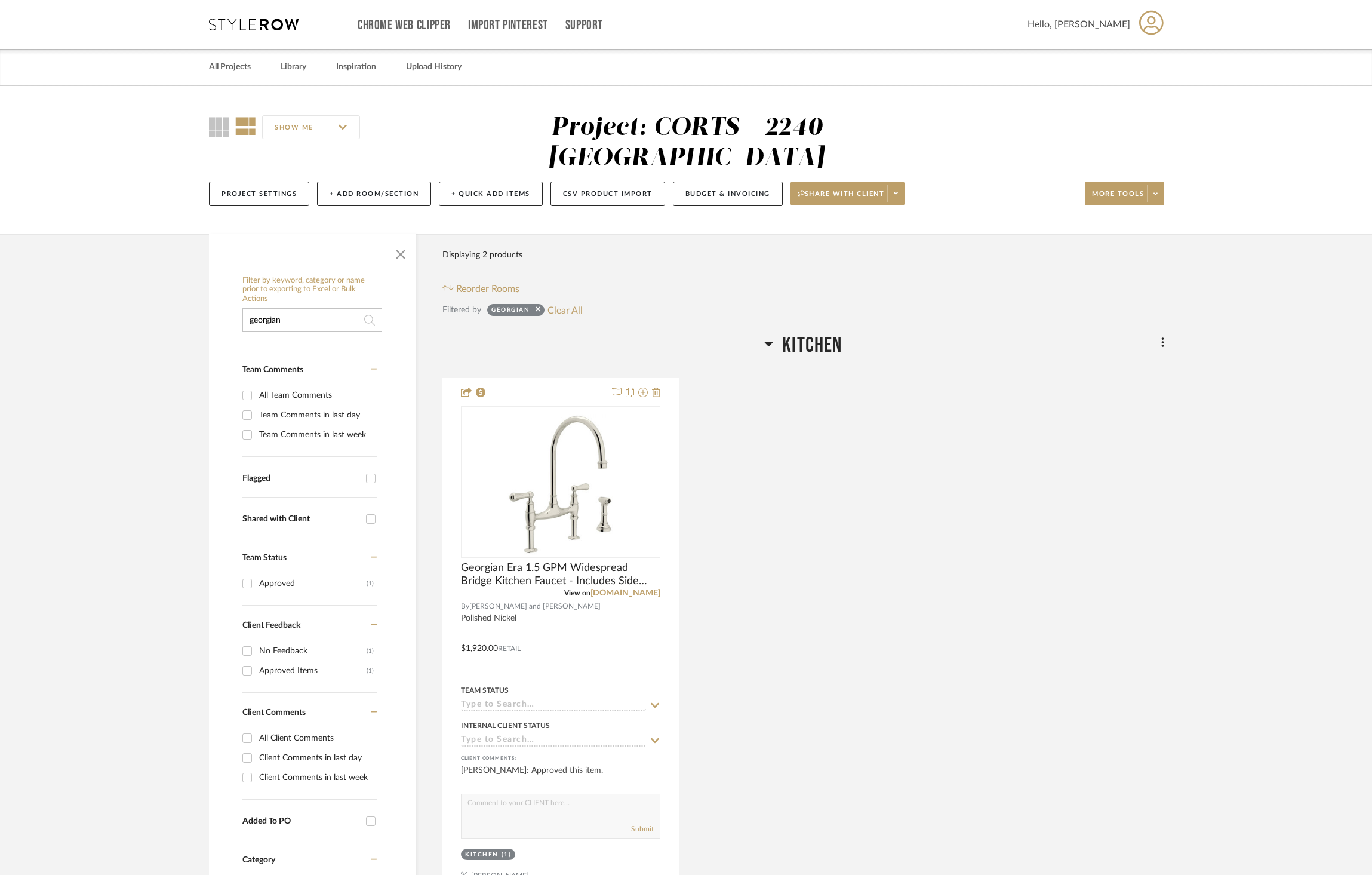
click at [807, 333] on span "Kitchen" at bounding box center [812, 345] width 59 height 25
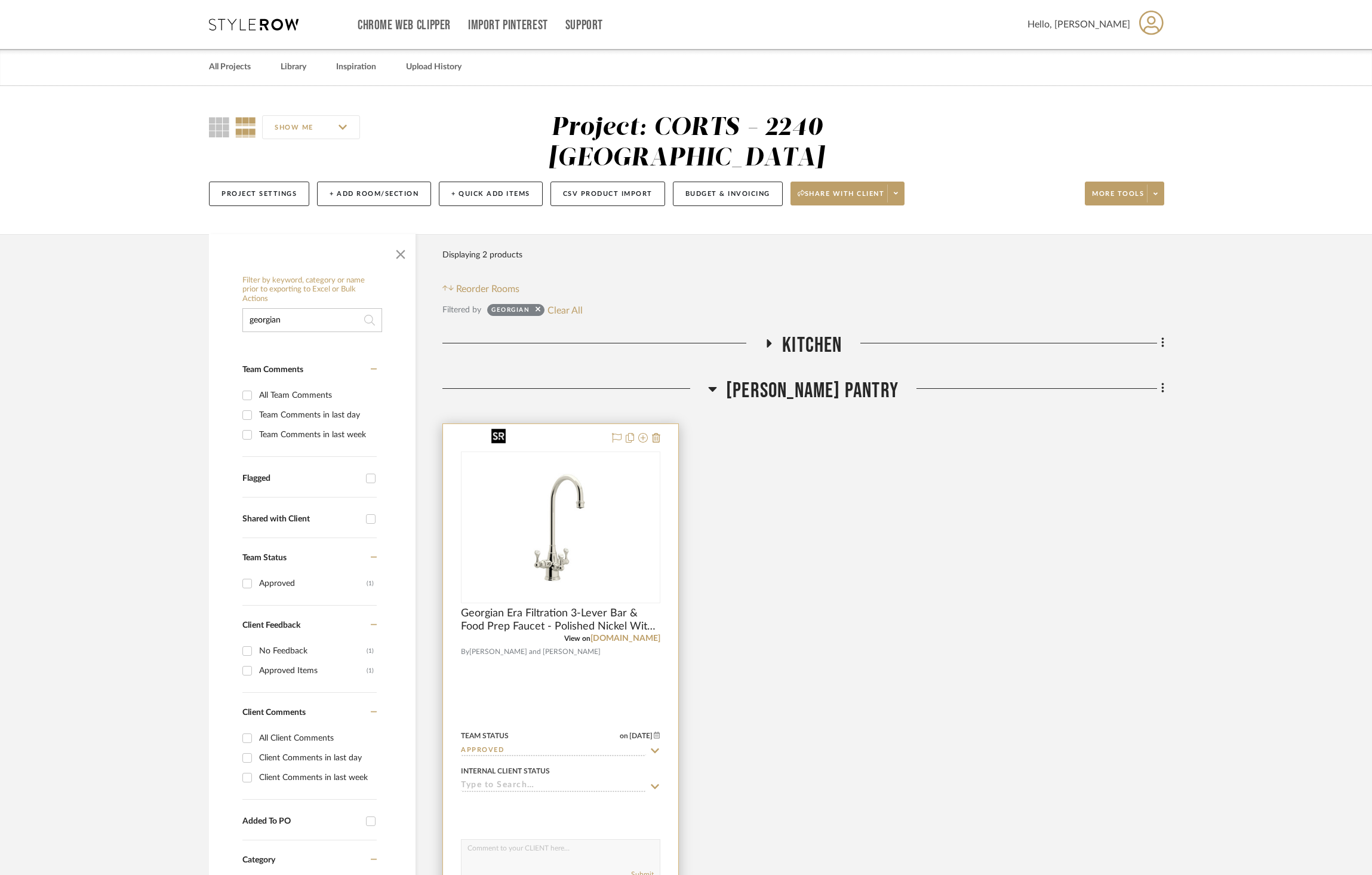
click at [587, 507] on img "0" at bounding box center [561, 528] width 150 height 150
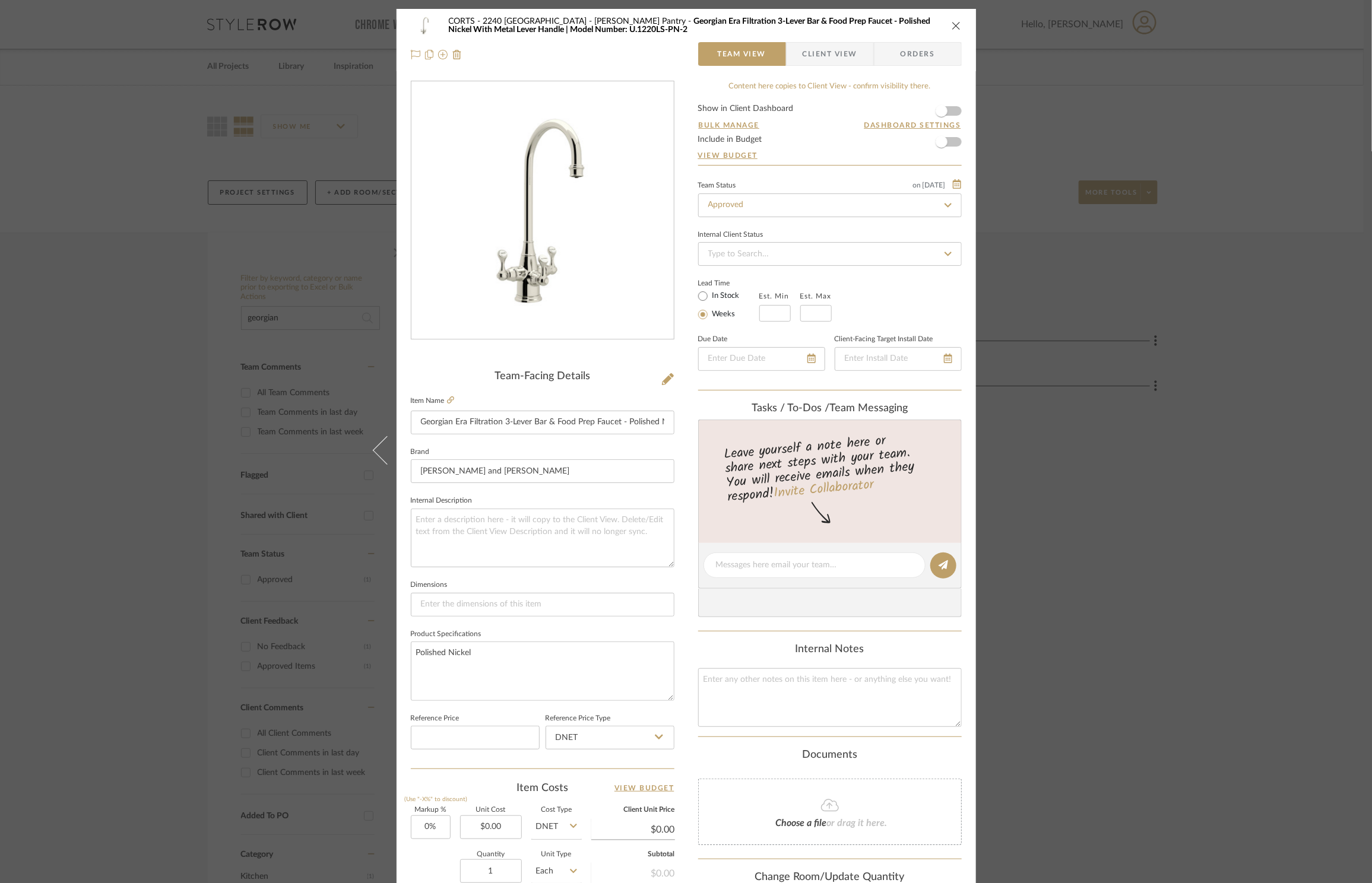
click at [1290, 501] on div "CORTS - 2240 Tewksbury [PERSON_NAME] Pantry Georgian Era Filtration 3-Lever Bar…" at bounding box center [686, 441] width 1372 height 883
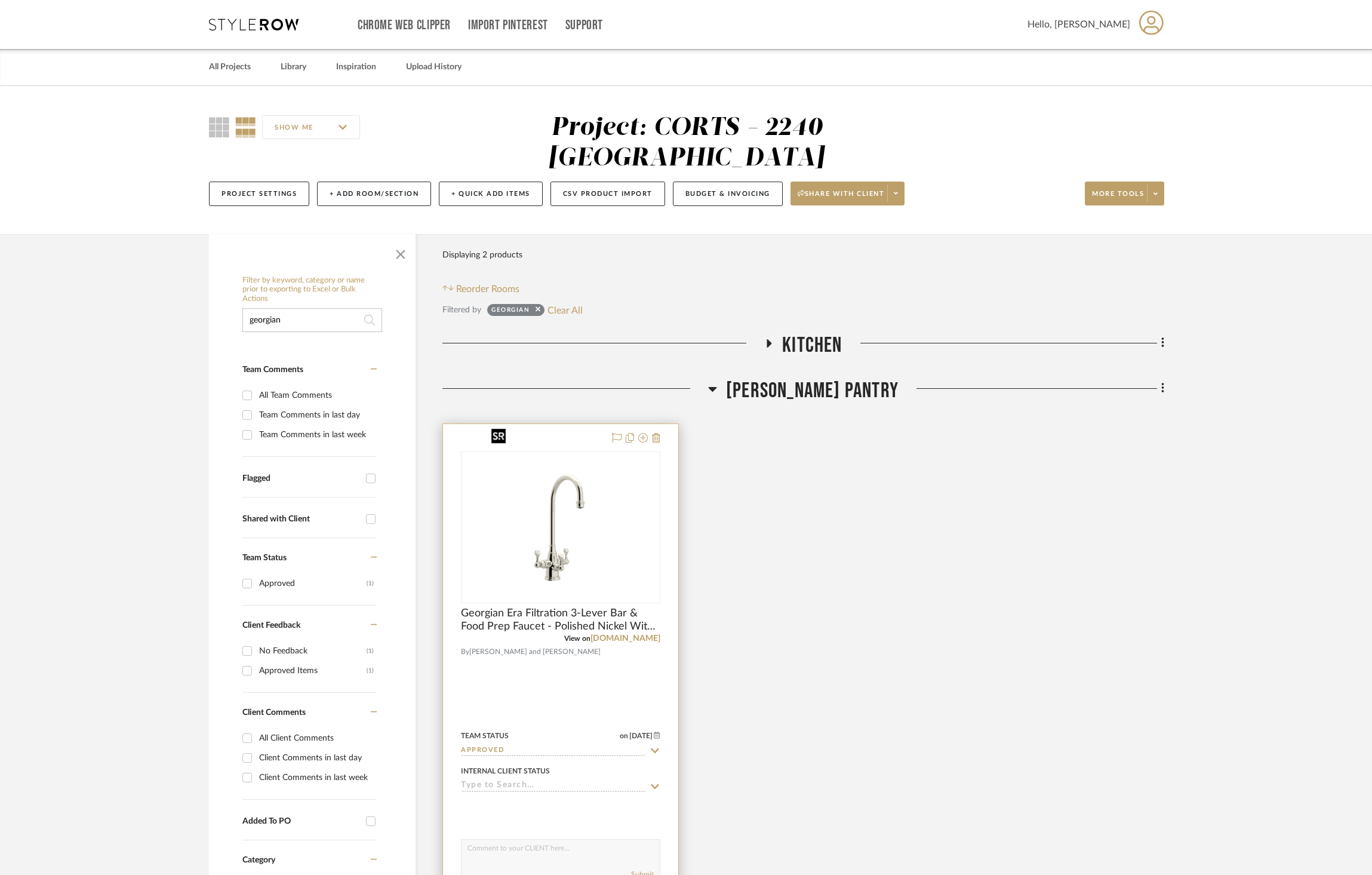
click at [547, 491] on img "0" at bounding box center [561, 528] width 150 height 150
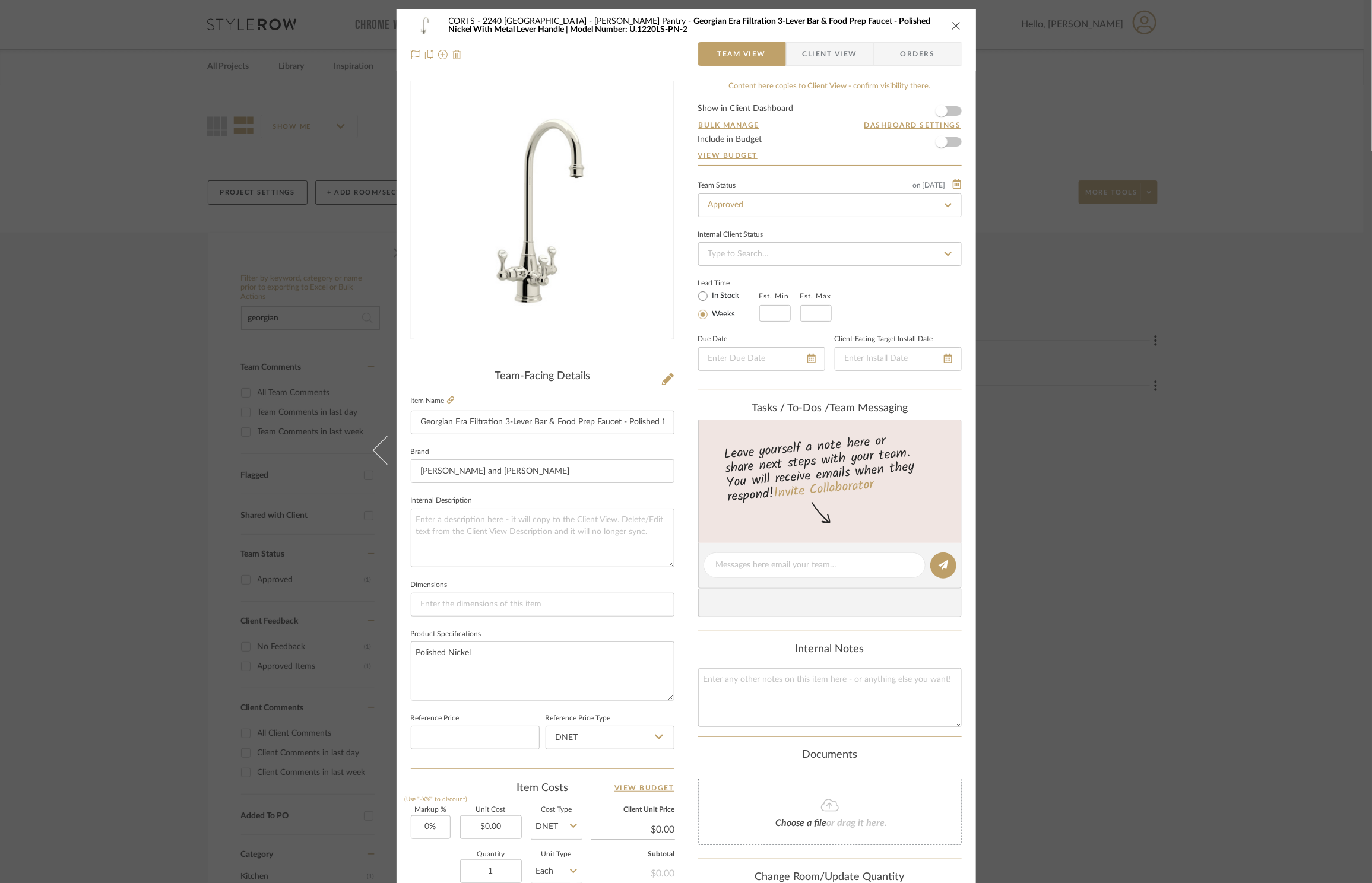
drag, startPoint x: 1266, startPoint y: 630, endPoint x: 1027, endPoint y: 379, distance: 346.6
click at [1266, 630] on div "CORTS - 2240 Tewksbury [PERSON_NAME] Pantry Georgian Era Filtration 3-Lever Bar…" at bounding box center [686, 441] width 1372 height 883
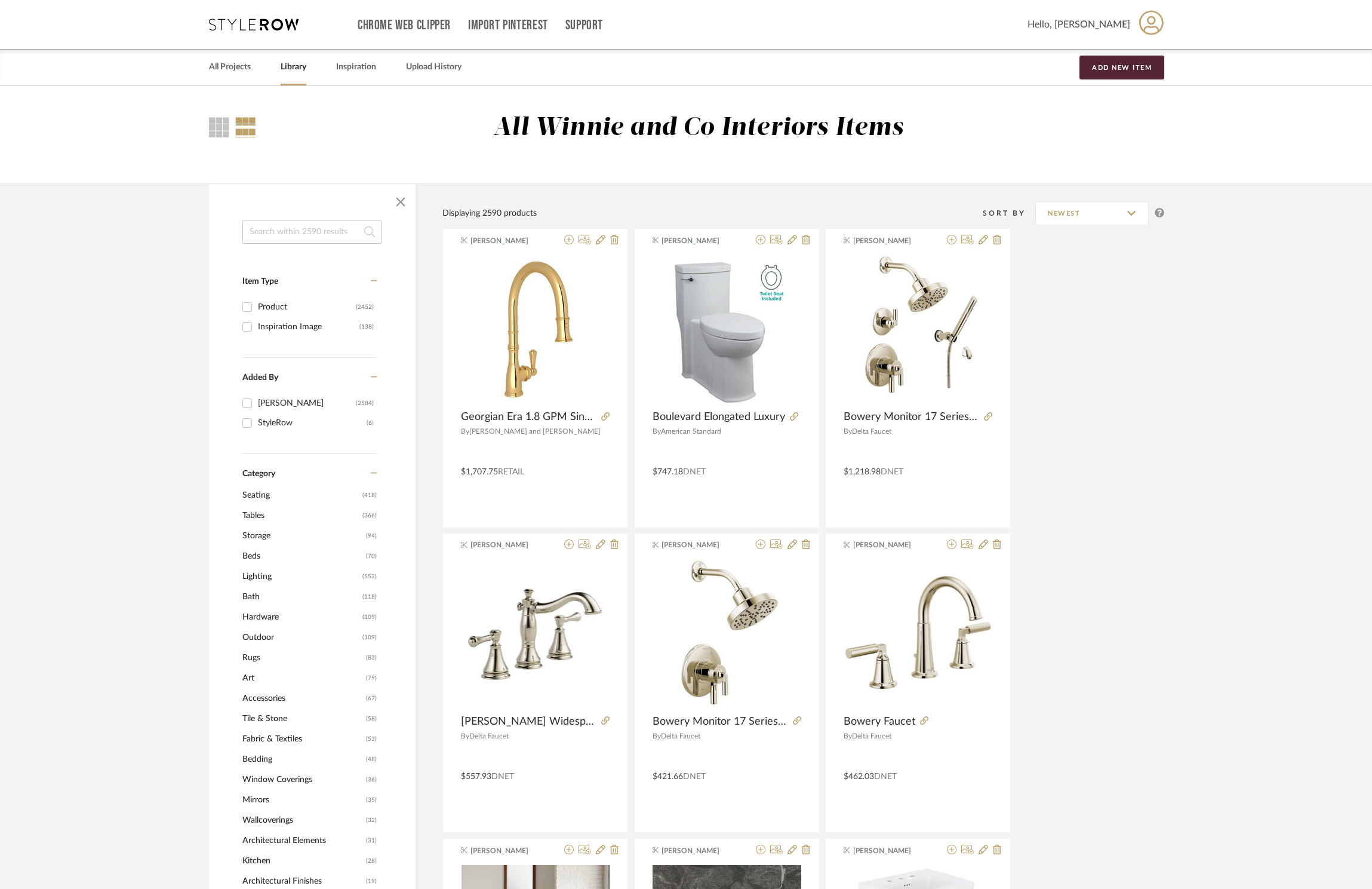
click at [295, 232] on input at bounding box center [312, 232] width 140 height 24
click at [252, 578] on span "Lighting" at bounding box center [300, 576] width 117 height 20
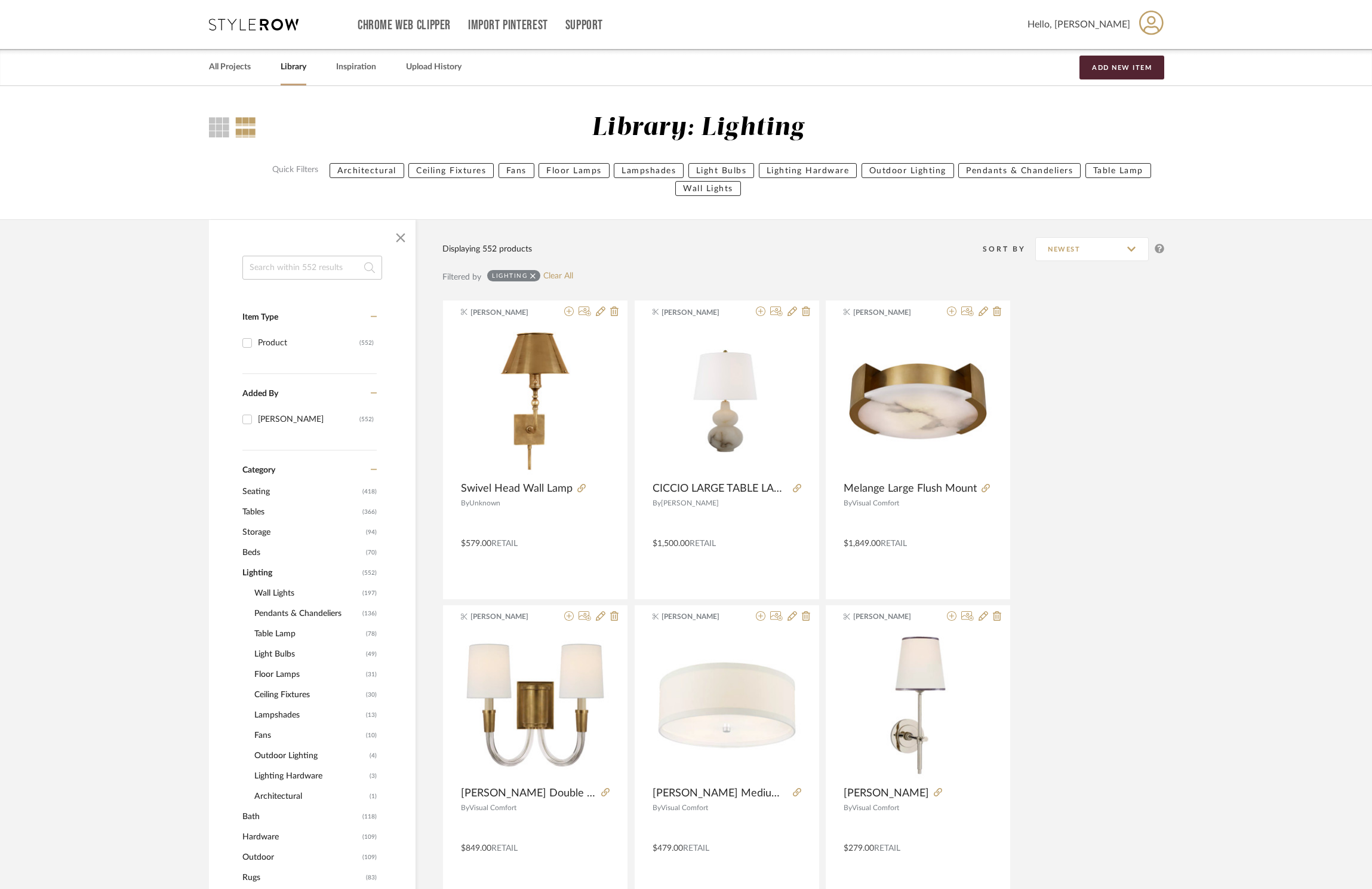
click at [293, 694] on span "Ceiling Fixtures" at bounding box center [308, 695] width 109 height 20
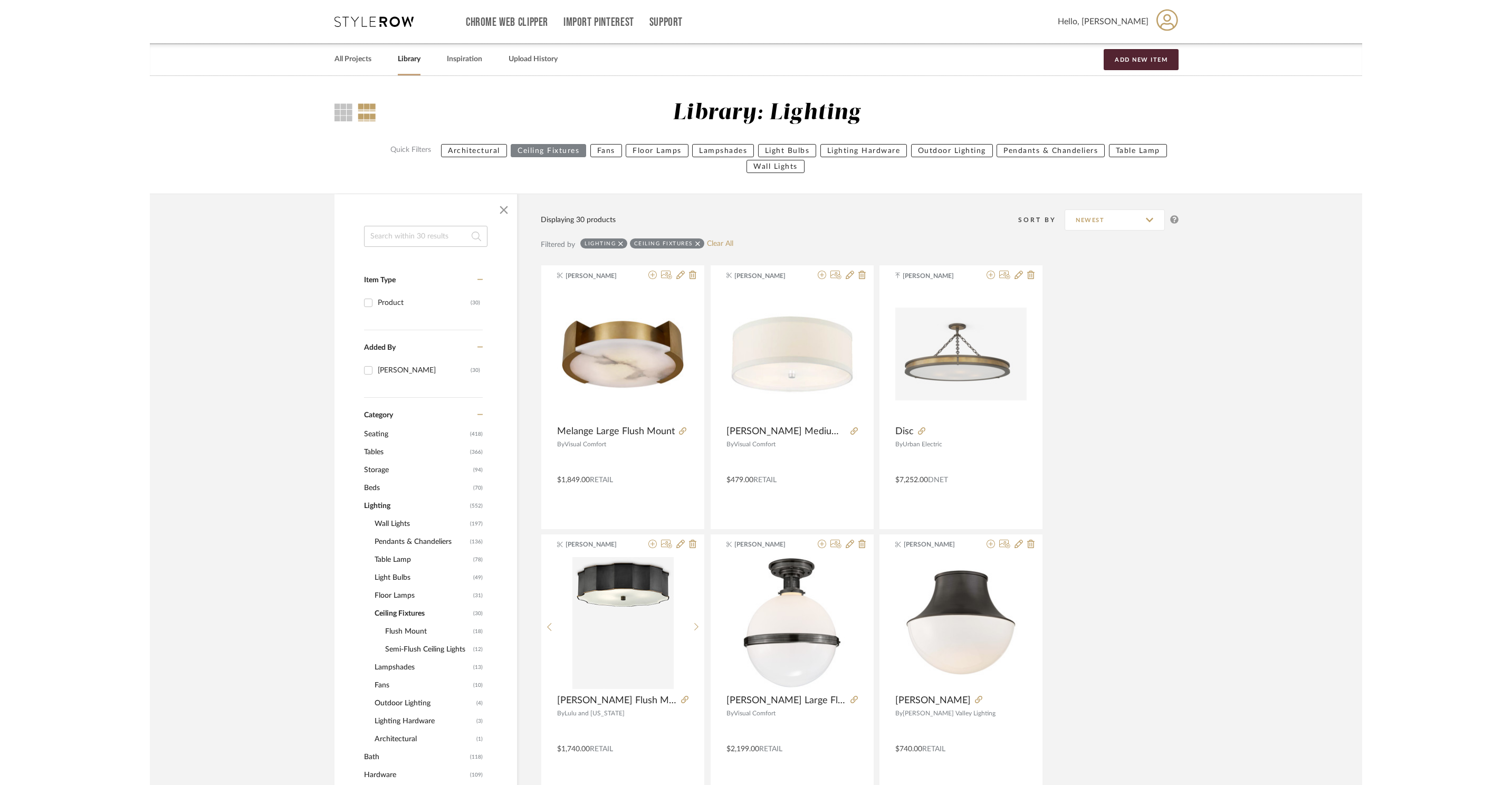
scroll to position [130, 0]
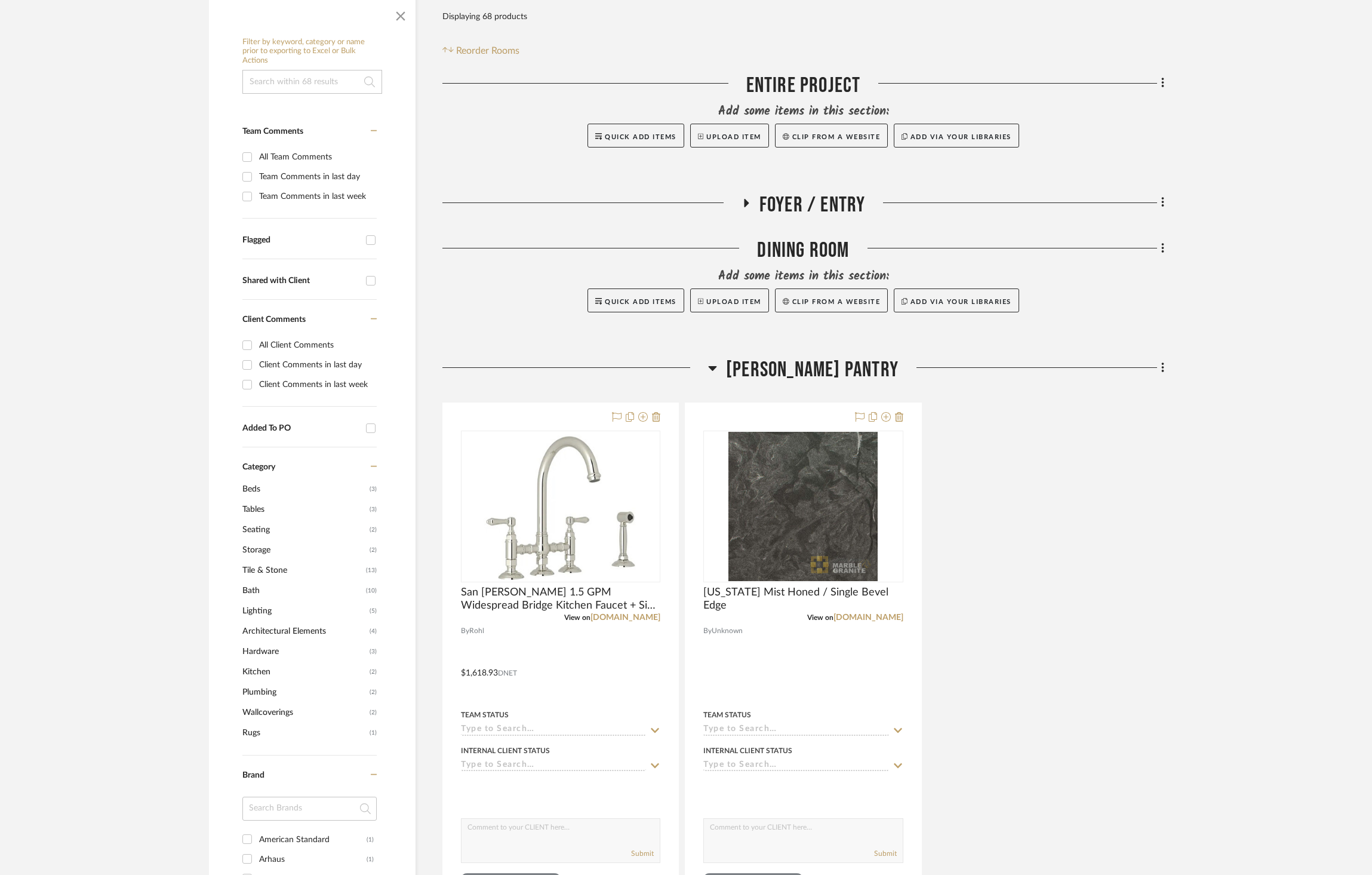
scroll to position [468, 0]
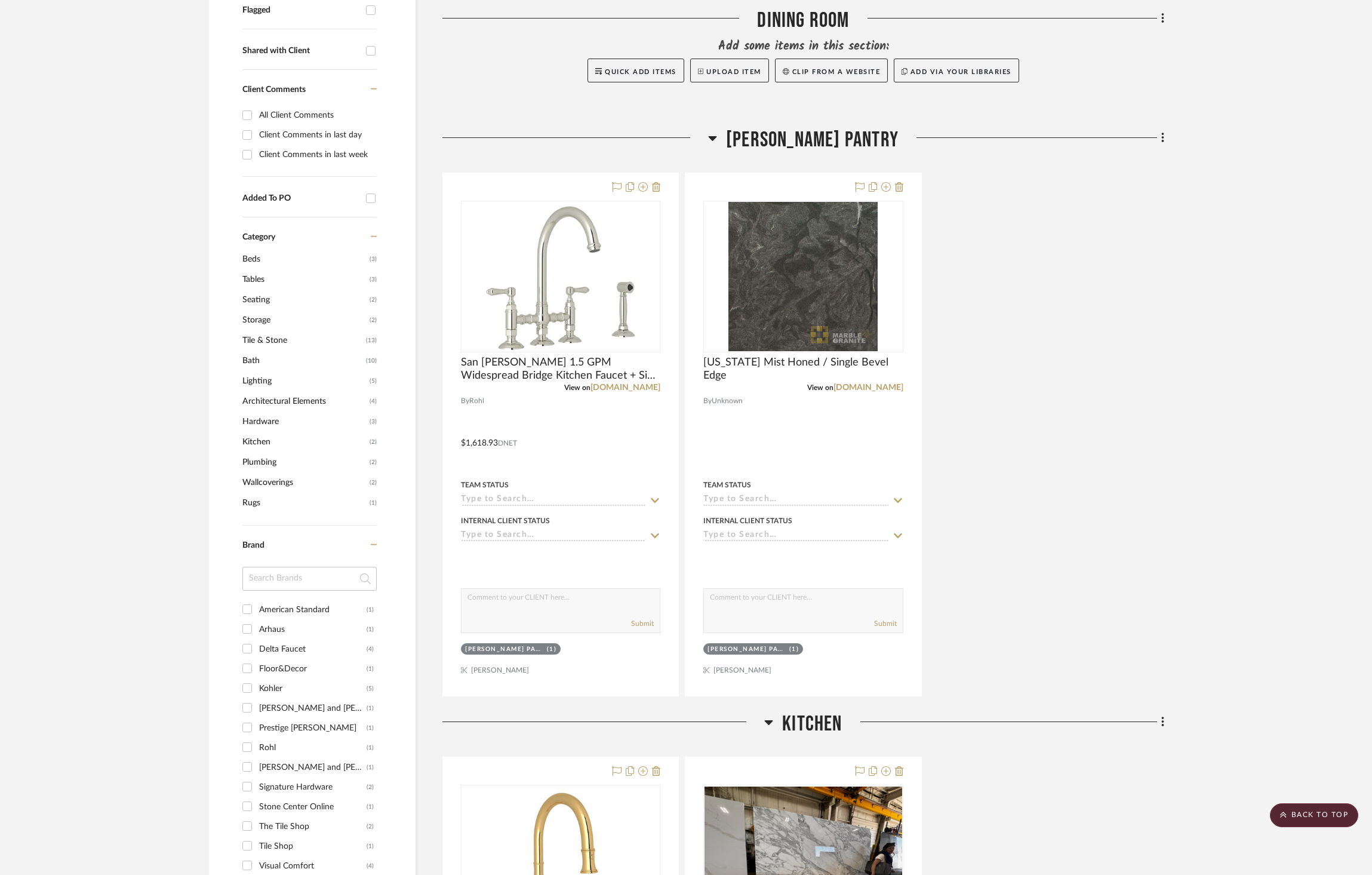
click at [850, 128] on span "[PERSON_NAME] Pantry" at bounding box center [813, 140] width 172 height 25
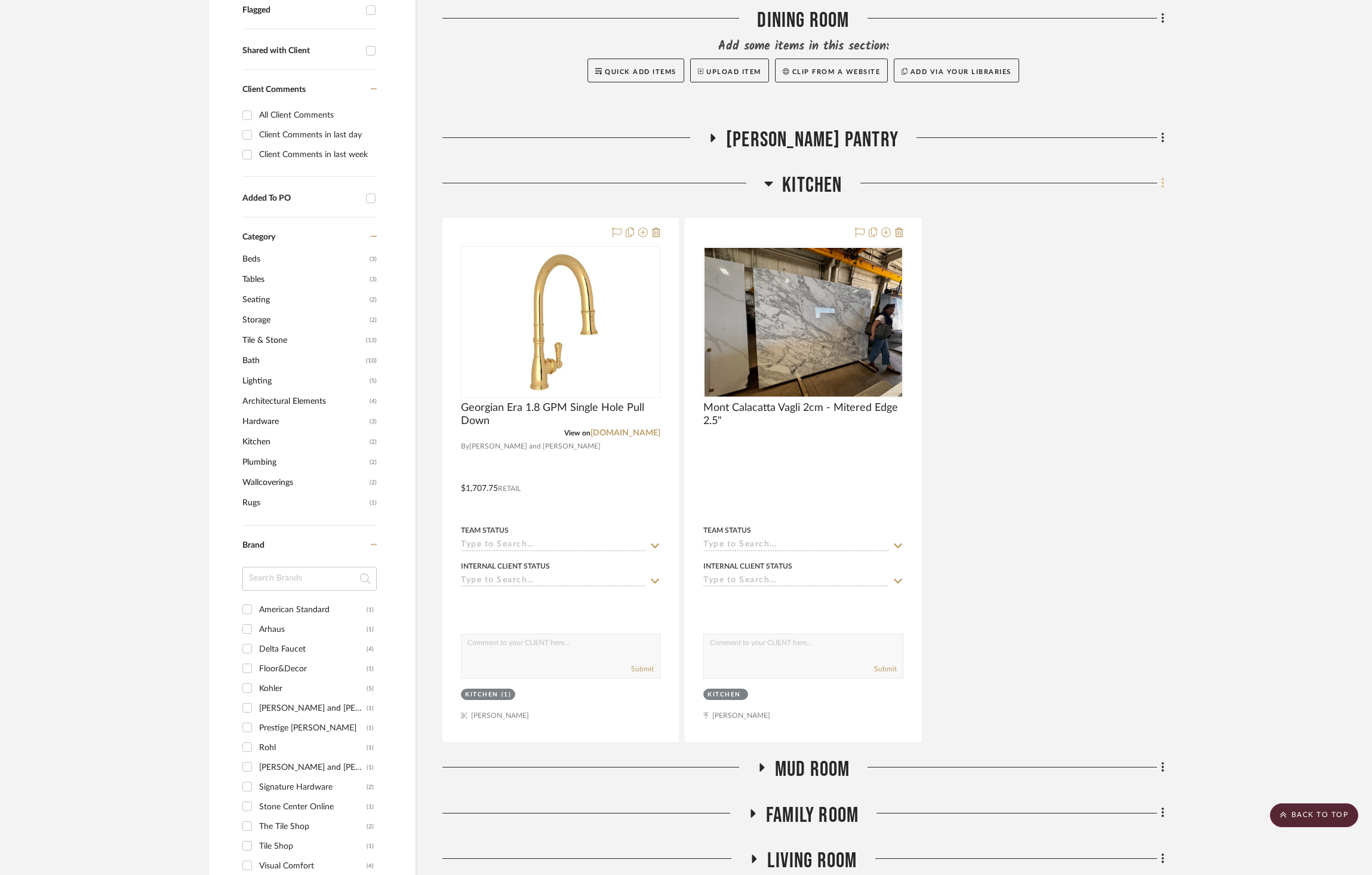
click at [1164, 177] on icon at bounding box center [1163, 184] width 3 height 13
click at [1136, 178] on span "Add New Item" at bounding box center [1108, 178] width 93 height 10
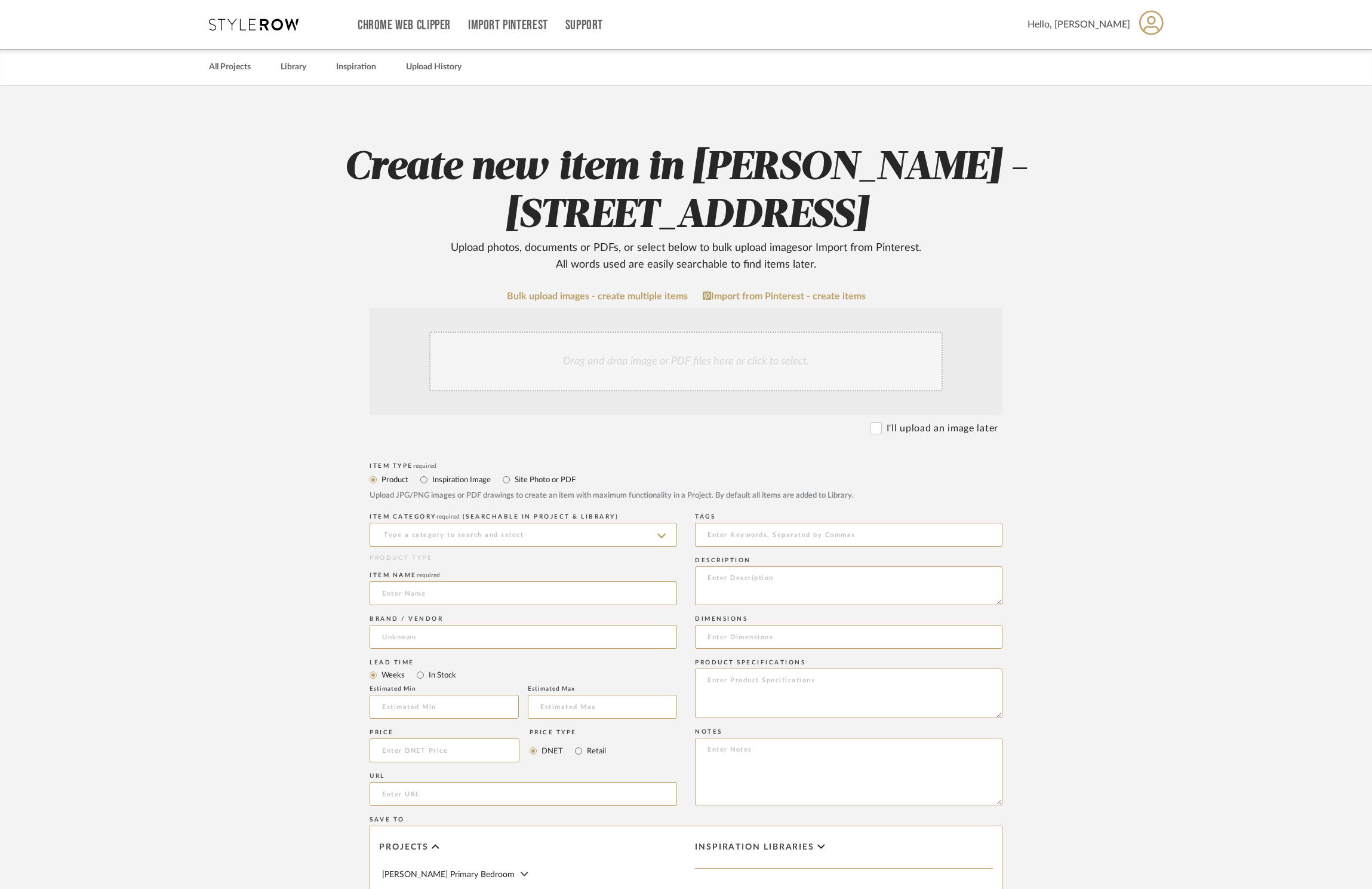
click at [602, 357] on div "Drag and drop image or PDF files here or click to select." at bounding box center [686, 361] width 513 height 59
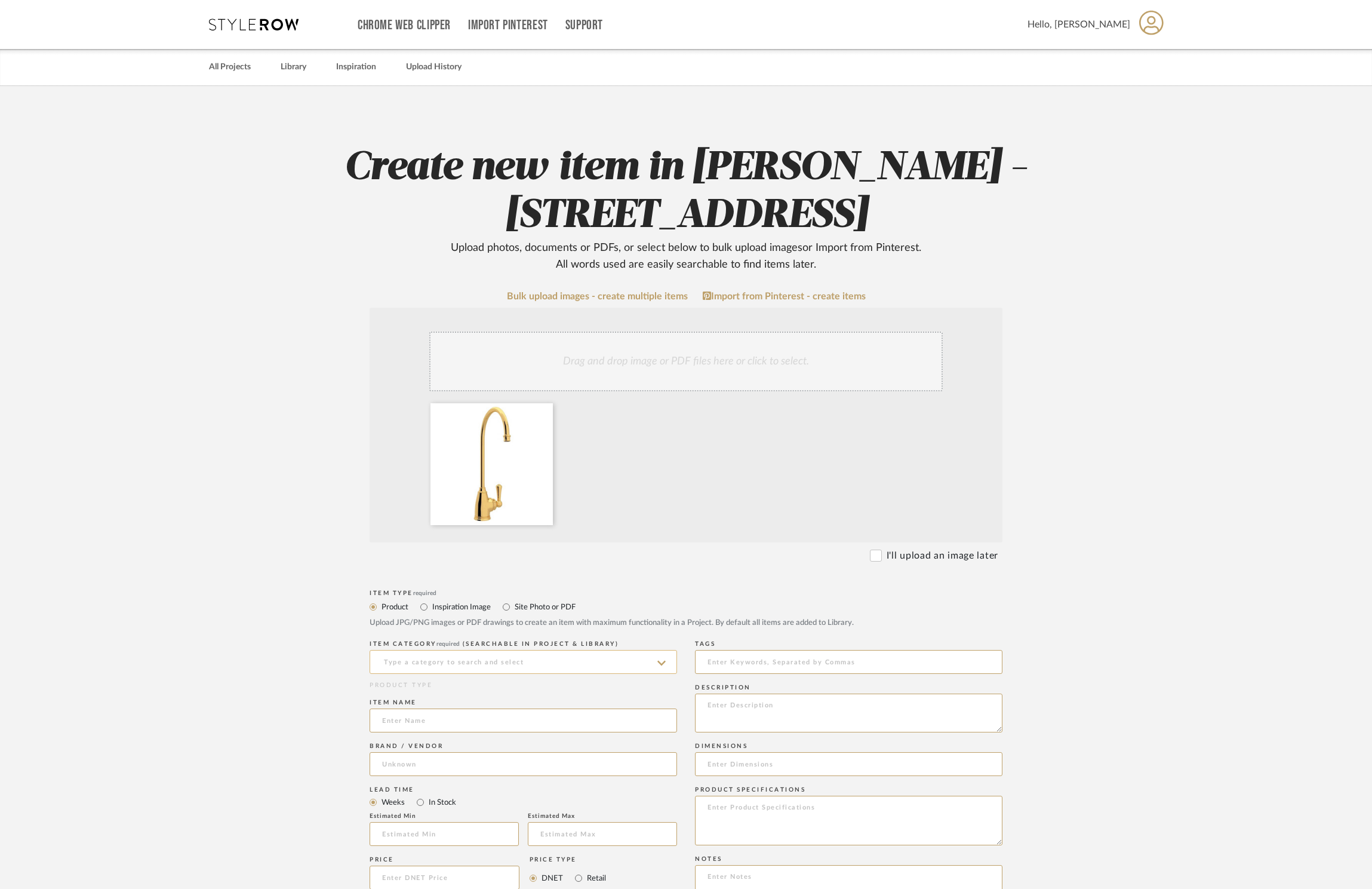
click at [457, 674] on input at bounding box center [523, 662] width 308 height 24
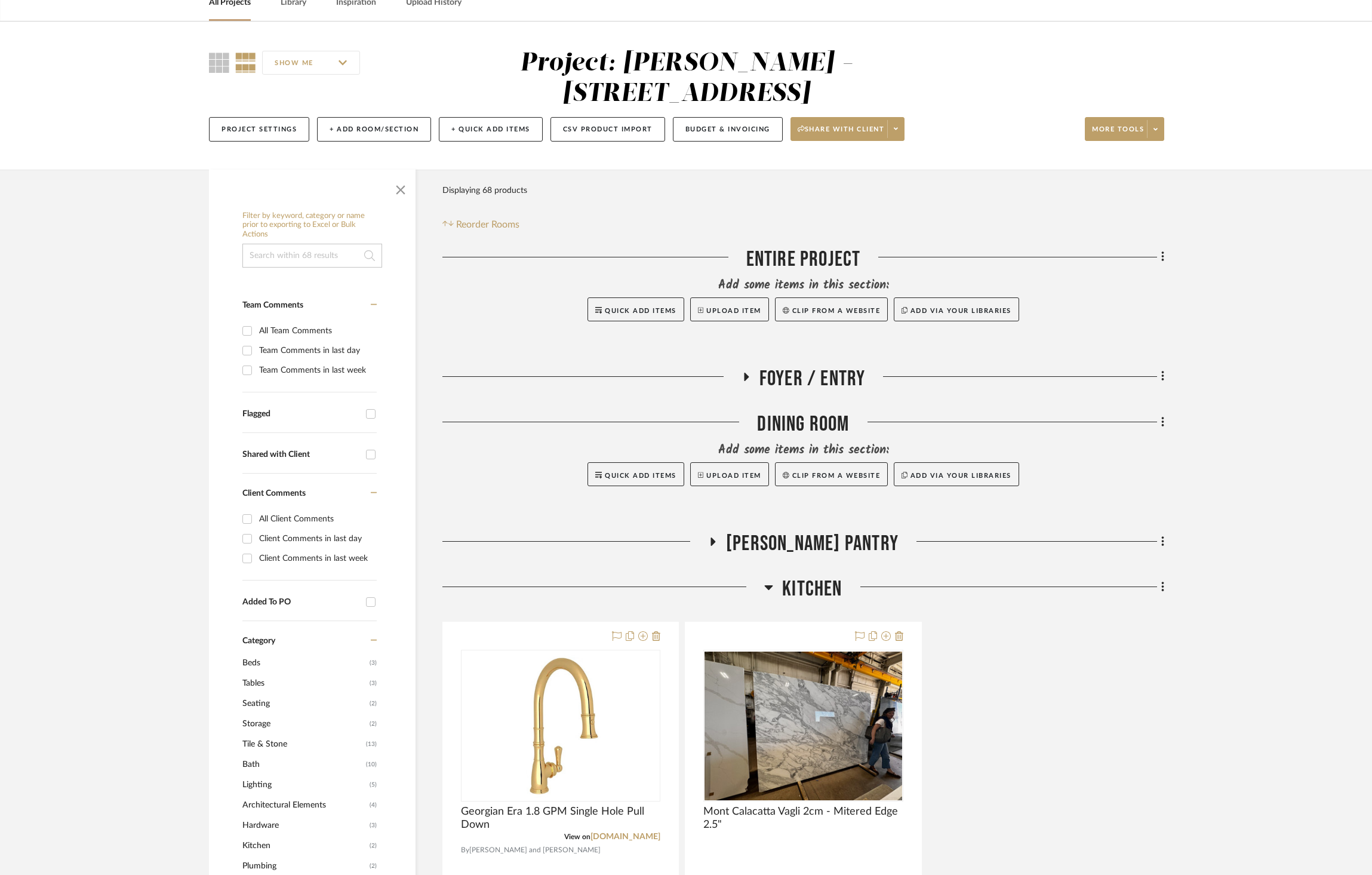
scroll to position [84, 0]
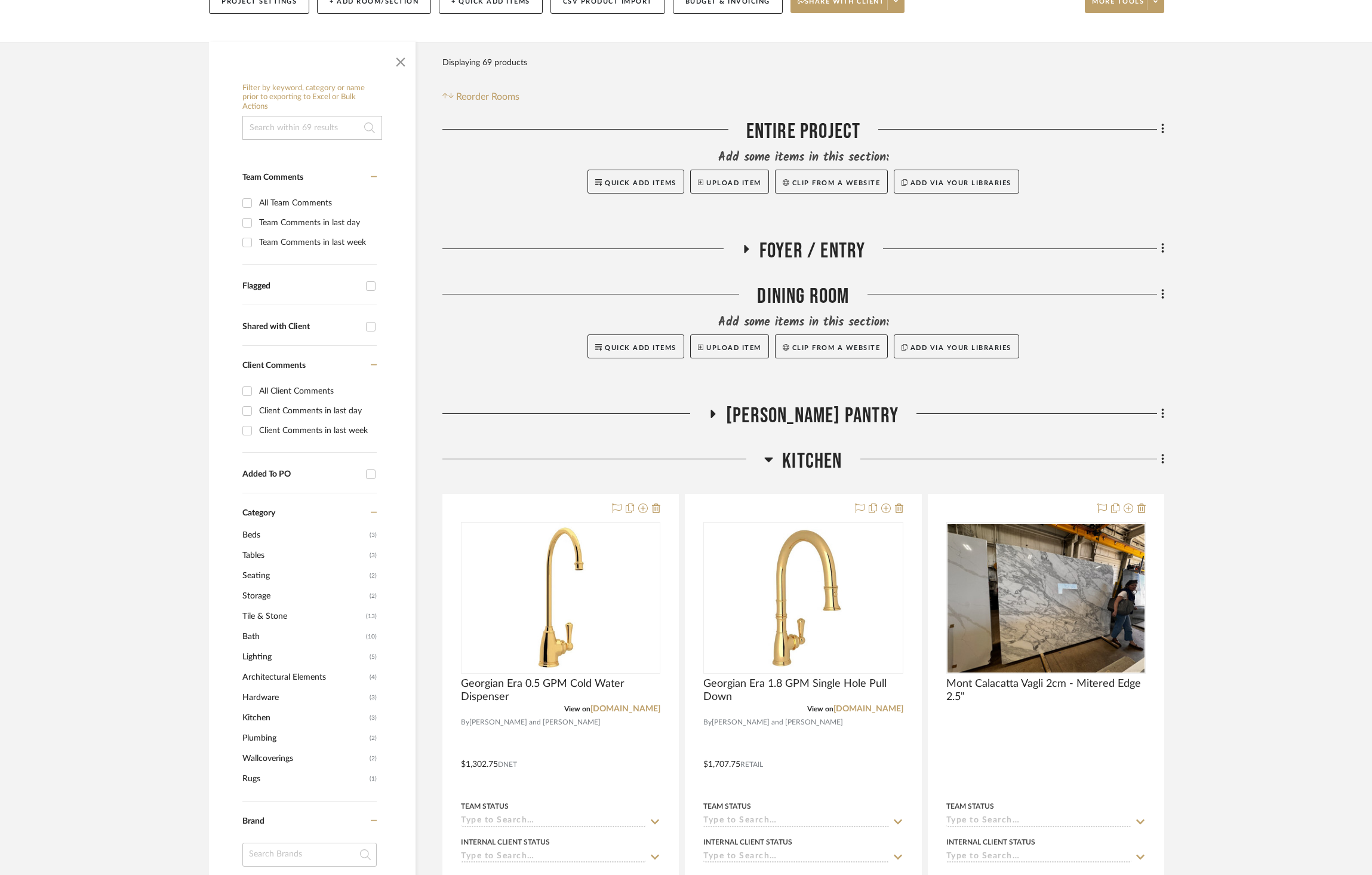
scroll to position [364, 0]
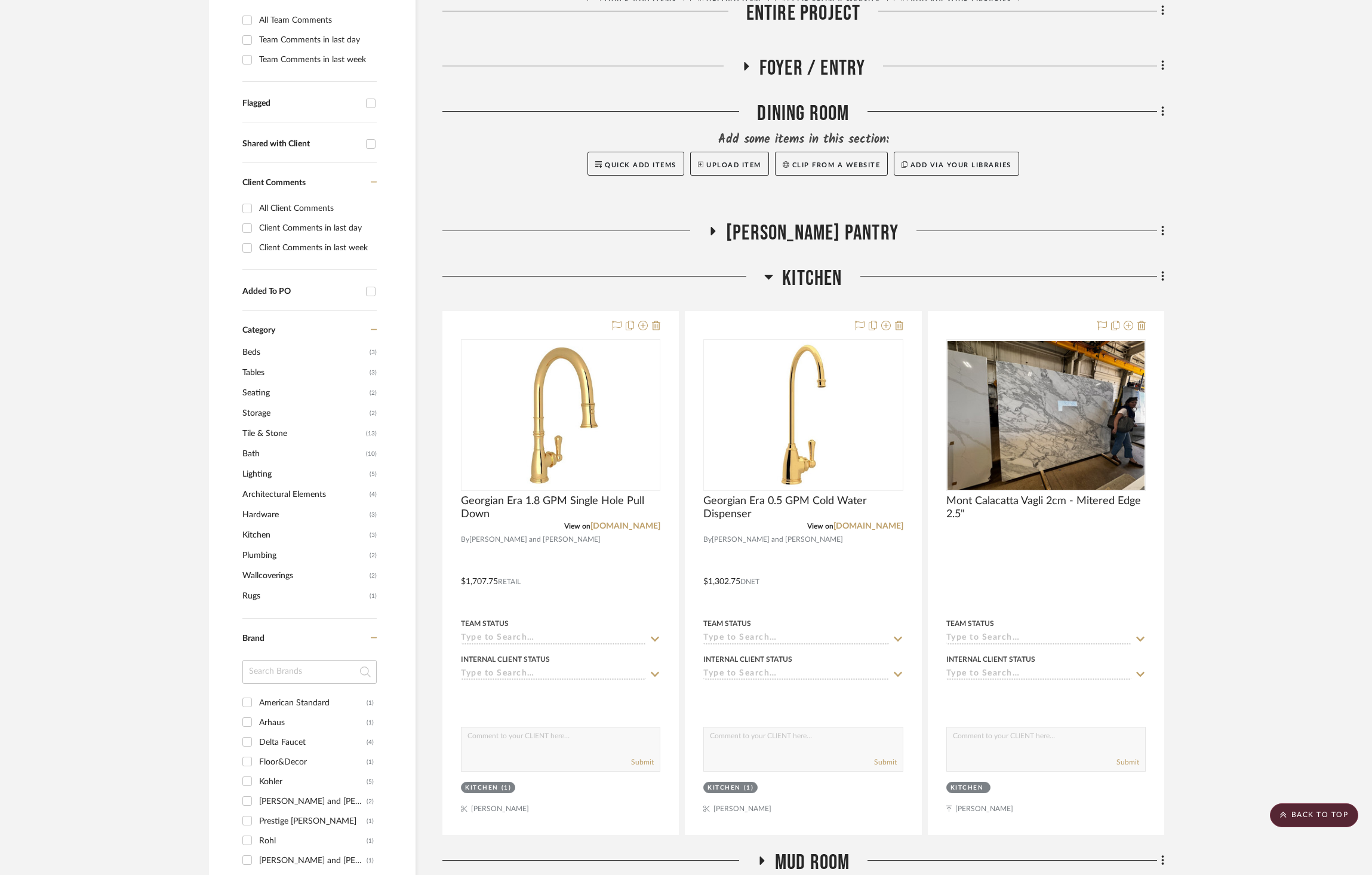
scroll to position [383, 0]
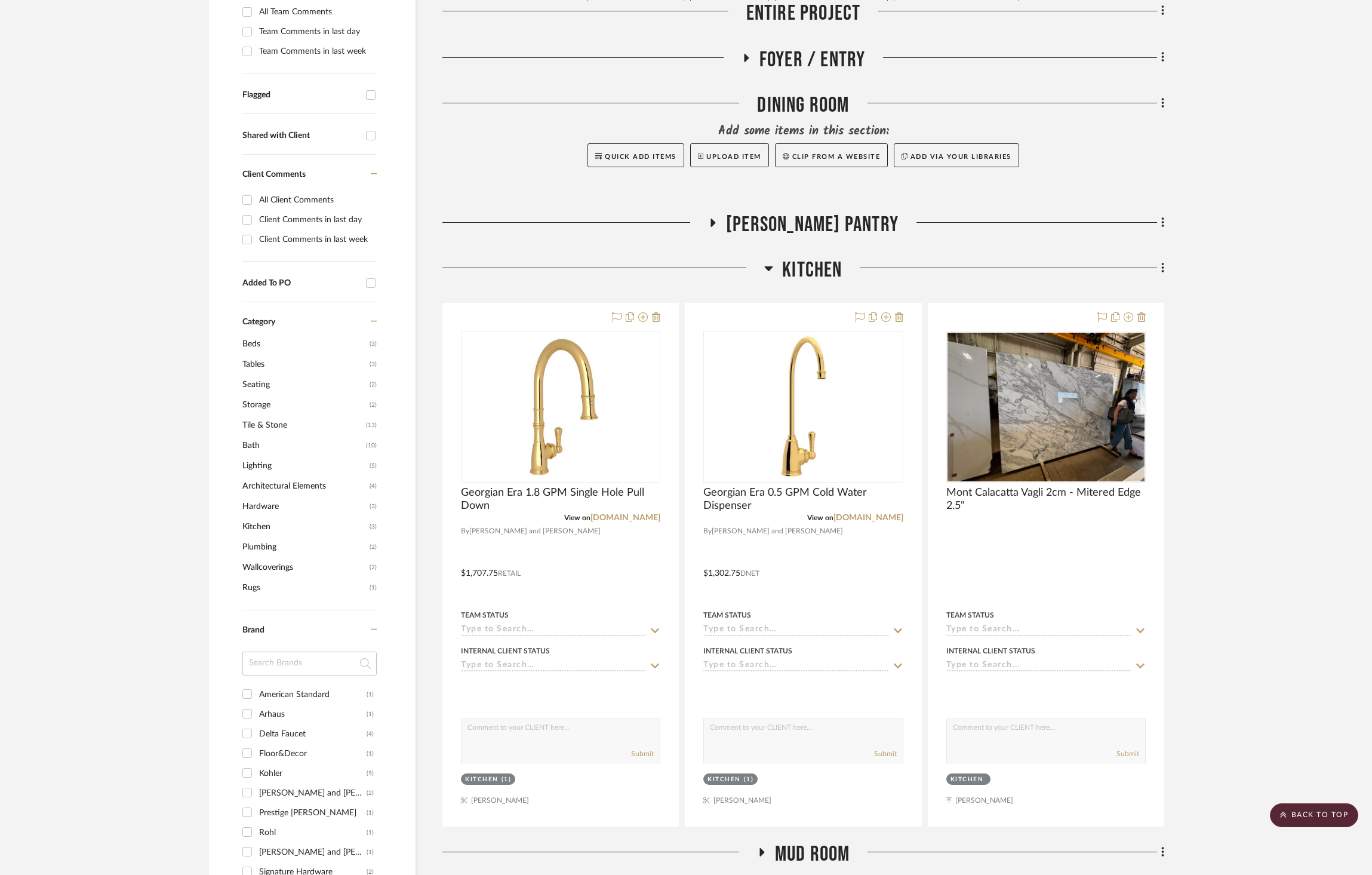
click at [817, 212] on span "[PERSON_NAME] Pantry" at bounding box center [813, 225] width 172 height 25
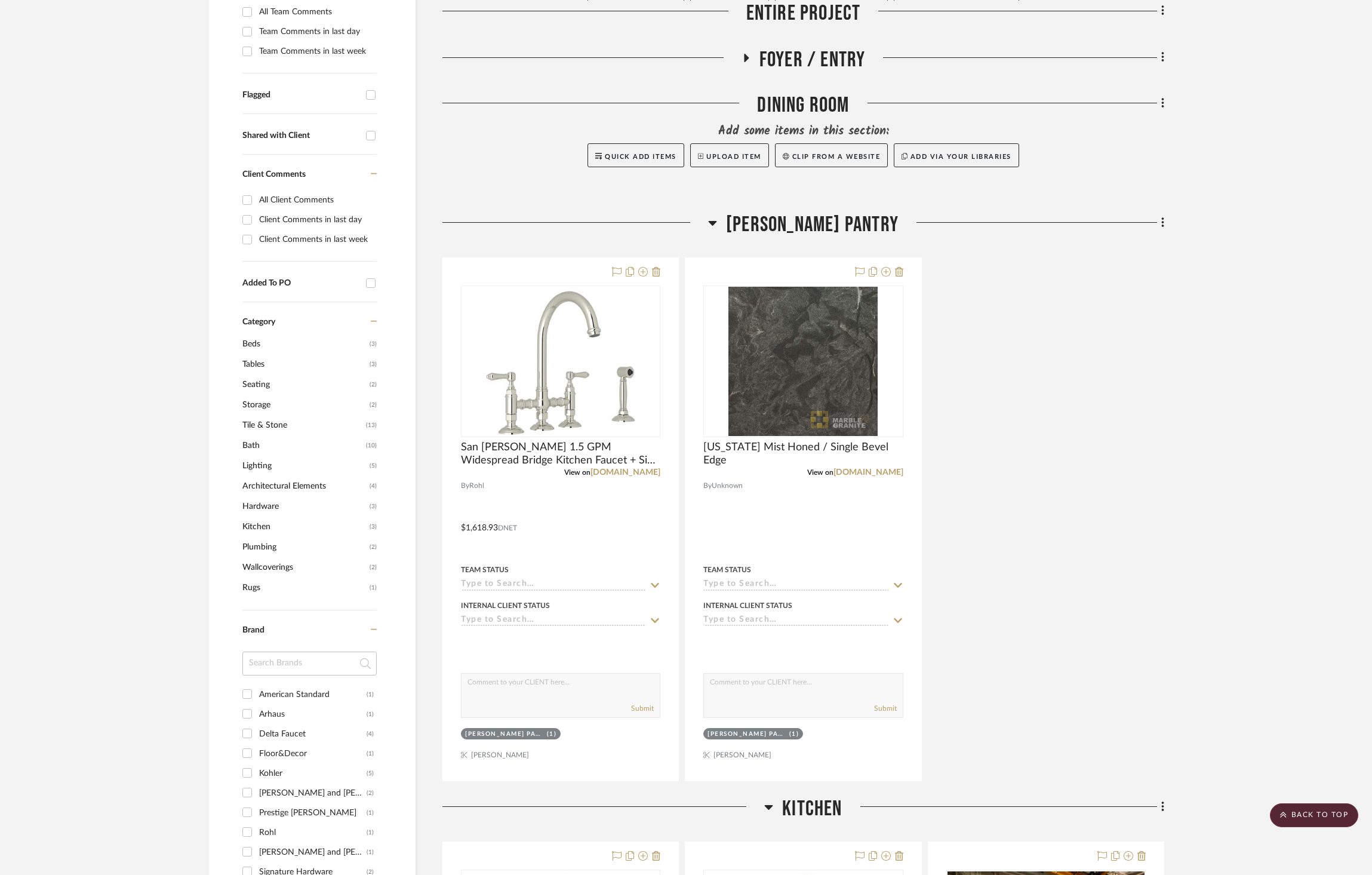
click at [825, 212] on span "[PERSON_NAME] Pantry" at bounding box center [813, 225] width 172 height 25
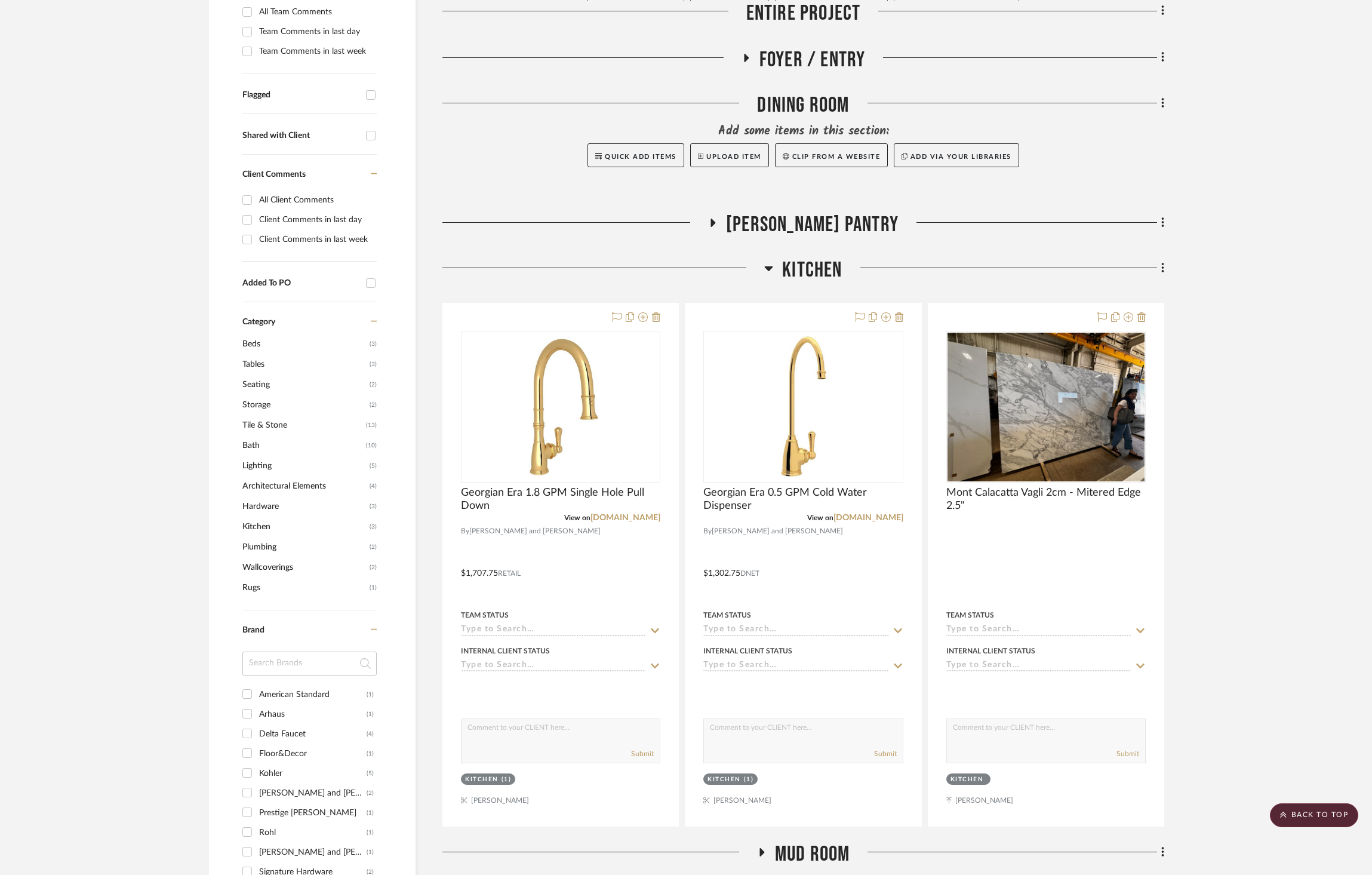
click at [825, 212] on span "[PERSON_NAME] Pantry" at bounding box center [813, 225] width 172 height 25
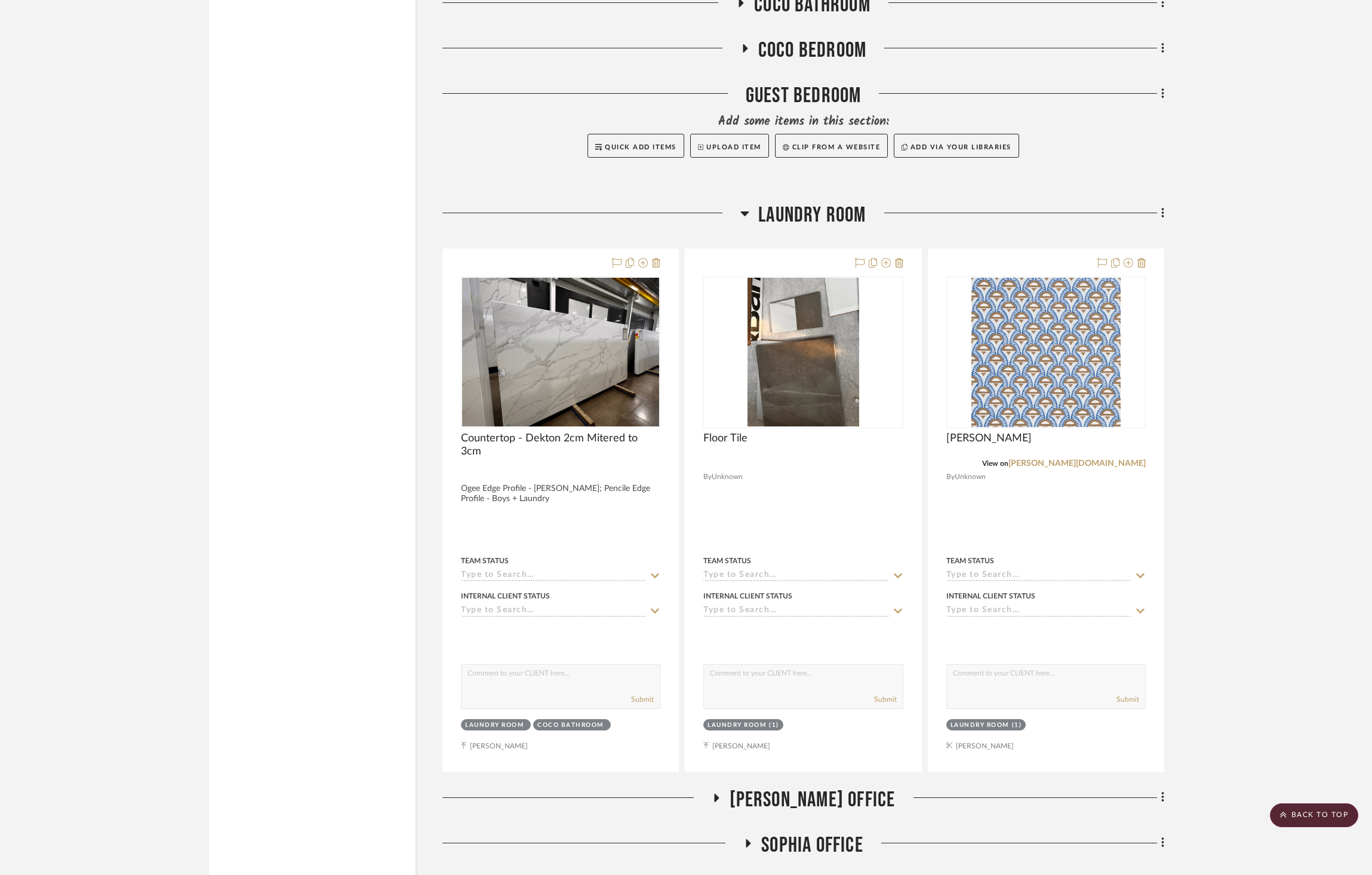
scroll to position [2634, 0]
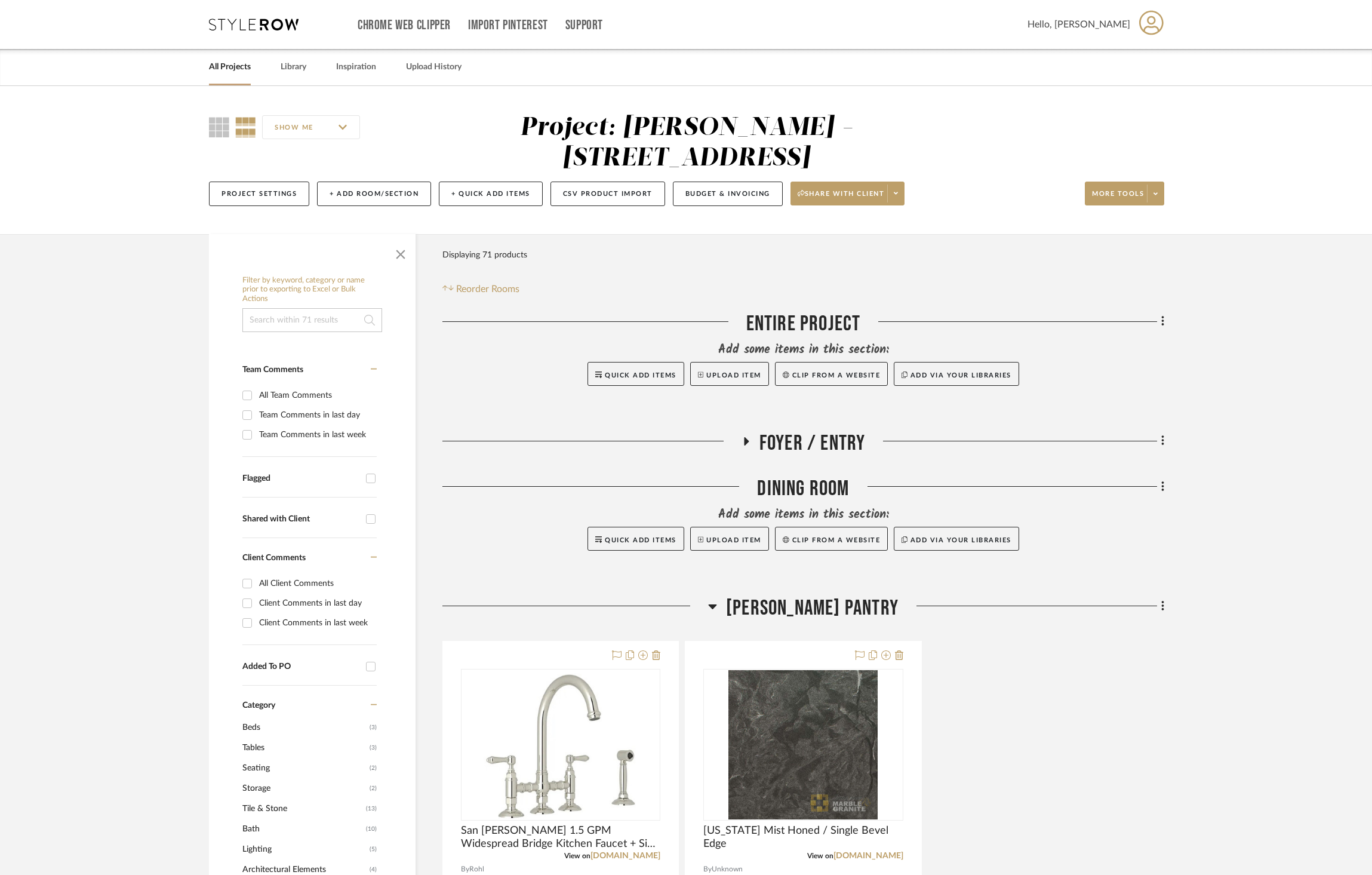
click at [825, 596] on span "[PERSON_NAME] Pantry" at bounding box center [813, 608] width 172 height 25
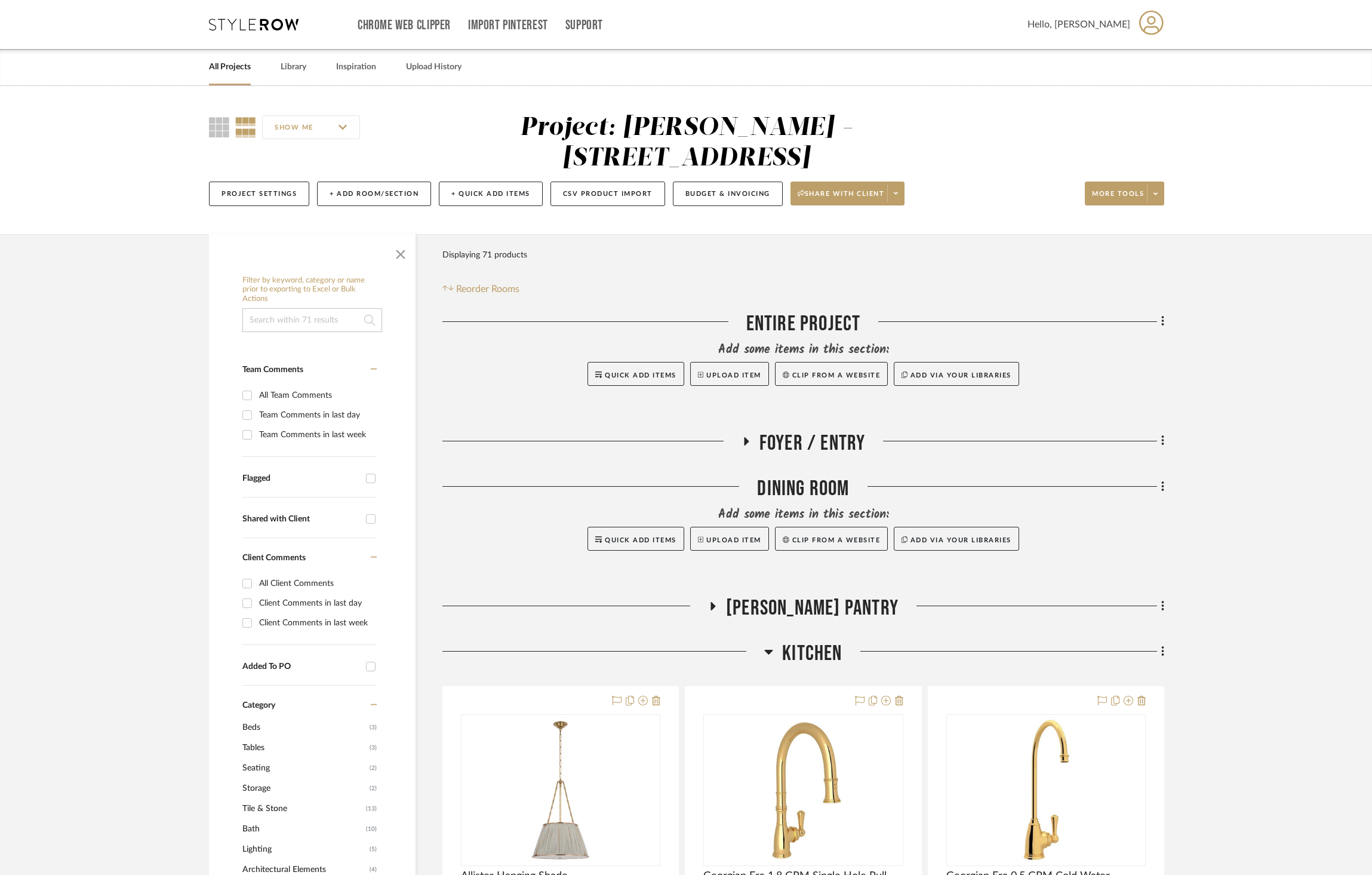
click at [801, 641] on span "Kitchen" at bounding box center [812, 654] width 59 height 25
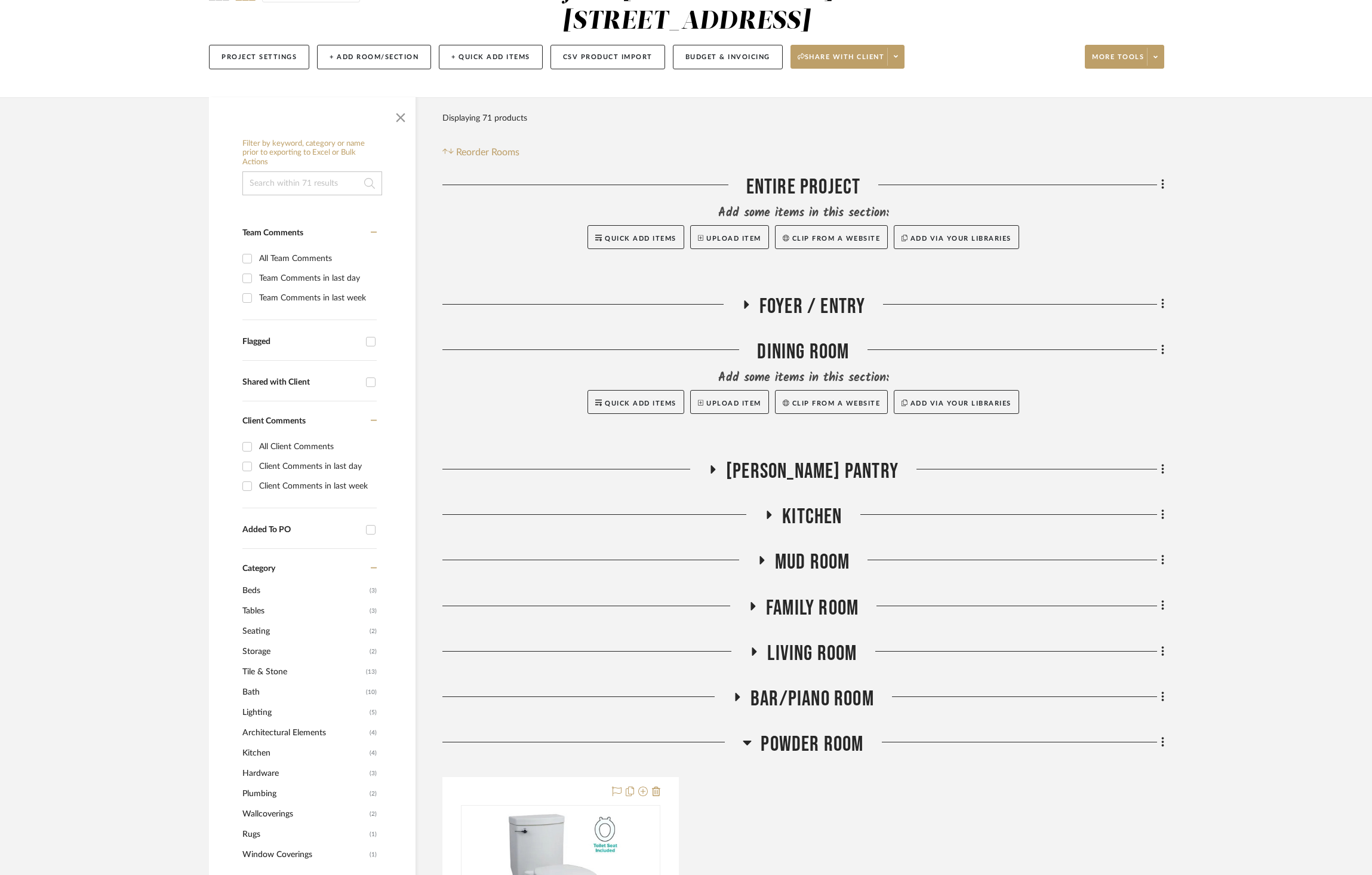
scroll to position [217, 0]
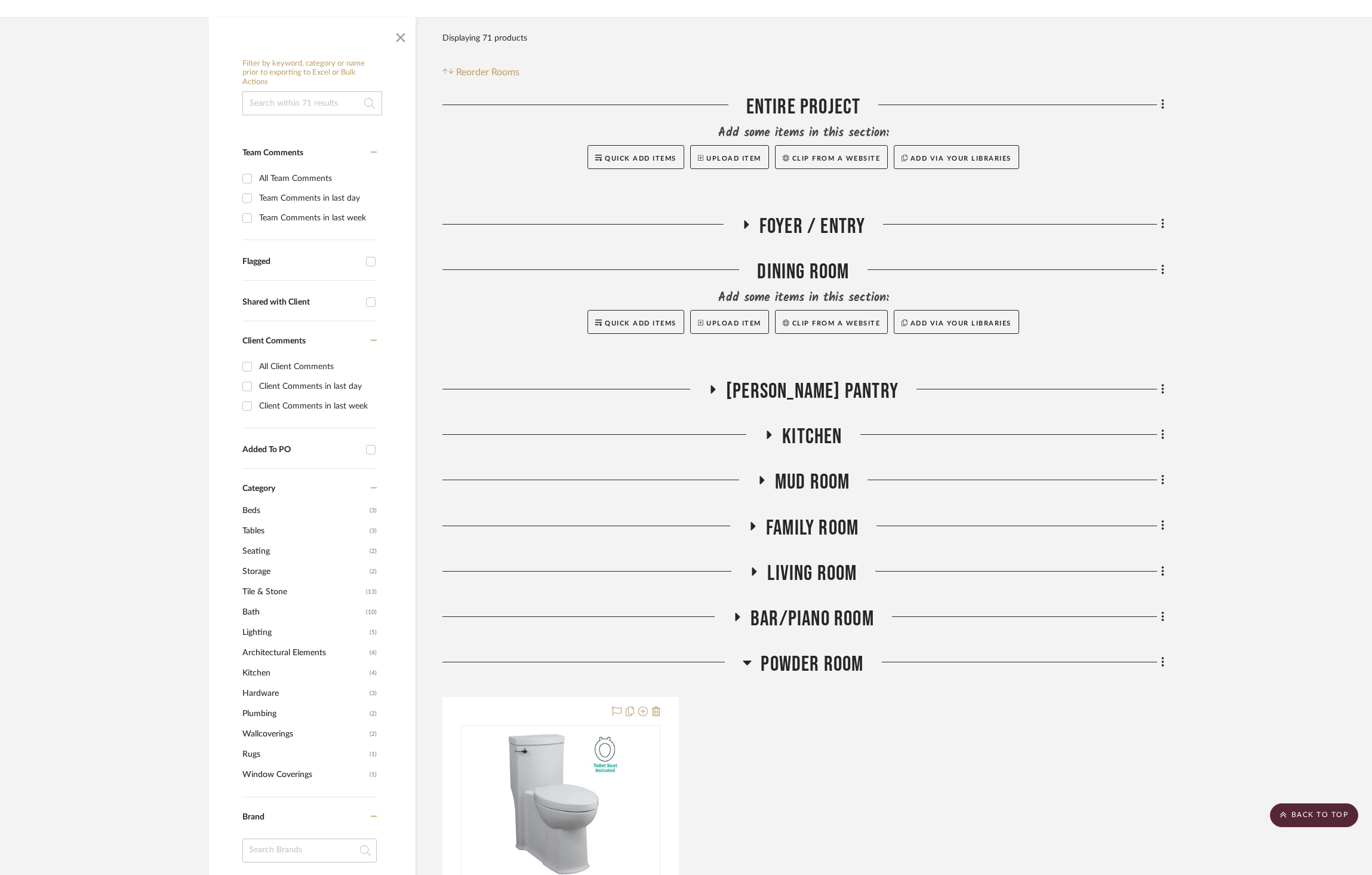
click at [811, 561] on span "Living Room" at bounding box center [812, 574] width 89 height 25
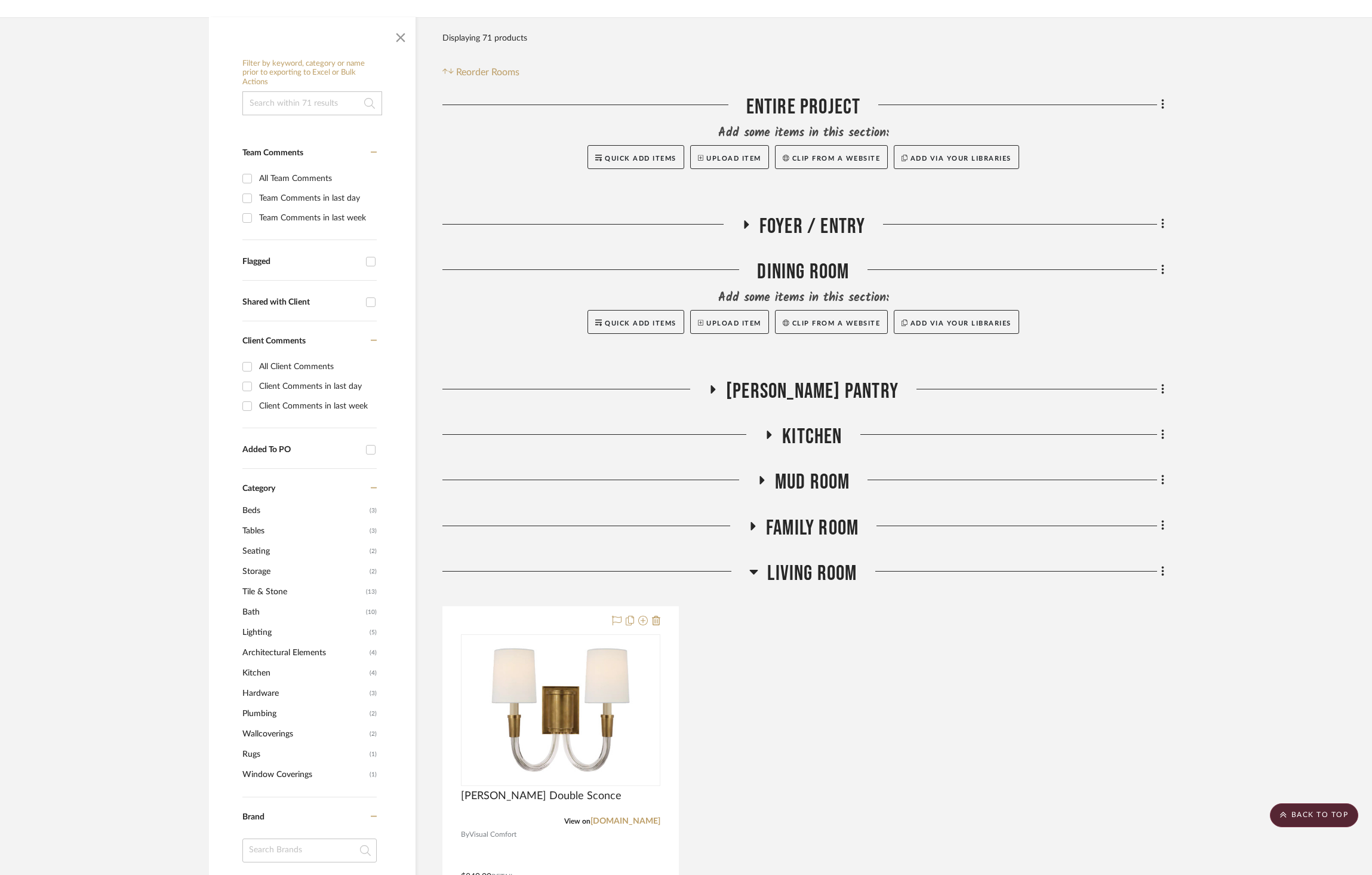
click at [811, 561] on span "Living Room" at bounding box center [812, 574] width 89 height 25
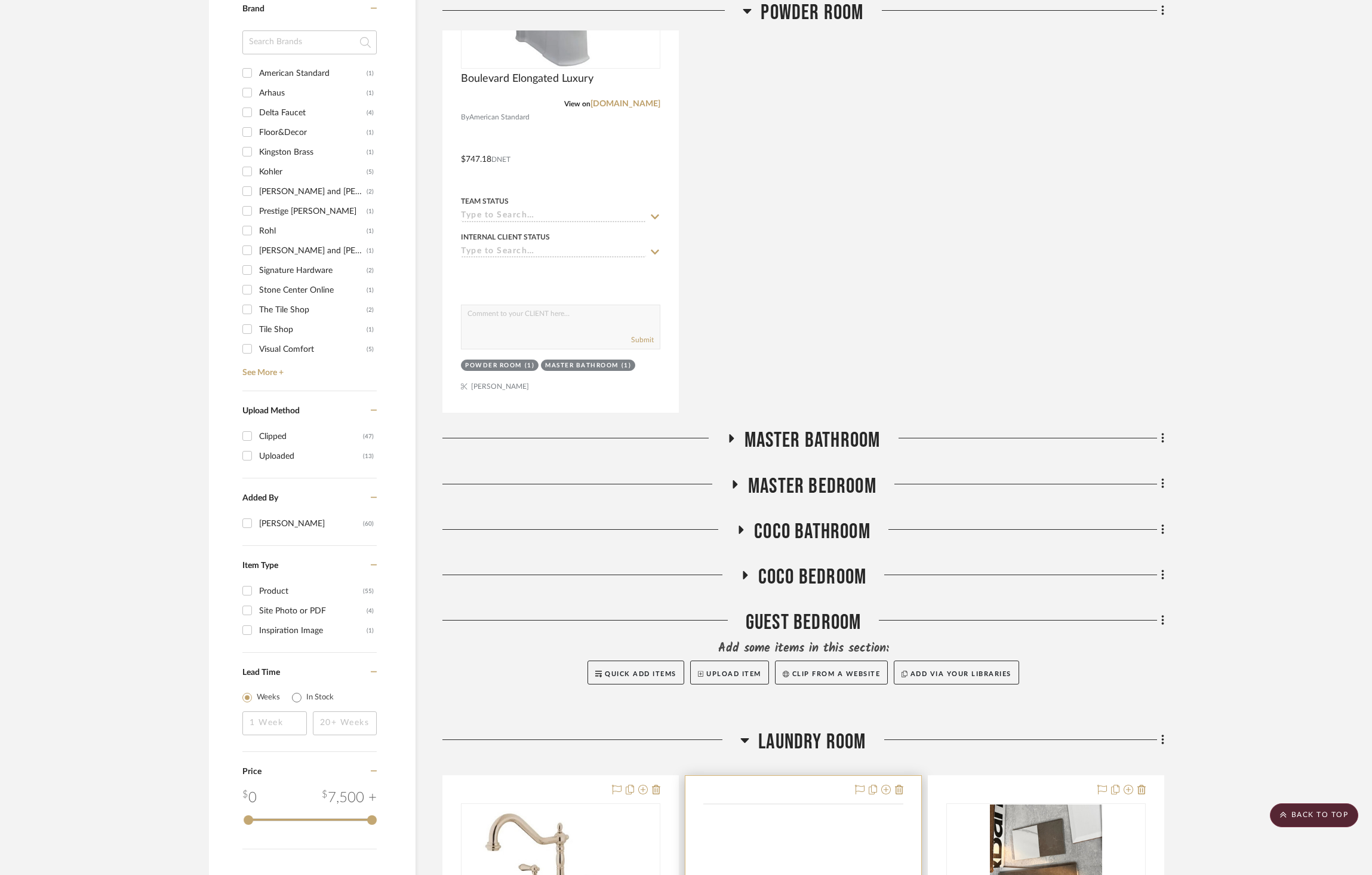
scroll to position [1183, 0]
